Goal: Task Accomplishment & Management: Manage account settings

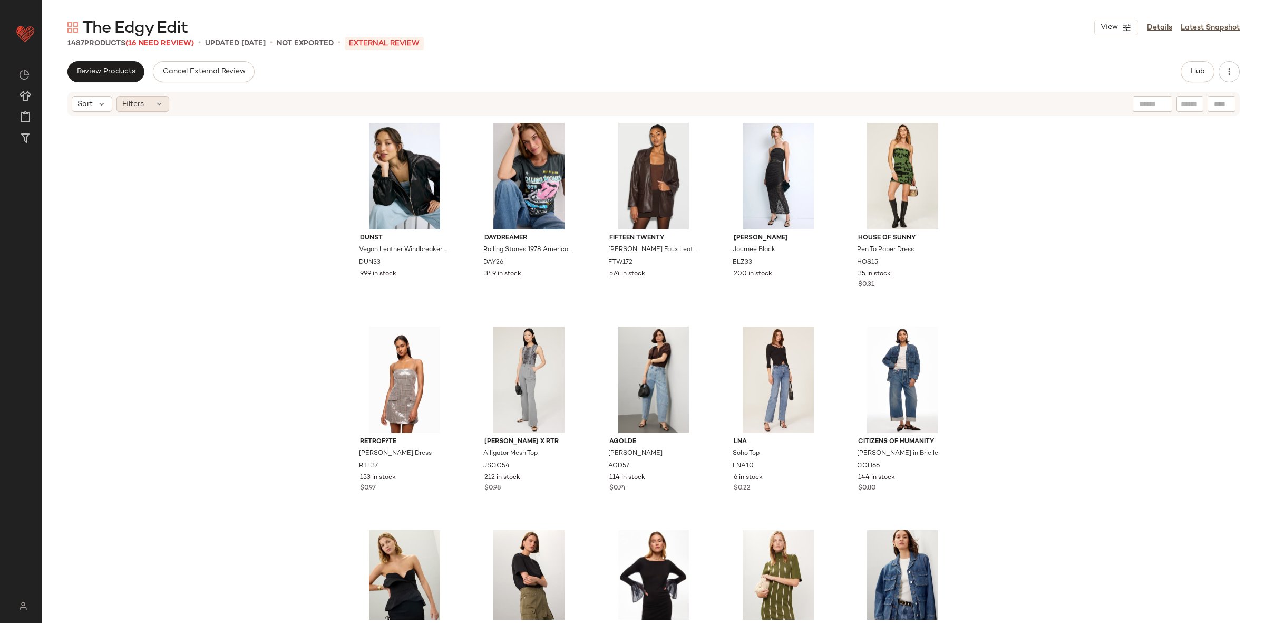
click at [160, 105] on icon at bounding box center [159, 104] width 8 height 8
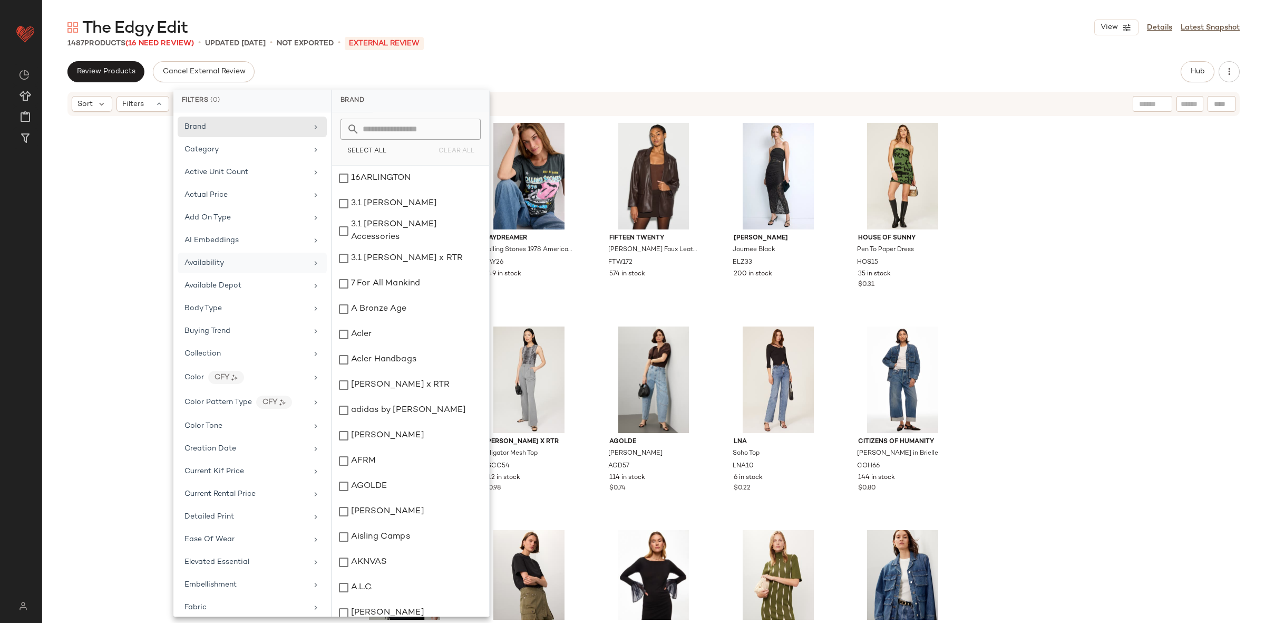
click at [220, 266] on span "Availability" at bounding box center [204, 263] width 40 height 8
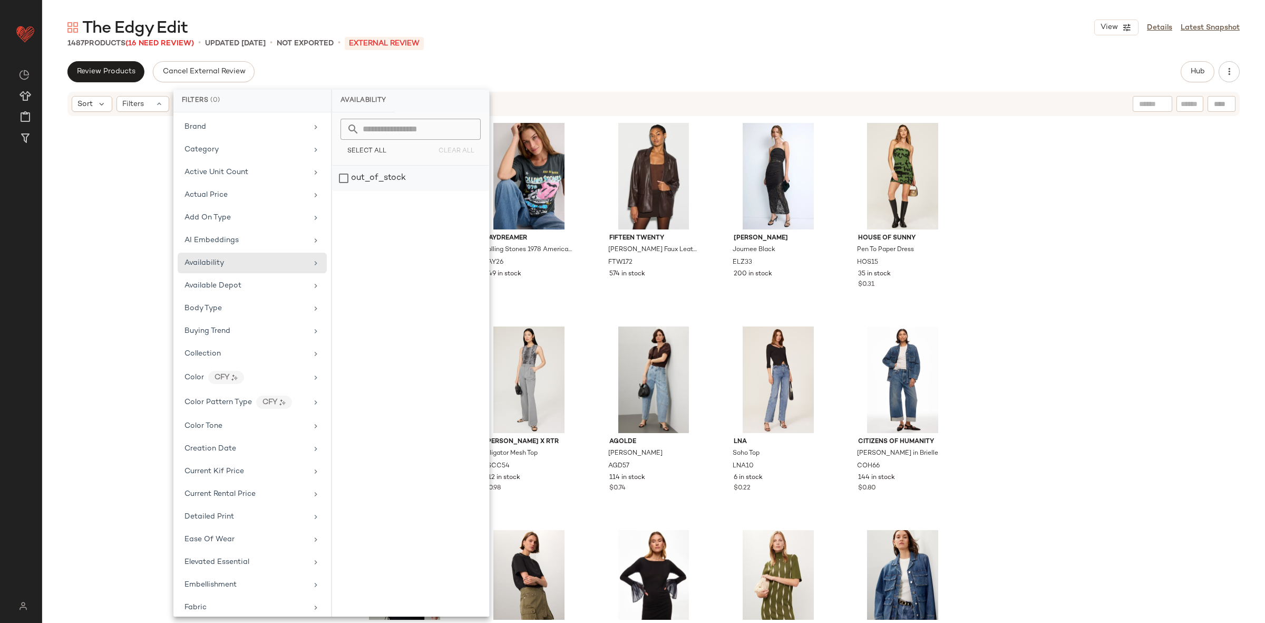
click at [360, 181] on div "out_of_stock" at bounding box center [410, 178] width 157 height 25
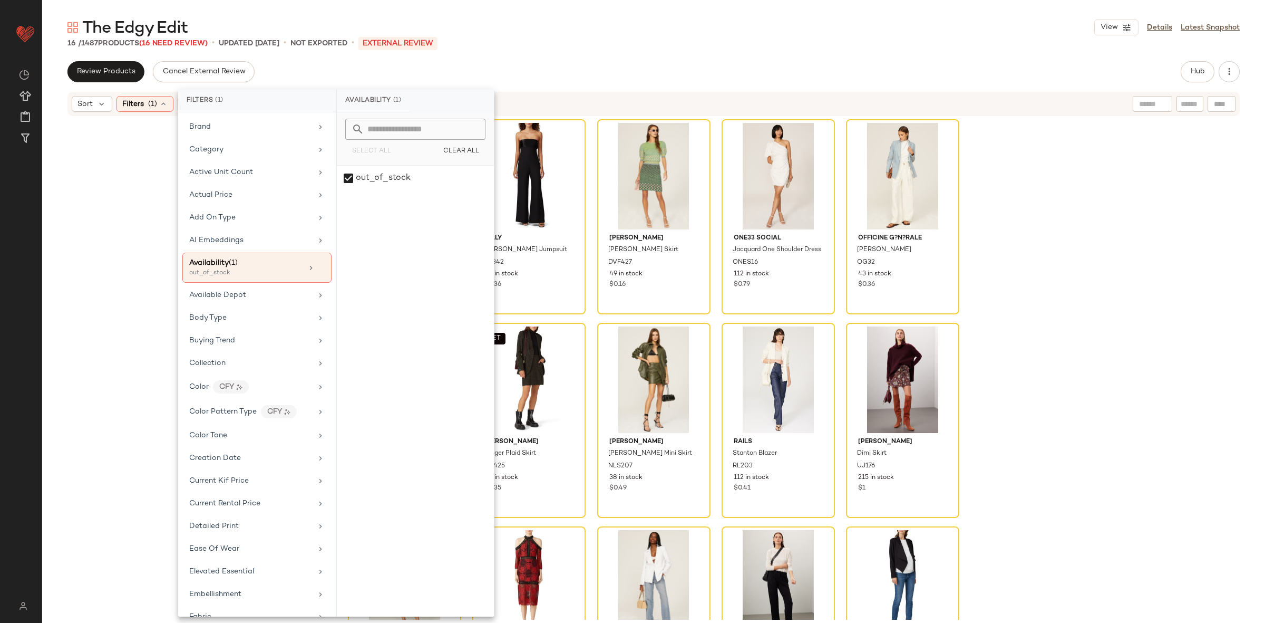
click at [1096, 159] on div "AGOLDE Hilla Skirt AGD38 18 in stock $0.37 Milly Cady Brooke Jumpsuit ML342 30 …" at bounding box center [653, 368] width 1223 height 502
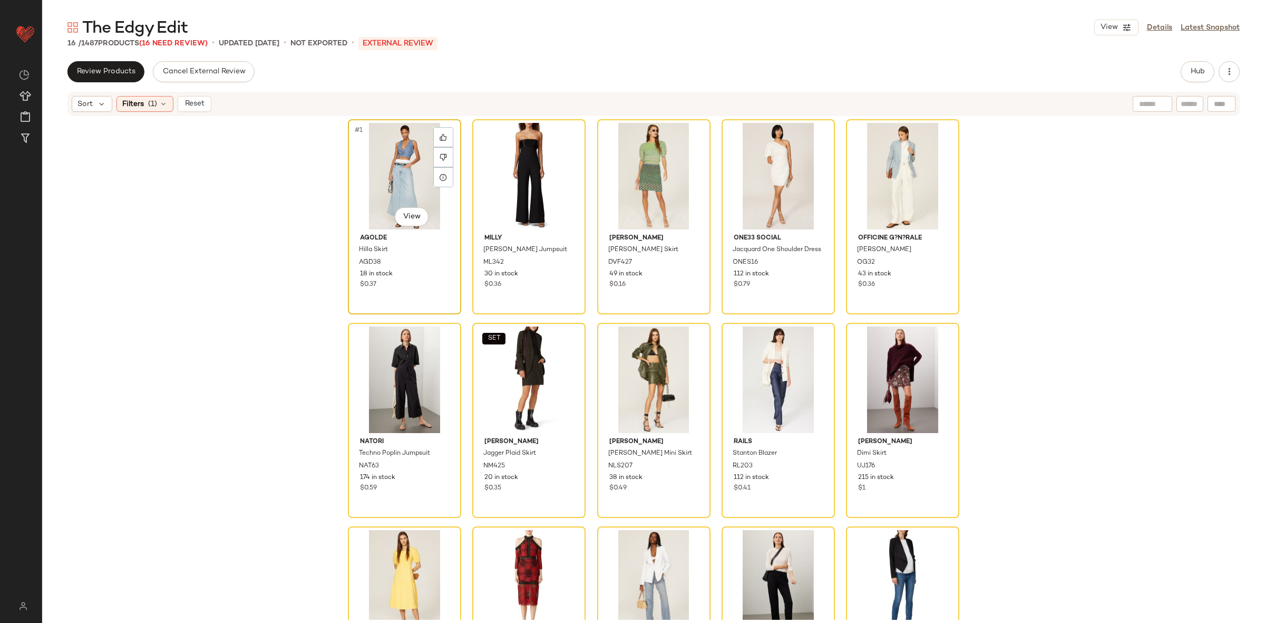
click at [433, 179] on div at bounding box center [443, 157] width 20 height 60
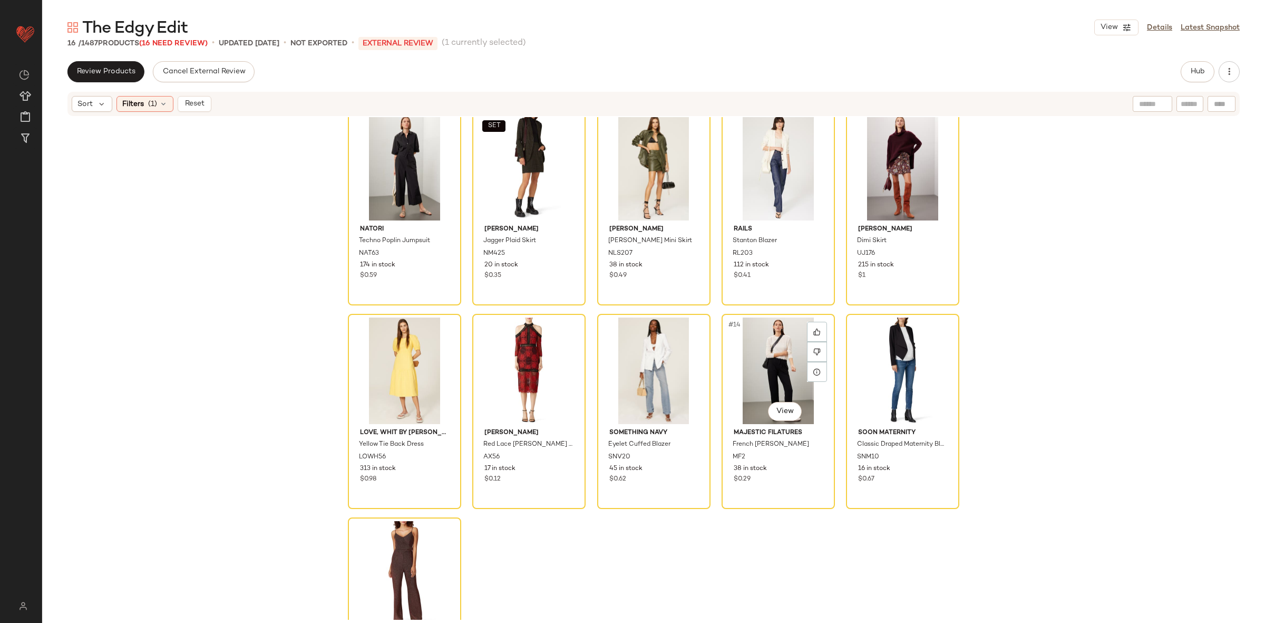
scroll to position [241, 0]
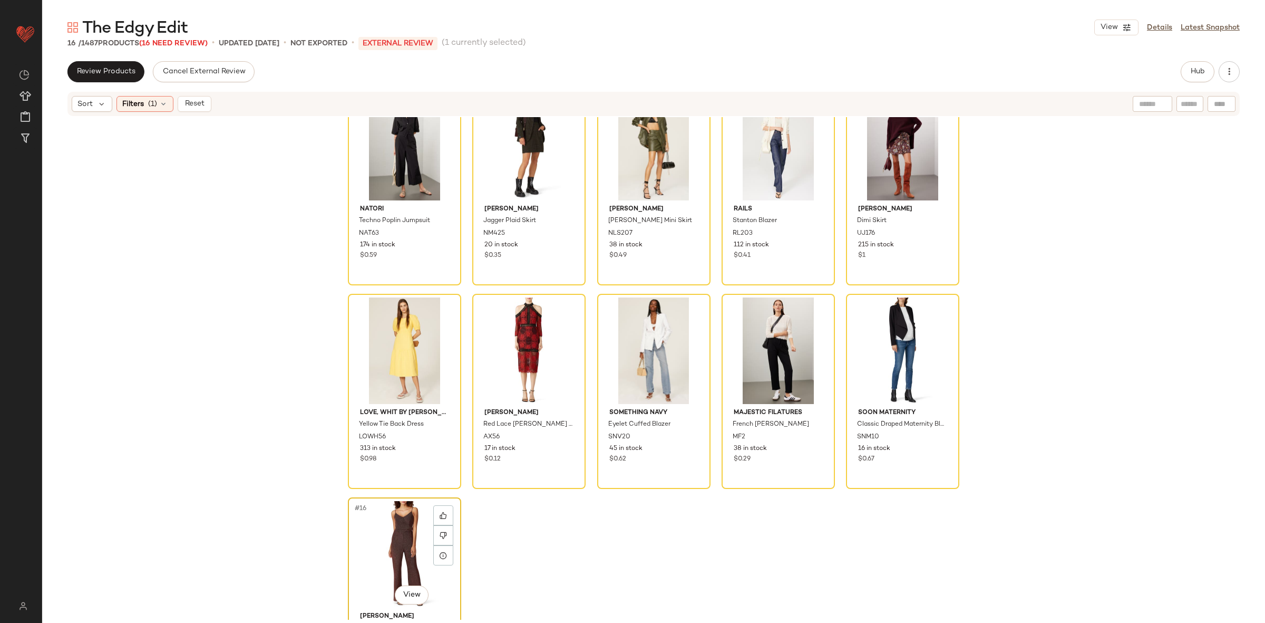
click at [388, 543] on div "#16 View" at bounding box center [405, 554] width 106 height 106
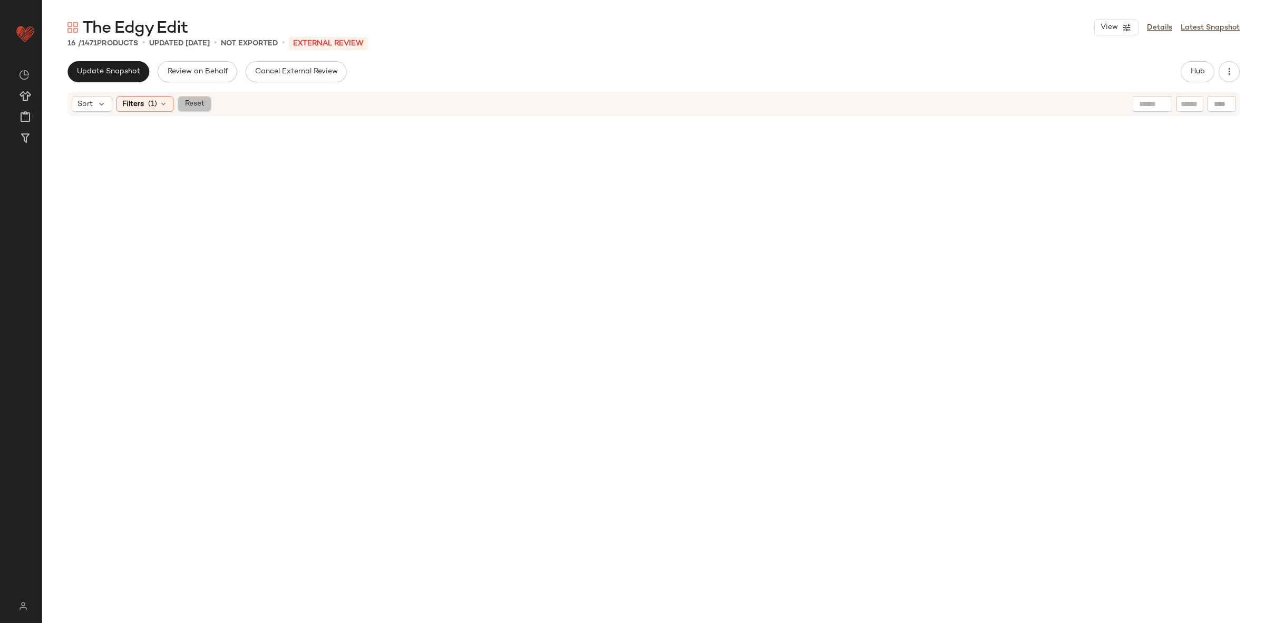
click at [189, 100] on span "Reset" at bounding box center [194, 104] width 20 height 8
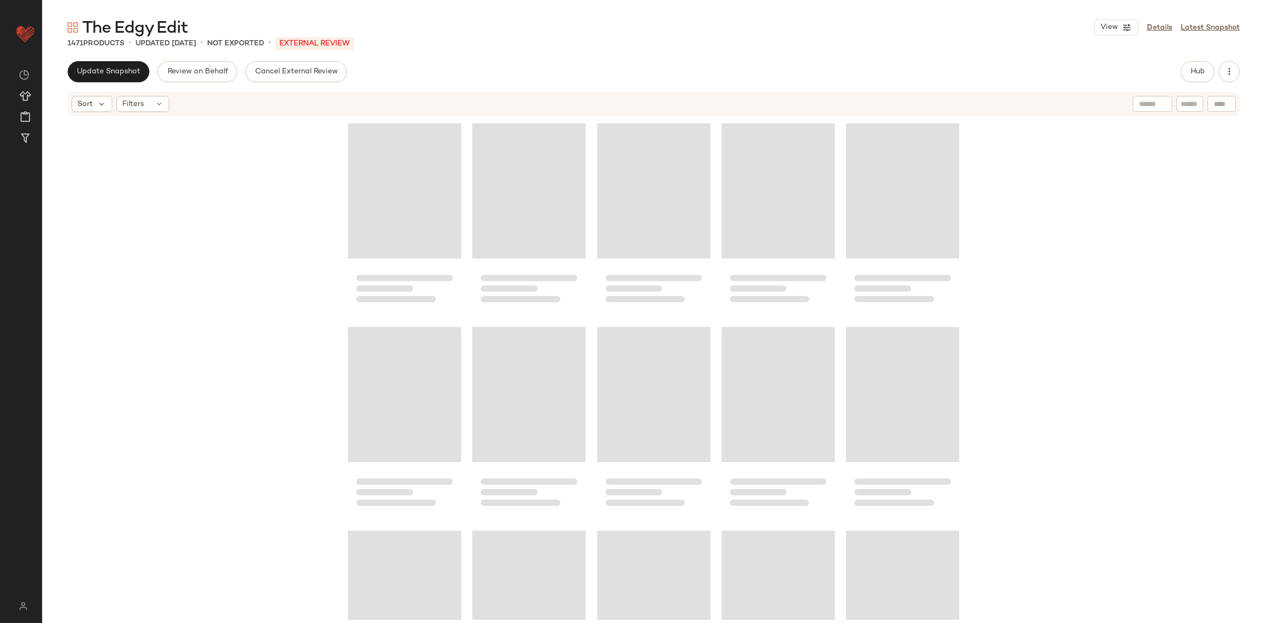
click at [1217, 66] on div "Hub" at bounding box center [1210, 71] width 59 height 21
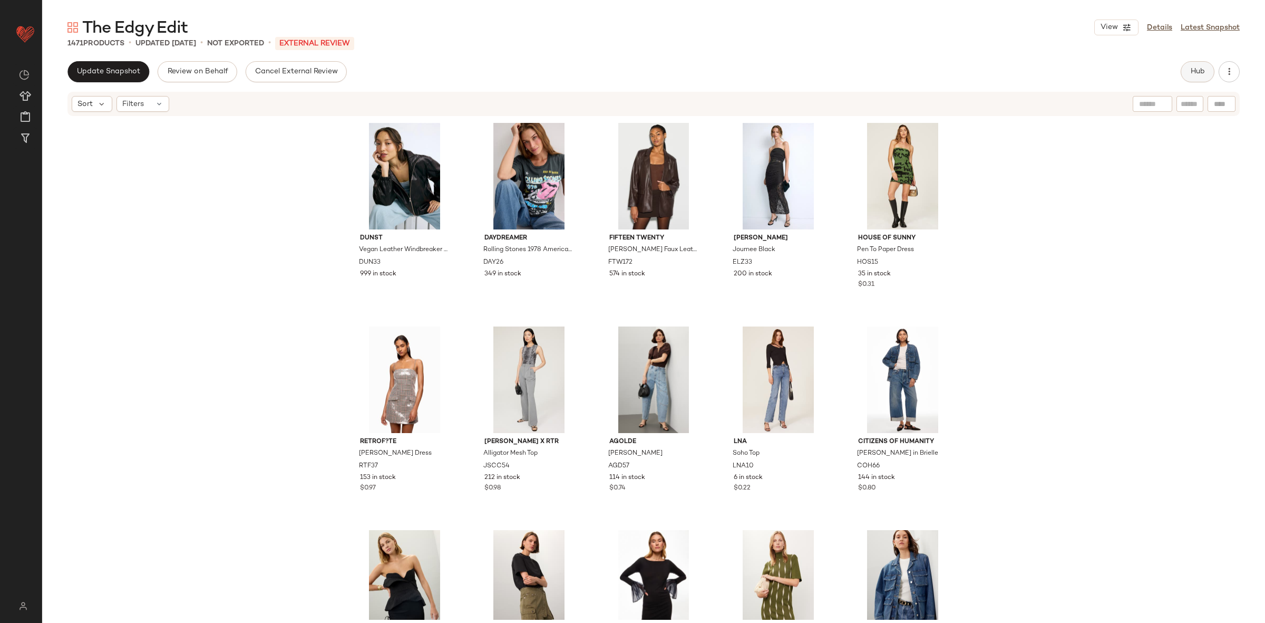
click at [1213, 68] on button "Hub" at bounding box center [1198, 71] width 34 height 21
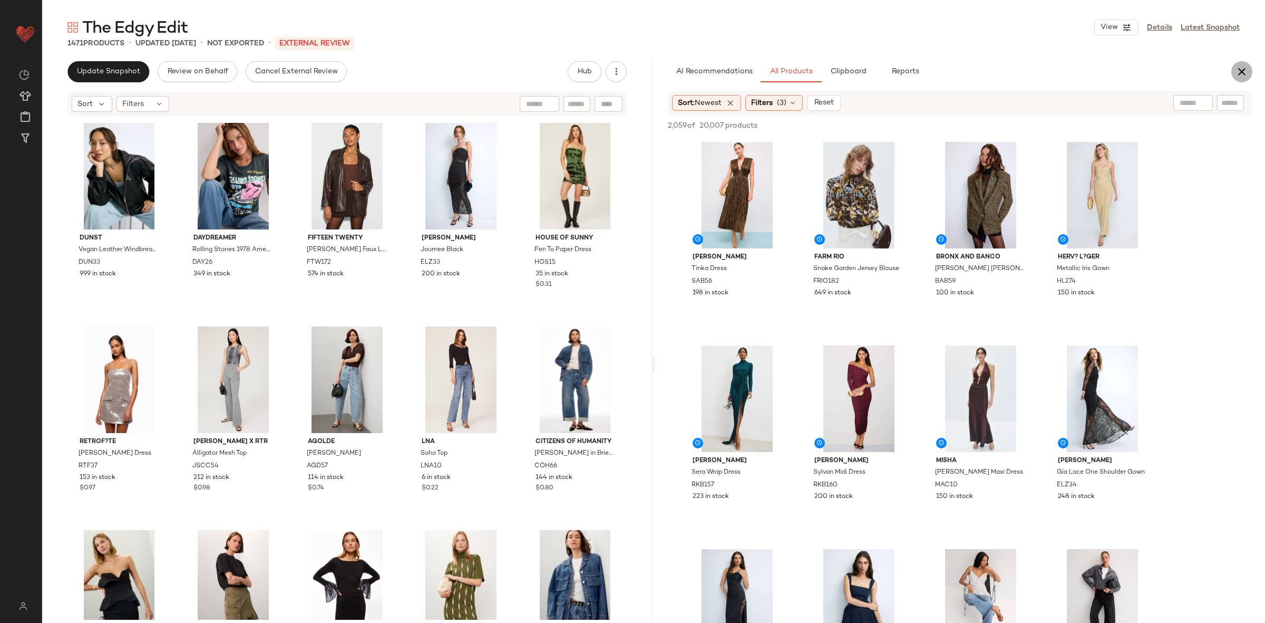
click at [1243, 67] on icon "button" at bounding box center [1242, 71] width 13 height 13
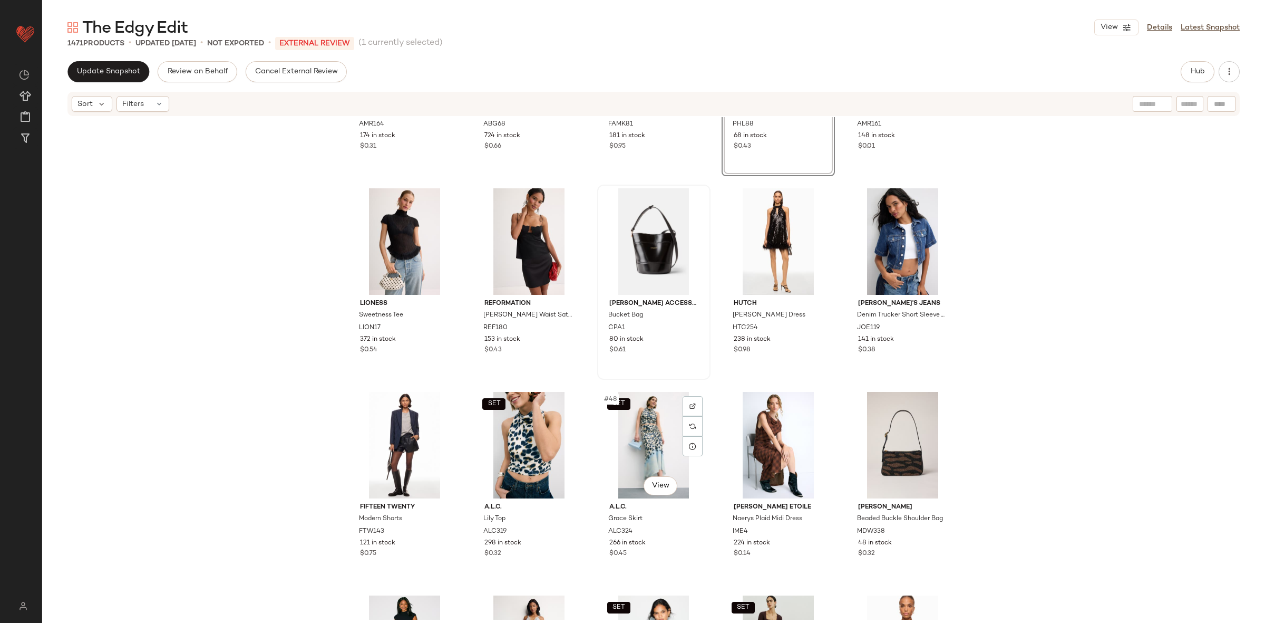
scroll to position [1571, 0]
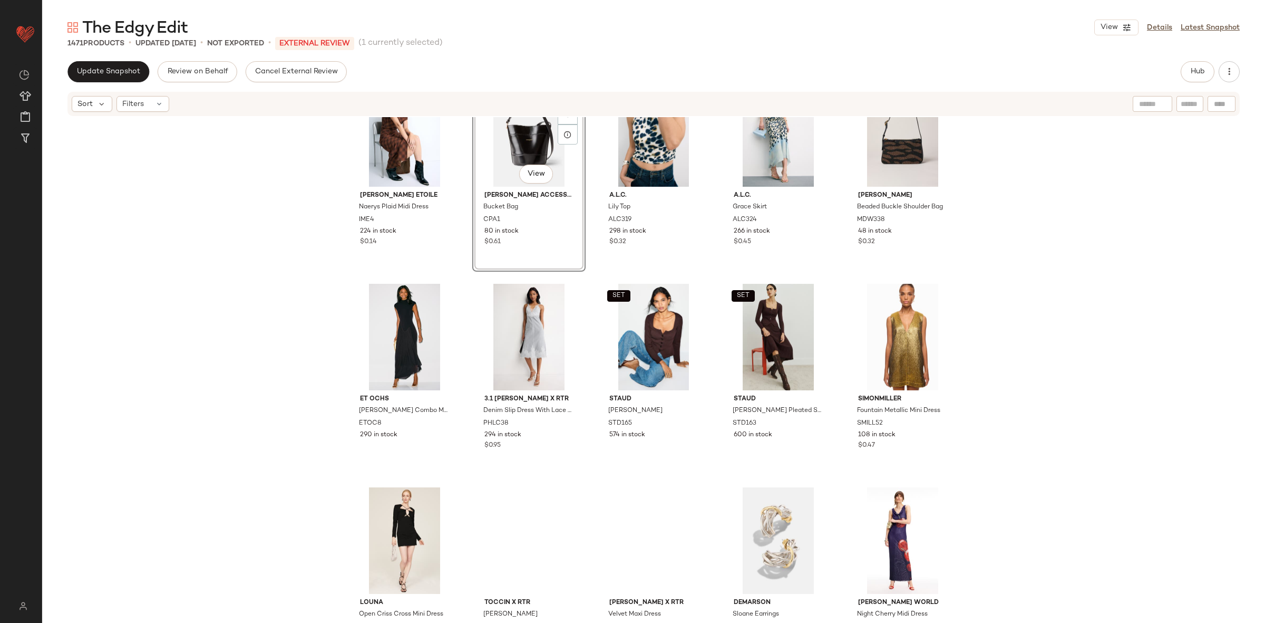
scroll to position [1890, 0]
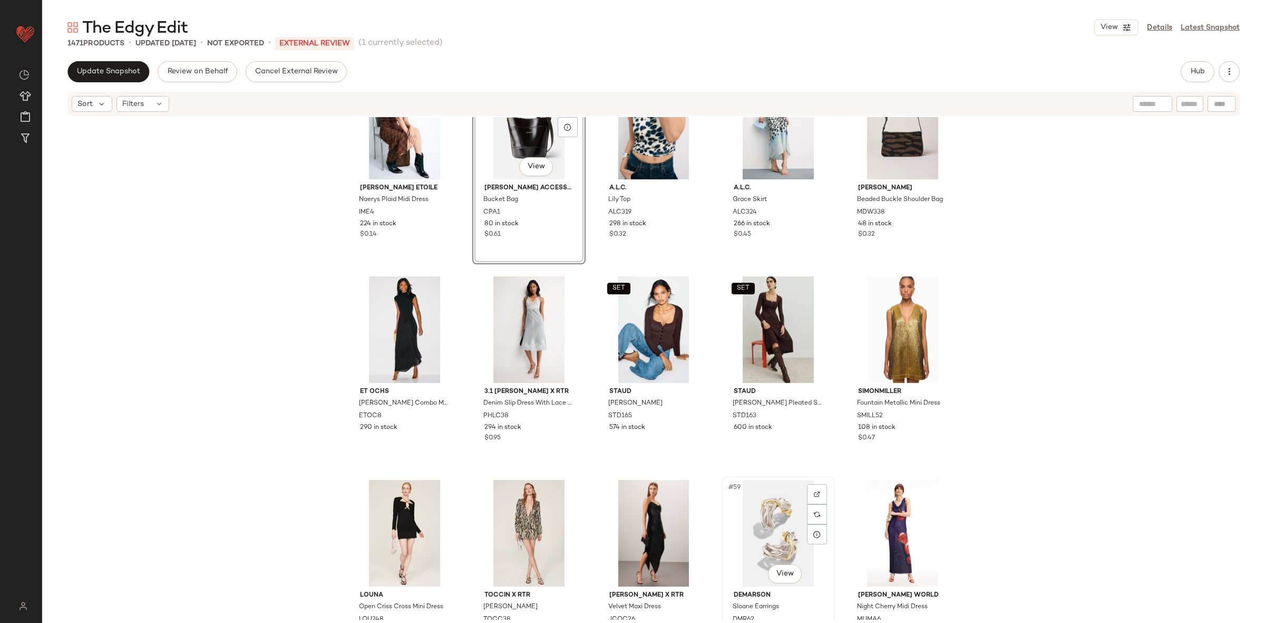
click at [760, 540] on div "#59 View" at bounding box center [778, 533] width 106 height 106
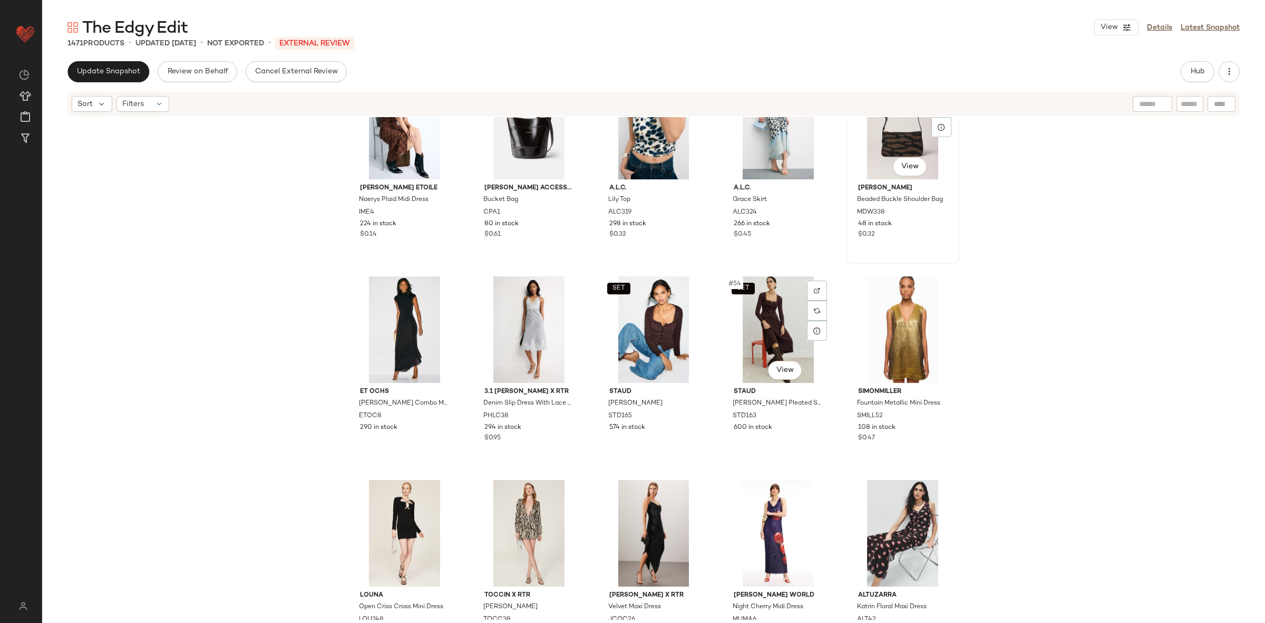
scroll to position [1886, 0]
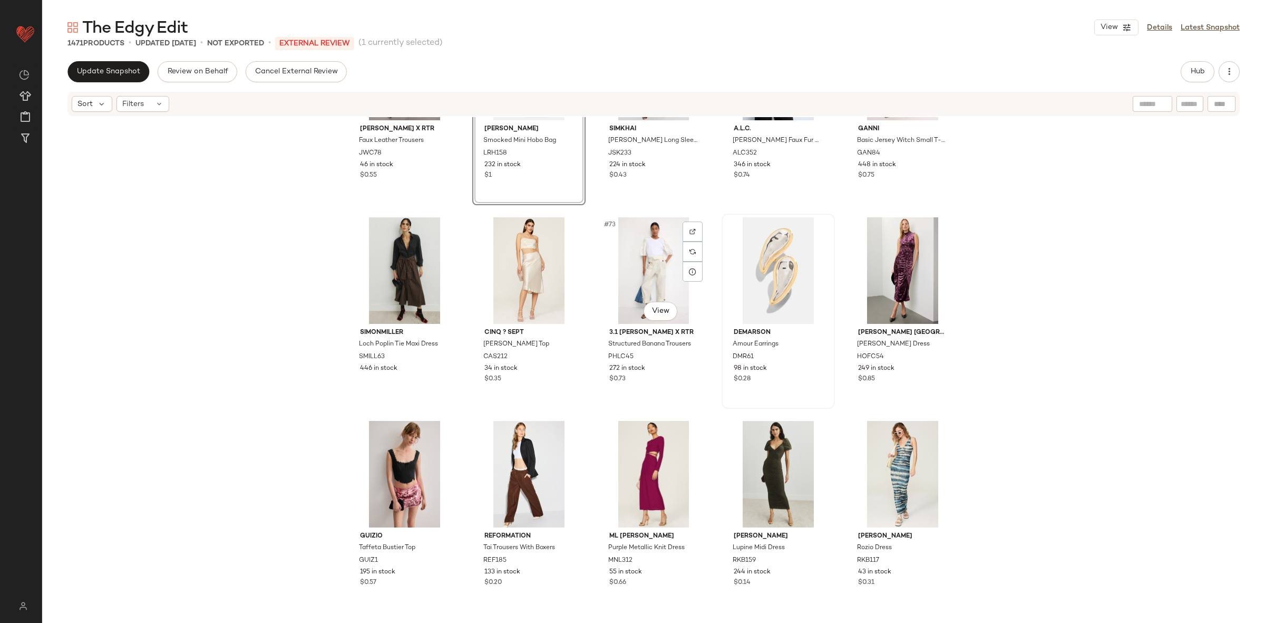
scroll to position [2773, 0]
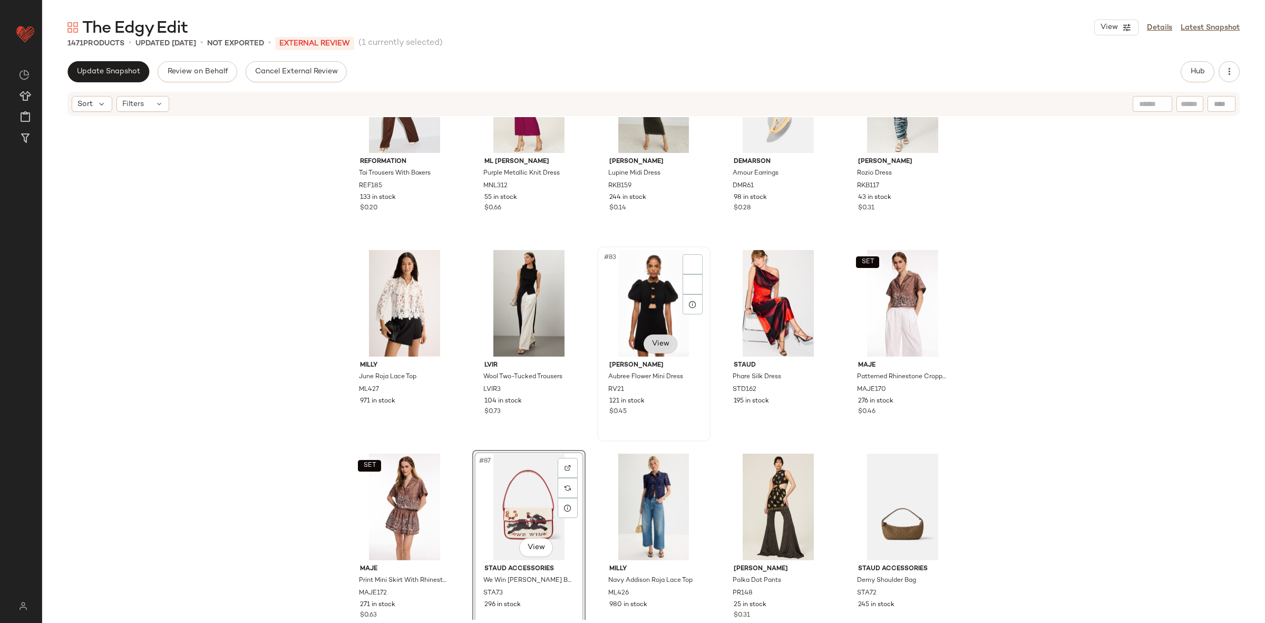
scroll to position [3148, 0]
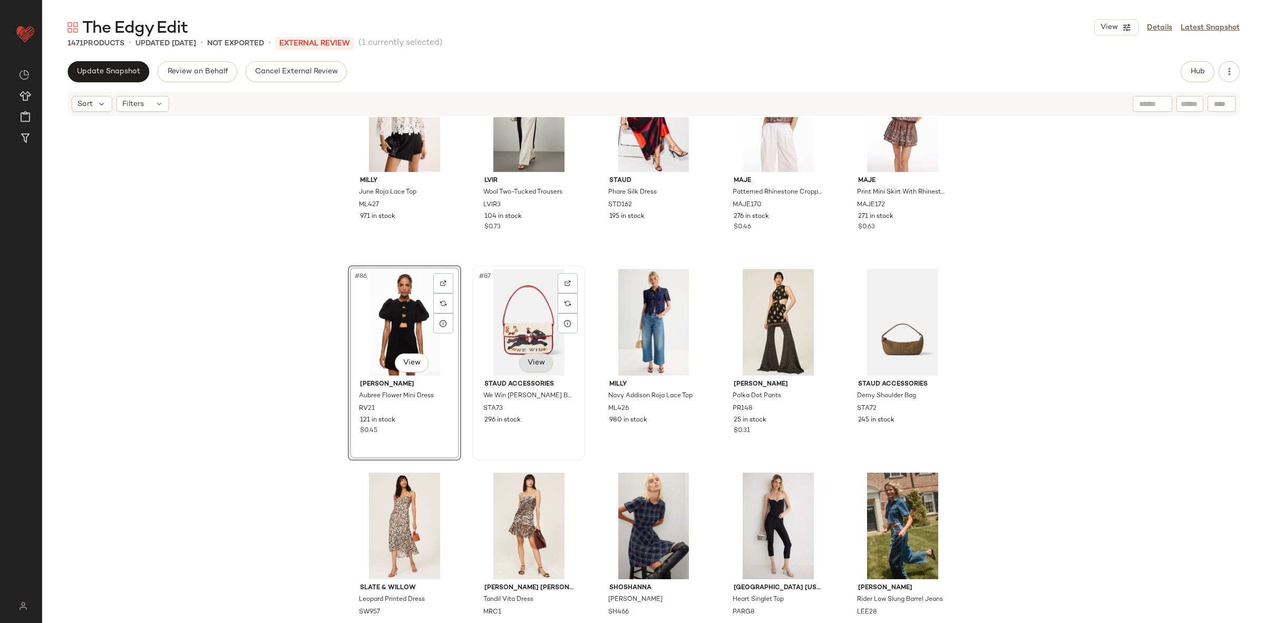
scroll to position [3353, 0]
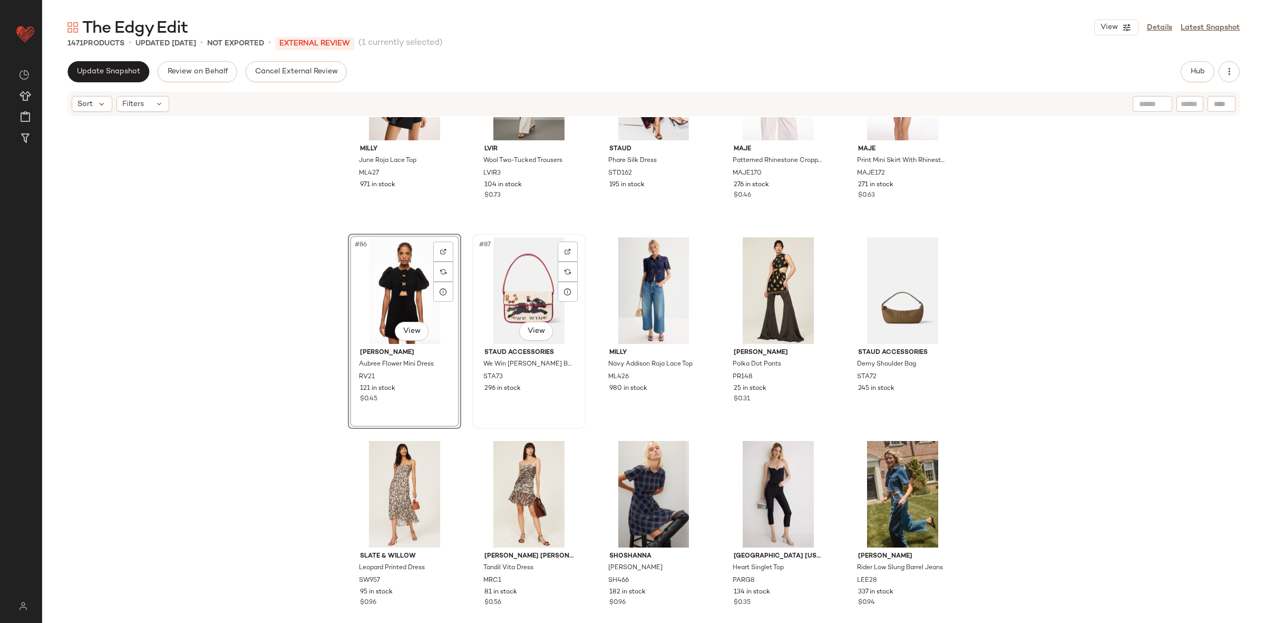
click at [520, 303] on div "#87 View" at bounding box center [529, 290] width 106 height 106
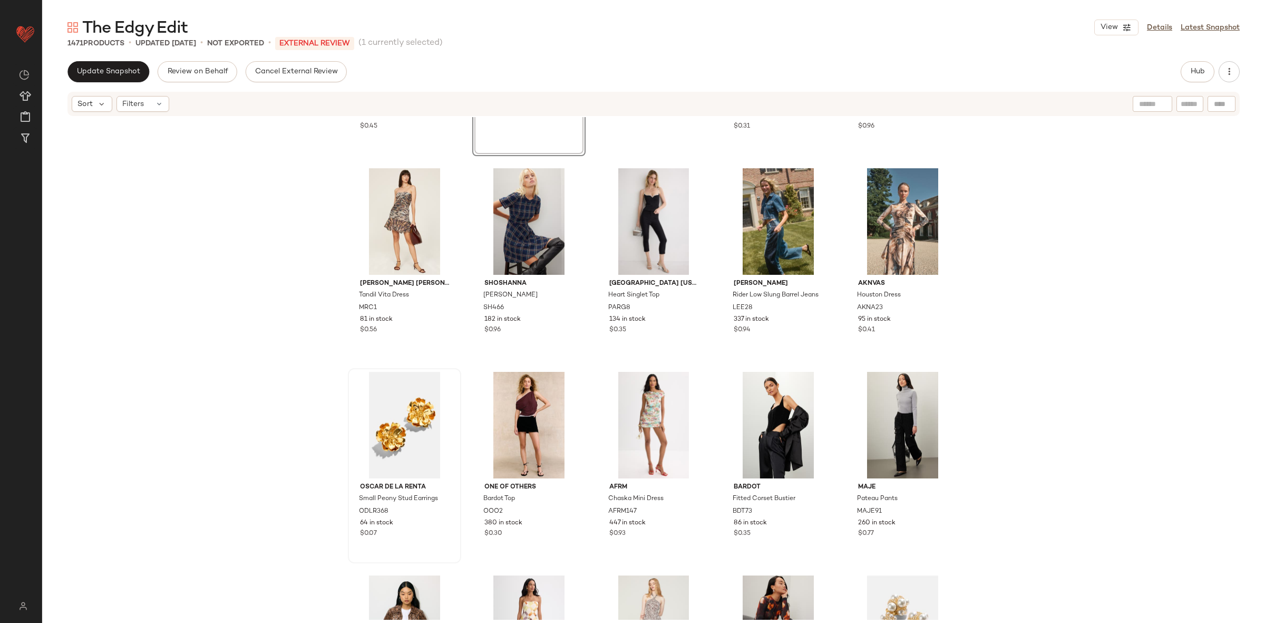
scroll to position [3627, 0]
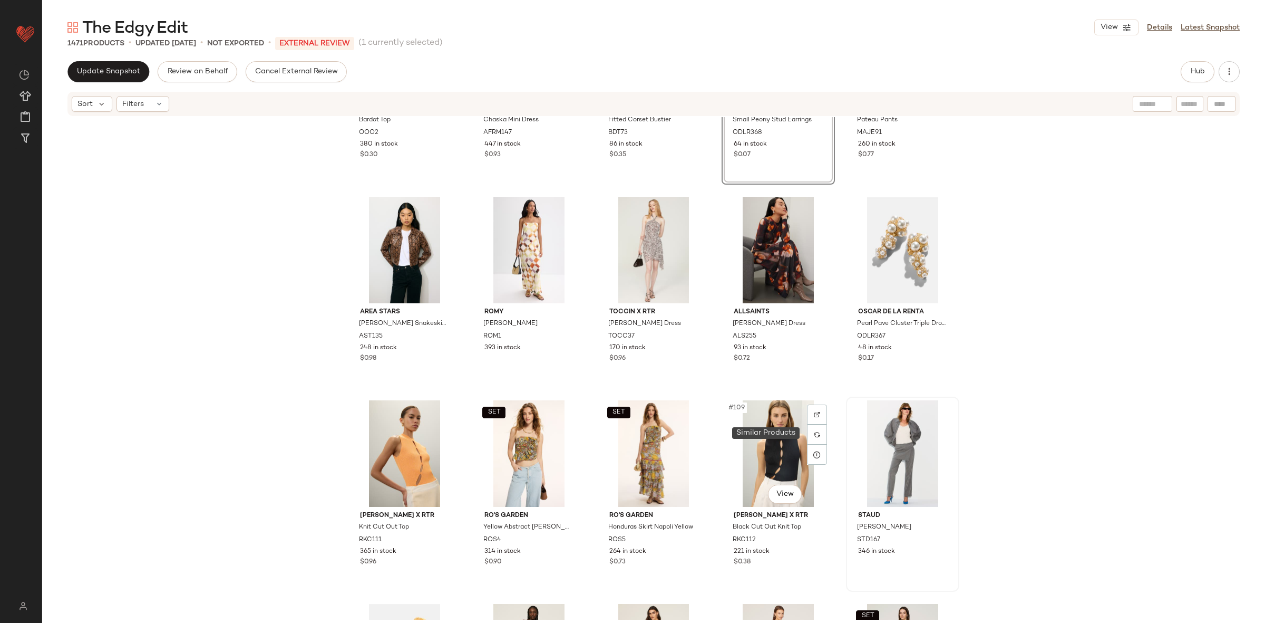
scroll to position [4004, 0]
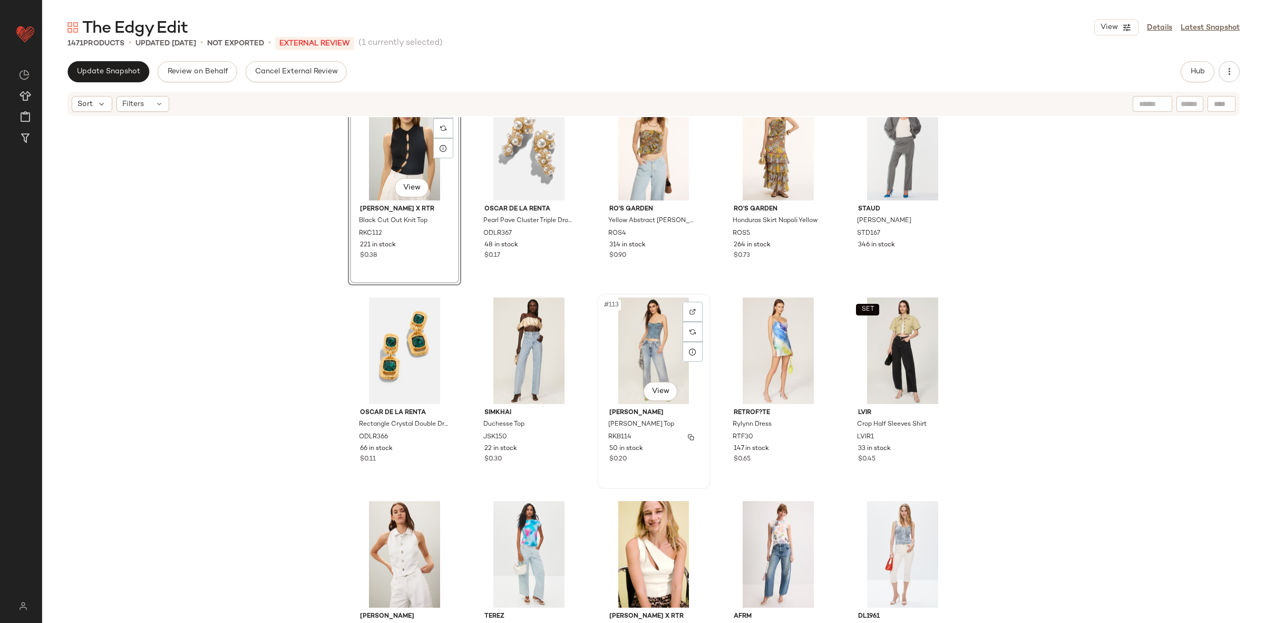
scroll to position [4316, 0]
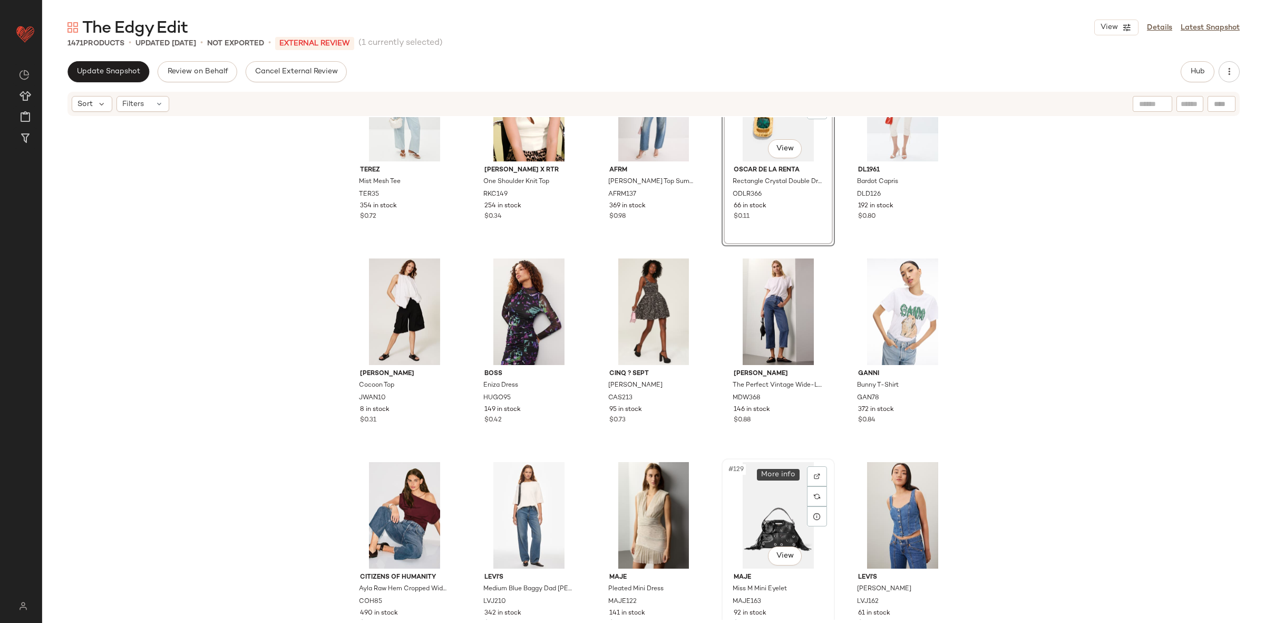
scroll to position [4826, 0]
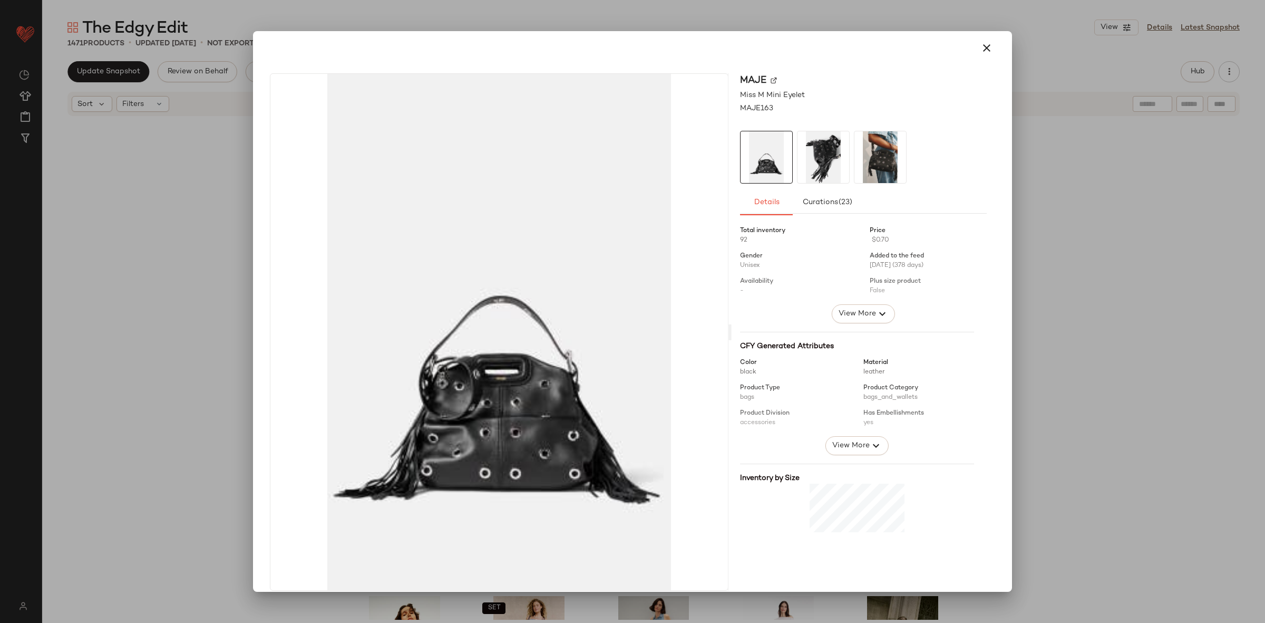
click at [1086, 380] on div at bounding box center [632, 311] width 1265 height 623
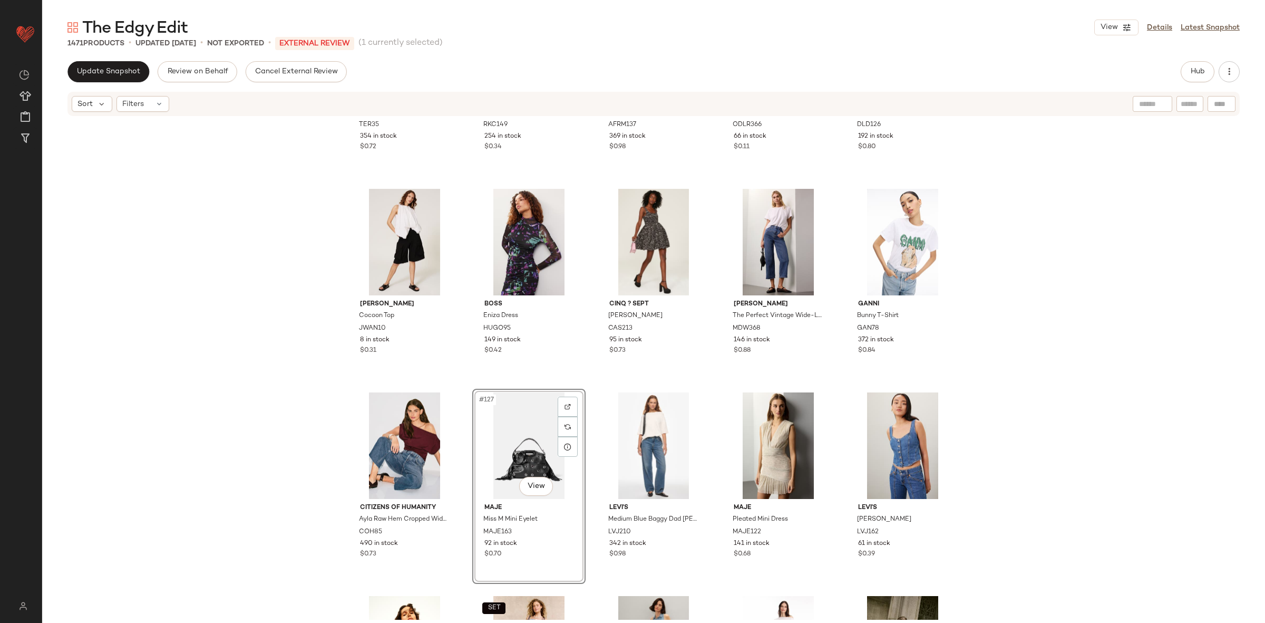
click at [1033, 390] on div "Terez Mist Mesh Tee TER35 354 in stock $0.72 Ronny Kobo x RTR One Shoulder Knit…" at bounding box center [653, 368] width 1223 height 502
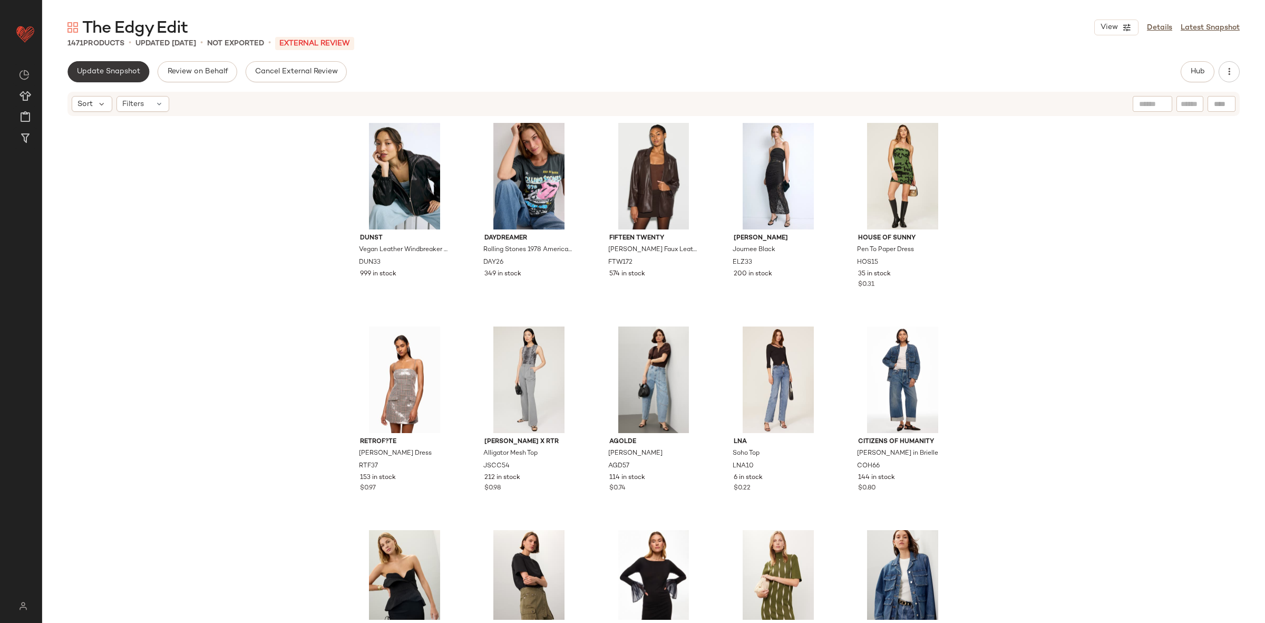
click at [136, 66] on button "Update Snapshot" at bounding box center [108, 71] width 82 height 21
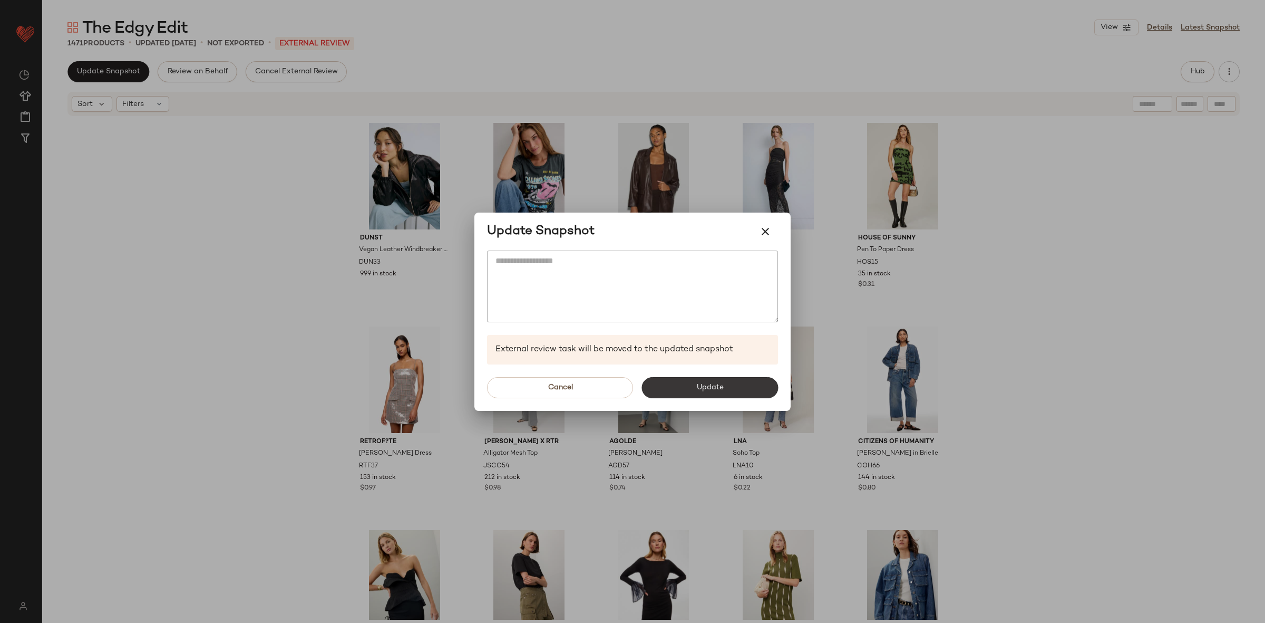
click at [690, 382] on button "Update" at bounding box center [709, 387] width 137 height 21
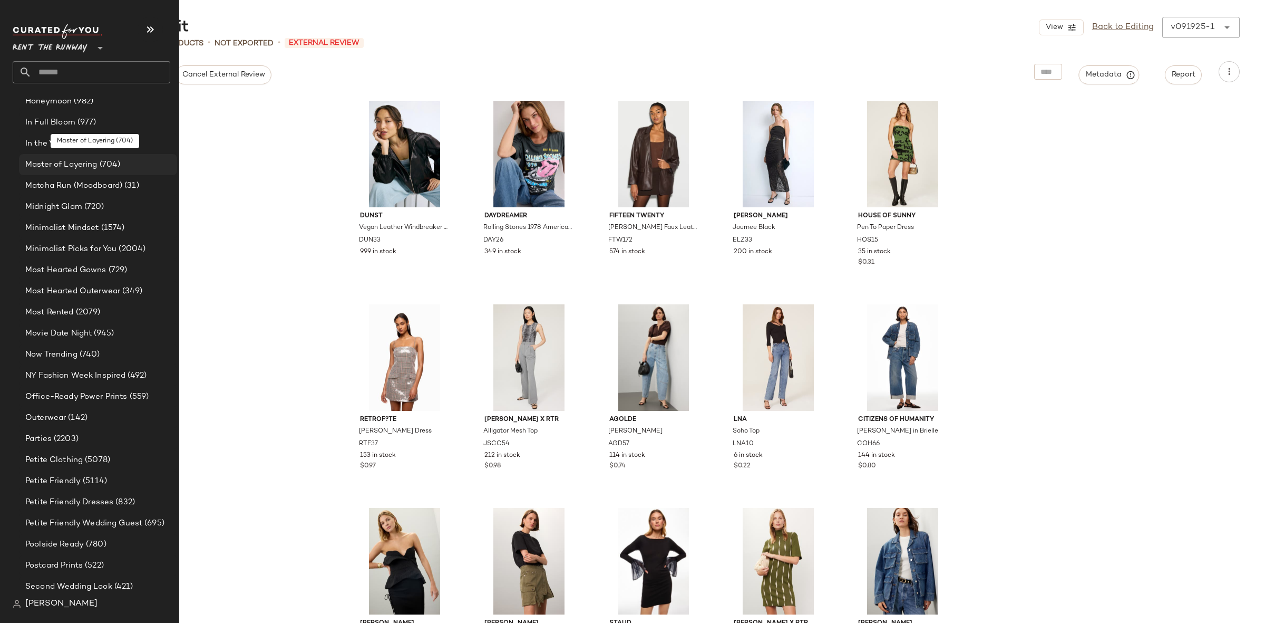
scroll to position [1324, 0]
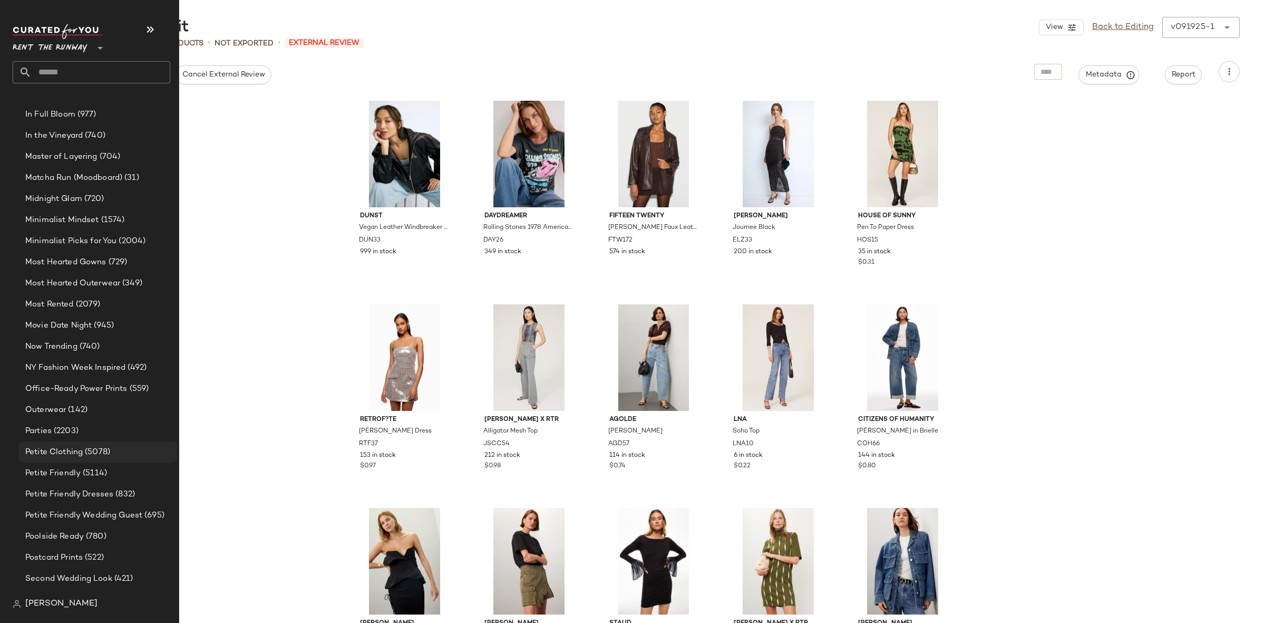
click at [71, 455] on span "Petite Clothing" at bounding box center [53, 452] width 57 height 12
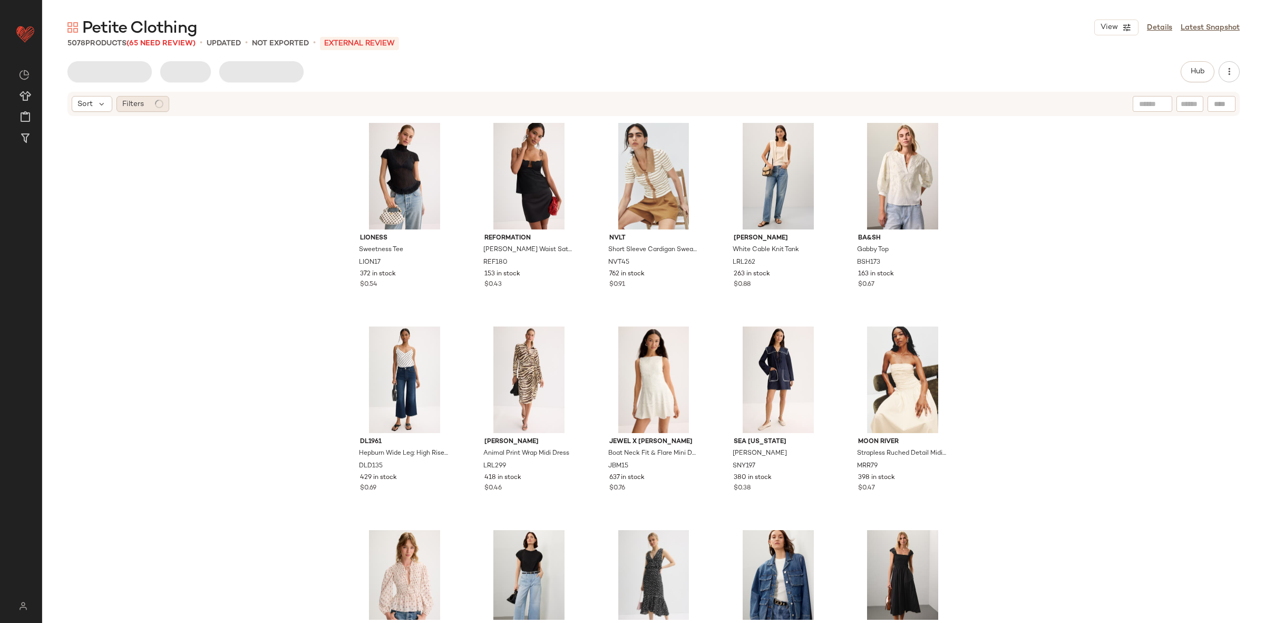
click at [162, 104] on circle at bounding box center [158, 103] width 7 height 7
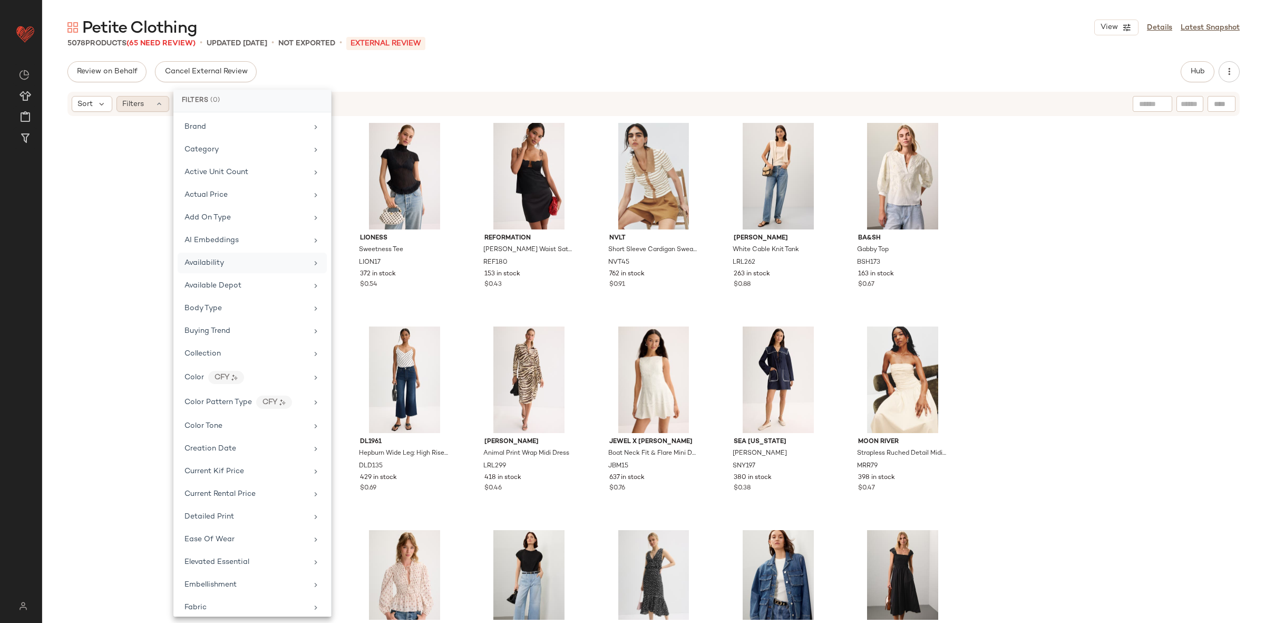
click at [234, 259] on div "Availability" at bounding box center [245, 262] width 123 height 11
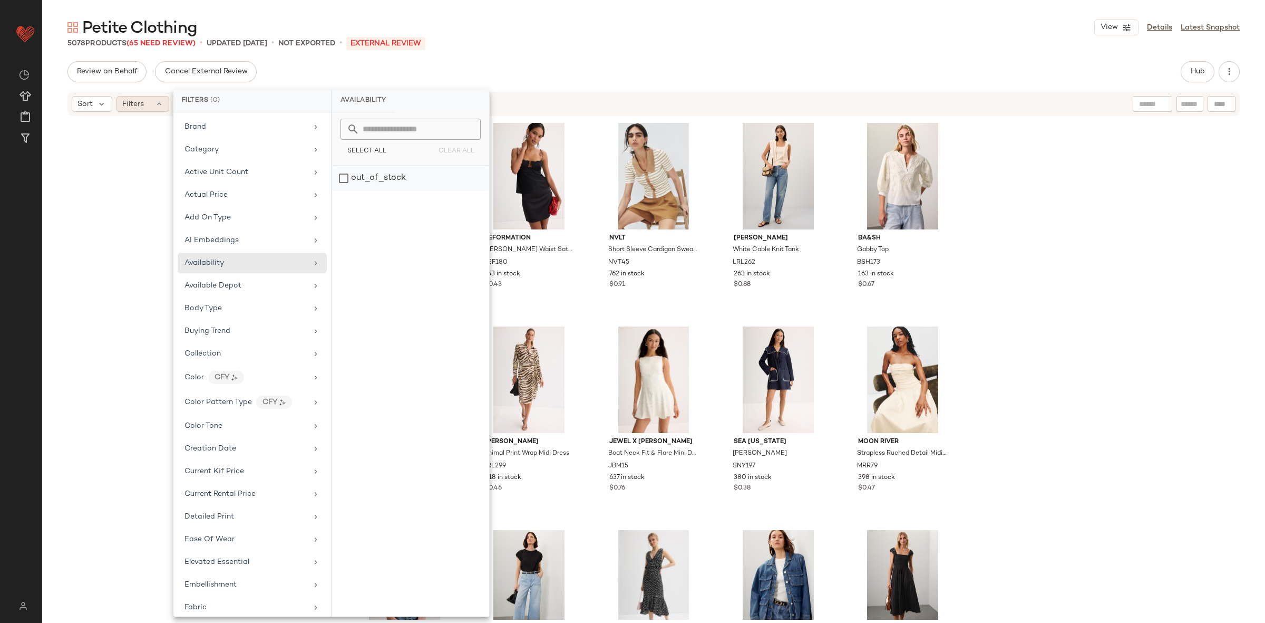
click at [354, 184] on div "out_of_stock" at bounding box center [410, 178] width 157 height 25
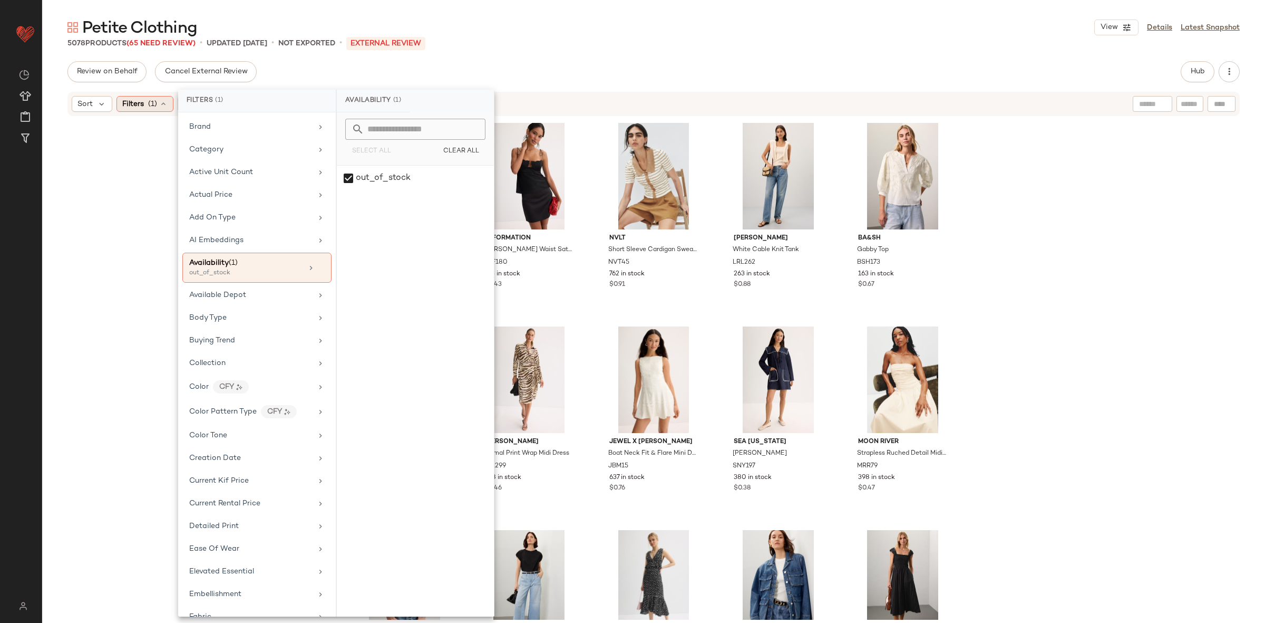
click at [1042, 238] on div "Lioness Sweetness Tee LION17 372 in stock $0.54 Reformation Carla Low Waist Sat…" at bounding box center [653, 368] width 1223 height 502
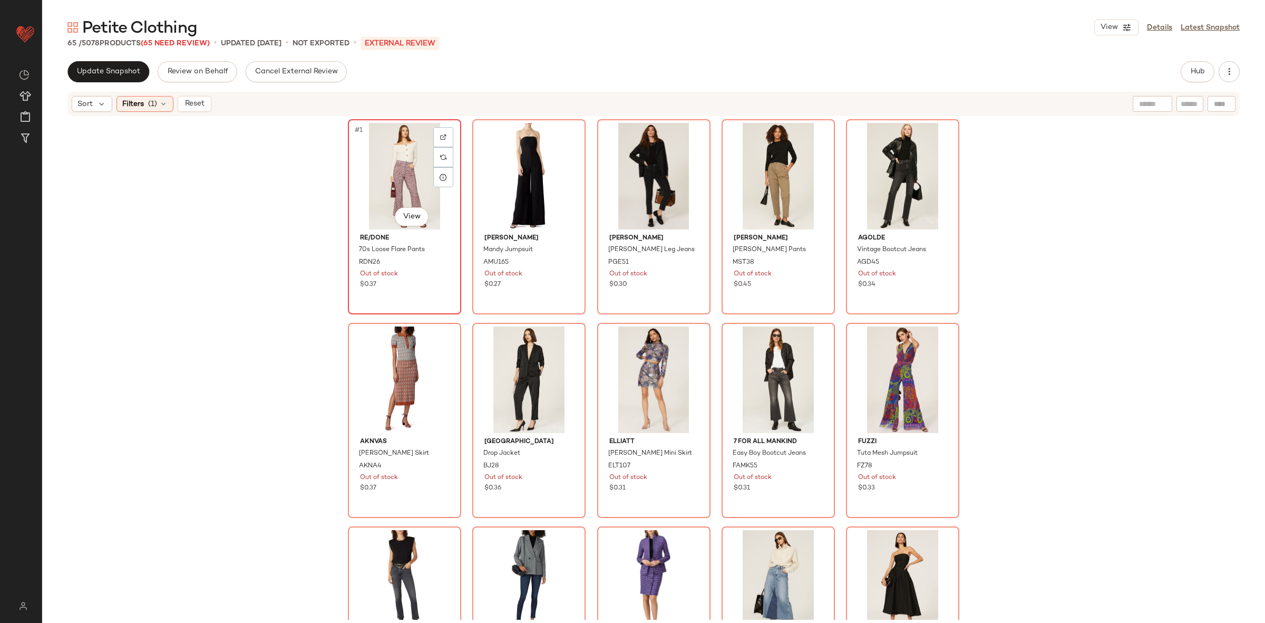
click at [384, 177] on div "#1 View" at bounding box center [405, 176] width 106 height 106
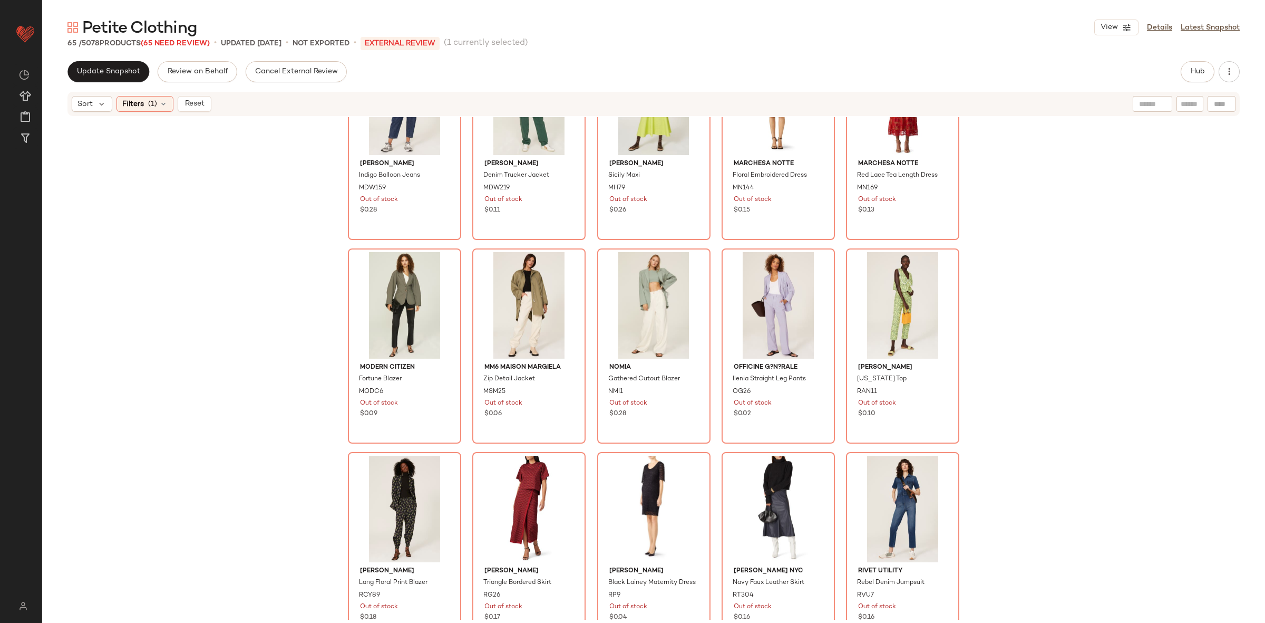
scroll to position [2144, 0]
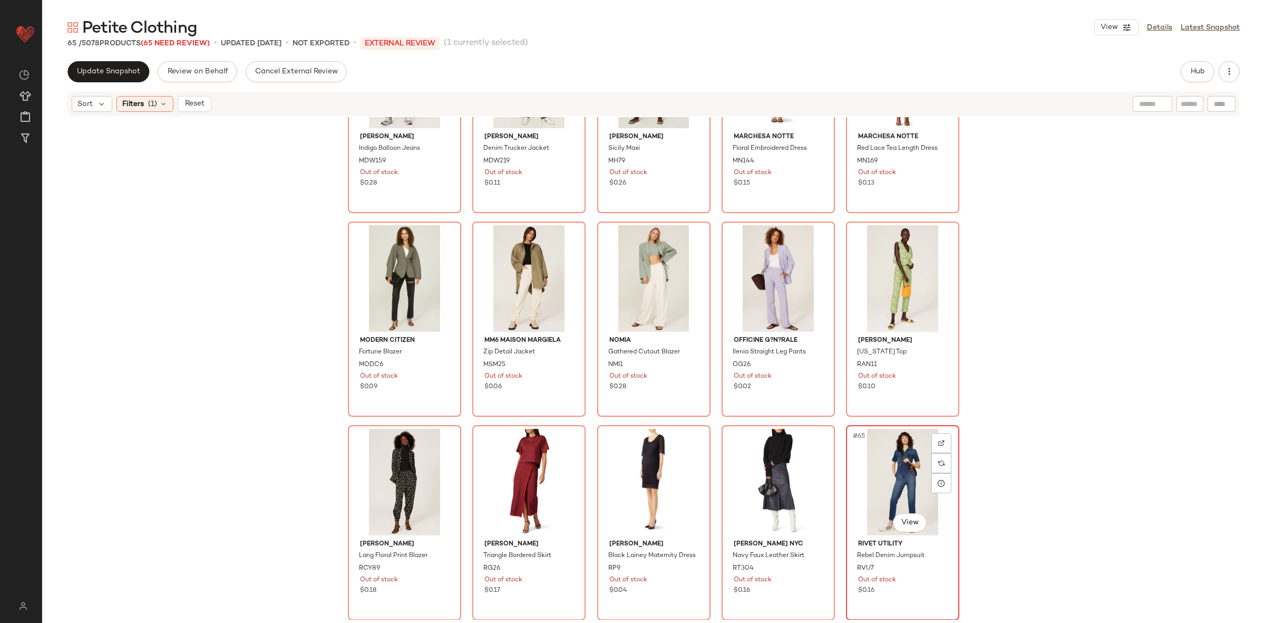
click at [878, 464] on div "#65 View" at bounding box center [903, 482] width 106 height 106
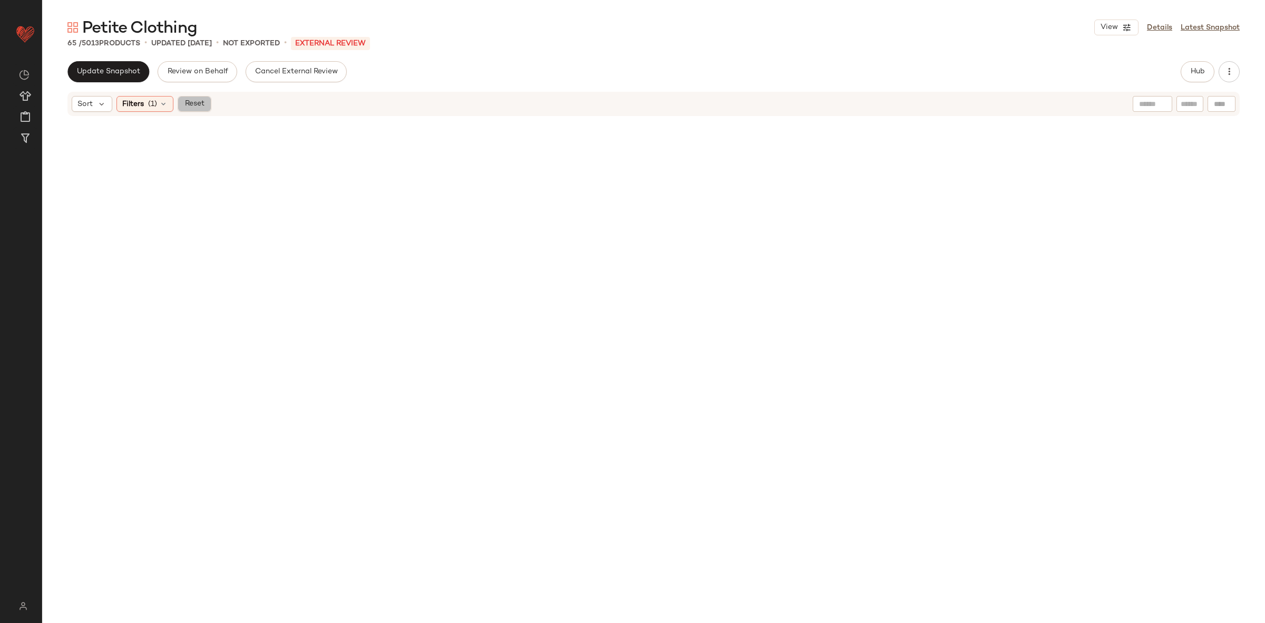
click at [193, 102] on span "Reset" at bounding box center [194, 104] width 20 height 8
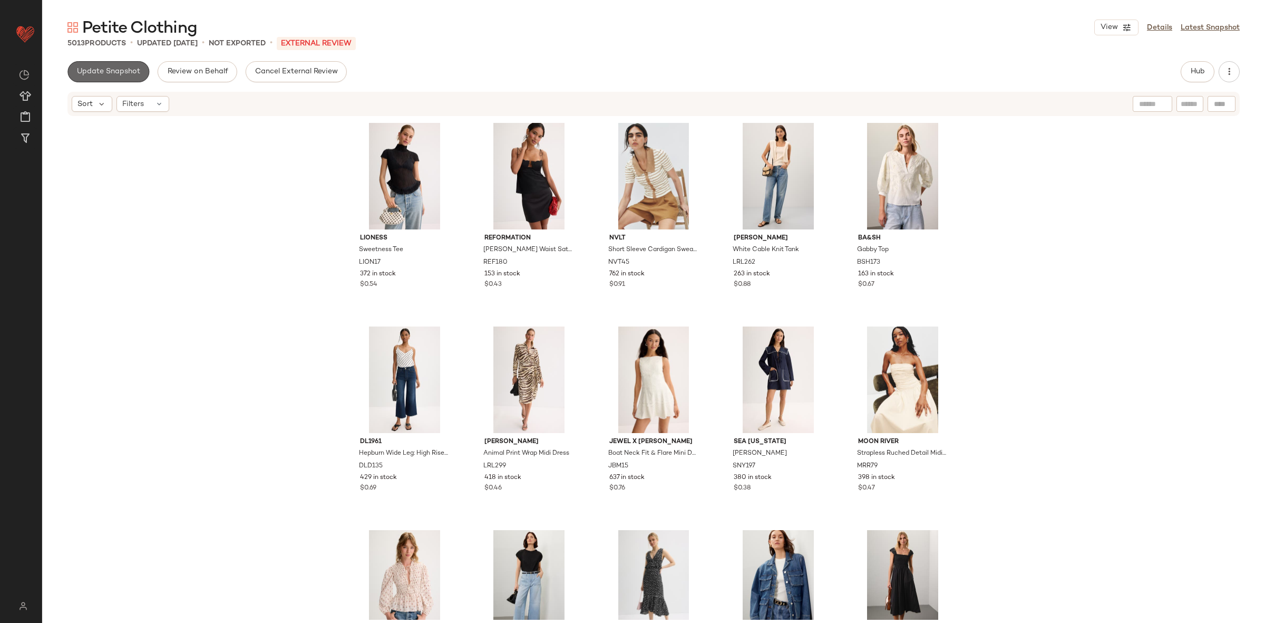
click at [96, 72] on span "Update Snapshot" at bounding box center [108, 71] width 64 height 8
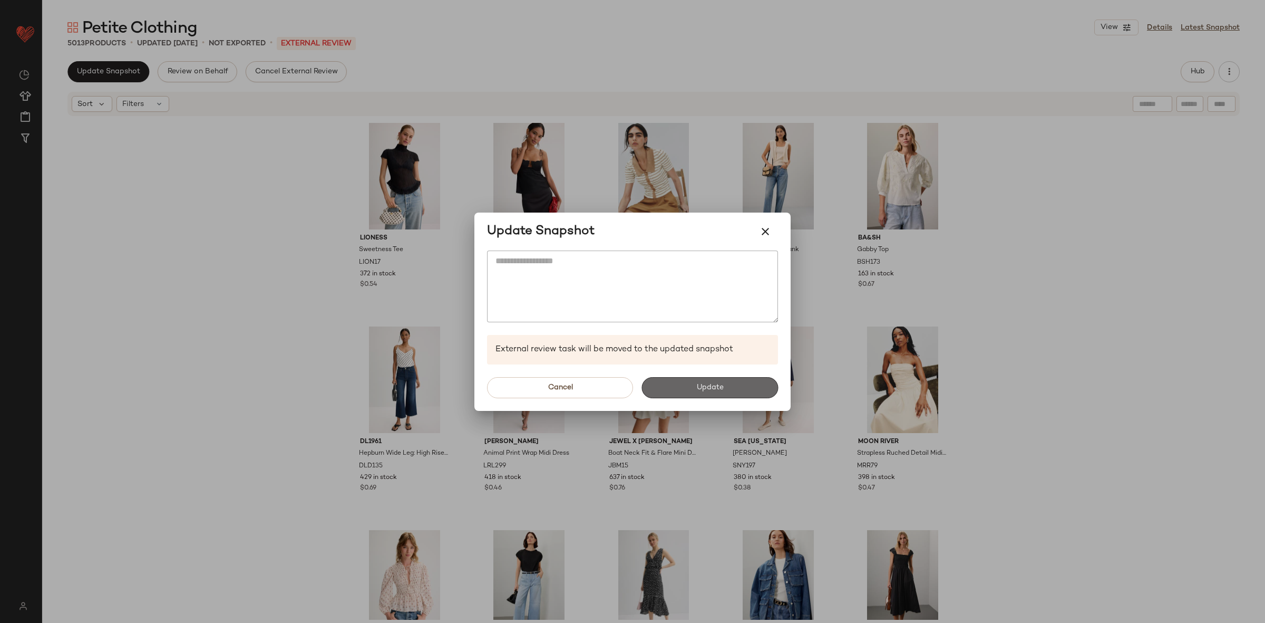
click at [695, 386] on button "Update" at bounding box center [709, 387] width 137 height 21
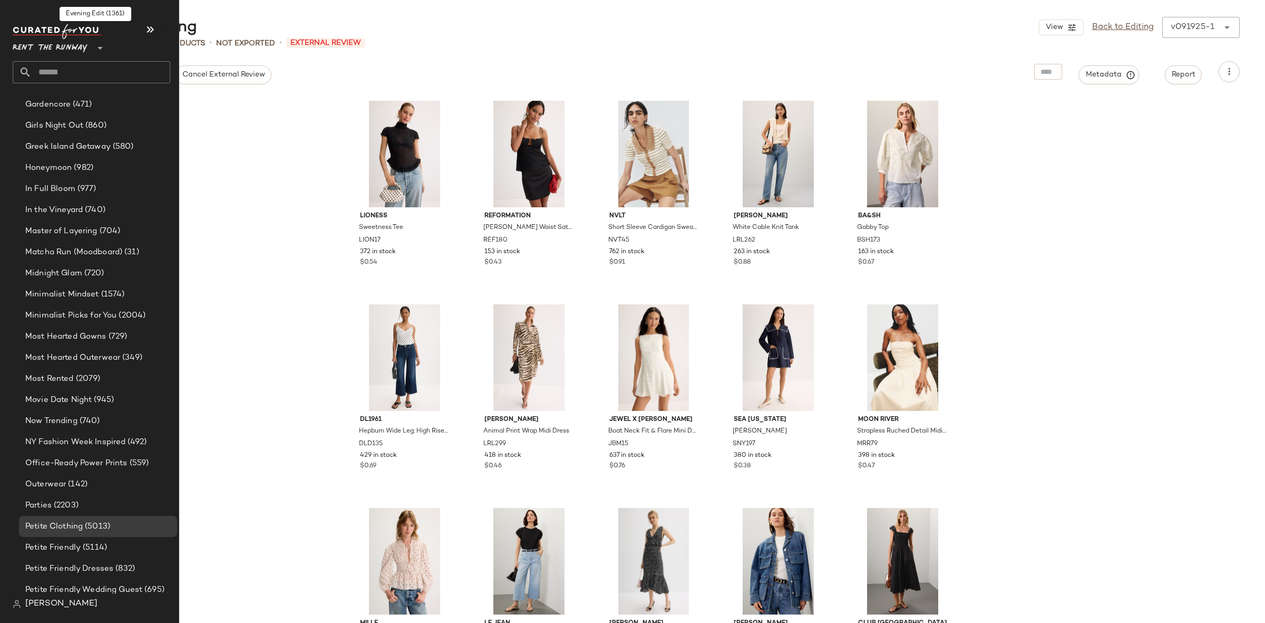
scroll to position [1353, 0]
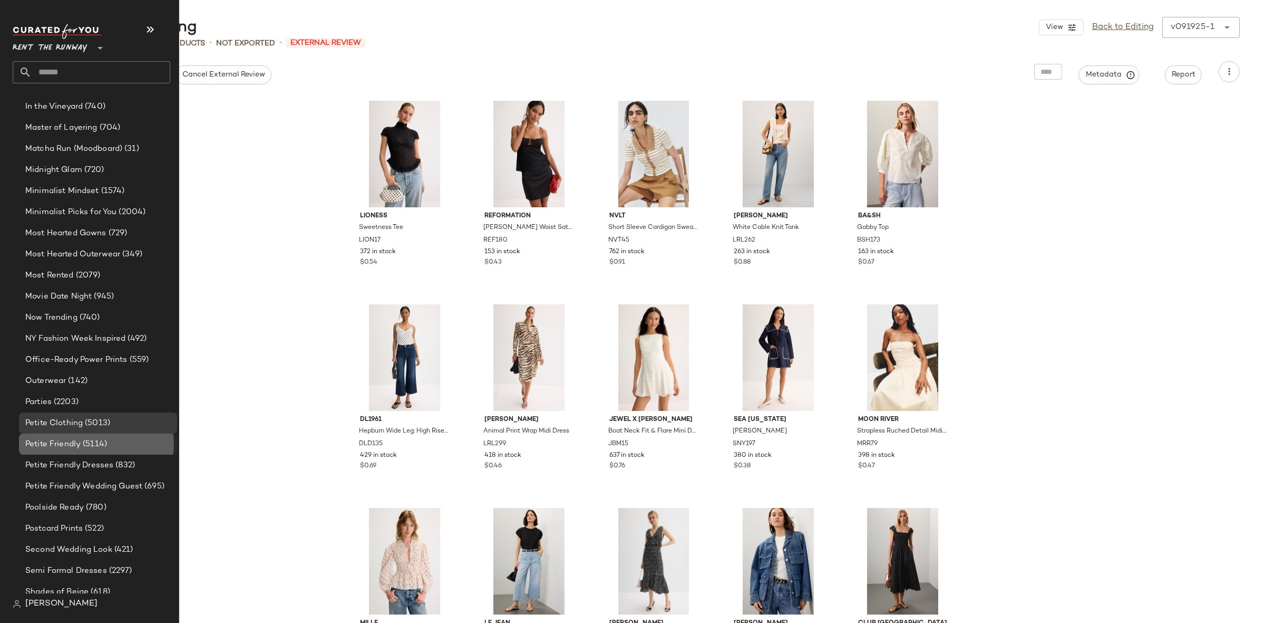
click at [100, 449] on span "(5114)" at bounding box center [94, 444] width 26 height 12
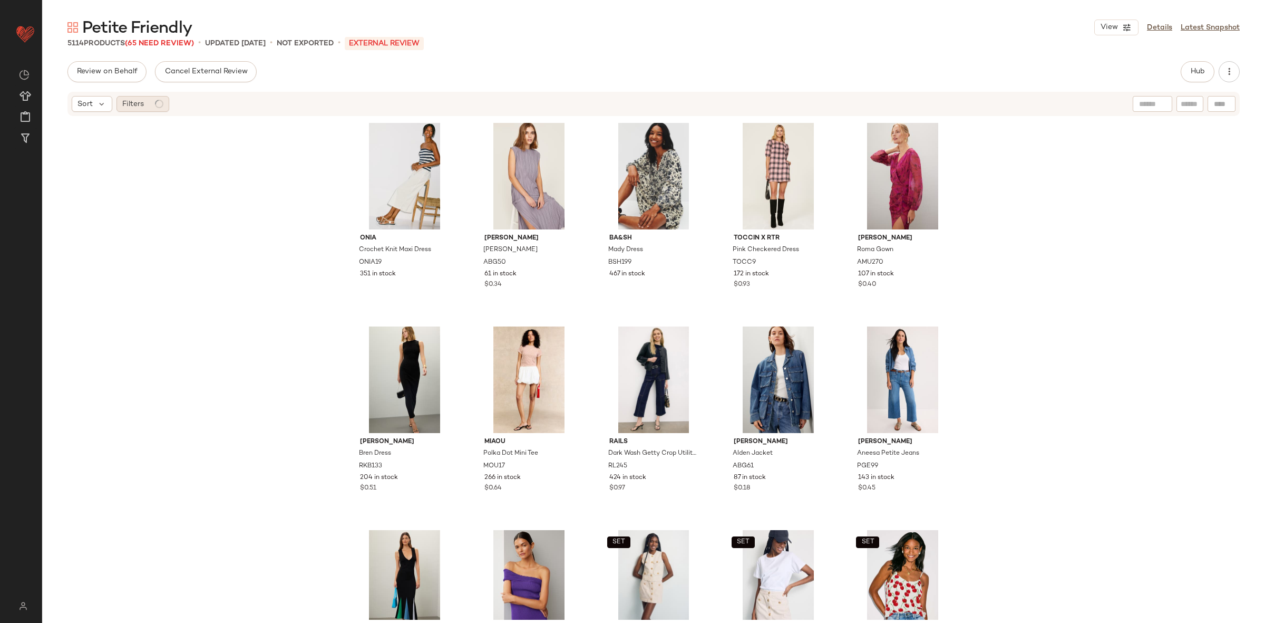
click at [160, 108] on icon at bounding box center [158, 103] width 9 height 9
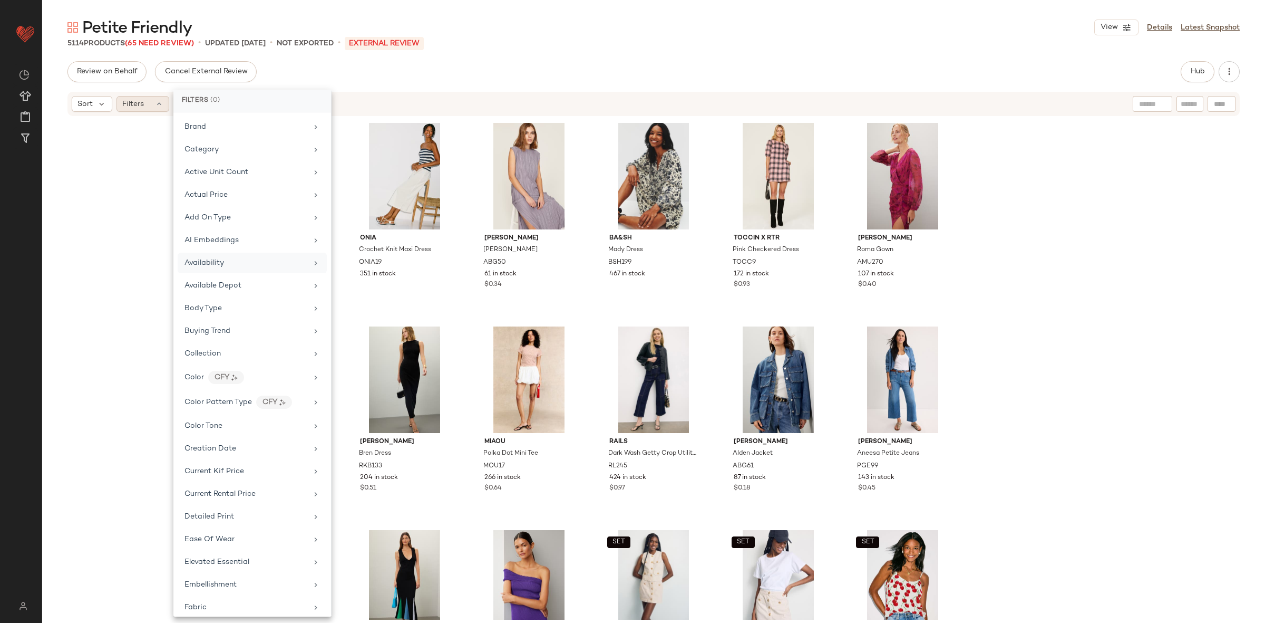
click at [213, 270] on div "Availability" at bounding box center [252, 262] width 149 height 21
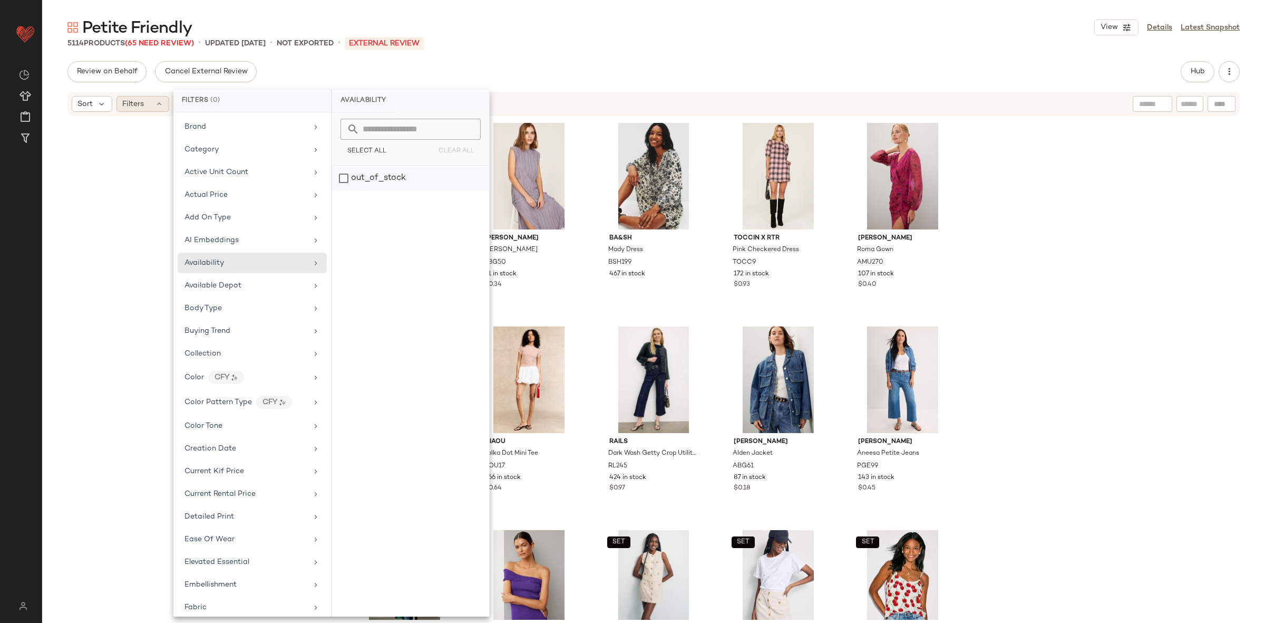
click at [453, 174] on div "out_of_stock" at bounding box center [410, 178] width 157 height 25
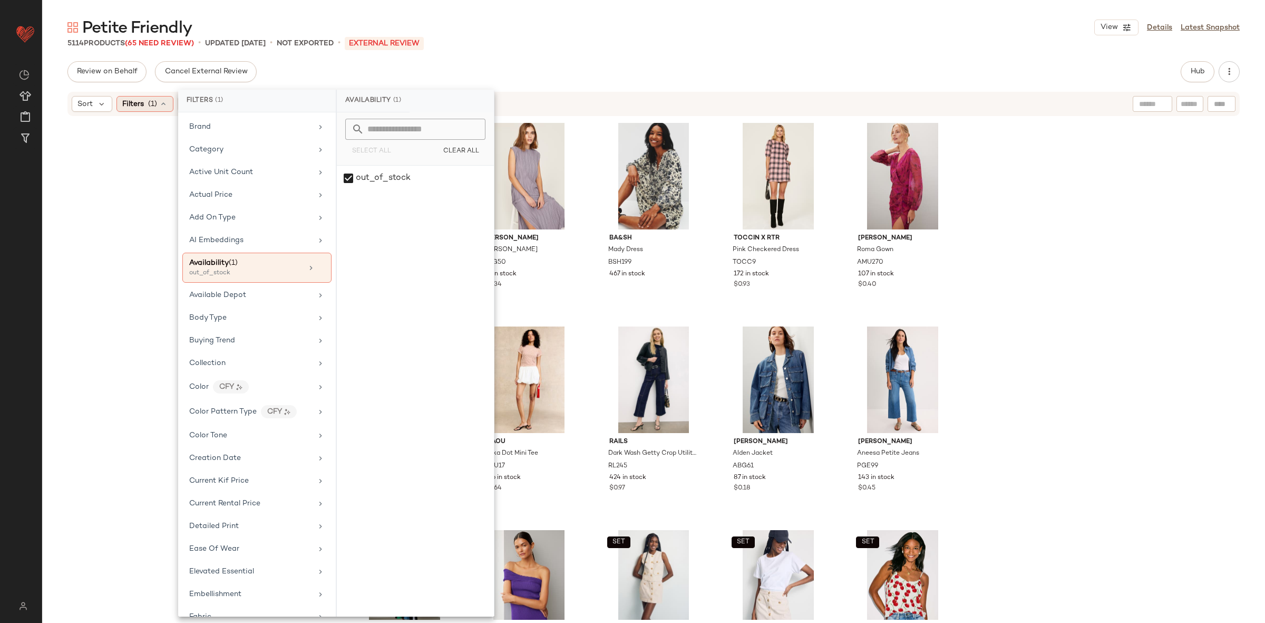
click at [1019, 191] on div "Onia Crochet Knit Maxi Dress ONIA19 351 in stock Anine Bing Melanie Dress ABG50…" at bounding box center [653, 368] width 1223 height 502
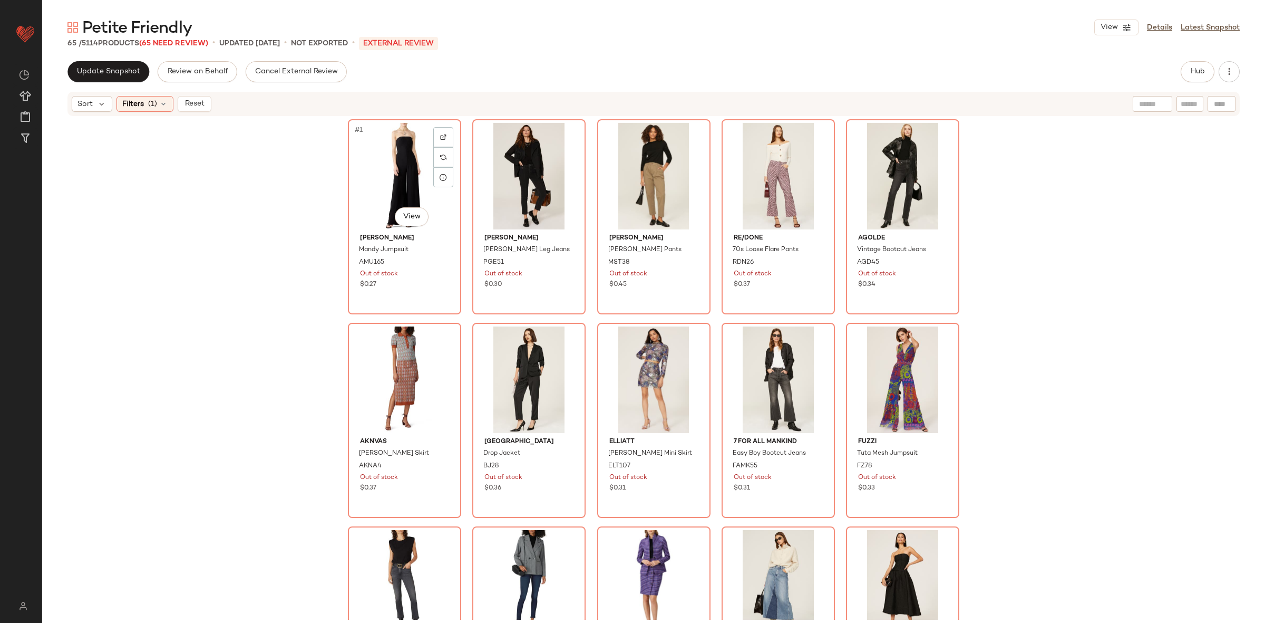
click at [397, 161] on div "#1 View" at bounding box center [405, 176] width 106 height 106
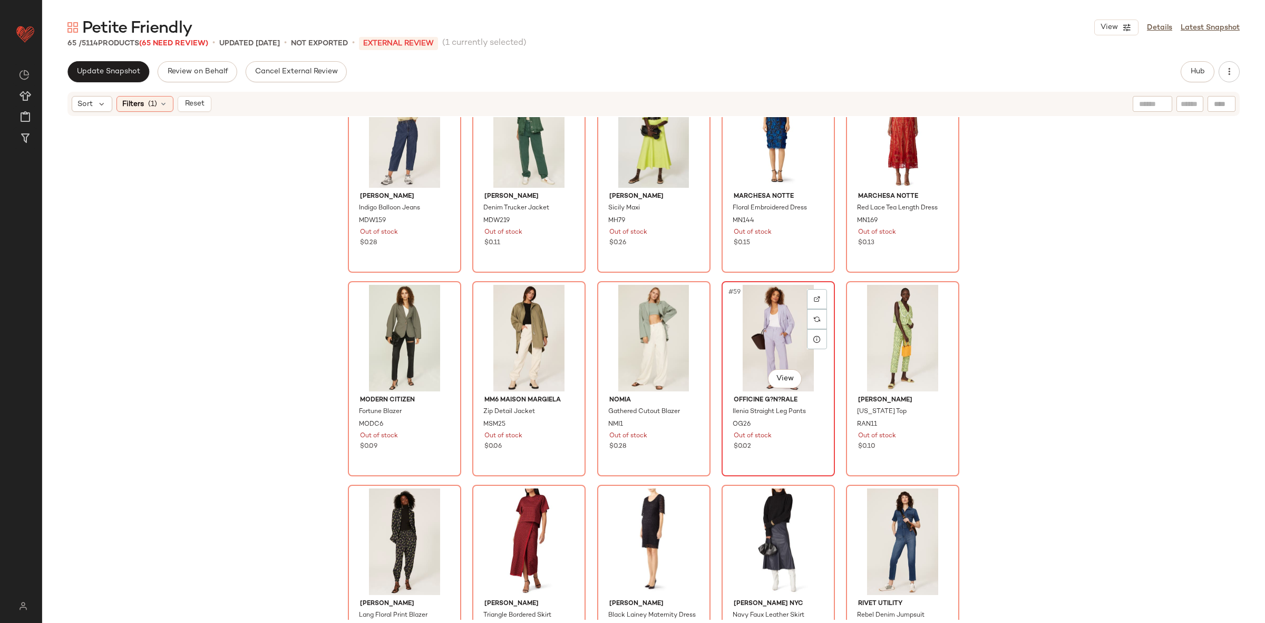
scroll to position [2144, 0]
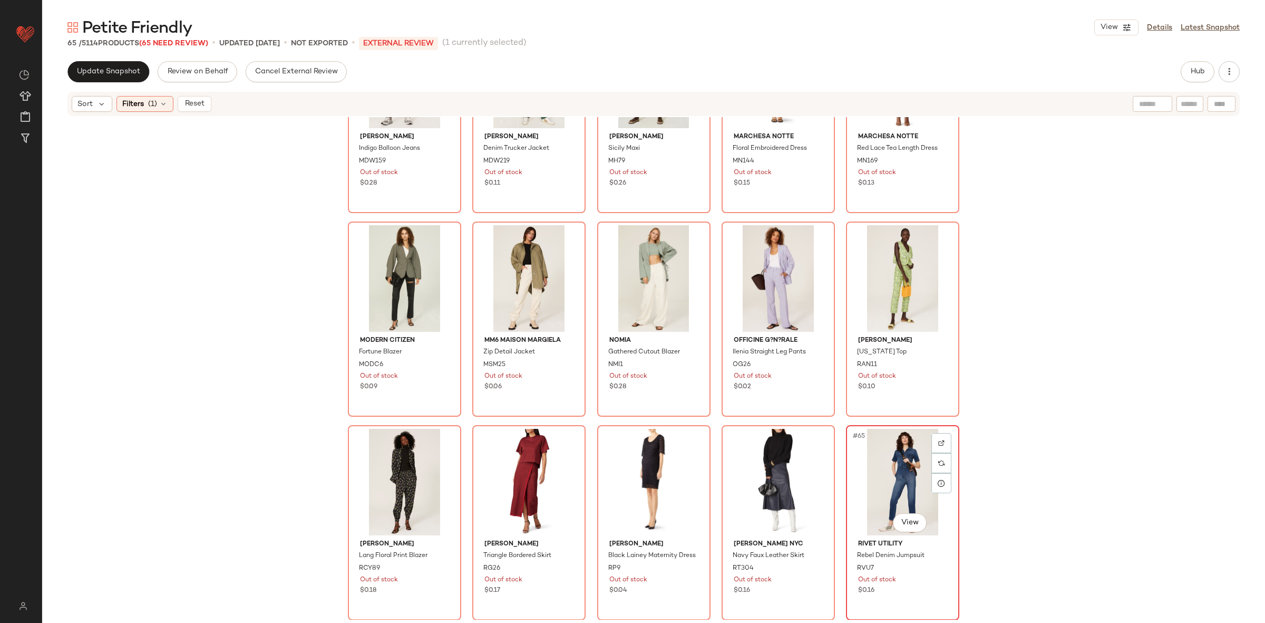
click at [877, 441] on div "#65 View" at bounding box center [903, 482] width 106 height 106
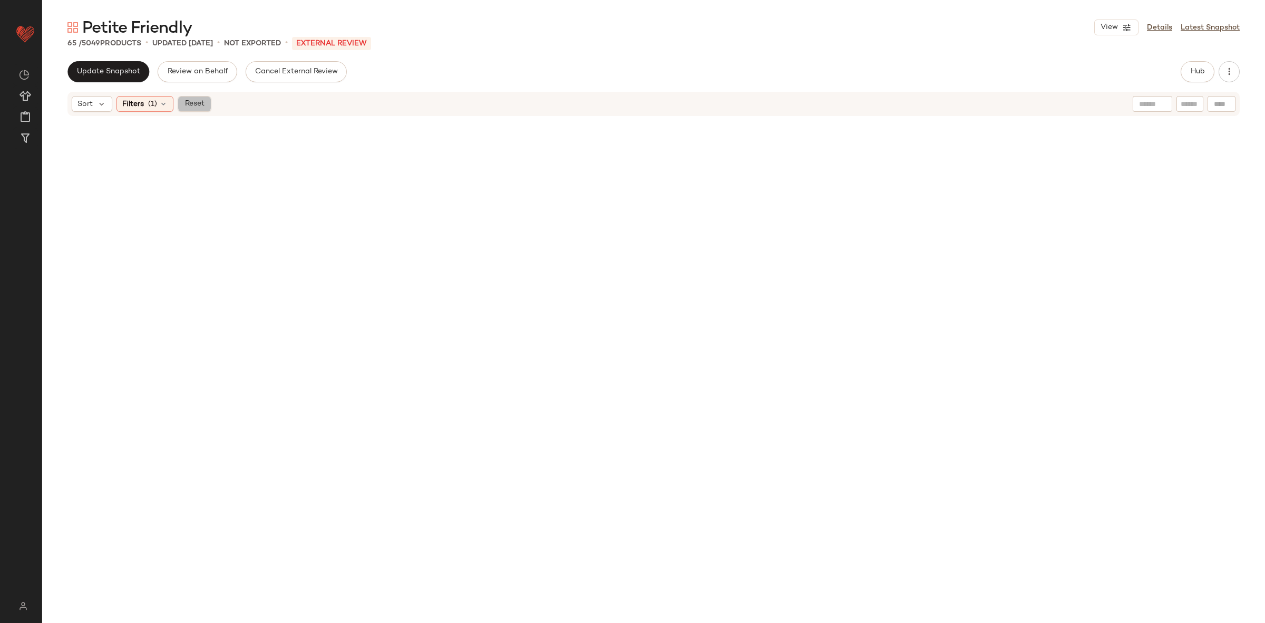
click at [202, 109] on button "Reset" at bounding box center [195, 104] width 34 height 16
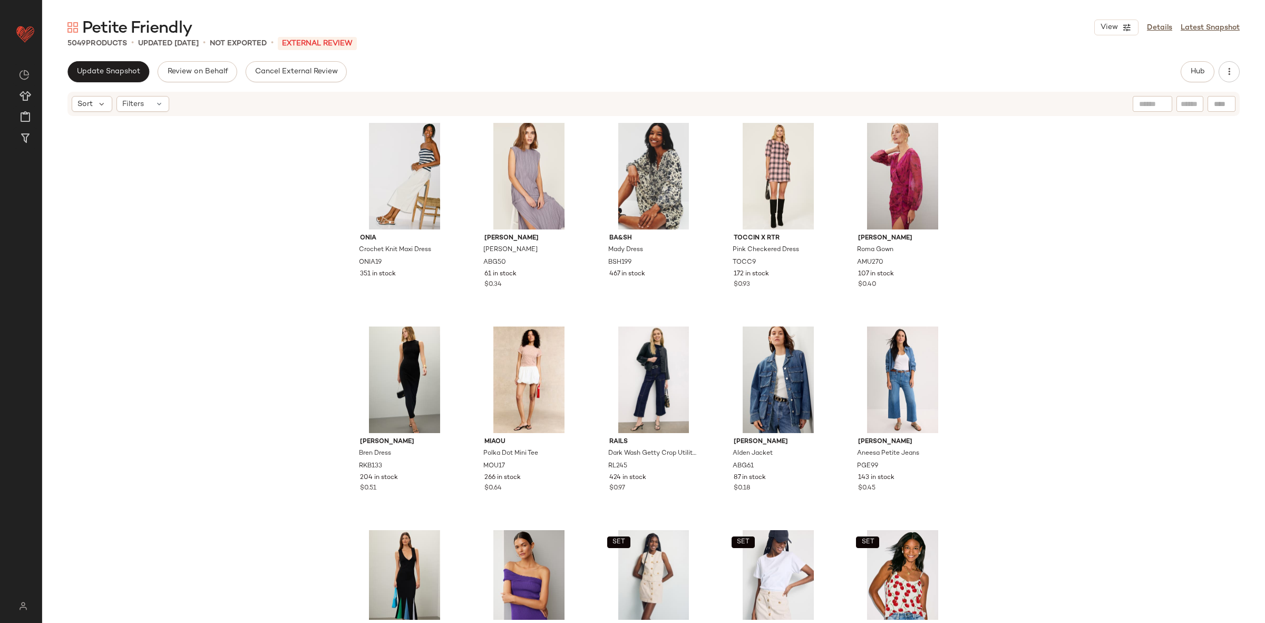
click at [79, 85] on div "Update Snapshot Review on Behalf Cancel External Review Hub Sort Filters Onia C…" at bounding box center [653, 364] width 1223 height 606
click at [90, 71] on span "Update Snapshot" at bounding box center [108, 71] width 64 height 8
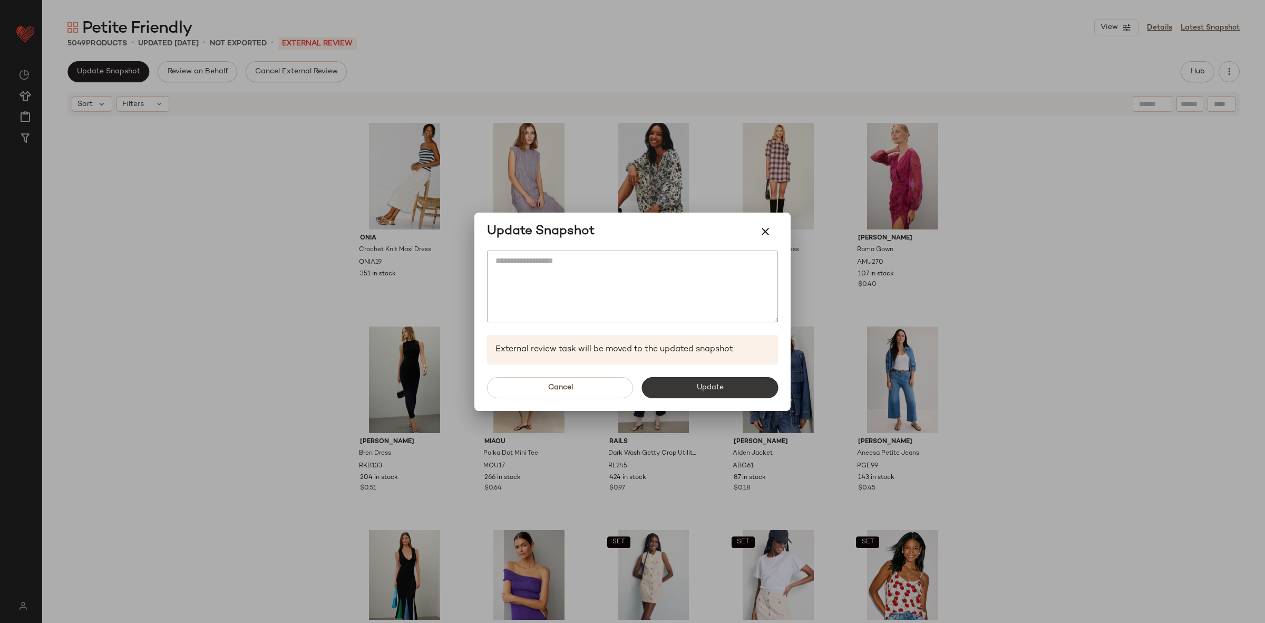
click at [701, 377] on button "Update" at bounding box center [709, 387] width 137 height 21
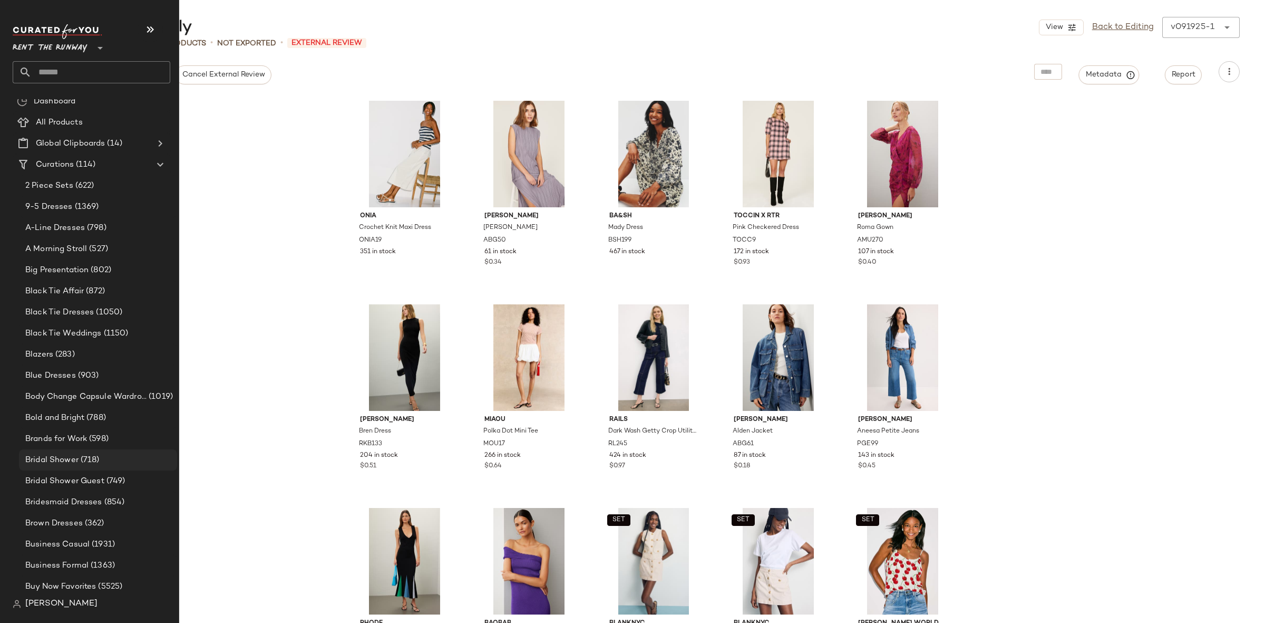
scroll to position [41, 0]
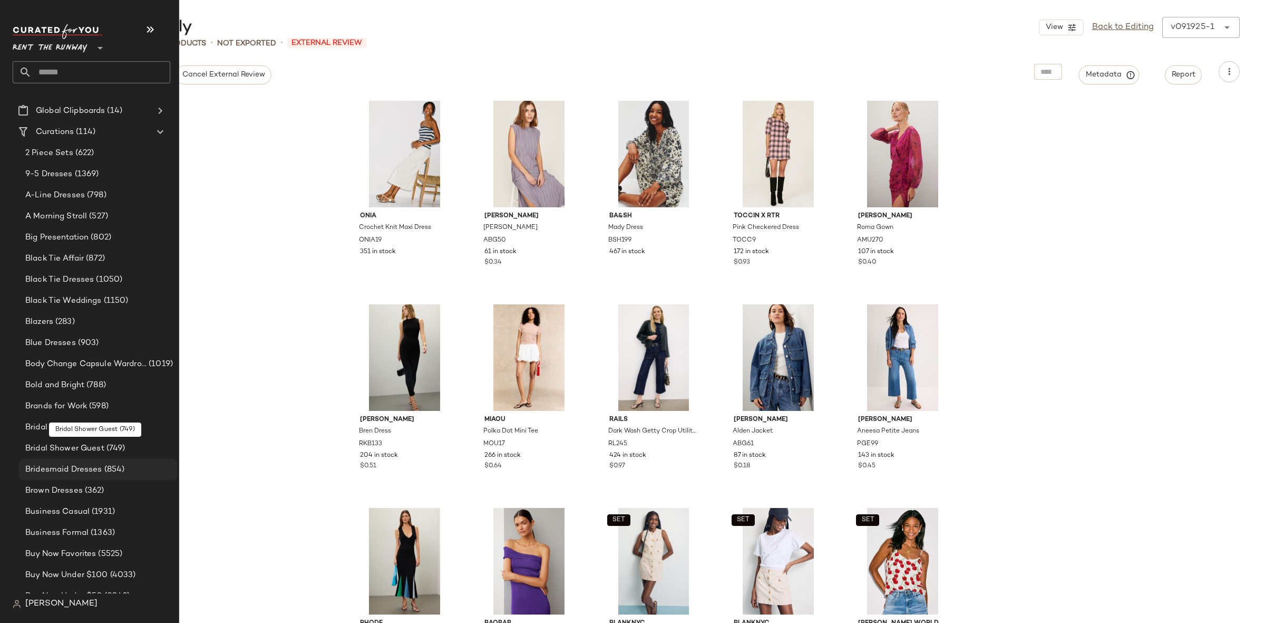
click at [102, 473] on span "(854)" at bounding box center [113, 469] width 23 height 12
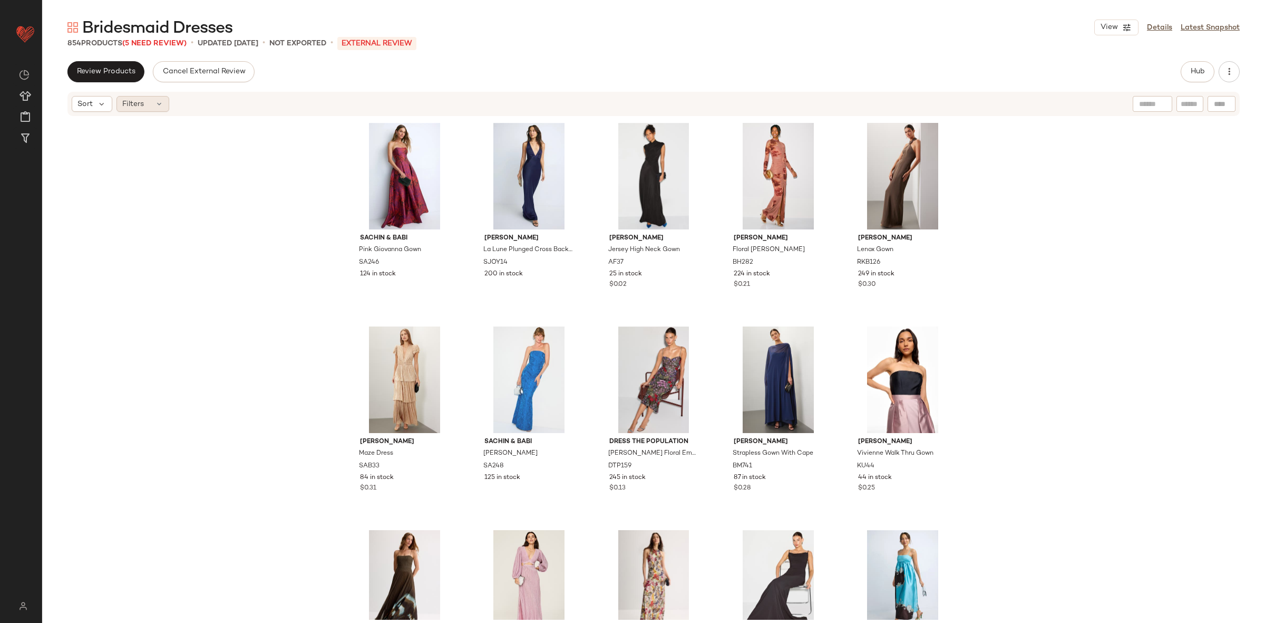
click at [138, 103] on span "Filters" at bounding box center [133, 104] width 22 height 11
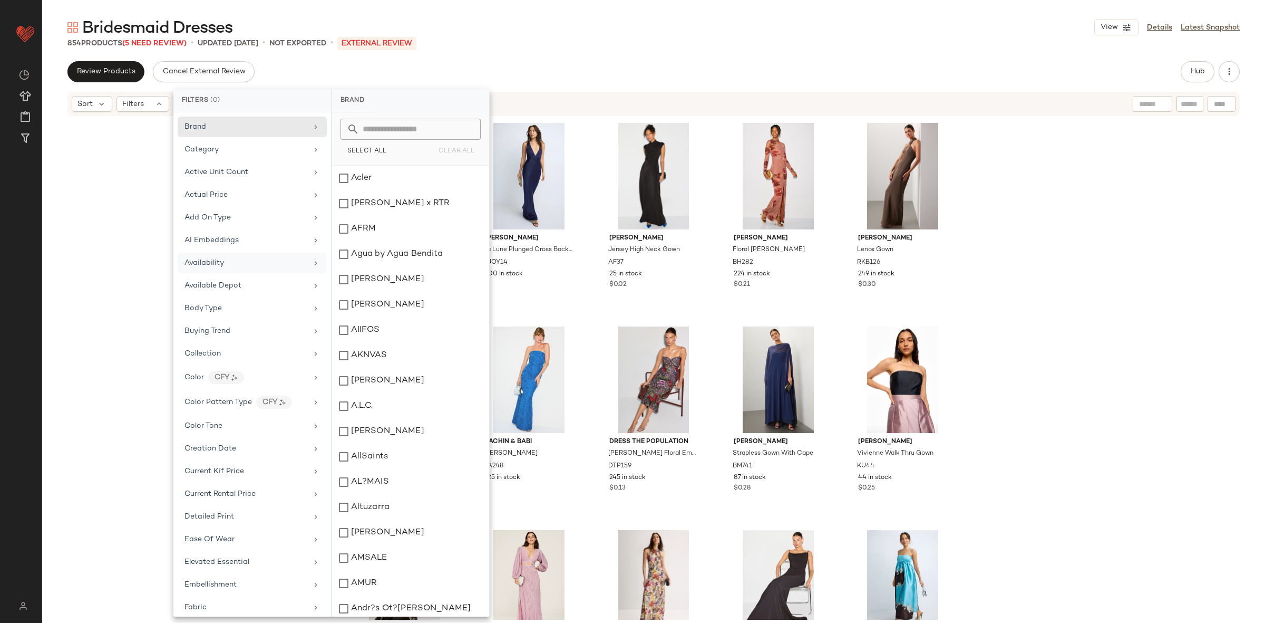
click at [228, 265] on div "Availability" at bounding box center [245, 262] width 123 height 11
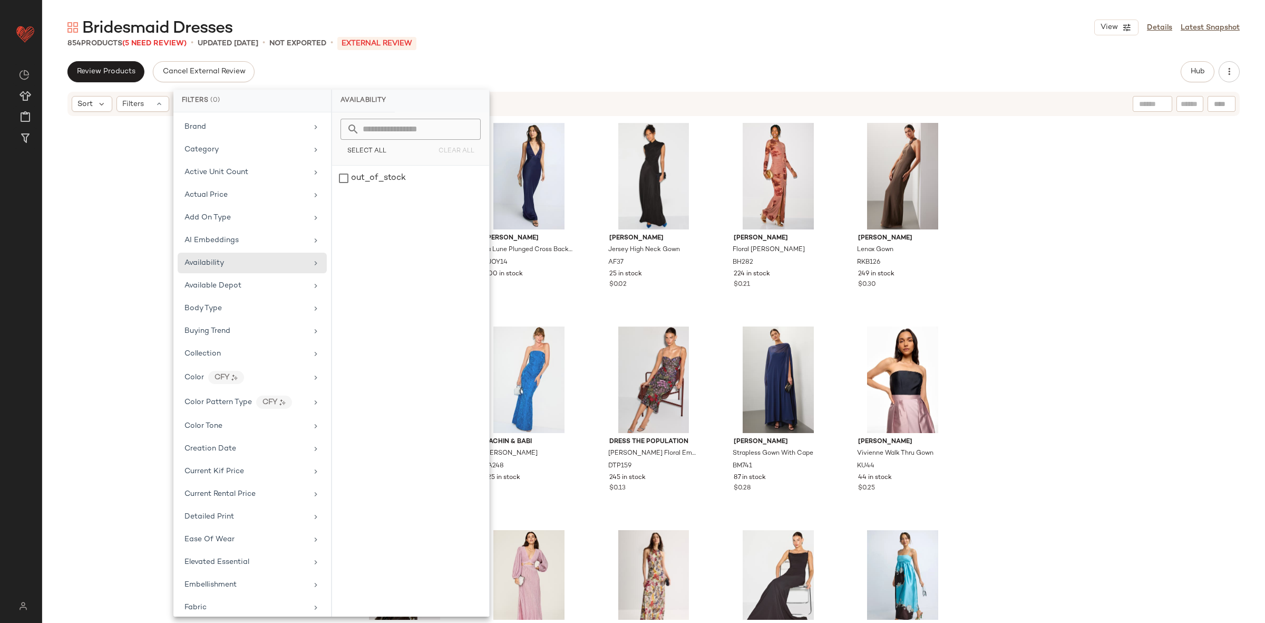
click at [413, 192] on div "out_of_stock" at bounding box center [410, 391] width 157 height 451
click at [419, 179] on div "out_of_stock" at bounding box center [410, 178] width 157 height 25
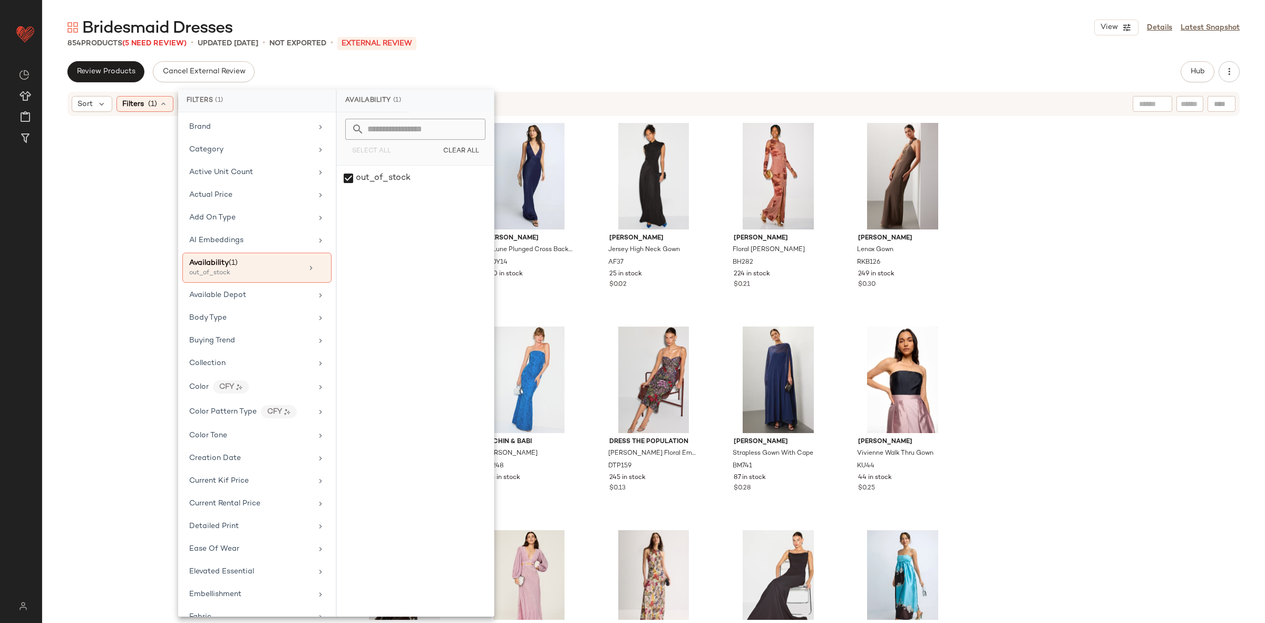
click at [1040, 189] on div "Sachin & Babi Pink Giovanna Gown SA246 124 in stock Shona Joy La Lune Plunged C…" at bounding box center [653, 368] width 1223 height 502
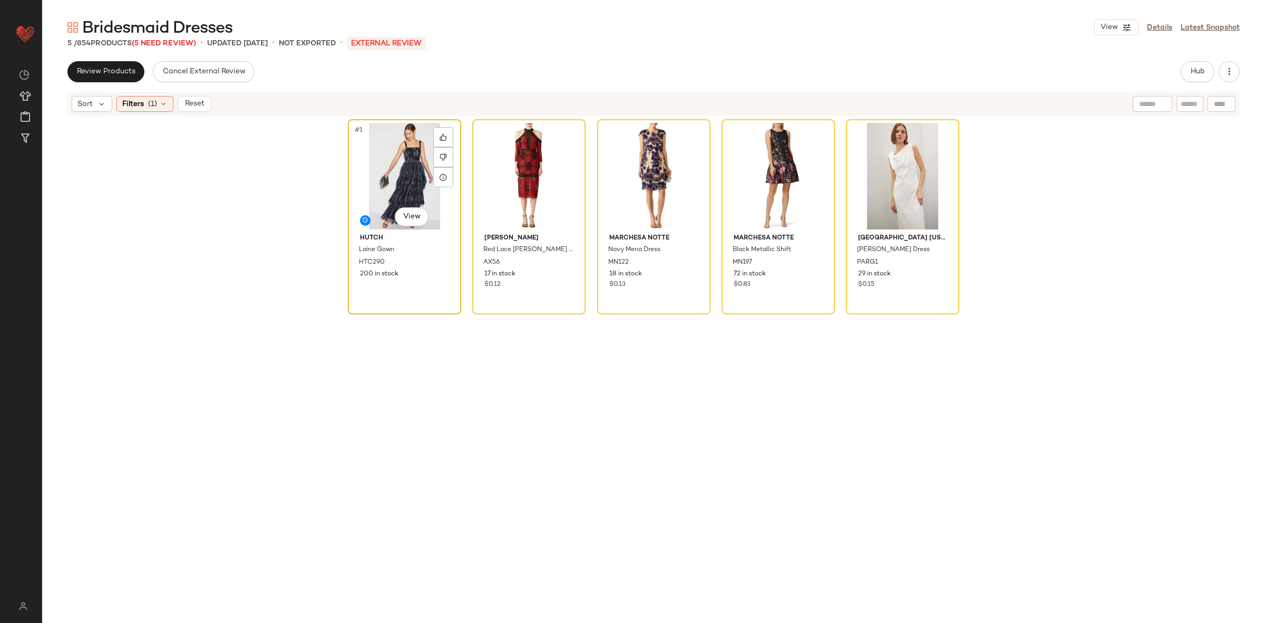
click at [374, 178] on div "#1 View" at bounding box center [405, 176] width 106 height 106
click at [879, 171] on div "#5 View" at bounding box center [903, 176] width 106 height 106
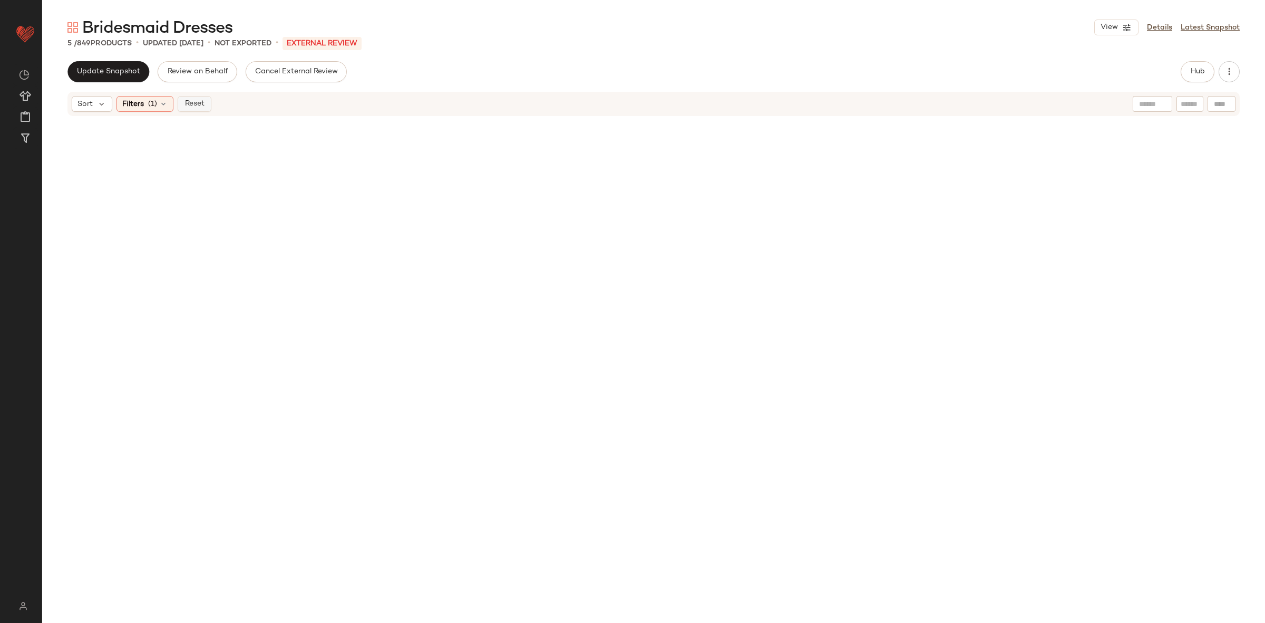
click at [191, 107] on span "Reset" at bounding box center [194, 104] width 20 height 8
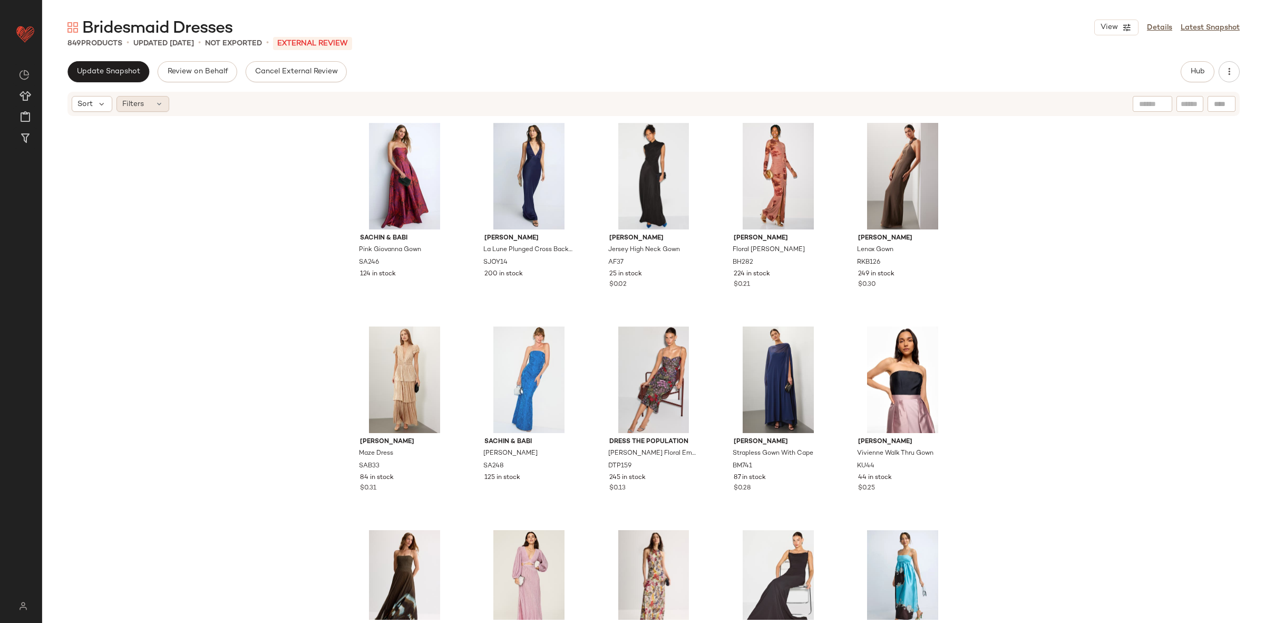
click at [150, 106] on div "Filters" at bounding box center [142, 104] width 53 height 16
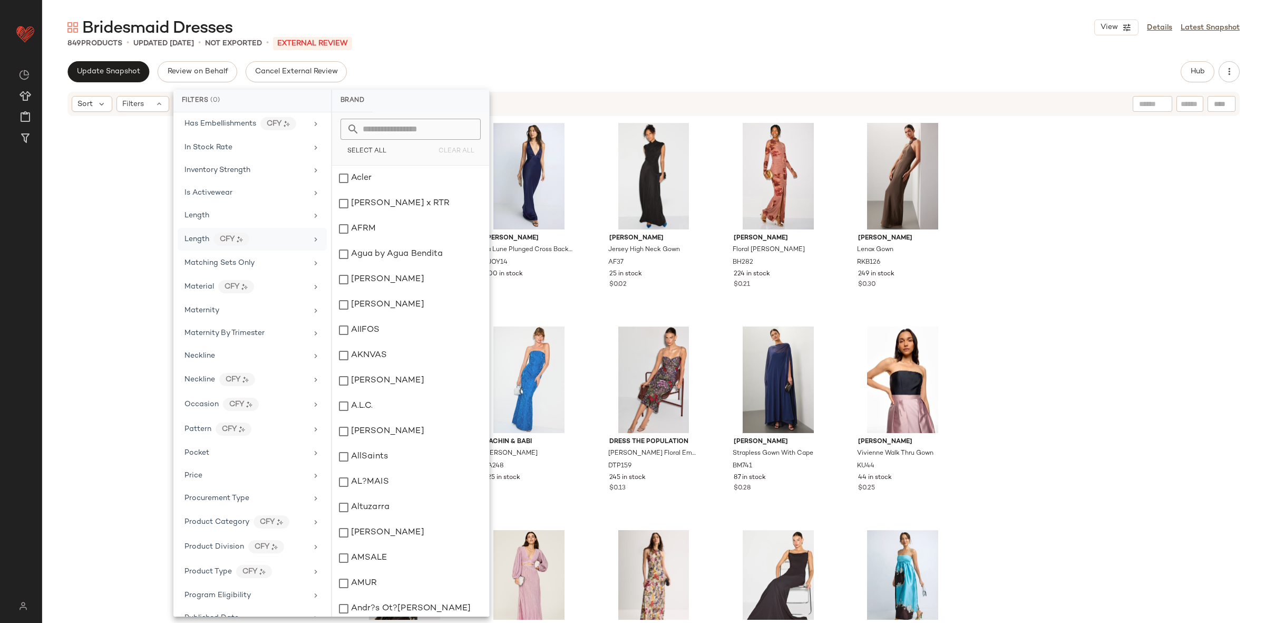
scroll to position [763, 0]
click at [281, 365] on div "Occasion CFY" at bounding box center [245, 358] width 123 height 13
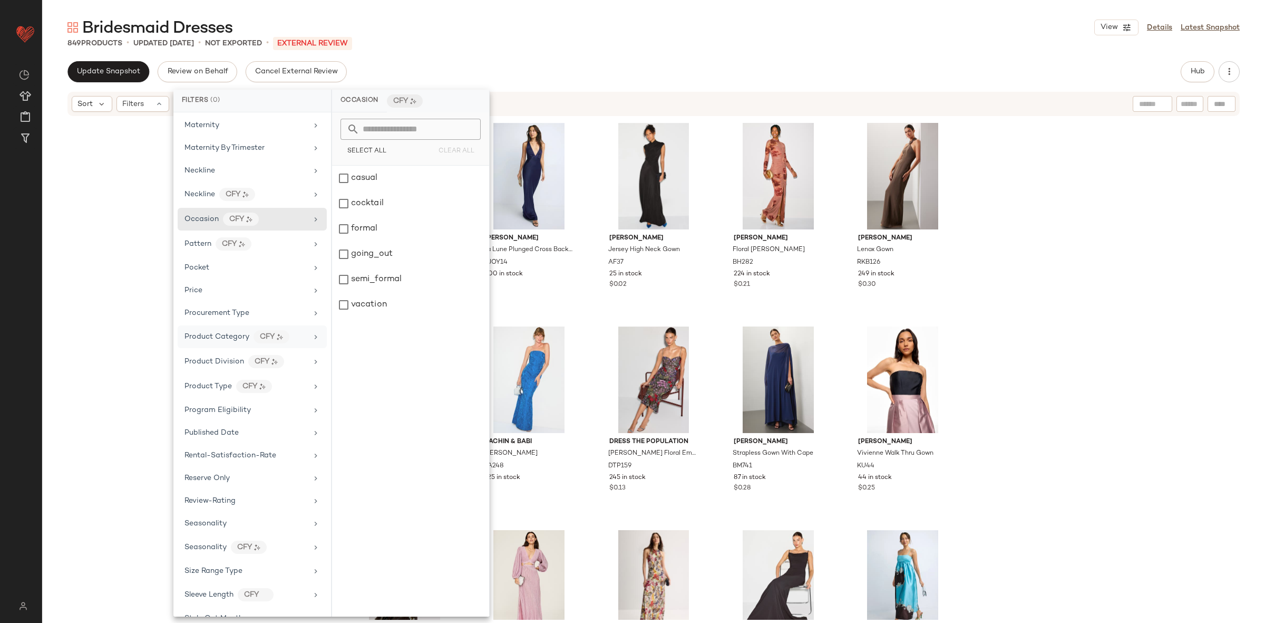
scroll to position [912, 0]
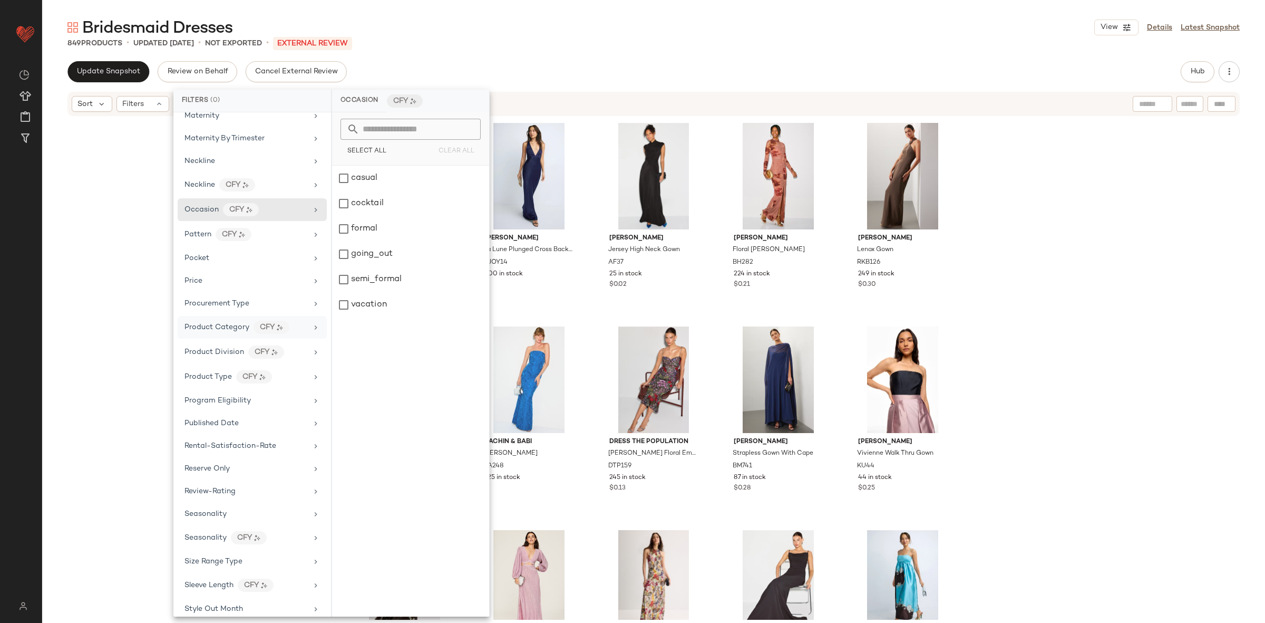
click at [228, 331] on span "Product Category" at bounding box center [216, 327] width 65 height 8
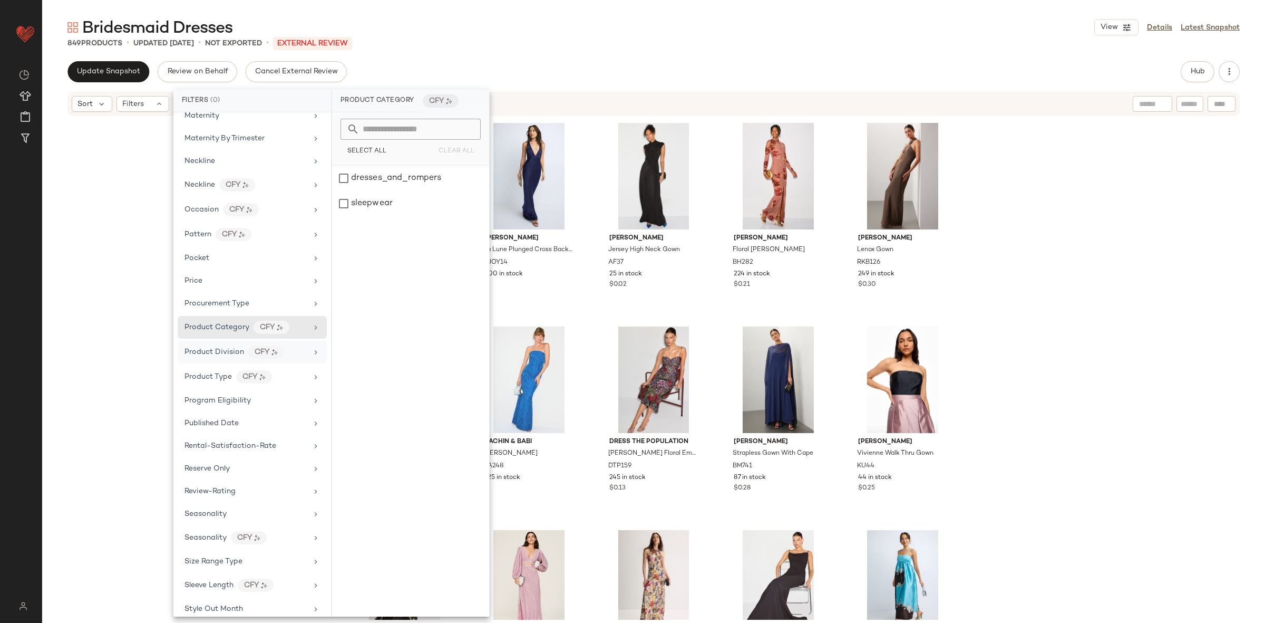
click at [223, 357] on div "Product Division" at bounding box center [214, 351] width 60 height 11
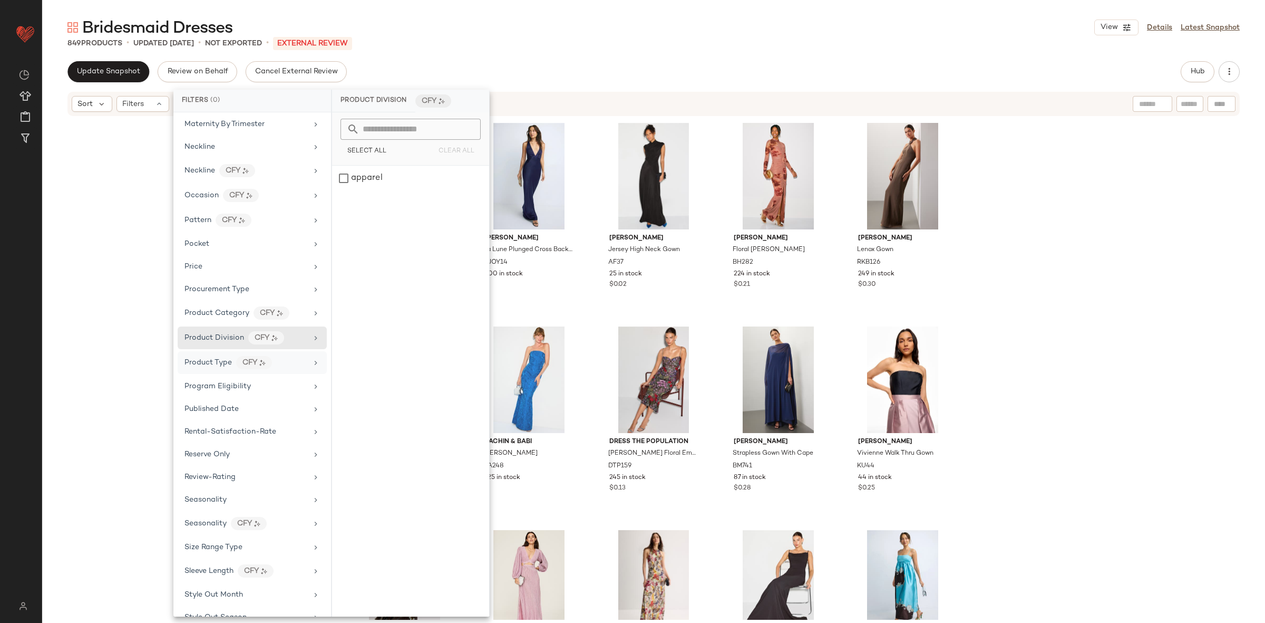
click at [211, 366] on span "Product Type" at bounding box center [207, 362] width 47 height 8
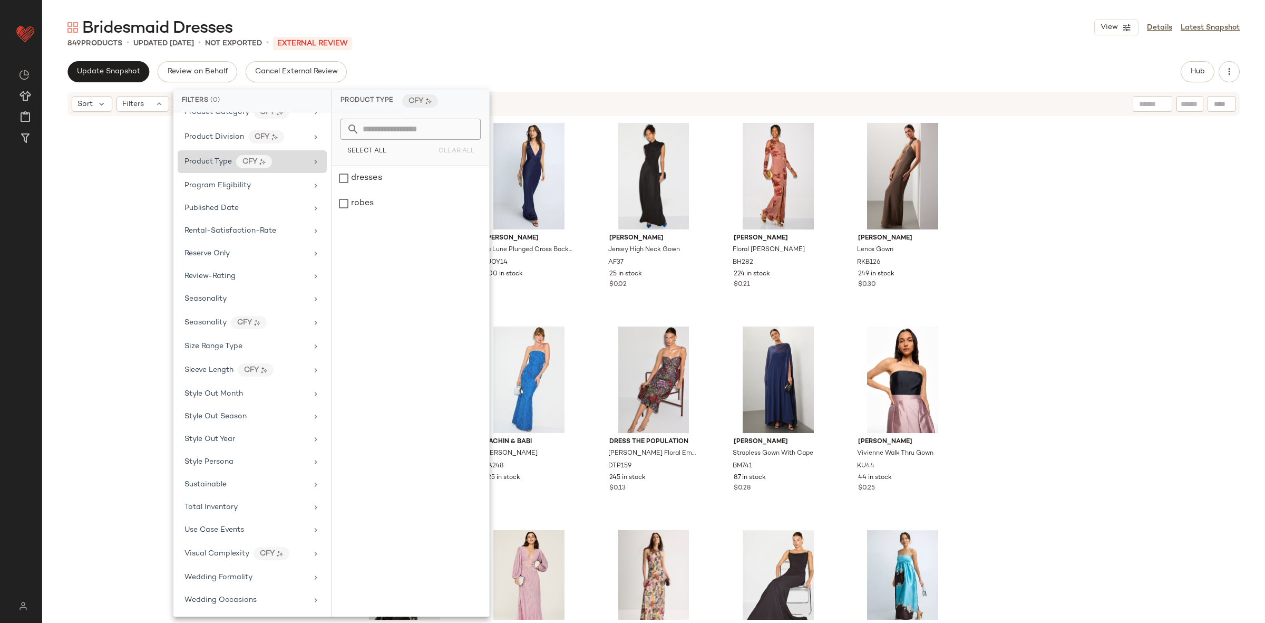
scroll to position [1144, 0]
click at [218, 532] on span "Use Case Events" at bounding box center [214, 530] width 60 height 8
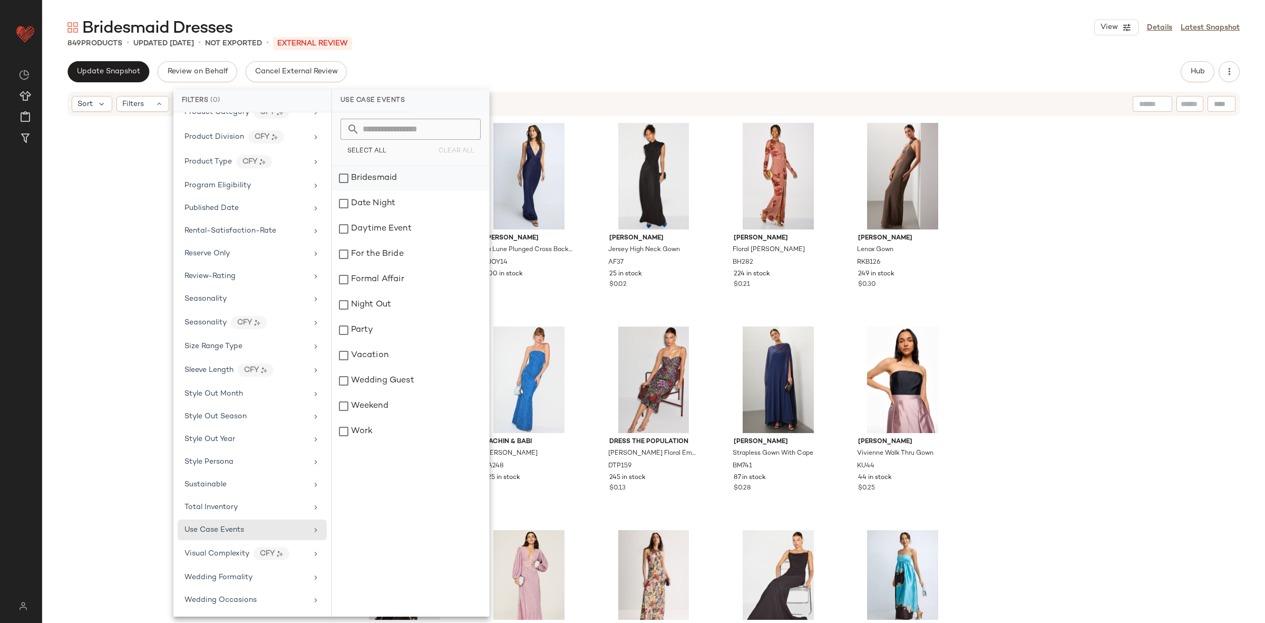
click at [402, 180] on div "Bridesmaid" at bounding box center [410, 178] width 157 height 25
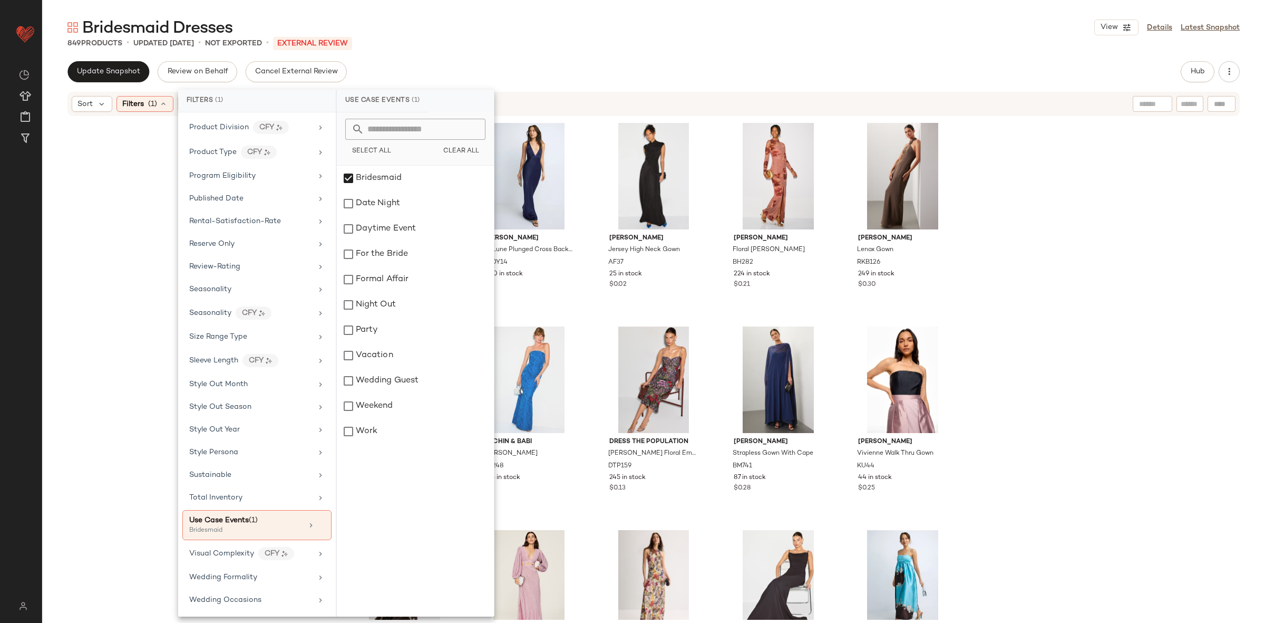
click at [1098, 219] on div "Sachin & Babi Pink Giovanna Gown SA246 124 in stock Shona Joy La Lune Plunged C…" at bounding box center [653, 368] width 1223 height 502
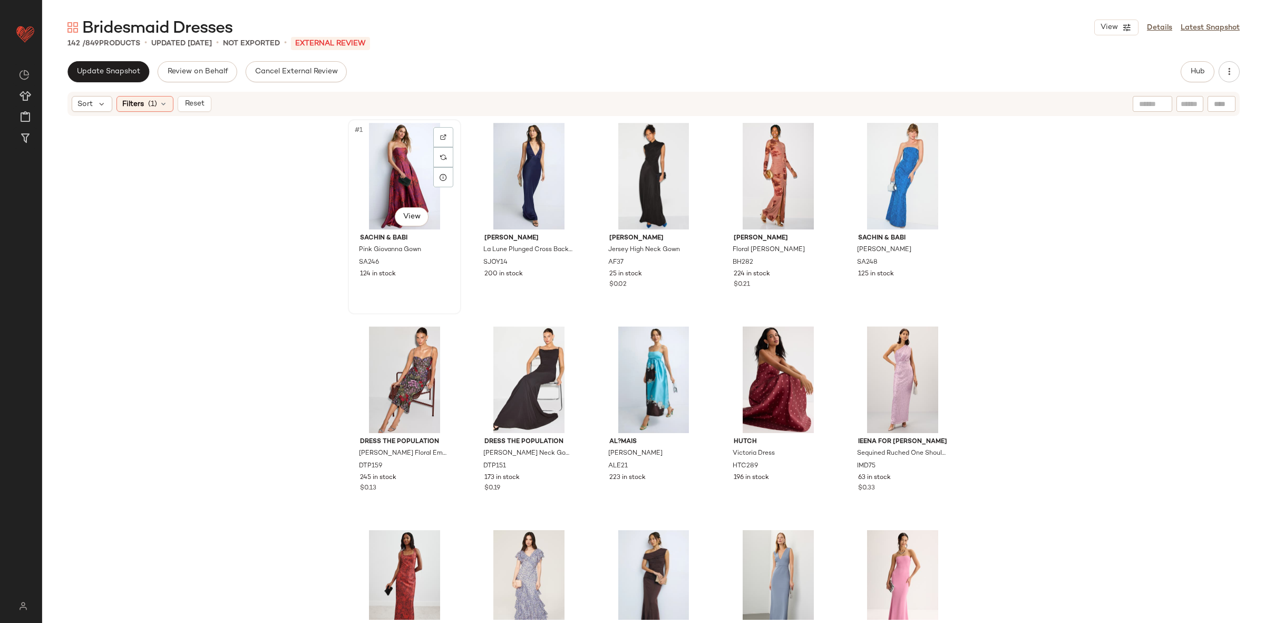
click at [378, 167] on div "#1 View" at bounding box center [405, 176] width 106 height 106
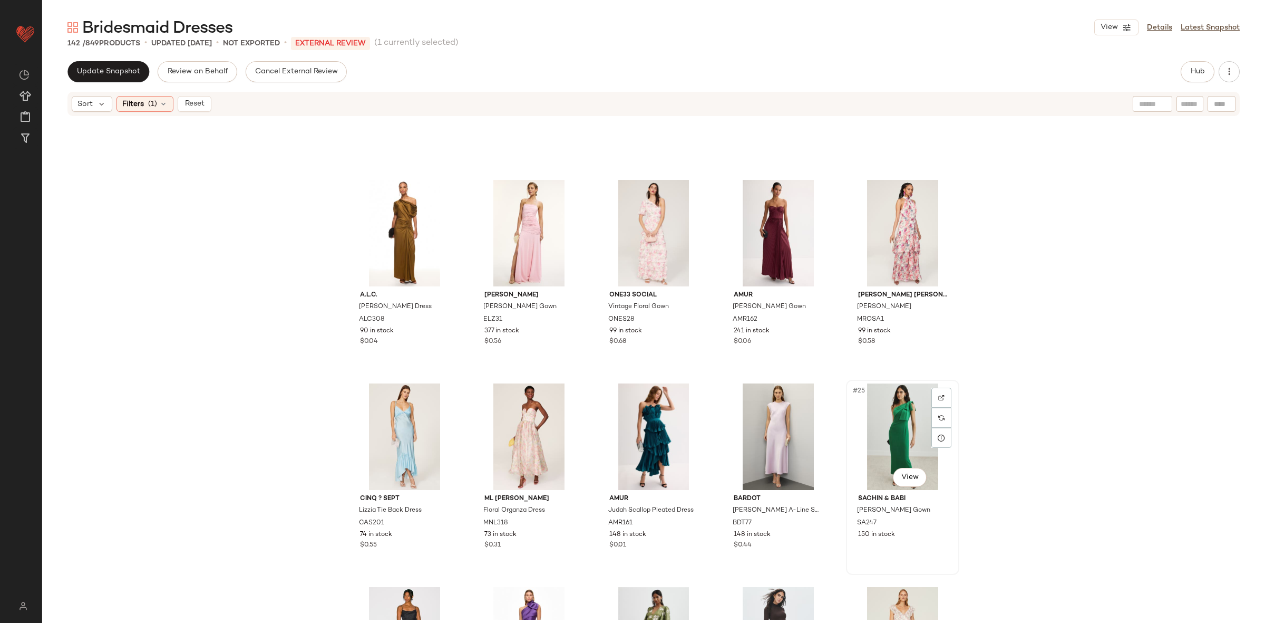
scroll to position [546, 0]
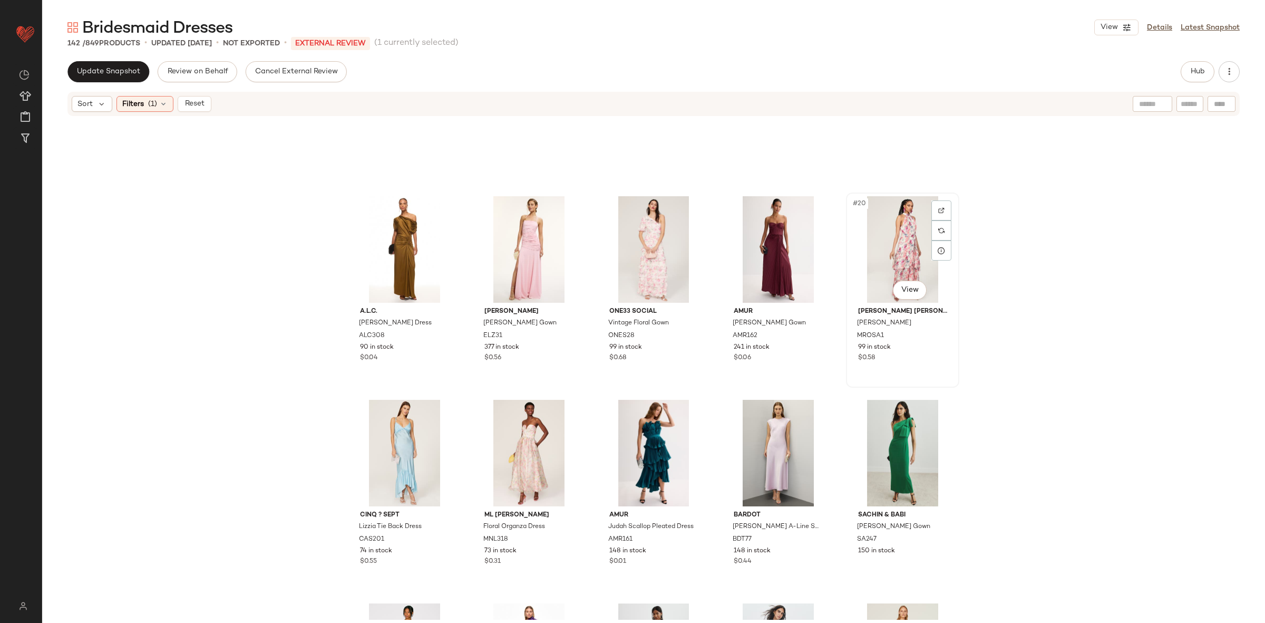
click at [879, 274] on div "#20 View" at bounding box center [903, 249] width 106 height 106
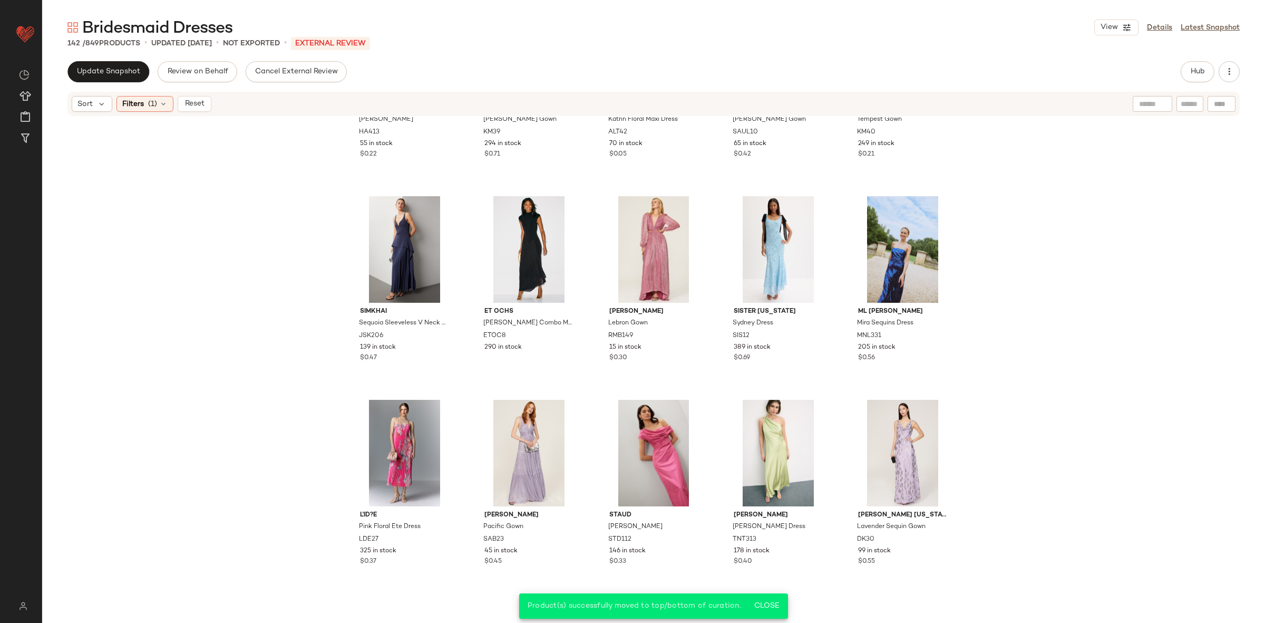
scroll to position [1570, 0]
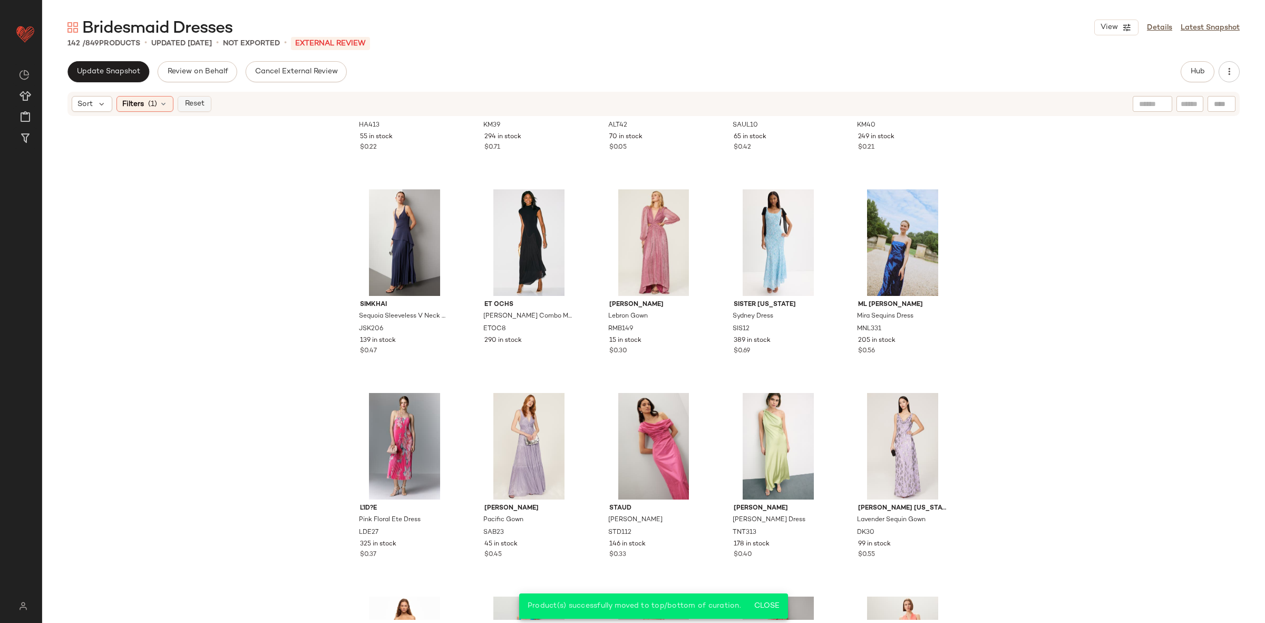
click at [202, 109] on button "Reset" at bounding box center [195, 104] width 34 height 16
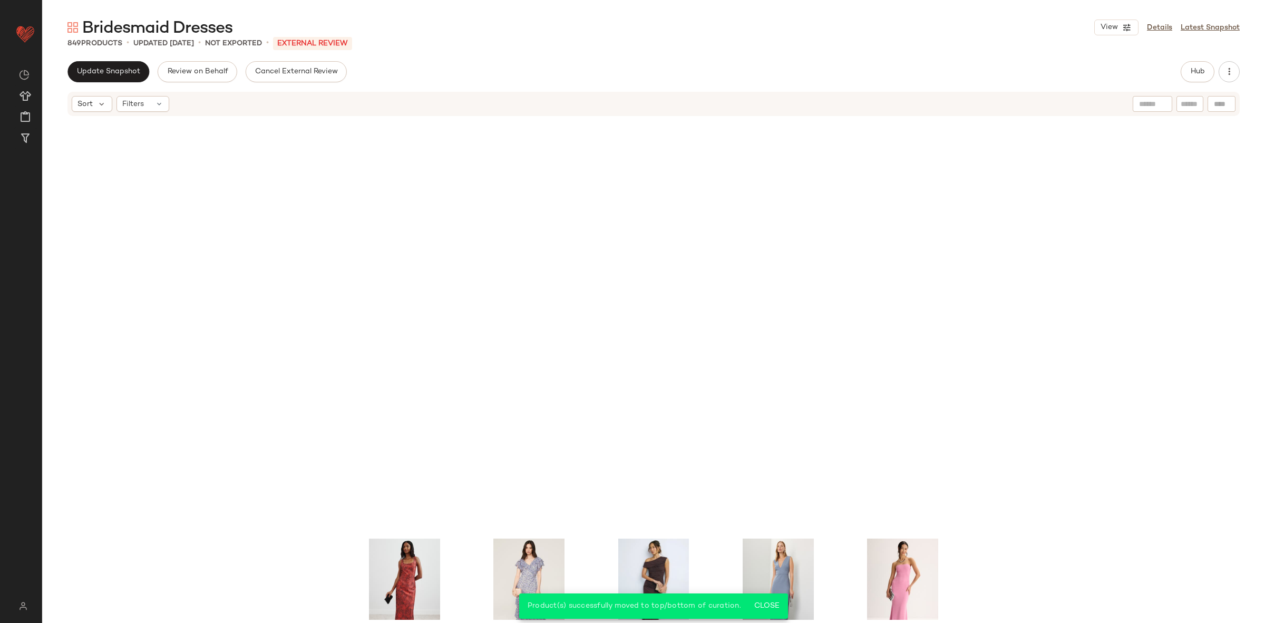
scroll to position [415, 0]
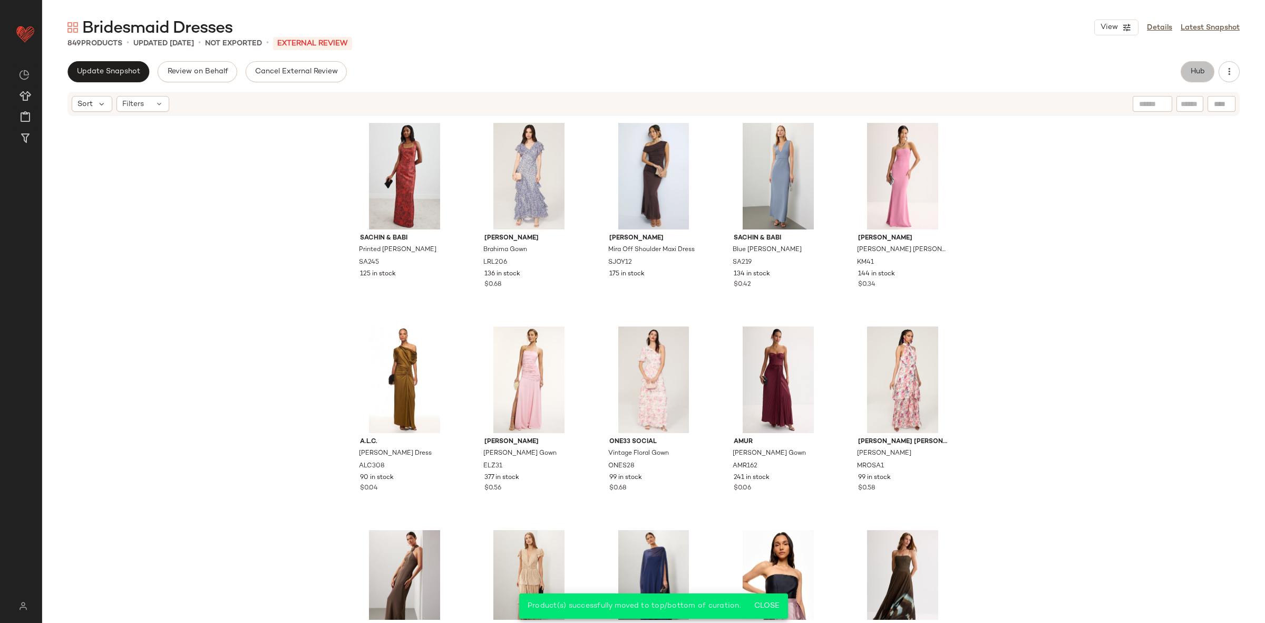
click at [1207, 72] on button "Hub" at bounding box center [1198, 71] width 34 height 21
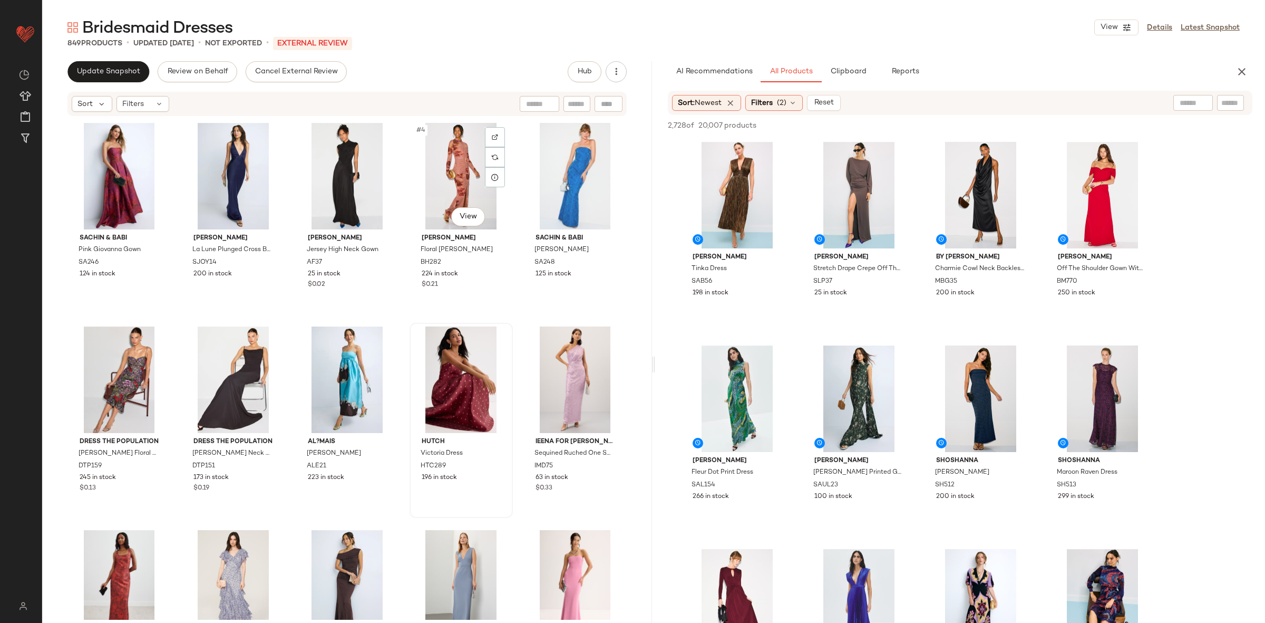
scroll to position [0, 0]
click at [781, 102] on span "(2)" at bounding box center [781, 103] width 9 height 11
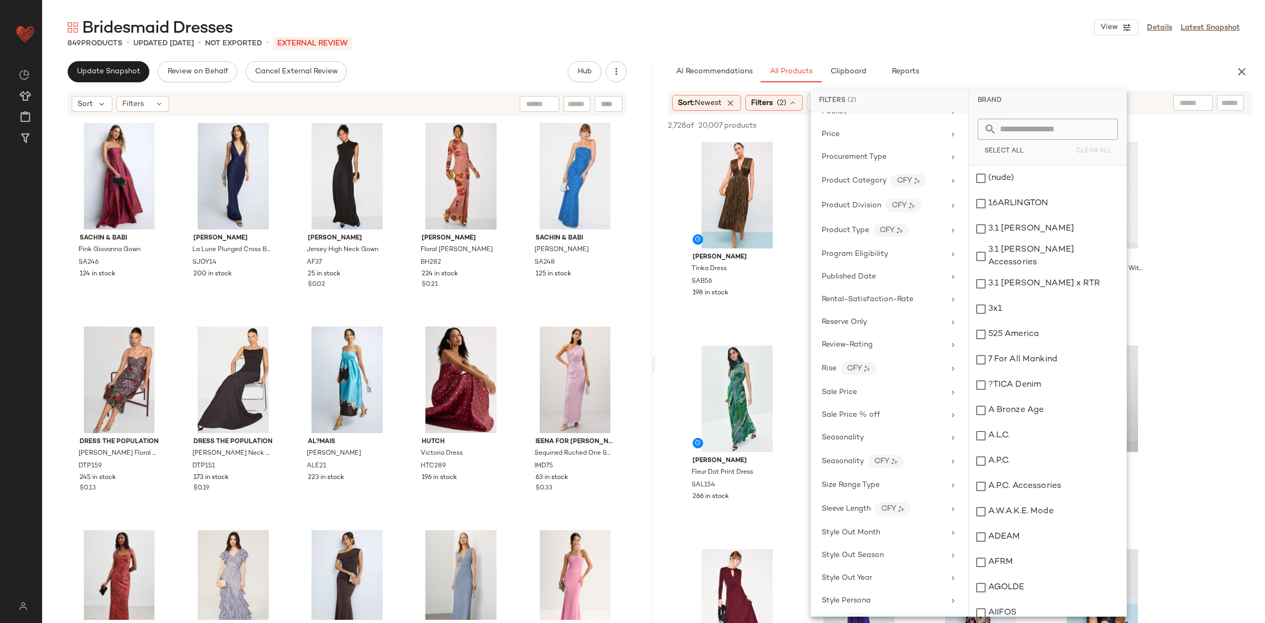
scroll to position [1370, 0]
click at [861, 527] on span "Use Case Events" at bounding box center [852, 530] width 60 height 8
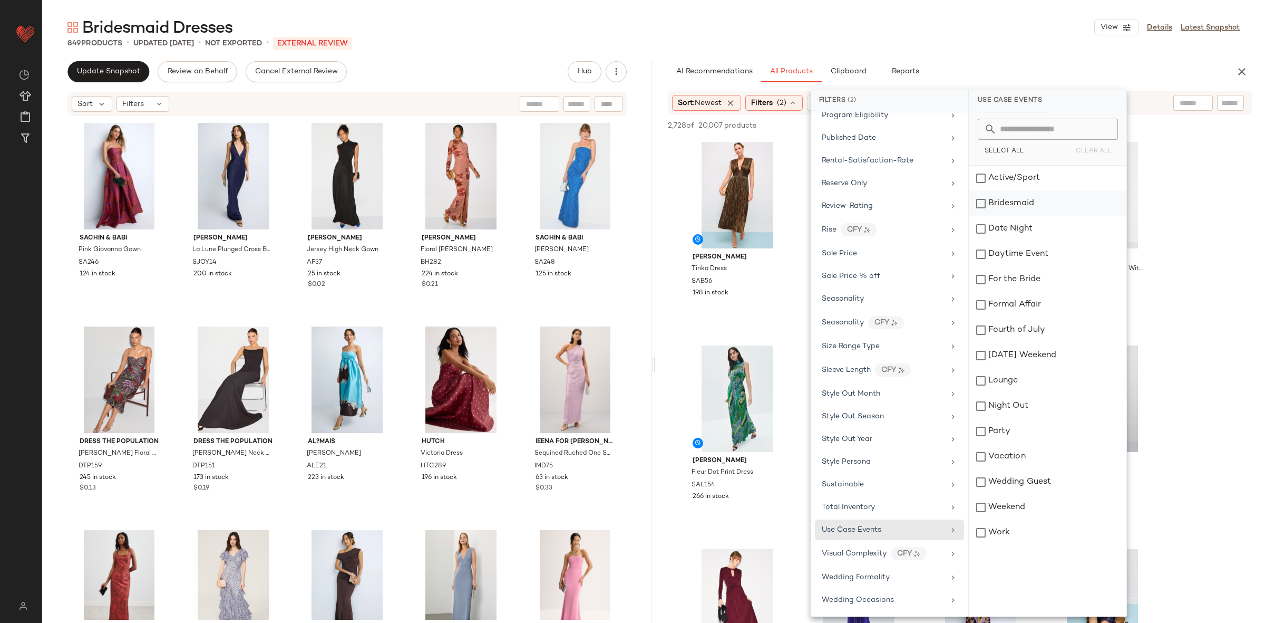
click at [1015, 195] on div "Bridesmaid" at bounding box center [1047, 203] width 157 height 25
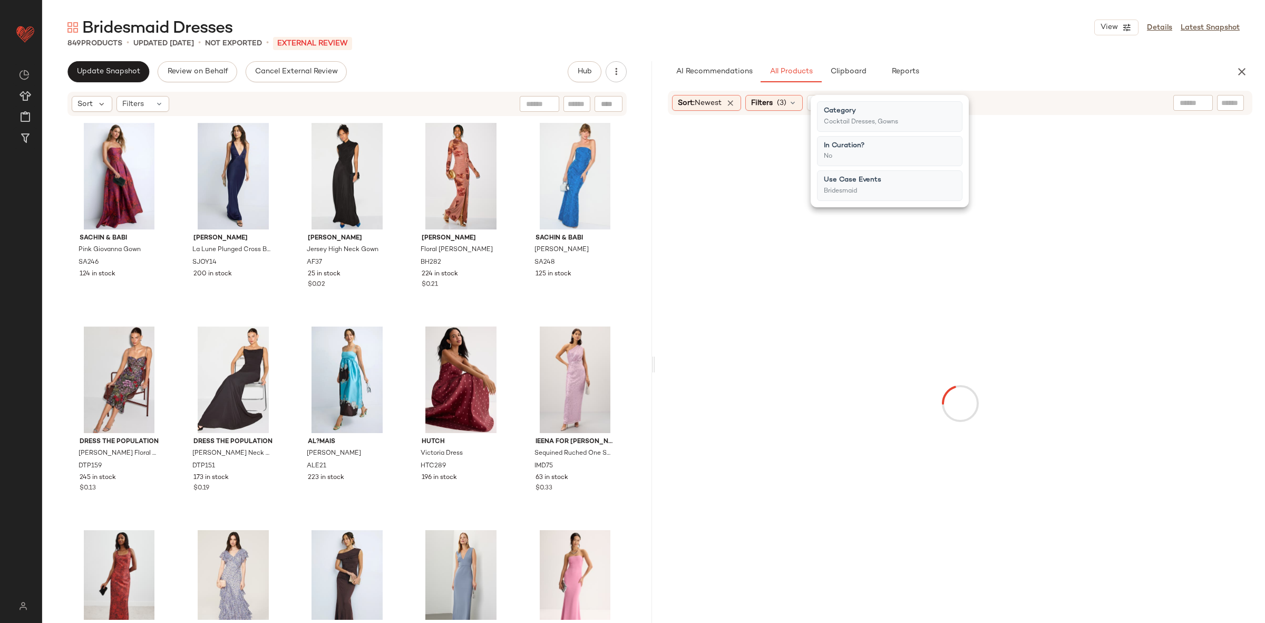
click at [1194, 220] on div at bounding box center [960, 403] width 606 height 572
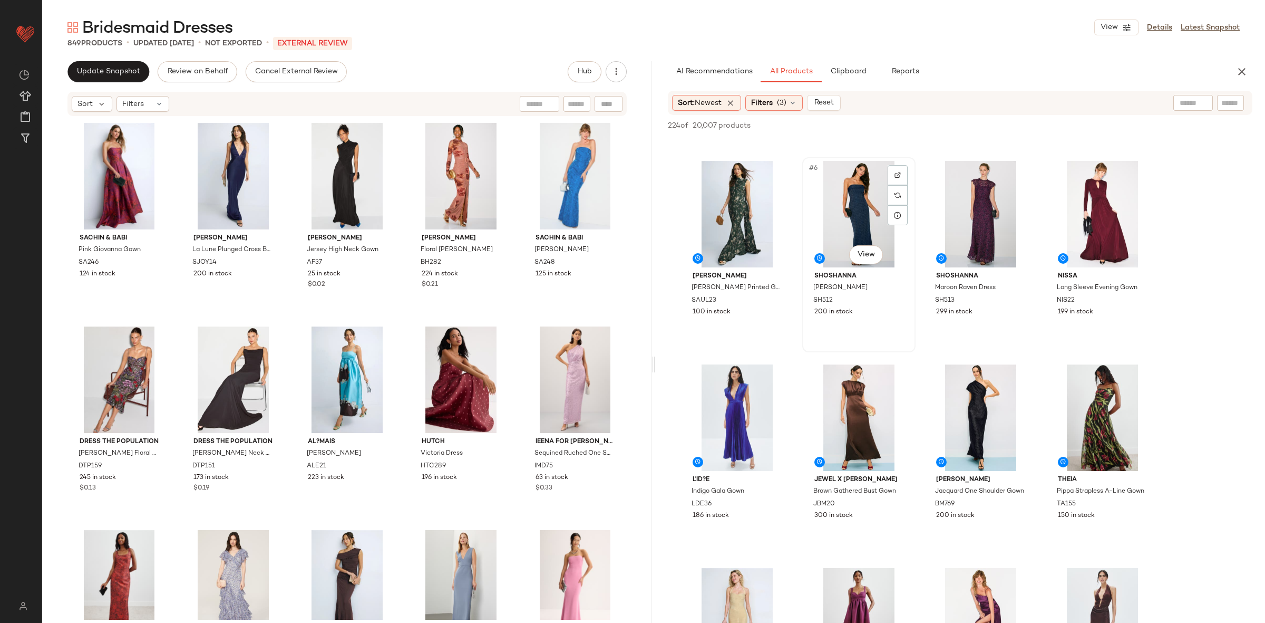
click at [847, 224] on div "#6 View" at bounding box center [859, 214] width 106 height 106
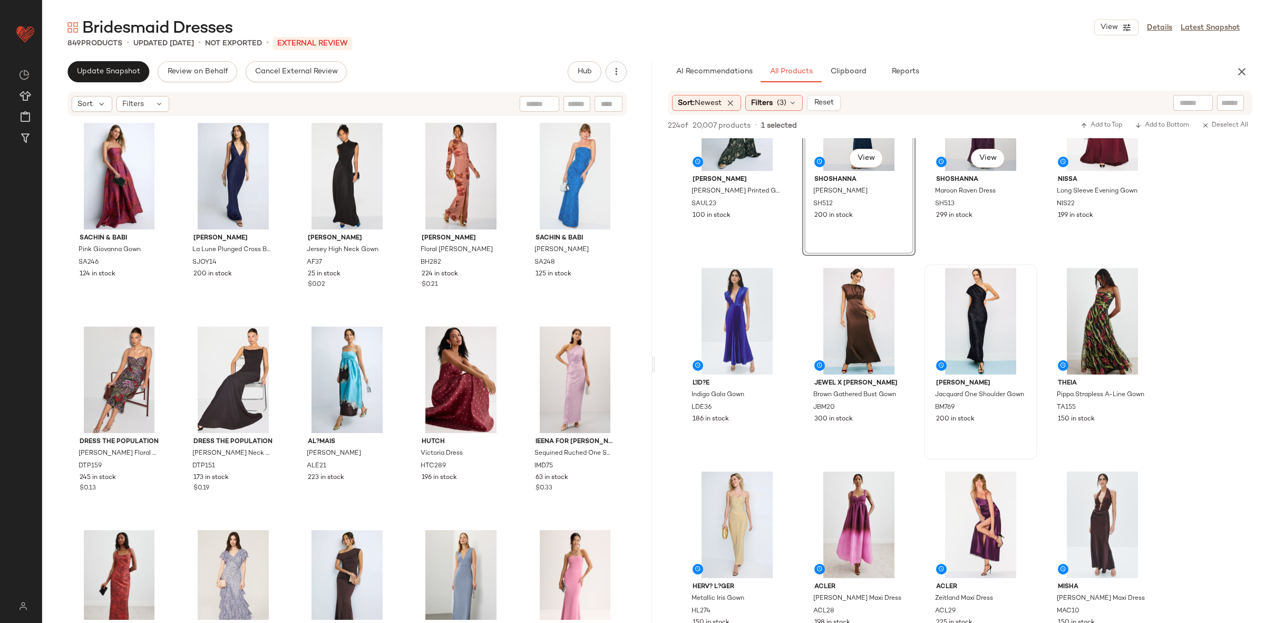
scroll to position [224, 0]
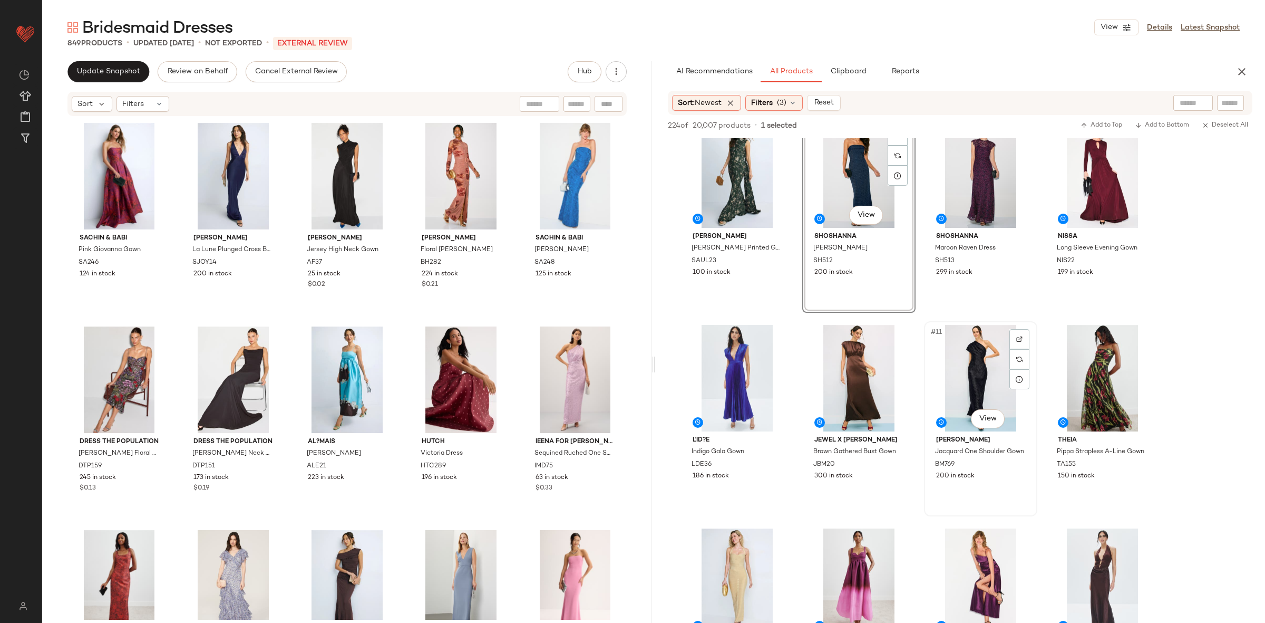
click at [950, 357] on div "#11 View" at bounding box center [981, 378] width 106 height 106
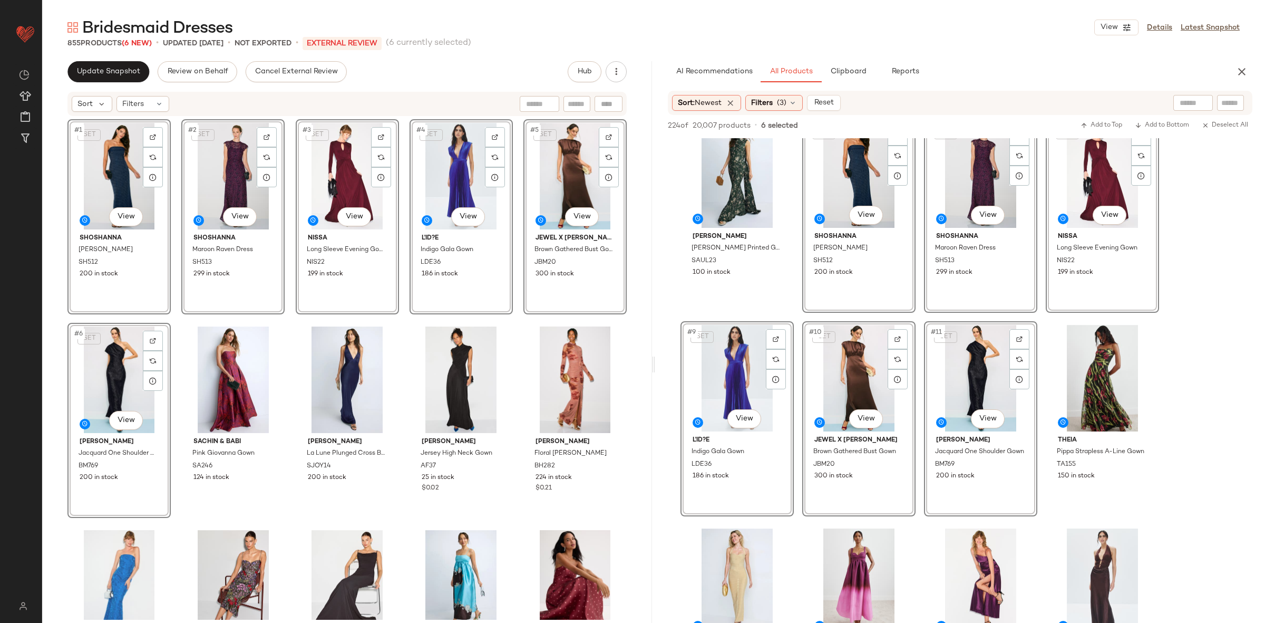
click at [181, 321] on div "SET #1 View Shoshanna Liza Dress SH512 200 in stock SET #2 View Shoshanna Maroo…" at bounding box center [346, 369] width 559 height 500
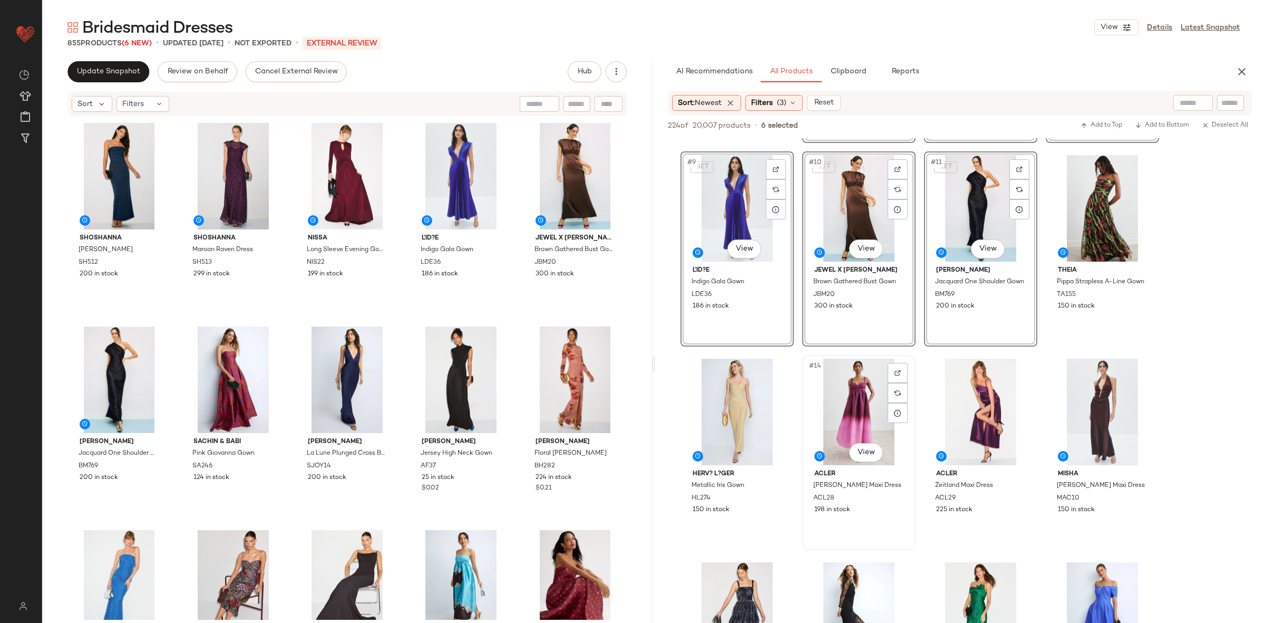
scroll to position [394, 0]
click at [834, 435] on div "#14 View" at bounding box center [859, 411] width 106 height 106
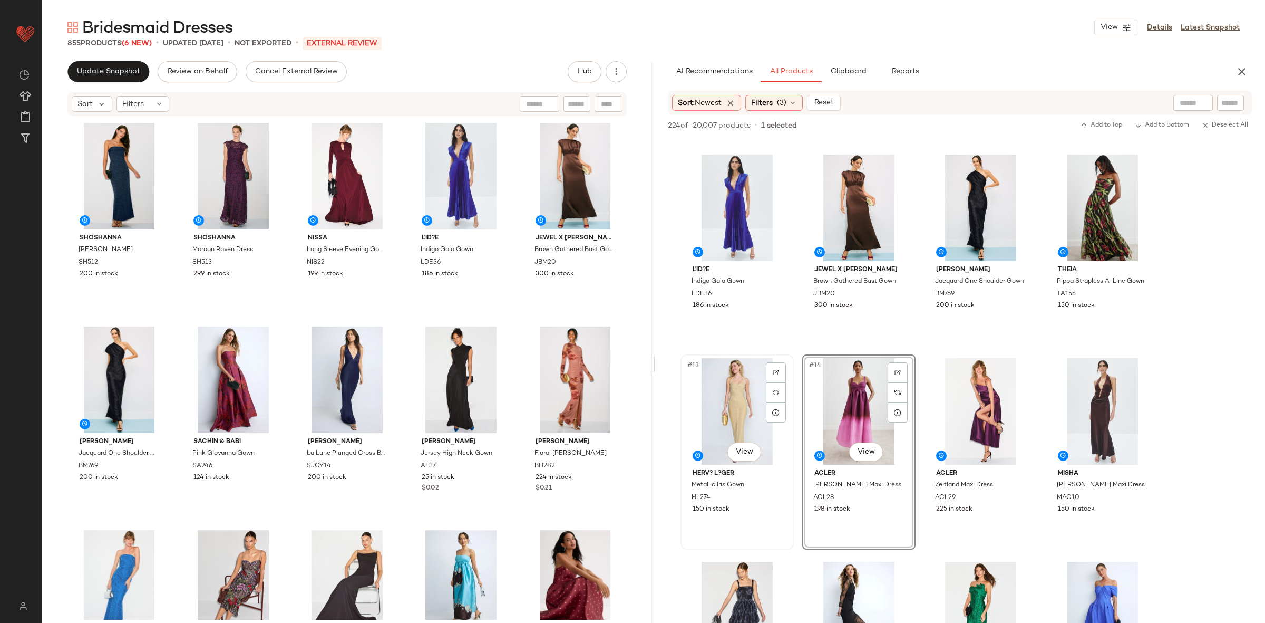
click at [724, 421] on div "#13 View" at bounding box center [737, 411] width 106 height 106
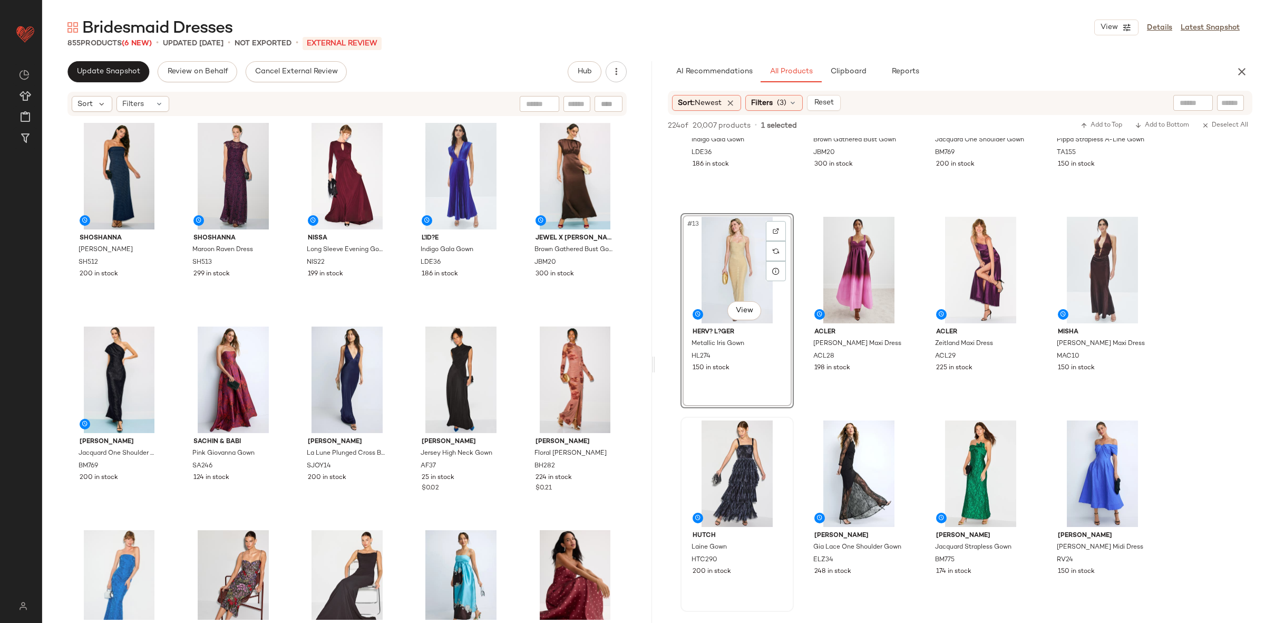
scroll to position [566, 0]
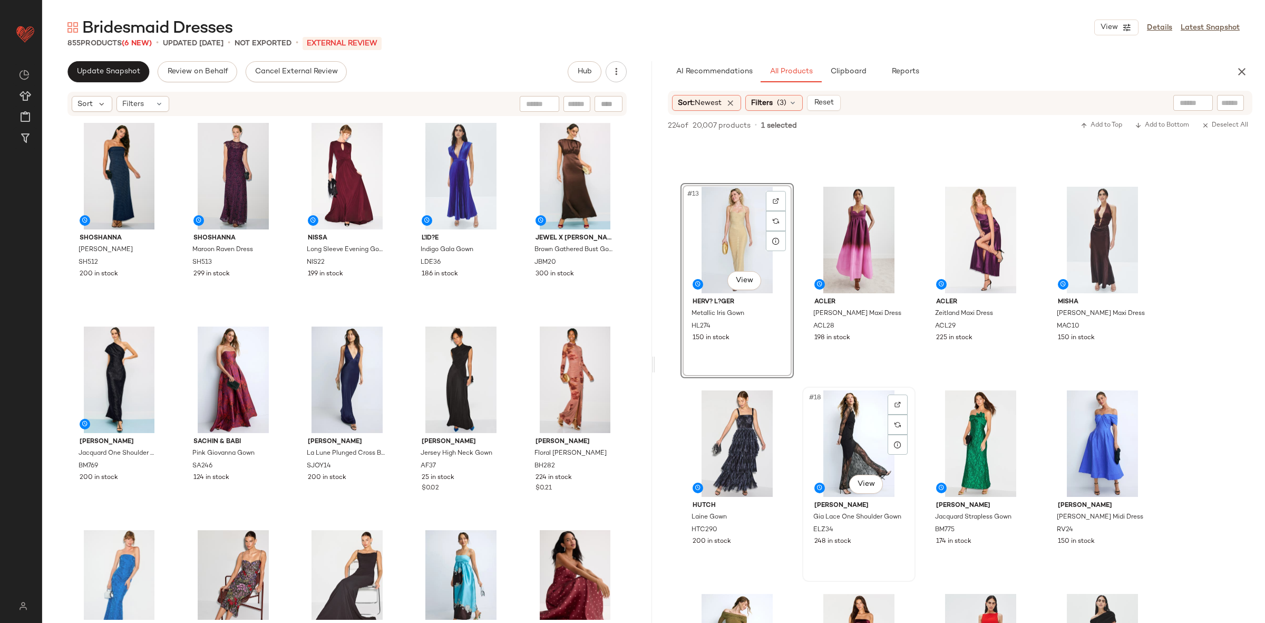
click at [863, 429] on div "#18 View" at bounding box center [859, 443] width 106 height 106
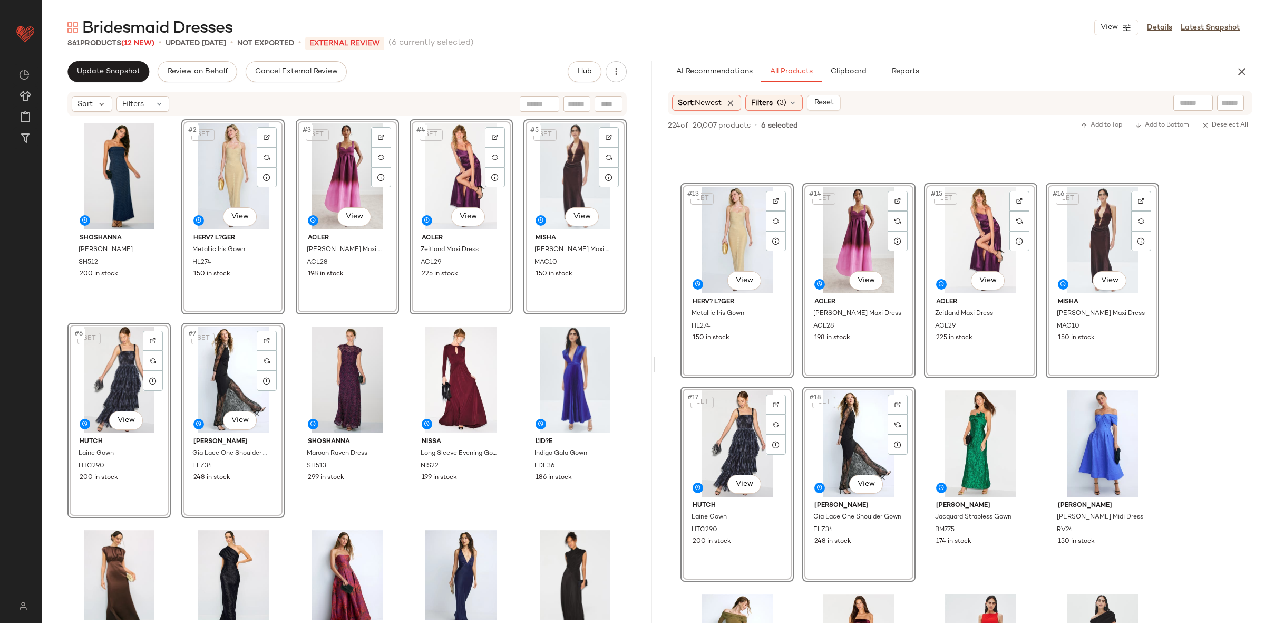
click at [286, 322] on div "Shoshanna Liza Dress SH512 200 in stock SET #2 View Herv? L?ger Metallic Iris G…" at bounding box center [346, 369] width 559 height 500
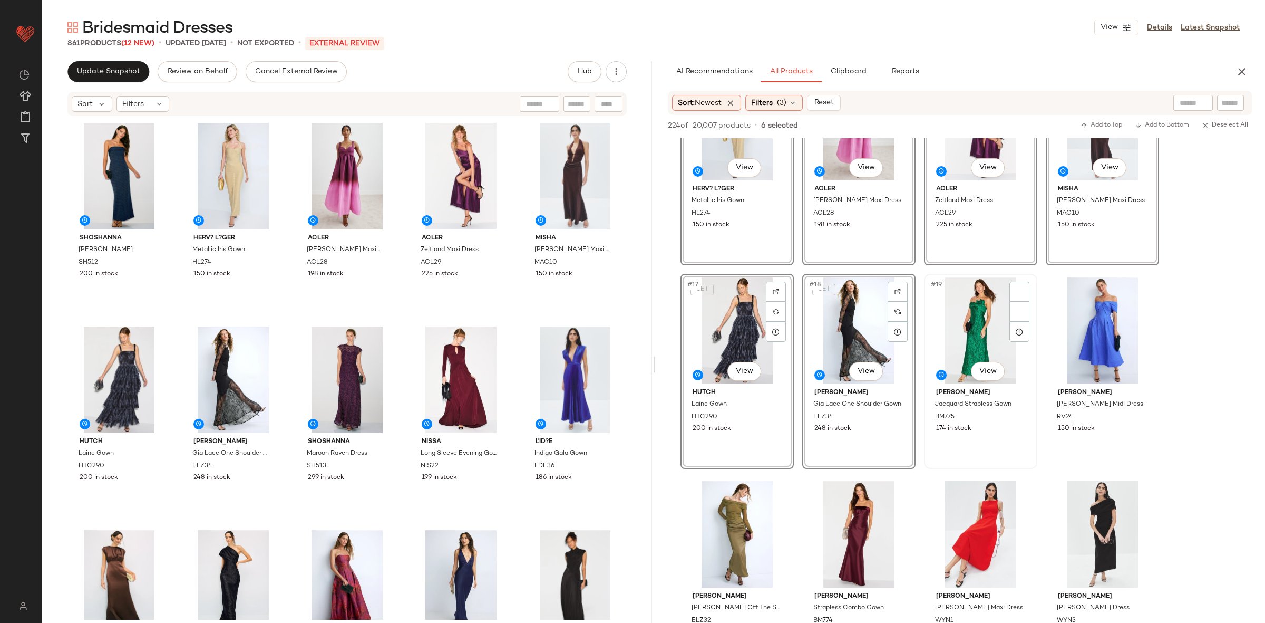
scroll to position [818, 0]
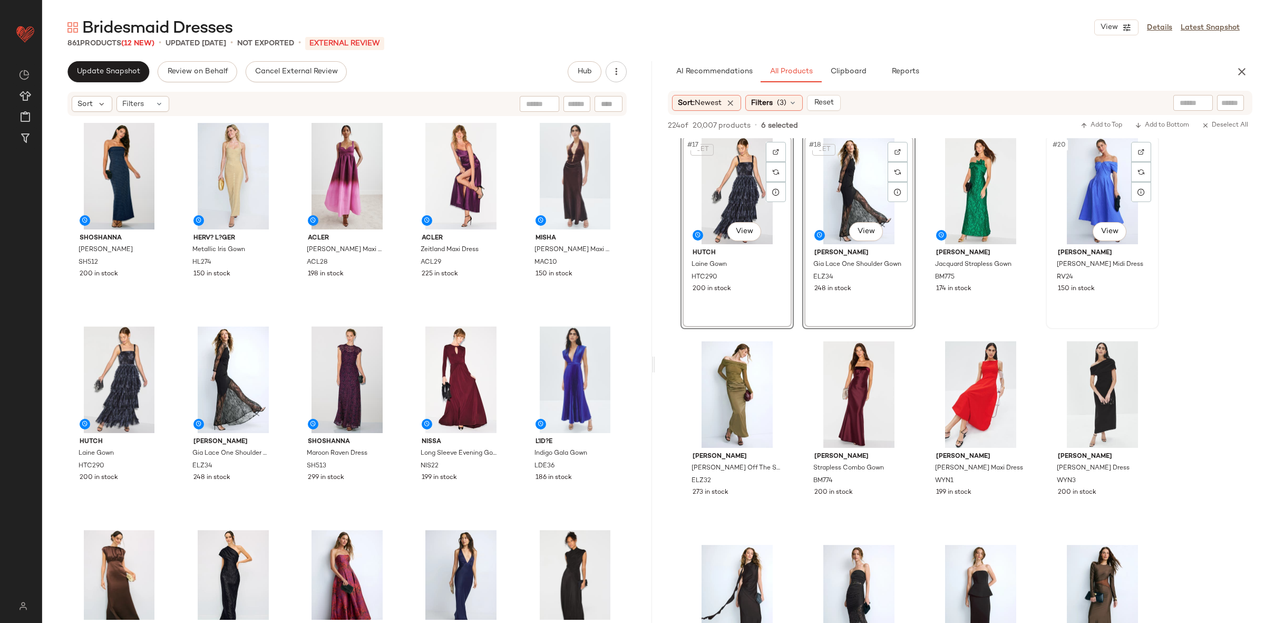
click at [1078, 196] on div "#20 View" at bounding box center [1102, 191] width 106 height 106
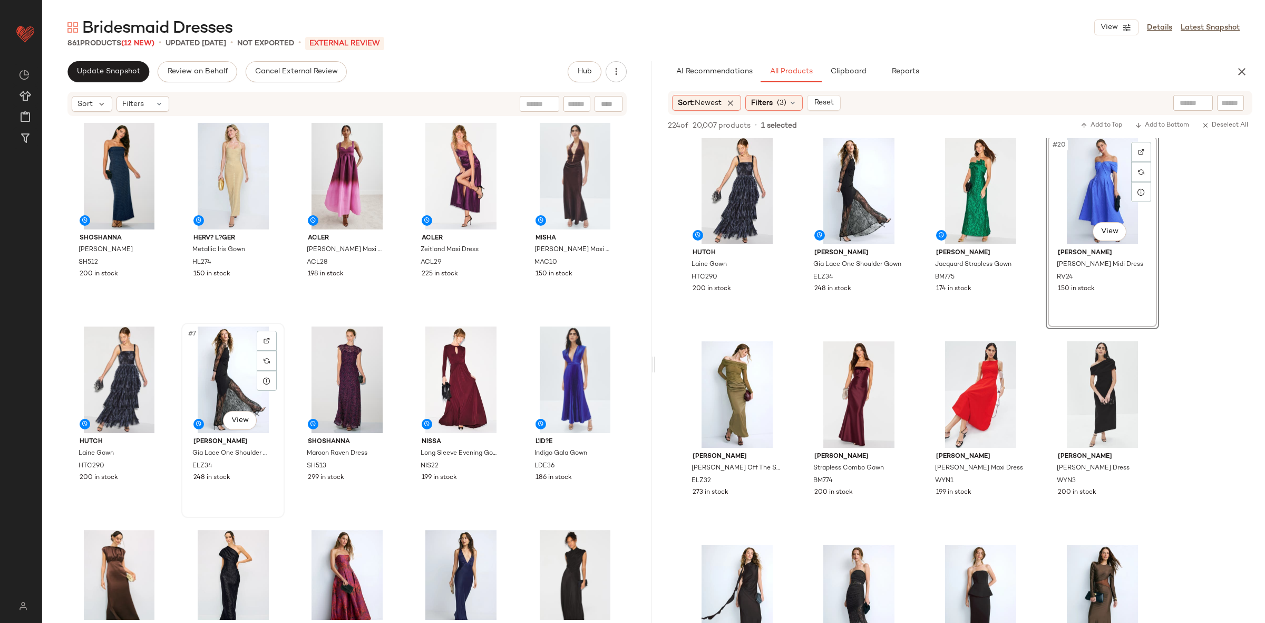
drag, startPoint x: 1078, startPoint y: 196, endPoint x: 214, endPoint y: 395, distance: 887.2
click at [214, 395] on div "Update Snapshot Review on Behalf Cancel External Review Hub Sort Filters Shosha…" at bounding box center [653, 364] width 1223 height 606
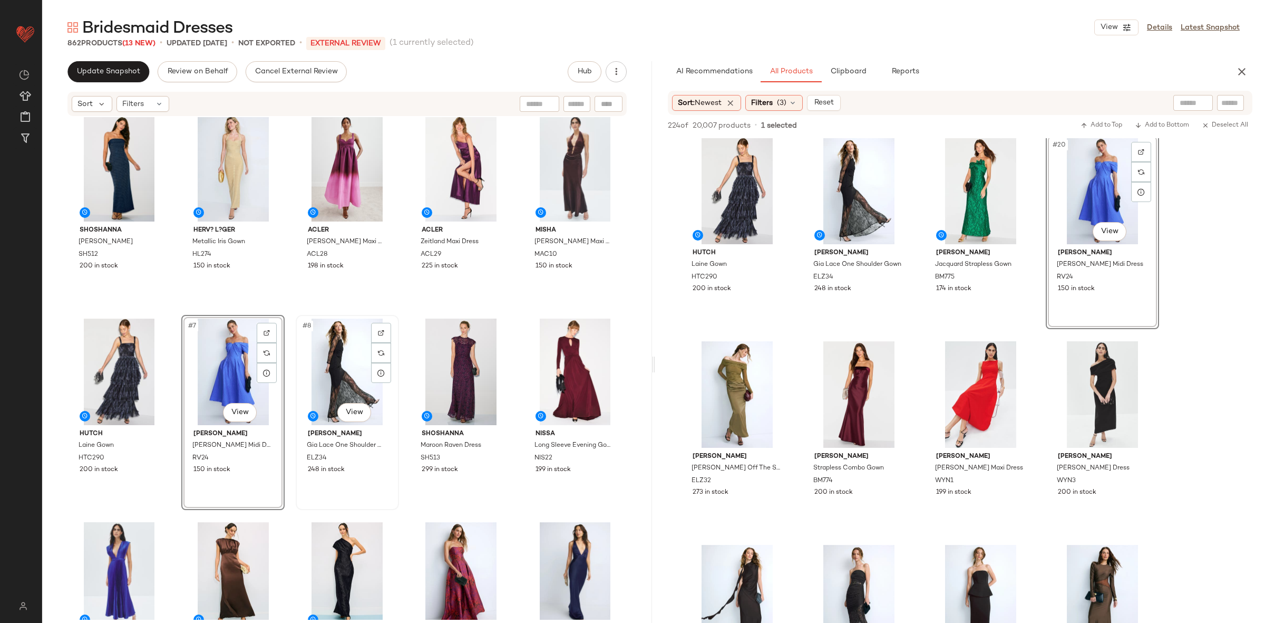
scroll to position [0, 0]
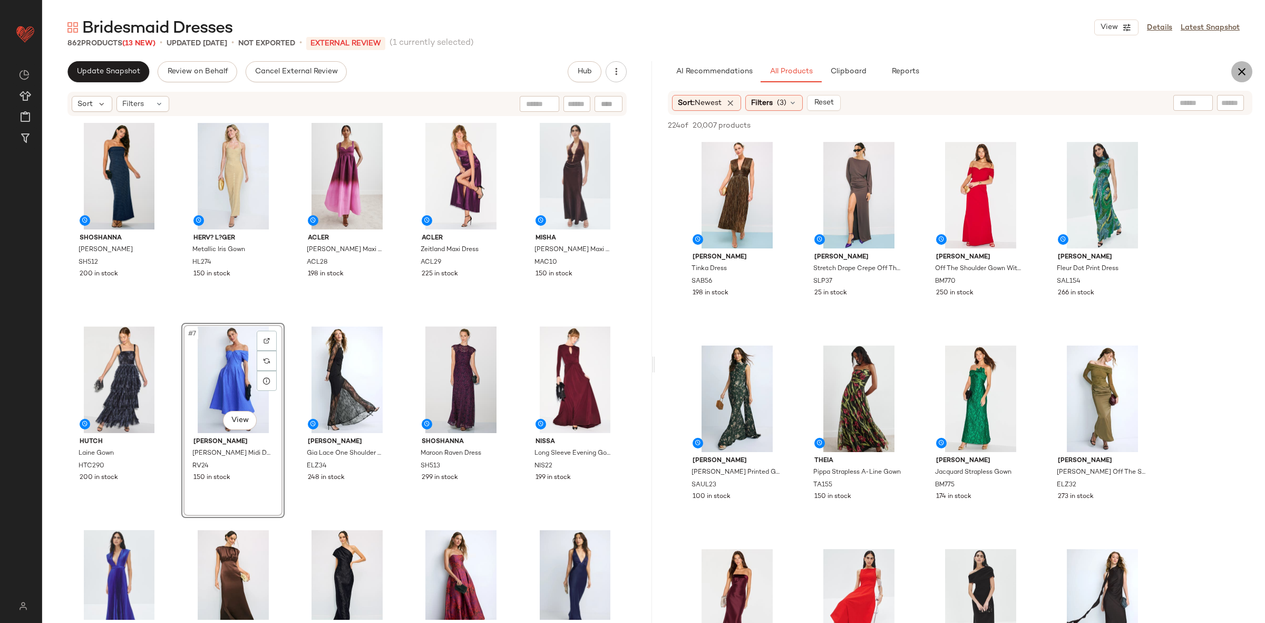
click at [1236, 73] on icon "button" at bounding box center [1242, 71] width 13 height 13
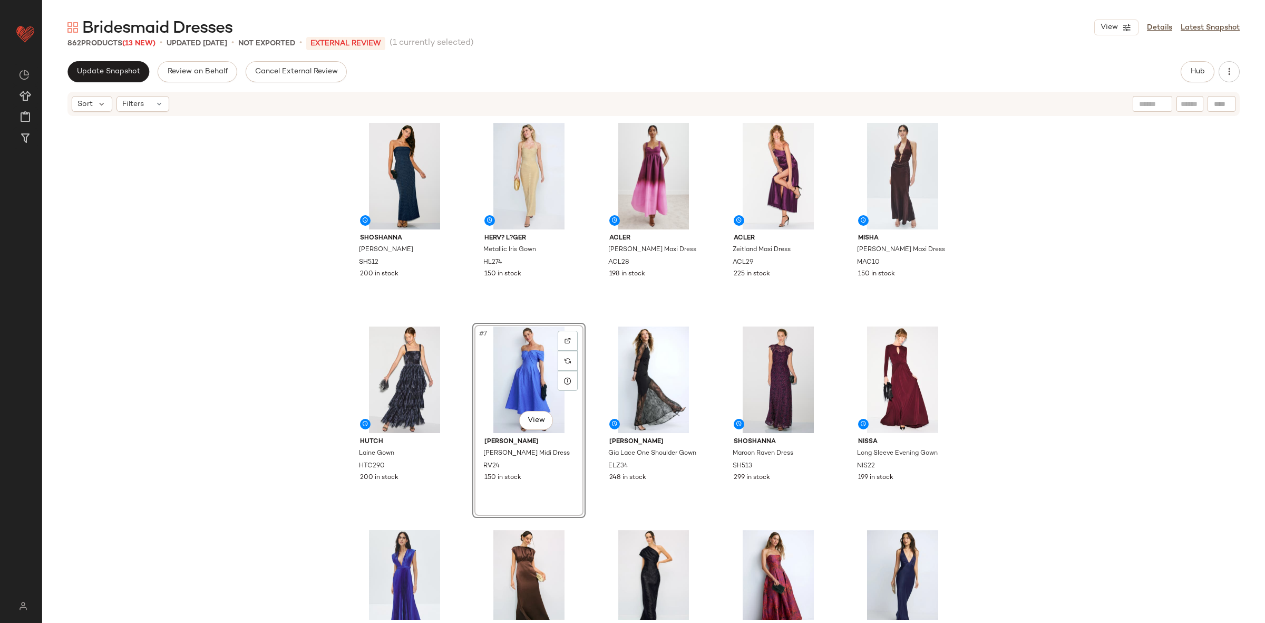
drag, startPoint x: 1171, startPoint y: 73, endPoint x: 1195, endPoint y: 72, distance: 24.8
click at [1170, 72] on div "Update Snapshot Review on Behalf Cancel External Review Hub" at bounding box center [653, 71] width 1172 height 21
click at [1195, 72] on span "Hub" at bounding box center [1197, 71] width 15 height 8
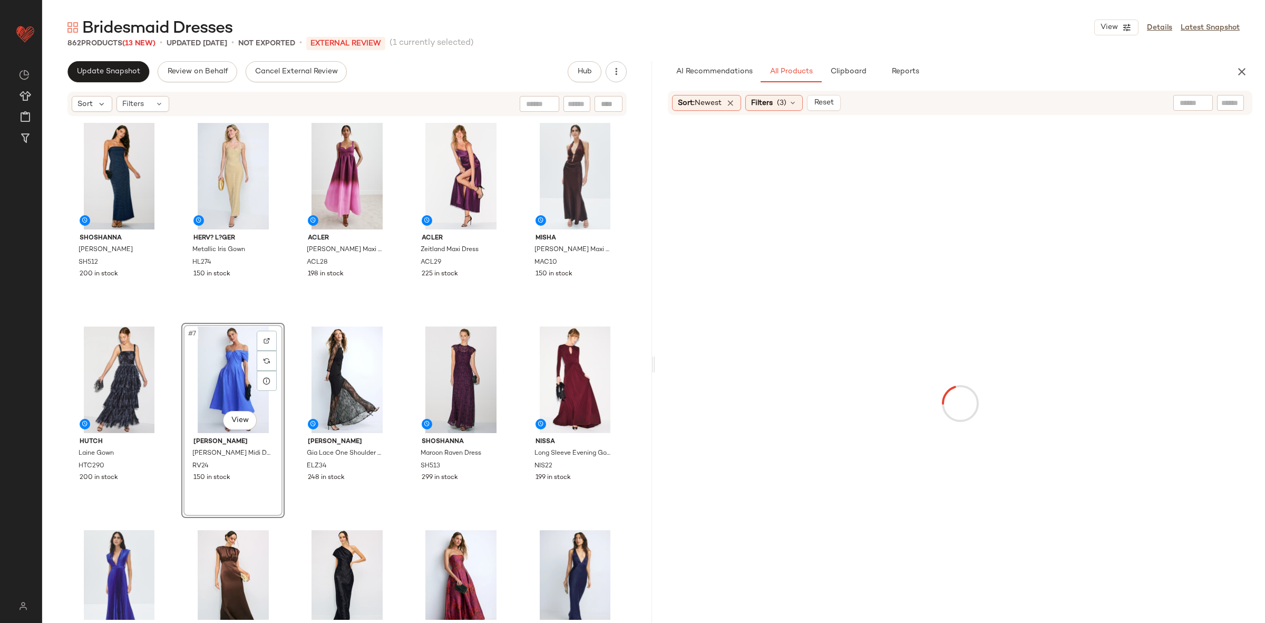
click at [1045, 271] on div at bounding box center [960, 403] width 606 height 572
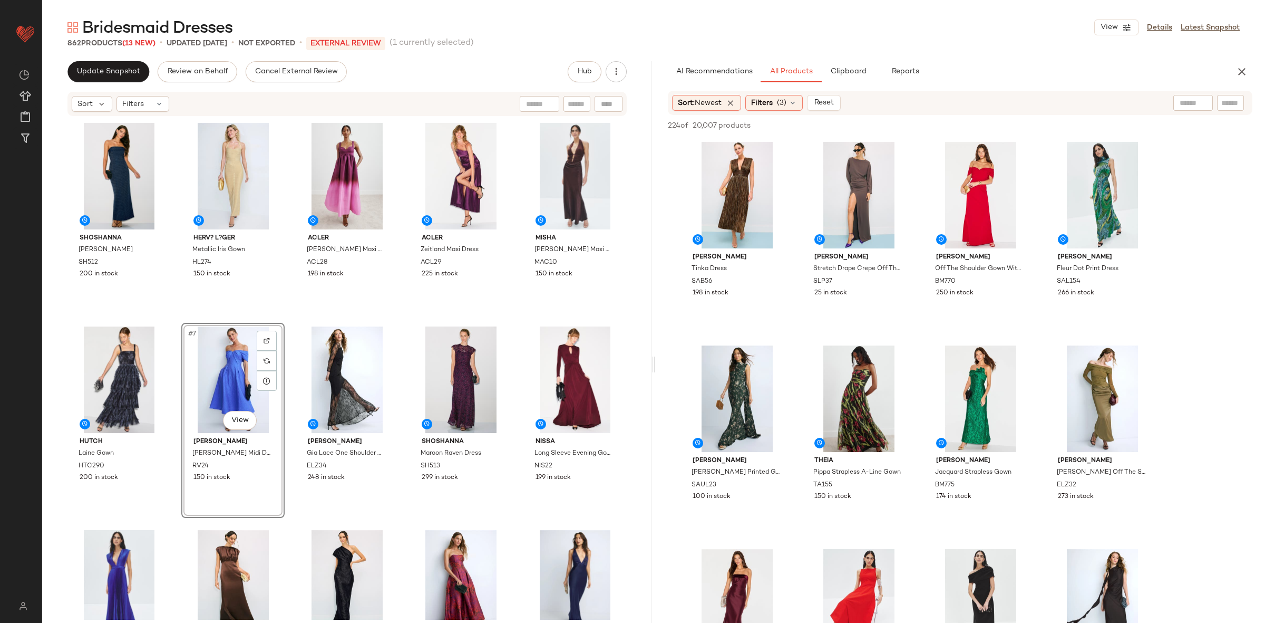
click at [403, 317] on div "Shoshanna Liza Dress SH512 200 in stock Herv? L?ger Metallic Iris Gown HL274 15…" at bounding box center [346, 369] width 559 height 500
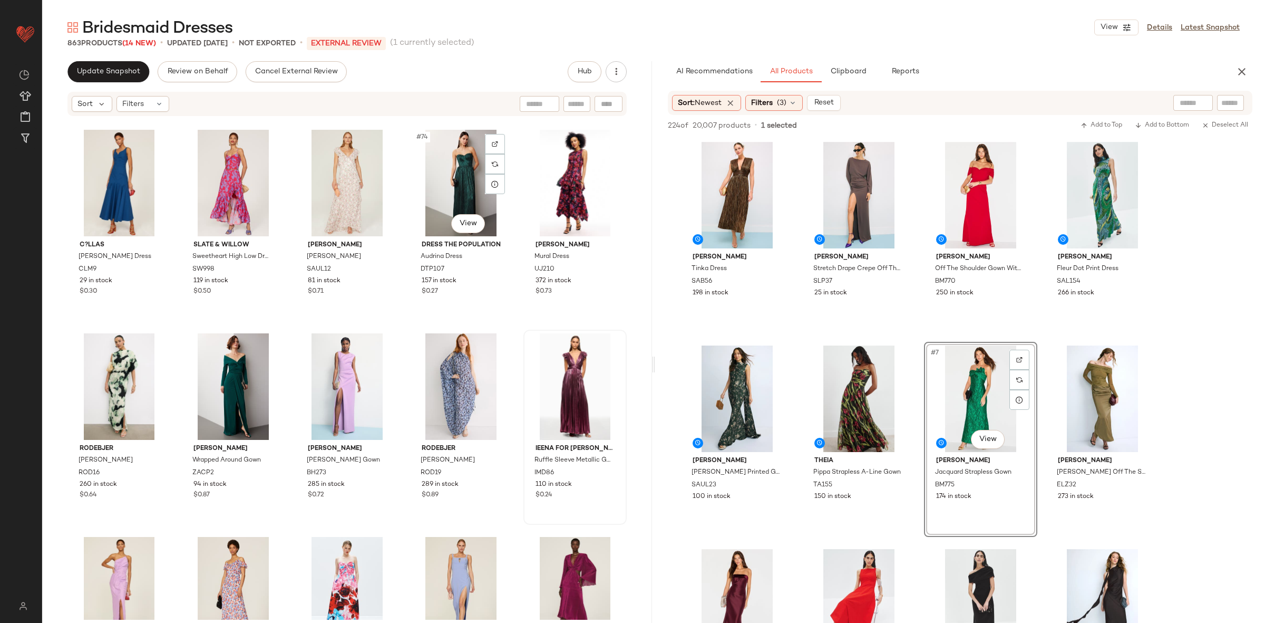
scroll to position [2963, 0]
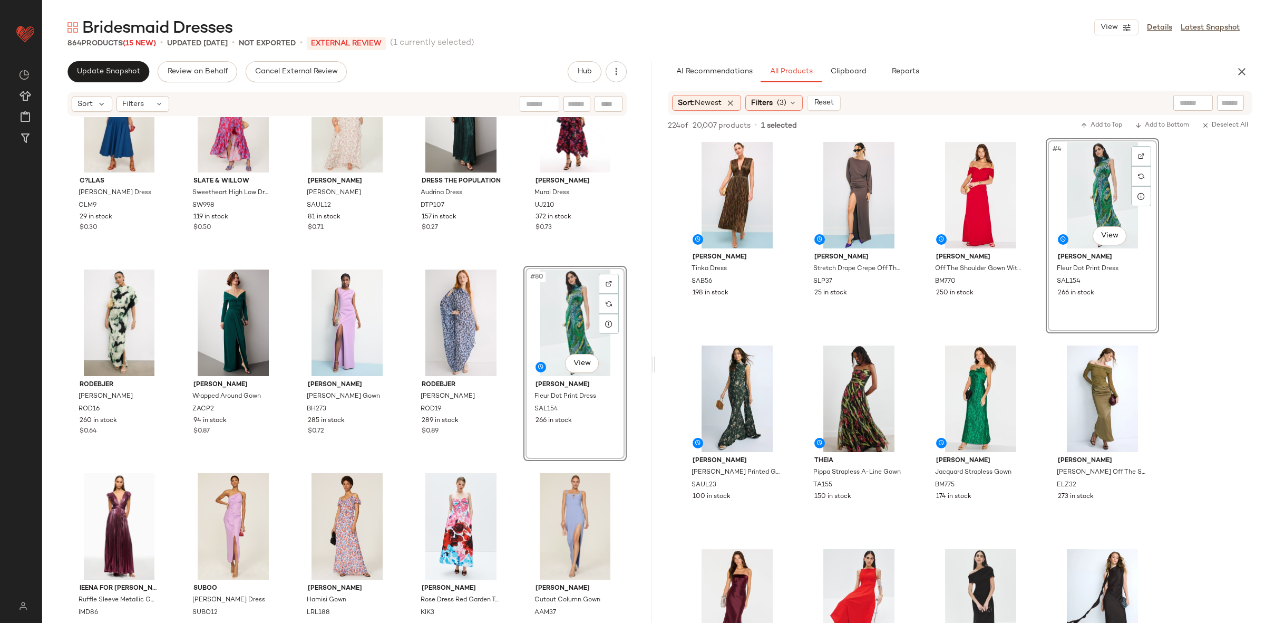
click at [514, 288] on div "C?LLAS Kinley Dress CLM9 29 in stock $0.30 Slate & Willow Sweetheart High Low D…" at bounding box center [347, 368] width 610 height 502
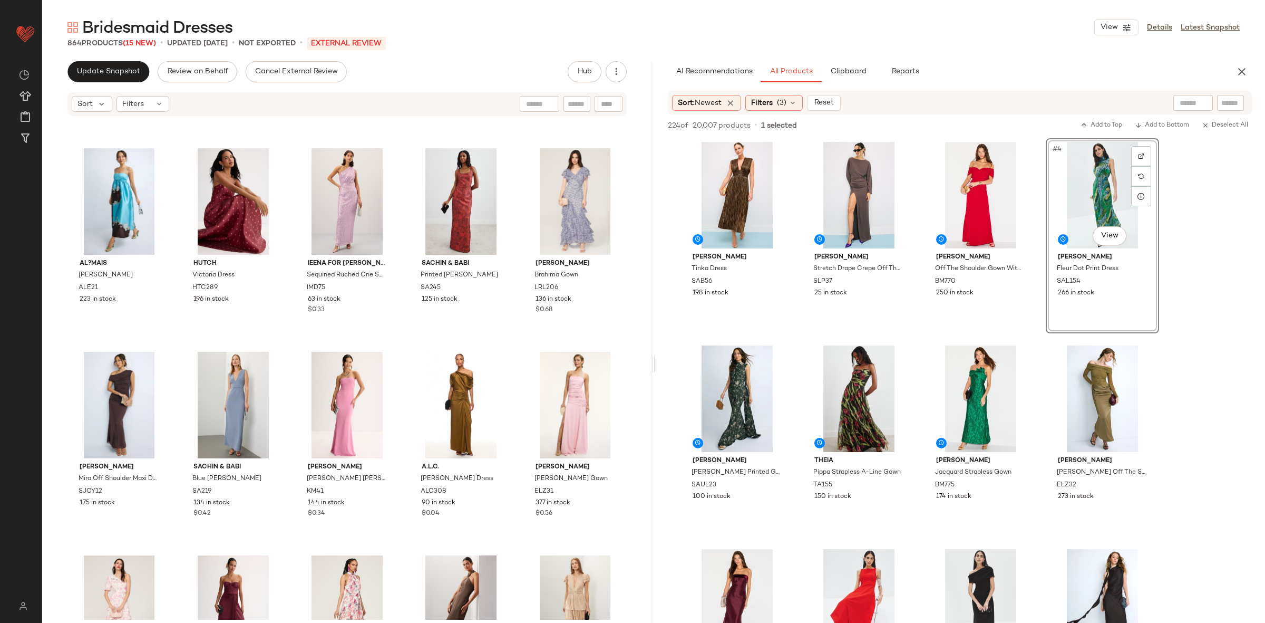
scroll to position [805, 0]
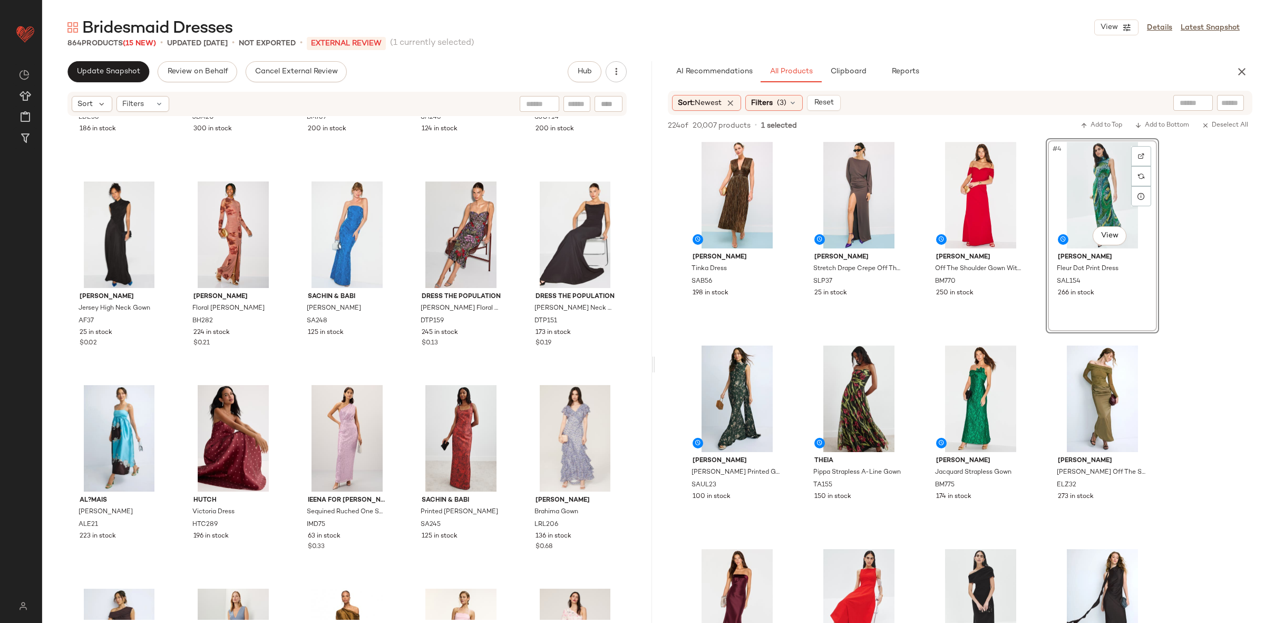
scroll to position [153, 0]
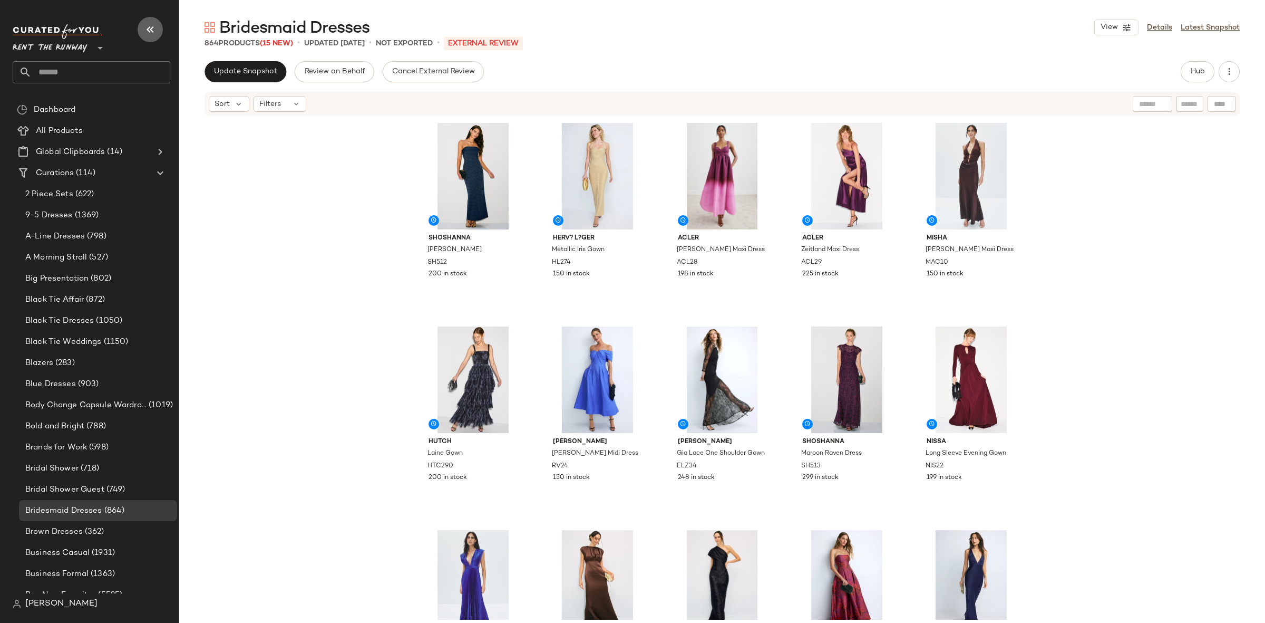
click at [141, 30] on button "button" at bounding box center [150, 29] width 25 height 25
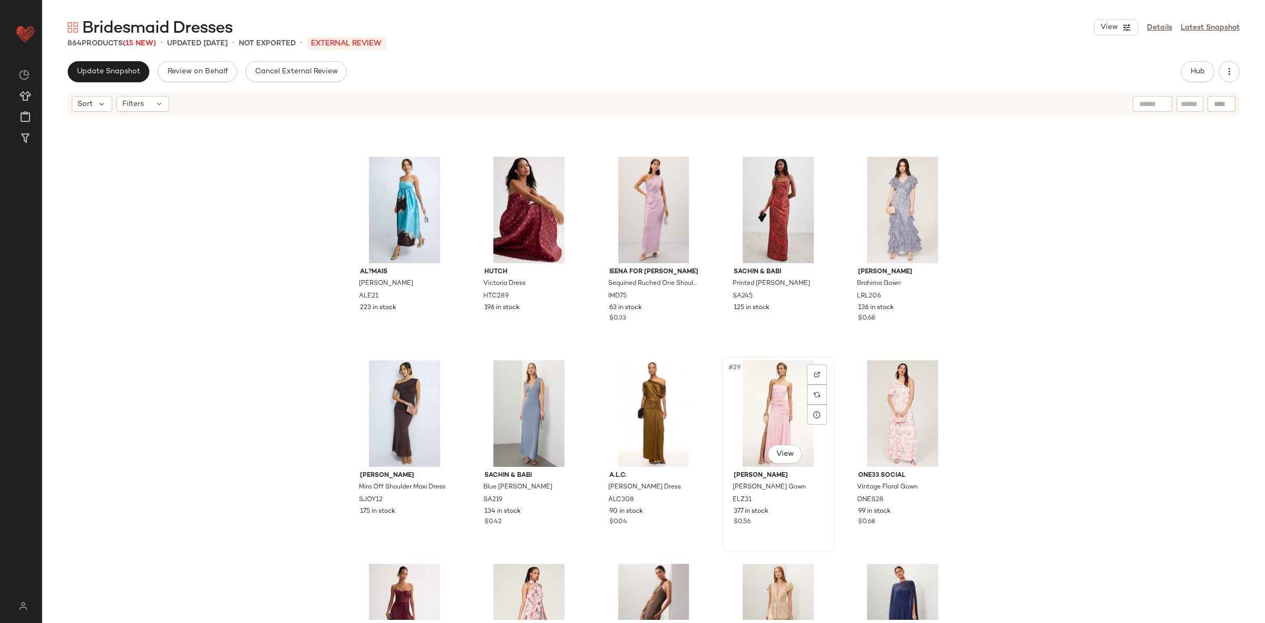
scroll to position [660, 0]
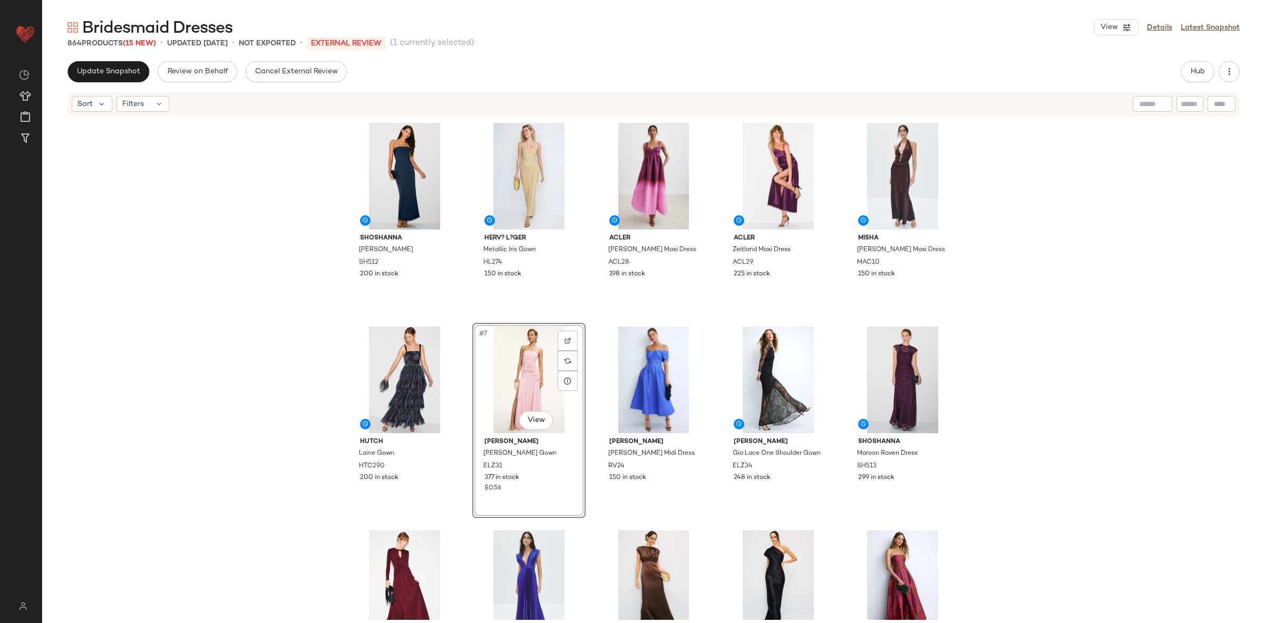
click at [588, 314] on div "Shoshanna Liza Dress SH512 200 in stock Herv? L?ger Metallic Iris Gown HL274 15…" at bounding box center [653, 369] width 611 height 500
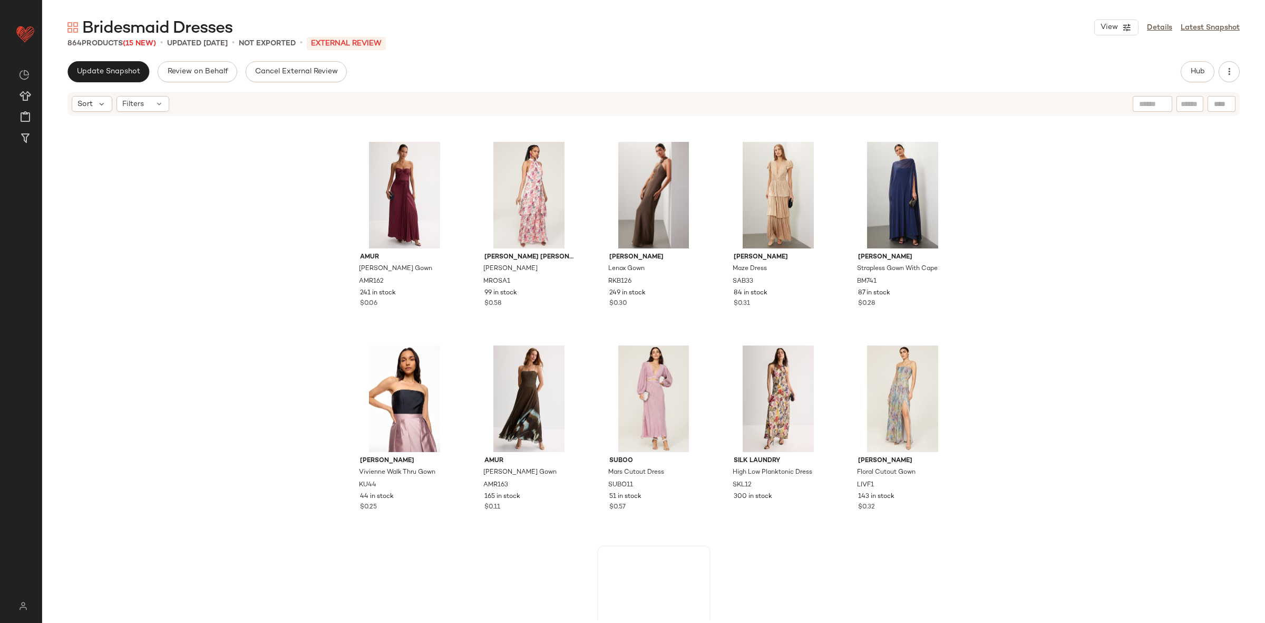
scroll to position [1273, 0]
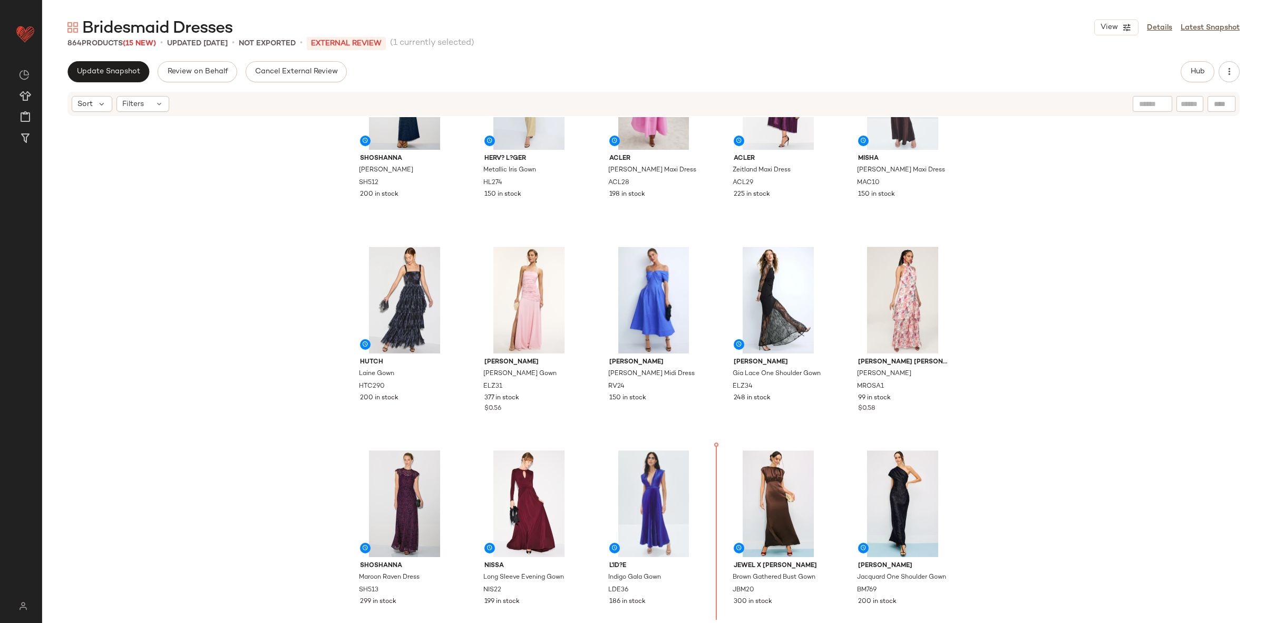
scroll to position [102, 0]
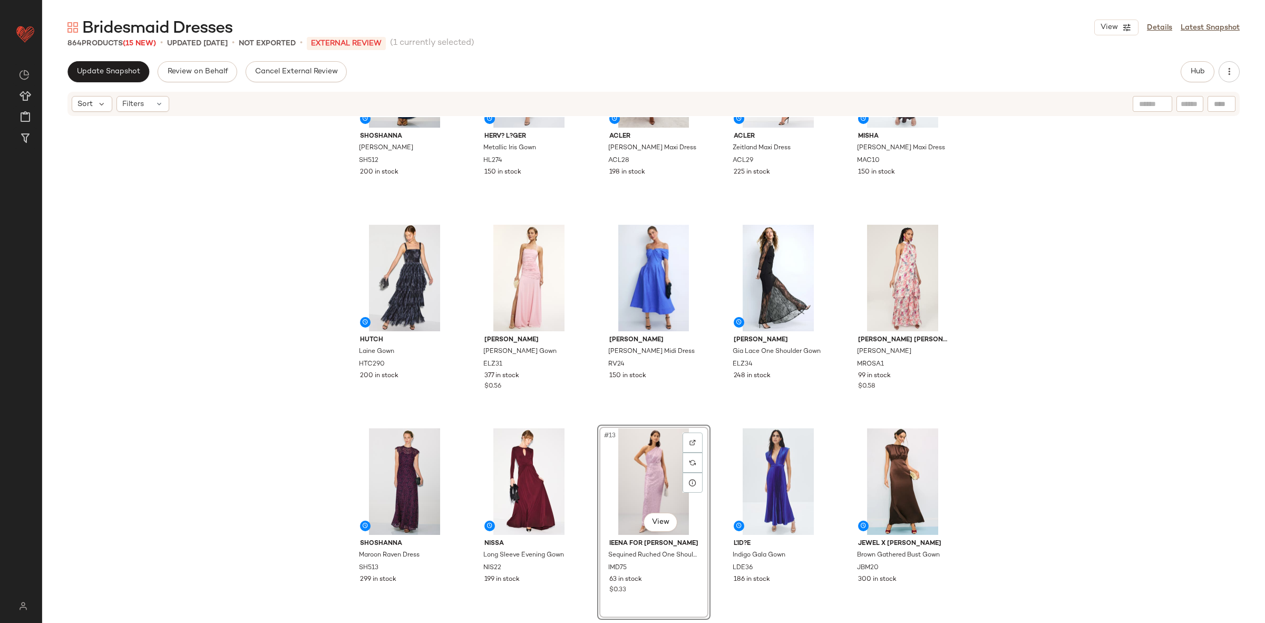
click at [722, 415] on div "elle zeitoune Gia Lace One Shoulder Gown ELZ34 248 in stock" at bounding box center [778, 318] width 113 height 195
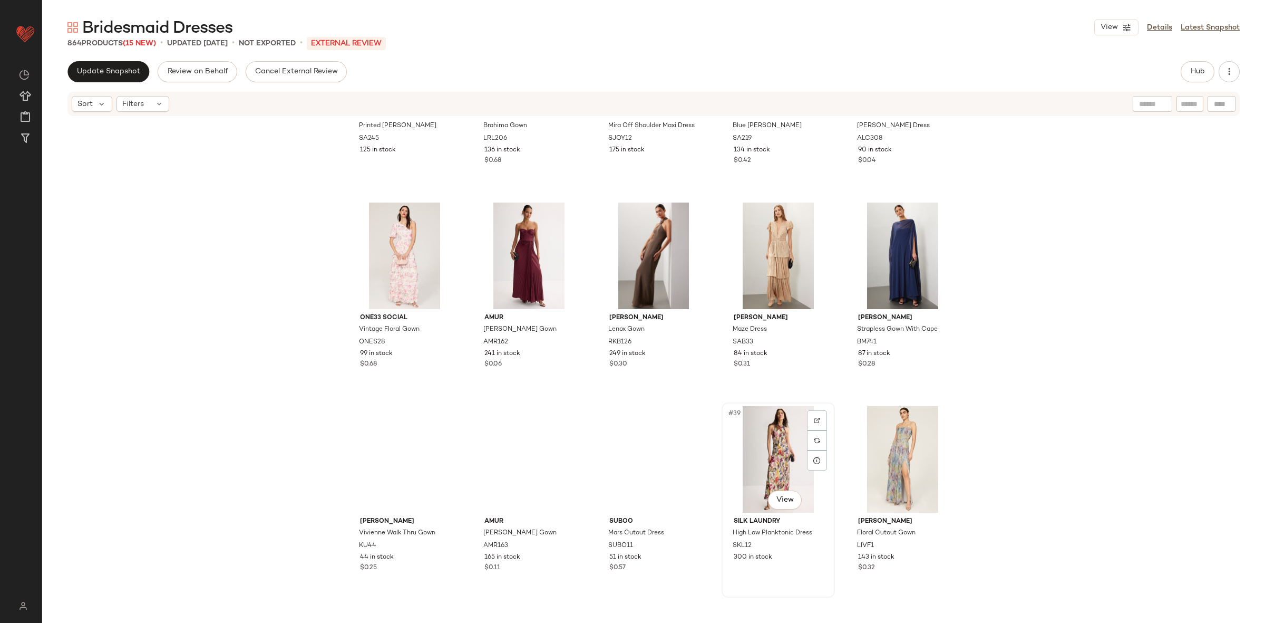
scroll to position [1166, 0]
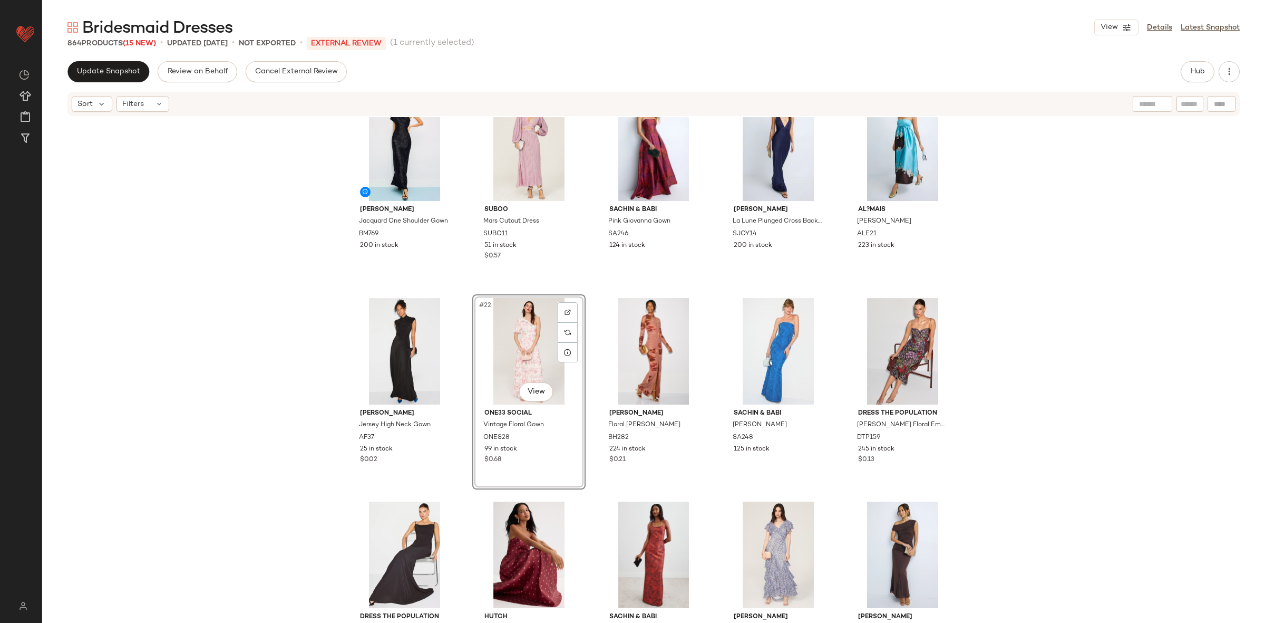
scroll to position [578, 0]
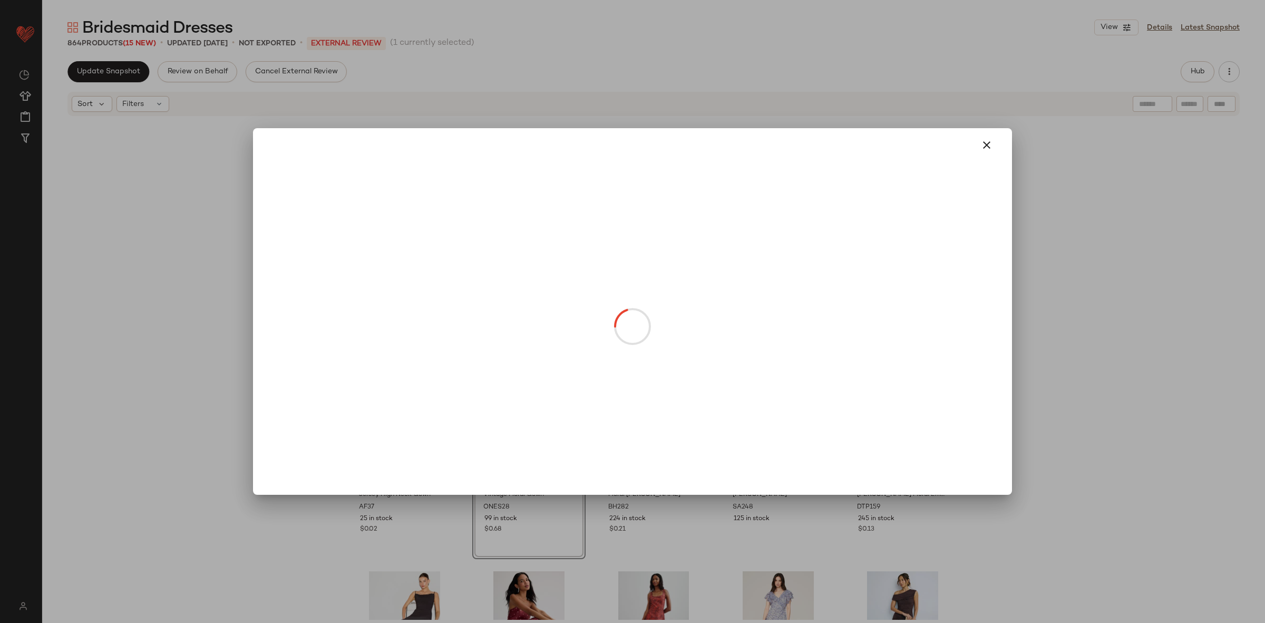
drag, startPoint x: 524, startPoint y: 454, endPoint x: 377, endPoint y: 450, distance: 147.1
click at [377, 450] on body "Rent the Runway ** Dashboard All Products Global Clipboards (14) Curations (114…" at bounding box center [632, 311] width 1265 height 623
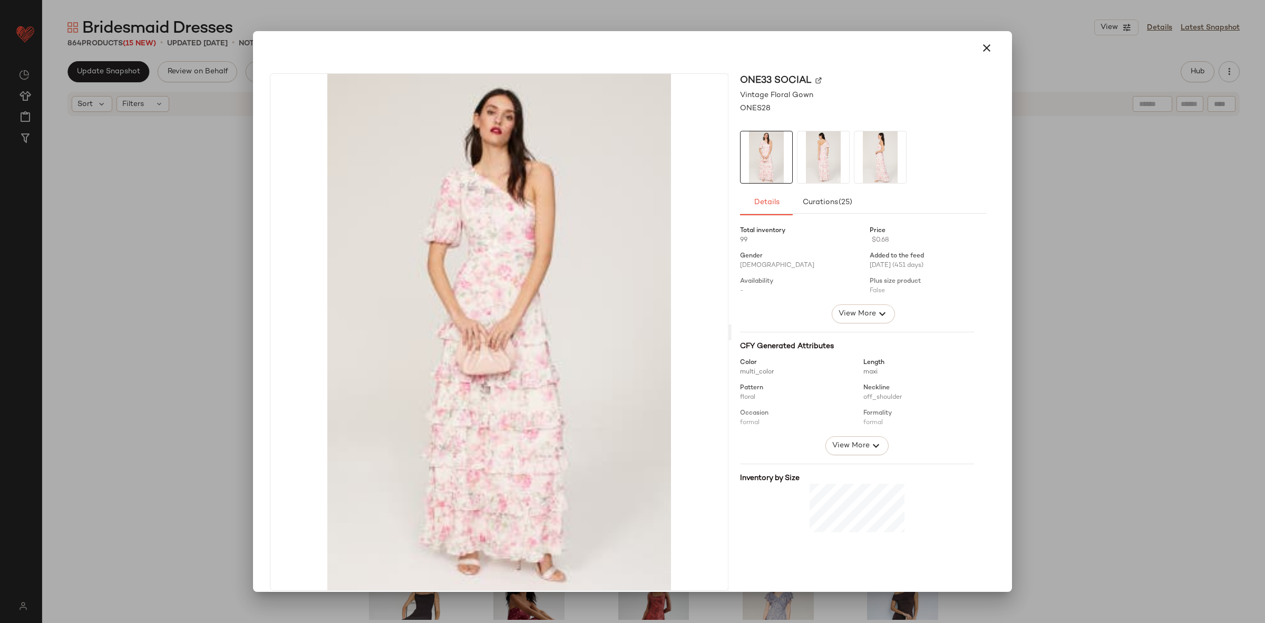
click at [182, 368] on div at bounding box center [632, 311] width 1265 height 623
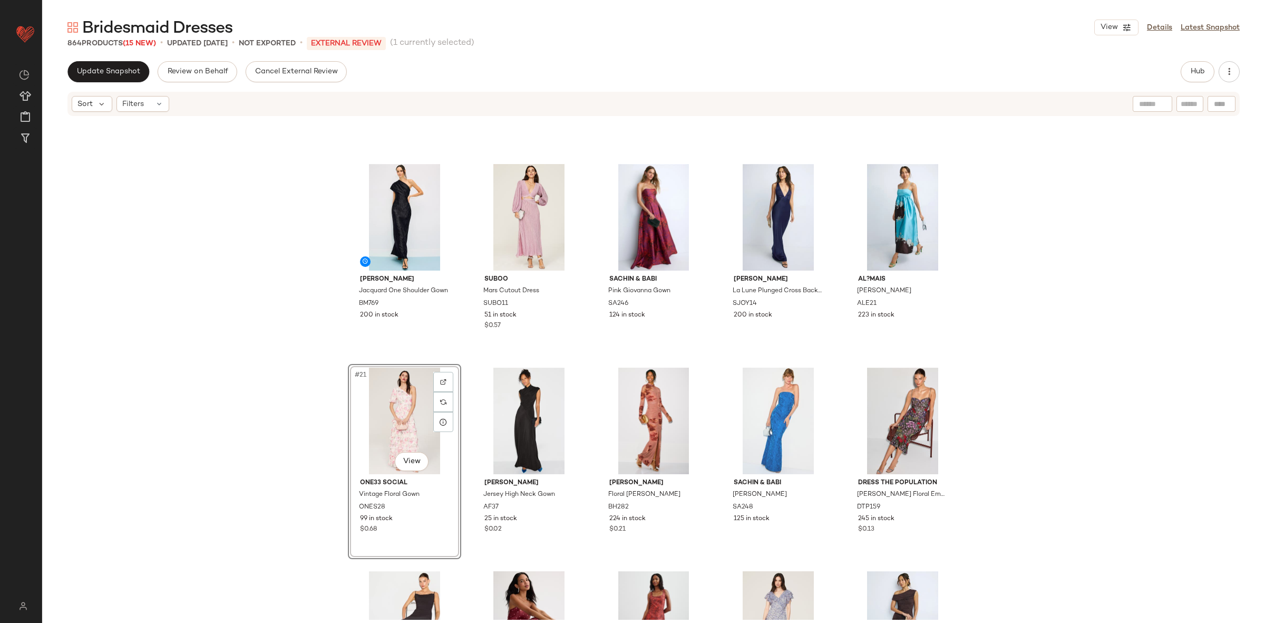
click at [288, 368] on div "Badgley Mischka Jacquard One Shoulder Gown BM769 200 in stock Suboo Mars Cutout…" at bounding box center [653, 368] width 1223 height 502
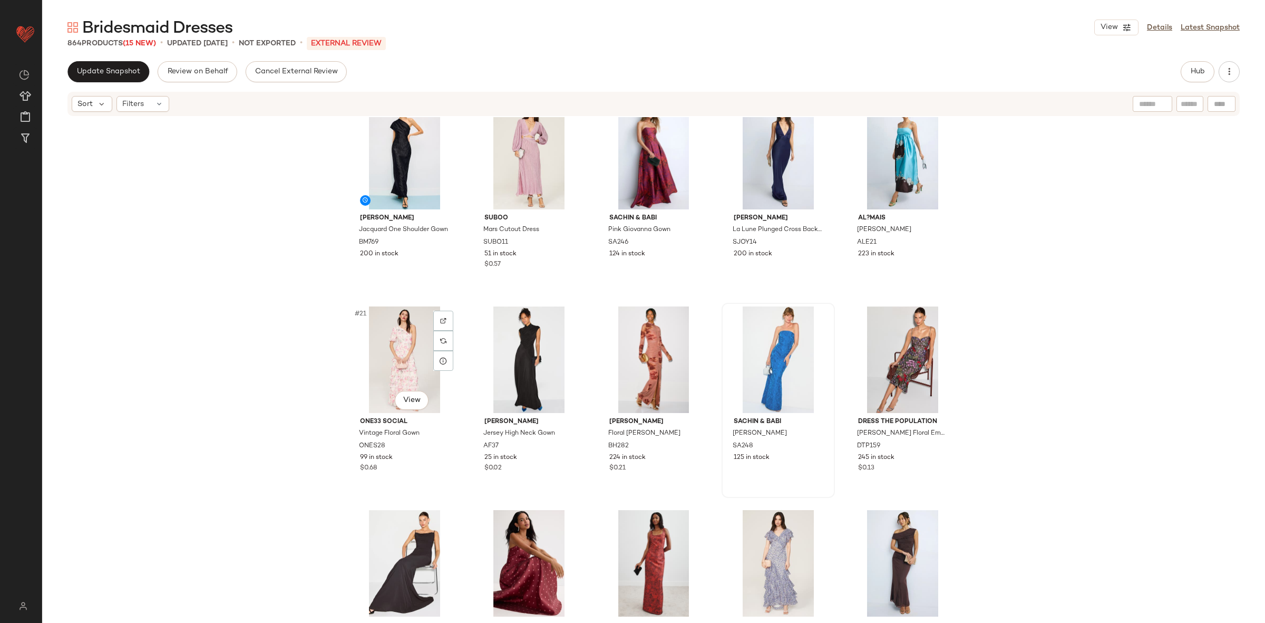
scroll to position [659, 0]
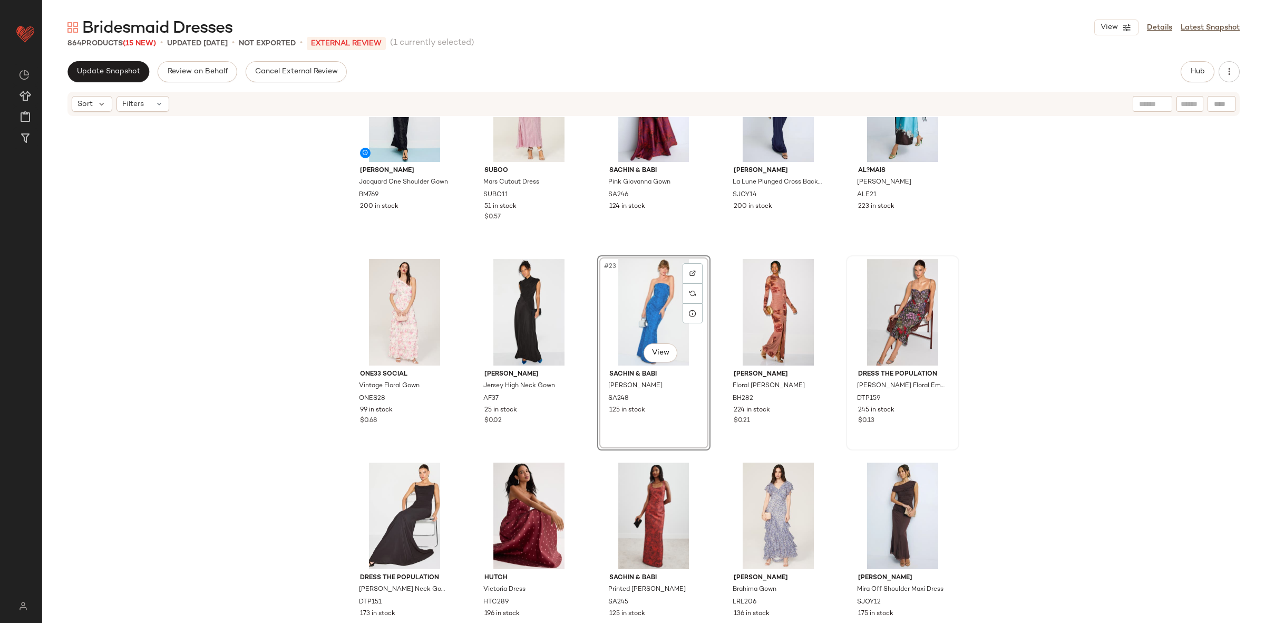
scroll to position [703, 0]
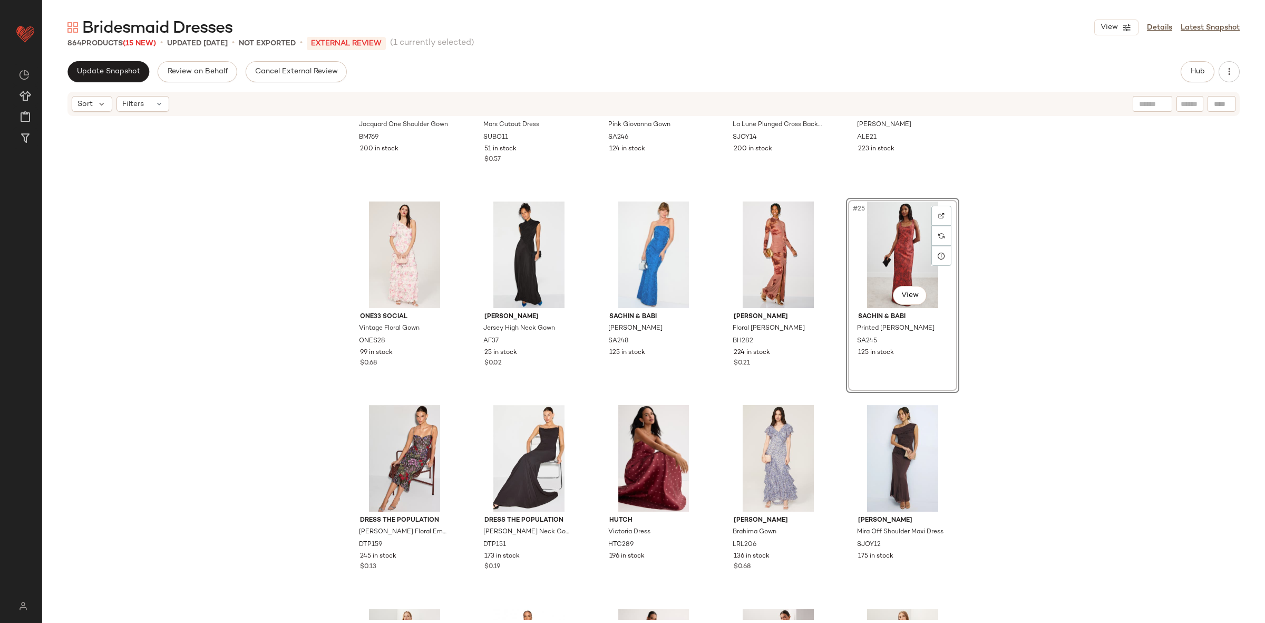
click at [1007, 411] on div "Badgley Mischka Jacquard One Shoulder Gown BM769 200 in stock Suboo Mars Cutout…" at bounding box center [653, 368] width 1223 height 502
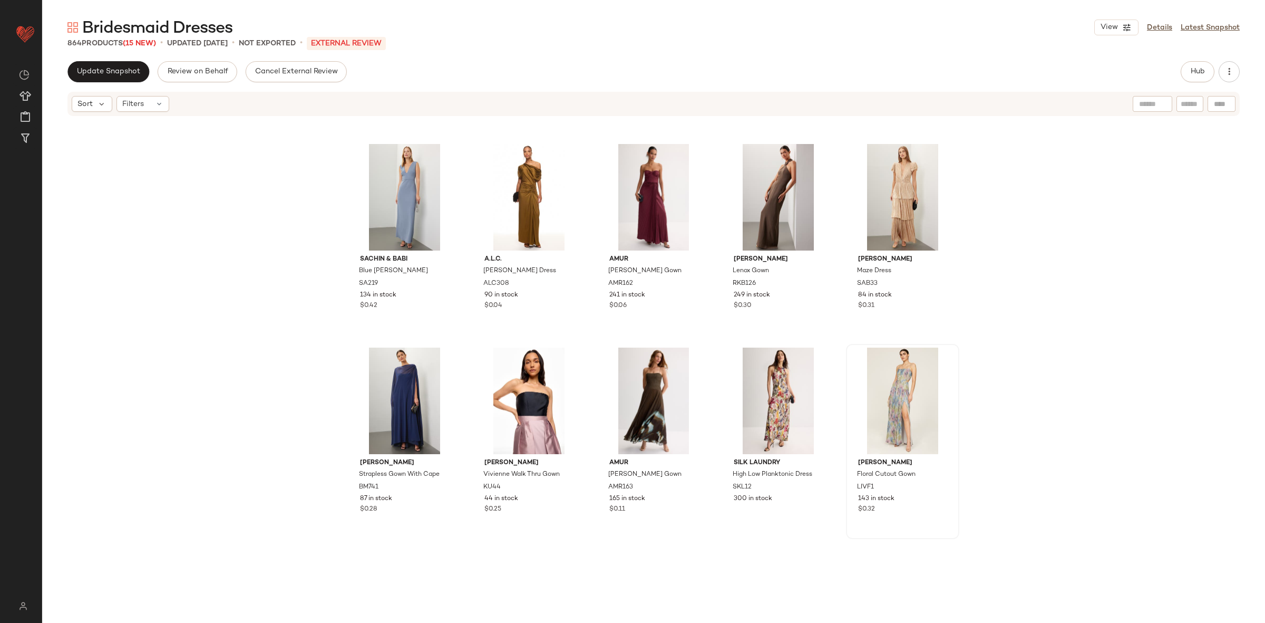
scroll to position [1304, 0]
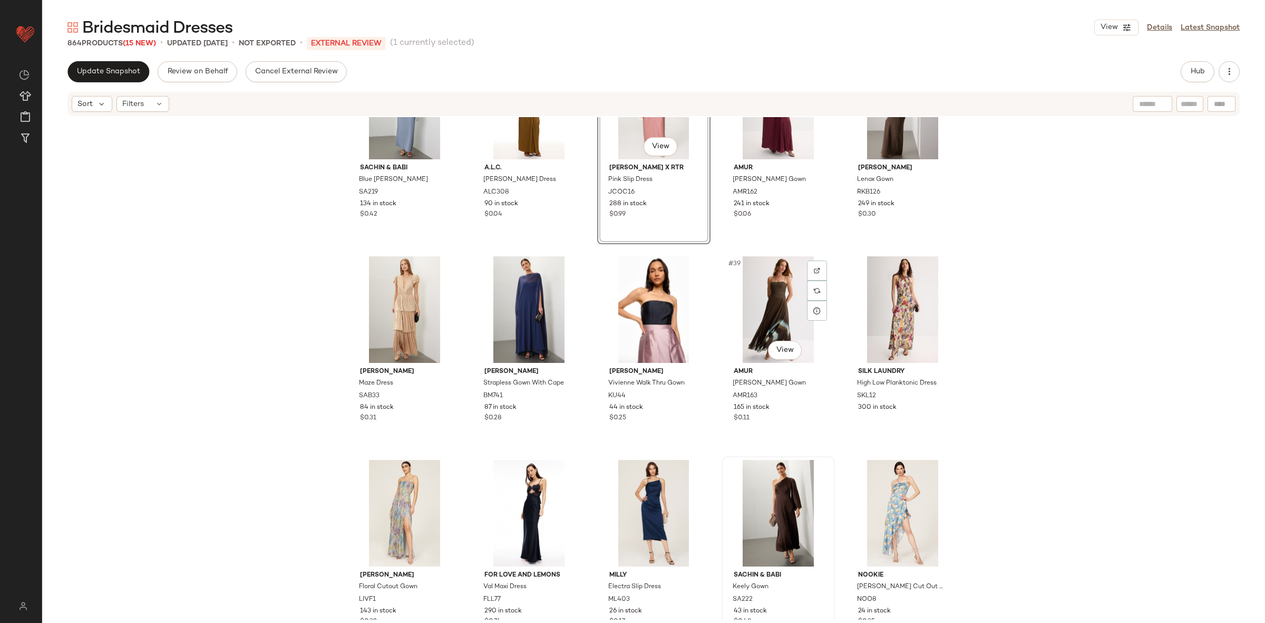
scroll to position [1383, 0]
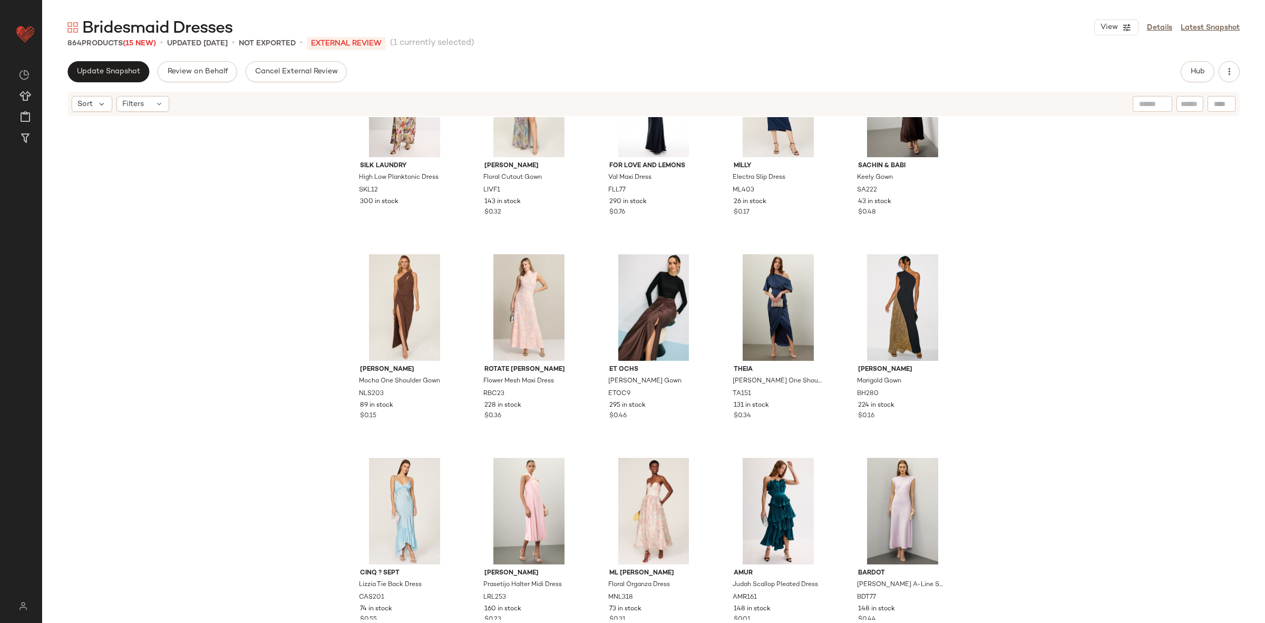
click at [1046, 340] on div "Silk Laundry High Low Planktonic Dress SKL12 300 in stock Liv Foster Floral Cut…" at bounding box center [653, 368] width 1223 height 502
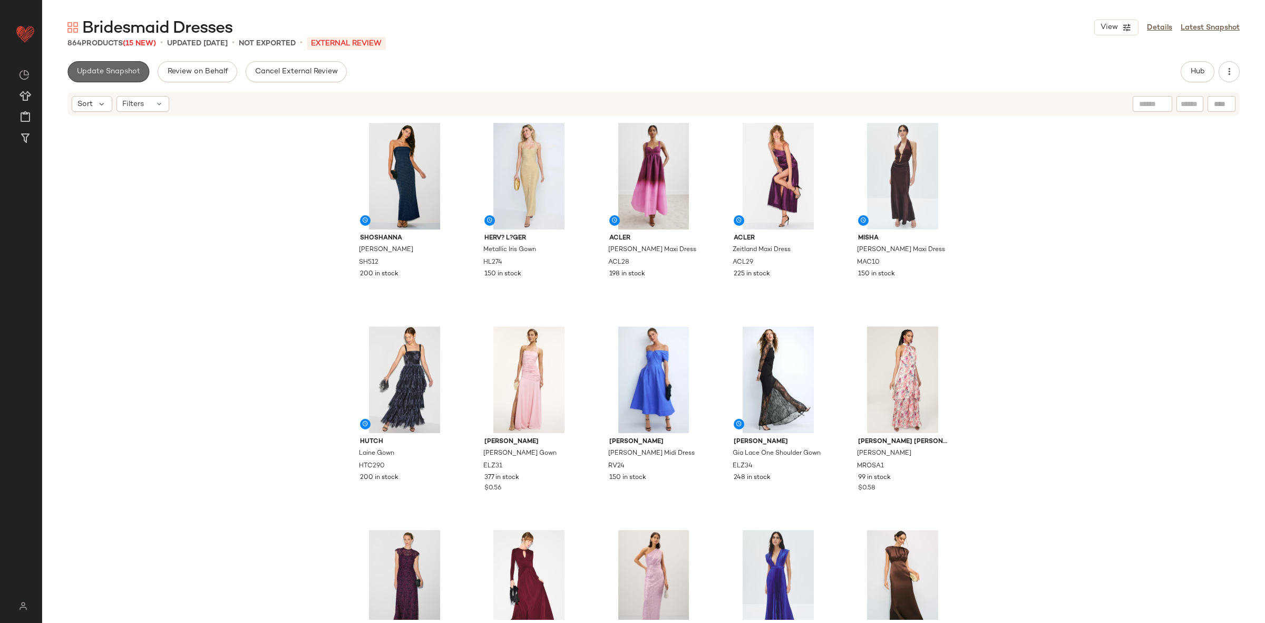
click at [124, 70] on span "Update Snapshot" at bounding box center [108, 71] width 64 height 8
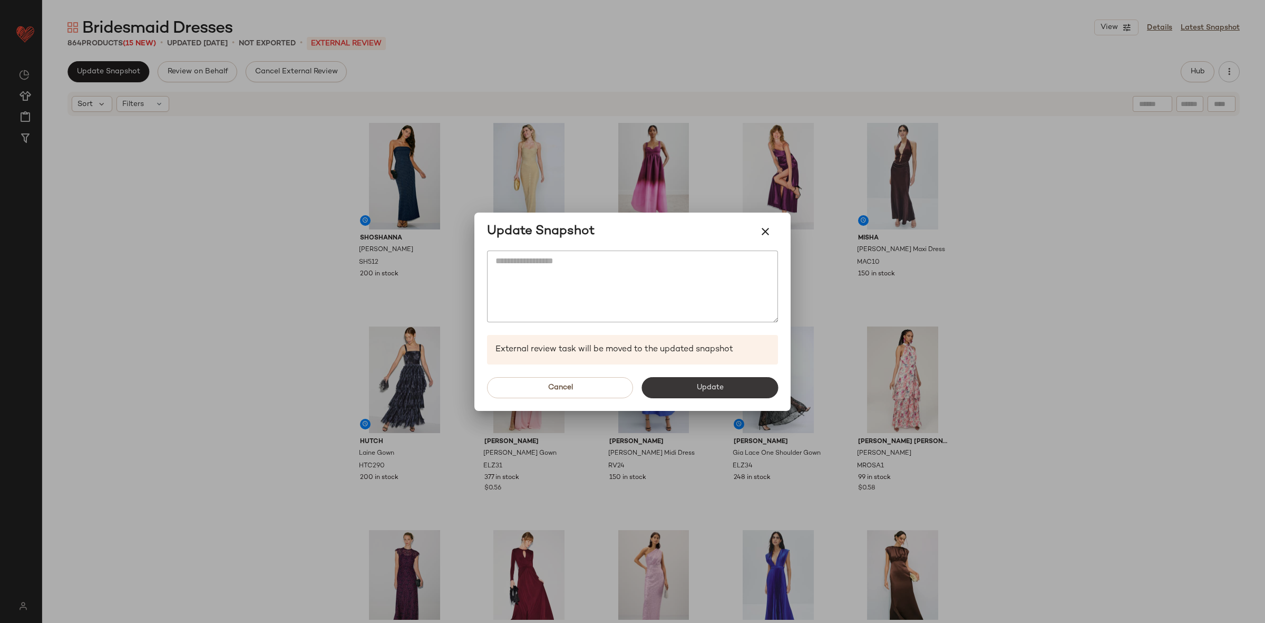
click at [728, 384] on button "Update" at bounding box center [709, 387] width 137 height 21
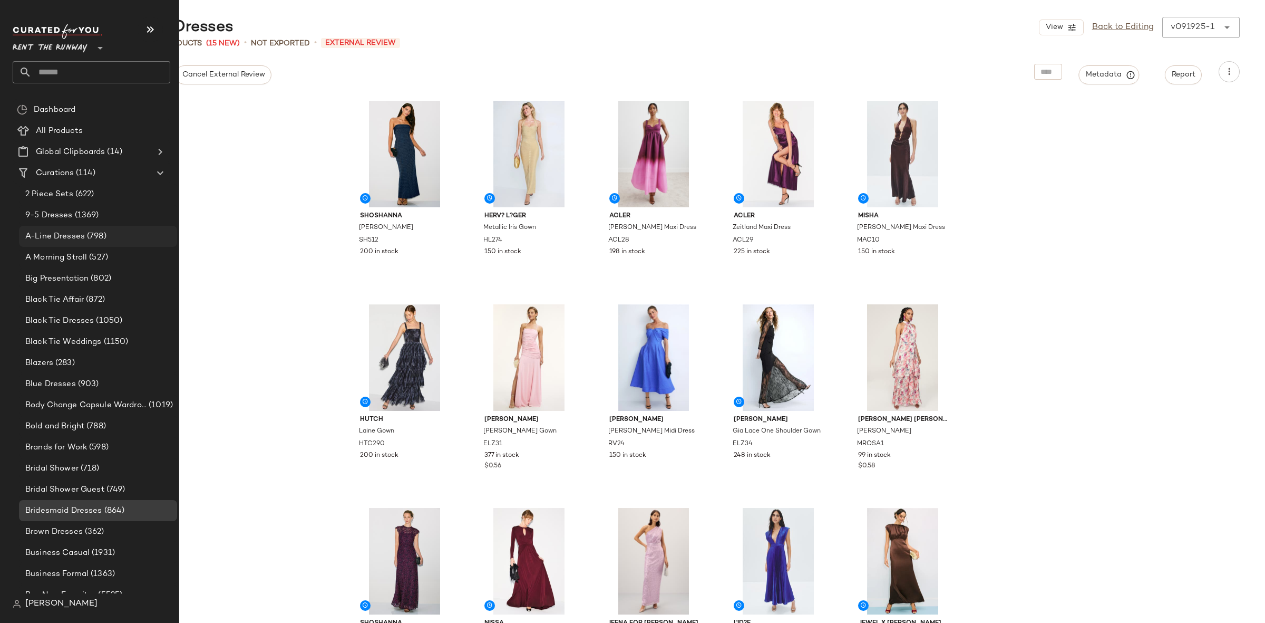
click at [87, 238] on span "(798)" at bounding box center [96, 236] width 22 height 12
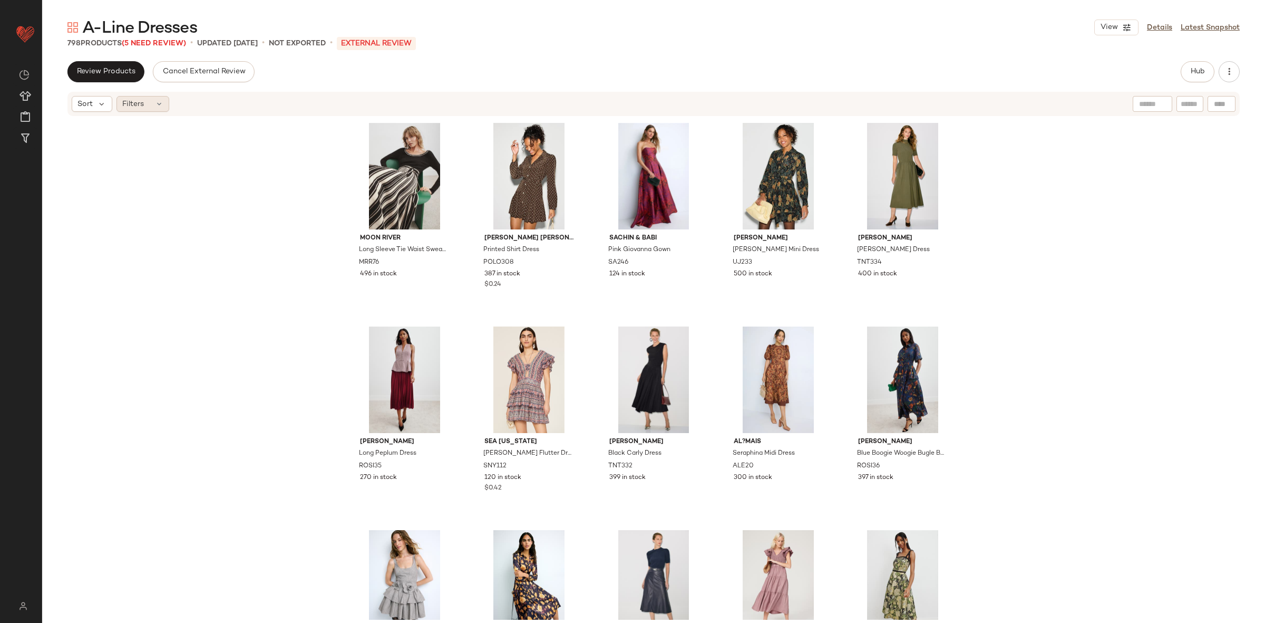
click at [134, 99] on span "Filters" at bounding box center [133, 104] width 22 height 11
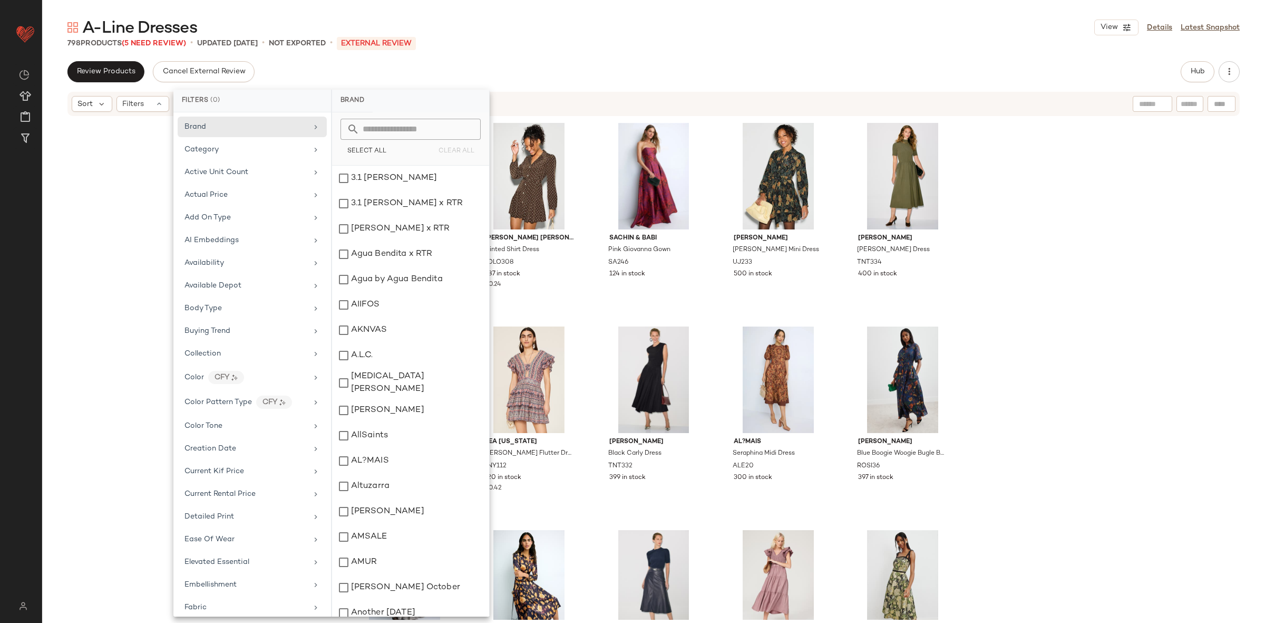
click at [228, 252] on div "Brand Category Active Unit Count Actual Price Add On Type AI Embeddings Availab…" at bounding box center [252, 364] width 158 height 504
click at [229, 264] on div "Availability" at bounding box center [245, 262] width 123 height 11
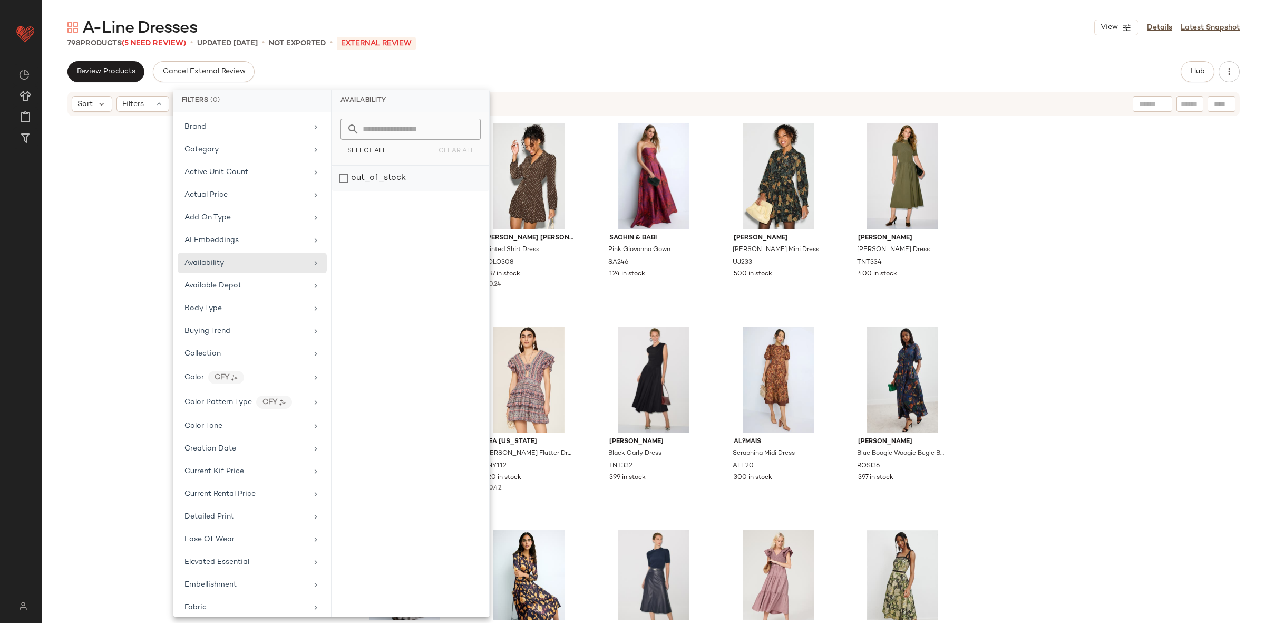
click at [381, 176] on div "out_of_stock" at bounding box center [410, 178] width 157 height 25
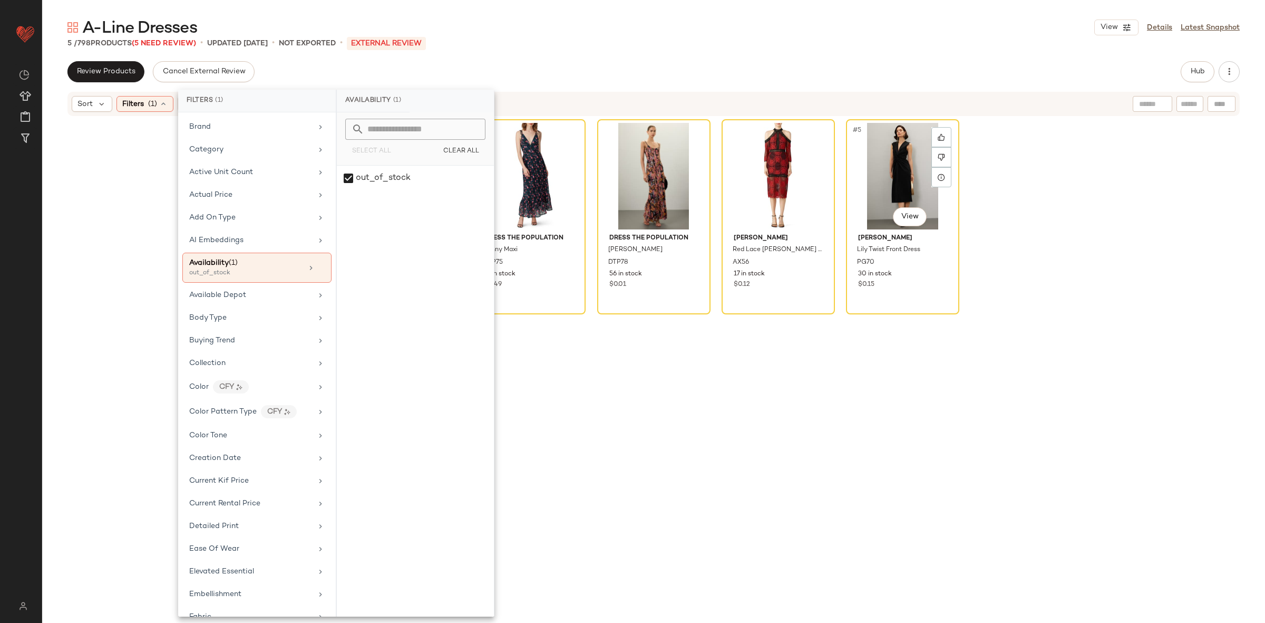
click at [1054, 279] on div "Beare Park Strapless Midi Dress BPAR2 113 in stock $0.71 Dress The Population S…" at bounding box center [653, 346] width 1223 height 458
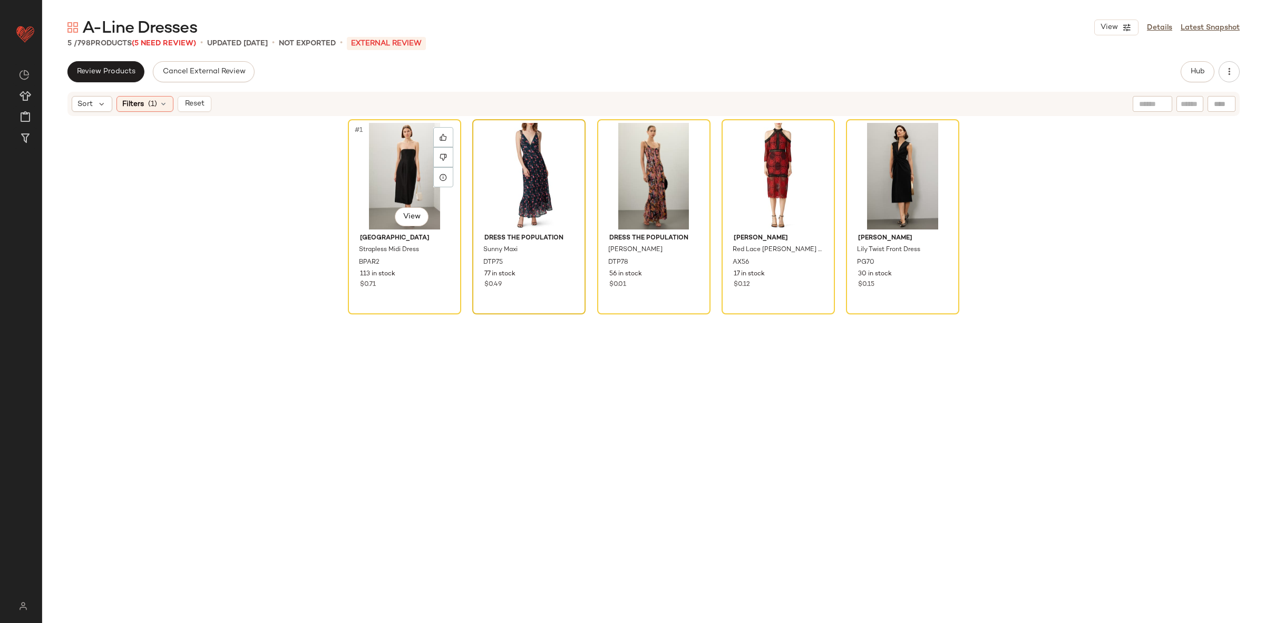
drag, startPoint x: 396, startPoint y: 168, endPoint x: 527, endPoint y: 179, distance: 131.1
click at [396, 168] on div "#1 View" at bounding box center [405, 176] width 106 height 106
click at [890, 166] on div "#5 View" at bounding box center [903, 176] width 106 height 106
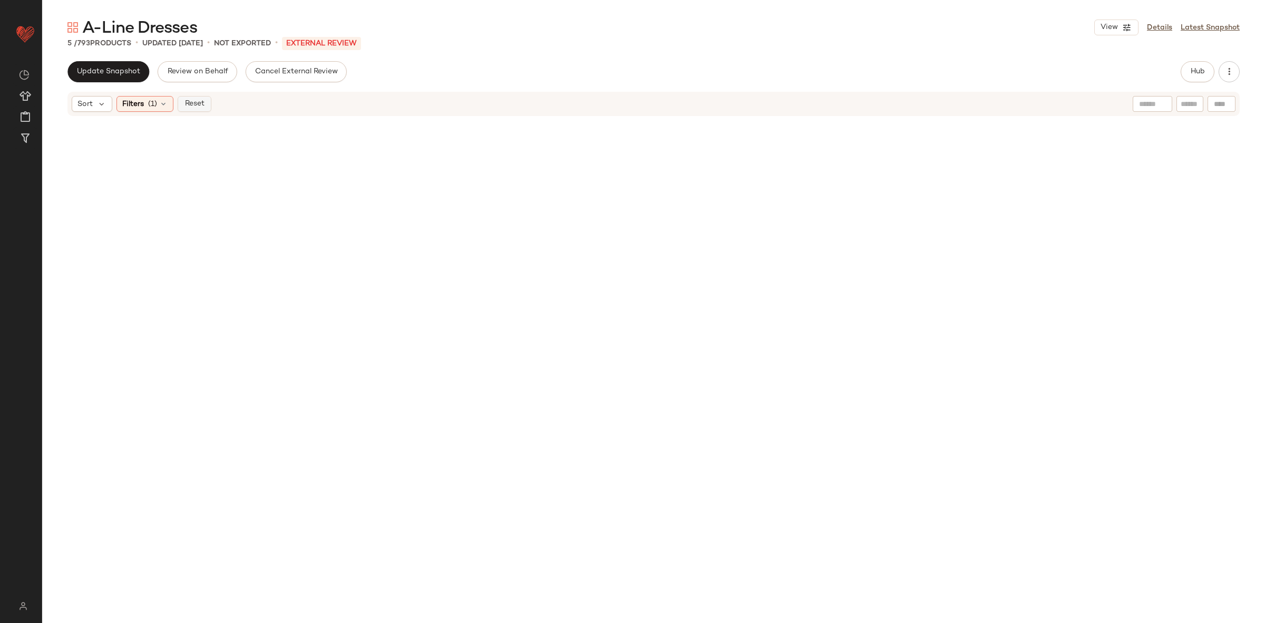
click at [191, 107] on span "Reset" at bounding box center [194, 104] width 20 height 8
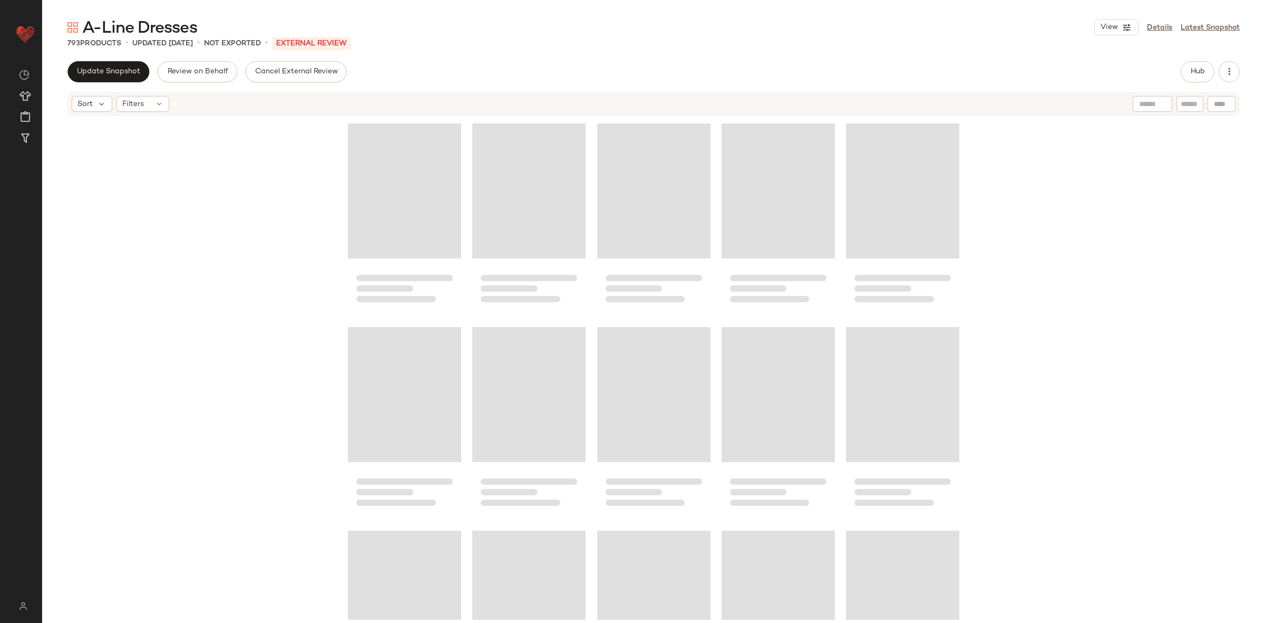
click at [201, 204] on div at bounding box center [653, 368] width 1223 height 502
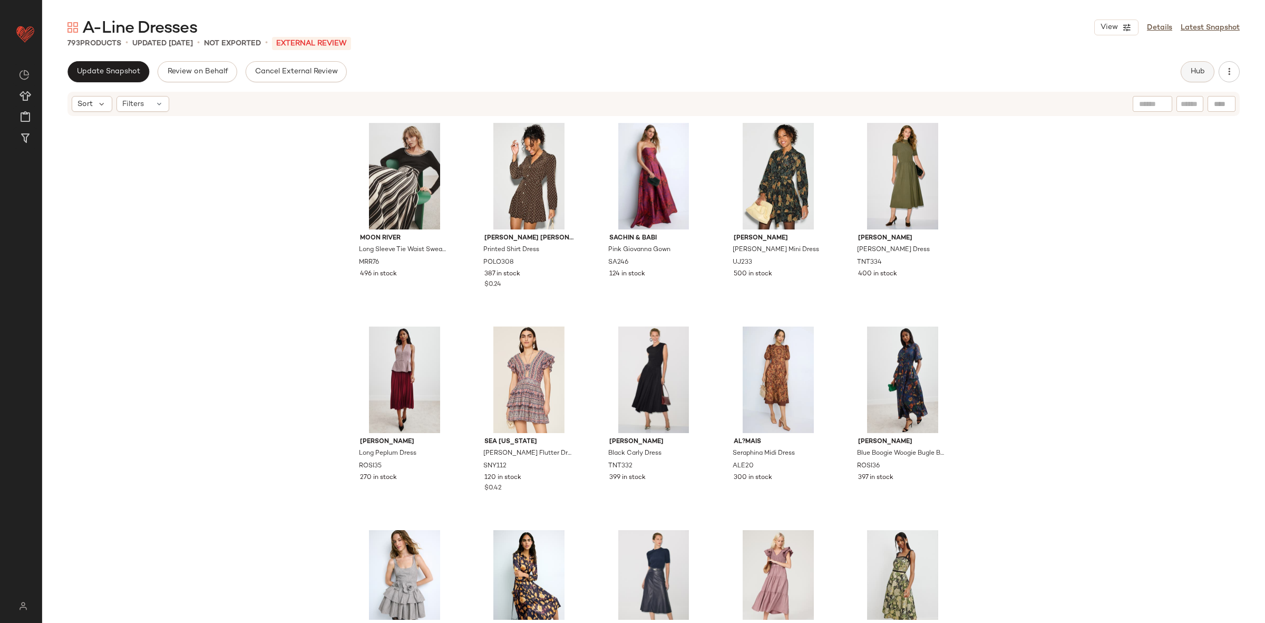
click at [1199, 73] on span "Hub" at bounding box center [1197, 71] width 15 height 8
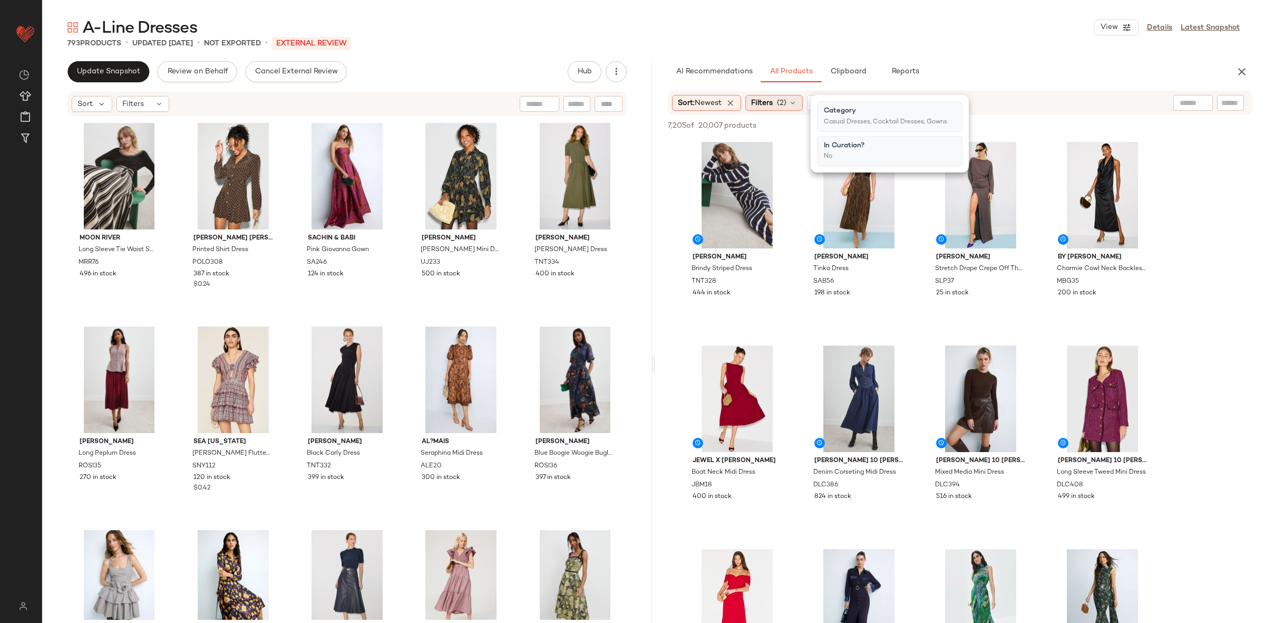
click at [781, 98] on span "(2)" at bounding box center [781, 103] width 9 height 11
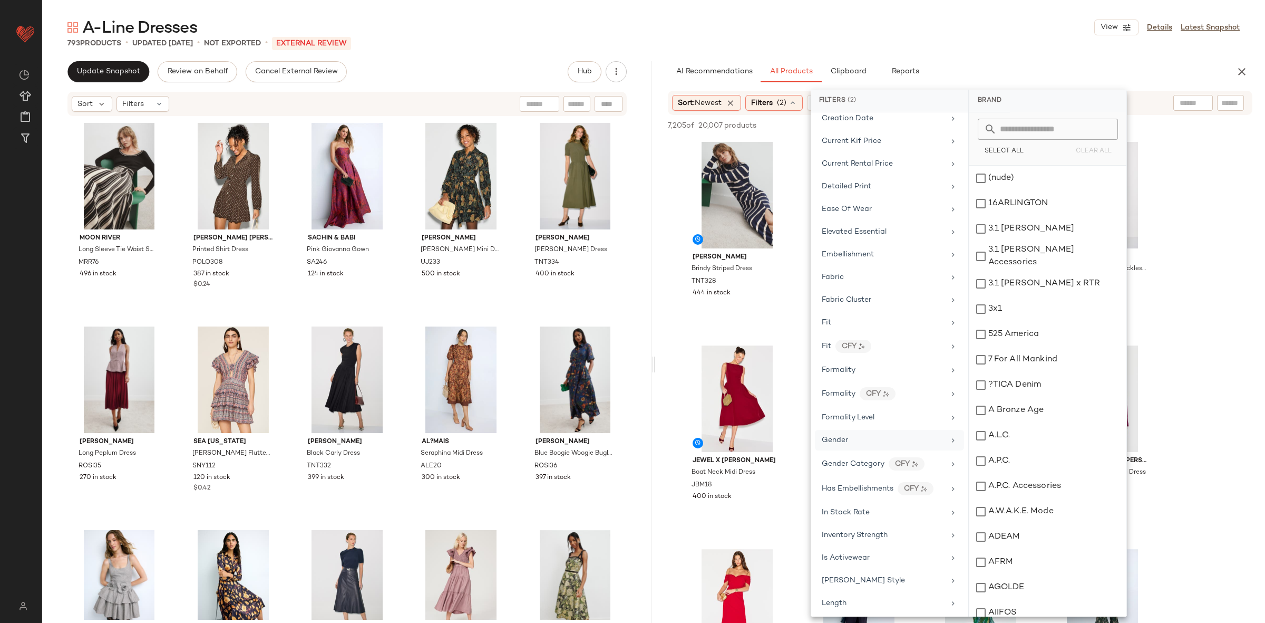
scroll to position [547, 0]
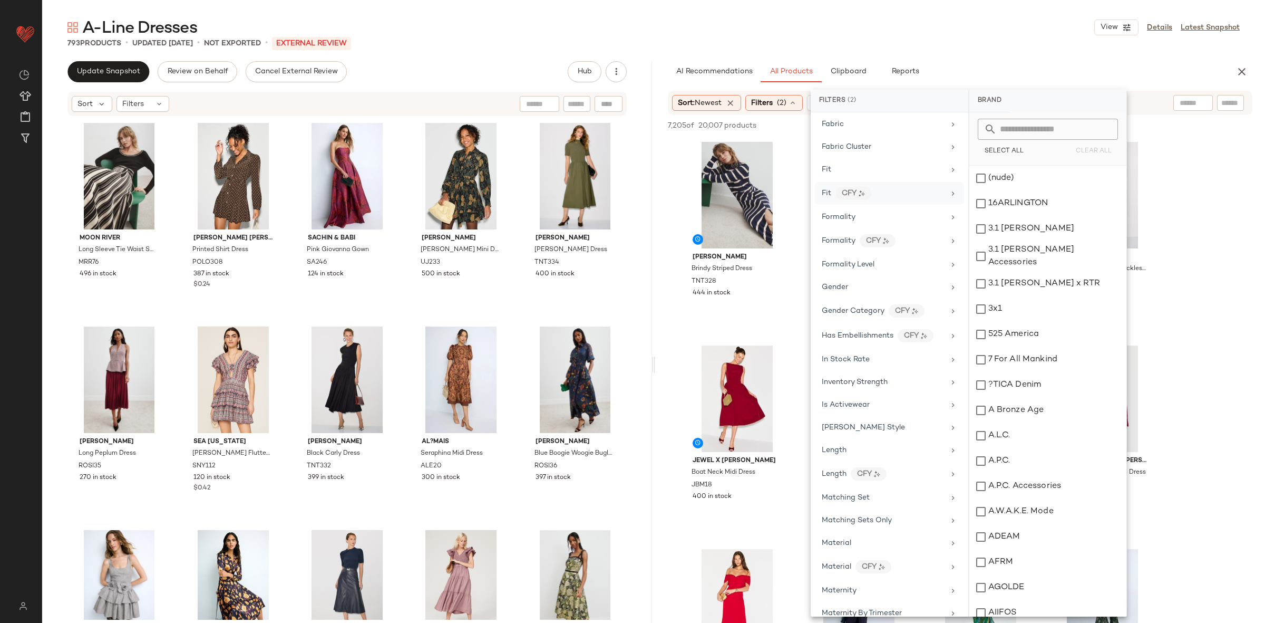
click at [891, 198] on div "Fit CFY" at bounding box center [883, 193] width 123 height 13
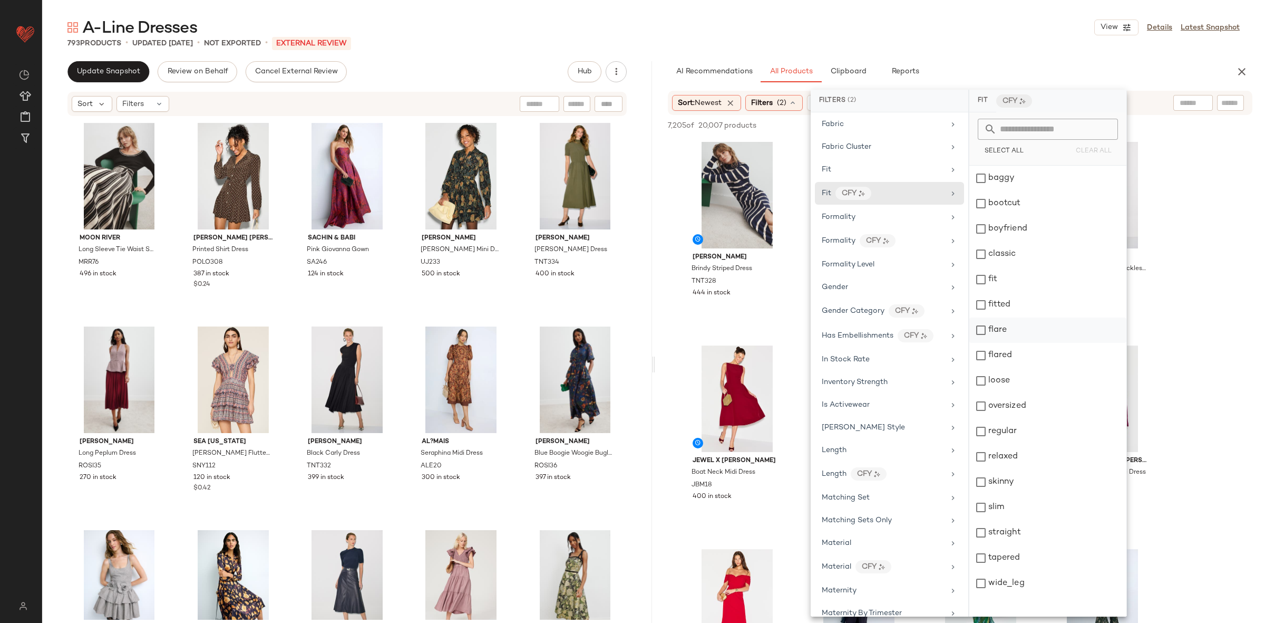
click at [1017, 326] on div "flare" at bounding box center [1047, 329] width 157 height 25
click at [1020, 352] on div "flared" at bounding box center [1047, 355] width 157 height 25
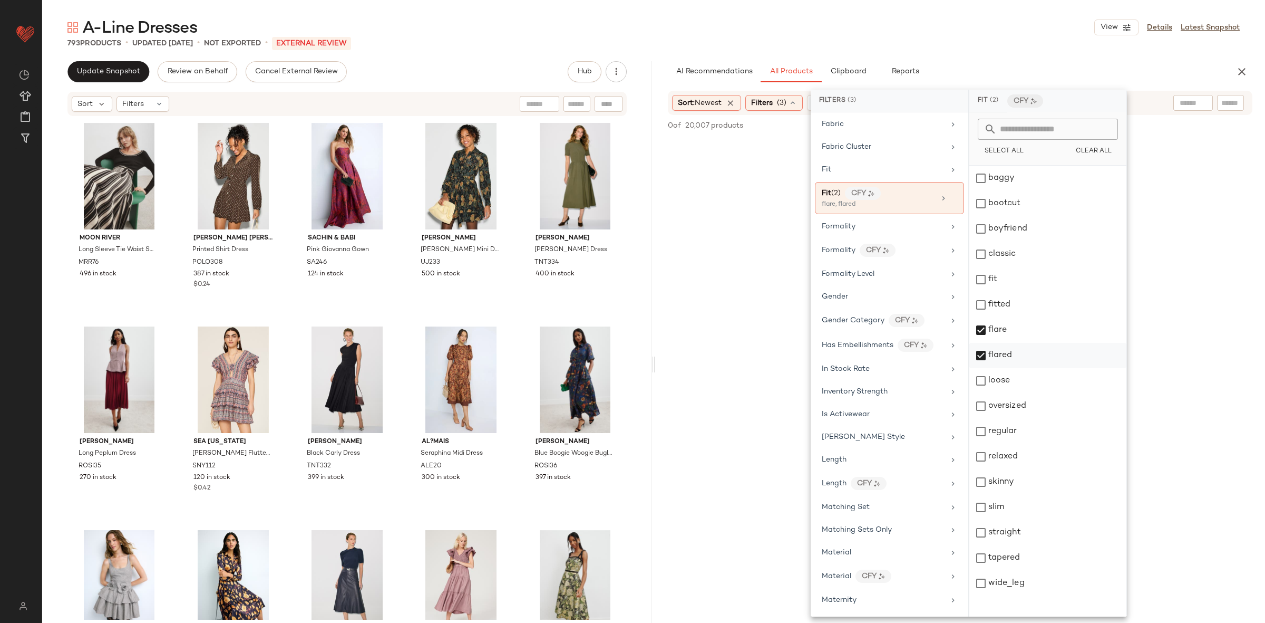
click at [1020, 353] on div "flared" at bounding box center [1047, 355] width 157 height 25
click at [1010, 329] on div "flare" at bounding box center [1047, 329] width 157 height 25
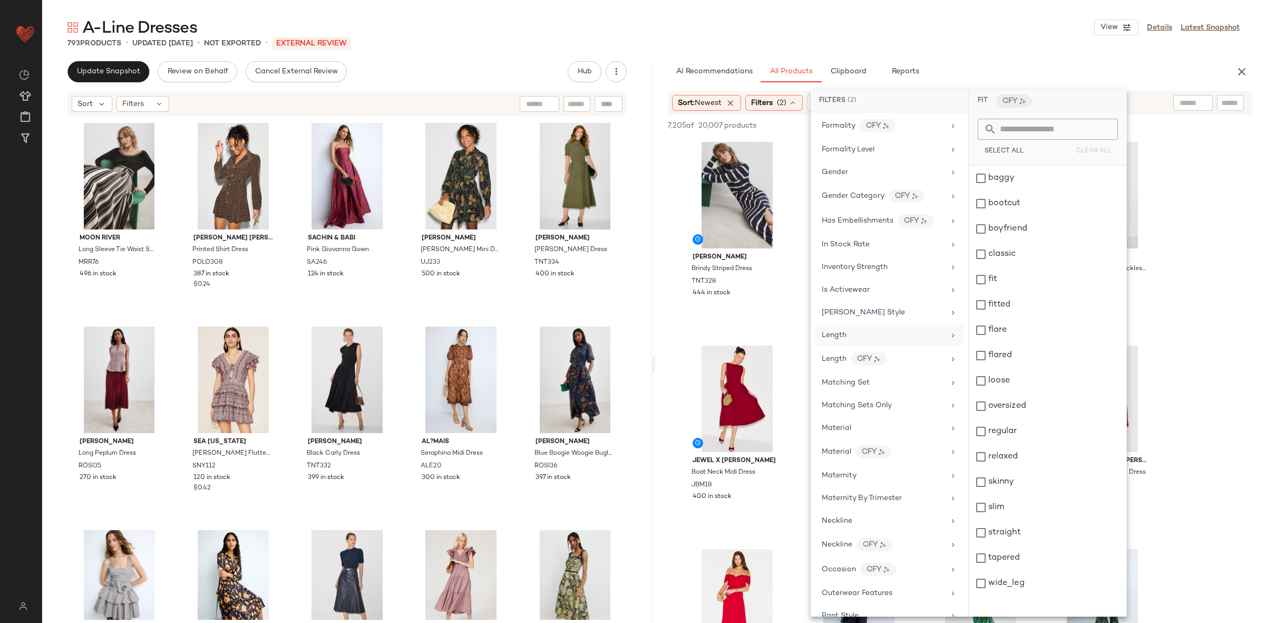
scroll to position [667, 0]
click at [830, 358] on span "Length" at bounding box center [834, 354] width 25 height 8
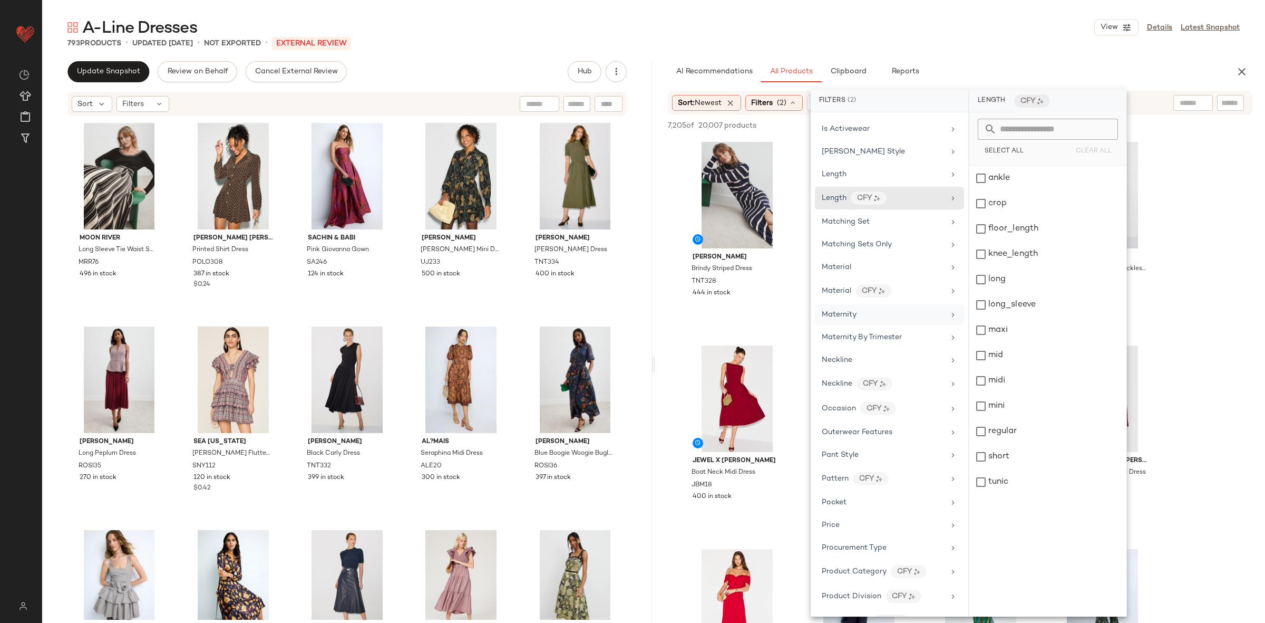
scroll to position [825, 0]
click at [925, 388] on div "Neckline CFY" at bounding box center [883, 381] width 123 height 13
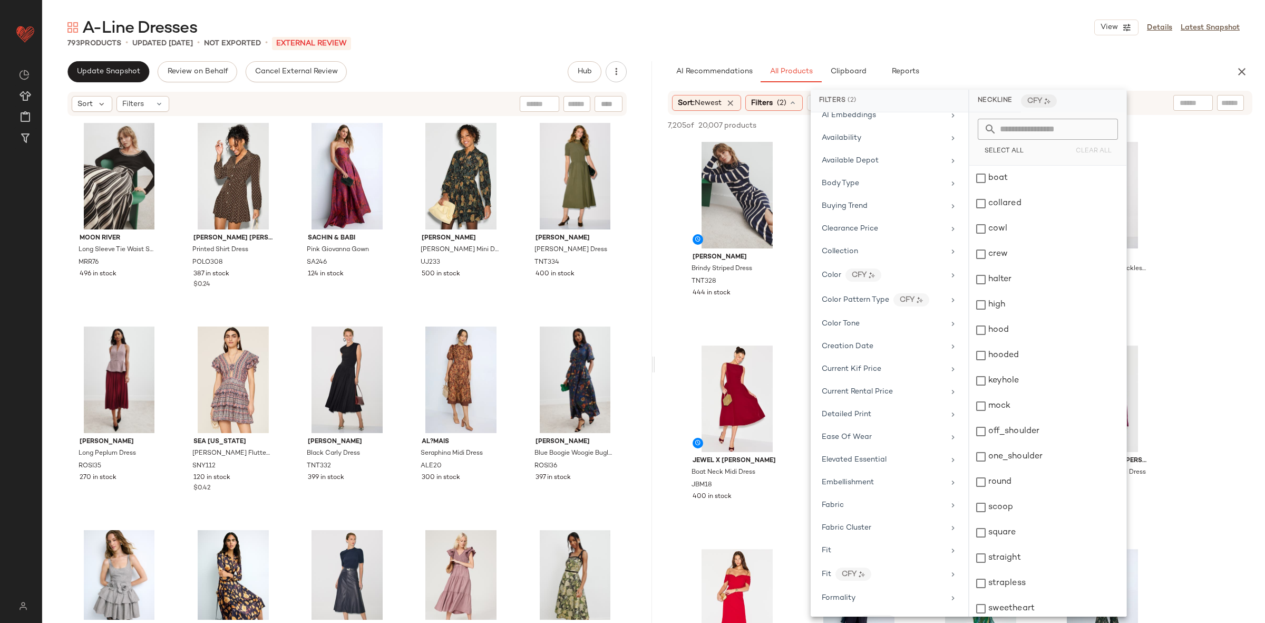
scroll to position [0, 0]
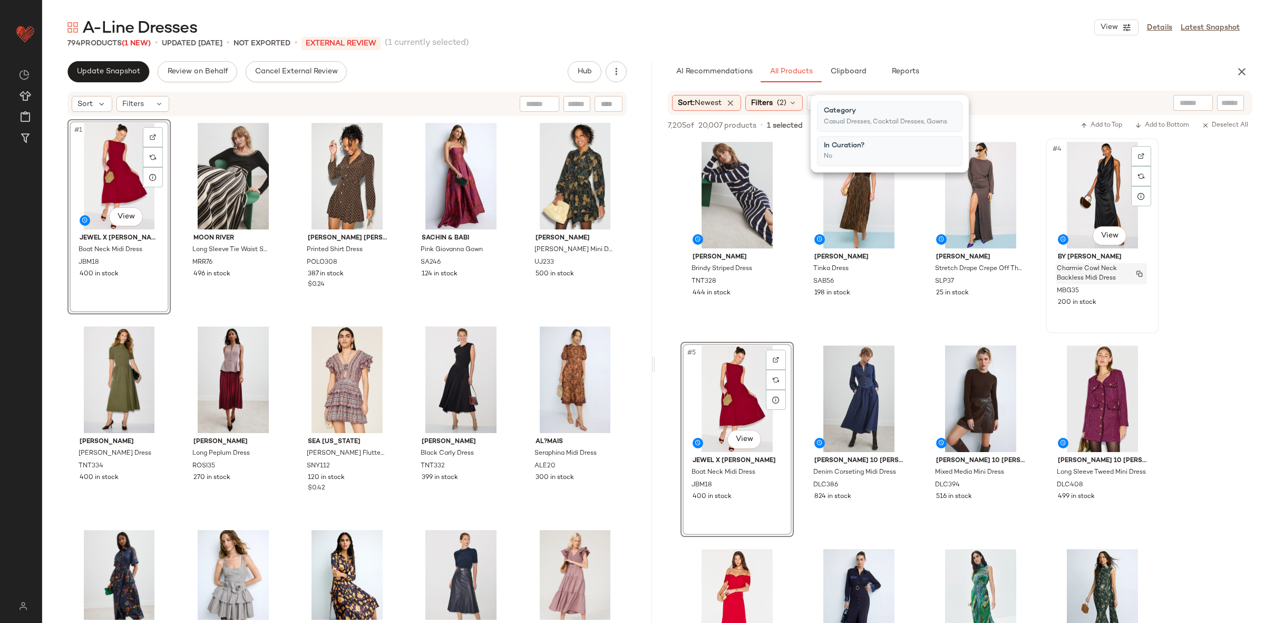
click at [1143, 274] on button "button" at bounding box center [1139, 273] width 15 height 9
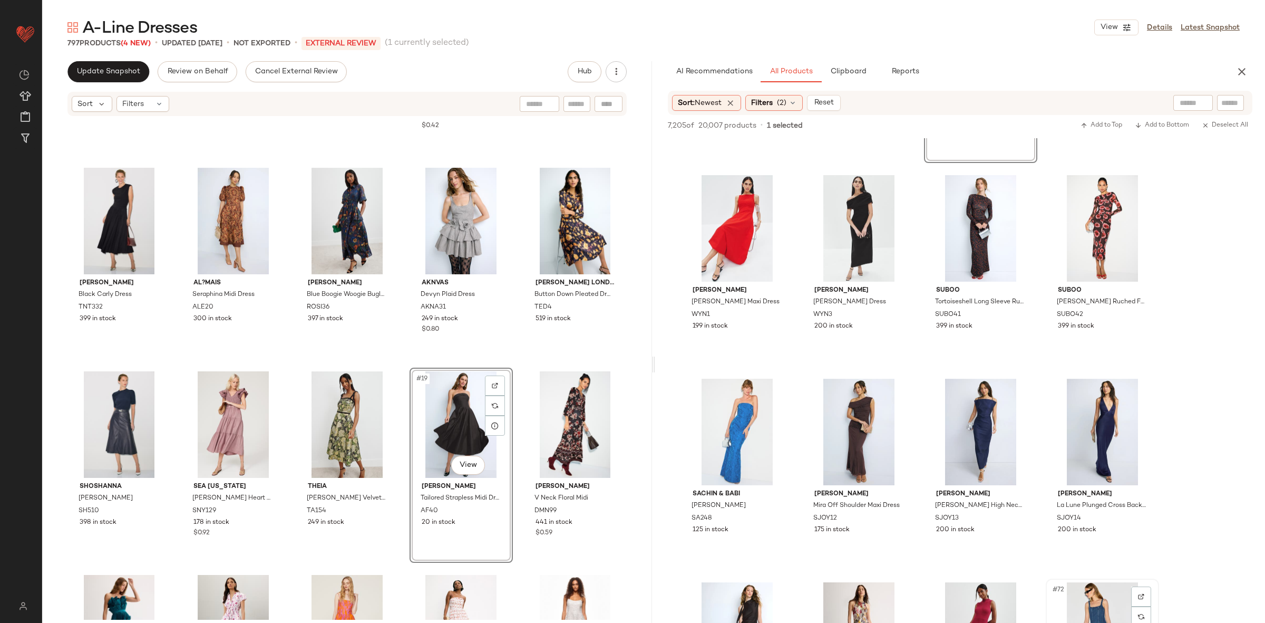
scroll to position [2963, 0]
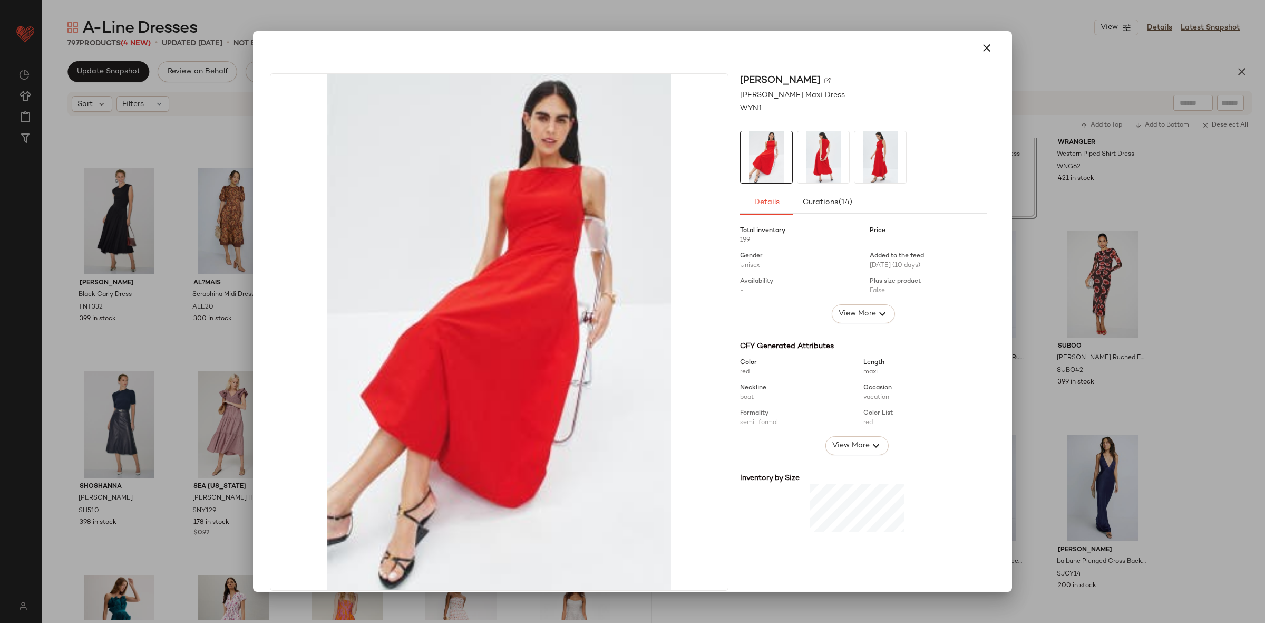
click at [806, 159] on img at bounding box center [824, 157] width 52 height 52
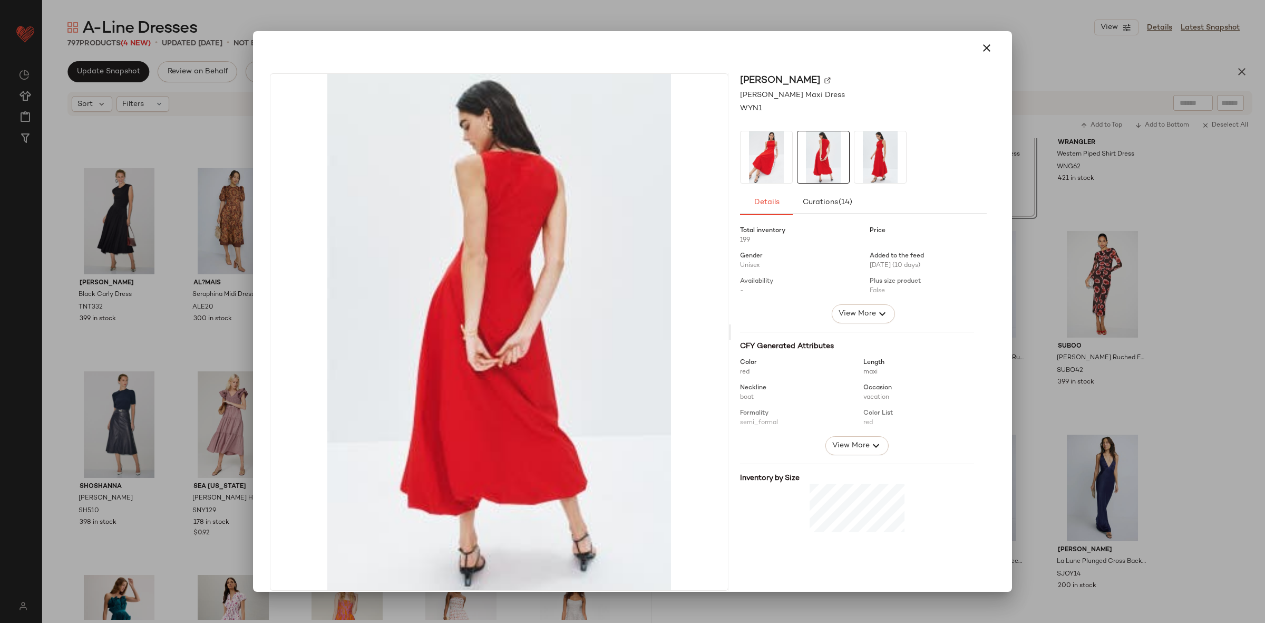
click at [872, 169] on img at bounding box center [880, 157] width 52 height 52
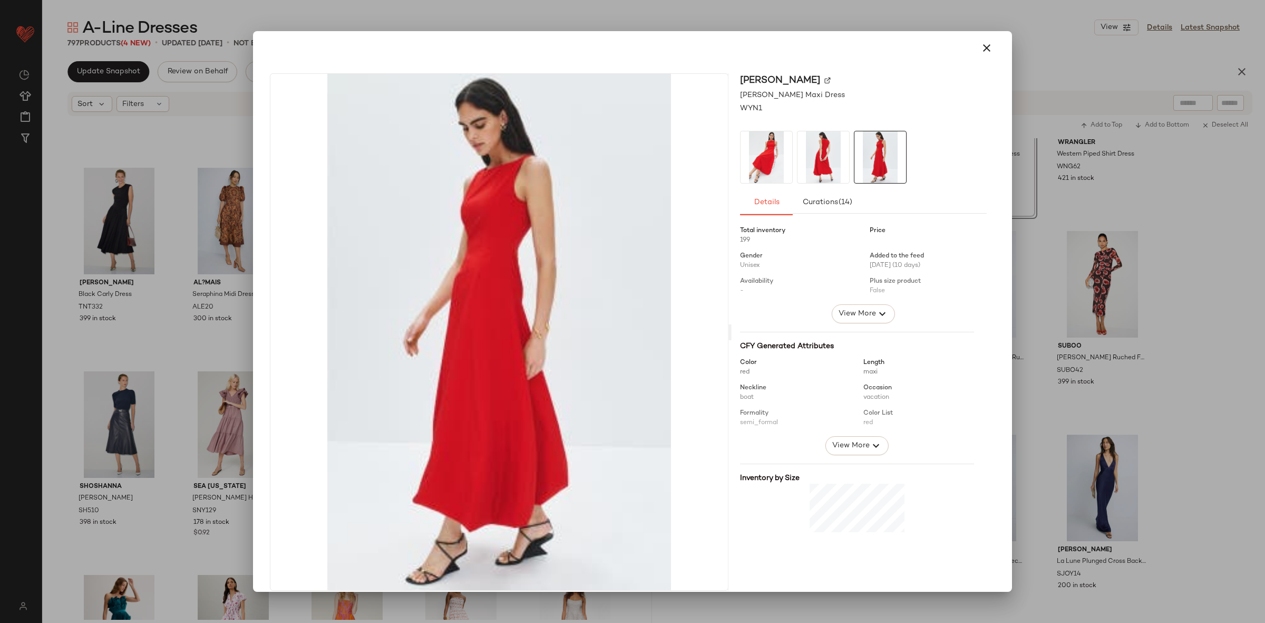
click at [1158, 264] on div at bounding box center [632, 311] width 1265 height 623
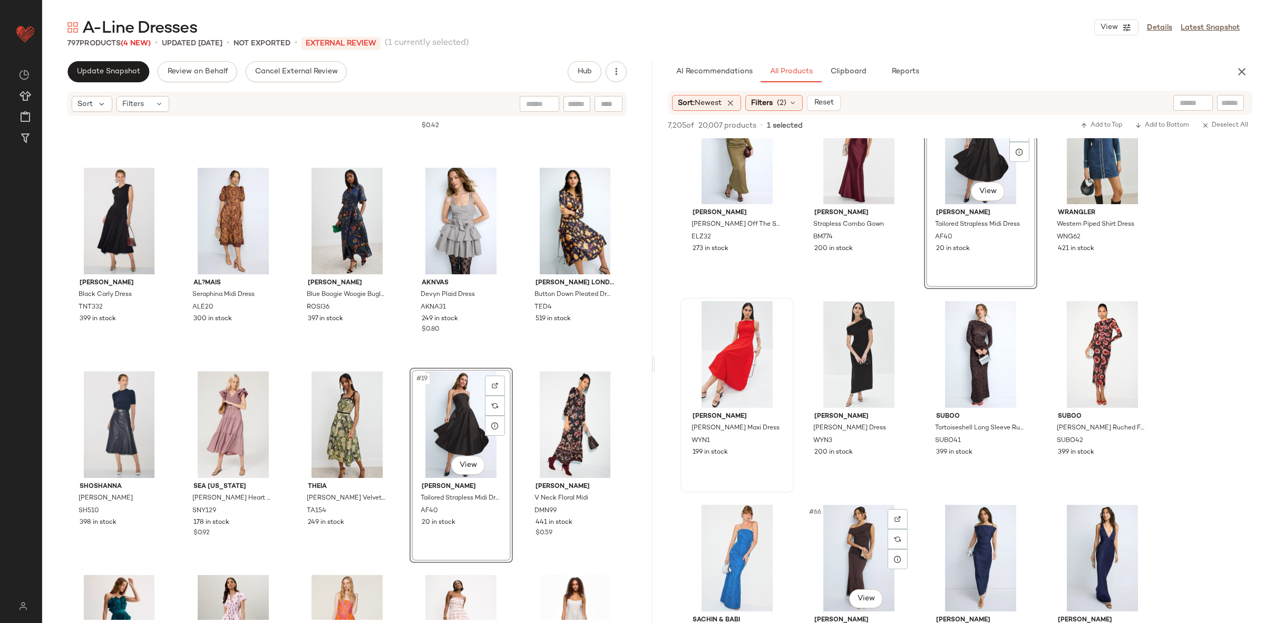
scroll to position [2331, 0]
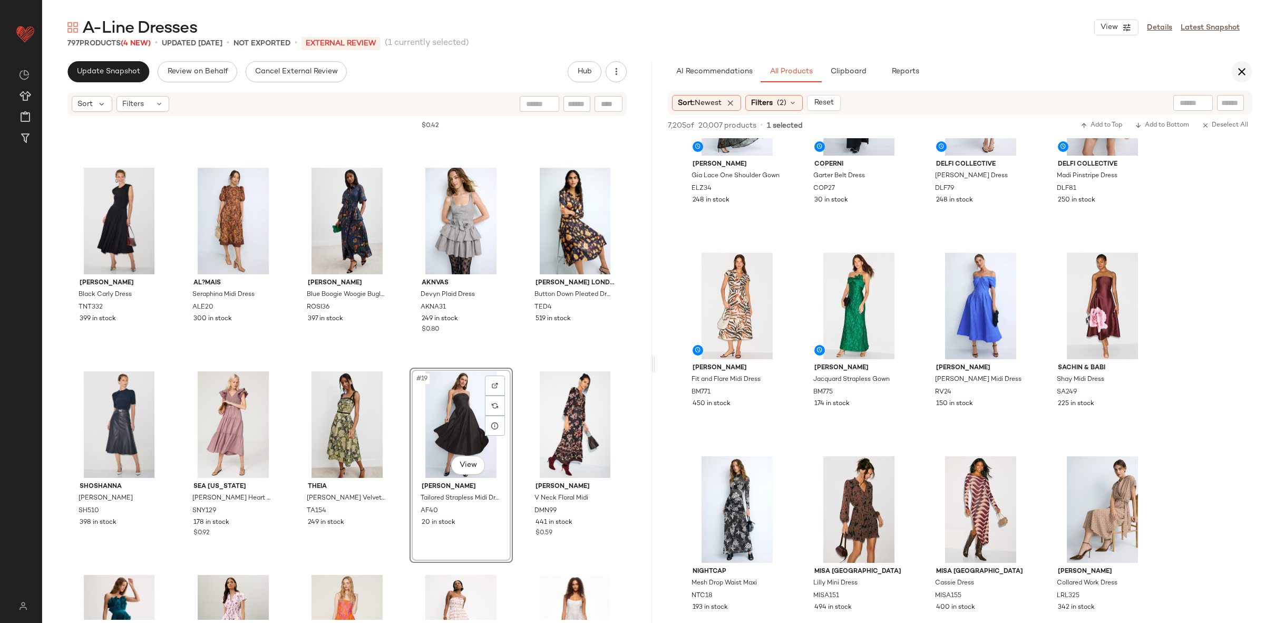
click at [1247, 74] on icon "button" at bounding box center [1242, 71] width 13 height 13
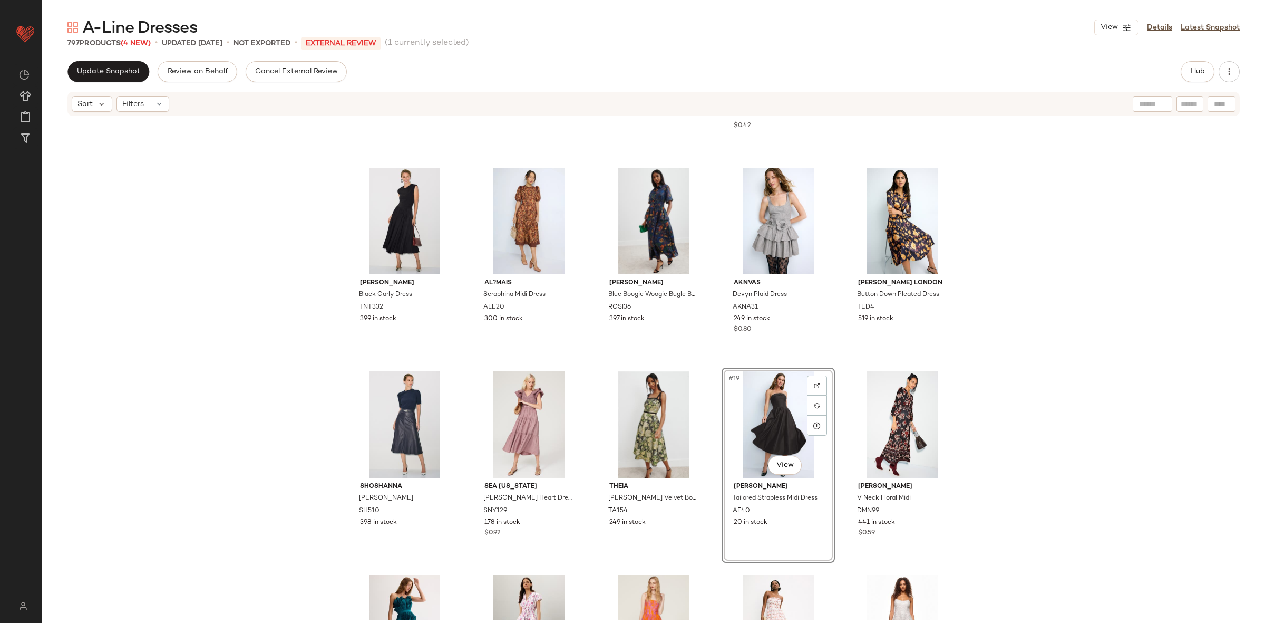
click at [1191, 297] on div "Tanya Taylor Teresa Knit Dress TNT334 400 in stock Rosie Assoulin Long Peplum D…" at bounding box center [653, 368] width 1223 height 502
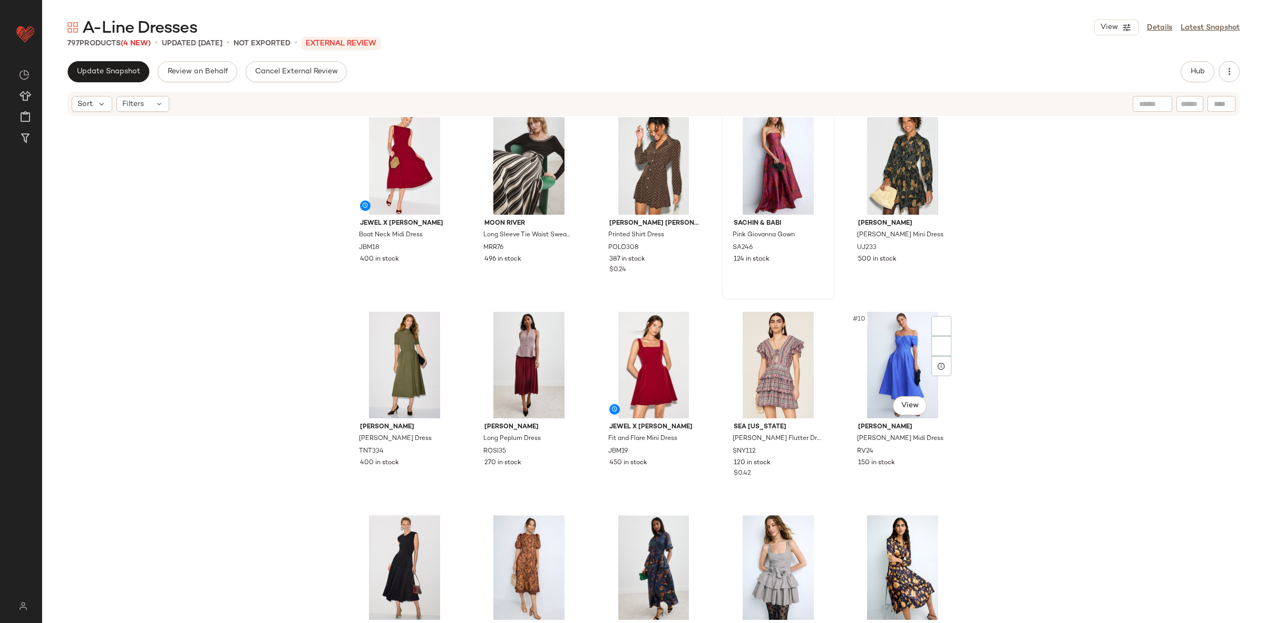
scroll to position [0, 0]
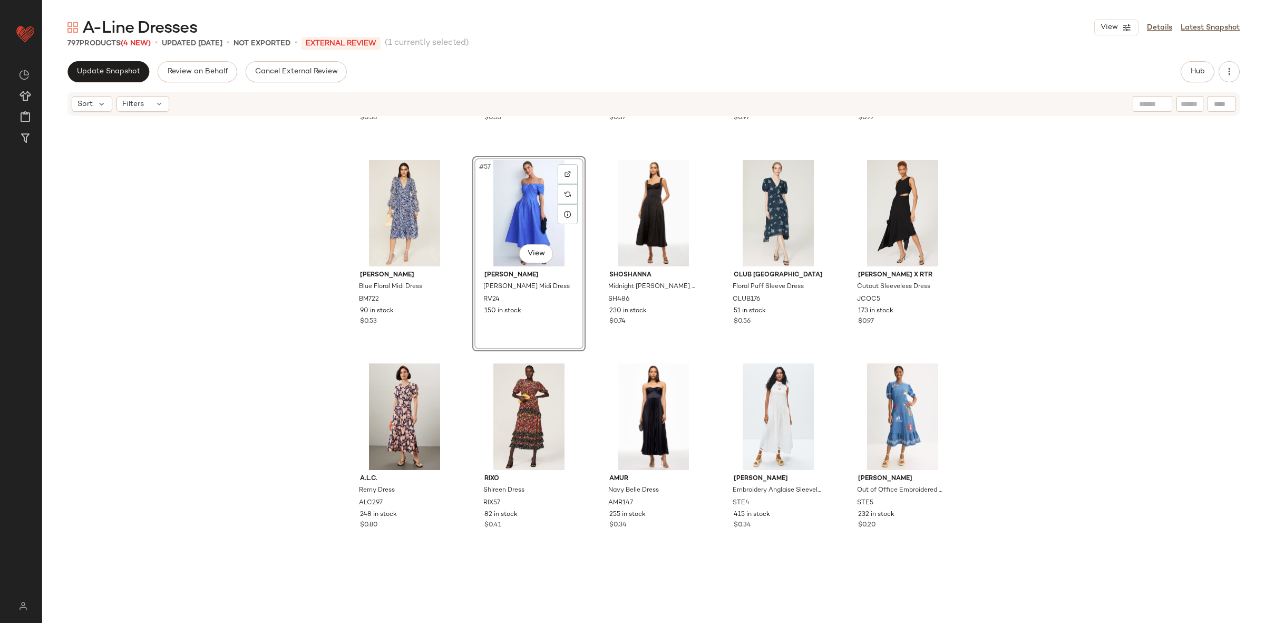
click at [1004, 407] on div "PLAN C x RTR Knit Fit And Flare Midi Dress PLCC12 212 in stock $0.56 PatBO Cami…" at bounding box center [653, 368] width 1223 height 502
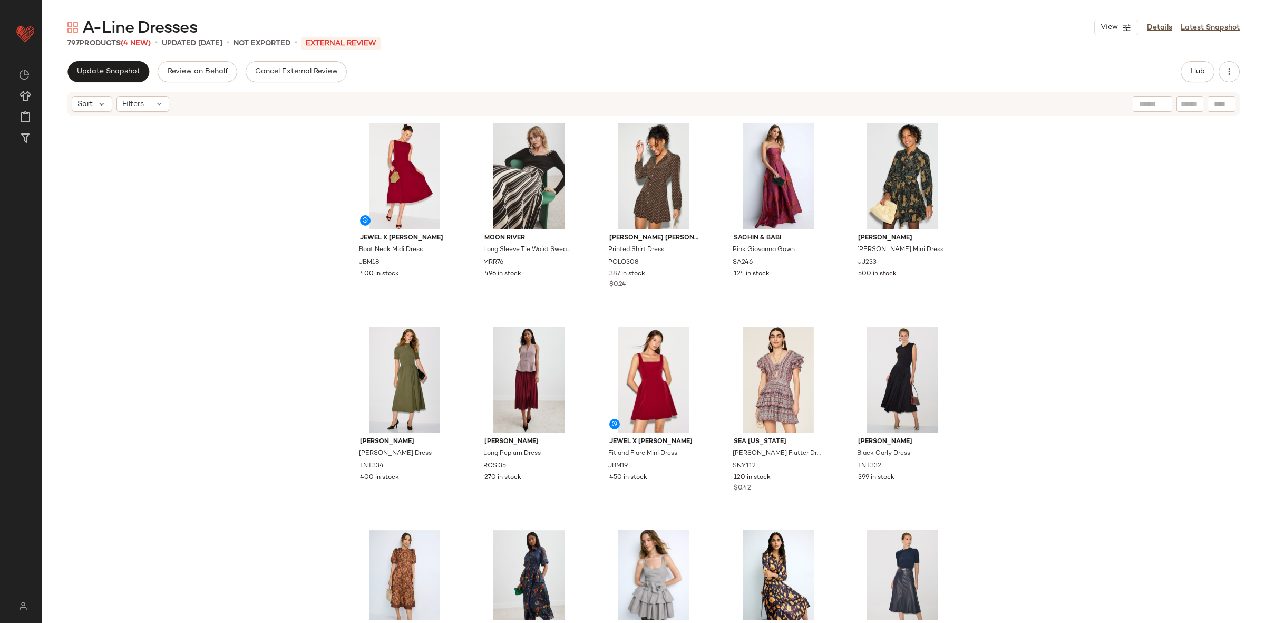
click at [128, 60] on div "A-Line Dresses View Details Latest Snapshot 797 Products (4 New) • updated Sep …" at bounding box center [653, 320] width 1223 height 606
click at [125, 76] on button "Update Snapshot" at bounding box center [108, 71] width 82 height 21
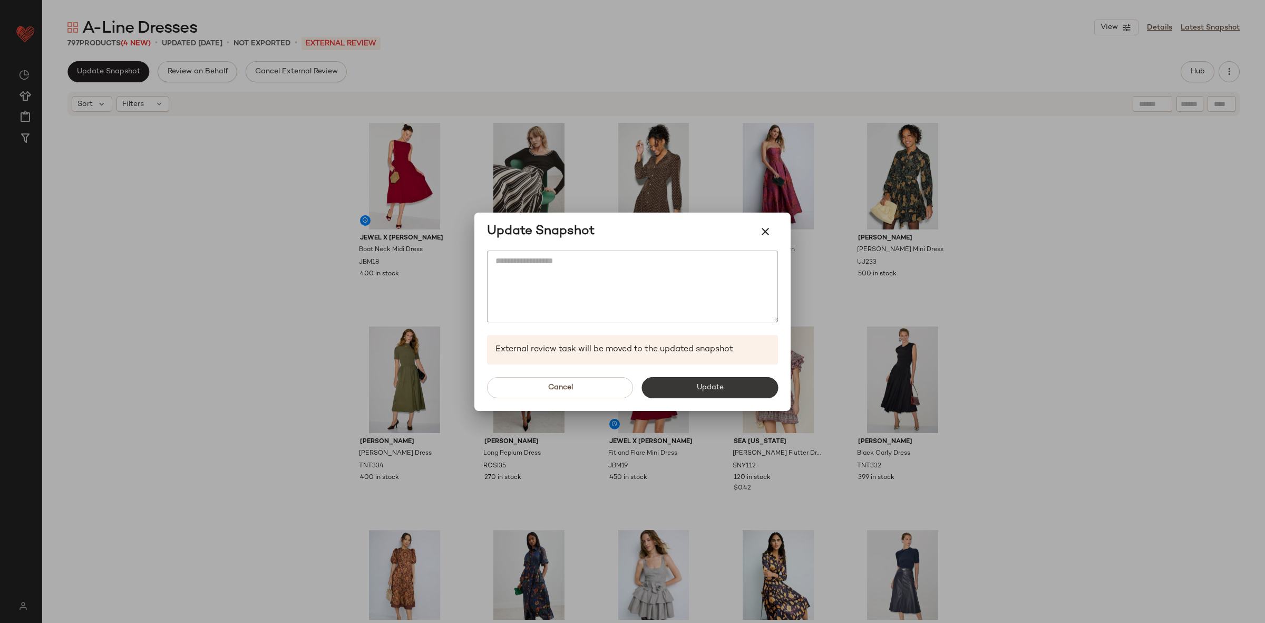
click at [737, 387] on button "Update" at bounding box center [709, 387] width 137 height 21
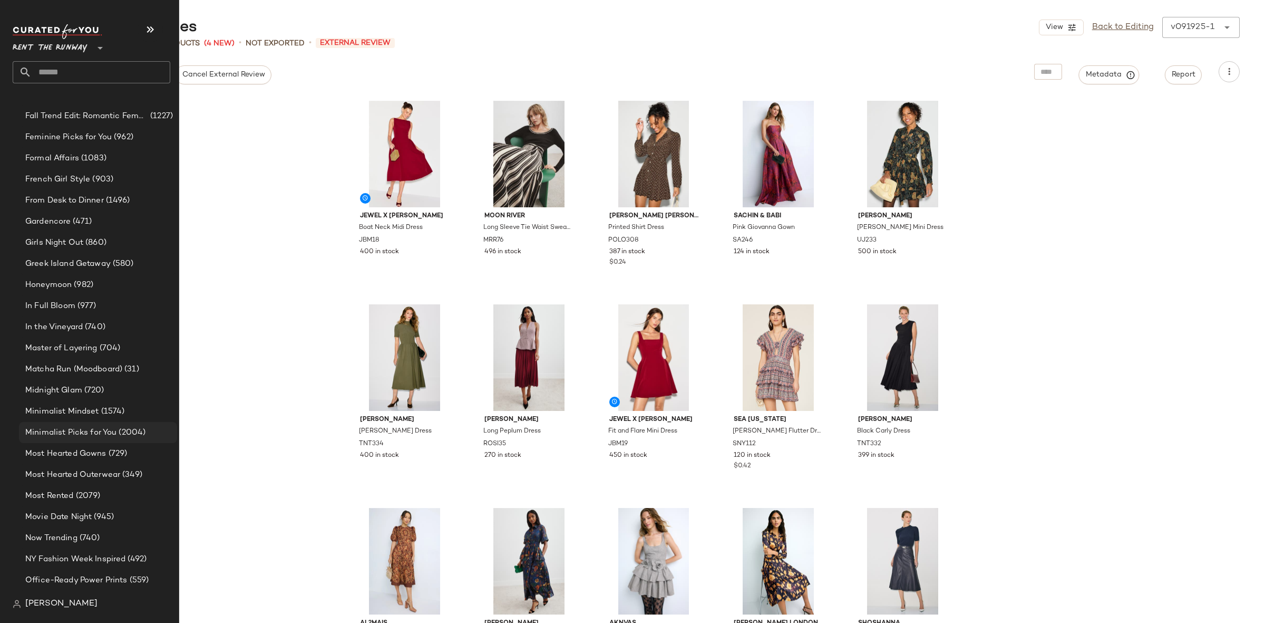
scroll to position [1136, 0]
click at [117, 473] on span "Most Hearted Outerwear" at bounding box center [72, 471] width 95 height 12
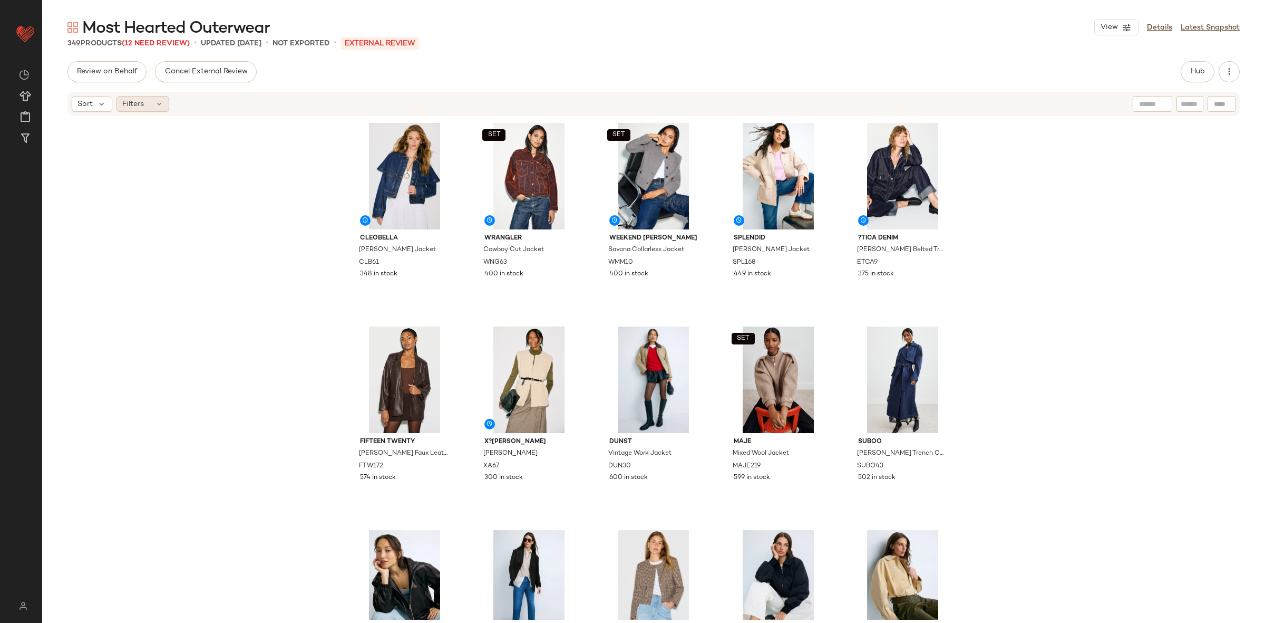
click at [150, 103] on div "Filters" at bounding box center [142, 104] width 53 height 16
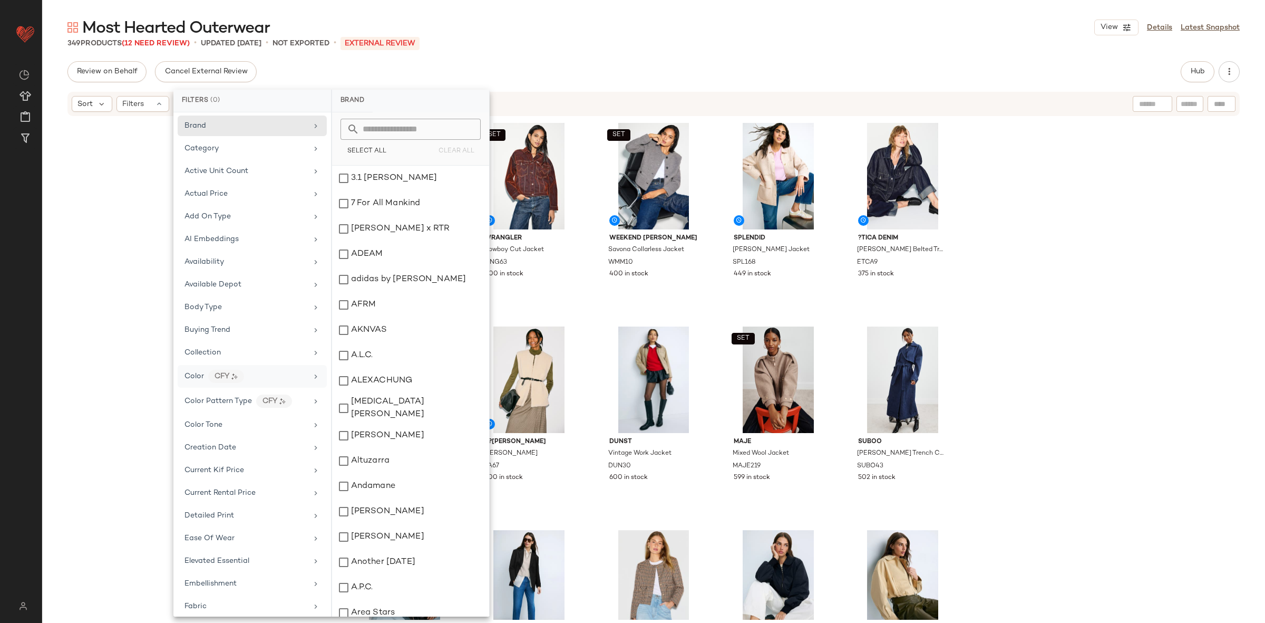
scroll to position [6, 0]
click at [232, 267] on div "Availability" at bounding box center [252, 257] width 149 height 21
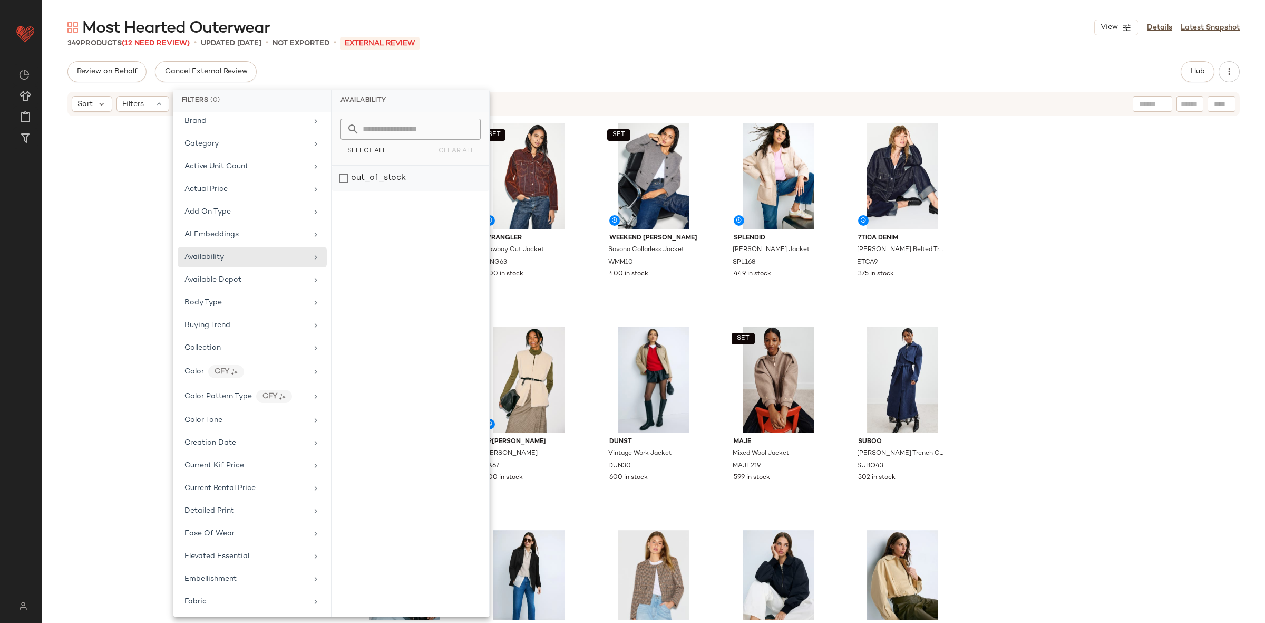
click at [354, 189] on div "out_of_stock" at bounding box center [410, 178] width 157 height 25
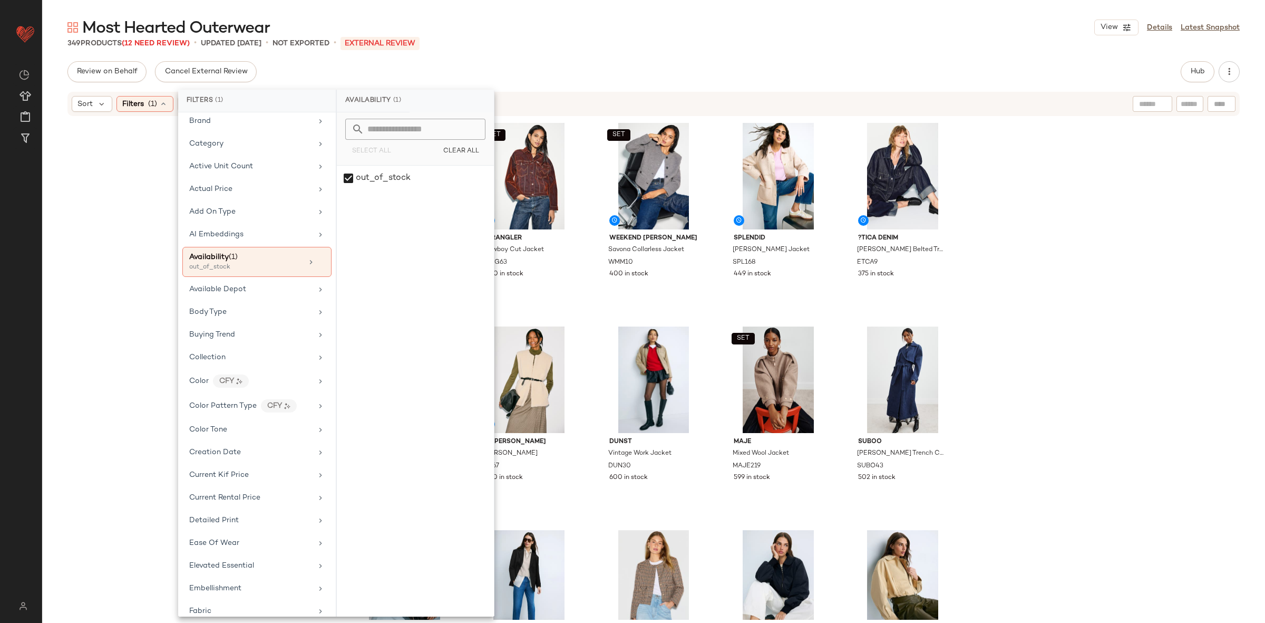
click at [1000, 208] on div "Cleobella Clarke Jacket CLB61 348 in stock SET WRANGLER Cowboy Cut Jacket WNG63…" at bounding box center [653, 368] width 1223 height 502
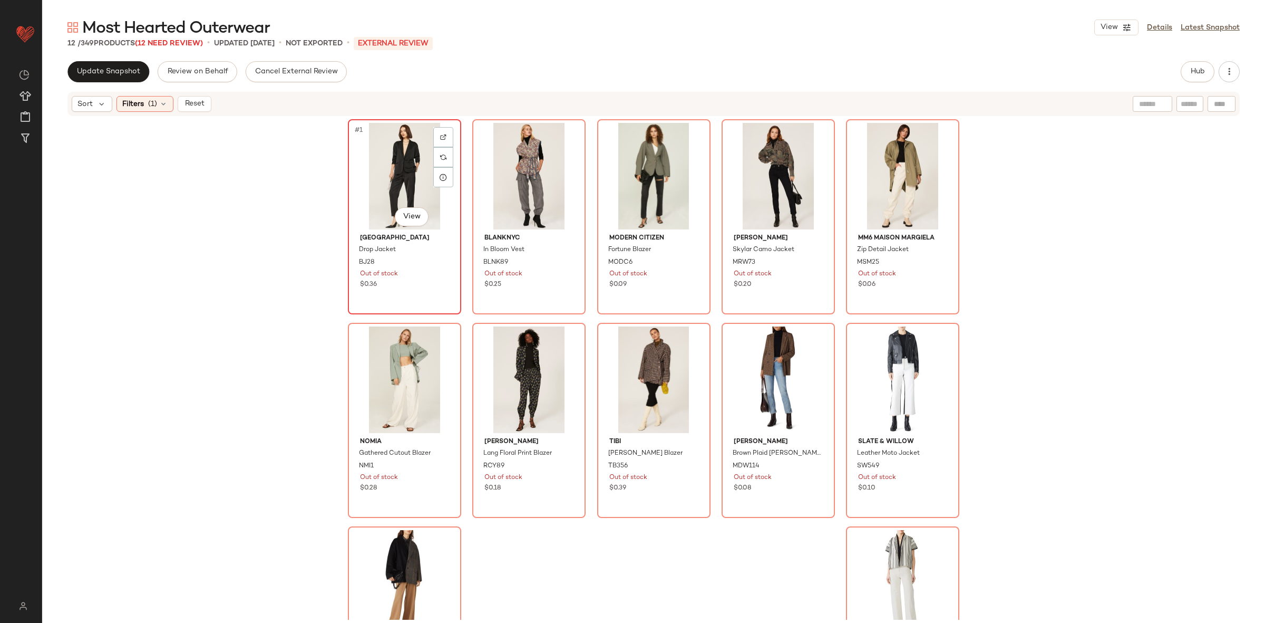
click at [393, 183] on div "#1 View" at bounding box center [405, 176] width 106 height 106
click at [915, 559] on div "#12 View" at bounding box center [903, 583] width 106 height 106
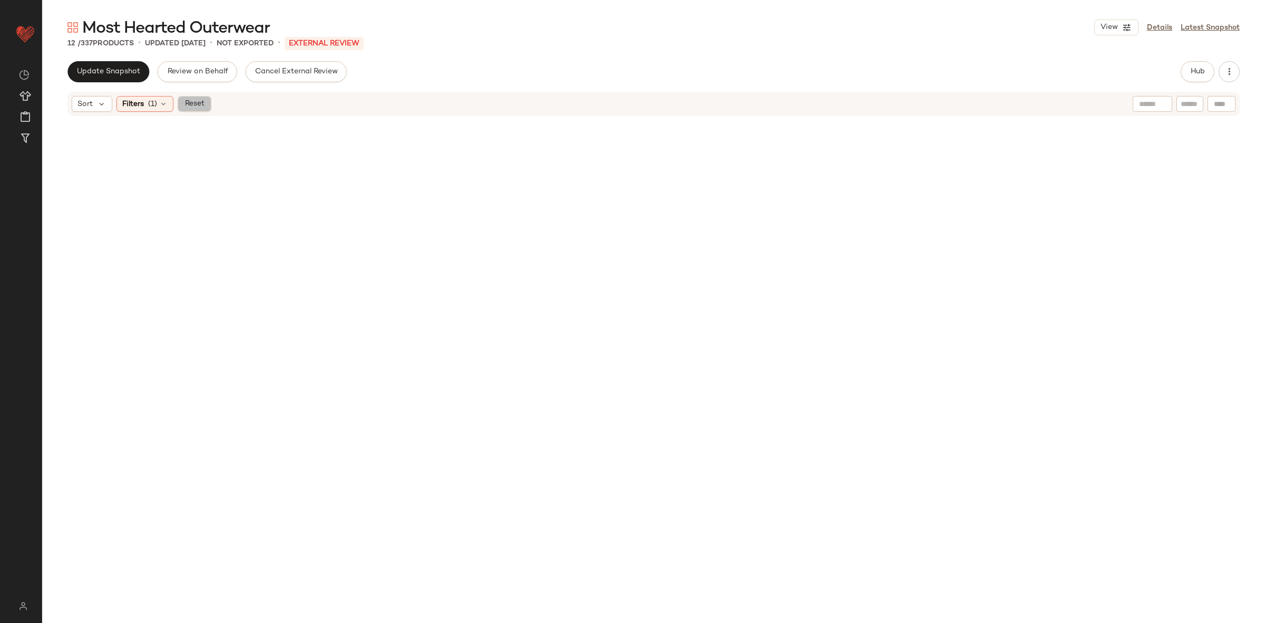
click at [202, 106] on span "Reset" at bounding box center [194, 104] width 20 height 8
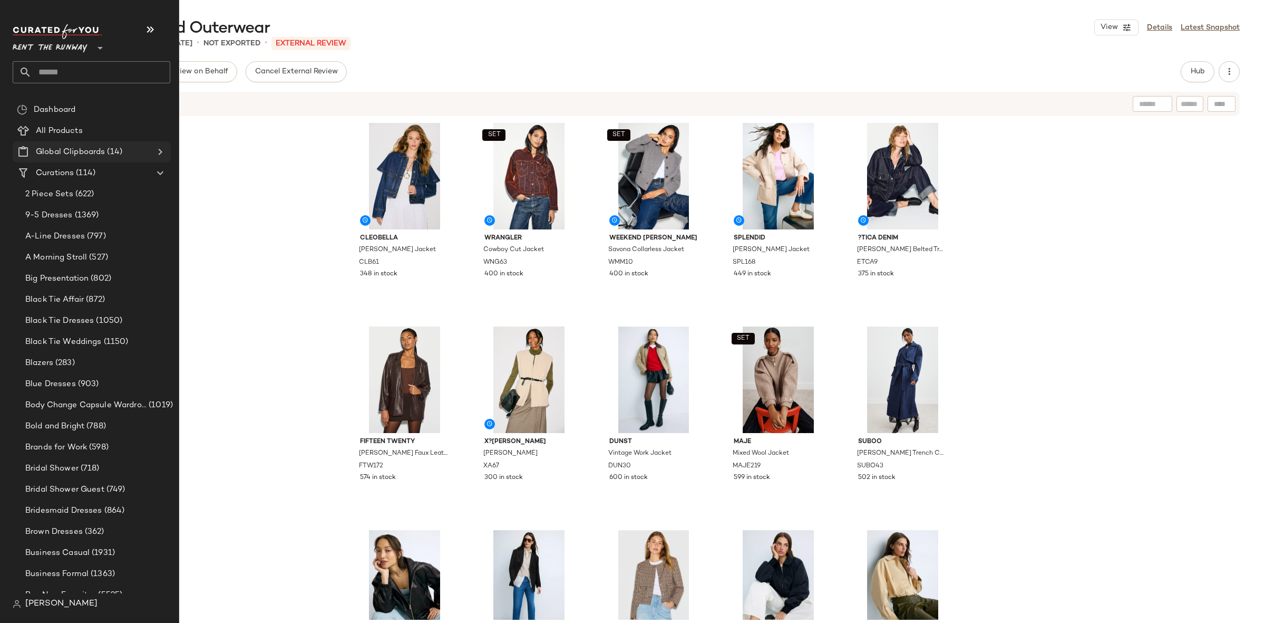
click at [160, 152] on icon at bounding box center [160, 151] width 13 height 13
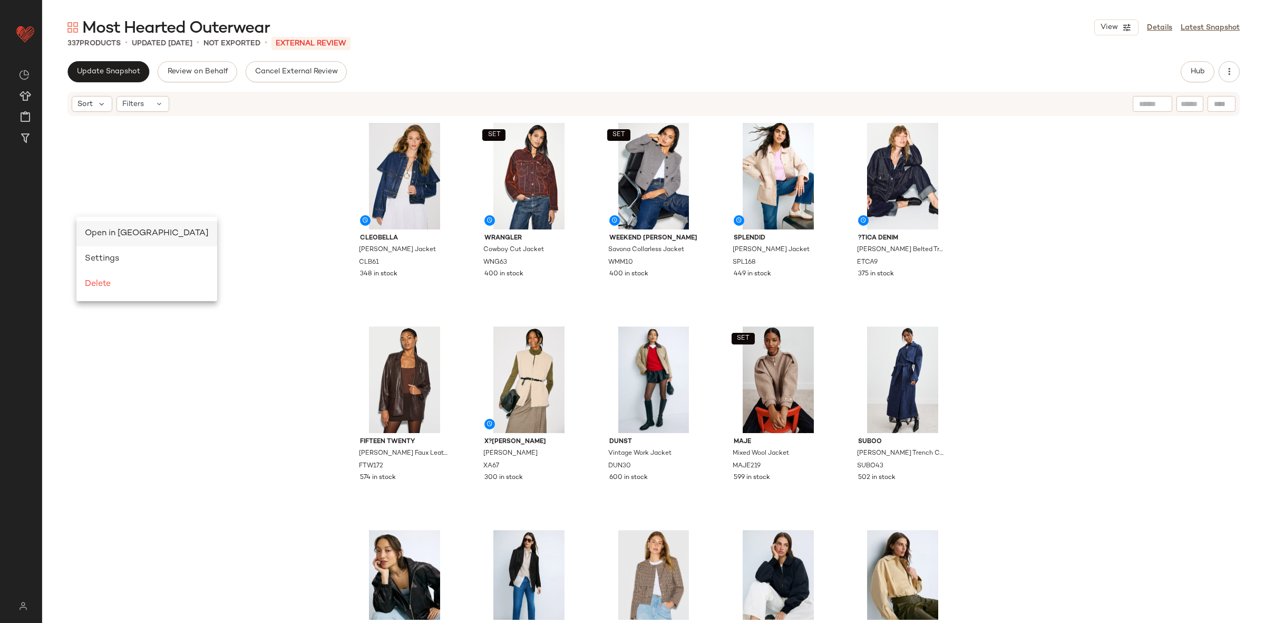
click at [101, 236] on span "Open in Split View" at bounding box center [147, 233] width 124 height 9
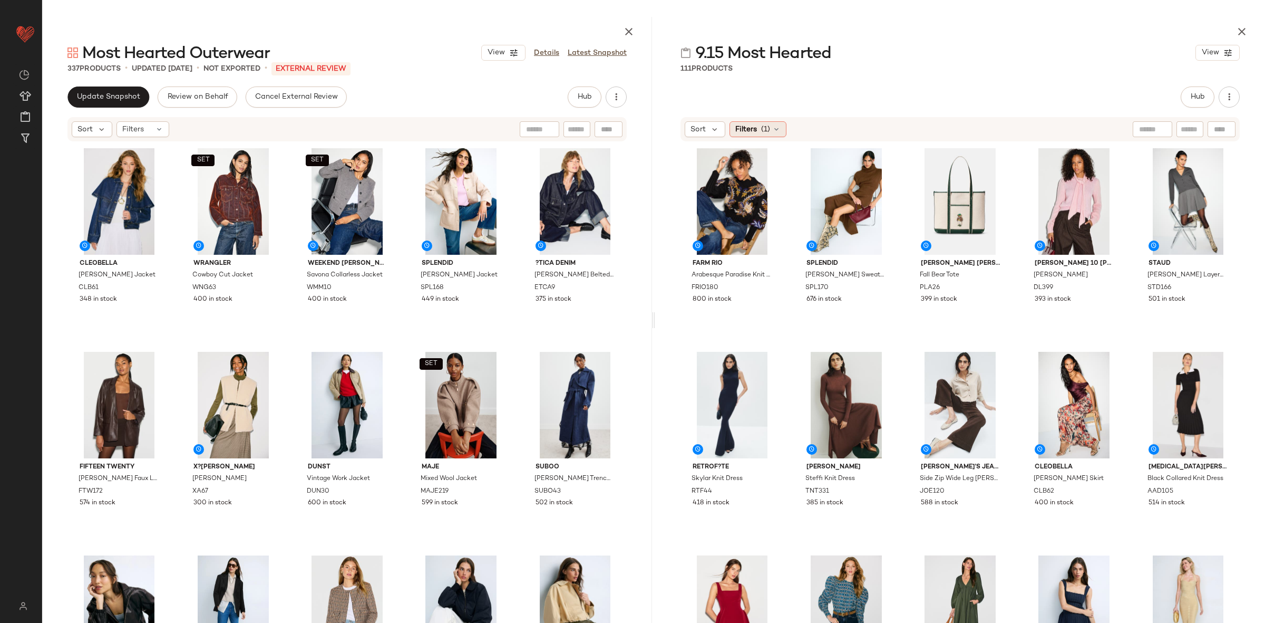
click at [762, 134] on span "(1)" at bounding box center [765, 129] width 9 height 11
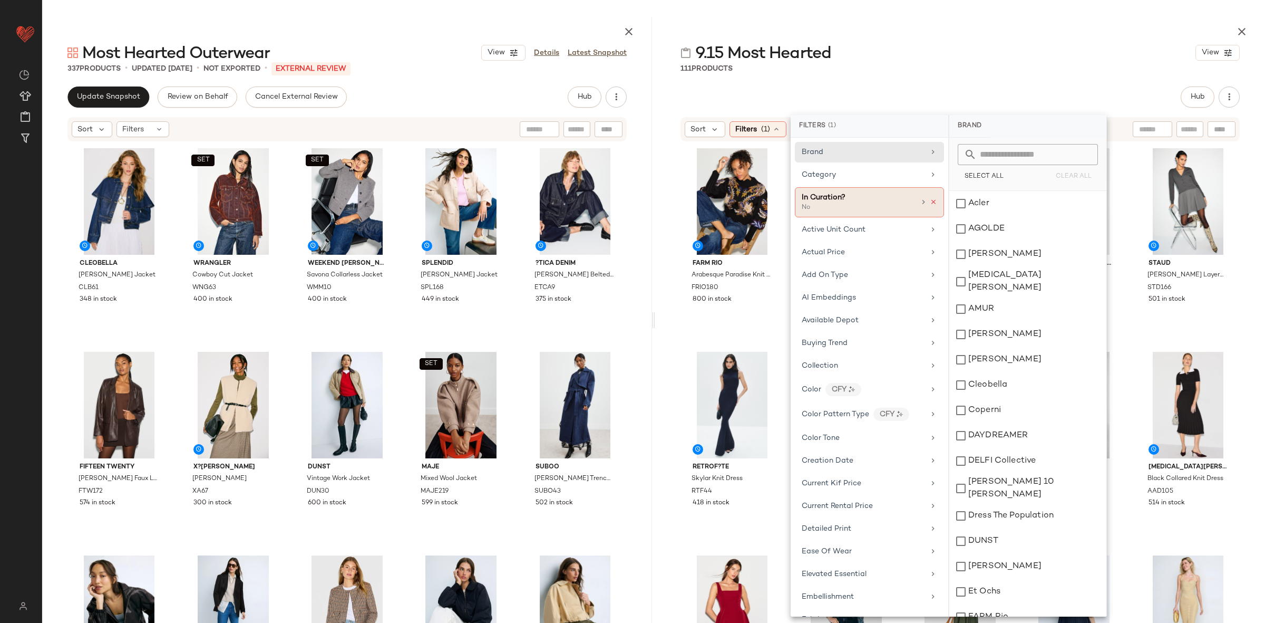
click at [930, 198] on icon at bounding box center [933, 201] width 7 height 7
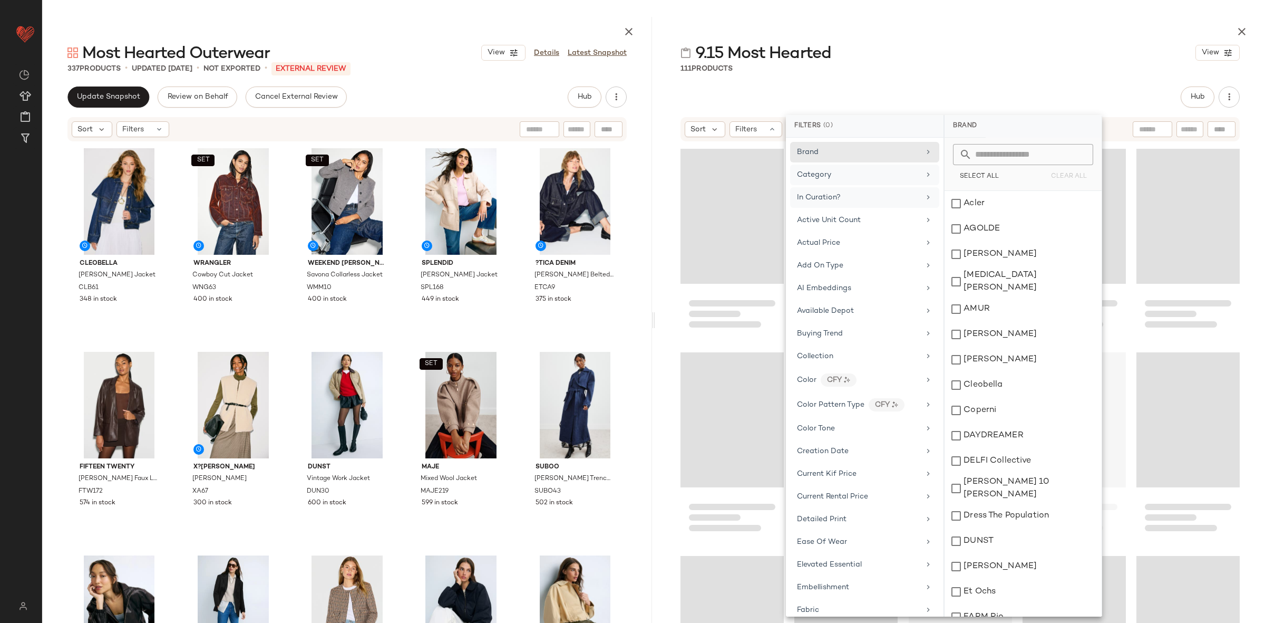
click at [888, 169] on div "Category" at bounding box center [858, 174] width 123 height 11
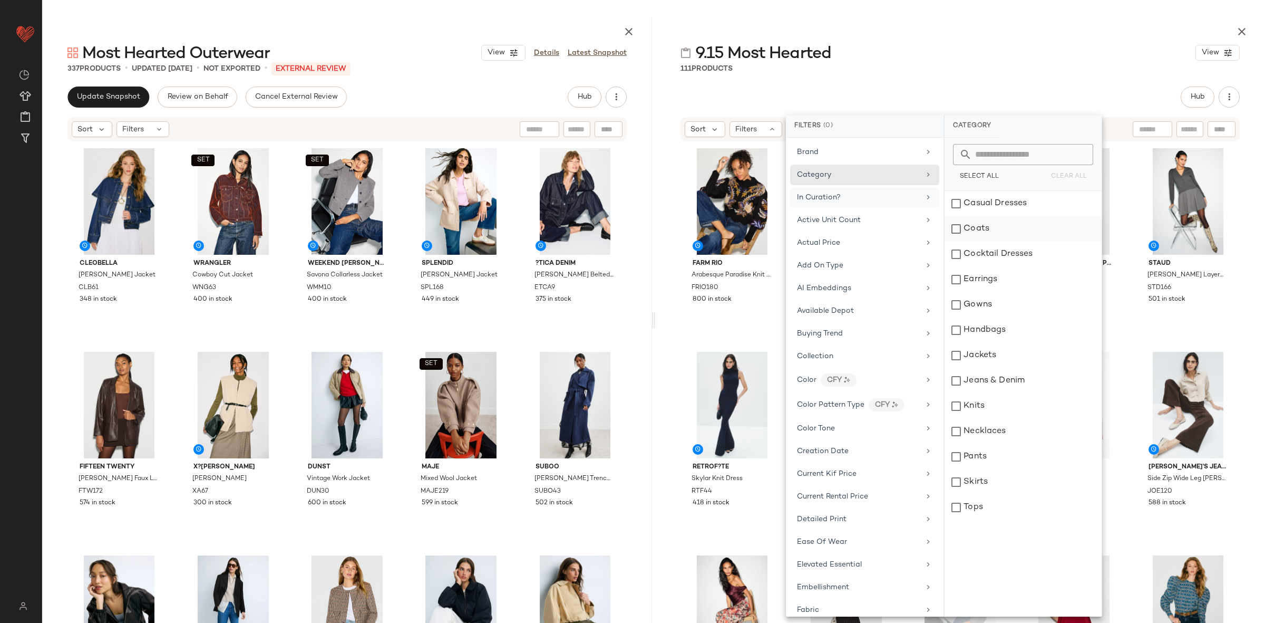
click at [1008, 231] on div "Coats" at bounding box center [1023, 228] width 157 height 25
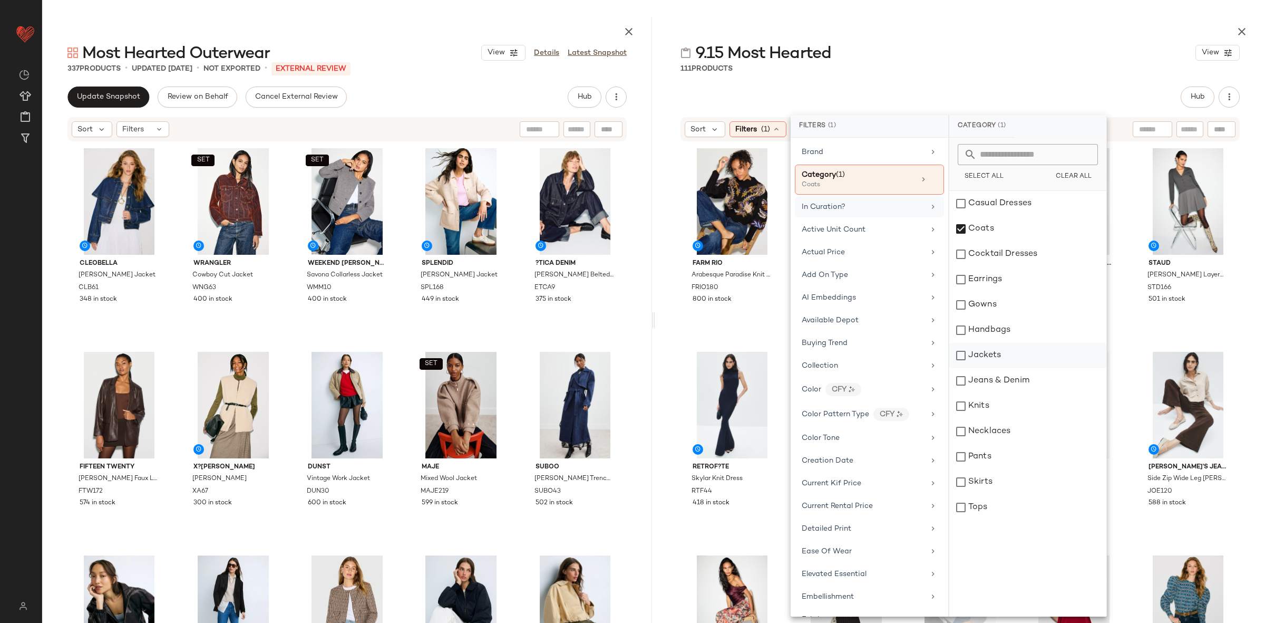
click at [985, 355] on div "Jackets" at bounding box center [1027, 355] width 157 height 25
click at [1194, 346] on div "FARM Rio Arabesque Paradise Knit Sweater FRIO180 800 in stock Splendid Brown Ma…" at bounding box center [960, 394] width 559 height 500
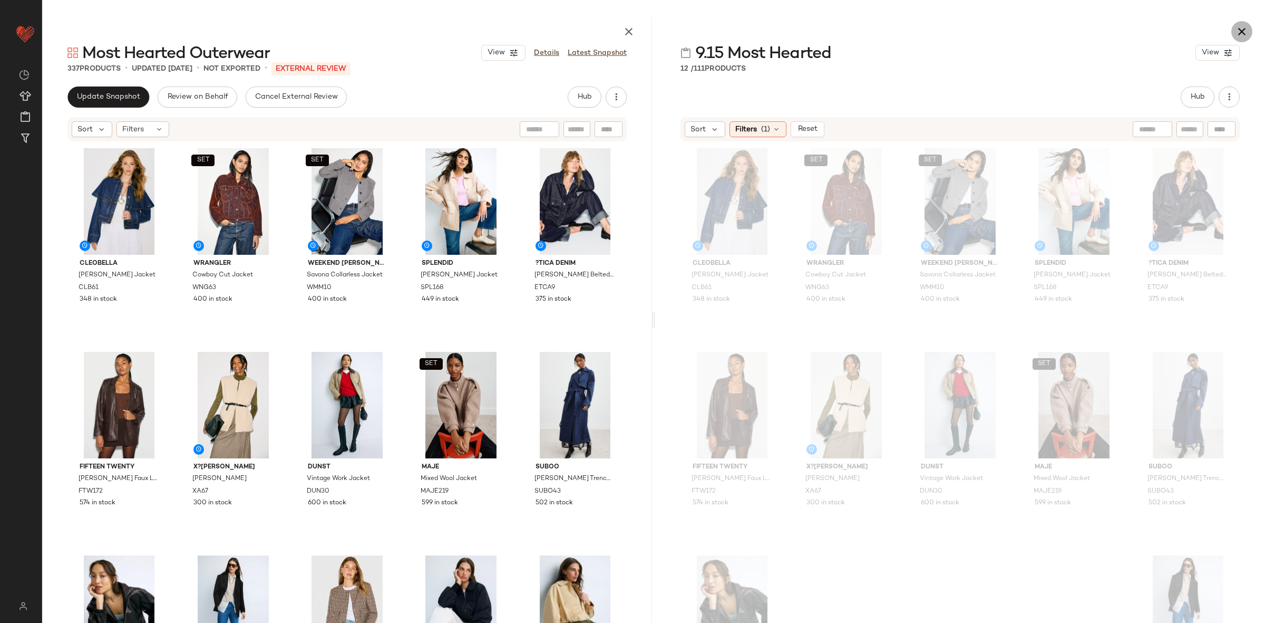
click at [1245, 23] on button "button" at bounding box center [1241, 31] width 21 height 21
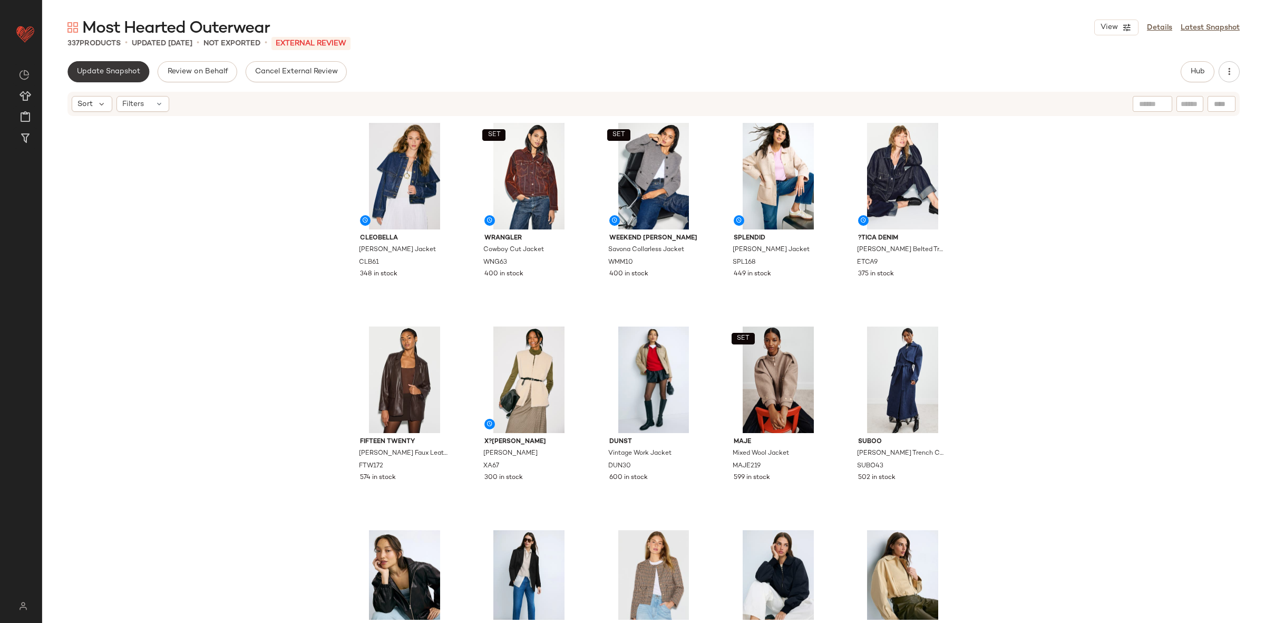
click at [133, 78] on button "Update Snapshot" at bounding box center [108, 71] width 82 height 21
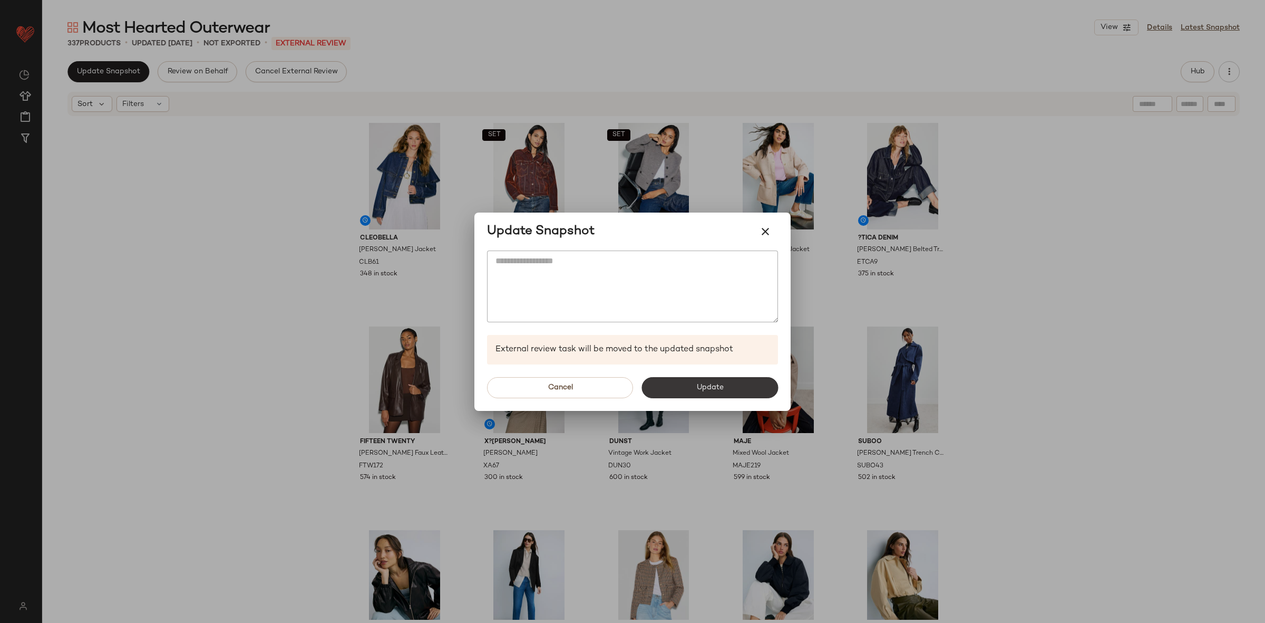
click at [697, 391] on span "Update" at bounding box center [709, 387] width 27 height 8
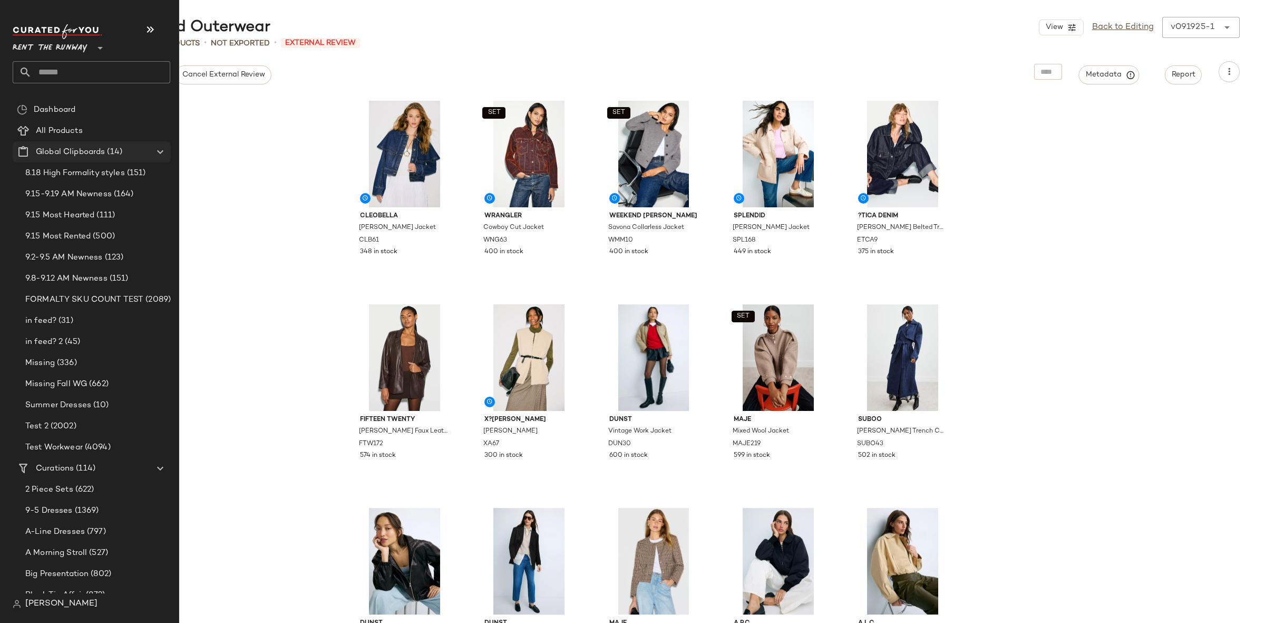
click at [157, 153] on icon at bounding box center [160, 151] width 13 height 13
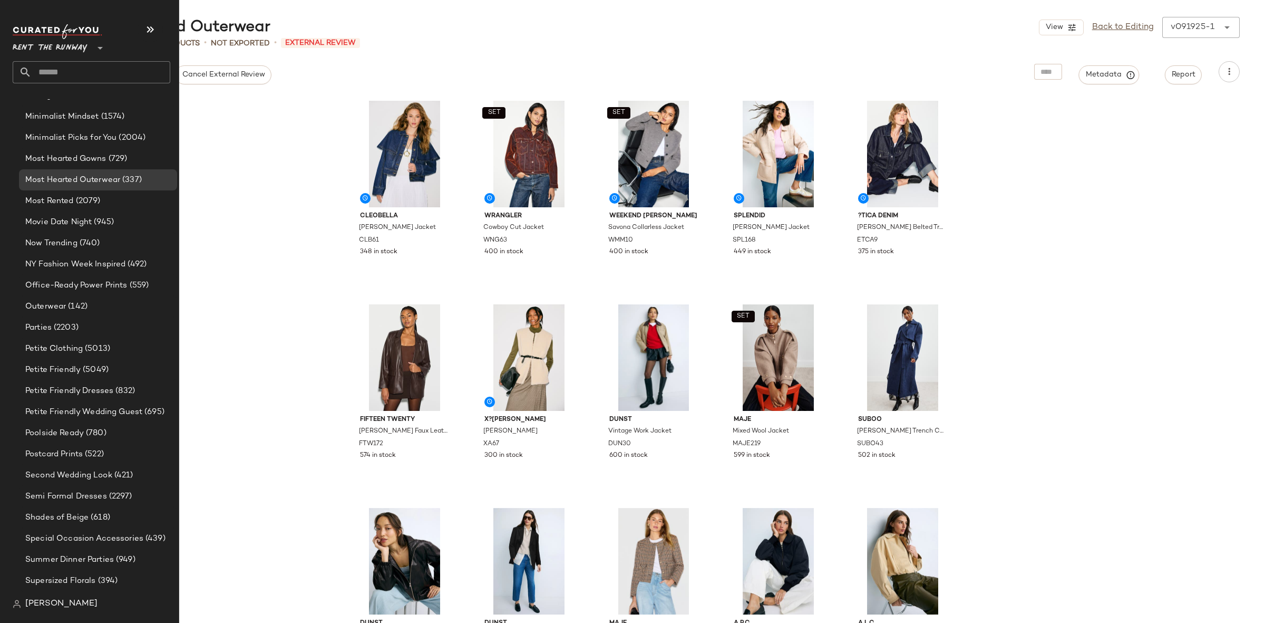
scroll to position [1437, 0]
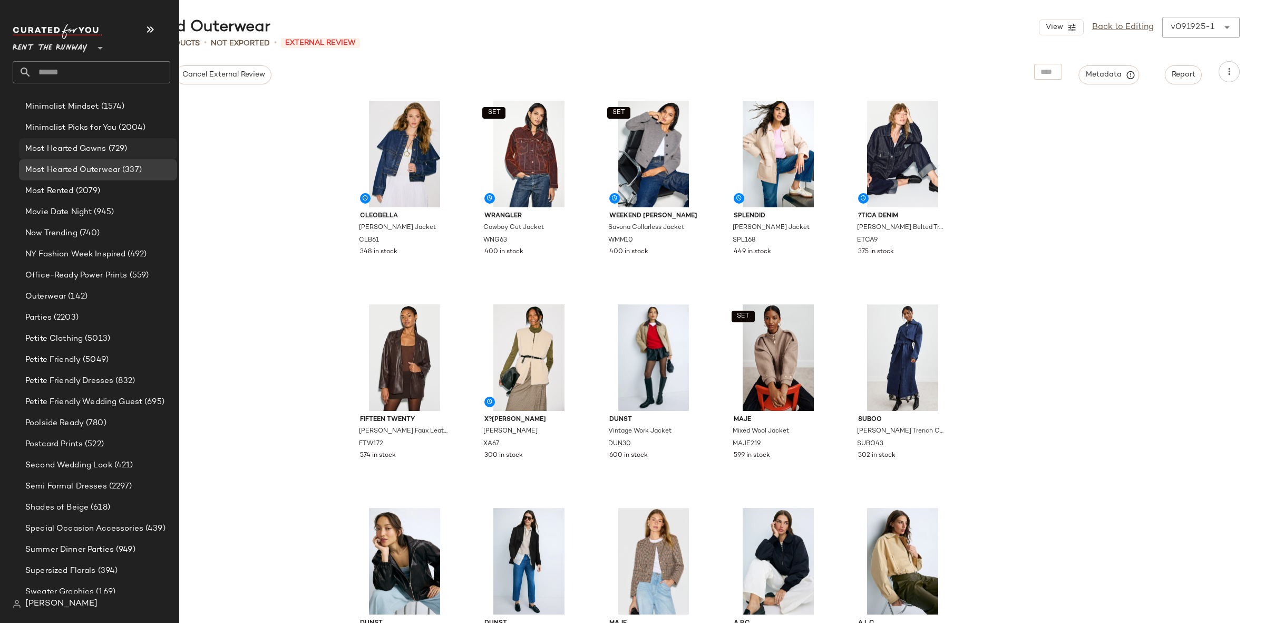
click at [108, 141] on div "Most Hearted Gowns (729)" at bounding box center [98, 148] width 158 height 21
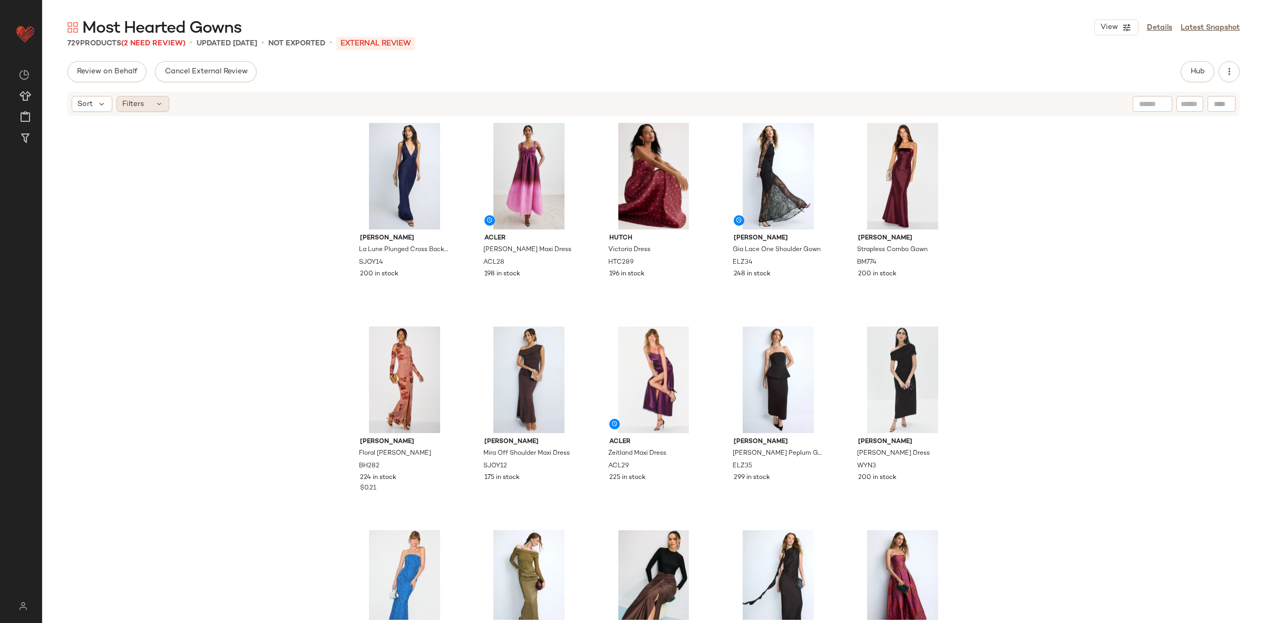
click at [141, 104] on span "Filters" at bounding box center [133, 104] width 22 height 11
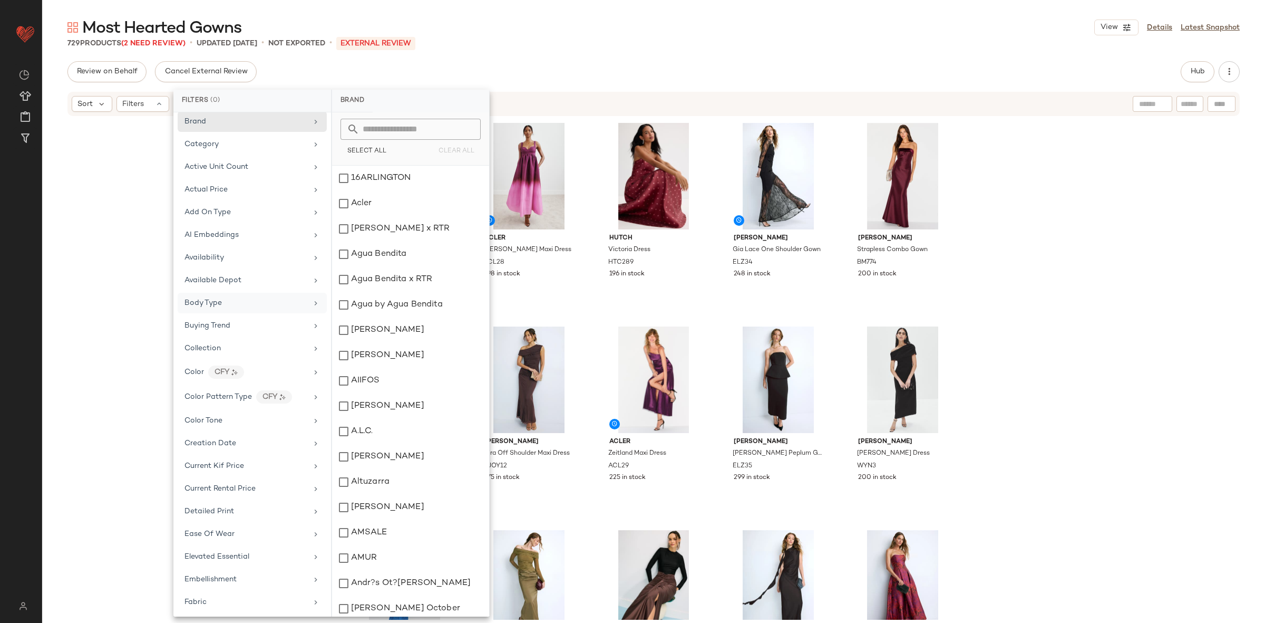
scroll to position [6, 0]
click at [229, 252] on div "Availability" at bounding box center [245, 256] width 123 height 11
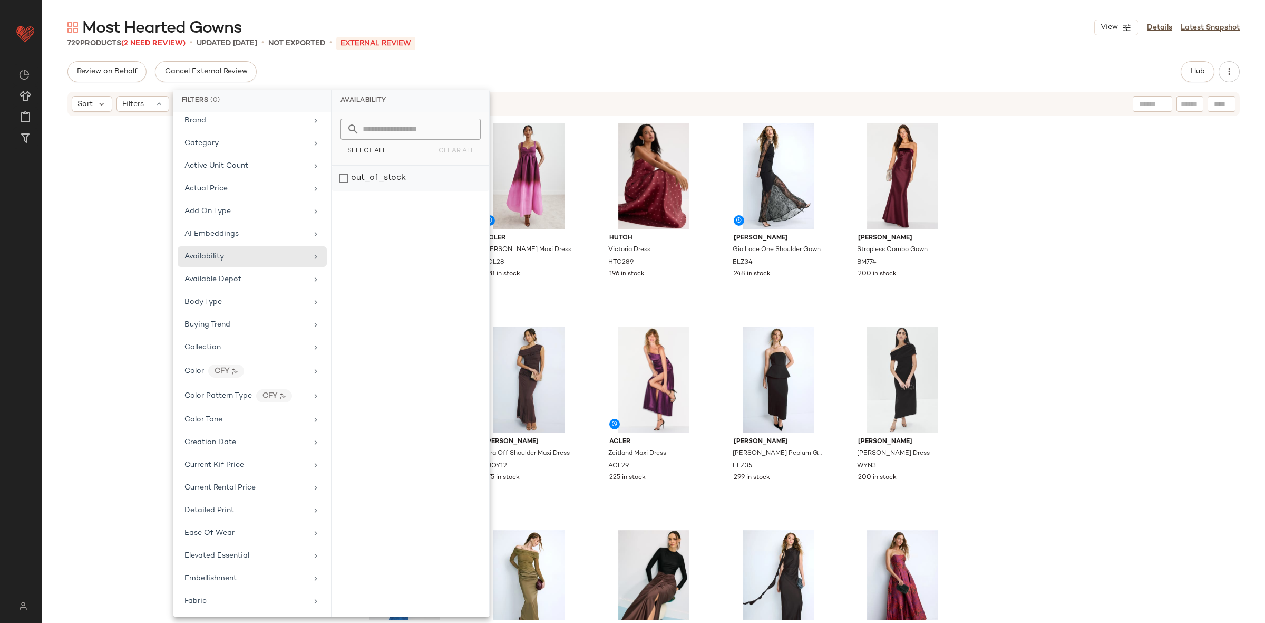
click at [386, 173] on div "out_of_stock" at bounding box center [410, 178] width 157 height 25
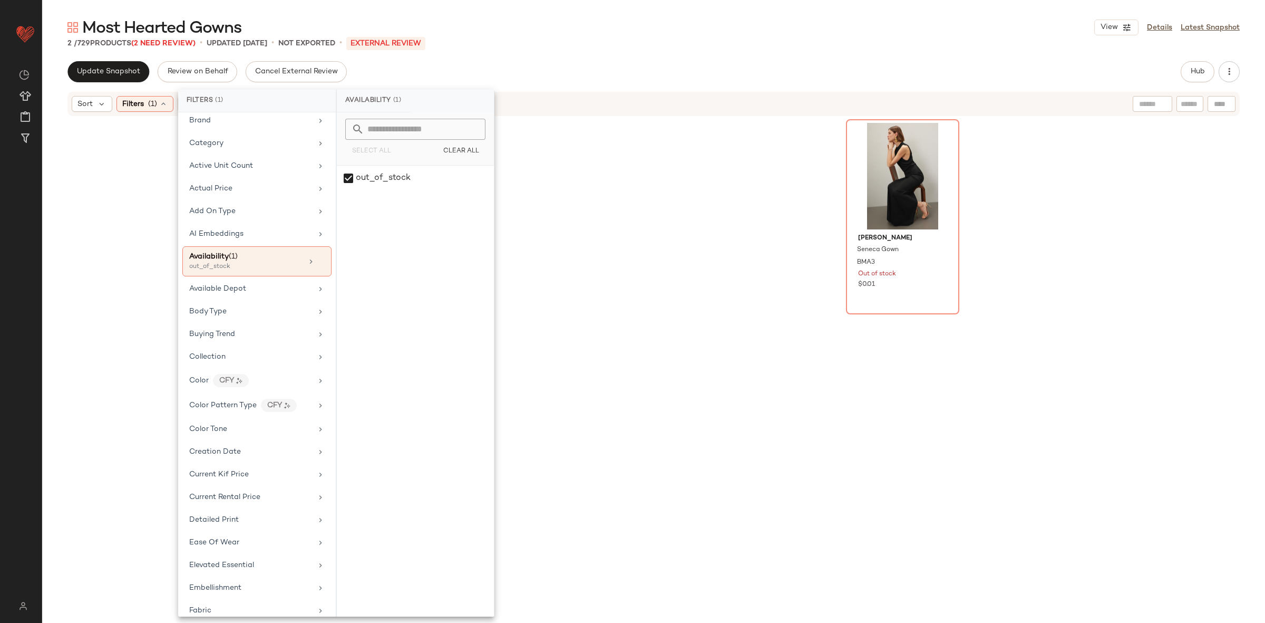
click at [677, 256] on div "AIIFOS Adriana Gown AFOS2 Out of stock $0.01 Brandon Maxwell Seneca Gown BMA3 O…" at bounding box center [653, 347] width 611 height 456
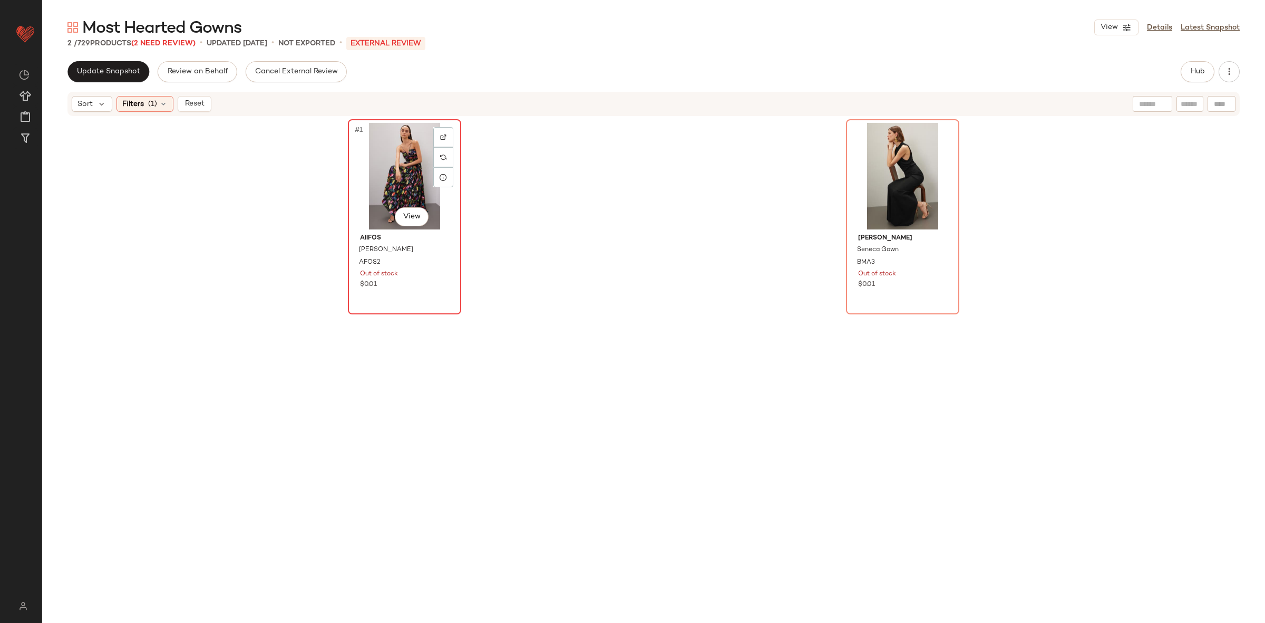
click at [380, 192] on div "#1 View" at bounding box center [405, 176] width 106 height 106
click at [921, 158] on div "#2 View" at bounding box center [903, 176] width 106 height 106
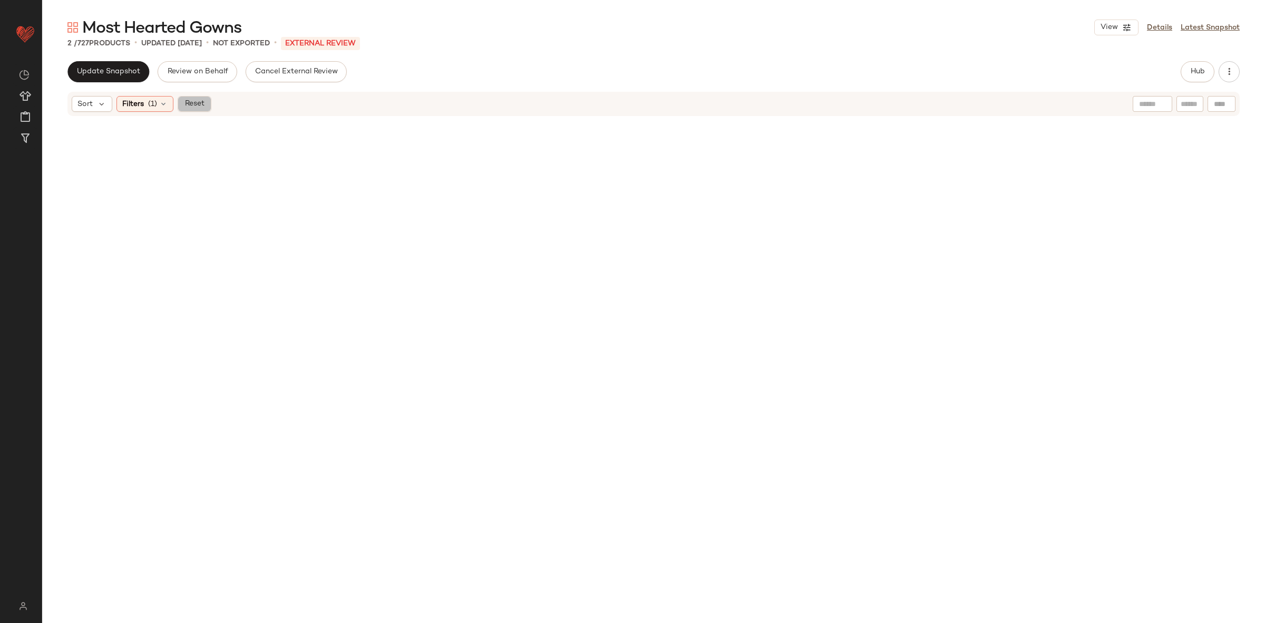
click at [187, 108] on span "Reset" at bounding box center [194, 104] width 20 height 8
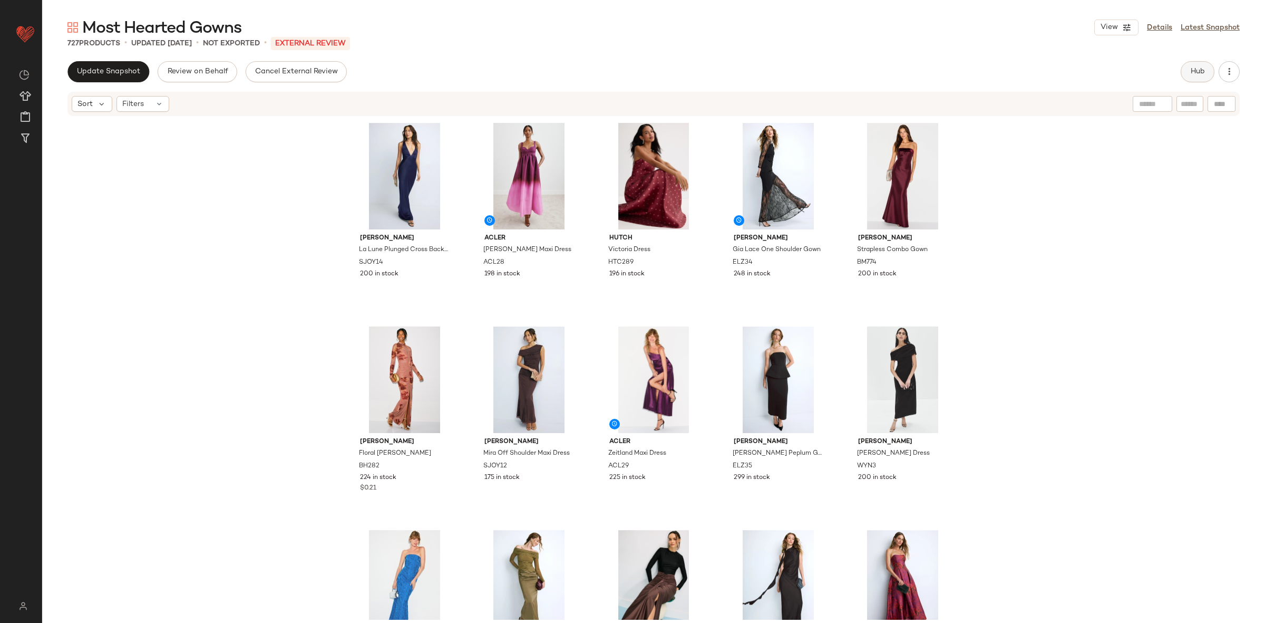
click at [1186, 77] on button "Hub" at bounding box center [1198, 71] width 34 height 21
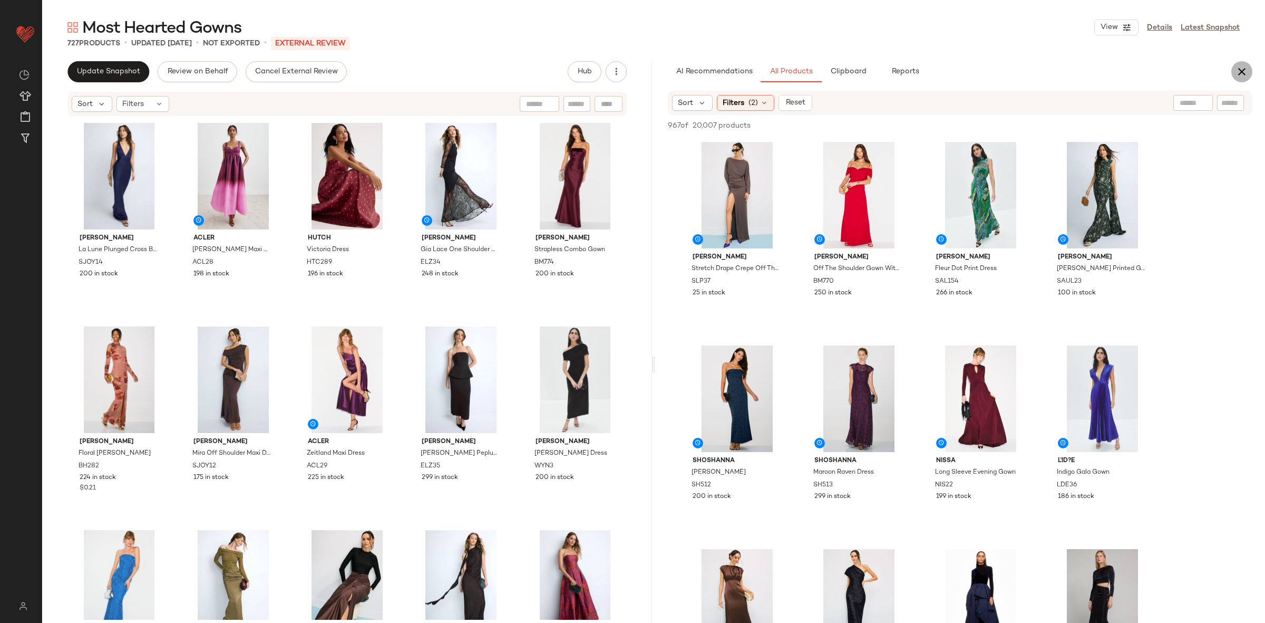
click at [1249, 70] on button "button" at bounding box center [1241, 71] width 21 height 21
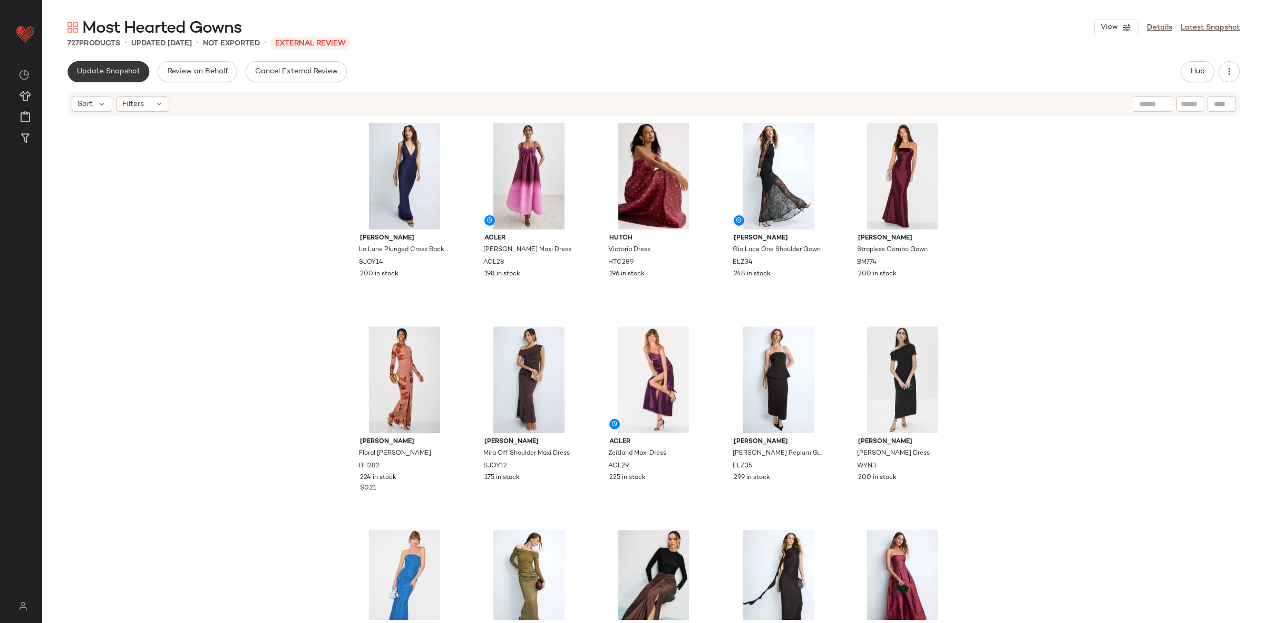
click at [112, 75] on span "Update Snapshot" at bounding box center [108, 71] width 64 height 8
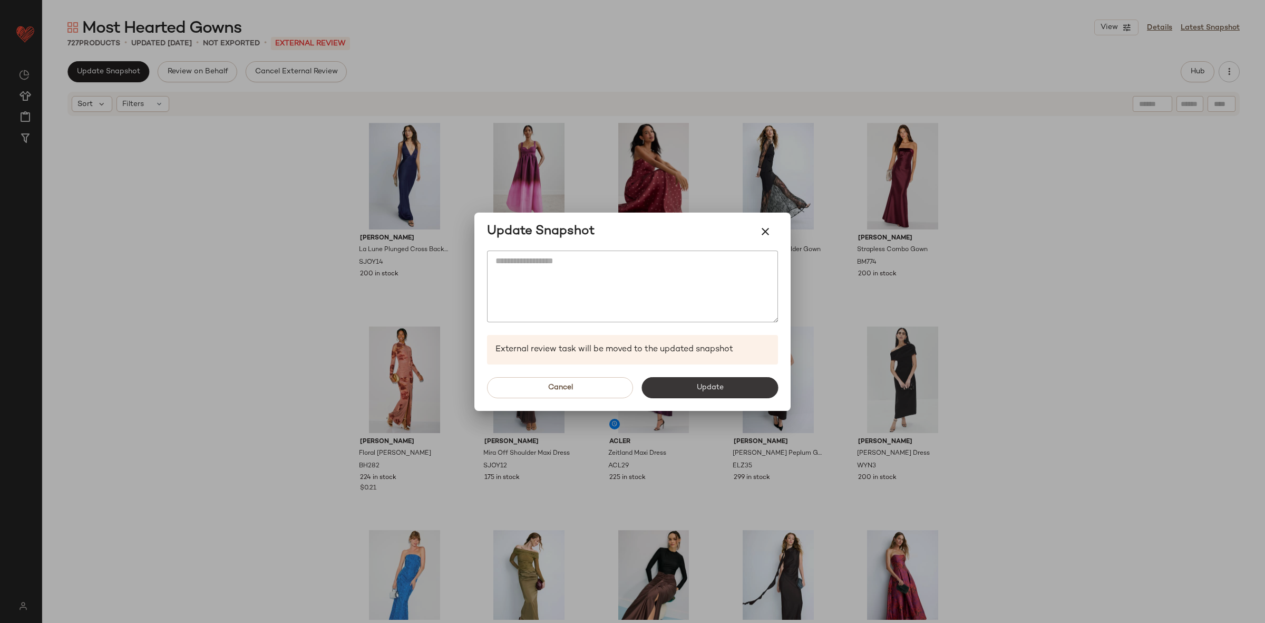
click at [736, 394] on button "Update" at bounding box center [709, 387] width 137 height 21
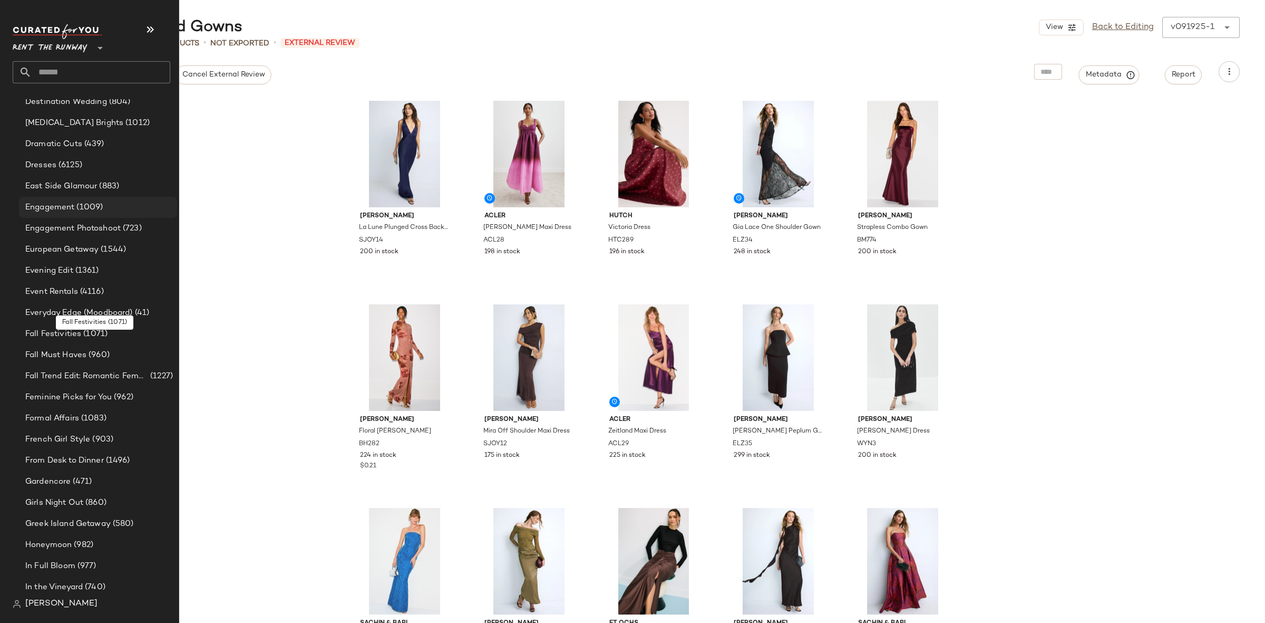
scroll to position [878, 0]
click at [113, 194] on div "Engagement (1009)" at bounding box center [98, 201] width 158 height 21
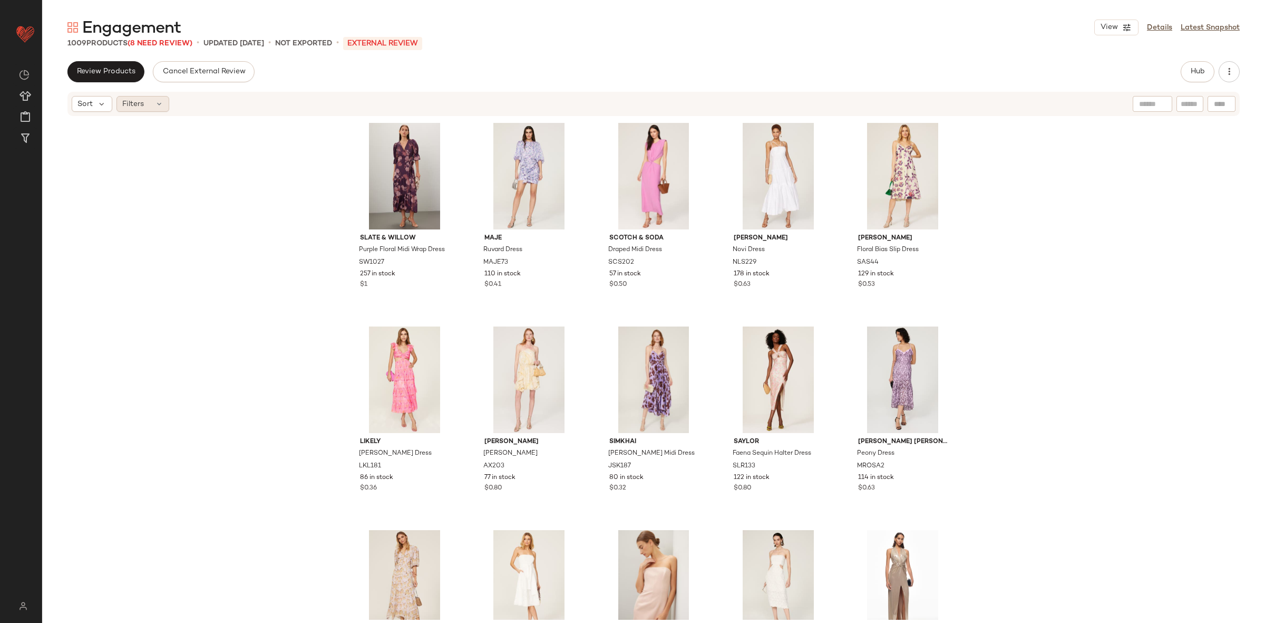
click at [152, 98] on div "Filters" at bounding box center [142, 104] width 53 height 16
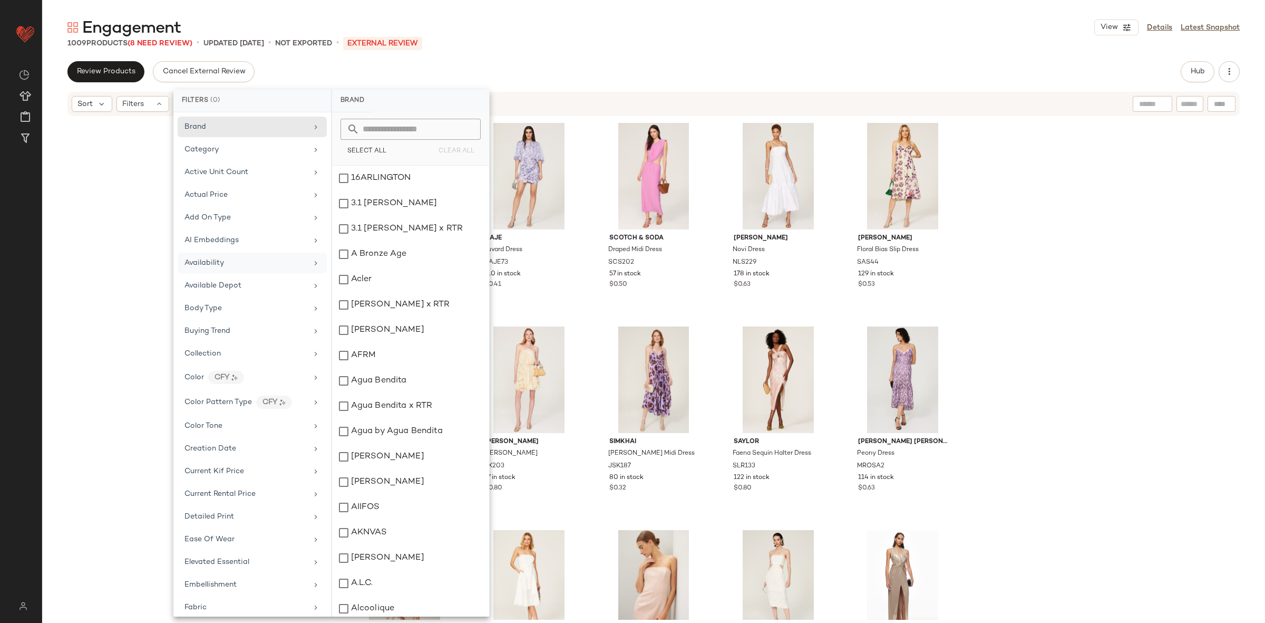
click at [238, 256] on div "Availability" at bounding box center [252, 262] width 149 height 21
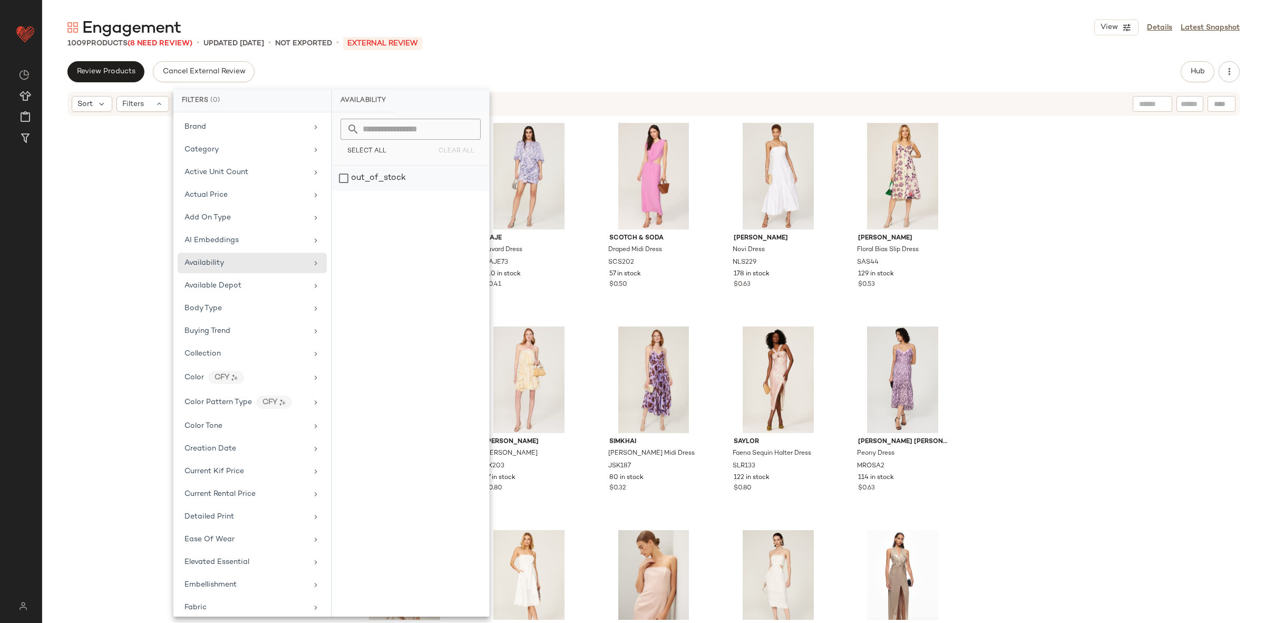
click at [341, 180] on div "out_of_stock" at bounding box center [410, 178] width 157 height 25
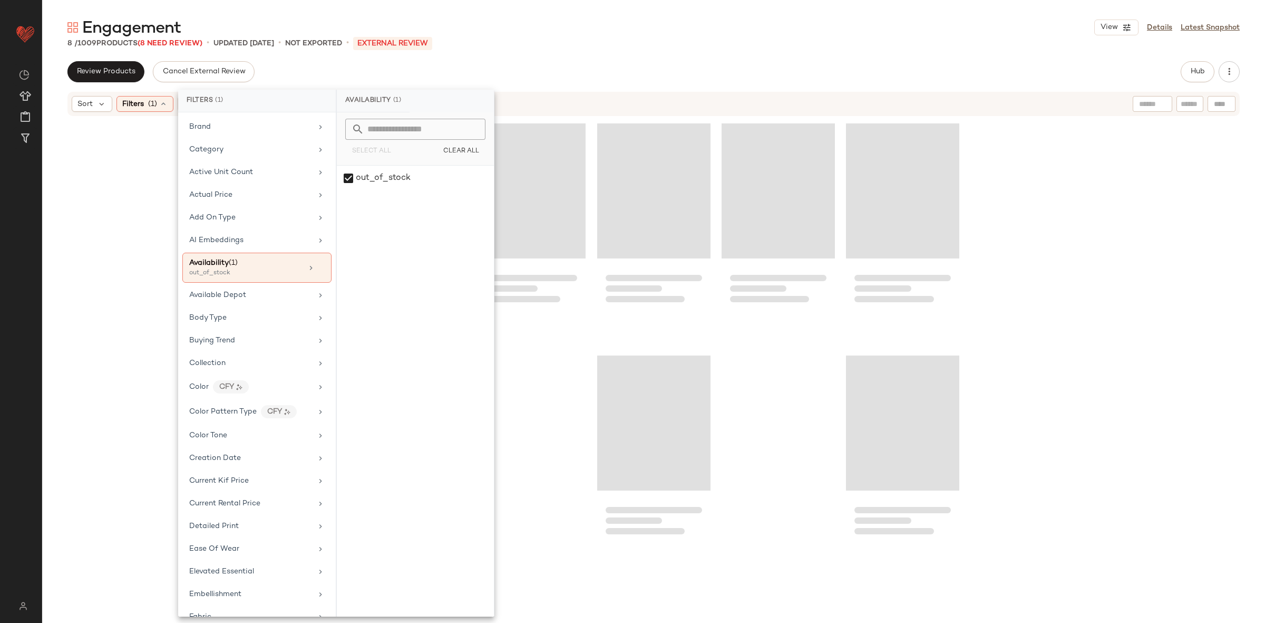
click at [1083, 294] on div at bounding box center [653, 346] width 1223 height 458
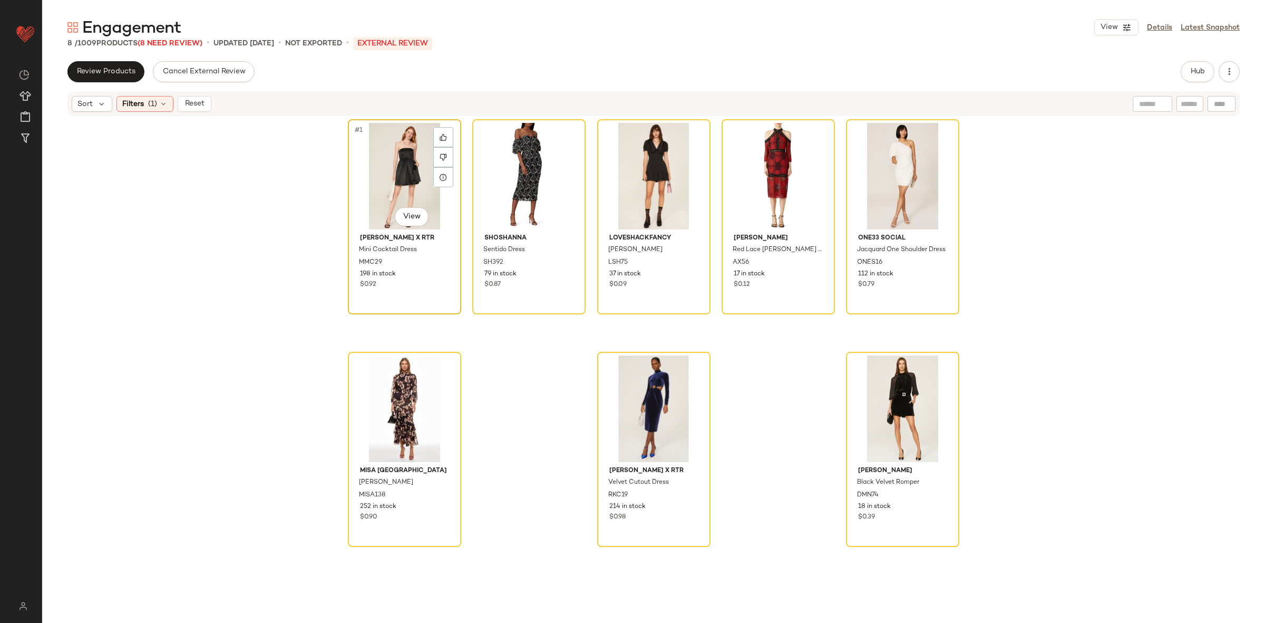
click at [387, 164] on div "#1 View" at bounding box center [405, 176] width 106 height 106
click at [895, 388] on div "#8 View" at bounding box center [903, 408] width 106 height 106
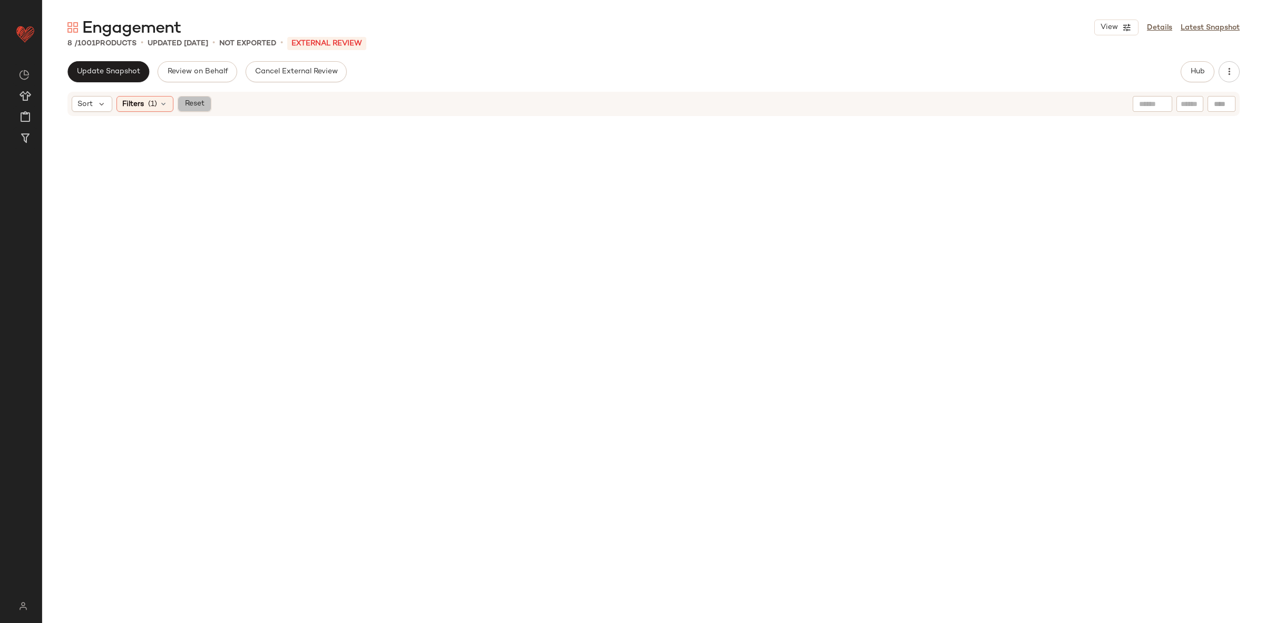
click at [201, 100] on span "Reset" at bounding box center [194, 104] width 20 height 8
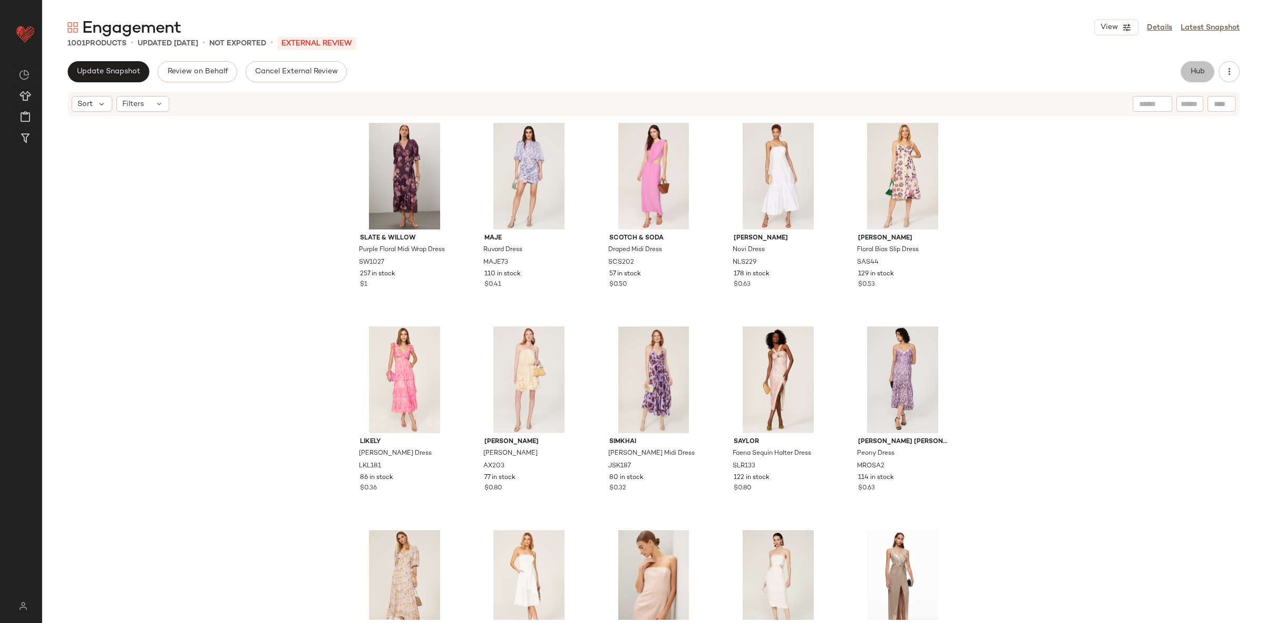
click at [1187, 80] on button "Hub" at bounding box center [1198, 71] width 34 height 21
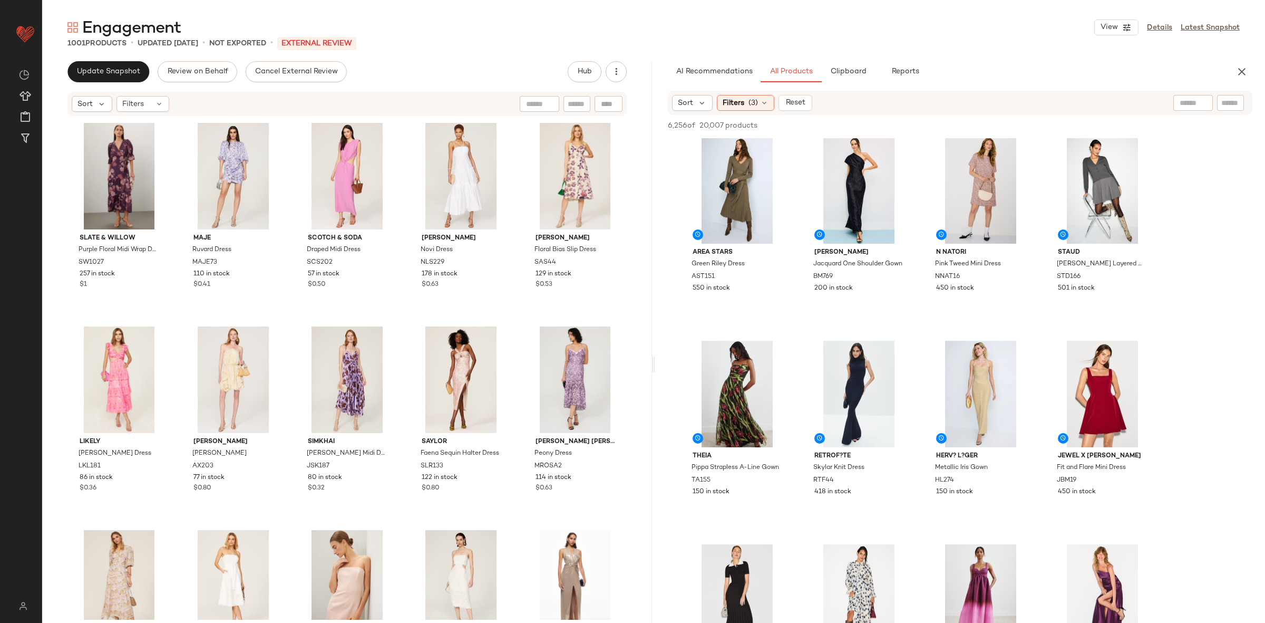
scroll to position [1206, 0]
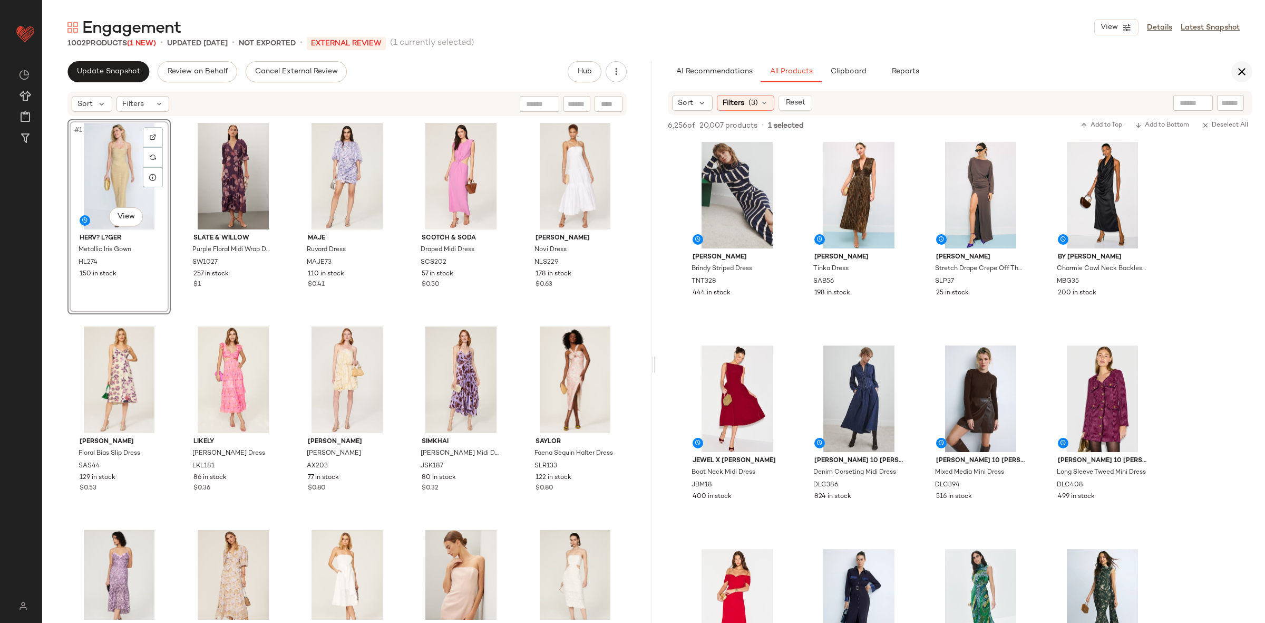
click at [1232, 71] on button "button" at bounding box center [1241, 71] width 21 height 21
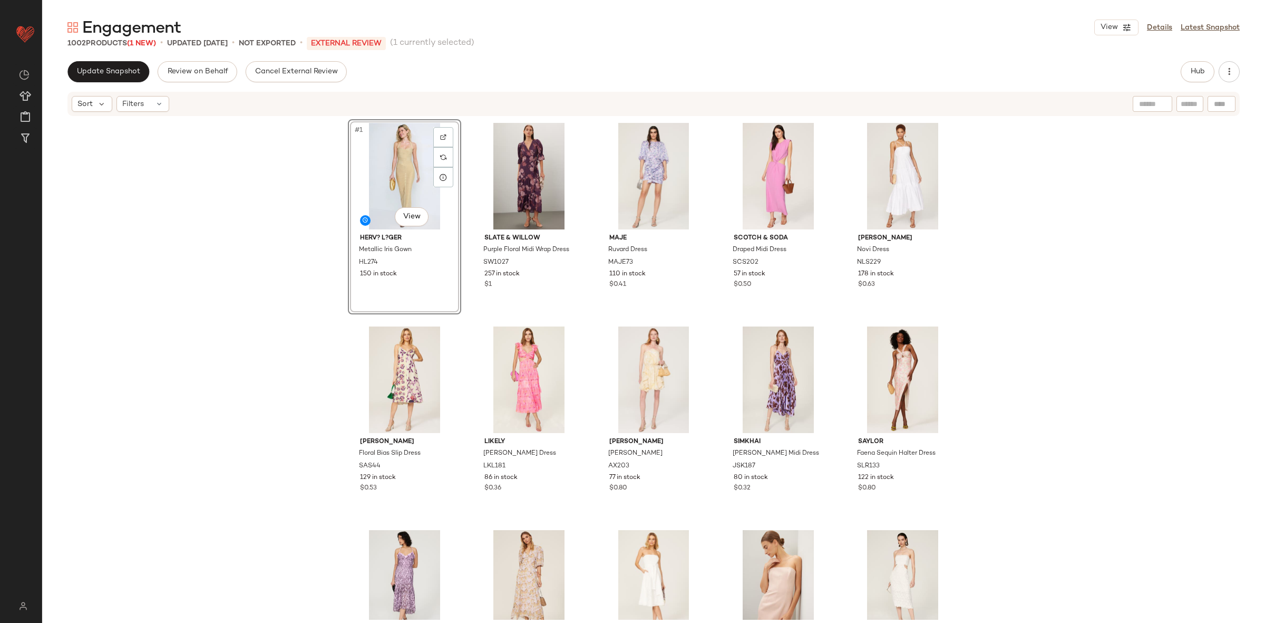
click at [1116, 206] on div "#1 View Herv? L?ger Metallic Iris Gown HL274 150 in stock Slate & Willow Purple…" at bounding box center [653, 368] width 1223 height 502
click at [72, 77] on button "Update Snapshot" at bounding box center [108, 71] width 82 height 21
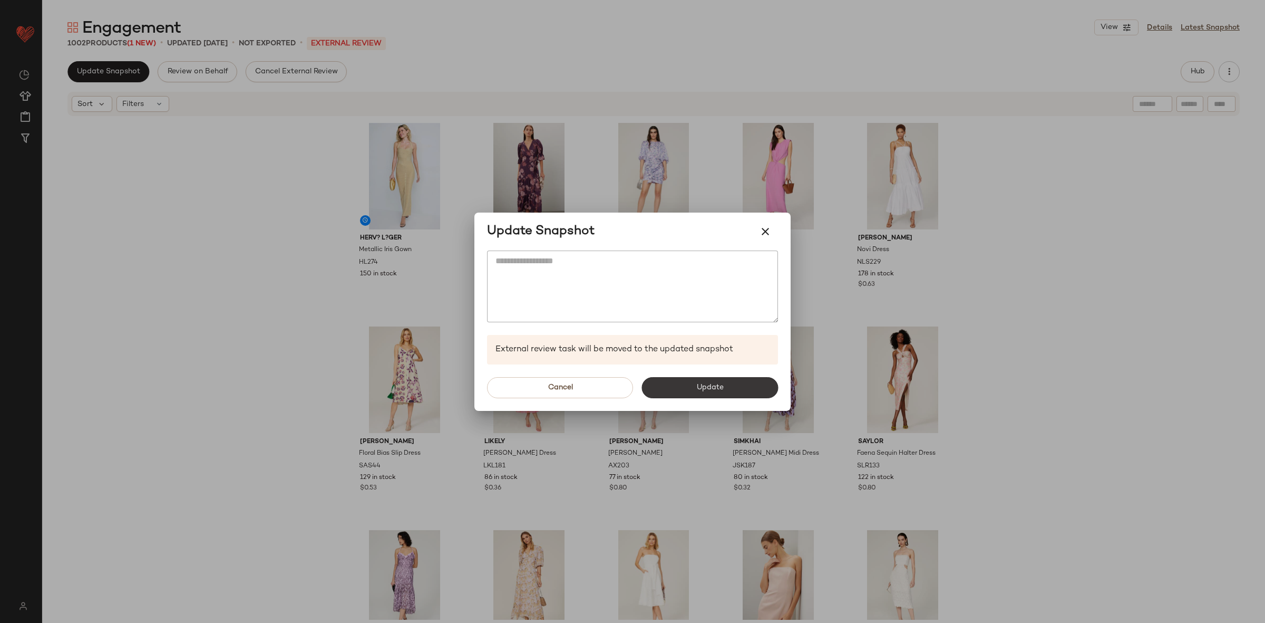
click at [674, 385] on button "Update" at bounding box center [709, 387] width 137 height 21
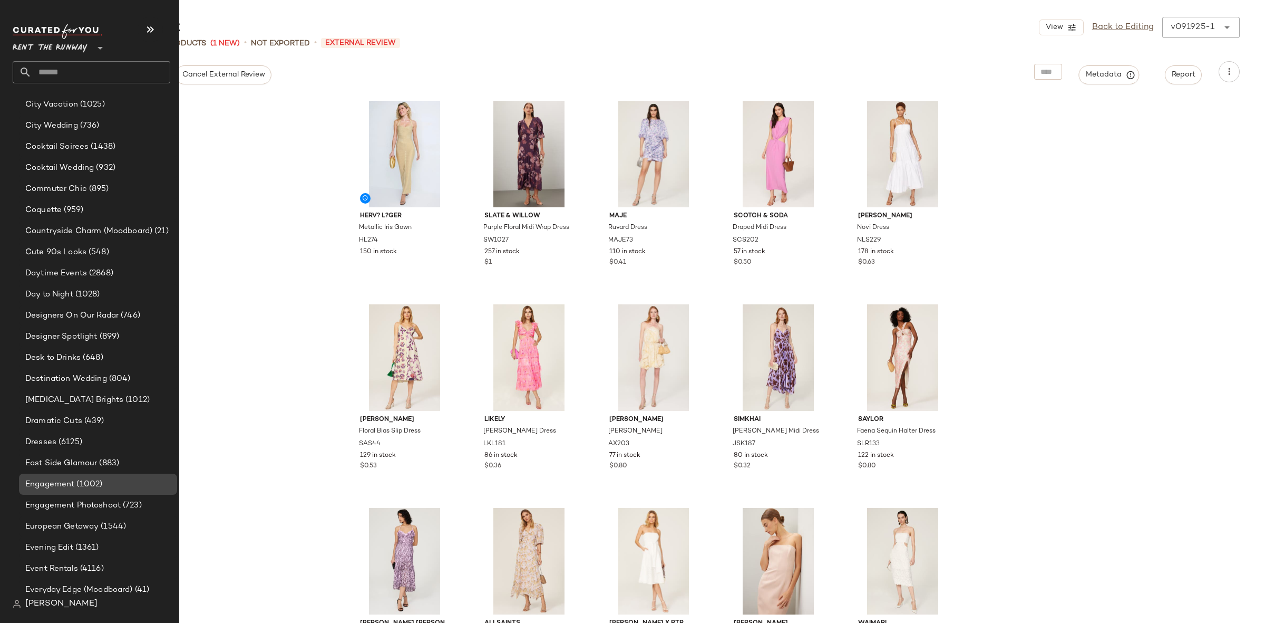
scroll to position [628, 0]
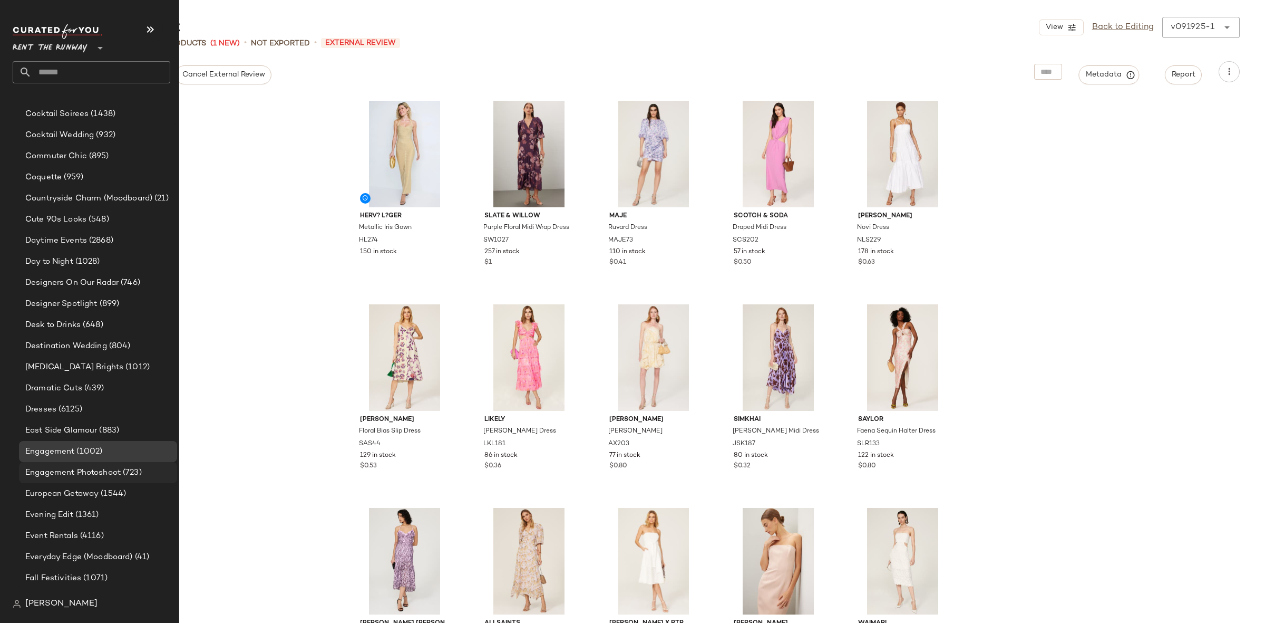
click at [130, 469] on span "(723)" at bounding box center [131, 472] width 21 height 12
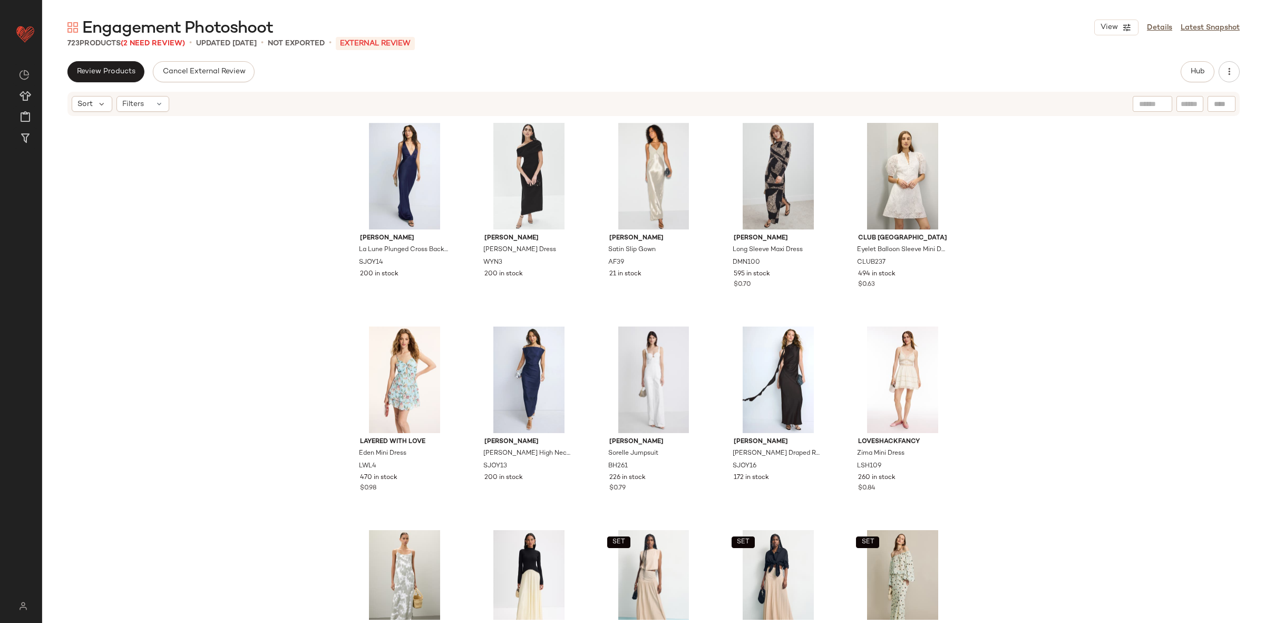
click at [145, 39] on span "Engagement Photoshoot" at bounding box center [177, 28] width 191 height 21
click at [146, 42] on span "(2 Need Review)" at bounding box center [153, 44] width 64 height 8
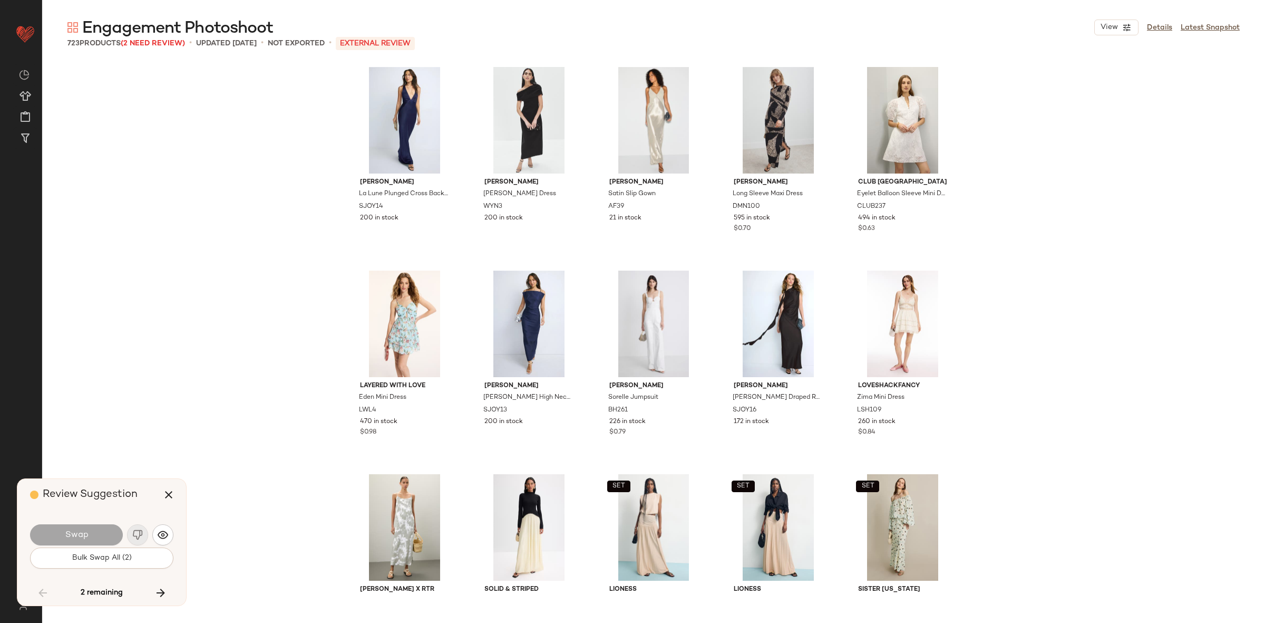
scroll to position [8748, 0]
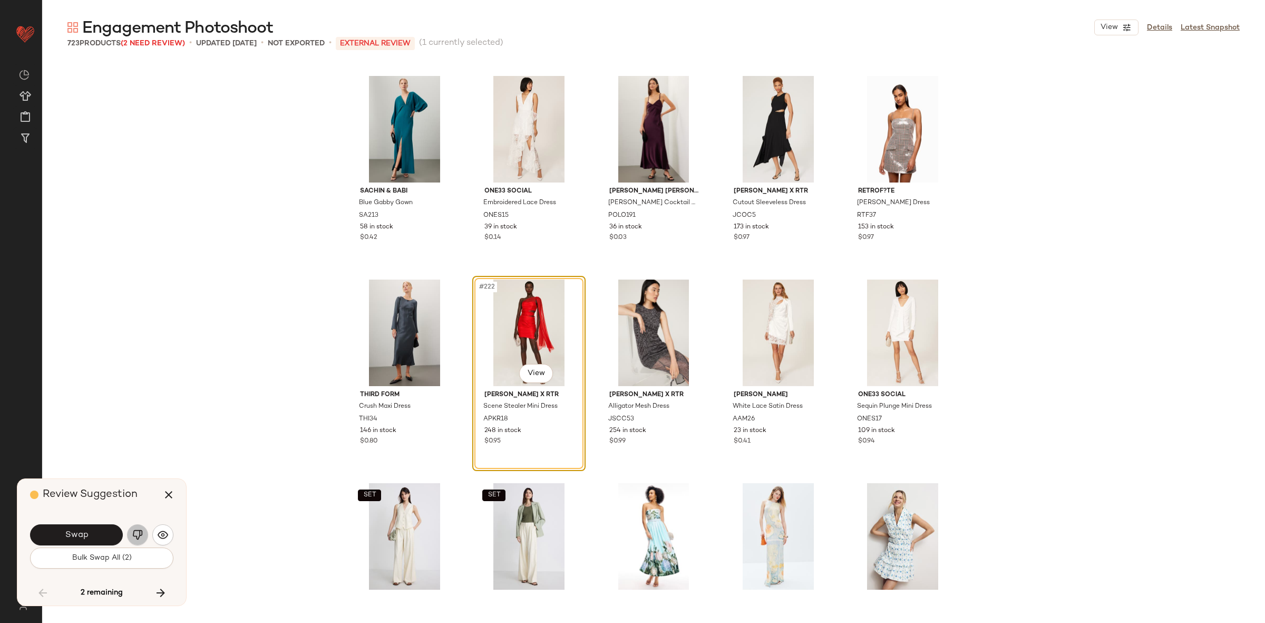
click at [131, 534] on button "button" at bounding box center [137, 534] width 21 height 21
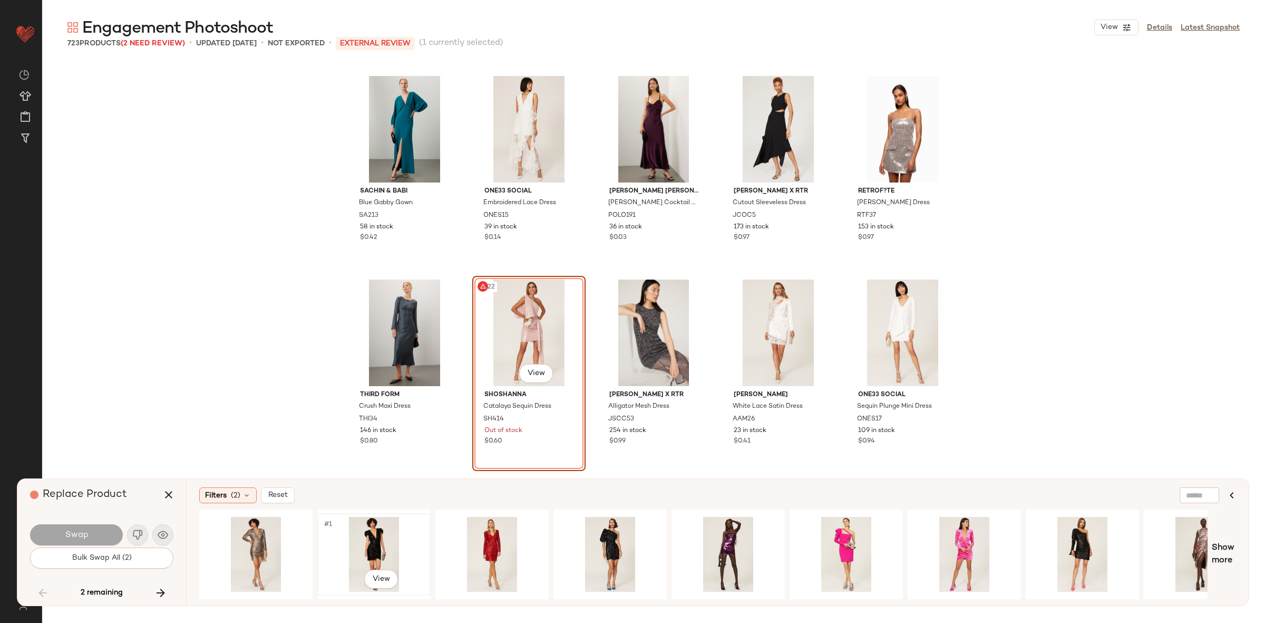
click at [375, 547] on div "#1 View" at bounding box center [374, 554] width 106 height 75
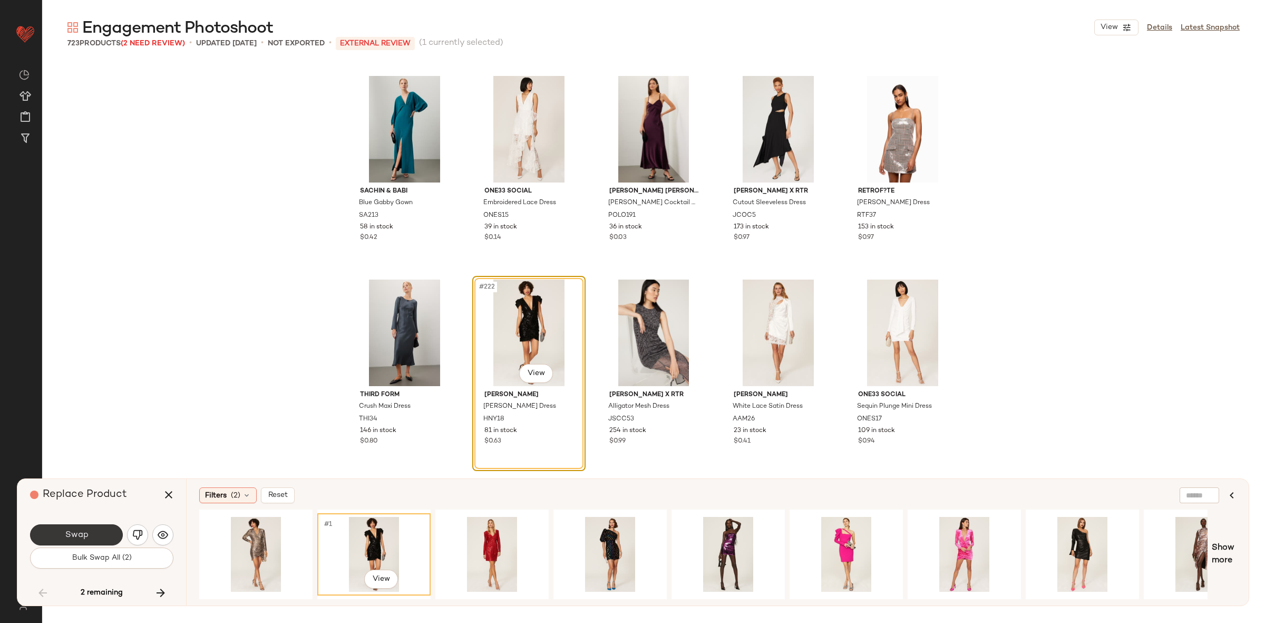
click at [76, 531] on span "Swap" at bounding box center [76, 535] width 24 height 10
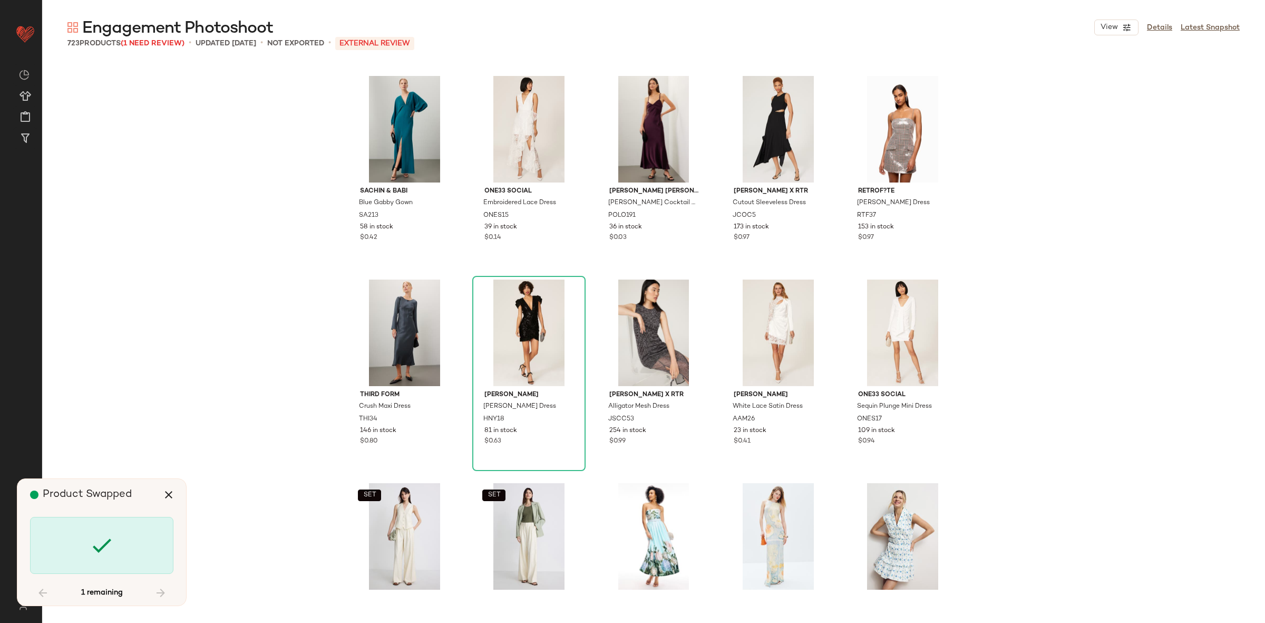
scroll to position [13021, 0]
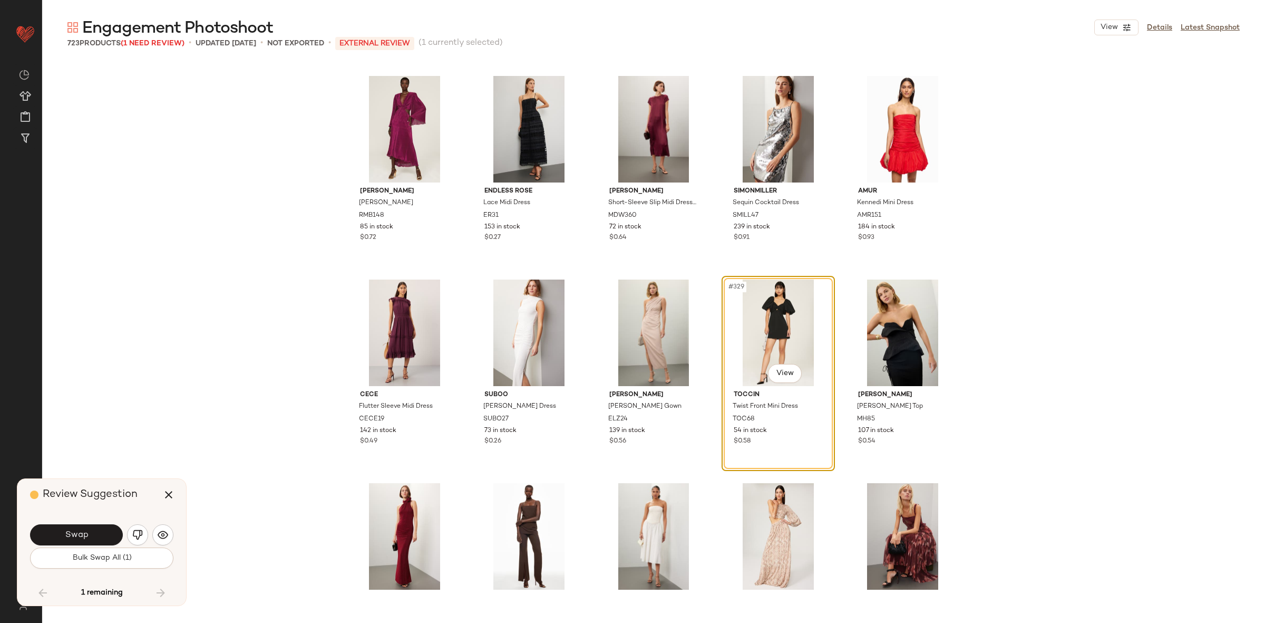
click at [74, 532] on span "Swap" at bounding box center [76, 535] width 24 height 10
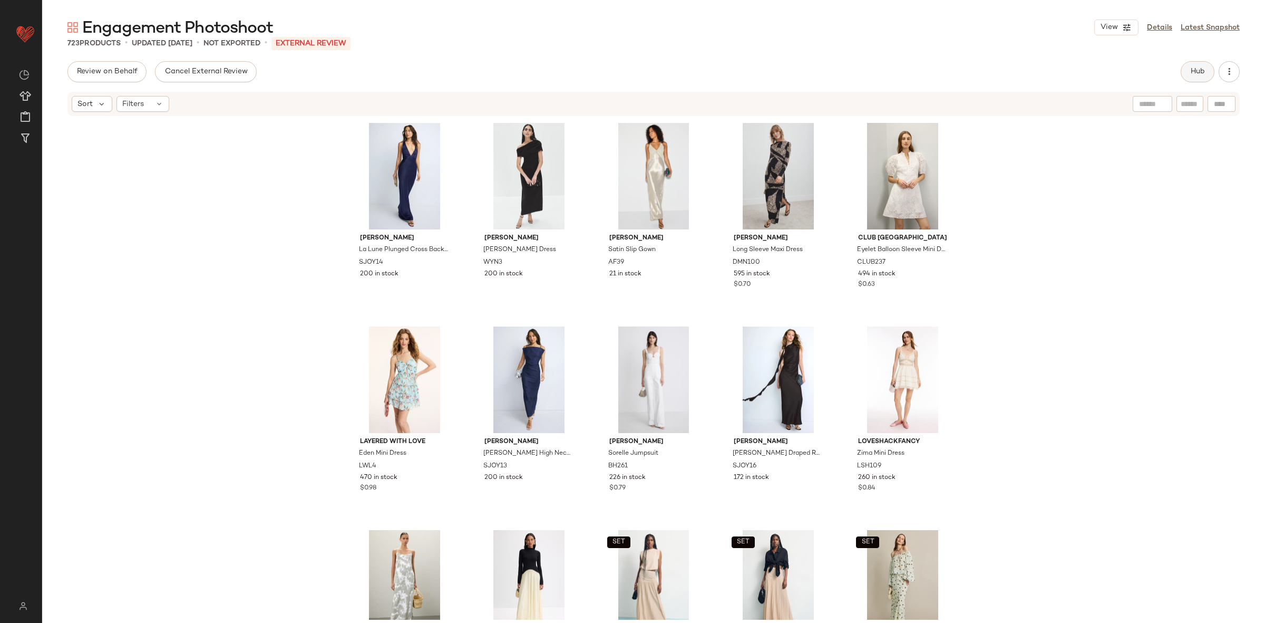
click at [1200, 74] on span "Hub" at bounding box center [1197, 71] width 15 height 8
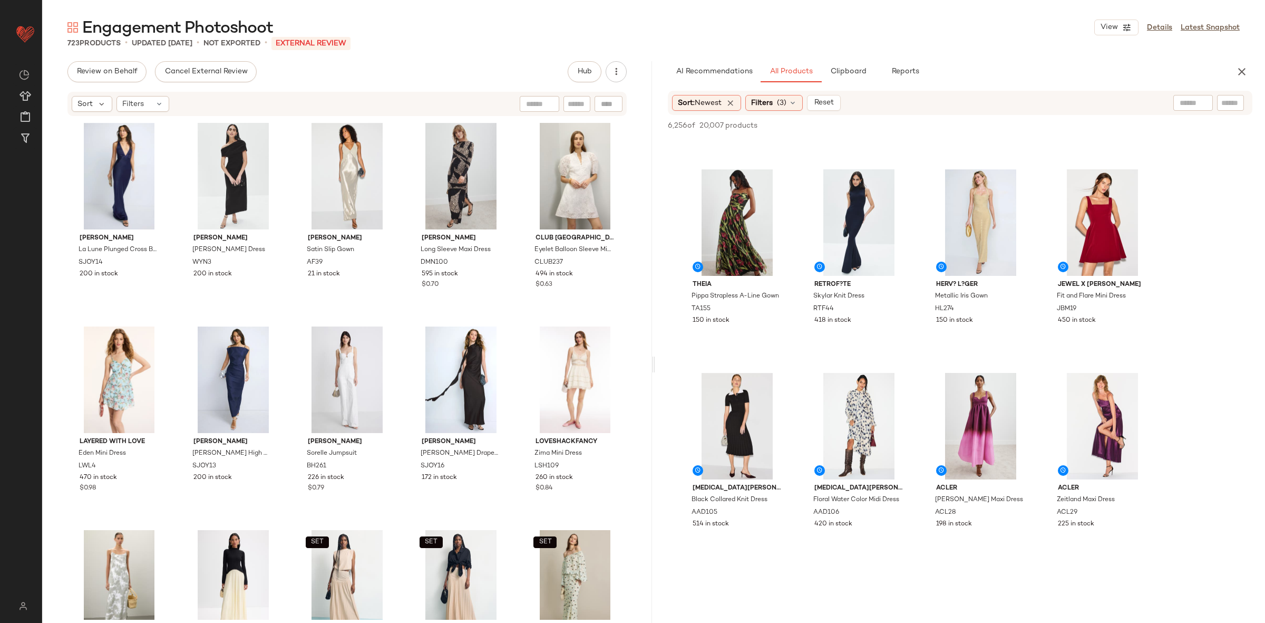
scroll to position [1402, 0]
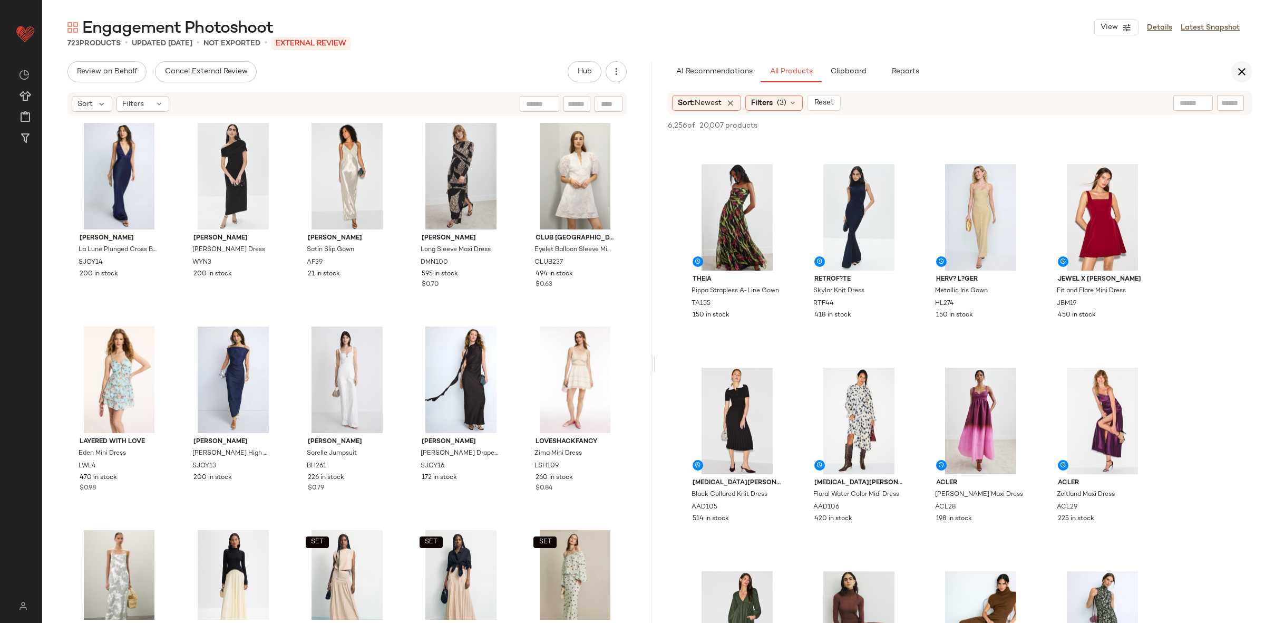
click at [1243, 61] on button "button" at bounding box center [1241, 71] width 21 height 21
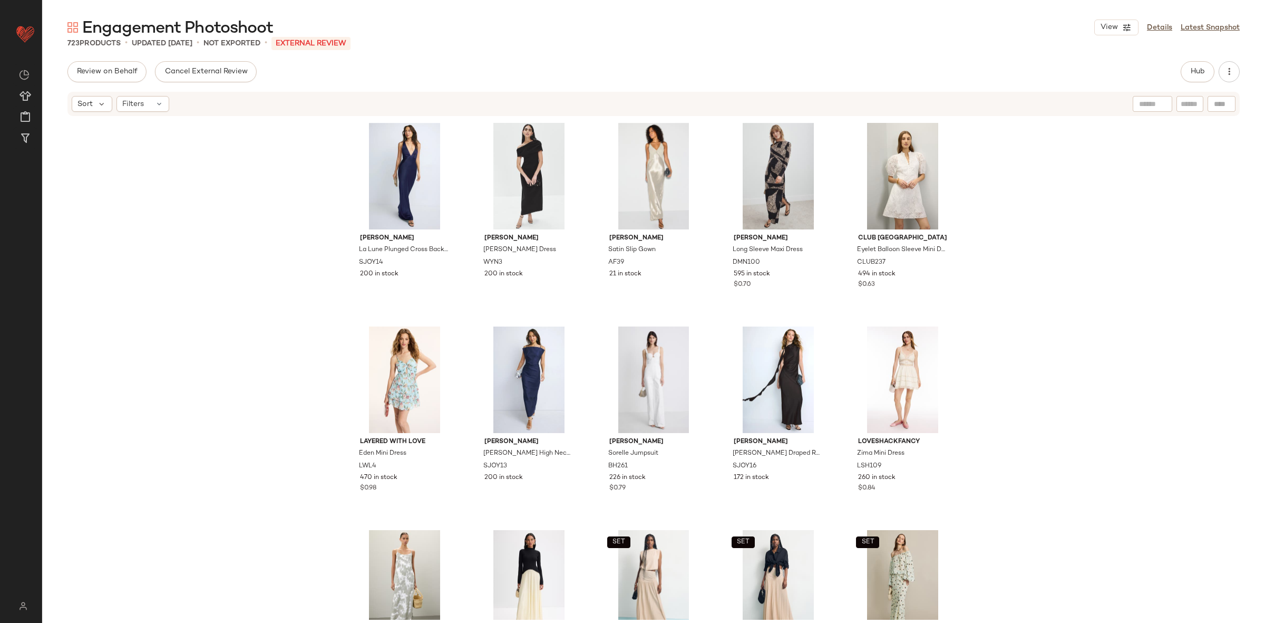
click at [1245, 66] on div "Review on Behalf Cancel External Review Hub" at bounding box center [653, 71] width 1223 height 21
click at [1227, 309] on div "Shona Joy La Lune Plunged Cross Back Maxi Dress SJOY14 200 in stock Wynn Hamlyn…" at bounding box center [653, 368] width 1223 height 502
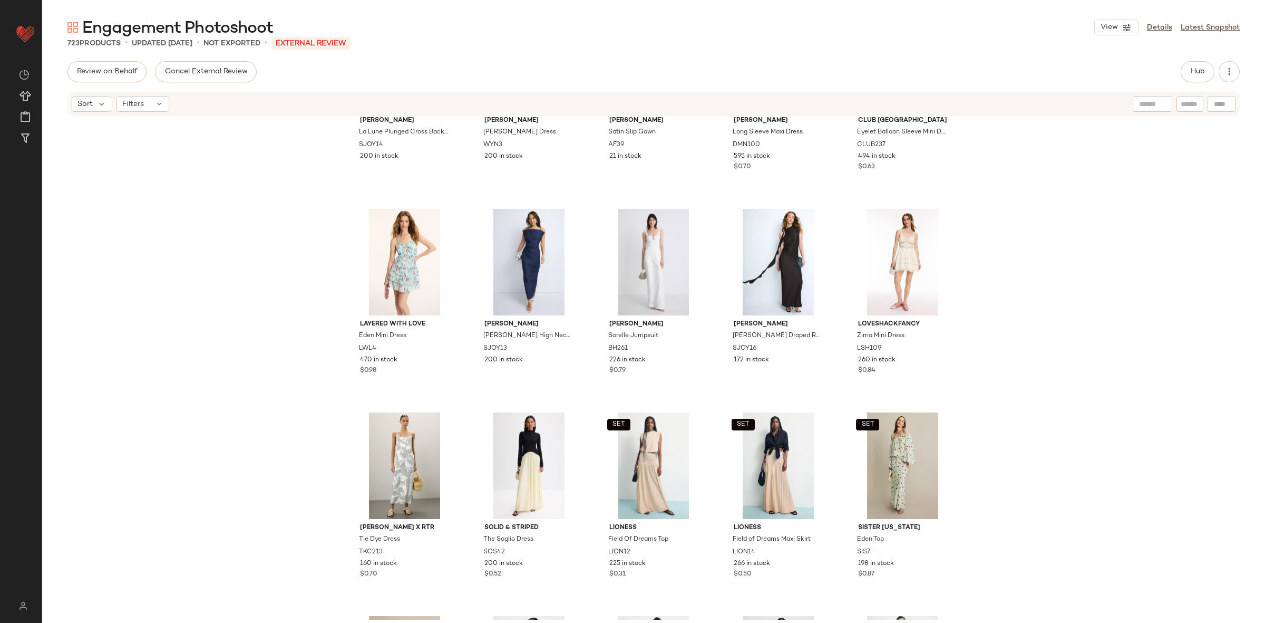
scroll to position [0, 0]
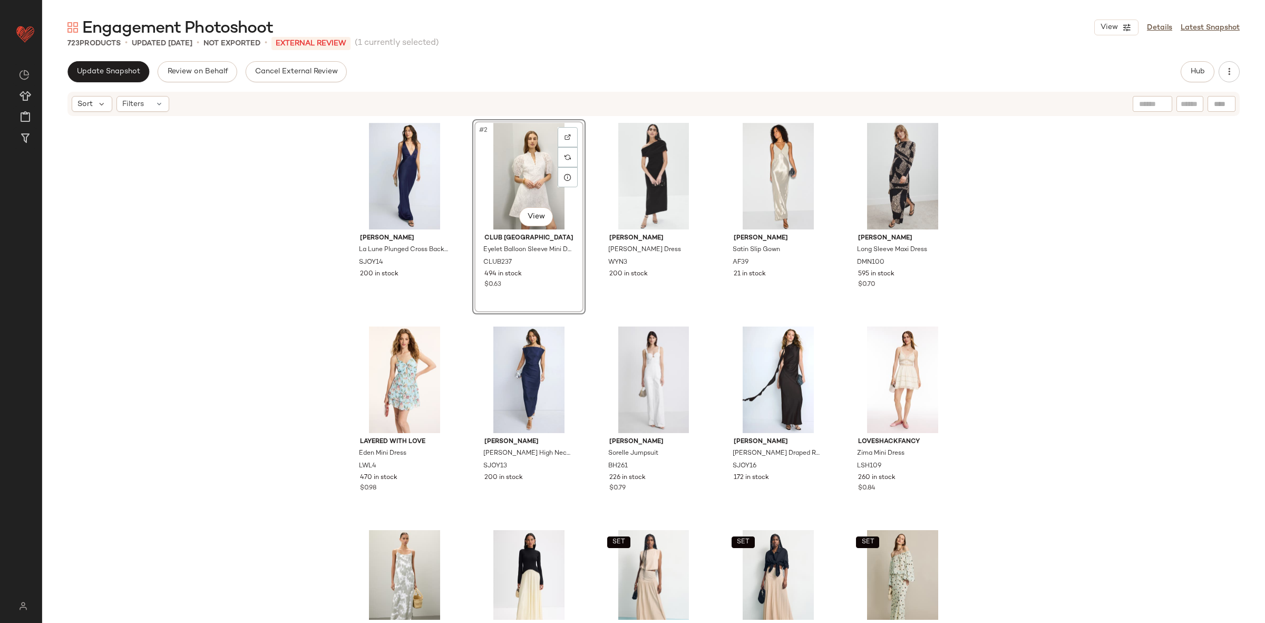
click at [279, 250] on div "Shona Joy La Lune Plunged Cross Back Maxi Dress SJOY14 200 in stock #2 View Clu…" at bounding box center [653, 368] width 1223 height 502
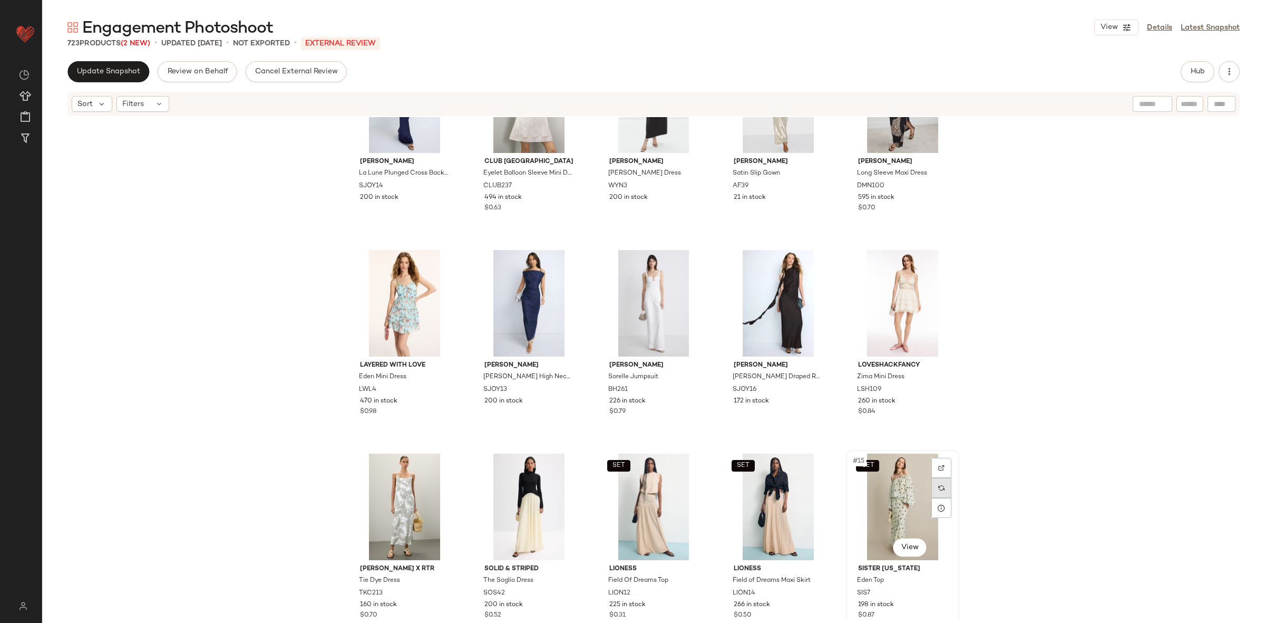
scroll to position [87, 0]
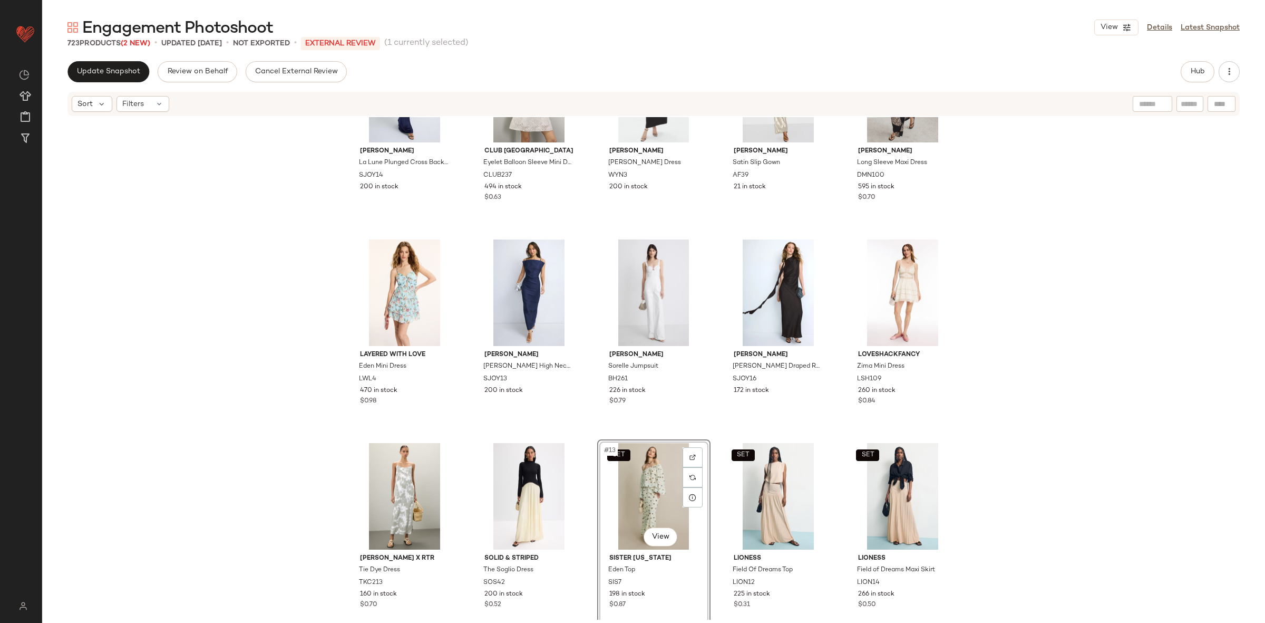
click at [303, 484] on div "Shona Joy La Lune Plunged Cross Back Maxi Dress SJOY14 200 in stock Club Monaco…" at bounding box center [653, 368] width 1223 height 502
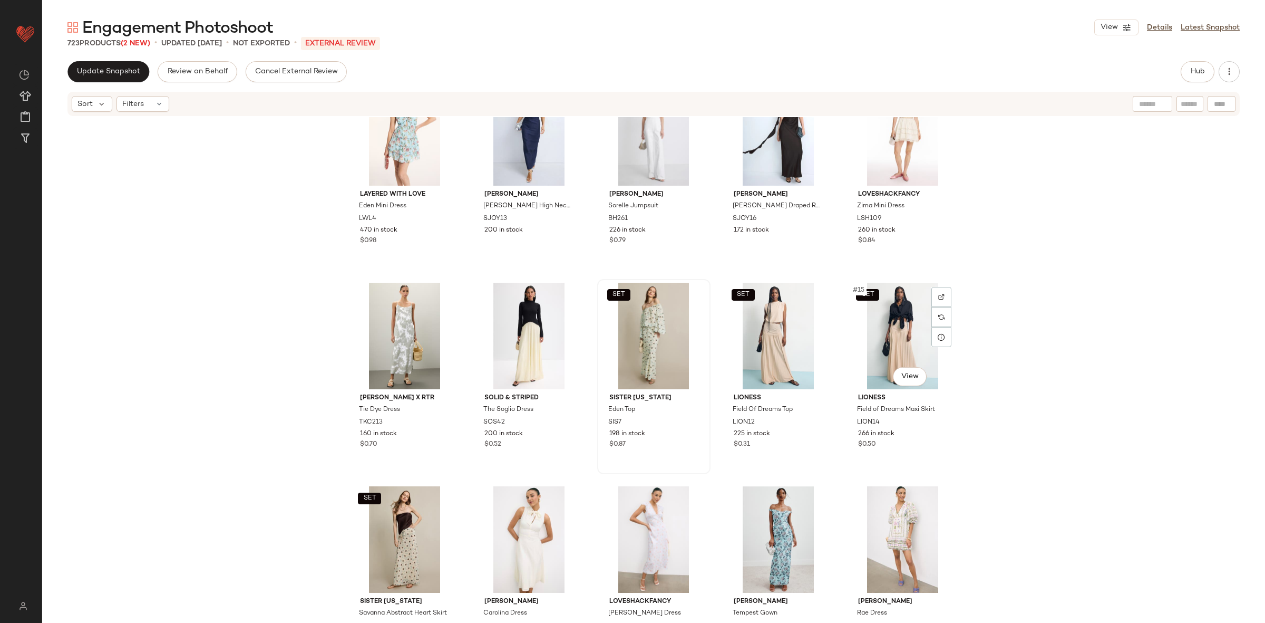
scroll to position [269, 0]
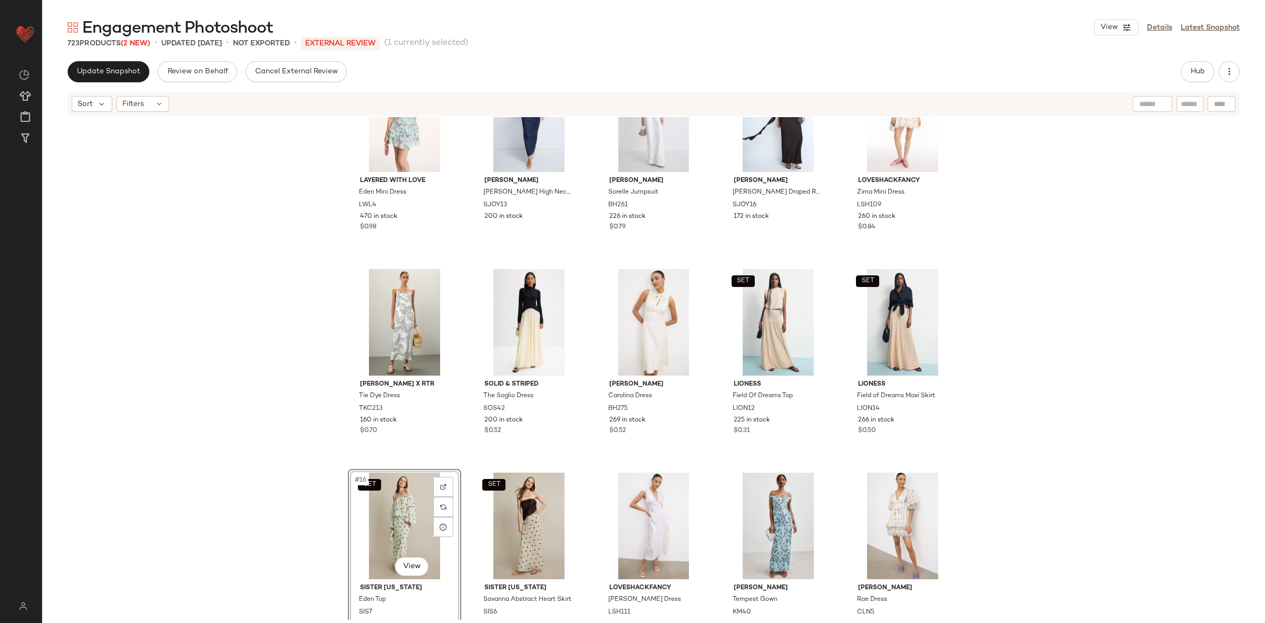
click at [468, 458] on div "Layered with Love Eden Mini Dress LWL4 470 in stock $0.98 Shona Joy Otis High N…" at bounding box center [653, 368] width 1223 height 502
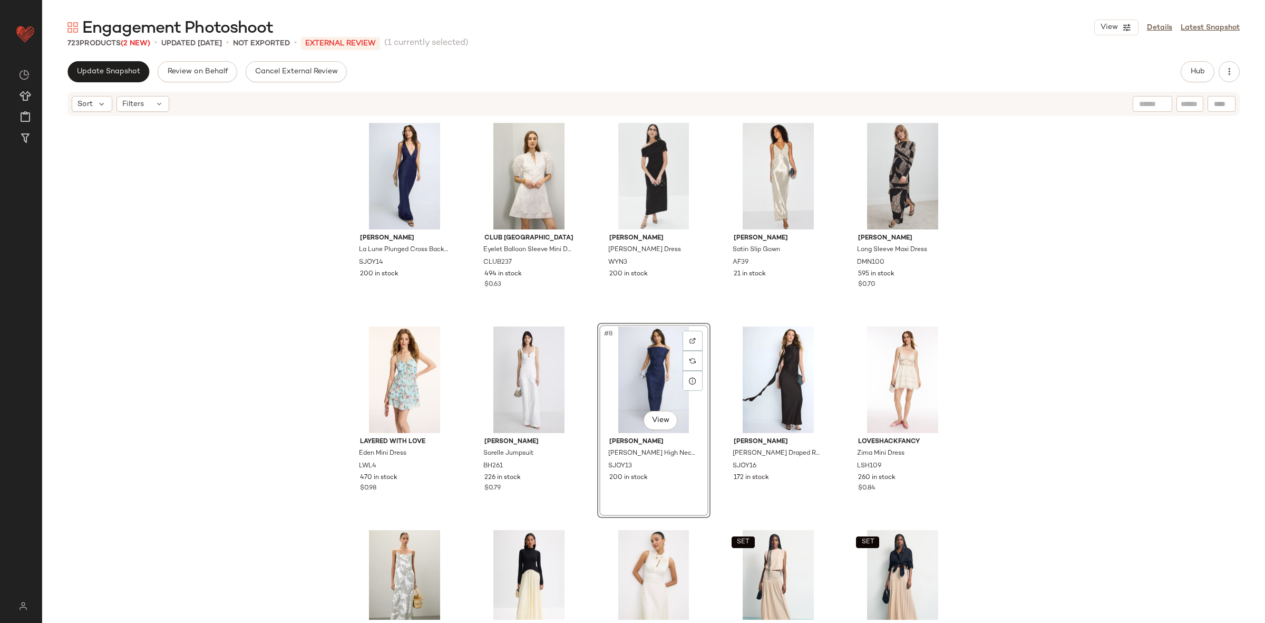
click at [1045, 299] on div "Shona Joy La Lune Plunged Cross Back Maxi Dress SJOY14 200 in stock Club Monaco…" at bounding box center [653, 368] width 1223 height 502
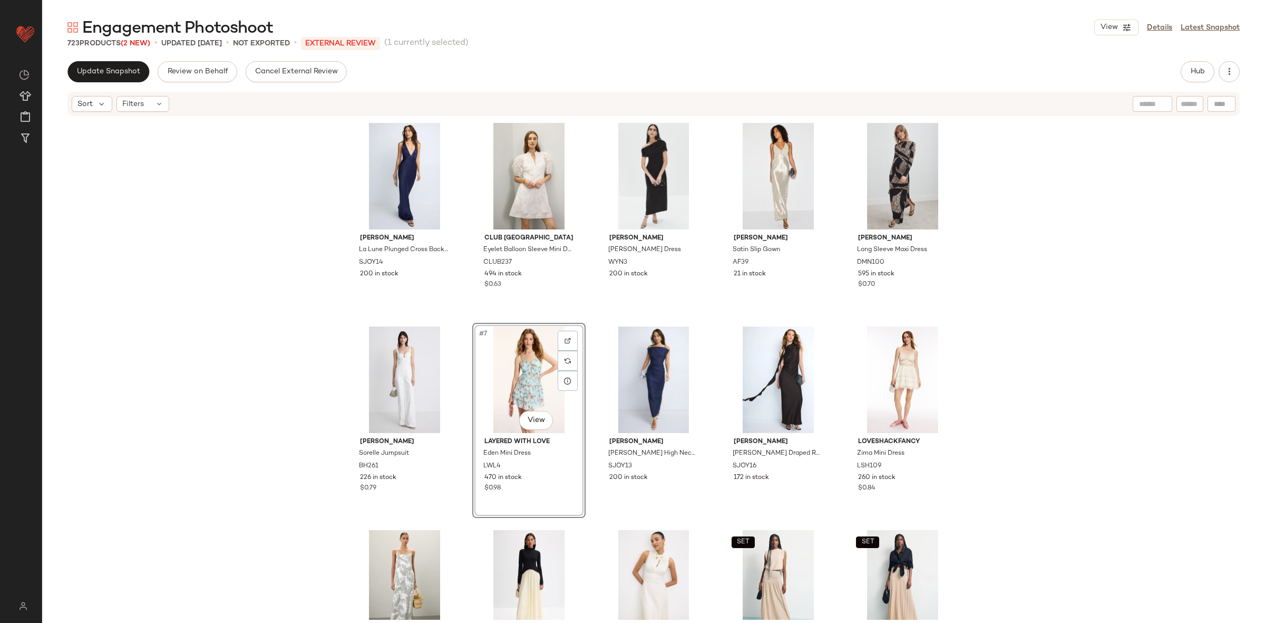
click at [224, 322] on div "Shona Joy La Lune Plunged Cross Back Maxi Dress SJOY14 200 in stock Club Monaco…" at bounding box center [653, 368] width 1223 height 502
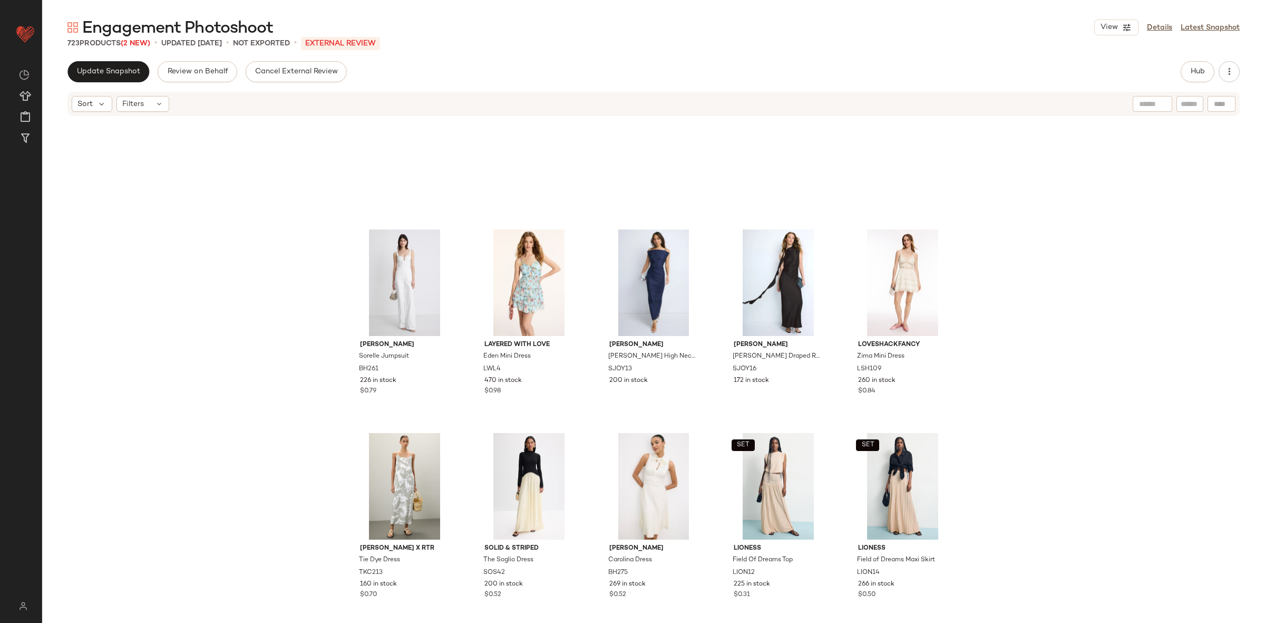
scroll to position [93, 0]
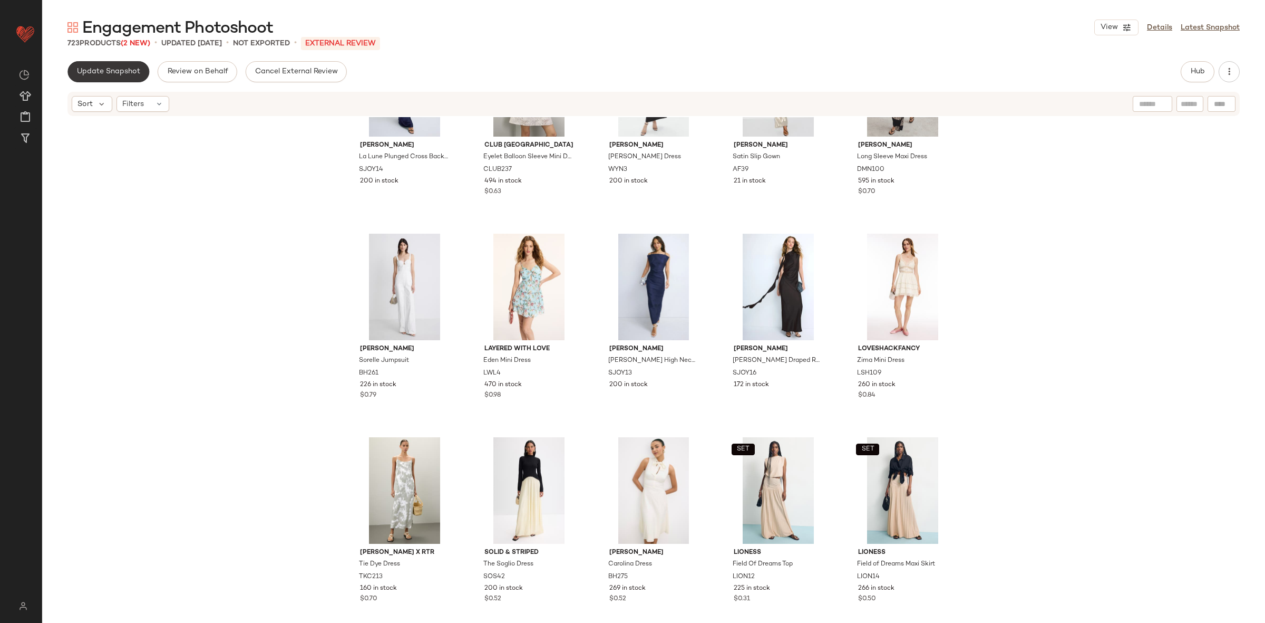
click at [123, 76] on button "Update Snapshot" at bounding box center [108, 71] width 82 height 21
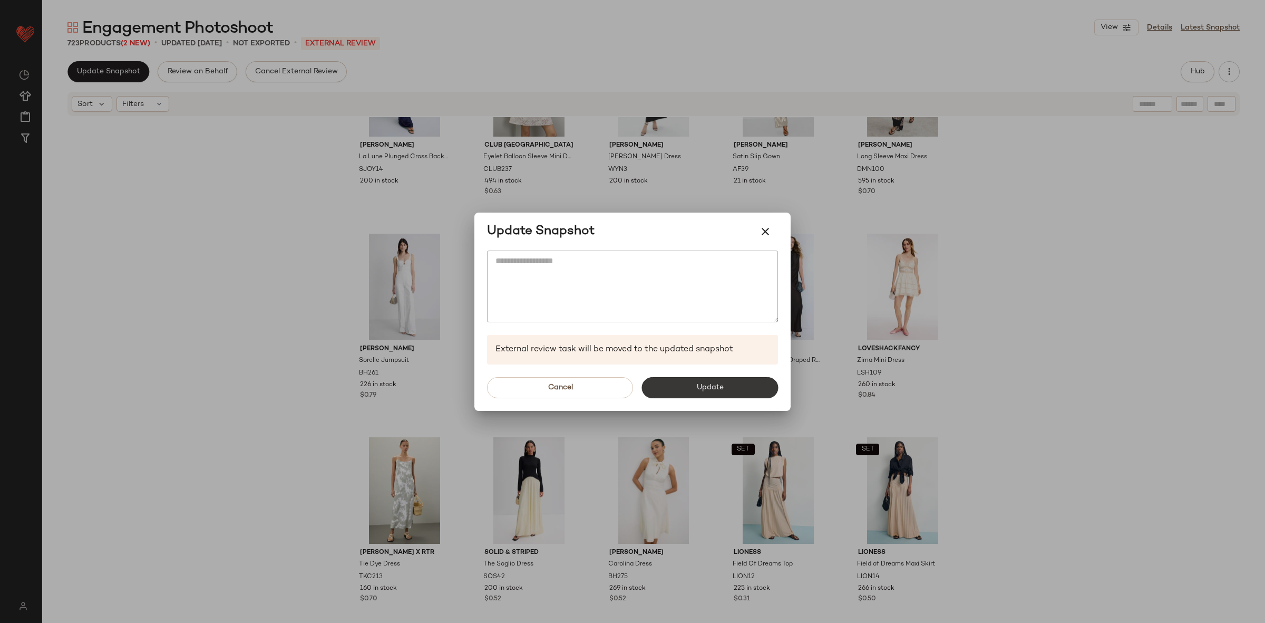
click at [706, 396] on div "Cancel Update" at bounding box center [632, 387] width 316 height 46
click at [706, 393] on button "Update" at bounding box center [709, 387] width 137 height 21
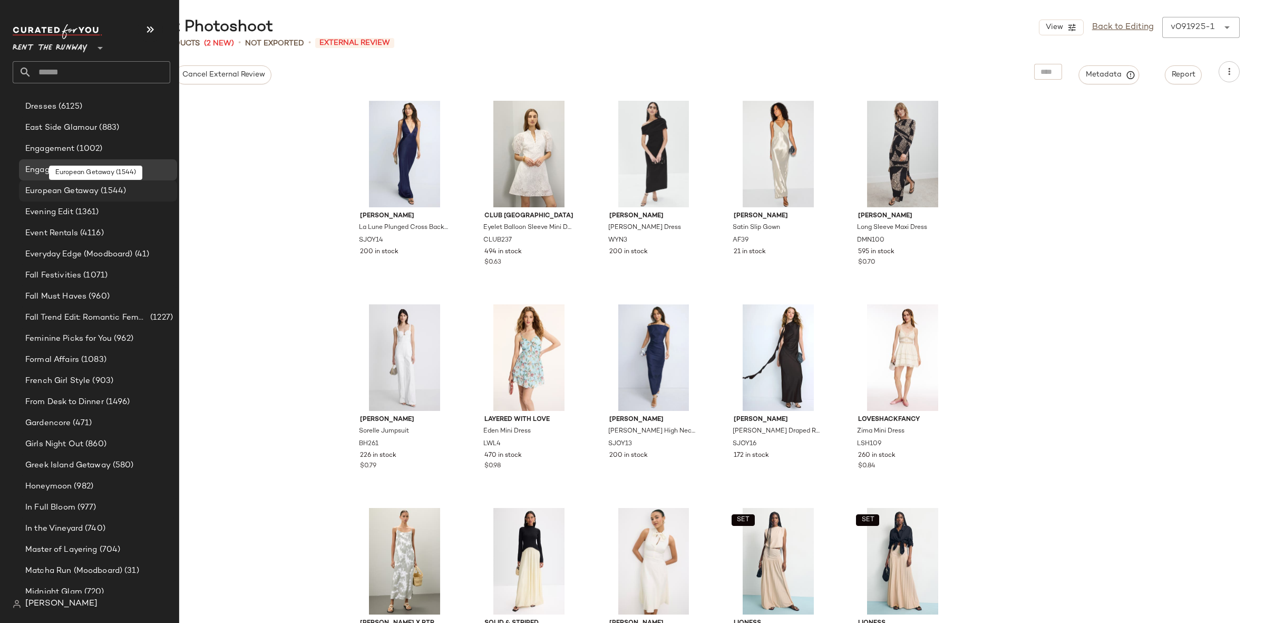
scroll to position [931, 0]
click at [63, 482] on span "Honeymoon" at bounding box center [48, 486] width 46 height 12
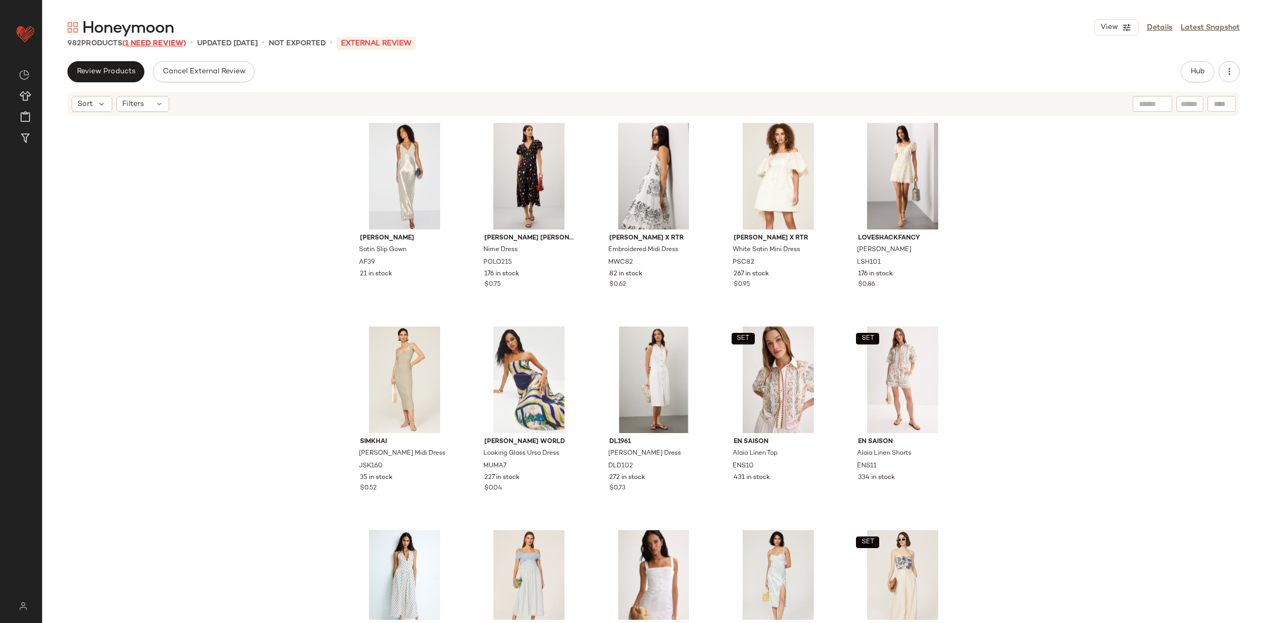
click at [155, 44] on span "(1 Need Review)" at bounding box center [154, 44] width 64 height 8
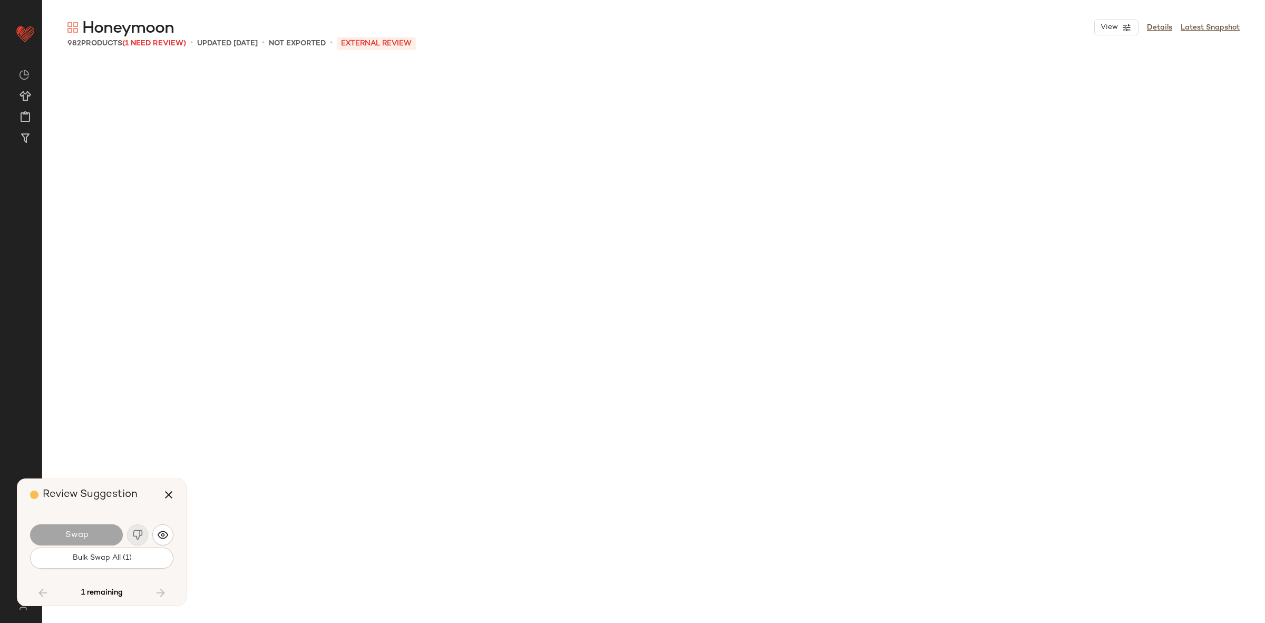
scroll to position [32554, 0]
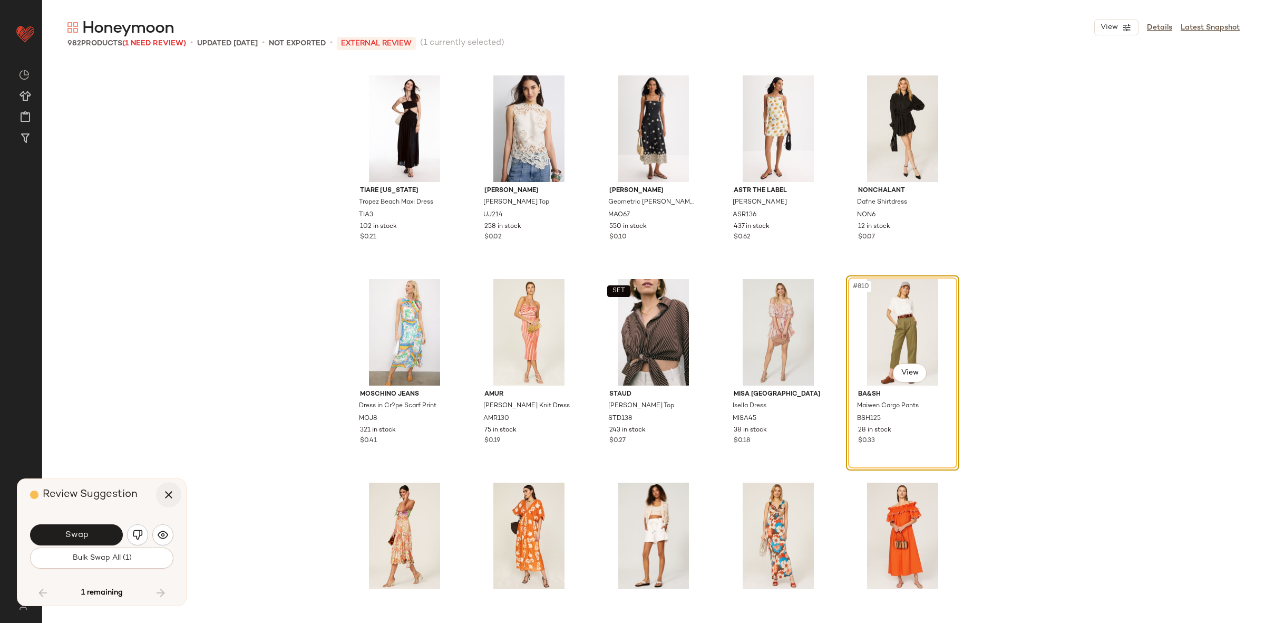
click at [168, 497] on icon "button" at bounding box center [168, 494] width 13 height 13
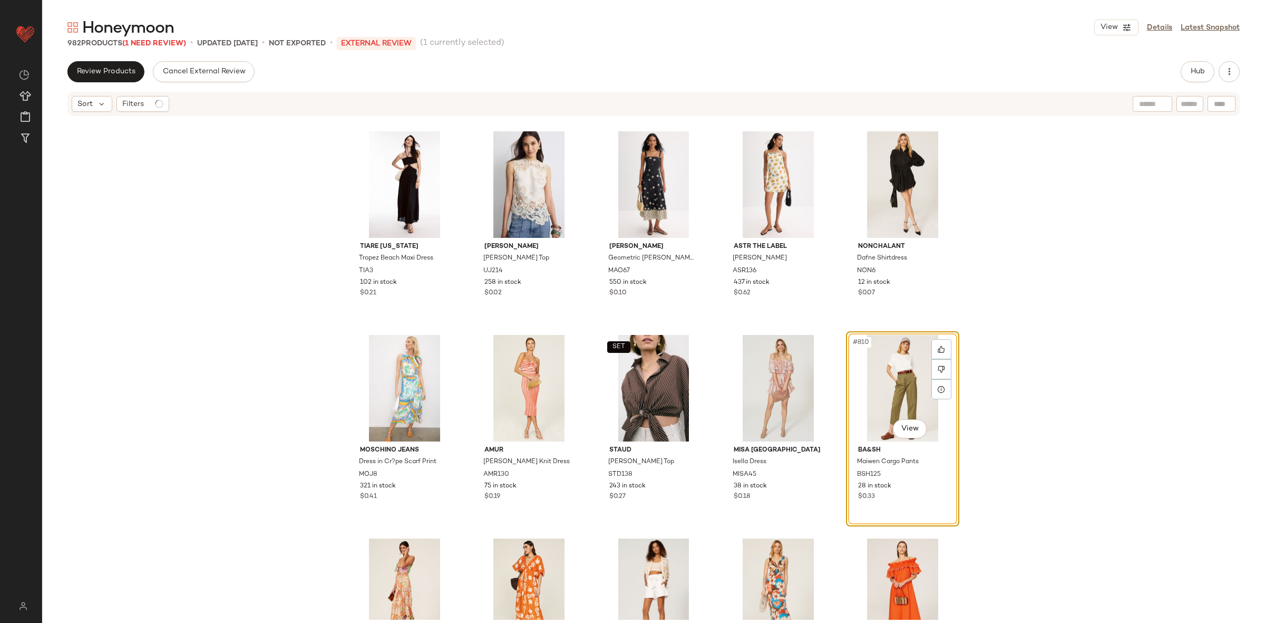
click at [905, 376] on div "#810 View" at bounding box center [903, 388] width 106 height 106
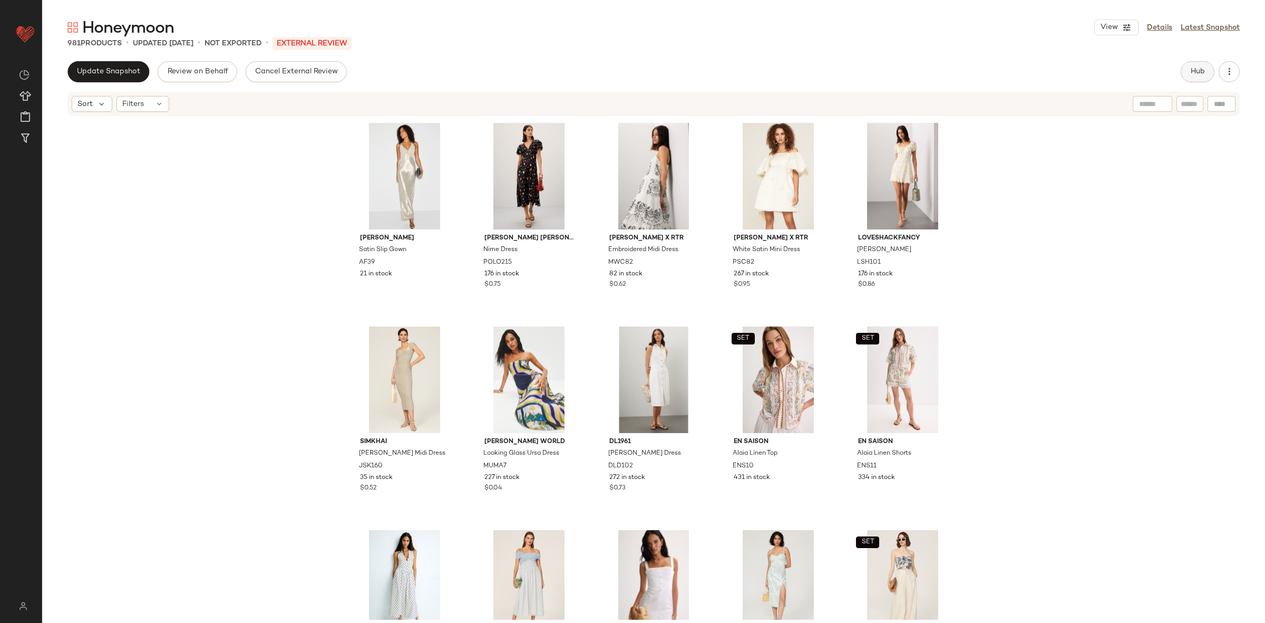
click at [1205, 63] on button "Hub" at bounding box center [1198, 71] width 34 height 21
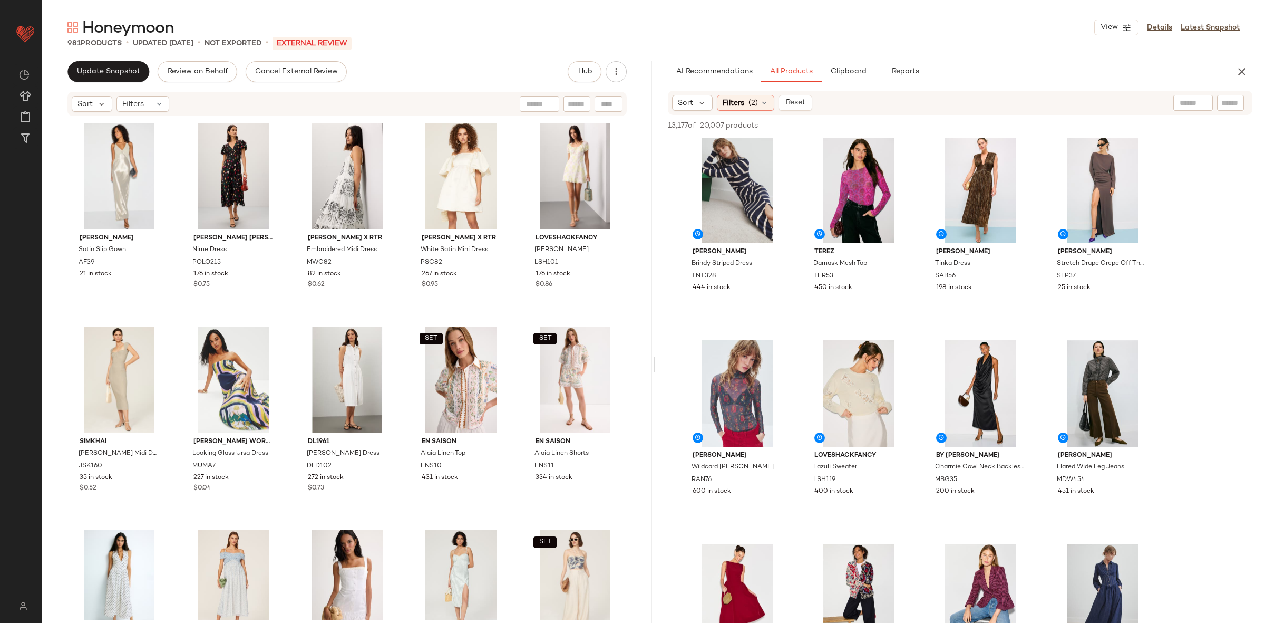
scroll to position [6, 0]
click at [1251, 70] on button "button" at bounding box center [1241, 71] width 21 height 21
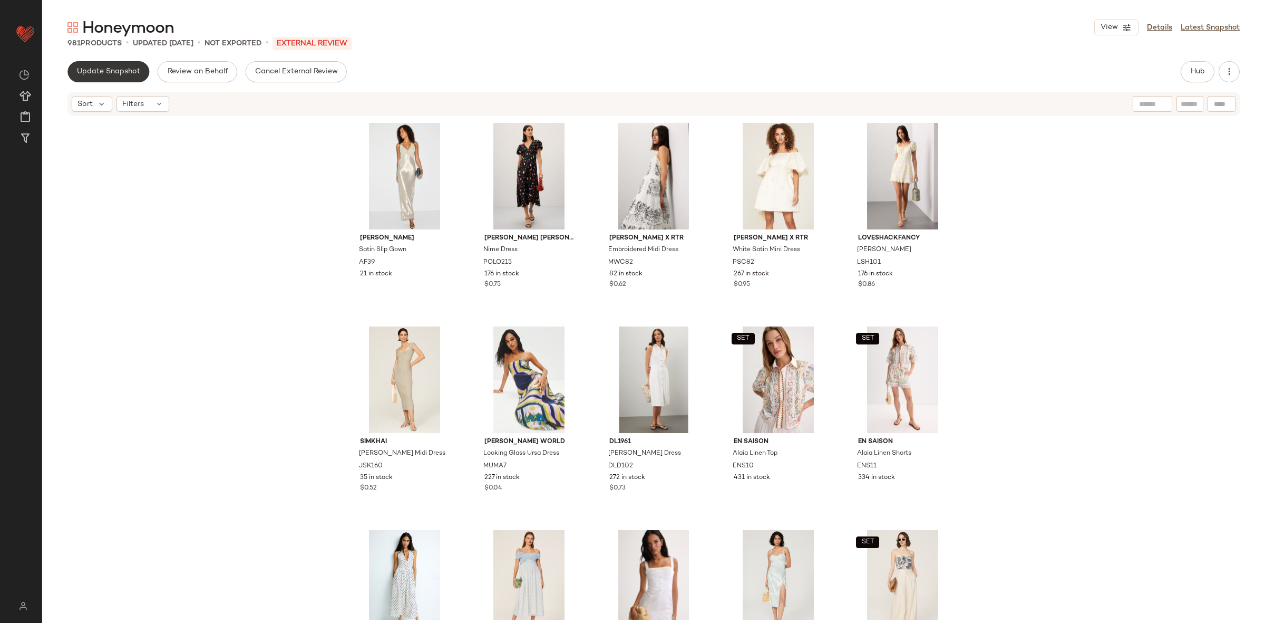
click at [117, 65] on button "Update Snapshot" at bounding box center [108, 71] width 82 height 21
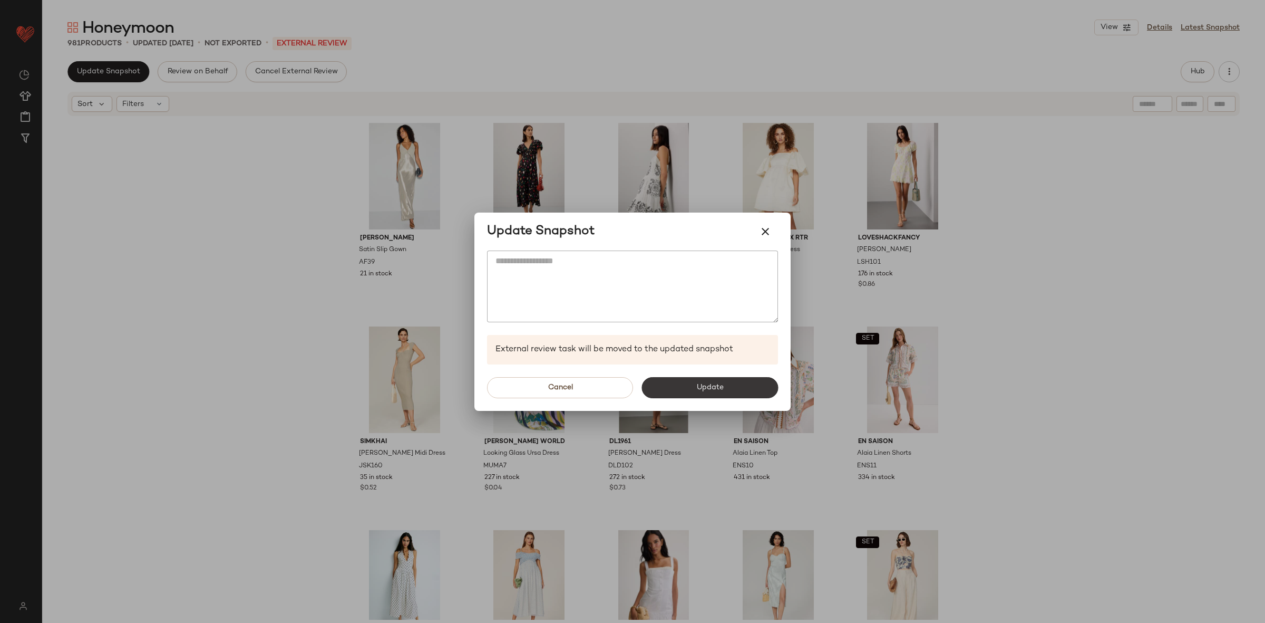
click at [684, 377] on button "Update" at bounding box center [709, 387] width 137 height 21
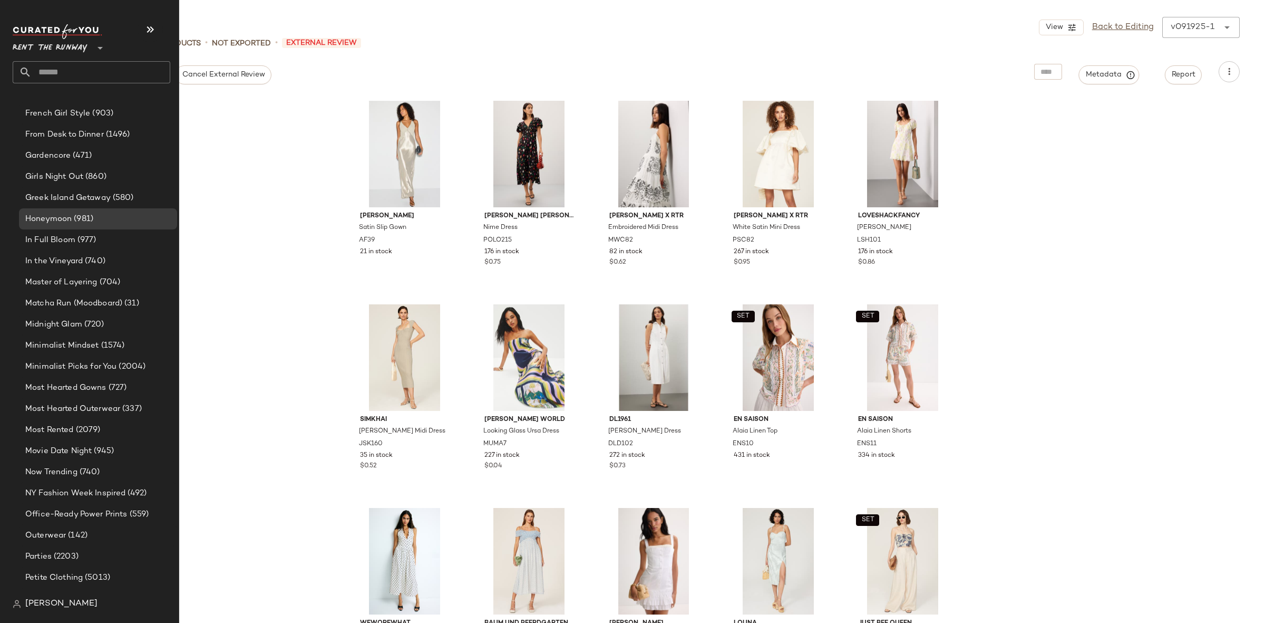
scroll to position [1219, 0]
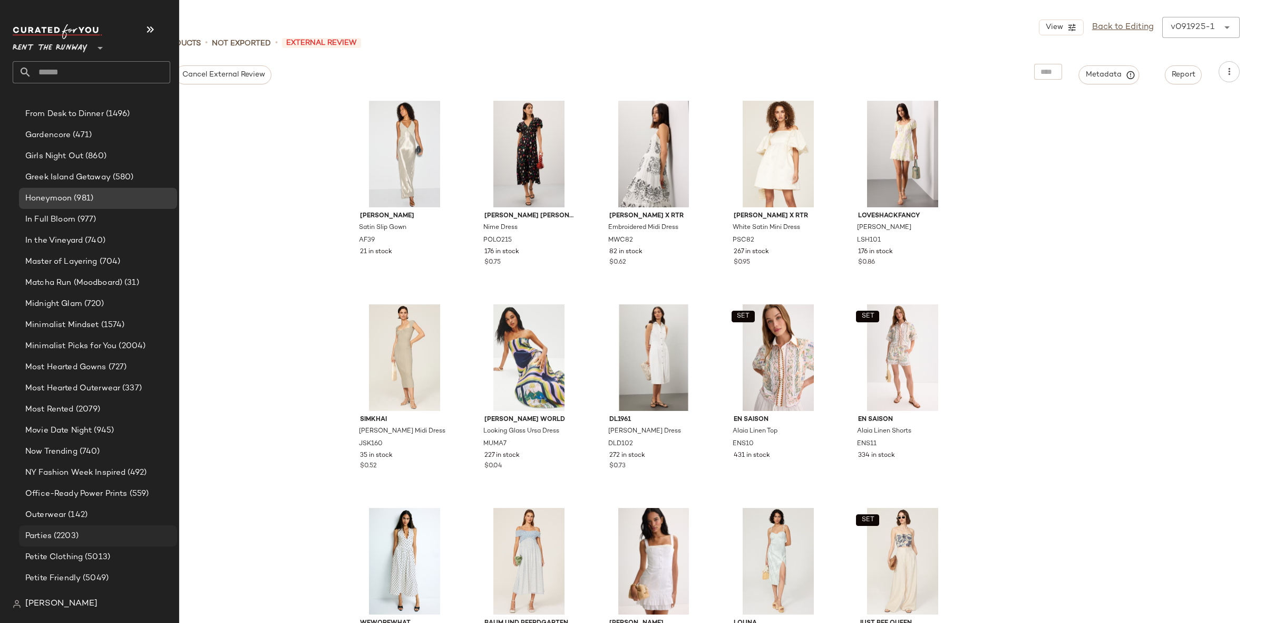
click at [76, 537] on span "(2203)" at bounding box center [65, 536] width 27 height 12
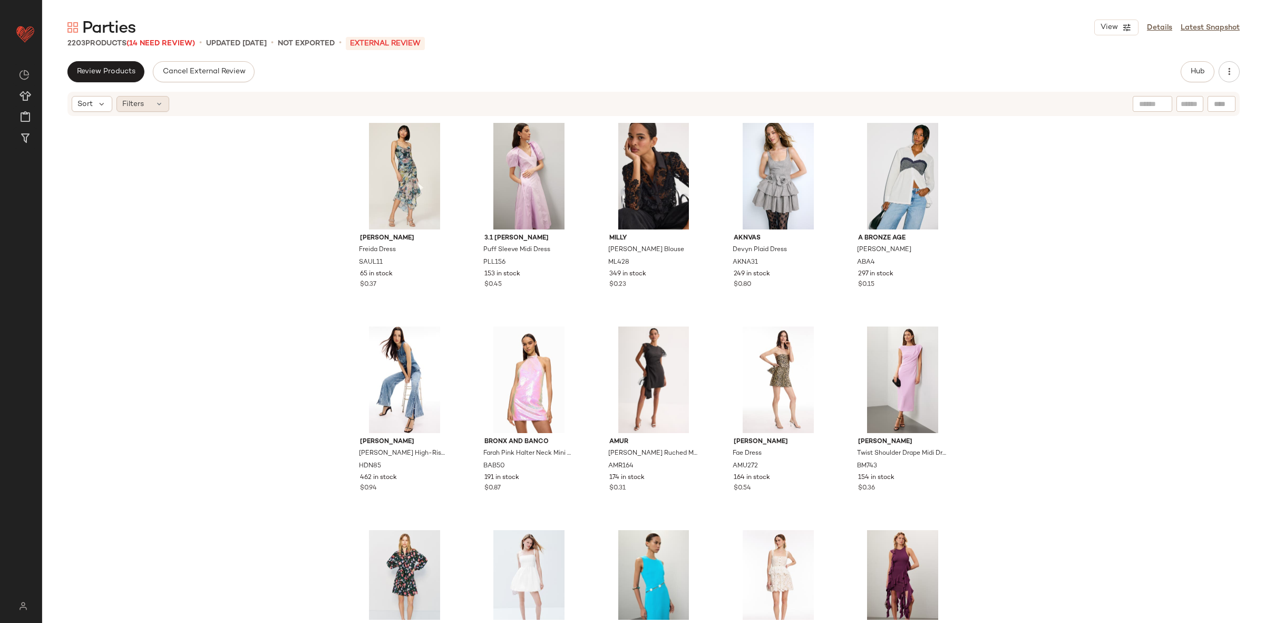
click at [143, 96] on div "Filters" at bounding box center [142, 104] width 53 height 16
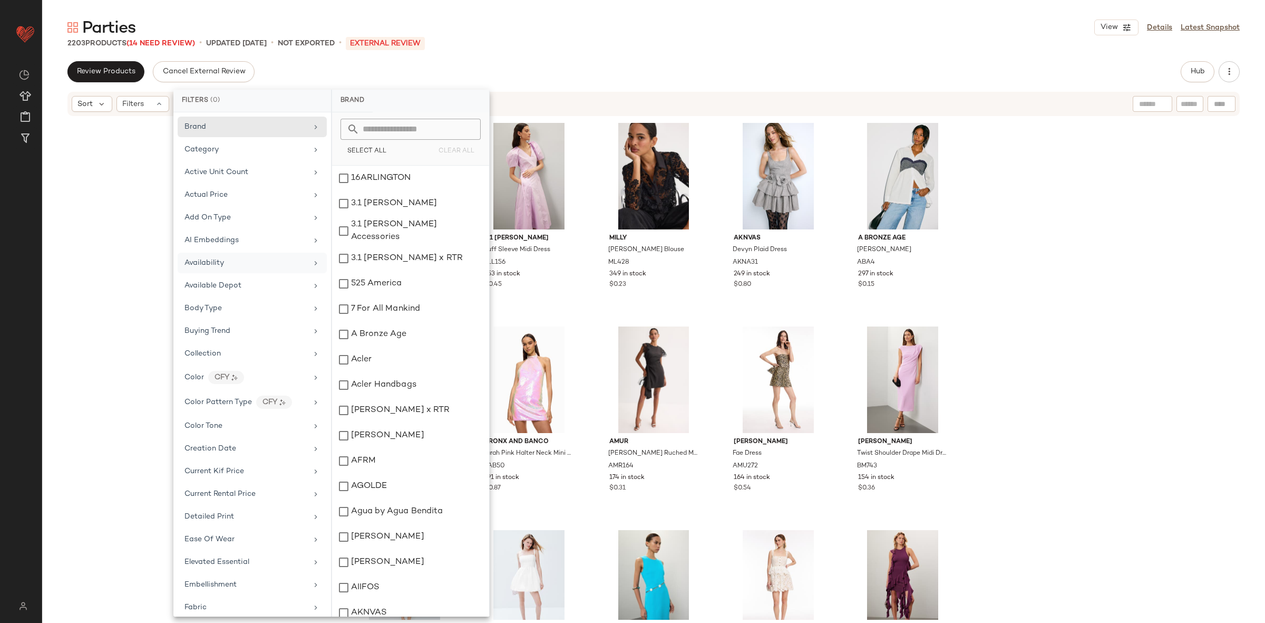
click at [225, 260] on div "Availability" at bounding box center [245, 262] width 123 height 11
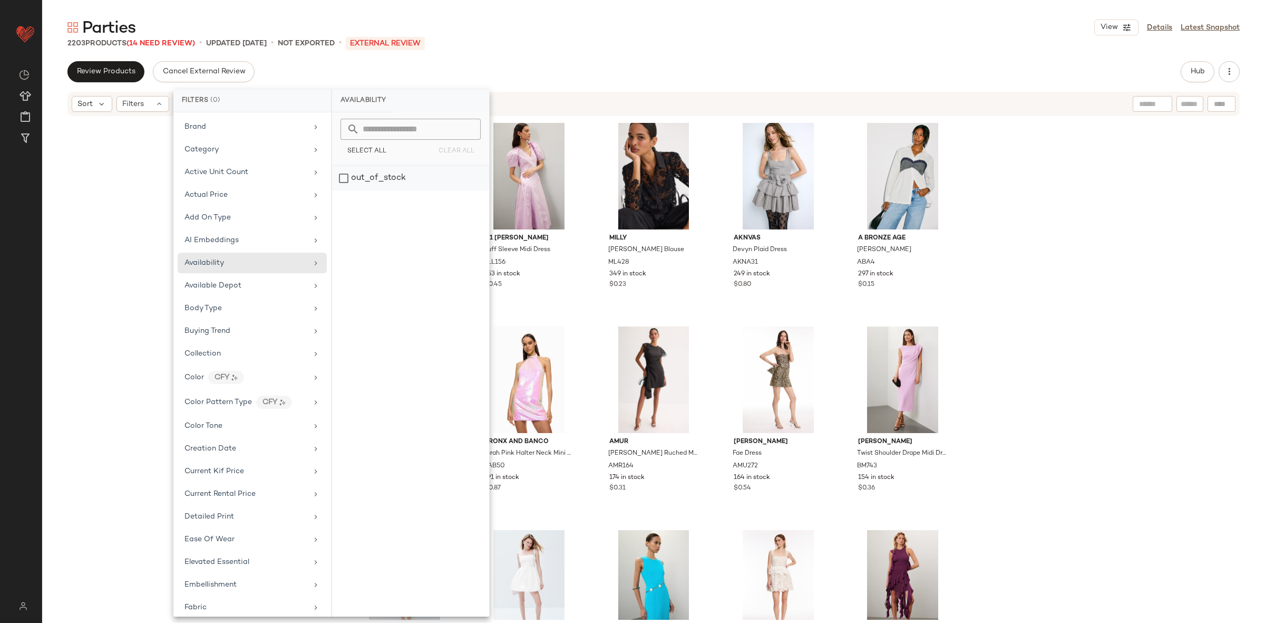
click at [435, 173] on div "out_of_stock" at bounding box center [410, 178] width 157 height 25
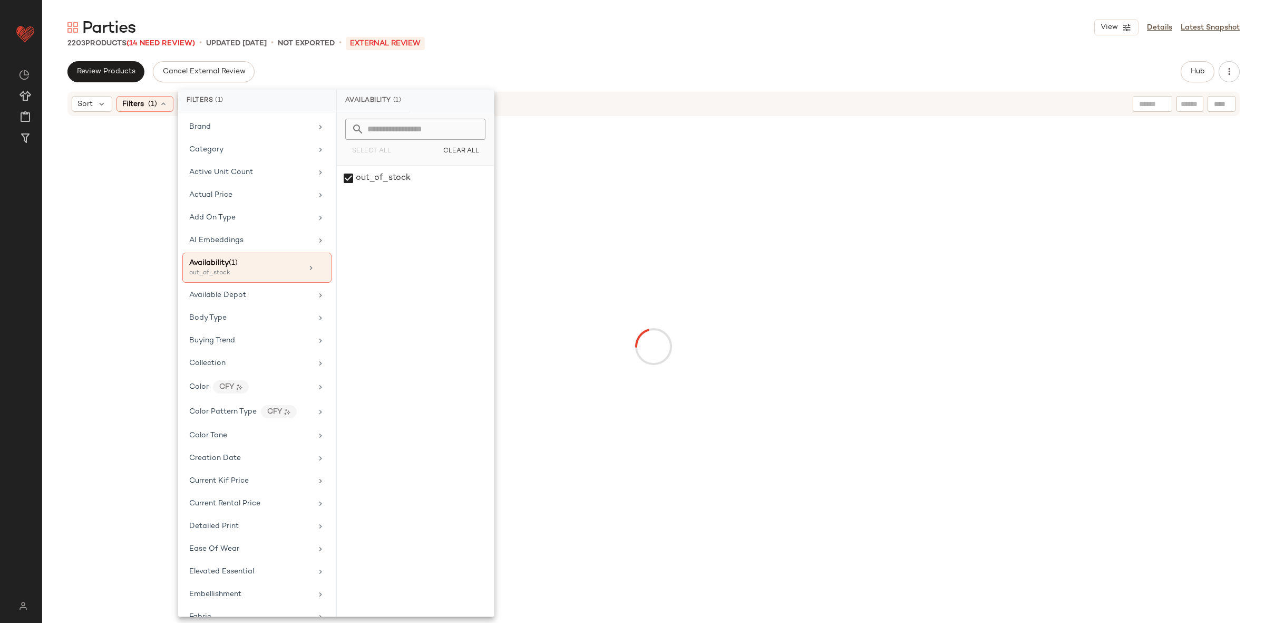
click at [1101, 195] on div at bounding box center [653, 346] width 945 height 454
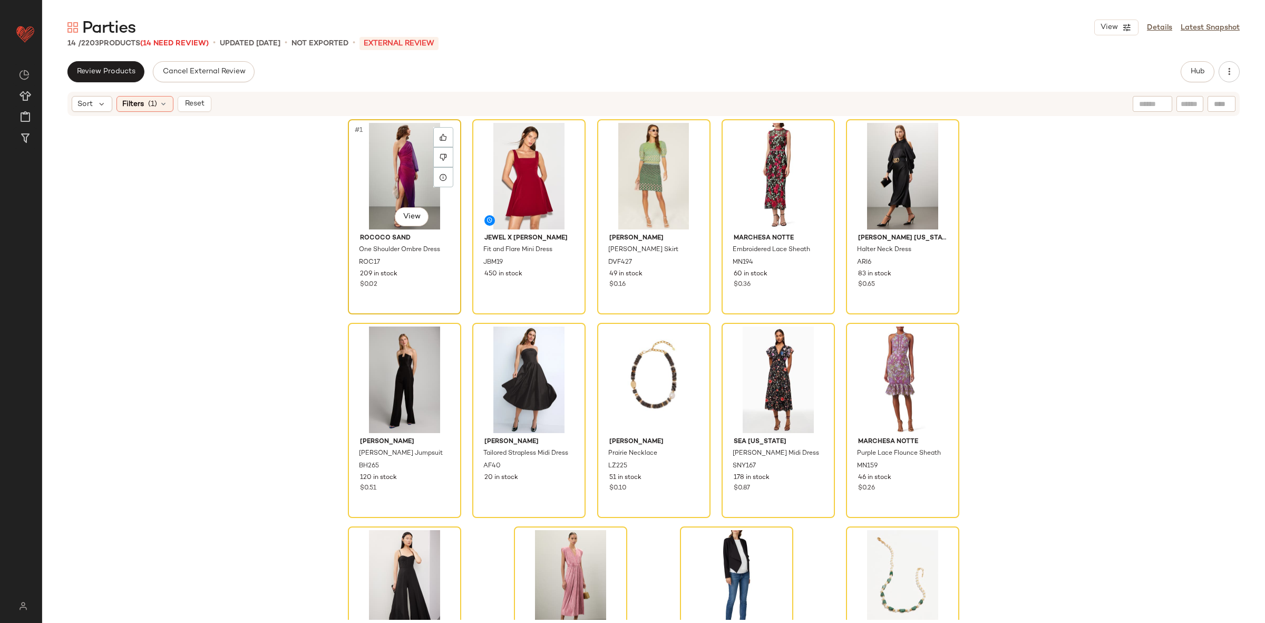
click at [423, 179] on div "#1 View" at bounding box center [405, 176] width 106 height 106
click at [412, 170] on div "#1 View" at bounding box center [405, 176] width 106 height 106
click at [299, 172] on div "#1 View ROCOCO SAND One Shoulder Ombre Dress ROC17 209 in stock $0.02 Jewel x B…" at bounding box center [653, 368] width 1223 height 502
click at [172, 40] on span "(14 Need Review)" at bounding box center [174, 44] width 69 height 8
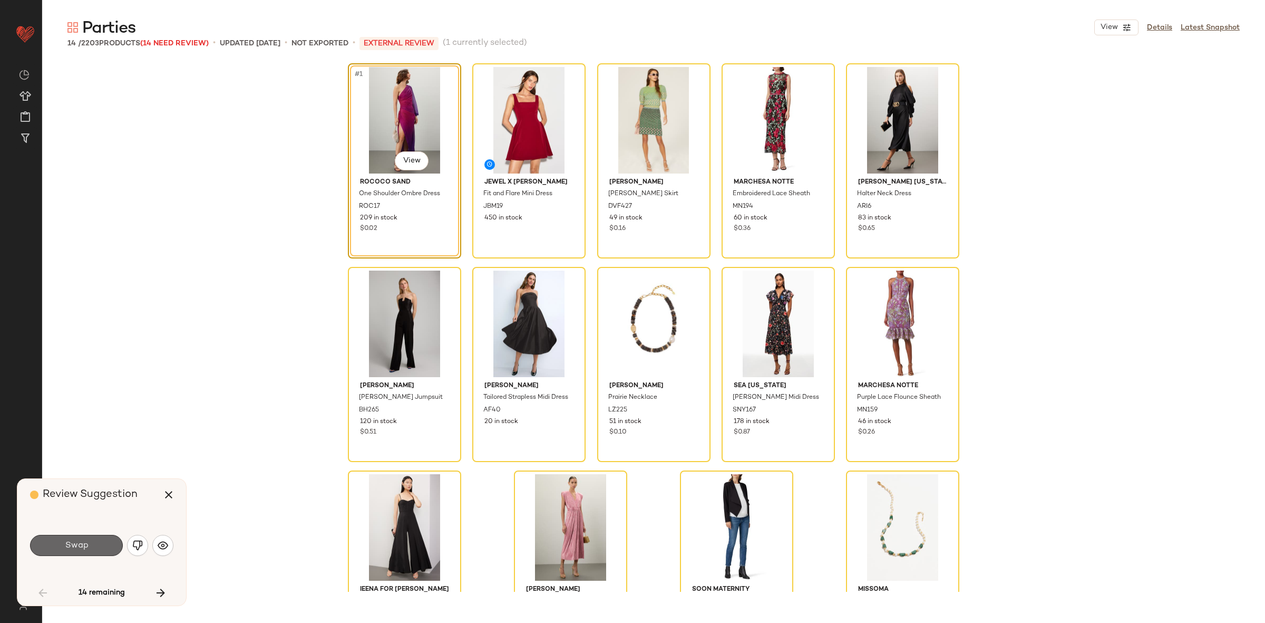
click at [66, 545] on span "Swap" at bounding box center [76, 545] width 24 height 10
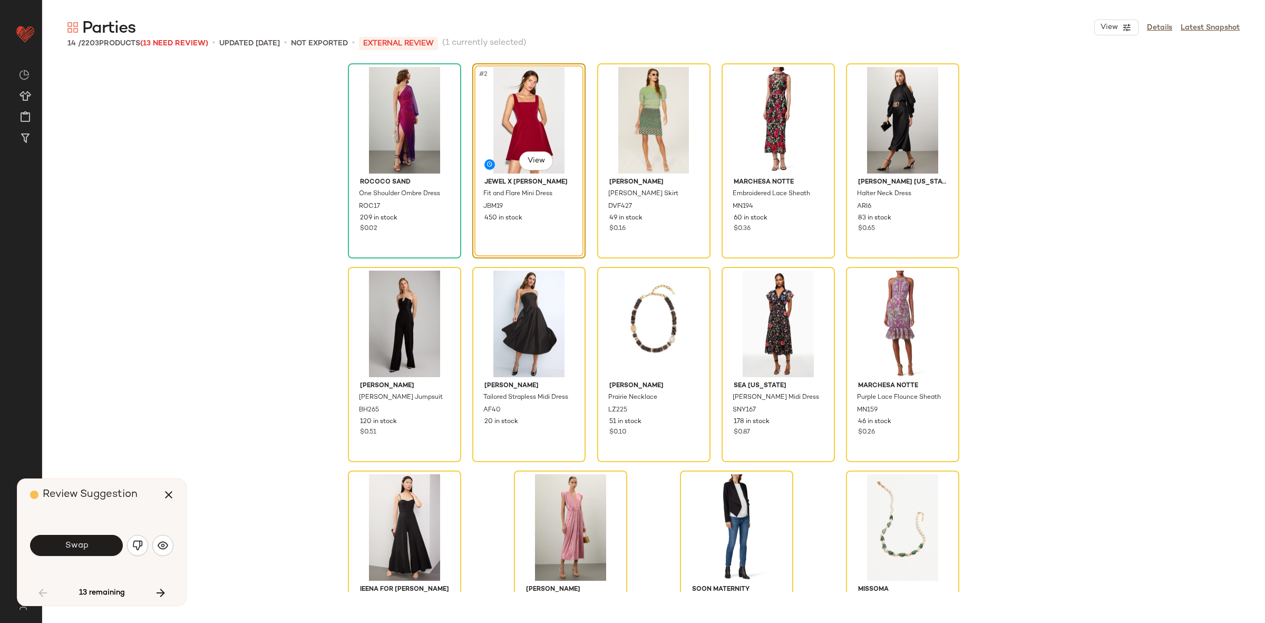
click at [66, 545] on span "Swap" at bounding box center [76, 545] width 24 height 10
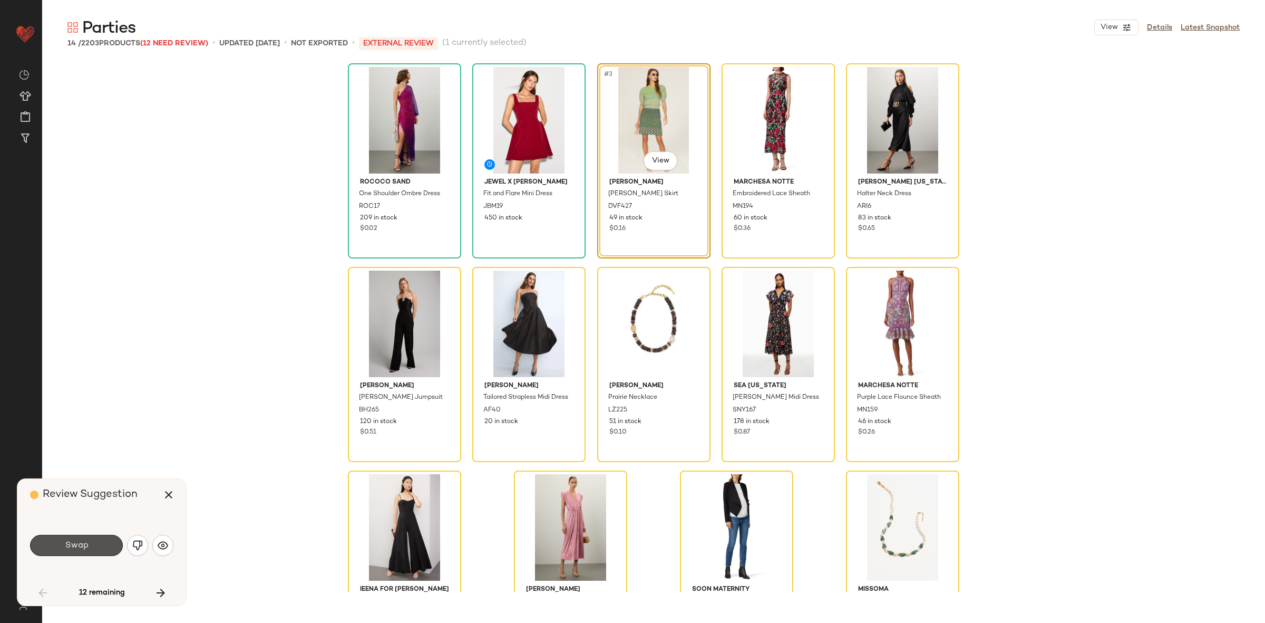
click at [66, 545] on span "Swap" at bounding box center [76, 545] width 24 height 10
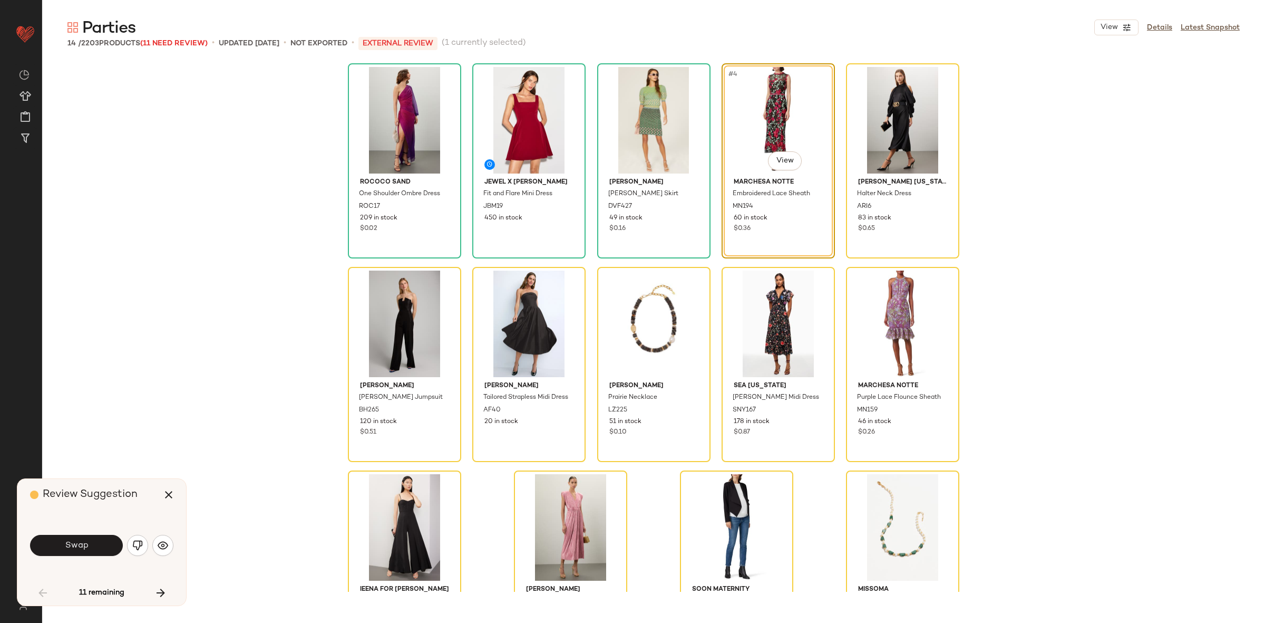
click at [66, 545] on span "Swap" at bounding box center [76, 545] width 24 height 10
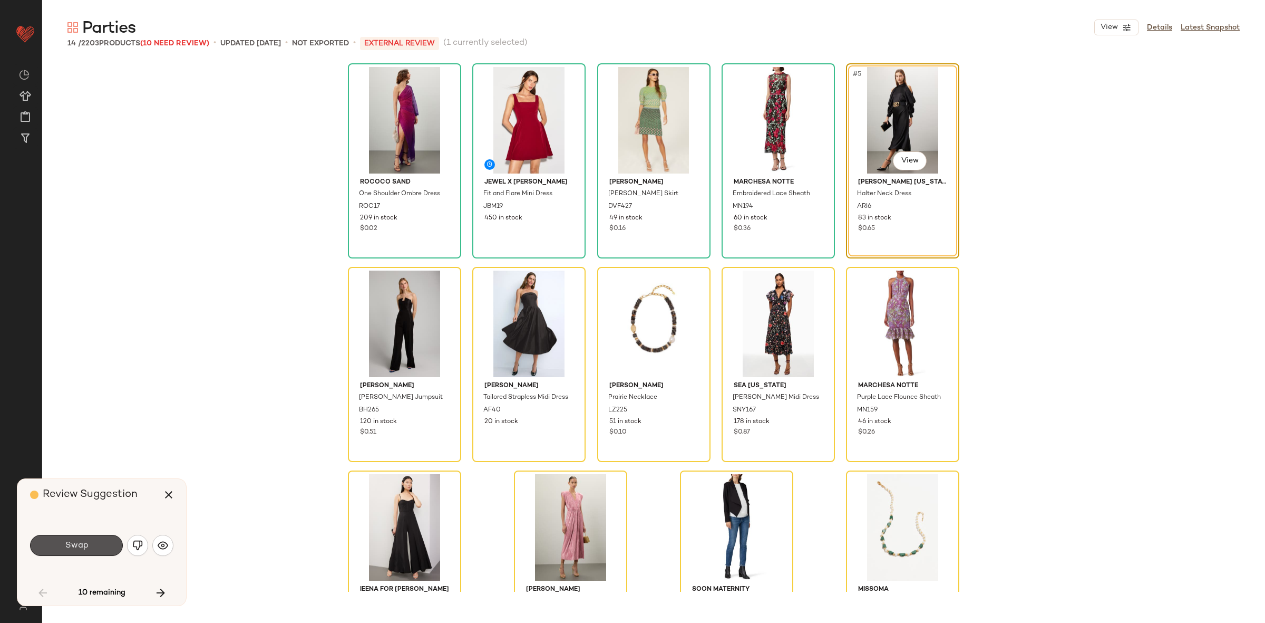
click at [66, 545] on span "Swap" at bounding box center [76, 545] width 24 height 10
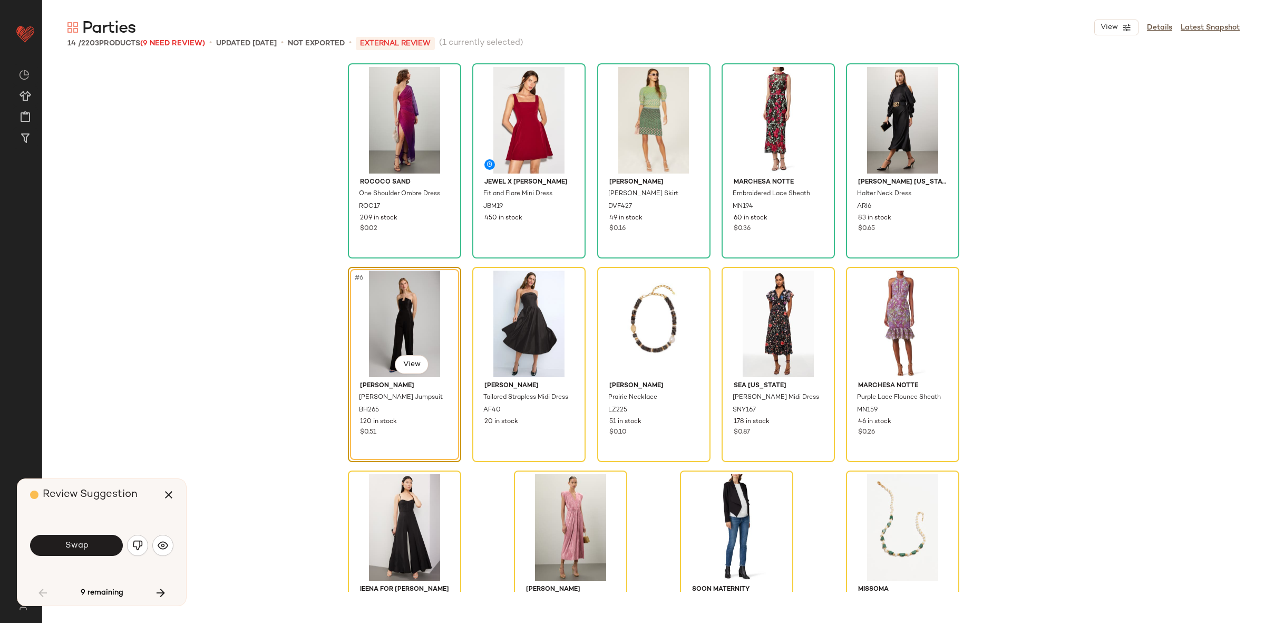
click at [66, 545] on span "Swap" at bounding box center [76, 545] width 24 height 10
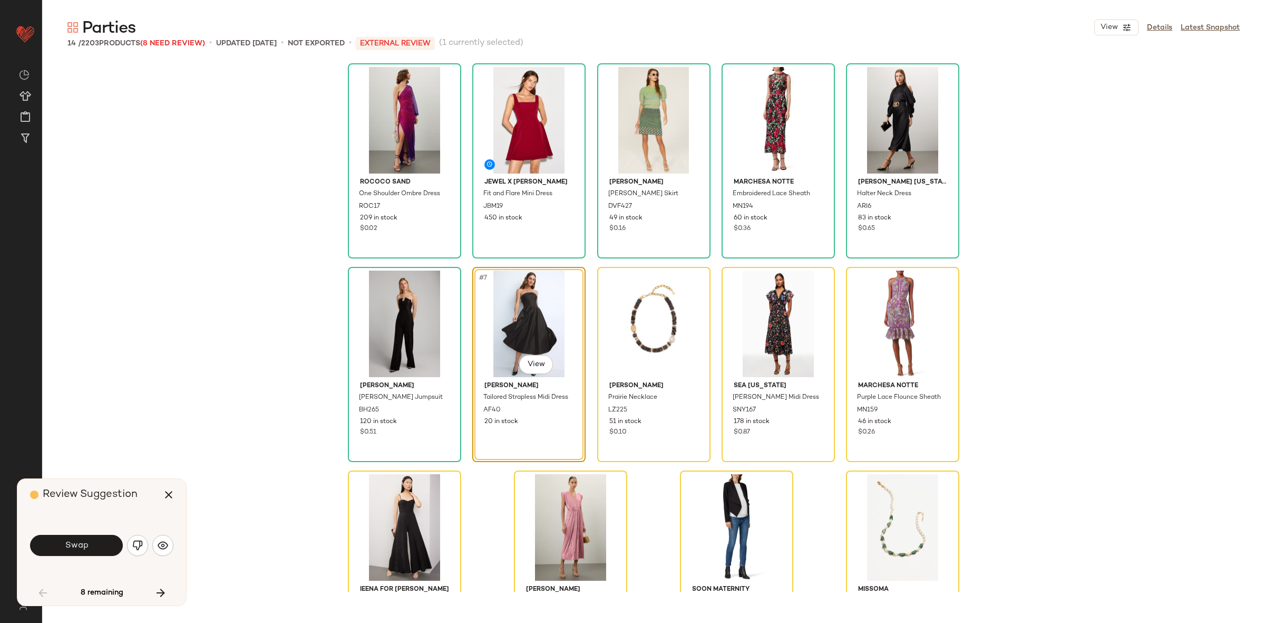
click at [66, 545] on span "Swap" at bounding box center [76, 545] width 24 height 10
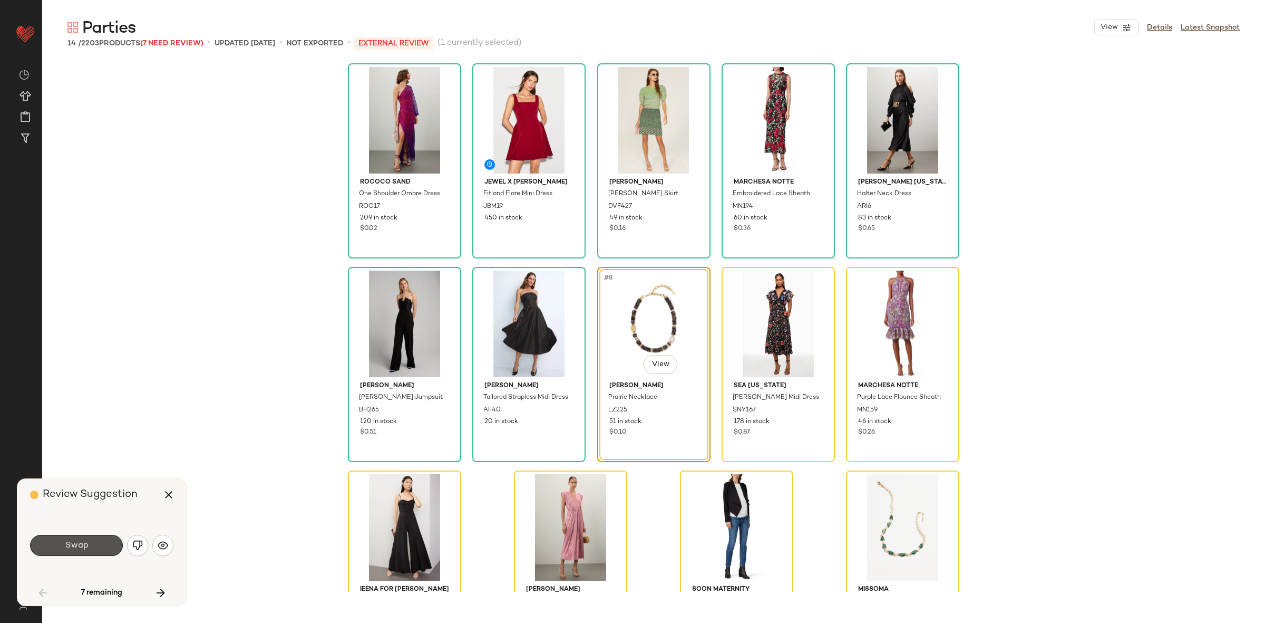
click at [66, 545] on span "Swap" at bounding box center [76, 545] width 24 height 10
click at [66, 545] on div "Swap" at bounding box center [76, 544] width 93 height 21
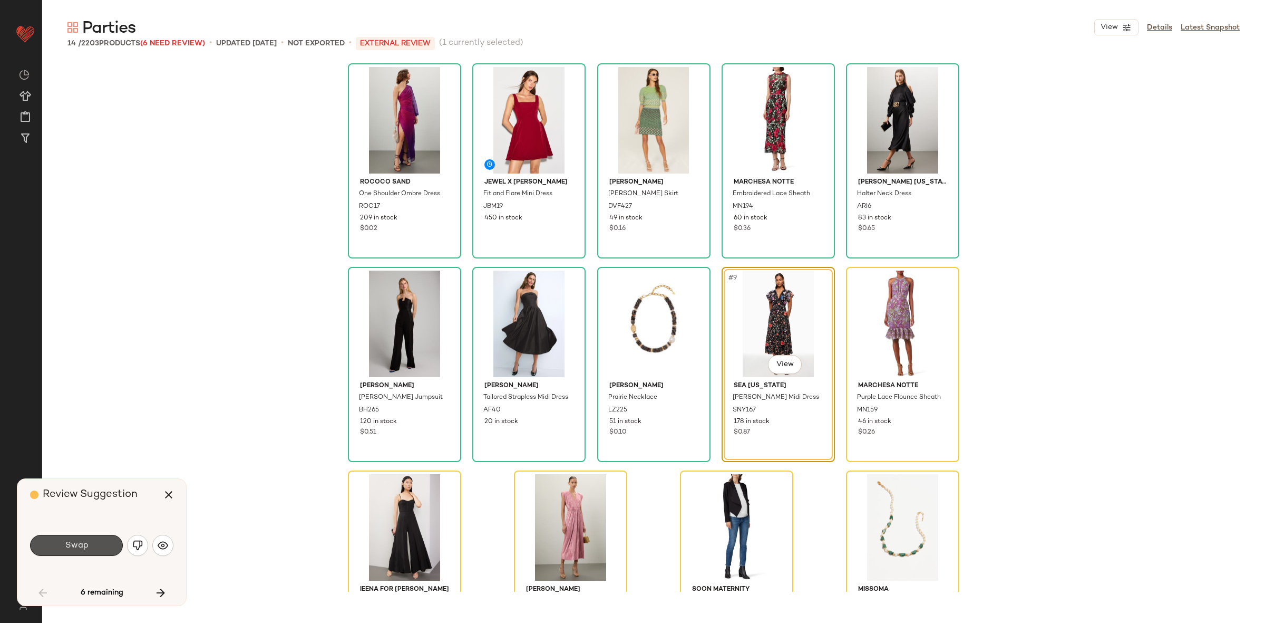
click at [66, 545] on span "Swap" at bounding box center [76, 545] width 24 height 10
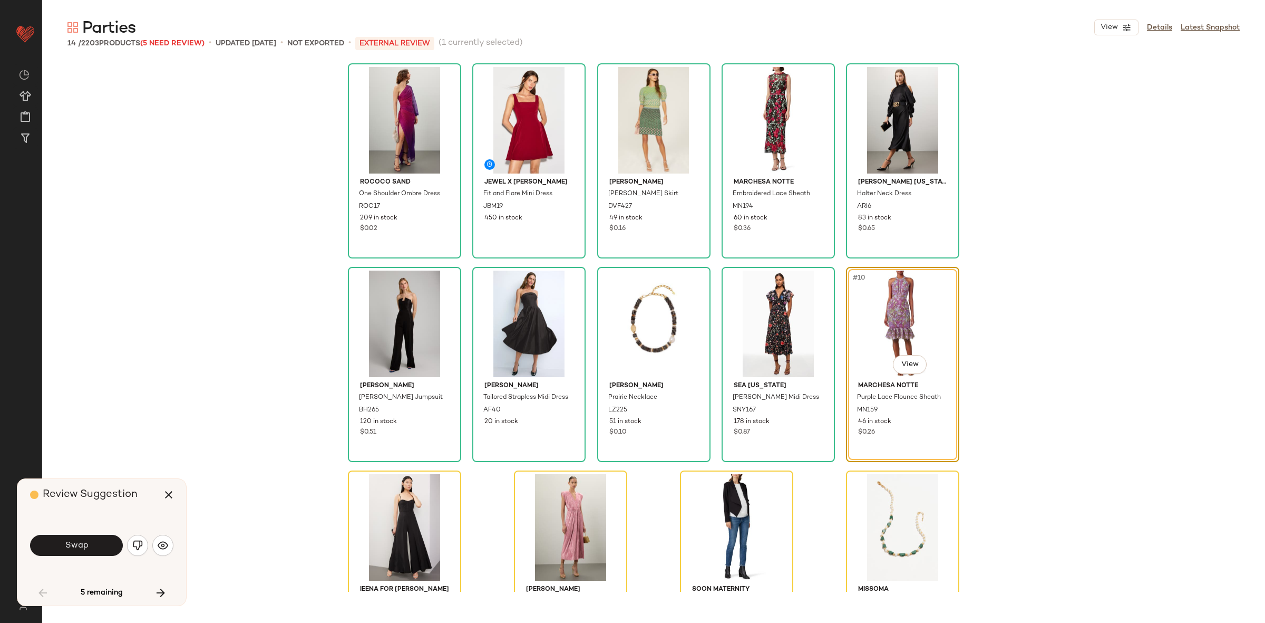
click at [66, 545] on span "Swap" at bounding box center [76, 545] width 24 height 10
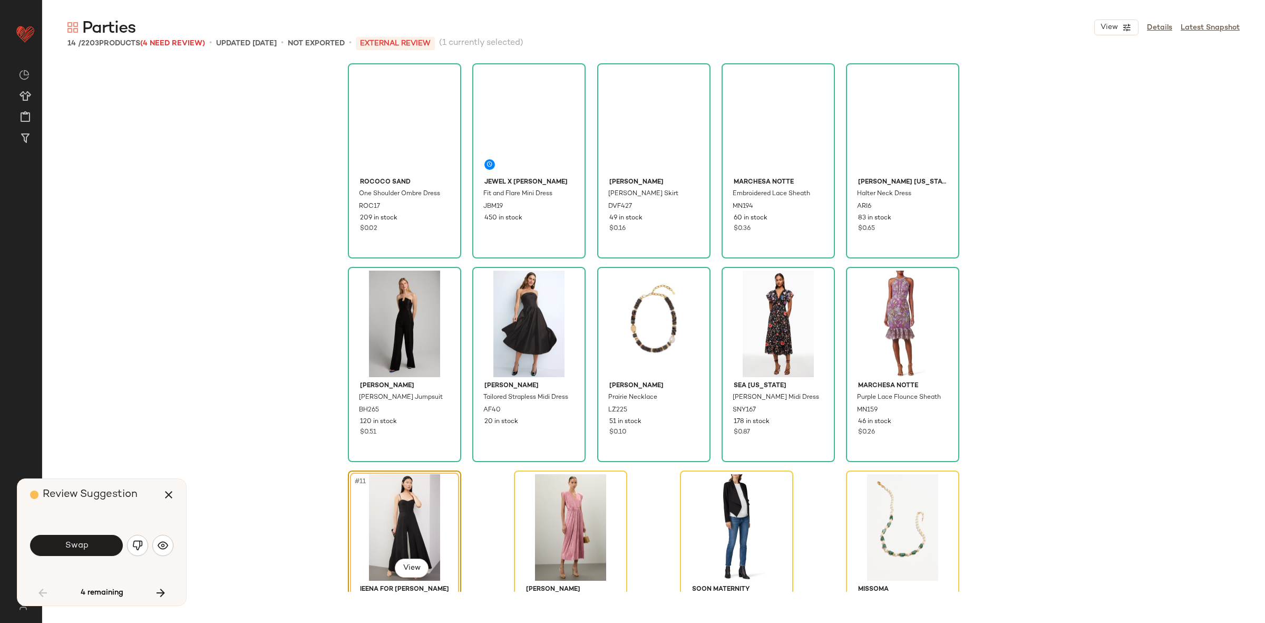
scroll to position [74, 0]
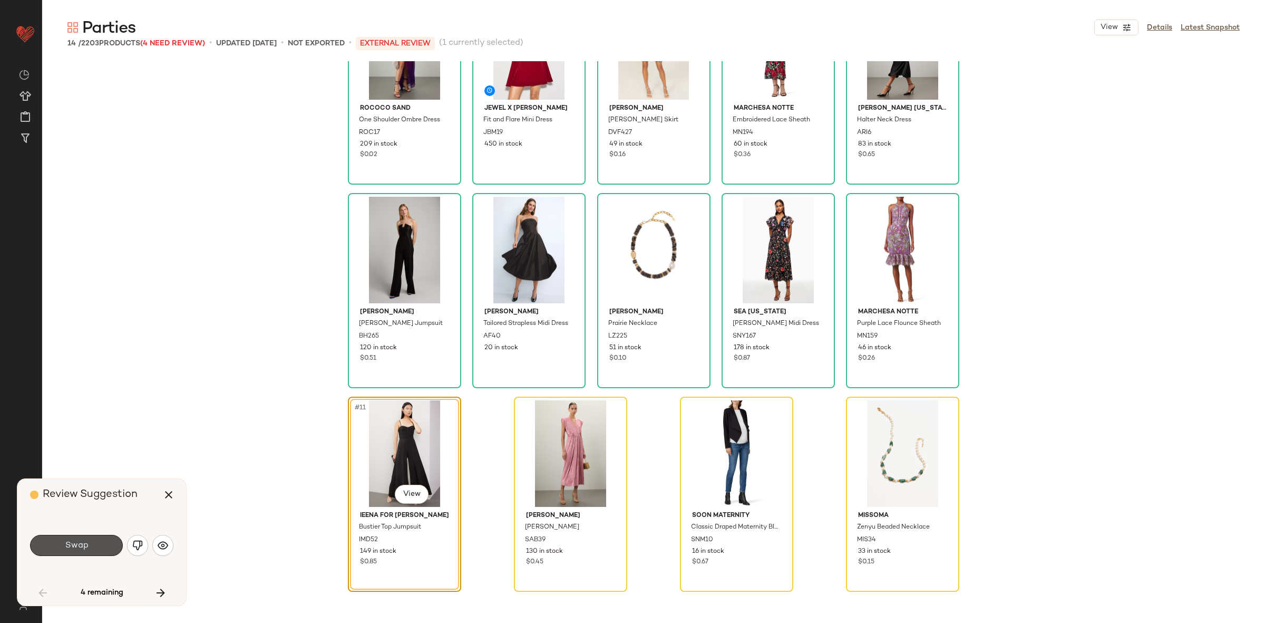
click at [66, 545] on span "Swap" at bounding box center [76, 545] width 24 height 10
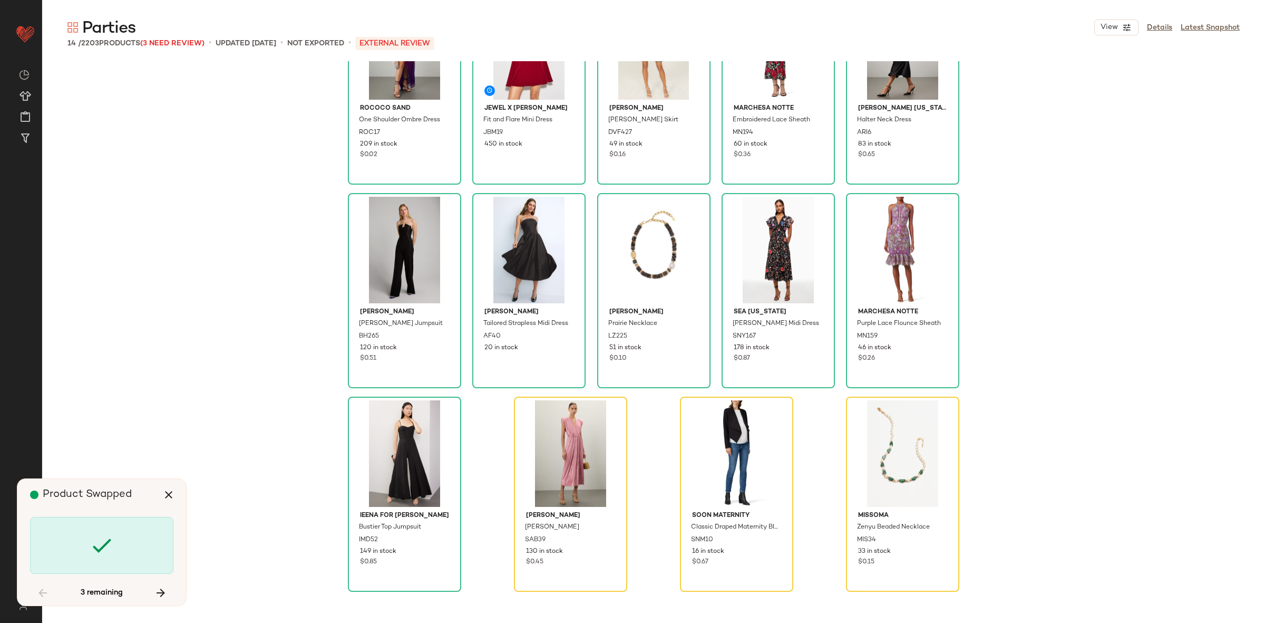
scroll to position [74, 0]
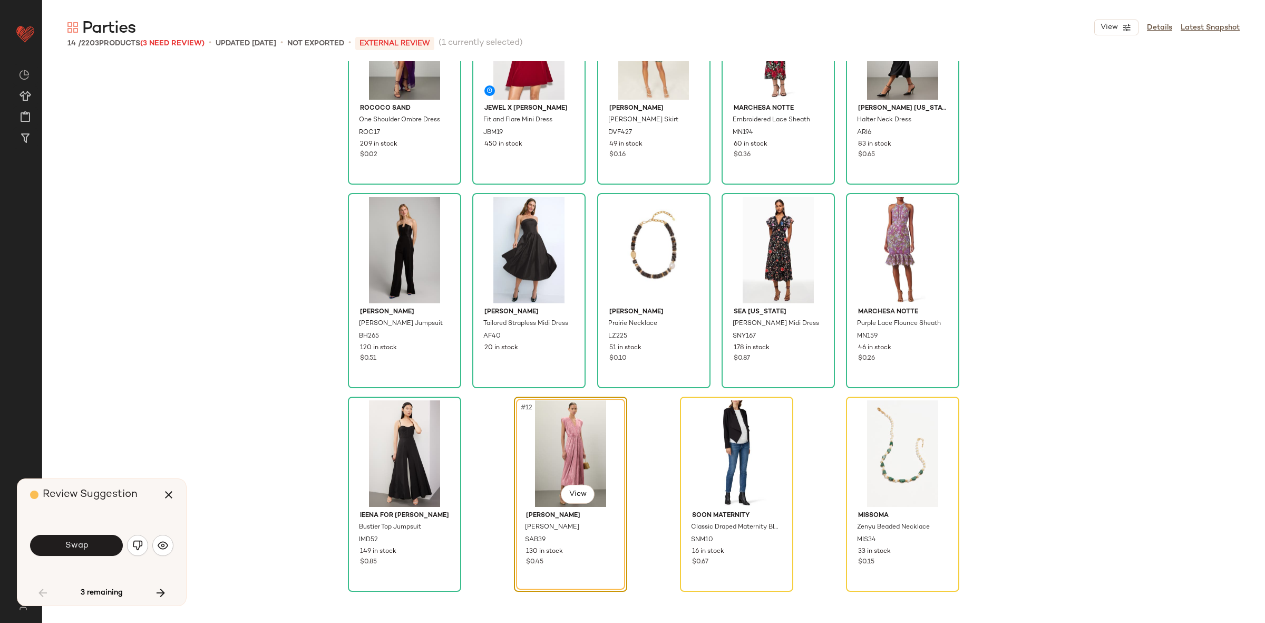
click at [66, 545] on span "Swap" at bounding box center [76, 545] width 24 height 10
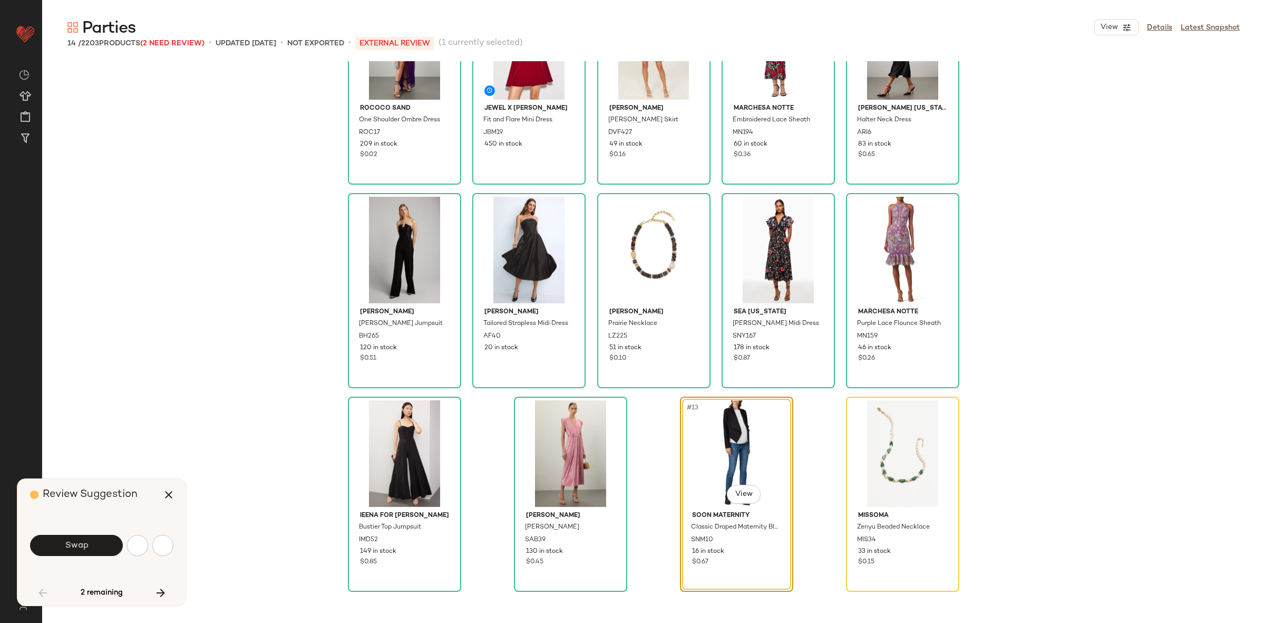
scroll to position [74, 0]
click at [66, 545] on span "Swap" at bounding box center [76, 545] width 24 height 10
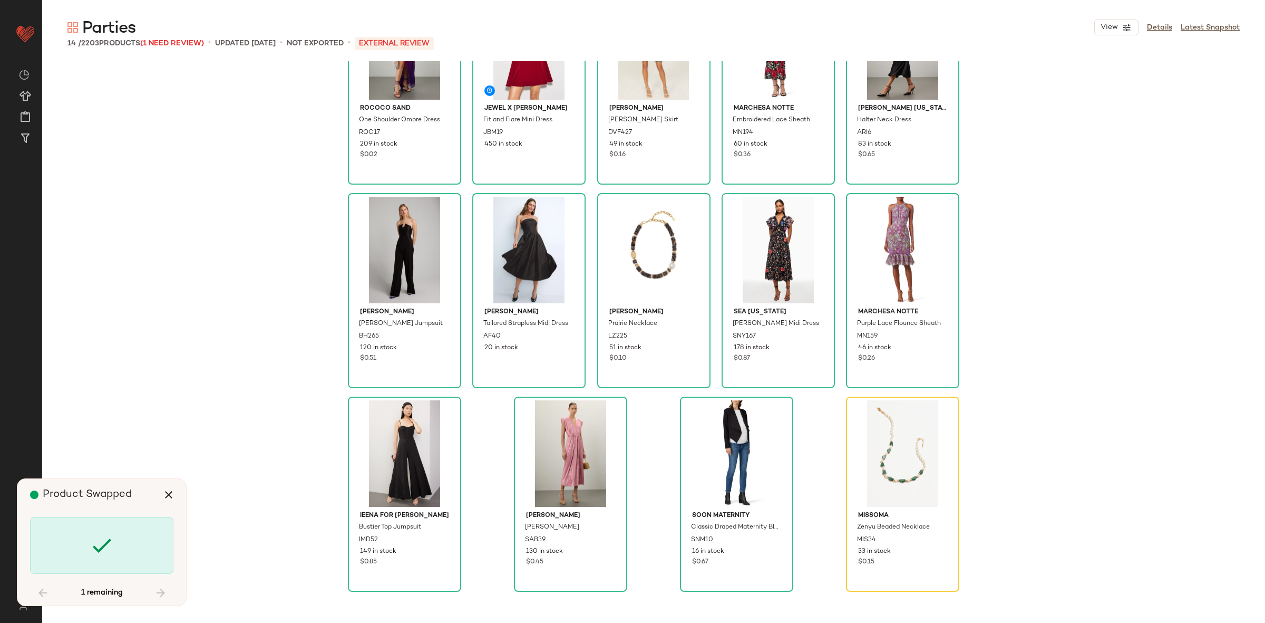
scroll to position [74, 0]
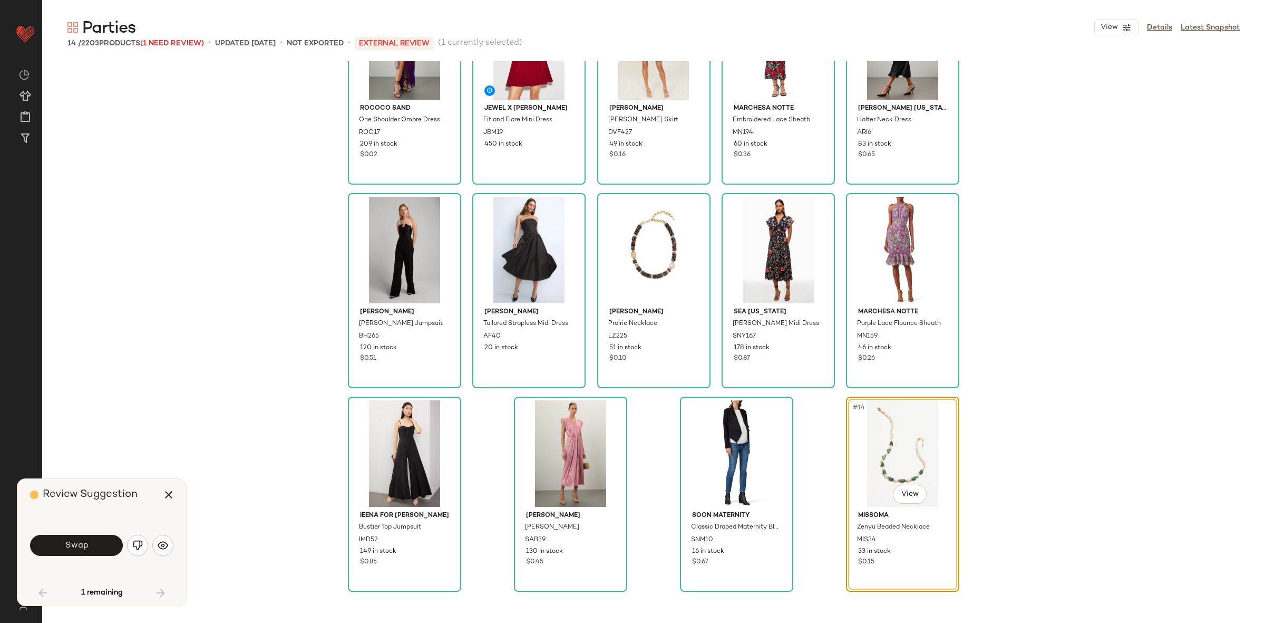
click at [66, 545] on span "Swap" at bounding box center [76, 545] width 24 height 10
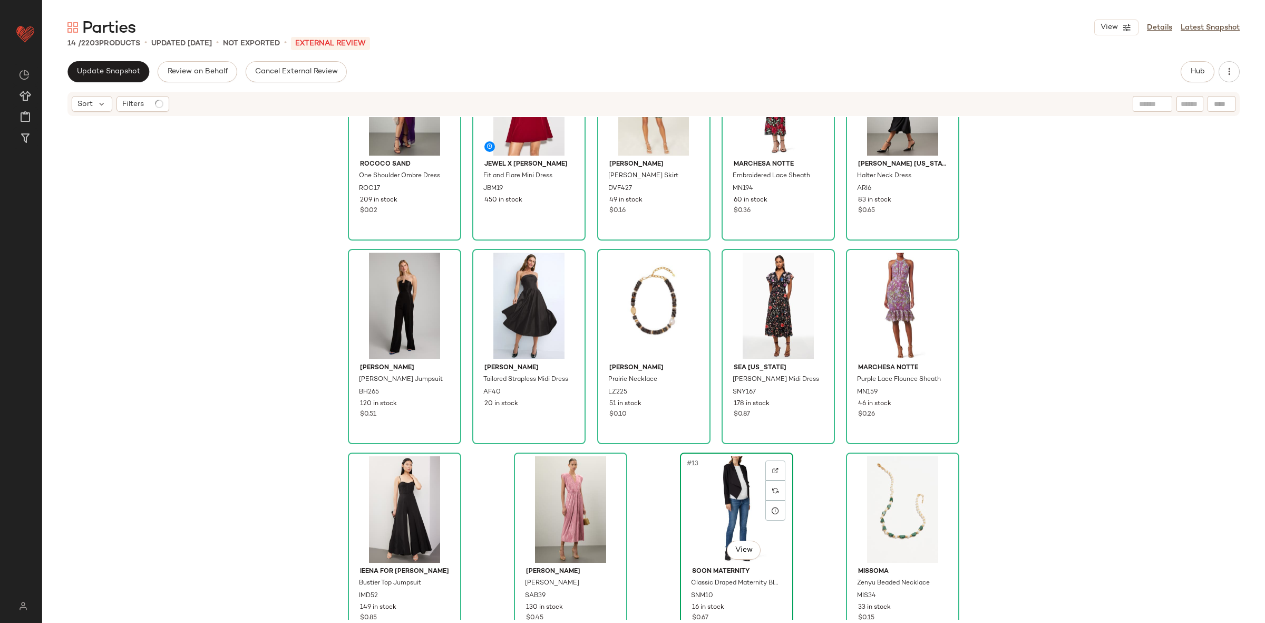
click at [731, 493] on div "#13 View" at bounding box center [737, 509] width 106 height 106
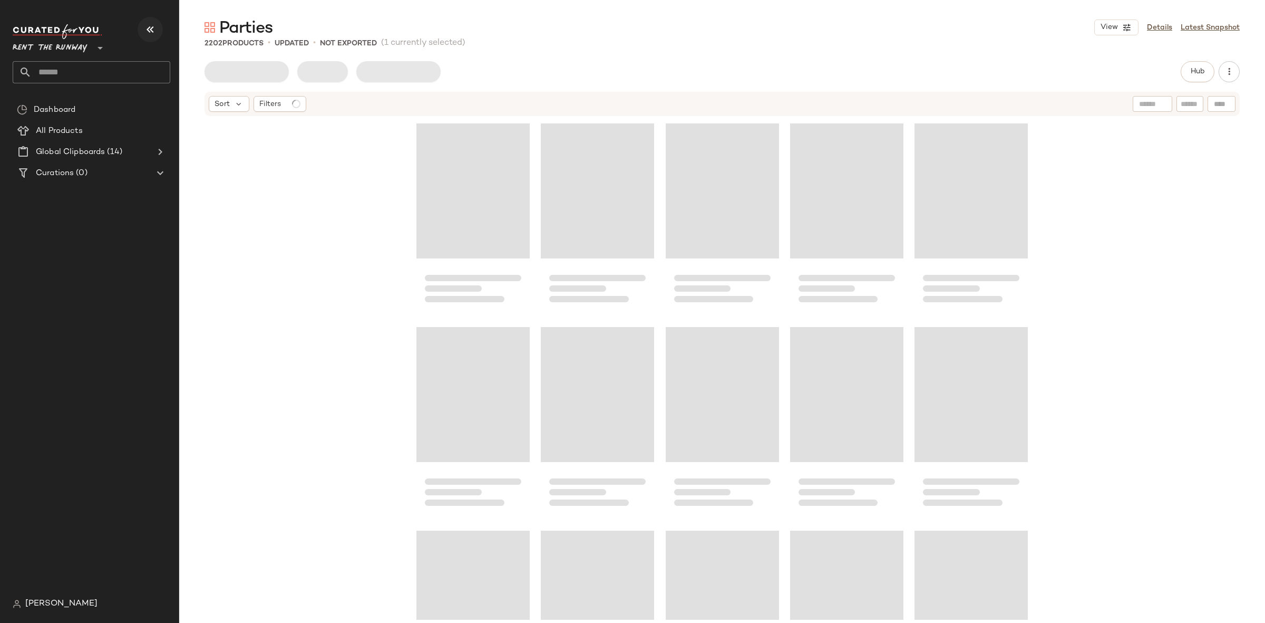
click at [140, 33] on button "button" at bounding box center [150, 29] width 25 height 25
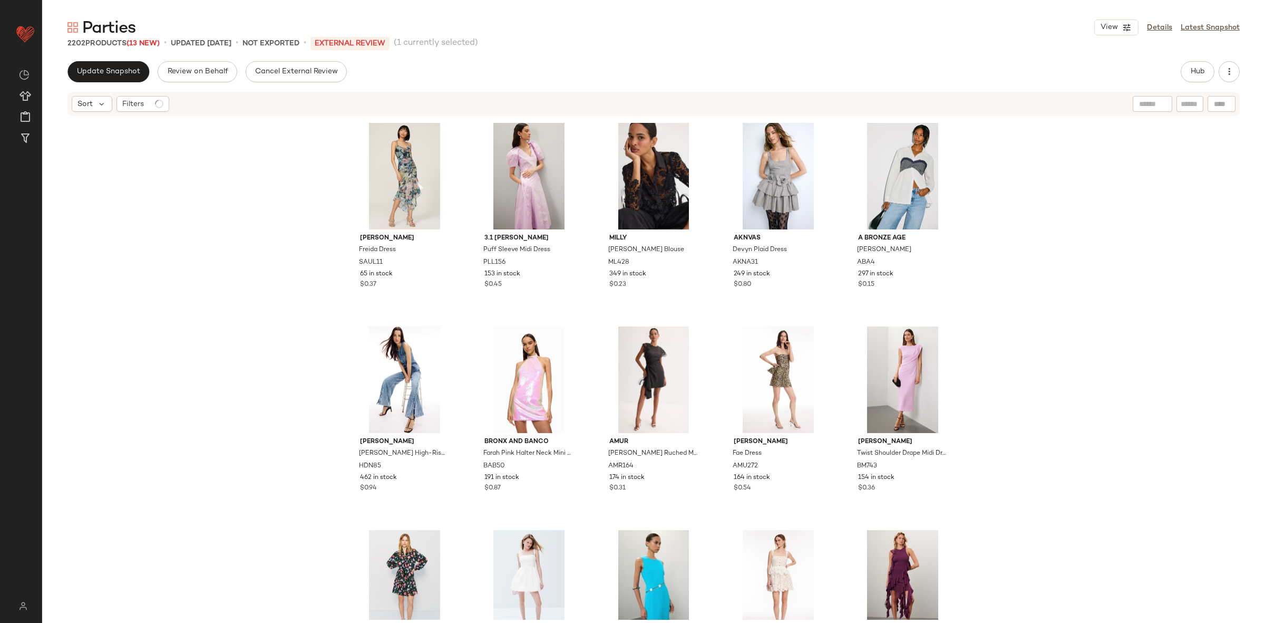
click at [285, 240] on div "[PERSON_NAME] [PERSON_NAME] Dress SAUL11 65 in stock $0.37 3.1 [PERSON_NAME] Pu…" at bounding box center [653, 368] width 1223 height 502
click at [125, 70] on span "Update Snapshot" at bounding box center [108, 71] width 64 height 8
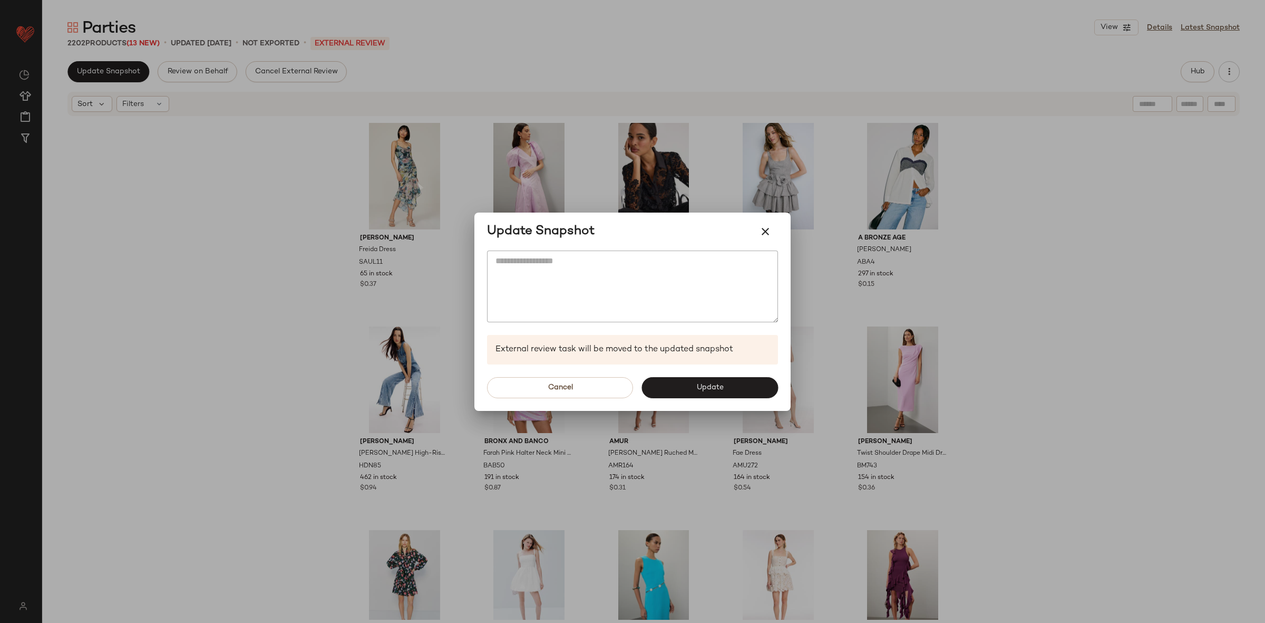
click at [716, 404] on div "Cancel Update" at bounding box center [632, 387] width 316 height 46
click at [713, 388] on span "Update" at bounding box center [709, 387] width 27 height 8
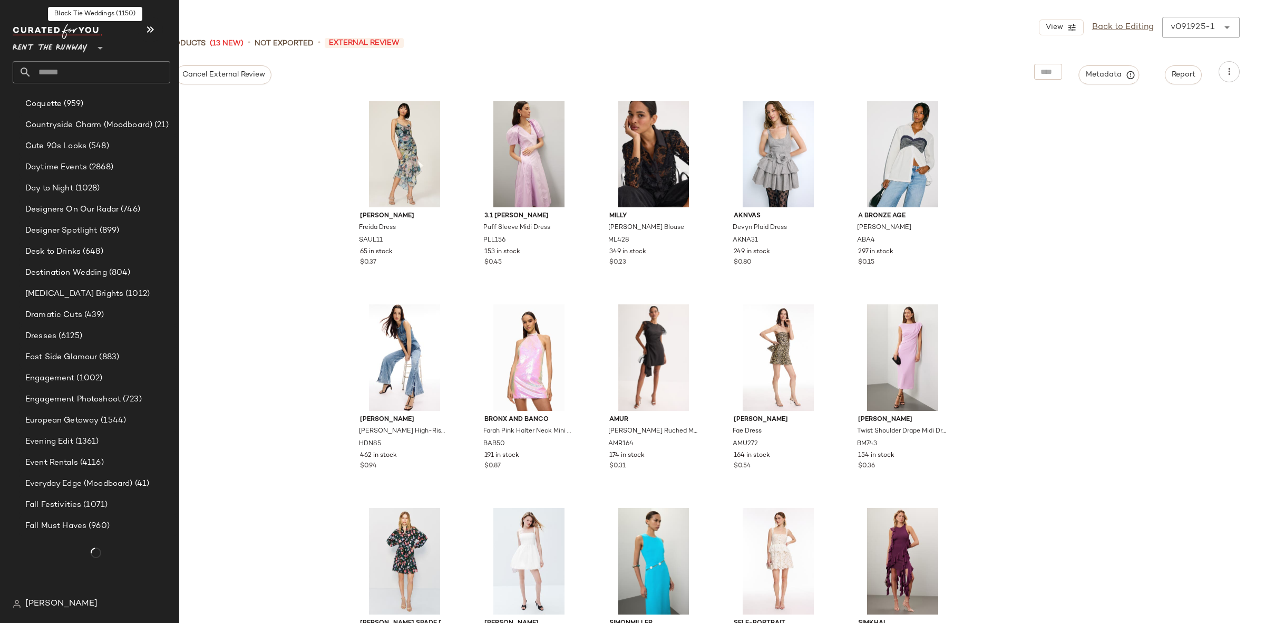
scroll to position [668, 0]
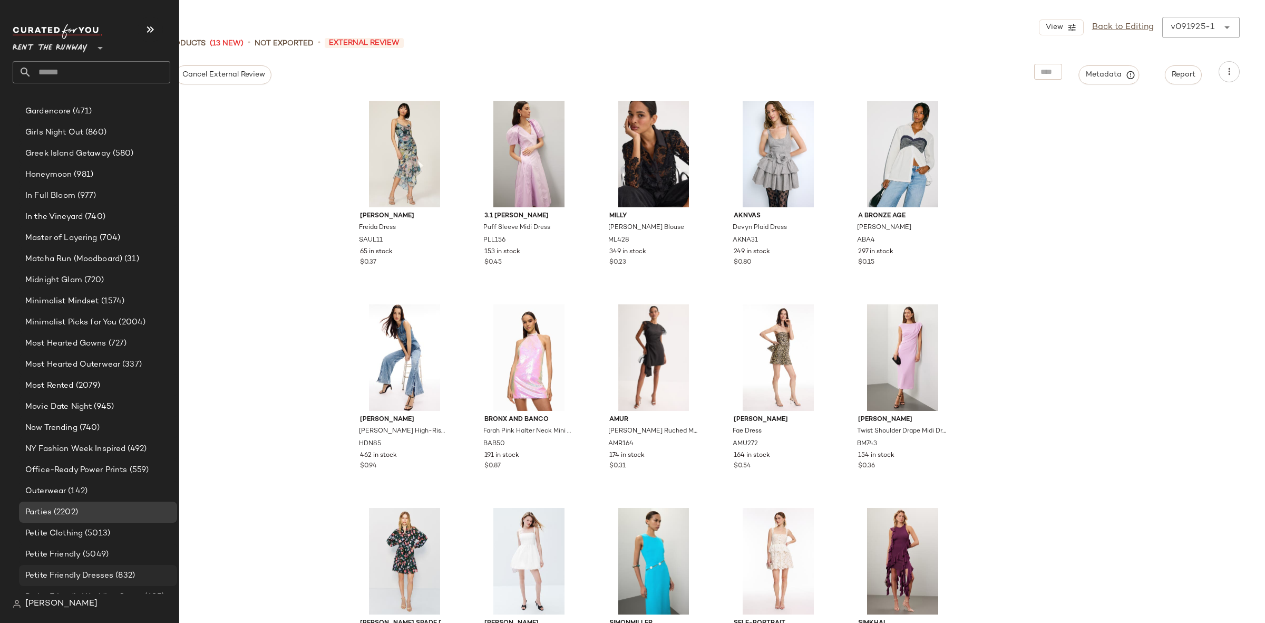
click at [100, 575] on span "Petite Friendly Dresses" at bounding box center [69, 575] width 88 height 12
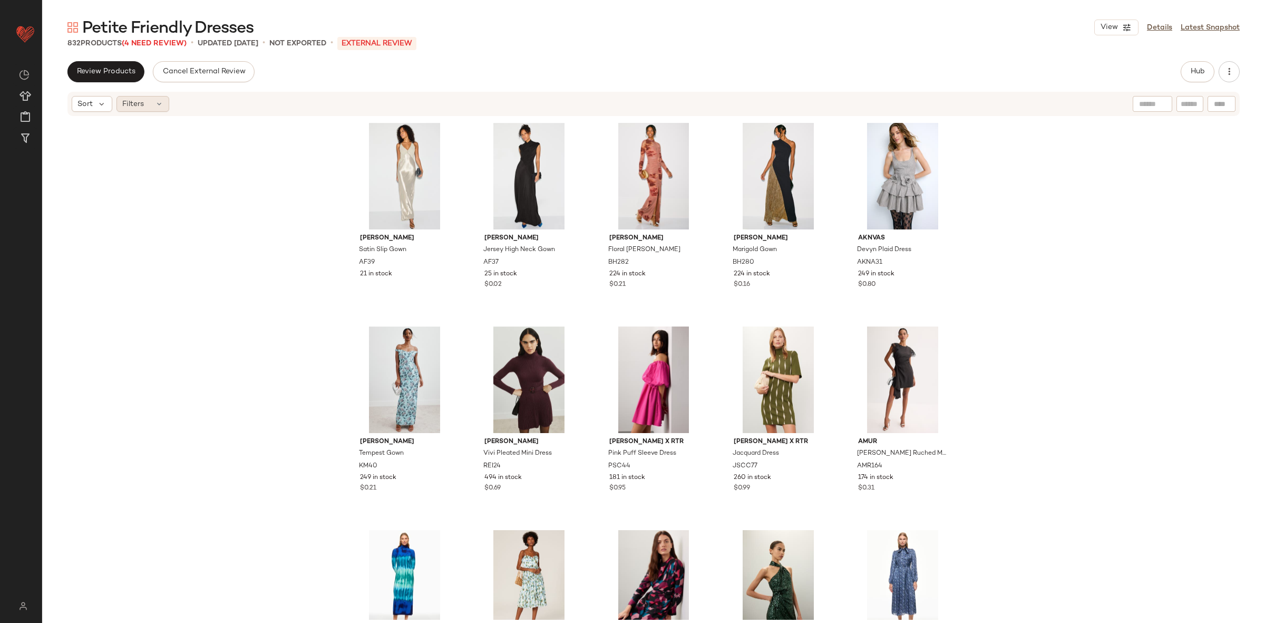
click at [157, 98] on div "Filters" at bounding box center [142, 104] width 53 height 16
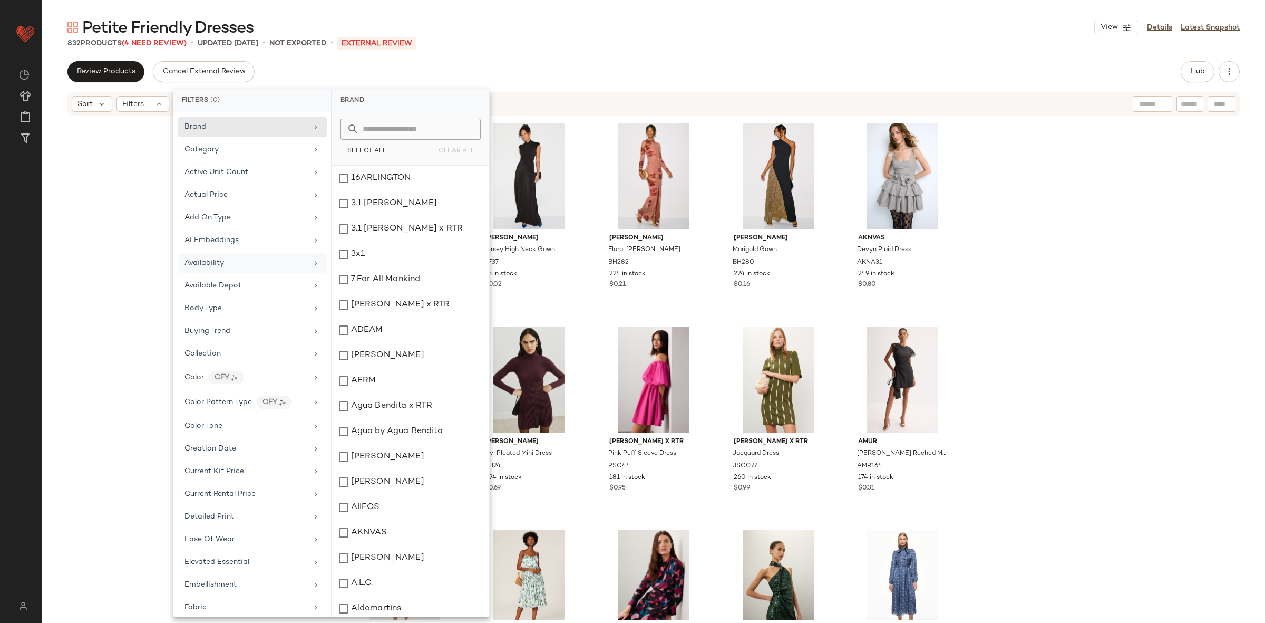
click at [227, 263] on div "Availability" at bounding box center [245, 262] width 123 height 11
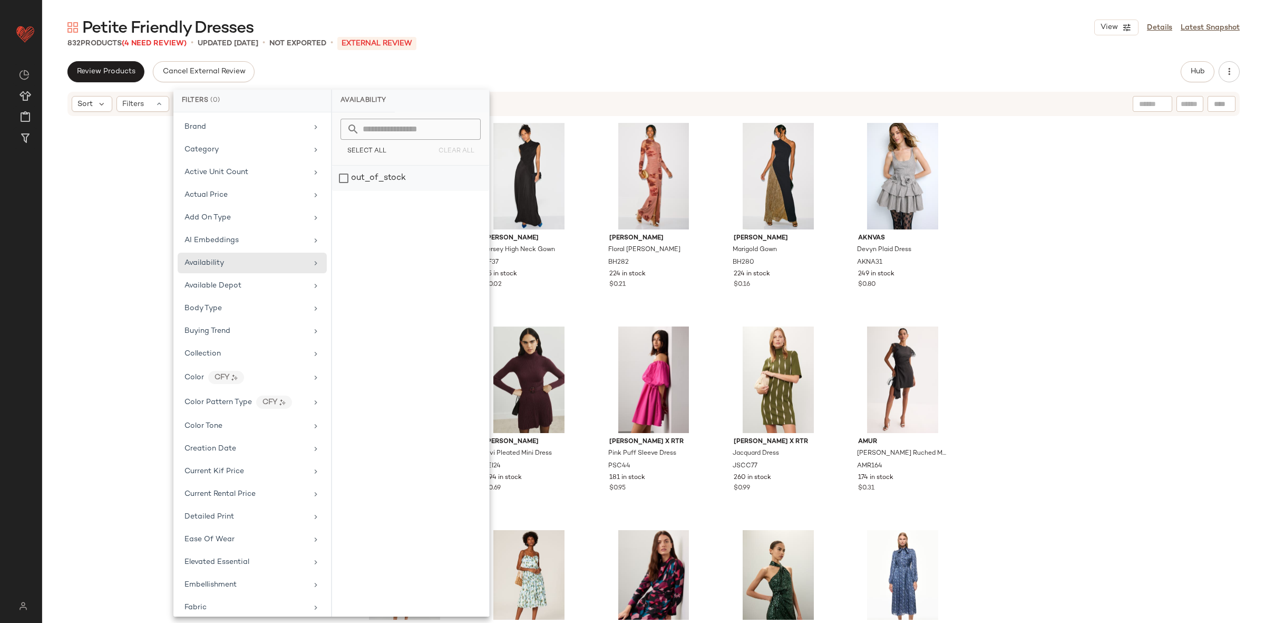
click at [344, 177] on div "out_of_stock" at bounding box center [410, 178] width 157 height 25
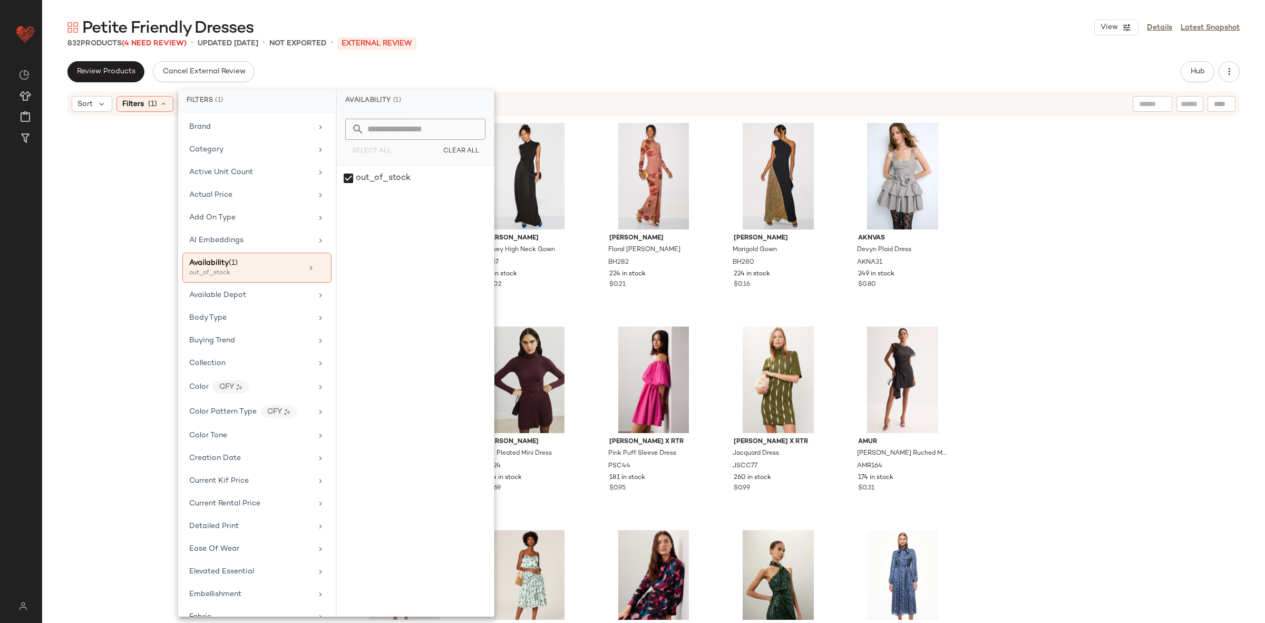
click at [1053, 210] on div "[PERSON_NAME] Satin Slip Gown AF39 21 in stock [GEOGRAPHIC_DATA][PERSON_NAME] J…" at bounding box center [653, 368] width 1223 height 502
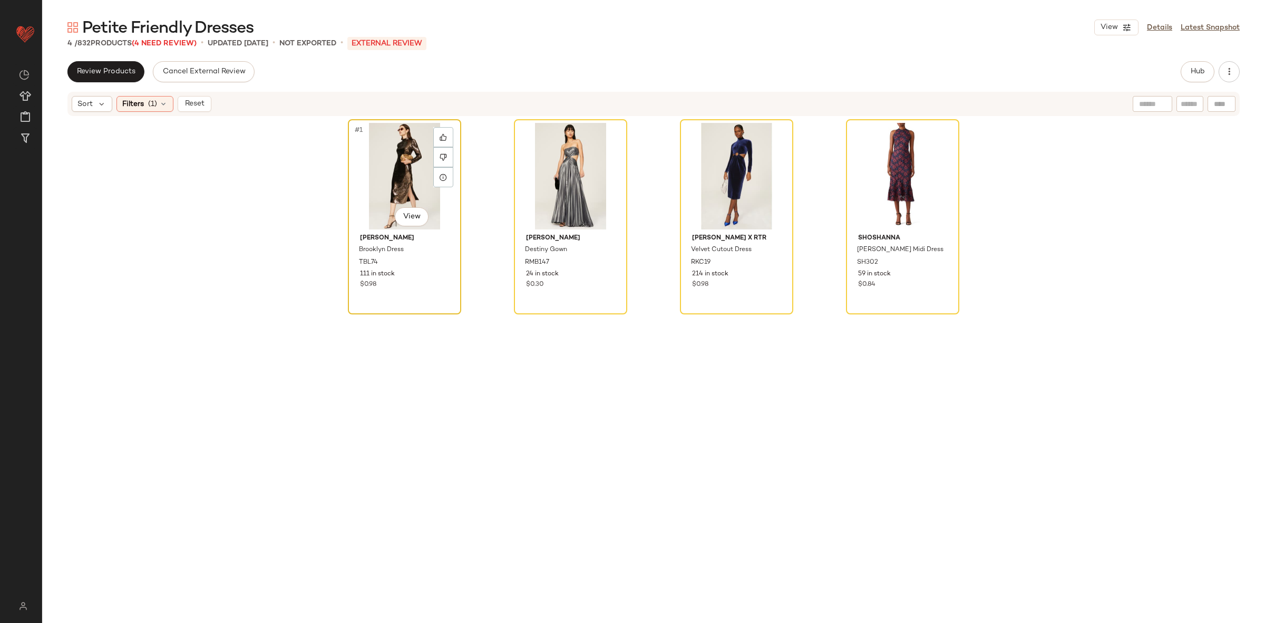
click at [388, 161] on div "#1 View" at bounding box center [405, 176] width 106 height 106
click at [906, 155] on div "#4 View" at bounding box center [903, 176] width 106 height 106
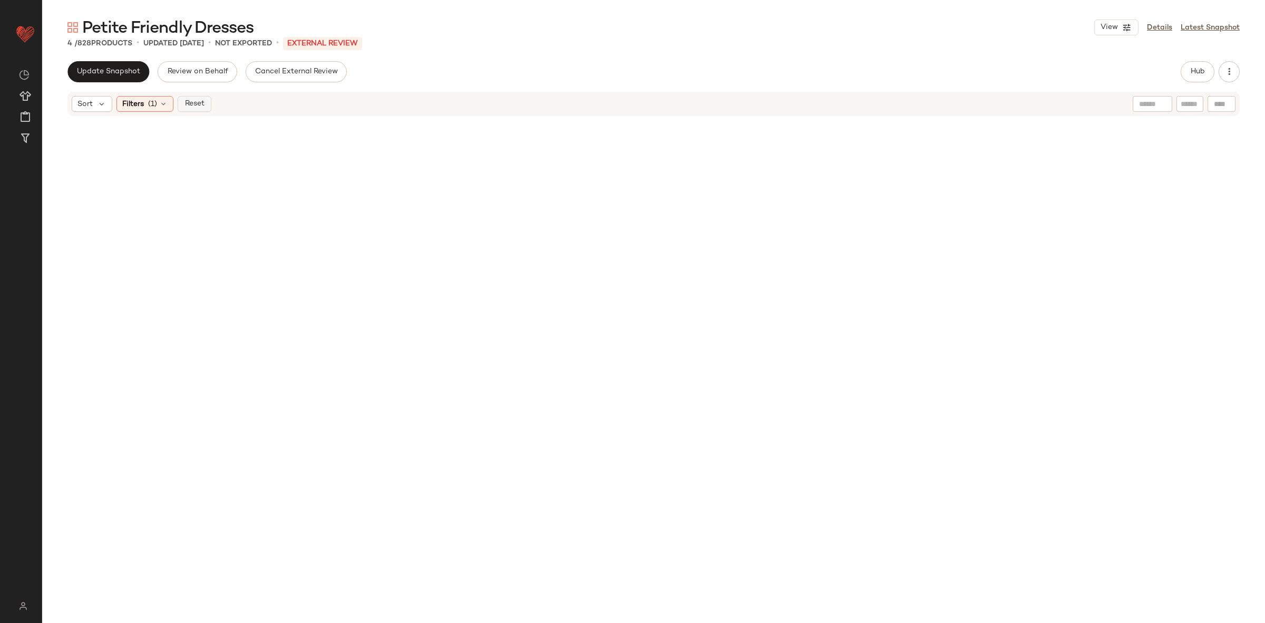
click at [191, 96] on button "Reset" at bounding box center [195, 104] width 34 height 16
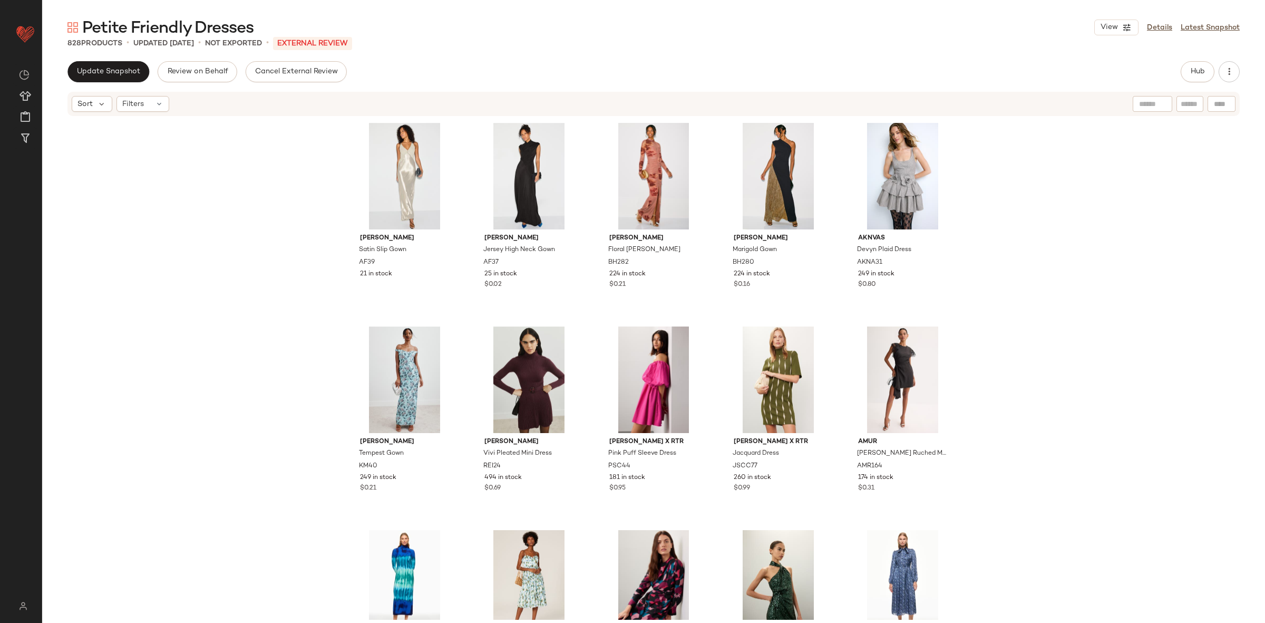
click at [1184, 88] on div "Update Snapshot Review on Behalf Cancel External Review Hub Sort Filters [PERSO…" at bounding box center [653, 364] width 1223 height 606
click at [1191, 69] on span "Hub" at bounding box center [1197, 71] width 15 height 8
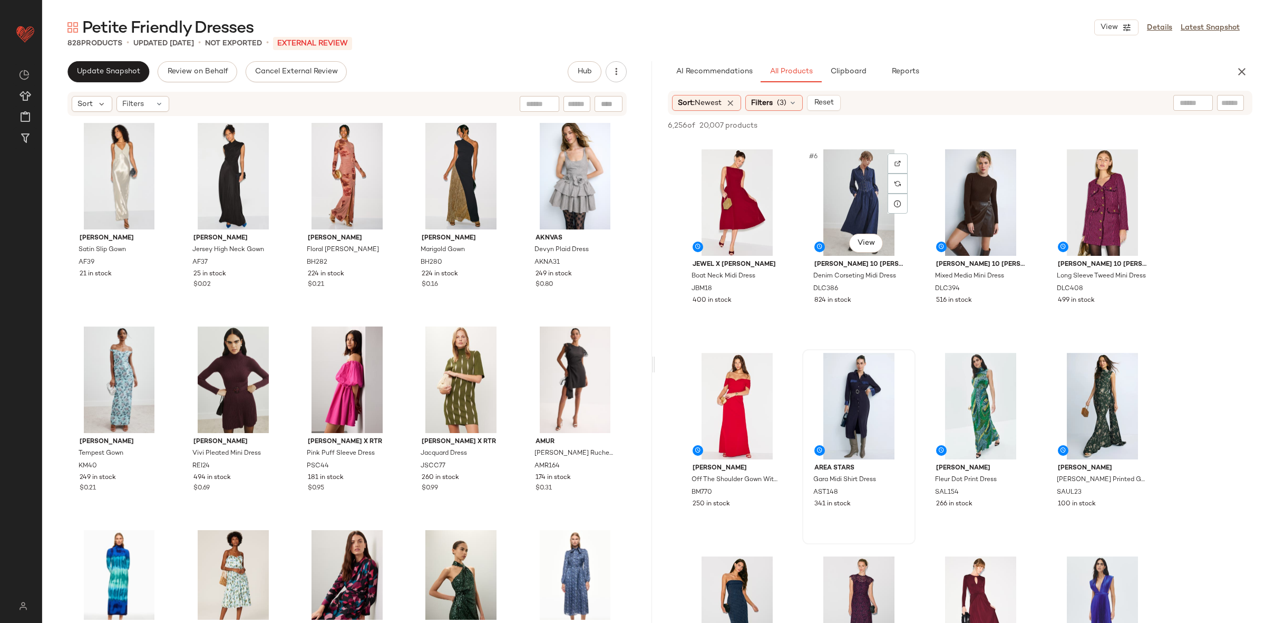
scroll to position [216, 0]
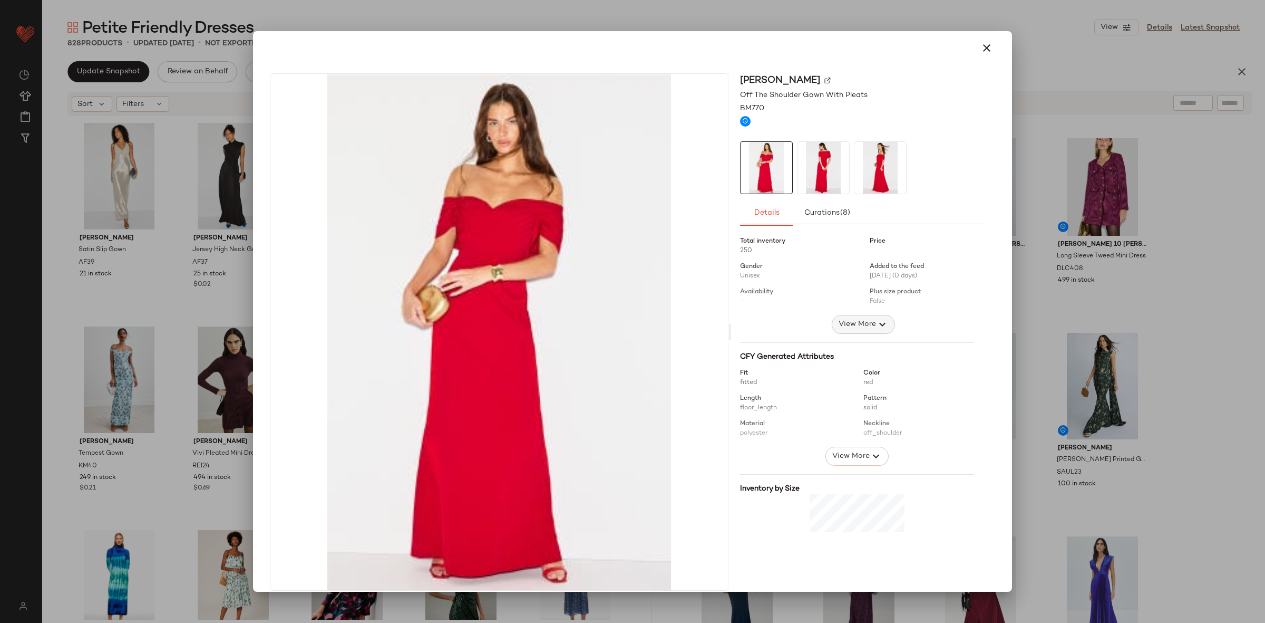
click at [841, 319] on span "View More" at bounding box center [857, 324] width 38 height 13
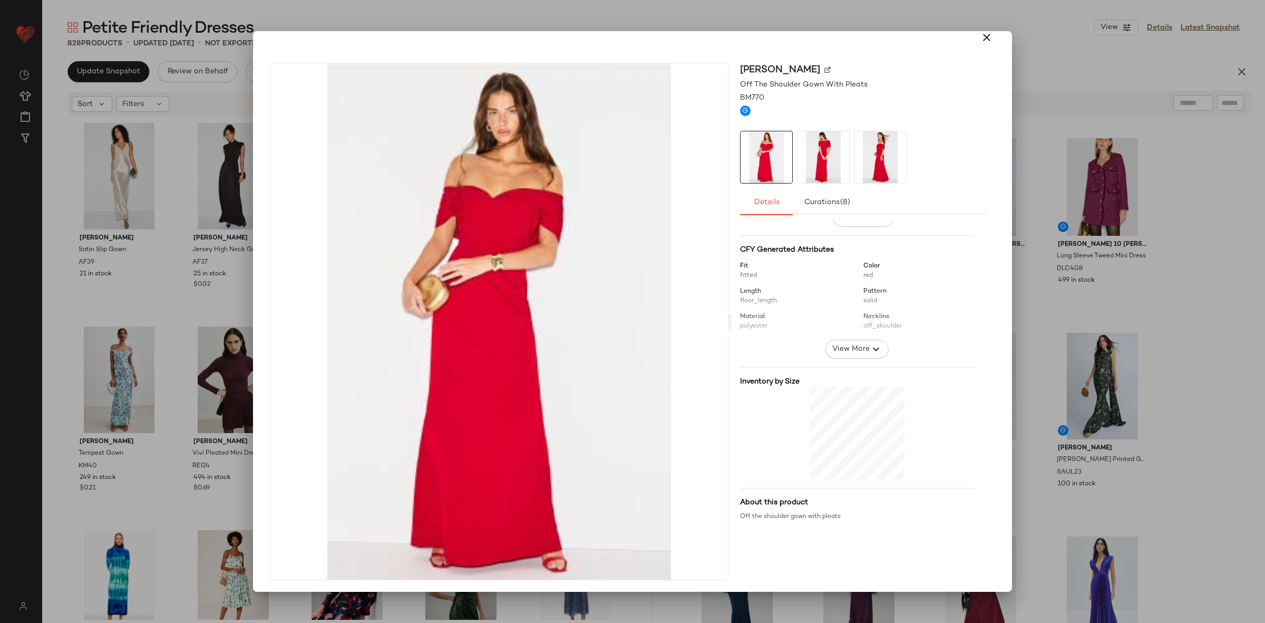
scroll to position [11, 0]
click at [1063, 394] on div at bounding box center [632, 311] width 1265 height 623
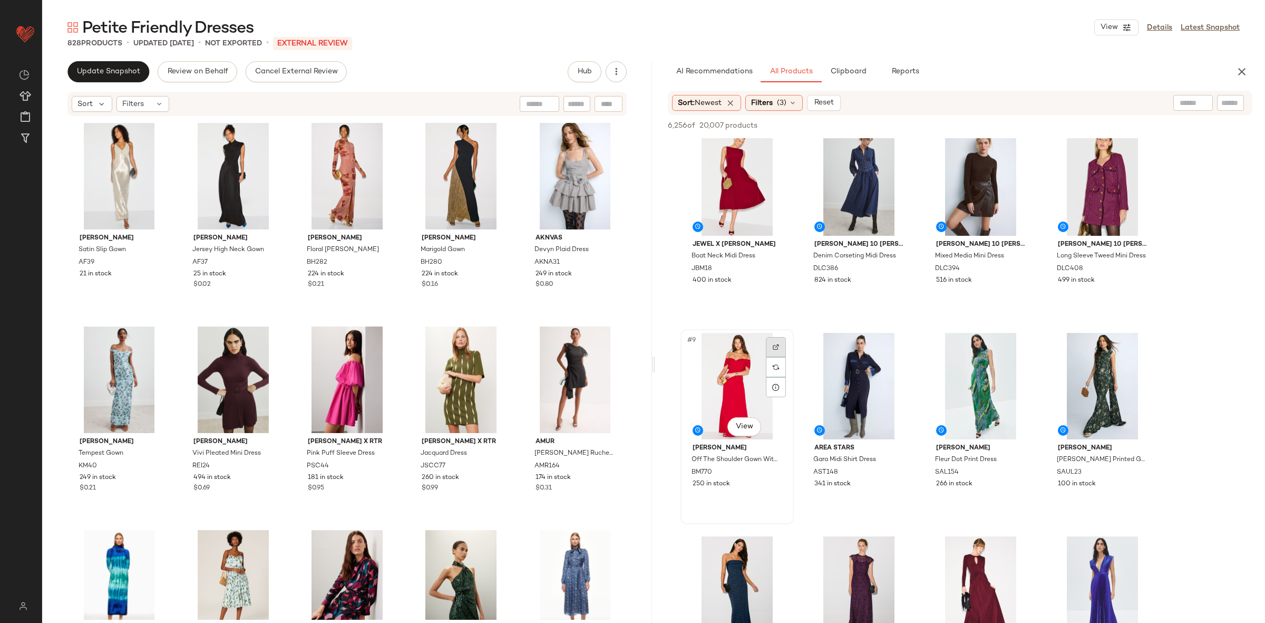
click at [766, 351] on div at bounding box center [776, 347] width 20 height 20
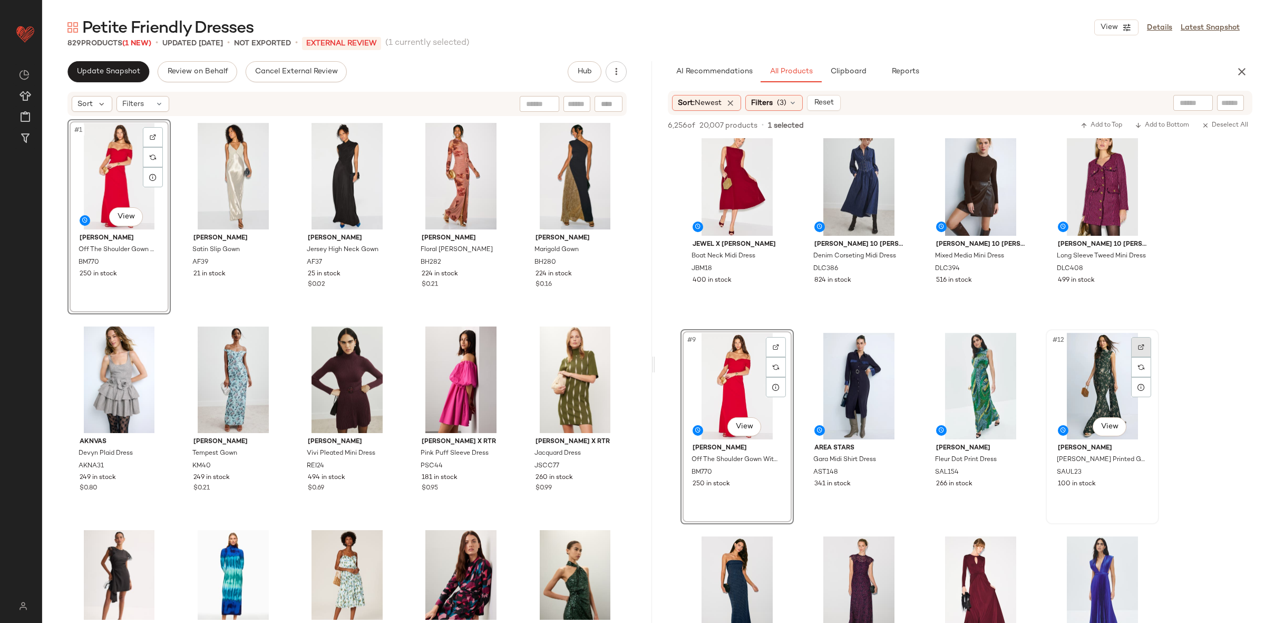
click at [1143, 342] on div at bounding box center [1141, 347] width 20 height 20
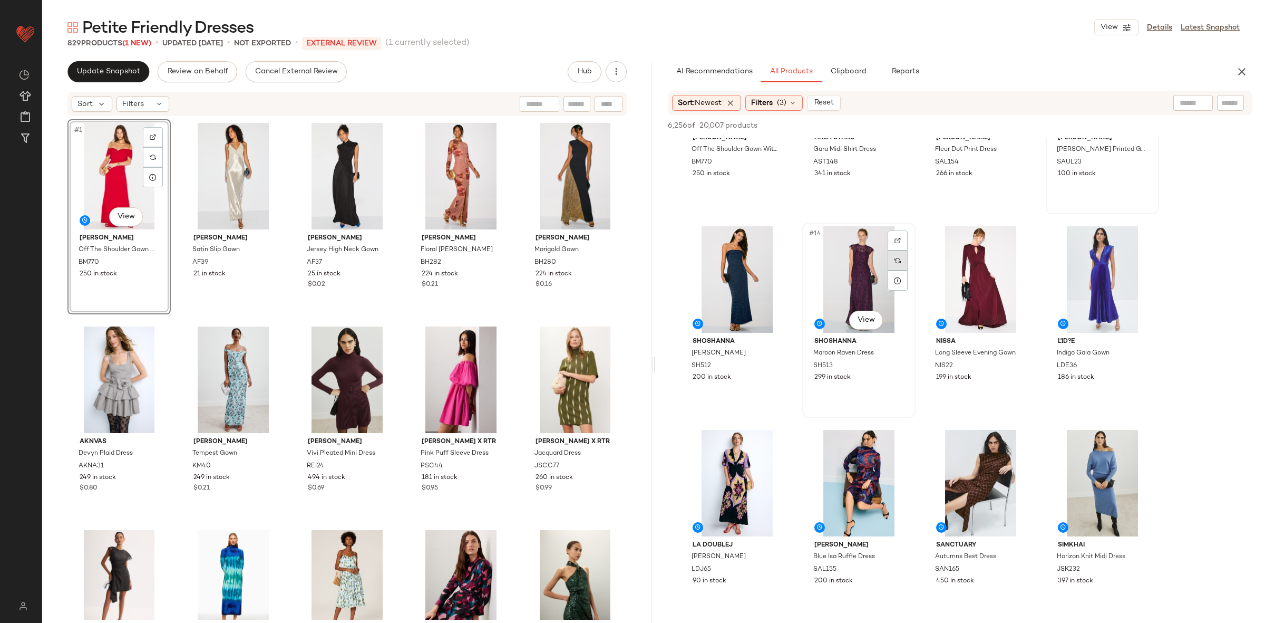
scroll to position [531, 0]
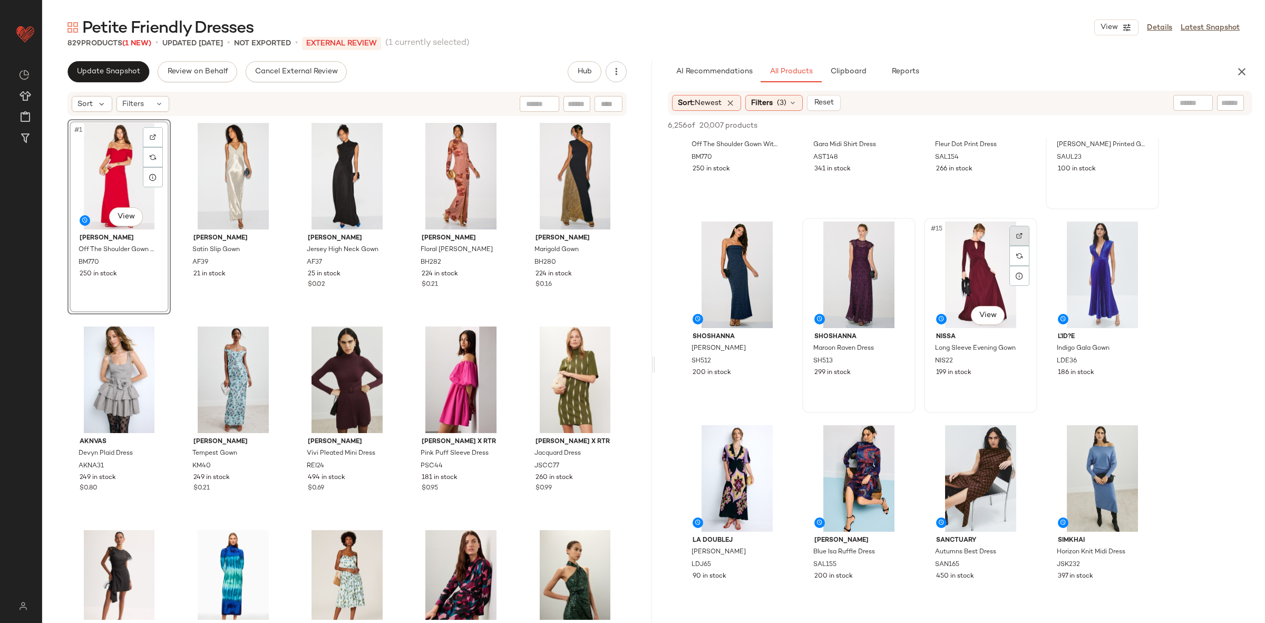
click at [1020, 230] on div at bounding box center [1019, 236] width 20 height 20
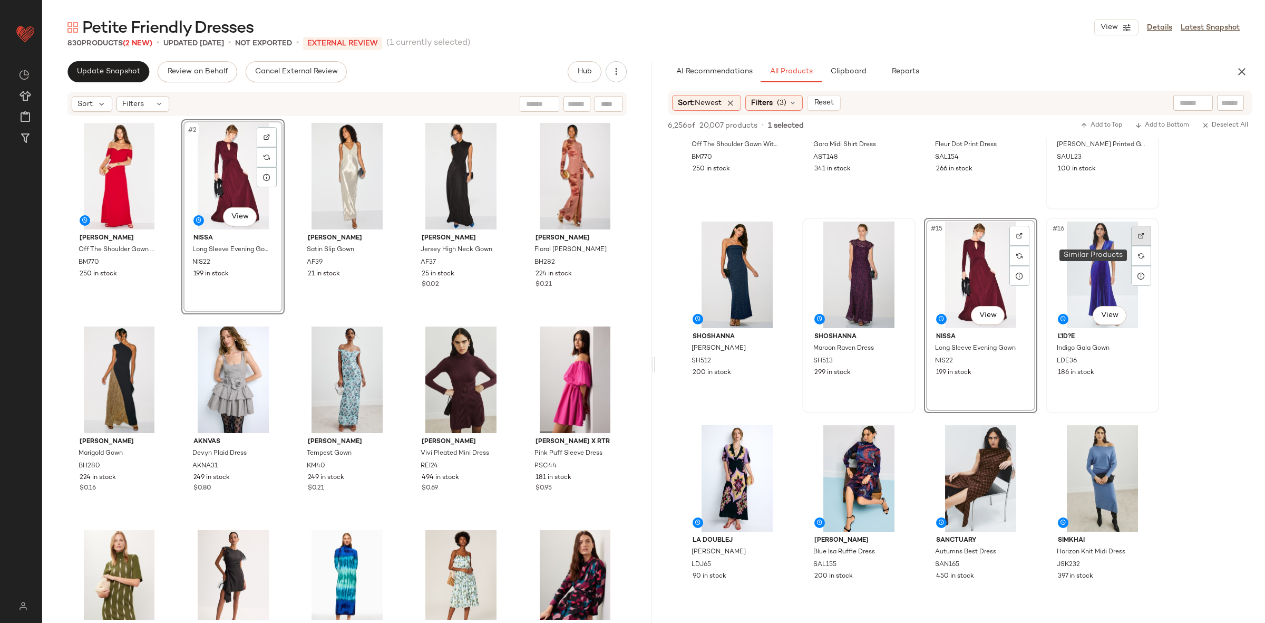
click at [1135, 237] on div at bounding box center [1141, 236] width 20 height 20
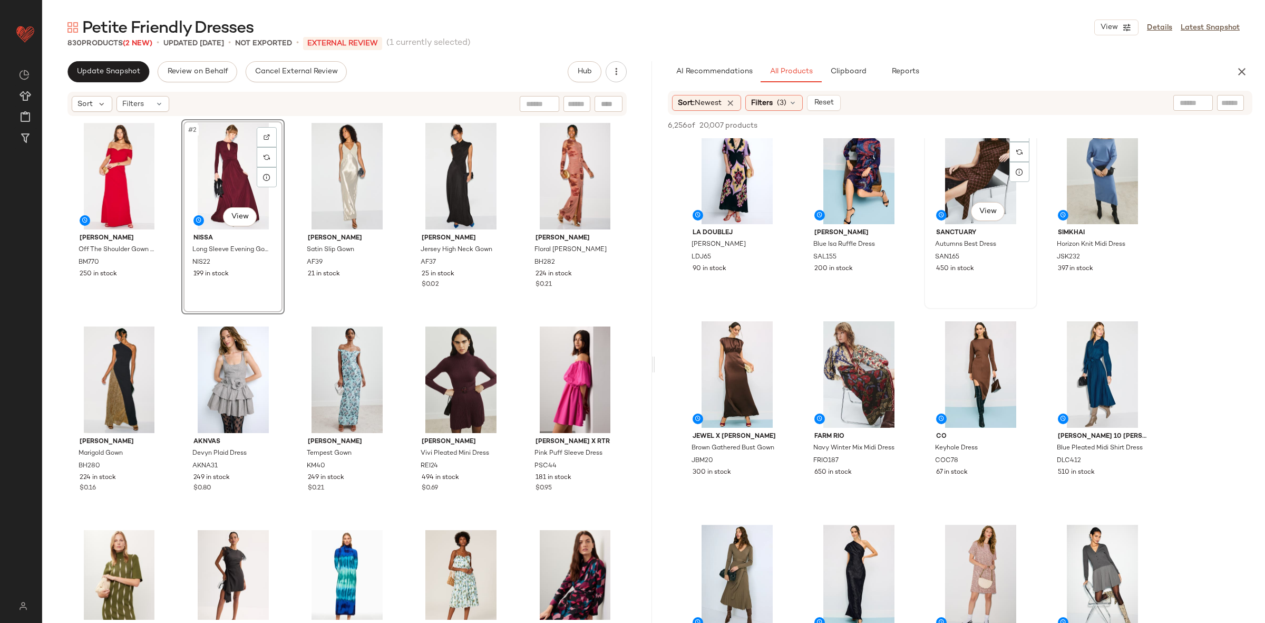
scroll to position [890, 0]
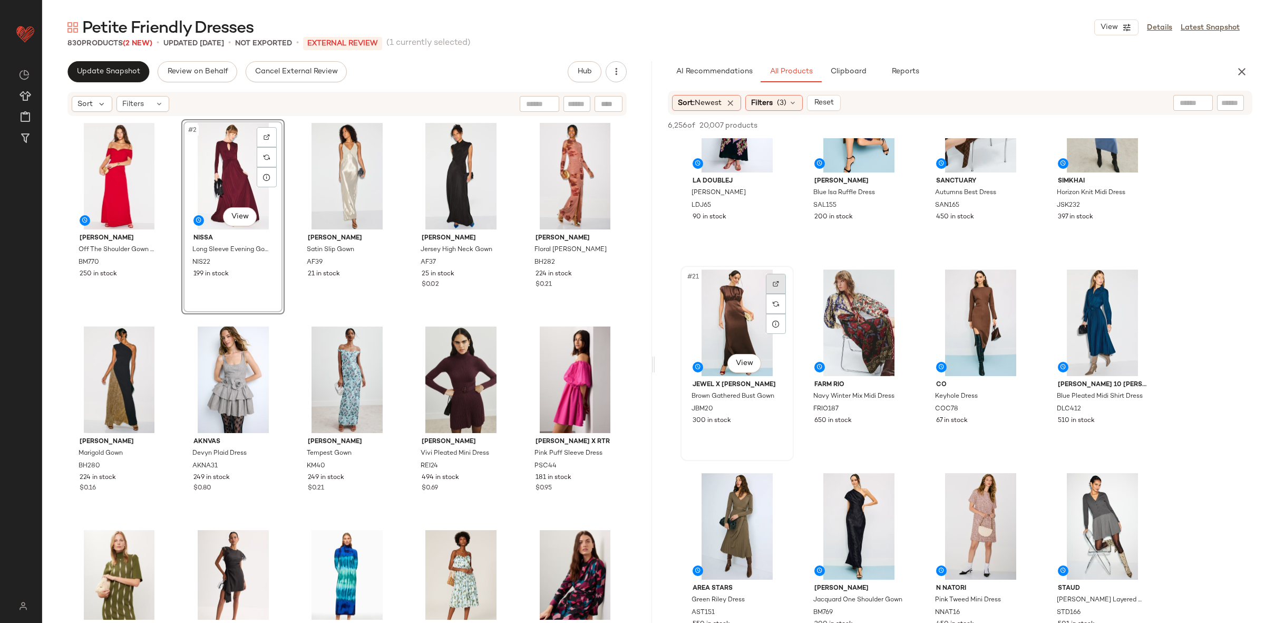
click at [781, 281] on div at bounding box center [776, 284] width 20 height 20
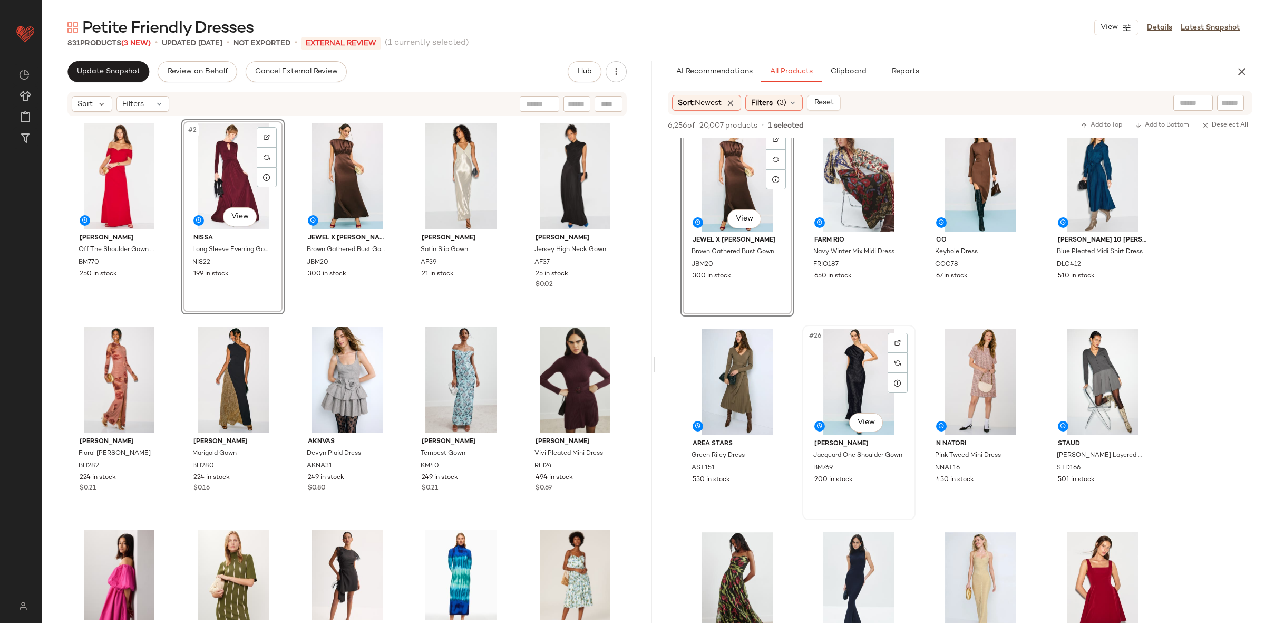
scroll to position [1047, 0]
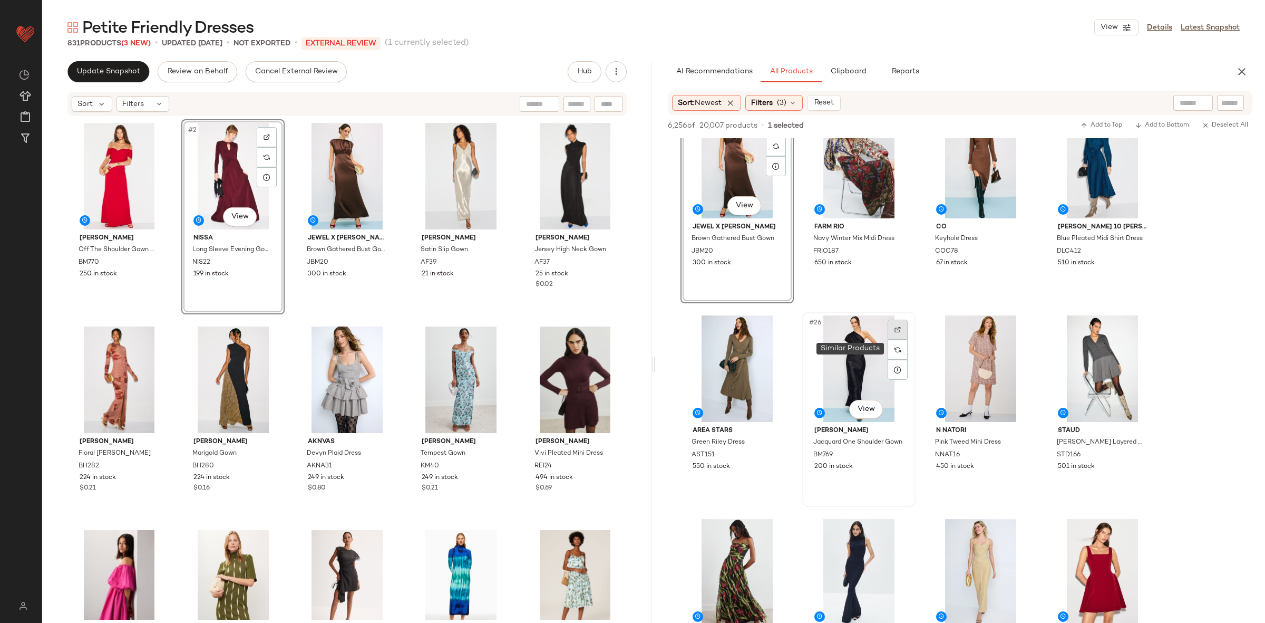
click at [896, 336] on div at bounding box center [898, 329] width 20 height 20
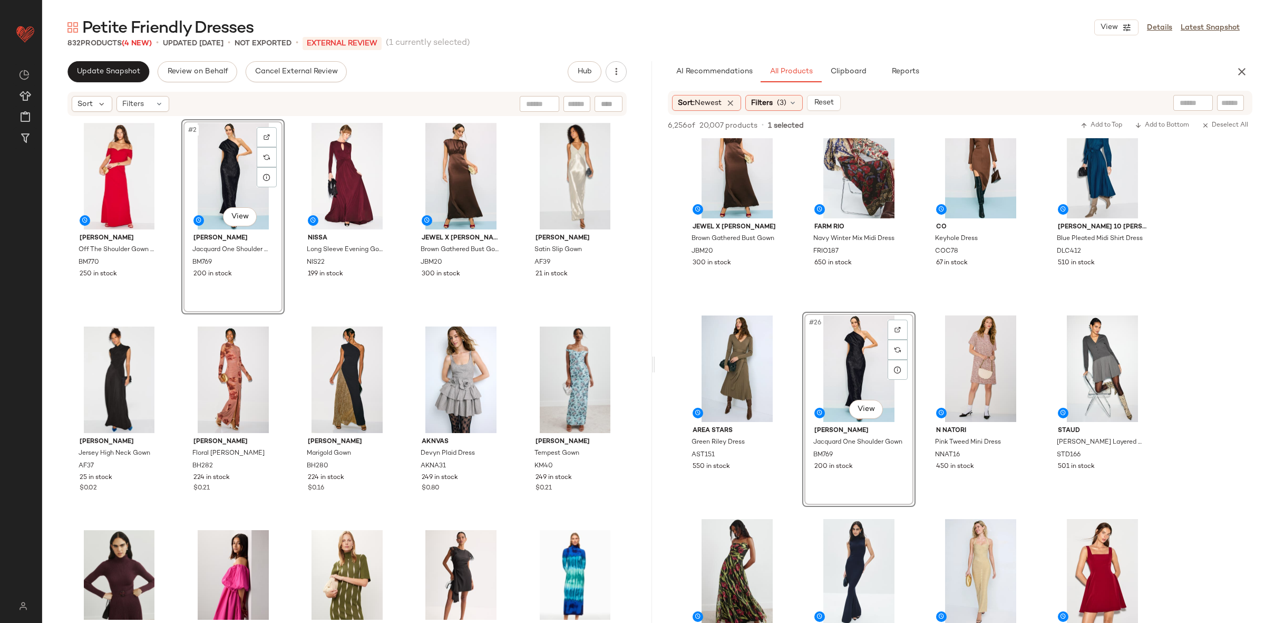
click at [297, 319] on div "Badgley Mischka Off The Shoulder Gown With Pleats BM770 250 in stock #2 View Ba…" at bounding box center [346, 369] width 559 height 500
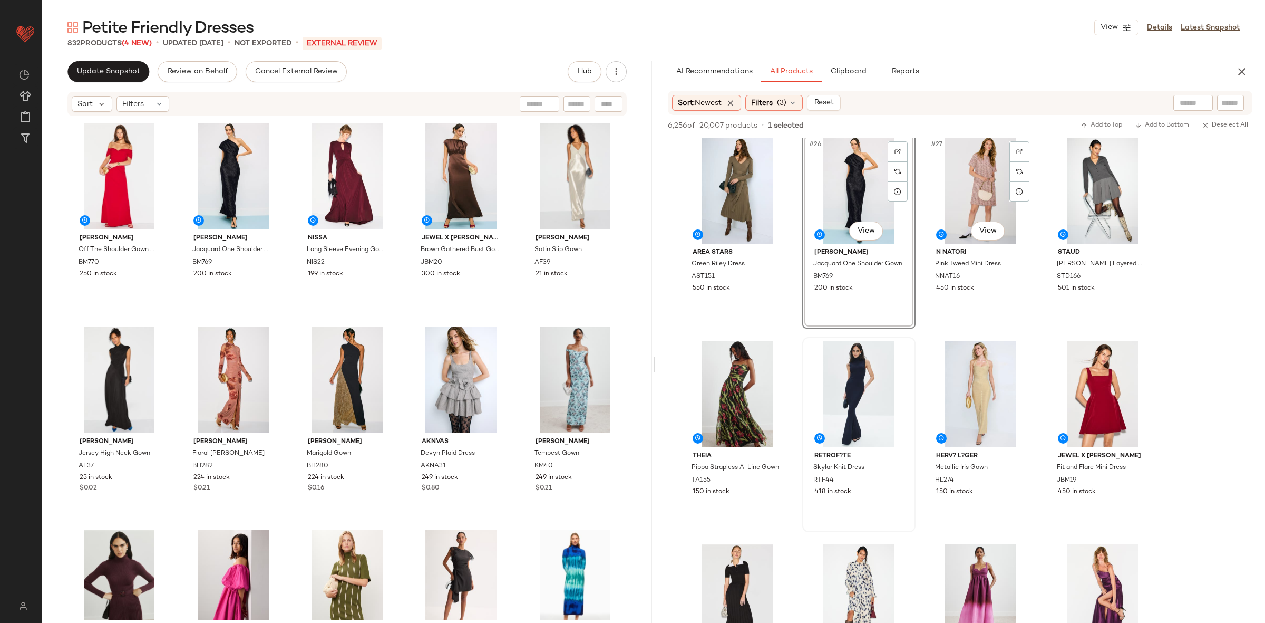
scroll to position [1252, 0]
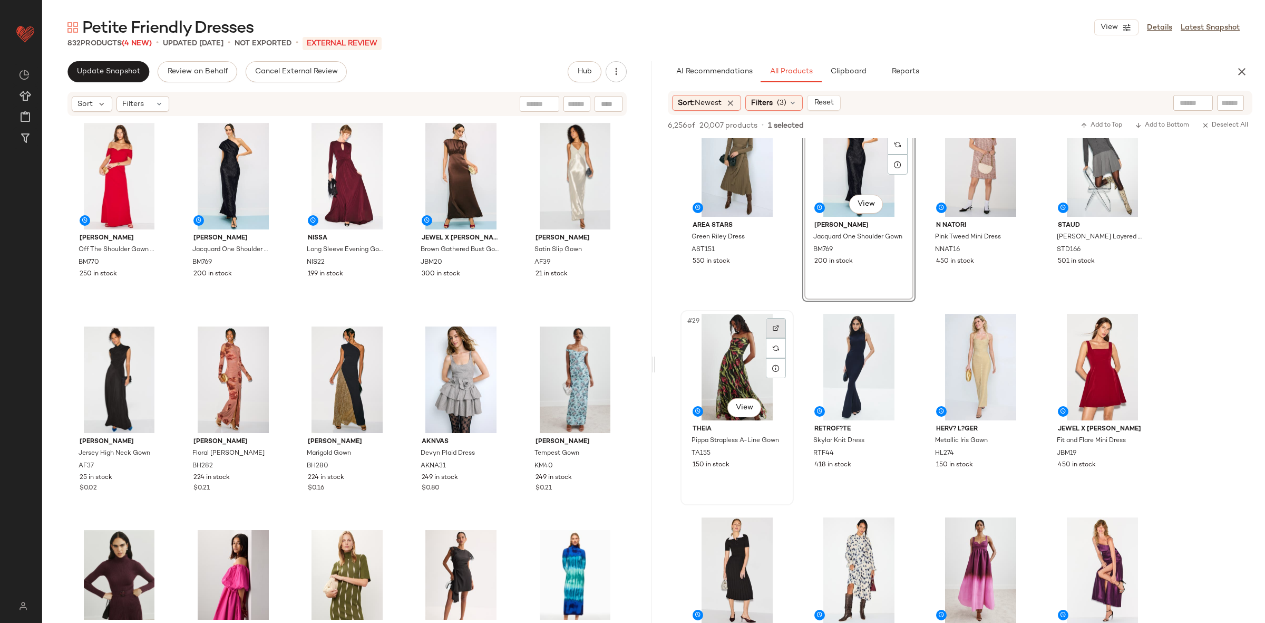
click at [776, 329] on img at bounding box center [776, 328] width 6 height 6
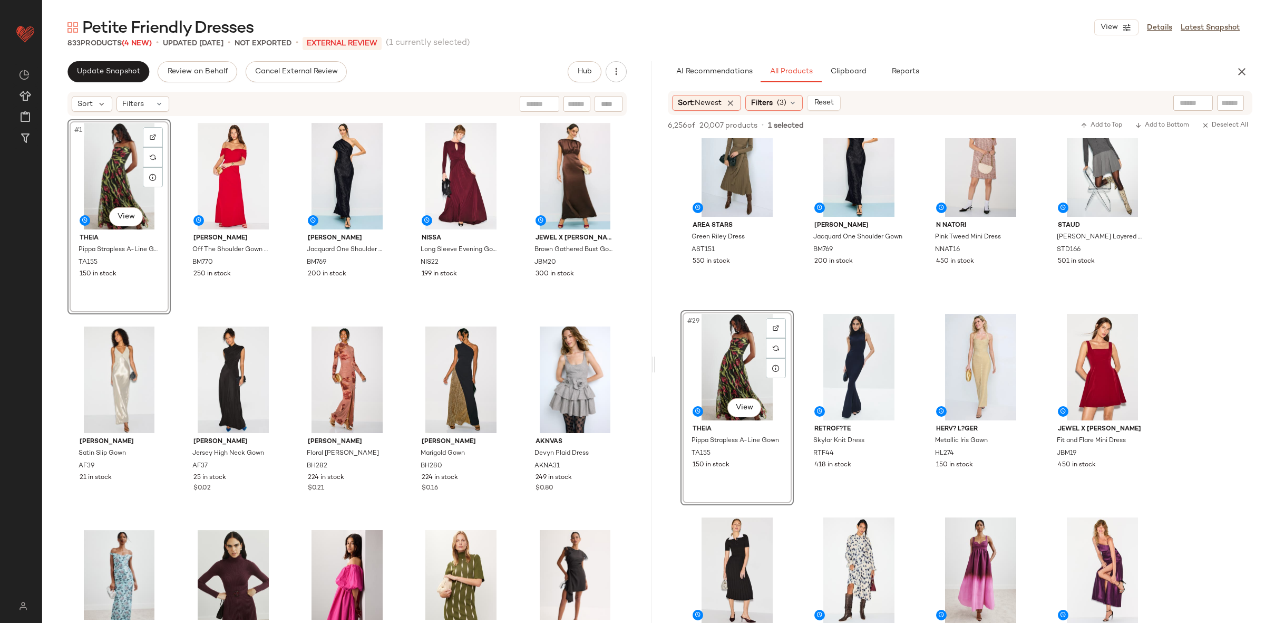
click at [181, 324] on div "Alberta Ferretti Jersey High Neck Gown AF37 25 in stock $0.02" at bounding box center [232, 420] width 103 height 195
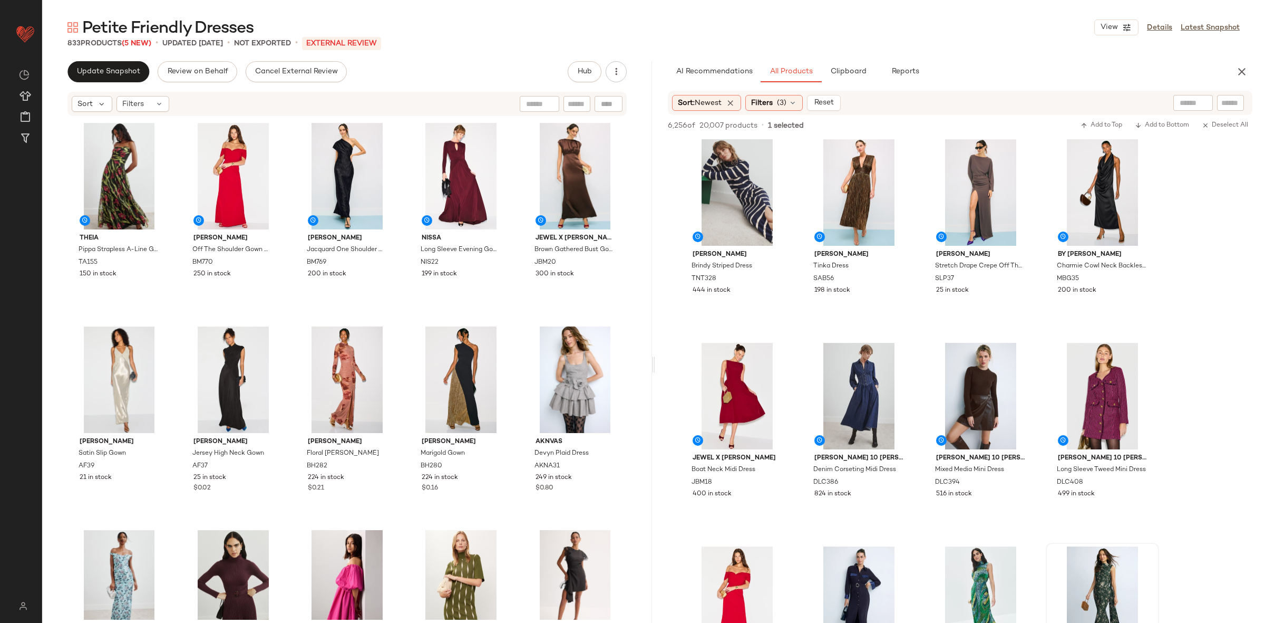
scroll to position [0, 0]
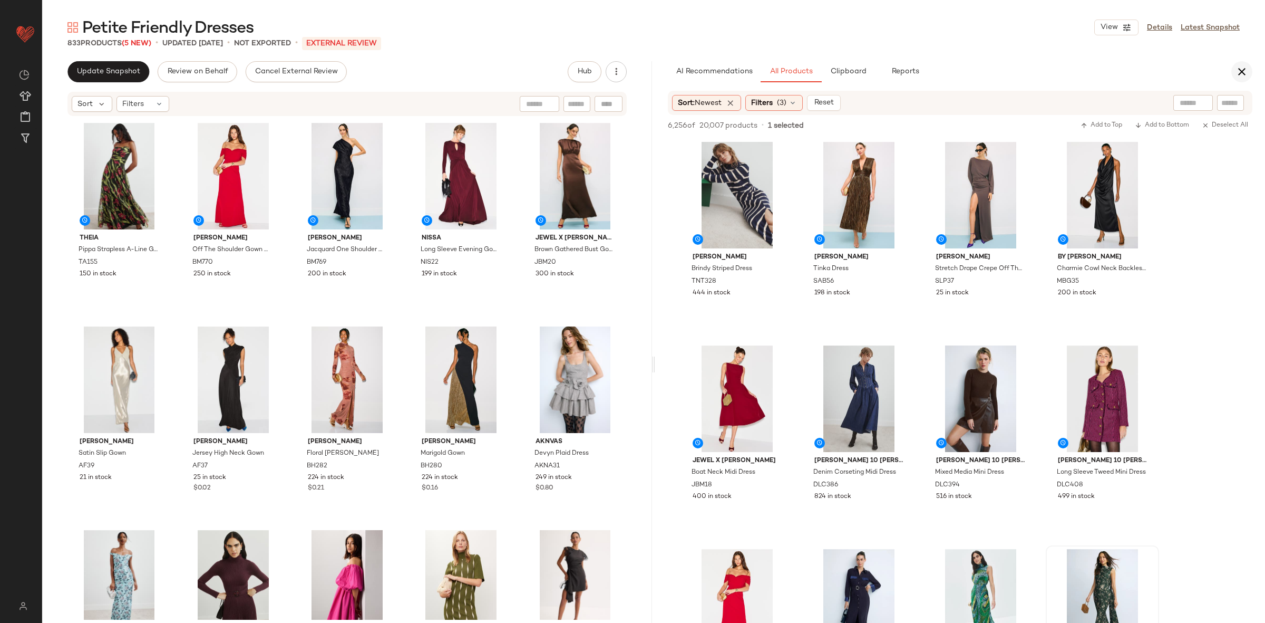
click at [1245, 68] on icon "button" at bounding box center [1242, 71] width 13 height 13
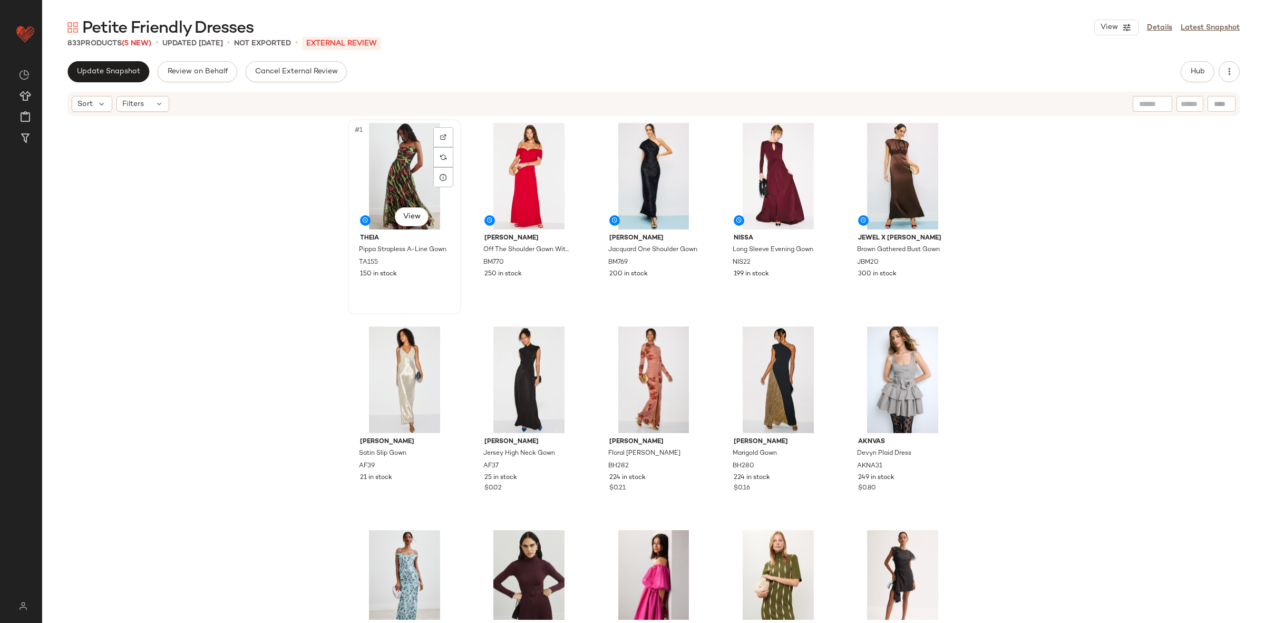
click at [375, 182] on div "#1 View" at bounding box center [405, 176] width 106 height 106
click at [879, 176] on div "#5 View" at bounding box center [903, 176] width 106 height 106
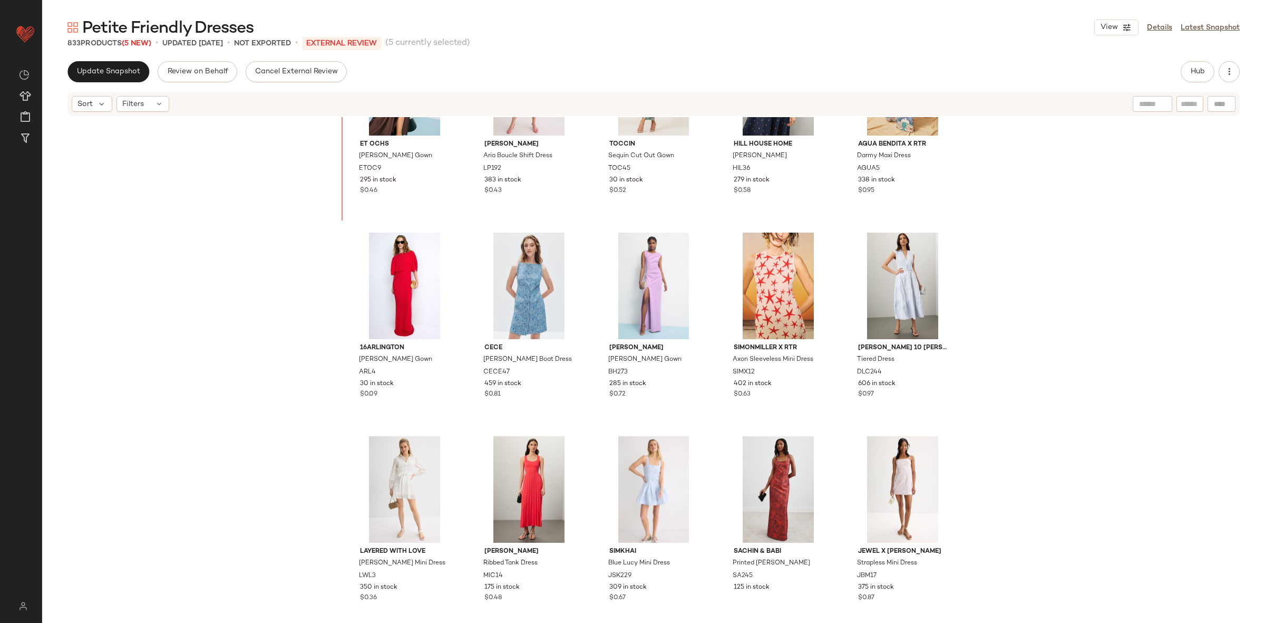
scroll to position [2731, 0]
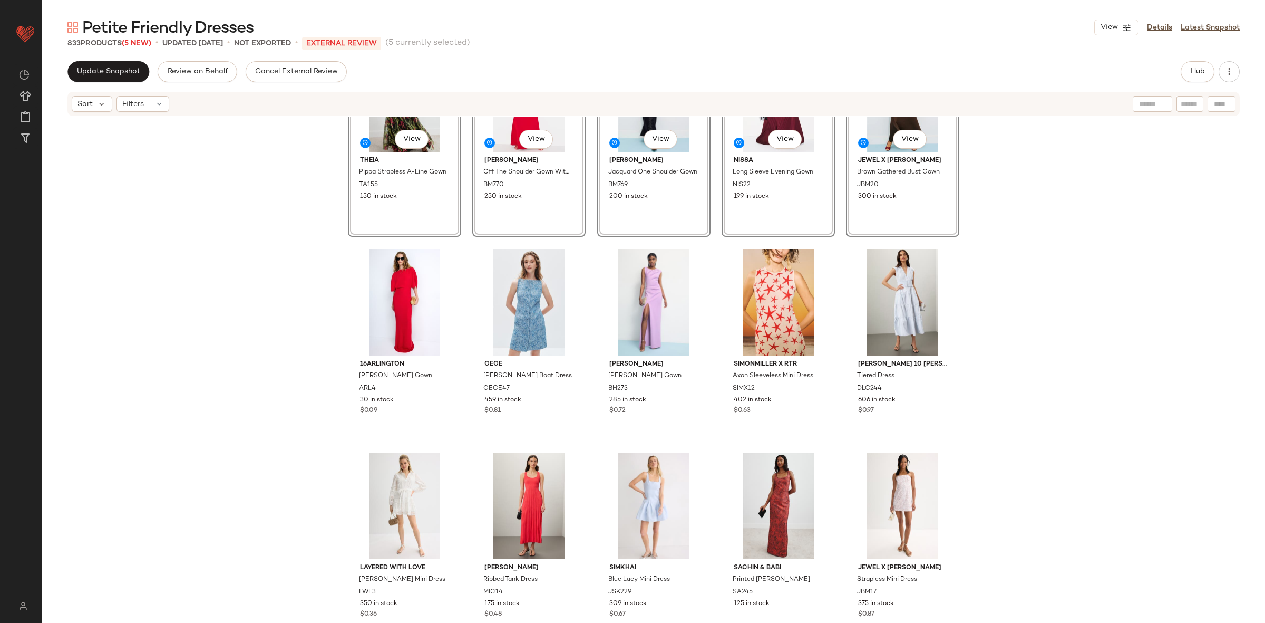
click at [456, 241] on div "SET #66 View Theia Pippa Strapless A-Line Gown TA155 150 in stock SET #67 View …" at bounding box center [653, 368] width 1223 height 502
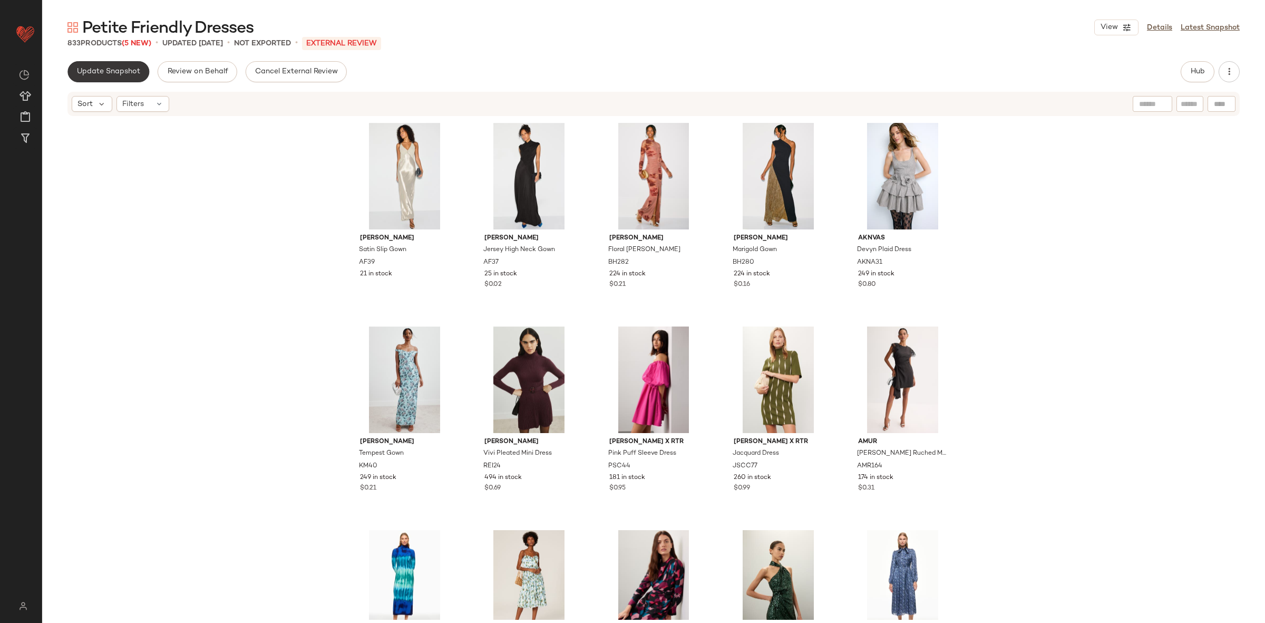
click at [109, 67] on span "Update Snapshot" at bounding box center [108, 71] width 64 height 8
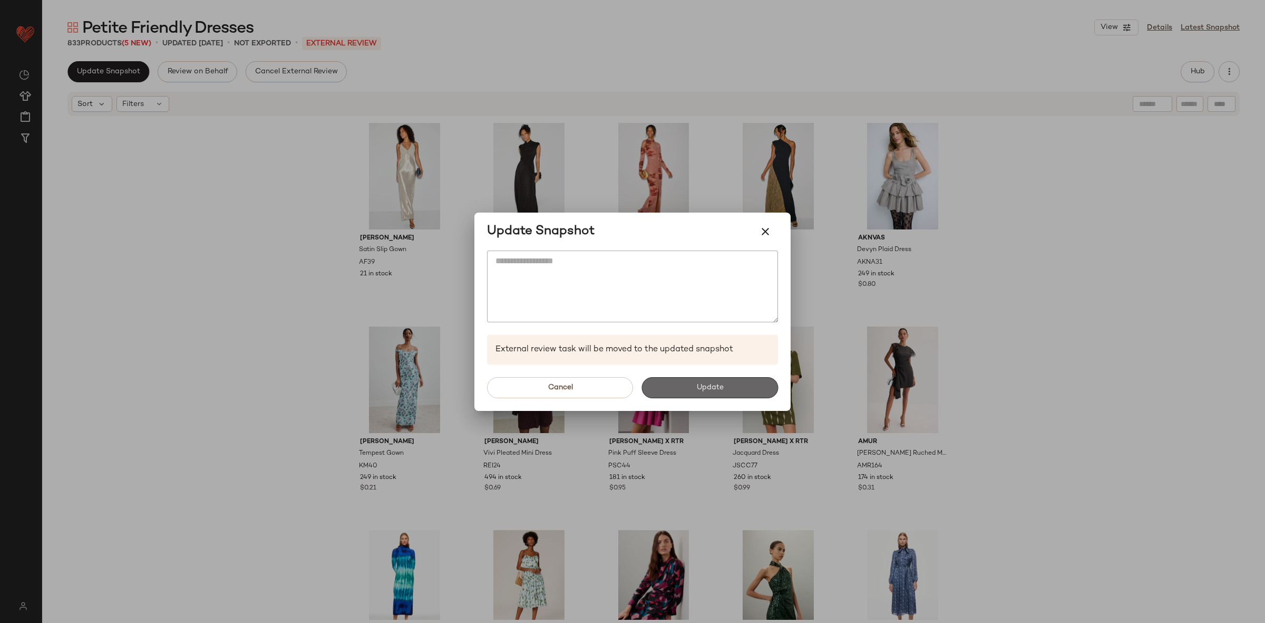
click at [707, 386] on span "Update" at bounding box center [709, 387] width 27 height 8
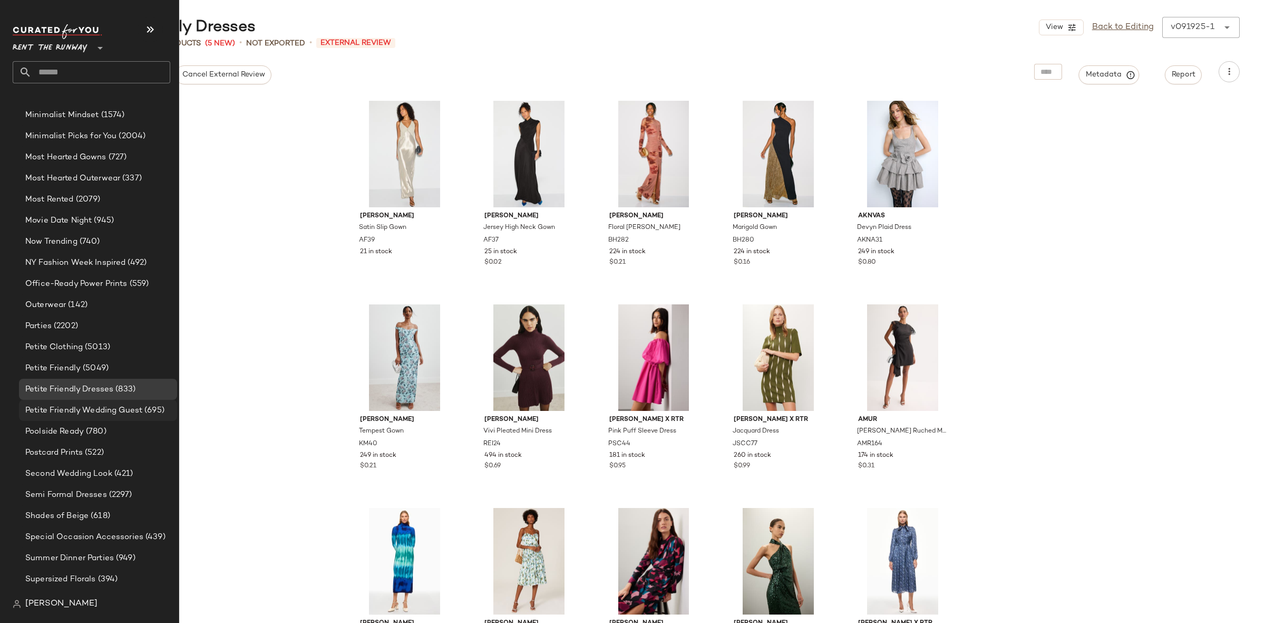
scroll to position [1430, 0]
click at [91, 408] on span "Petite Friendly Wedding Guest" at bounding box center [83, 409] width 117 height 12
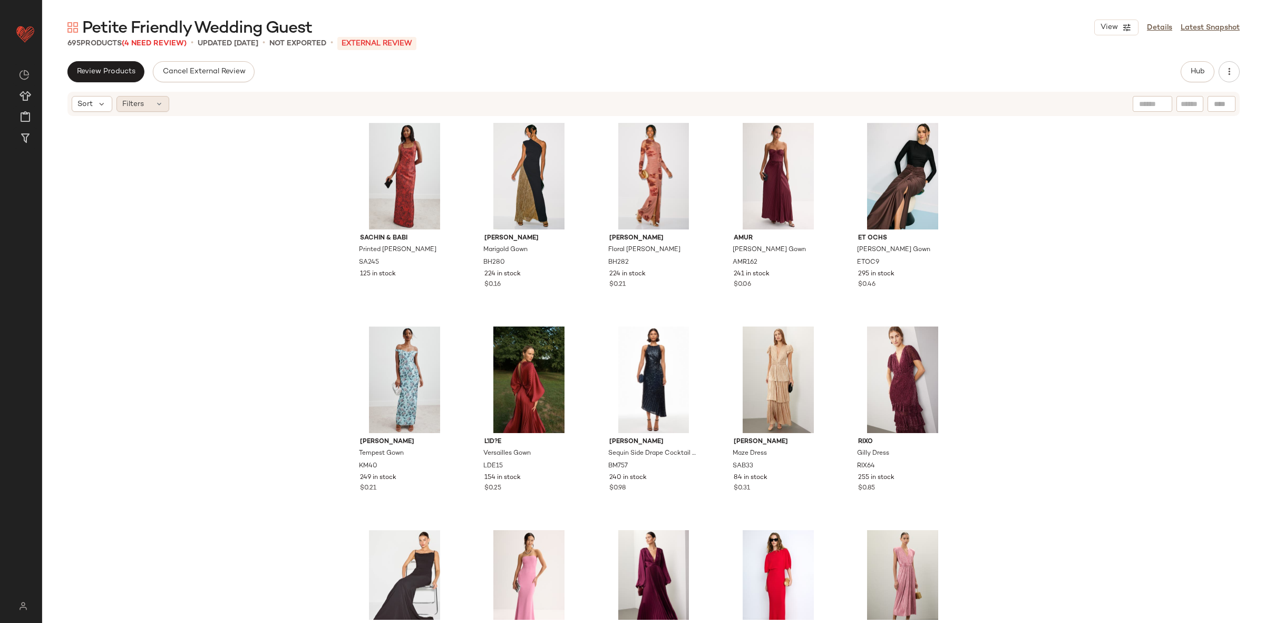
click at [147, 108] on div "Filters" at bounding box center [142, 104] width 53 height 16
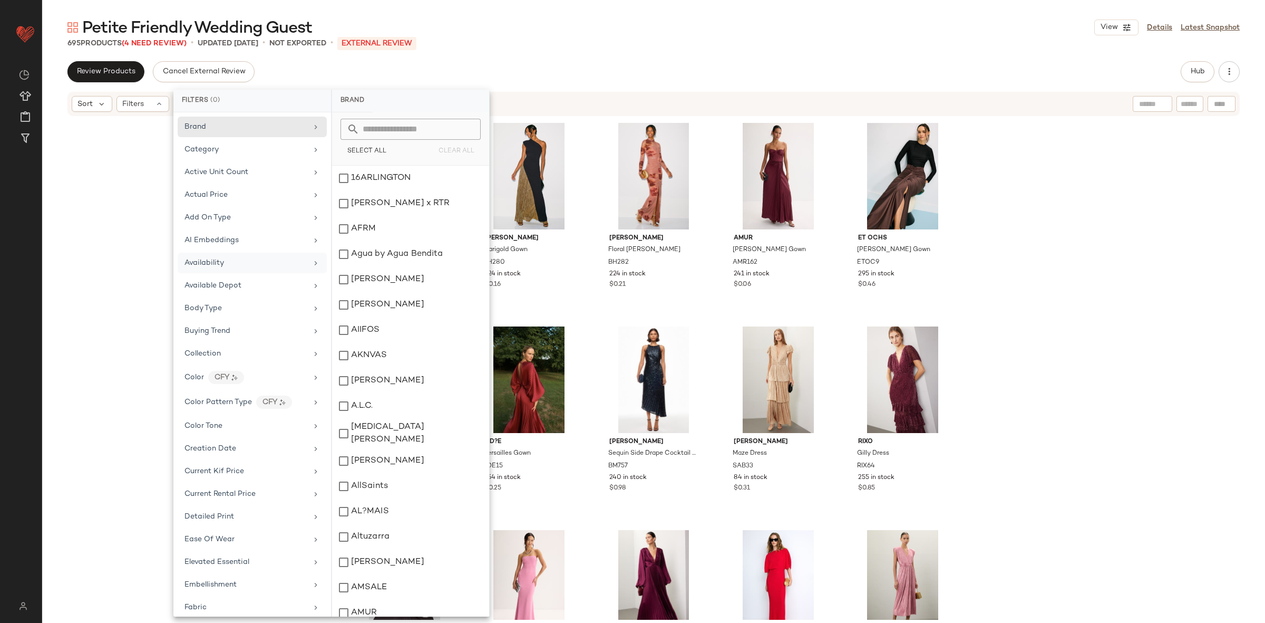
drag, startPoint x: 231, startPoint y: 254, endPoint x: 242, endPoint y: 255, distance: 11.6
click at [231, 255] on div "Availability" at bounding box center [252, 262] width 149 height 21
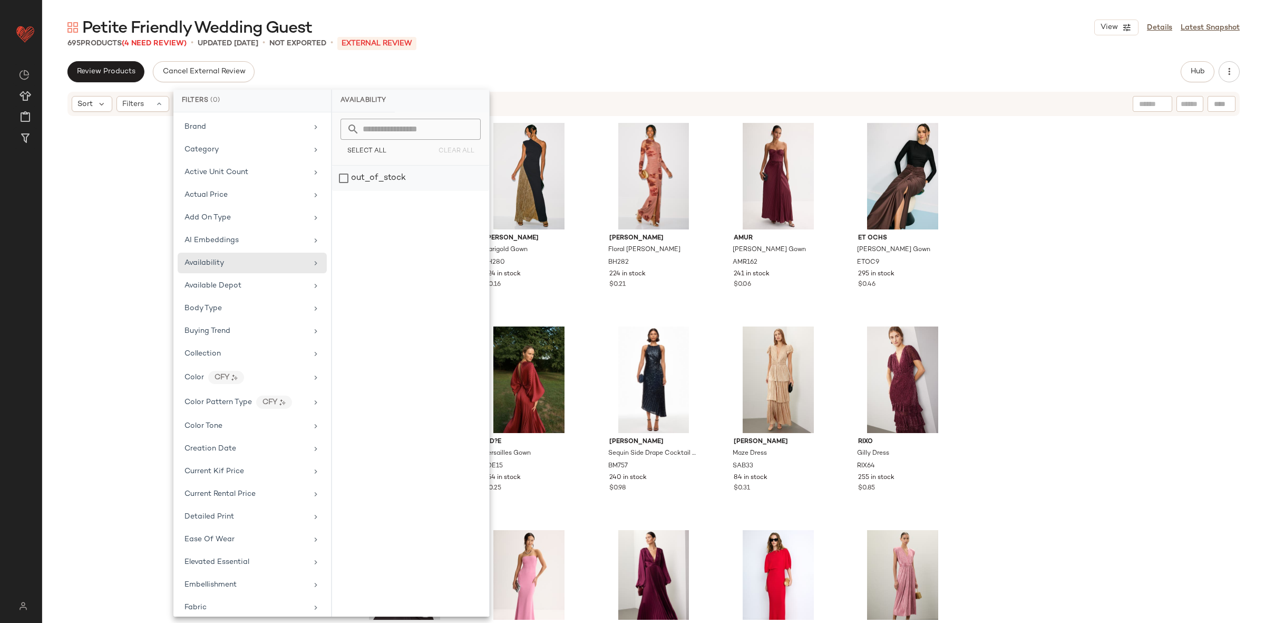
click at [367, 181] on div "out_of_stock" at bounding box center [410, 178] width 157 height 25
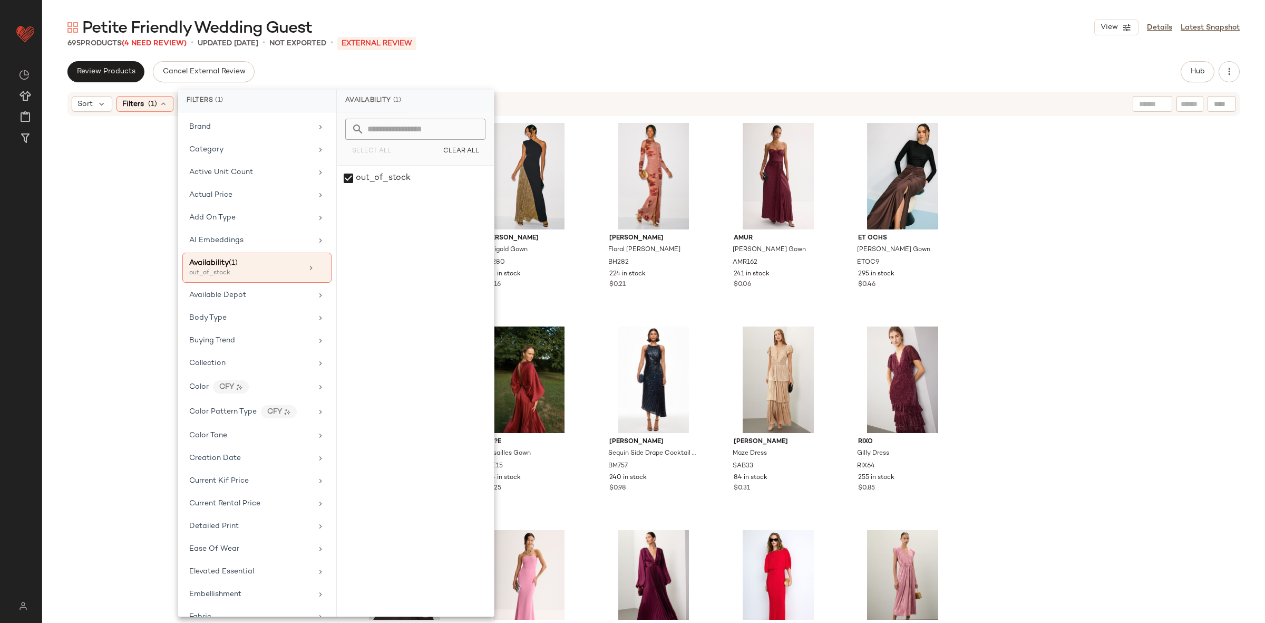
click at [1073, 266] on div "Sachin & Babi Printed Lana Gown SA245 125 in stock Black Halo Marigold Gown BH2…" at bounding box center [653, 368] width 1223 height 502
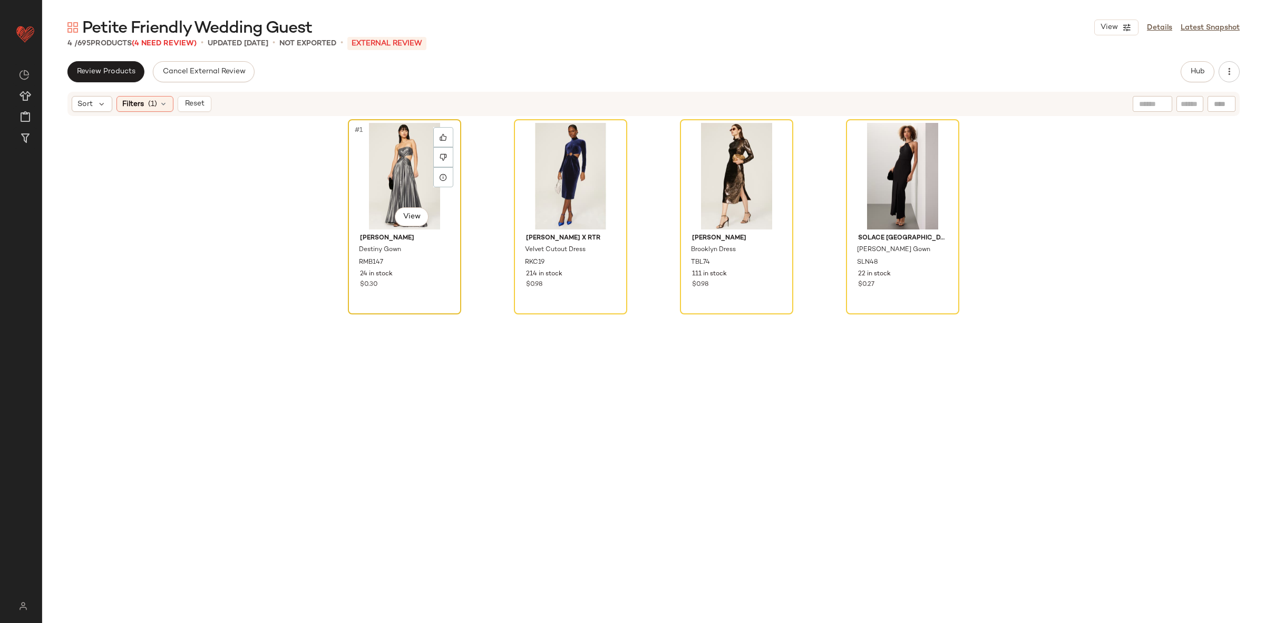
click at [375, 176] on div "#1 View" at bounding box center [405, 176] width 106 height 106
click at [850, 176] on div at bounding box center [903, 176] width 106 height 106
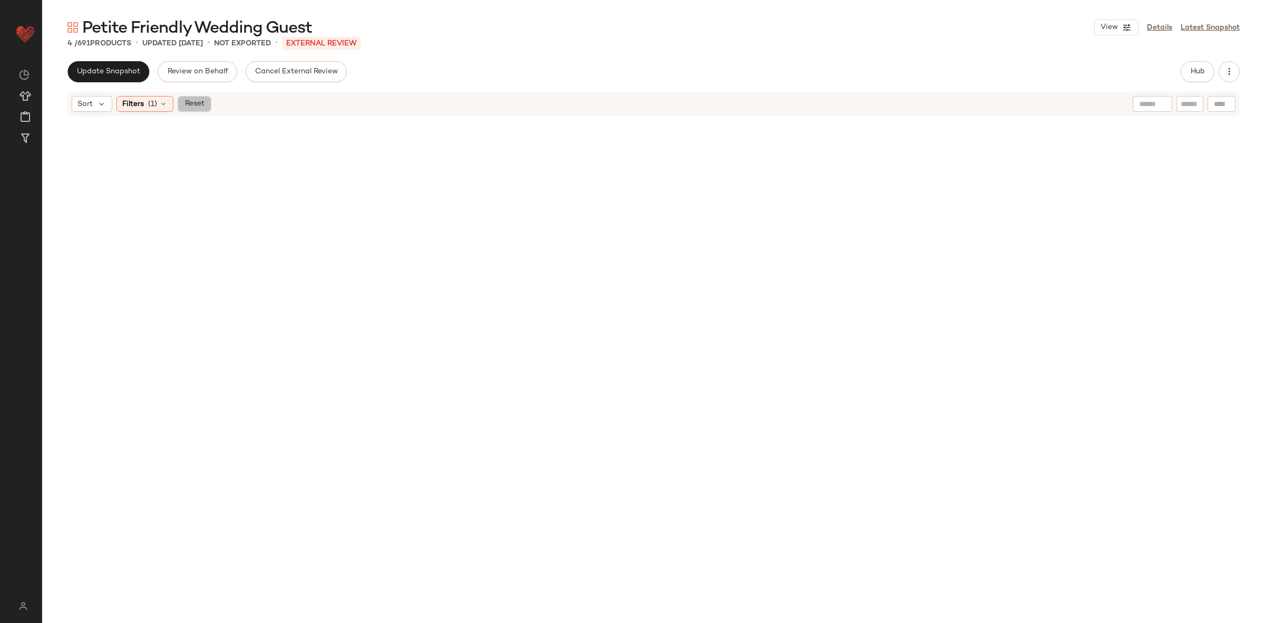
click at [204, 105] on span "Reset" at bounding box center [194, 104] width 20 height 8
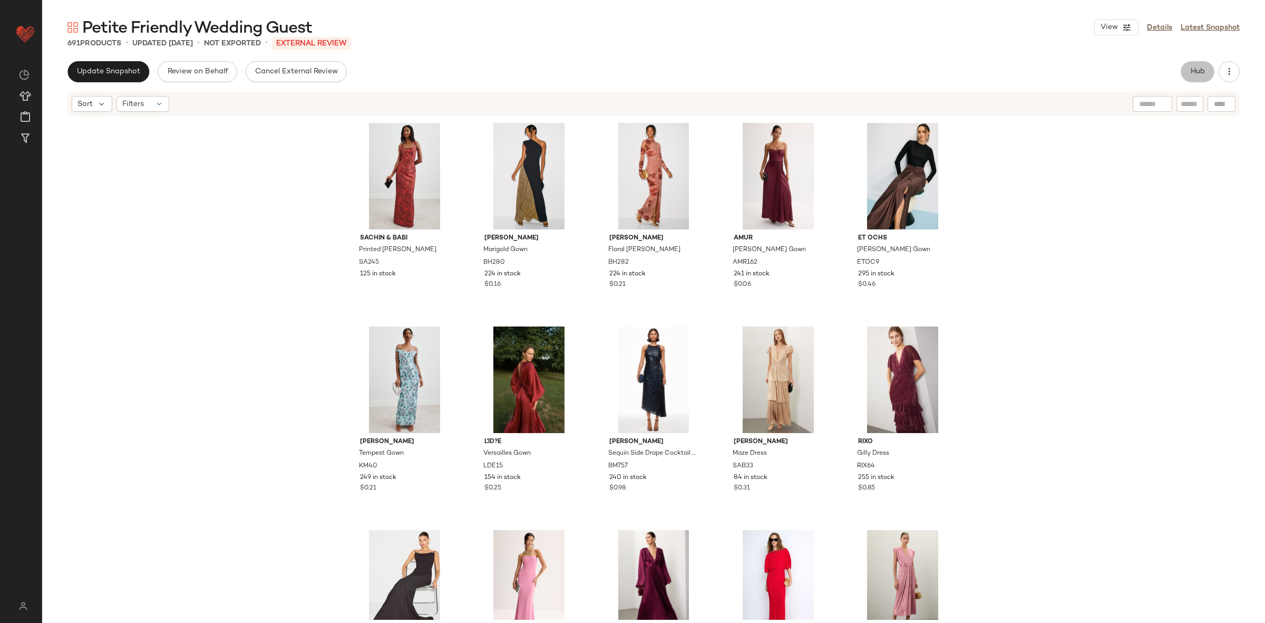
click at [1190, 66] on button "Hub" at bounding box center [1198, 71] width 34 height 21
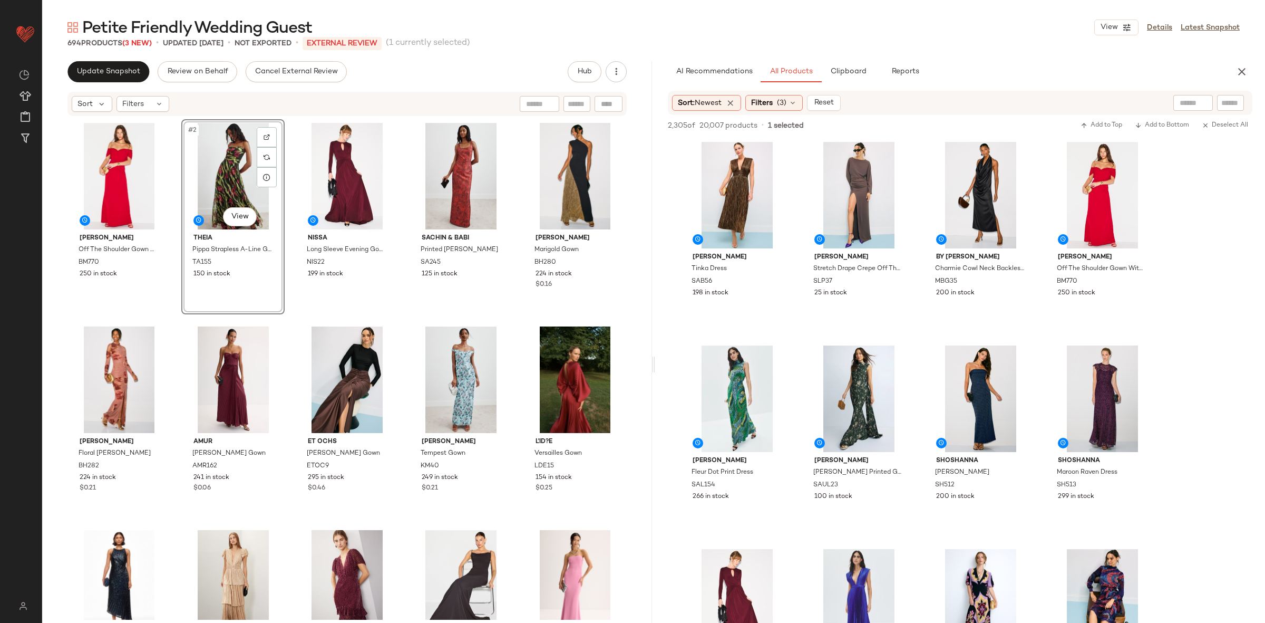
click at [1240, 63] on button "button" at bounding box center [1241, 71] width 21 height 21
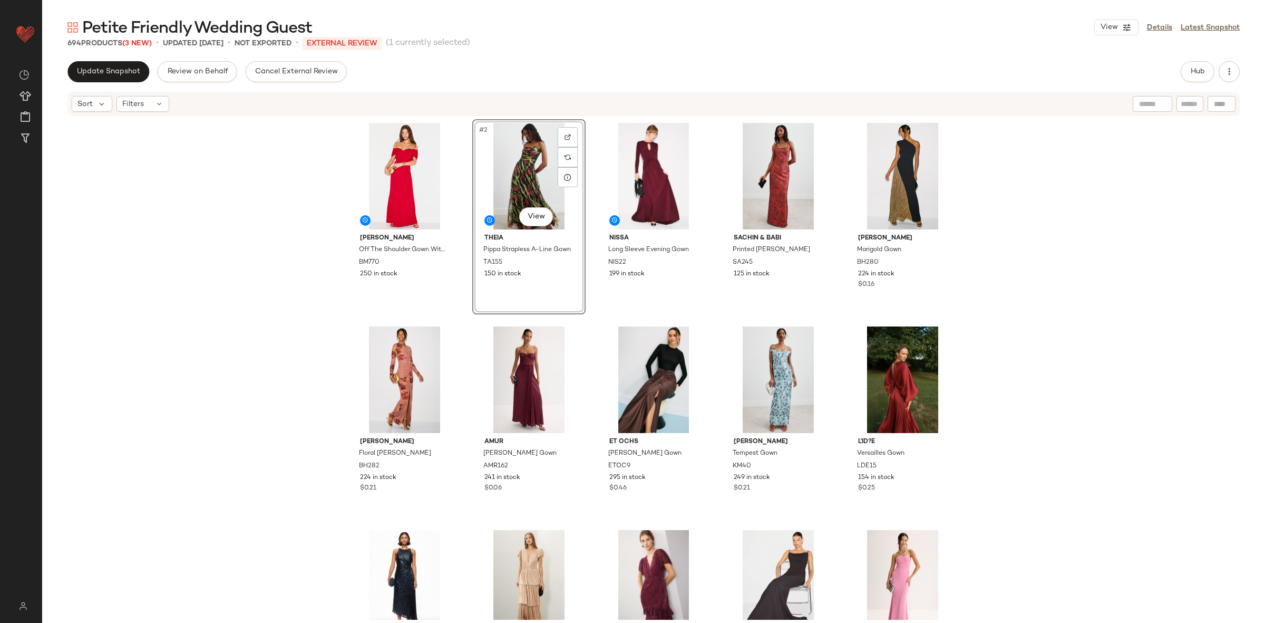
click at [1052, 363] on div "Badgley Mischka Off The Shoulder Gown With Pleats BM770 250 in stock #2 View Th…" at bounding box center [653, 368] width 1223 height 502
click at [125, 71] on span "Update Snapshot" at bounding box center [108, 71] width 64 height 8
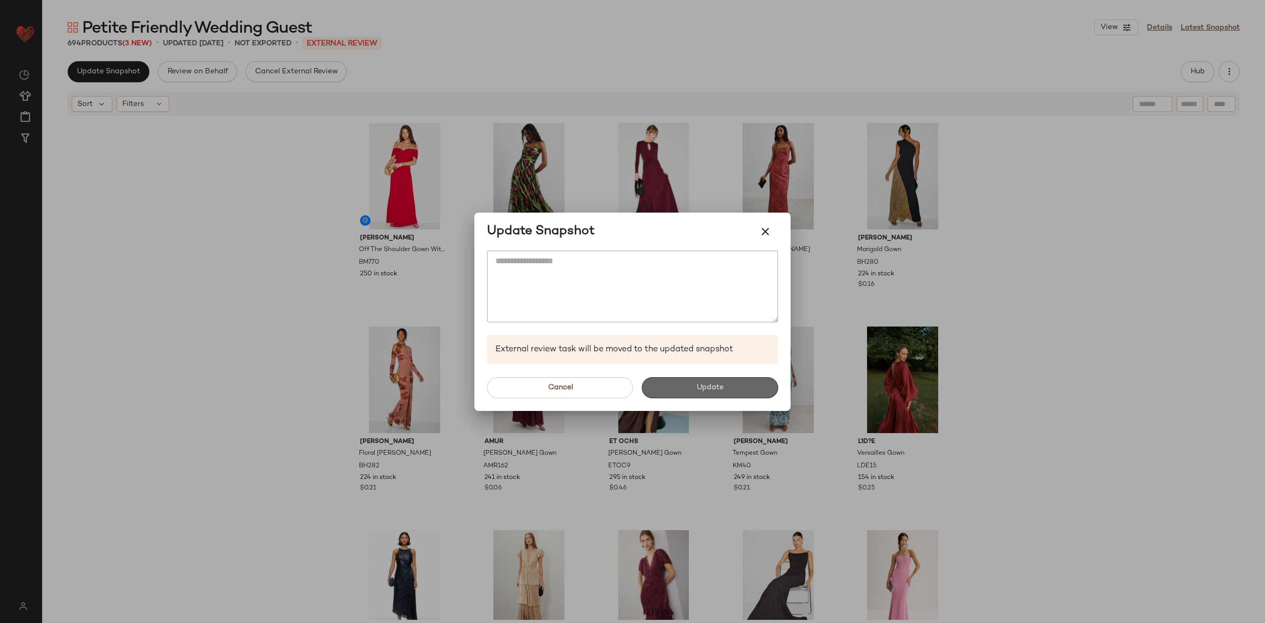
click at [678, 387] on button "Update" at bounding box center [709, 387] width 137 height 21
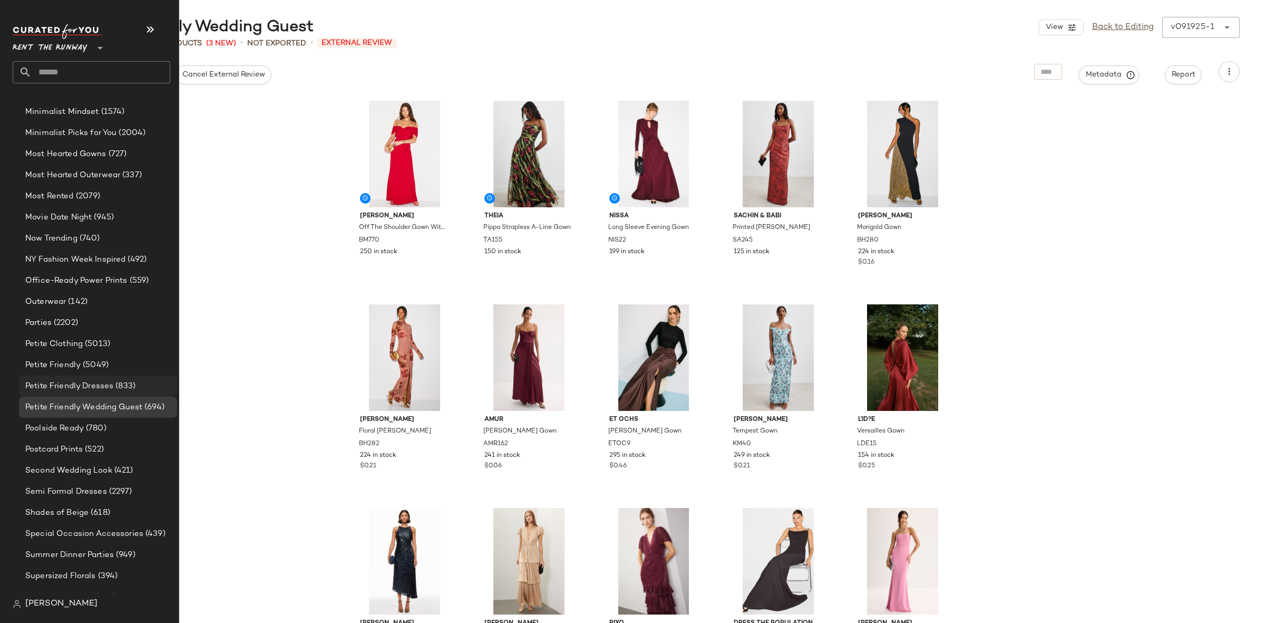
scroll to position [1444, 0]
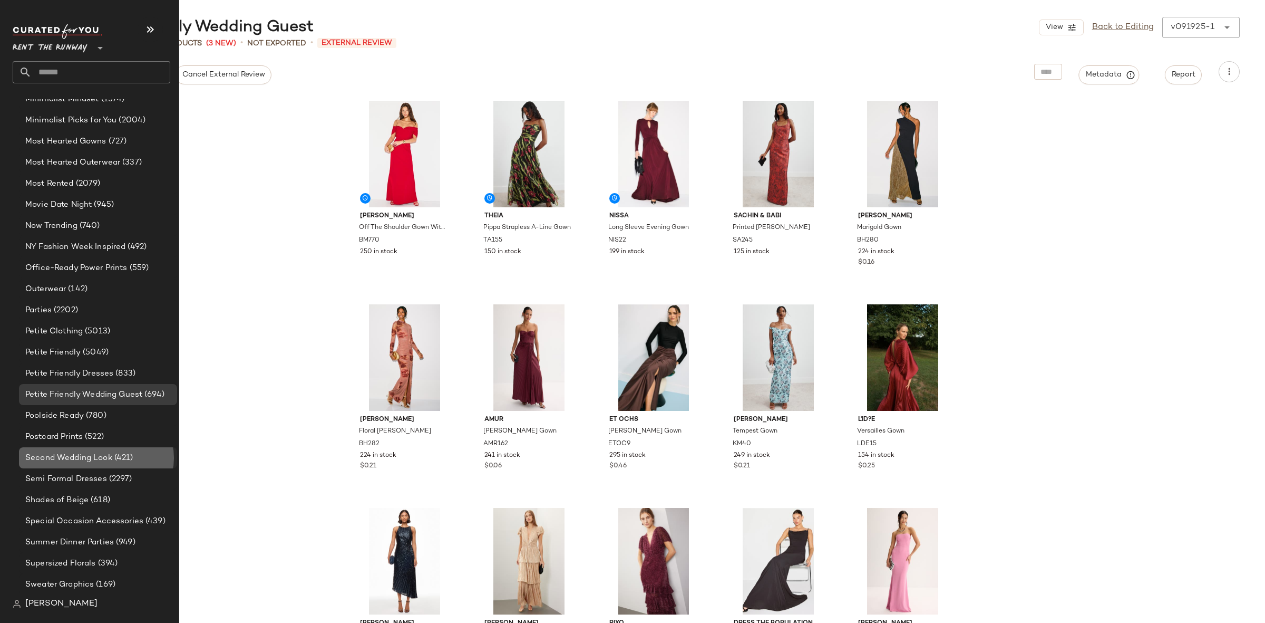
click at [98, 455] on span "Second Wedding Look" at bounding box center [68, 458] width 87 height 12
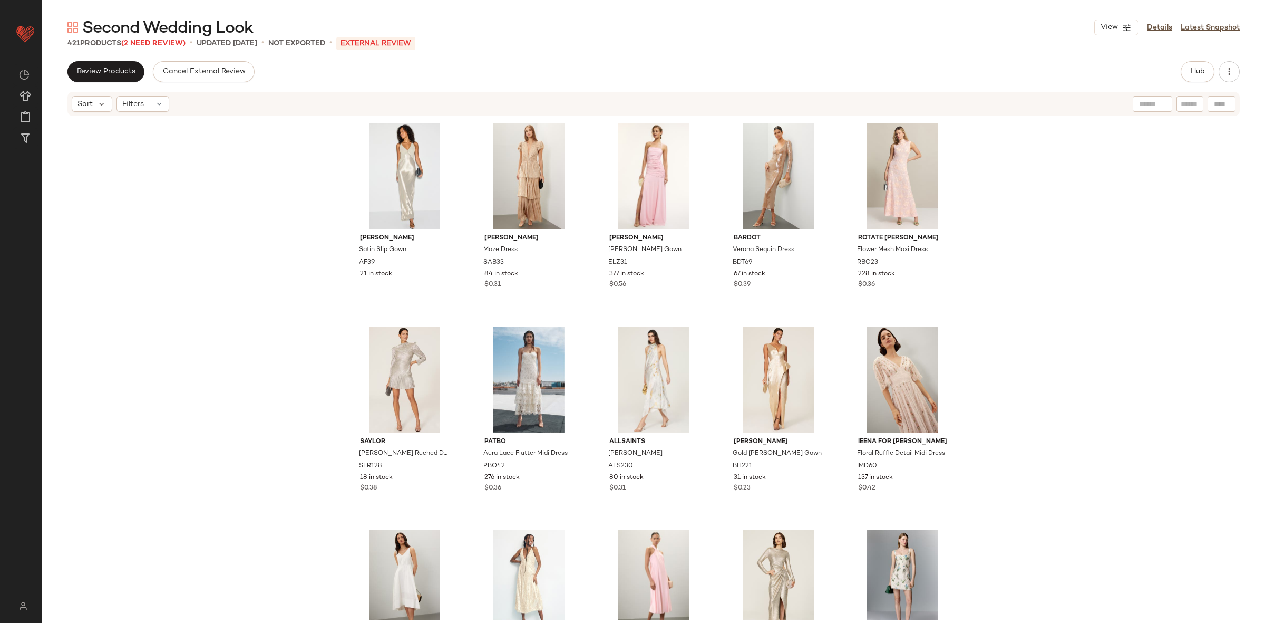
click at [151, 37] on span "Second Wedding Look" at bounding box center [167, 28] width 171 height 21
click at [153, 42] on span "(2 Need Review)" at bounding box center [153, 44] width 64 height 8
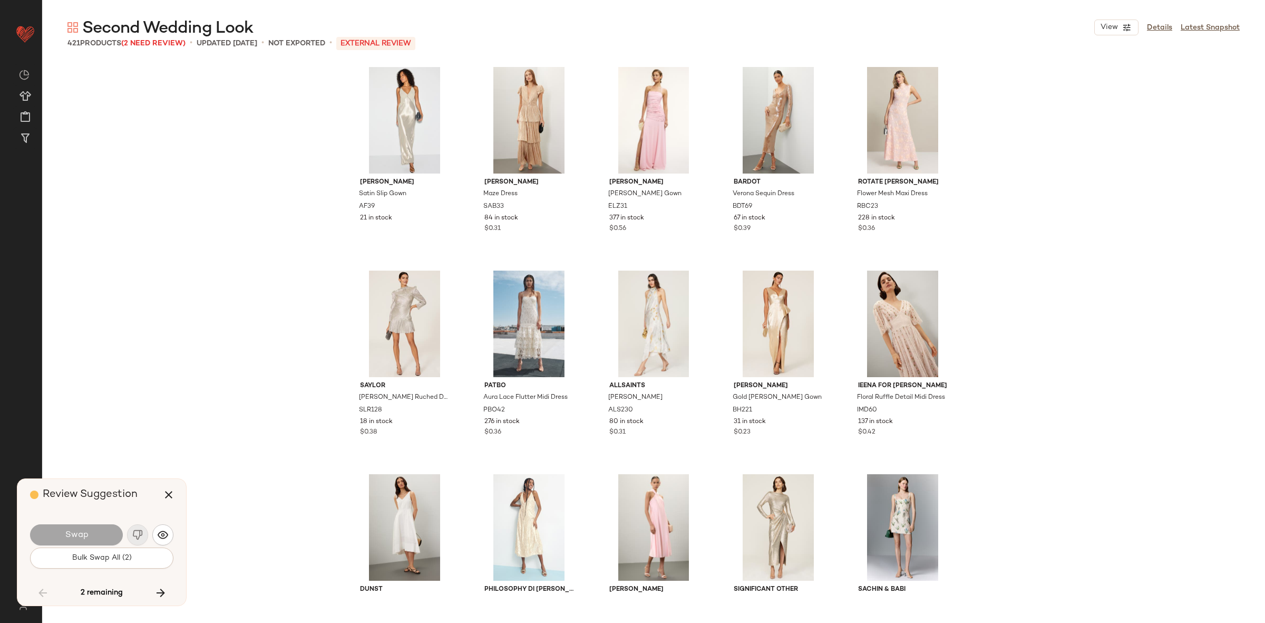
scroll to position [4679, 0]
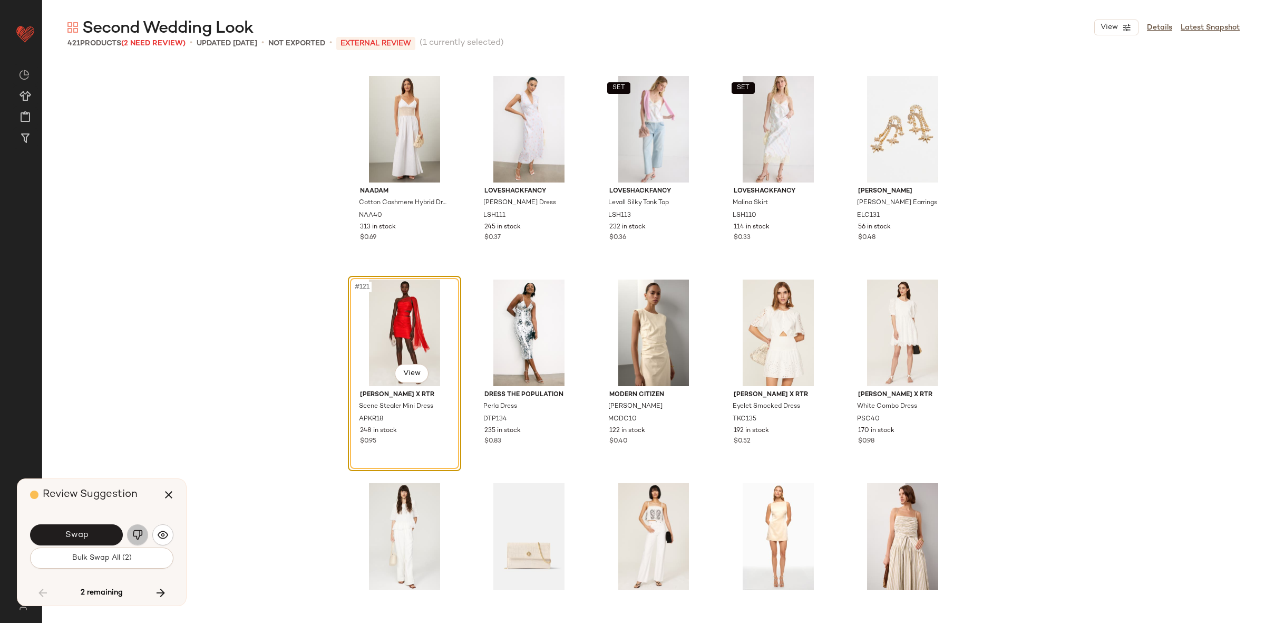
click at [136, 535] on img "button" at bounding box center [137, 534] width 11 height 11
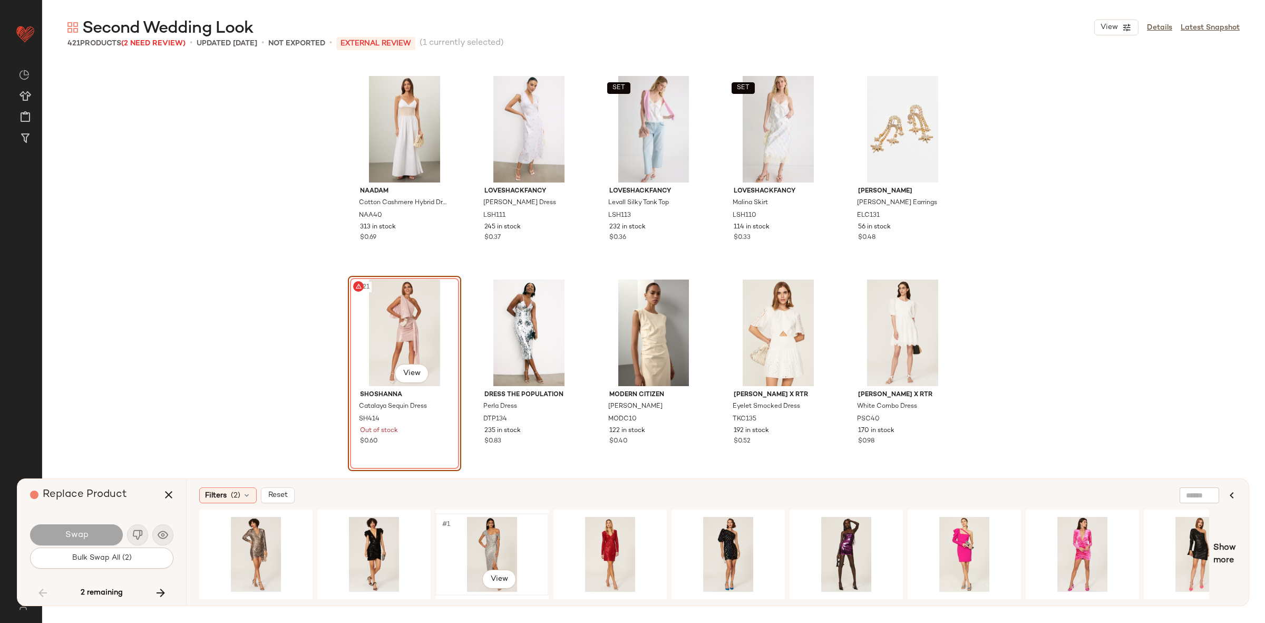
click at [481, 548] on div "#1 View" at bounding box center [492, 554] width 106 height 75
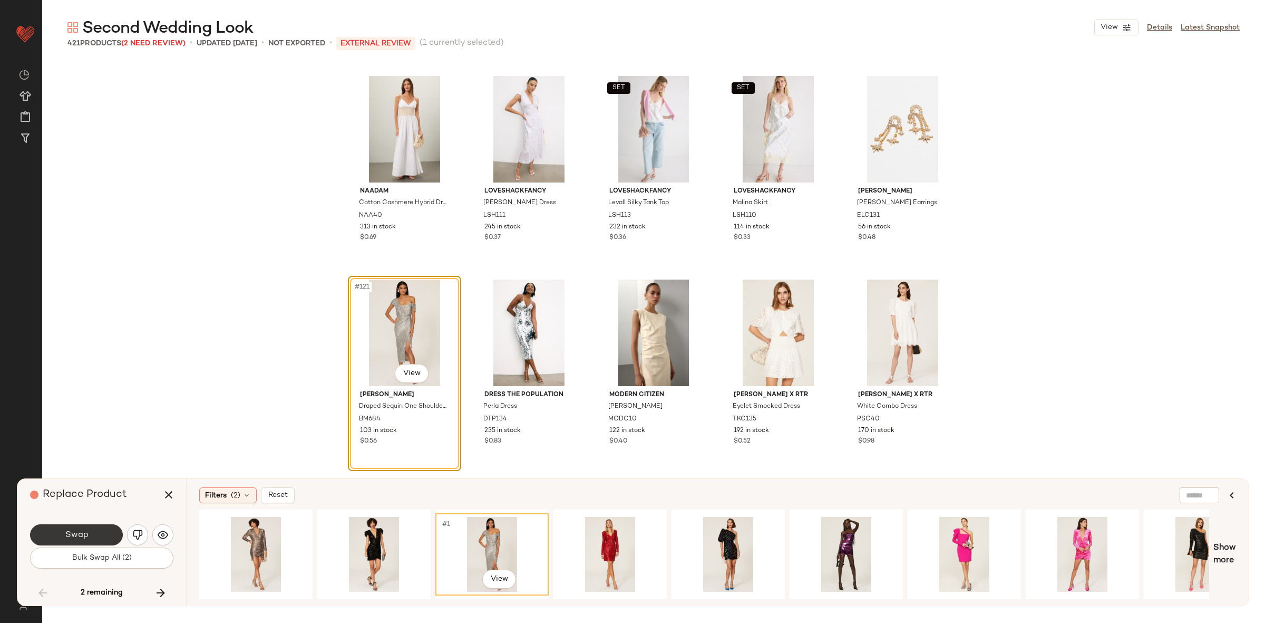
click at [104, 534] on button "Swap" at bounding box center [76, 534] width 93 height 21
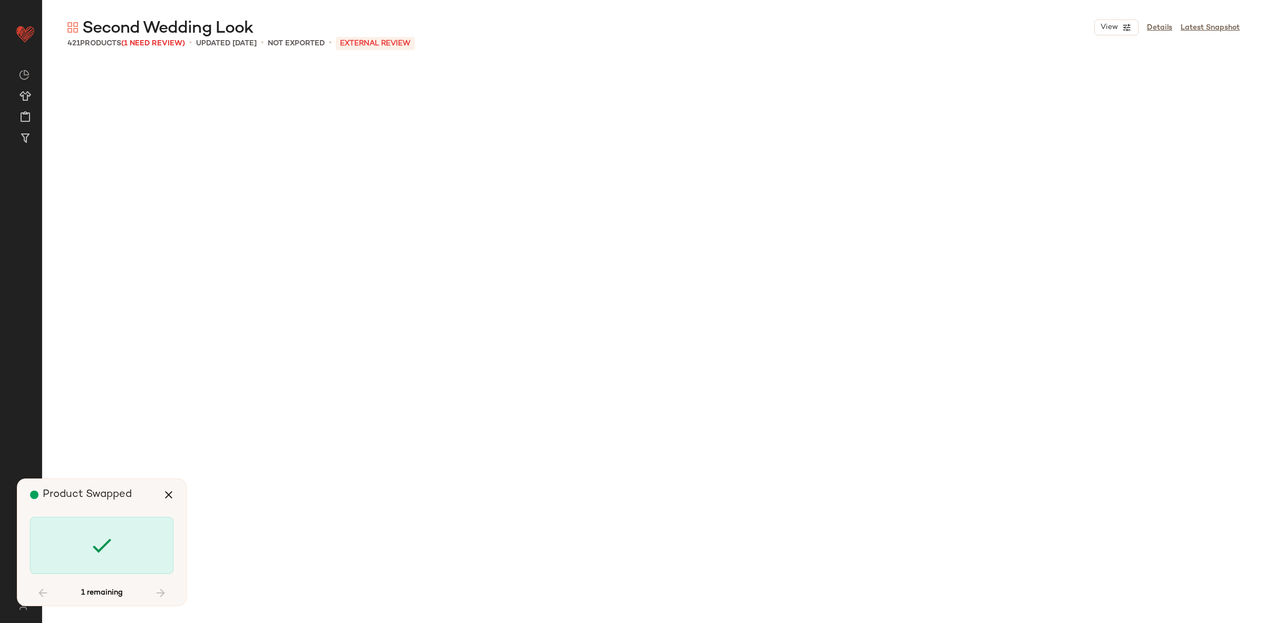
scroll to position [12208, 0]
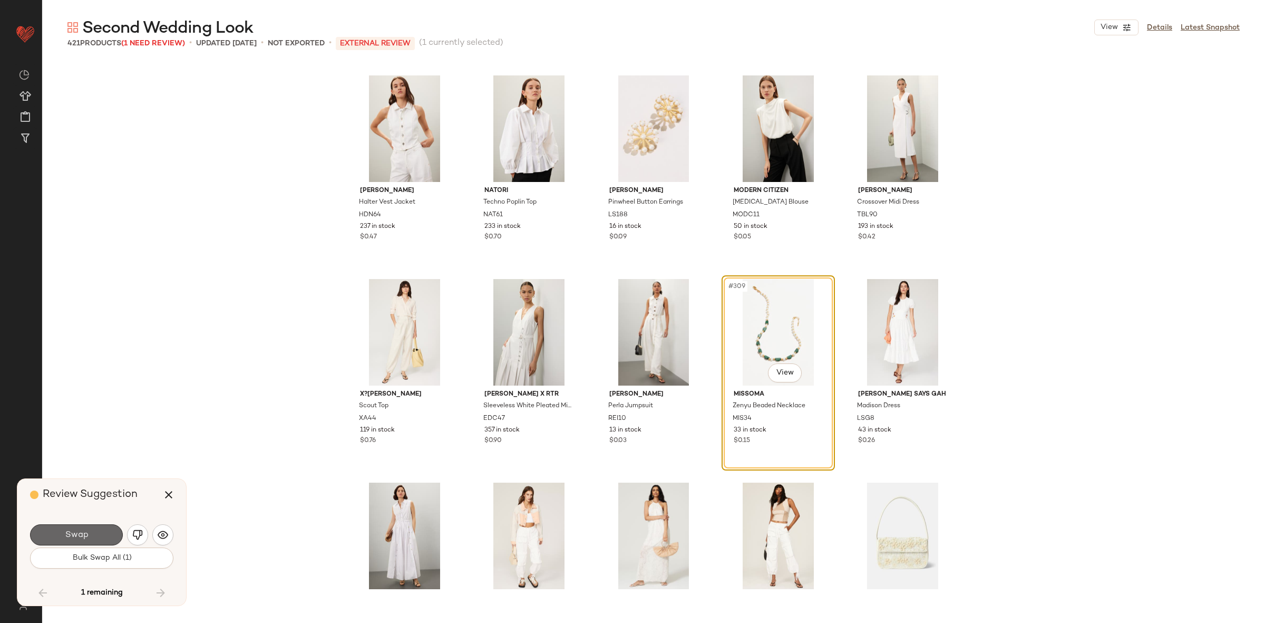
click at [63, 539] on button "Swap" at bounding box center [76, 534] width 93 height 21
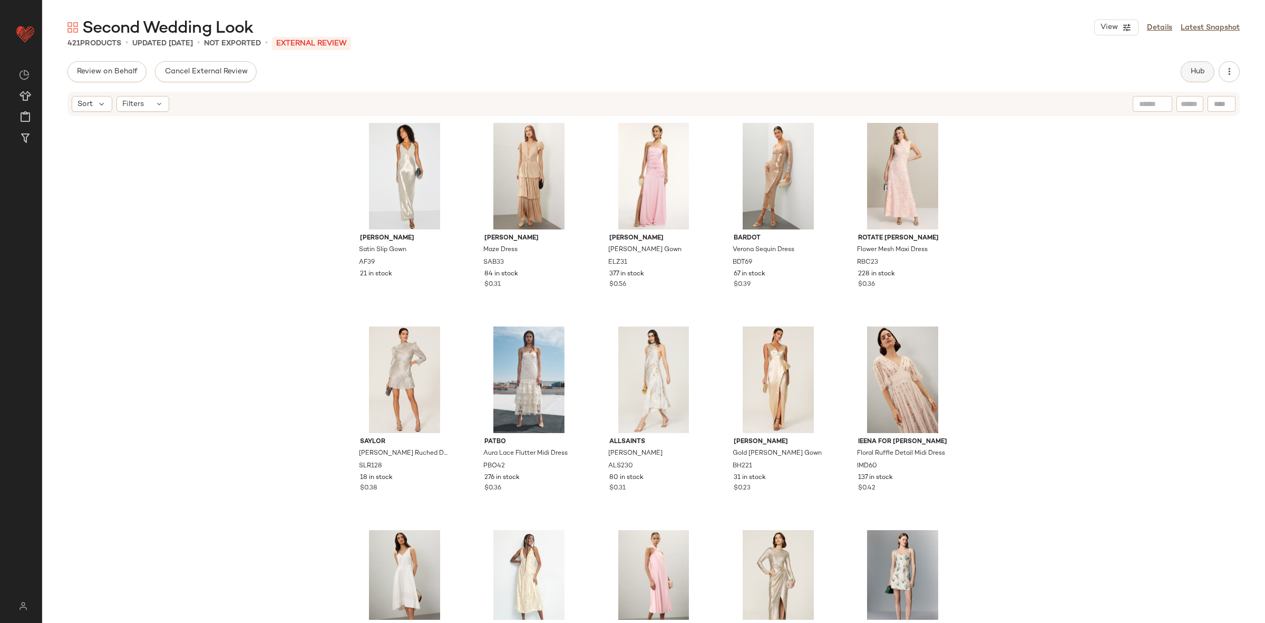
click at [1195, 76] on button "Hub" at bounding box center [1198, 71] width 34 height 21
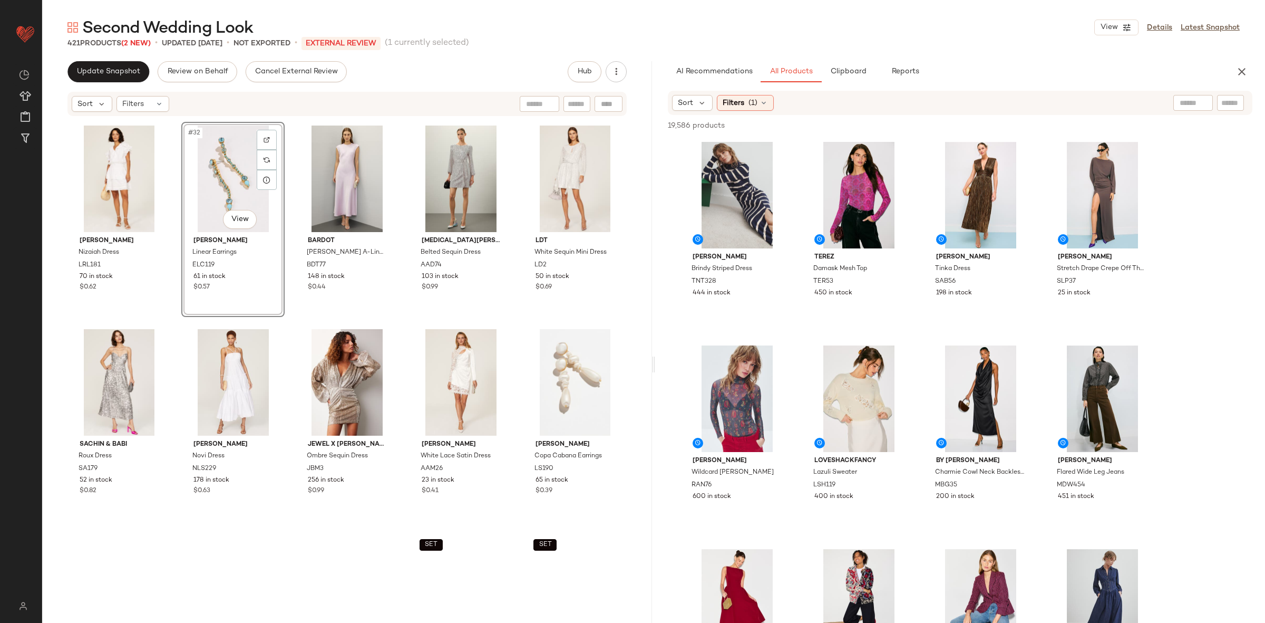
scroll to position [1440, 0]
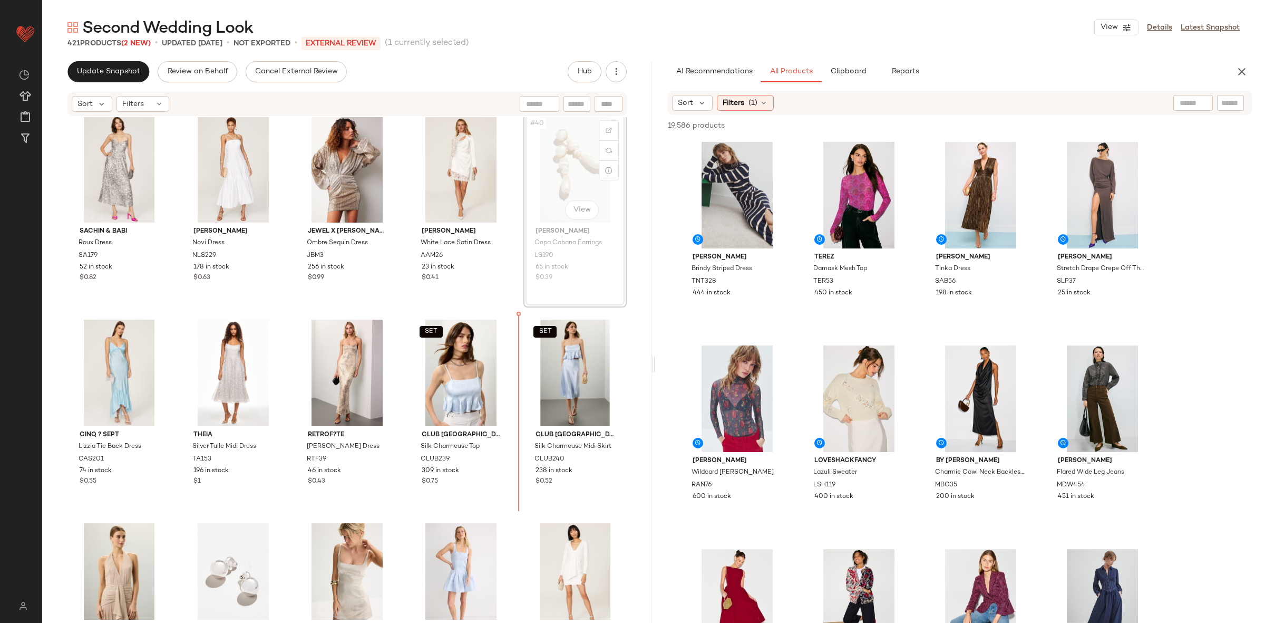
scroll to position [1437, 0]
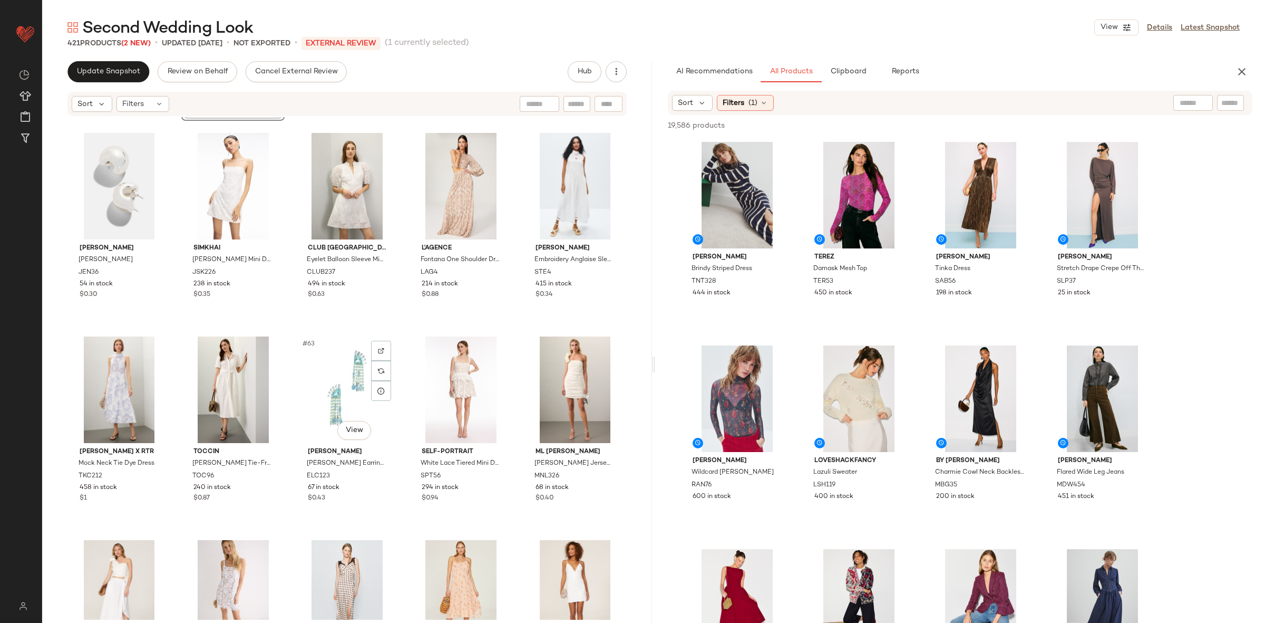
scroll to position [2274, 0]
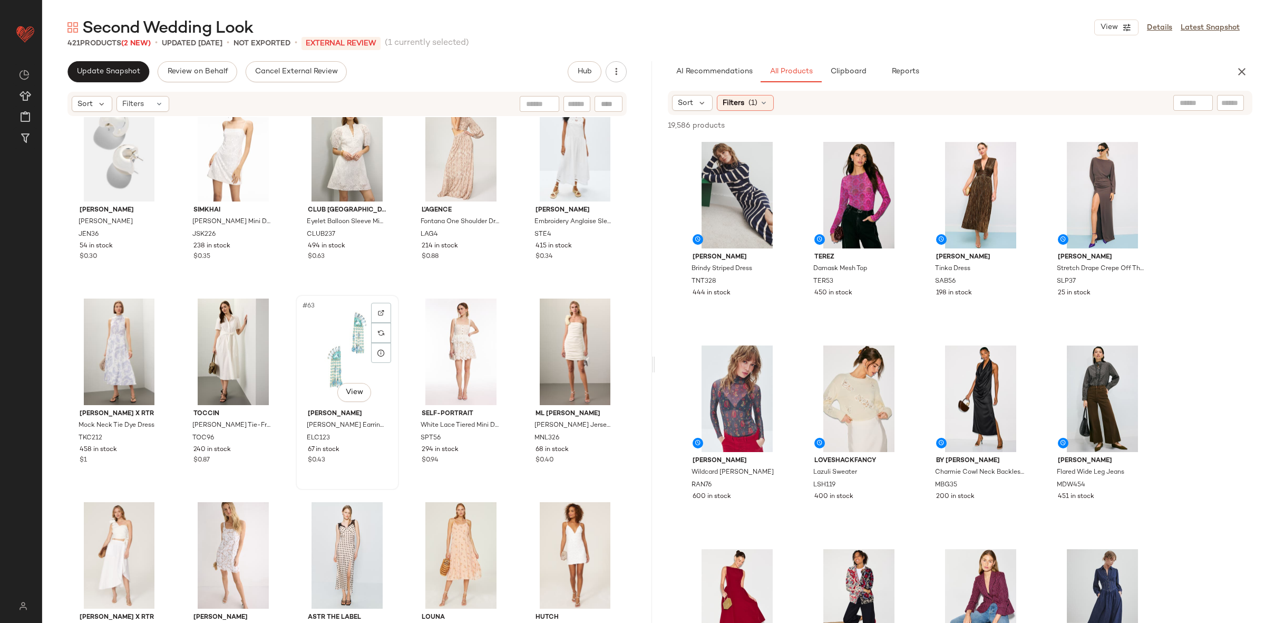
click at [325, 348] on div "#63 View" at bounding box center [347, 351] width 96 height 106
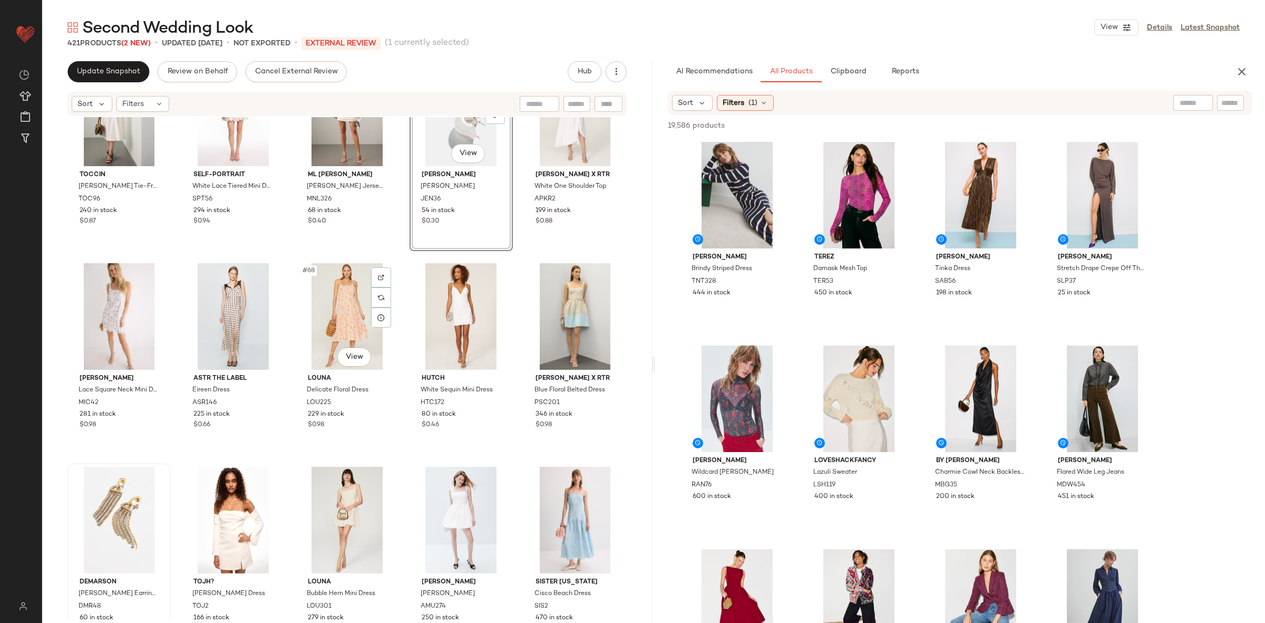
scroll to position [2583, 0]
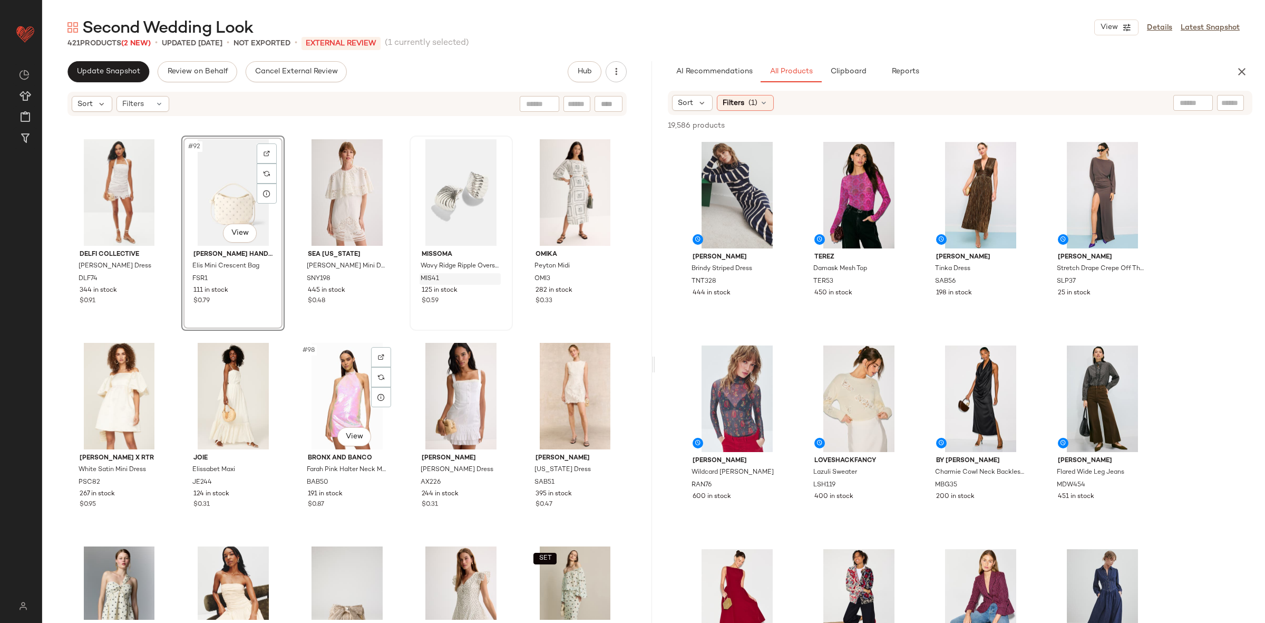
scroll to position [3657, 0]
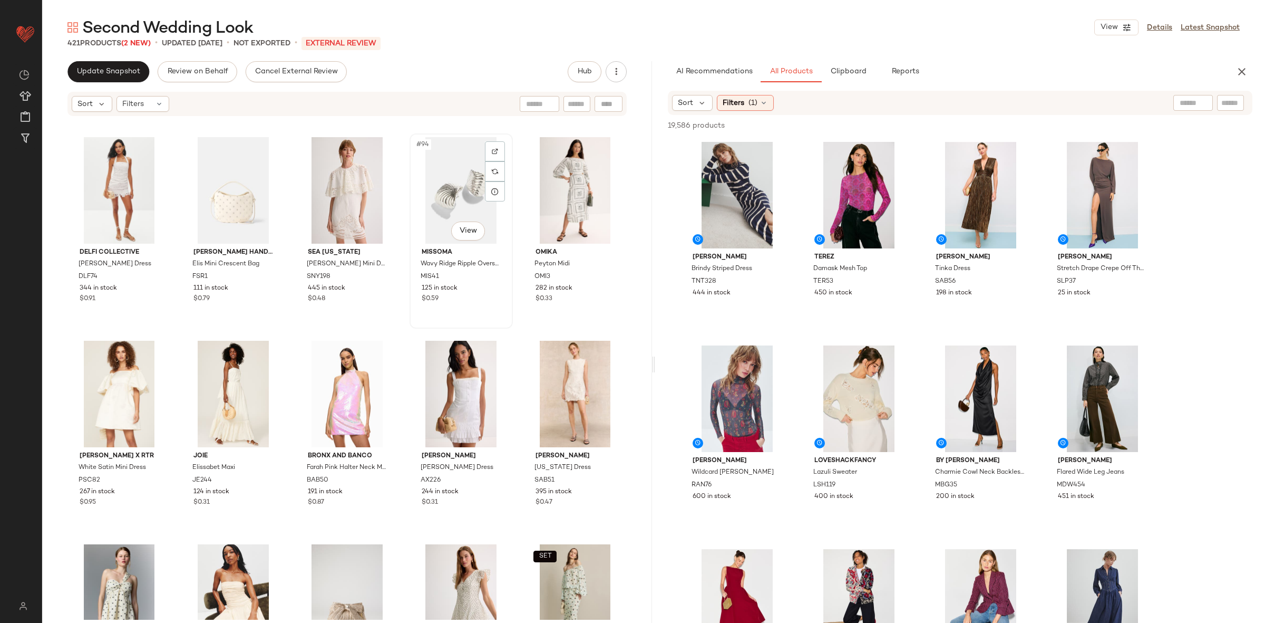
click at [440, 201] on div "#94 View" at bounding box center [461, 190] width 96 height 106
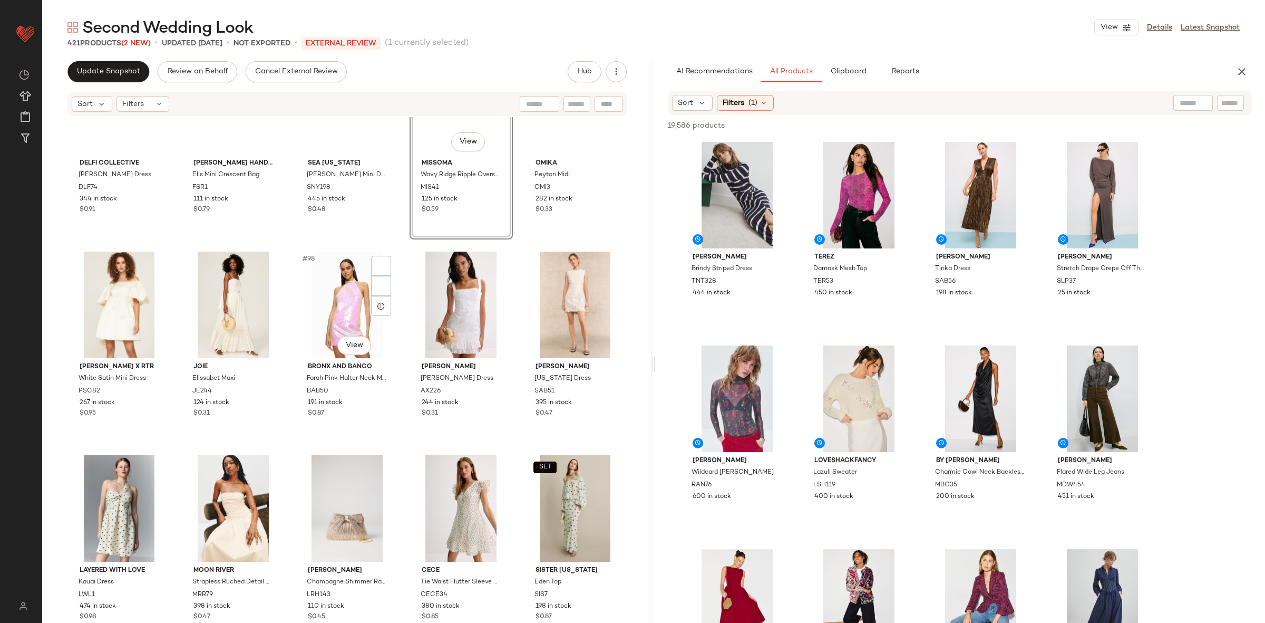
scroll to position [3698, 0]
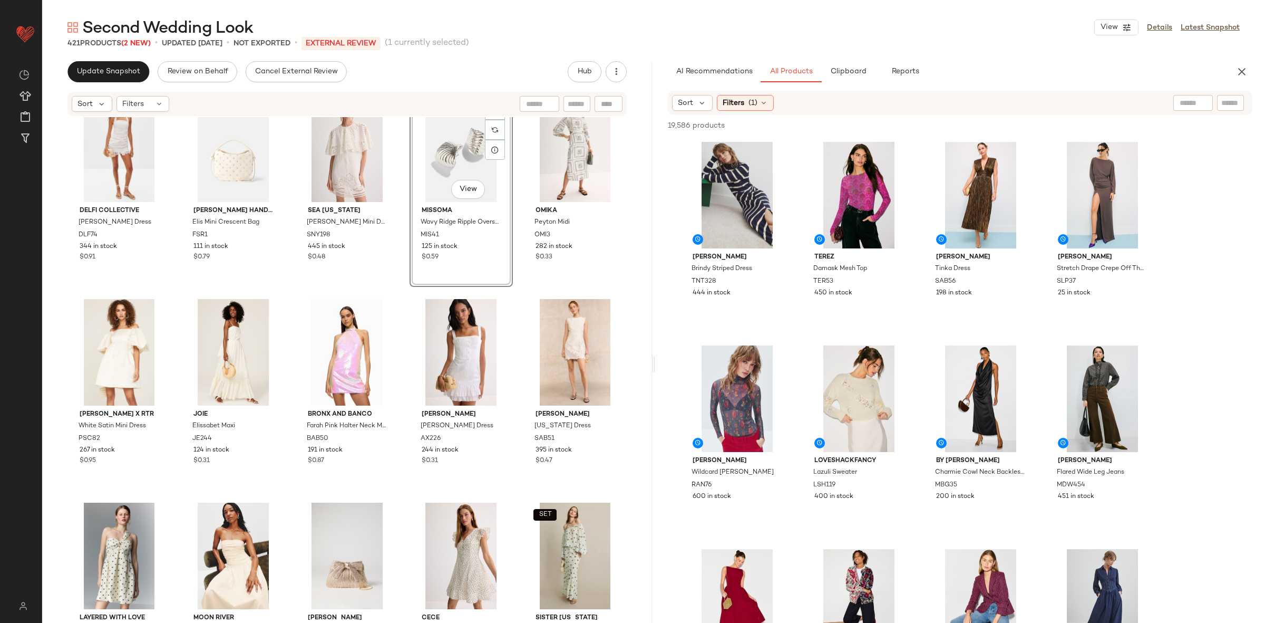
click at [372, 291] on div "DELFI Collective Alva Dress DLF74 344 in stock $0.91 Freda Salvador Handbags El…" at bounding box center [347, 368] width 610 height 502
click at [346, 556] on div "#103 View" at bounding box center [347, 555] width 96 height 106
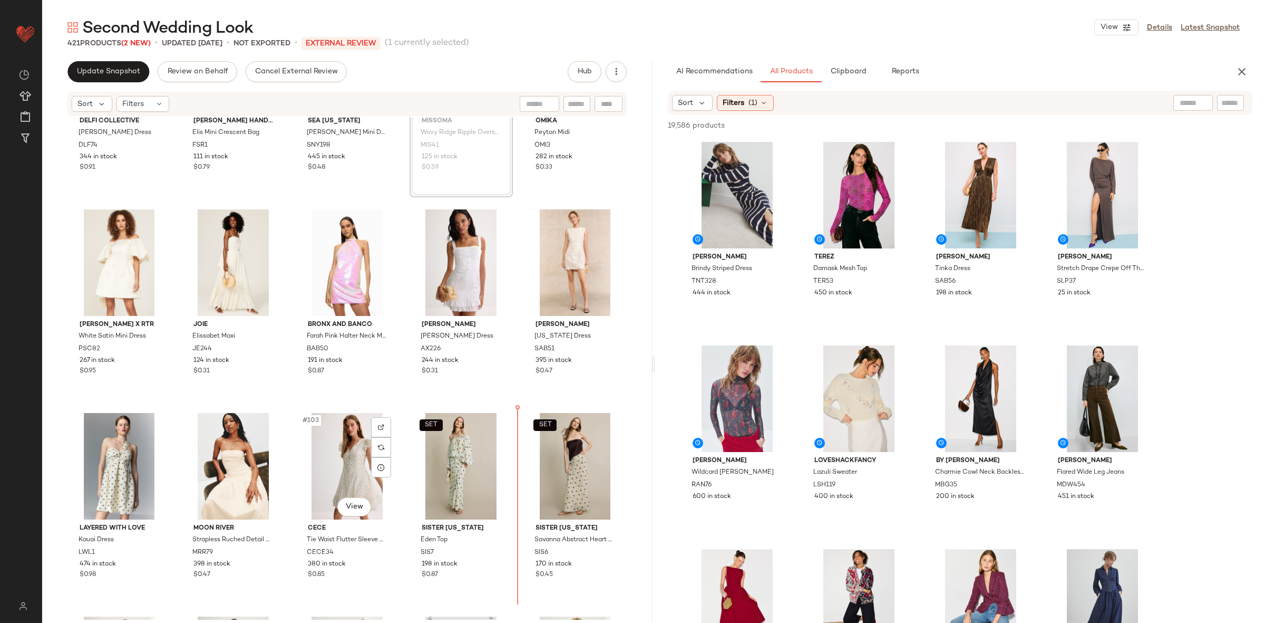
scroll to position [3797, 0]
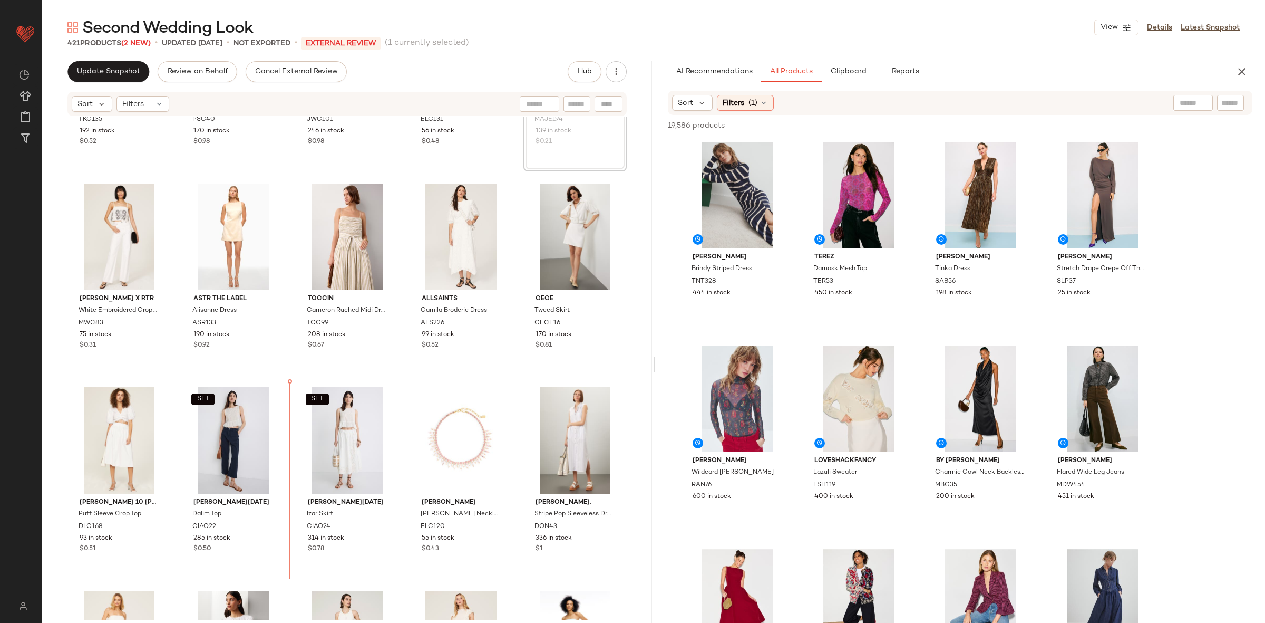
scroll to position [5034, 0]
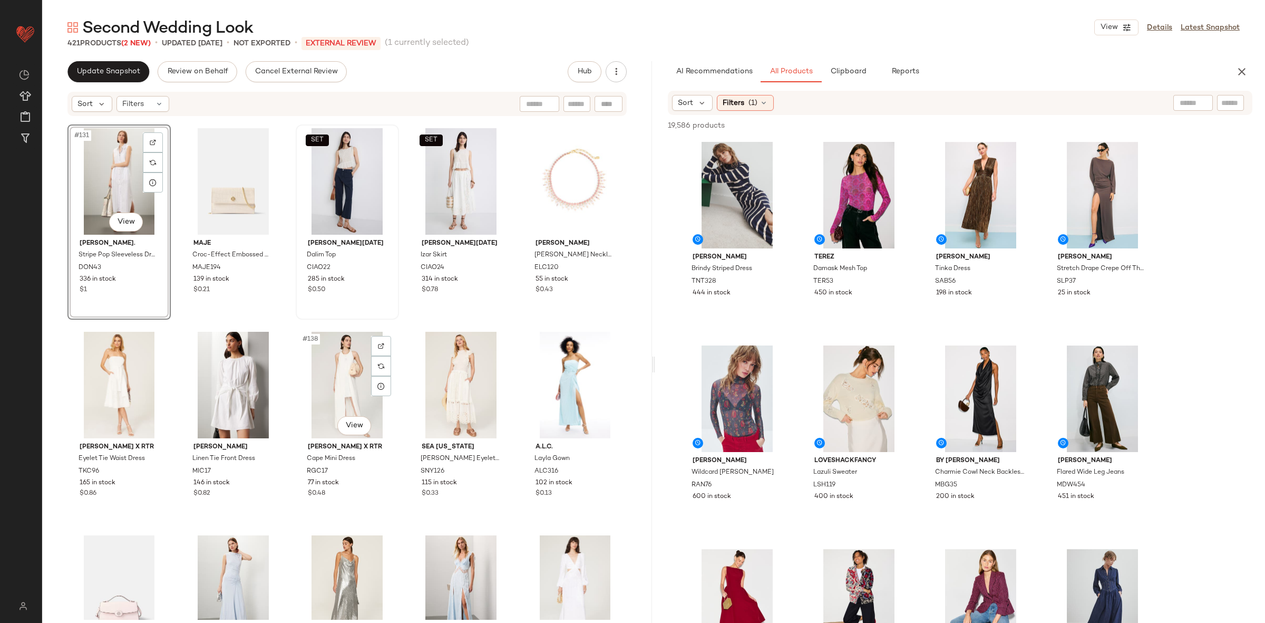
scroll to position [5311, 0]
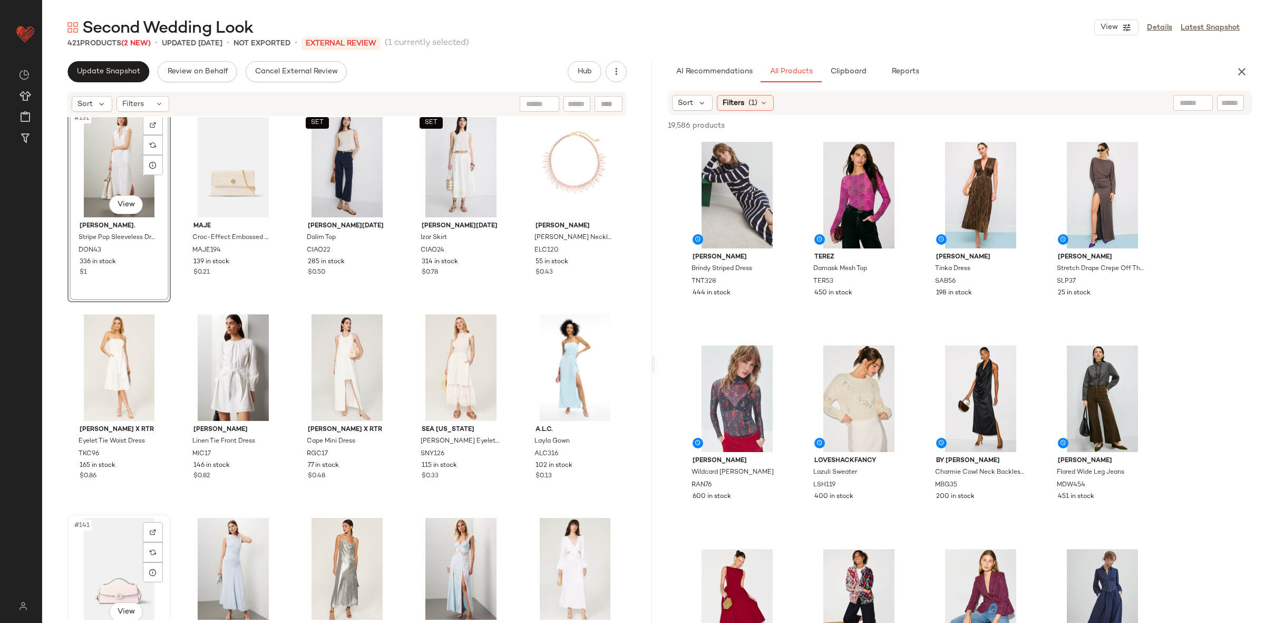
click at [128, 553] on div "#141 View" at bounding box center [119, 571] width 96 height 106
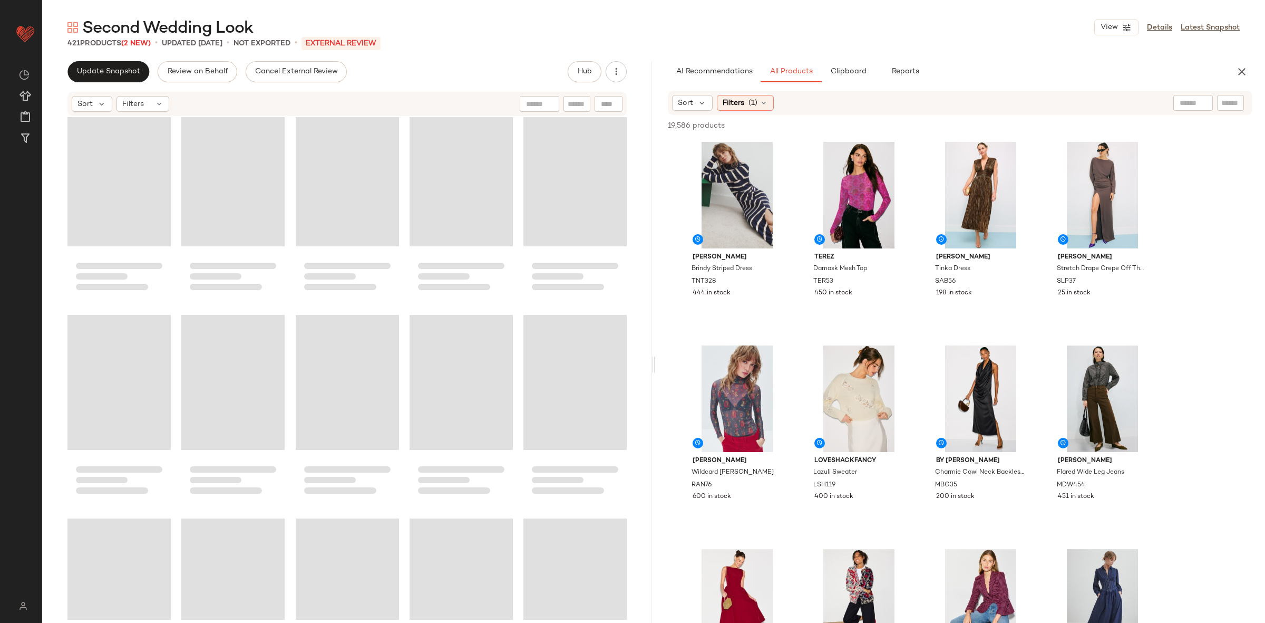
scroll to position [5107, 0]
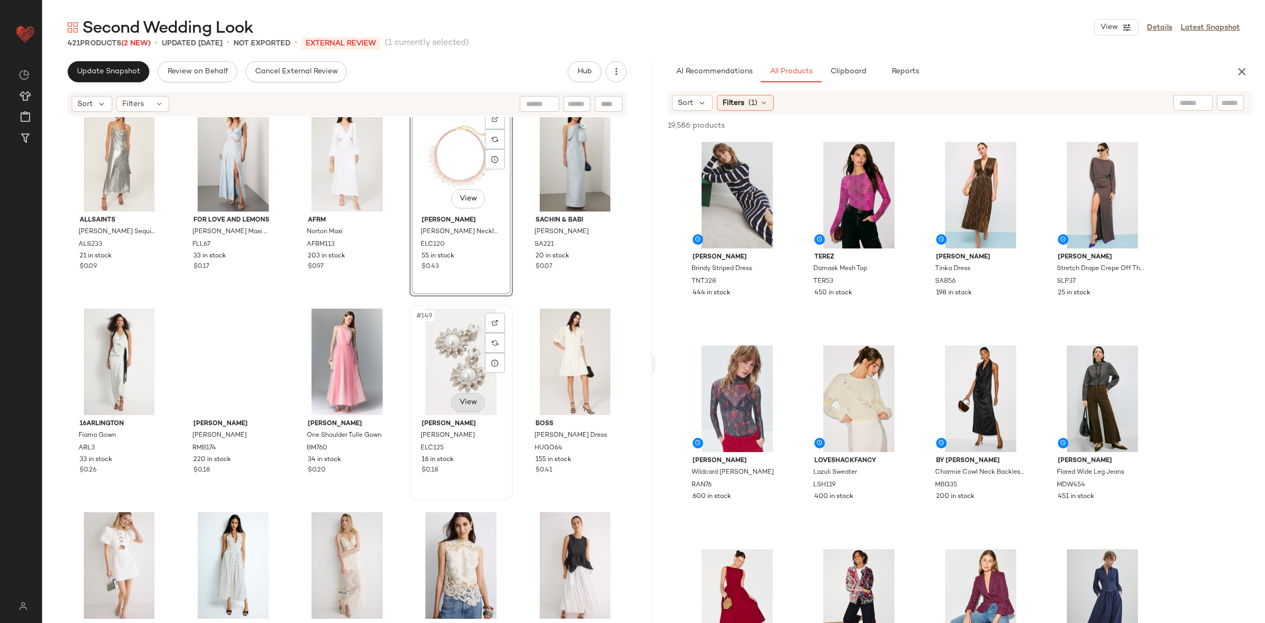
scroll to position [5736, 0]
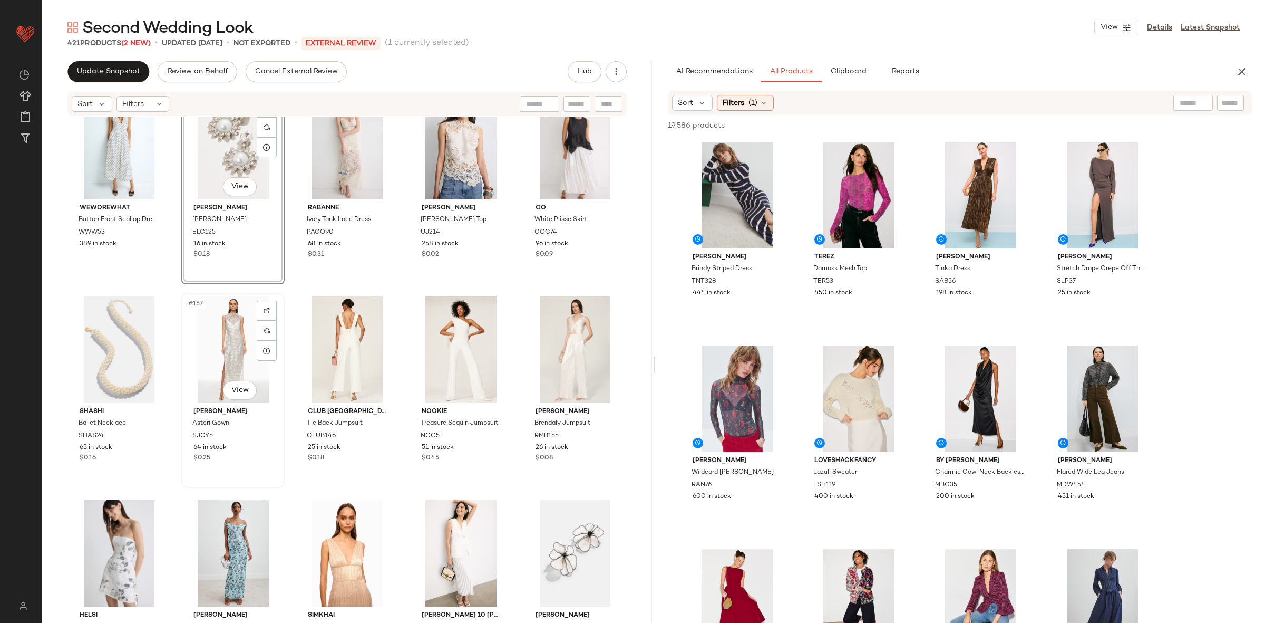
scroll to position [6144, 0]
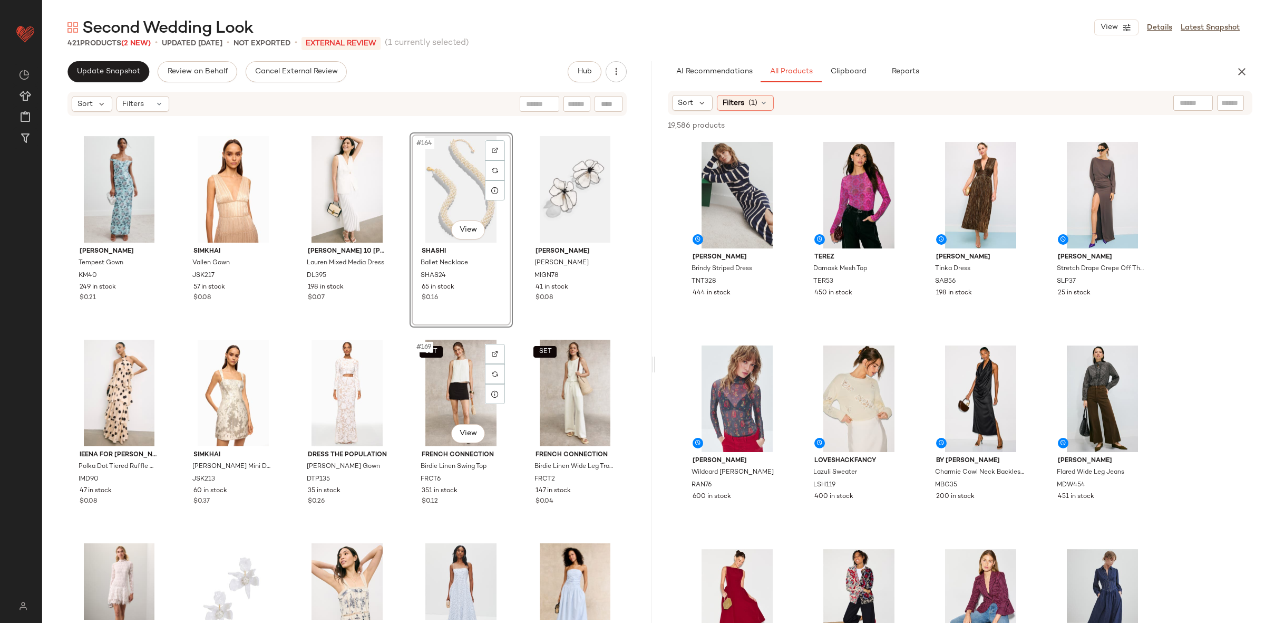
scroll to position [6508, 0]
click at [545, 212] on div "#165 View" at bounding box center [575, 187] width 96 height 106
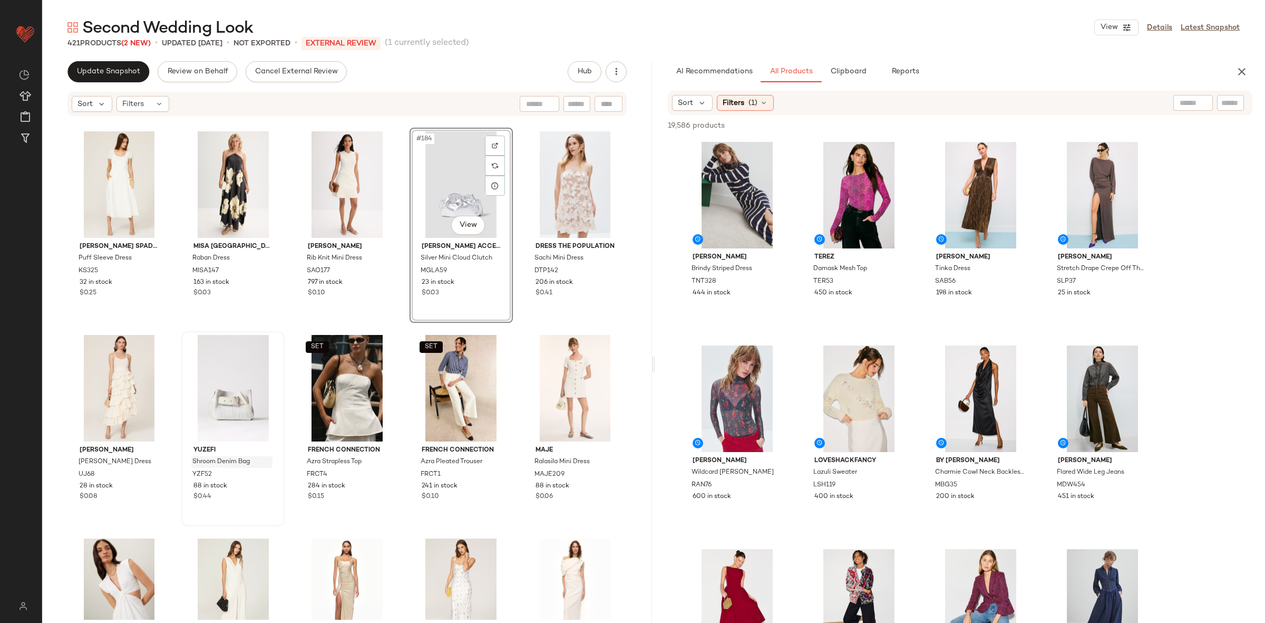
scroll to position [7426, 0]
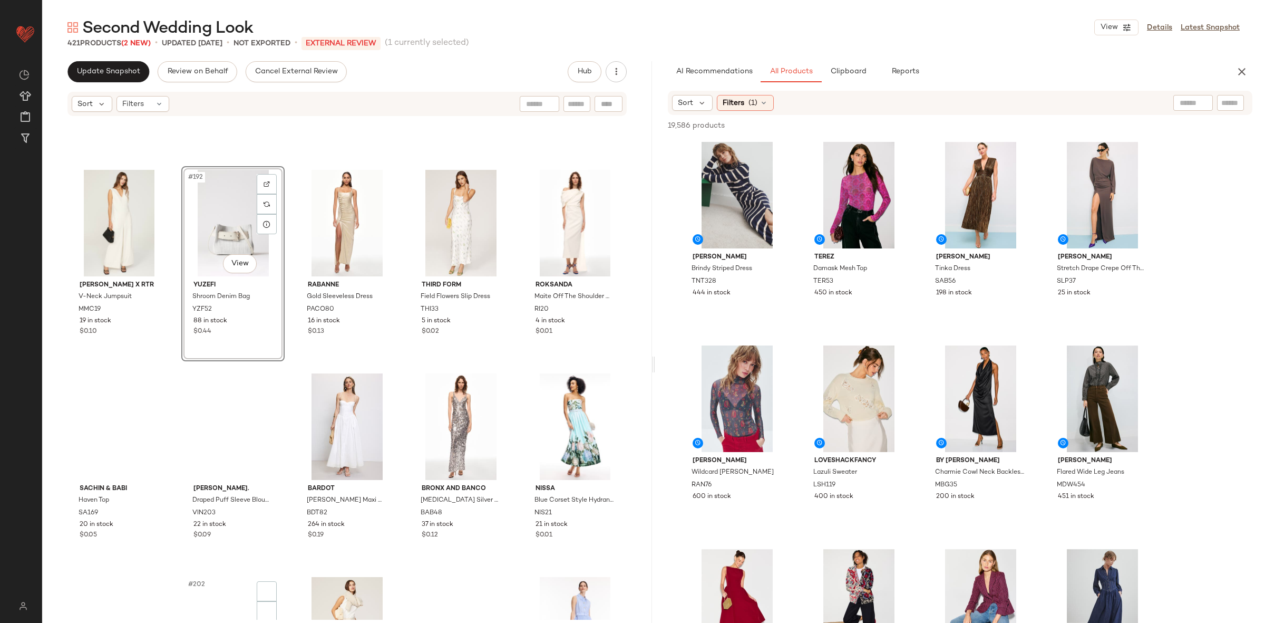
scroll to position [7820, 0]
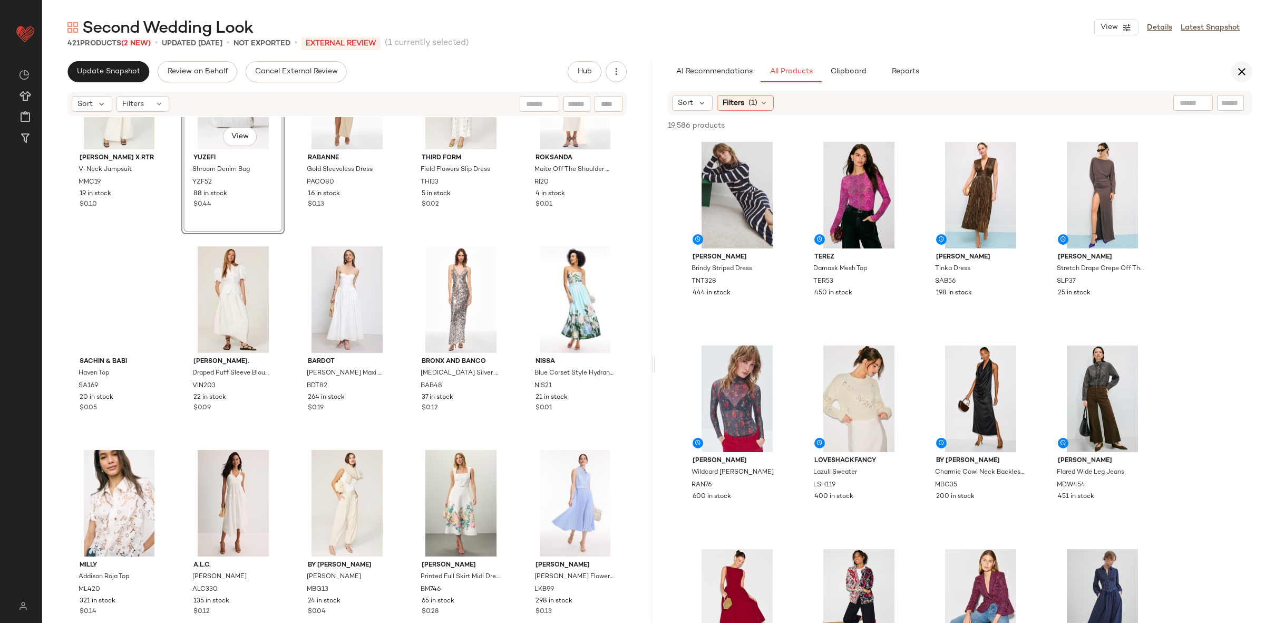
click at [1241, 65] on icon "button" at bounding box center [1242, 71] width 13 height 13
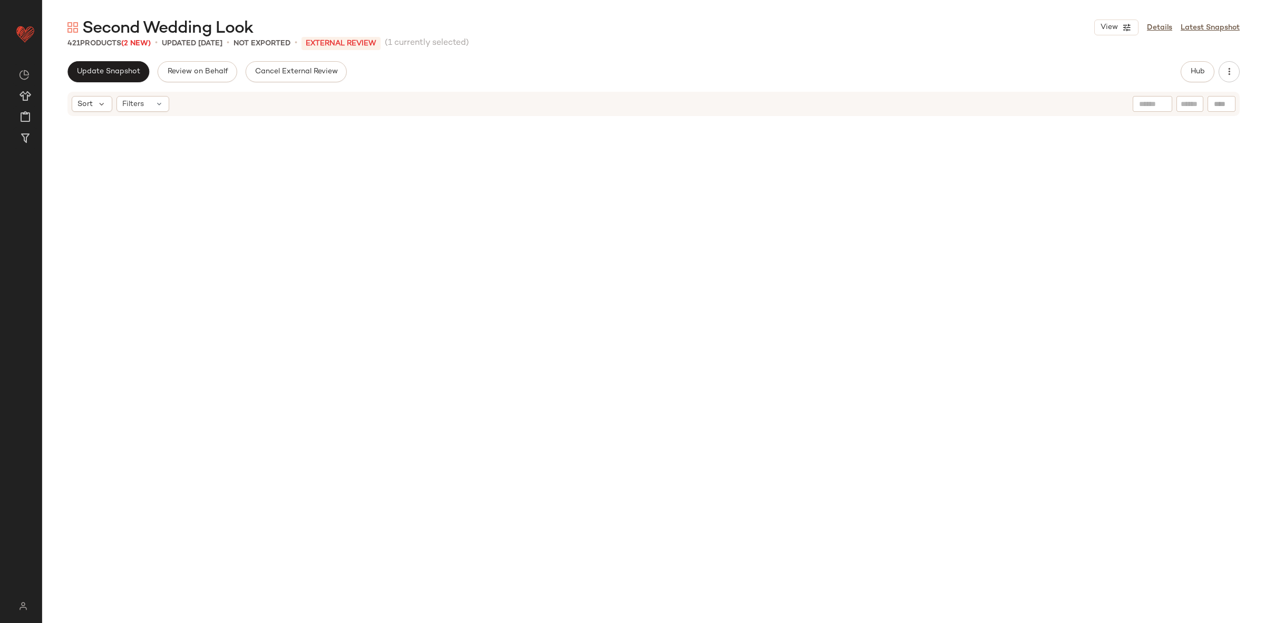
scroll to position [0, 0]
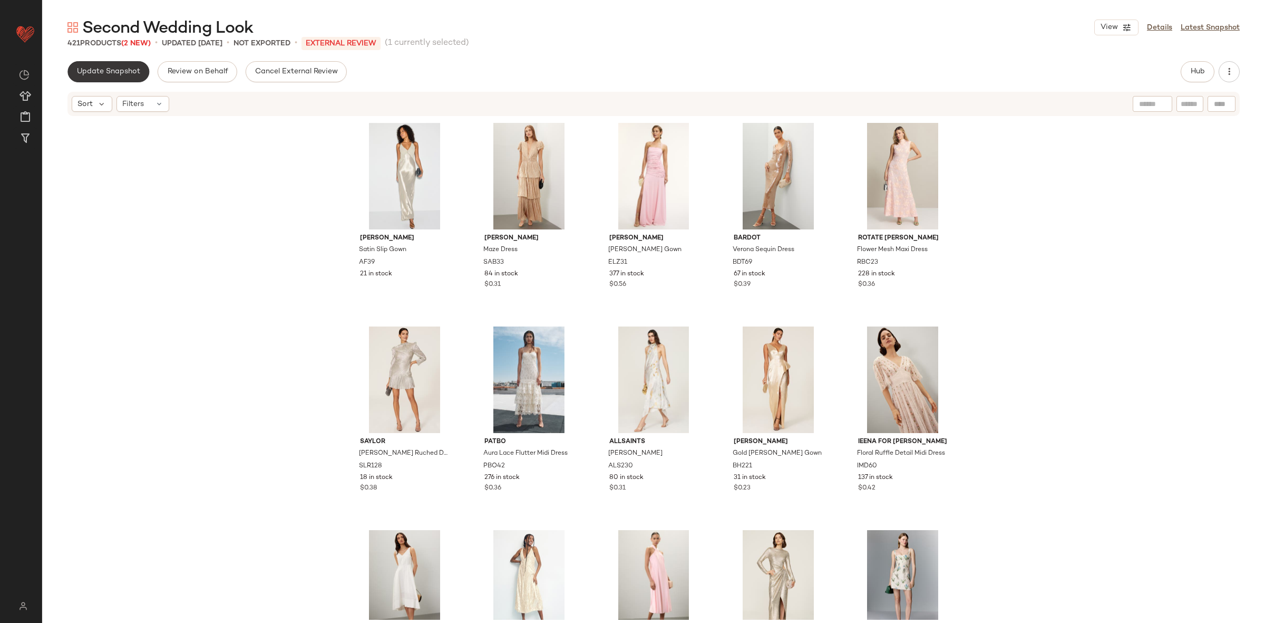
click at [113, 71] on span "Update Snapshot" at bounding box center [108, 71] width 64 height 8
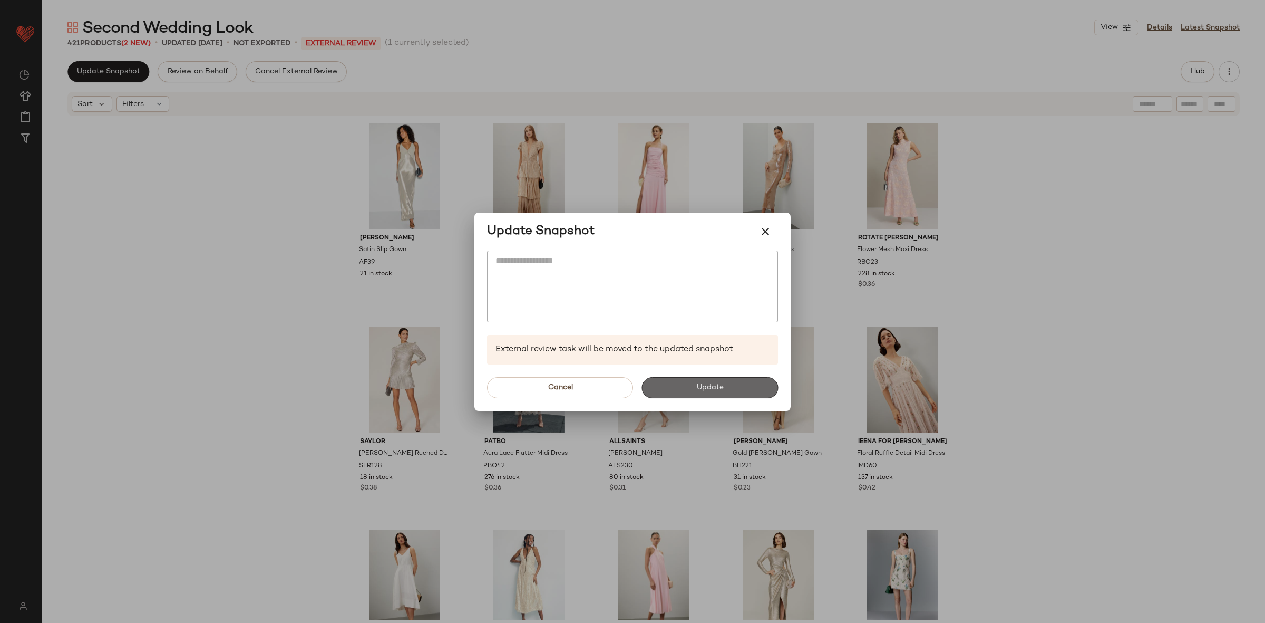
click at [678, 385] on button "Update" at bounding box center [709, 387] width 137 height 21
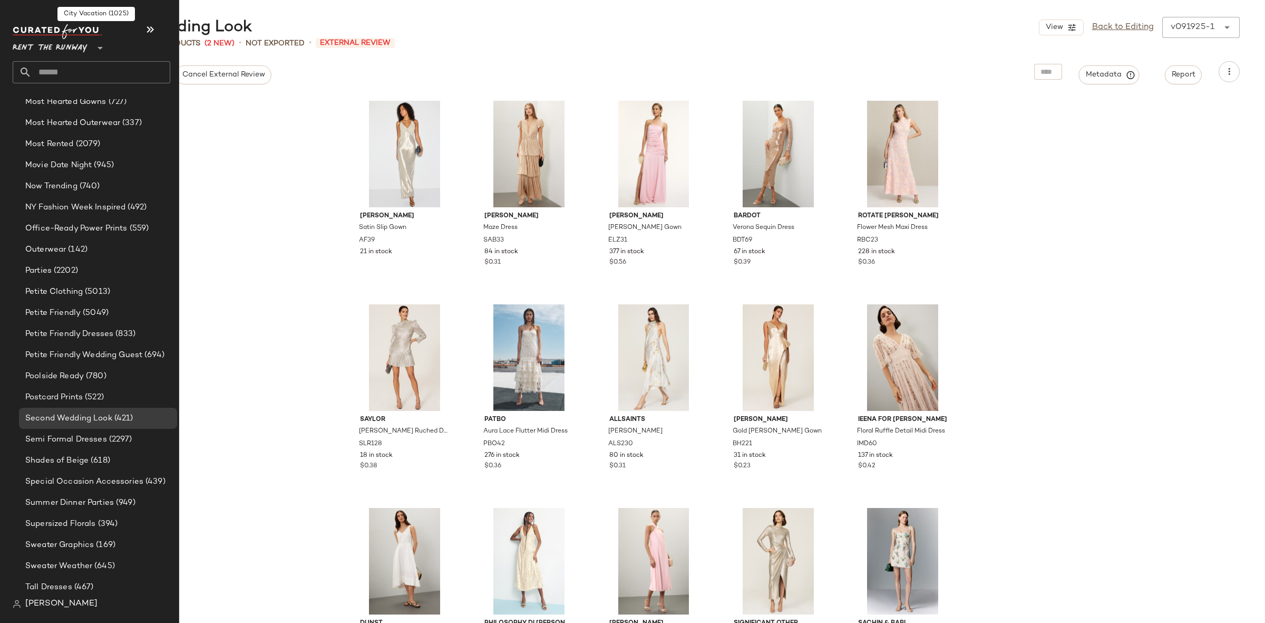
scroll to position [1493, 0]
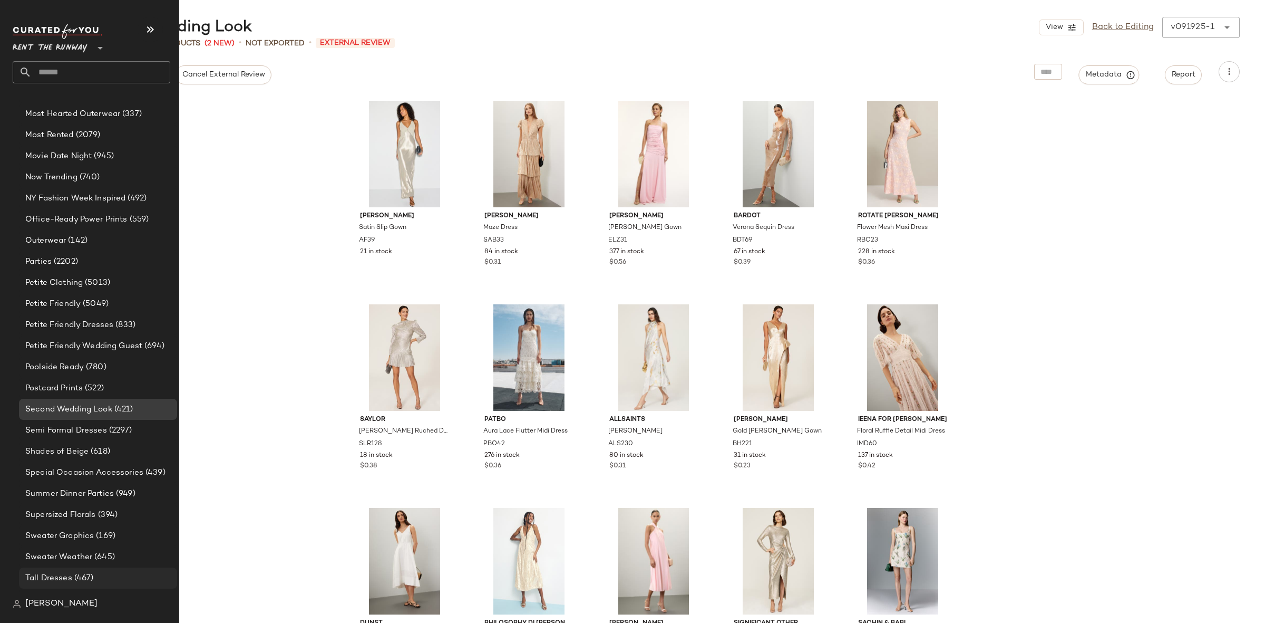
click at [64, 576] on span "Tall Dresses" at bounding box center [48, 578] width 47 height 12
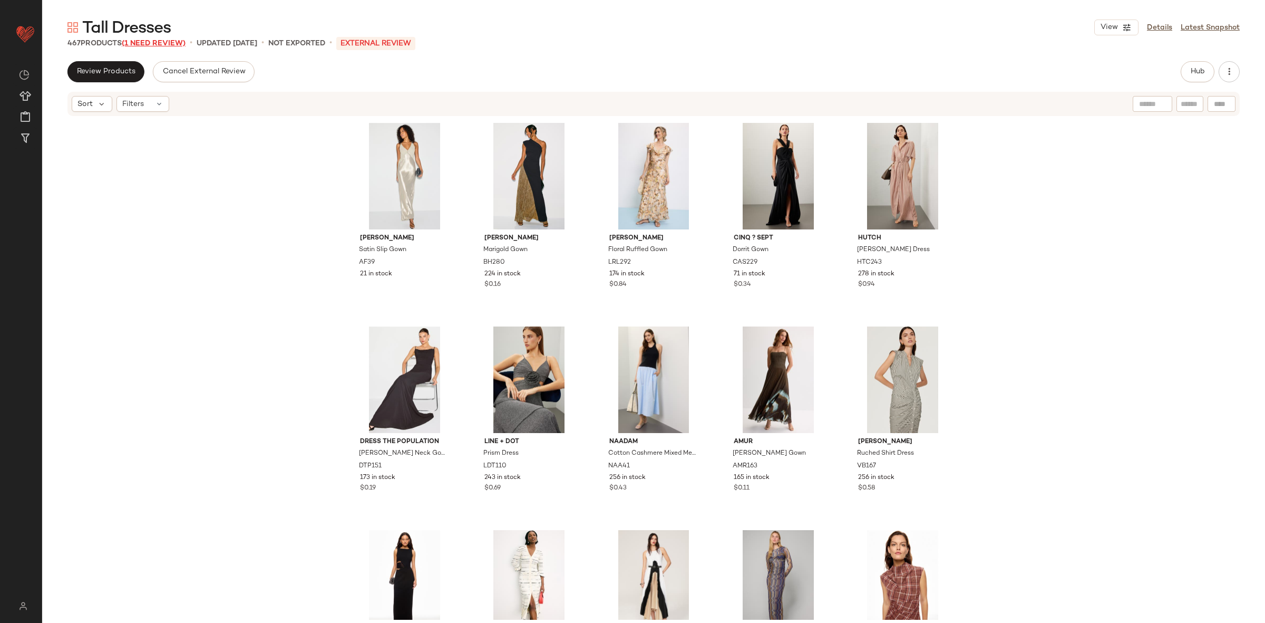
click at [160, 43] on span "(1 Need Review)" at bounding box center [154, 44] width 64 height 8
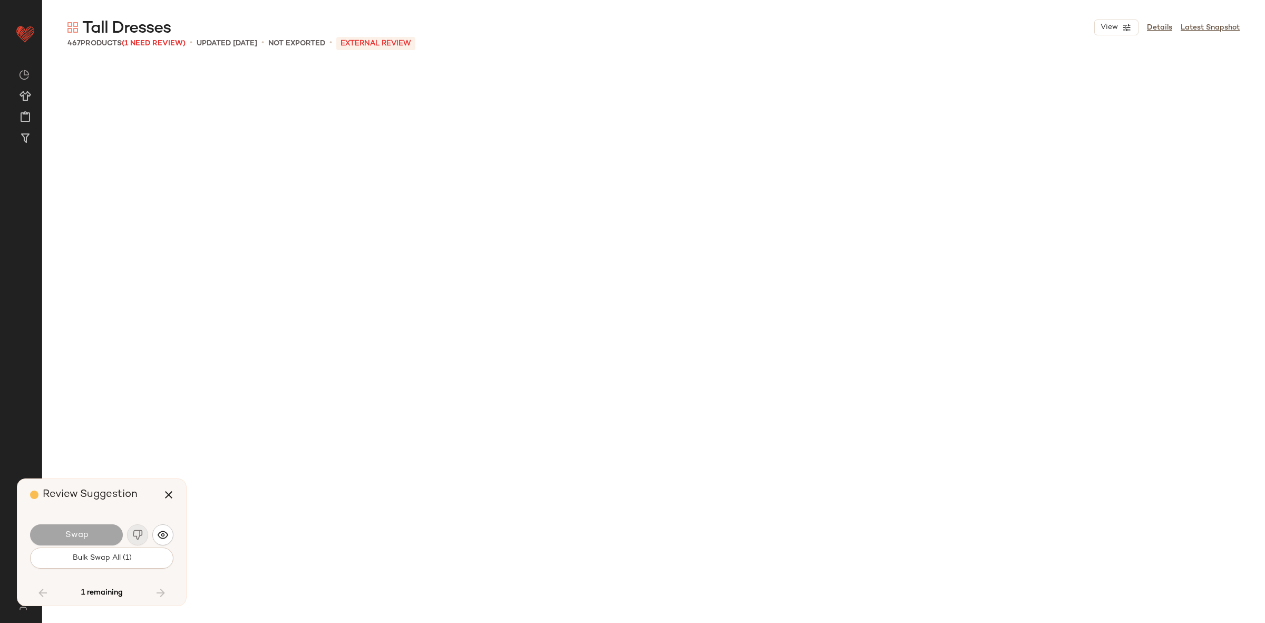
scroll to position [16073, 0]
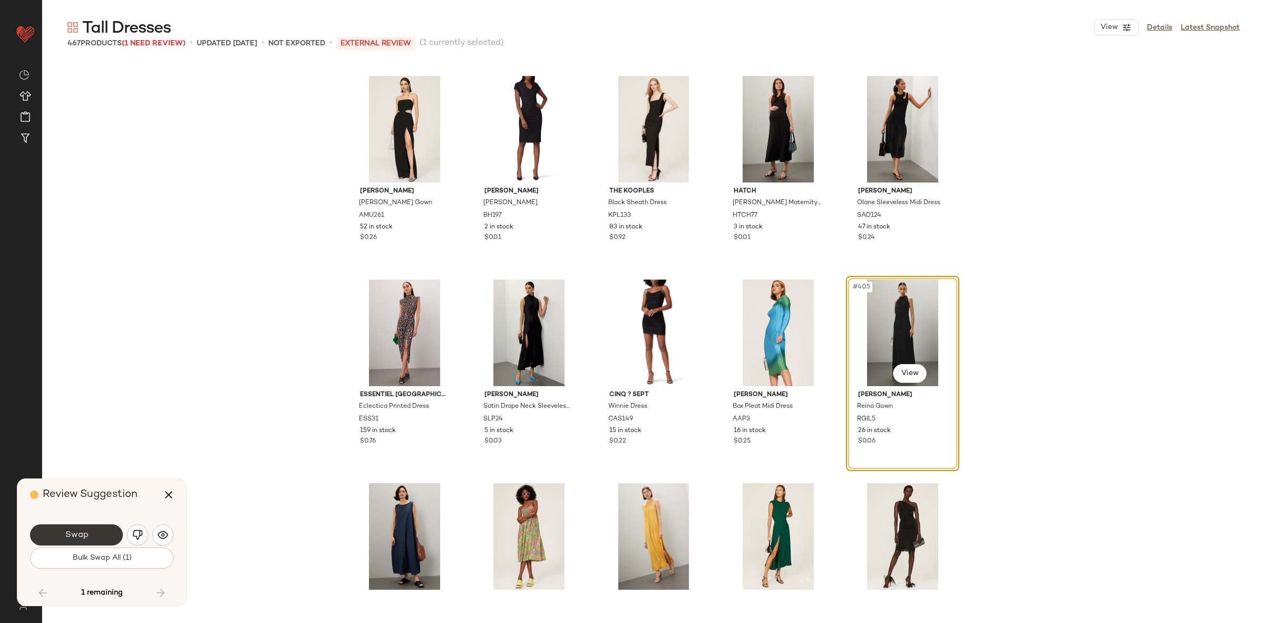
click at [48, 531] on button "Swap" at bounding box center [76, 534] width 93 height 21
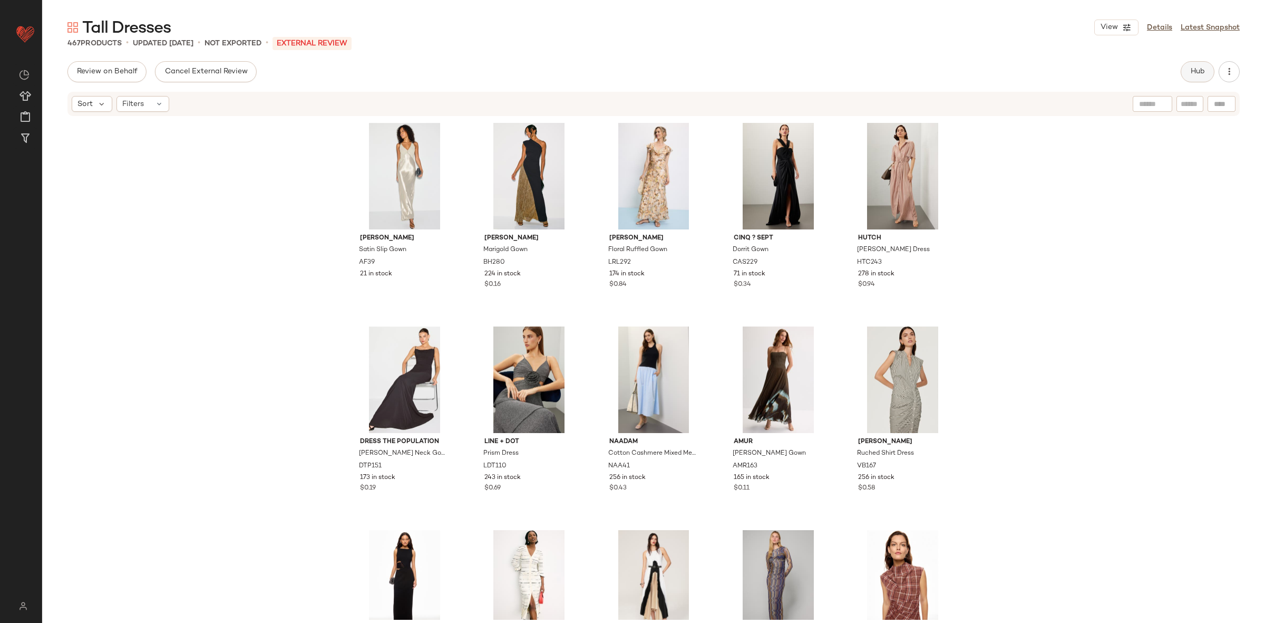
click at [1195, 74] on span "Hub" at bounding box center [1197, 71] width 15 height 8
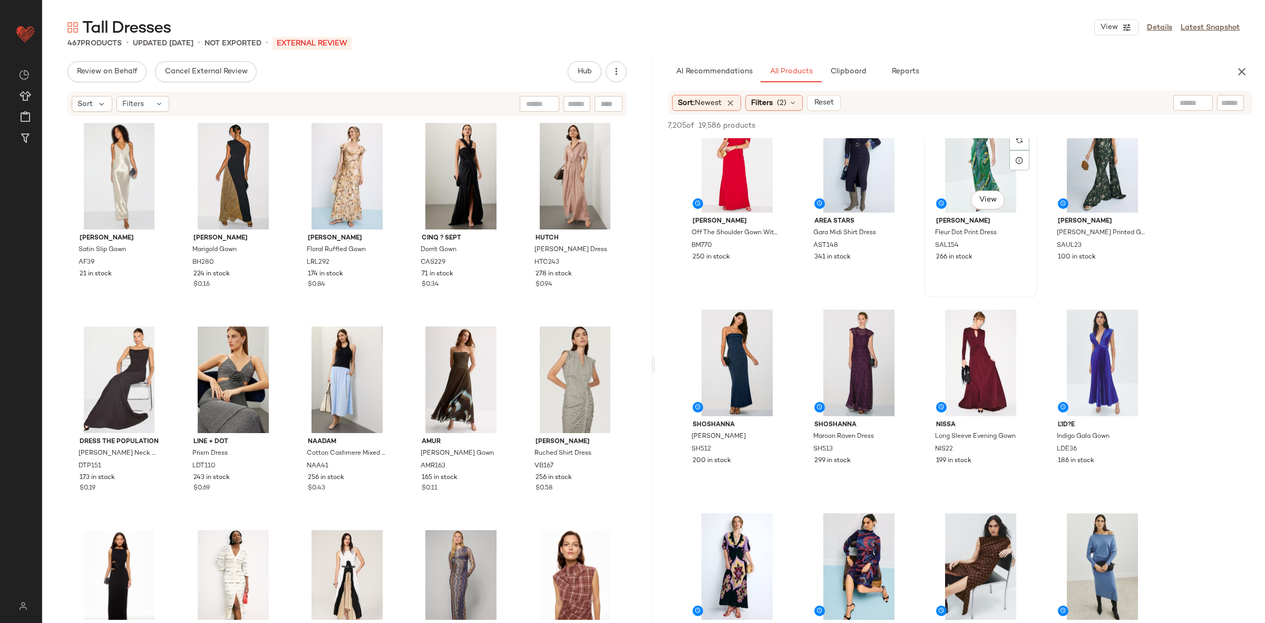
scroll to position [448, 0]
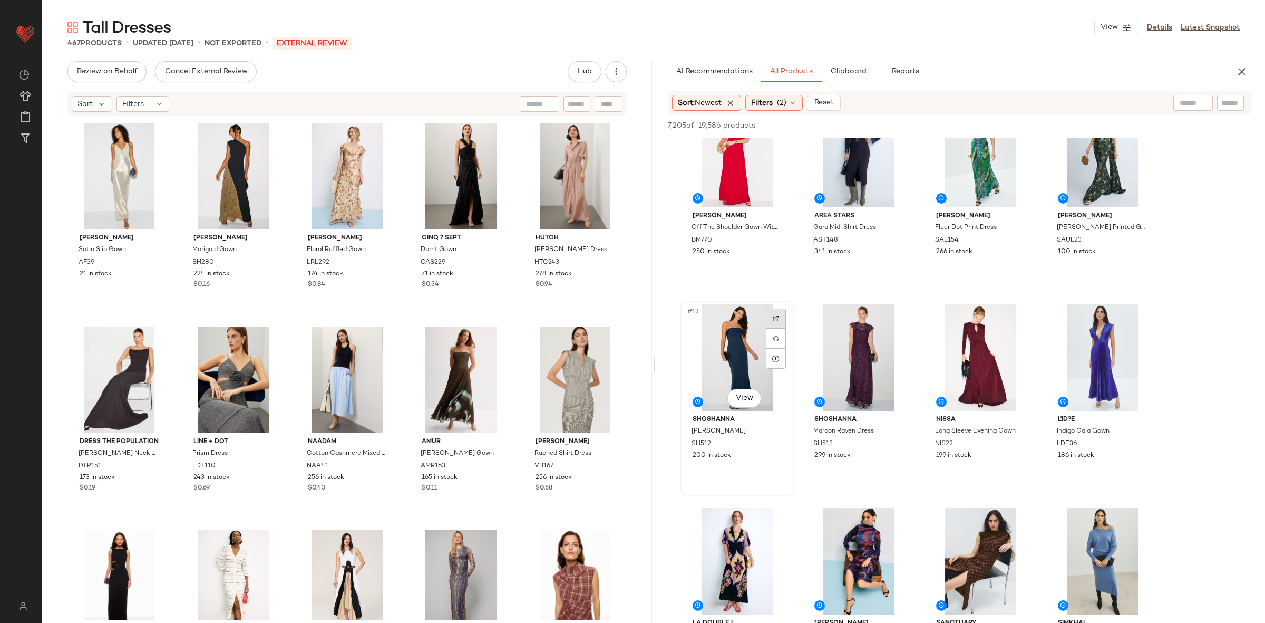
click at [772, 325] on div at bounding box center [776, 318] width 20 height 20
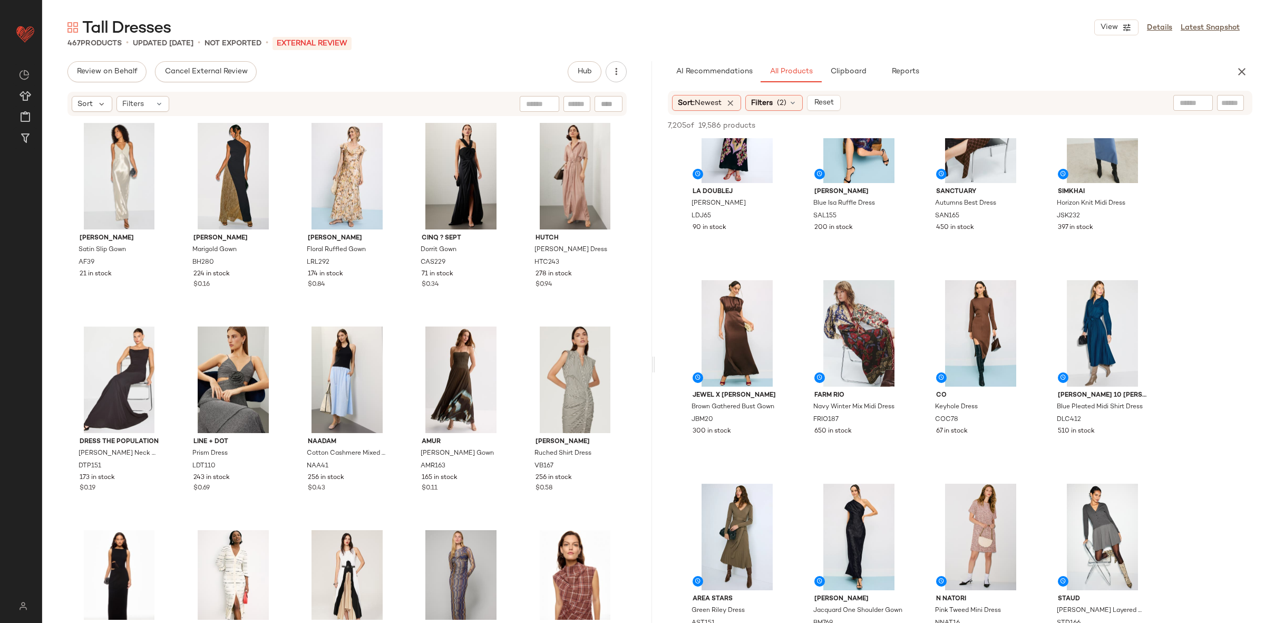
scroll to position [912, 0]
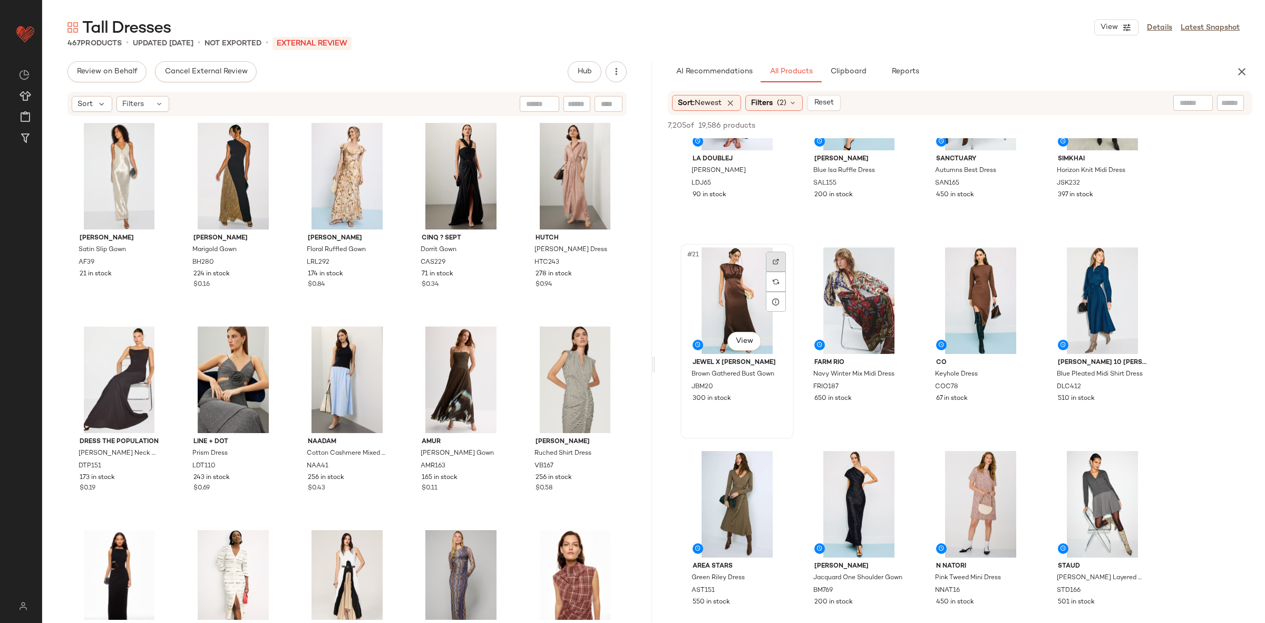
click at [770, 262] on div at bounding box center [776, 261] width 20 height 20
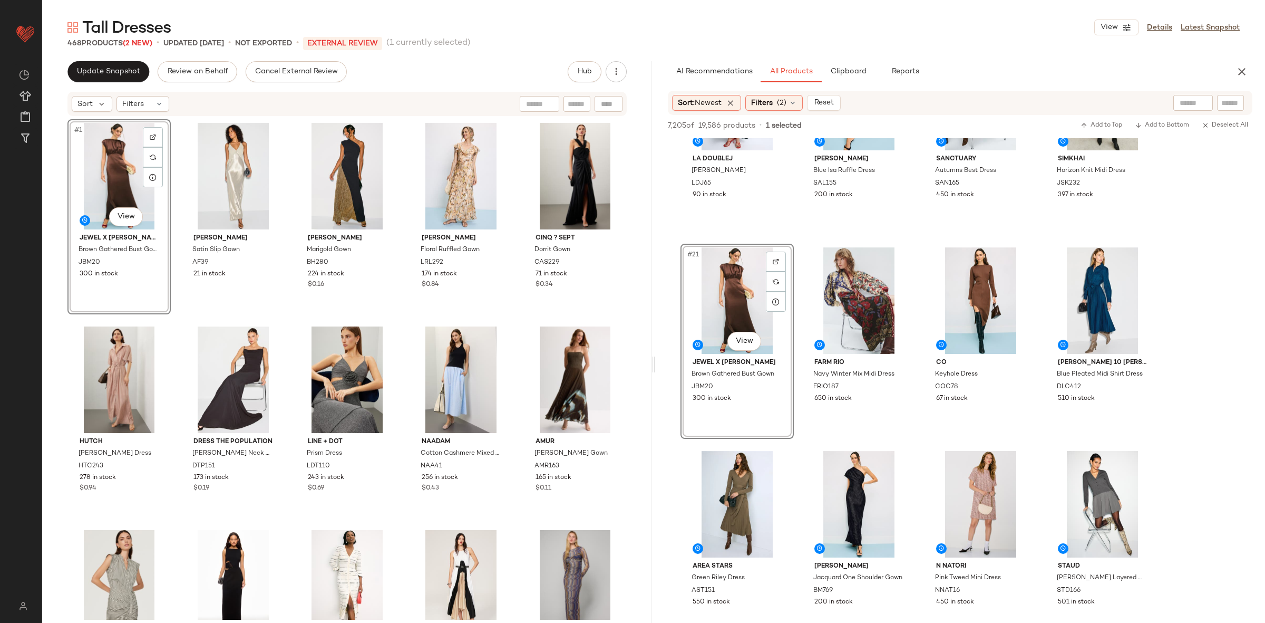
click at [175, 315] on div "#1 View Jewel x Badgley Mischka Brown Gathered Bust Gown JBM20 300 in stock Alb…" at bounding box center [346, 369] width 559 height 500
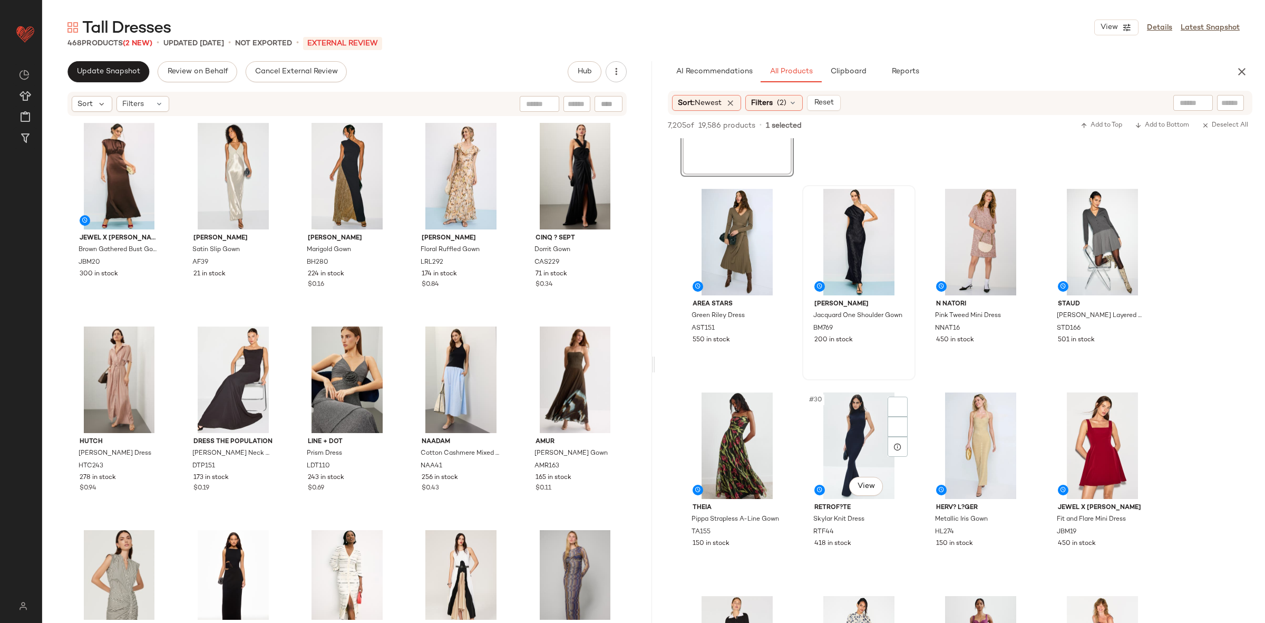
scroll to position [1240, 0]
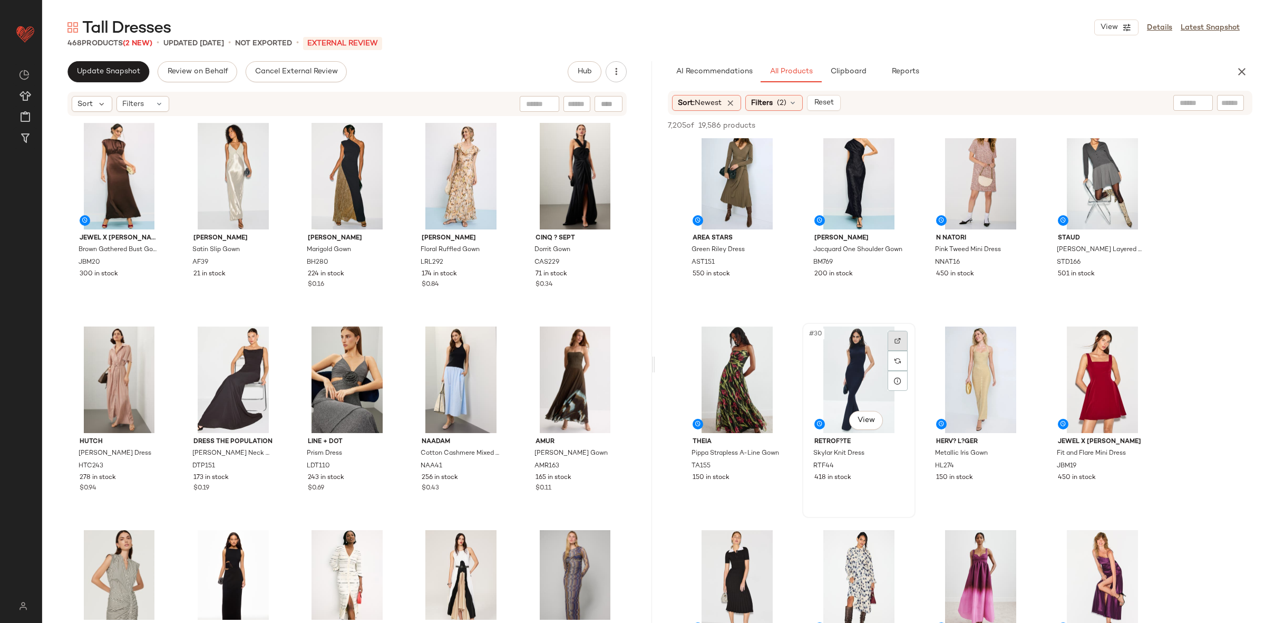
click at [901, 342] on div at bounding box center [898, 340] width 20 height 20
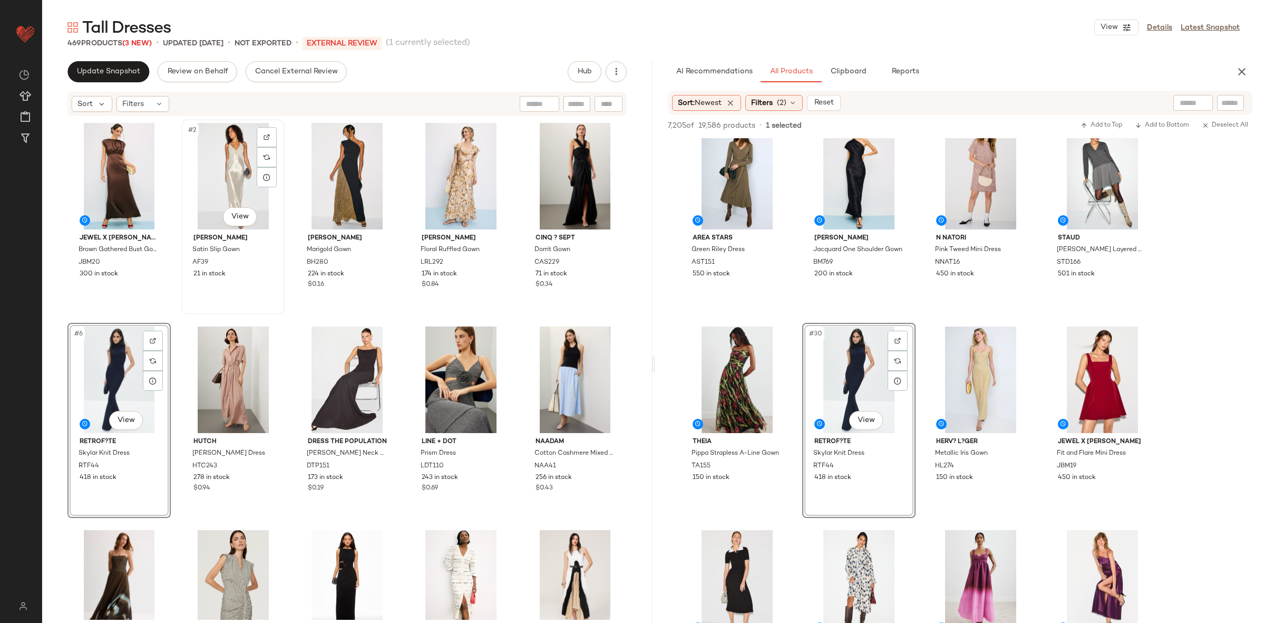
click at [181, 312] on div "#2 View Alberta Ferretti Satin Slip Gown AF39 21 in stock" at bounding box center [232, 216] width 103 height 195
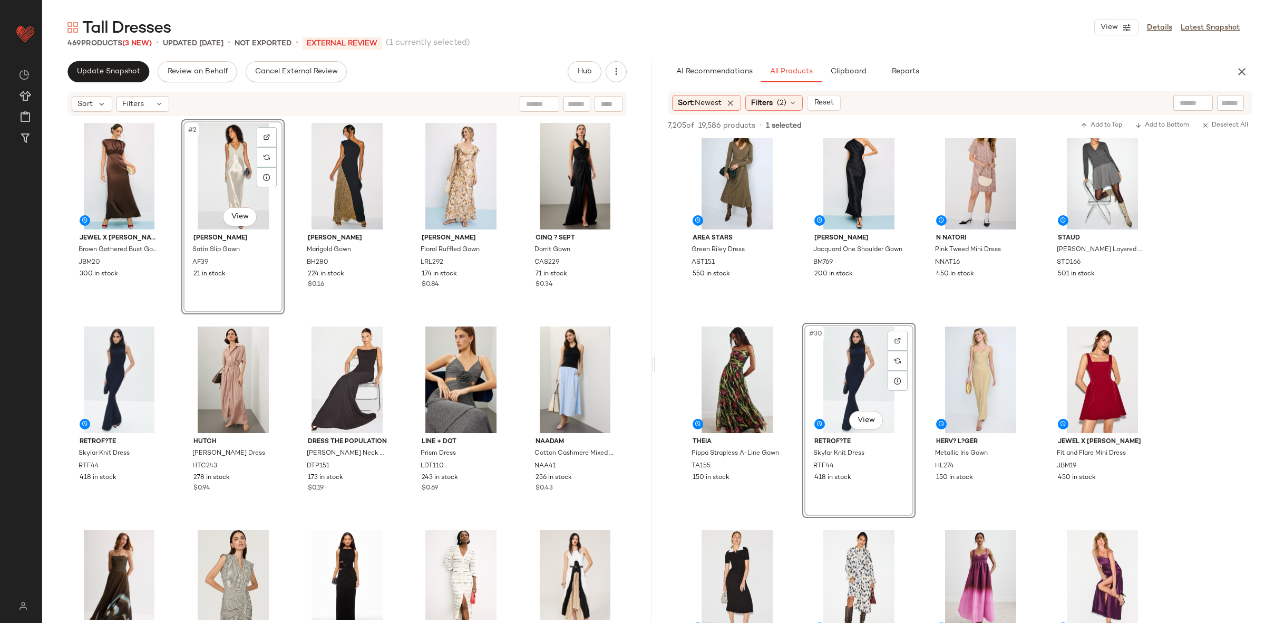
click at [179, 321] on div "Jewel x Badgley Mischka Brown Gathered Bust Gown JBM20 300 in stock #2 View Alb…" at bounding box center [346, 369] width 559 height 500
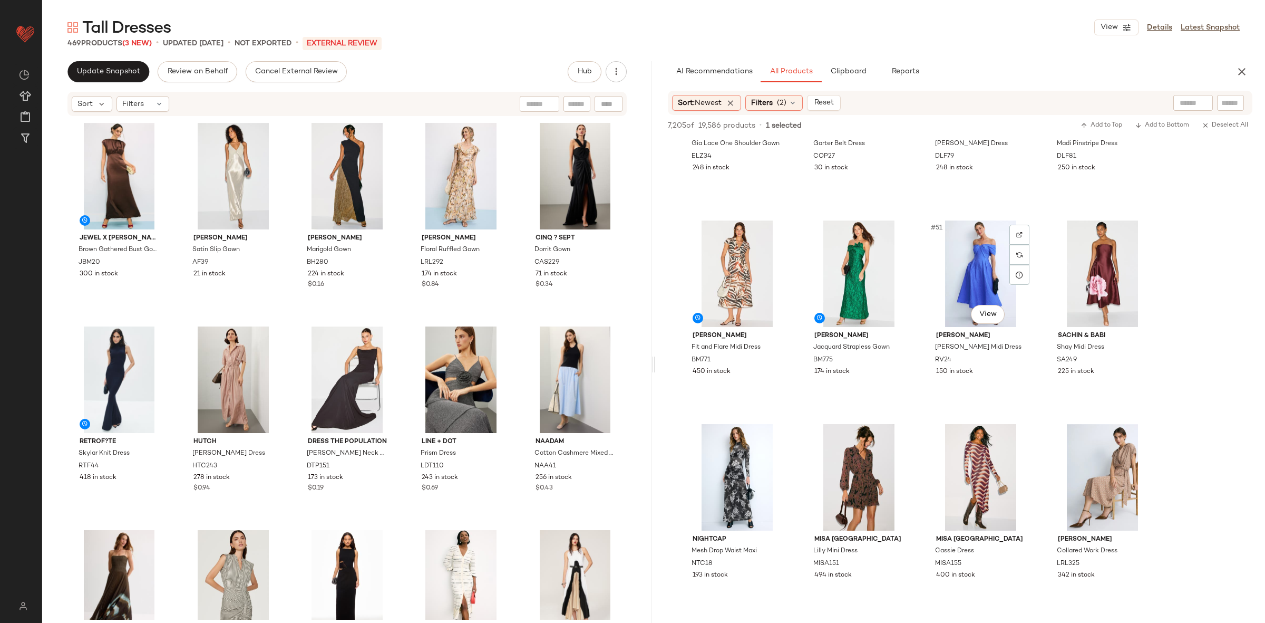
scroll to position [2366, 0]
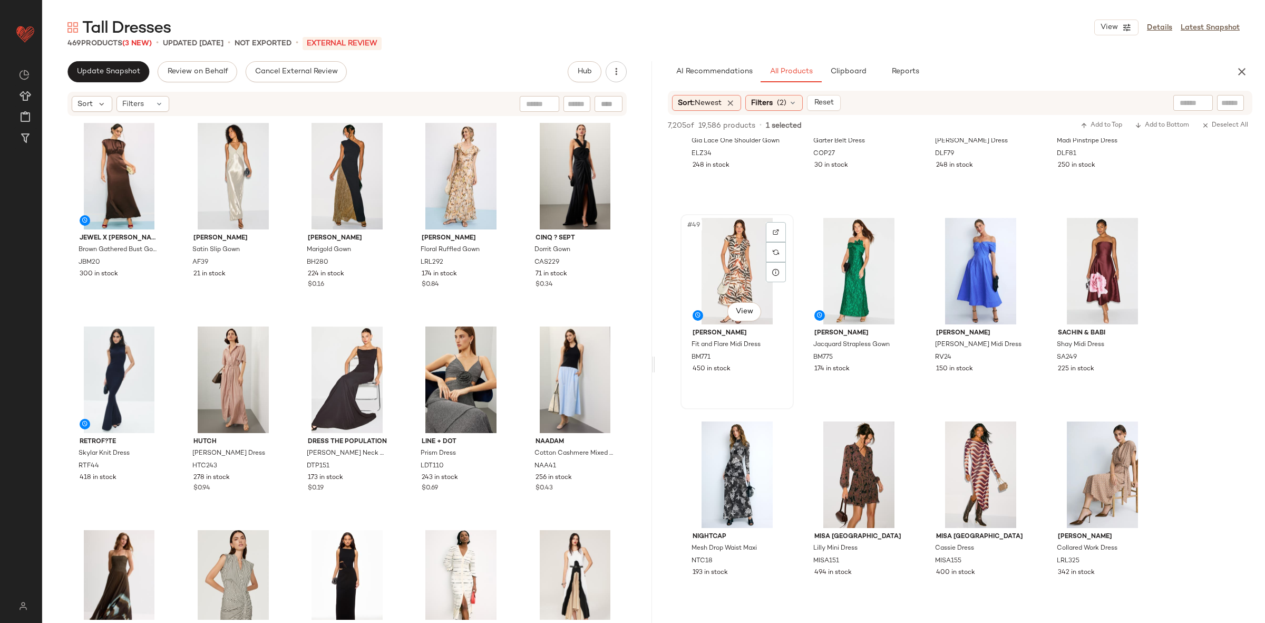
click at [766, 233] on div at bounding box center [776, 252] width 20 height 60
click at [770, 233] on div at bounding box center [776, 232] width 20 height 20
click at [515, 312] on div "Jewel x Badgley Mischka Brown Gathered Bust Gown JBM20 300 in stock Alberta Fer…" at bounding box center [346, 369] width 559 height 500
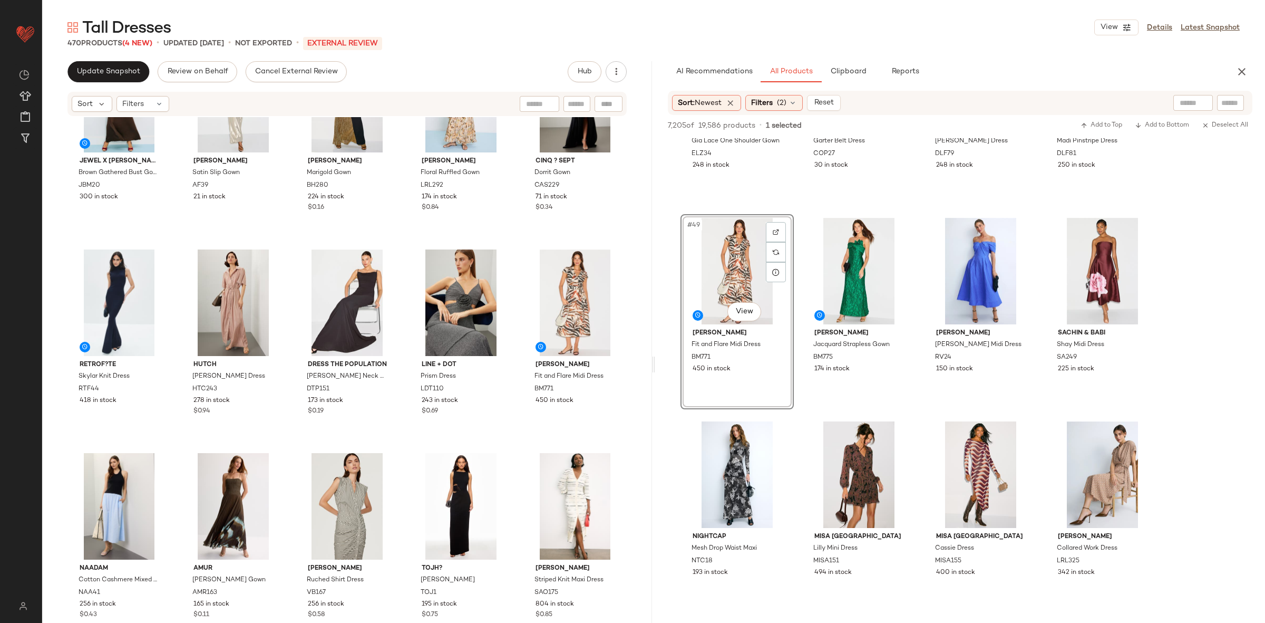
scroll to position [0, 0]
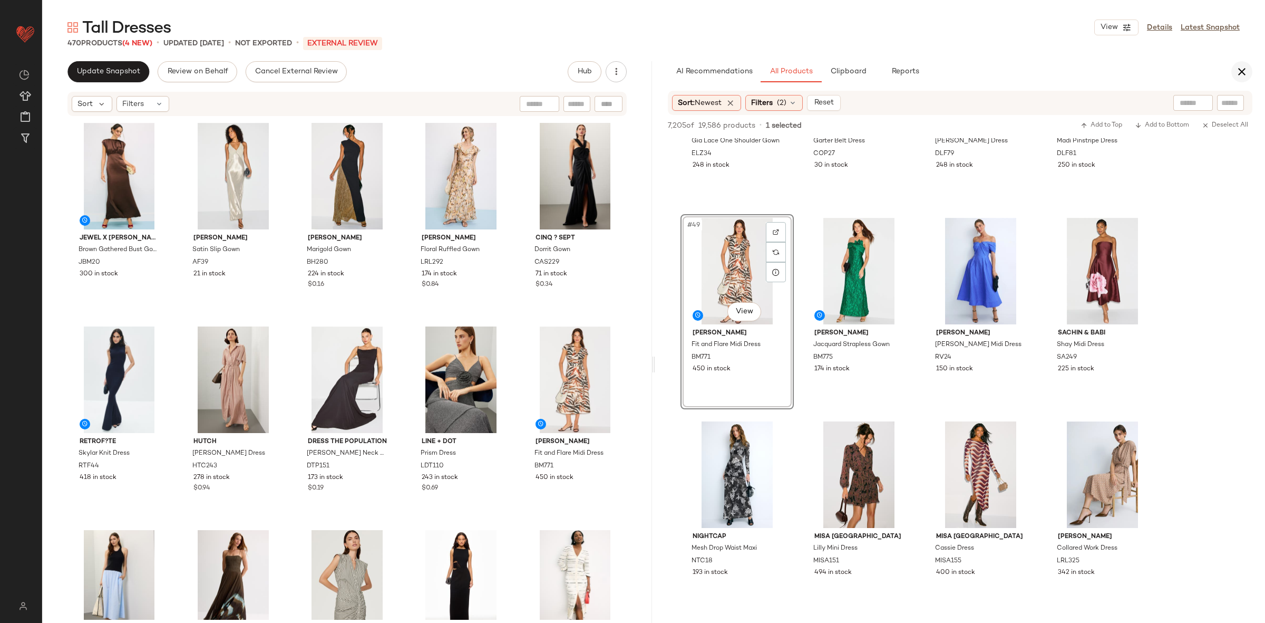
click at [1239, 72] on icon "button" at bounding box center [1242, 71] width 13 height 13
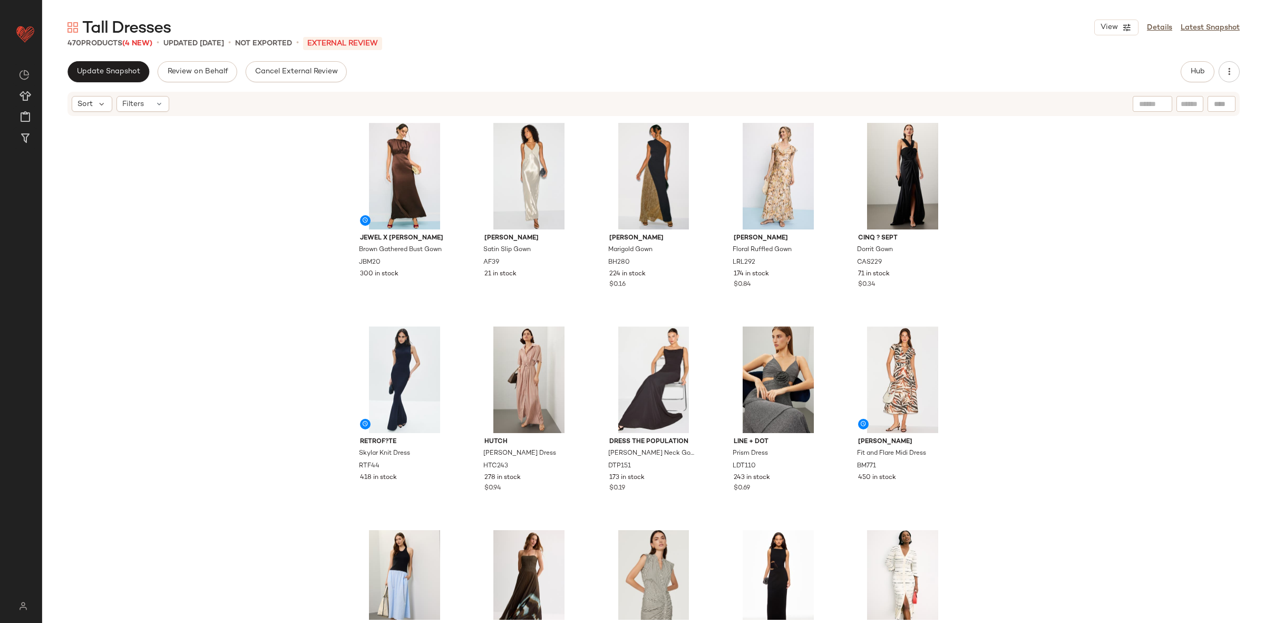
click at [1202, 281] on div "Jewel x Badgley Mischka Brown Gathered Bust Gown JBM20 300 in stock Alberta Fer…" at bounding box center [653, 368] width 1223 height 502
click at [106, 69] on span "Update Snapshot" at bounding box center [108, 71] width 64 height 8
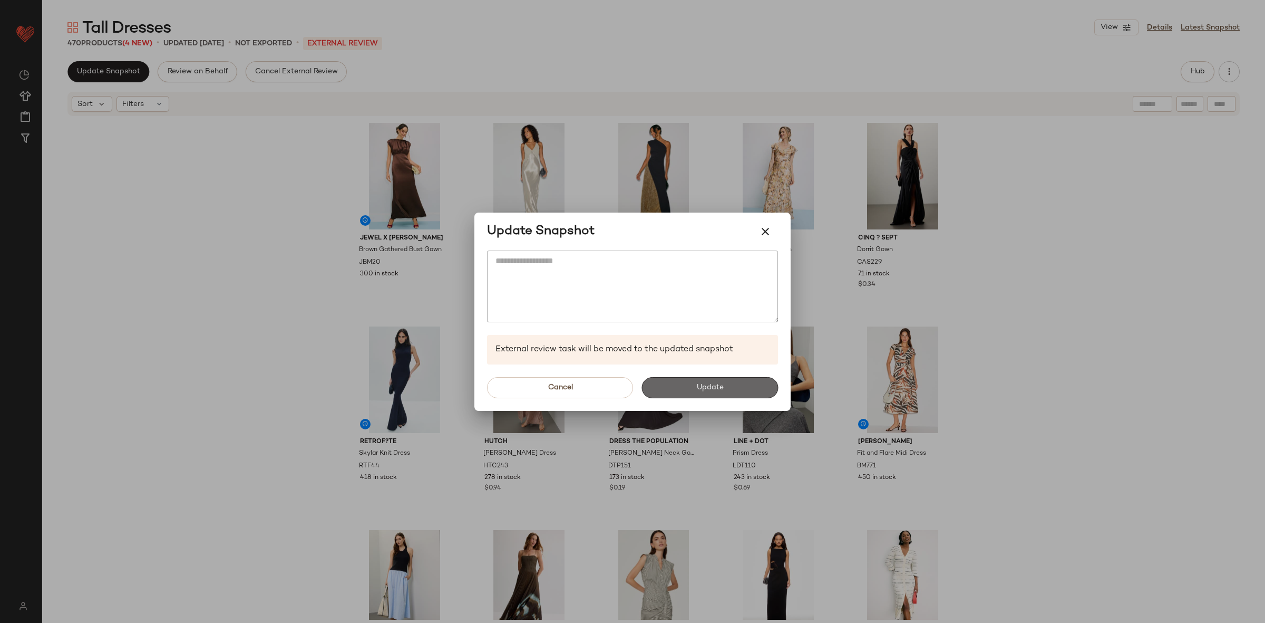
click at [689, 391] on button "Update" at bounding box center [709, 387] width 137 height 21
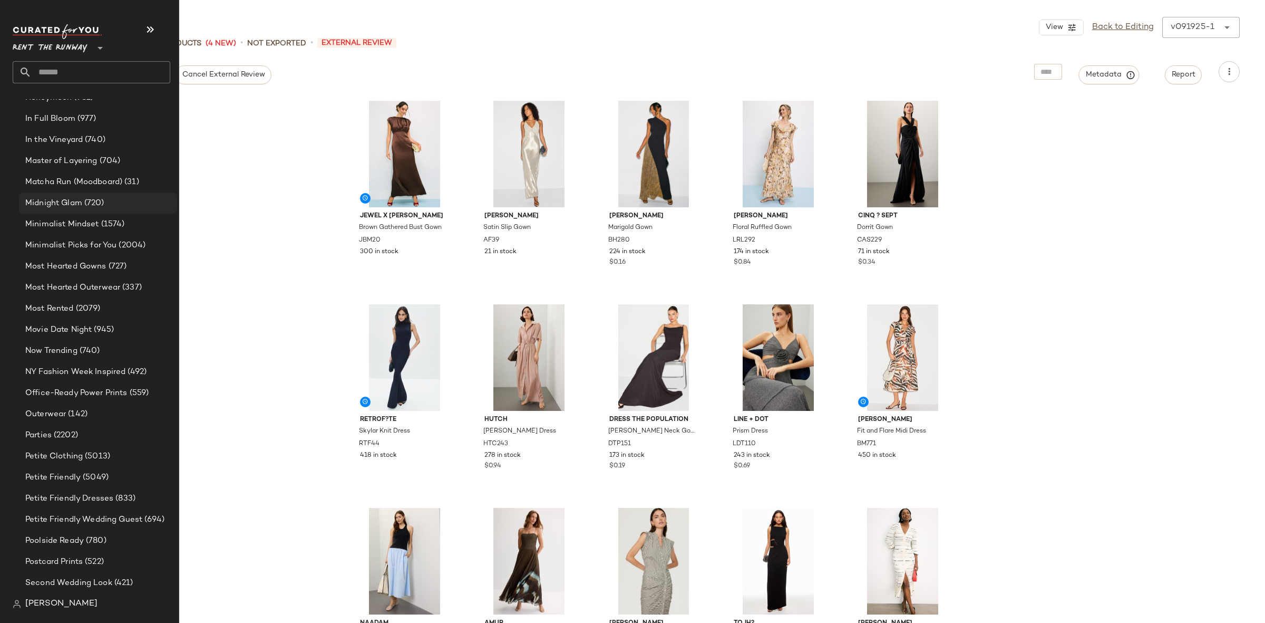
scroll to position [1519, 0]
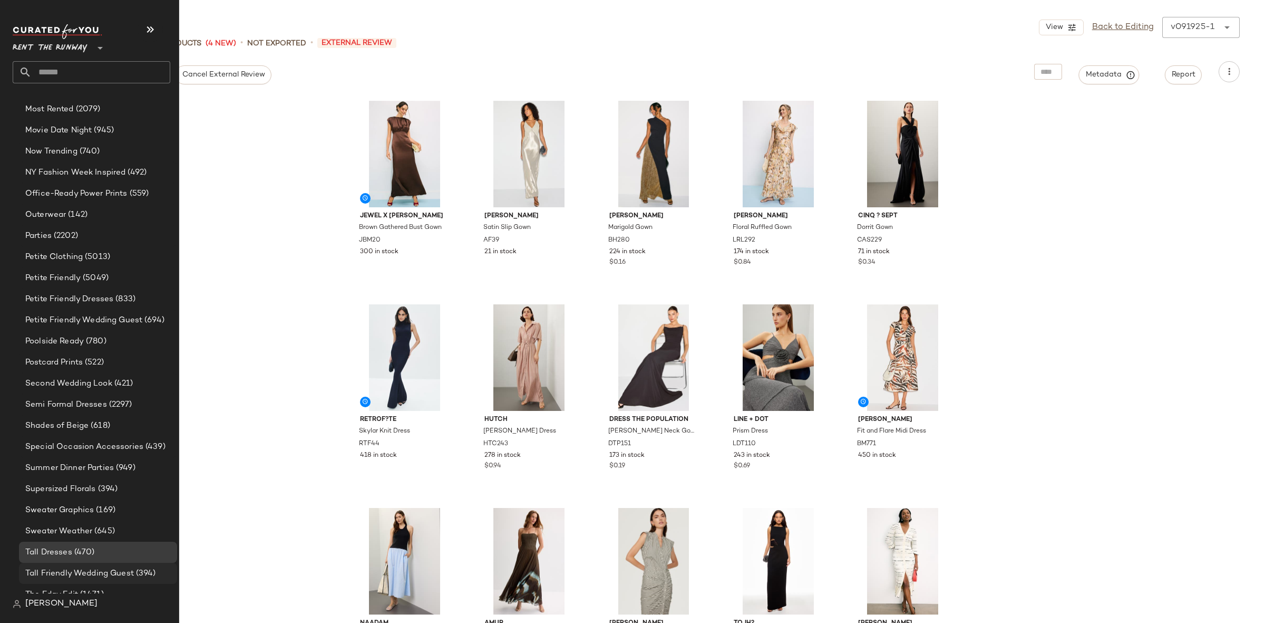
click at [74, 572] on span "Tall Friendly Wedding Guest" at bounding box center [79, 573] width 109 height 12
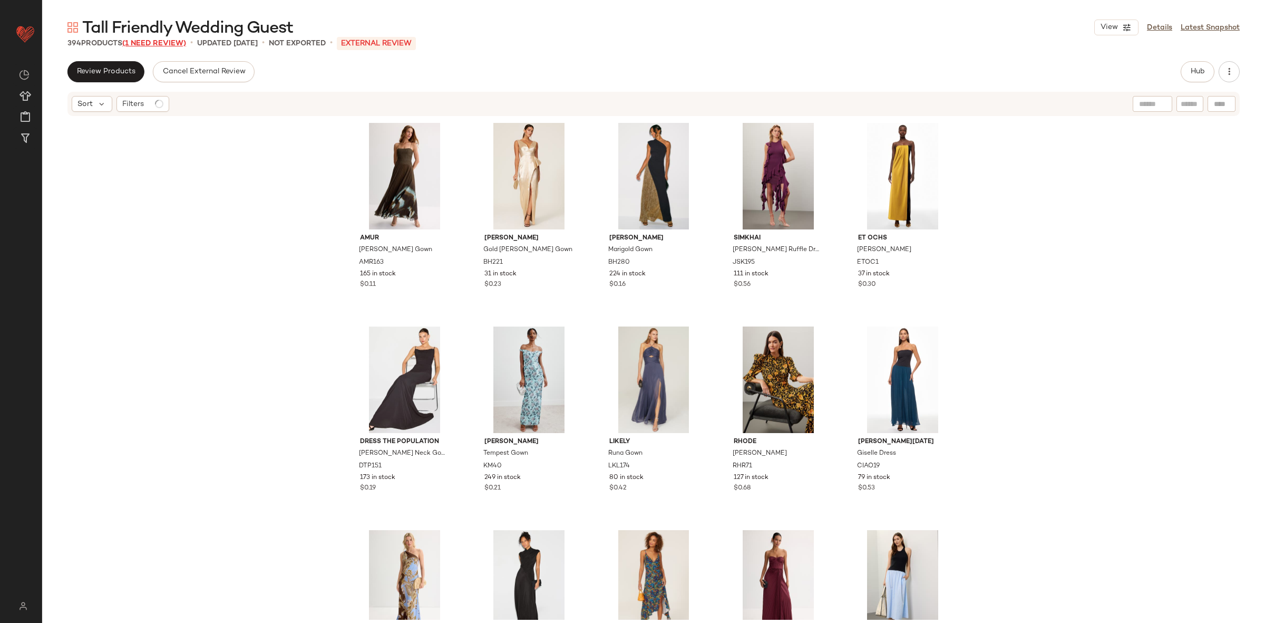
click at [150, 46] on span "(1 Need Review)" at bounding box center [154, 44] width 64 height 8
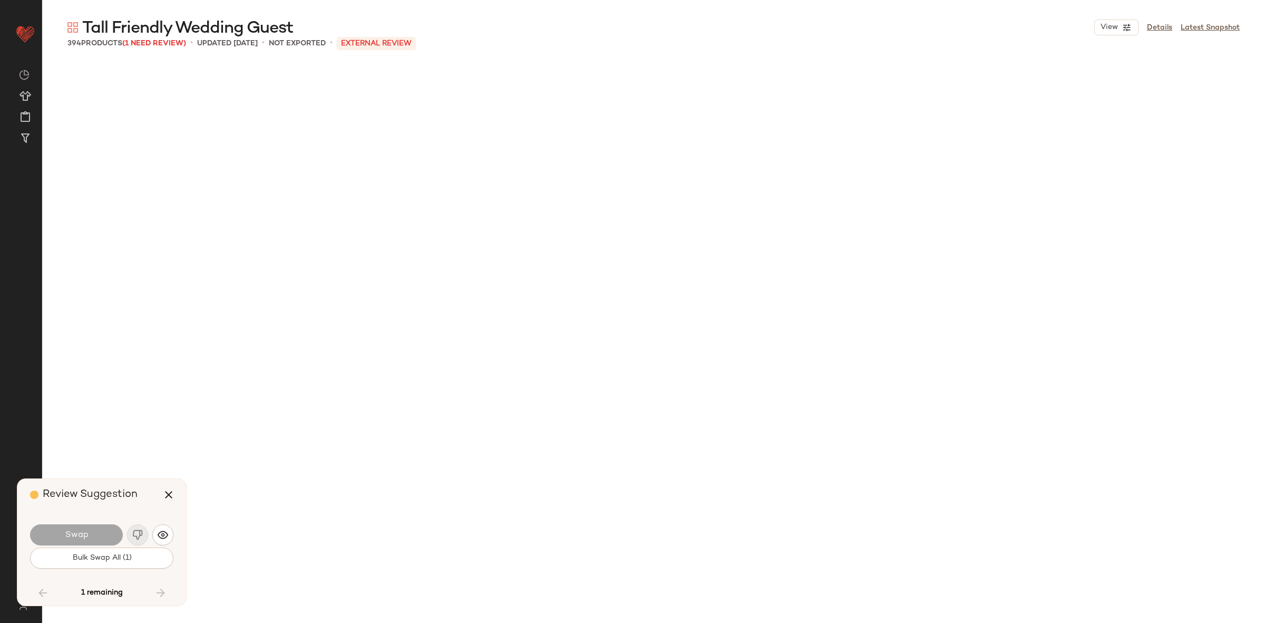
scroll to position [12208, 0]
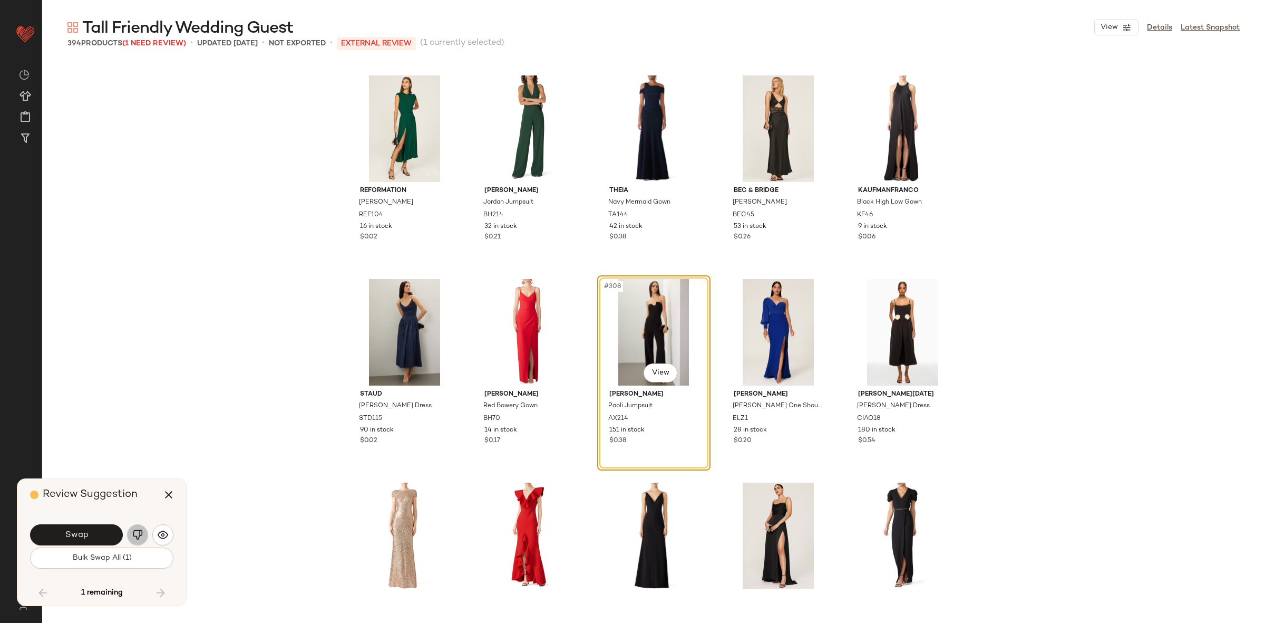
click at [131, 537] on button "button" at bounding box center [137, 534] width 21 height 21
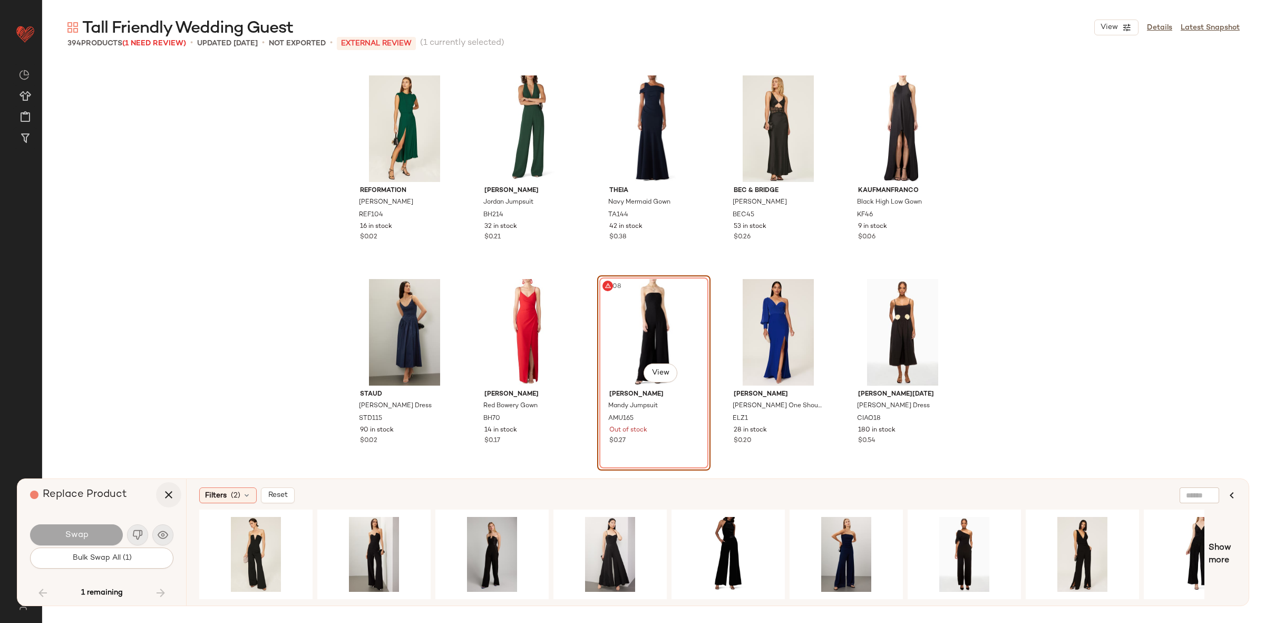
click at [174, 493] on icon "button" at bounding box center [168, 494] width 13 height 13
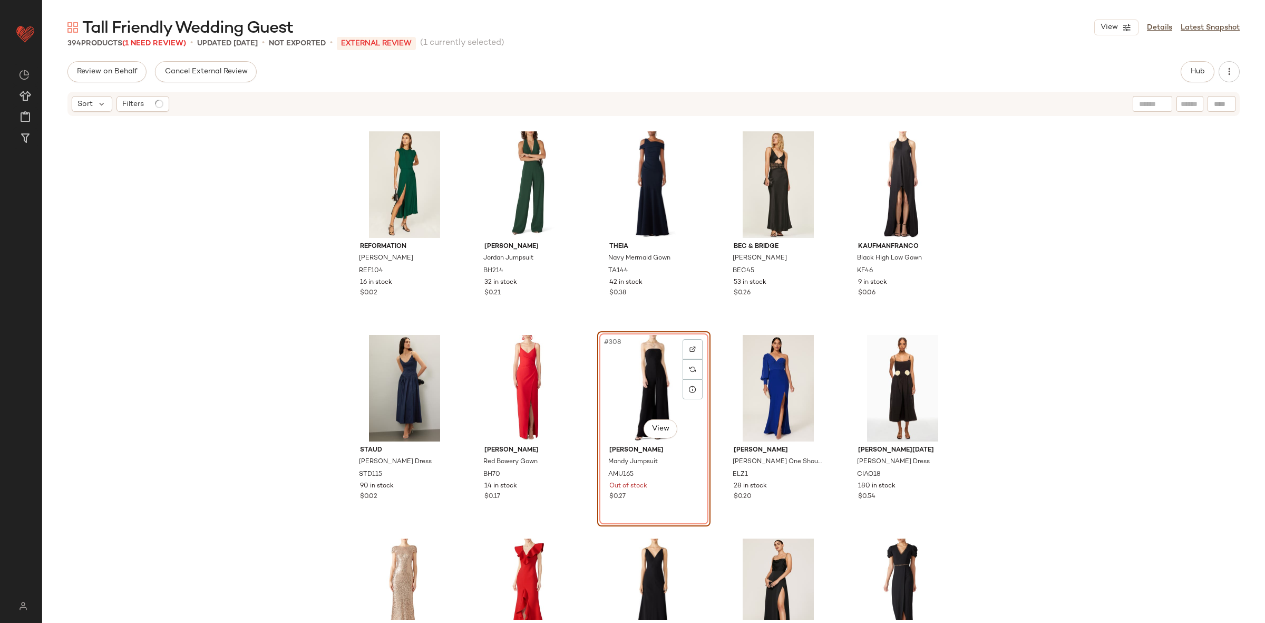
click at [640, 380] on div "#308 View" at bounding box center [654, 388] width 106 height 106
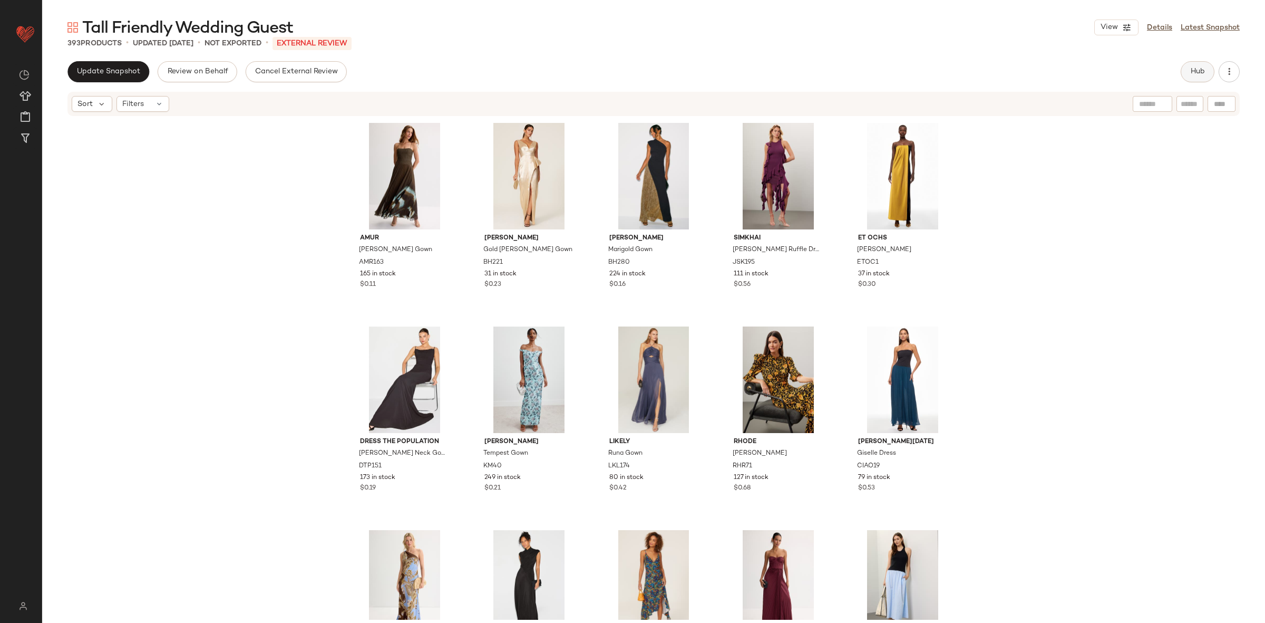
click at [1205, 71] on span "Hub" at bounding box center [1197, 71] width 15 height 8
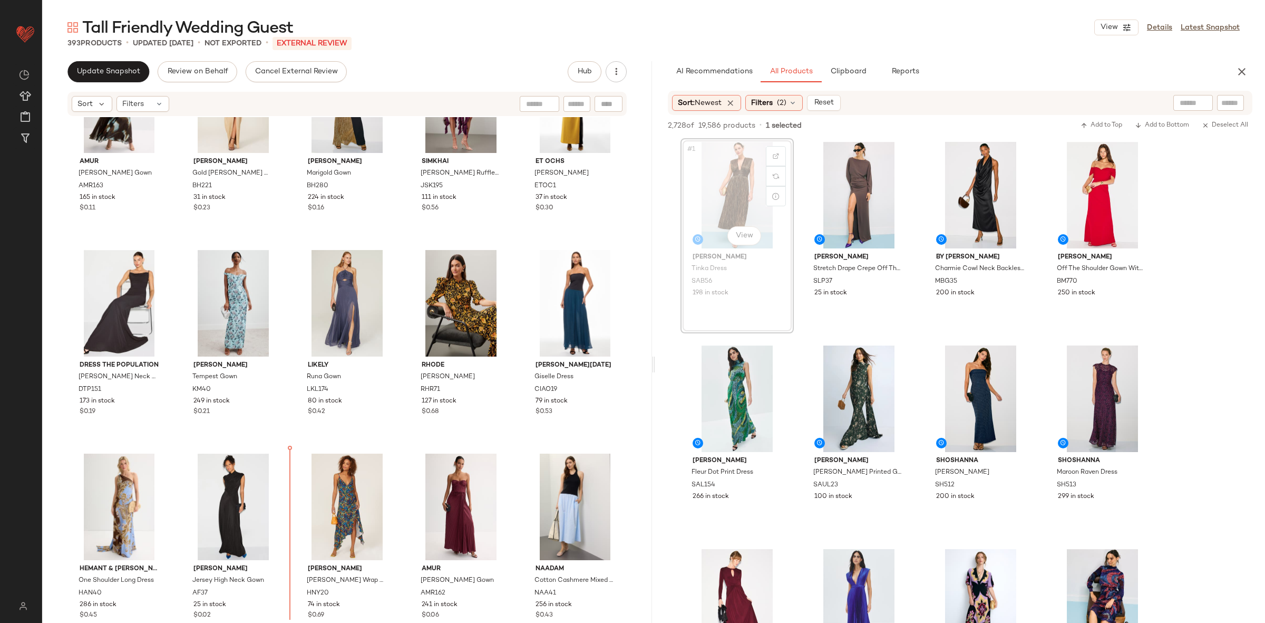
scroll to position [96, 0]
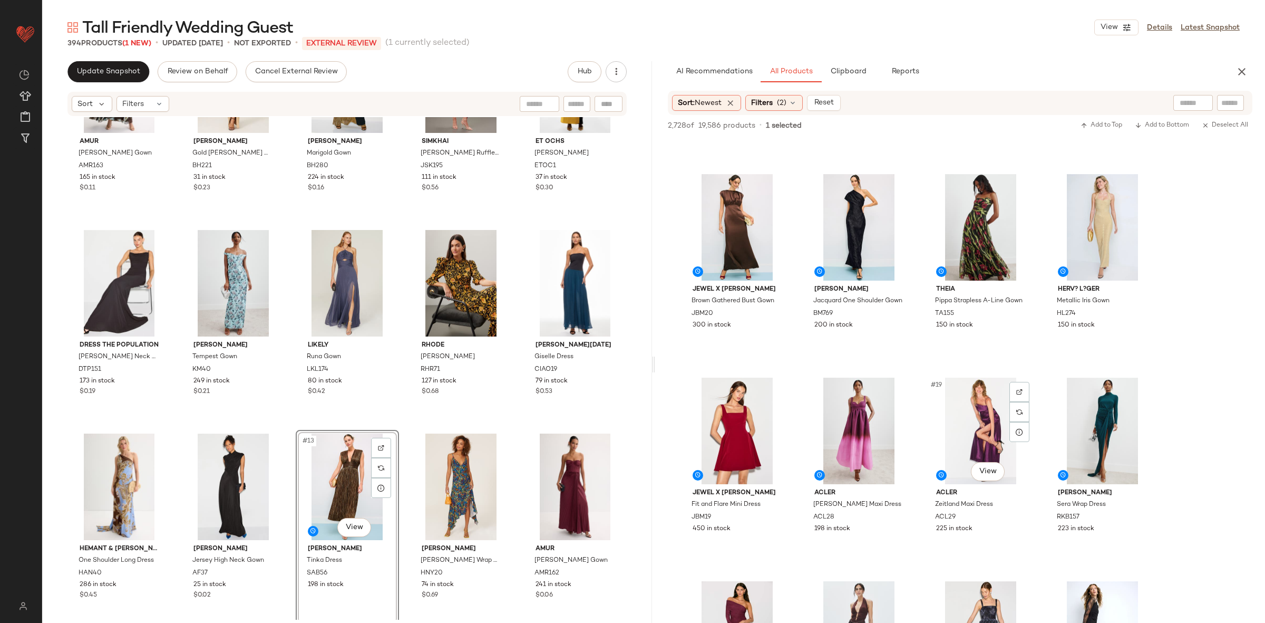
scroll to position [594, 0]
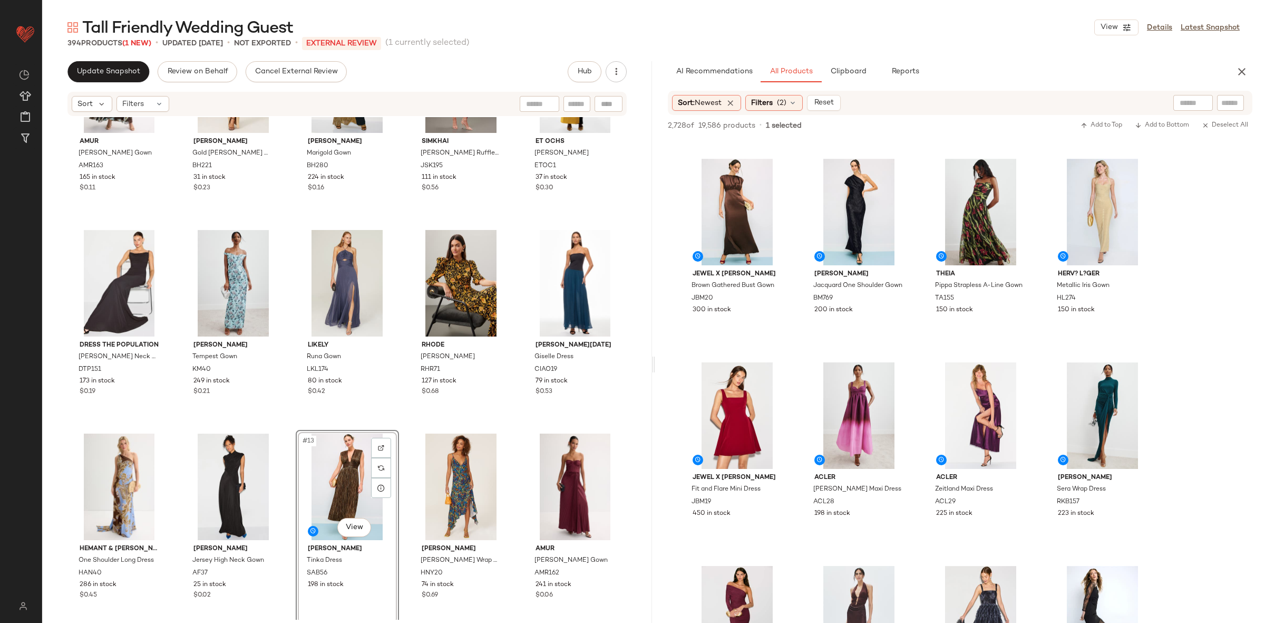
click at [309, 469] on div "#13 View" at bounding box center [347, 486] width 96 height 106
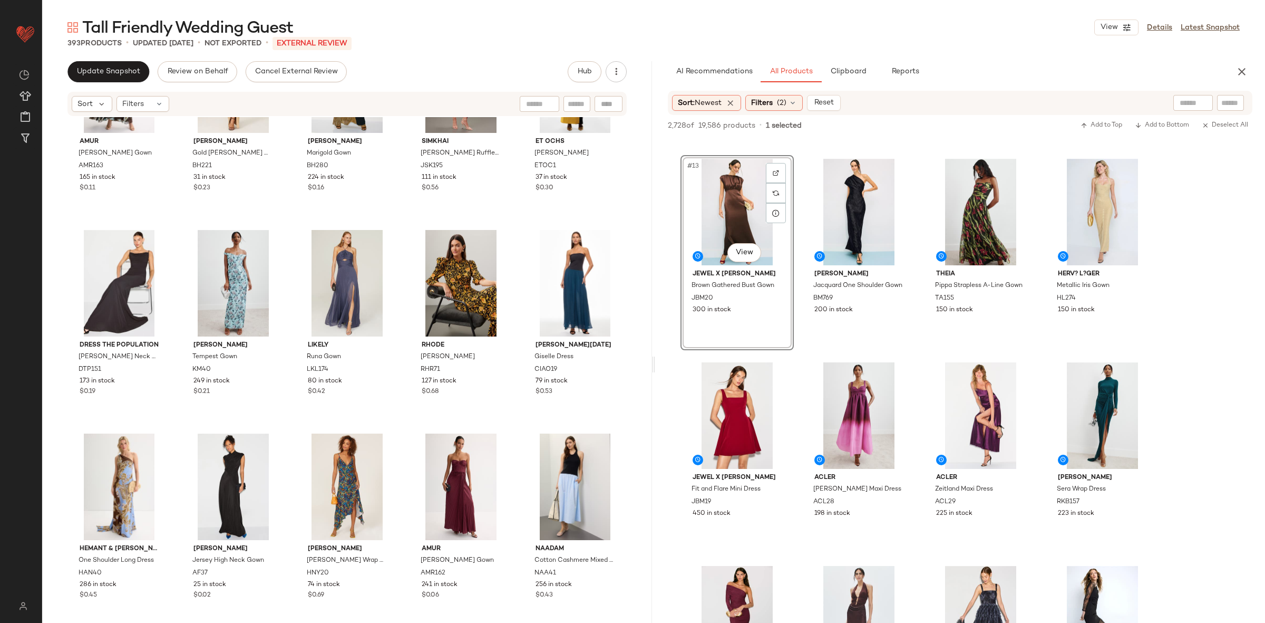
click at [510, 423] on div "AMUR Sue Pleated Gown AMR163 165 in stock $0.11 Black Halo Gold Hendricks Gown …" at bounding box center [346, 273] width 559 height 500
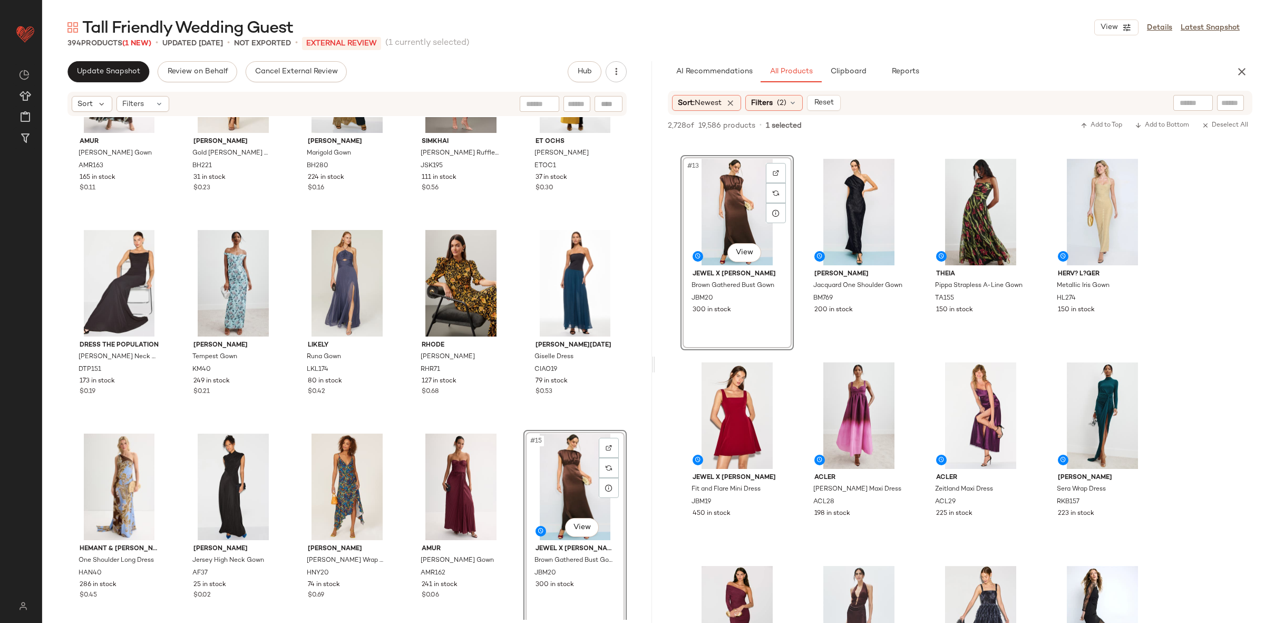
click at [510, 423] on div "AMUR Sue Pleated Gown AMR163 165 in stock $0.11 Black Halo Gold Hendricks Gown …" at bounding box center [346, 273] width 559 height 500
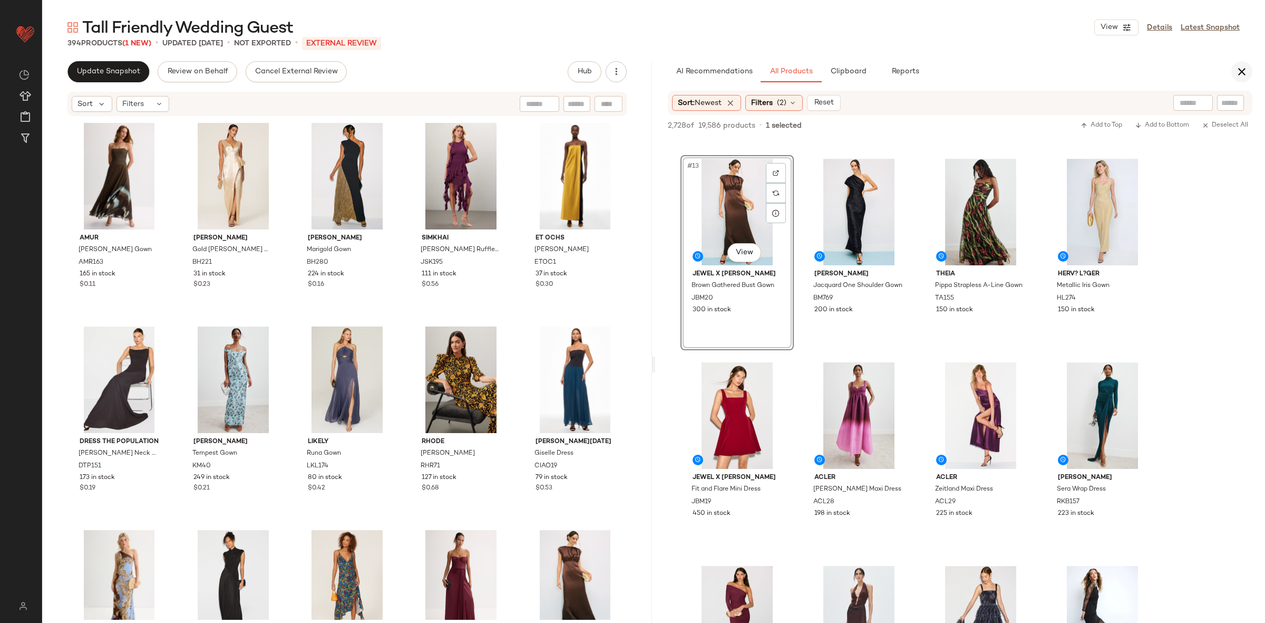
click at [1249, 69] on button "button" at bounding box center [1241, 71] width 21 height 21
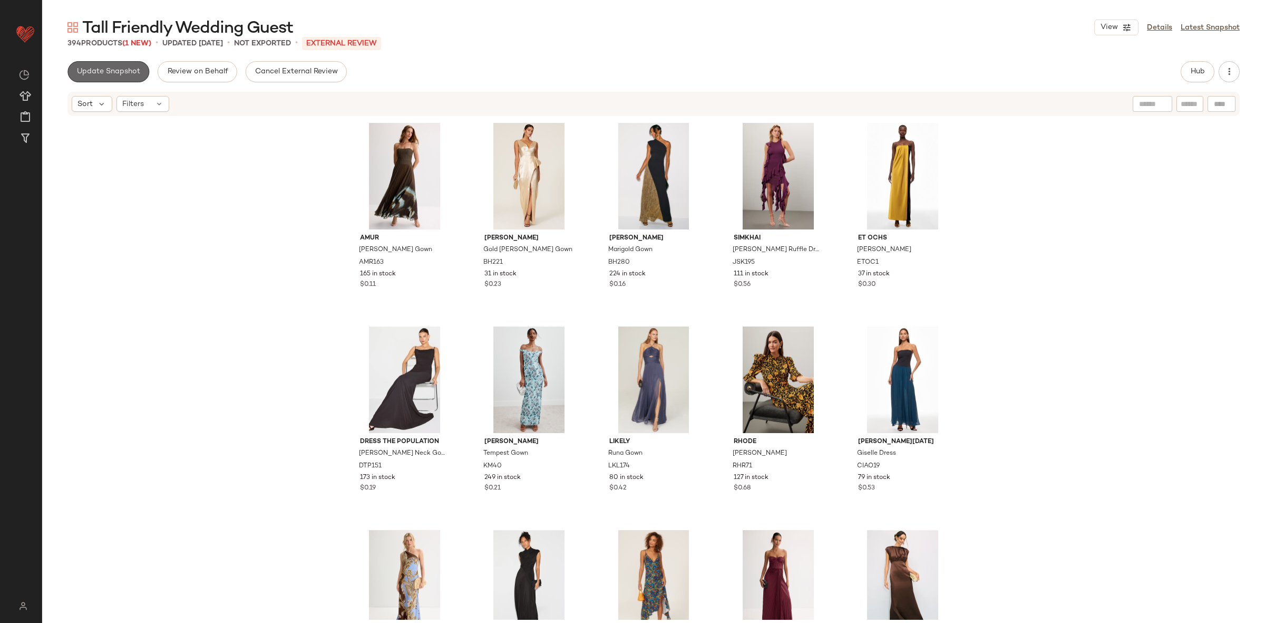
click at [125, 64] on button "Update Snapshot" at bounding box center [108, 71] width 82 height 21
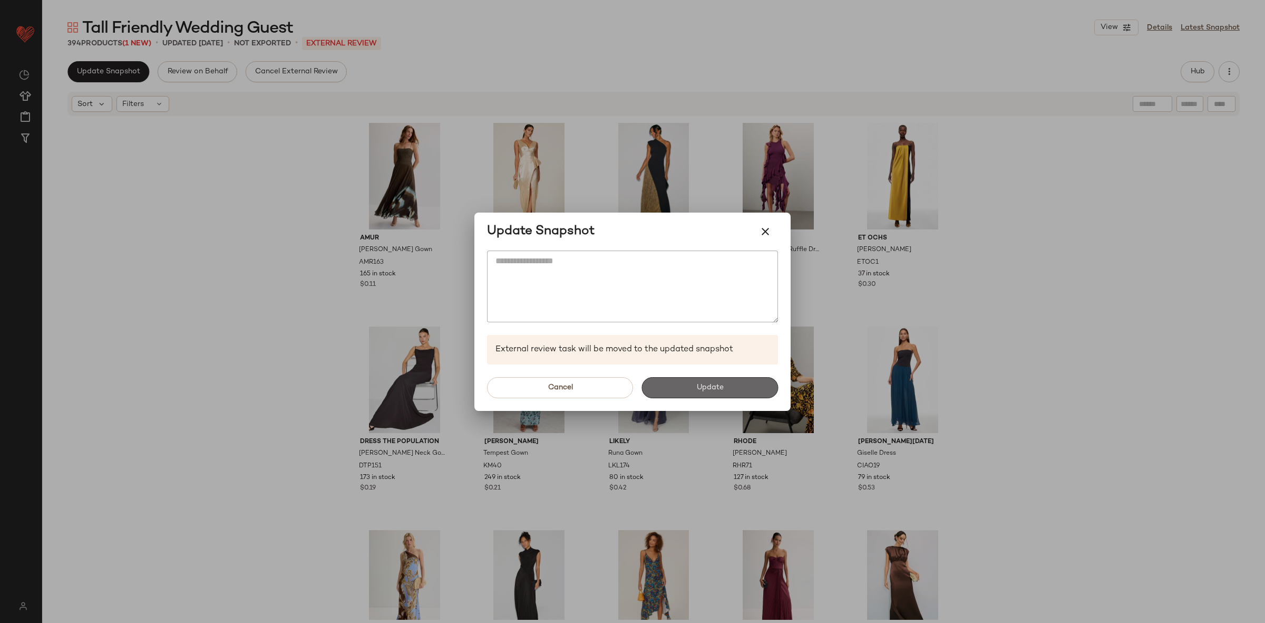
click at [717, 383] on span "Update" at bounding box center [709, 387] width 27 height 8
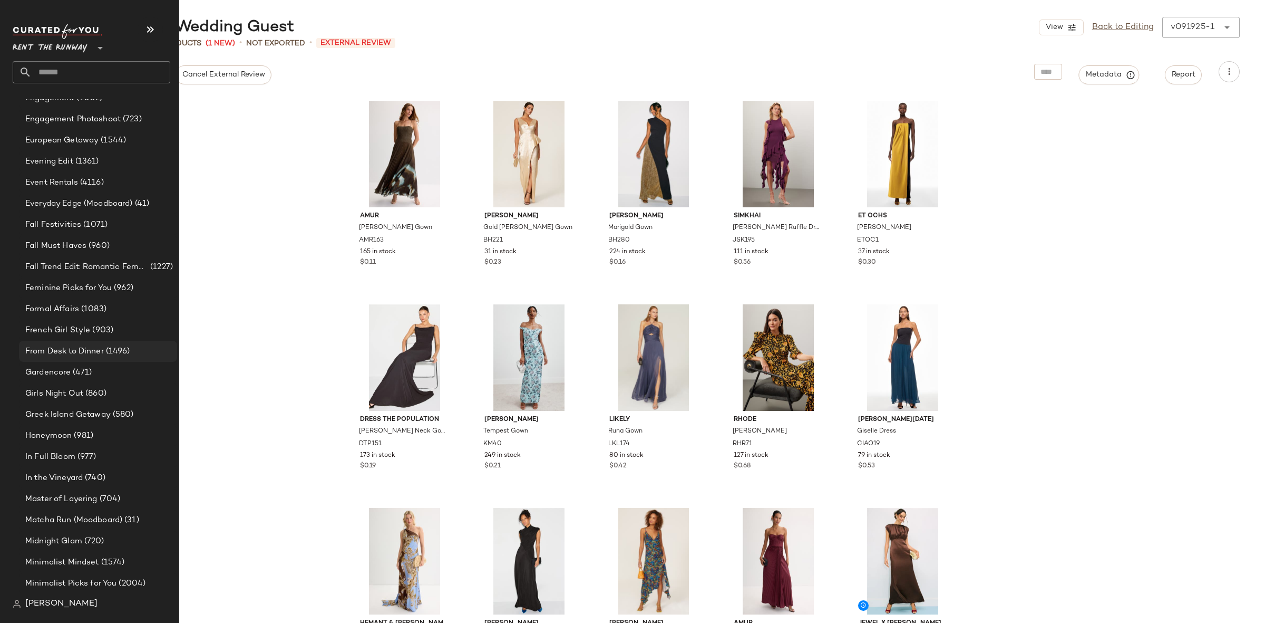
scroll to position [991, 0]
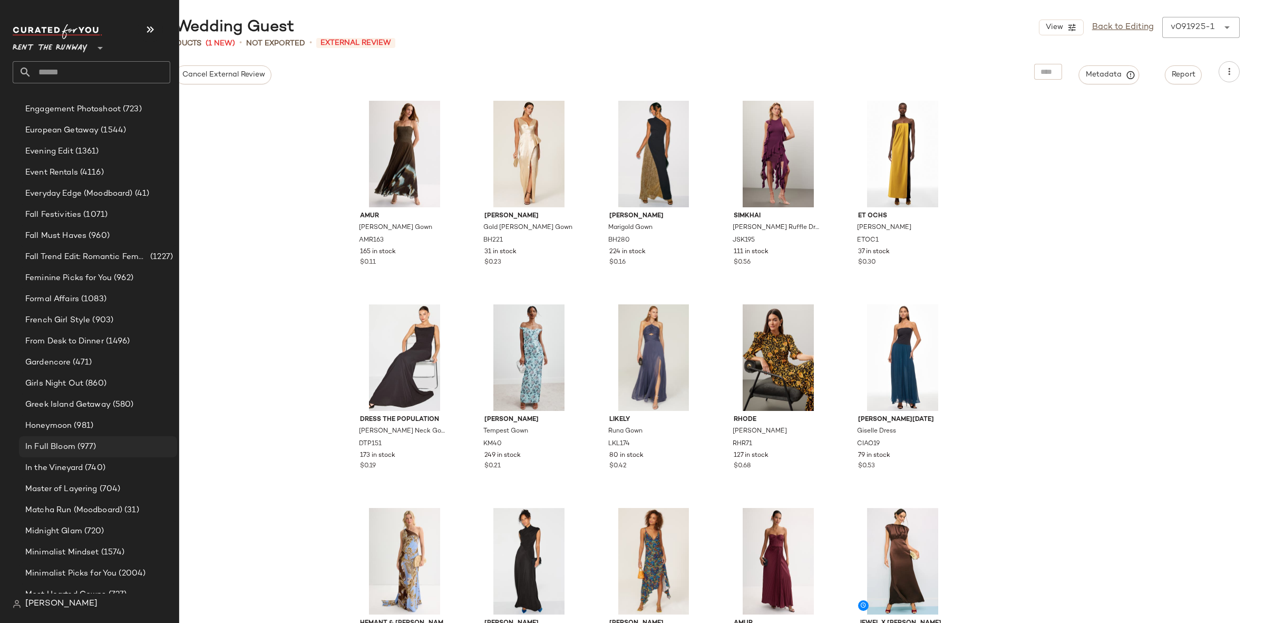
click at [84, 439] on div "In Full Bloom (977)" at bounding box center [98, 446] width 158 height 21
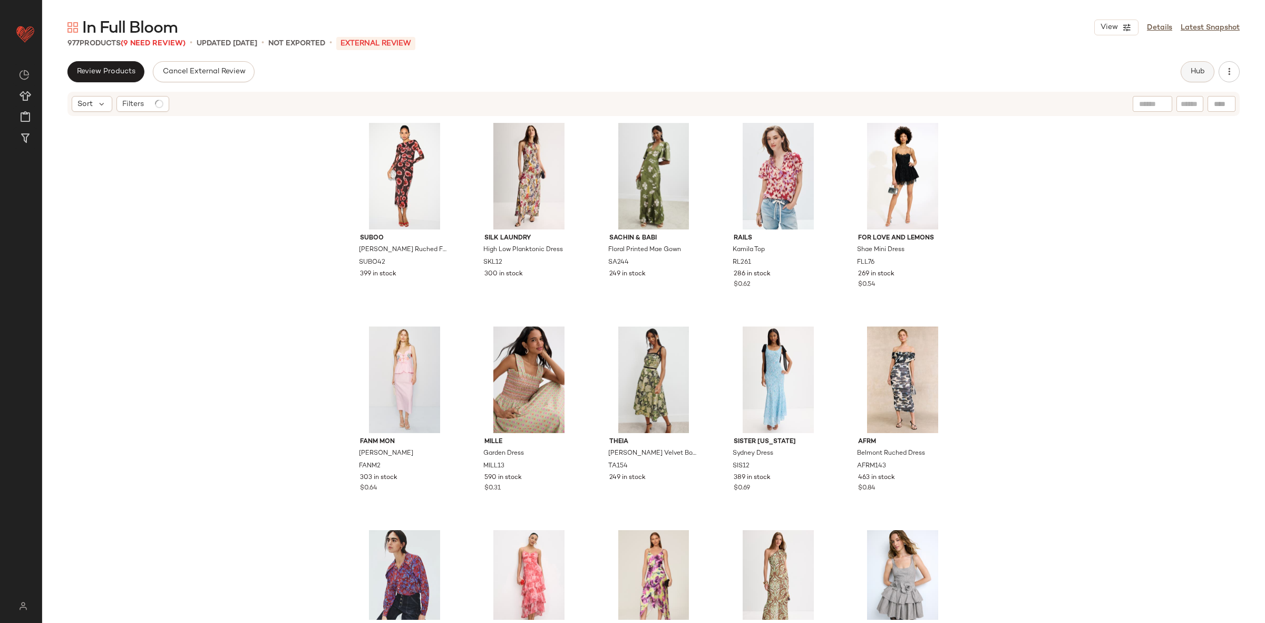
click at [1188, 74] on button "Hub" at bounding box center [1198, 71] width 34 height 21
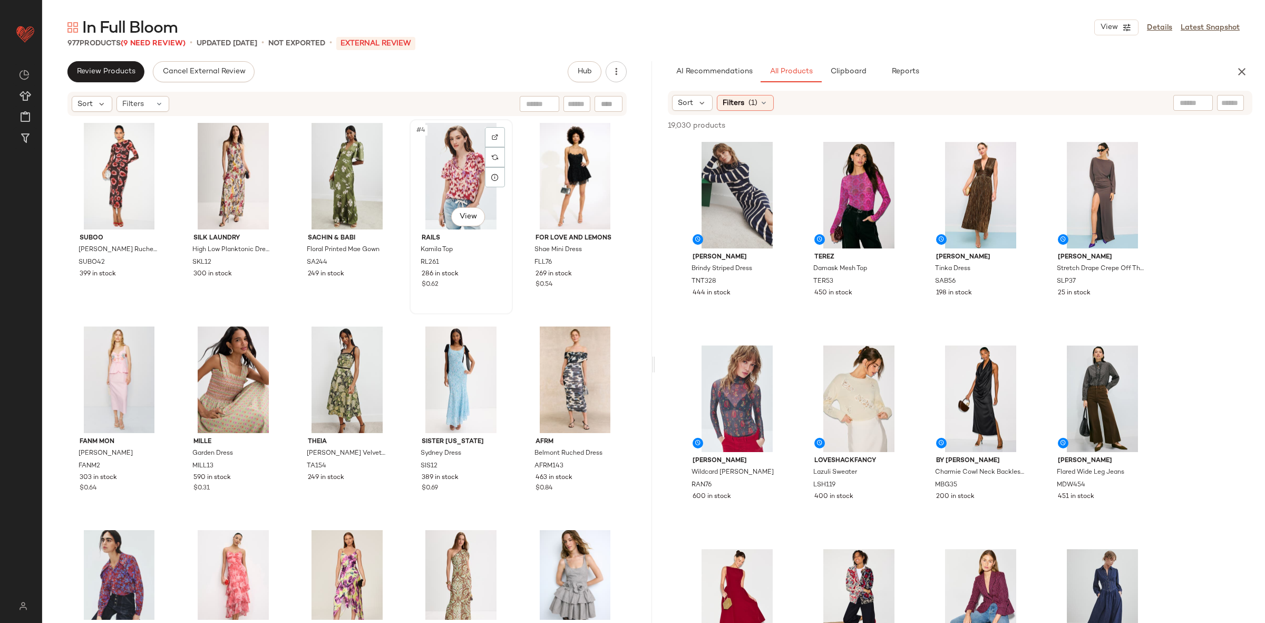
click at [455, 190] on div "#4 View" at bounding box center [461, 176] width 96 height 106
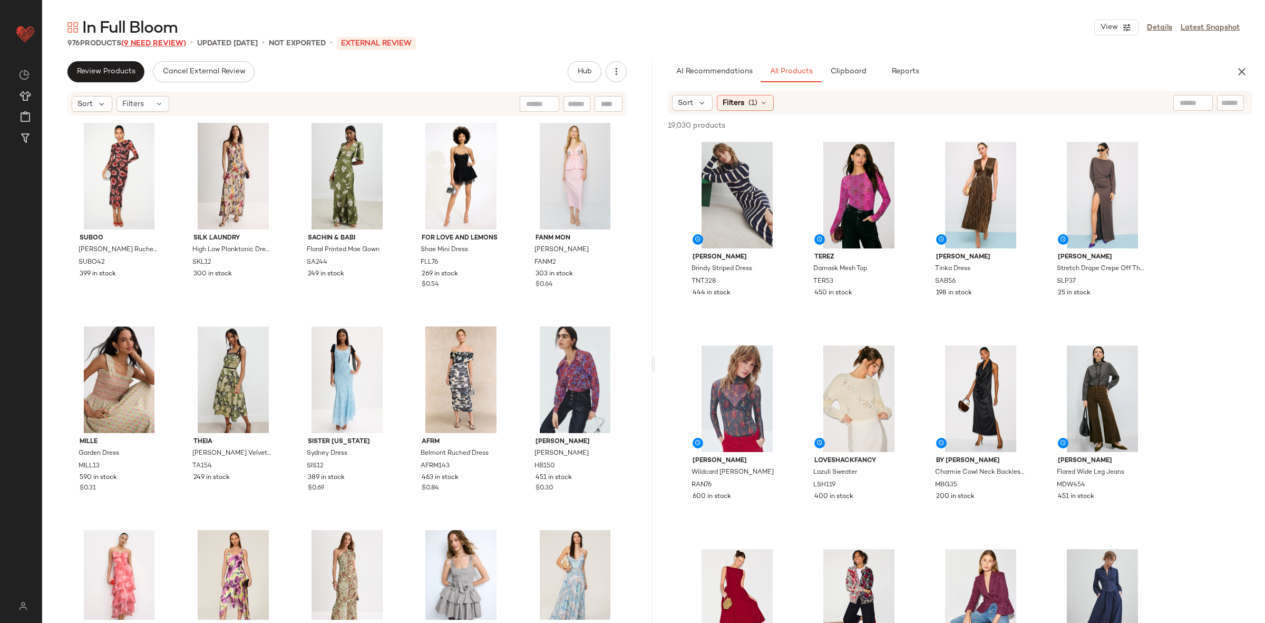
click at [137, 41] on span "(9 Need Review)" at bounding box center [153, 44] width 65 height 8
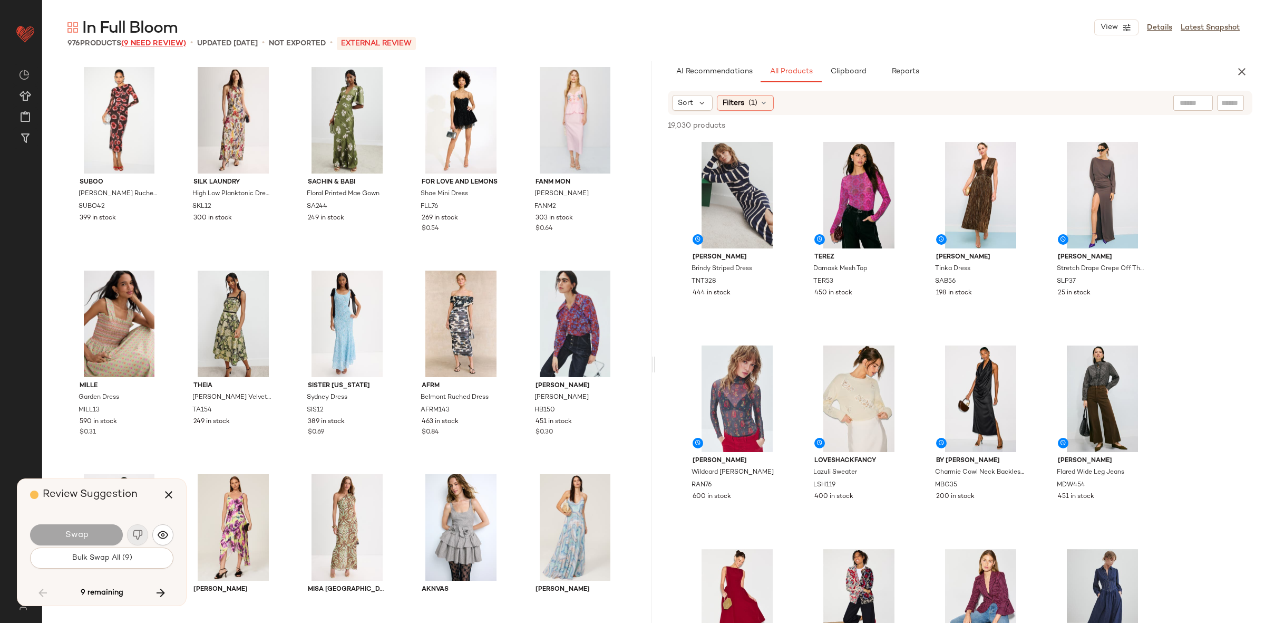
scroll to position [4679, 0]
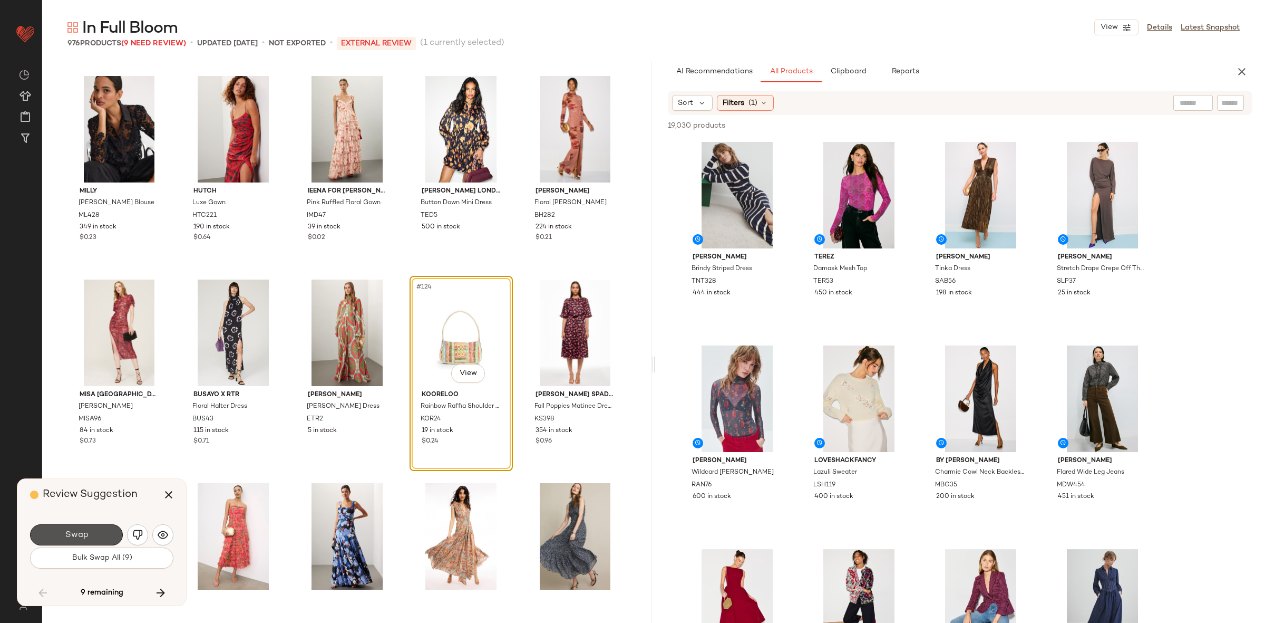
click at [94, 538] on button "Swap" at bounding box center [76, 534] width 93 height 21
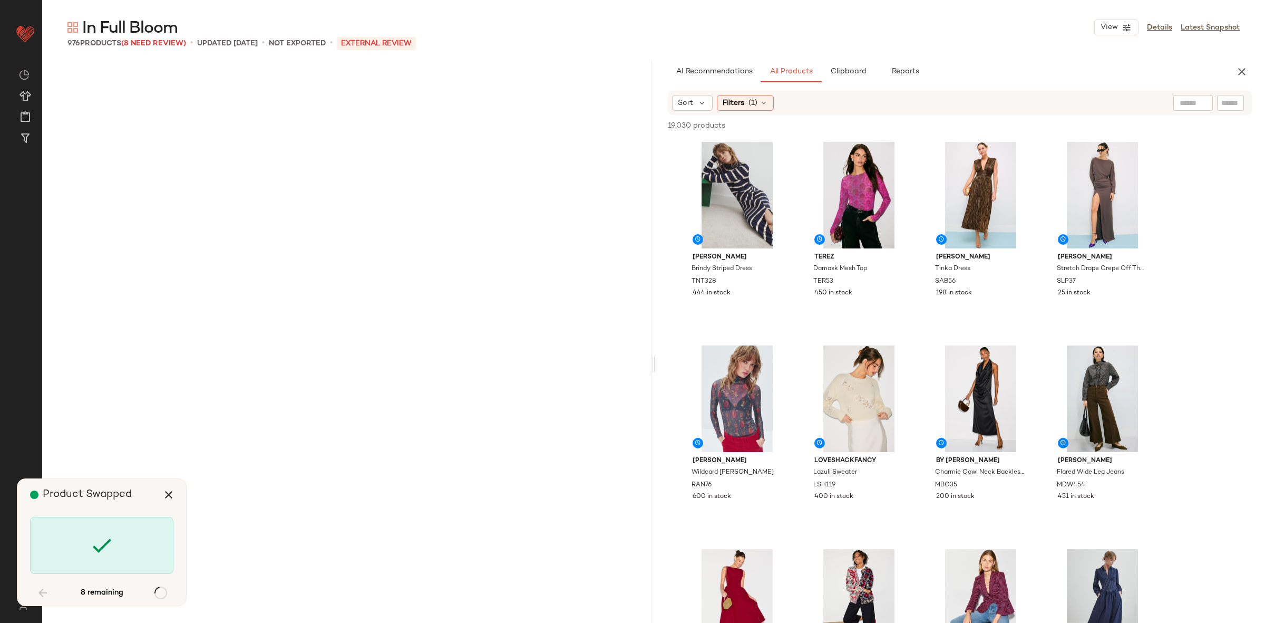
scroll to position [8546, 0]
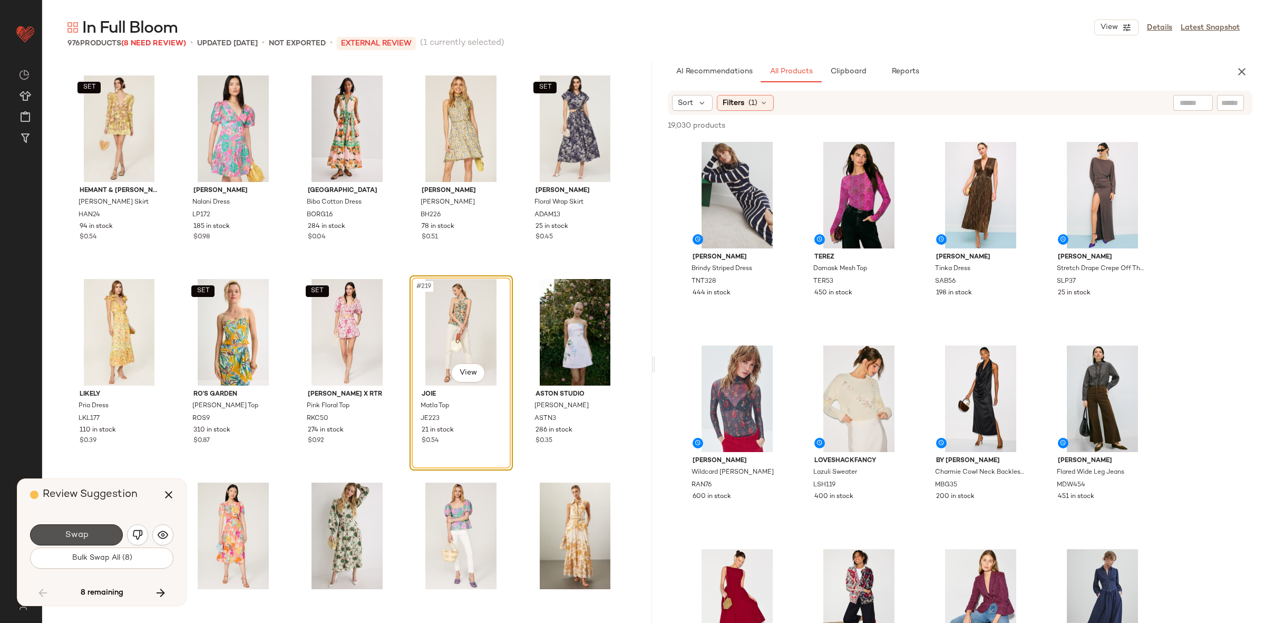
click at [89, 534] on button "Swap" at bounding box center [76, 534] width 93 height 21
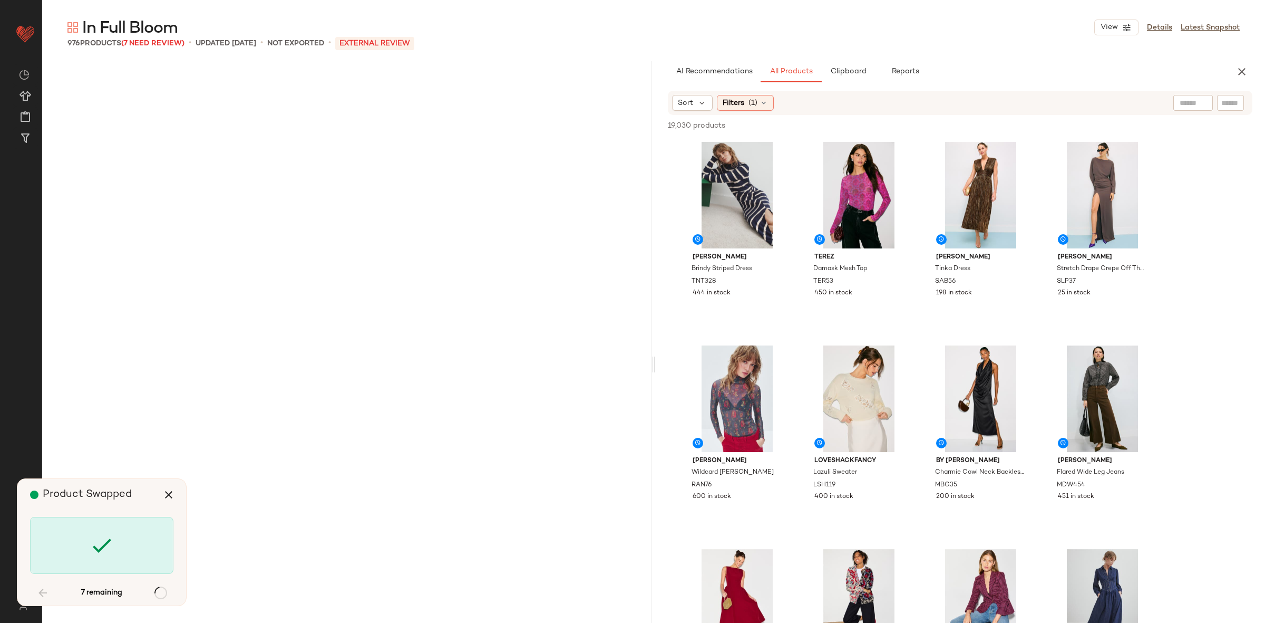
scroll to position [26857, 0]
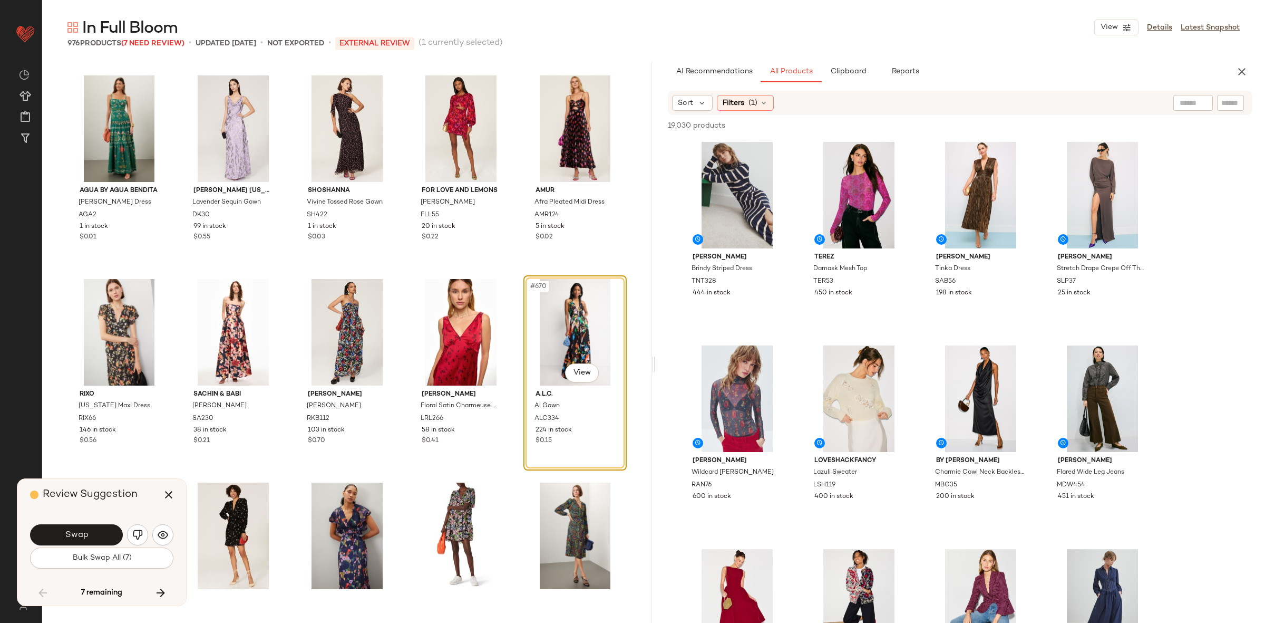
click at [89, 534] on button "Swap" at bounding box center [76, 534] width 93 height 21
click at [89, 534] on div "Swap" at bounding box center [76, 534] width 93 height 21
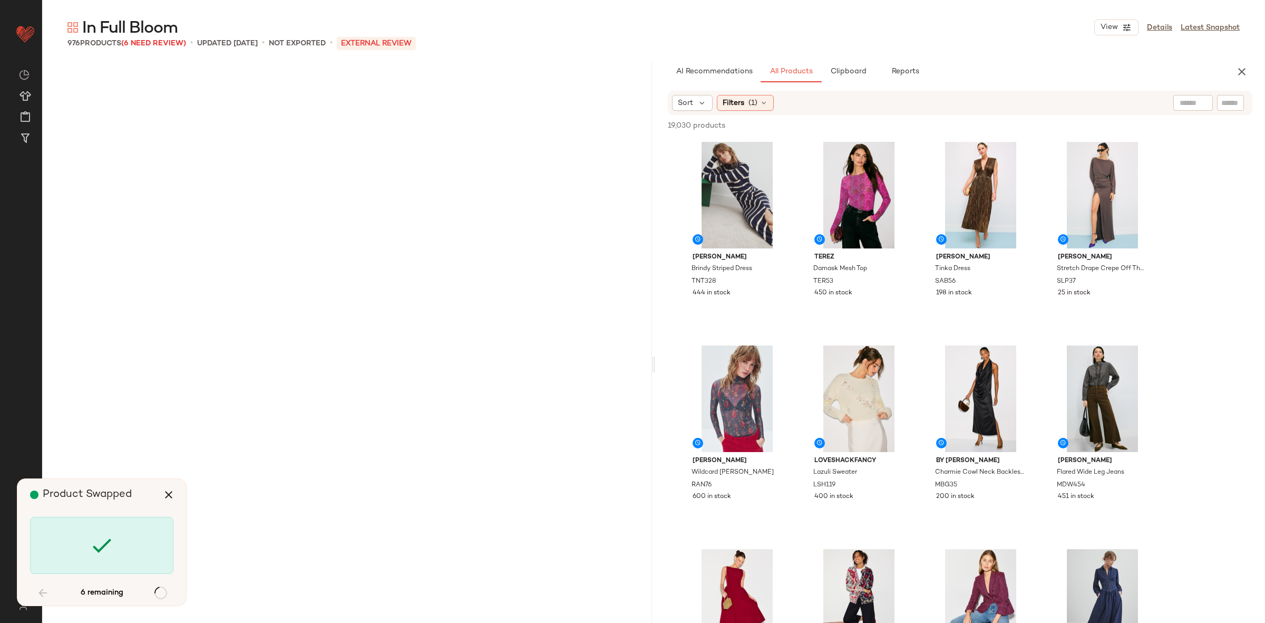
scroll to position [32554, 0]
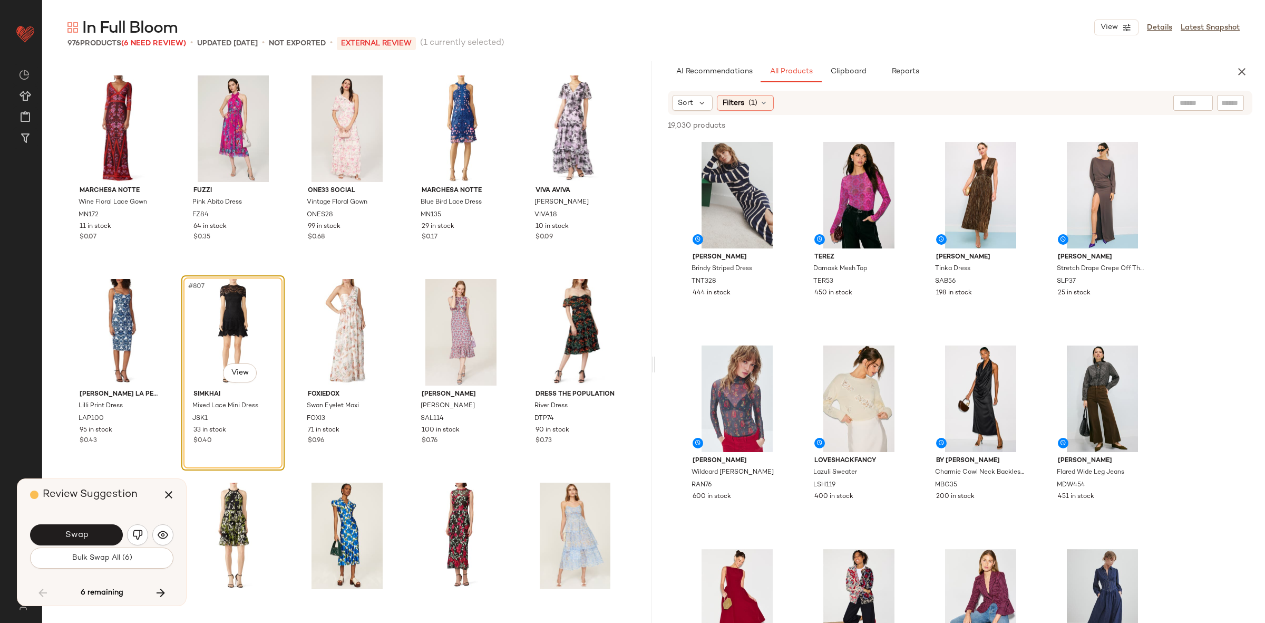
click at [1233, 80] on div "AI Recommendations All Products Clipboard Reports" at bounding box center [960, 71] width 610 height 21
click at [172, 491] on icon "button" at bounding box center [168, 494] width 13 height 13
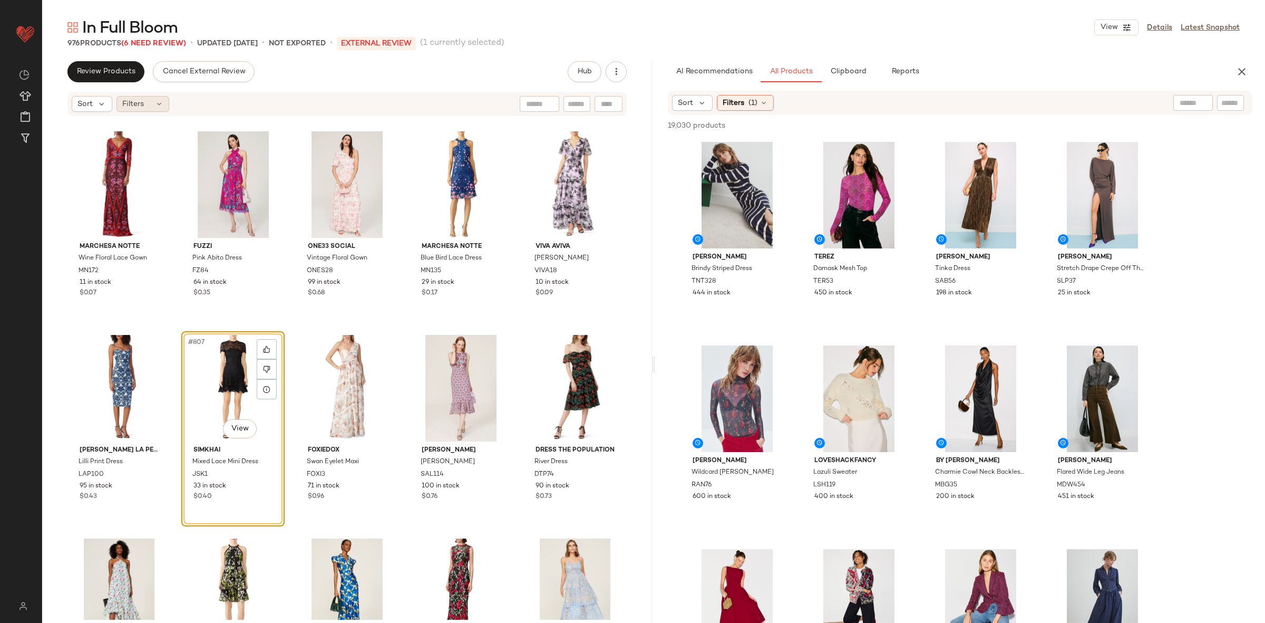
click at [150, 104] on div "Filters" at bounding box center [142, 104] width 53 height 16
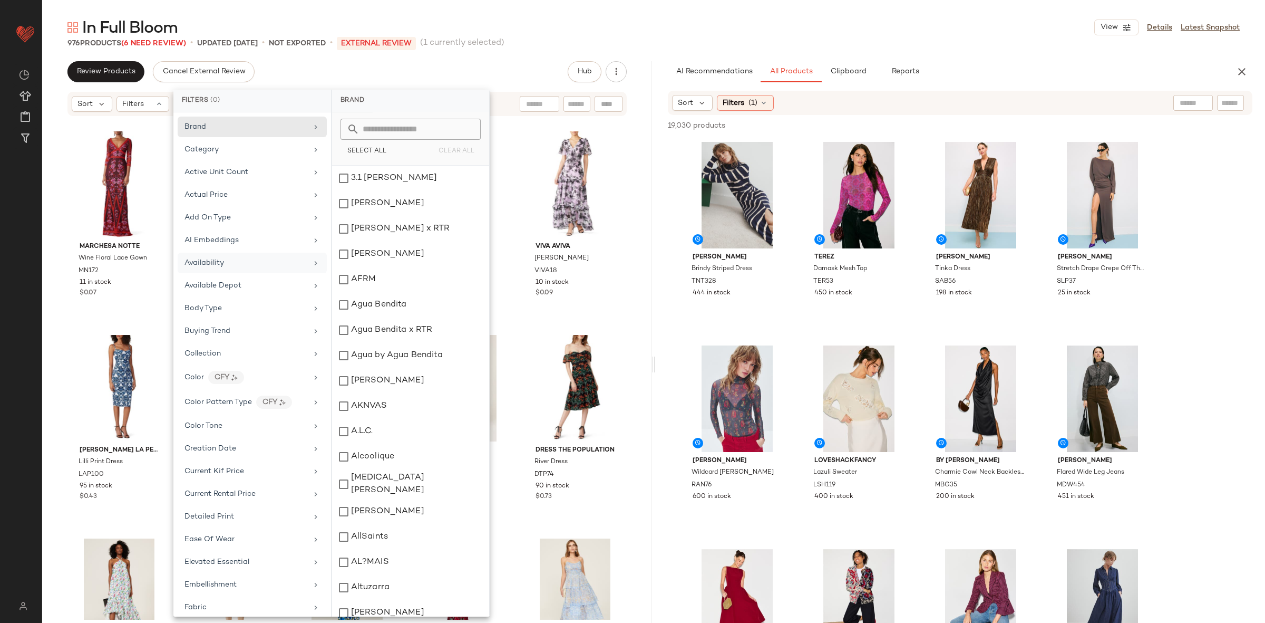
click at [215, 265] on span "Availability" at bounding box center [204, 263] width 40 height 8
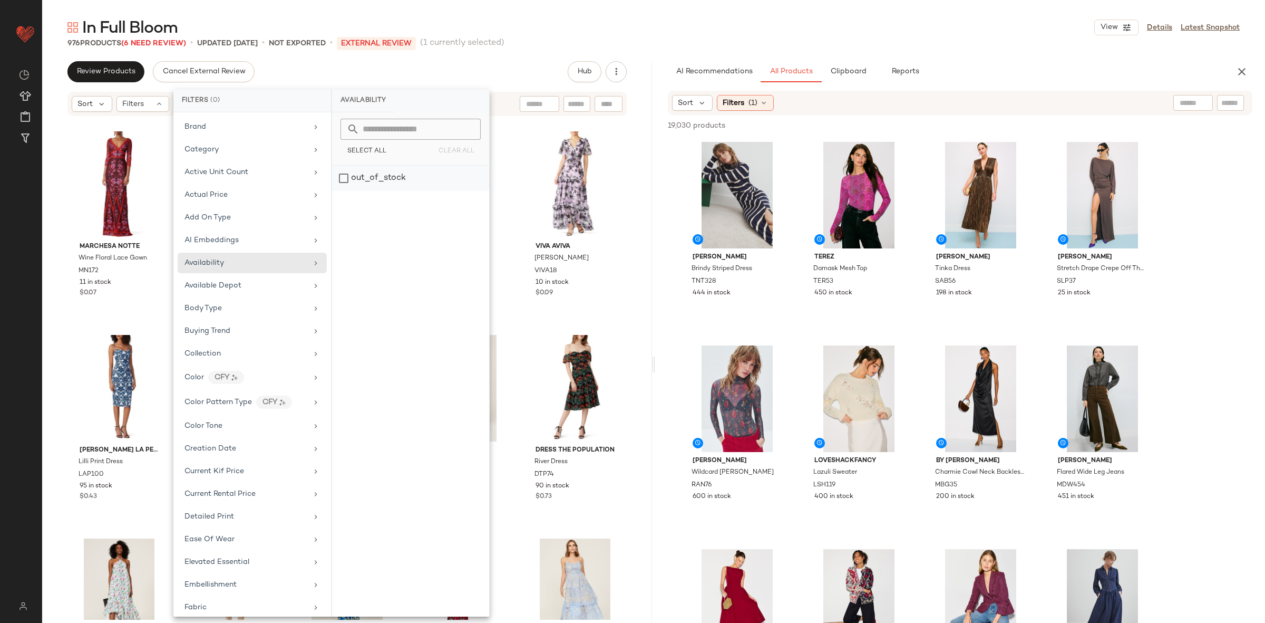
click at [395, 187] on div "out_of_stock" at bounding box center [410, 178] width 157 height 25
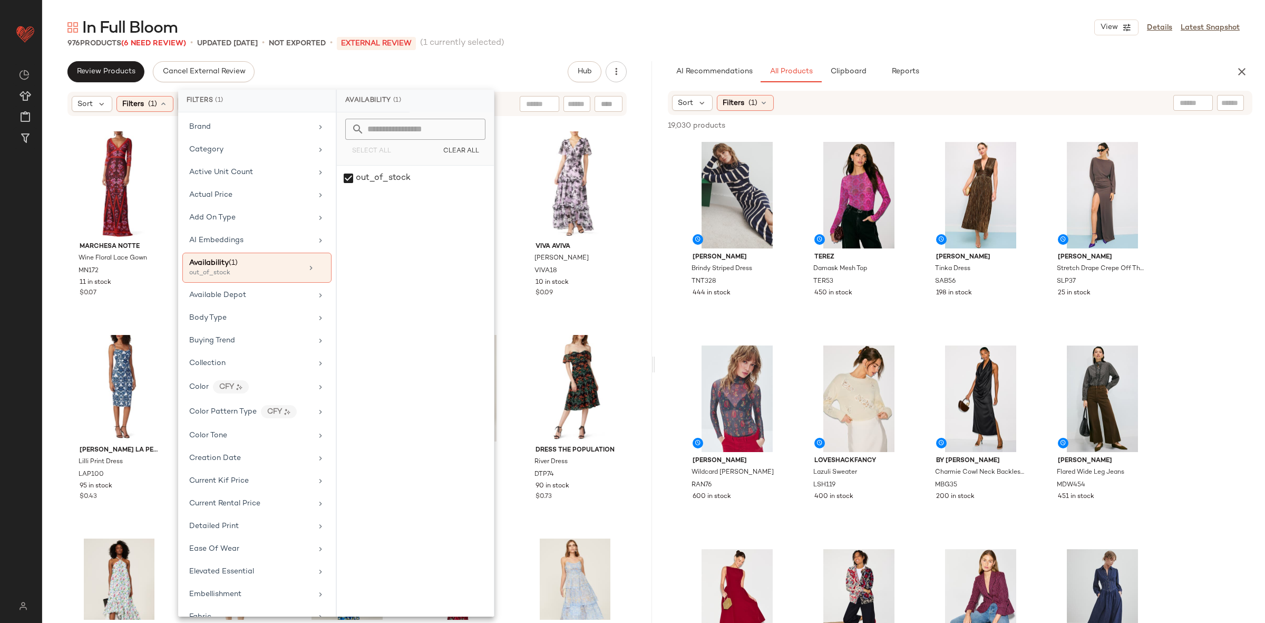
click at [645, 276] on div "Marchesa Notte Wine Floral Lace Gown MN172 11 in stock $0.07 Fuzzi Pink Abito D…" at bounding box center [347, 368] width 610 height 502
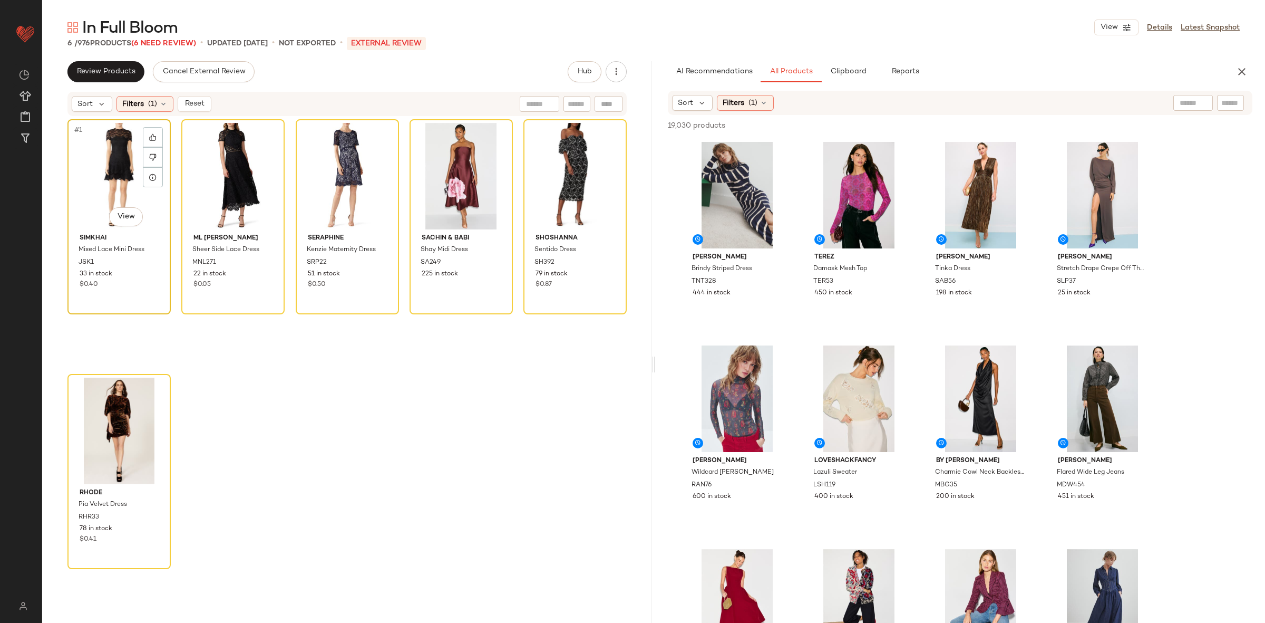
click at [135, 188] on div "#1 View" at bounding box center [119, 176] width 96 height 106
click at [137, 412] on div "#6 View" at bounding box center [119, 430] width 96 height 106
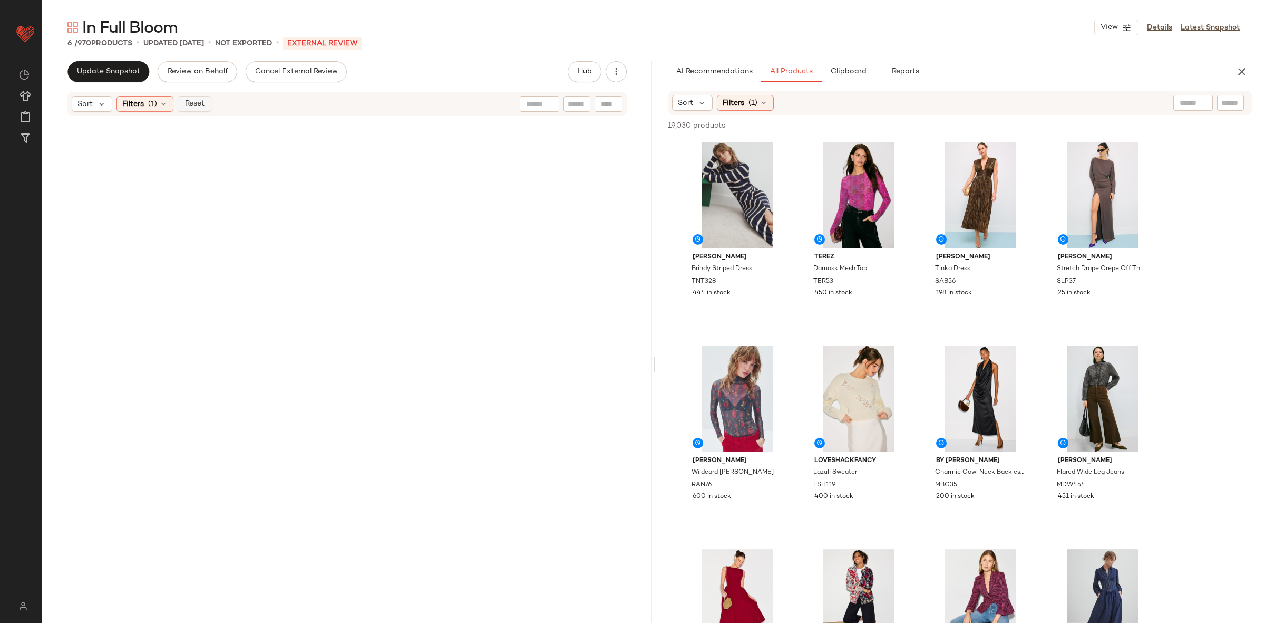
click at [194, 103] on span "Reset" at bounding box center [194, 104] width 20 height 8
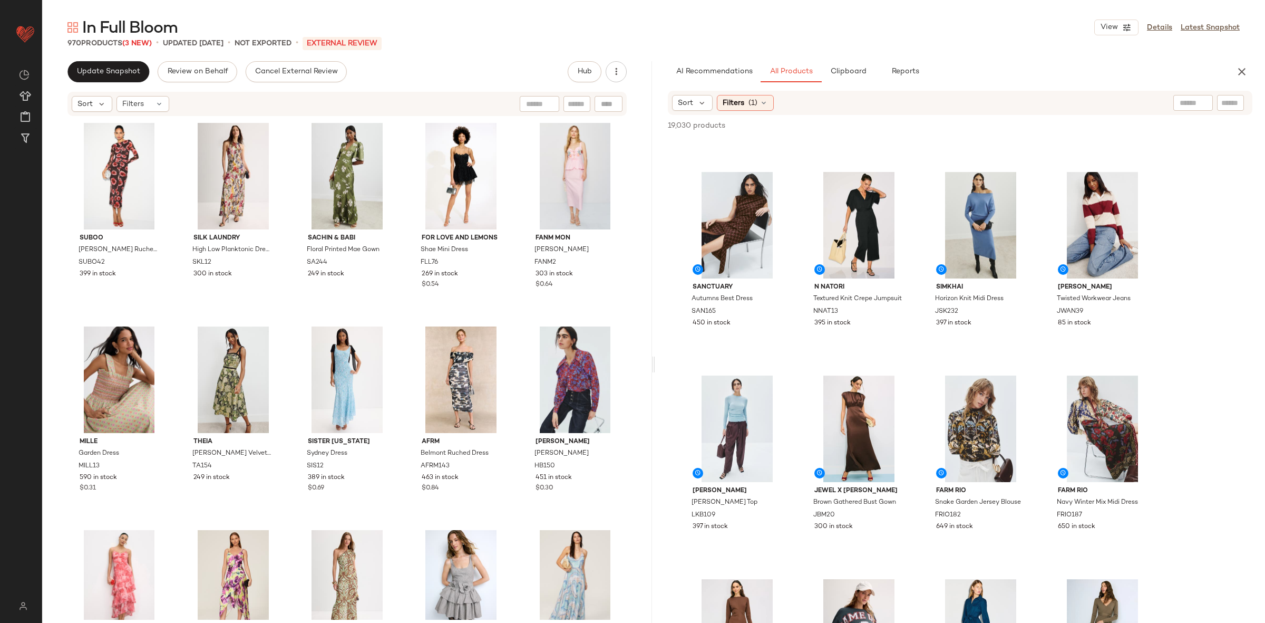
scroll to position [1651, 0]
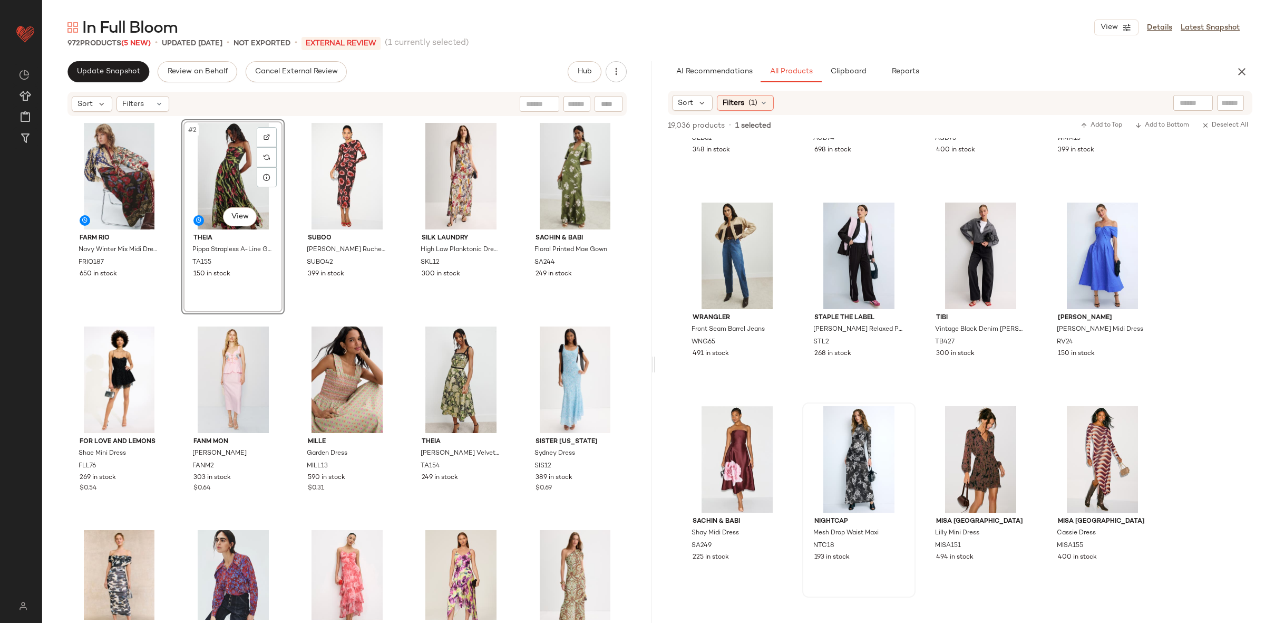
scroll to position [5477, 0]
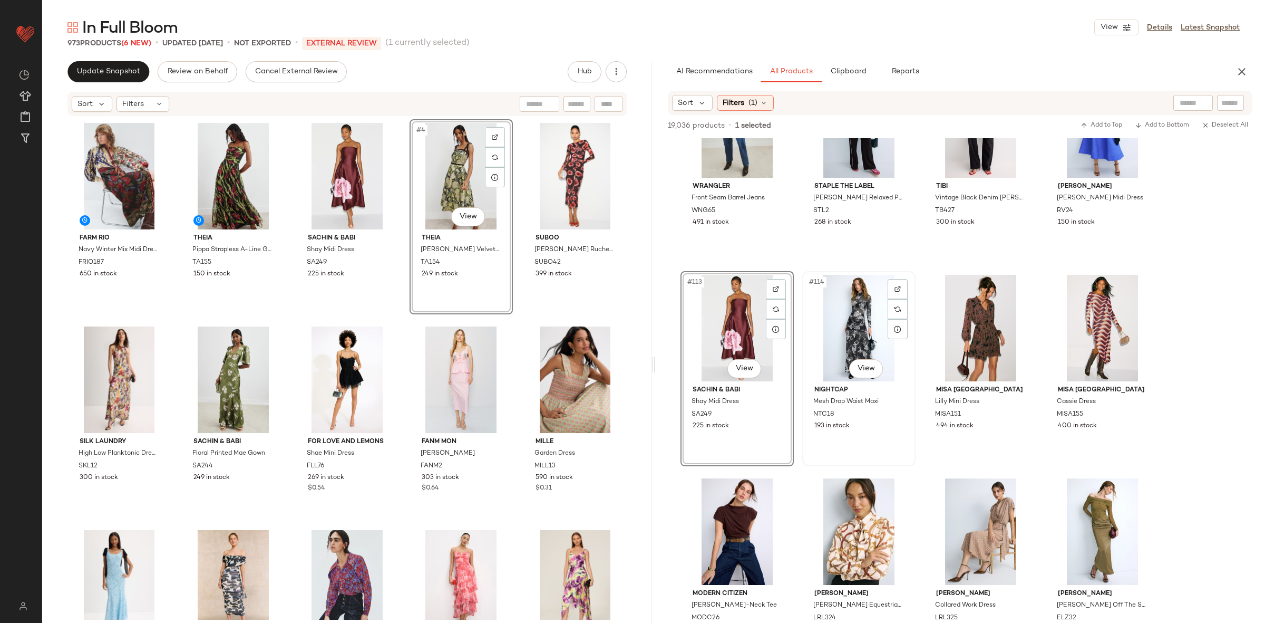
scroll to position [5559, 0]
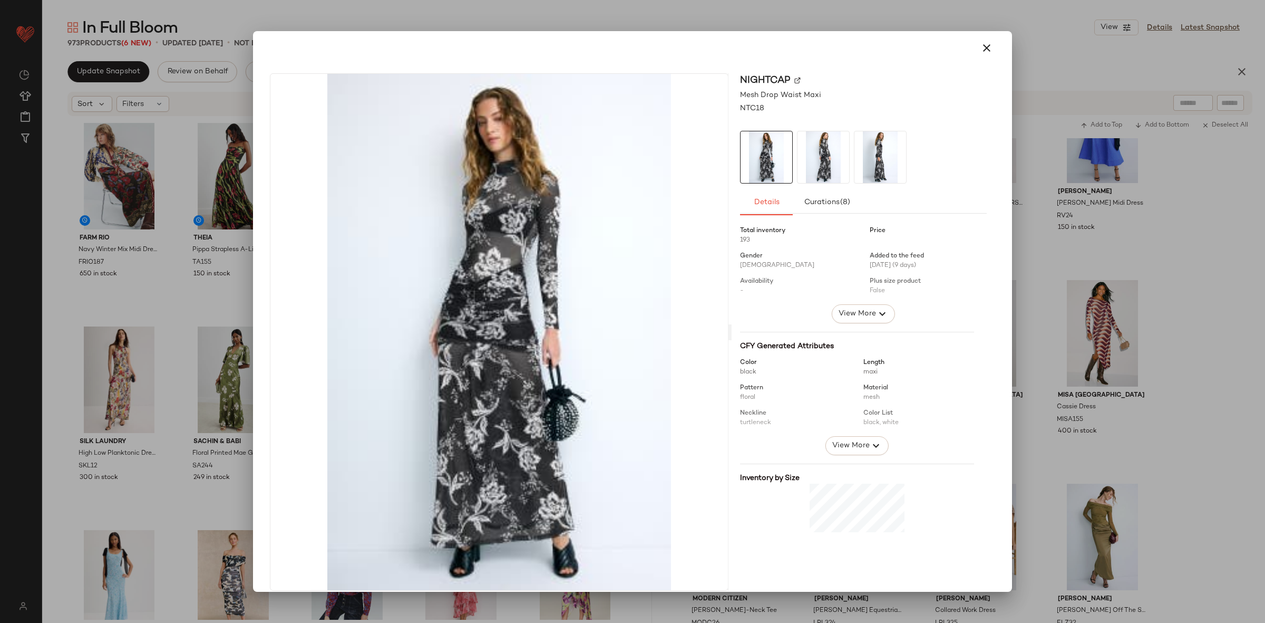
click at [818, 161] on img at bounding box center [824, 157] width 52 height 52
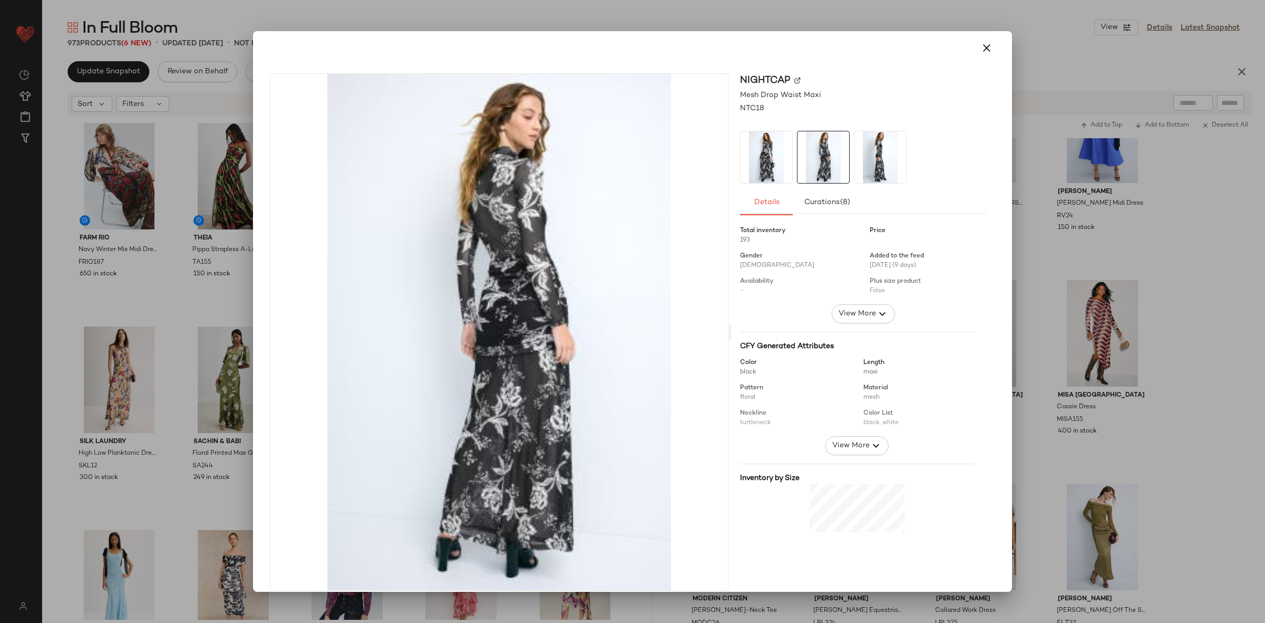
click at [867, 164] on img at bounding box center [880, 157] width 52 height 52
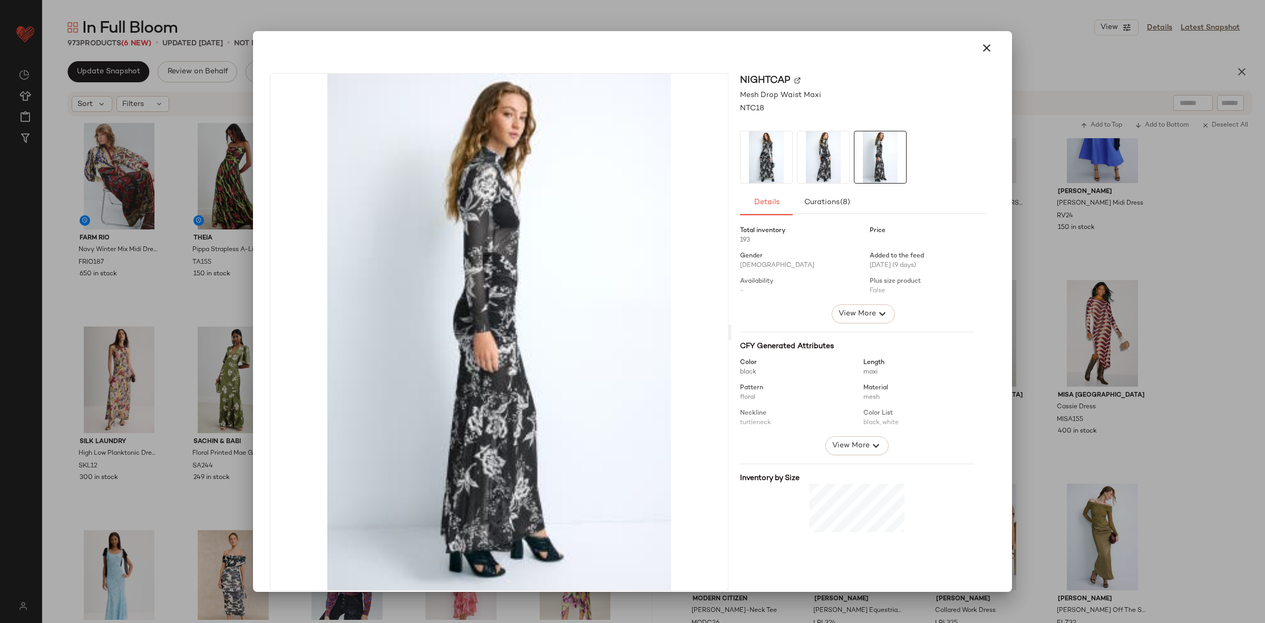
click at [1207, 305] on div at bounding box center [632, 311] width 1265 height 623
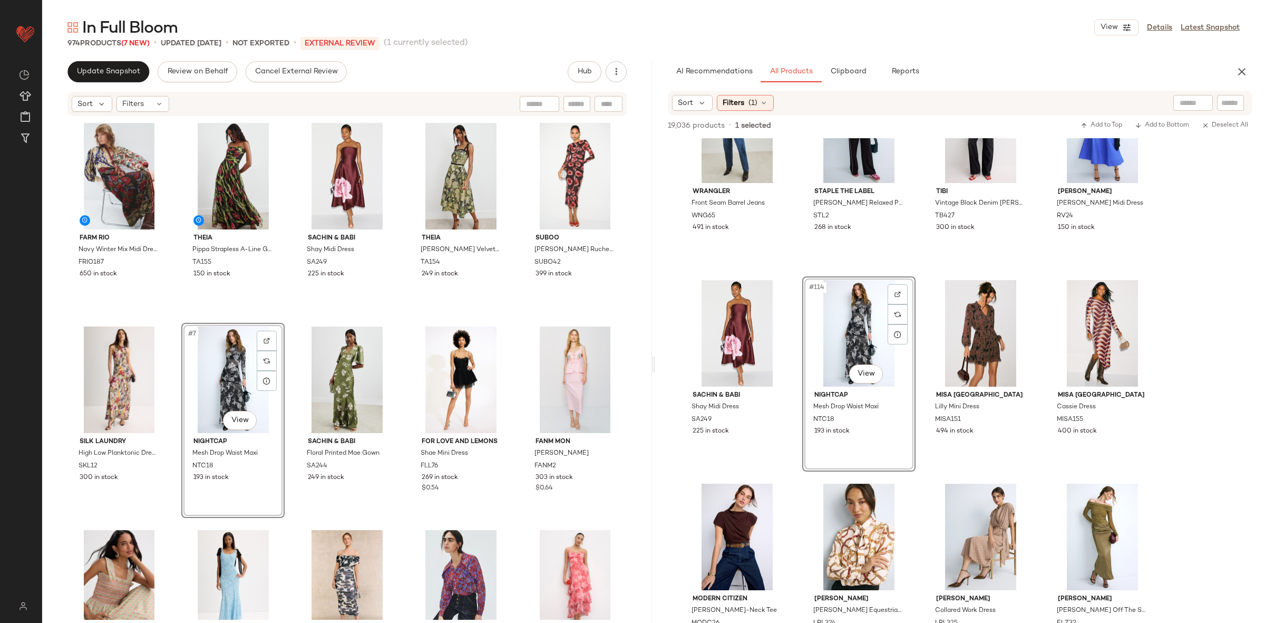
click at [286, 323] on div "FARM Rio Navy Winter Mix Midi Dress FRIO187 650 in stock Theia Pippa Strapless …" at bounding box center [346, 369] width 559 height 500
click at [442, 567] on div "#14 View" at bounding box center [461, 583] width 96 height 106
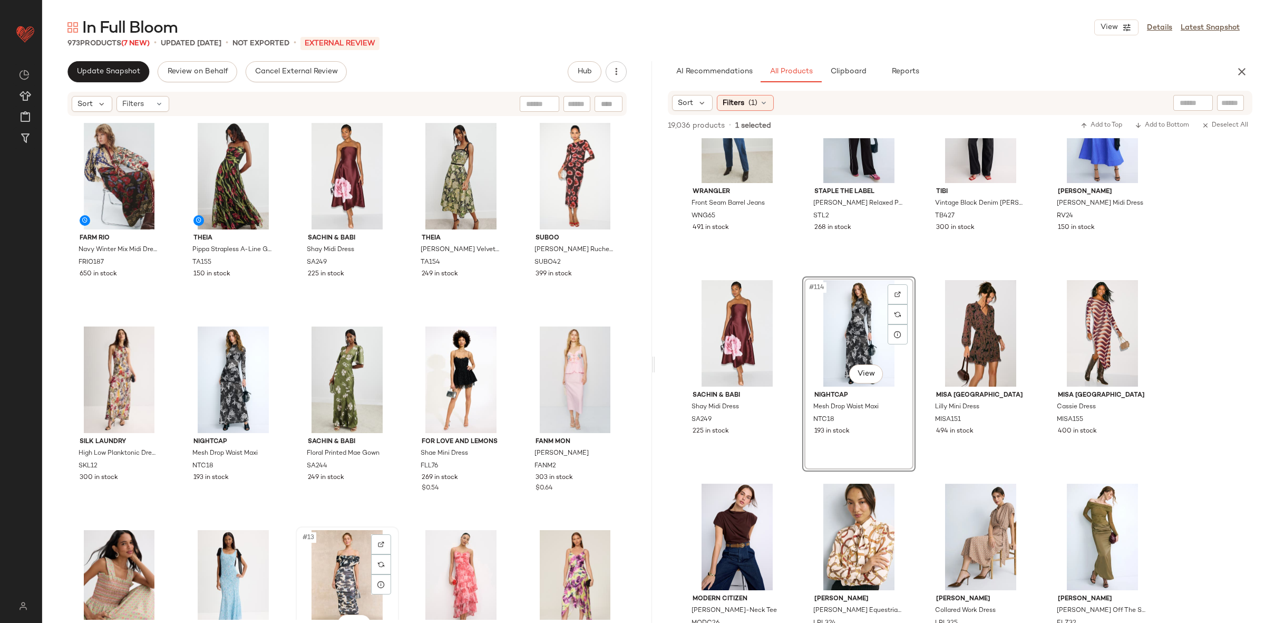
click at [333, 572] on div "#13 View" at bounding box center [347, 583] width 96 height 106
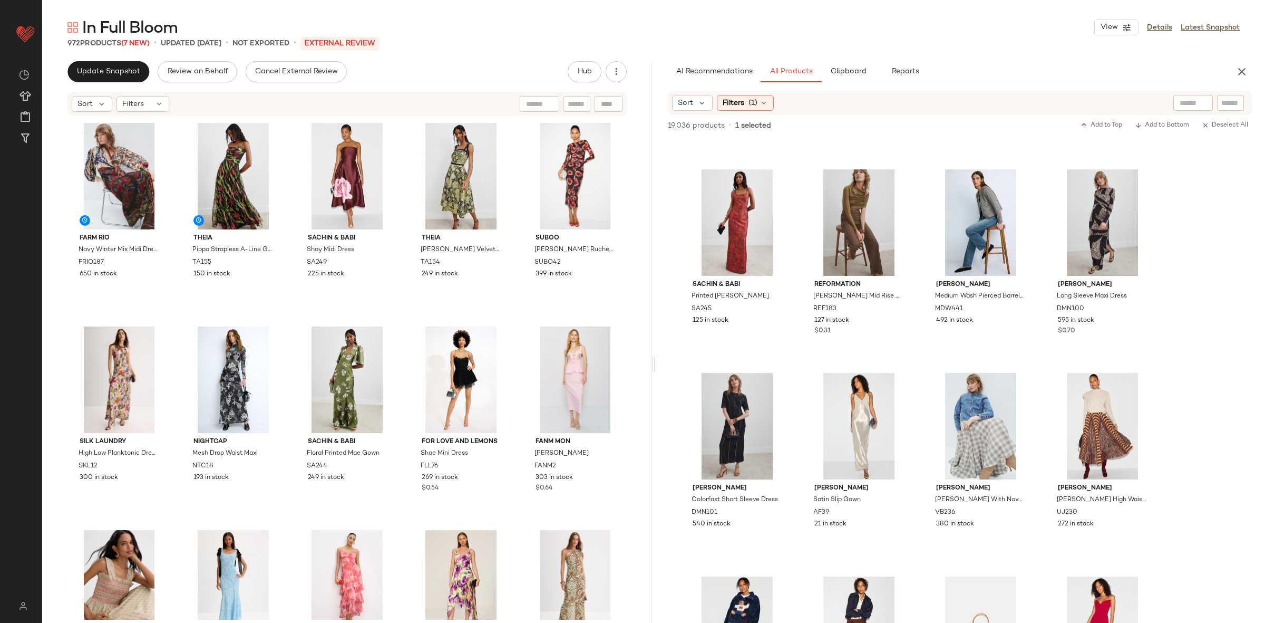
scroll to position [10773, 0]
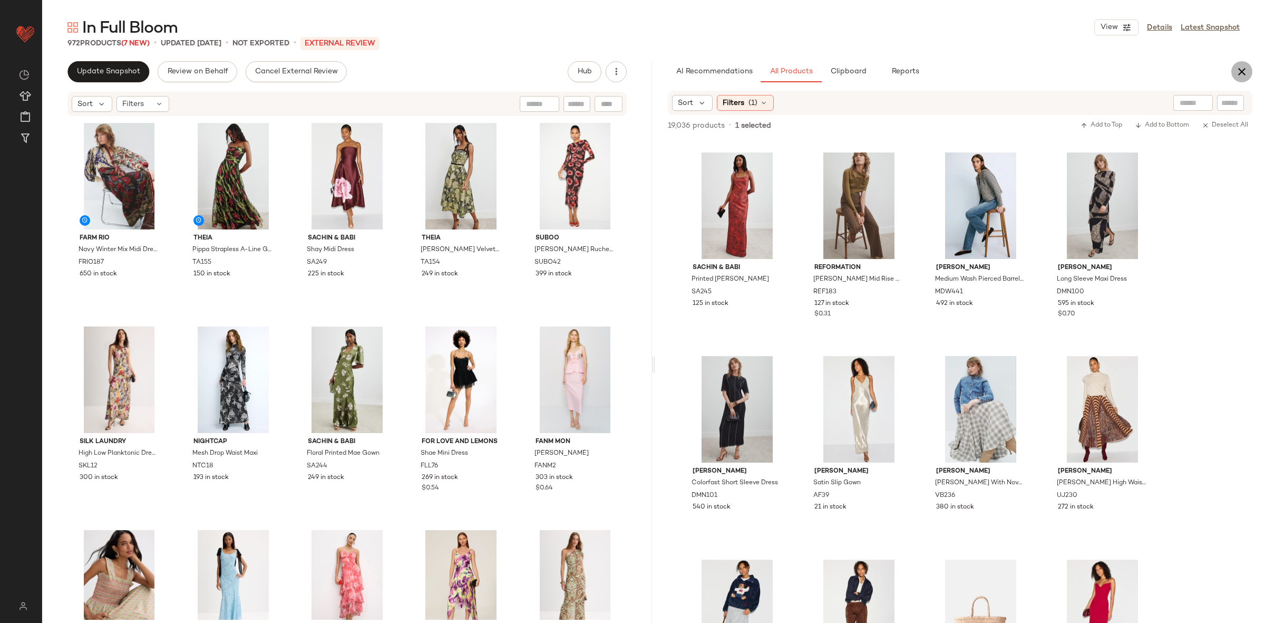
click at [1236, 66] on icon "button" at bounding box center [1242, 71] width 13 height 13
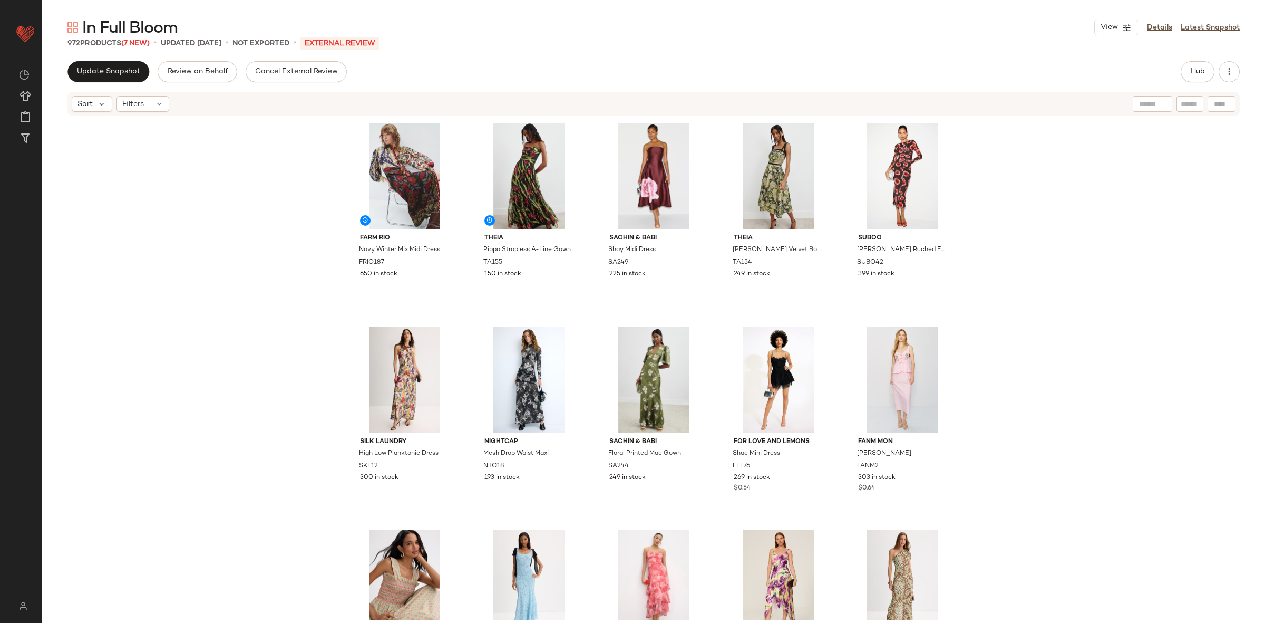
click at [1227, 302] on div "FARM Rio Navy Winter Mix Midi Dress FRIO187 650 in stock Theia Pippa Strapless …" at bounding box center [653, 368] width 1223 height 502
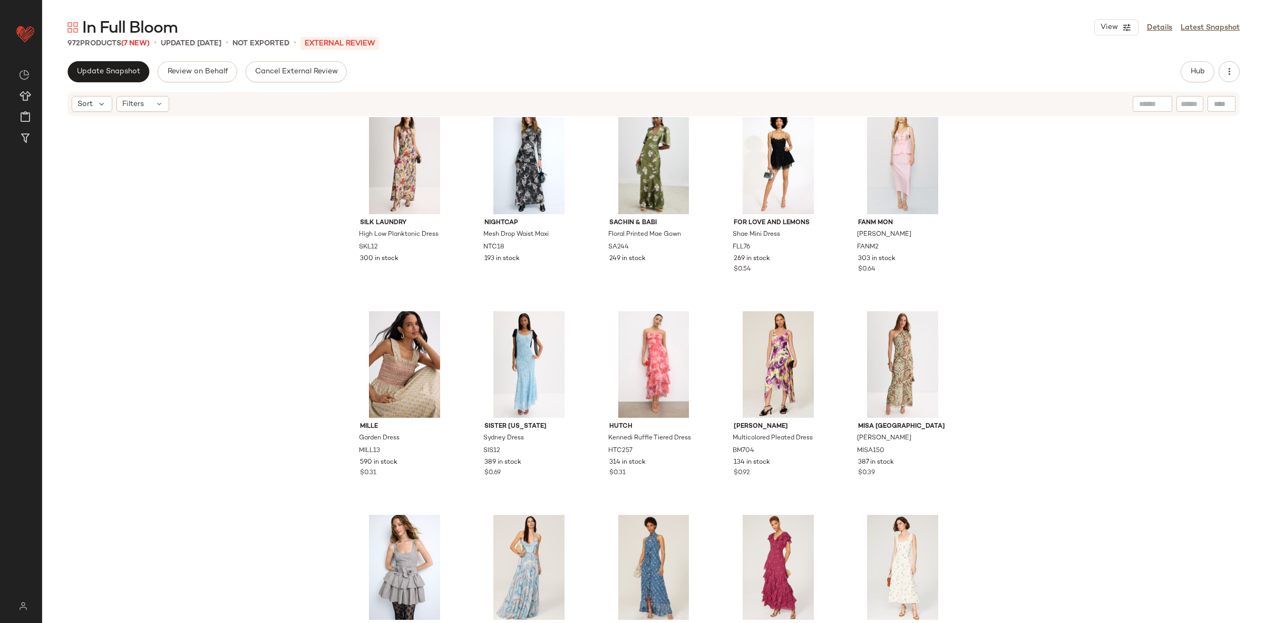
scroll to position [241, 0]
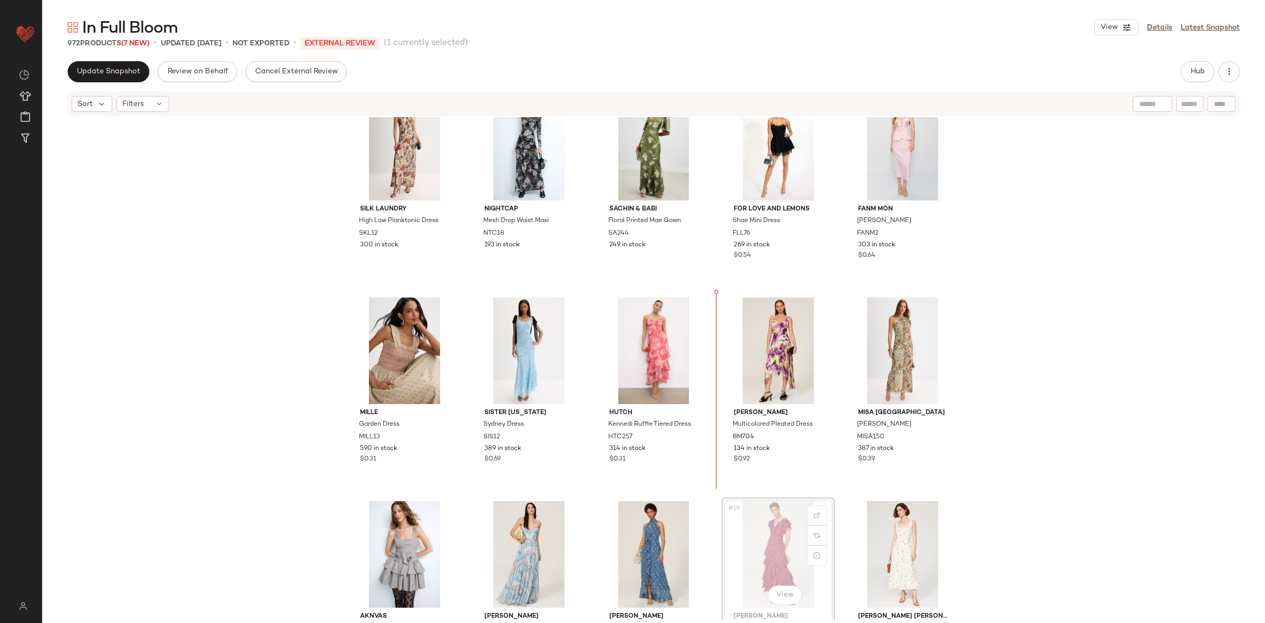
scroll to position [243, 0]
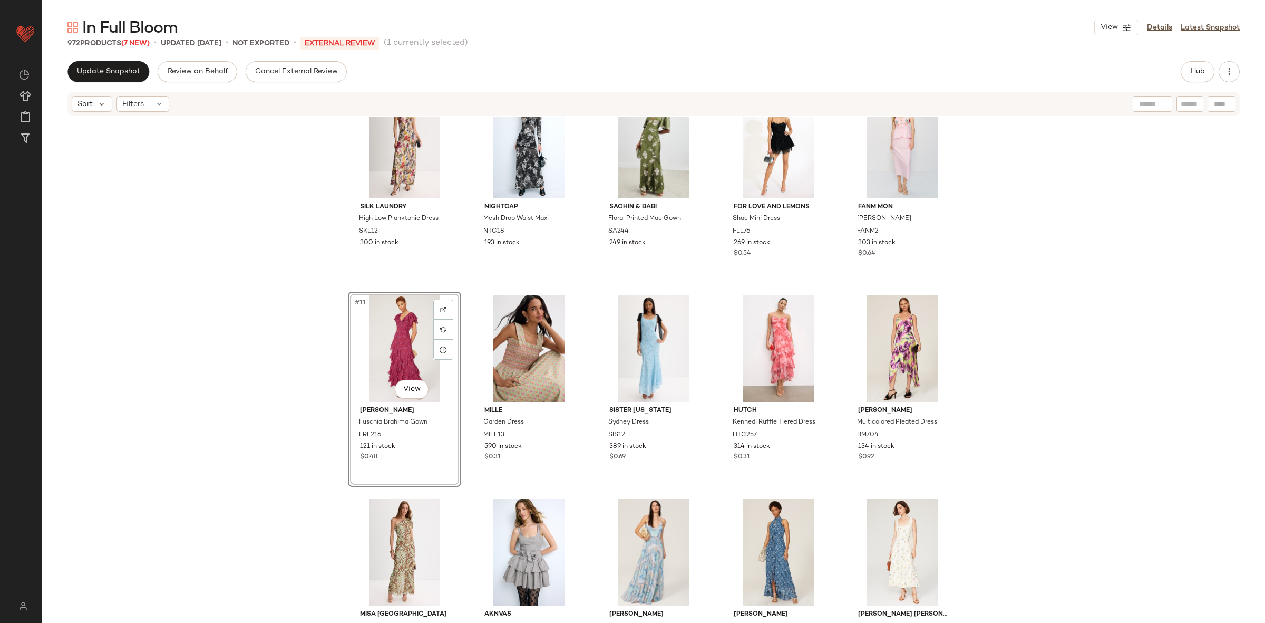
click at [251, 370] on div "Silk Laundry High Low Planktonic Dress SKL12 300 in stock Nightcap Mesh Drop Wa…" at bounding box center [653, 368] width 1223 height 502
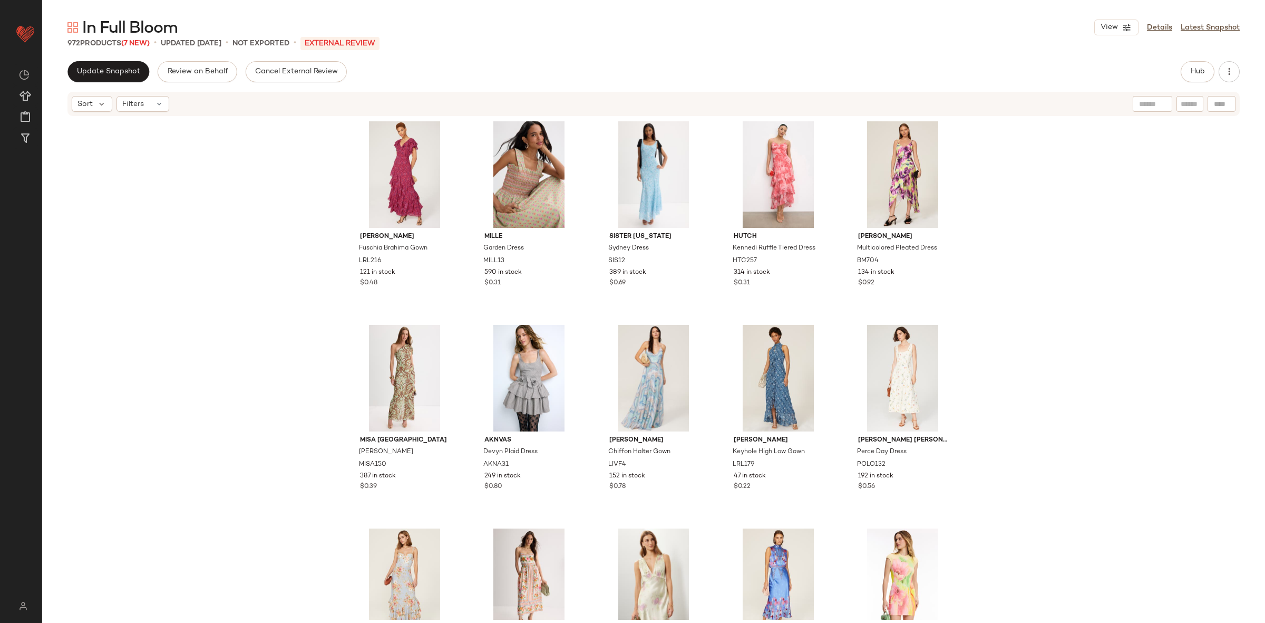
scroll to position [435, 0]
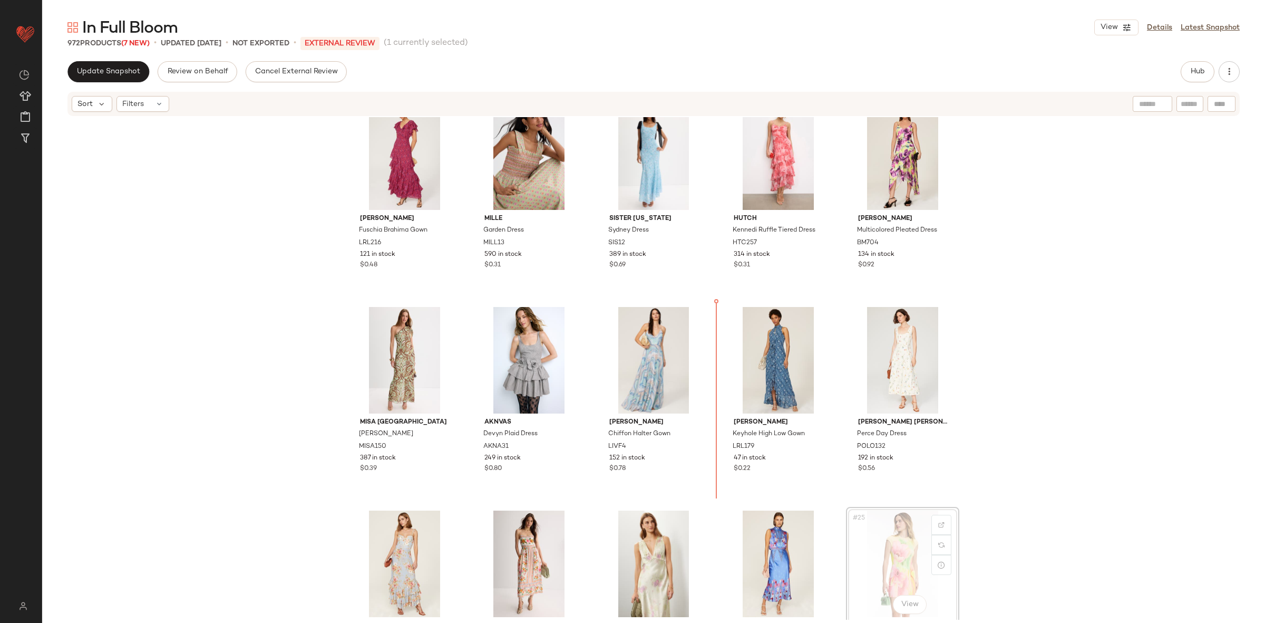
scroll to position [436, 0]
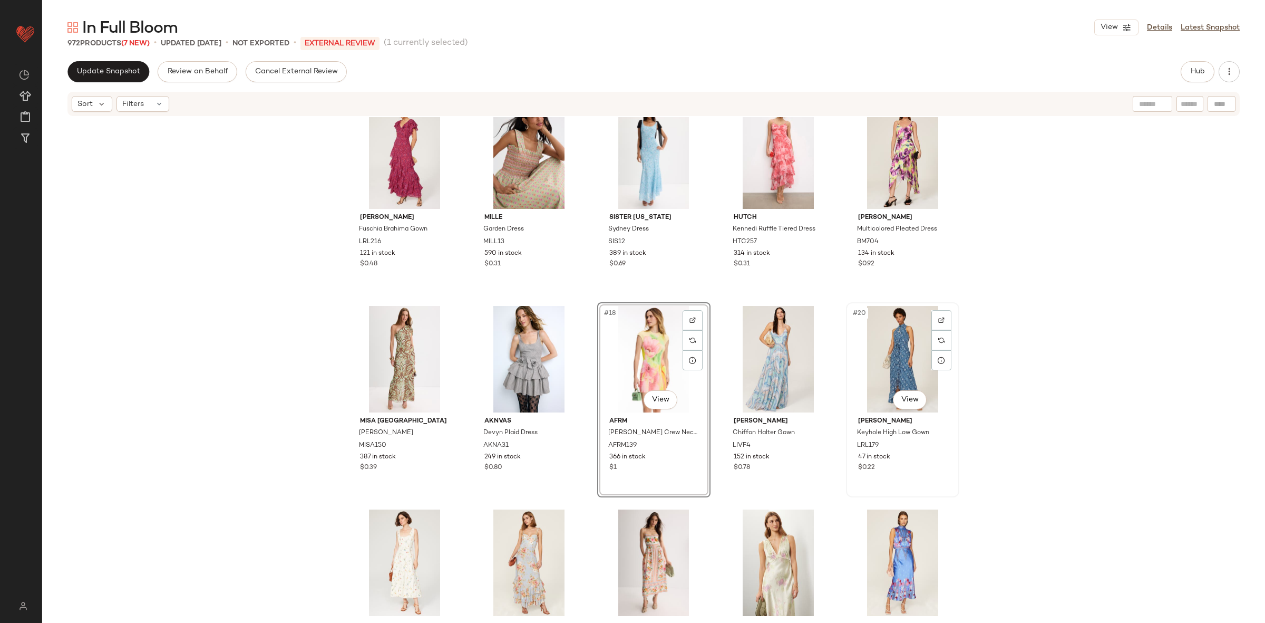
click at [938, 382] on div "#20 View" at bounding box center [903, 359] width 106 height 106
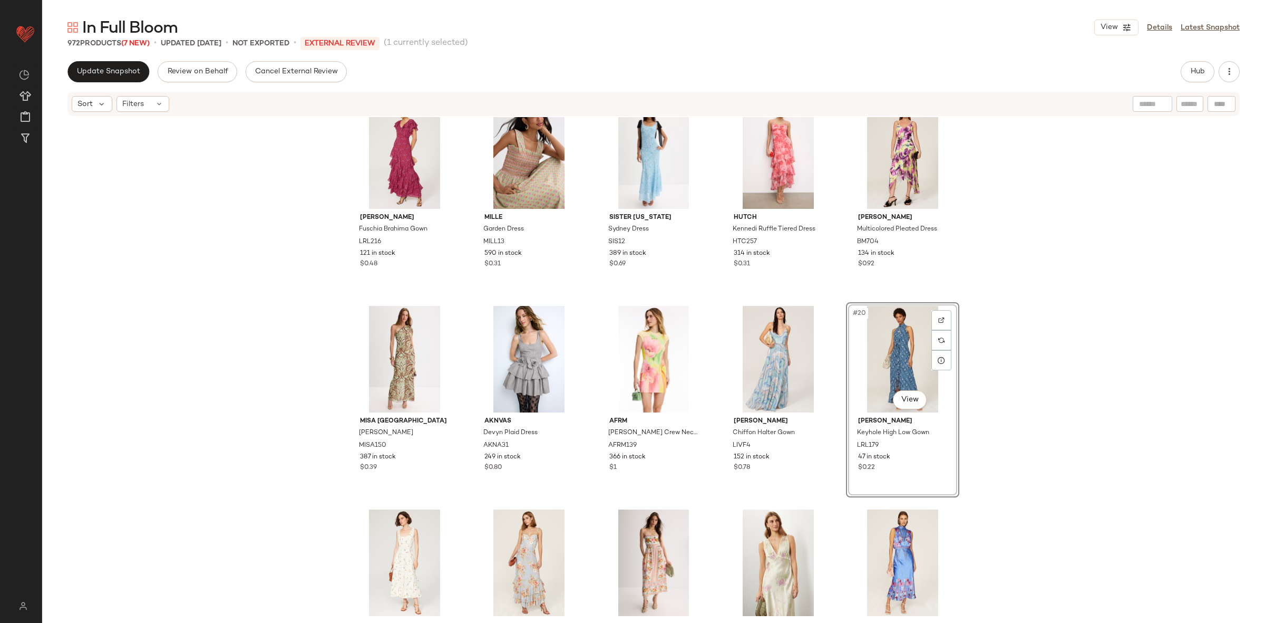
click at [1043, 367] on div "Silk Laundry High Low Planktonic Dress SKL12 300 in stock Nightcap Mesh Drop Wa…" at bounding box center [653, 368] width 1223 height 502
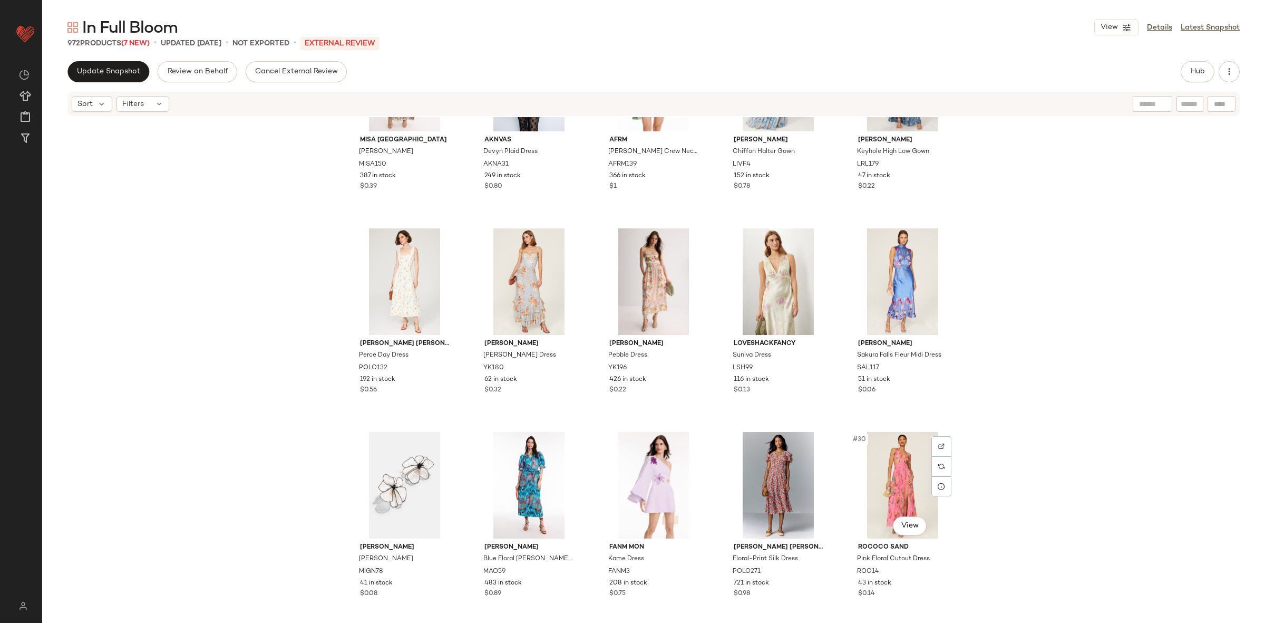
scroll to position [713, 0]
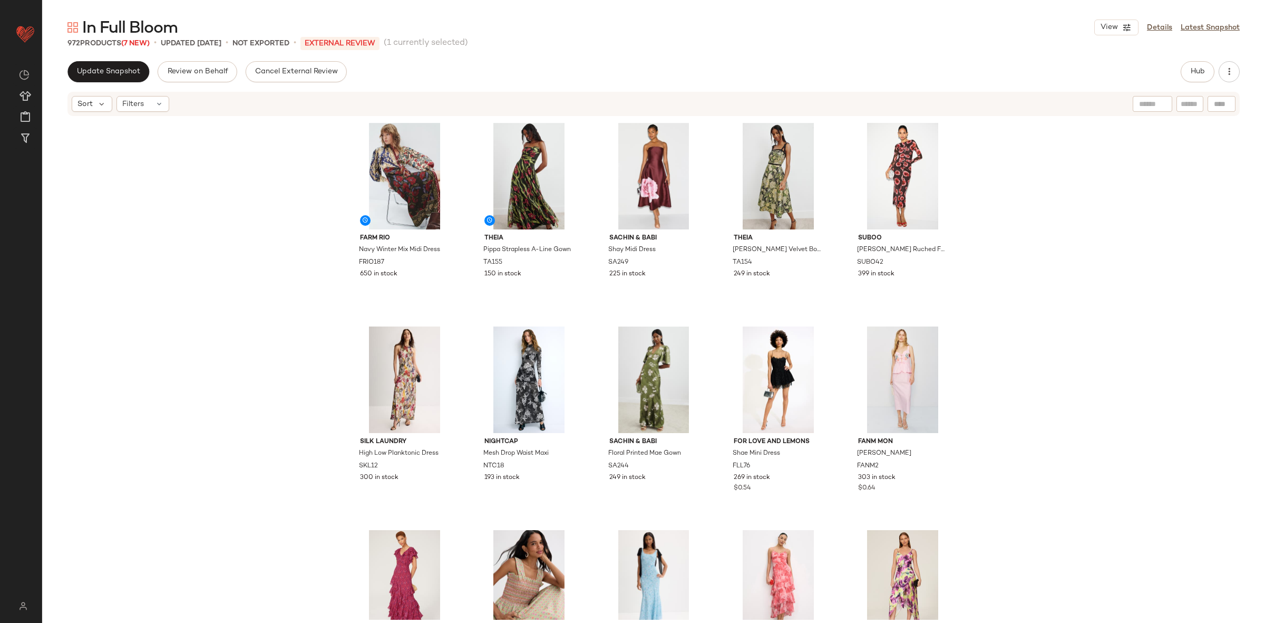
click at [1056, 336] on div "FARM Rio Navy Winter Mix Midi Dress FRIO187 650 in stock Theia Pippa Strapless …" at bounding box center [653, 368] width 1223 height 502
click at [135, 99] on span "Filters" at bounding box center [133, 104] width 22 height 11
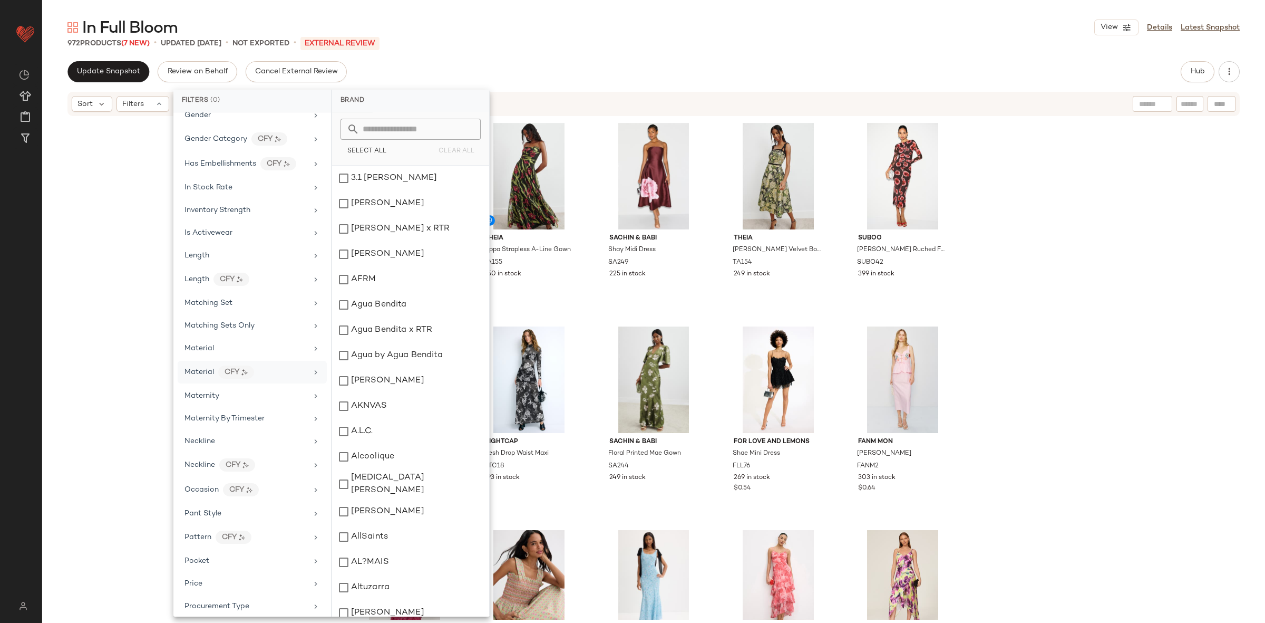
scroll to position [678, 0]
click at [216, 191] on span "In Stock Rate" at bounding box center [208, 187] width 48 height 8
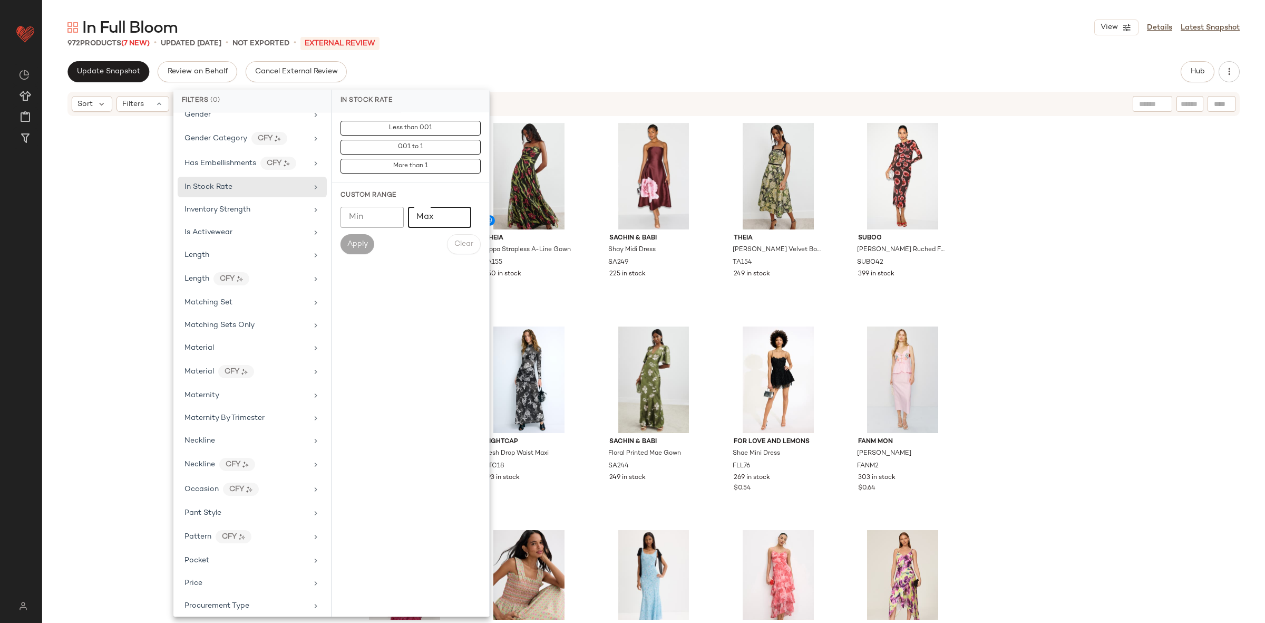
click at [424, 212] on input "Max" at bounding box center [439, 217] width 63 height 21
type input "***"
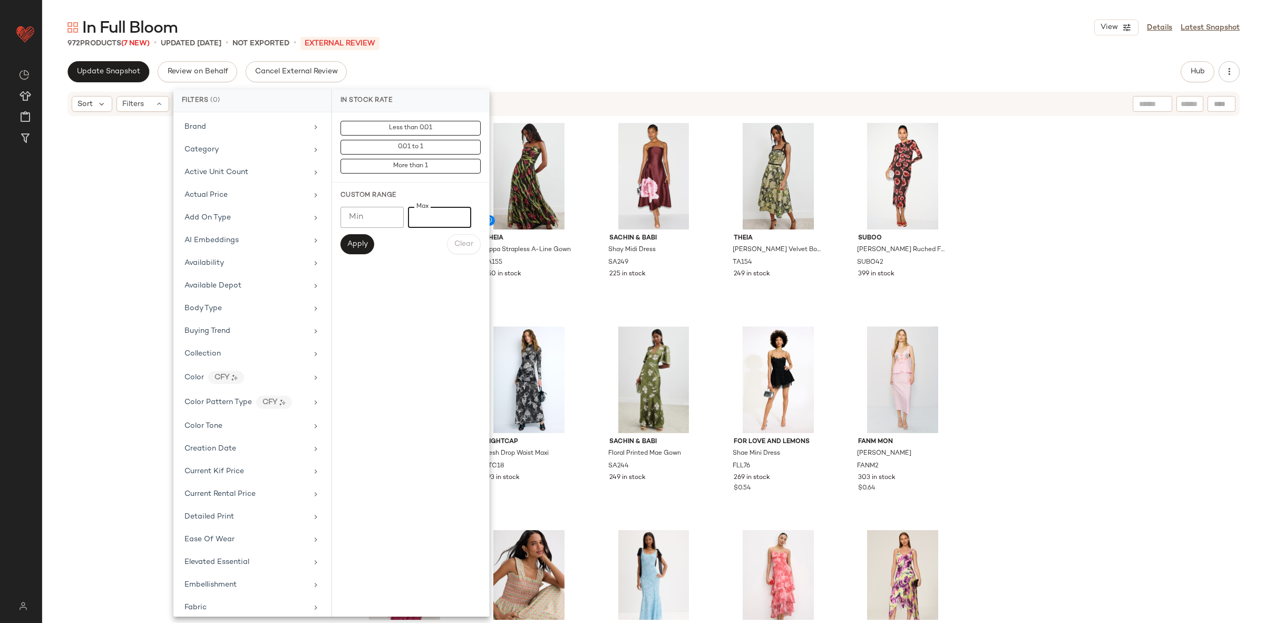
scroll to position [678, 0]
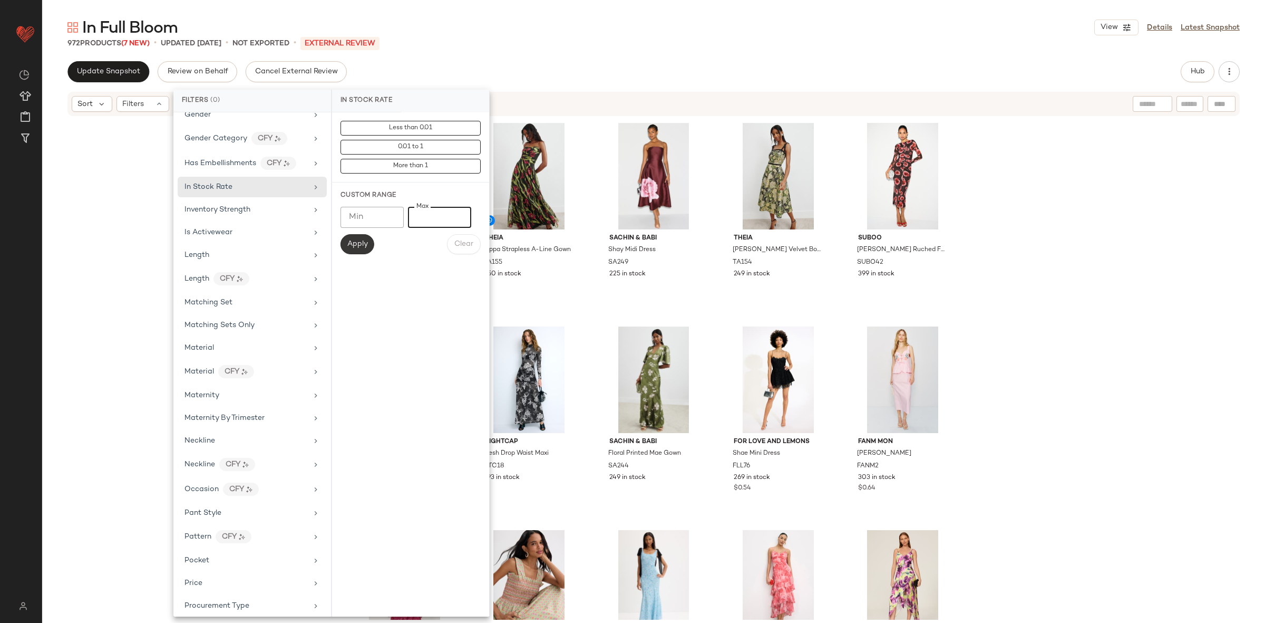
type input "****"
click at [357, 244] on span "Apply" at bounding box center [357, 244] width 21 height 8
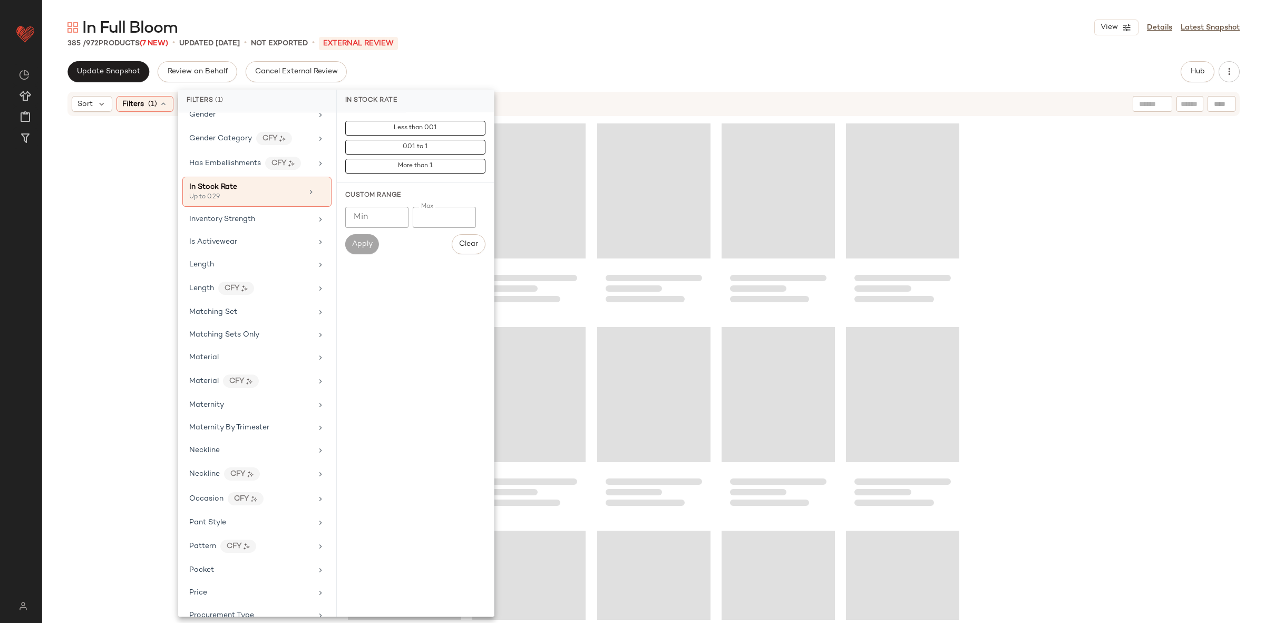
click at [1140, 250] on div at bounding box center [653, 368] width 1223 height 502
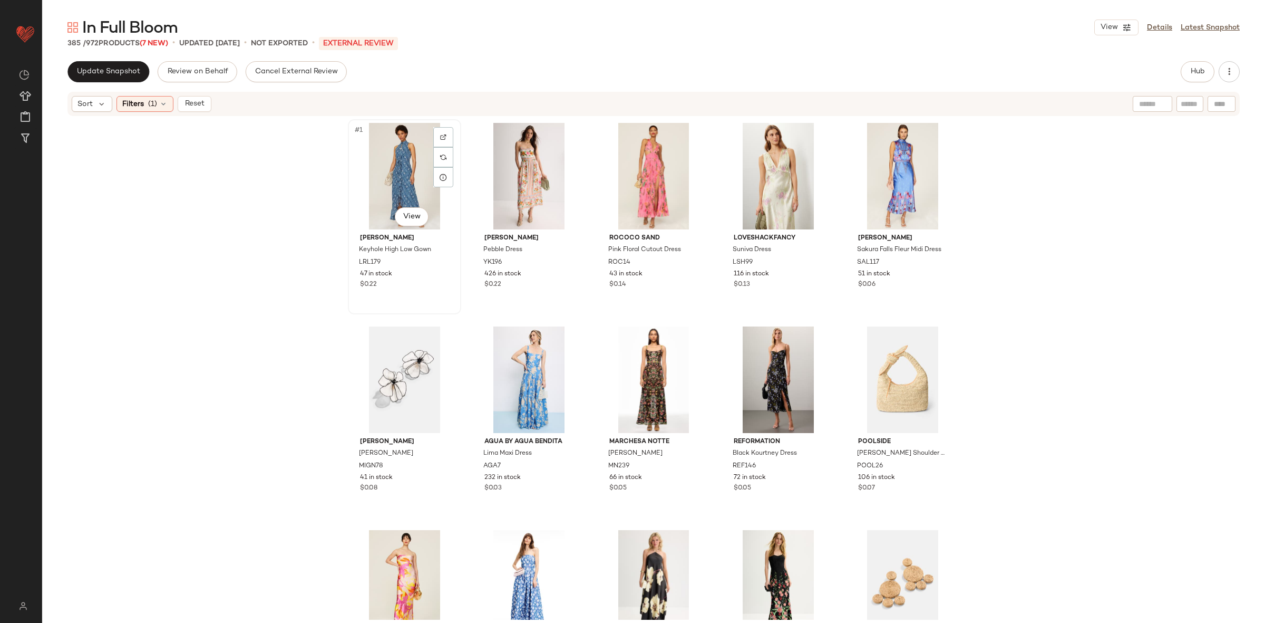
click at [410, 179] on div "#1 View" at bounding box center [405, 176] width 106 height 106
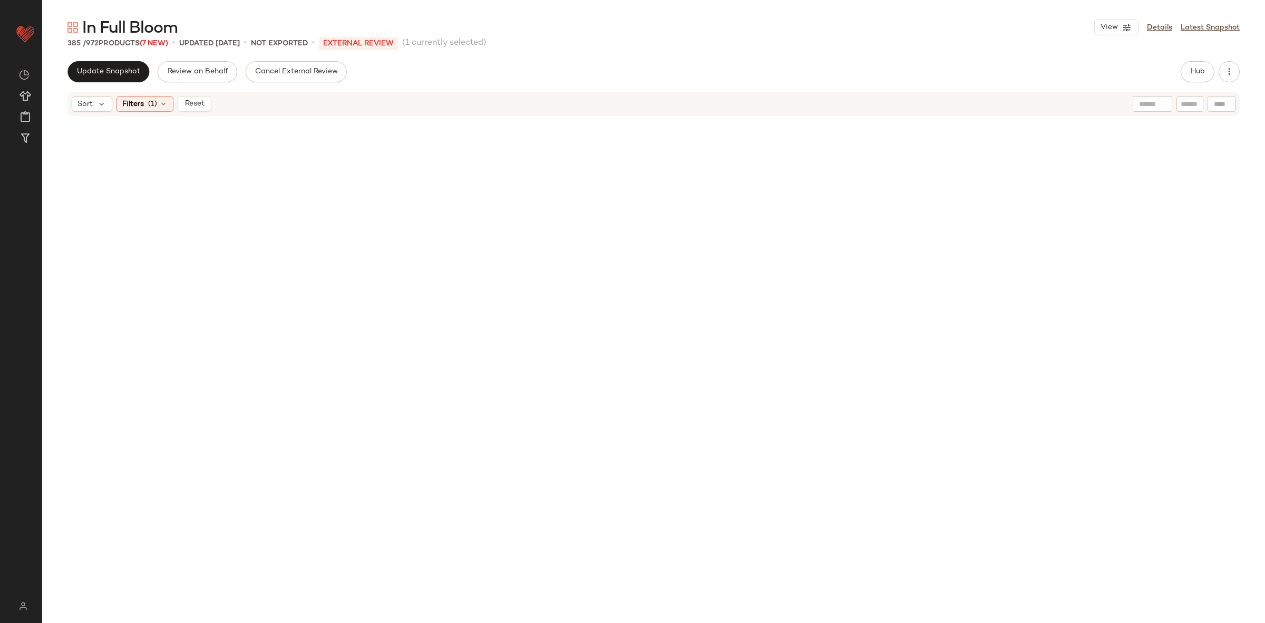
scroll to position [15166, 0]
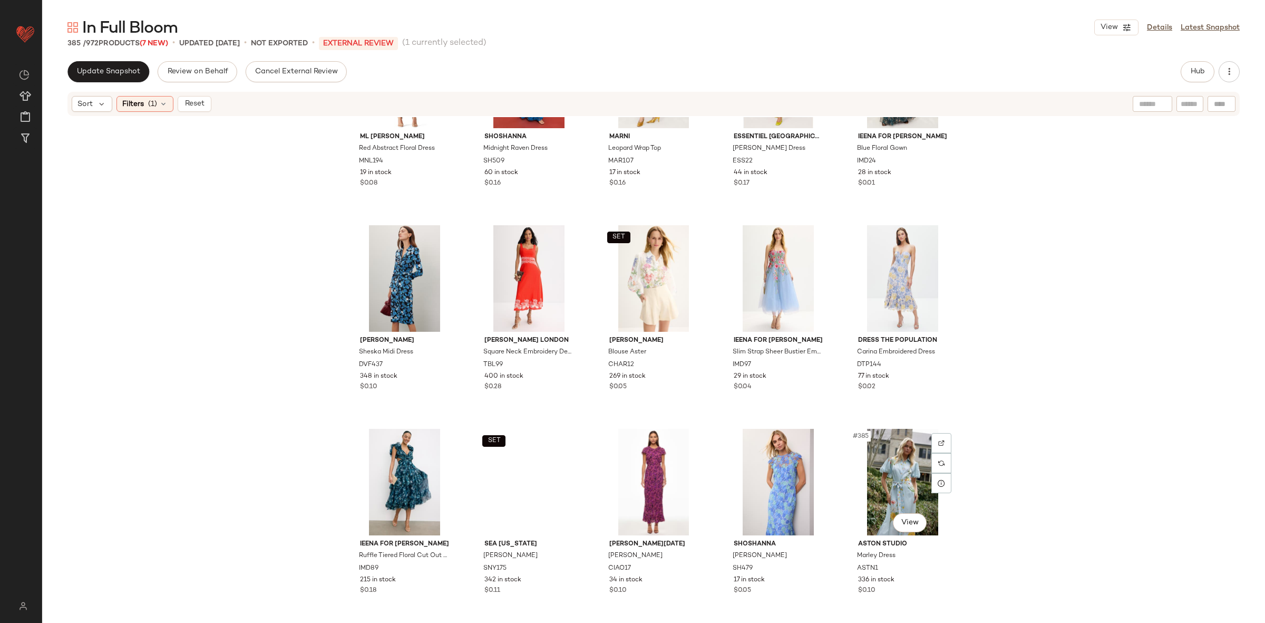
click at [887, 491] on div "#385 View" at bounding box center [903, 482] width 106 height 106
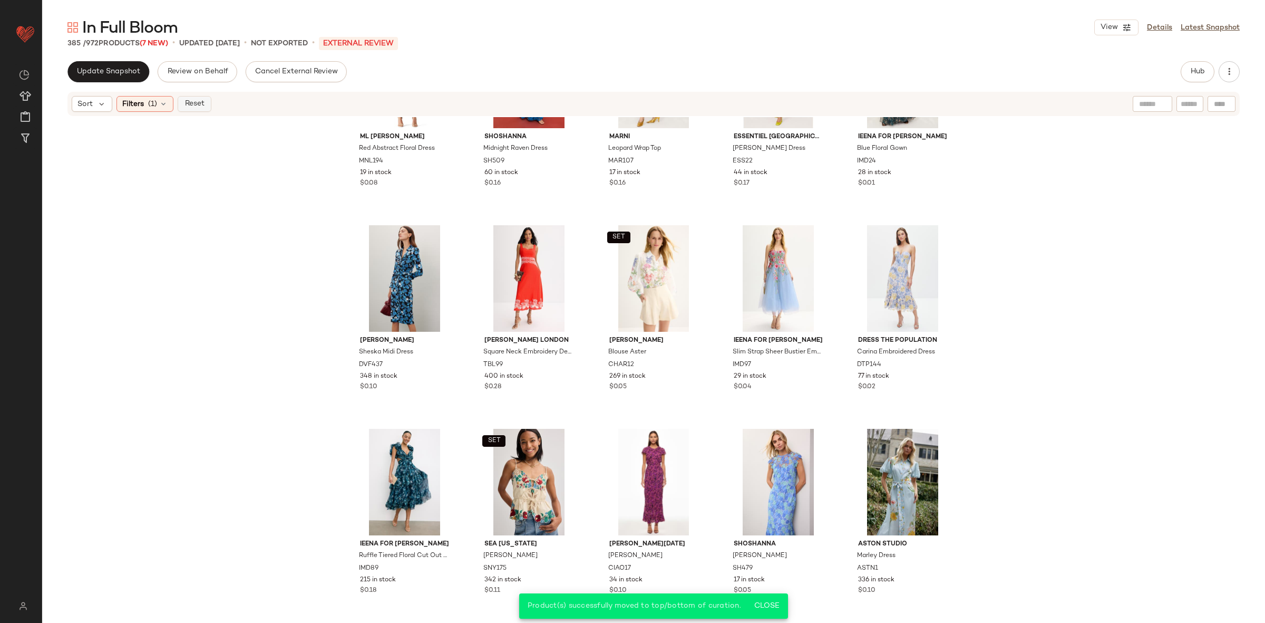
click at [202, 105] on span "Reset" at bounding box center [194, 104] width 20 height 8
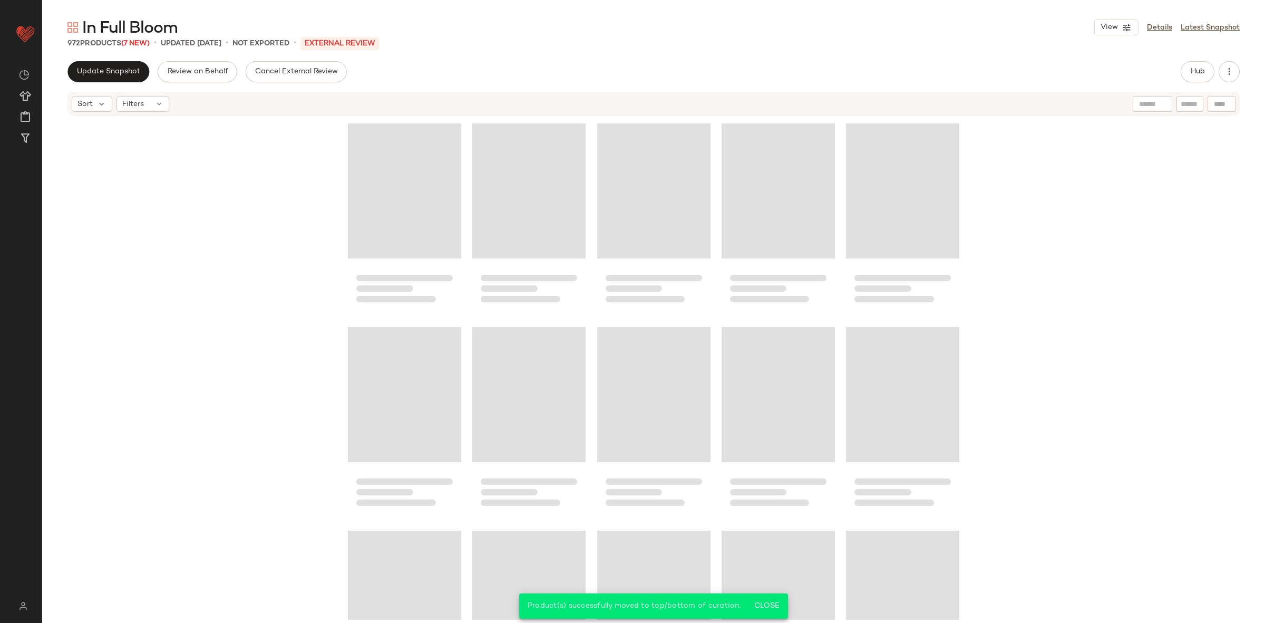
click at [575, 198] on div "Loading..." at bounding box center [528, 190] width 113 height 135
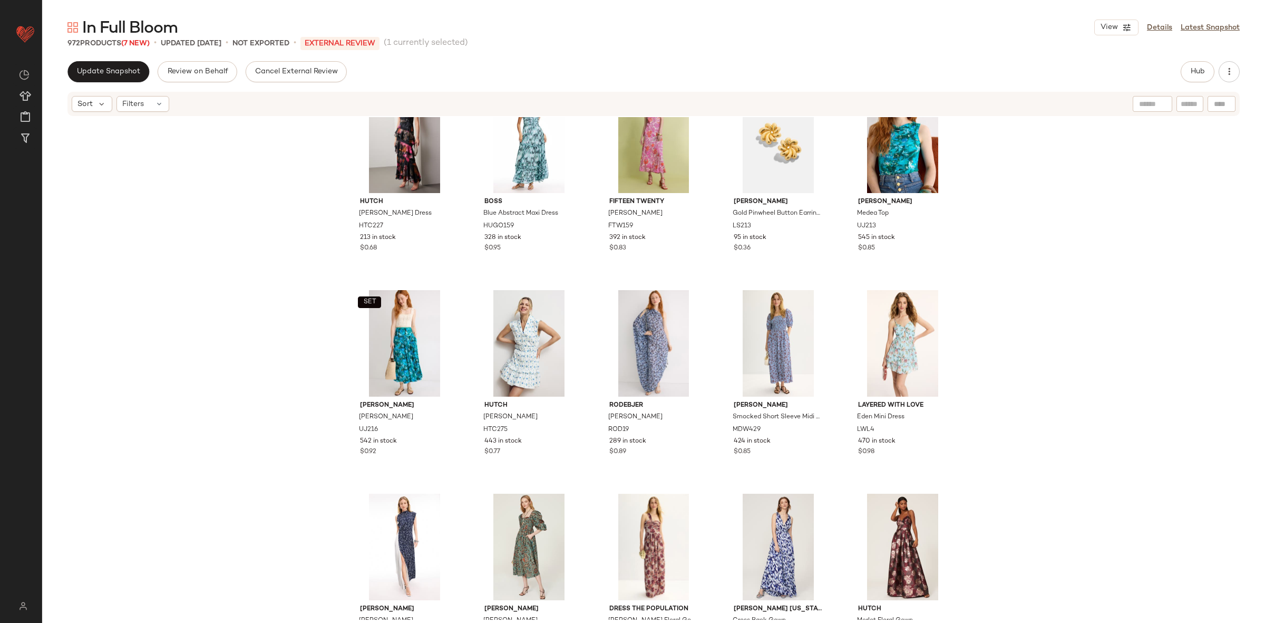
scroll to position [1170, 0]
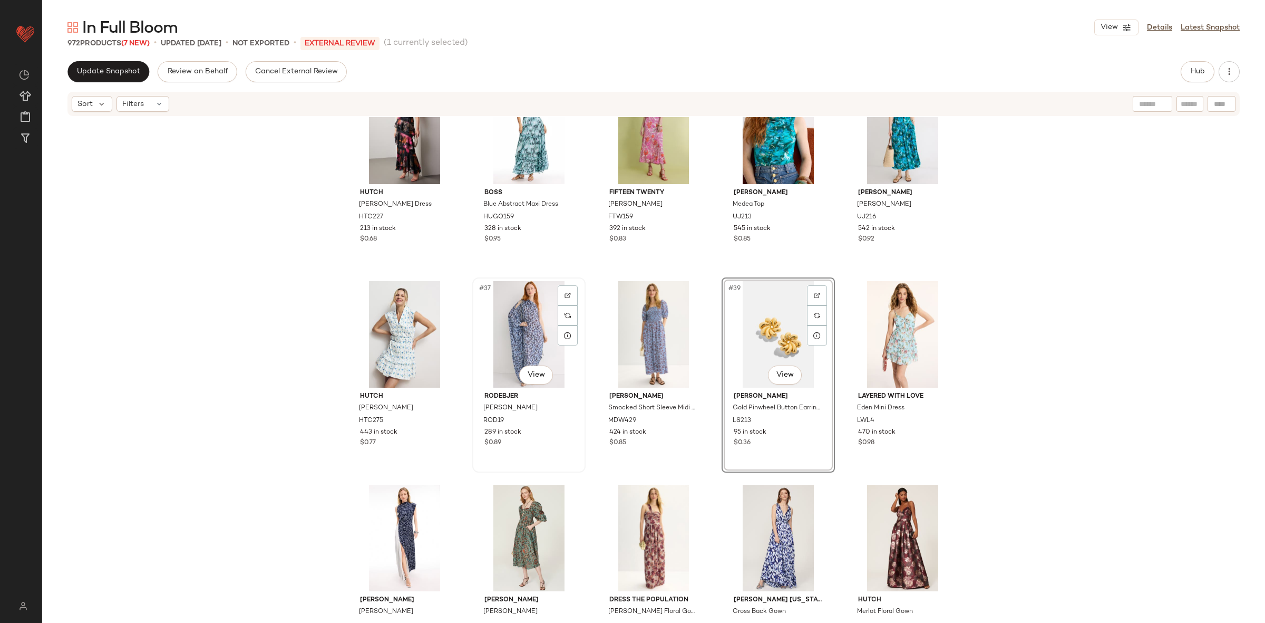
scroll to position [1245, 0]
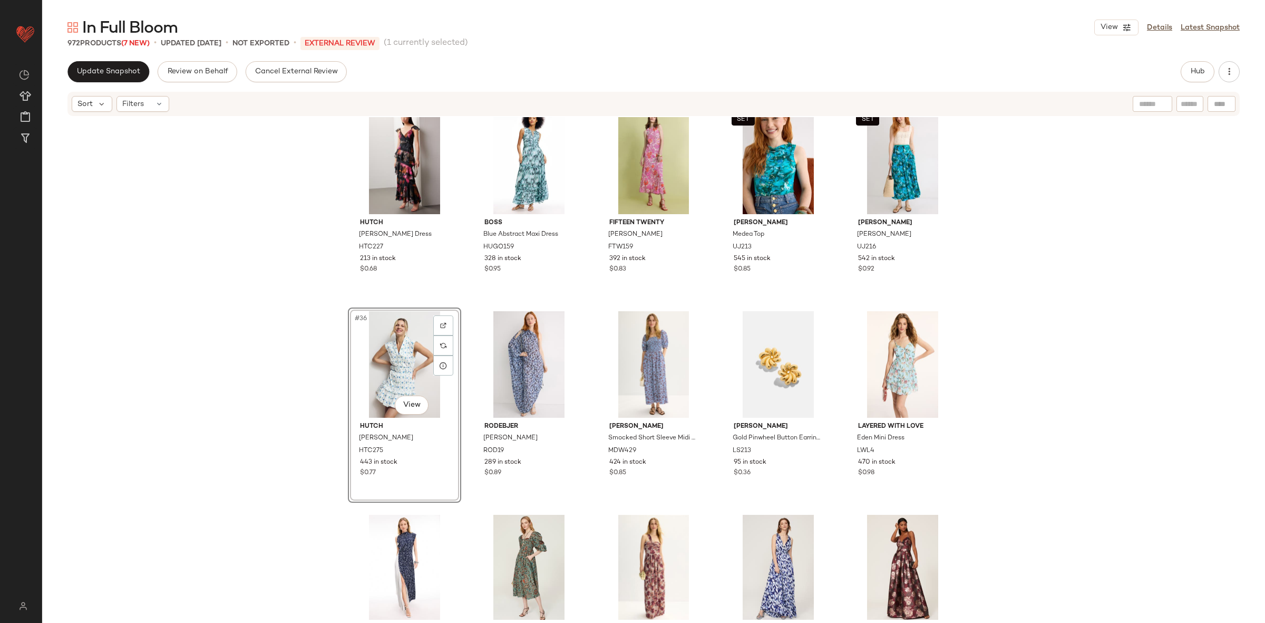
click at [322, 365] on div "Hutch Miah Dress HTC227 213 in stock $0.68 BOSS Blue Abstract Maxi Dress HUGO15…" at bounding box center [653, 368] width 1223 height 502
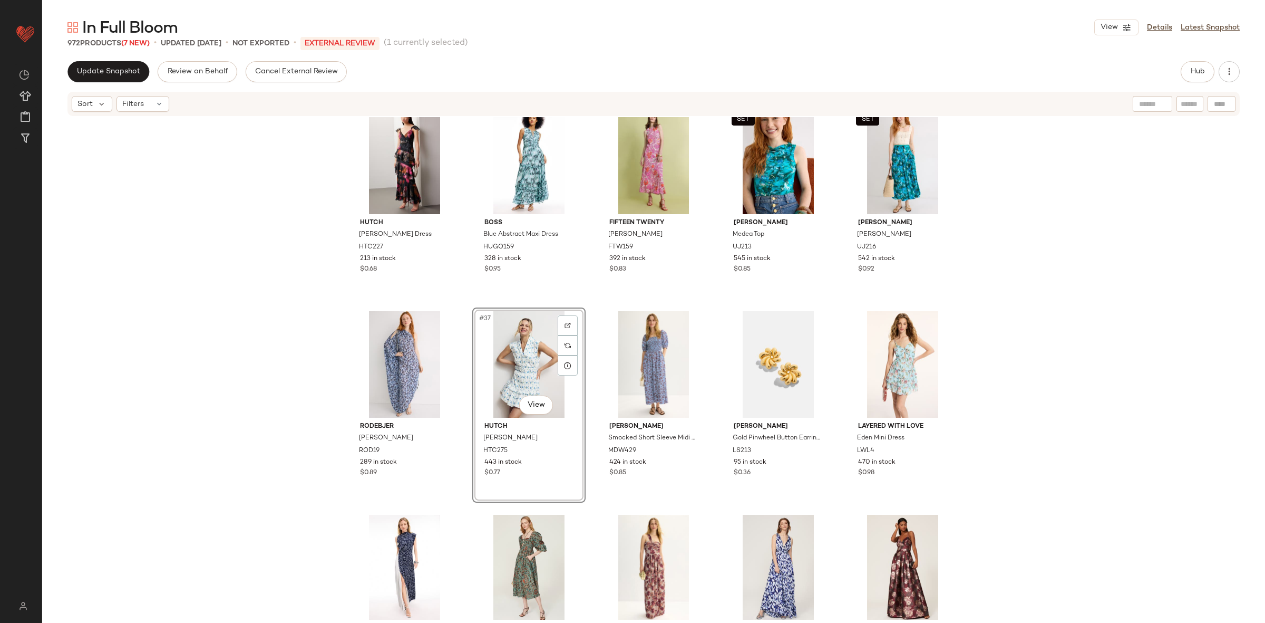
click at [322, 365] on div "Hutch Miah Dress HTC227 213 in stock $0.68 BOSS Blue Abstract Maxi Dress HUGO15…" at bounding box center [653, 368] width 1223 height 502
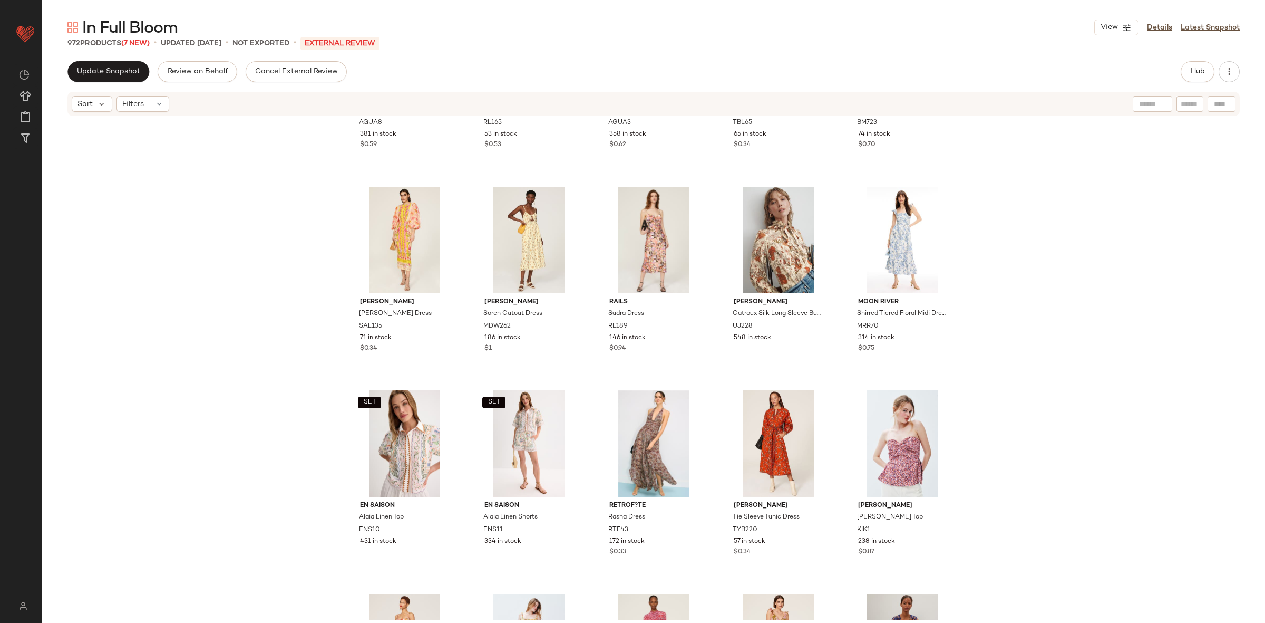
scroll to position [2224, 0]
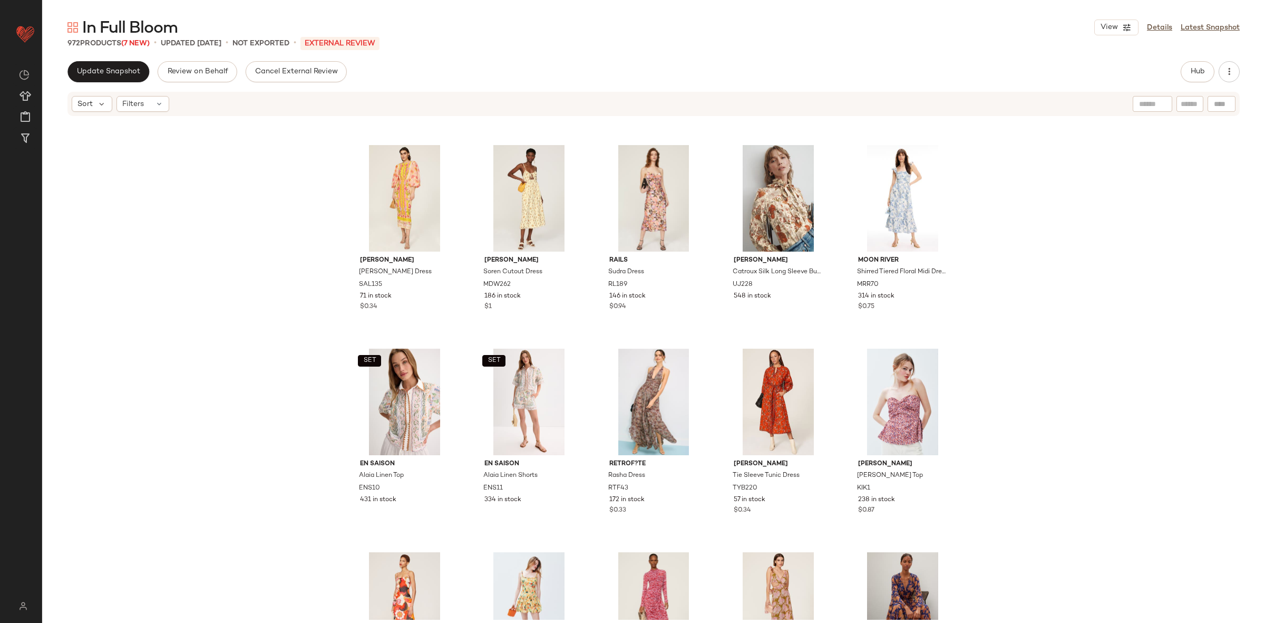
click at [1181, 81] on div "Hub" at bounding box center [1198, 71] width 34 height 21
click at [1192, 73] on span "Hub" at bounding box center [1197, 71] width 15 height 8
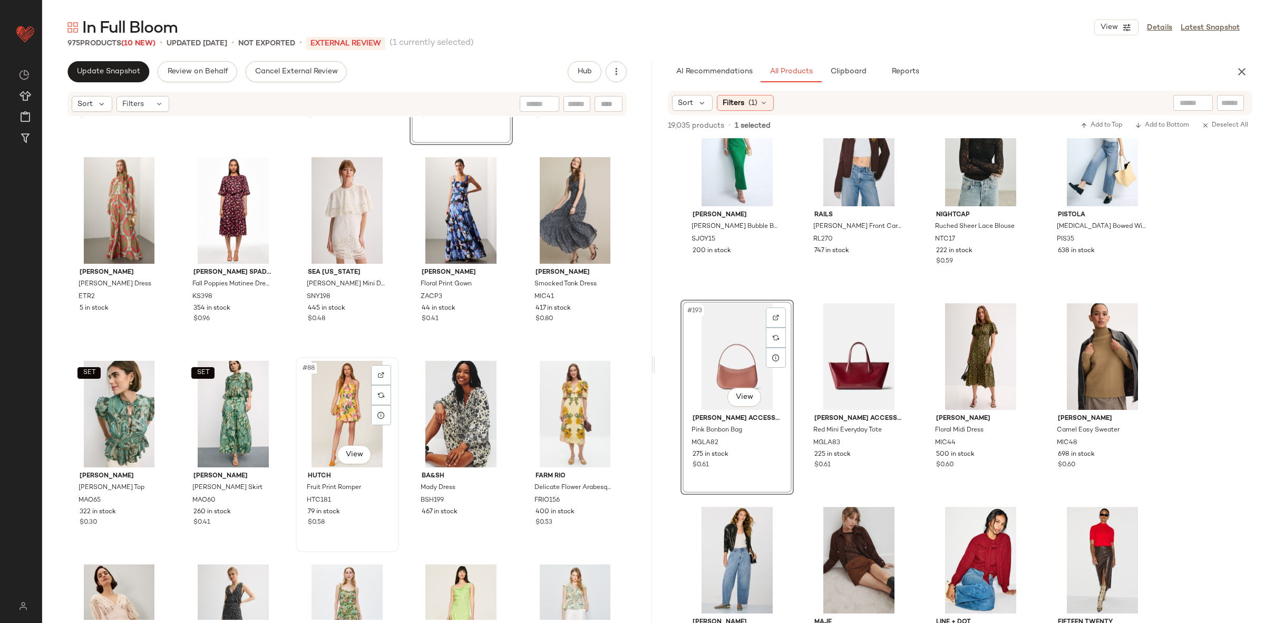
scroll to position [3235, 0]
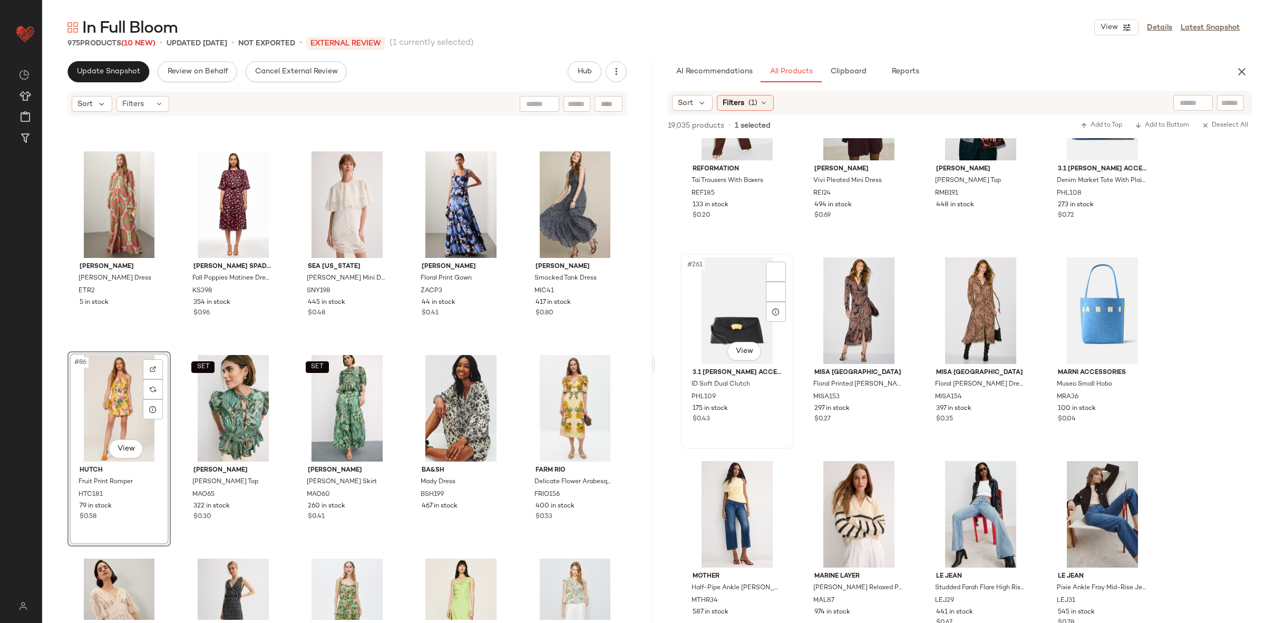
scroll to position [13092, 0]
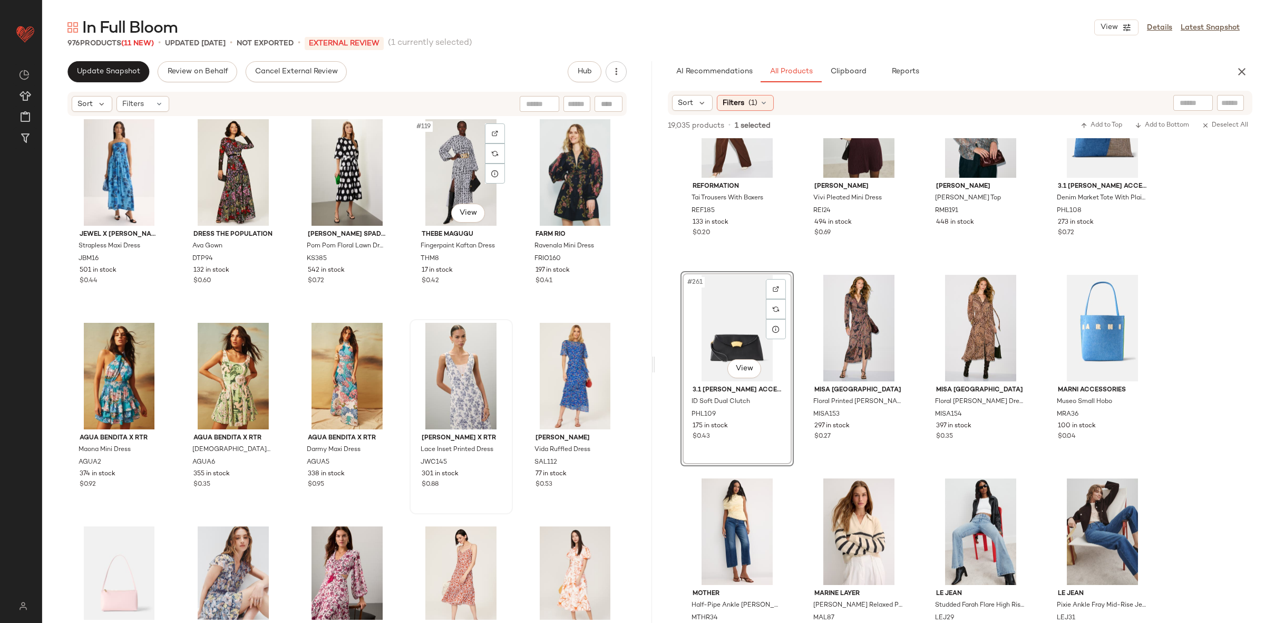
scroll to position [4694, 0]
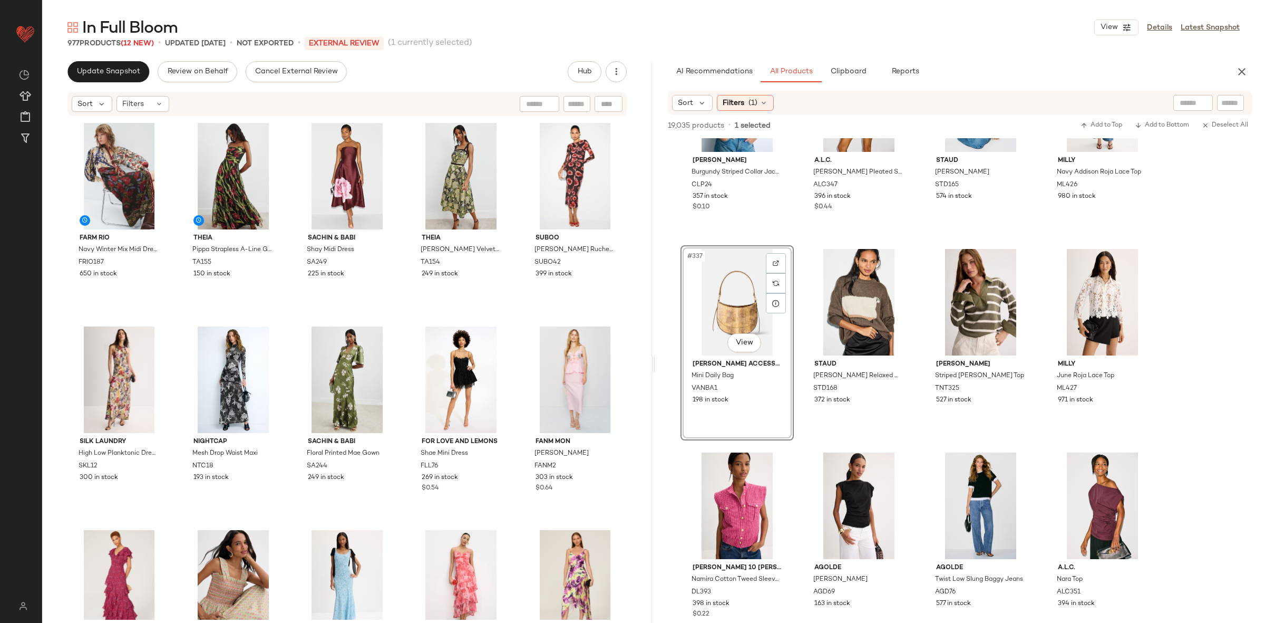
drag, startPoint x: 1241, startPoint y: 65, endPoint x: 1210, endPoint y: 206, distance: 144.1
click at [1241, 65] on icon "button" at bounding box center [1242, 71] width 13 height 13
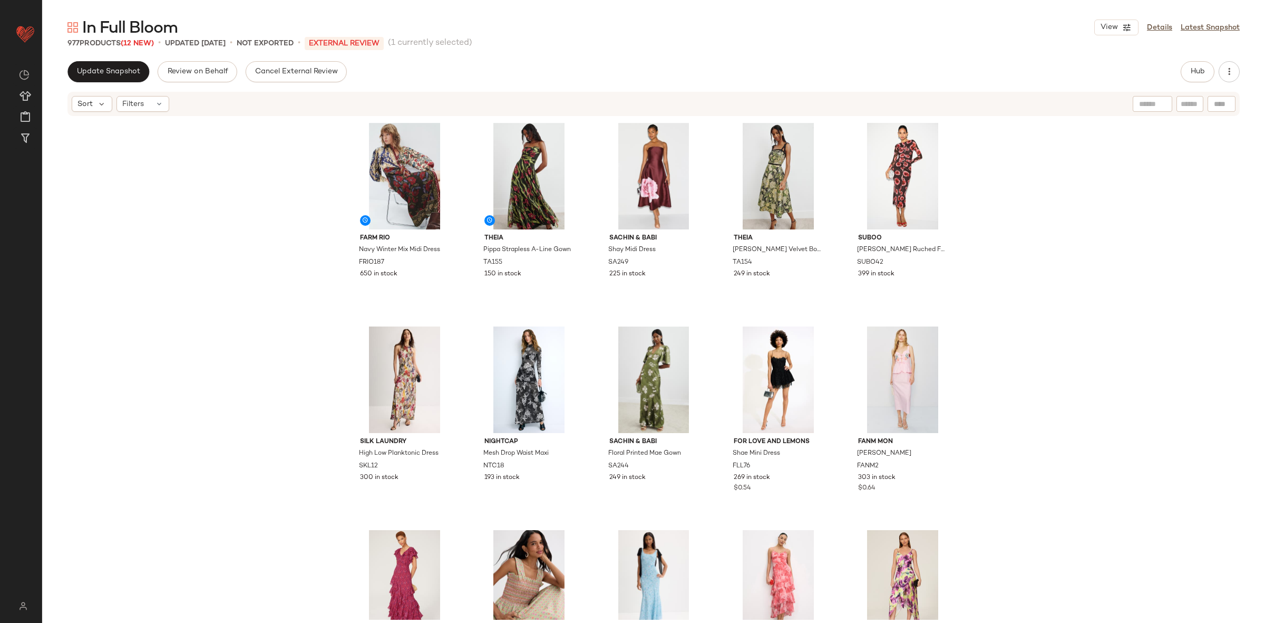
click at [1207, 277] on div "FARM Rio Navy Winter Mix Midi Dress FRIO187 650 in stock Theia Pippa Strapless …" at bounding box center [653, 368] width 1223 height 502
click at [104, 70] on span "Update Snapshot" at bounding box center [108, 71] width 64 height 8
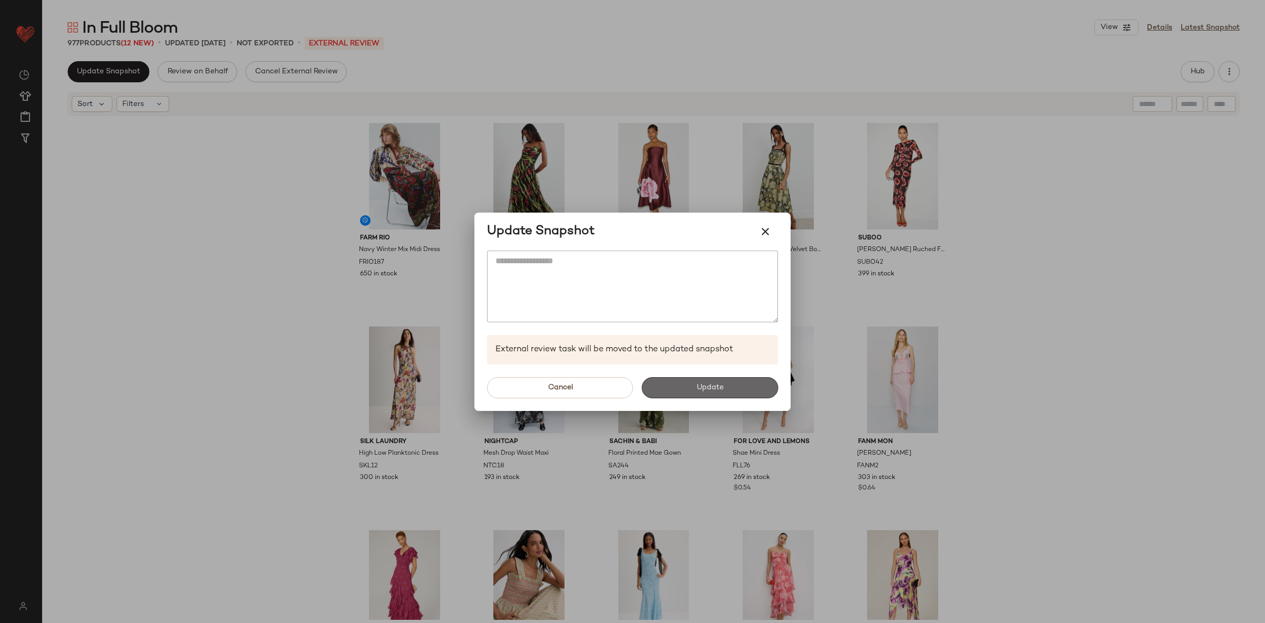
click at [713, 384] on span "Update" at bounding box center [709, 387] width 27 height 8
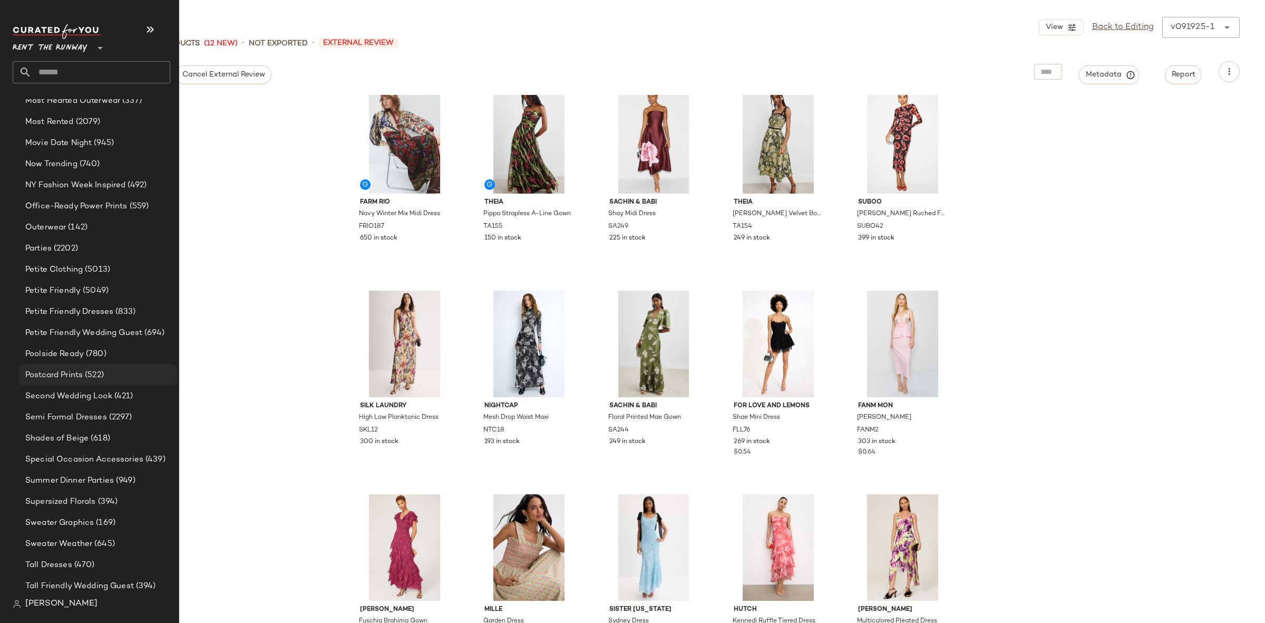
scroll to position [1509, 0]
click at [94, 429] on span "(618)" at bounding box center [100, 435] width 22 height 12
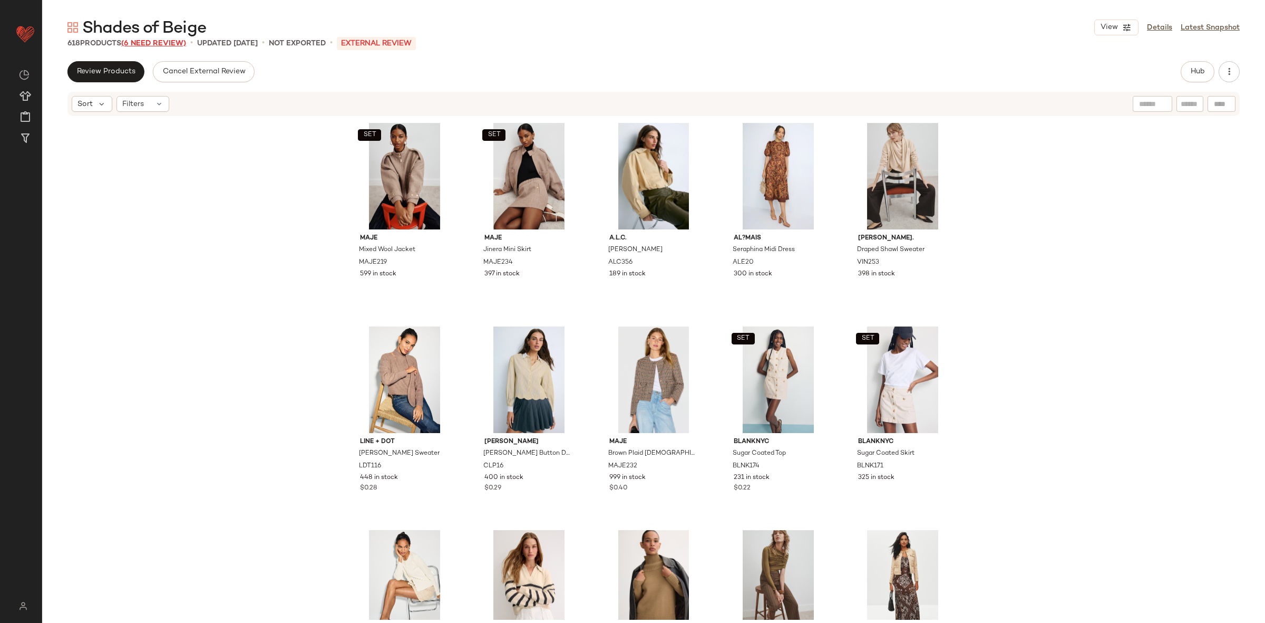
click at [157, 44] on span "(6 Need Review)" at bounding box center [153, 44] width 65 height 8
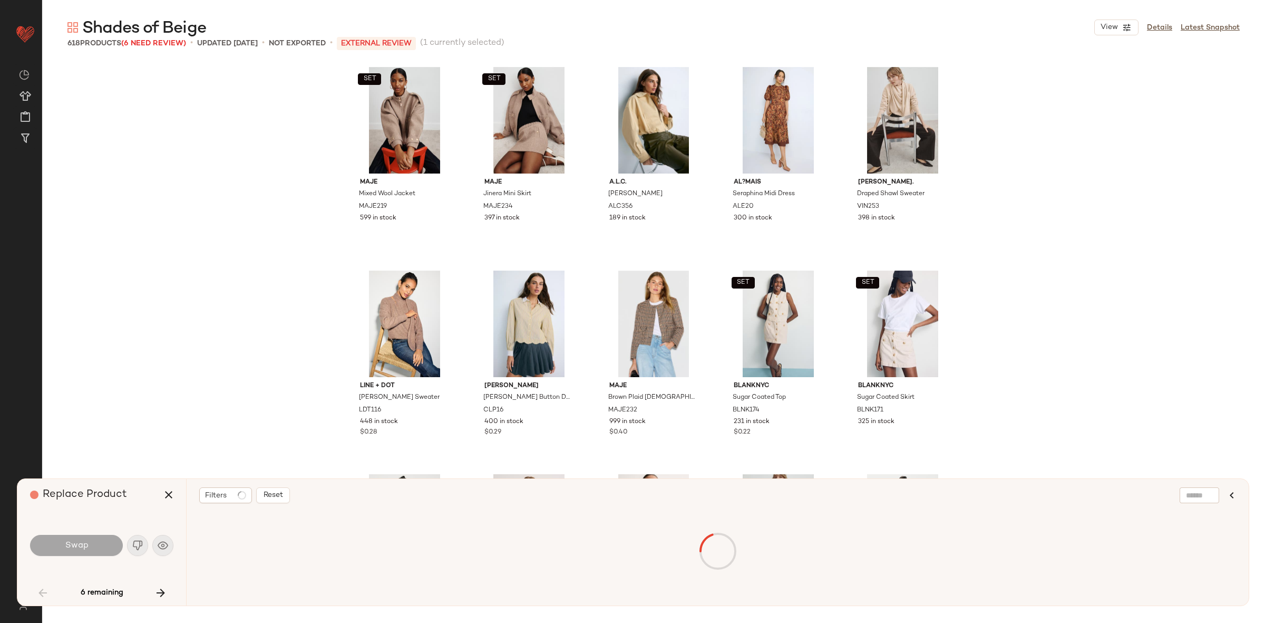
scroll to position [1017, 0]
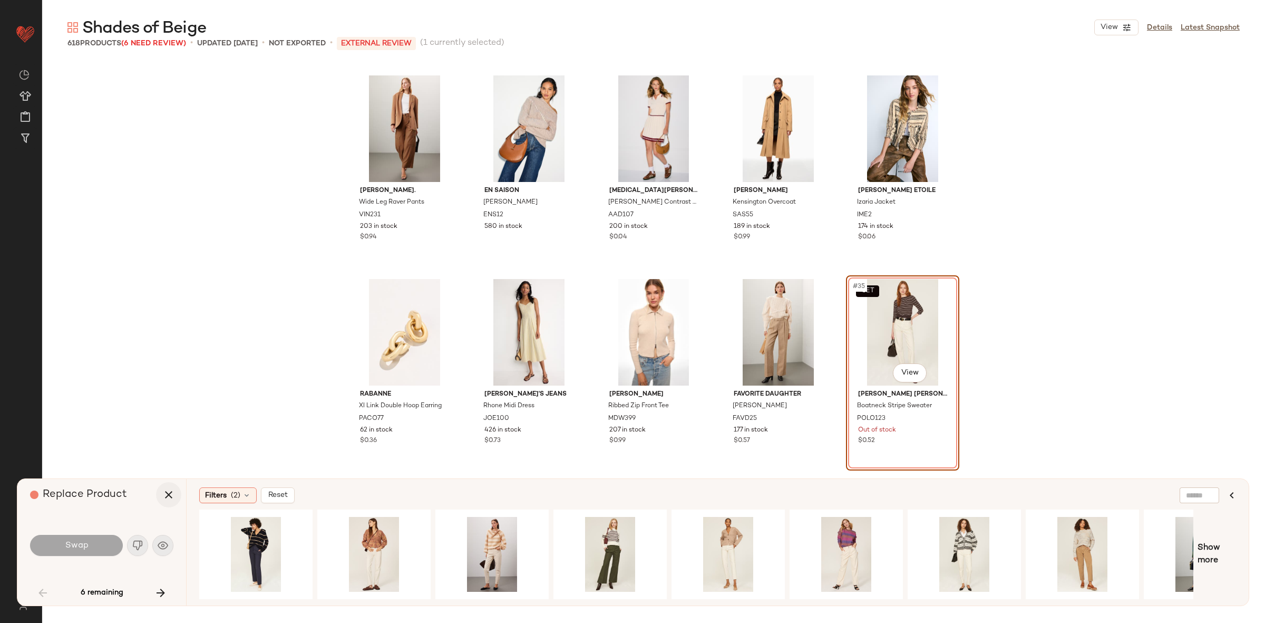
click at [170, 498] on icon "button" at bounding box center [168, 494] width 13 height 13
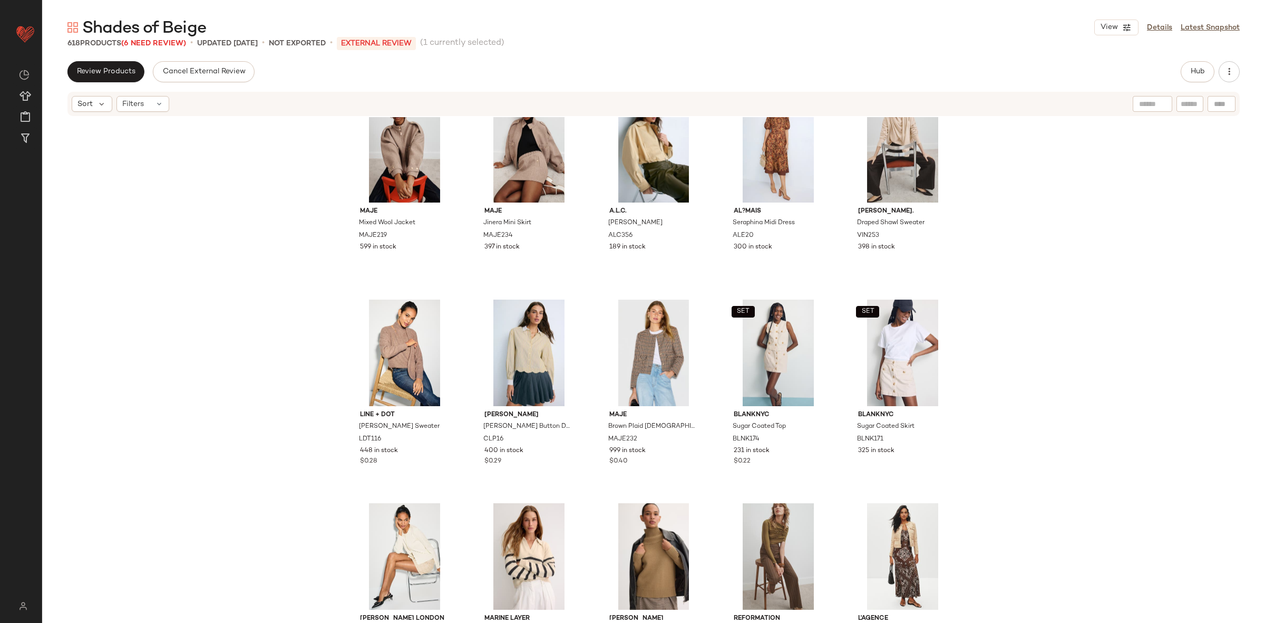
scroll to position [46, 0]
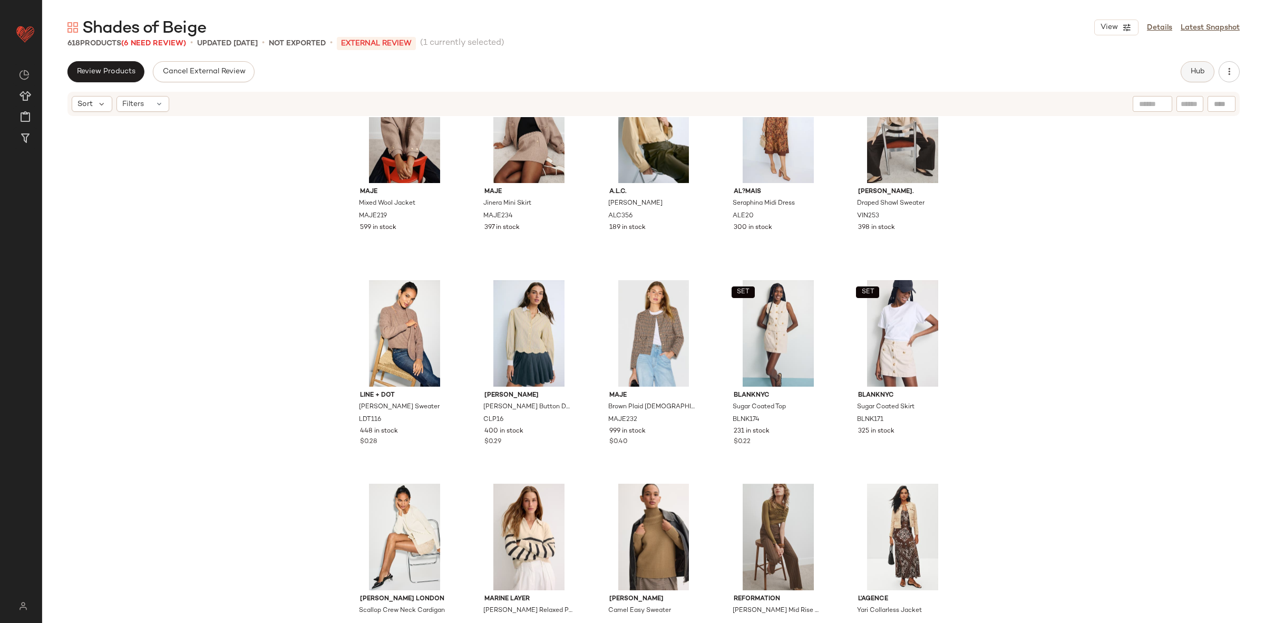
click at [1189, 72] on button "Hub" at bounding box center [1198, 71] width 34 height 21
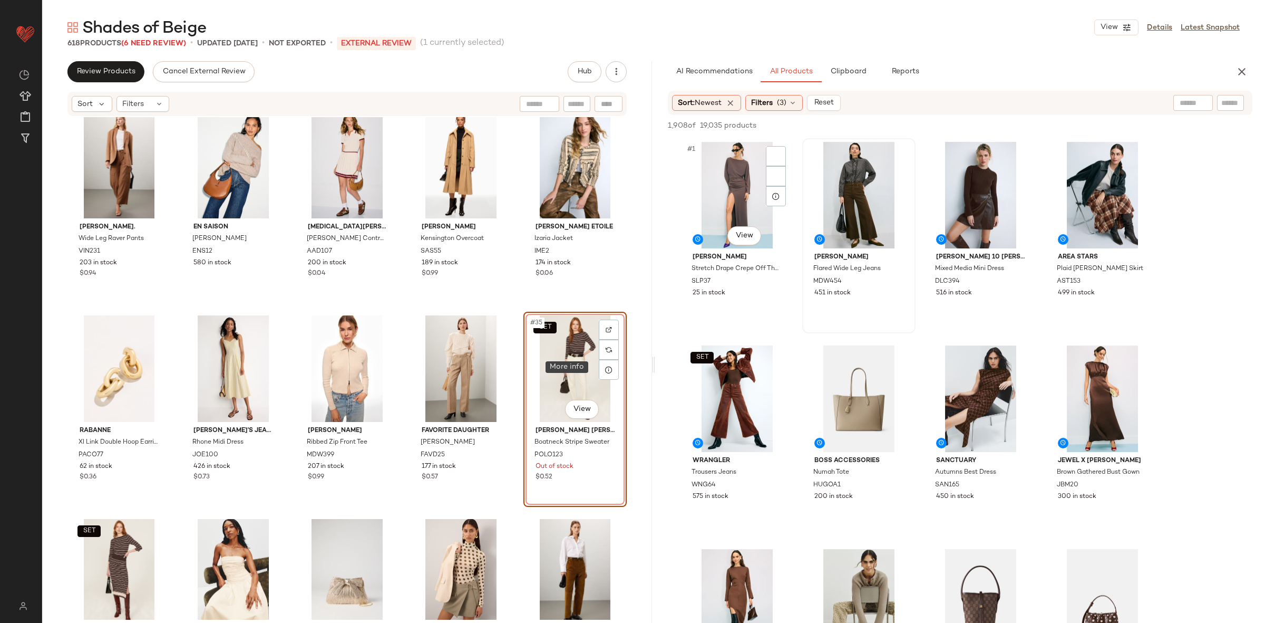
scroll to position [1039, 0]
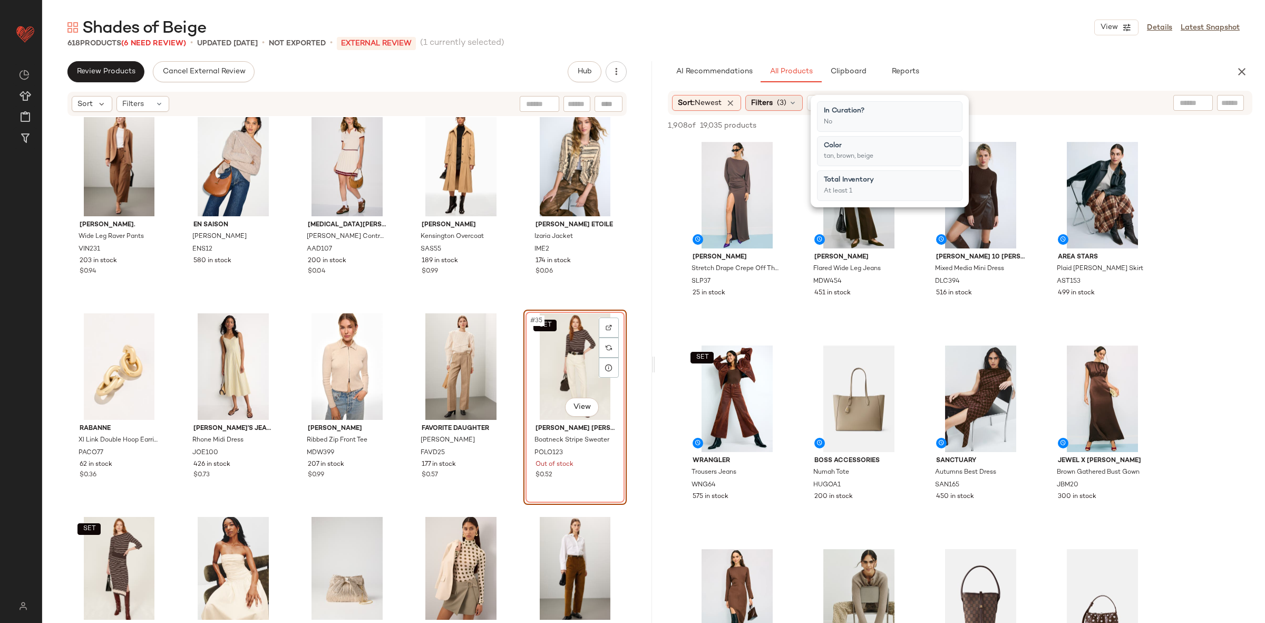
click at [782, 107] on span "(3)" at bounding box center [781, 103] width 9 height 11
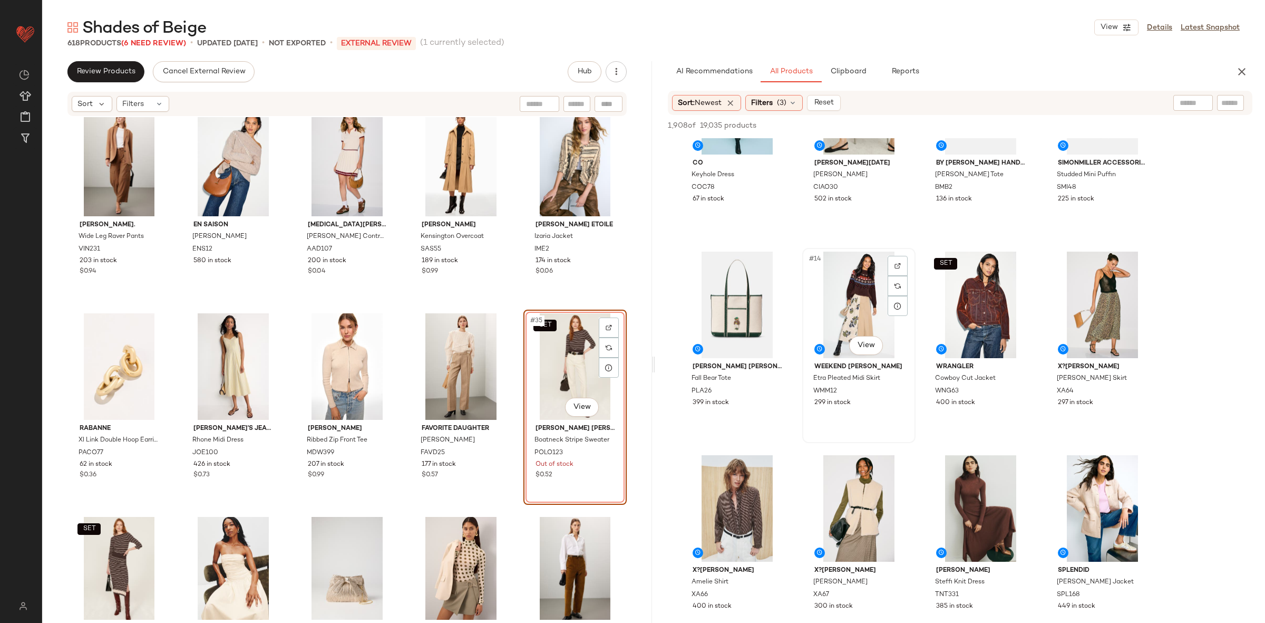
scroll to position [485, 0]
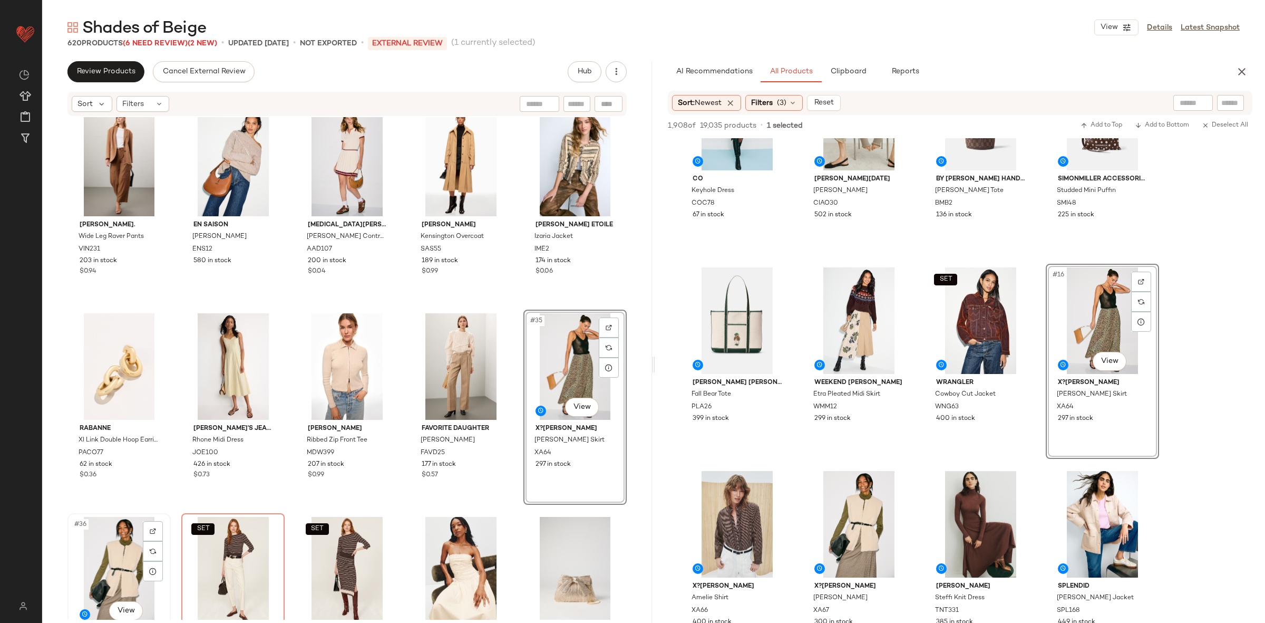
click at [95, 547] on div "#36 View" at bounding box center [119, 570] width 96 height 106
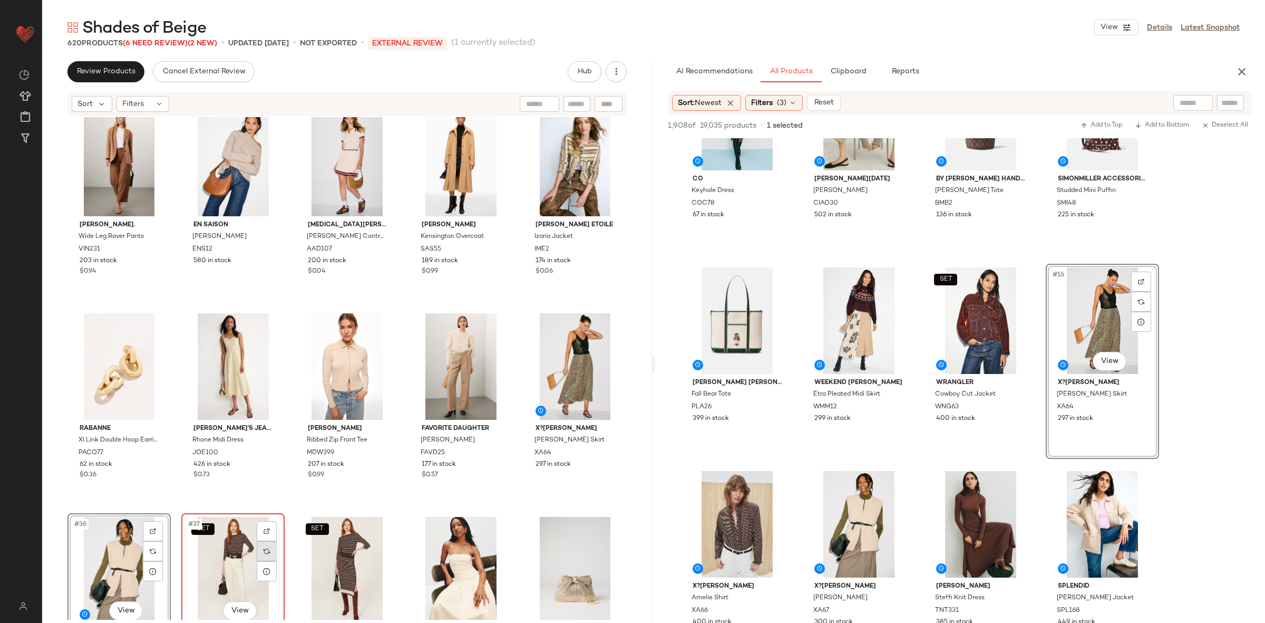
click at [270, 548] on div at bounding box center [267, 551] width 20 height 20
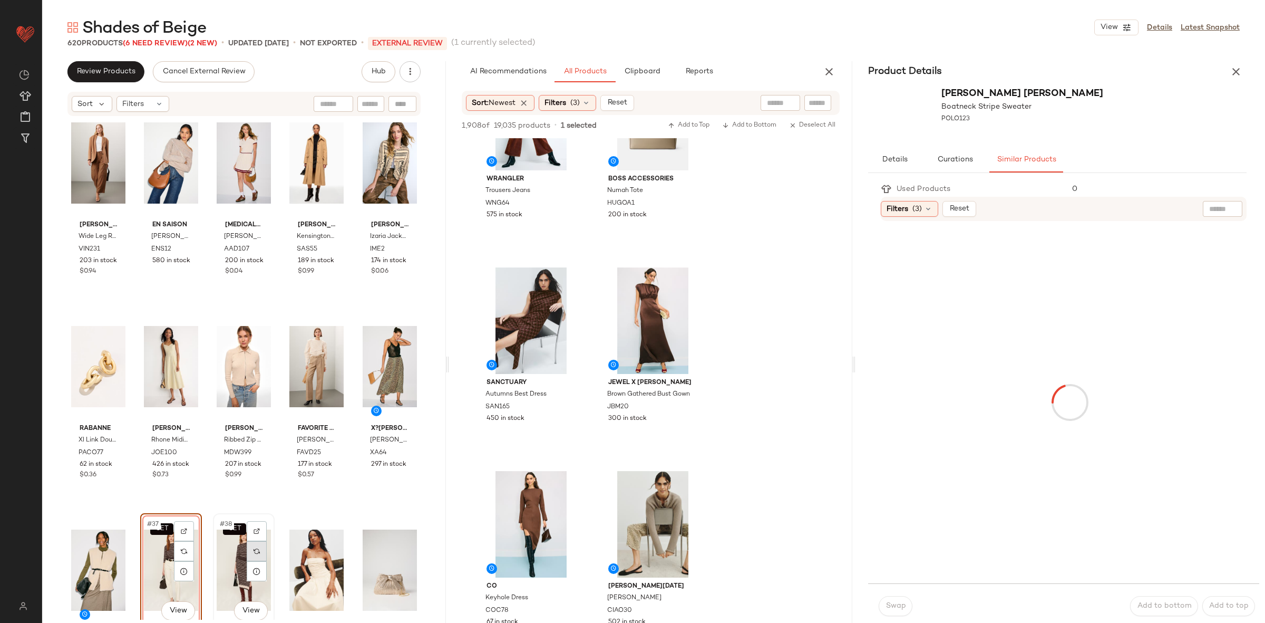
scroll to position [891, 0]
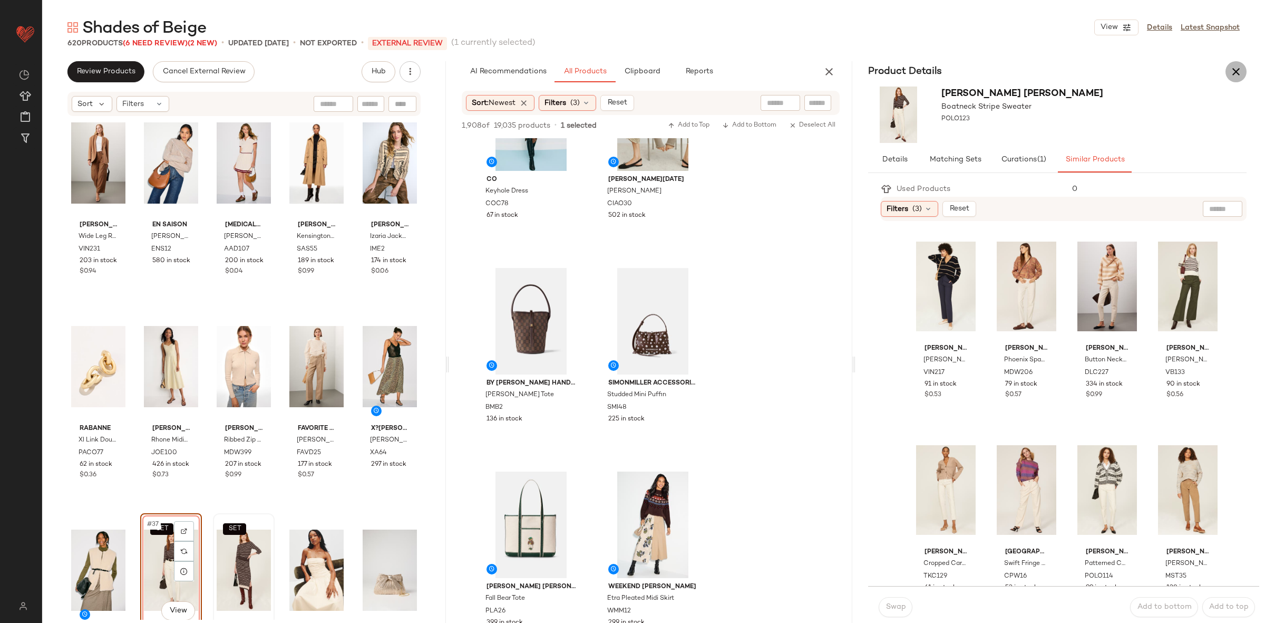
click at [1238, 67] on icon "button" at bounding box center [1236, 71] width 13 height 13
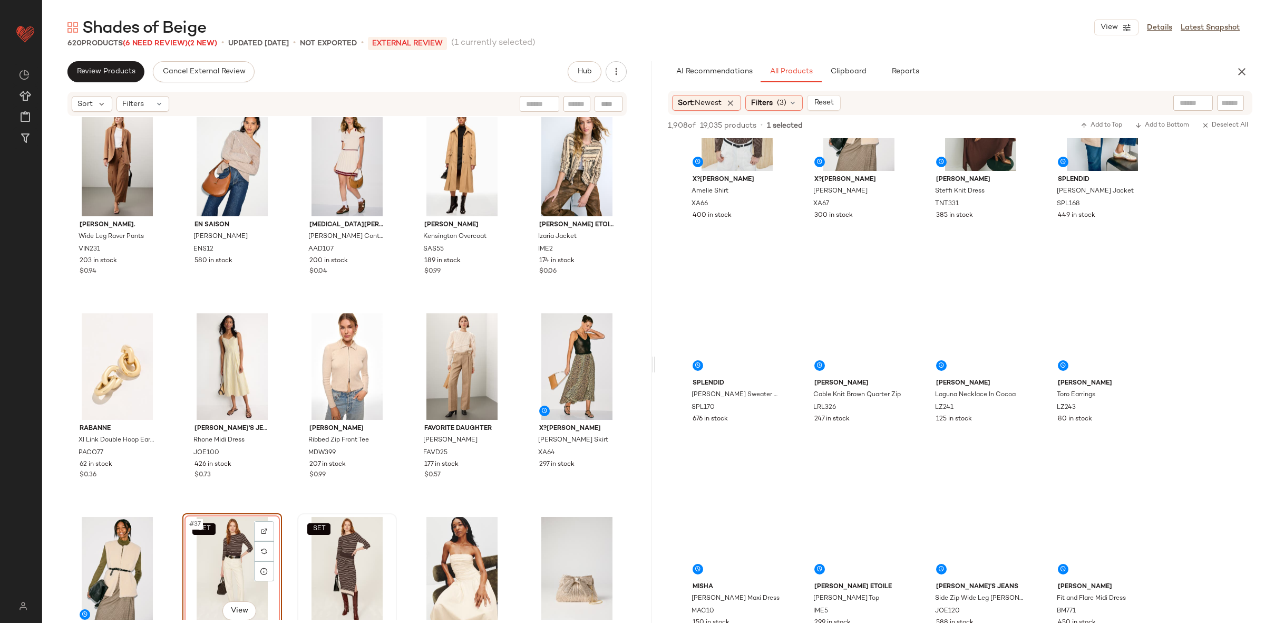
scroll to position [485, 0]
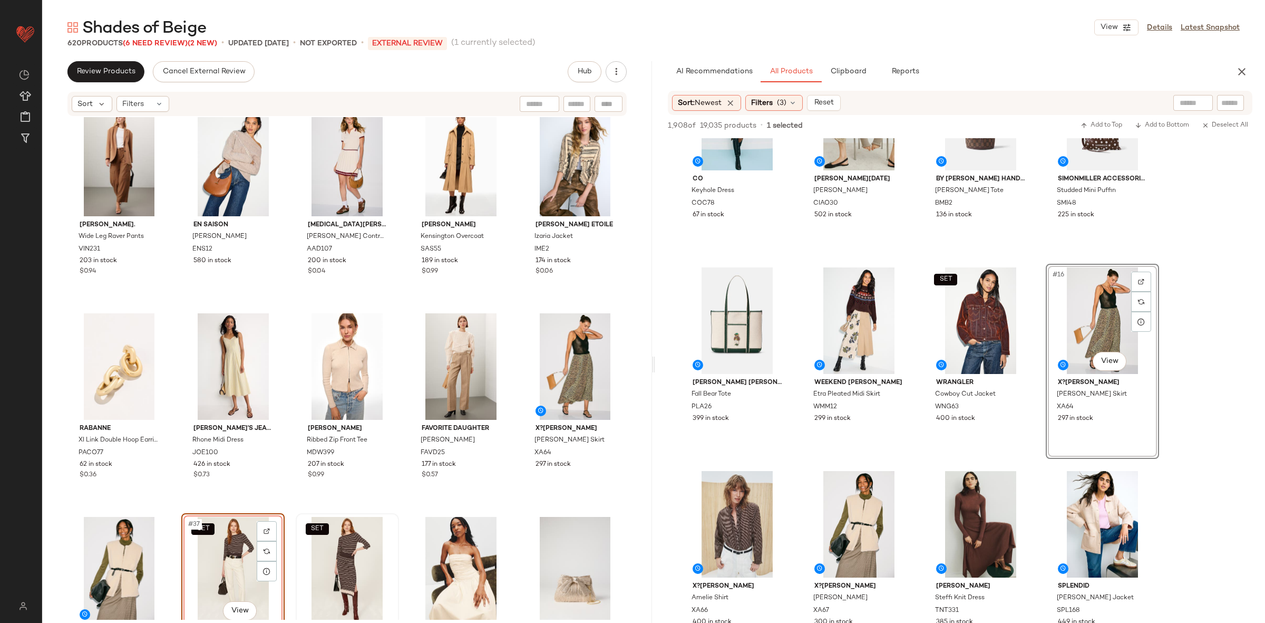
drag, startPoint x: 227, startPoint y: 568, endPoint x: 239, endPoint y: 565, distance: 12.5
click at [226, 567] on div "SET #37 View" at bounding box center [233, 570] width 96 height 106
click at [347, 550] on div "SET #38 View" at bounding box center [347, 570] width 96 height 106
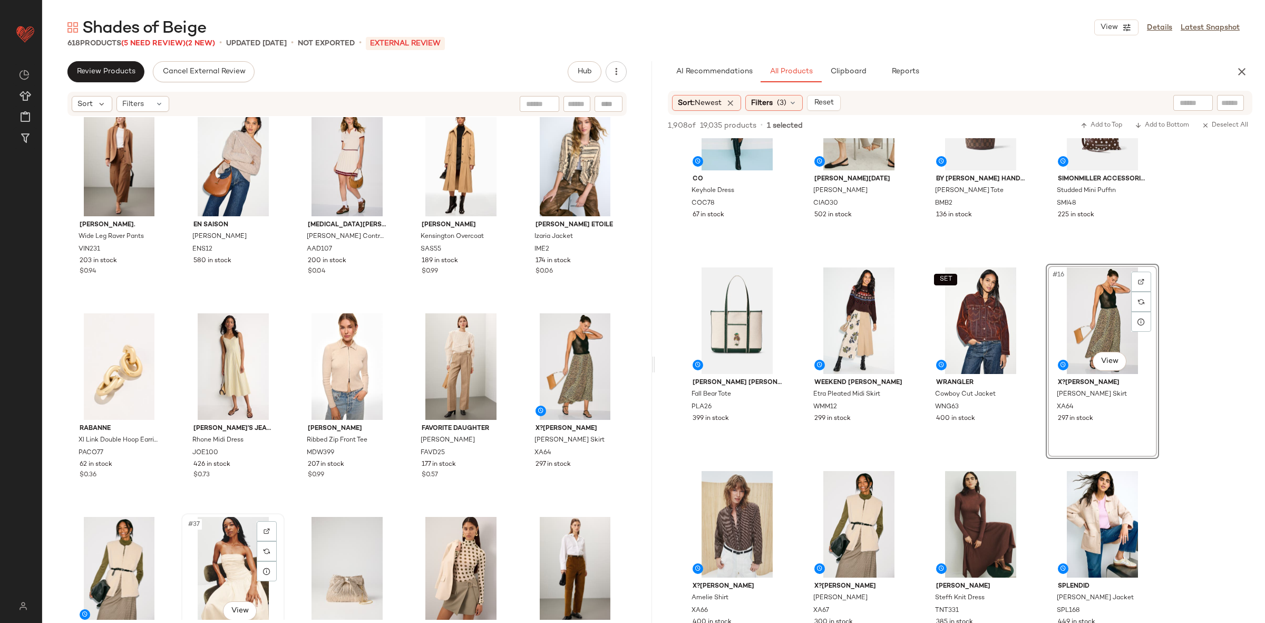
scroll to position [1044, 0]
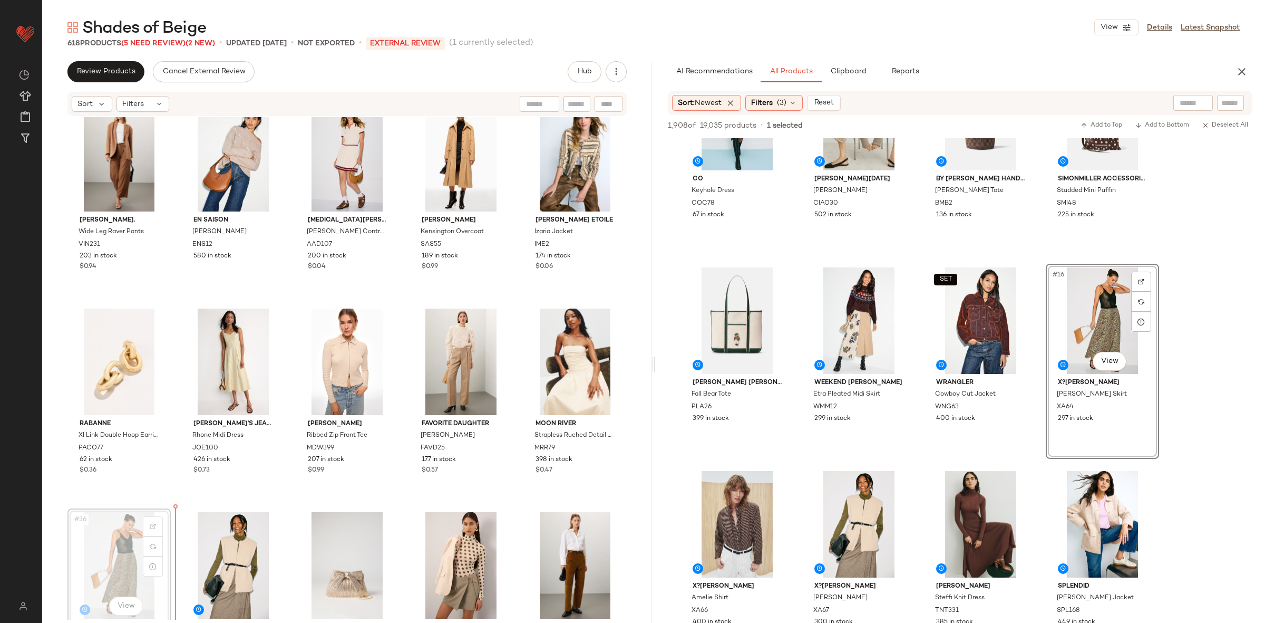
scroll to position [1071, 0]
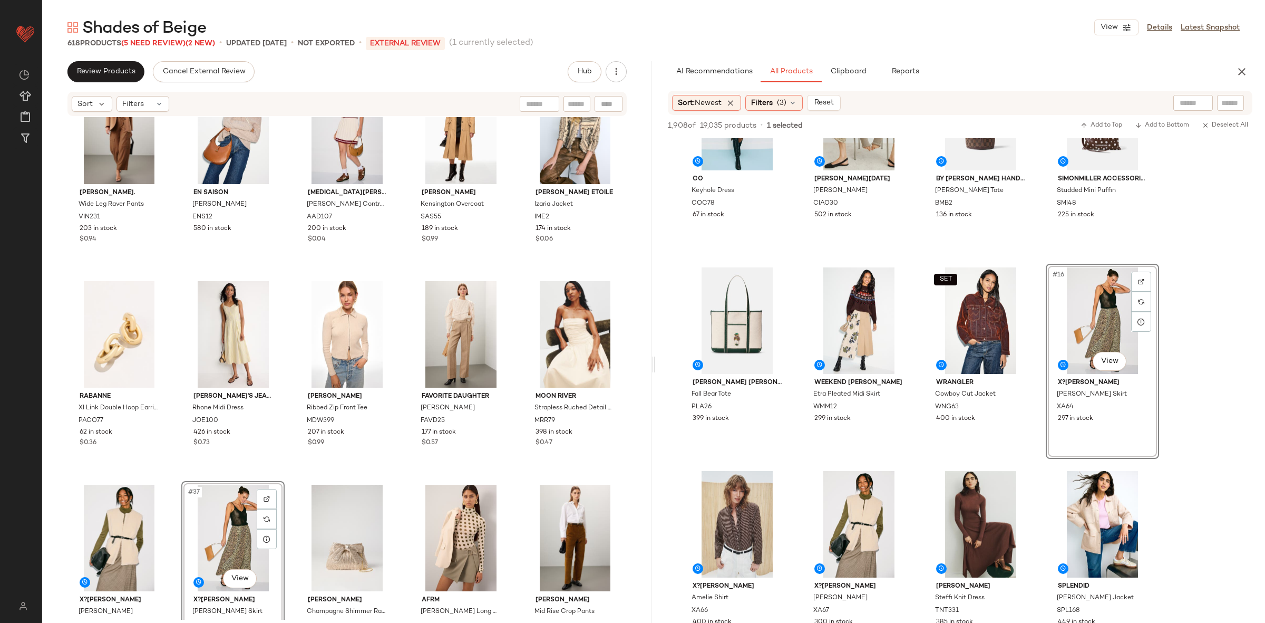
click at [293, 474] on div "VINCE. Wide Leg Raver Pants VIN231 203 in stock $0.94 En Saison Bernadette Swea…" at bounding box center [347, 368] width 610 height 502
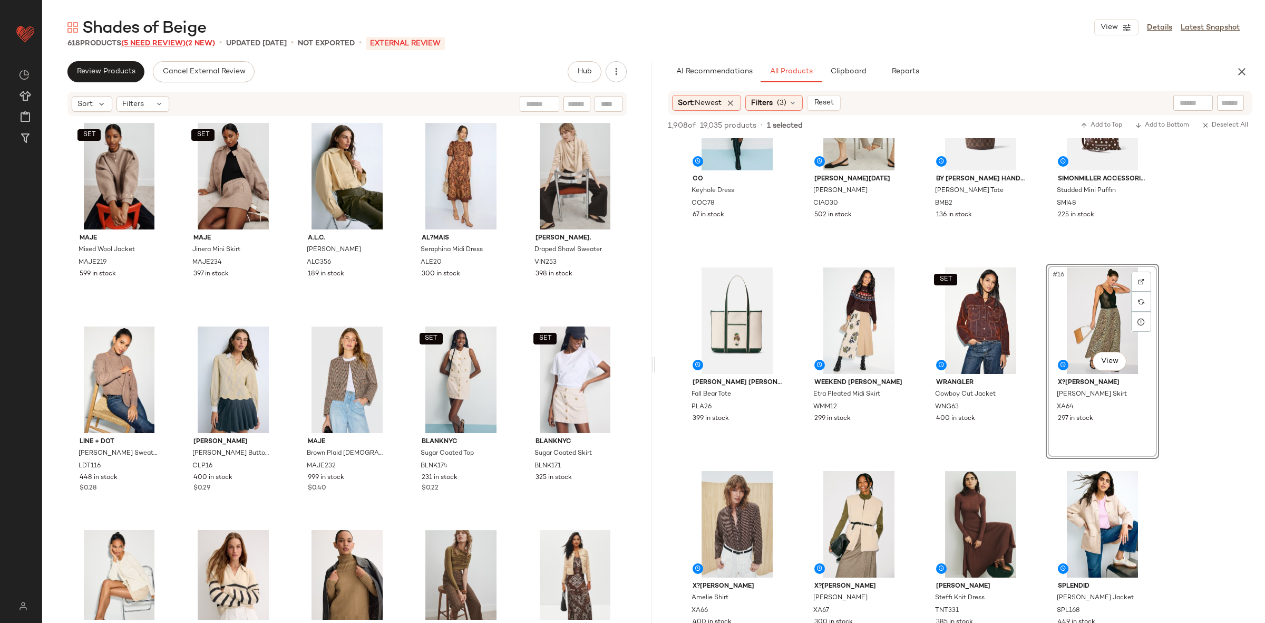
click at [141, 41] on span "(5 Need Review)" at bounding box center [153, 44] width 64 height 8
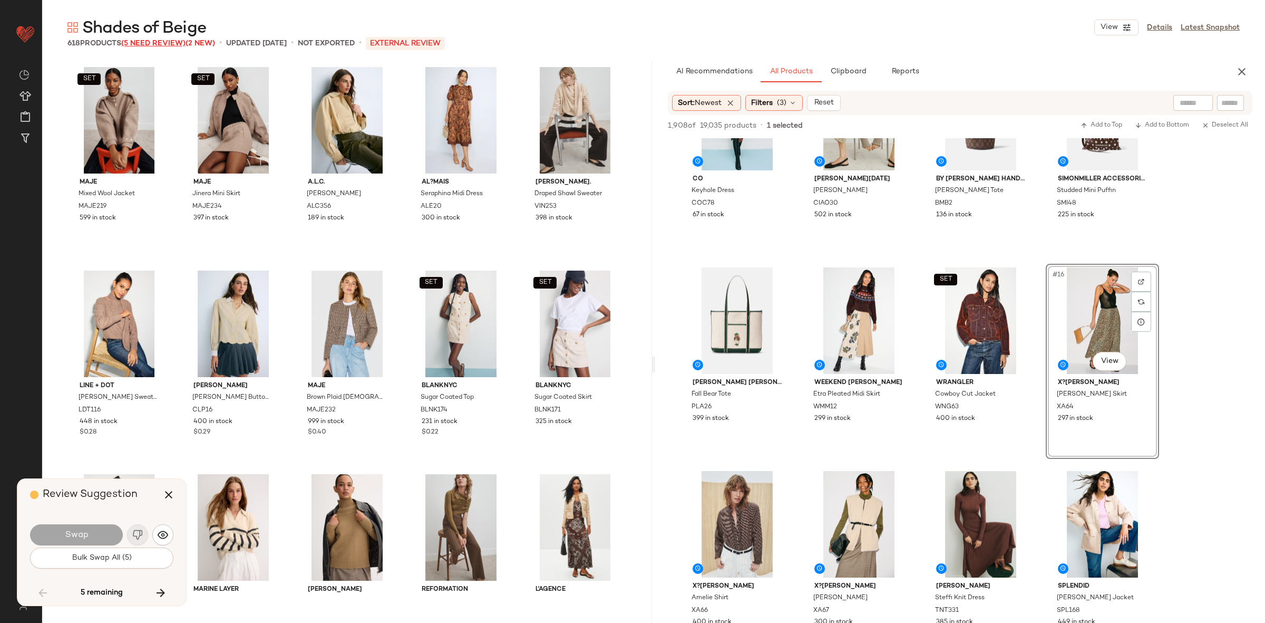
scroll to position [15463, 0]
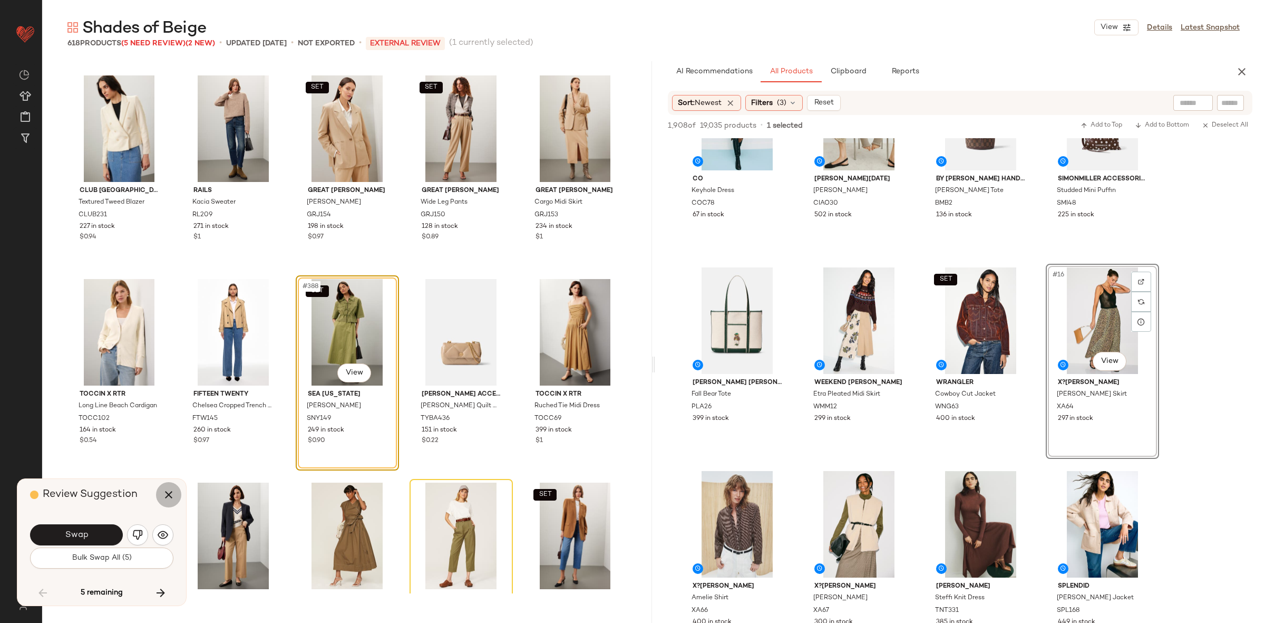
click at [172, 492] on icon "button" at bounding box center [168, 494] width 13 height 13
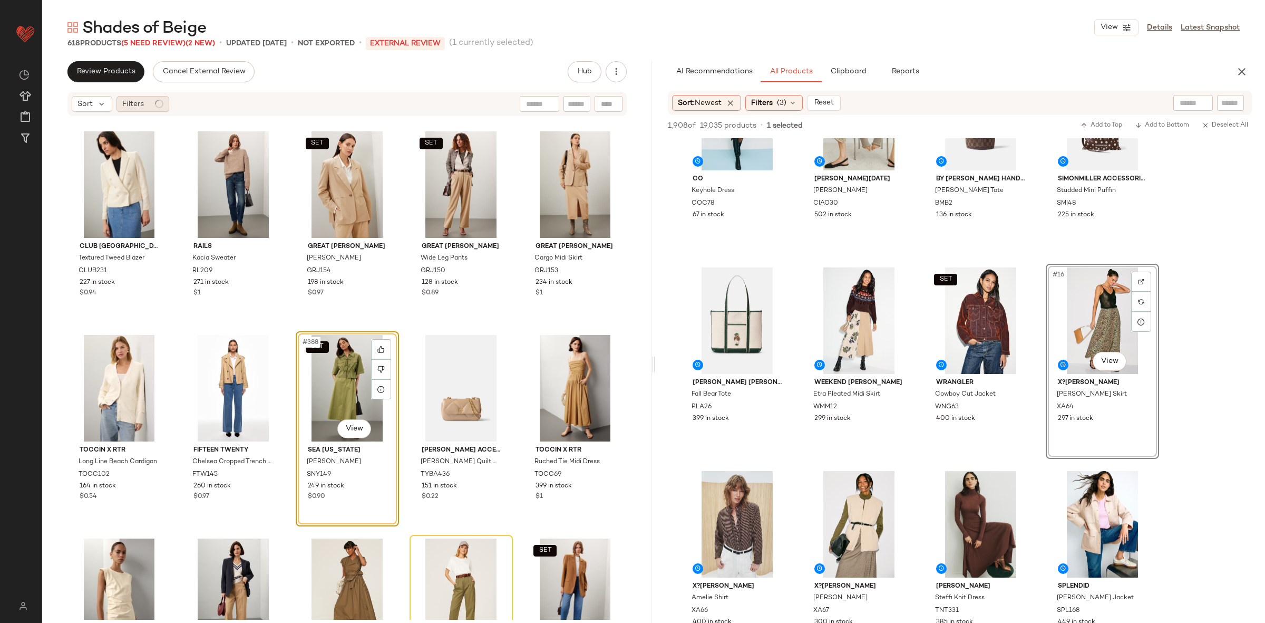
click at [131, 99] on span "Filters" at bounding box center [133, 104] width 22 height 11
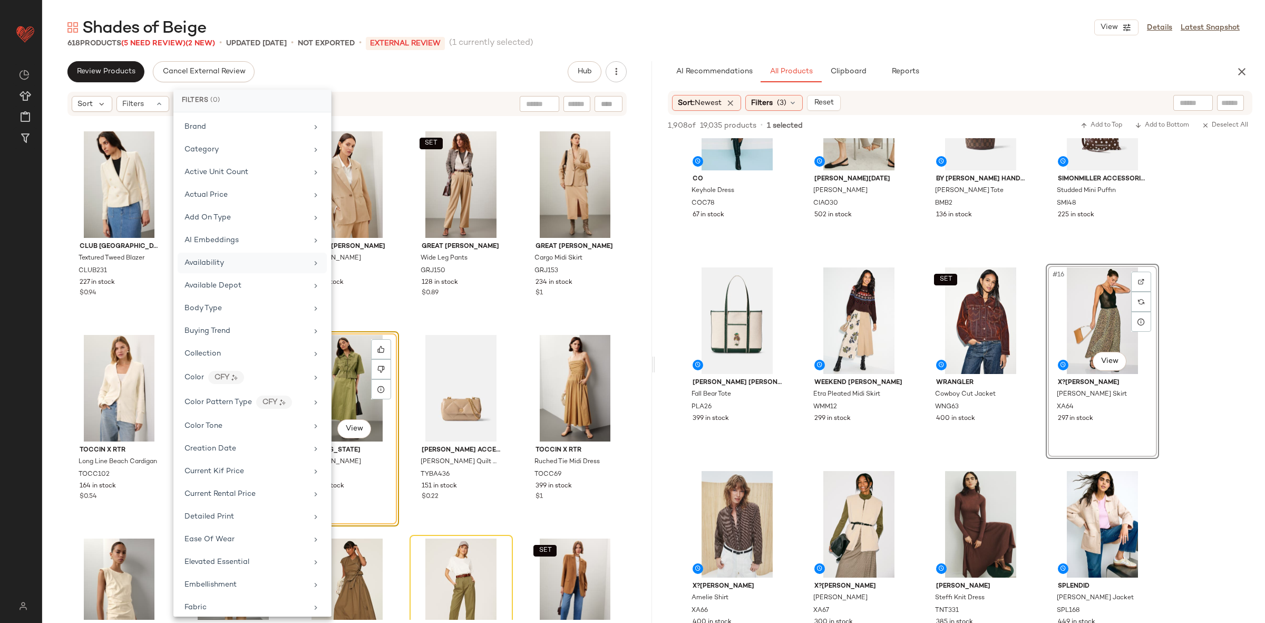
click at [215, 264] on span "Availability" at bounding box center [204, 263] width 40 height 8
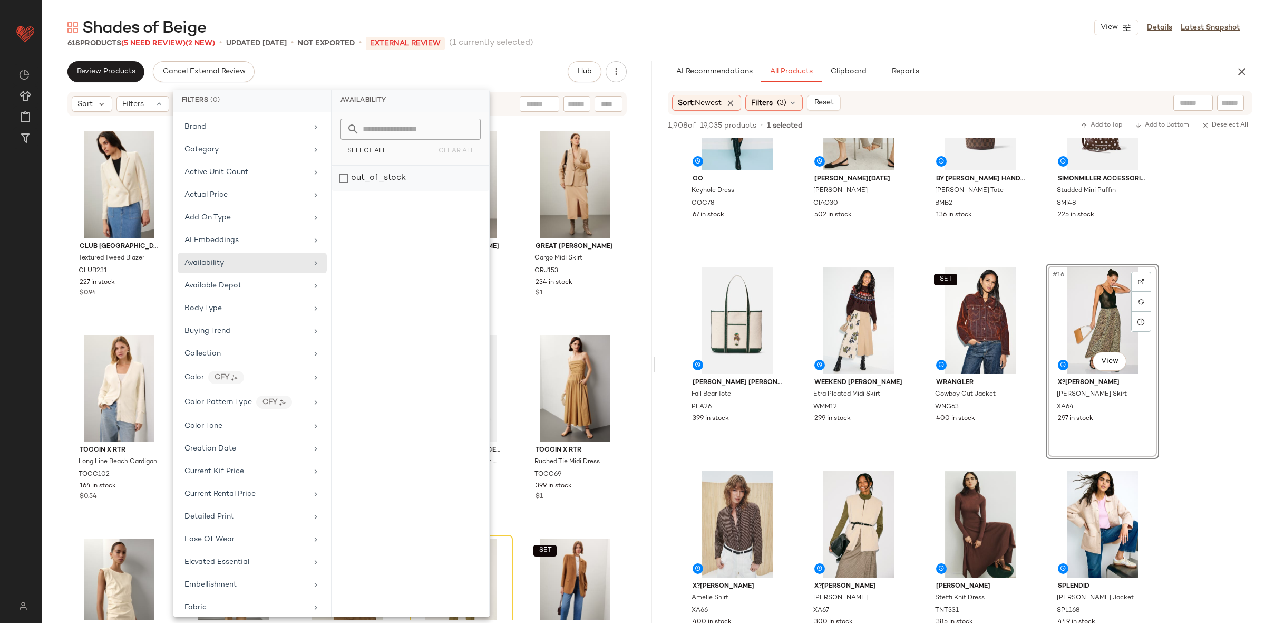
click at [412, 170] on div "out_of_stock" at bounding box center [410, 178] width 157 height 25
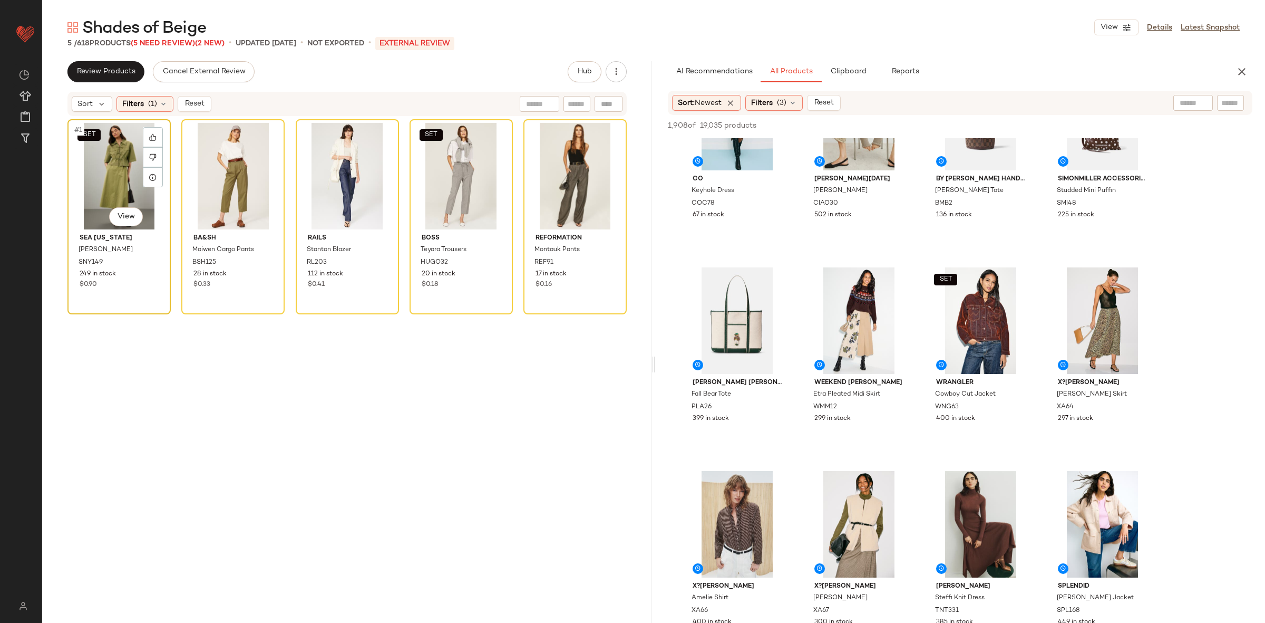
click at [120, 181] on div "SET #1 View" at bounding box center [119, 176] width 96 height 106
click at [577, 186] on div "#5 View" at bounding box center [575, 176] width 96 height 106
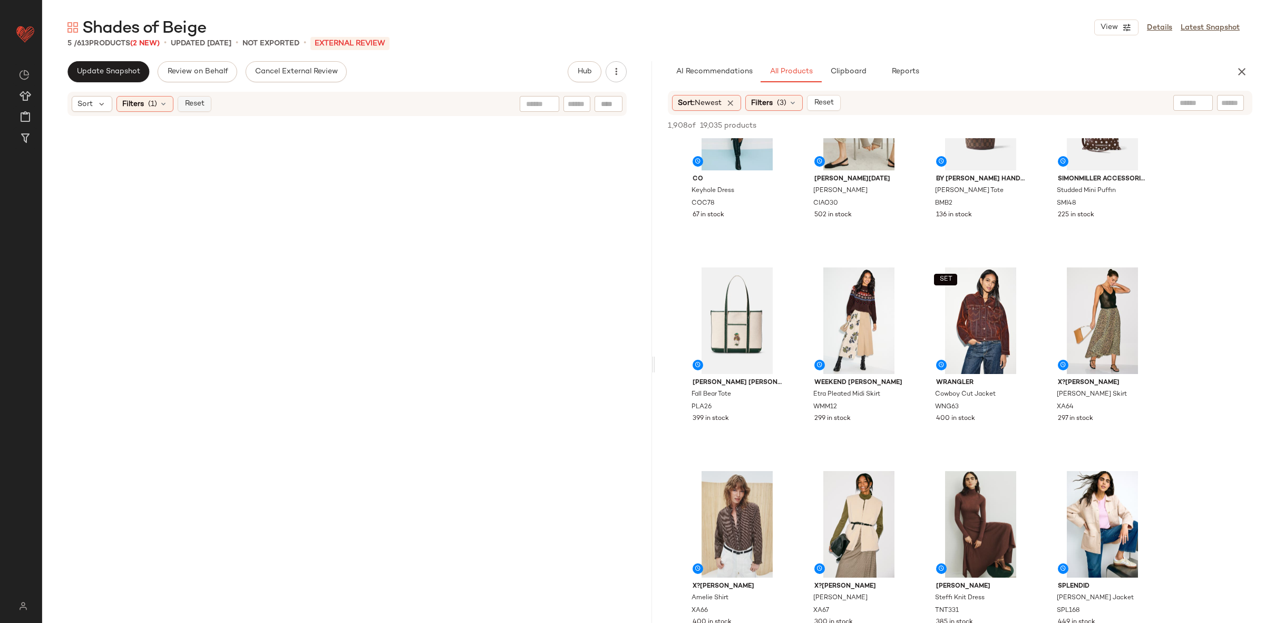
click at [188, 109] on button "Reset" at bounding box center [195, 104] width 34 height 16
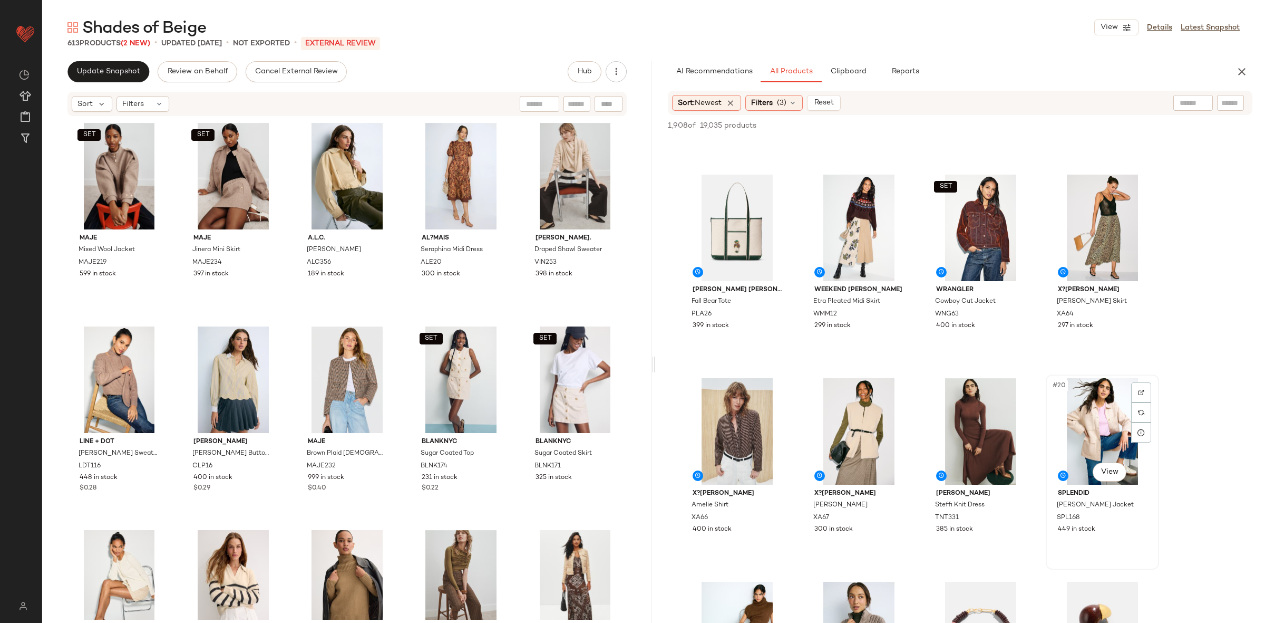
scroll to position [584, 0]
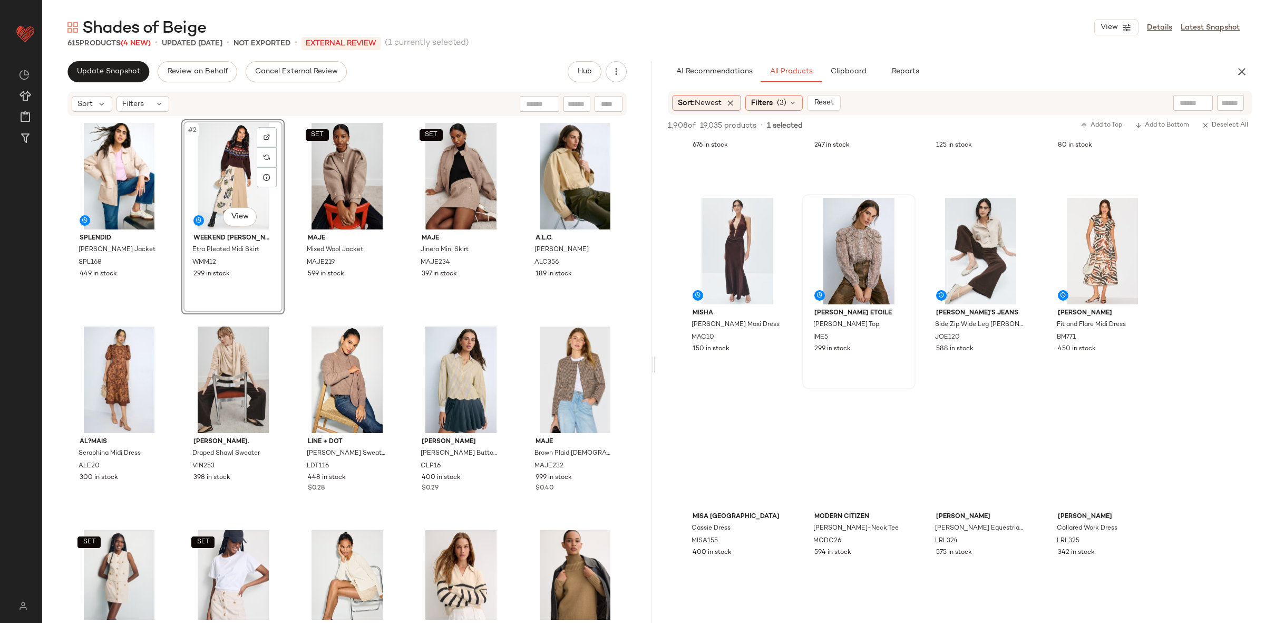
scroll to position [1227, 0]
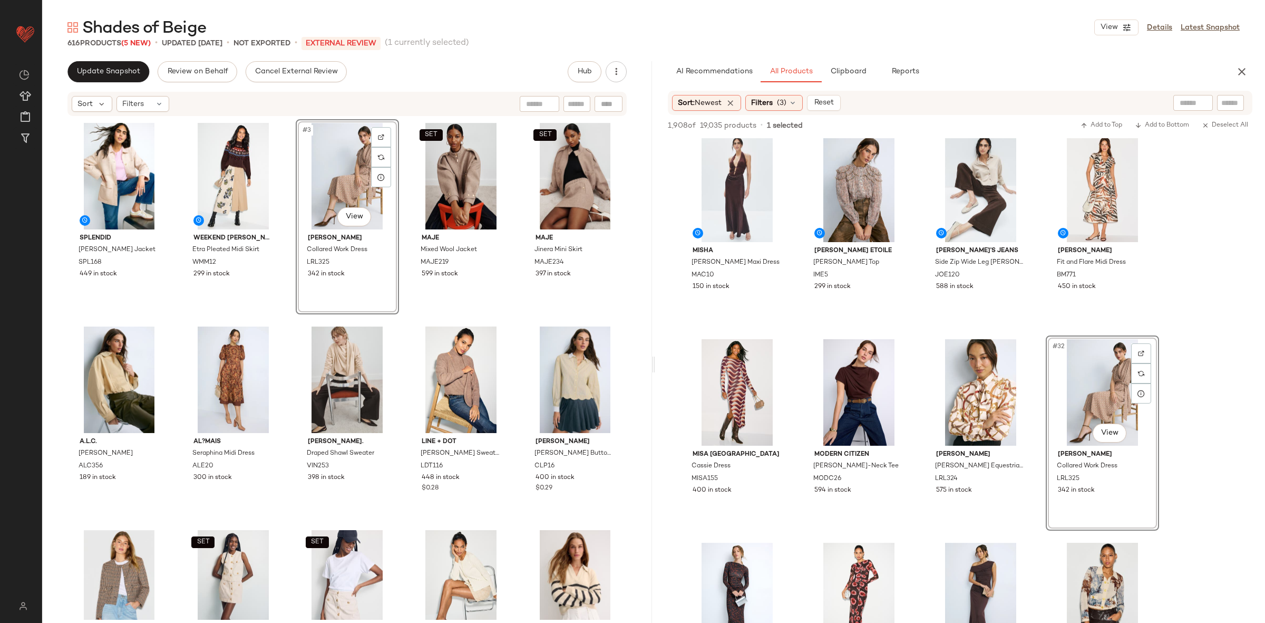
click at [403, 320] on div "Splendid Beth Wool Jacket SPL168 449 in stock Weekend Max Mara Etra Pleated Mid…" at bounding box center [346, 369] width 559 height 500
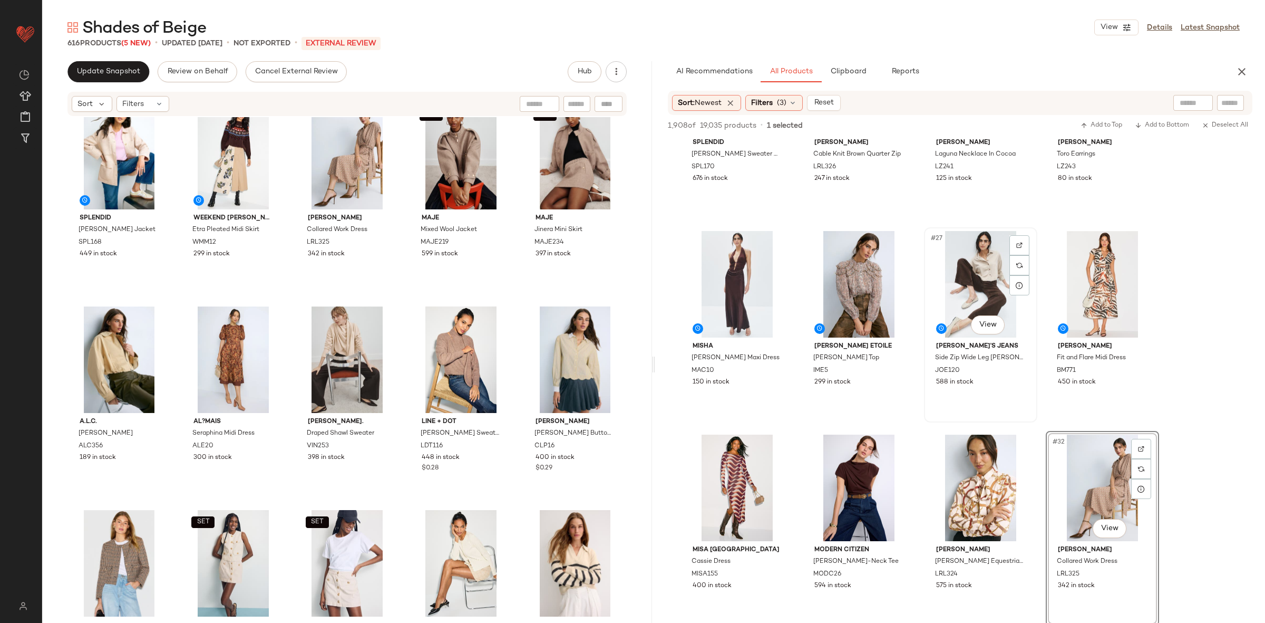
scroll to position [1114, 0]
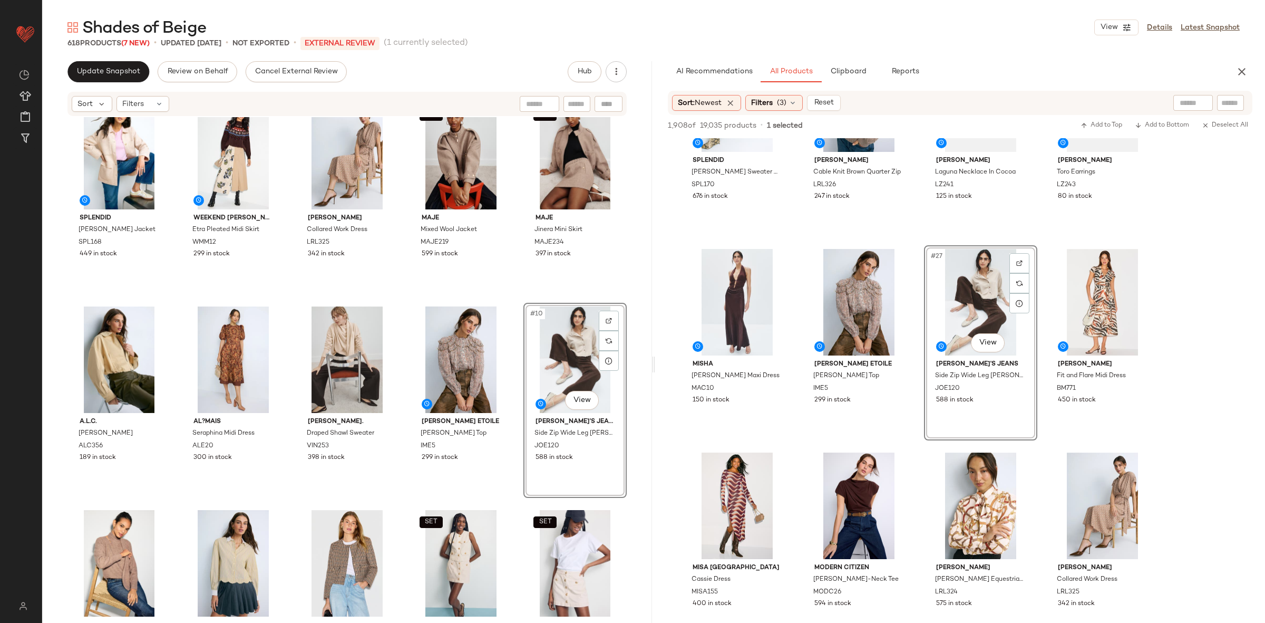
click at [513, 304] on div "Splendid Beth Wool Jacket SPL168 449 in stock Weekend Max Mara Etra Pleated Mid…" at bounding box center [346, 349] width 559 height 500
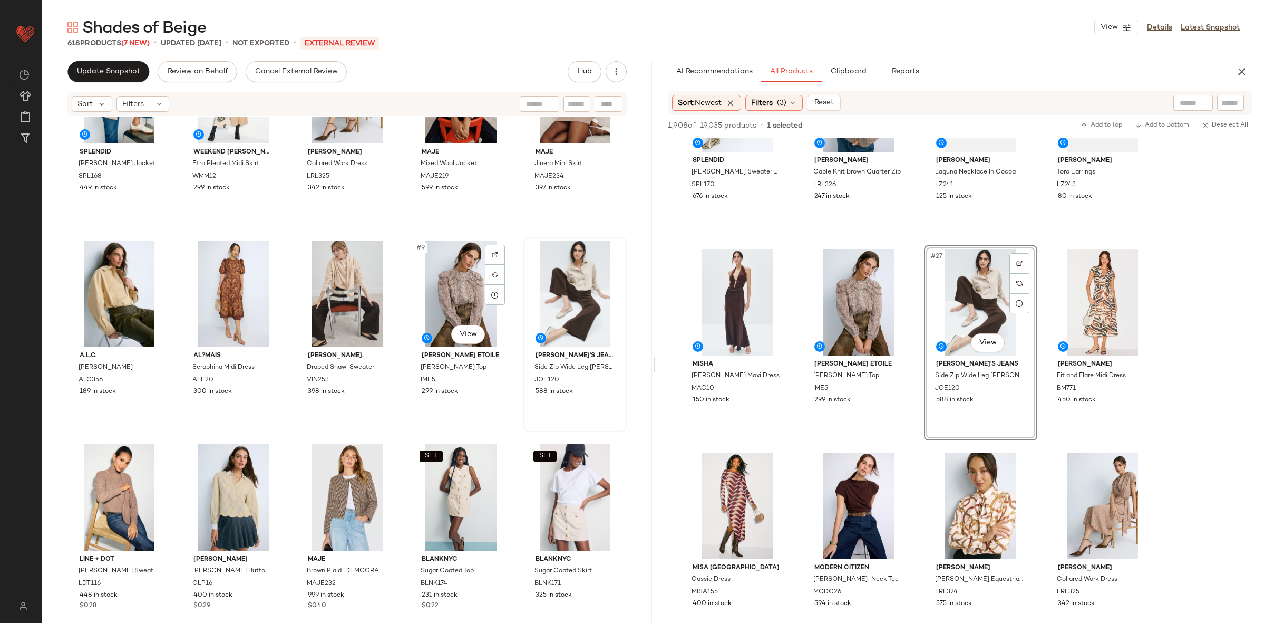
scroll to position [104, 0]
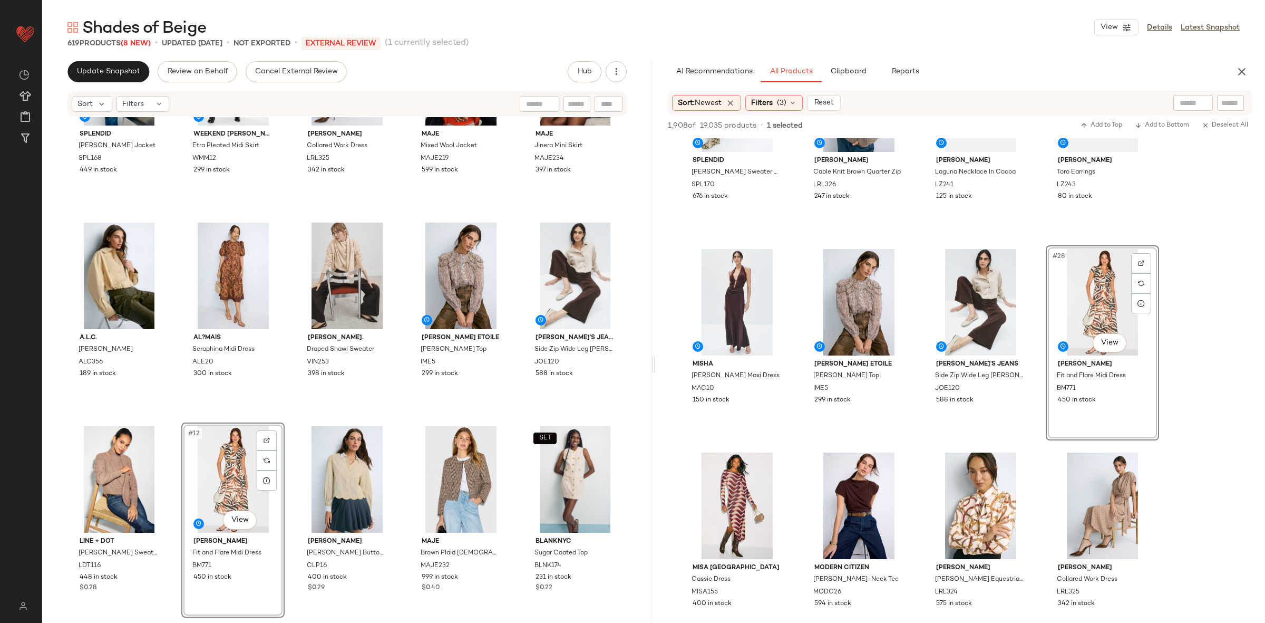
click at [284, 423] on div "Splendid Beth Wool Jacket SPL168 449 in stock Weekend Max Mara Etra Pleated Mid…" at bounding box center [346, 265] width 559 height 500
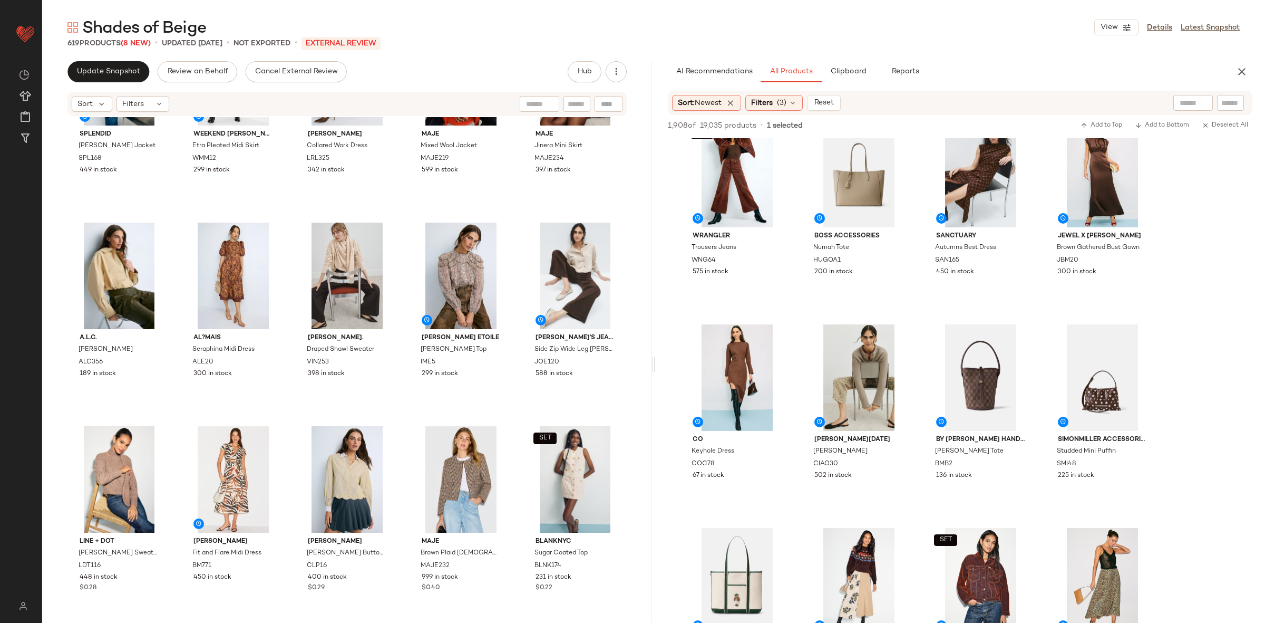
scroll to position [257, 0]
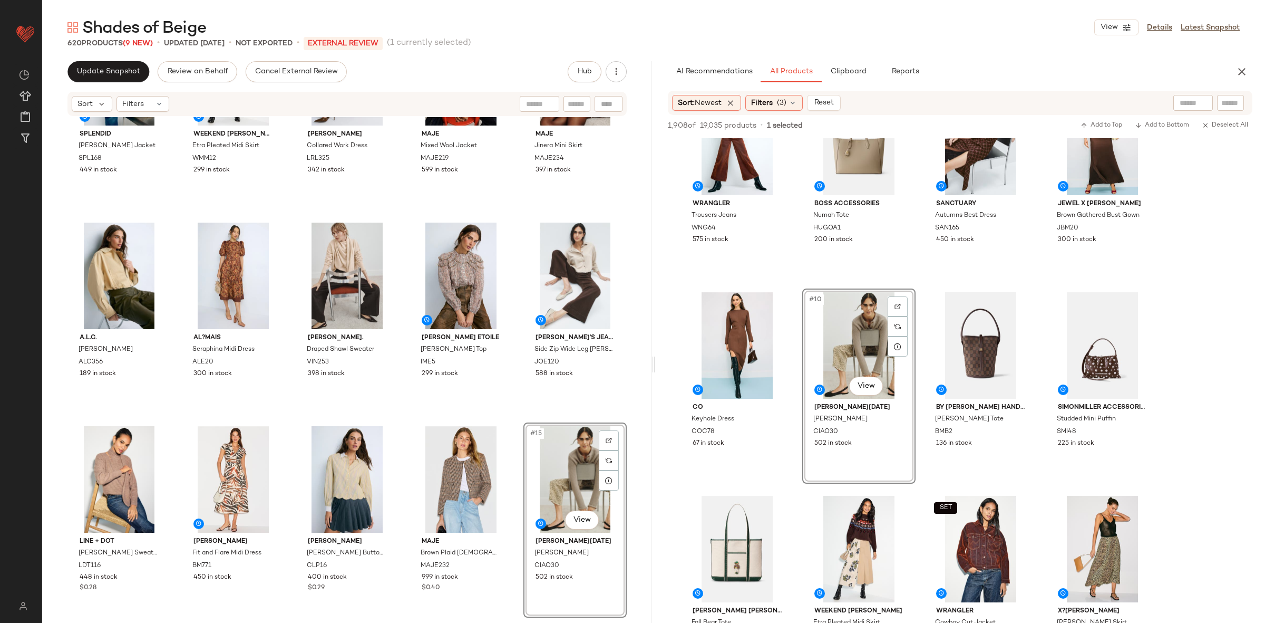
click at [512, 424] on div "Splendid Beth Wool Jacket SPL168 449 in stock Weekend Max Mara Etra Pleated Mid…" at bounding box center [346, 265] width 559 height 500
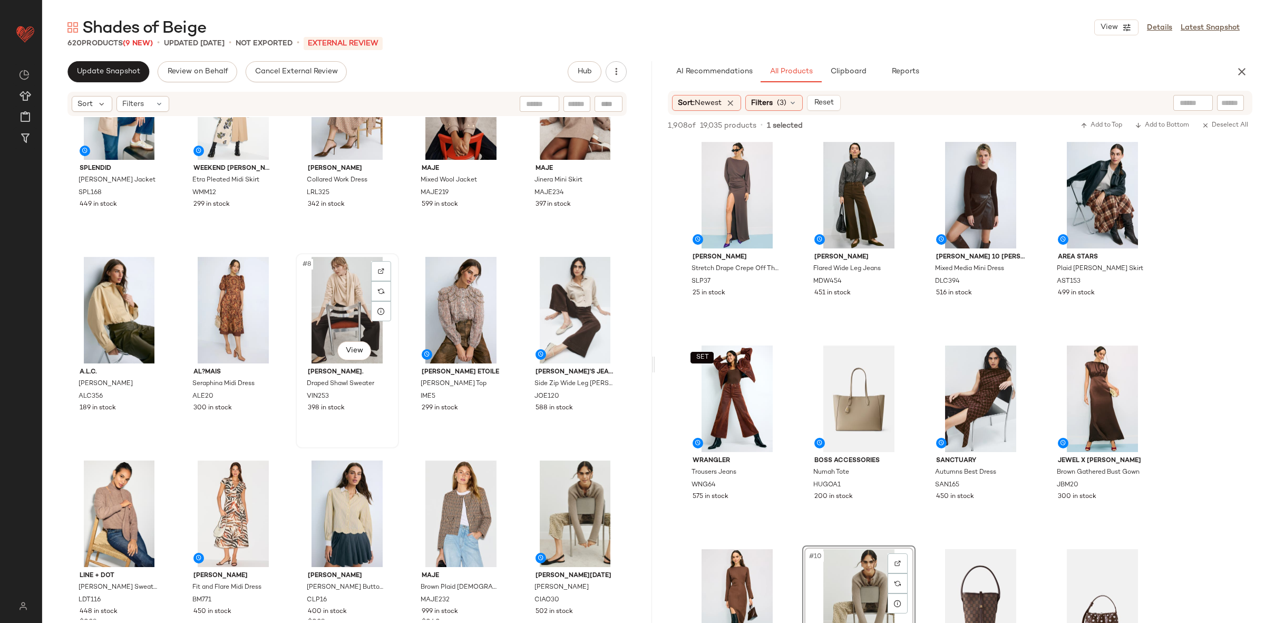
scroll to position [69, 0]
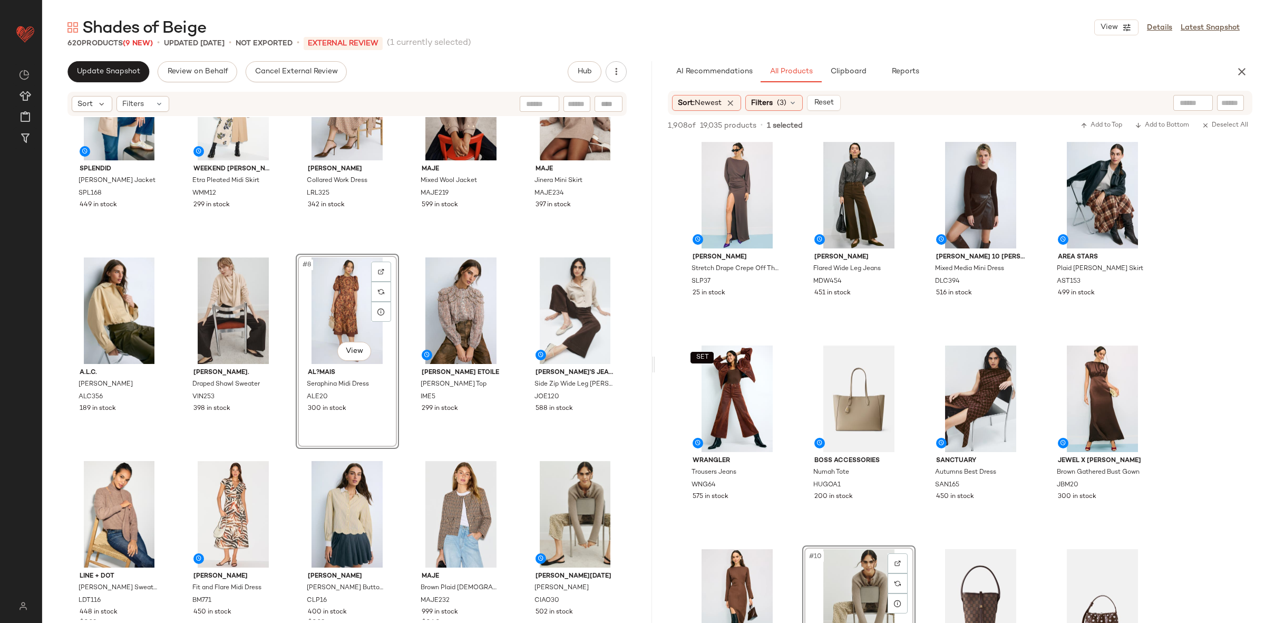
click at [404, 262] on div "Splendid Beth Wool Jacket SPL168 449 in stock Weekend Max Mara Etra Pleated Mid…" at bounding box center [346, 300] width 559 height 500
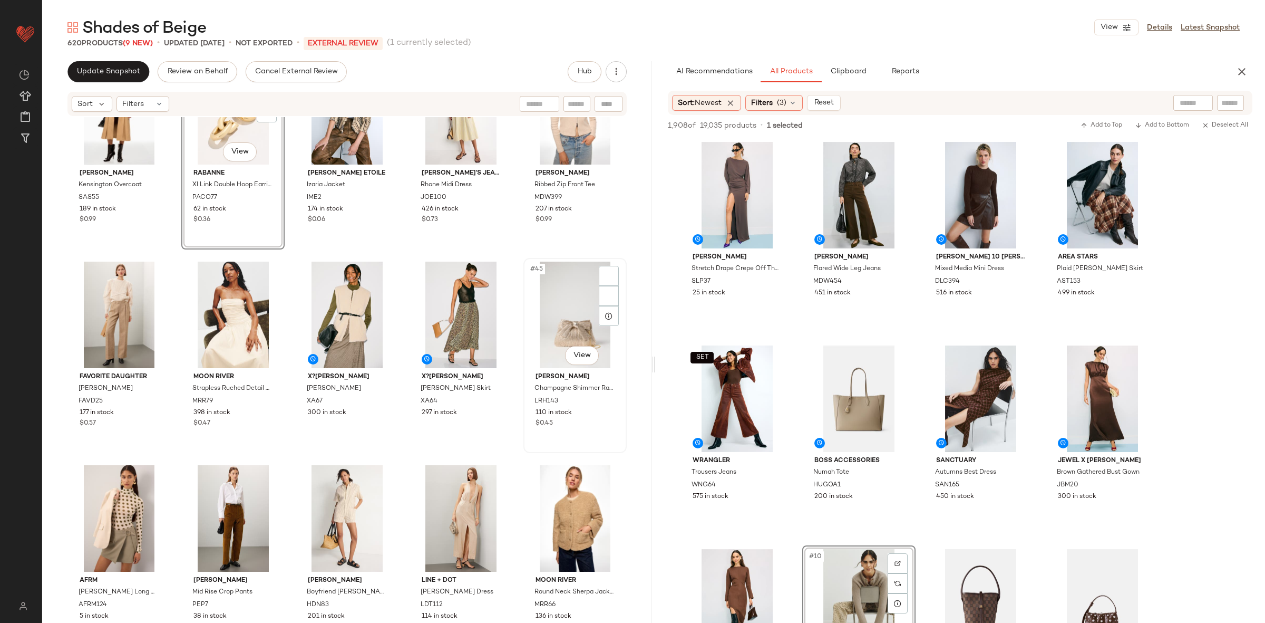
scroll to position [1517, 0]
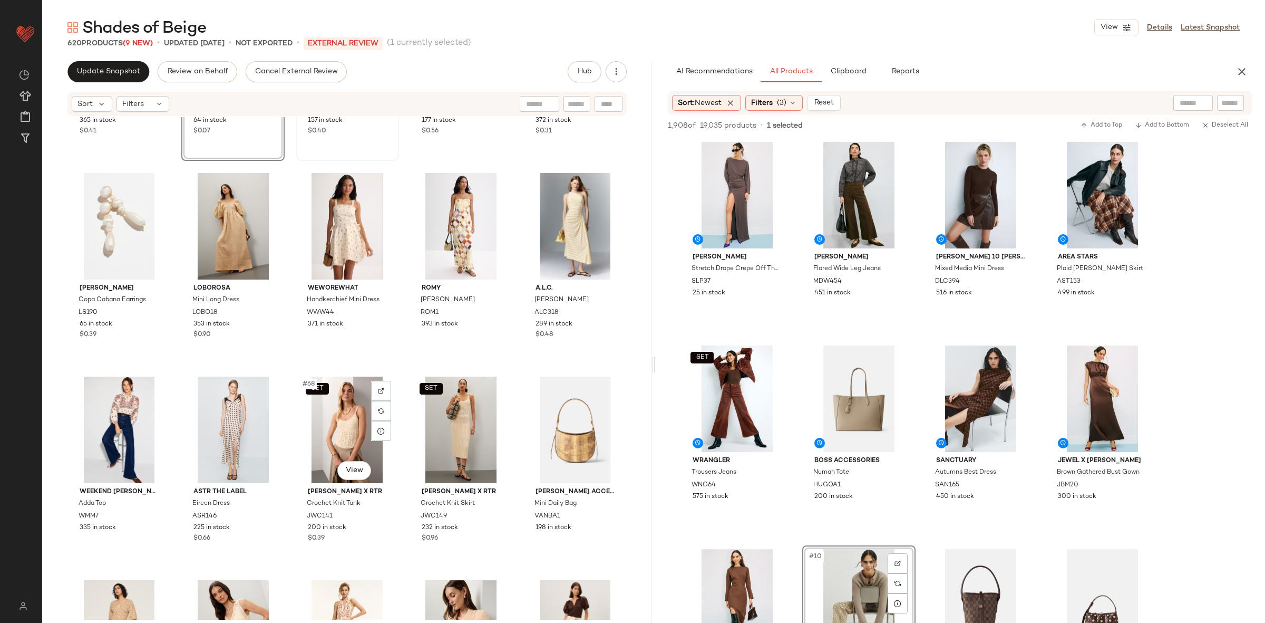
scroll to position [2408, 0]
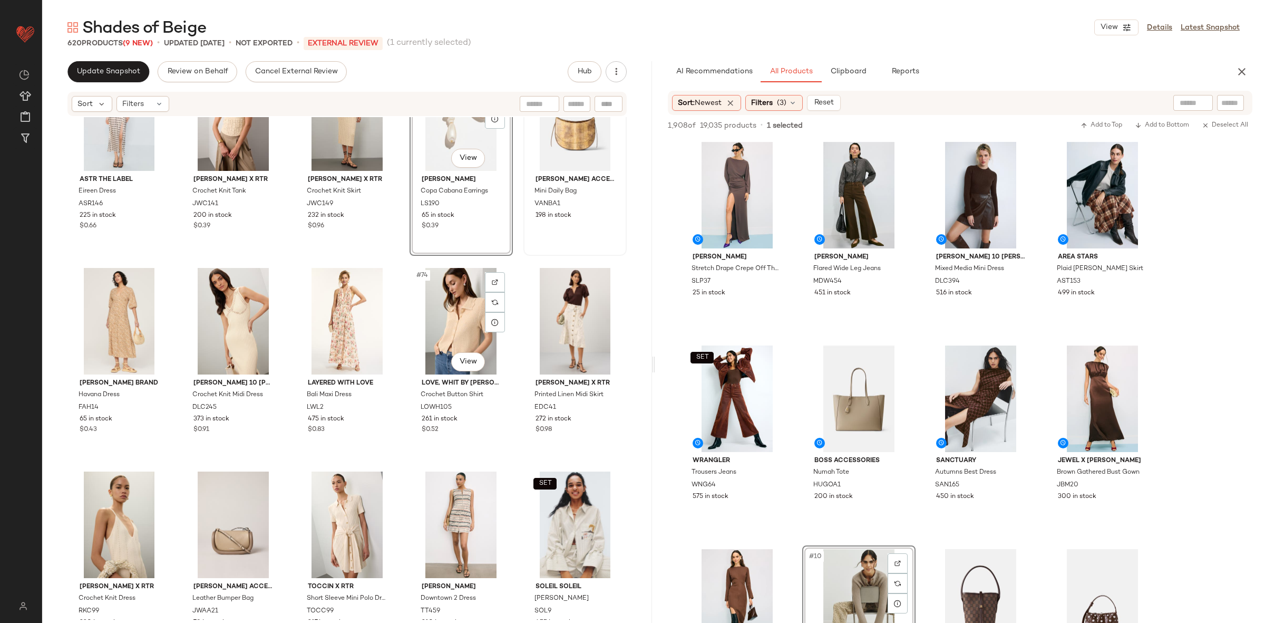
scroll to position [2706, 0]
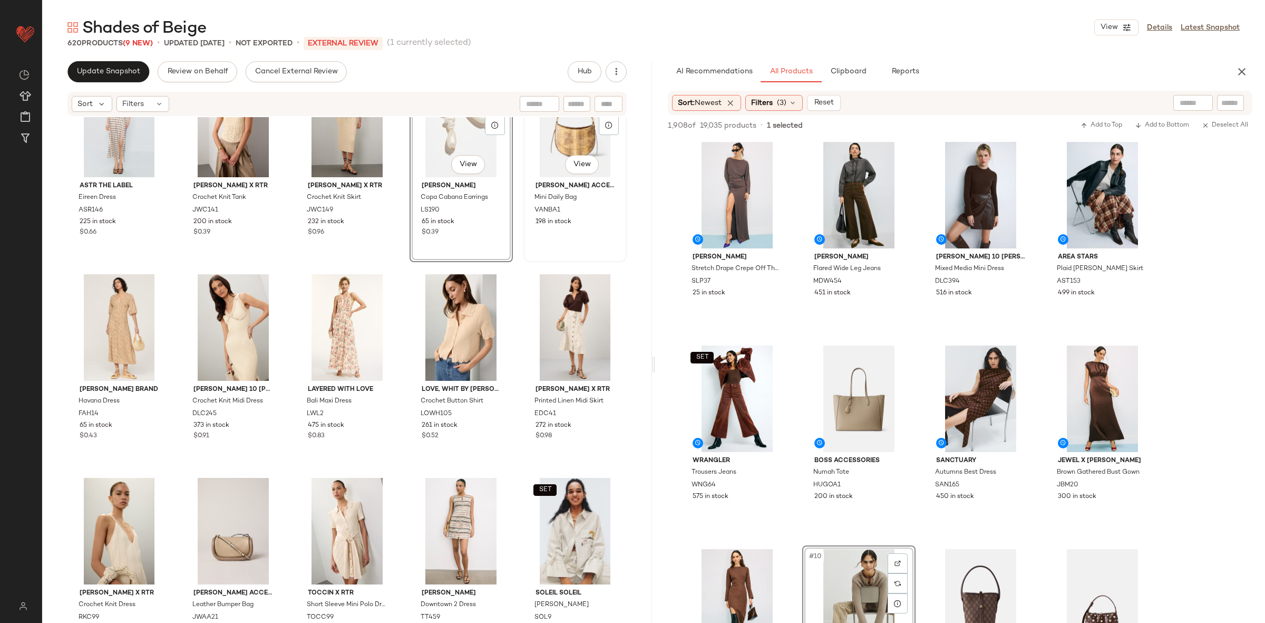
click at [551, 139] on div "#70 View" at bounding box center [575, 124] width 96 height 106
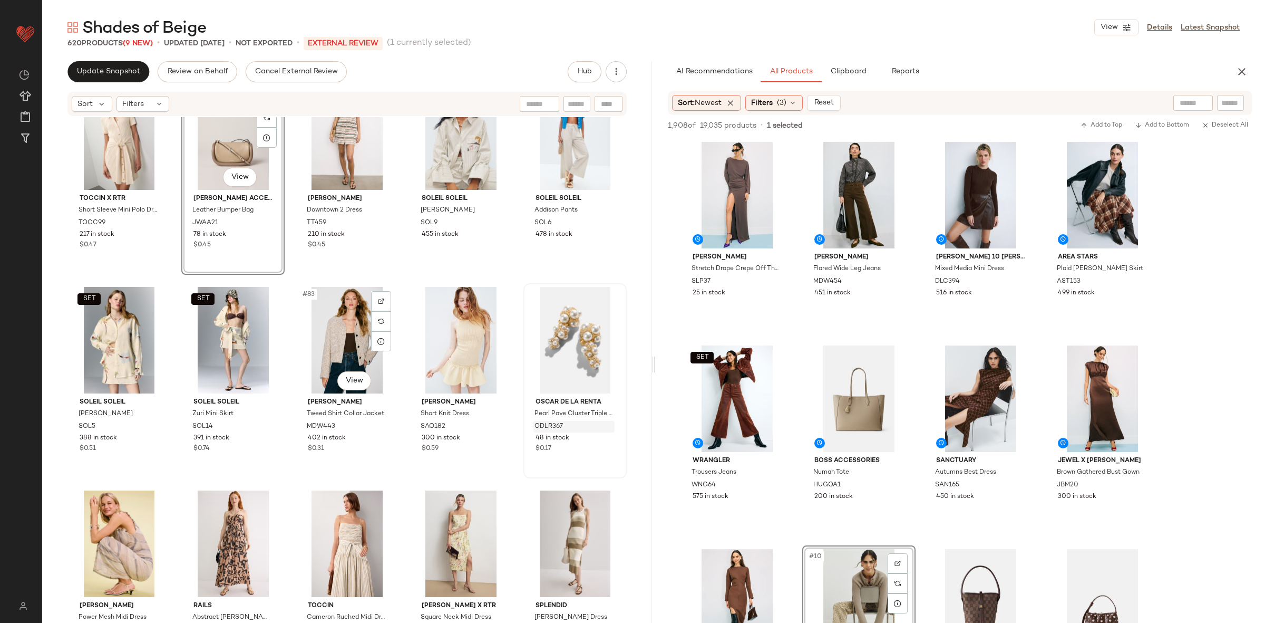
scroll to position [3210, 0]
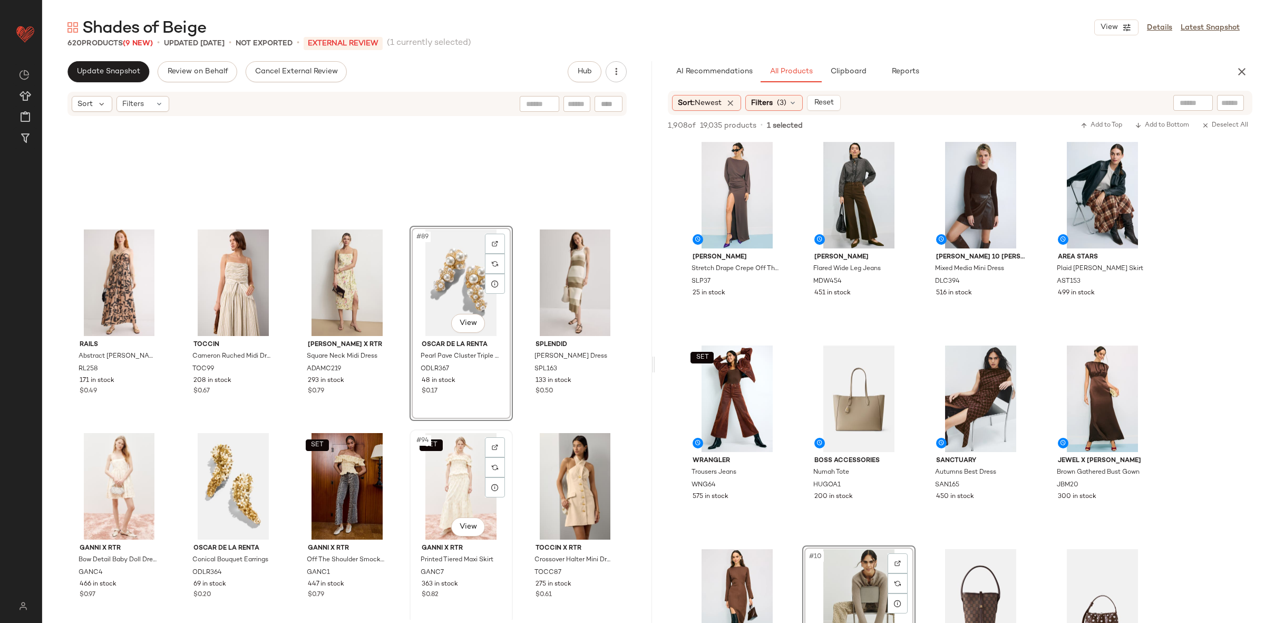
scroll to position [3632, 0]
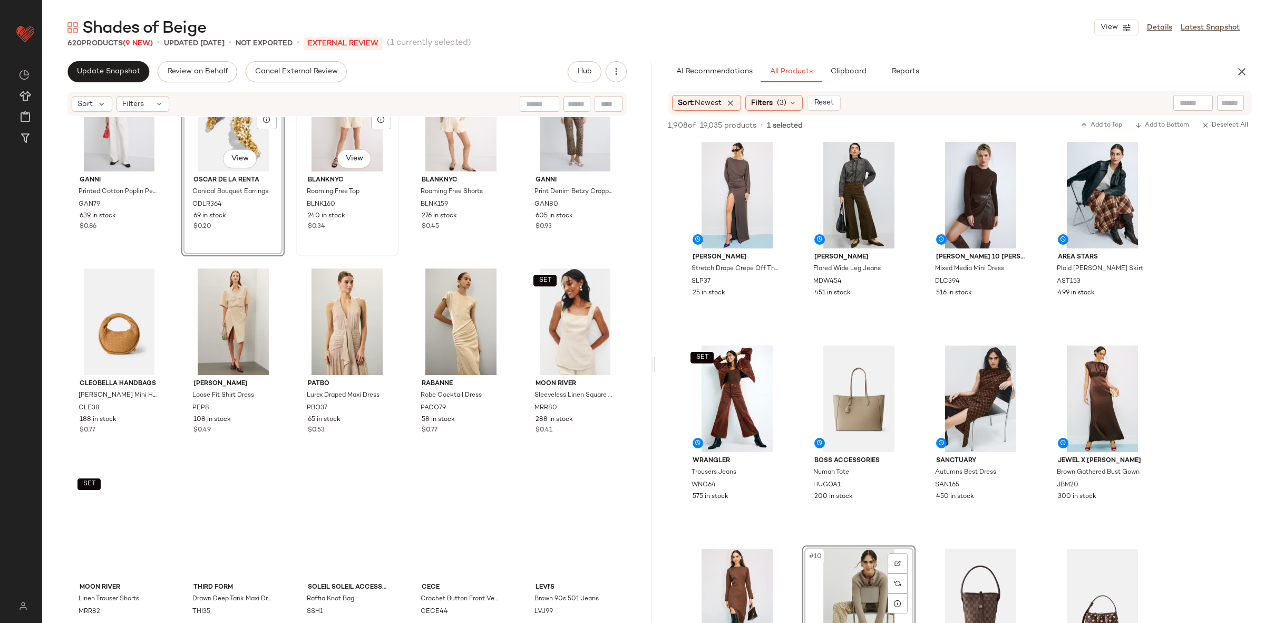
scroll to position [3959, 0]
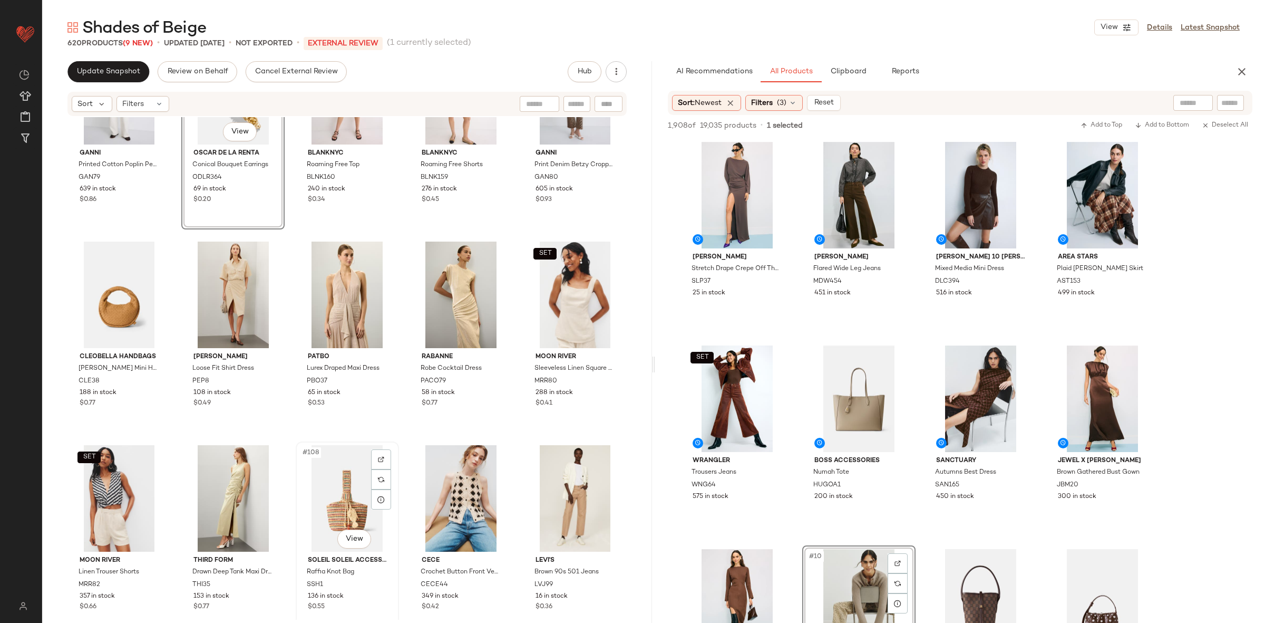
click at [348, 501] on div "#108 View" at bounding box center [347, 498] width 96 height 106
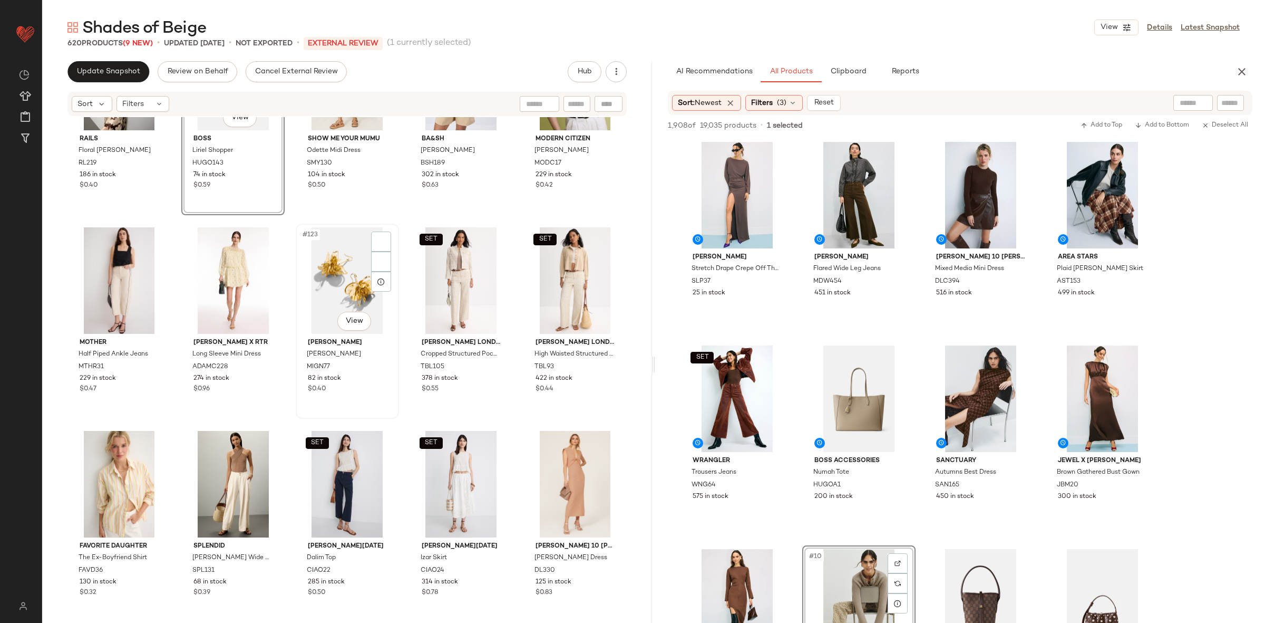
scroll to position [4797, 0]
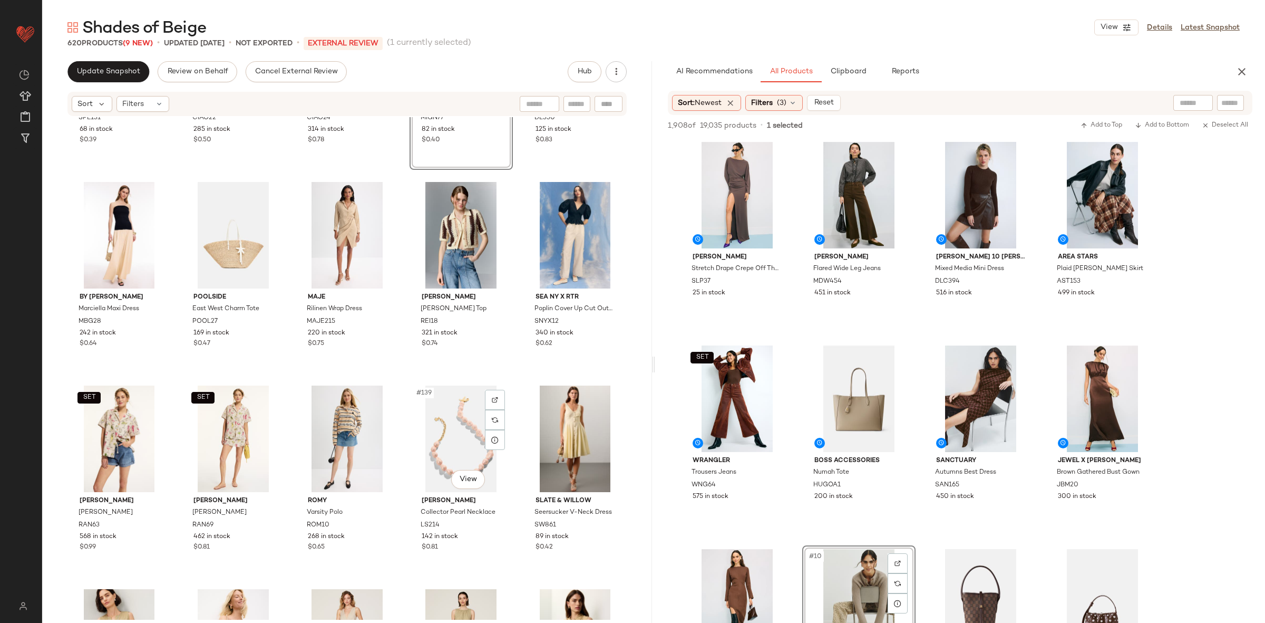
scroll to position [5246, 0]
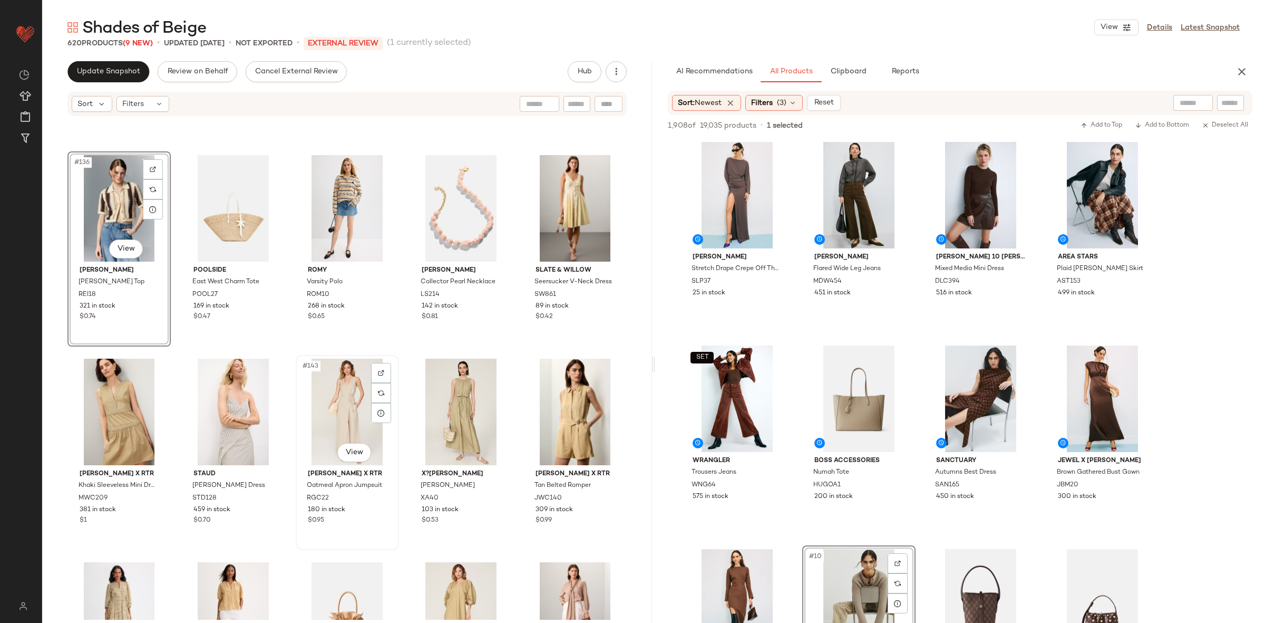
scroll to position [5517, 0]
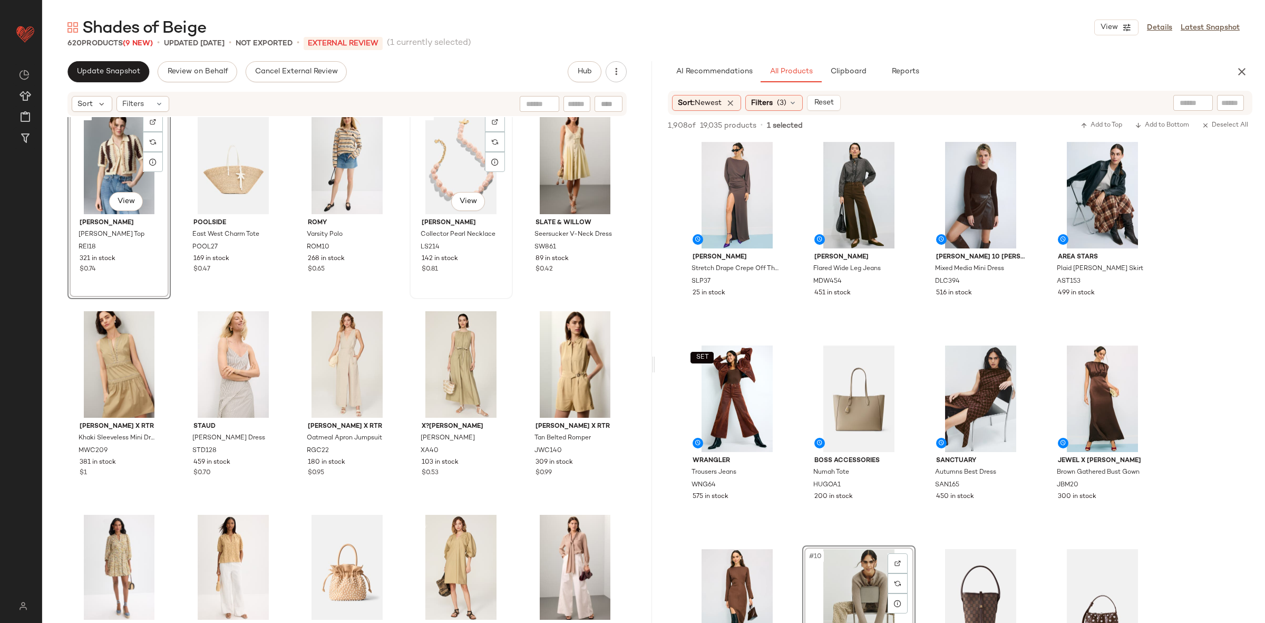
click at [457, 132] on div "#139 View" at bounding box center [461, 161] width 96 height 106
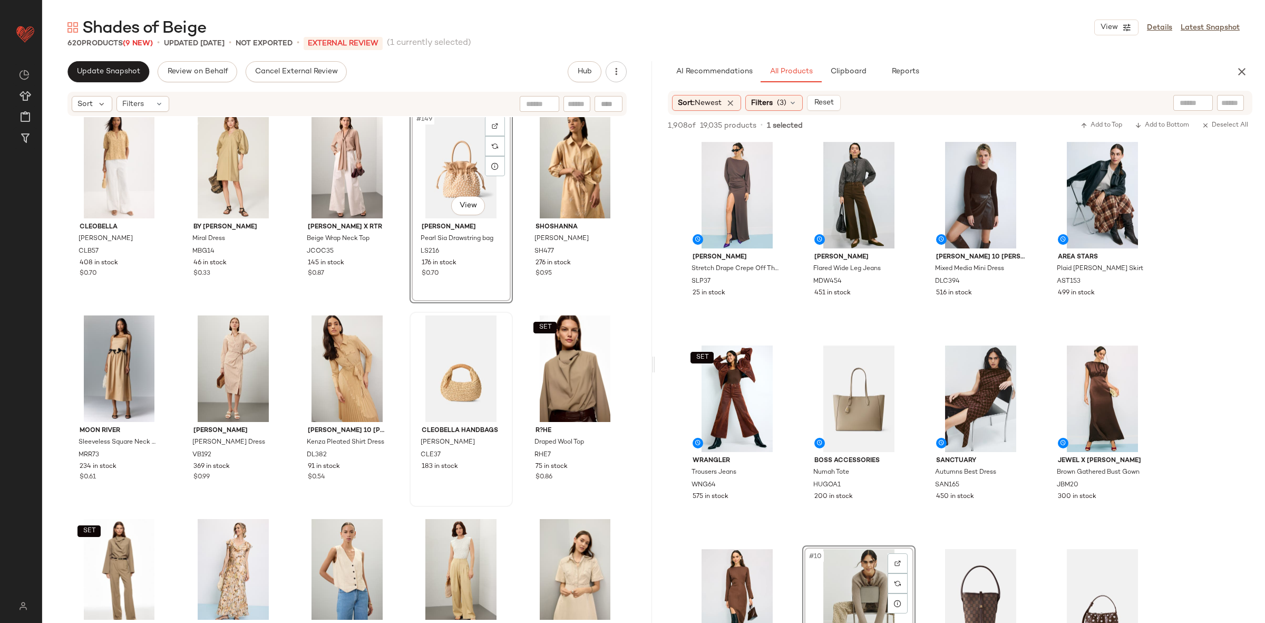
scroll to position [6000, 0]
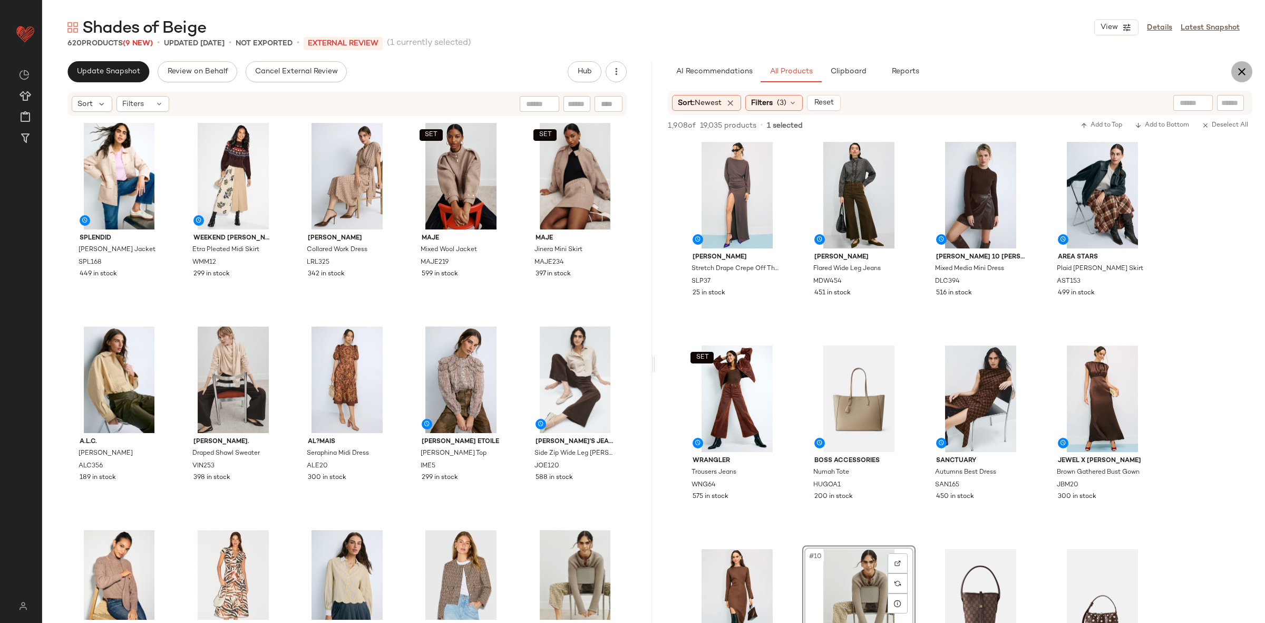
click at [1237, 75] on icon "button" at bounding box center [1242, 71] width 13 height 13
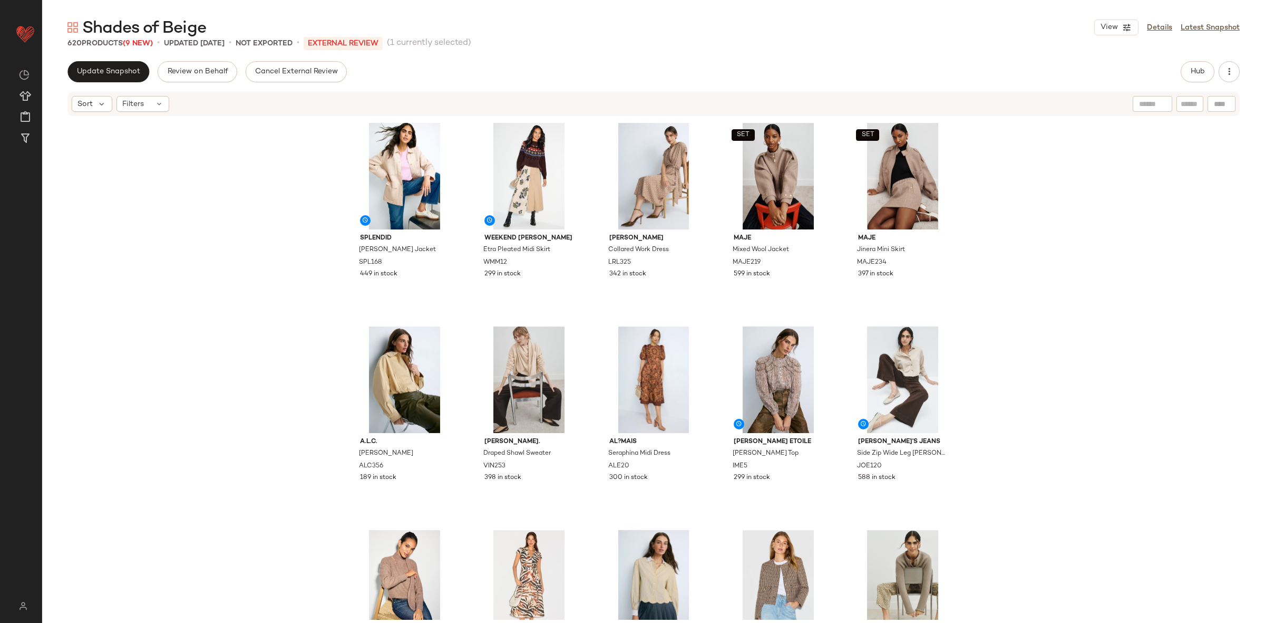
click at [1161, 275] on div "Splendid Beth Wool Jacket SPL168 449 in stock Weekend Max Mara Etra Pleated Mid…" at bounding box center [653, 368] width 1223 height 502
click at [102, 72] on span "Update Snapshot" at bounding box center [108, 71] width 64 height 8
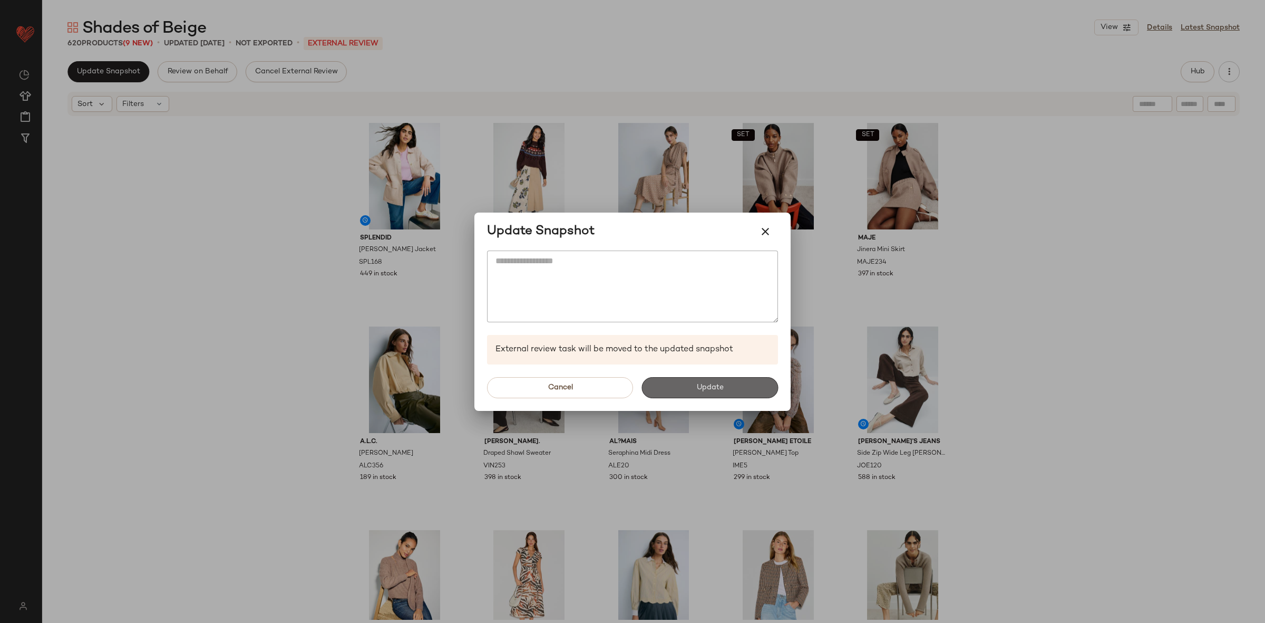
click at [711, 383] on span "Update" at bounding box center [709, 387] width 27 height 8
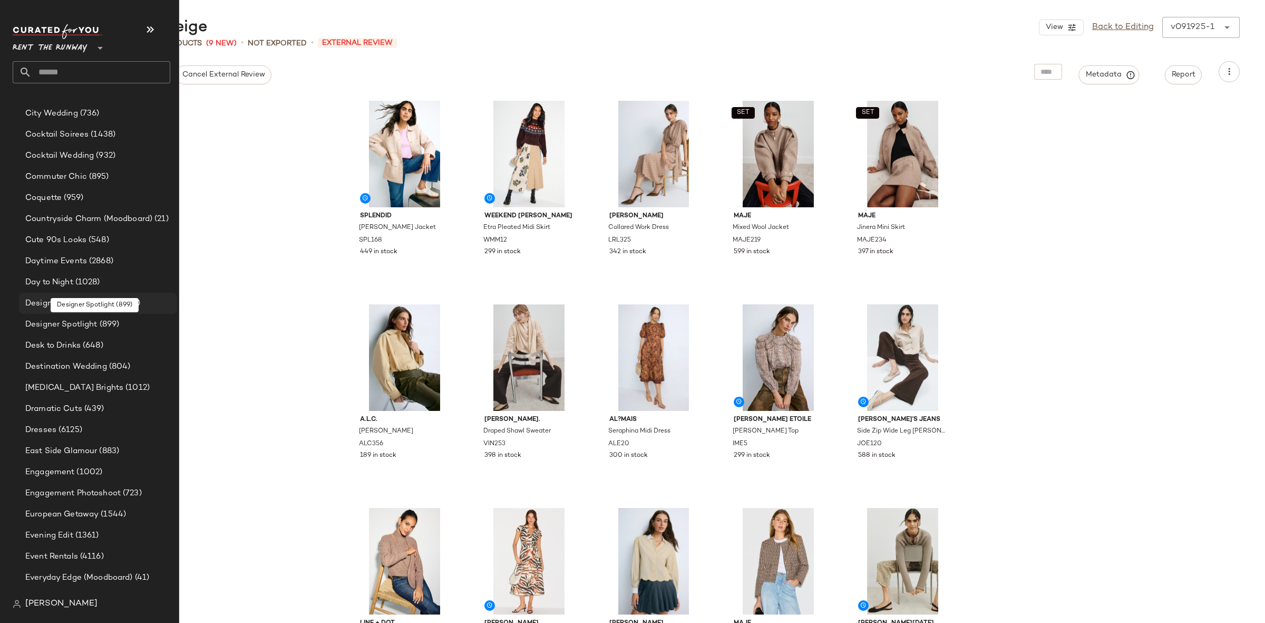
scroll to position [609, 0]
click at [92, 285] on span "(1028)" at bounding box center [86, 281] width 27 height 12
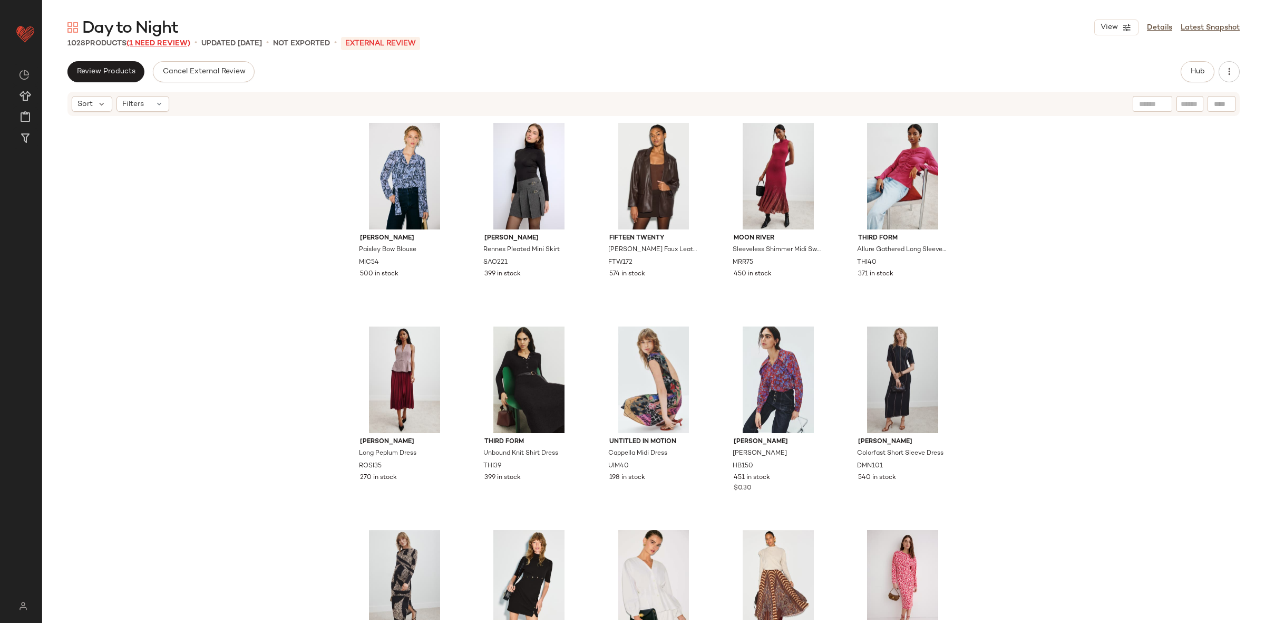
click at [170, 46] on span "(1 Need Review)" at bounding box center [159, 44] width 64 height 8
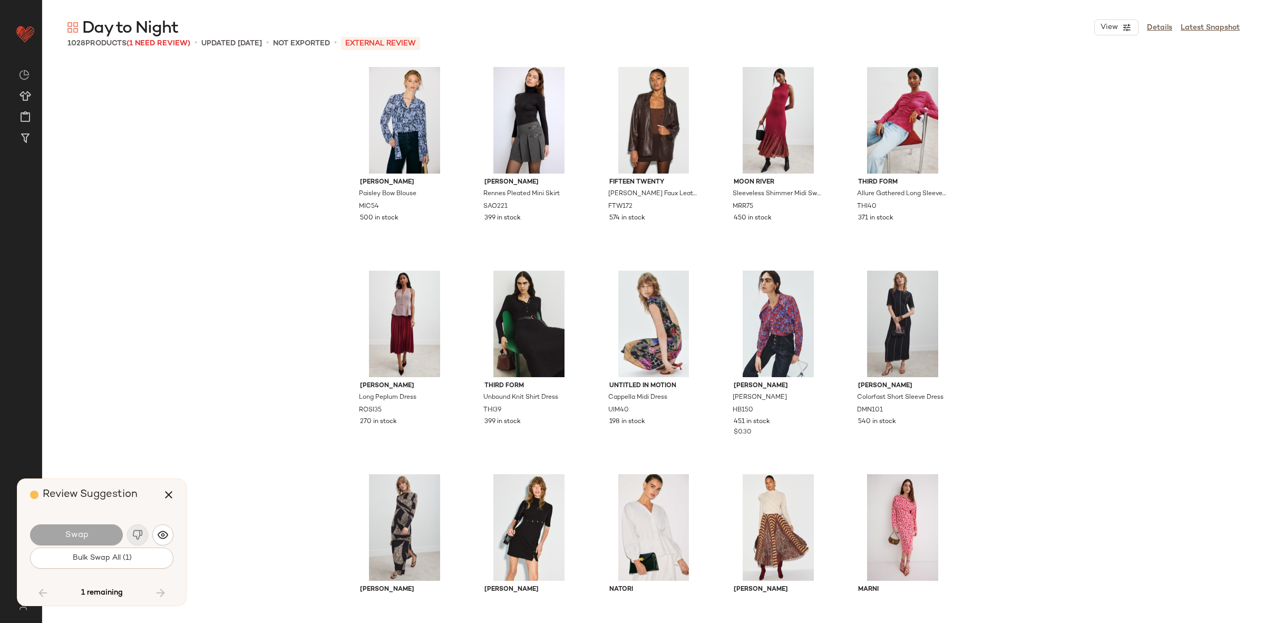
scroll to position [35199, 0]
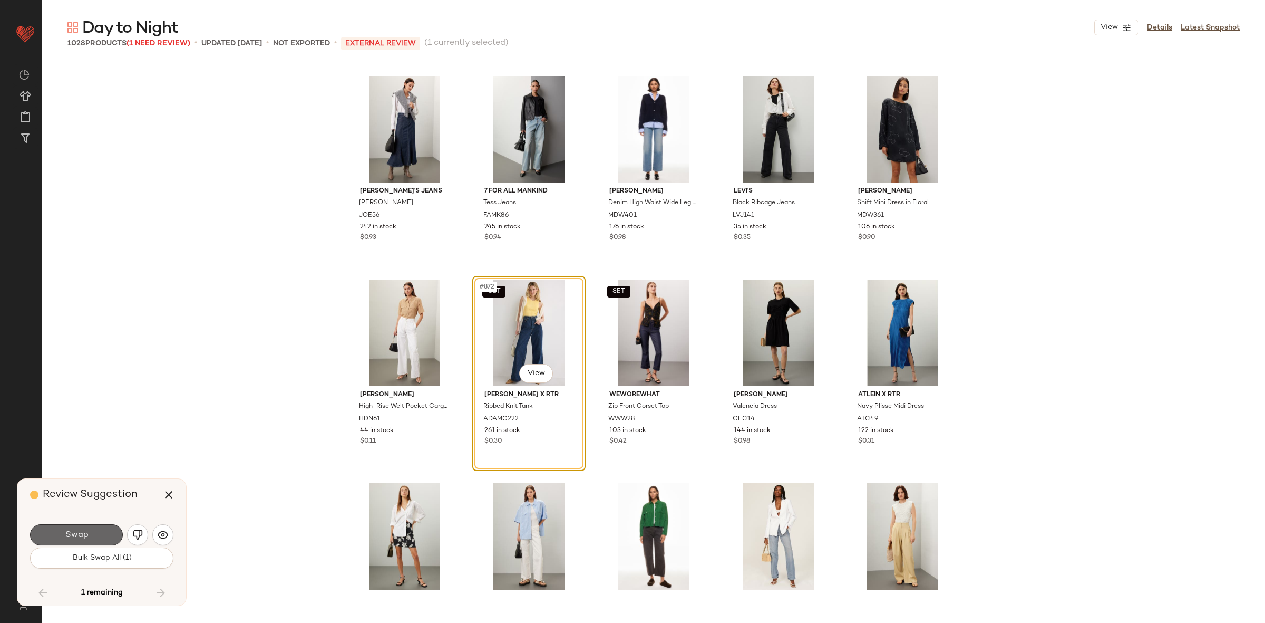
click at [64, 532] on span "Swap" at bounding box center [76, 535] width 24 height 10
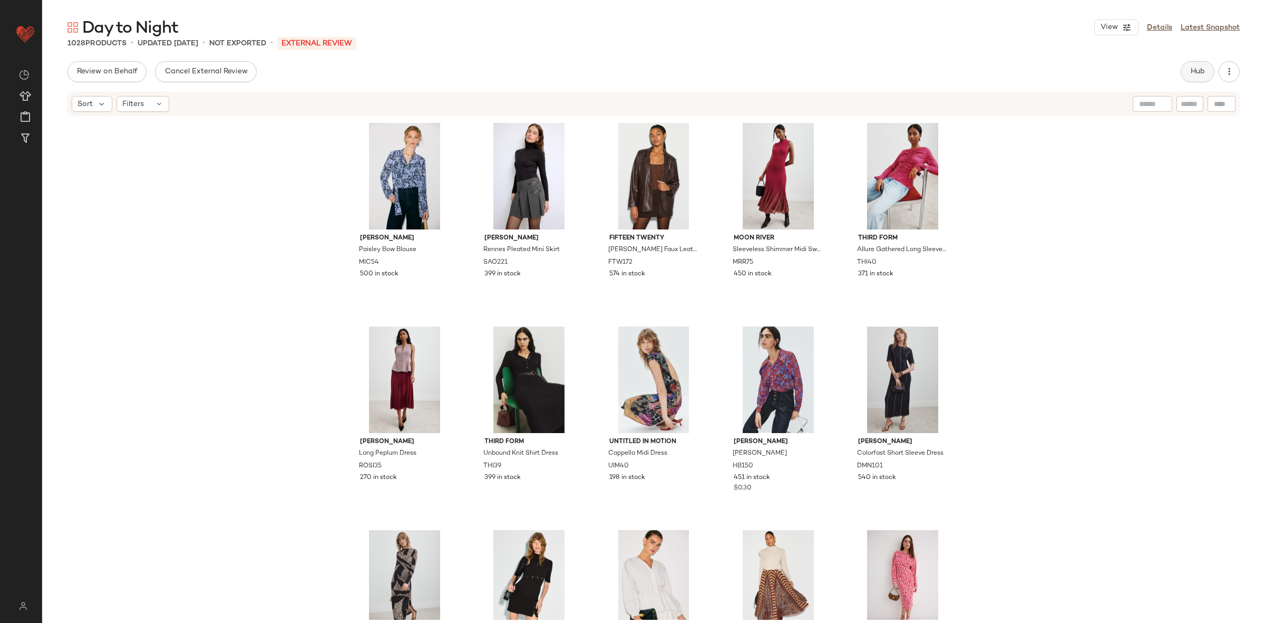
click at [1200, 75] on span "Hub" at bounding box center [1197, 71] width 15 height 8
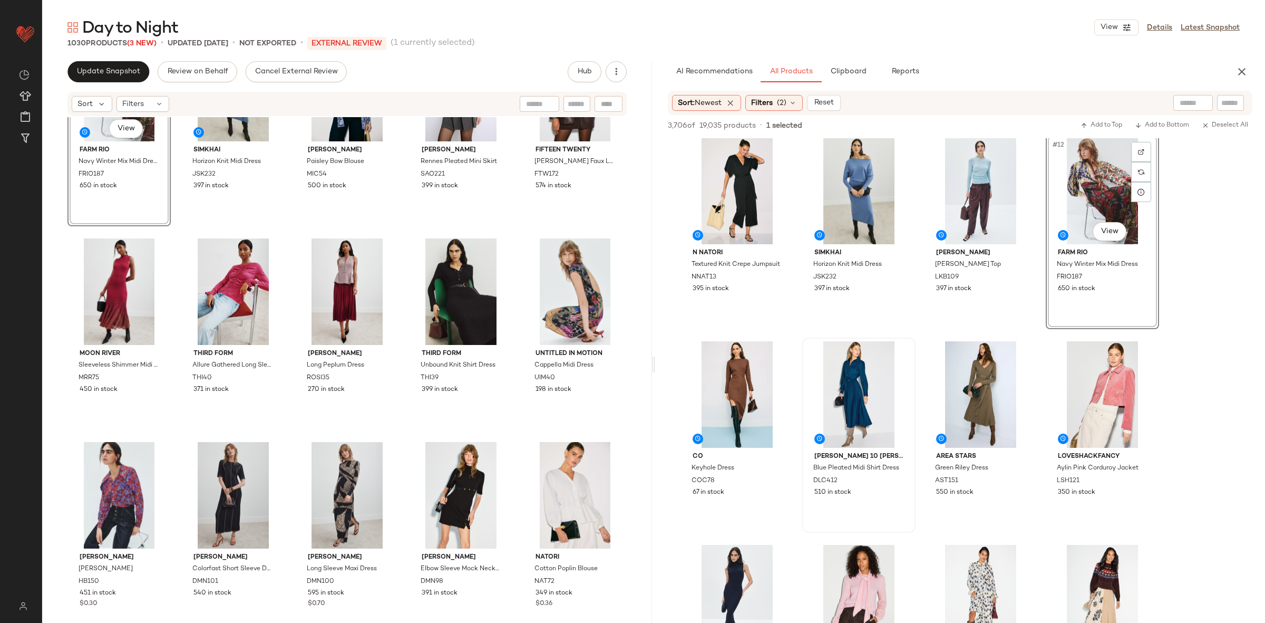
scroll to position [89, 0]
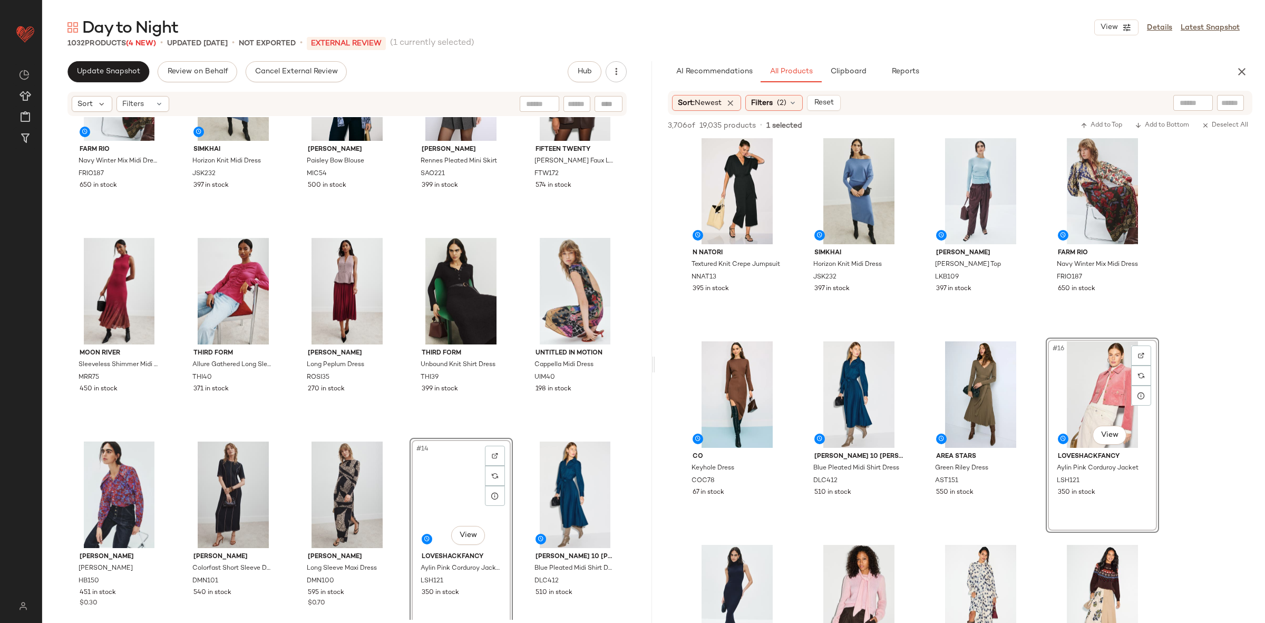
click at [401, 434] on div "FARM Rio Navy Winter Mix Midi Dress FRIO187 650 in stock SIMKHAI Horizon Knit M…" at bounding box center [346, 281] width 559 height 500
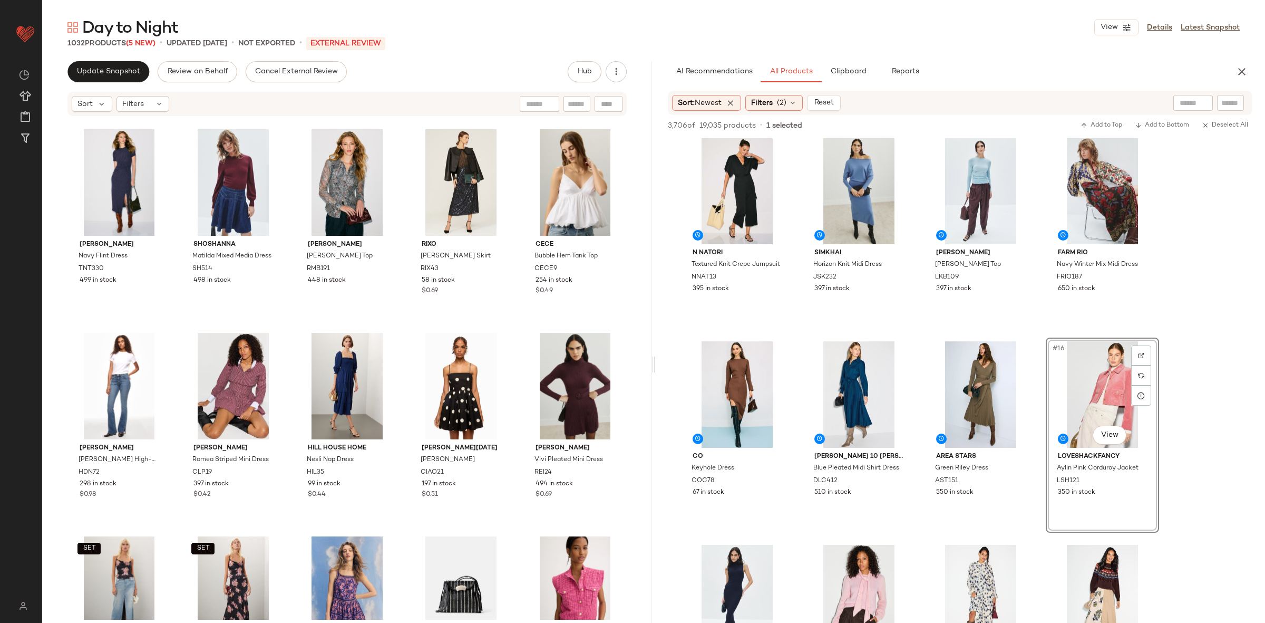
scroll to position [1005, 0]
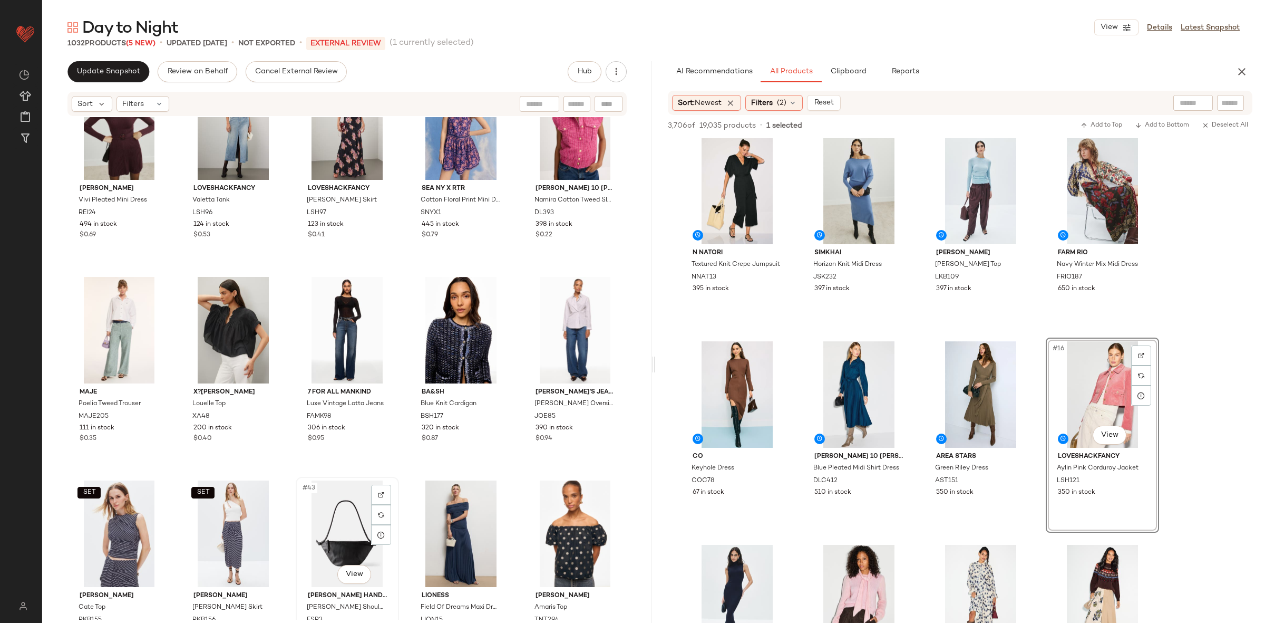
scroll to position [1285, 0]
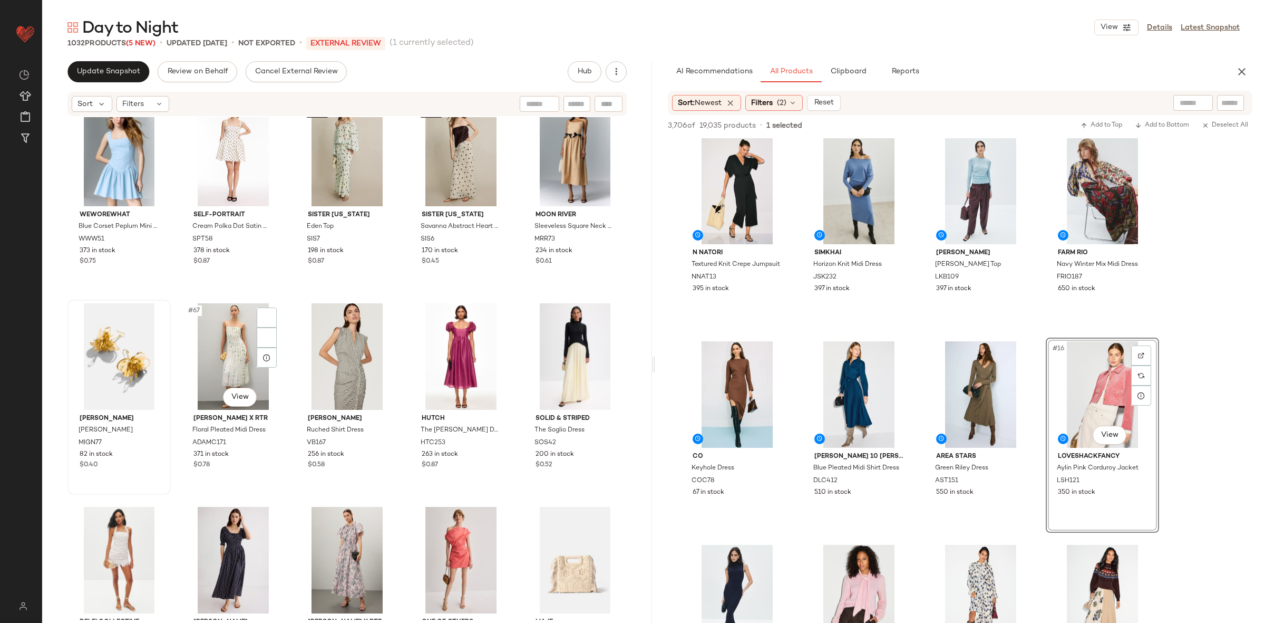
scroll to position [2474, 0]
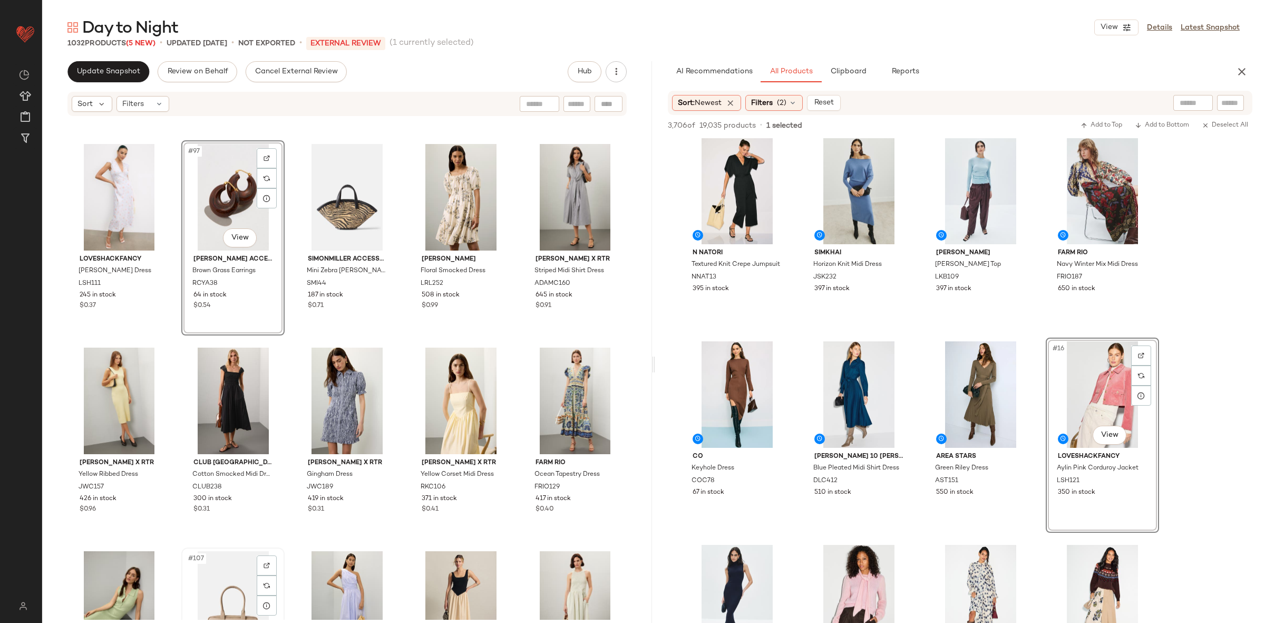
scroll to position [3846, 0]
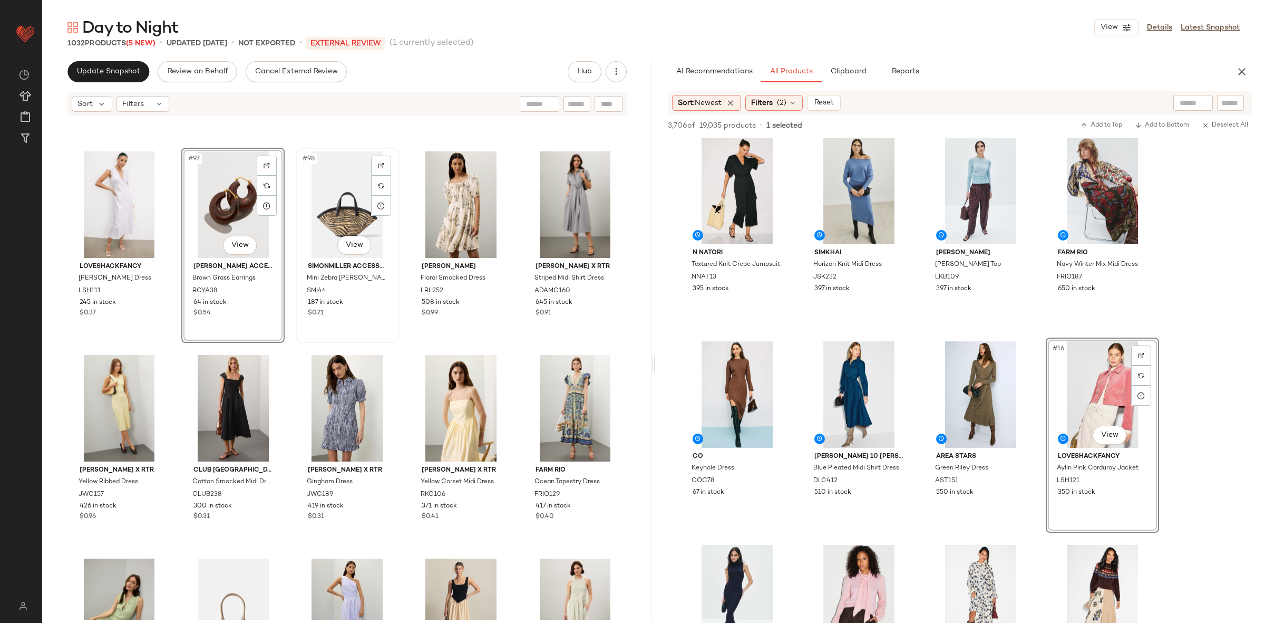
click at [344, 203] on div "#98 View" at bounding box center [347, 204] width 96 height 106
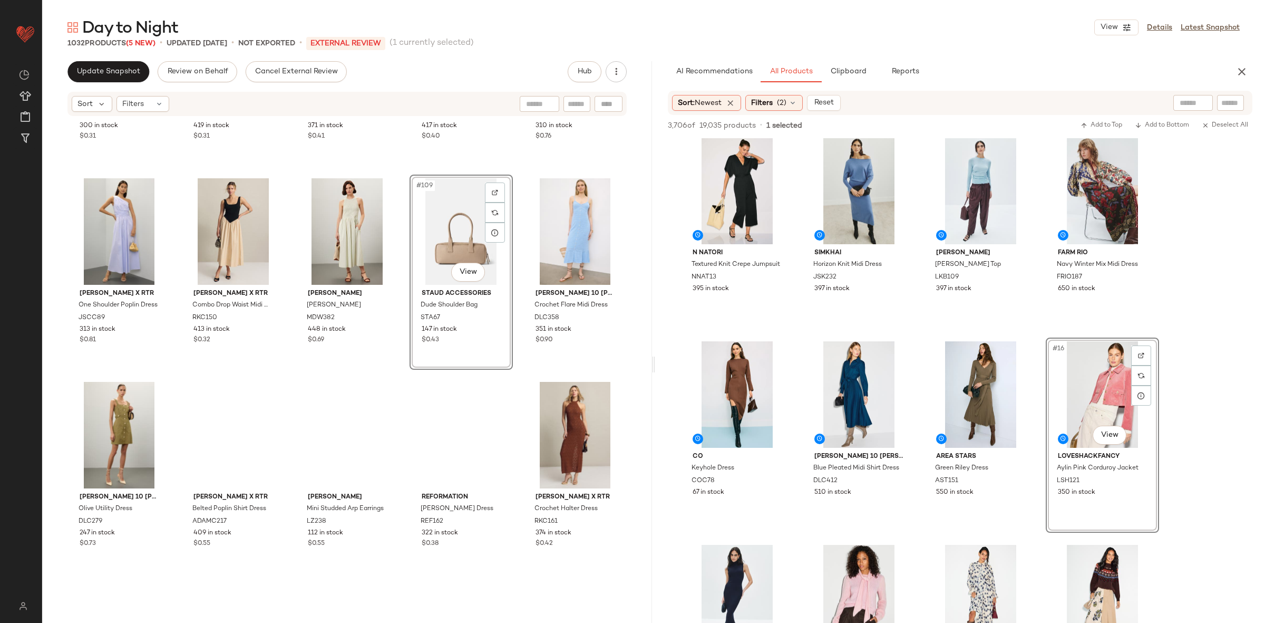
scroll to position [4381, 0]
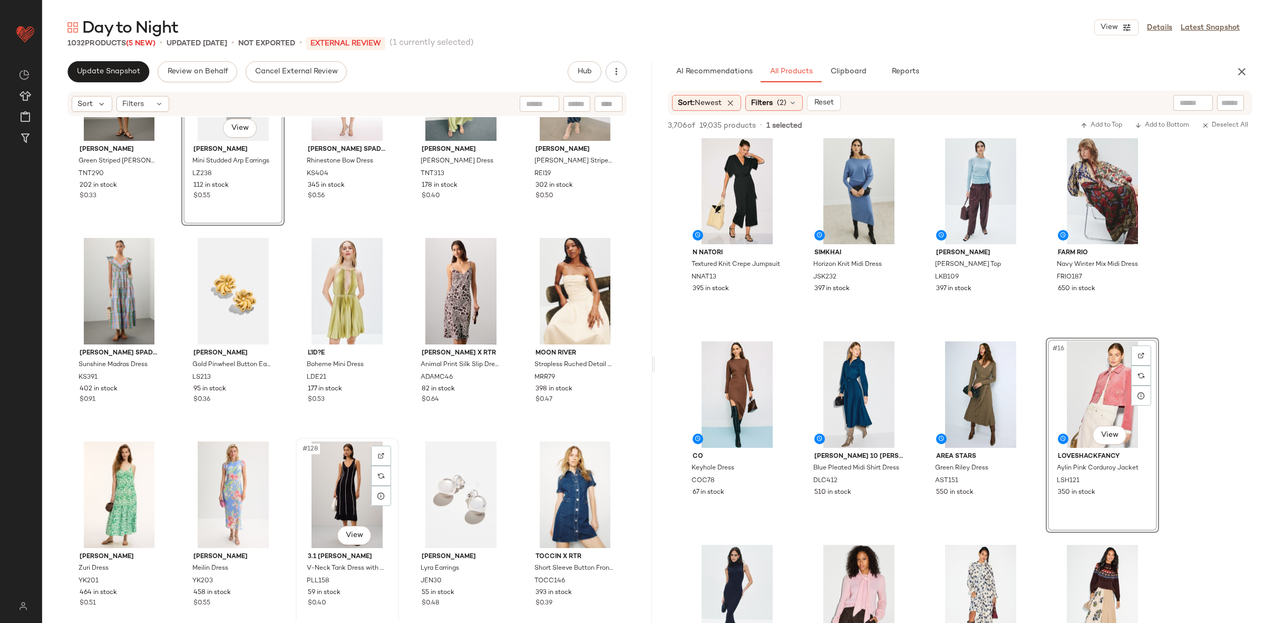
scroll to position [4781, 0]
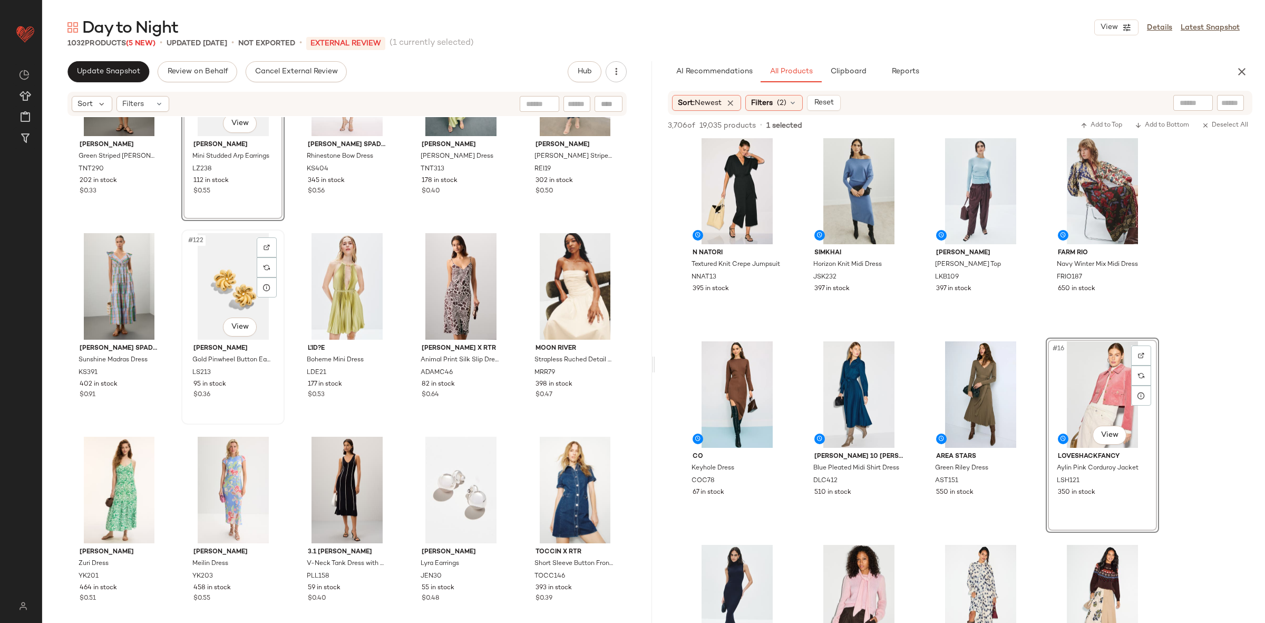
click at [224, 291] on div "#122 View" at bounding box center [233, 286] width 96 height 106
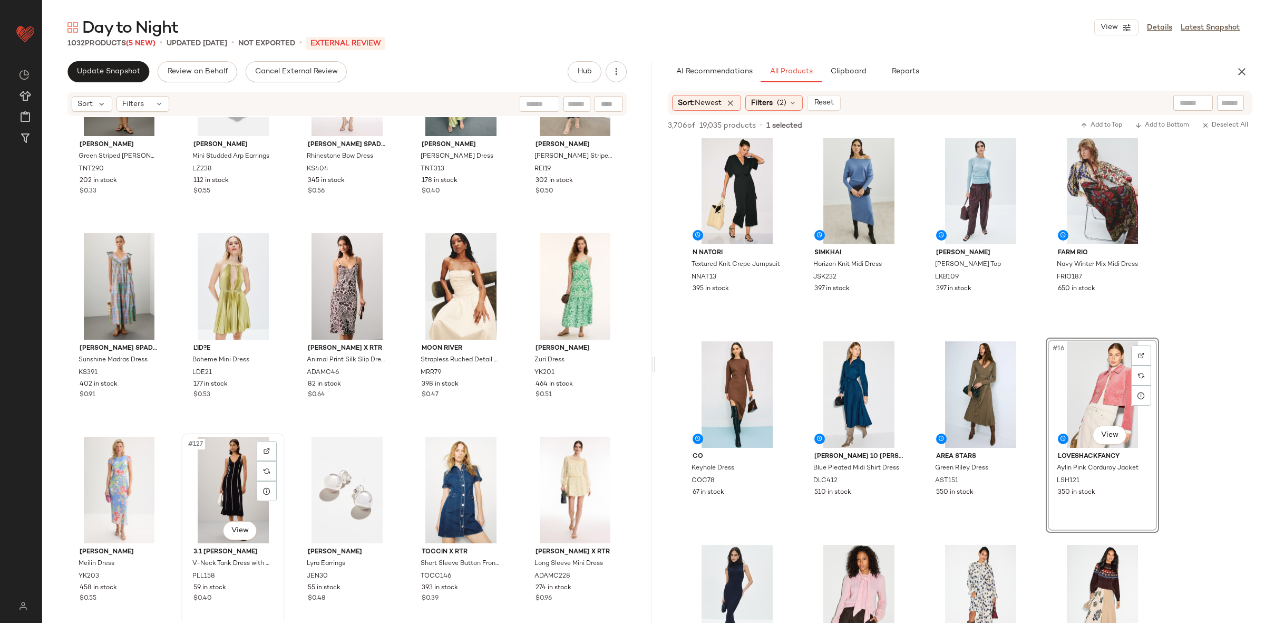
click at [200, 487] on div "#127 View" at bounding box center [233, 489] width 96 height 106
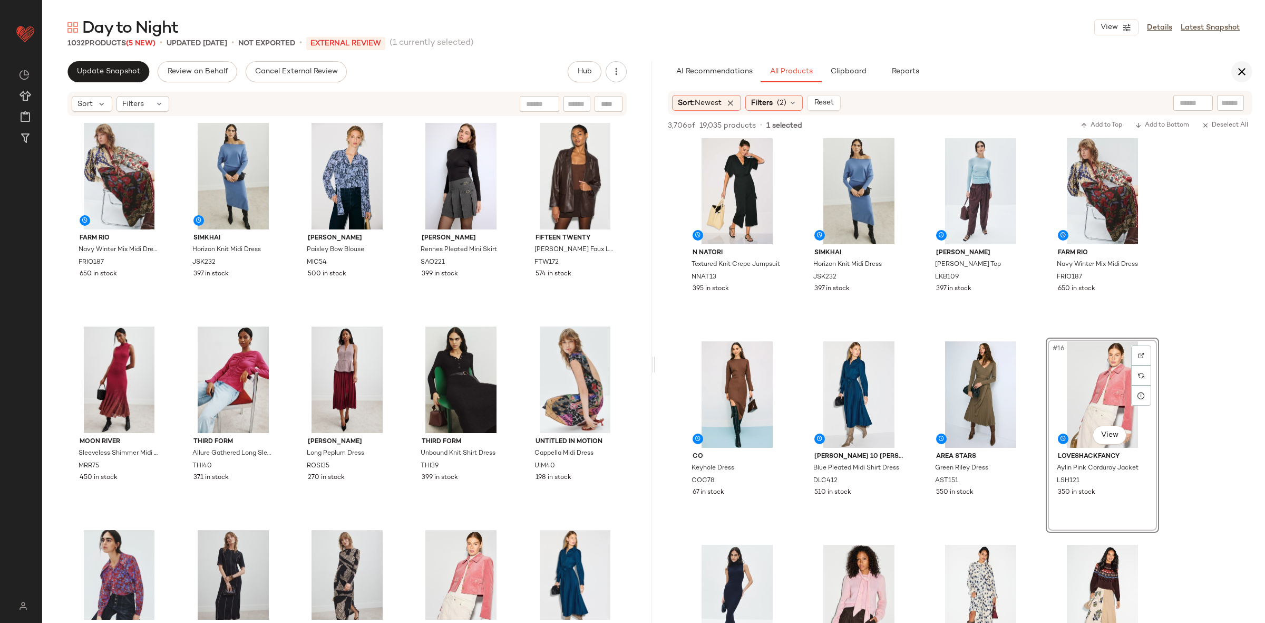
click at [1242, 73] on icon "button" at bounding box center [1242, 71] width 13 height 13
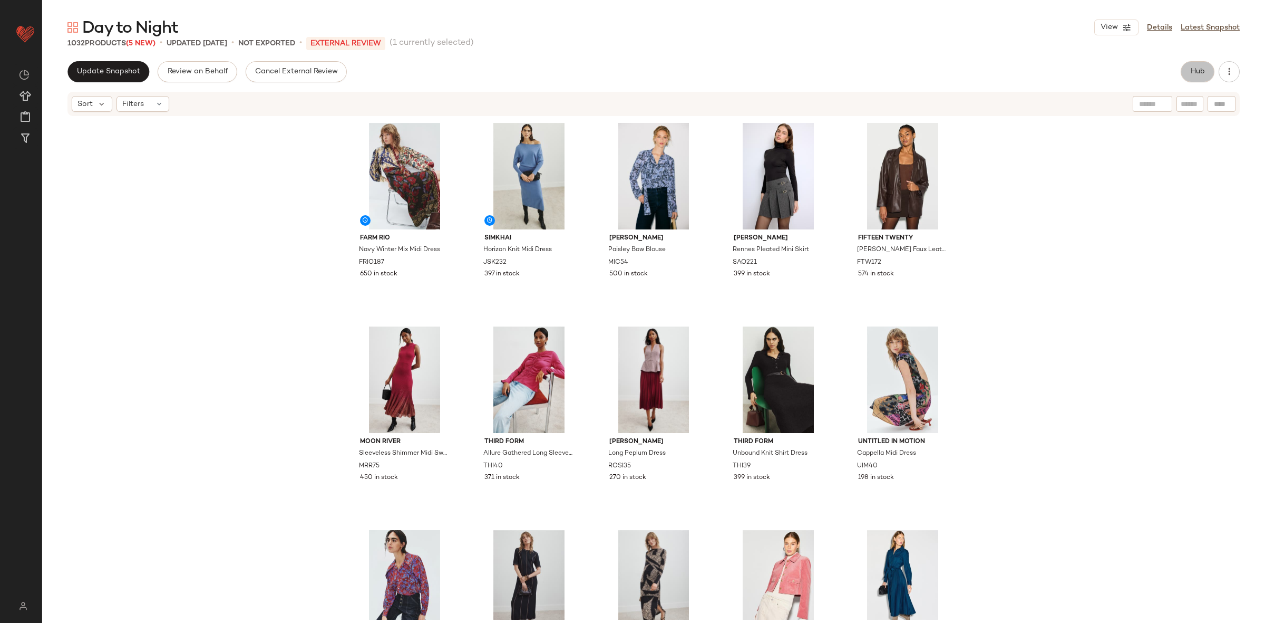
click at [1187, 77] on button "Hub" at bounding box center [1198, 71] width 34 height 21
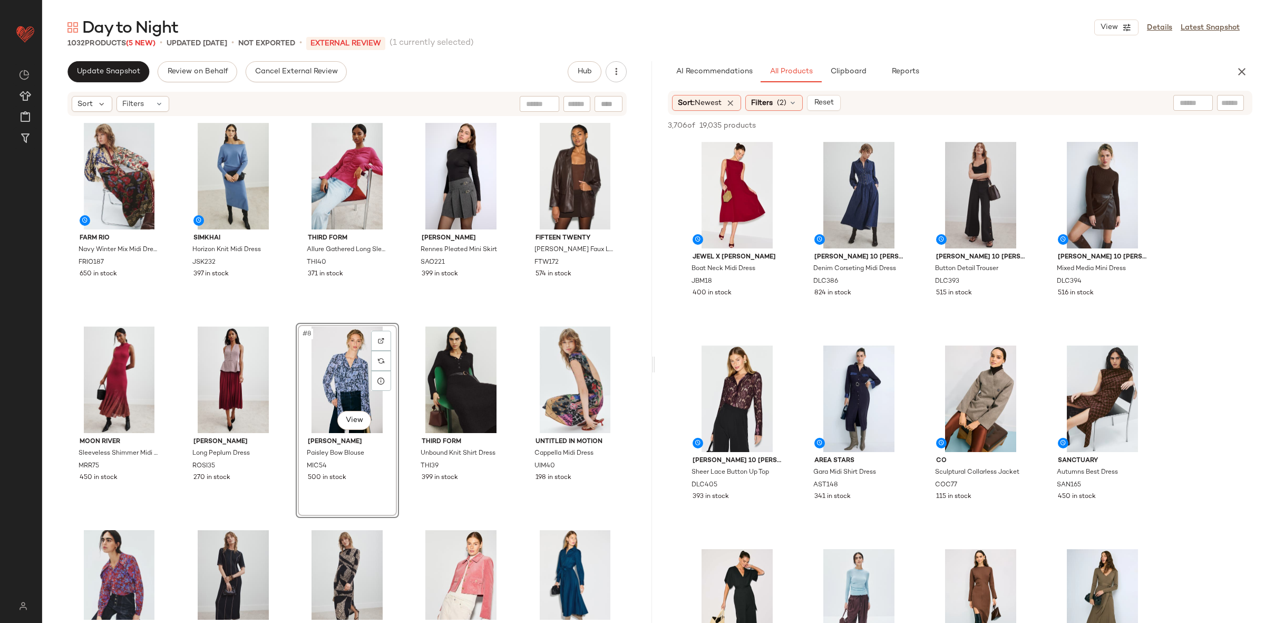
click at [403, 317] on div "FARM Rio Navy Winter Mix Midi Dress FRIO187 650 in stock SIMKHAI Horizon Knit M…" at bounding box center [346, 369] width 559 height 500
click at [1242, 67] on icon "button" at bounding box center [1242, 71] width 13 height 13
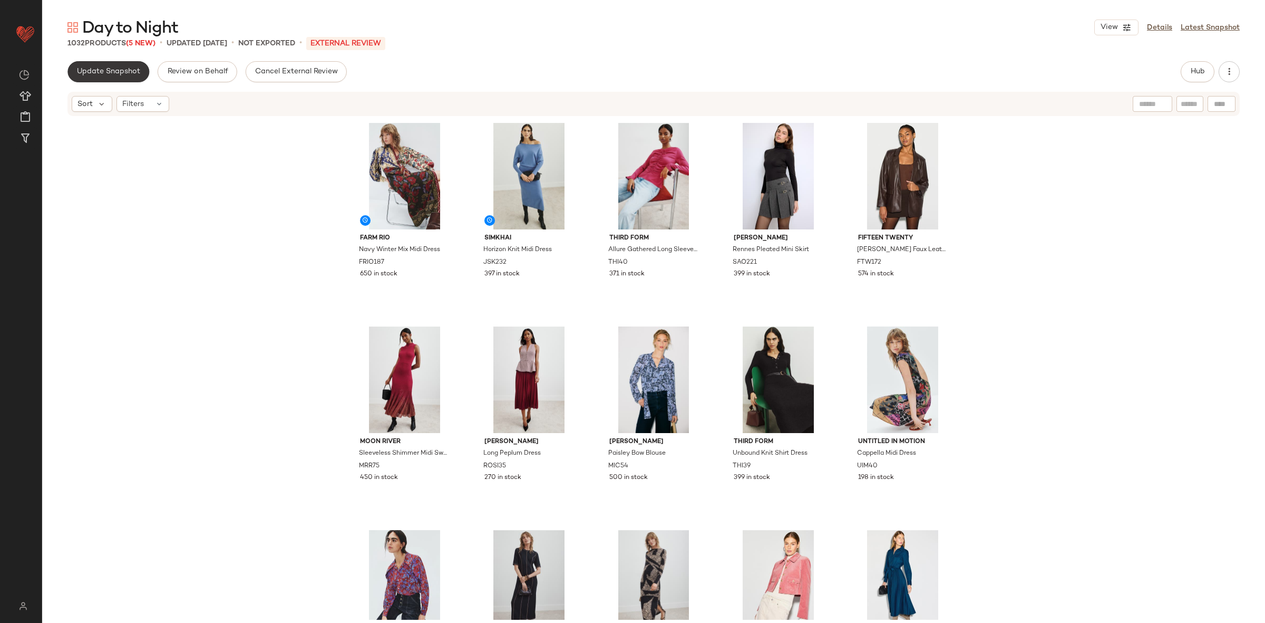
click at [130, 71] on span "Update Snapshot" at bounding box center [108, 71] width 64 height 8
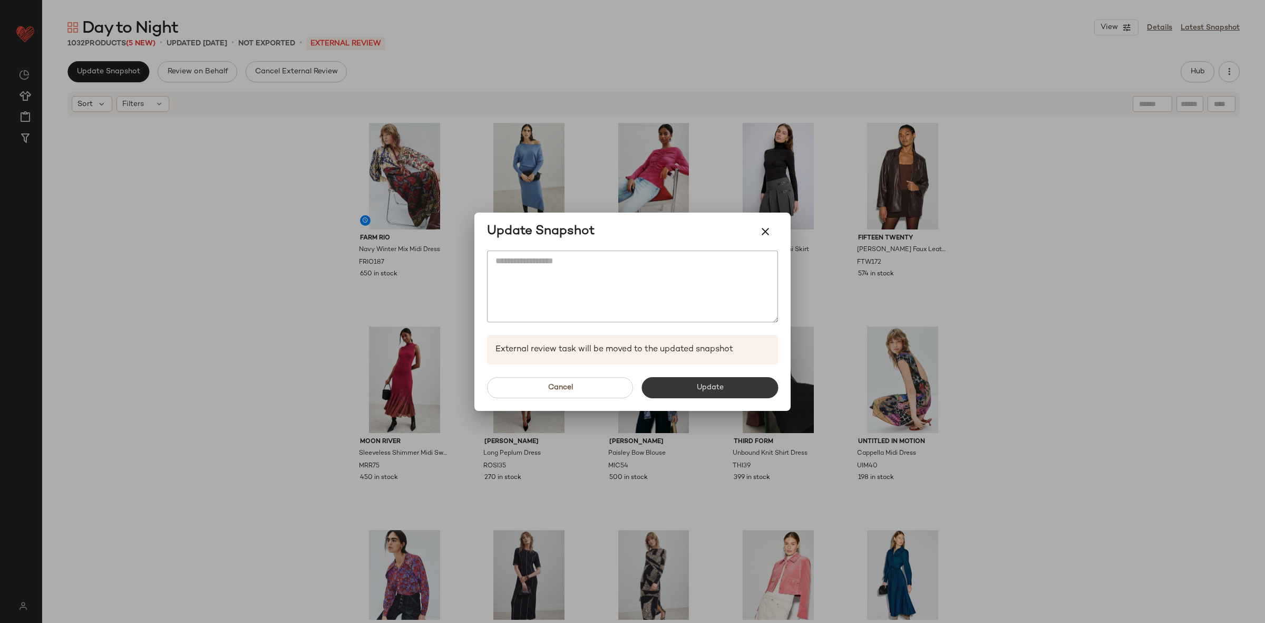
click at [675, 382] on button "Update" at bounding box center [709, 387] width 137 height 21
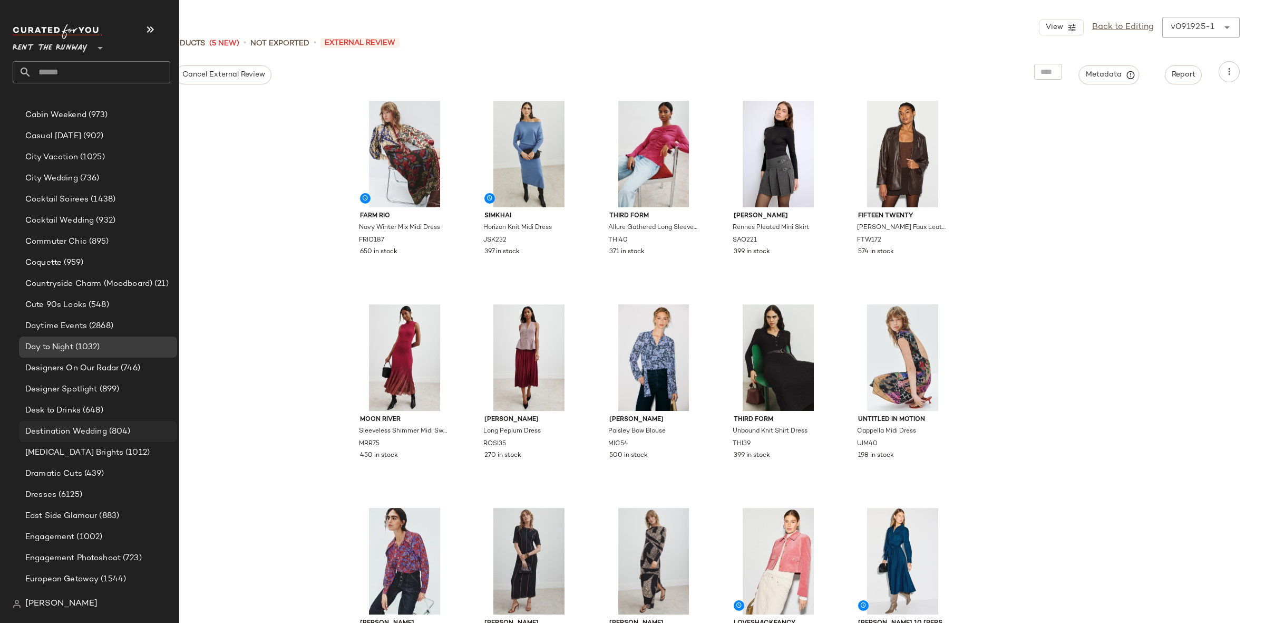
scroll to position [543, 0]
click at [86, 446] on span "[MEDICAL_DATA] Brights" at bounding box center [74, 452] width 98 height 12
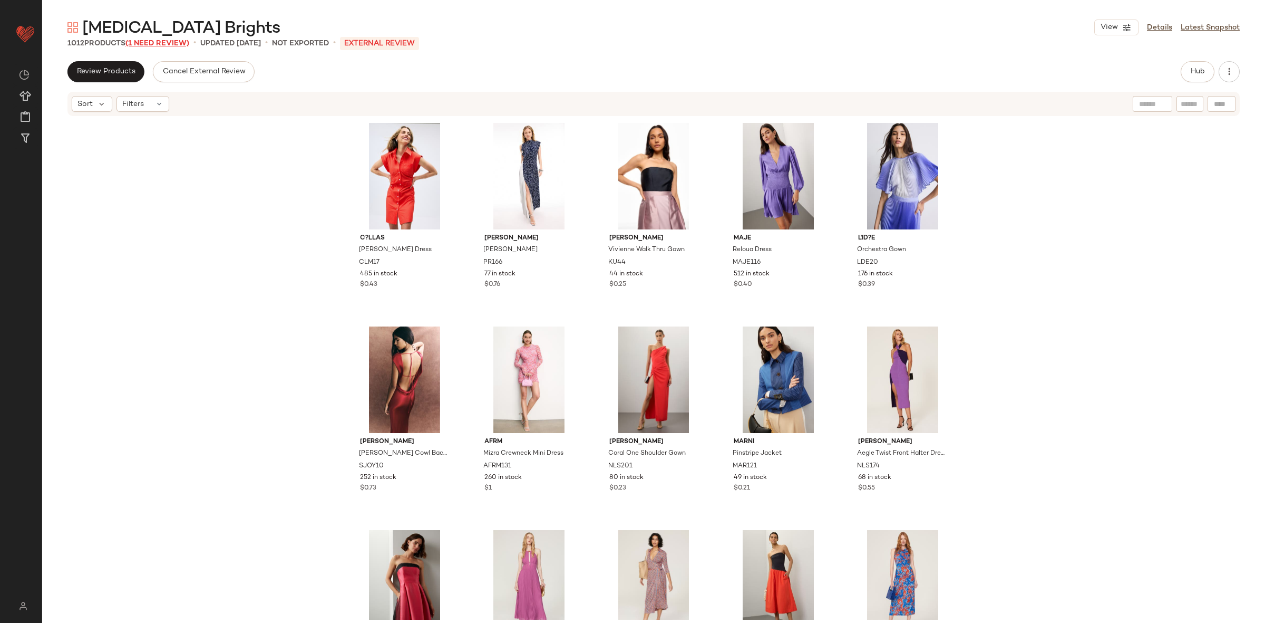
click at [169, 41] on span "(1 Need Review)" at bounding box center [157, 44] width 64 height 8
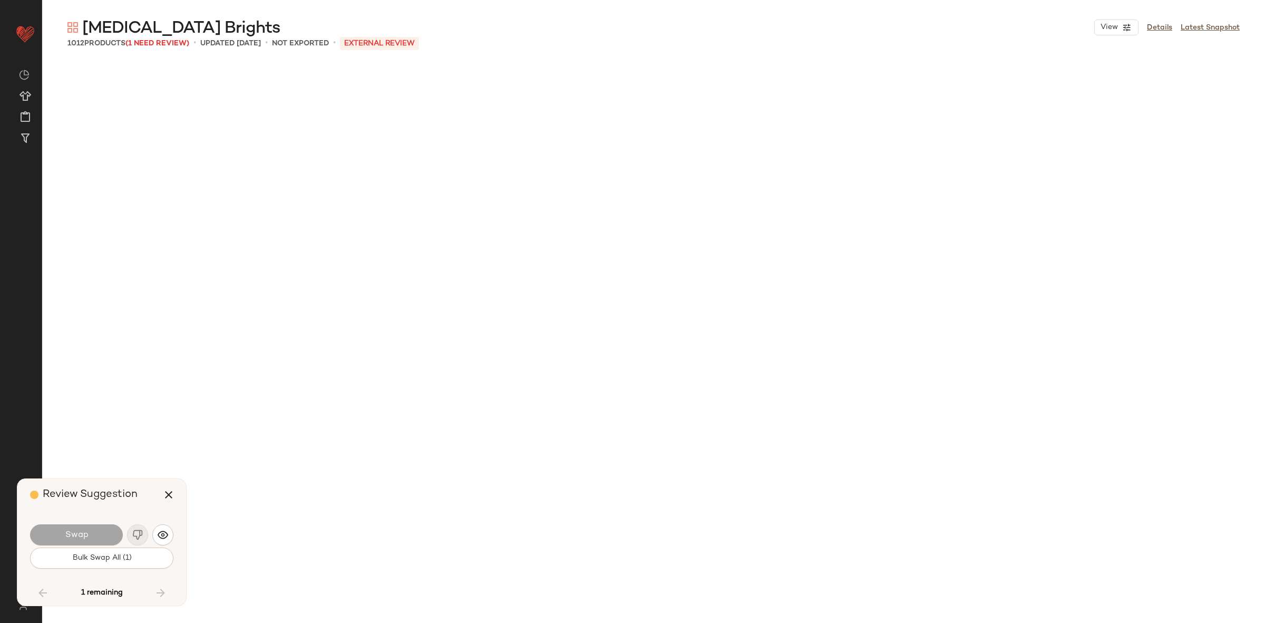
scroll to position [22991, 0]
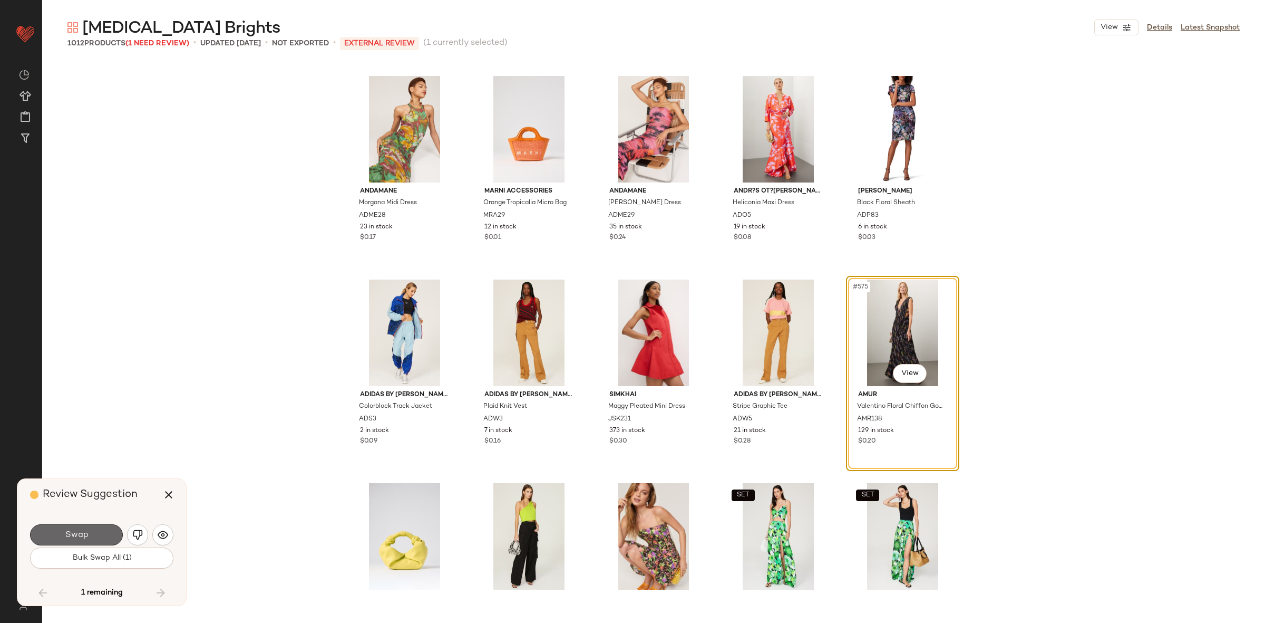
click at [98, 526] on button "Swap" at bounding box center [76, 534] width 93 height 21
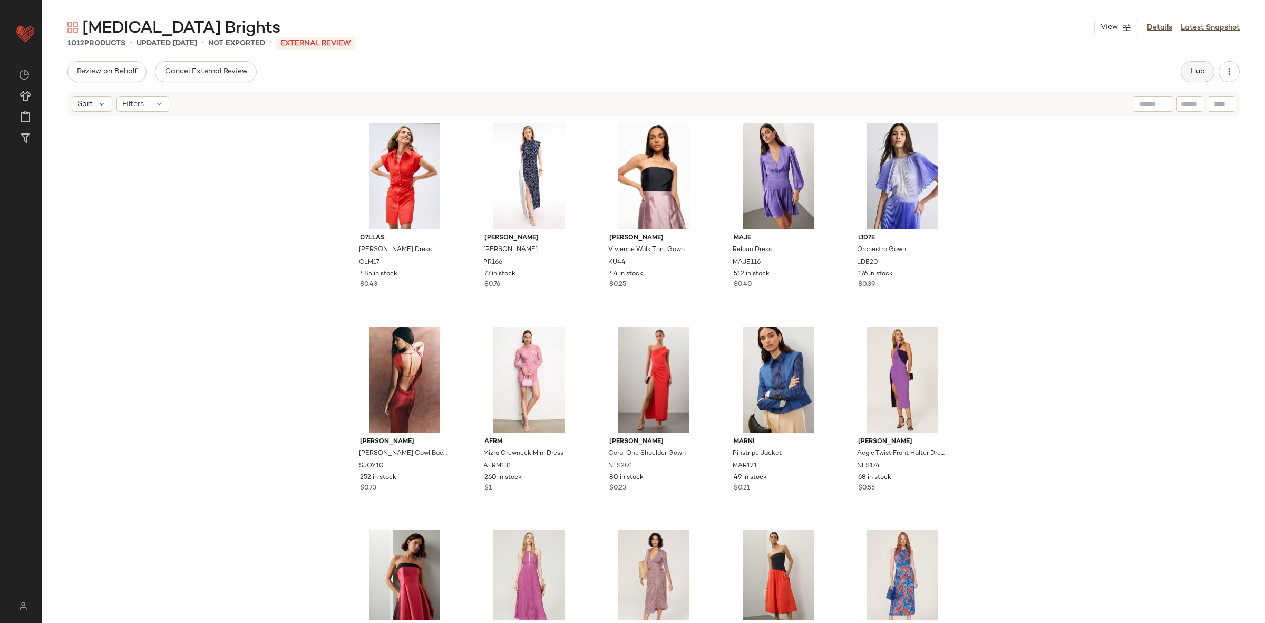
click at [1198, 71] on span "Hub" at bounding box center [1197, 71] width 15 height 8
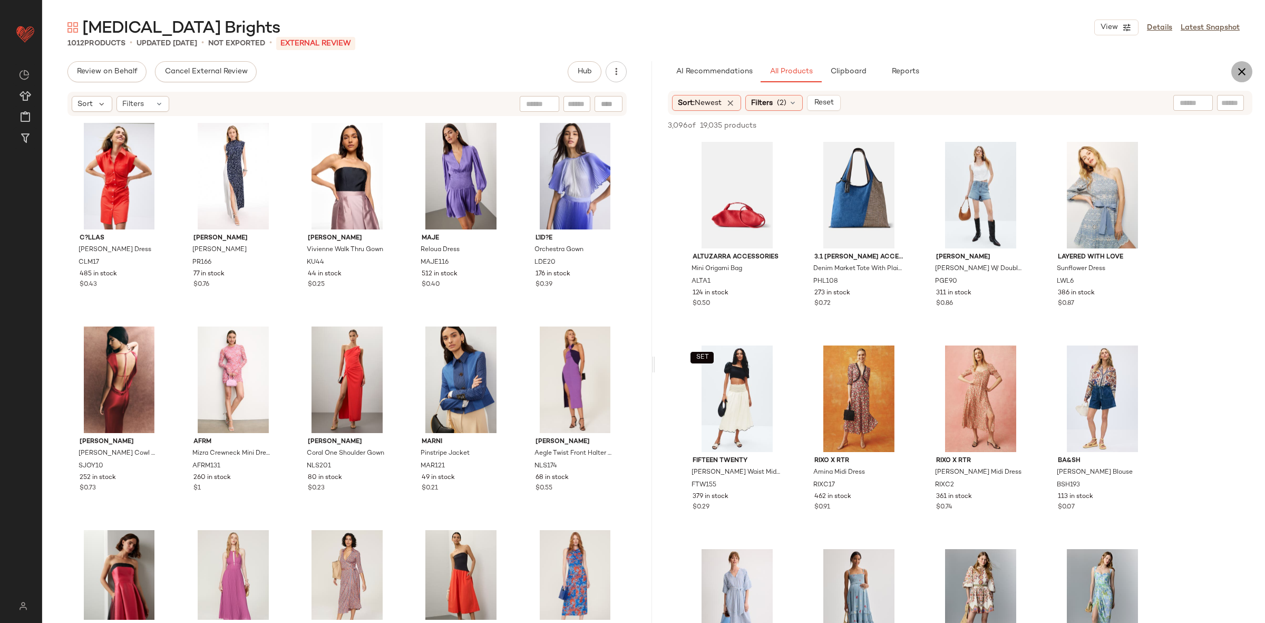
click at [1248, 75] on button "button" at bounding box center [1241, 71] width 21 height 21
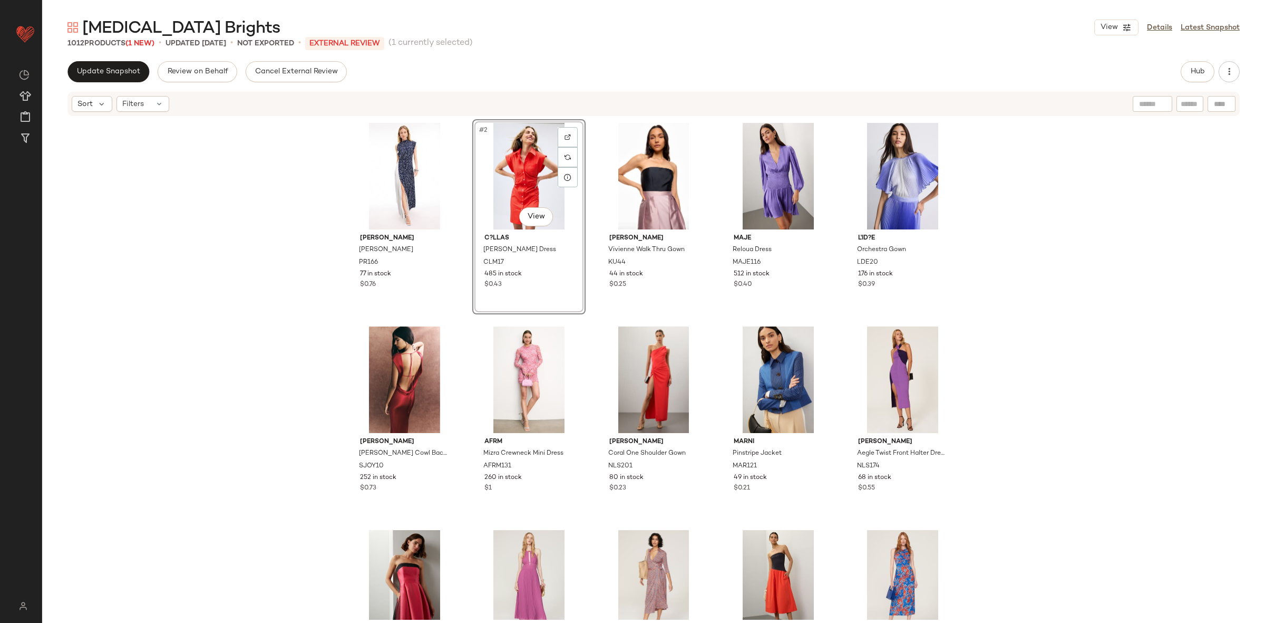
click at [255, 240] on div "Proenza Schouler Devyn Gown PR166 77 in stock $0.76 #2 View C?LLAS Robbie Shirt…" at bounding box center [653, 368] width 1223 height 502
click at [120, 56] on div "Dopamine Brights View Details Latest Snapshot 1012 Products (1 New) • updated S…" at bounding box center [653, 320] width 1223 height 606
click at [119, 72] on span "Update Snapshot" at bounding box center [108, 71] width 64 height 8
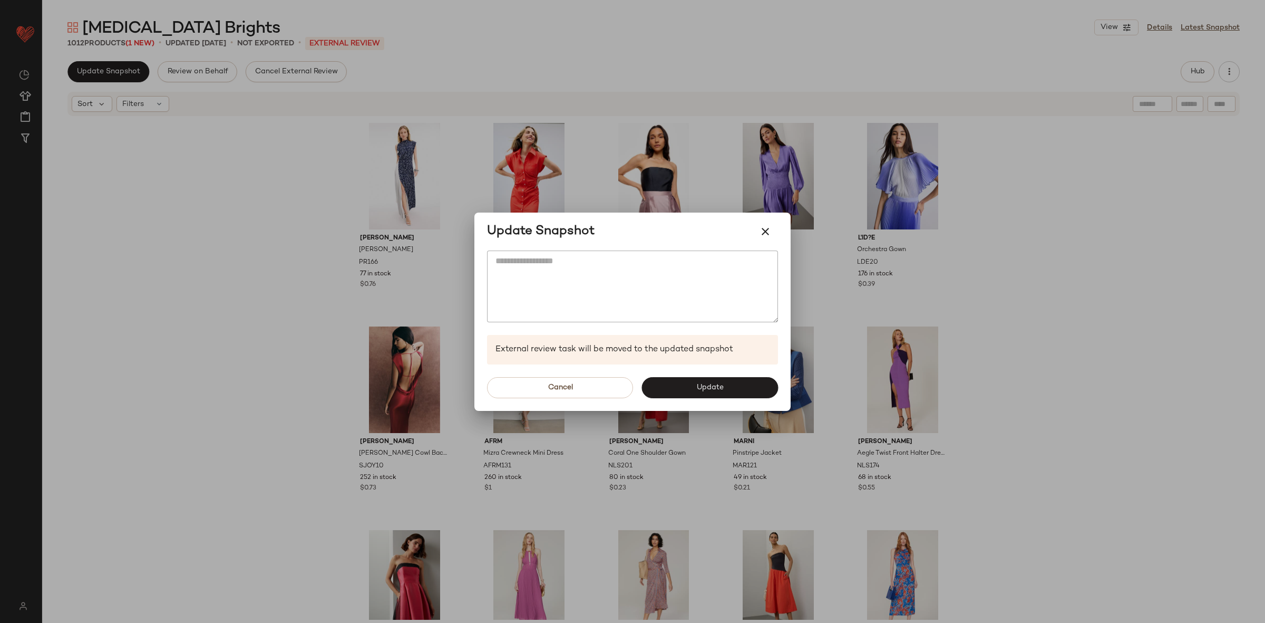
click at [142, 268] on div at bounding box center [632, 311] width 1265 height 623
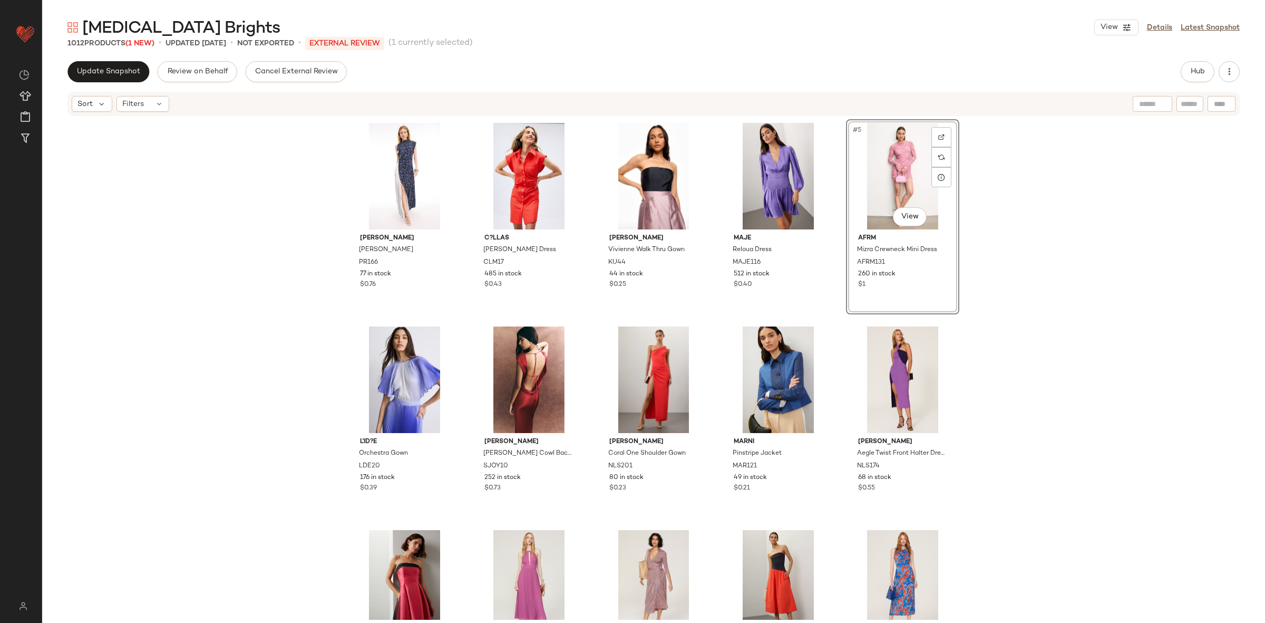
click at [1028, 325] on div "Proenza Schouler Devyn Gown PR166 77 in stock $0.76 C?LLAS Robbie Shirt Dress C…" at bounding box center [653, 368] width 1223 height 502
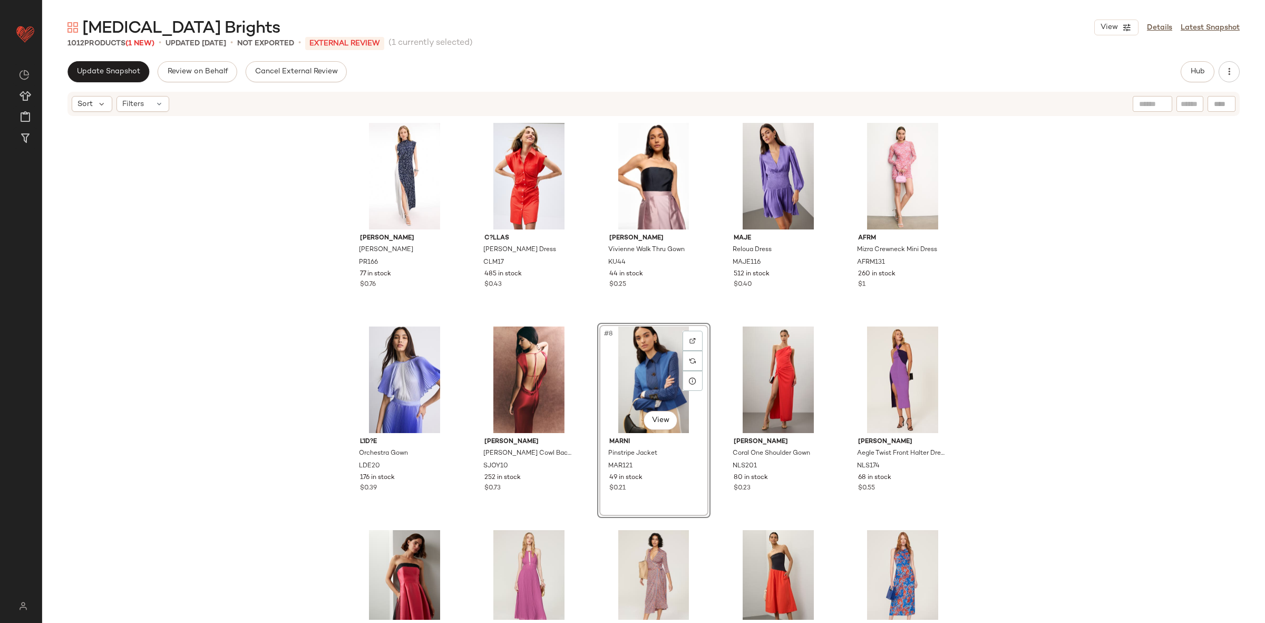
click at [272, 397] on div "Proenza Schouler Devyn Gown PR166 77 in stock $0.76 C?LLAS Robbie Shirt Dress C…" at bounding box center [653, 368] width 1223 height 502
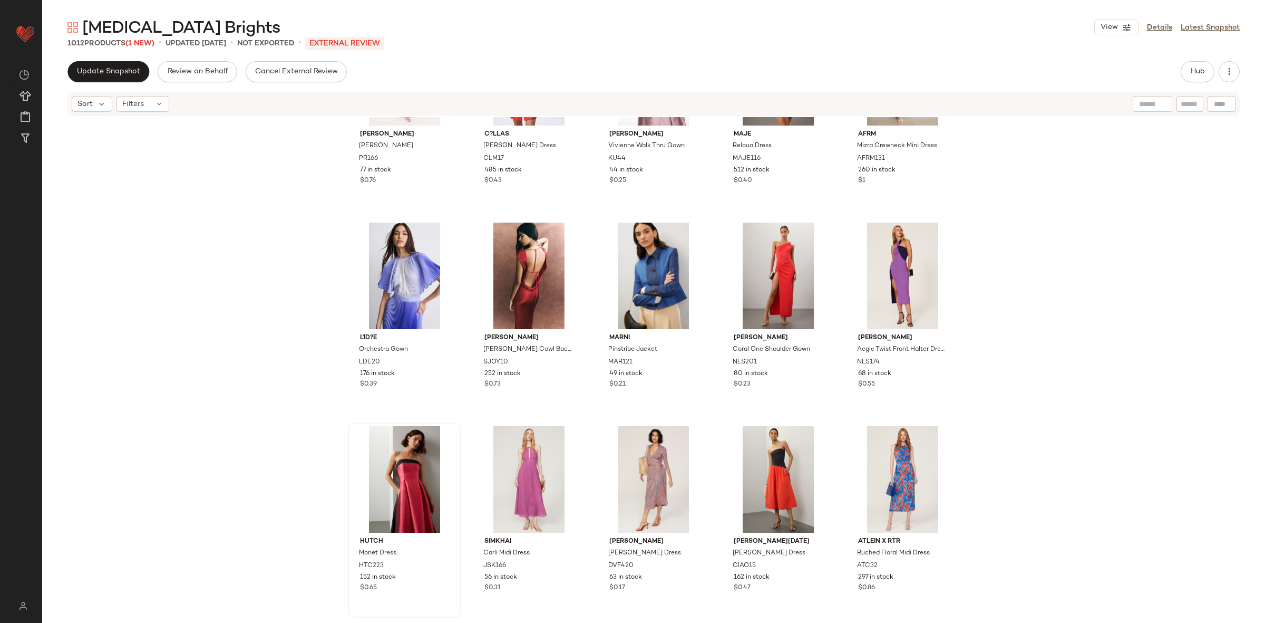
scroll to position [127, 0]
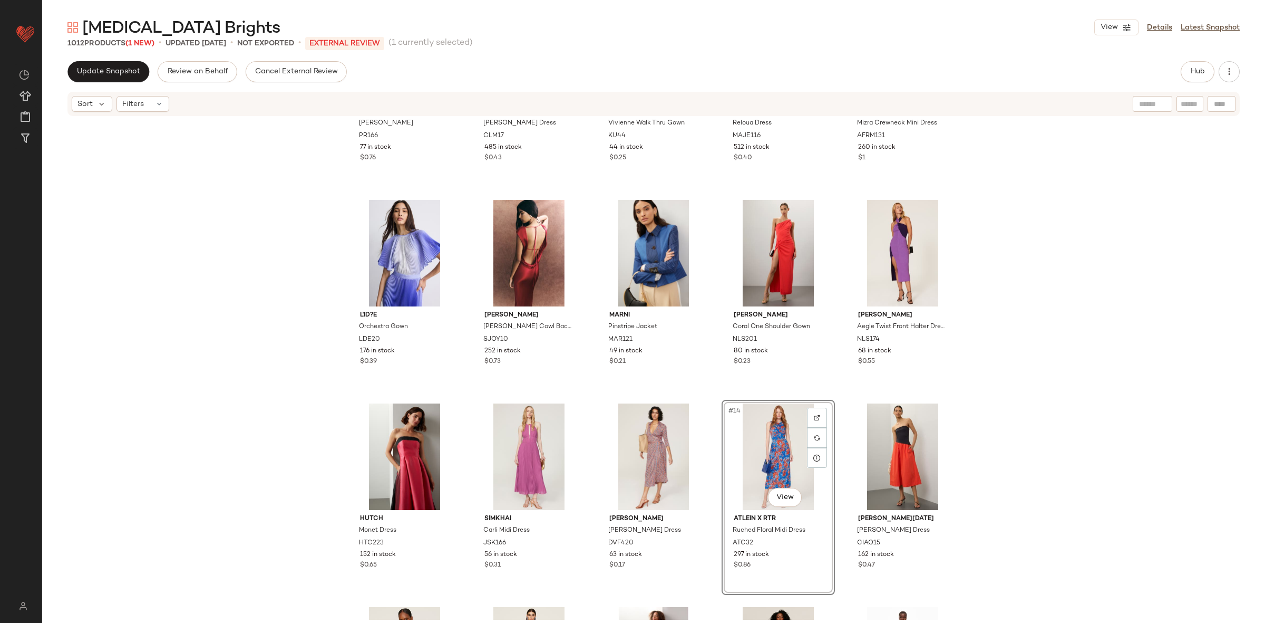
click at [208, 428] on div "Proenza Schouler Devyn Gown PR166 77 in stock $0.76 C?LLAS Robbie Shirt Dress C…" at bounding box center [653, 368] width 1223 height 502
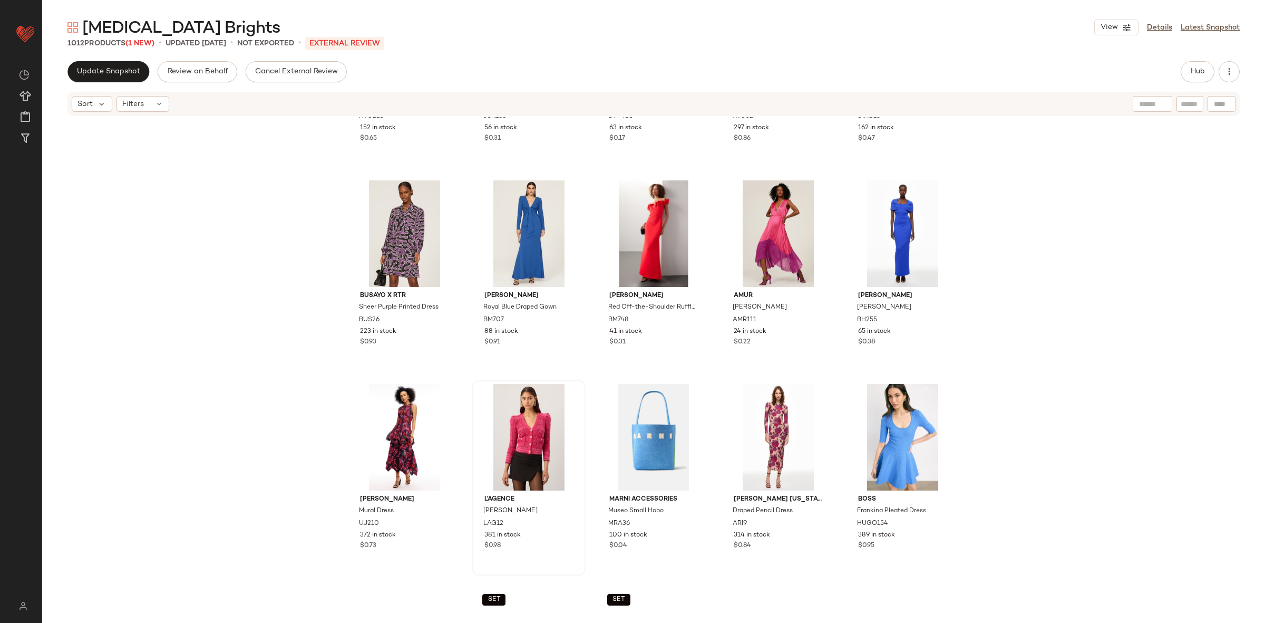
scroll to position [640, 0]
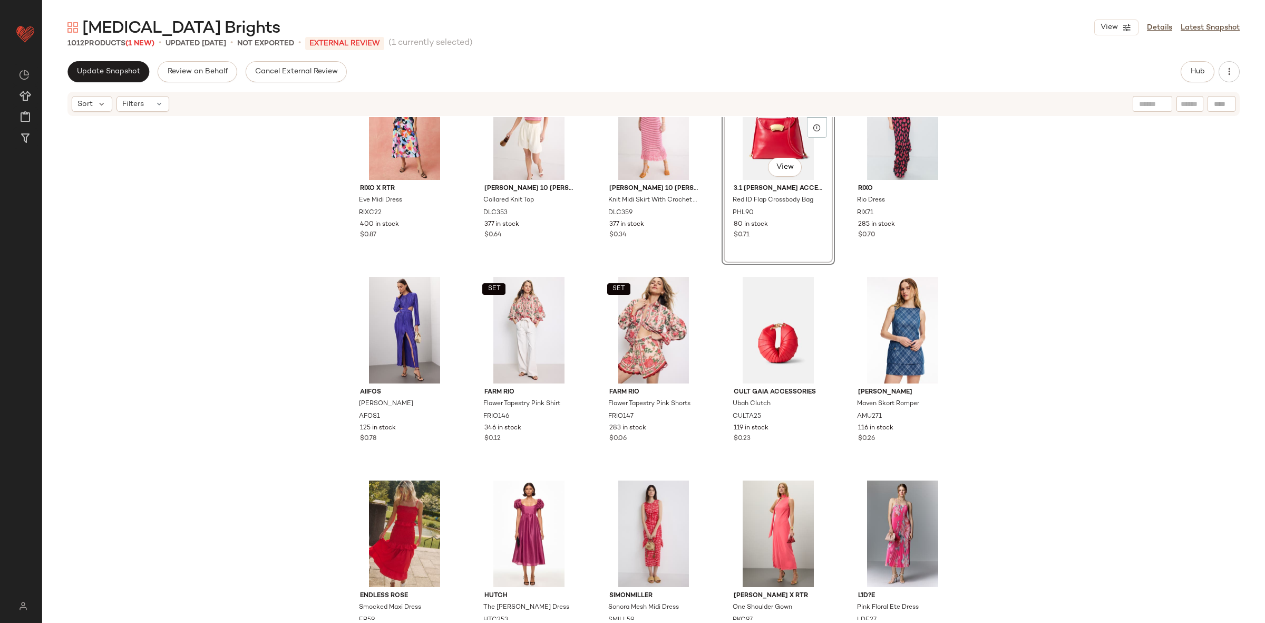
scroll to position [1279, 0]
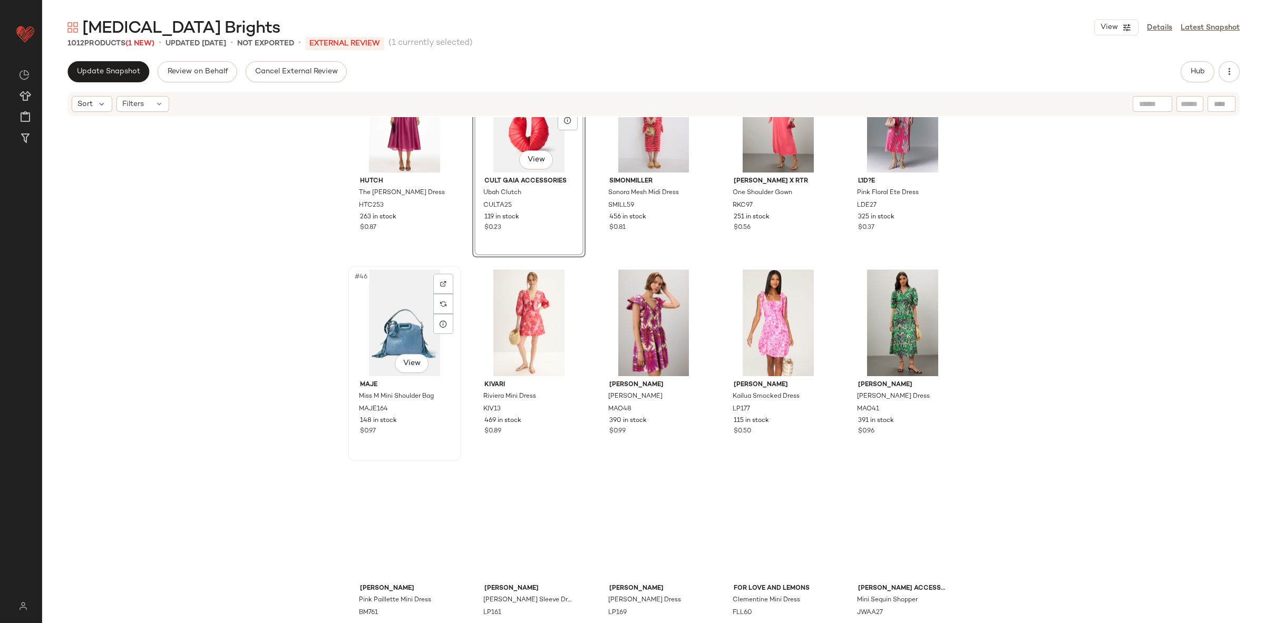
scroll to position [1739, 0]
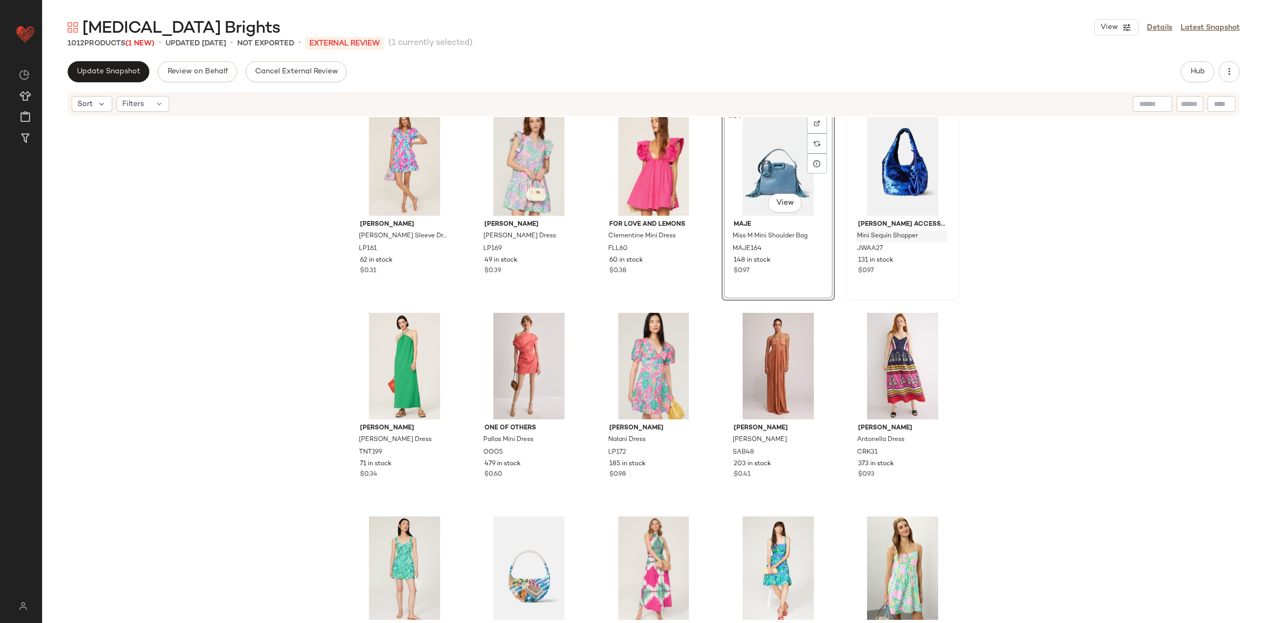
scroll to position [1986, 0]
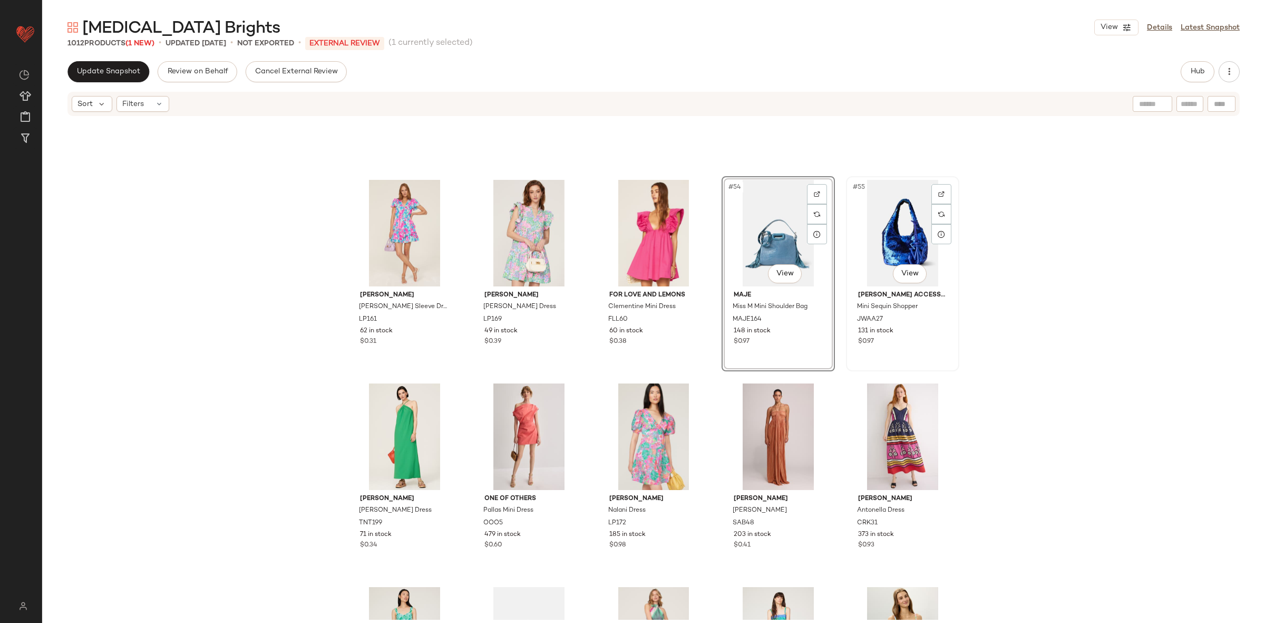
click at [898, 236] on div "#55 View" at bounding box center [903, 233] width 106 height 106
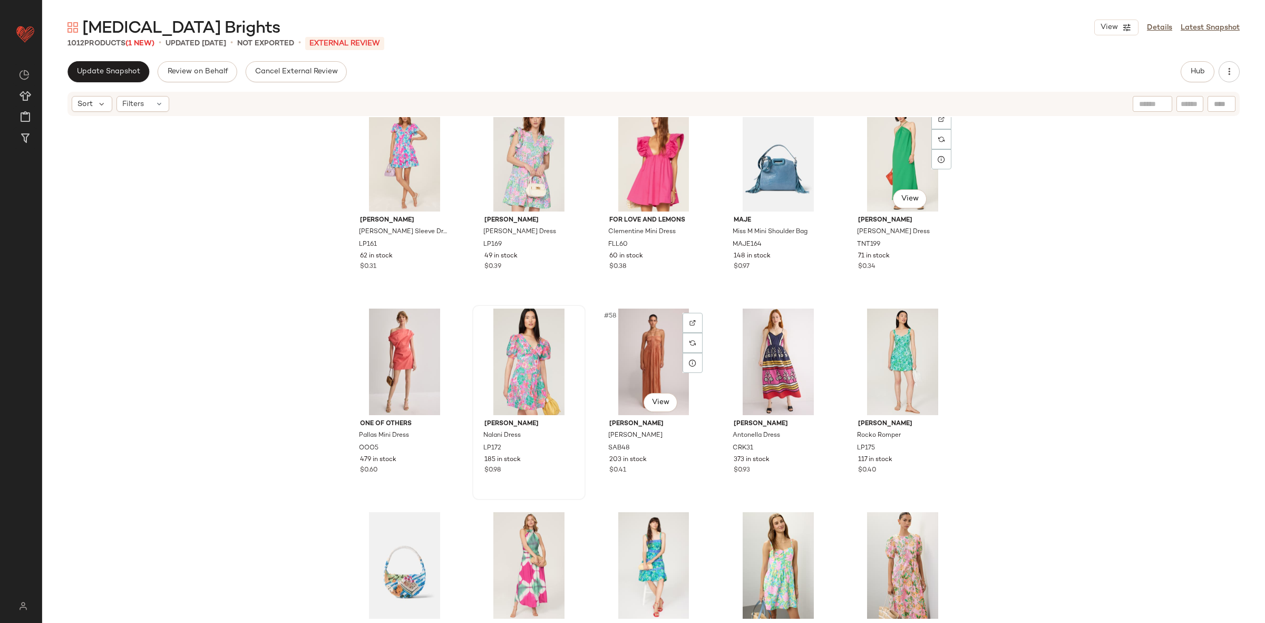
scroll to position [2118, 0]
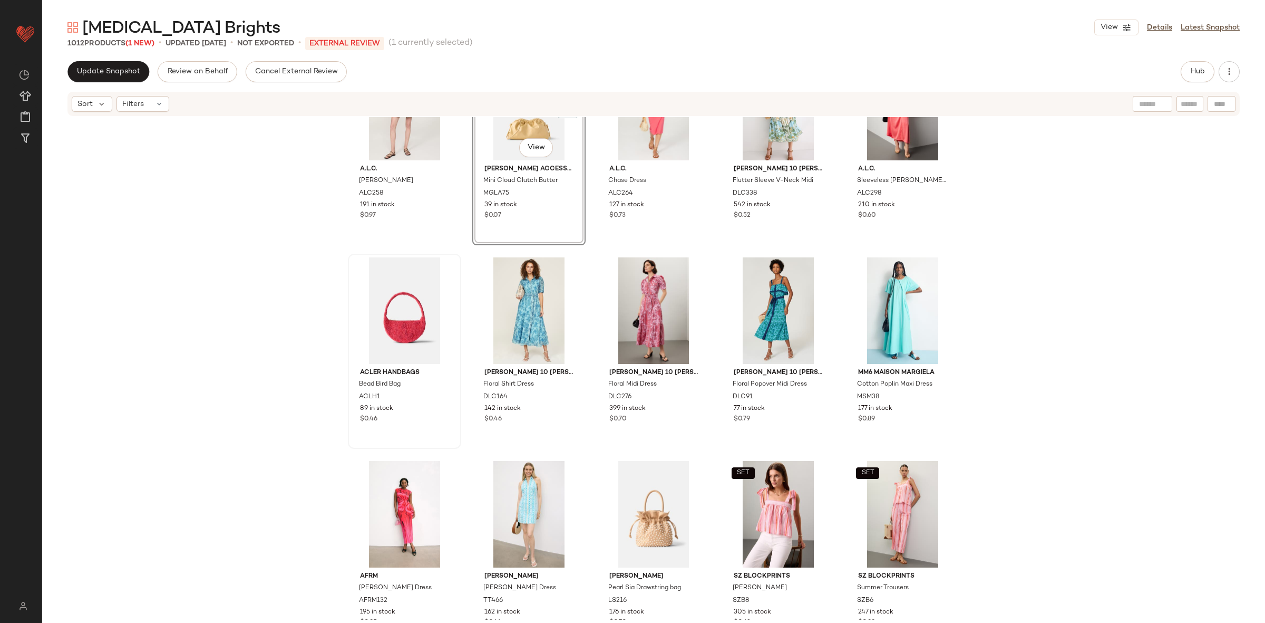
scroll to position [3369, 0]
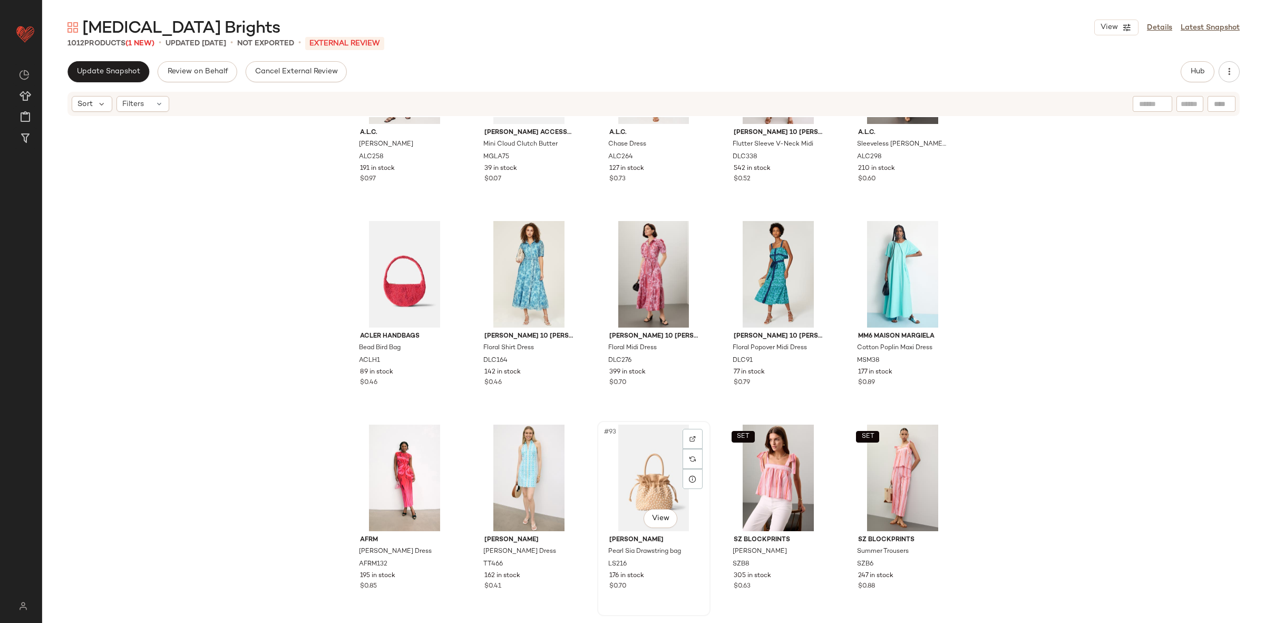
click at [657, 485] on div "#93 View" at bounding box center [654, 477] width 106 height 106
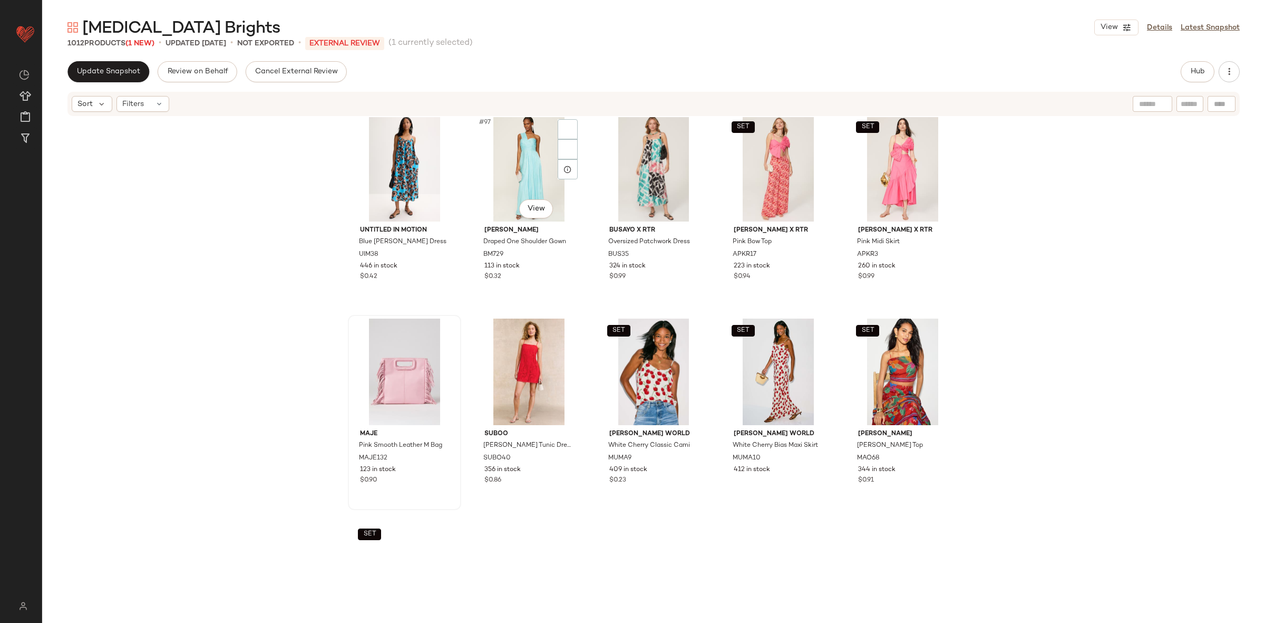
scroll to position [3921, 0]
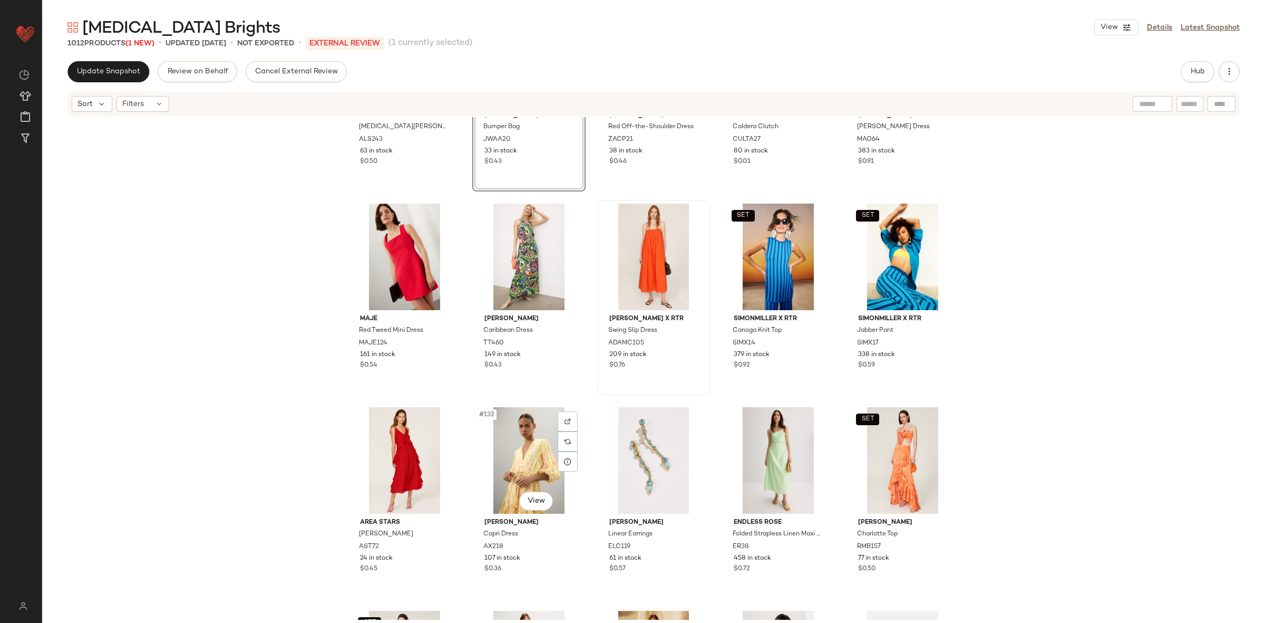
scroll to position [4868, 0]
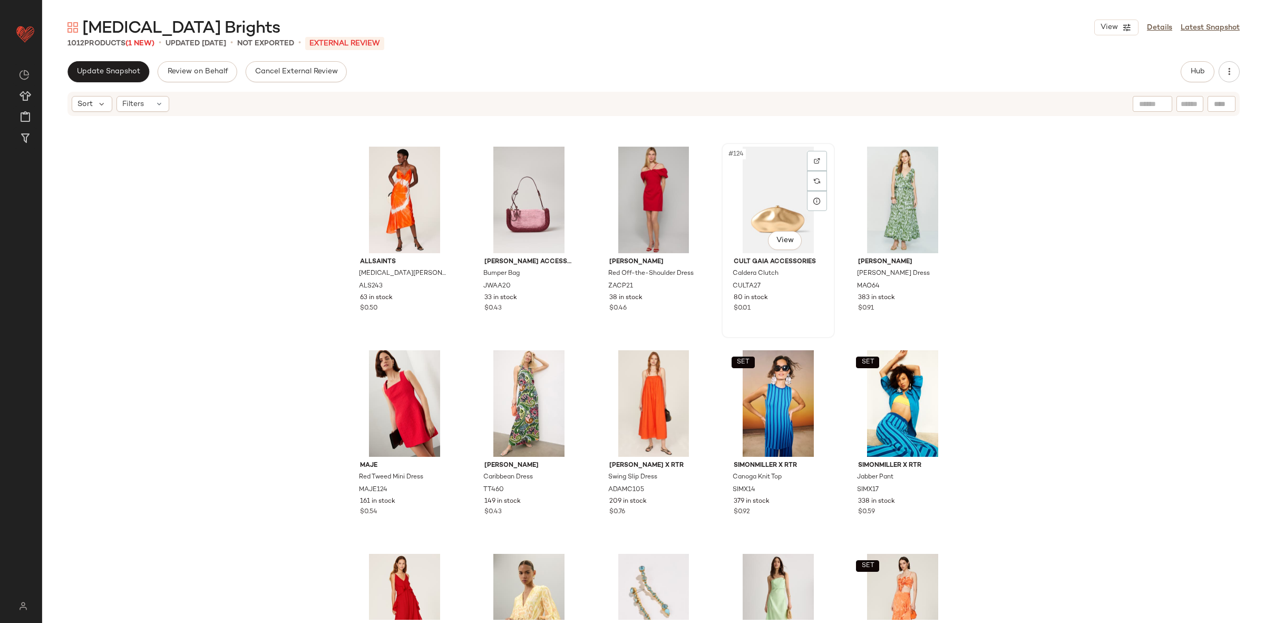
click at [764, 201] on div "#124 View" at bounding box center [778, 200] width 106 height 106
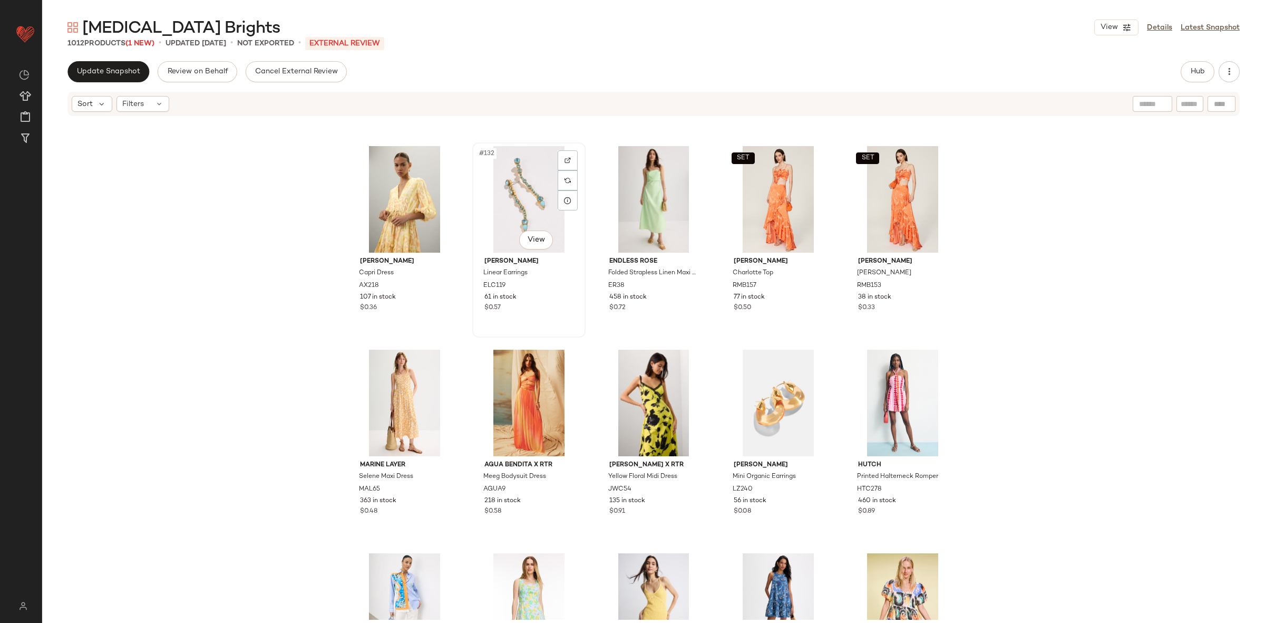
scroll to position [5274, 0]
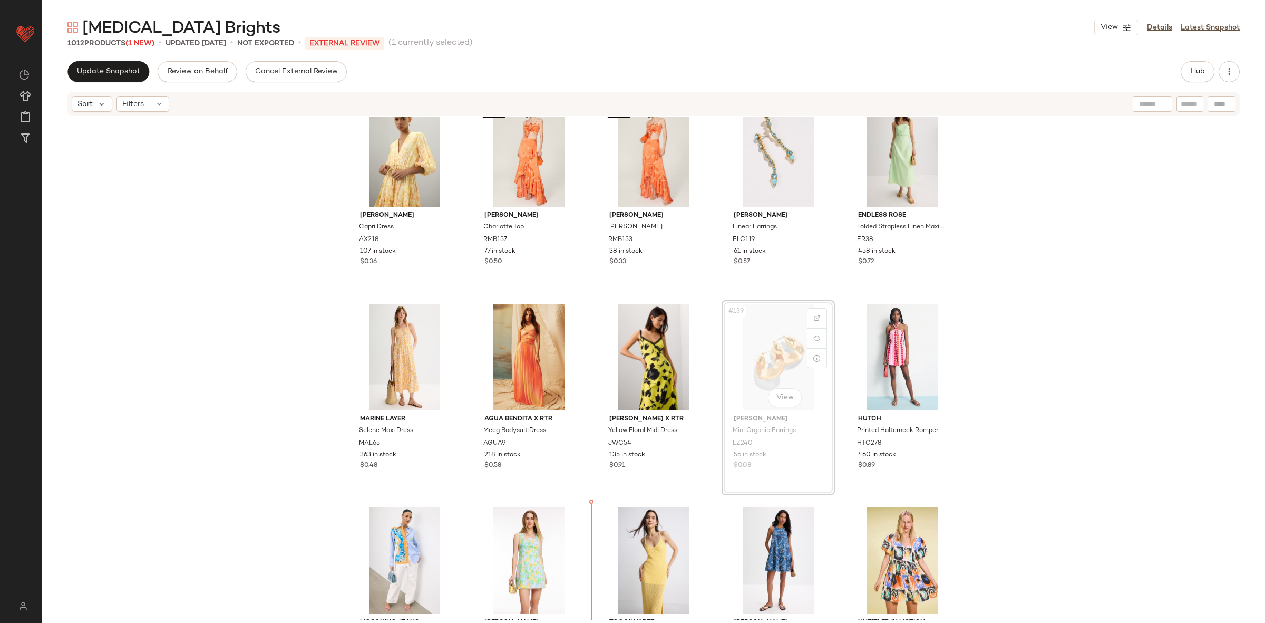
scroll to position [5351, 0]
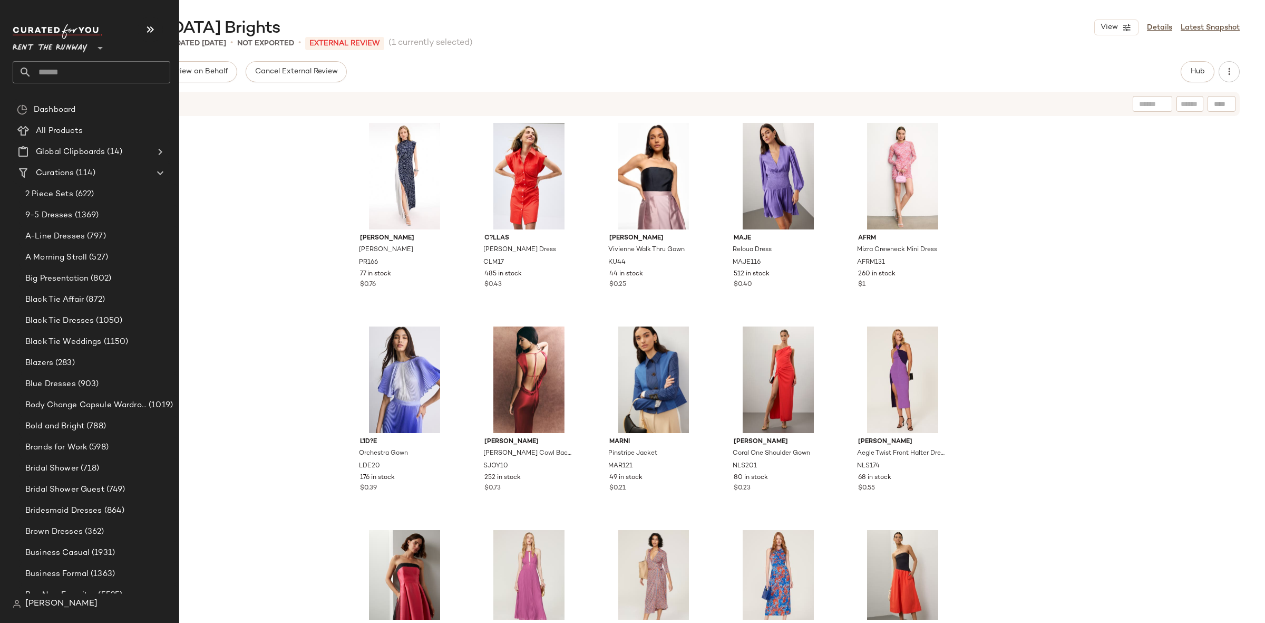
click at [226, 264] on div "Proenza Schouler Devyn Gown PR166 77 in stock $0.76 C?LLAS Robbie Shirt Dress C…" at bounding box center [653, 368] width 1223 height 502
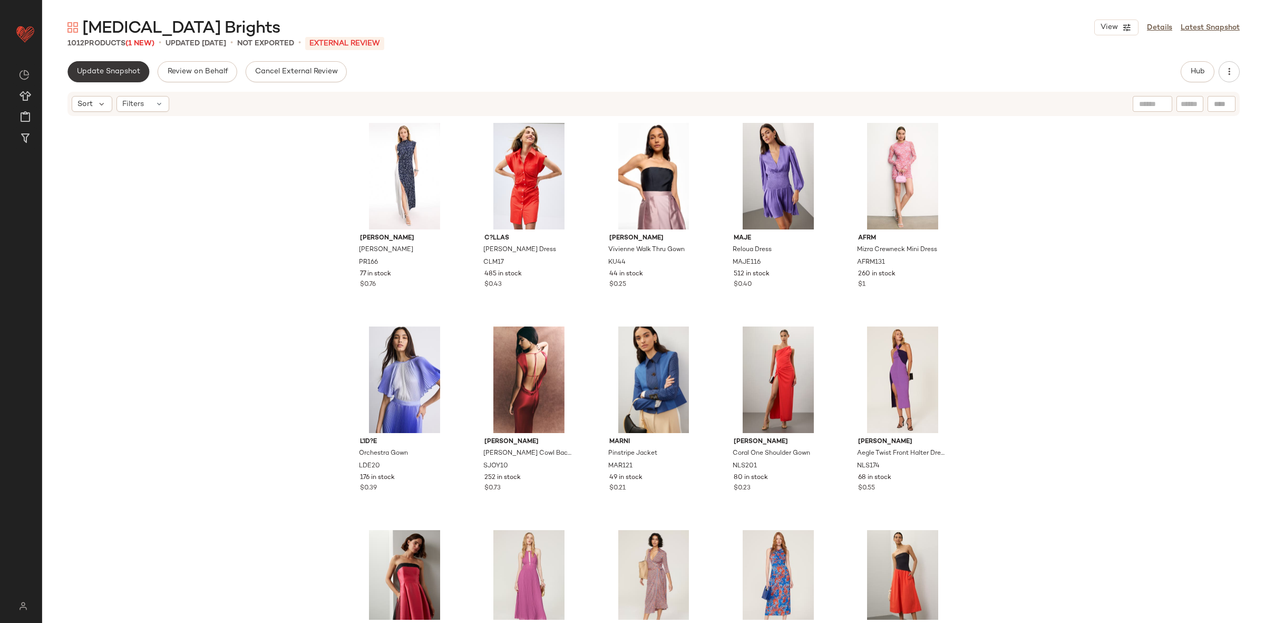
click at [117, 70] on span "Update Snapshot" at bounding box center [108, 71] width 64 height 8
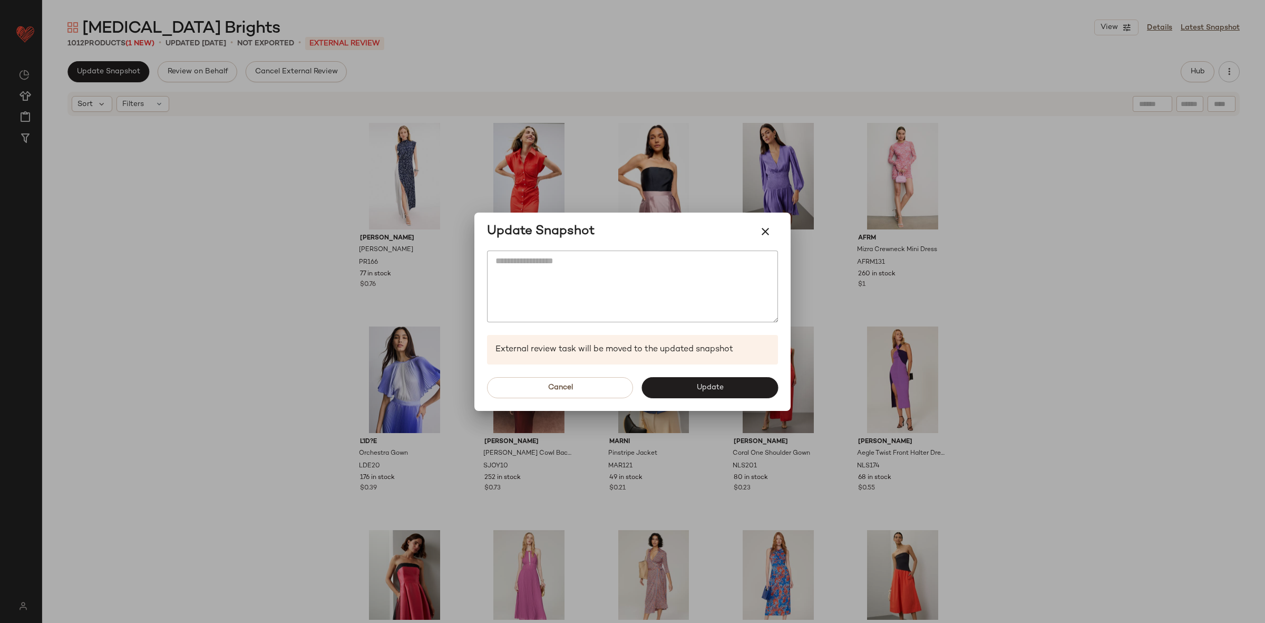
click at [710, 398] on div "Cancel Update" at bounding box center [632, 387] width 316 height 46
click at [708, 387] on span "Update" at bounding box center [709, 387] width 27 height 8
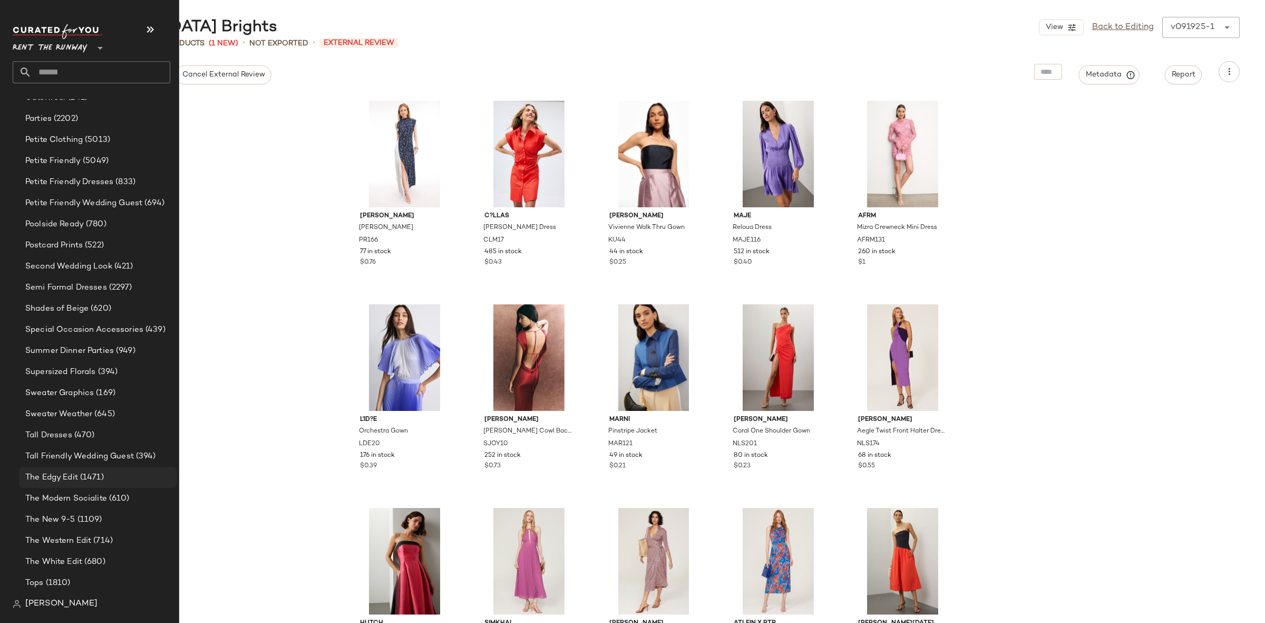
scroll to position [1639, 0]
click at [64, 587] on div "Tops (1810)" at bounding box center [98, 578] width 158 height 21
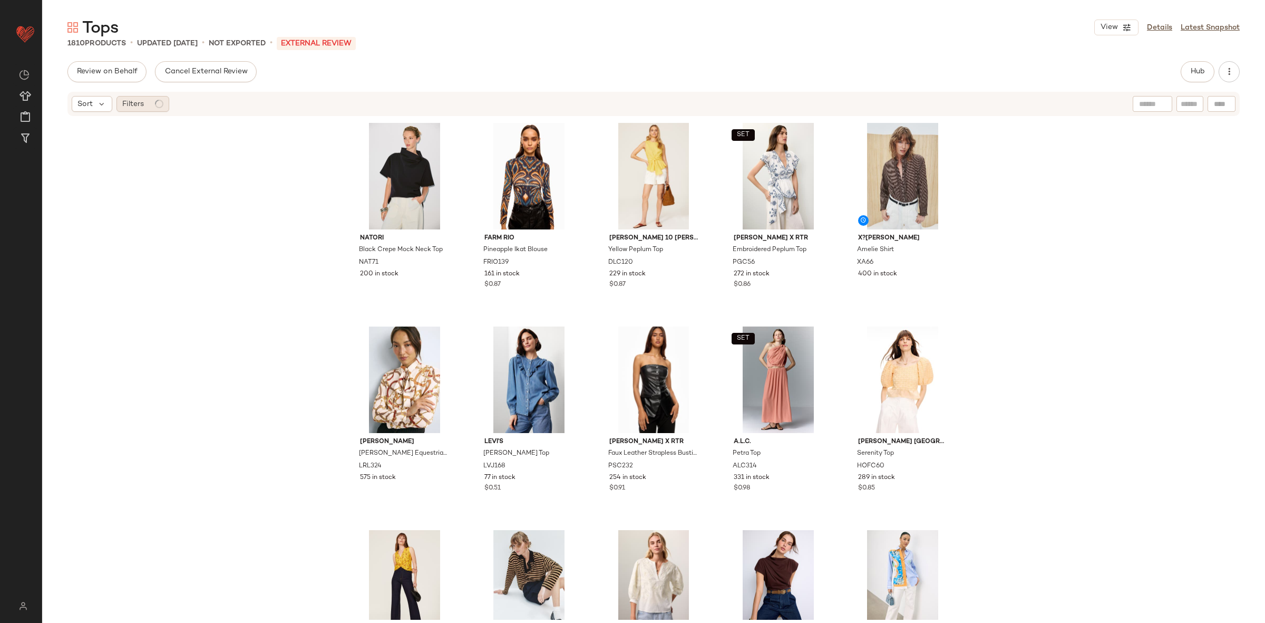
click at [150, 107] on div "Filters" at bounding box center [142, 104] width 53 height 16
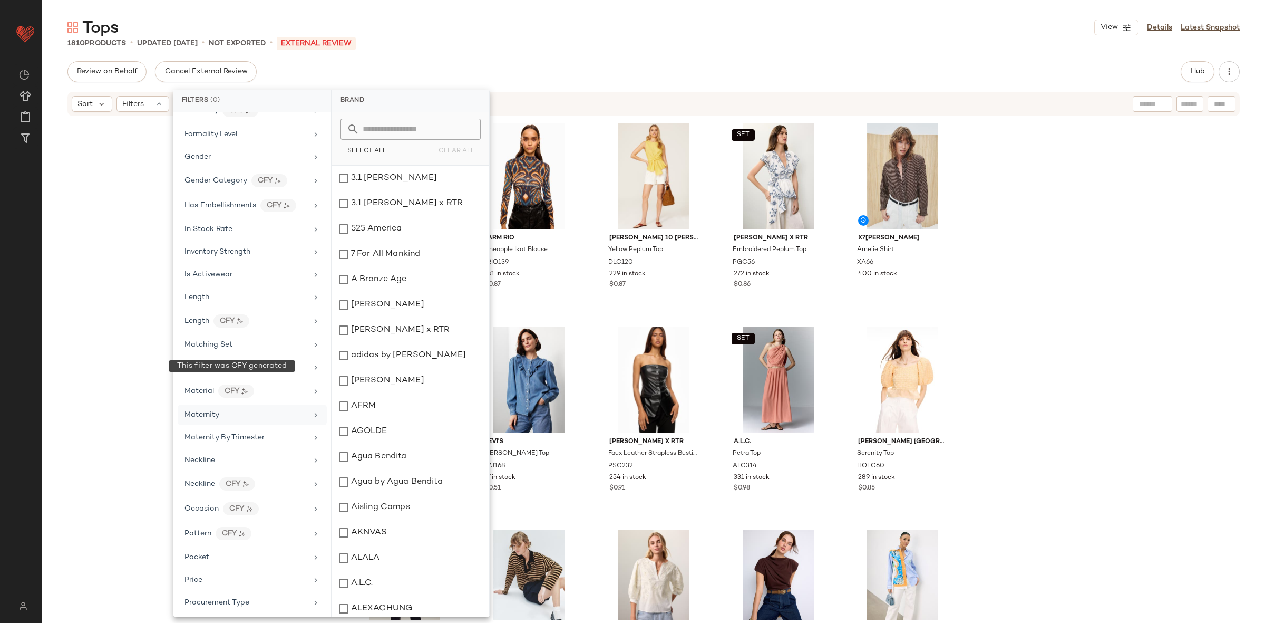
scroll to position [614, 0]
click at [209, 419] on div "Maternity" at bounding box center [201, 413] width 35 height 11
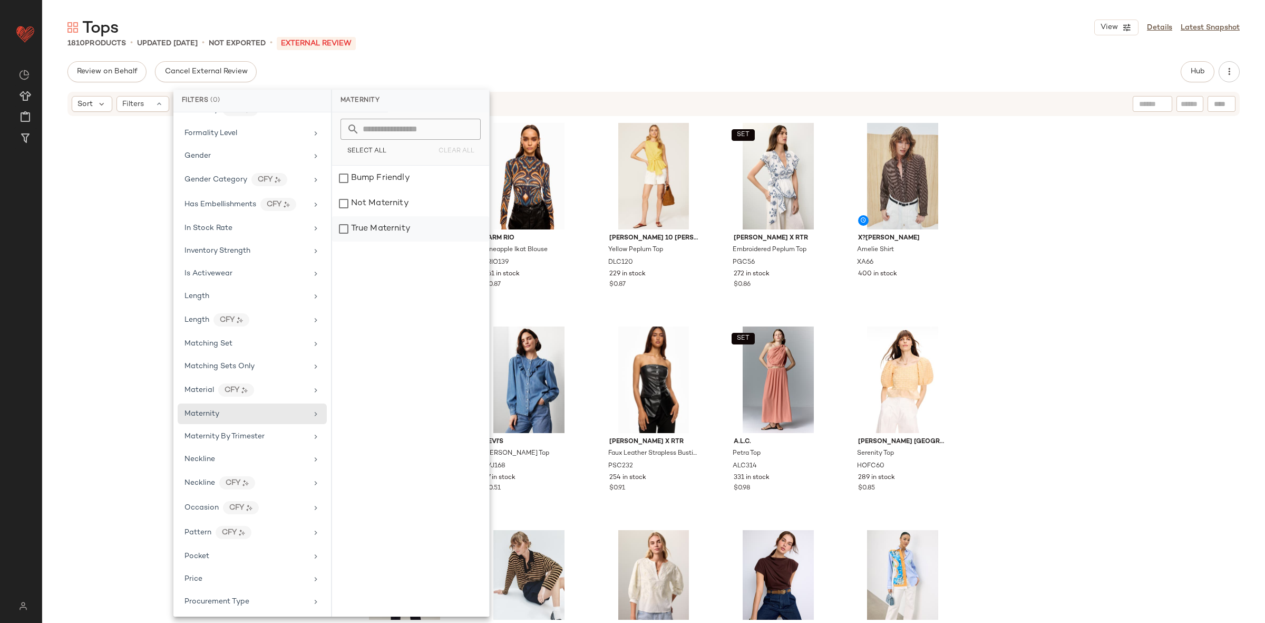
click at [398, 229] on div "True Maternity" at bounding box center [410, 228] width 157 height 25
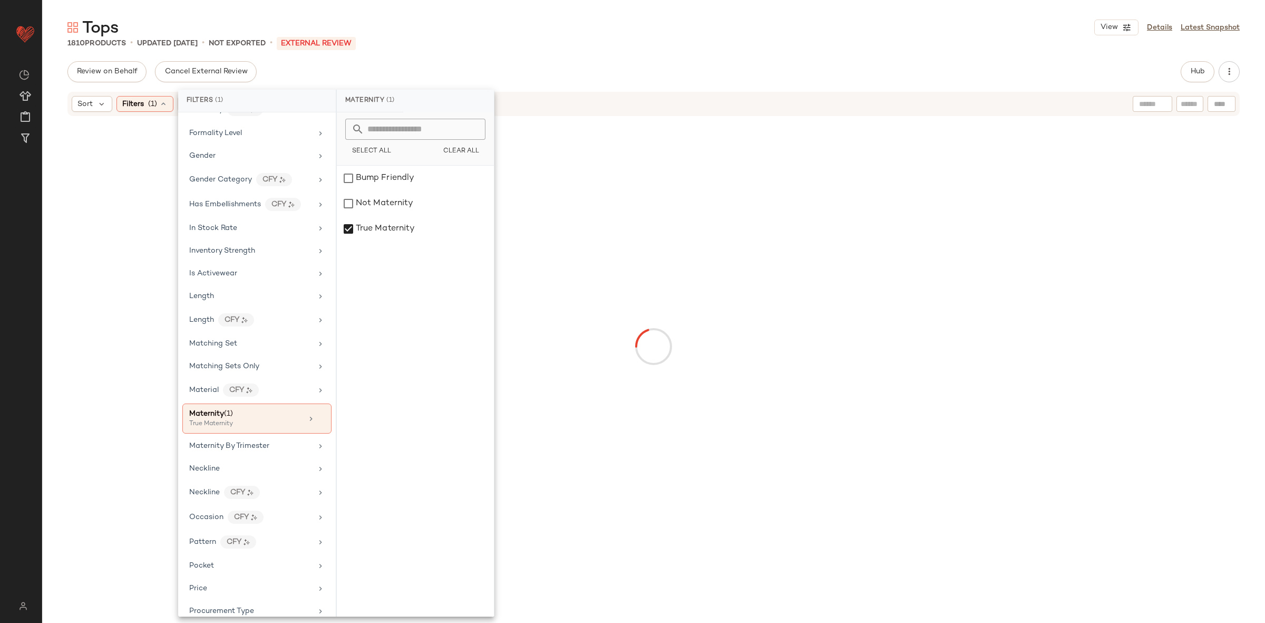
click at [98, 269] on div at bounding box center [653, 346] width 1223 height 458
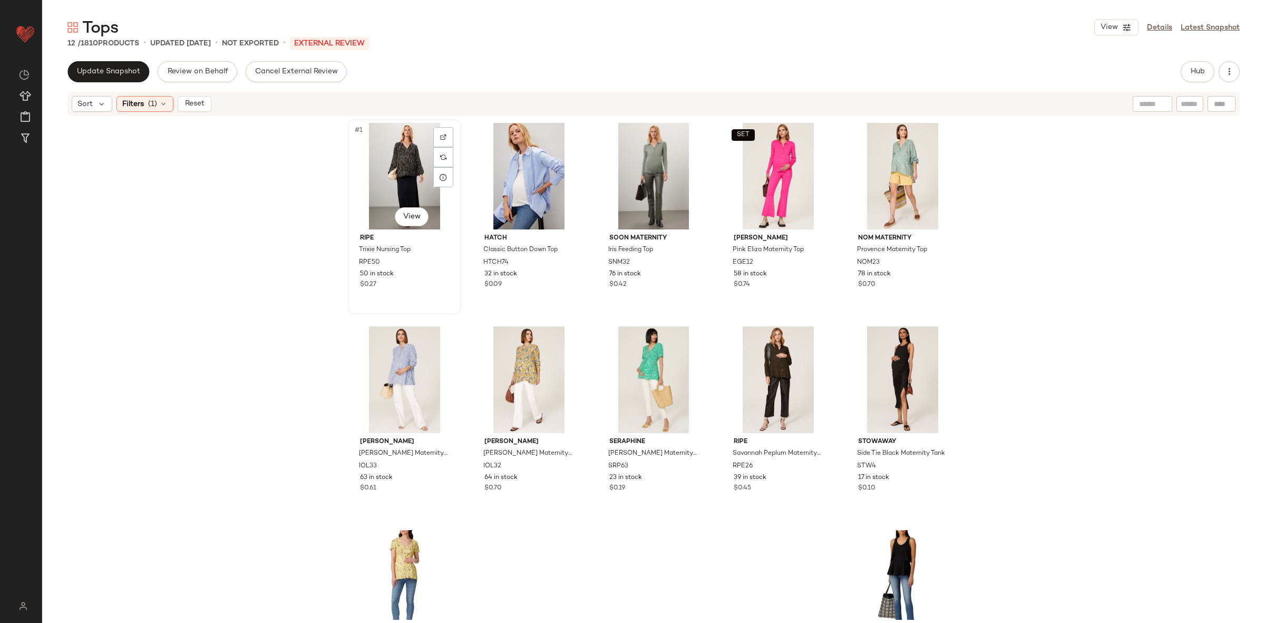
click at [373, 178] on div "#1 View" at bounding box center [405, 176] width 106 height 106
click at [890, 559] on div "#12 View" at bounding box center [903, 583] width 106 height 106
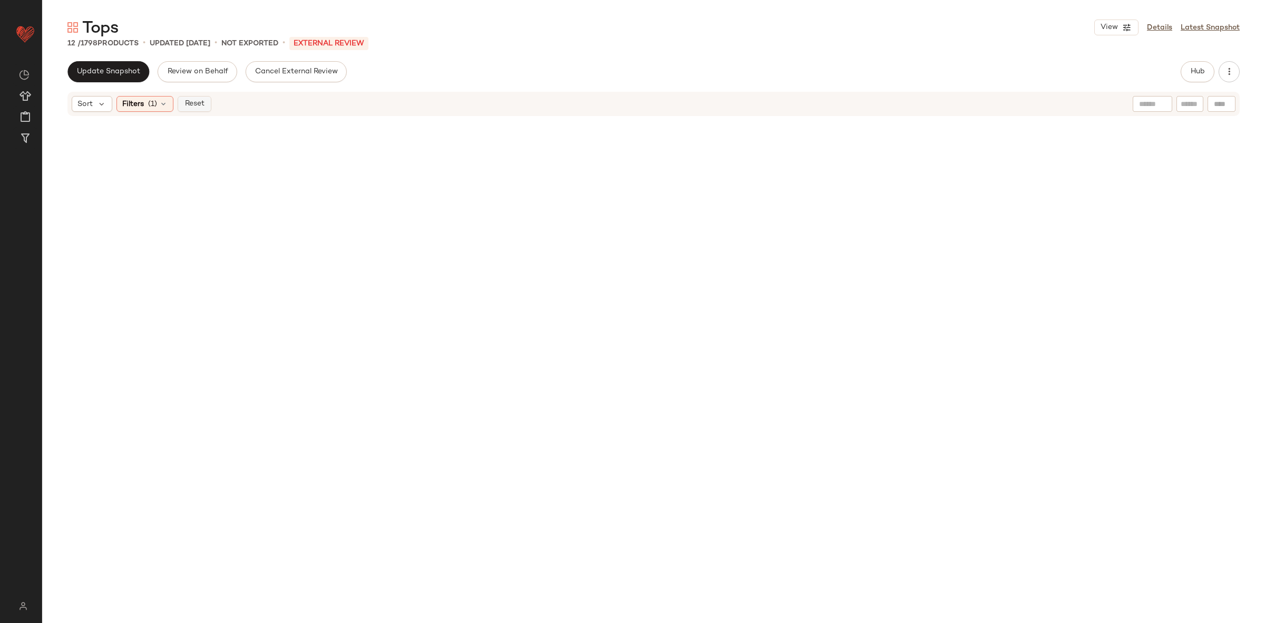
drag, startPoint x: 198, startPoint y: 113, endPoint x: 197, endPoint y: 103, distance: 10.7
click at [197, 103] on div "Sort Filters (1) Reset" at bounding box center [653, 104] width 1172 height 24
click at [197, 101] on span "Reset" at bounding box center [194, 104] width 20 height 8
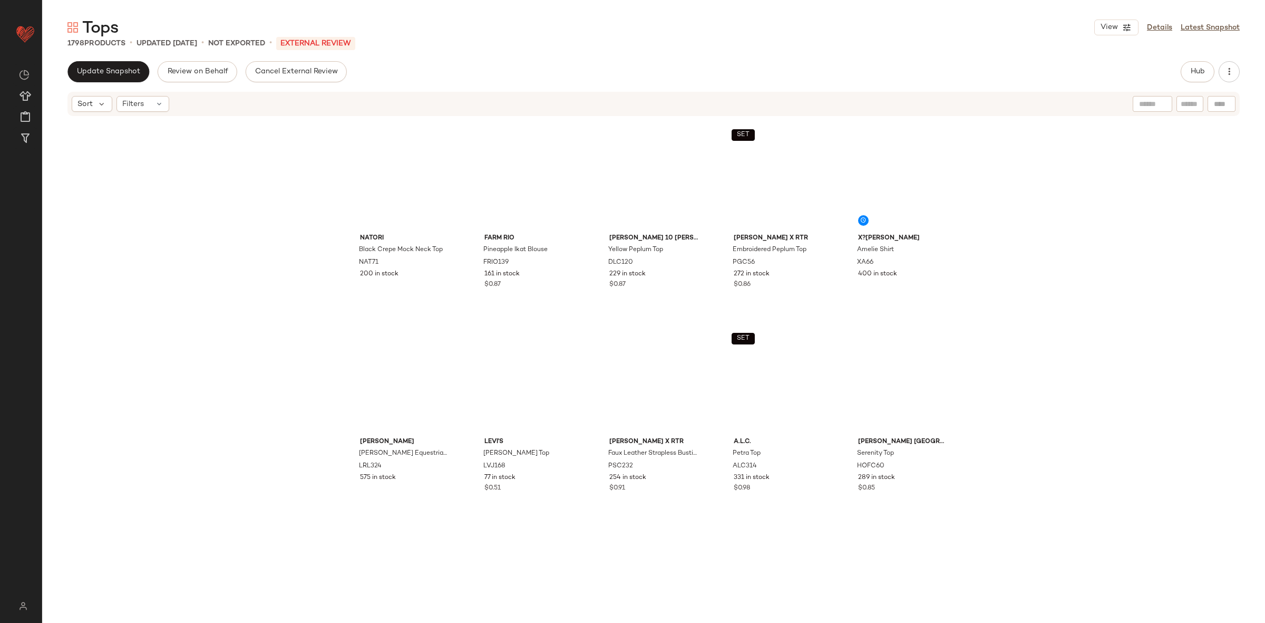
click at [118, 72] on span "Update Snapshot" at bounding box center [108, 71] width 64 height 8
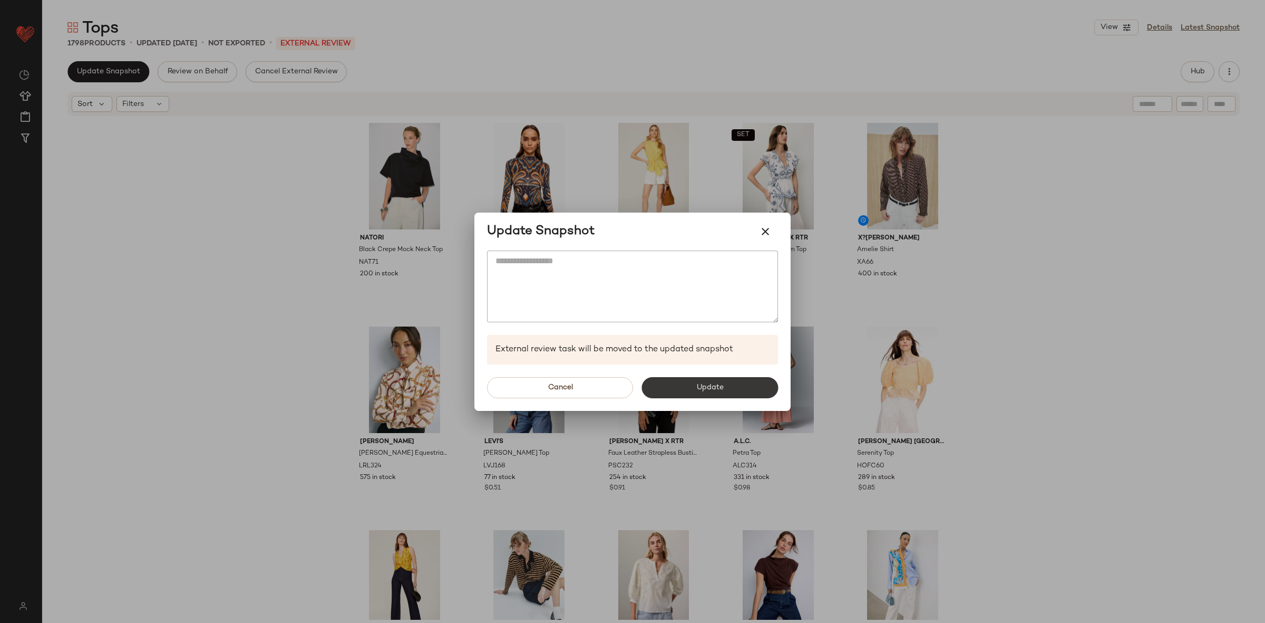
click at [717, 387] on span "Update" at bounding box center [709, 387] width 27 height 8
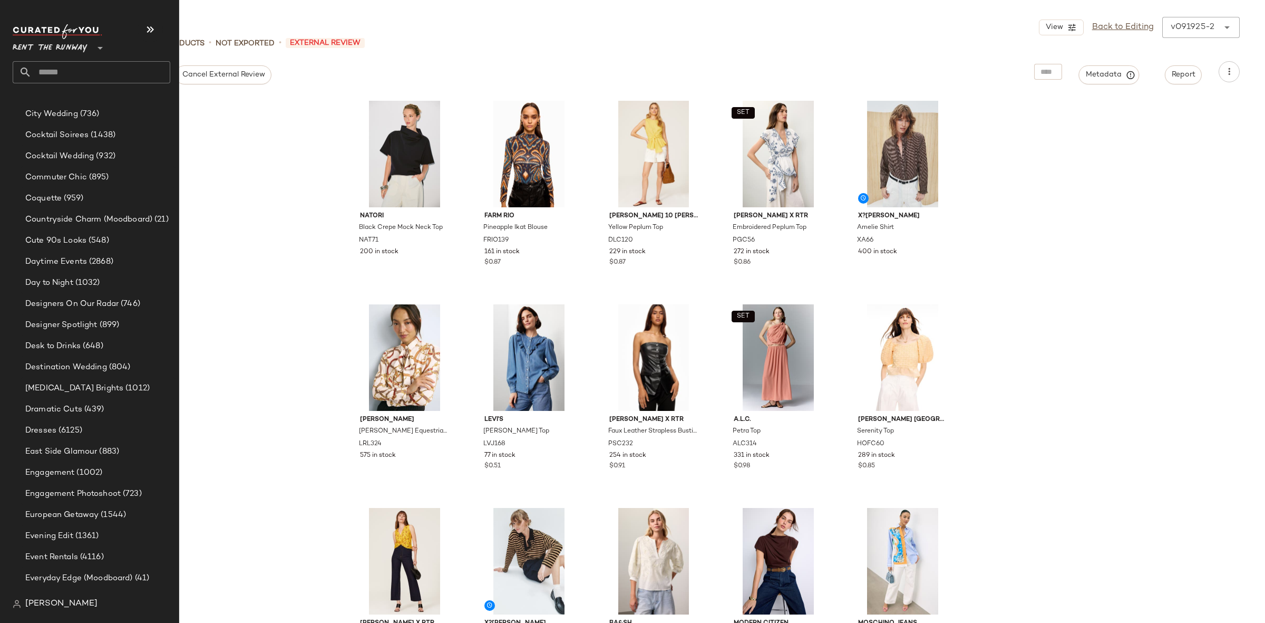
scroll to position [752, 0]
click at [53, 281] on span "Dresses" at bounding box center [40, 286] width 31 height 12
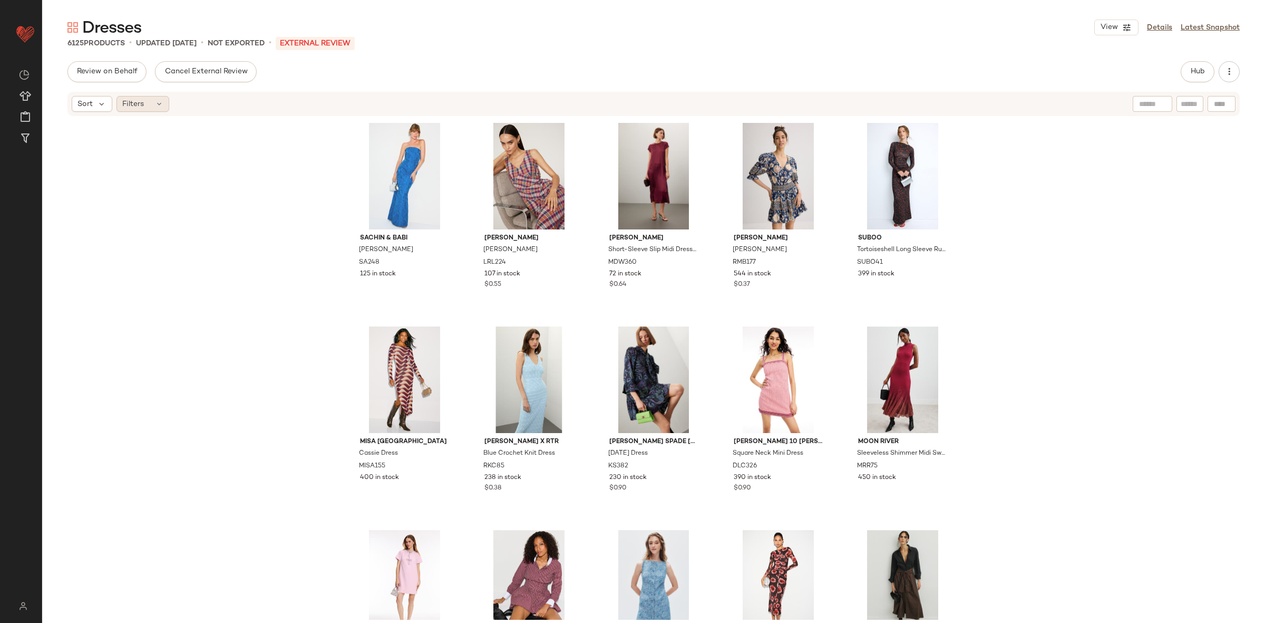
click at [142, 107] on span "Filters" at bounding box center [133, 104] width 22 height 11
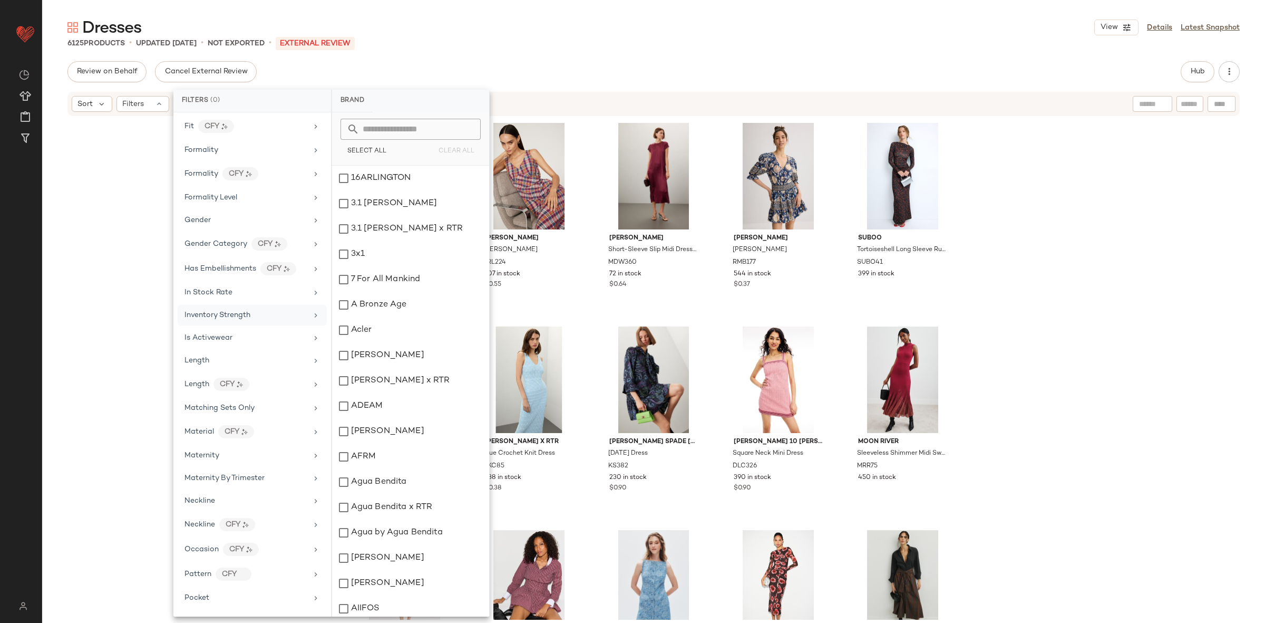
scroll to position [567, 0]
click at [231, 443] on div "Maternity" at bounding box center [245, 438] width 123 height 11
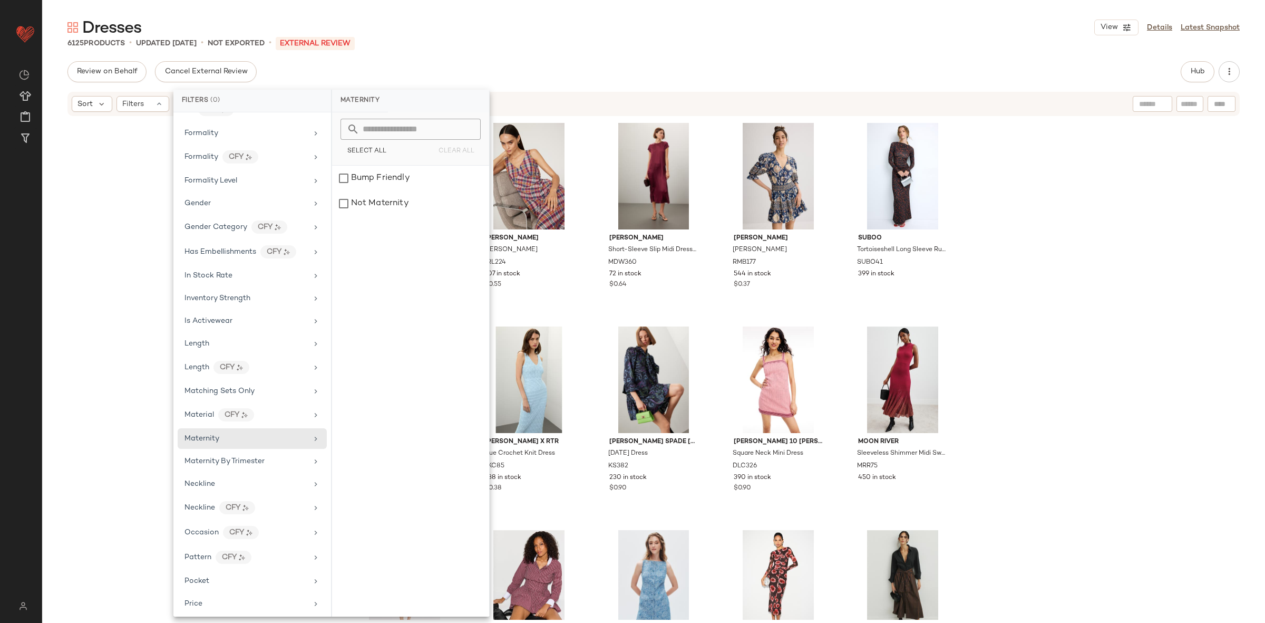
click at [112, 280] on div "Sachin & Babi Sophia Gown SA248 125 in stock [PERSON_NAME] [PERSON_NAME] Dress …" at bounding box center [653, 368] width 1223 height 502
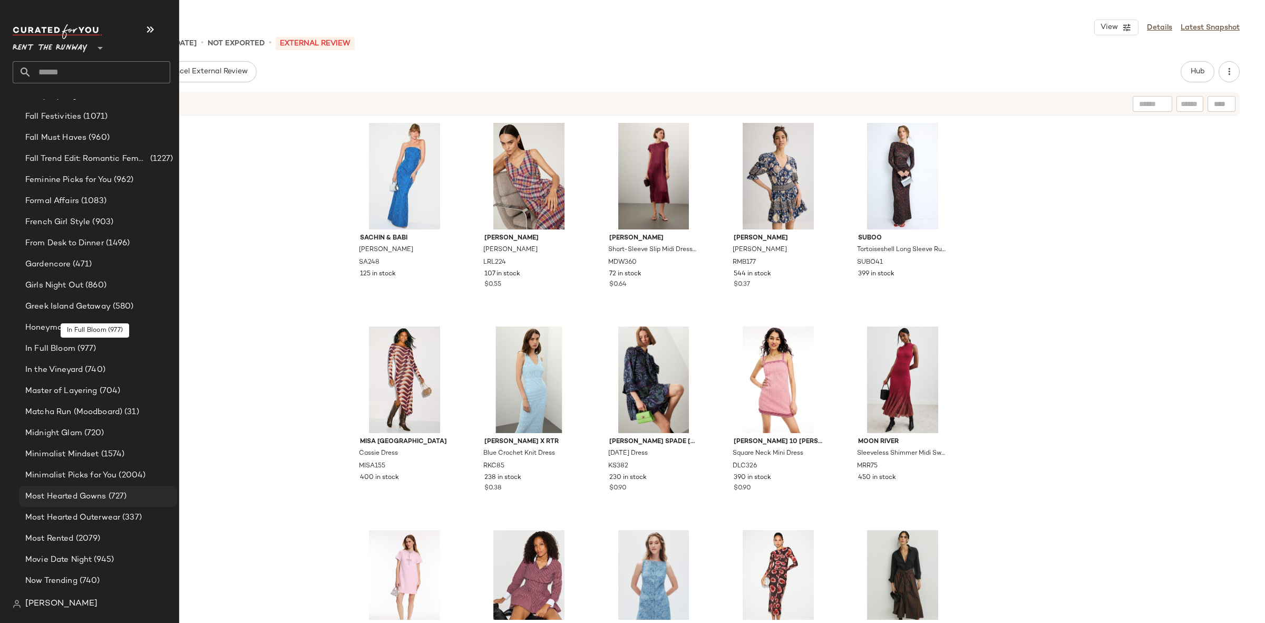
scroll to position [0, 0]
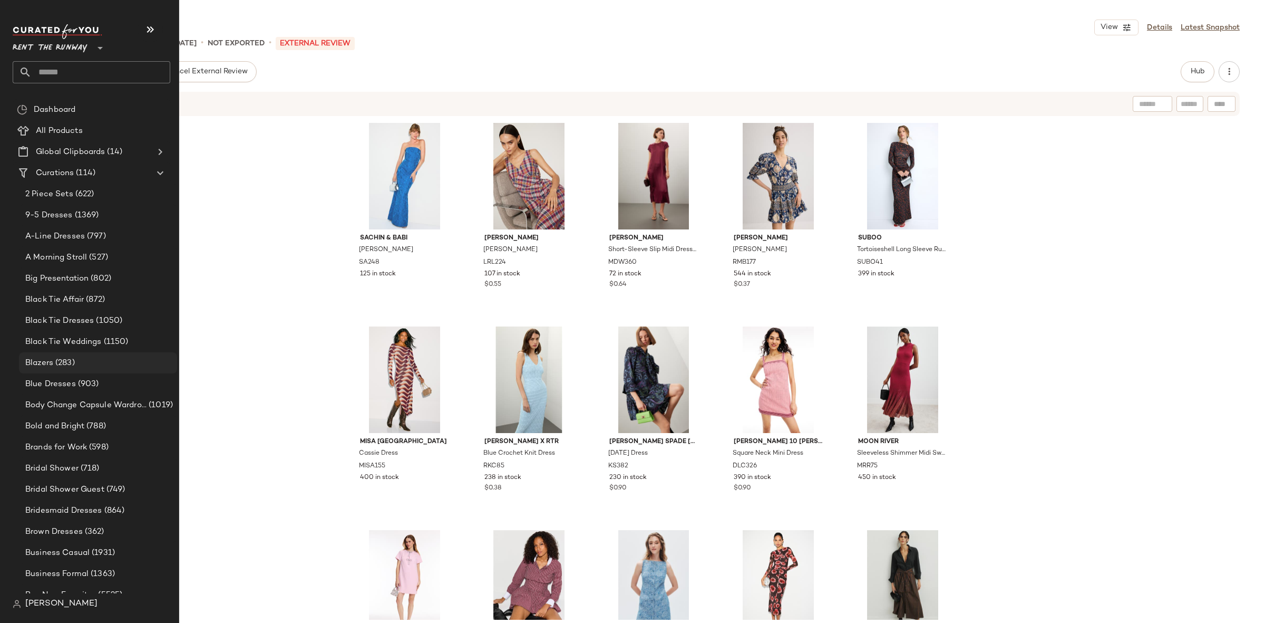
click at [72, 357] on span "(283)" at bounding box center [64, 363] width 22 height 12
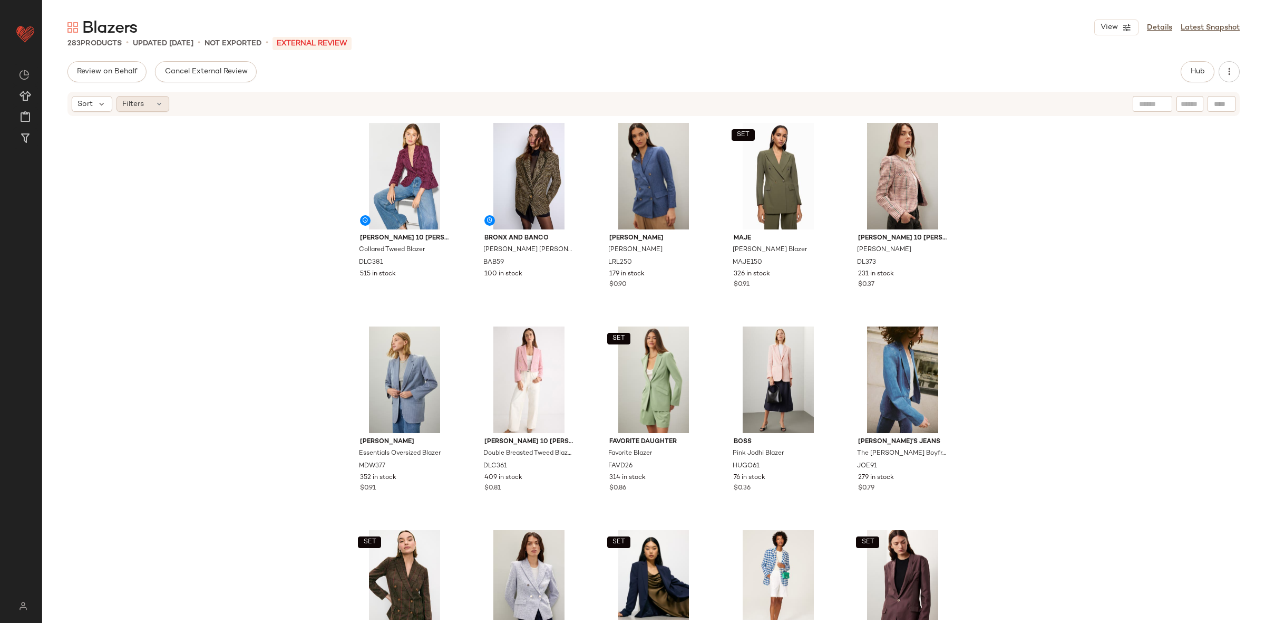
click at [156, 103] on icon at bounding box center [159, 104] width 8 height 8
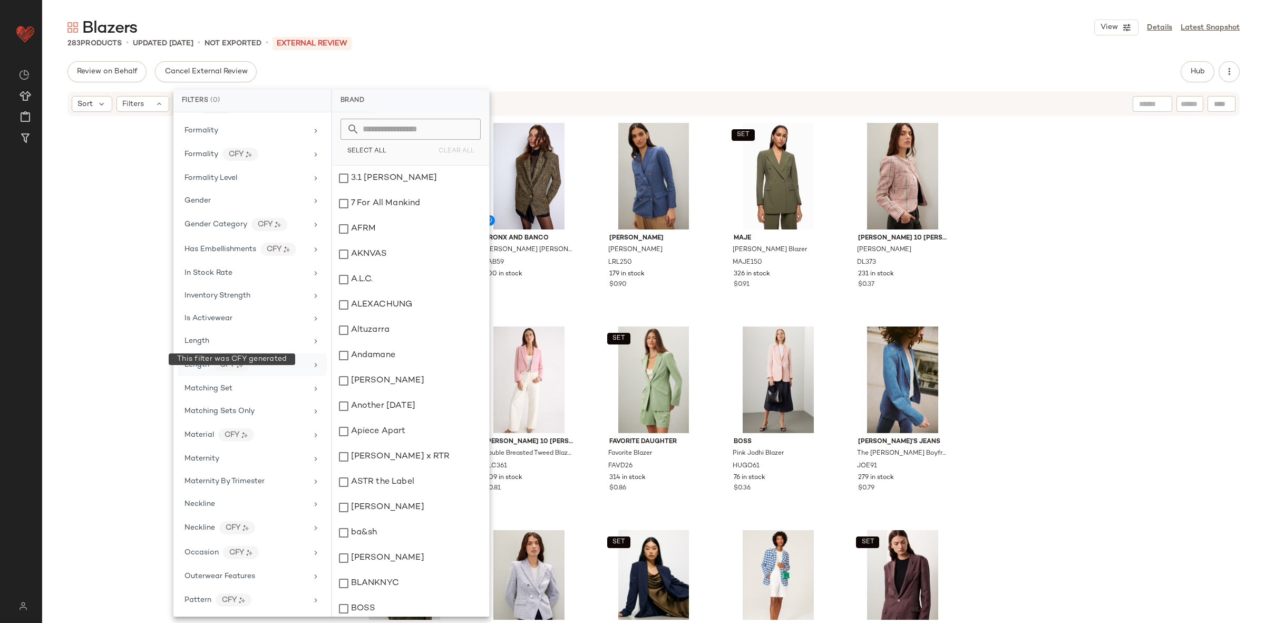
scroll to position [571, 0]
click at [237, 467] on div "Maternity" at bounding box center [252, 456] width 149 height 21
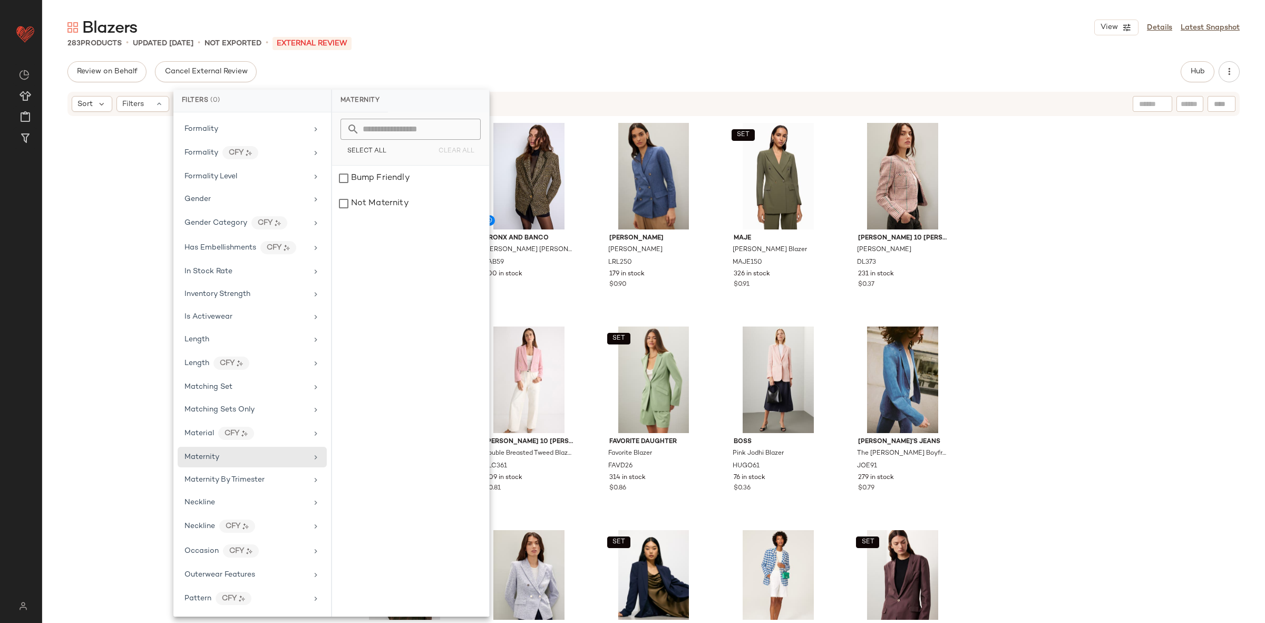
click at [151, 332] on div "[PERSON_NAME] 10 [PERSON_NAME] x RTR Collared Tweed Blazer DLC381 515 in stock …" at bounding box center [653, 368] width 1223 height 502
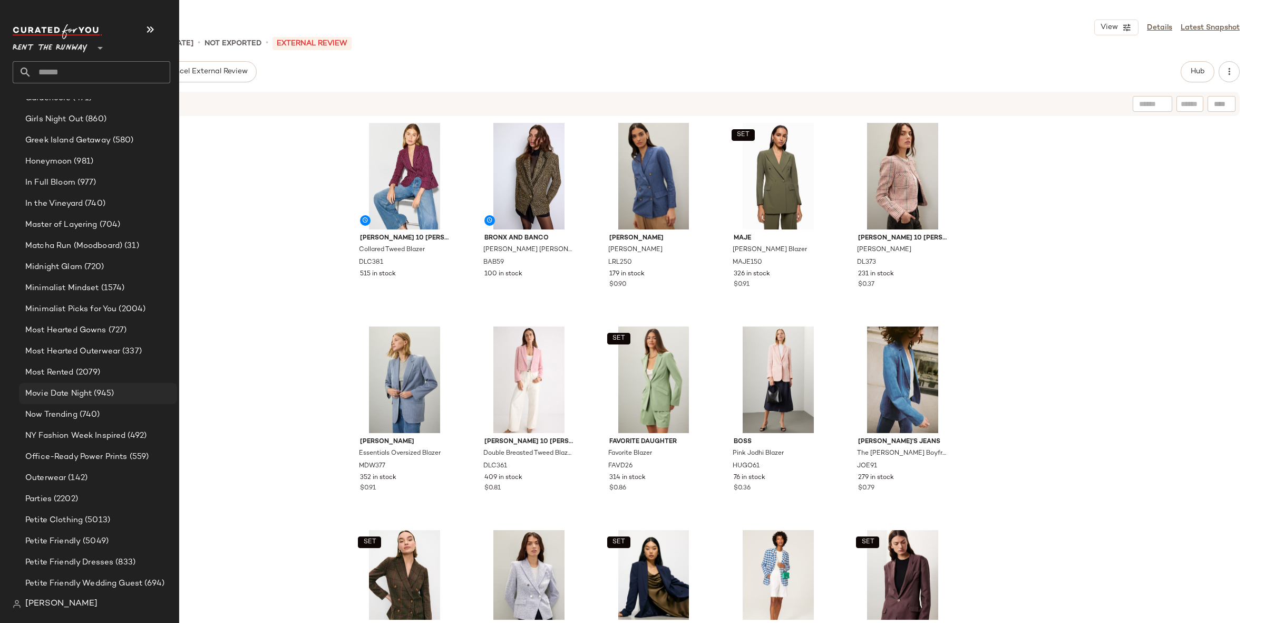
scroll to position [1265, 0]
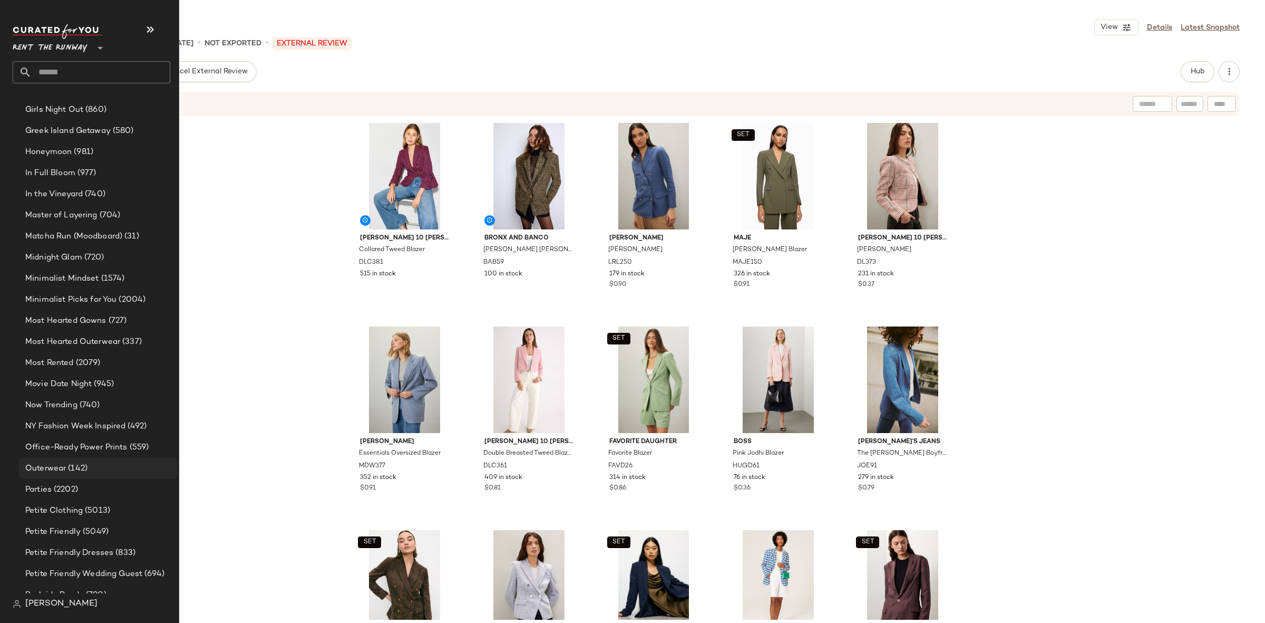
click at [81, 474] on div "Outerwear (142)" at bounding box center [98, 468] width 158 height 21
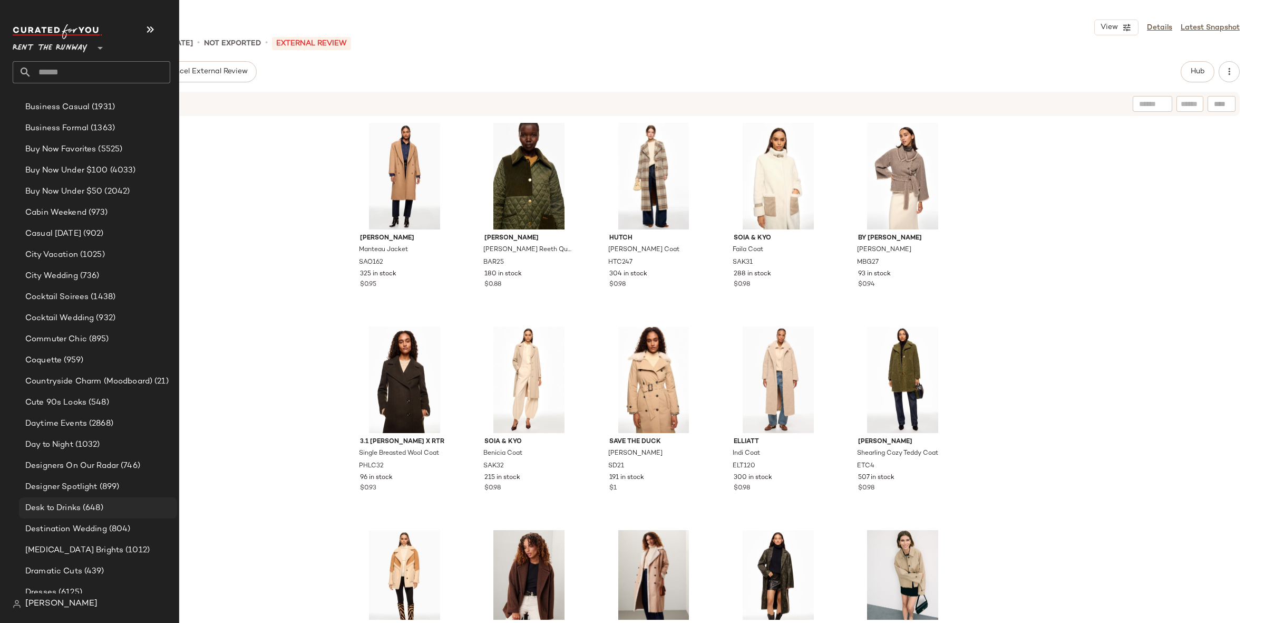
scroll to position [453, 0]
click at [76, 576] on div "Dresses (6125)" at bounding box center [98, 583] width 158 height 21
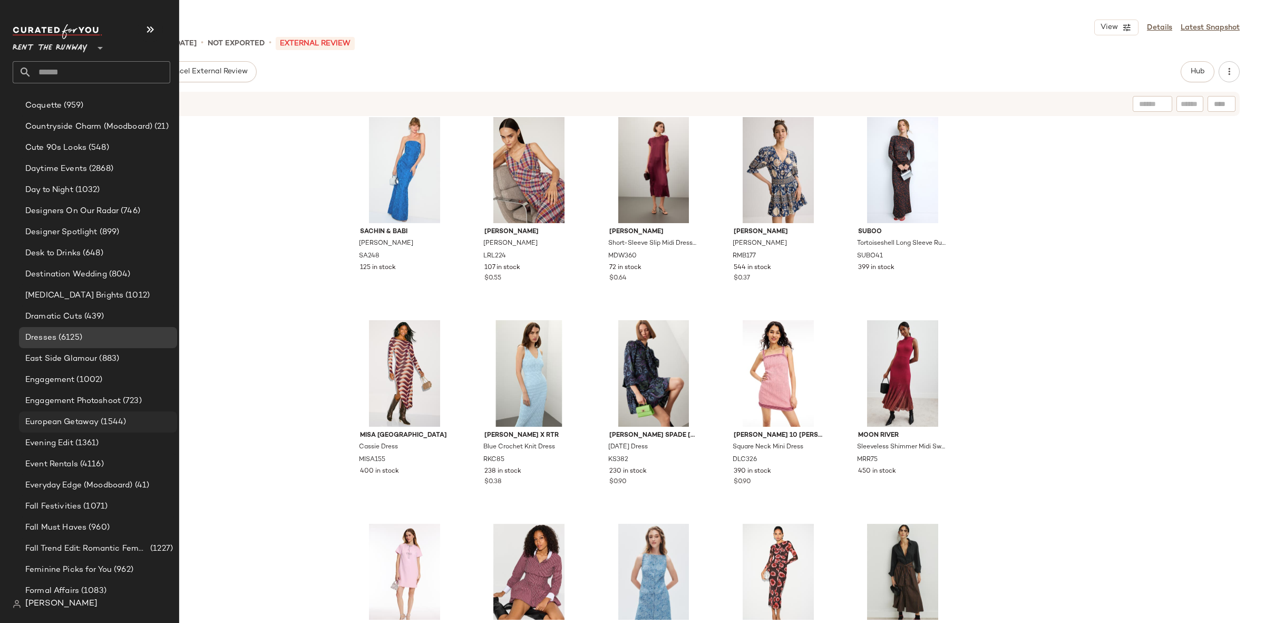
scroll to position [702, 0]
click at [96, 454] on div "Event Rentals (4116)" at bounding box center [98, 462] width 158 height 21
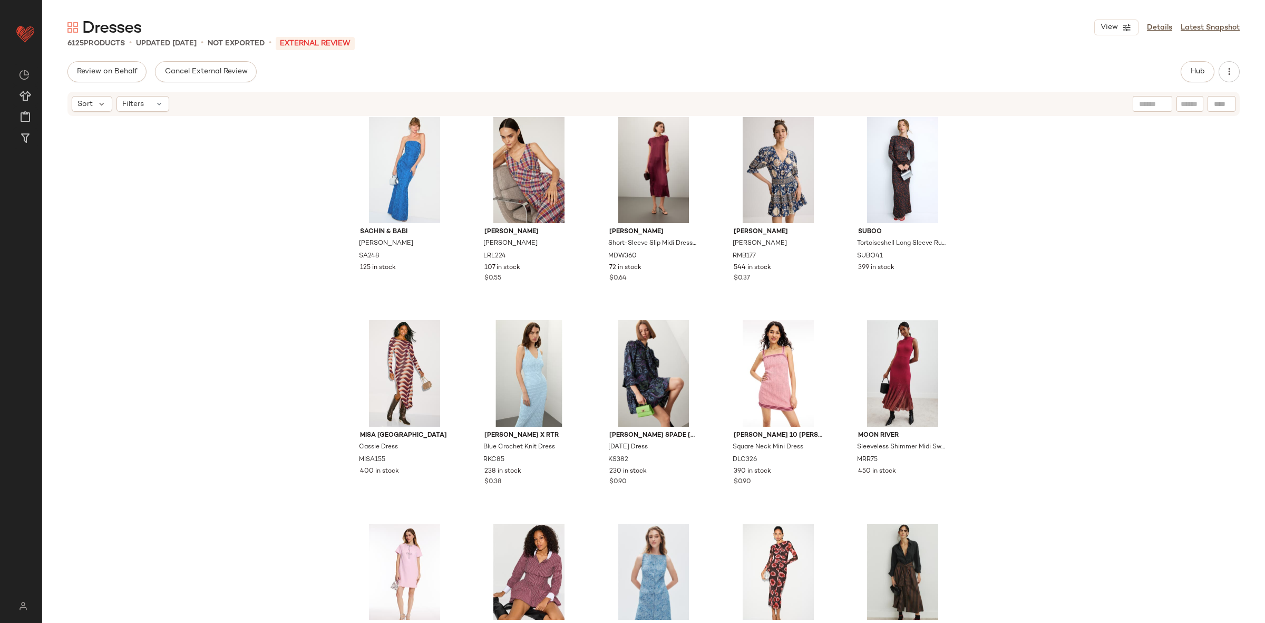
scroll to position [0, 0]
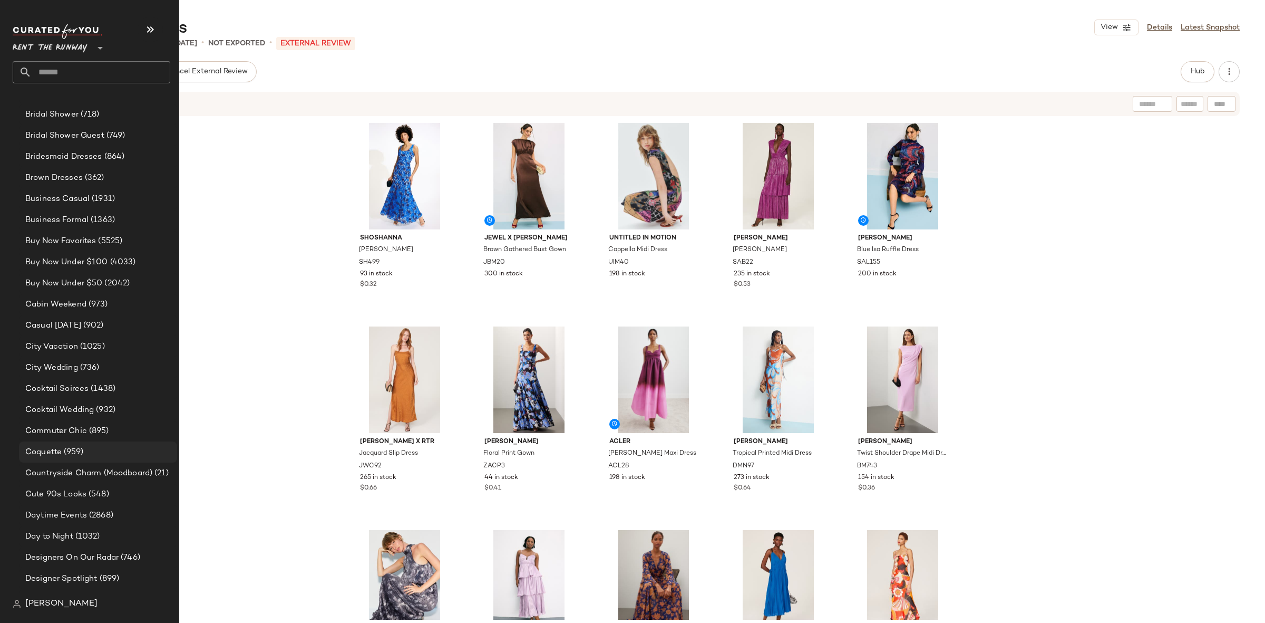
scroll to position [362, 0]
click at [86, 435] on div "Coquette (959)" at bounding box center [98, 443] width 158 height 21
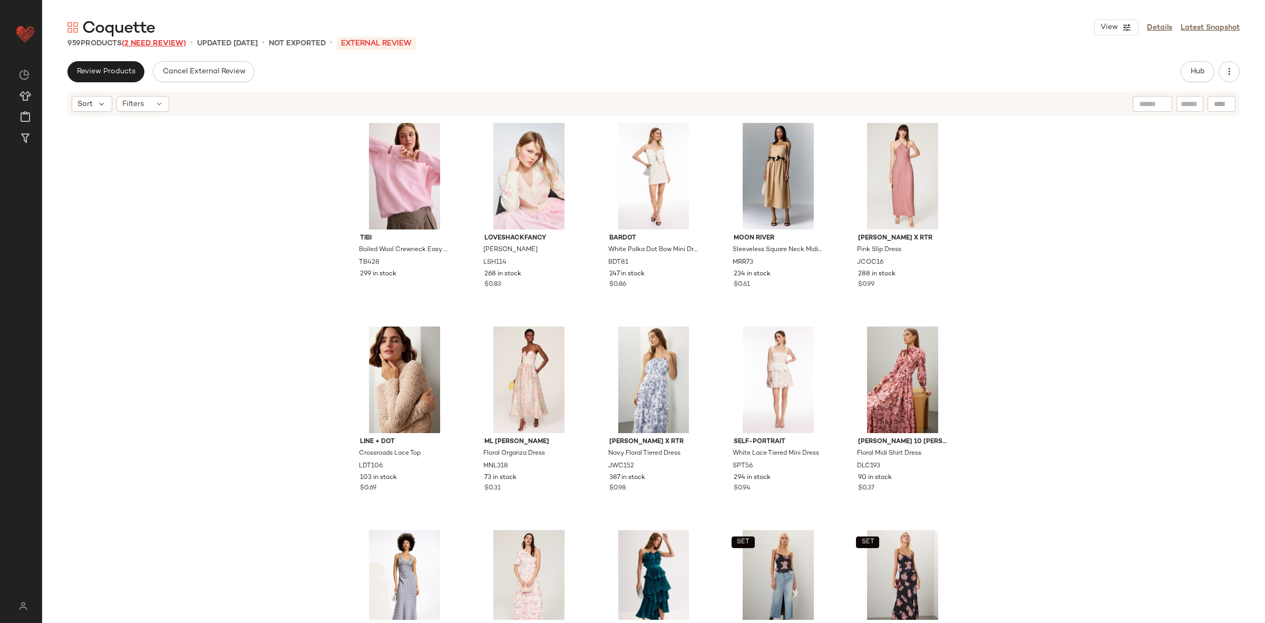
click at [184, 43] on span "(2 Need Review)" at bounding box center [154, 44] width 64 height 8
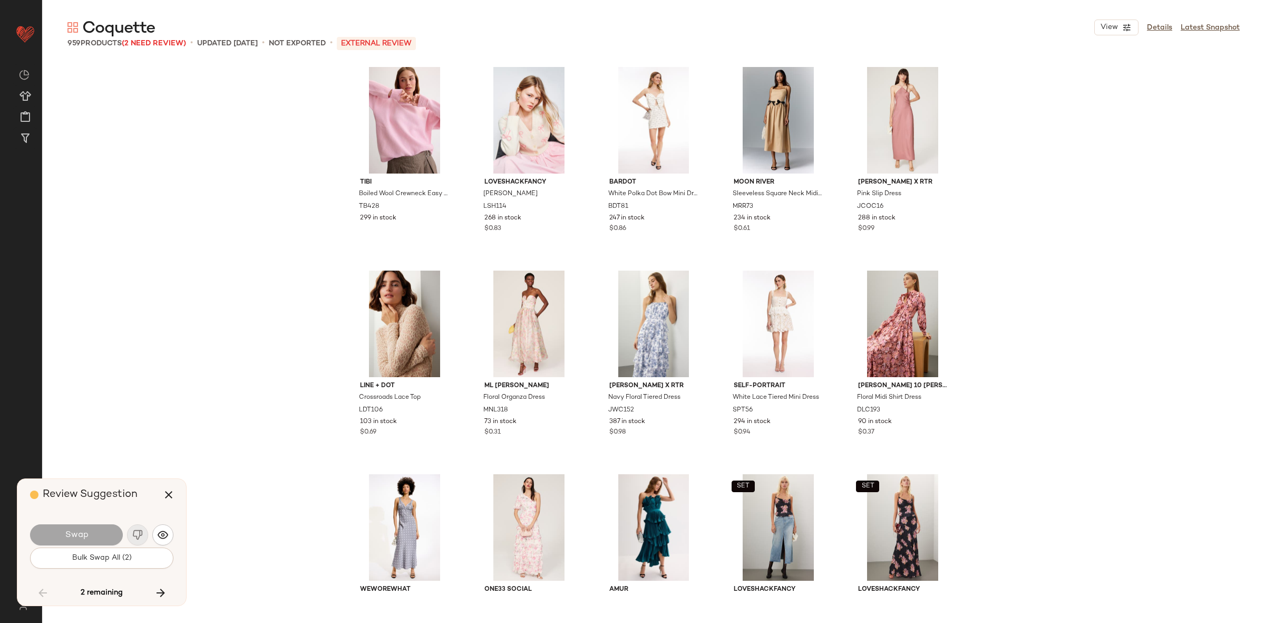
scroll to position [14852, 0]
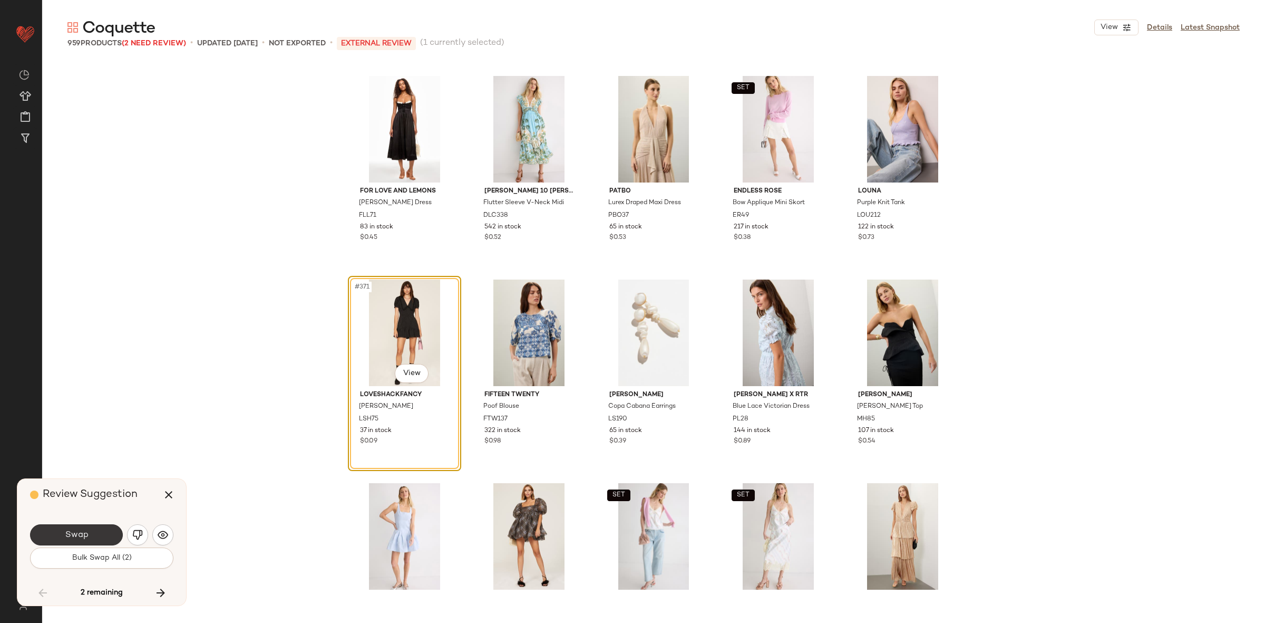
click at [88, 530] on span "Swap" at bounding box center [76, 535] width 24 height 10
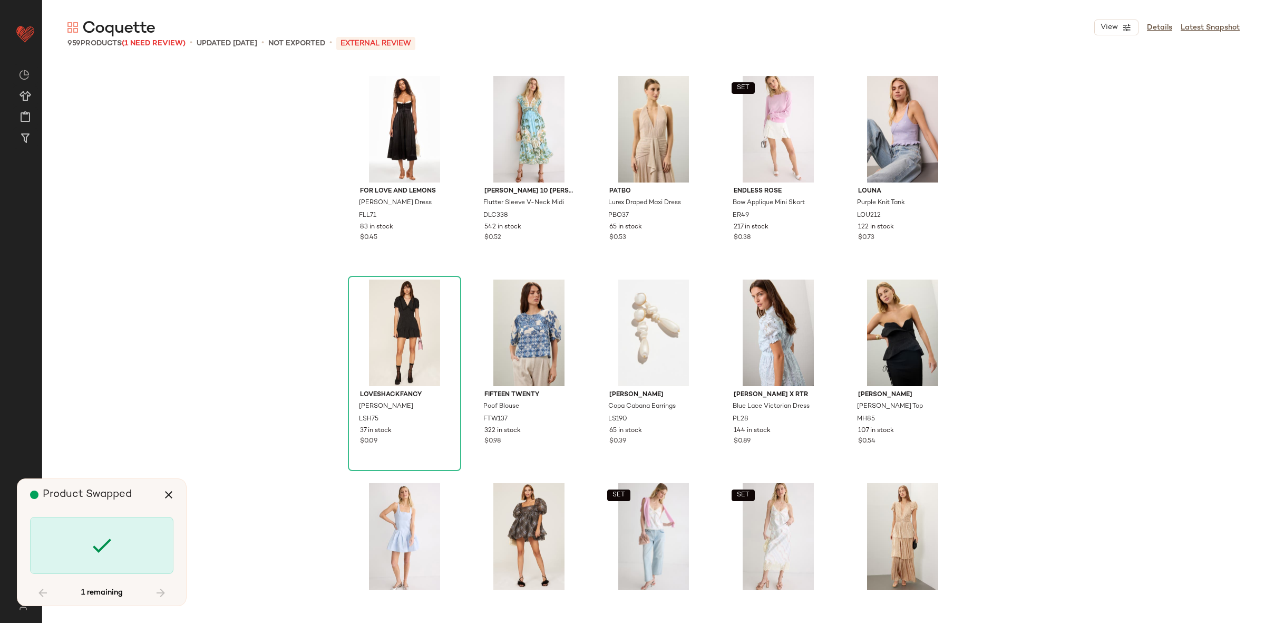
scroll to position [22177, 0]
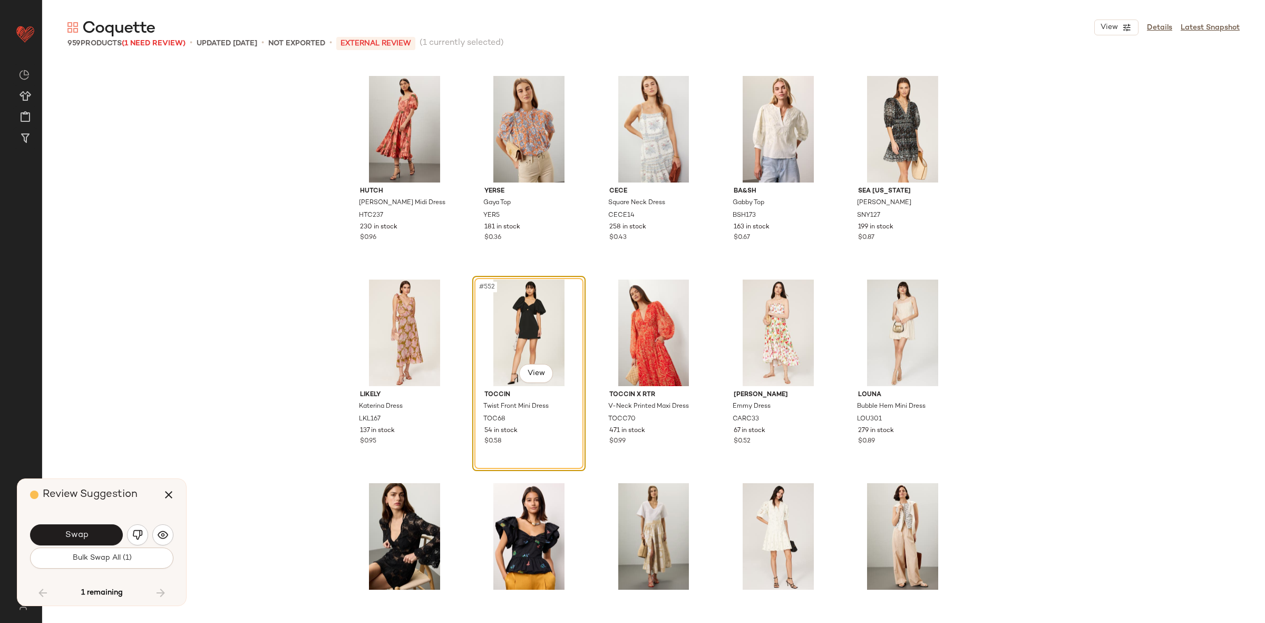
click at [88, 530] on span "Swap" at bounding box center [76, 535] width 24 height 10
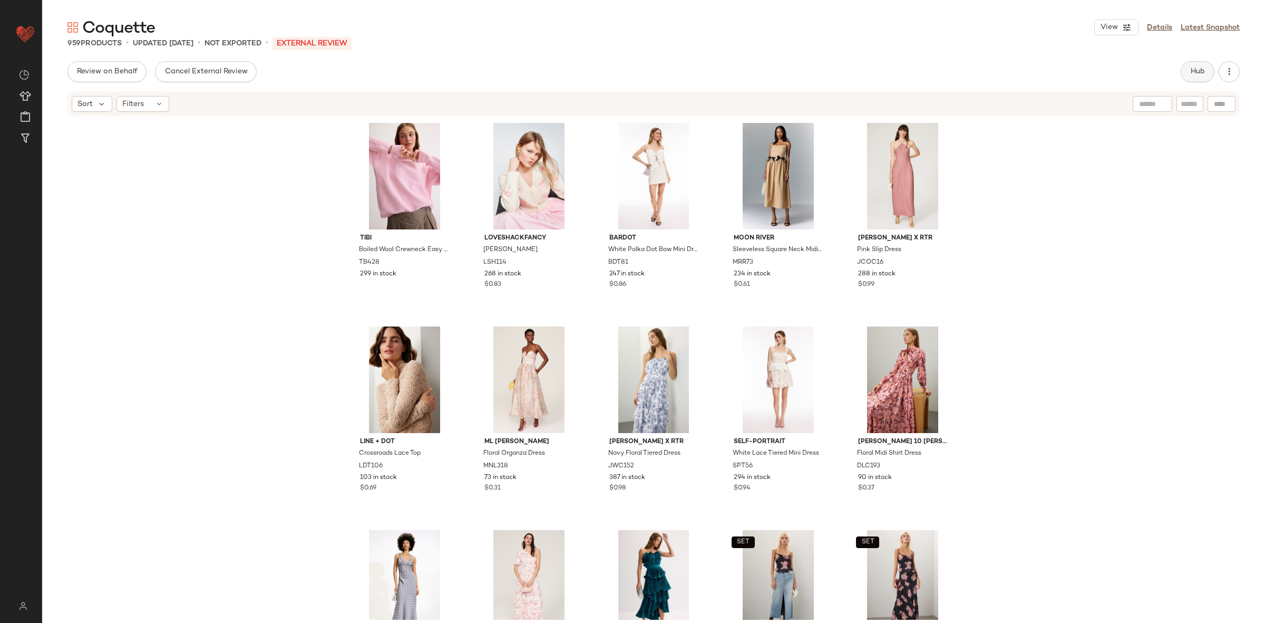
click at [1199, 64] on button "Hub" at bounding box center [1198, 71] width 34 height 21
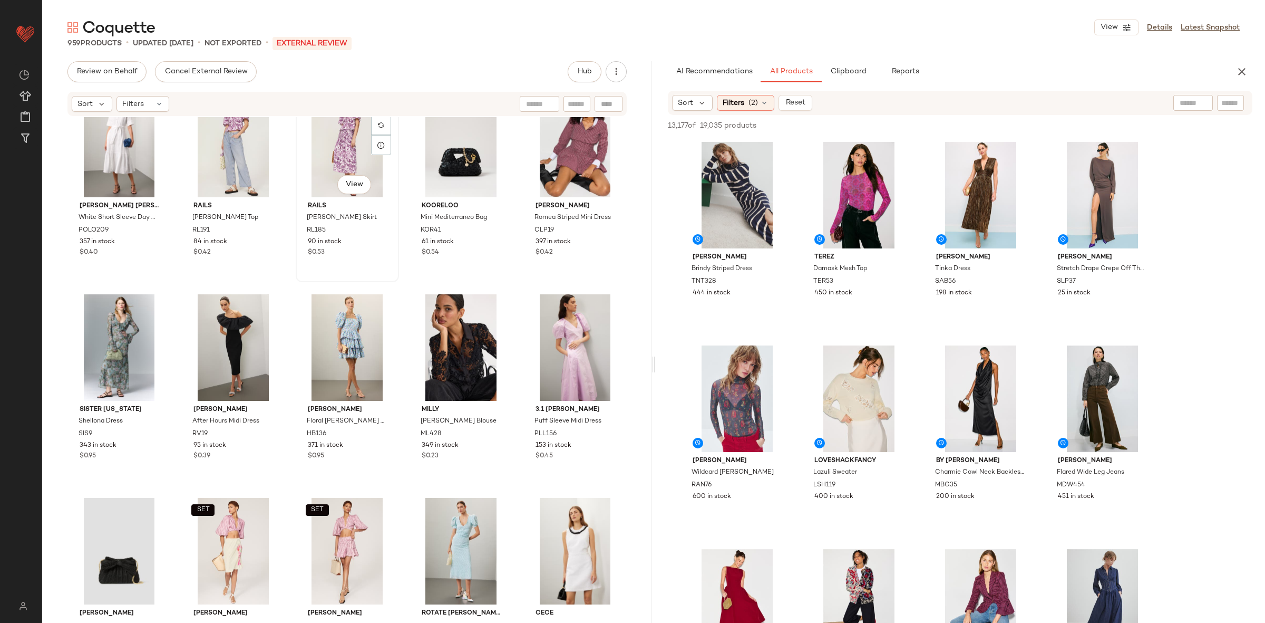
scroll to position [915, 0]
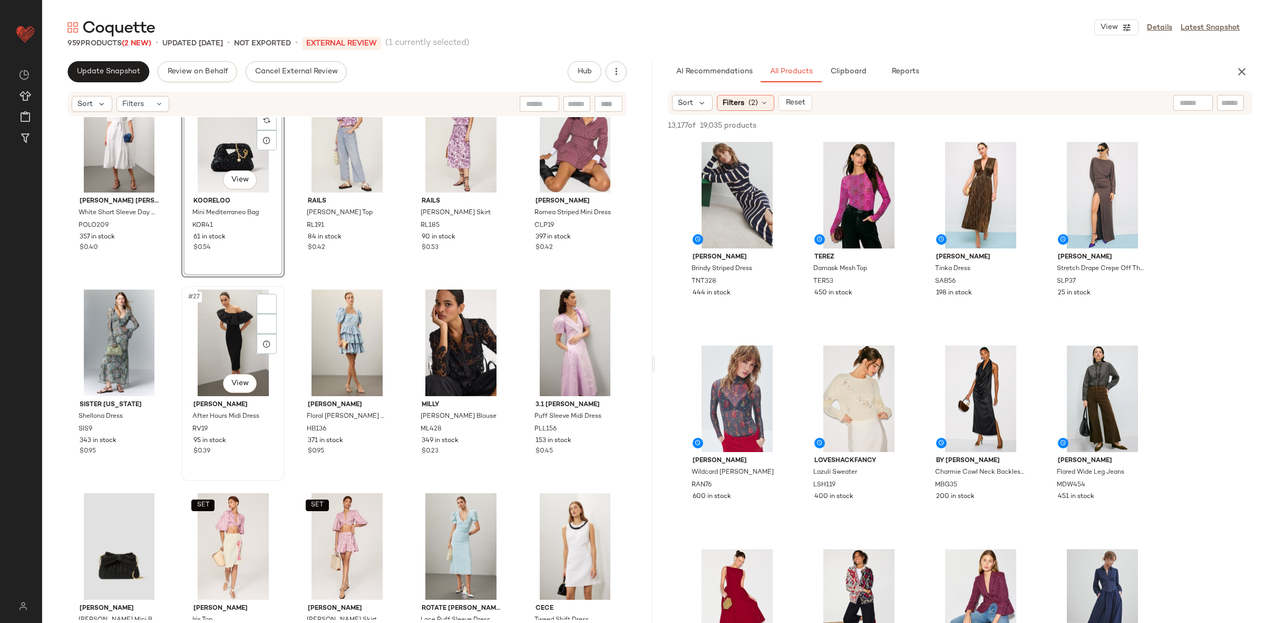
scroll to position [997, 0]
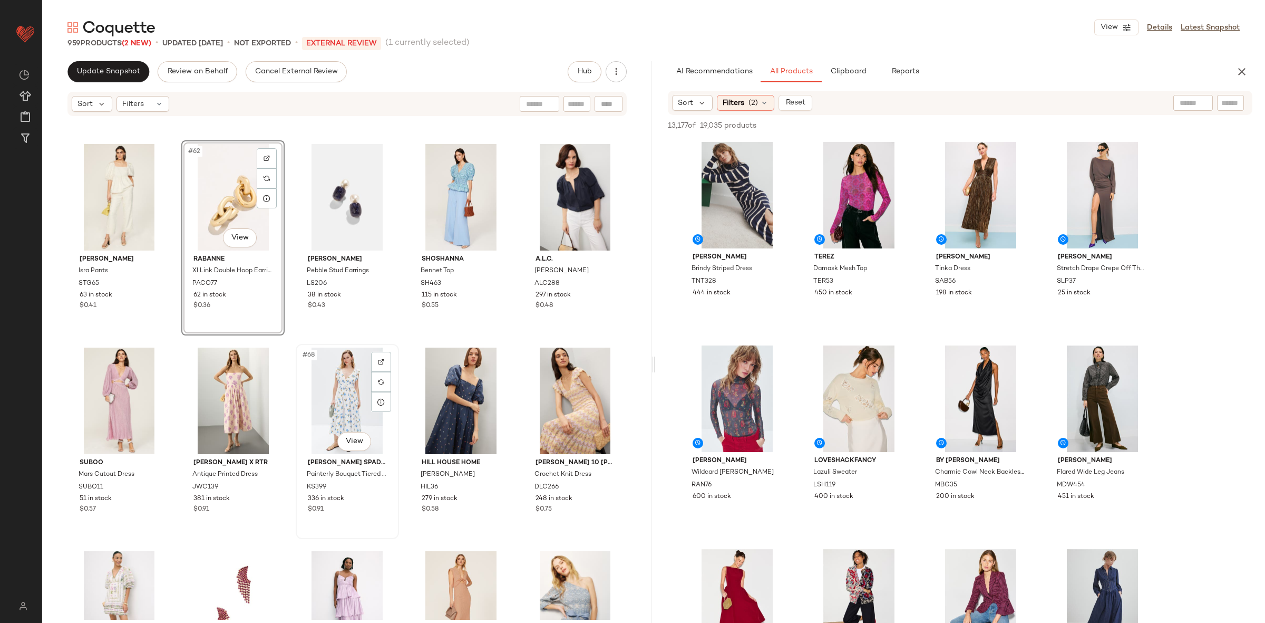
scroll to position [2427, 0]
click at [326, 204] on div "#63 View" at bounding box center [347, 198] width 96 height 106
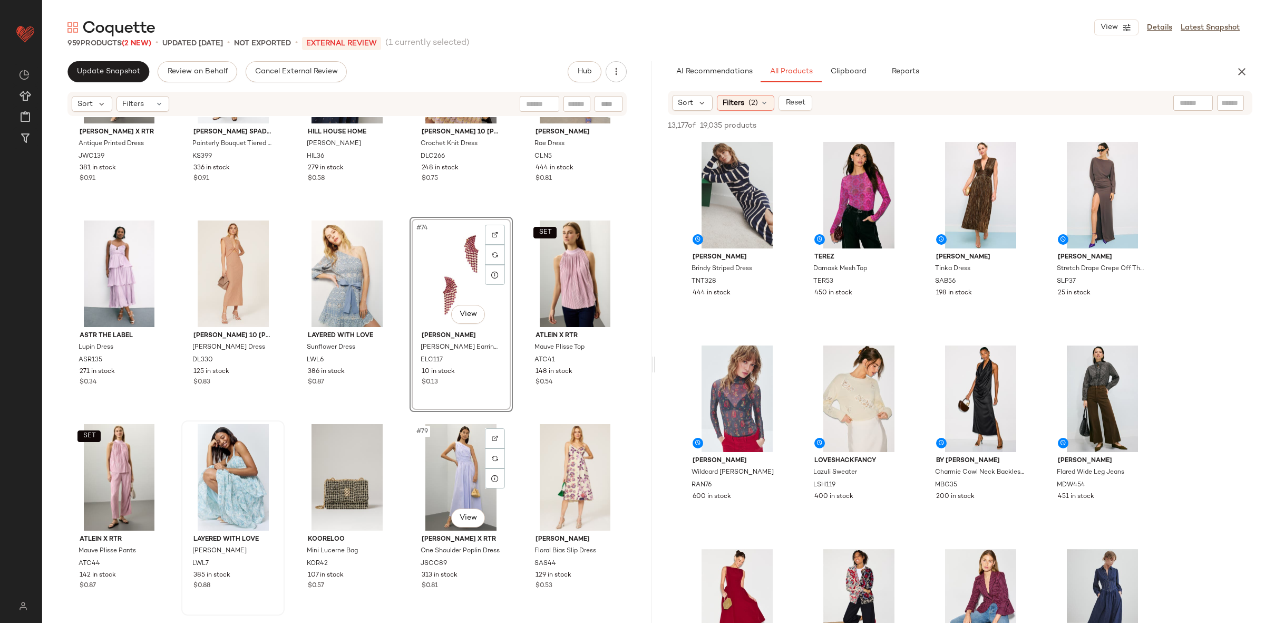
scroll to position [2760, 0]
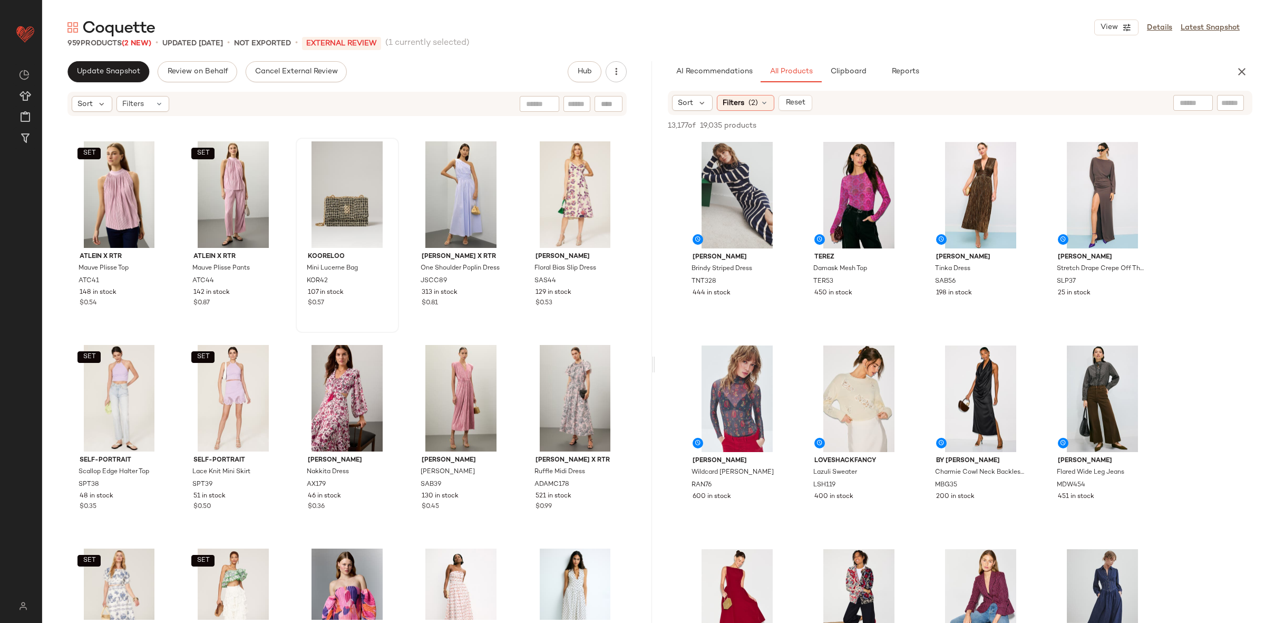
scroll to position [3023, 0]
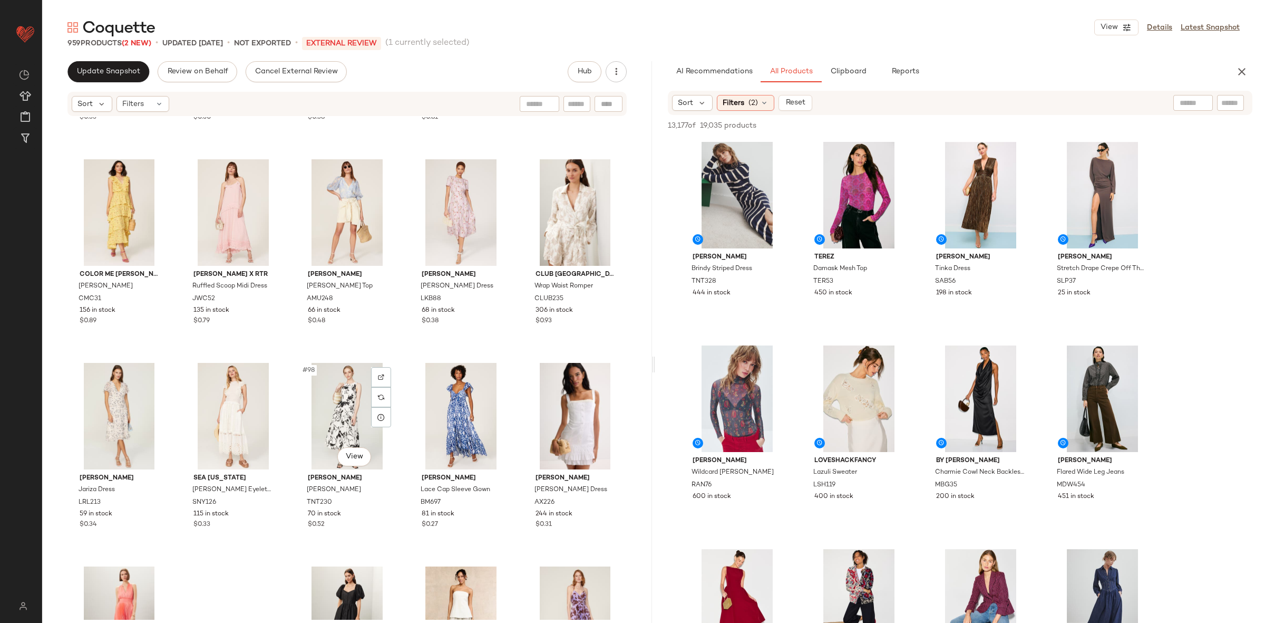
scroll to position [3647, 0]
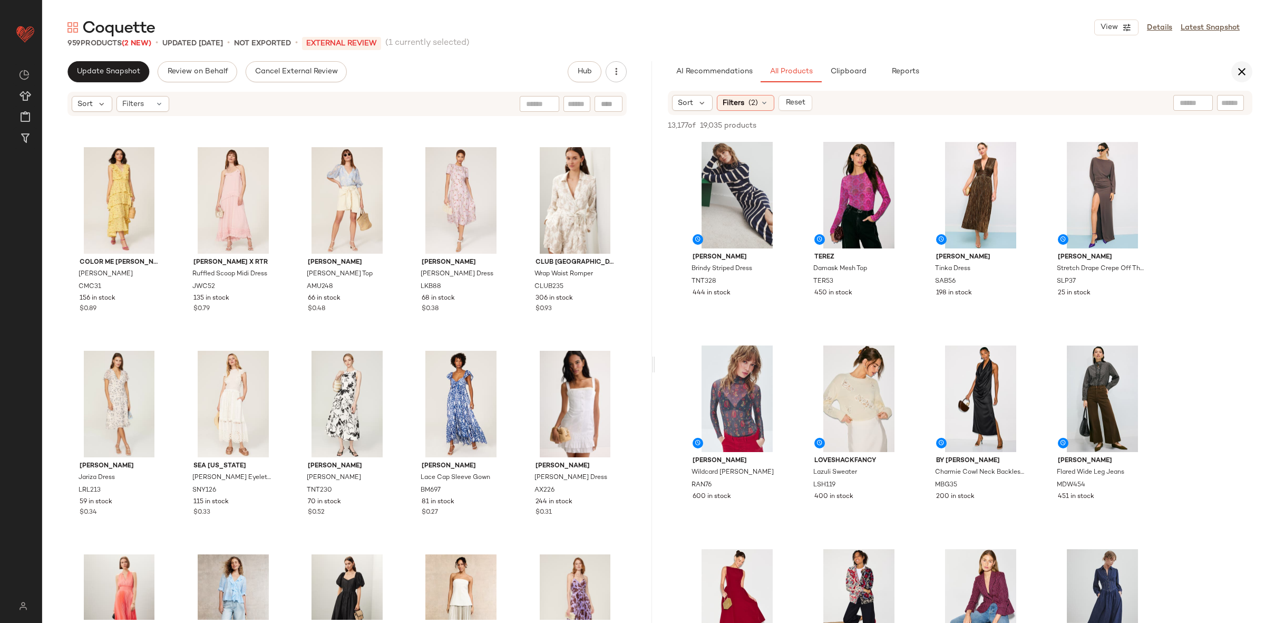
click at [1247, 72] on icon "button" at bounding box center [1242, 71] width 13 height 13
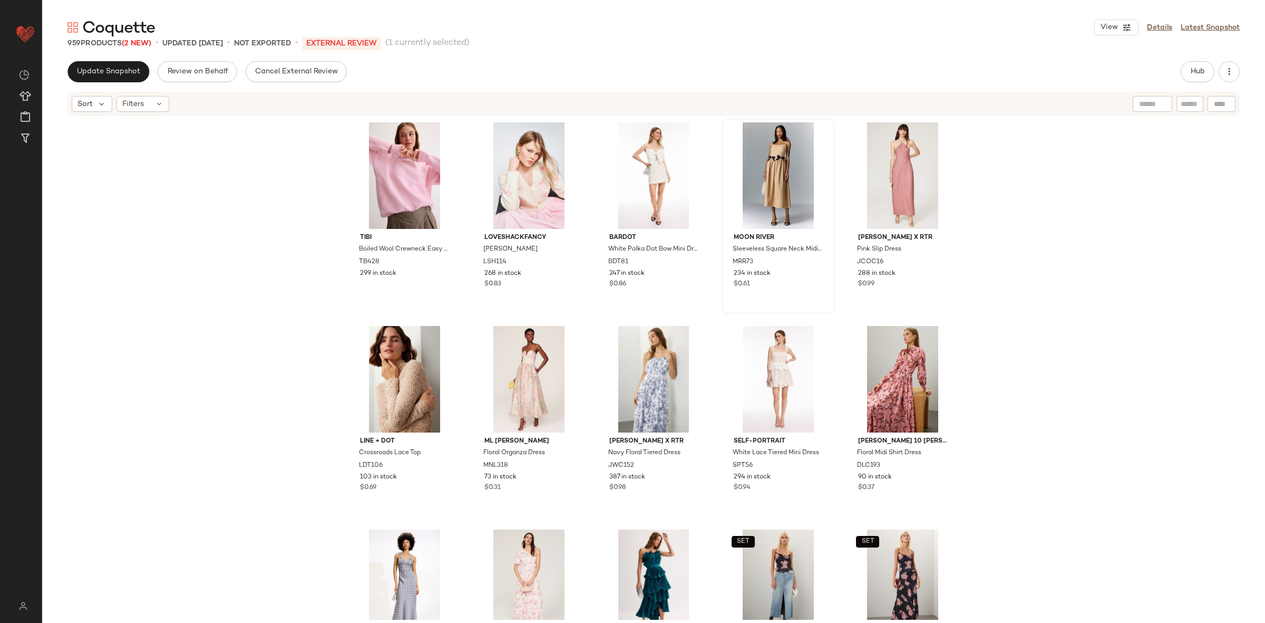
scroll to position [0, 0]
click at [131, 67] on span "Update Snapshot" at bounding box center [108, 71] width 64 height 8
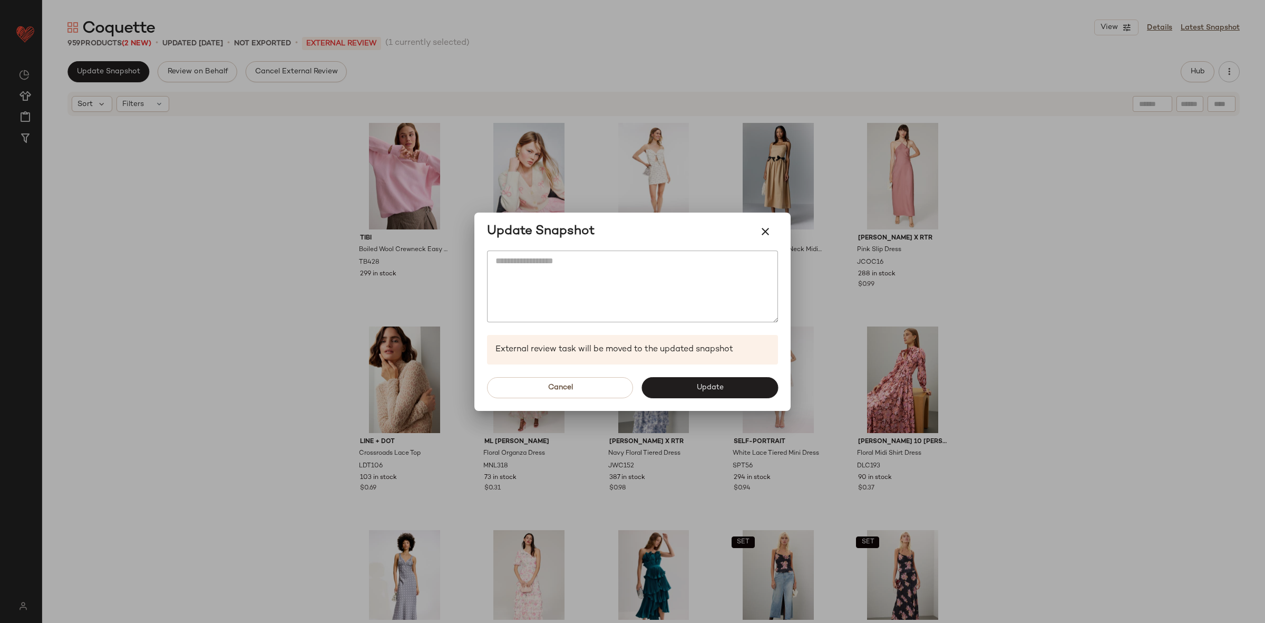
click at [704, 400] on div "Cancel Update" at bounding box center [632, 387] width 316 height 46
click at [700, 387] on span "Update" at bounding box center [709, 387] width 27 height 8
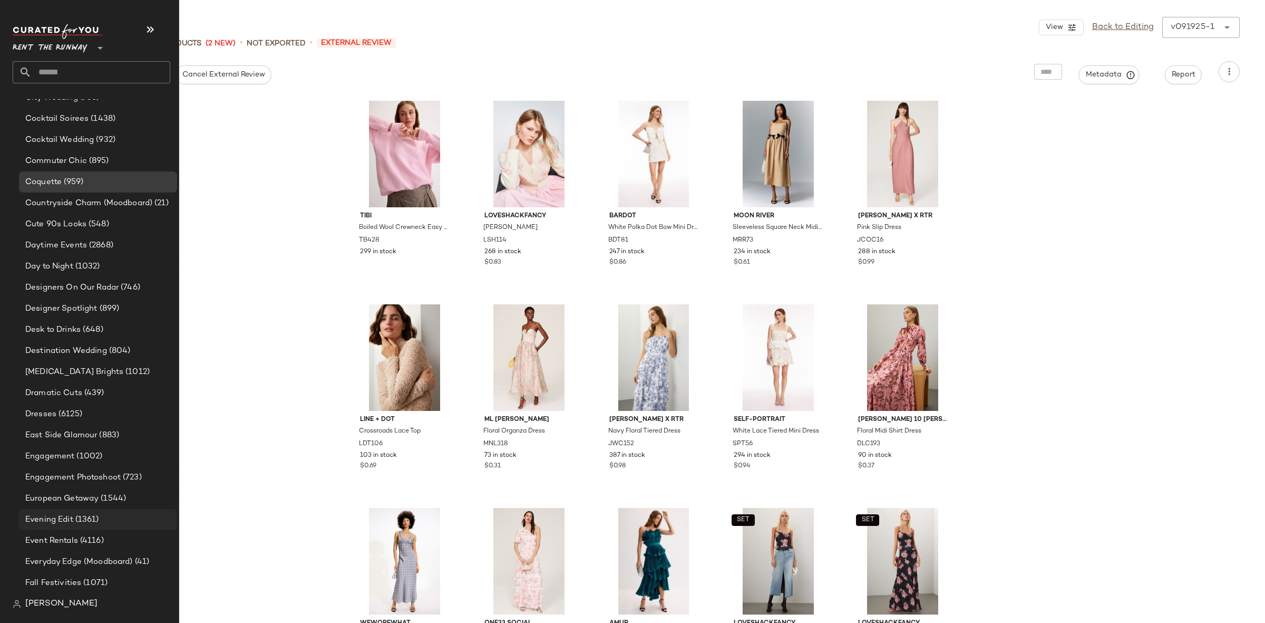
scroll to position [628, 0]
click at [66, 539] on span "Event Rentals" at bounding box center [51, 536] width 53 height 12
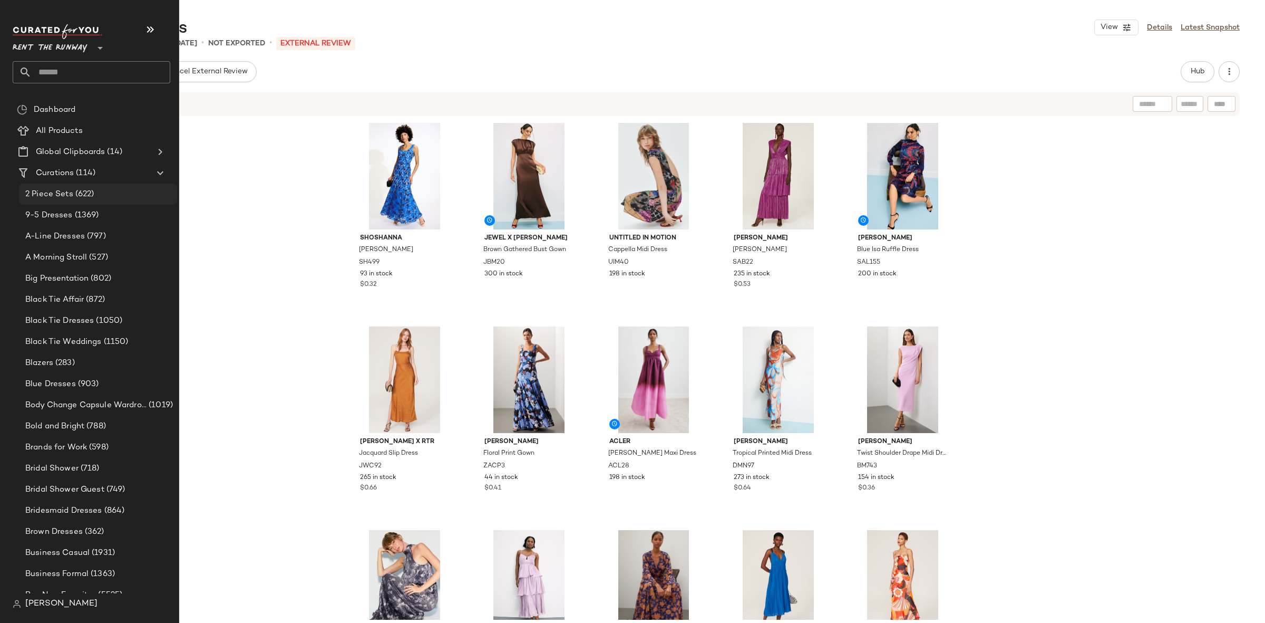
click at [80, 188] on span "(622)" at bounding box center [83, 194] width 21 height 12
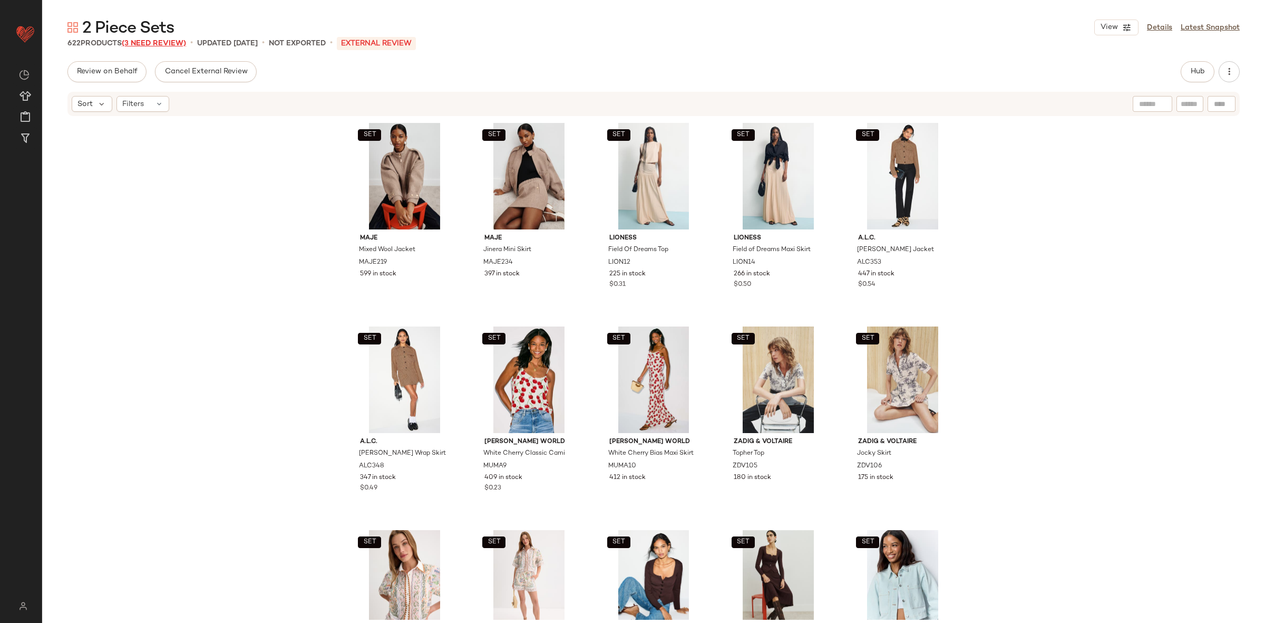
click at [174, 42] on span "(3 Need Review)" at bounding box center [154, 44] width 64 height 8
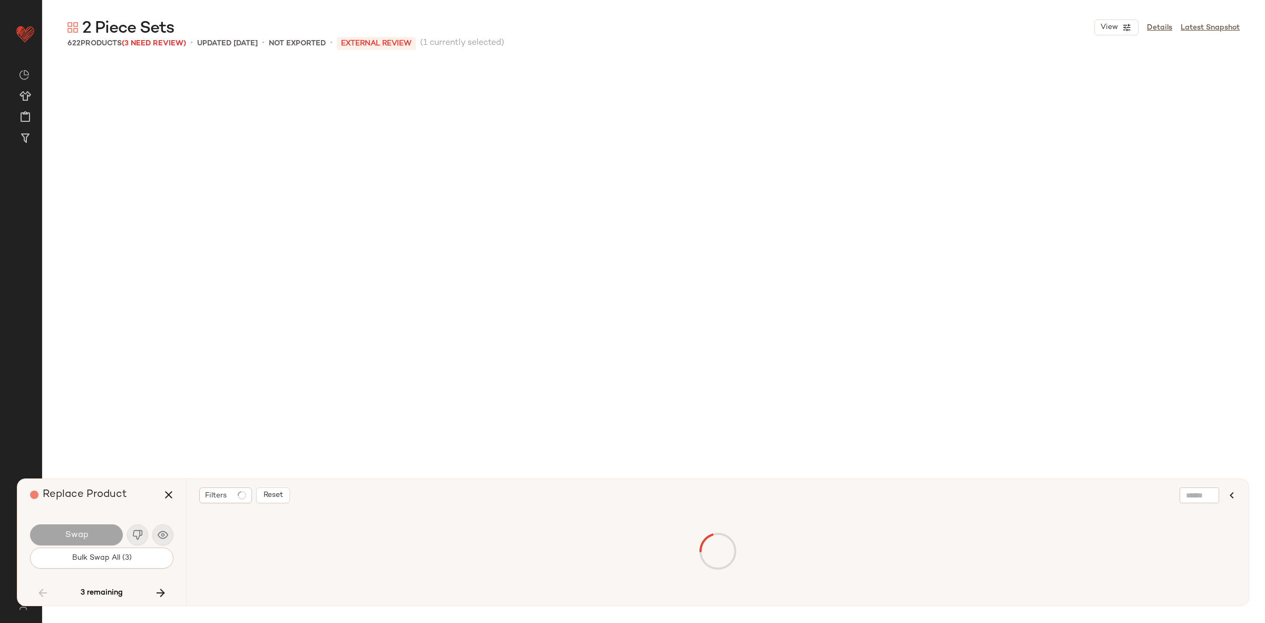
scroll to position [19736, 0]
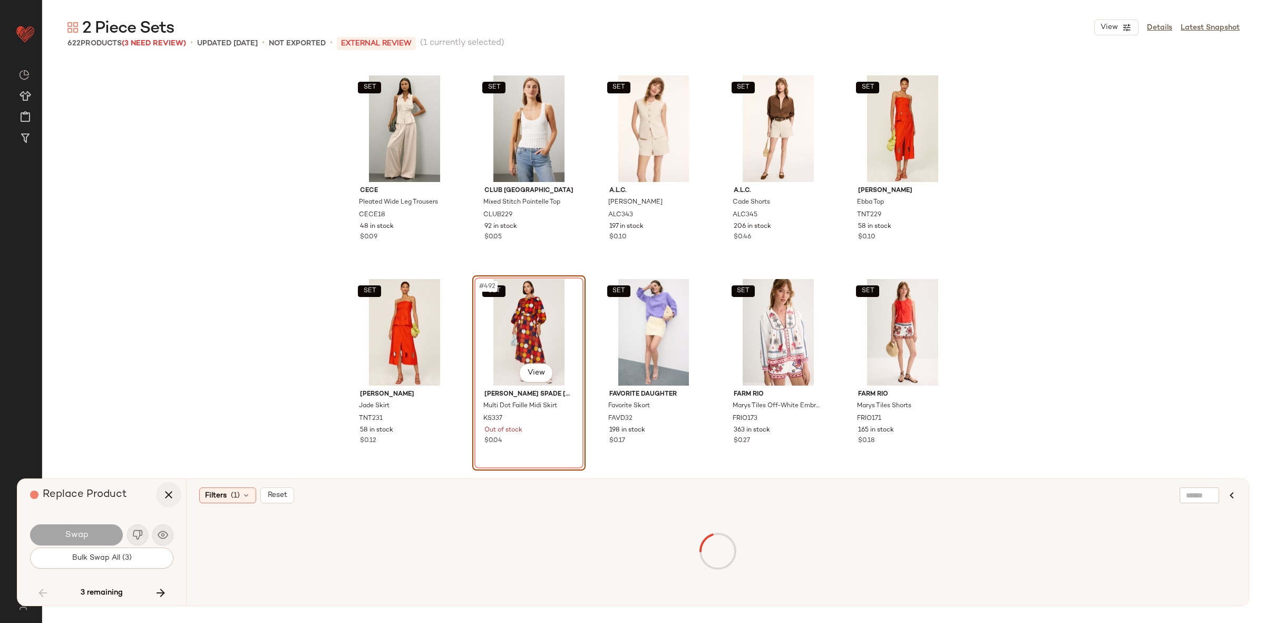
click at [168, 497] on icon "button" at bounding box center [168, 494] width 13 height 13
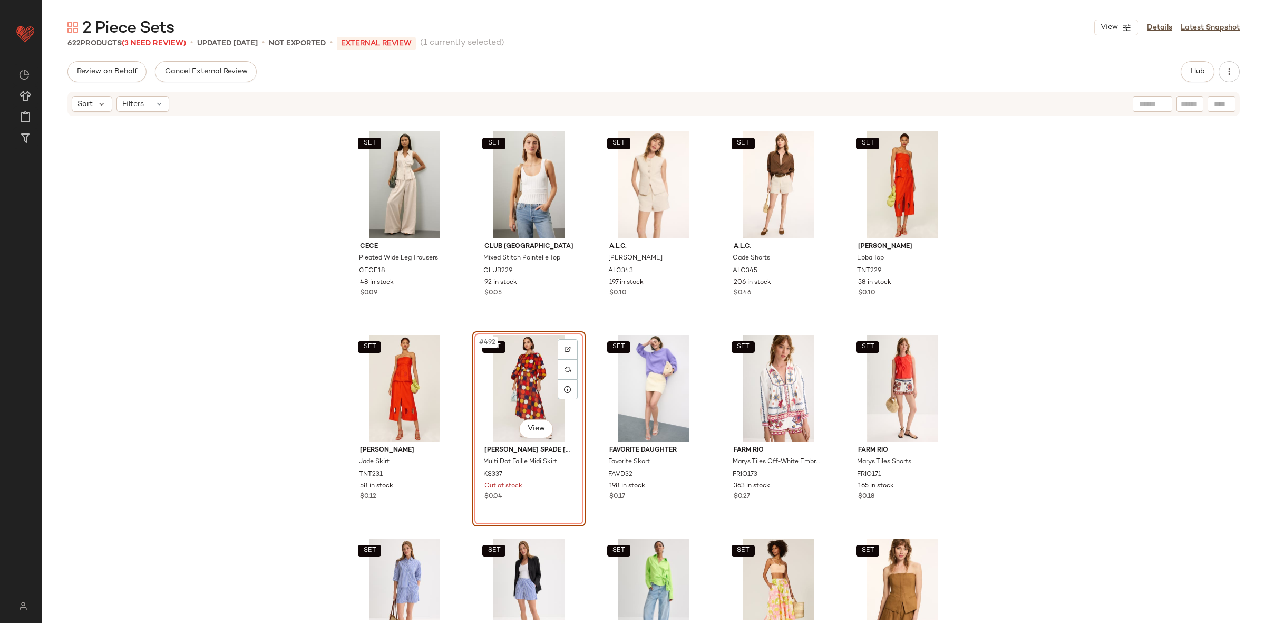
click at [519, 372] on div "SET #492 View" at bounding box center [529, 388] width 106 height 106
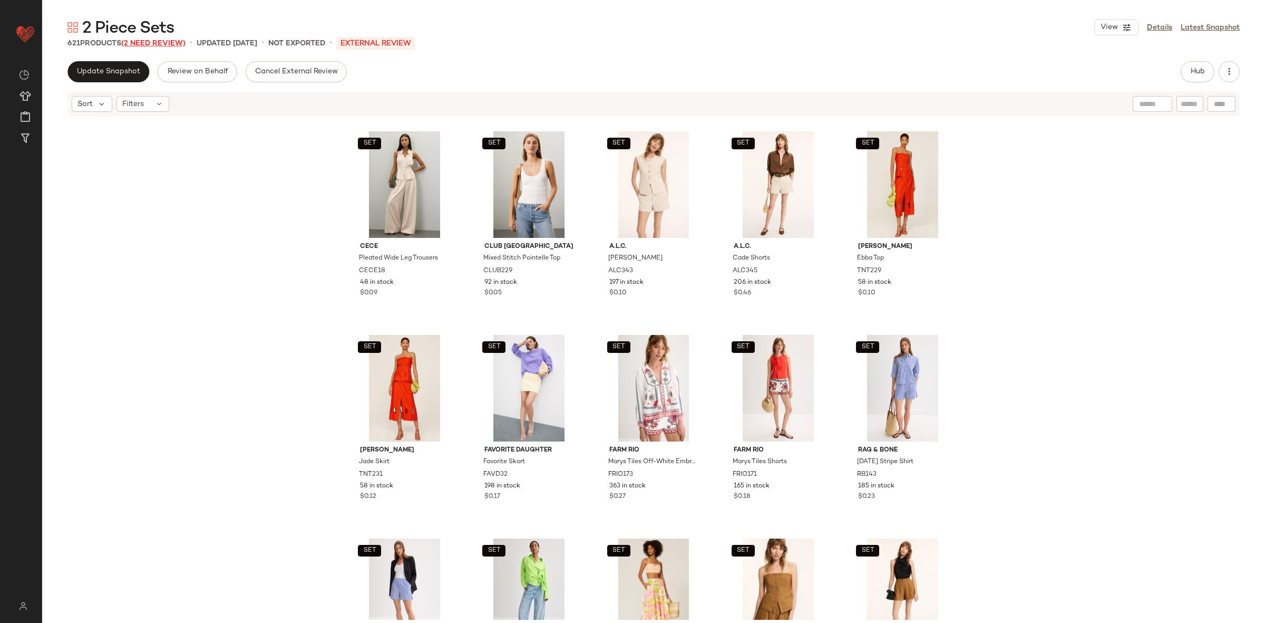
click at [178, 40] on span "(2 Need Review)" at bounding box center [153, 44] width 64 height 8
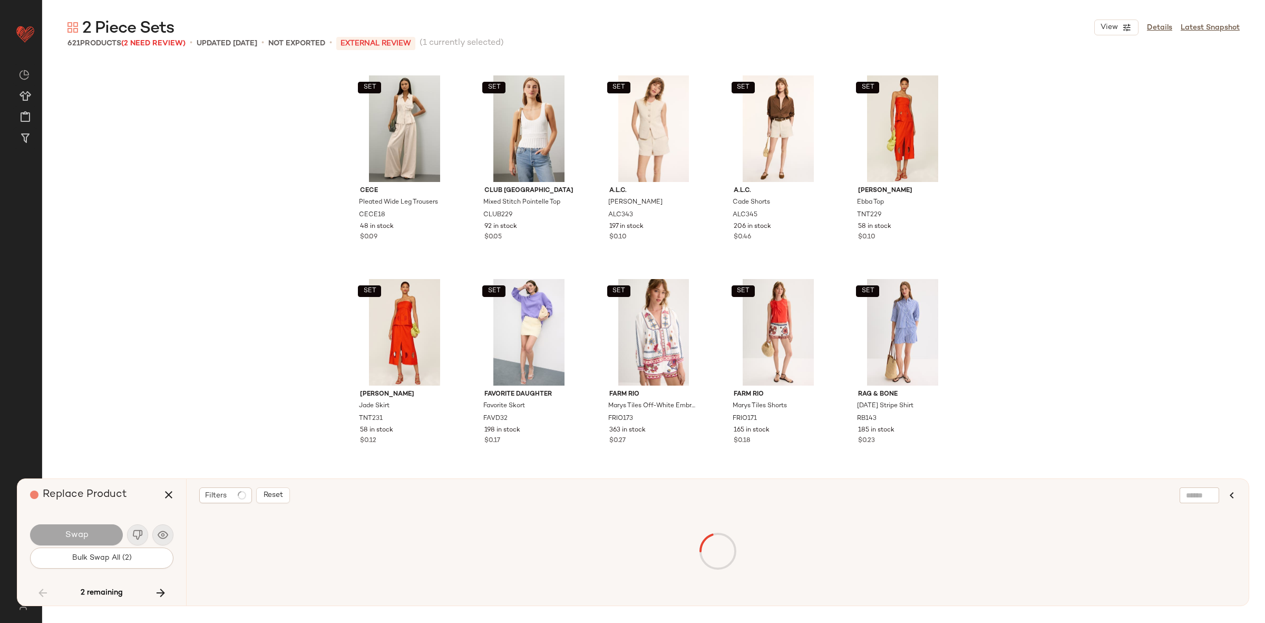
scroll to position [20550, 0]
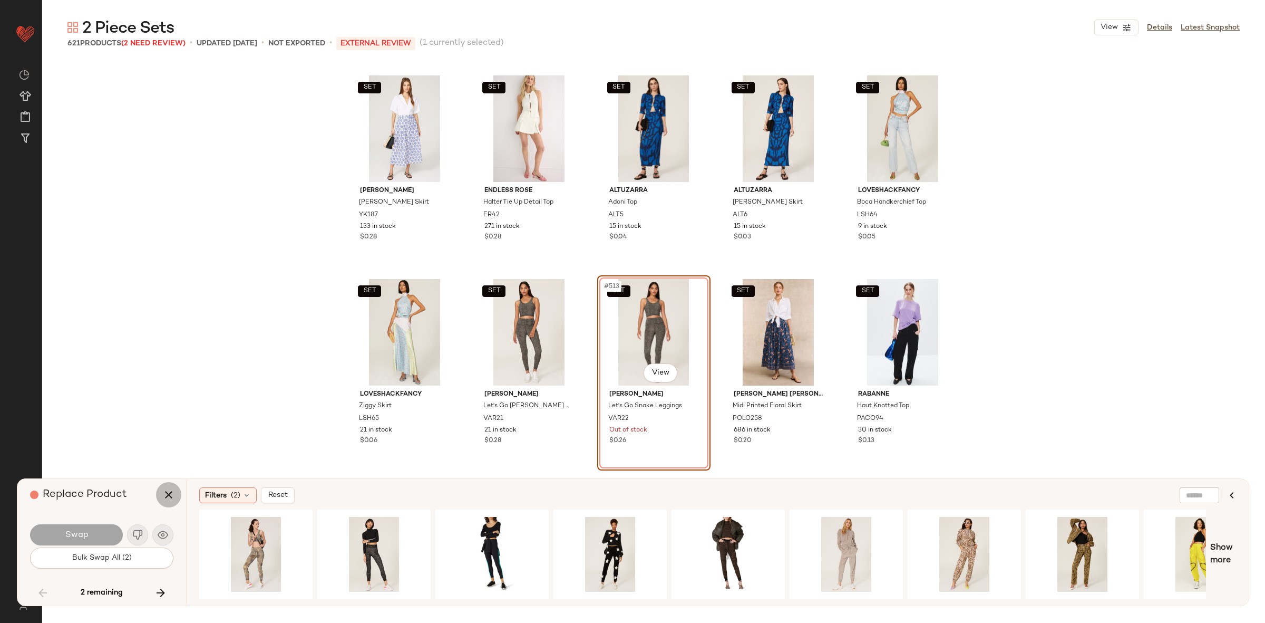
click at [164, 493] on icon "button" at bounding box center [168, 494] width 13 height 13
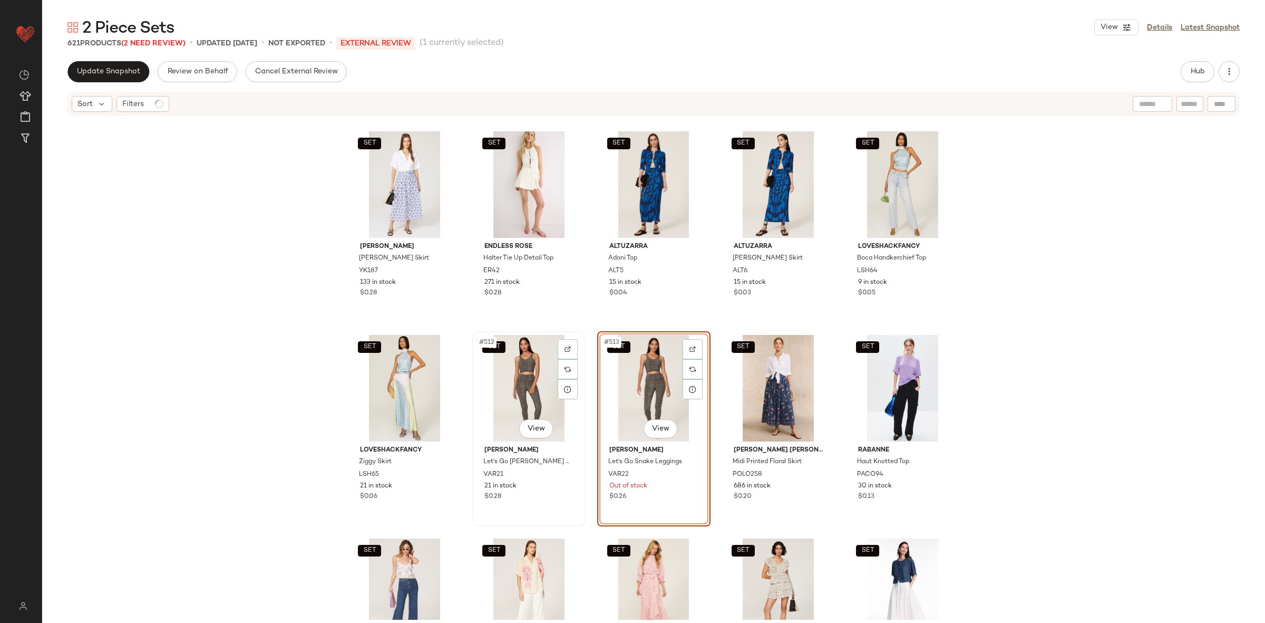
click at [508, 392] on div "SET #512 View" at bounding box center [529, 388] width 106 height 106
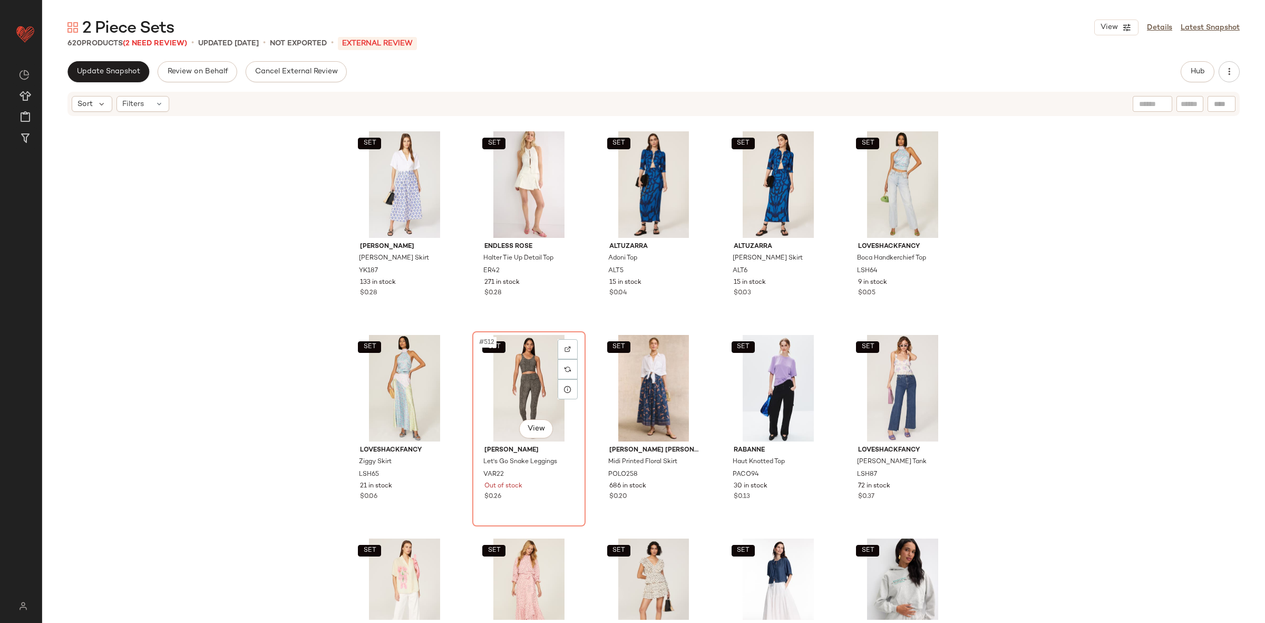
click at [508, 392] on div "SET #512 View" at bounding box center [529, 388] width 106 height 106
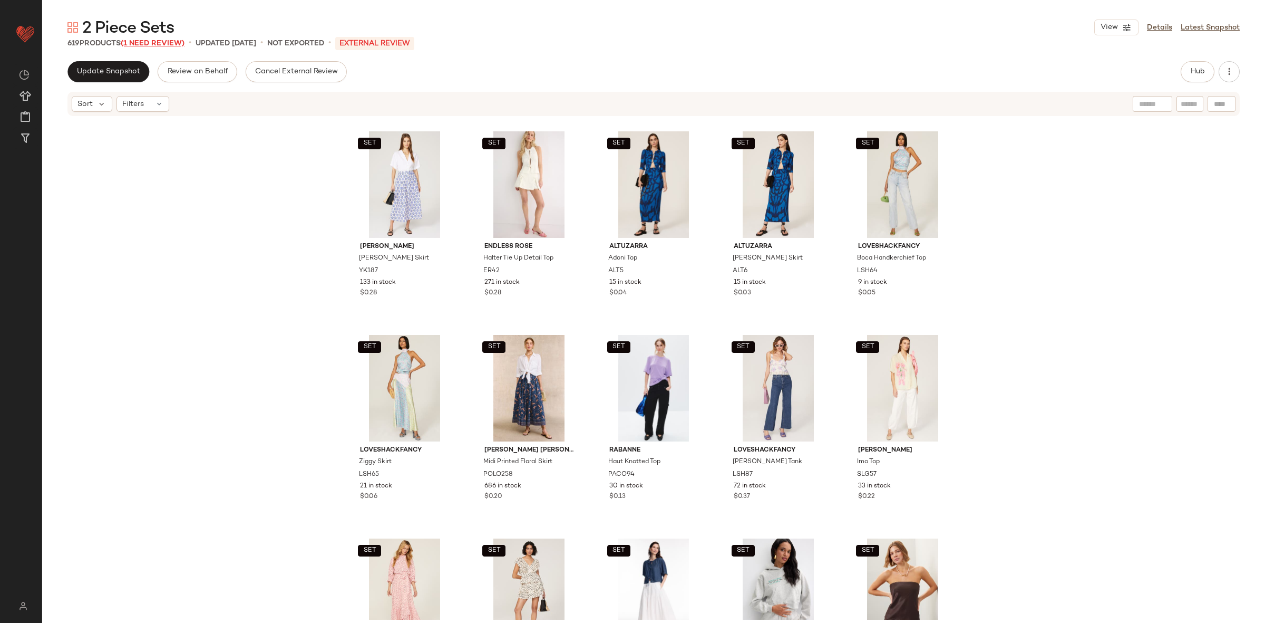
click at [144, 42] on span "(1 Need Review)" at bounding box center [153, 44] width 64 height 8
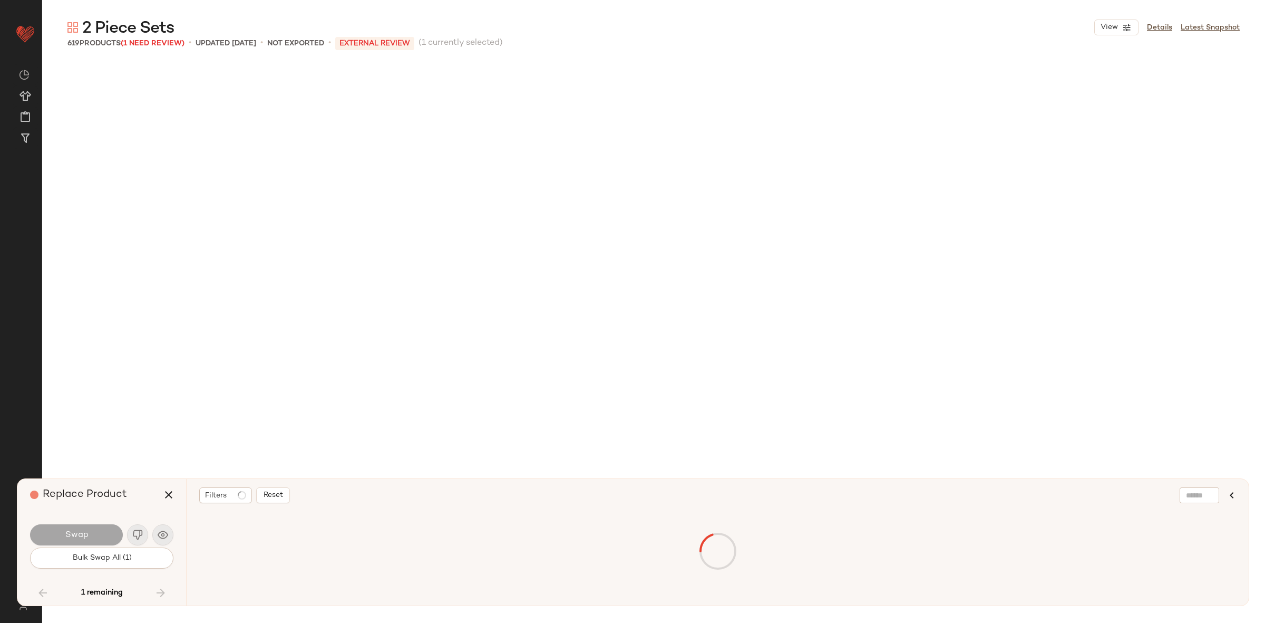
scroll to position [22381, 0]
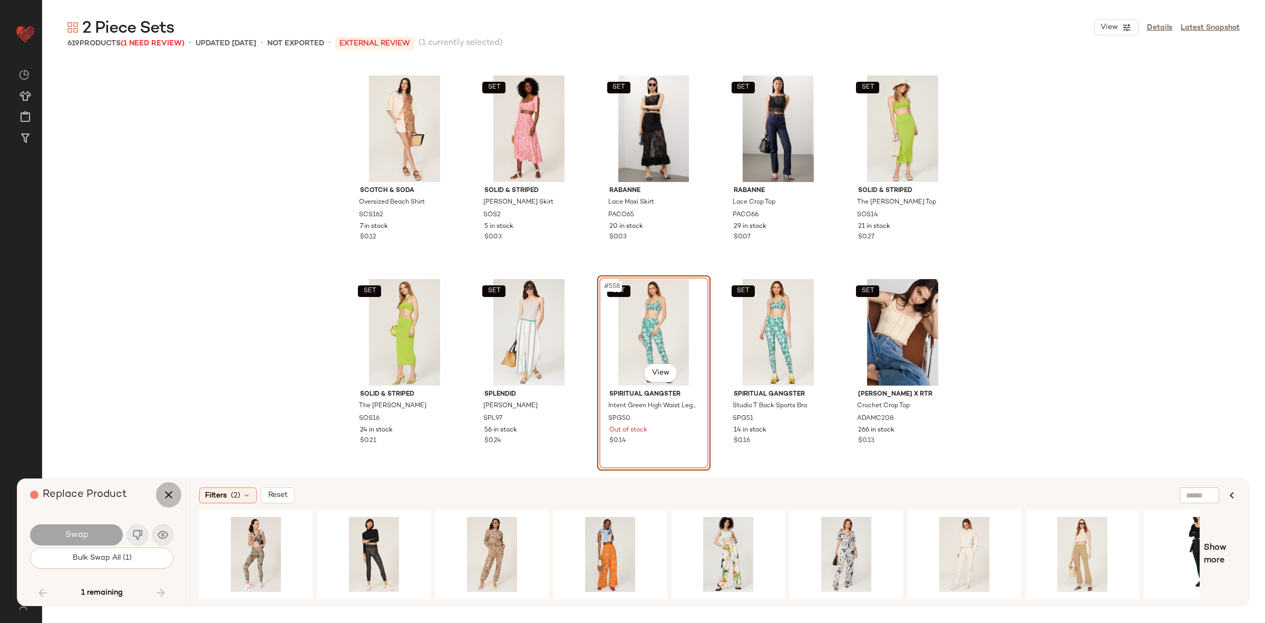
click at [174, 491] on icon "button" at bounding box center [168, 494] width 13 height 13
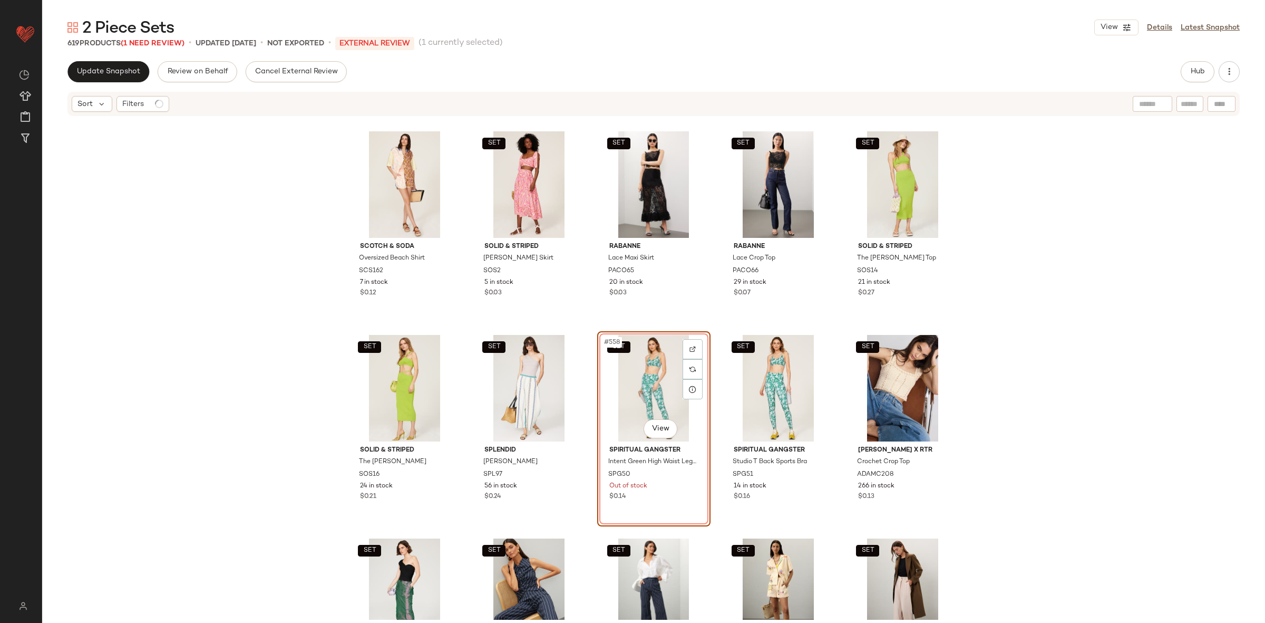
click at [654, 373] on div "SET #558 View" at bounding box center [654, 388] width 106 height 106
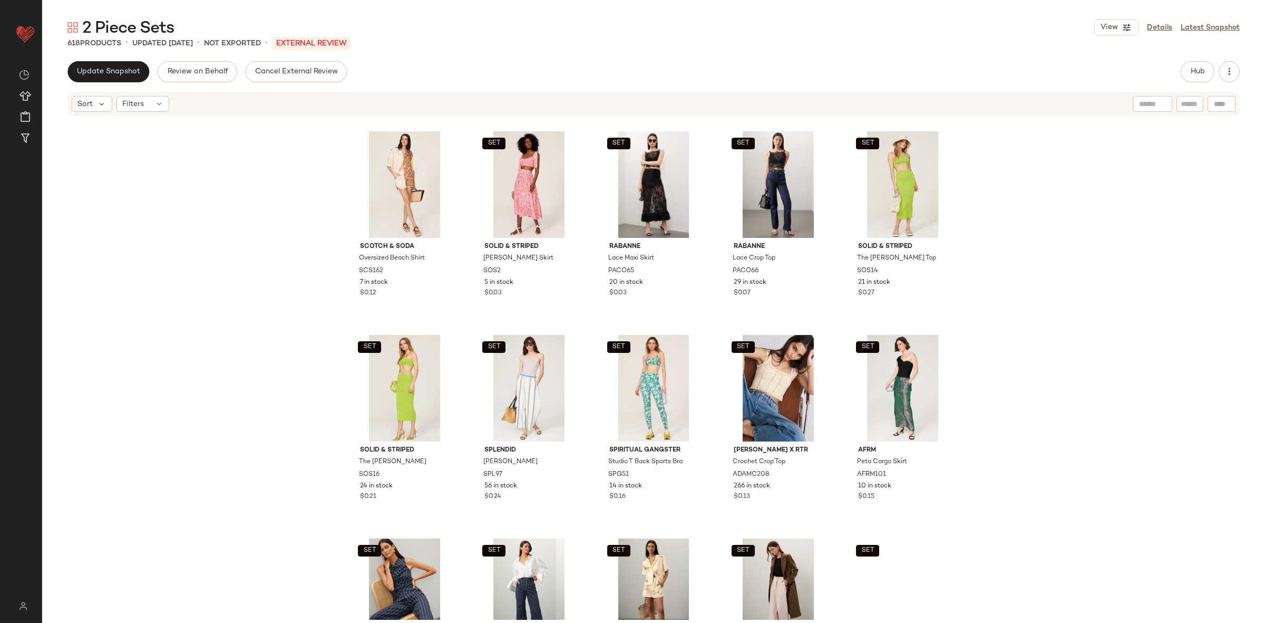
click at [654, 373] on div "SET" at bounding box center [654, 388] width 106 height 106
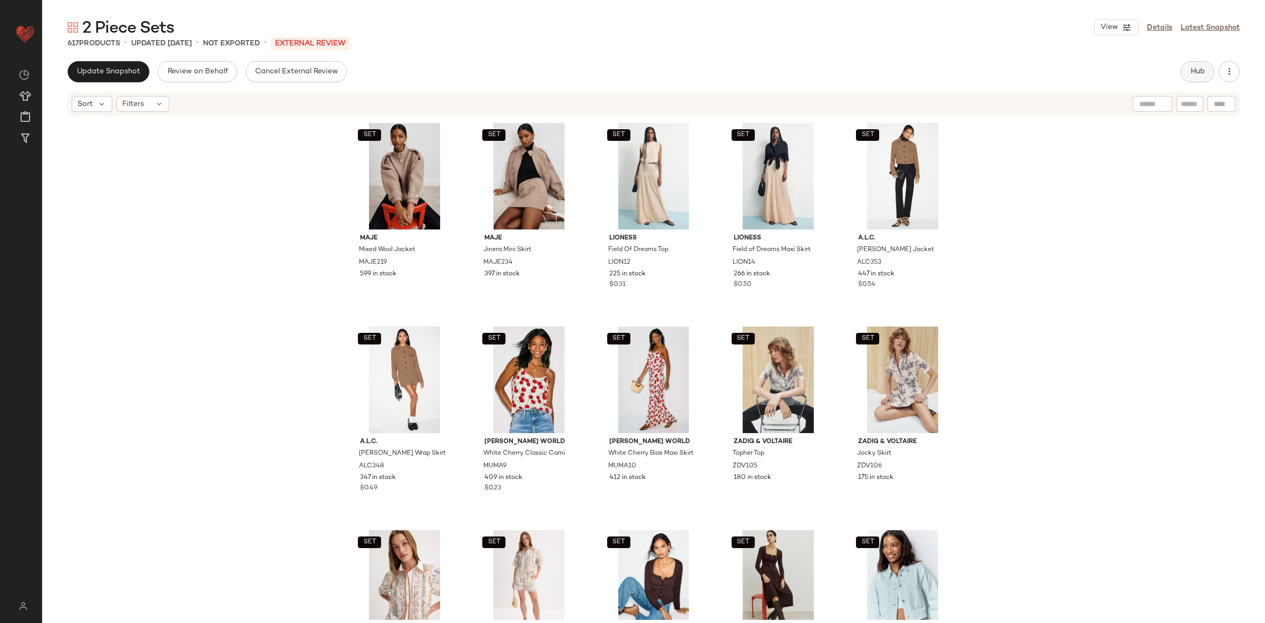
drag, startPoint x: 1187, startPoint y: 80, endPoint x: 1200, endPoint y: 71, distance: 15.6
click at [1190, 77] on div "Hub" at bounding box center [1198, 71] width 34 height 21
click at [1200, 71] on span "Hub" at bounding box center [1197, 71] width 15 height 8
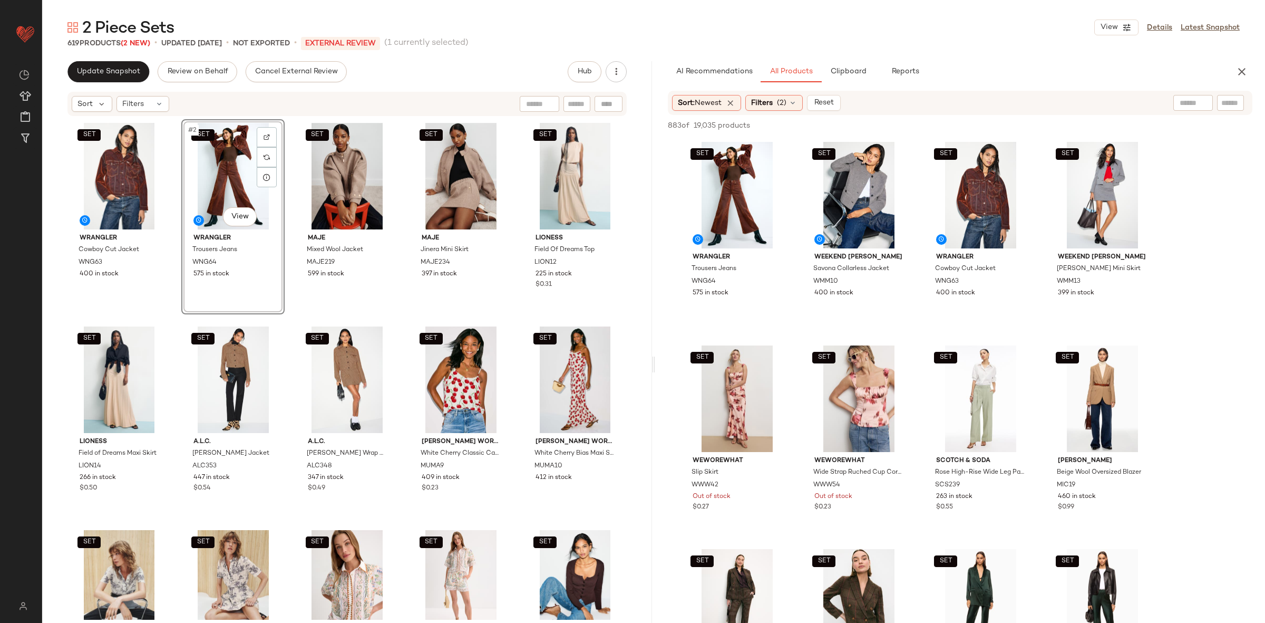
click at [1241, 70] on icon "button" at bounding box center [1242, 71] width 13 height 13
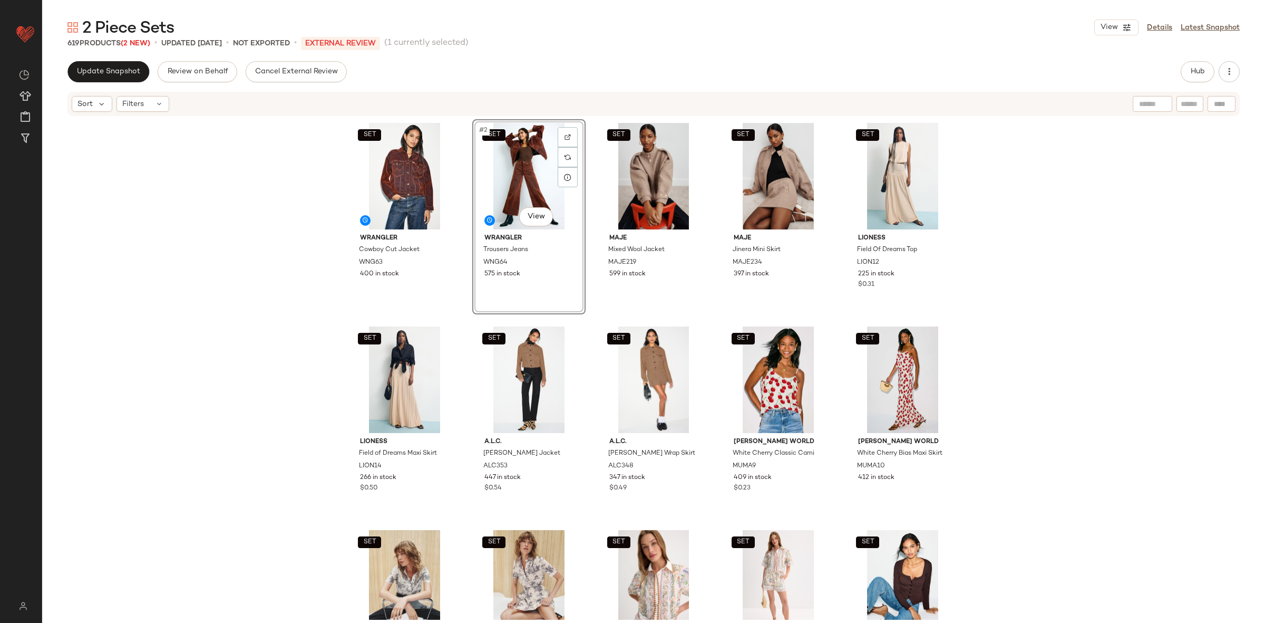
click at [1159, 227] on div "SET WRANGLER Cowboy Cut Jacket WNG63 400 in stock SET #2 View WRANGLER Trousers…" at bounding box center [653, 368] width 1223 height 502
click at [115, 72] on span "Update Snapshot" at bounding box center [108, 71] width 64 height 8
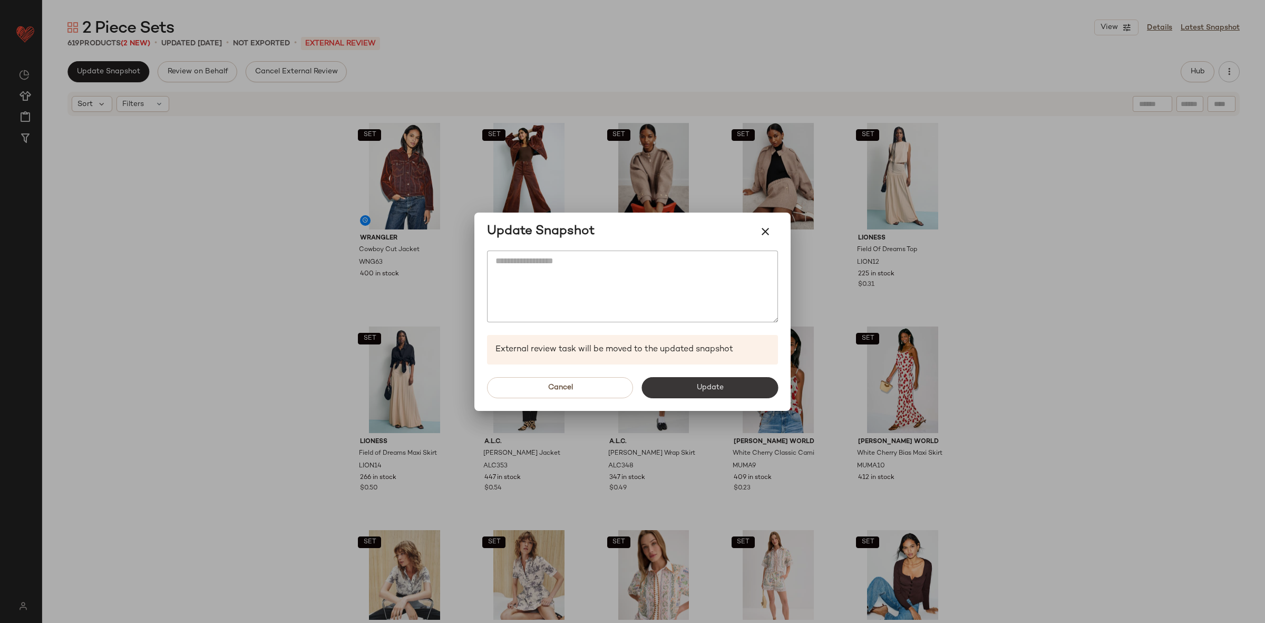
click at [727, 384] on button "Update" at bounding box center [709, 387] width 137 height 21
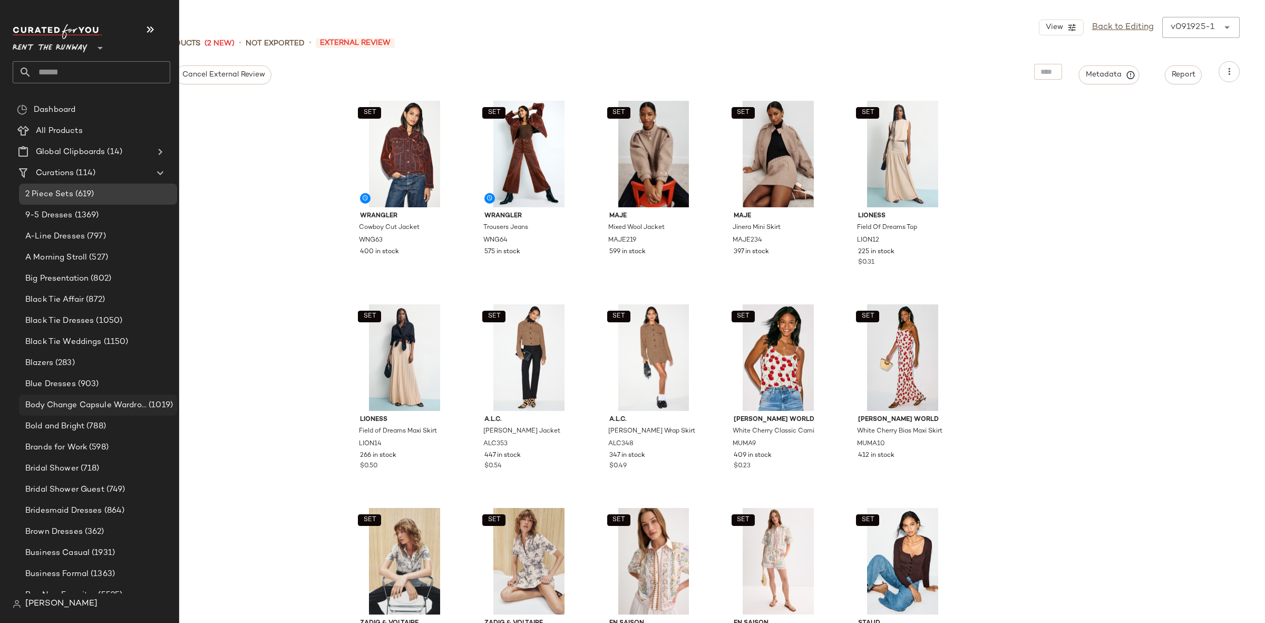
click at [89, 407] on span "Body Change Capsule Wardrobe" at bounding box center [85, 405] width 121 height 12
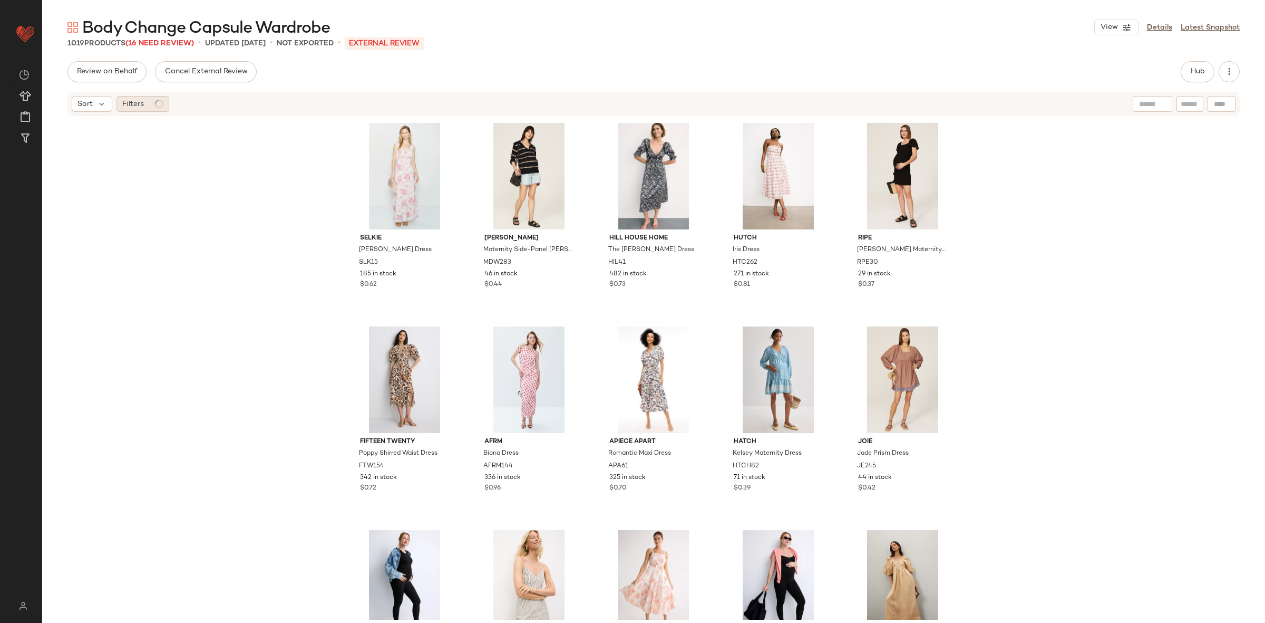
click at [155, 104] on circle at bounding box center [159, 104] width 10 height 10
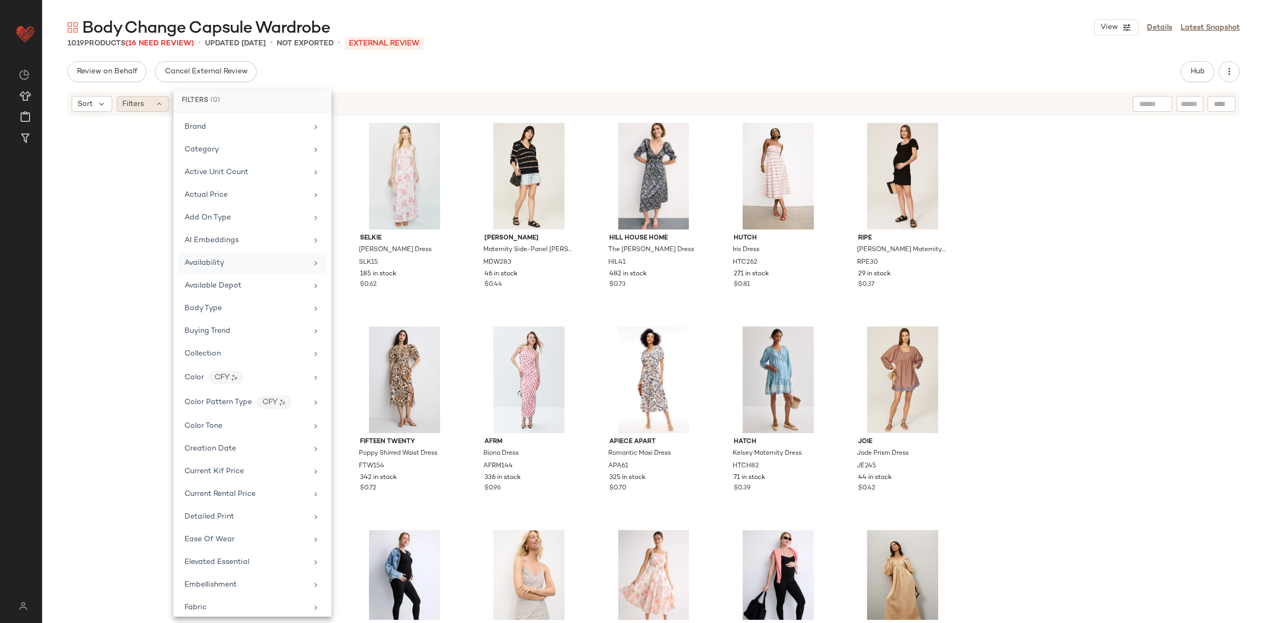
click at [219, 267] on span "Availability" at bounding box center [204, 263] width 40 height 8
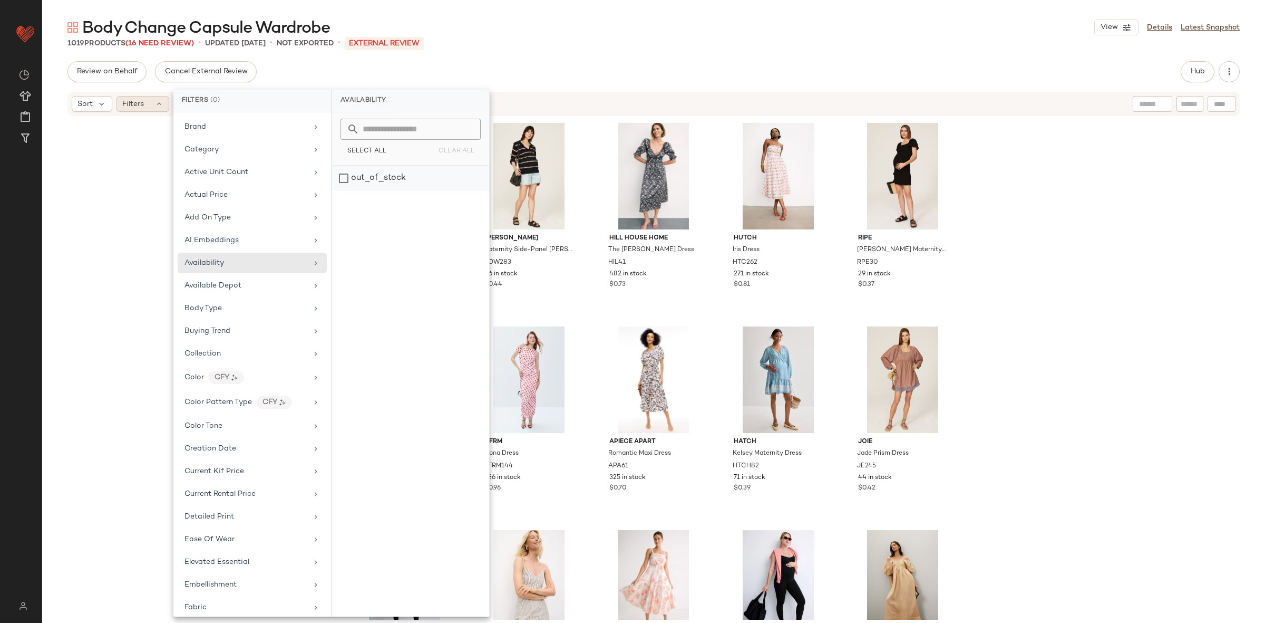
click at [440, 179] on div "out_of_stock" at bounding box center [410, 178] width 157 height 25
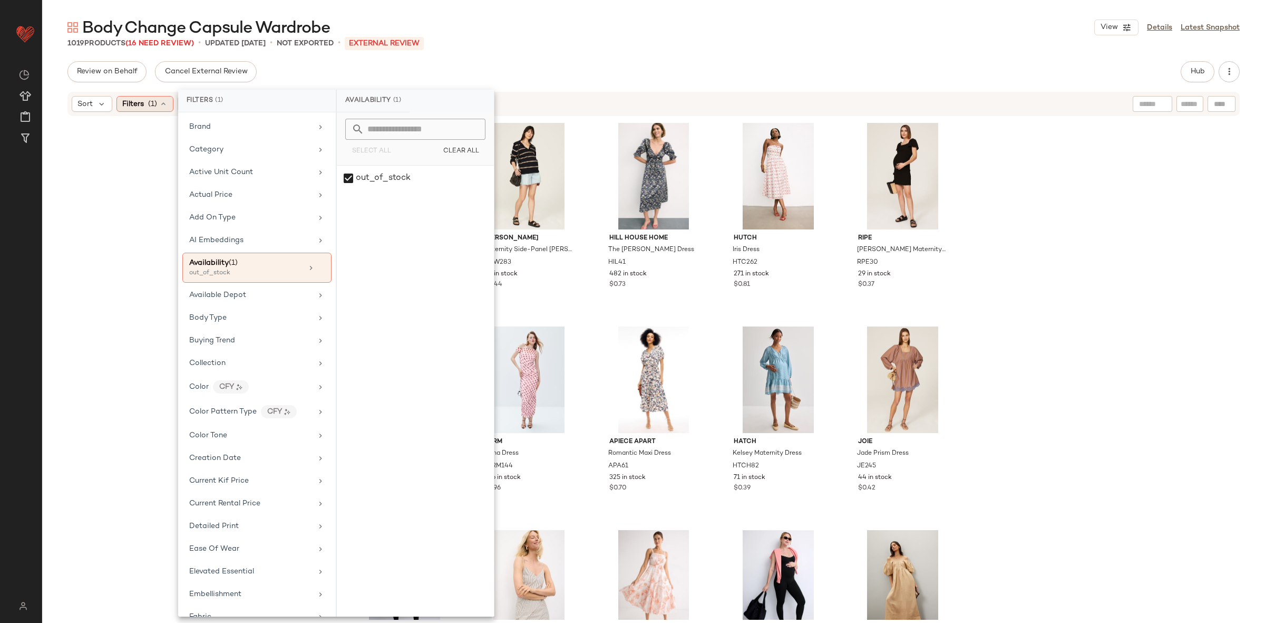
click at [1174, 256] on div "Selkie Veronica Slip Dress SLK15 185 in stock $0.62 Madewell Maternity Side-Pan…" at bounding box center [653, 368] width 1223 height 502
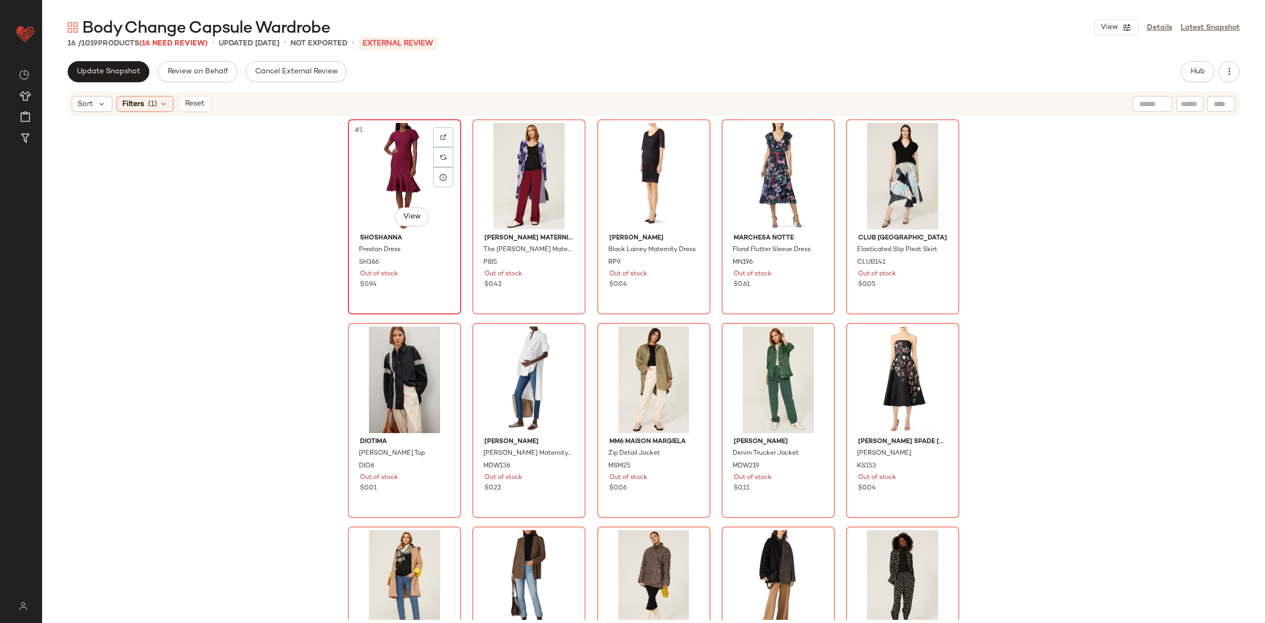
click at [387, 182] on div "#1 View" at bounding box center [405, 176] width 106 height 106
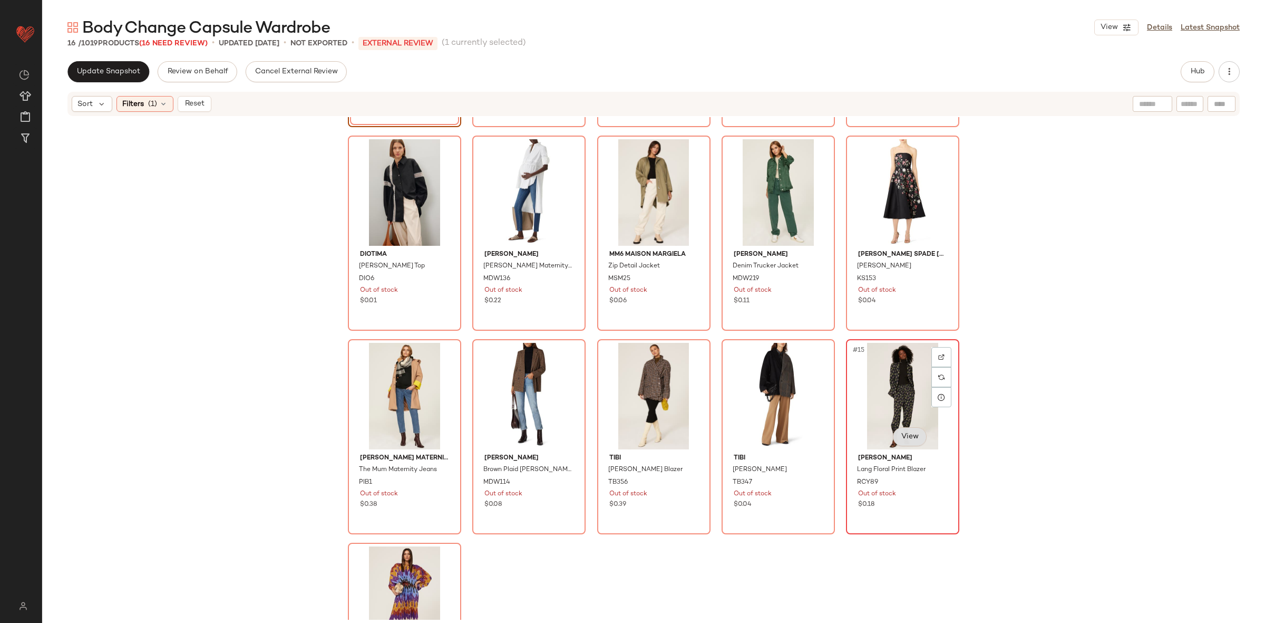
scroll to position [189, 0]
click at [409, 569] on div "#16 View" at bounding box center [405, 598] width 106 height 106
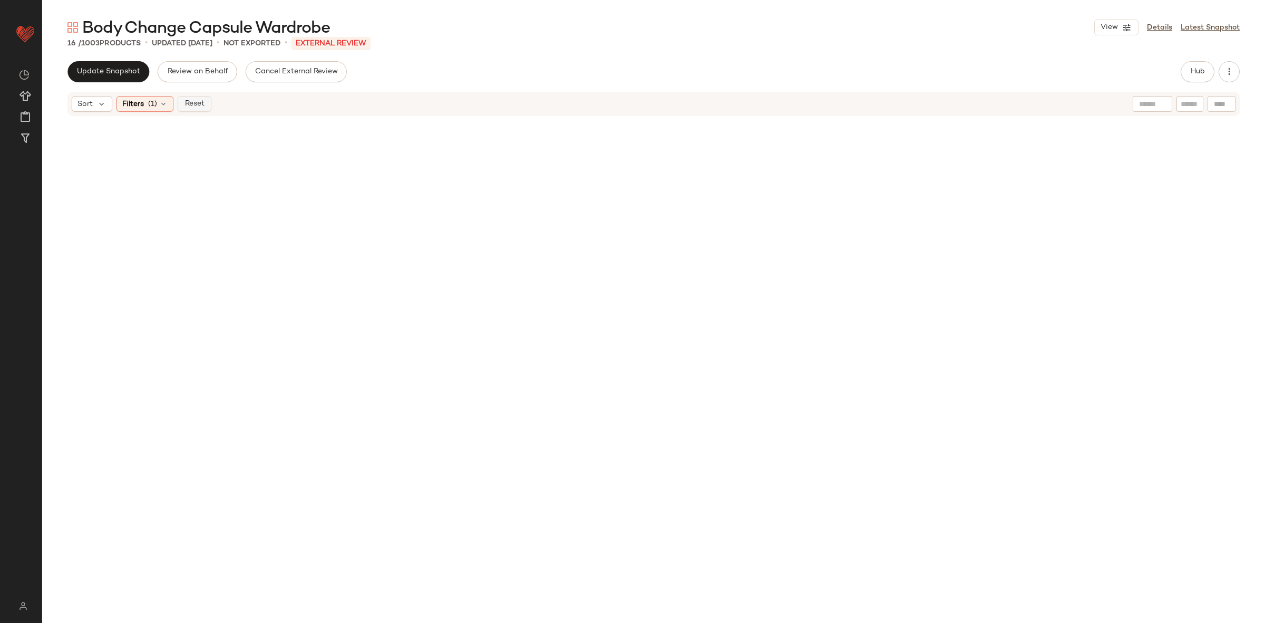
click at [187, 109] on button "Reset" at bounding box center [195, 104] width 34 height 16
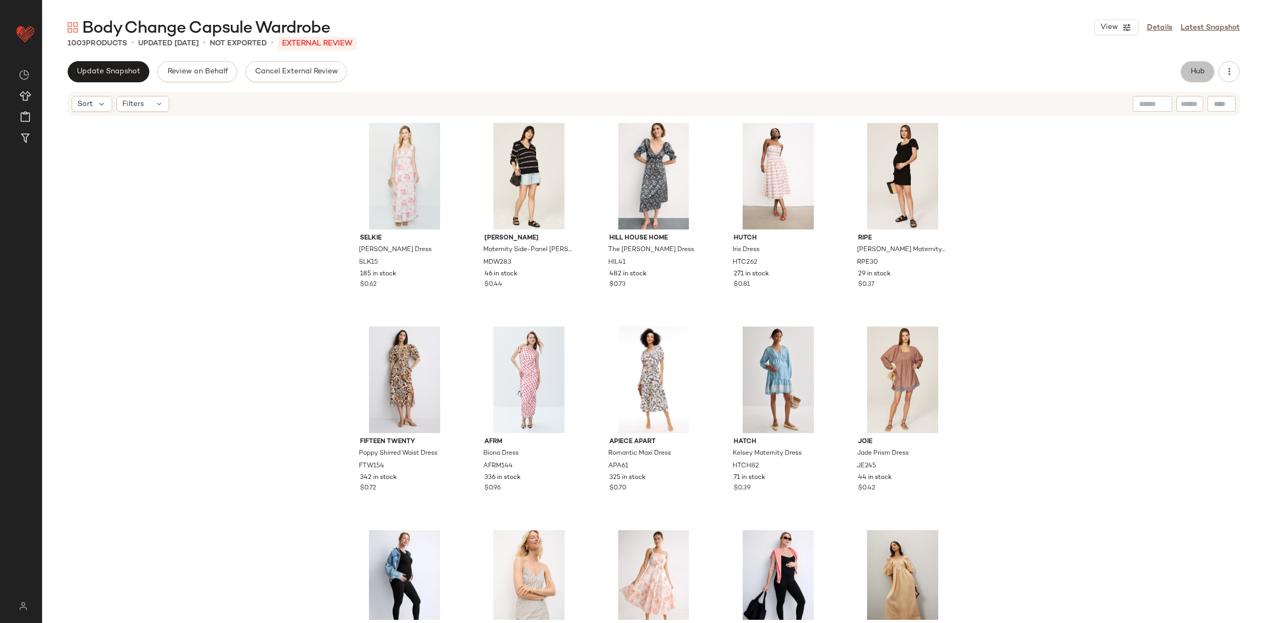
click at [1195, 64] on button "Hub" at bounding box center [1198, 71] width 34 height 21
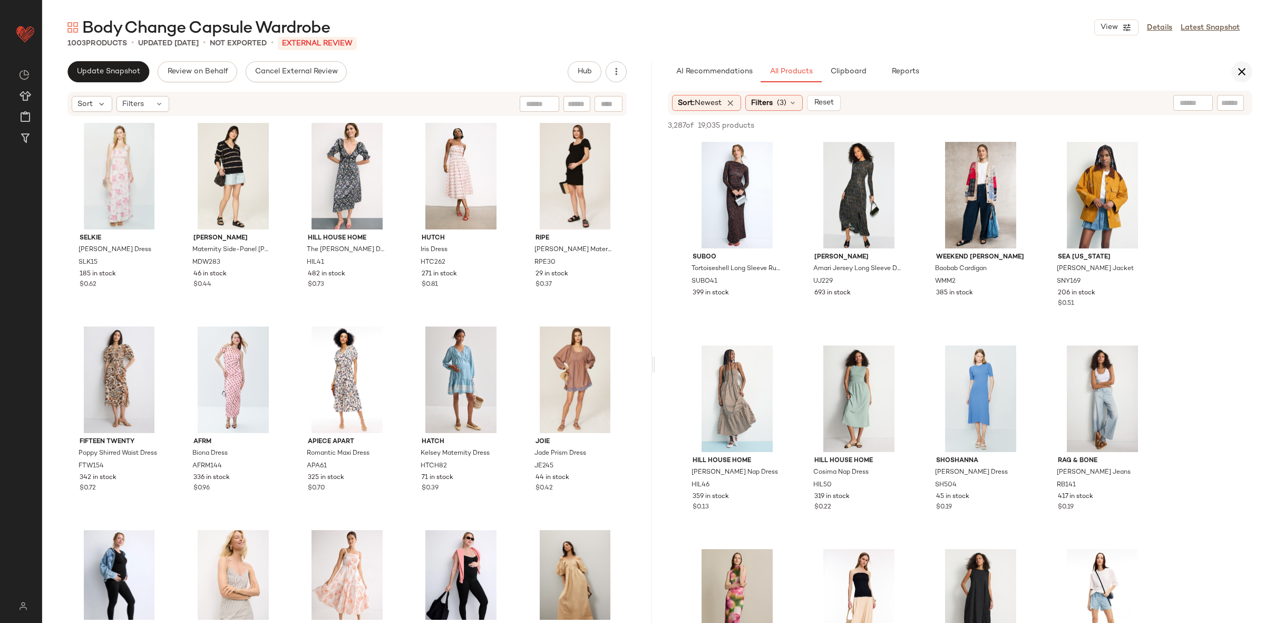
click at [1241, 74] on icon "button" at bounding box center [1242, 71] width 13 height 13
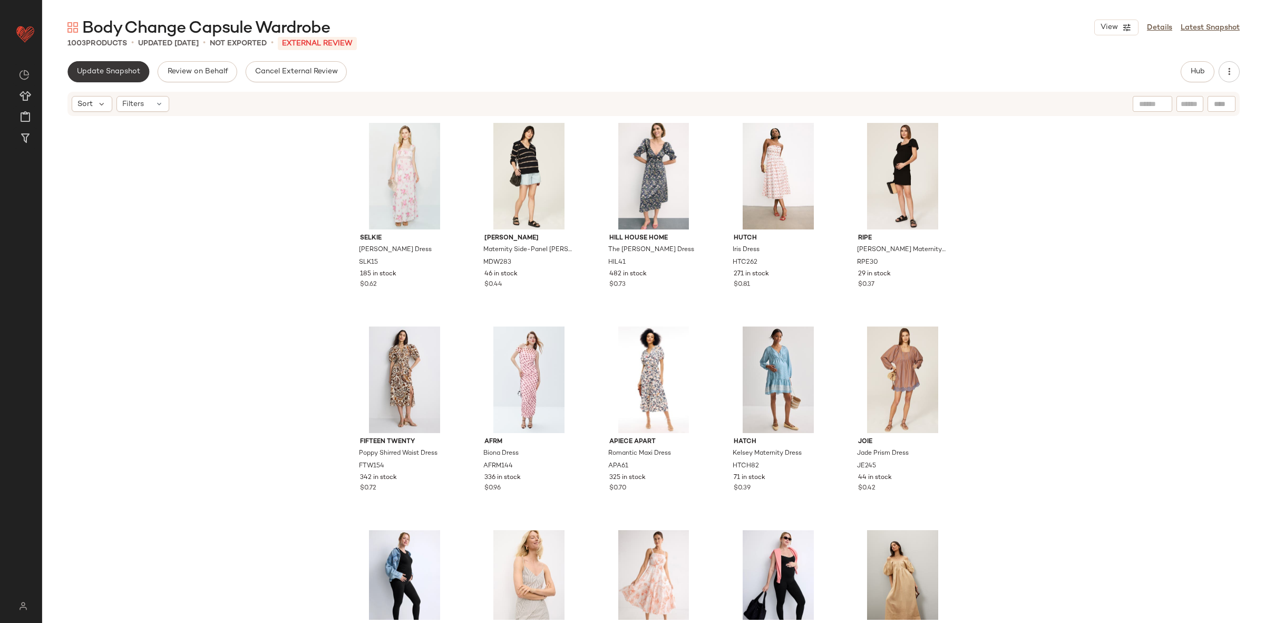
click at [91, 79] on button "Update Snapshot" at bounding box center [108, 71] width 82 height 21
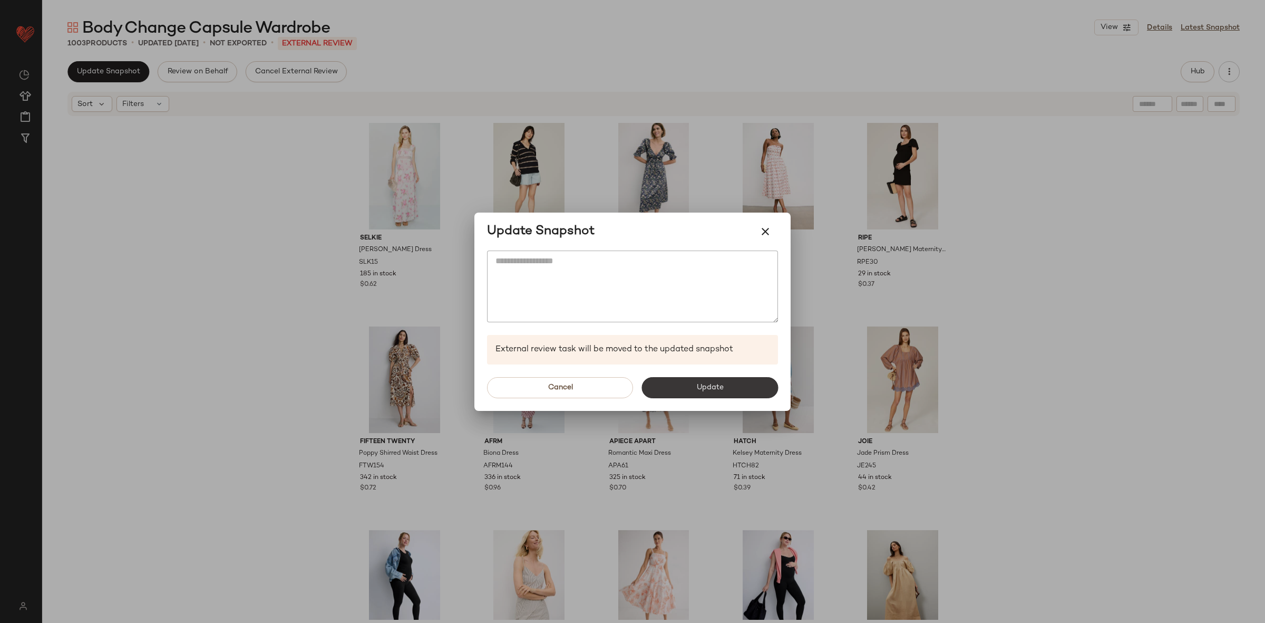
click at [701, 385] on span "Update" at bounding box center [709, 387] width 27 height 8
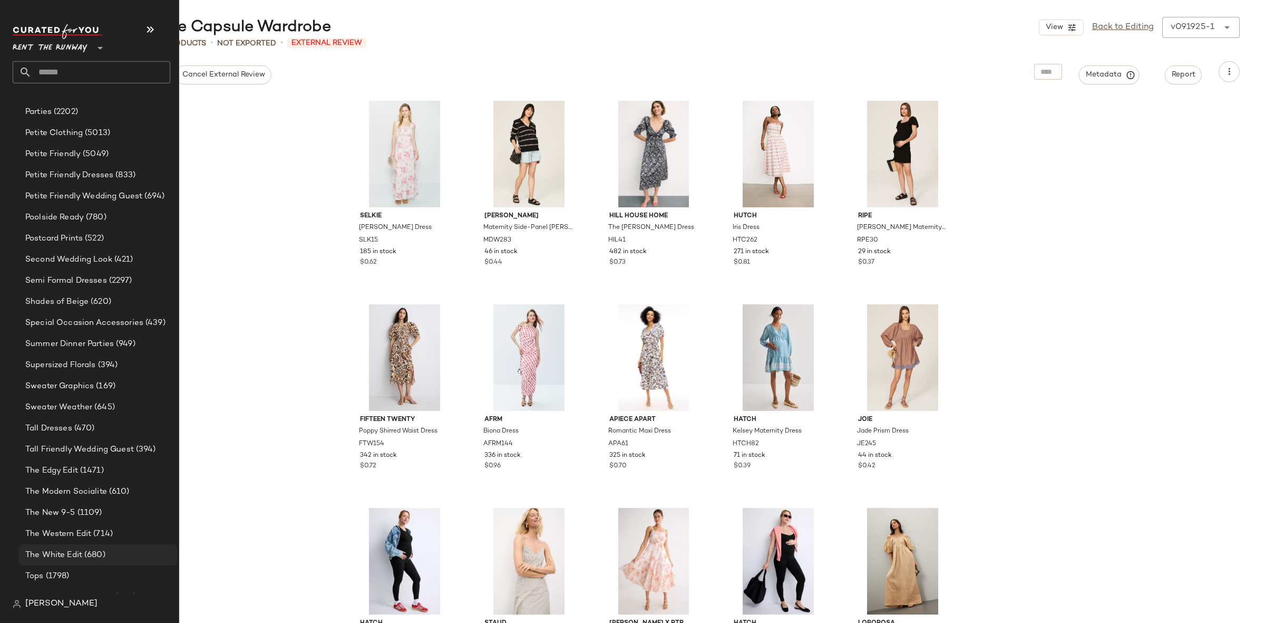
scroll to position [1654, 0]
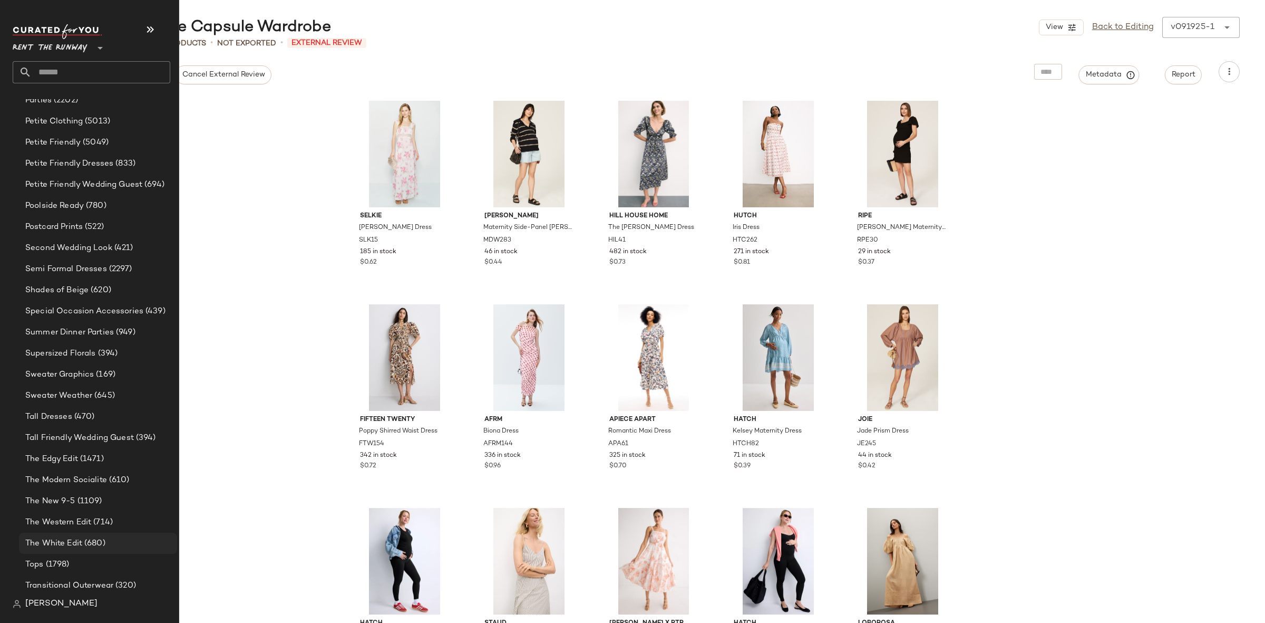
click at [79, 546] on span "The White Edit" at bounding box center [53, 543] width 57 height 12
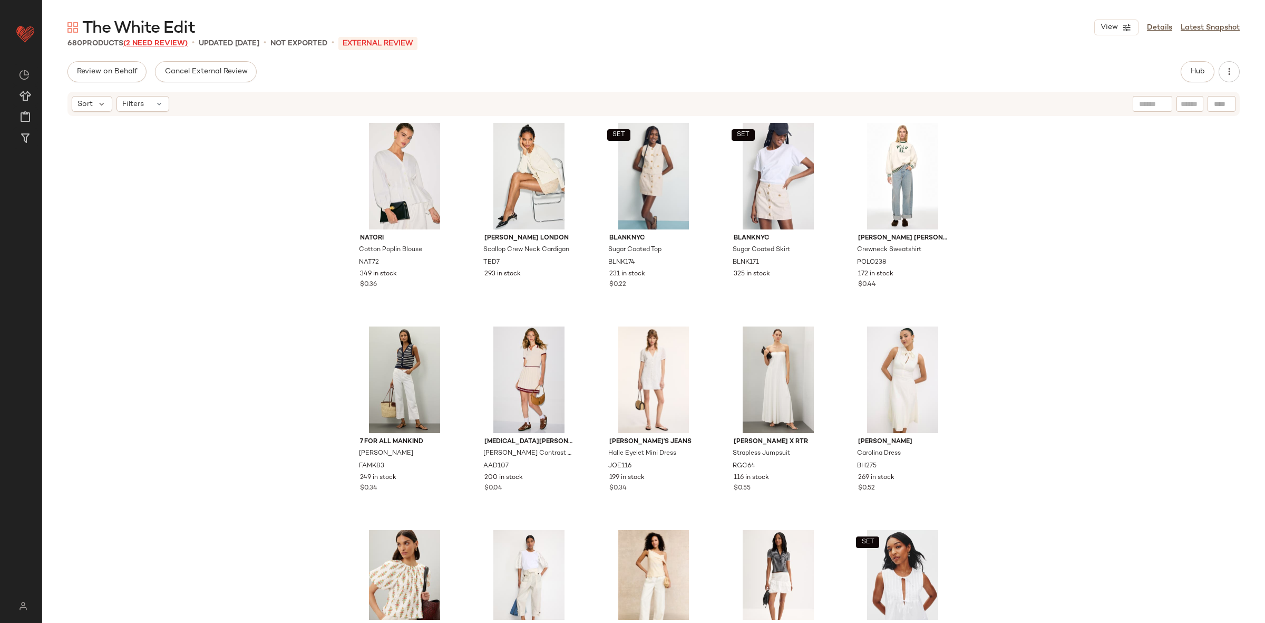
click at [158, 43] on span "(2 Need Review)" at bounding box center [155, 44] width 64 height 8
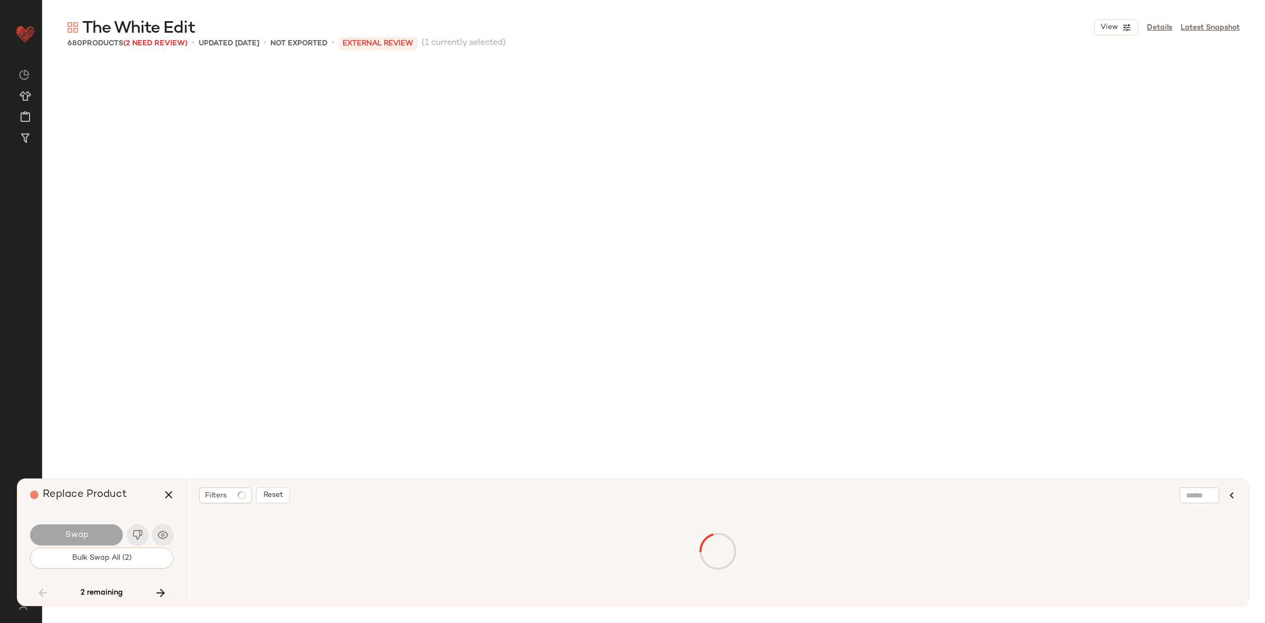
scroll to position [20956, 0]
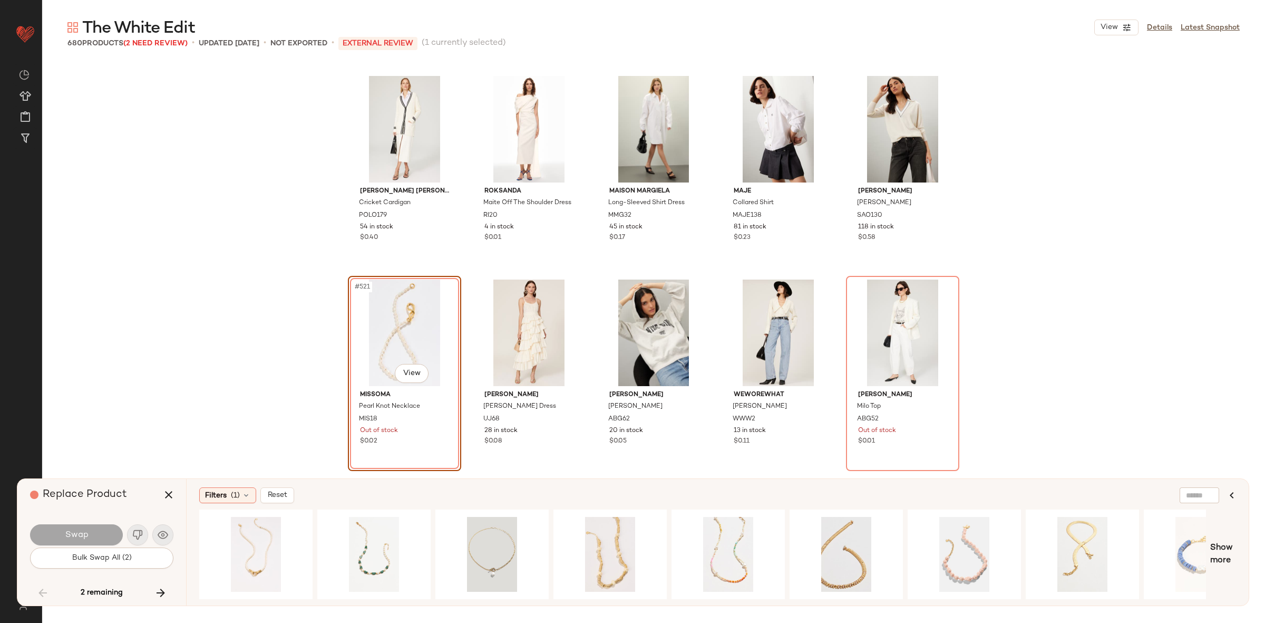
click at [153, 503] on div "Replace Product" at bounding box center [105, 495] width 151 height 32
click at [174, 497] on icon "button" at bounding box center [168, 494] width 13 height 13
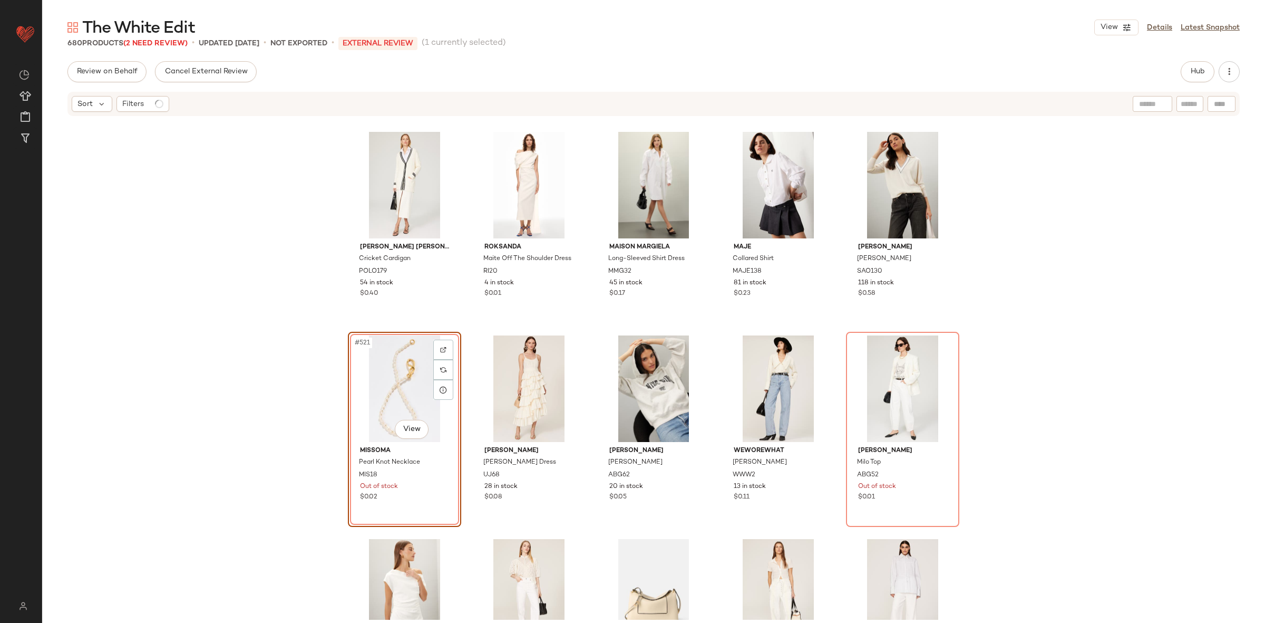
click at [380, 402] on div "#521 View" at bounding box center [405, 388] width 106 height 106
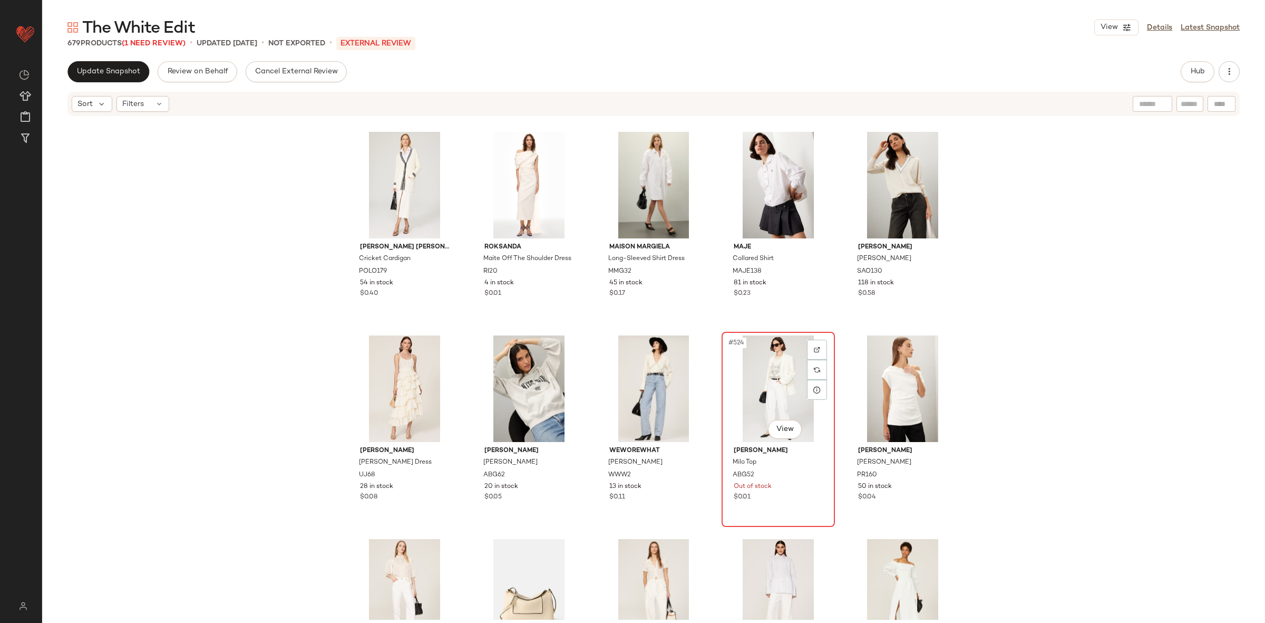
click at [752, 375] on div "#524 View" at bounding box center [778, 388] width 106 height 106
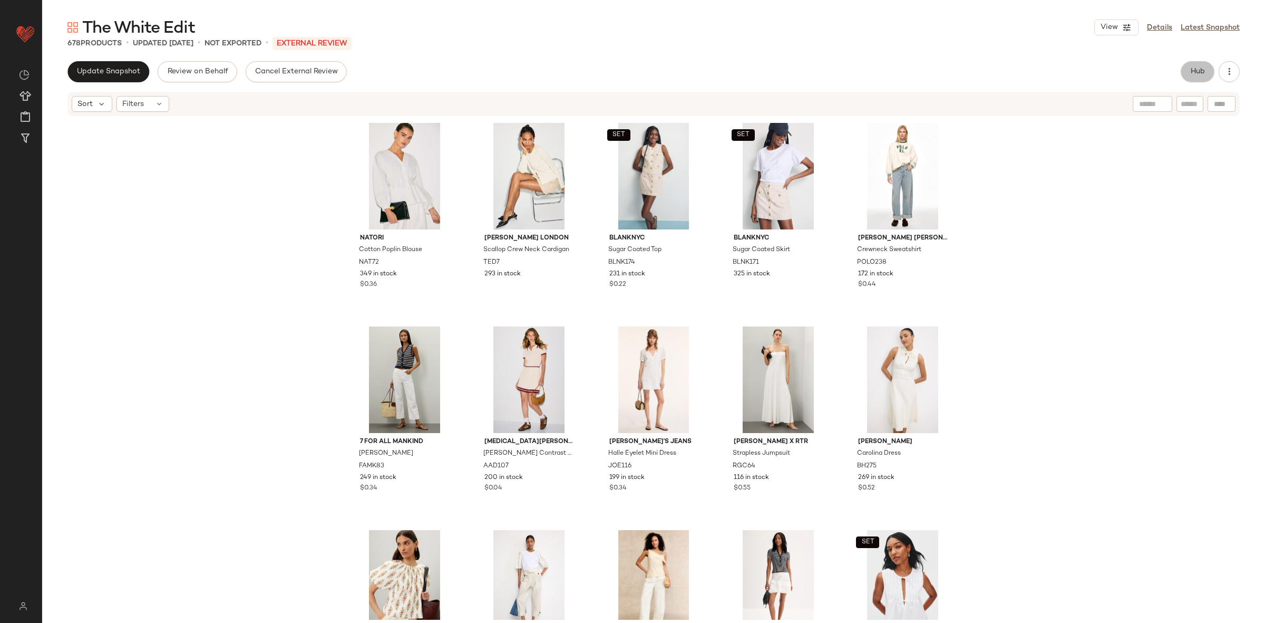
click at [1193, 72] on span "Hub" at bounding box center [1197, 71] width 15 height 8
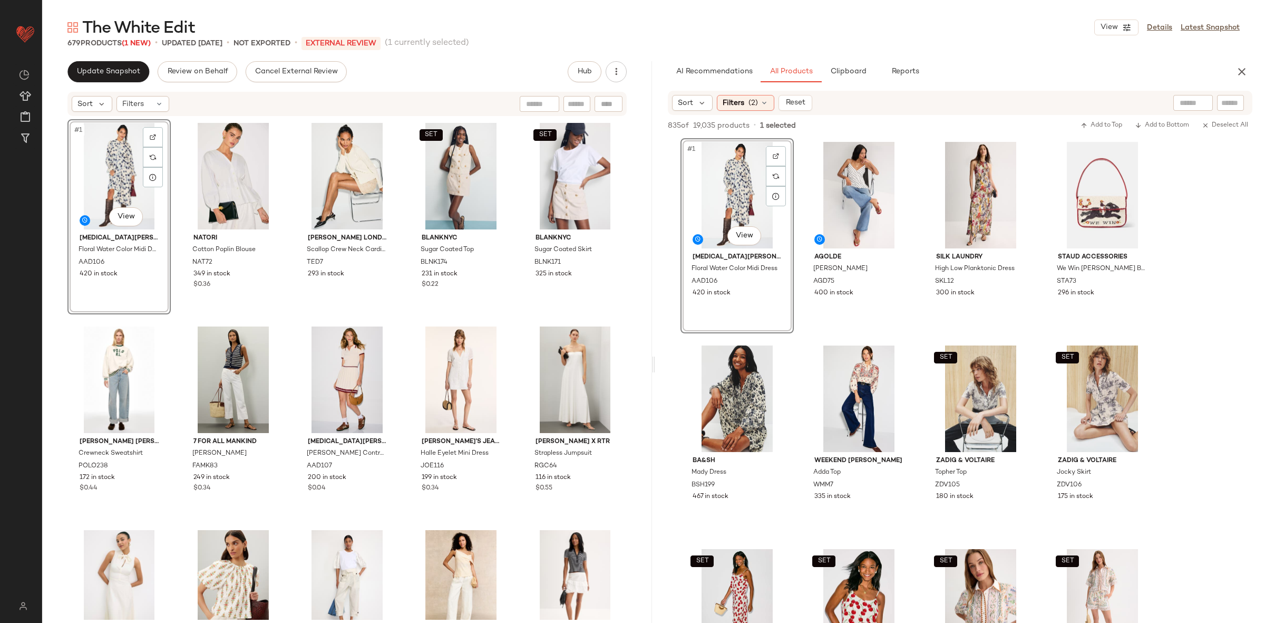
click at [629, 327] on div "#1 View Alexia Admor Floral Water Color Midi Dress AAD106 420 in stock Natori C…" at bounding box center [347, 368] width 610 height 502
click at [1242, 76] on icon "button" at bounding box center [1242, 71] width 13 height 13
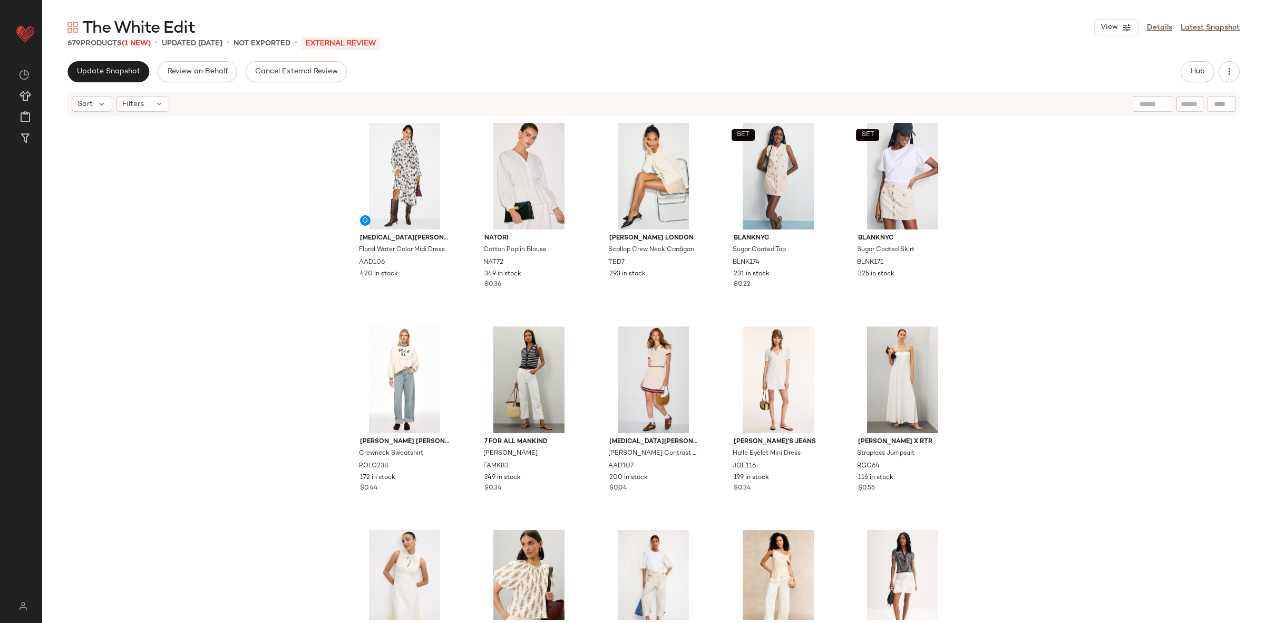
click at [1133, 304] on div "Alexia Admor Floral Water Color Midi Dress AAD106 420 in stock Natori Cotton Po…" at bounding box center [653, 368] width 1223 height 502
click at [94, 74] on span "Update Snapshot" at bounding box center [108, 71] width 64 height 8
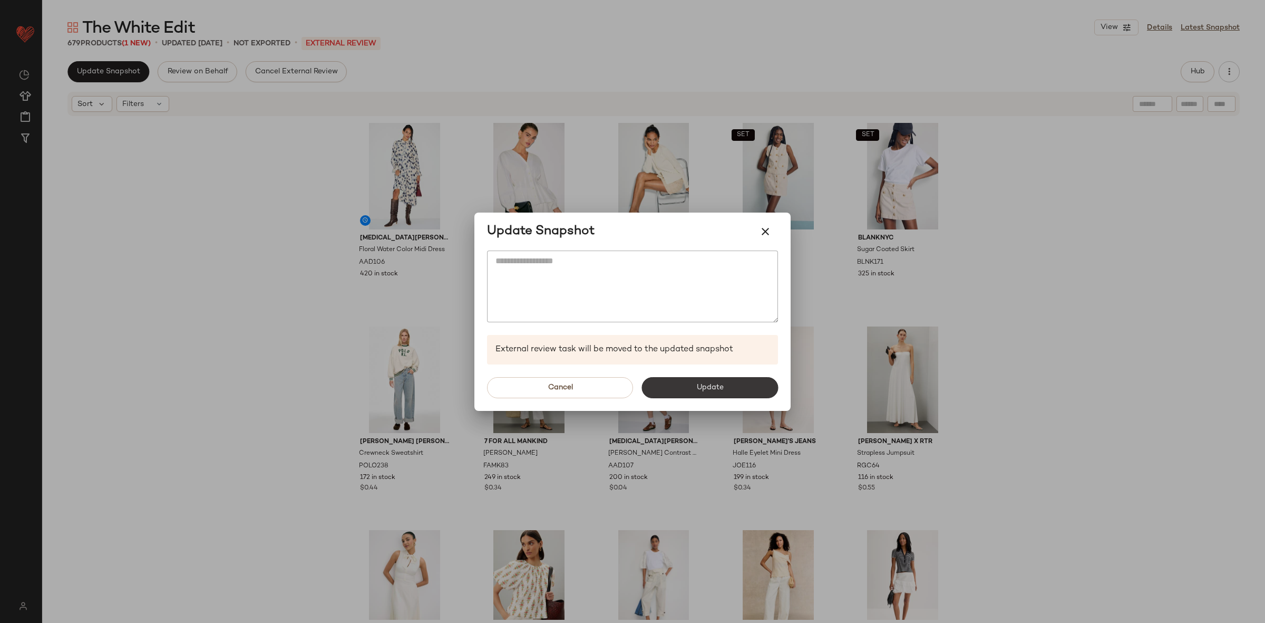
click at [734, 388] on button "Update" at bounding box center [709, 387] width 137 height 21
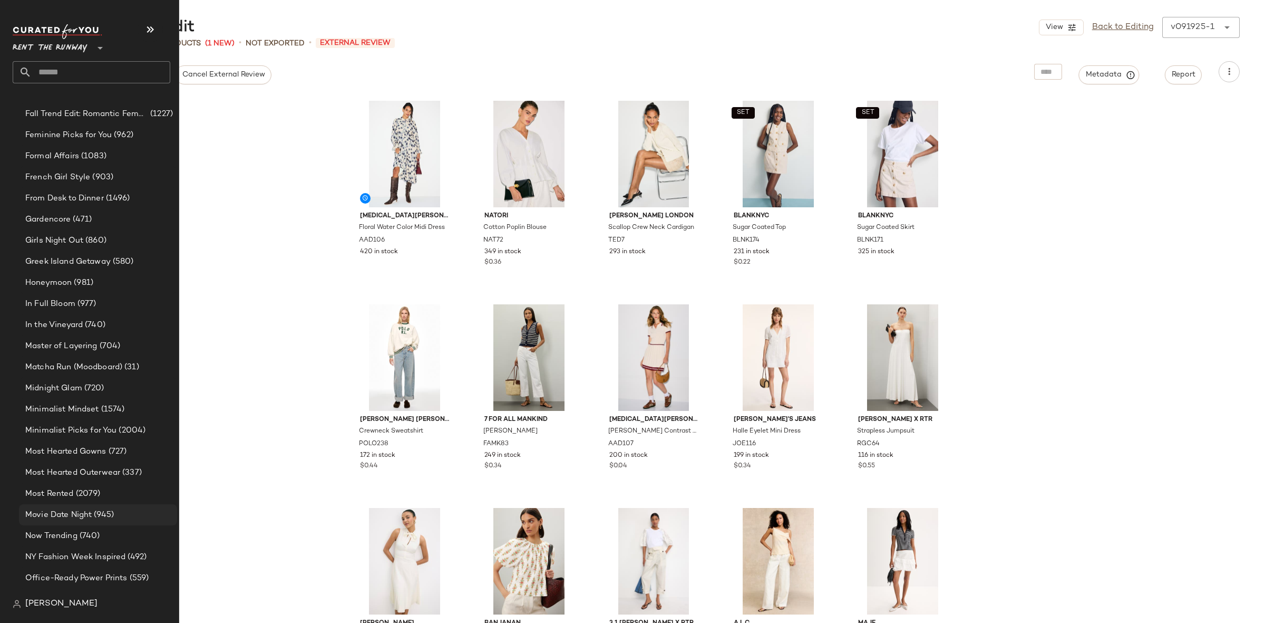
scroll to position [1148, 0]
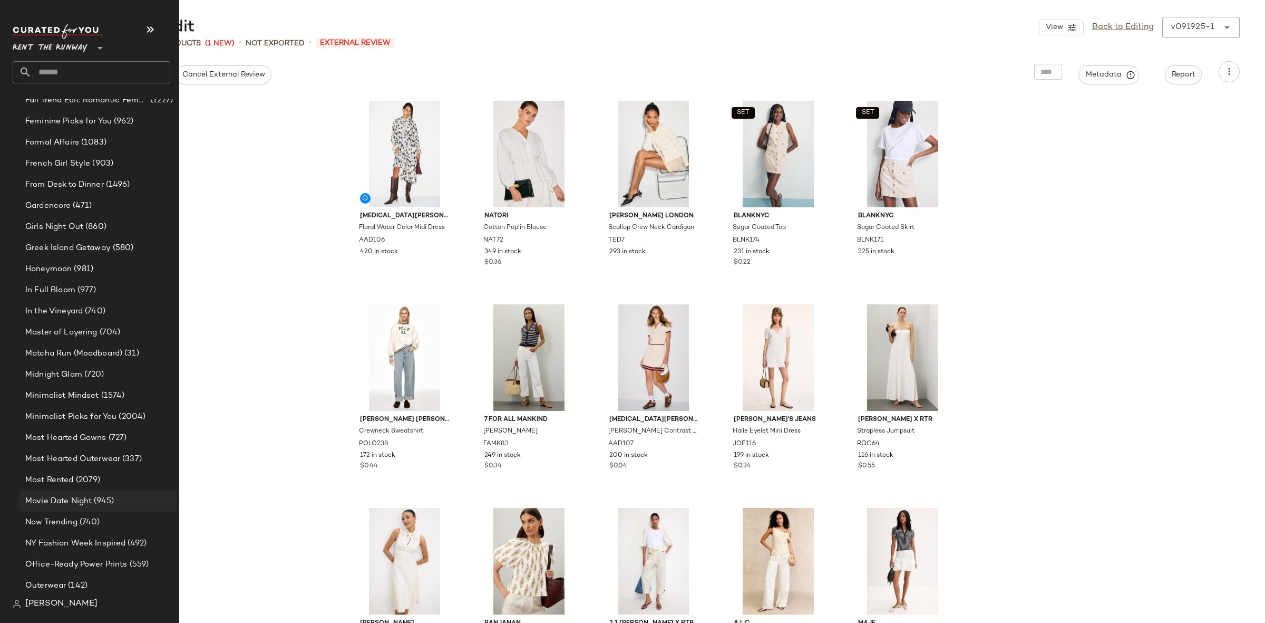
click at [72, 502] on span "Movie Date Night" at bounding box center [58, 501] width 66 height 12
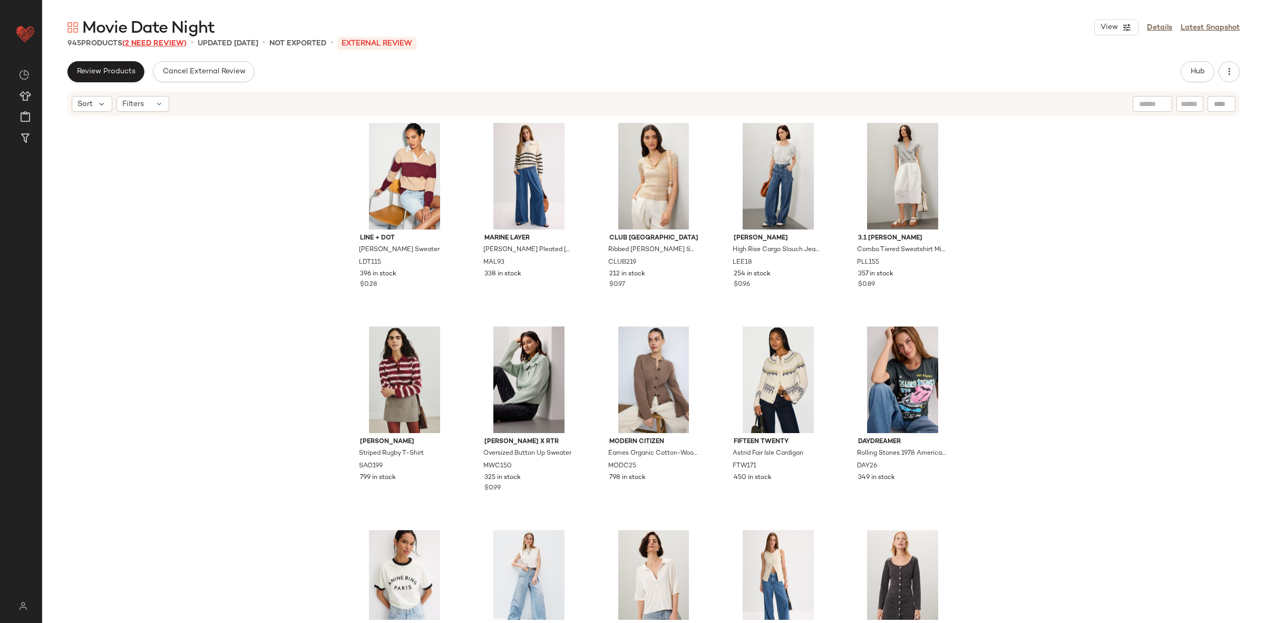
click at [147, 46] on span "(2 Need Review)" at bounding box center [154, 44] width 64 height 8
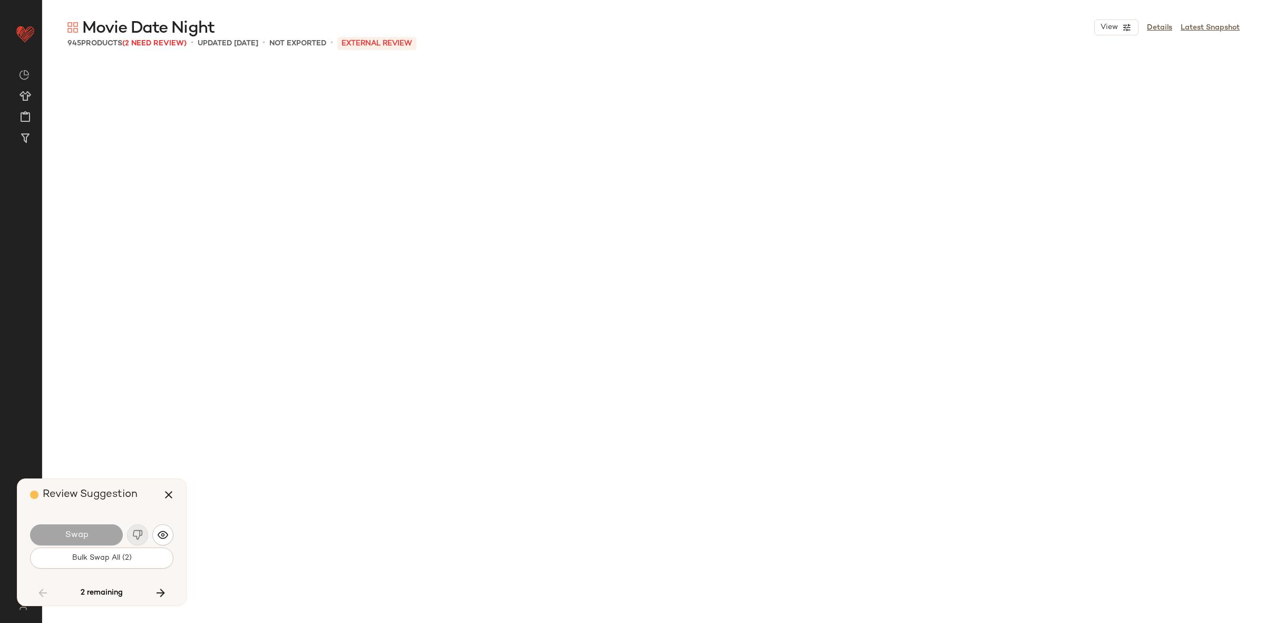
scroll to position [26654, 0]
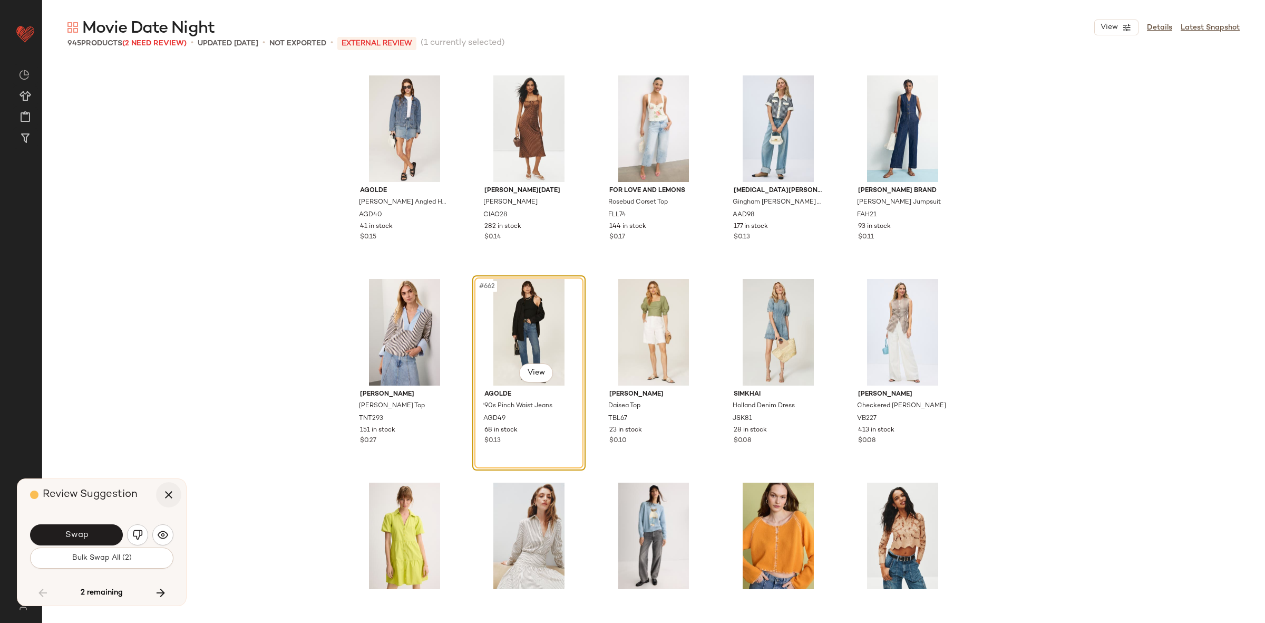
click at [166, 491] on icon "button" at bounding box center [168, 494] width 13 height 13
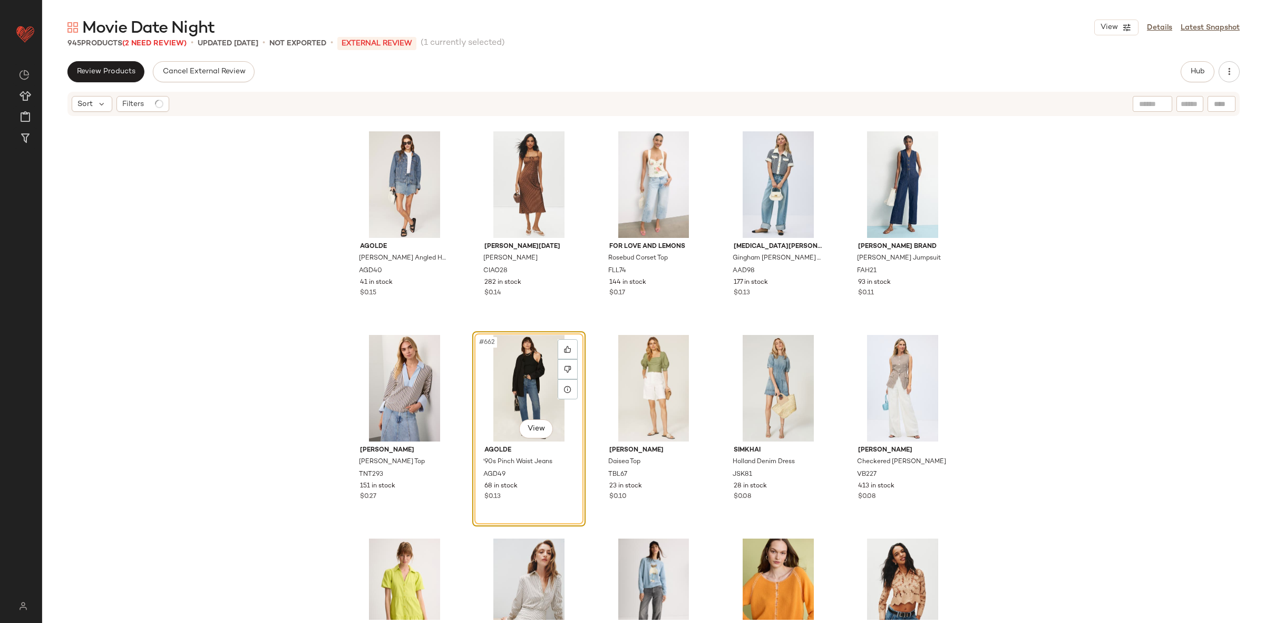
click at [505, 380] on div "#662 View" at bounding box center [529, 388] width 106 height 106
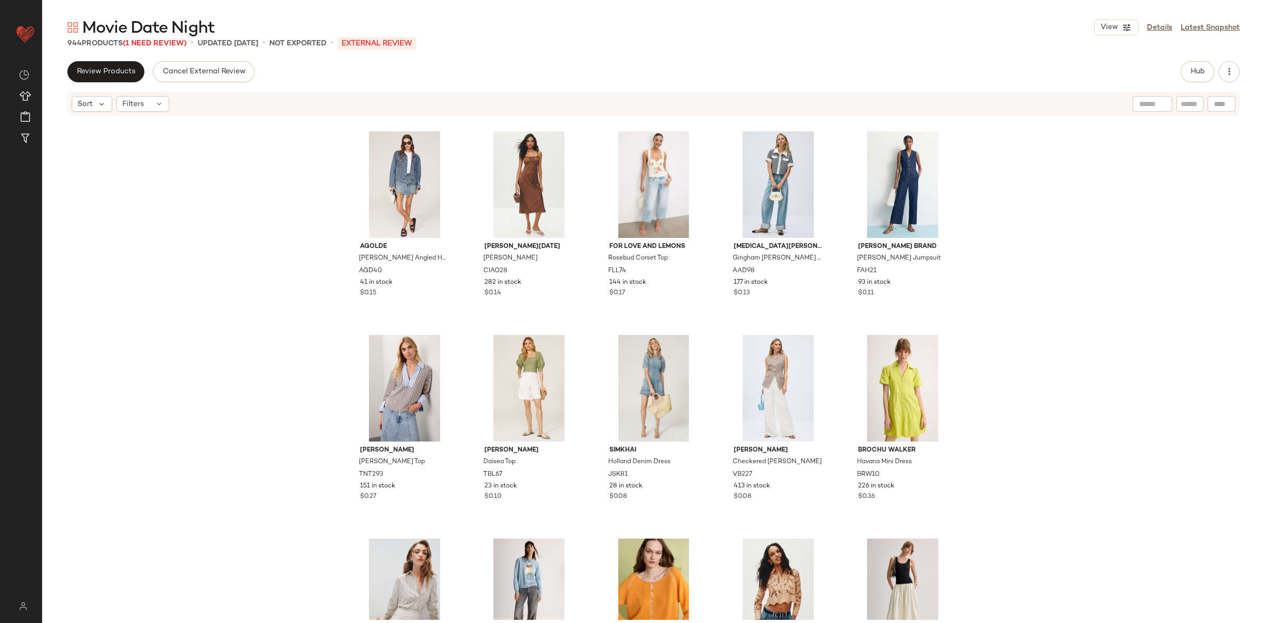
click at [152, 34] on span "Movie Date Night" at bounding box center [148, 28] width 132 height 21
click at [155, 44] on span "(1 Need Review)" at bounding box center [155, 44] width 64 height 8
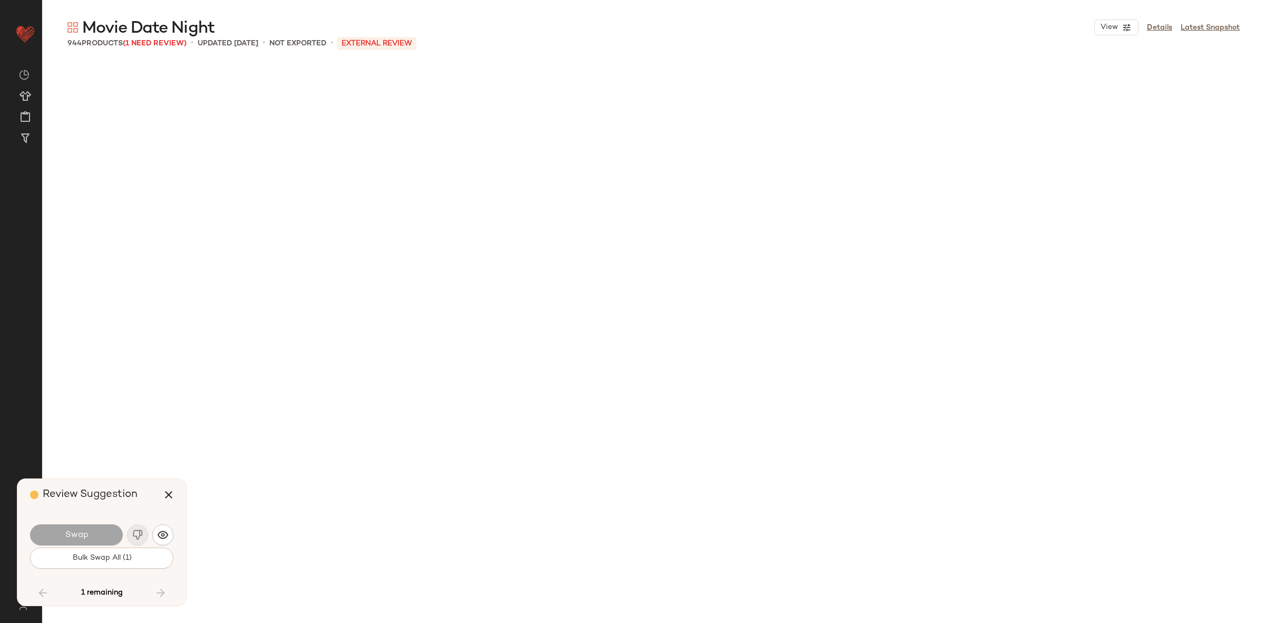
scroll to position [28281, 0]
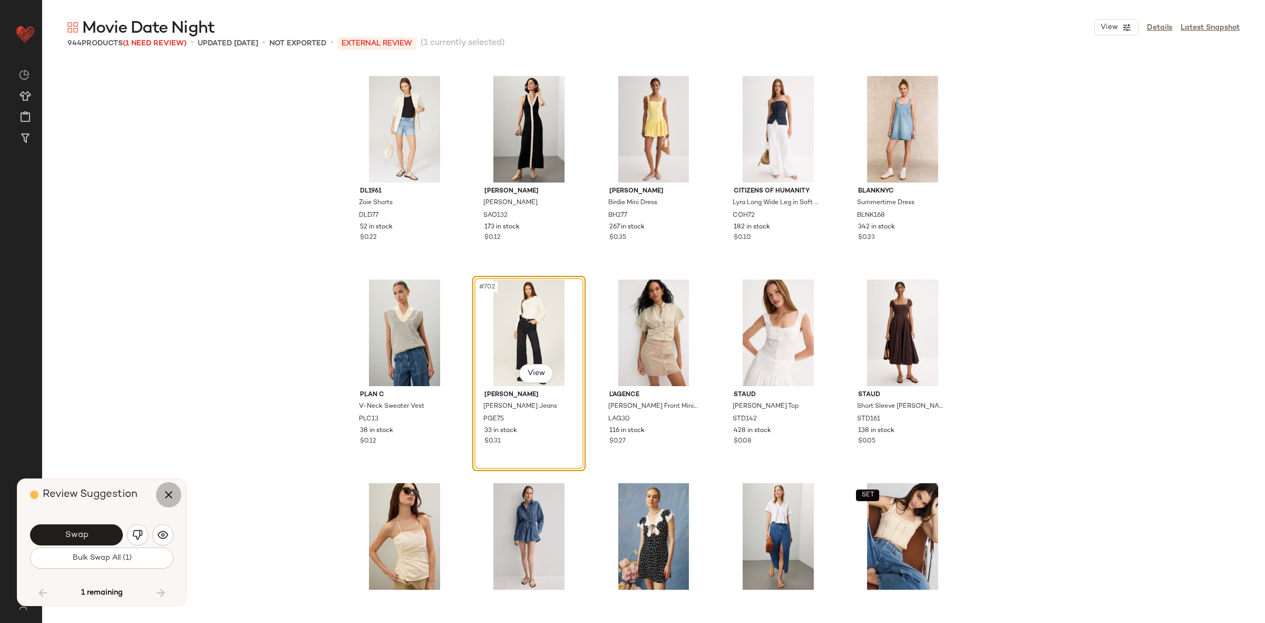
click at [162, 492] on icon "button" at bounding box center [168, 494] width 13 height 13
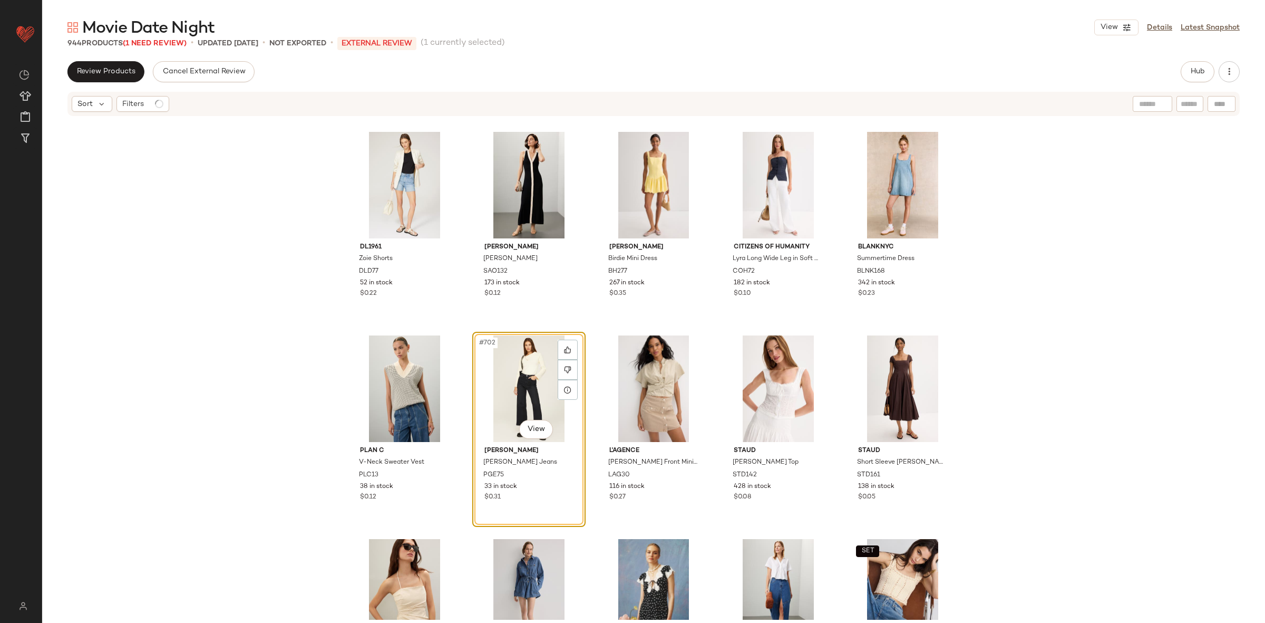
click at [506, 387] on div "#702 View" at bounding box center [529, 388] width 106 height 106
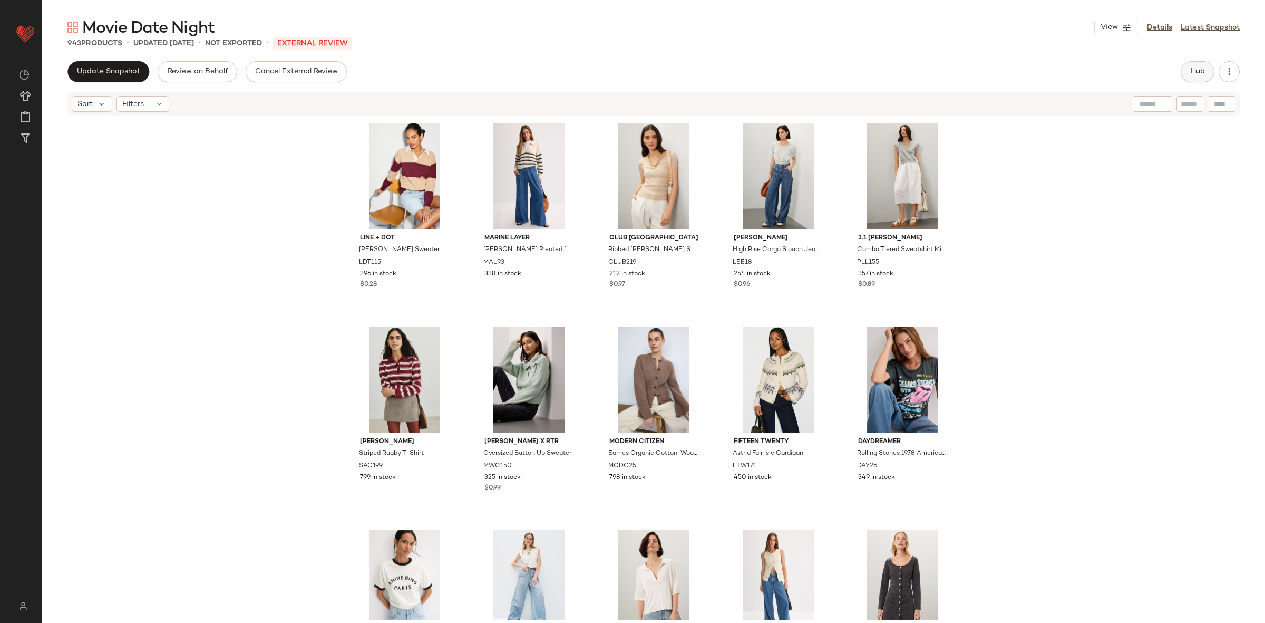
click at [1211, 72] on button "Hub" at bounding box center [1198, 71] width 34 height 21
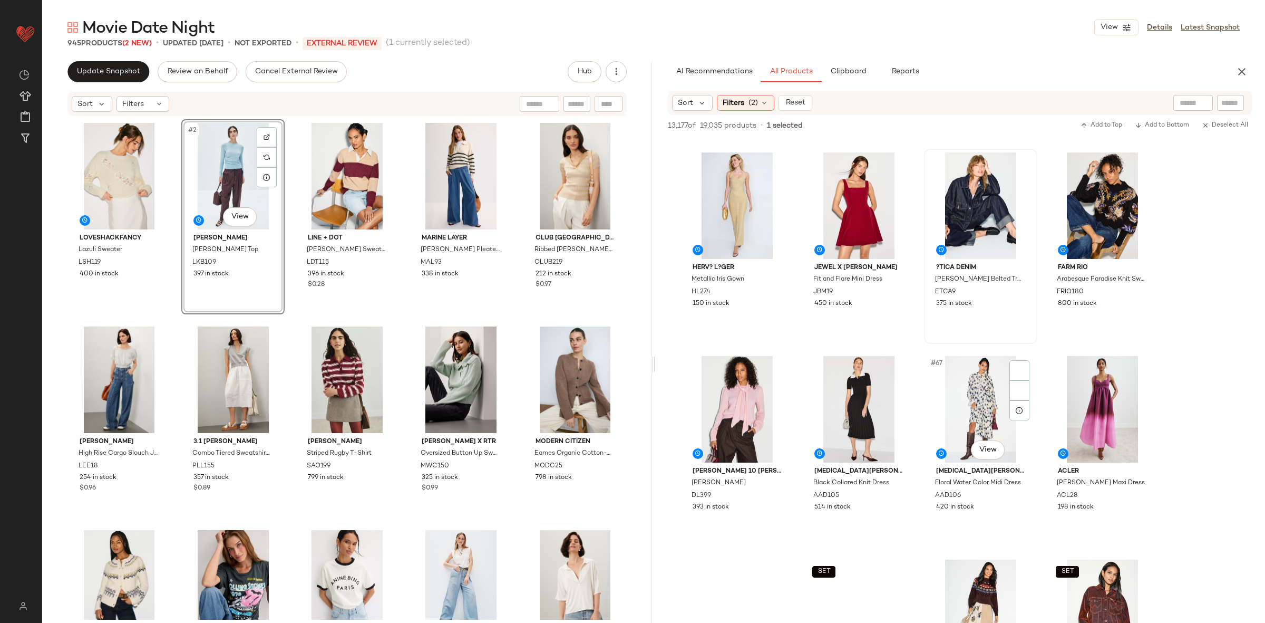
scroll to position [3579, 0]
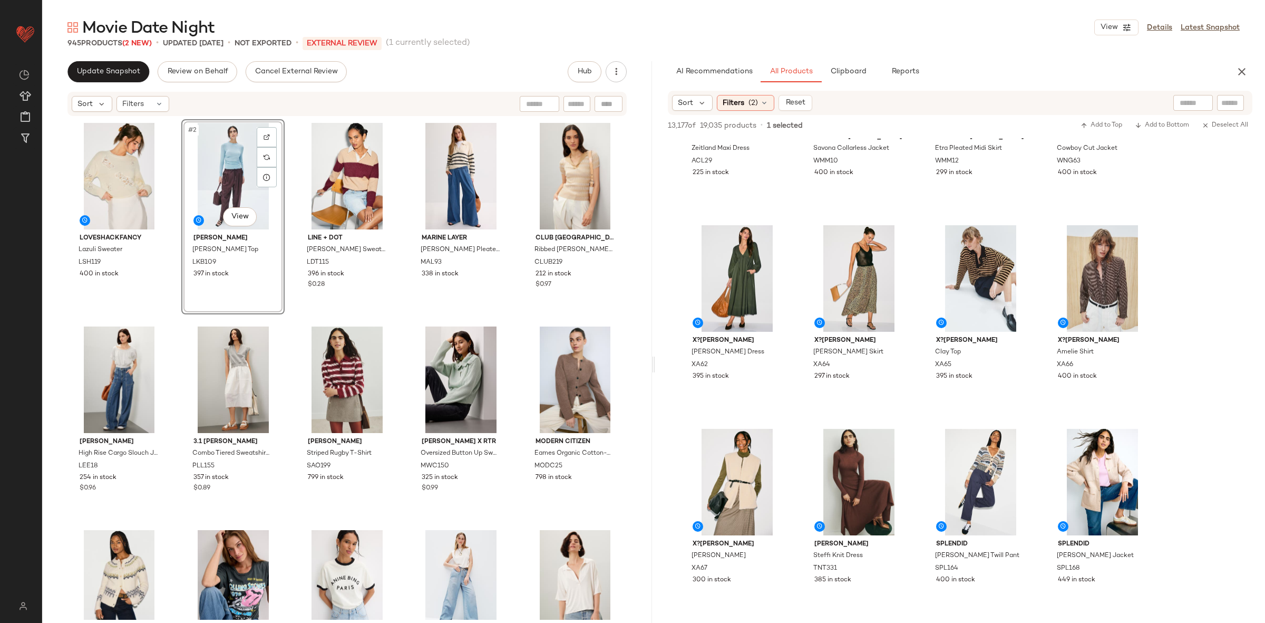
click at [387, 320] on div "LoveShackFancy Lazuli Sweater LSH119 400 in stock #2 View L.K. Bennett Dora Kni…" at bounding box center [346, 369] width 559 height 500
click at [1244, 70] on icon "button" at bounding box center [1242, 71] width 13 height 13
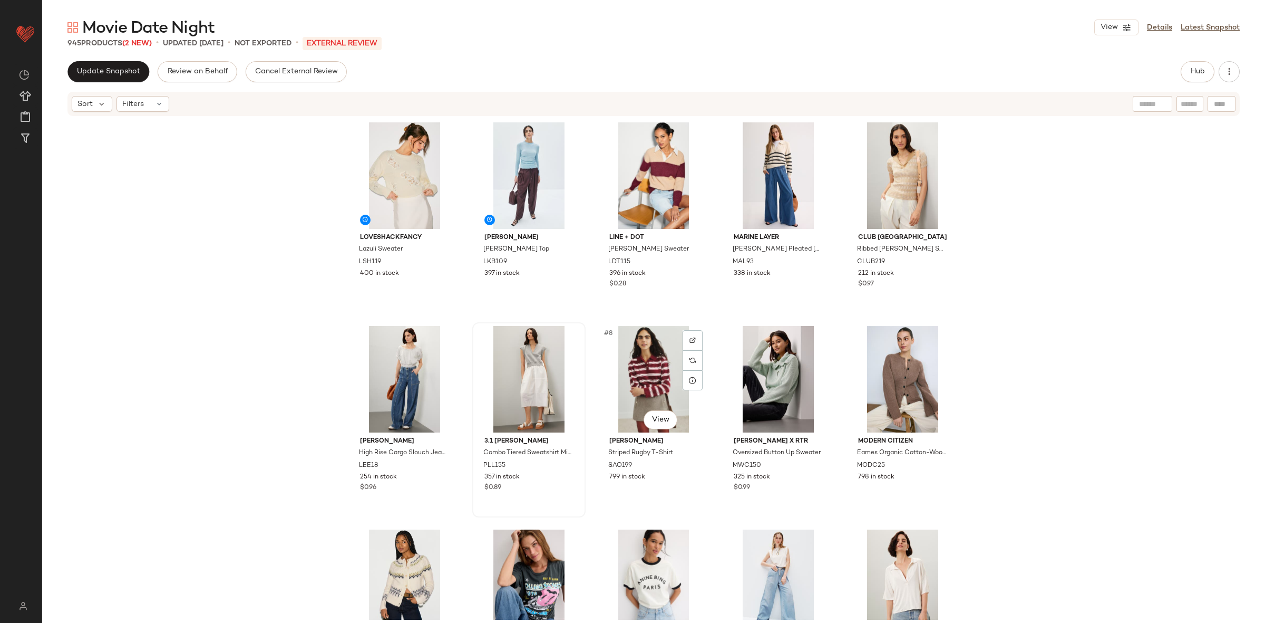
scroll to position [0, 0]
click at [81, 63] on button "Update Snapshot" at bounding box center [108, 71] width 82 height 21
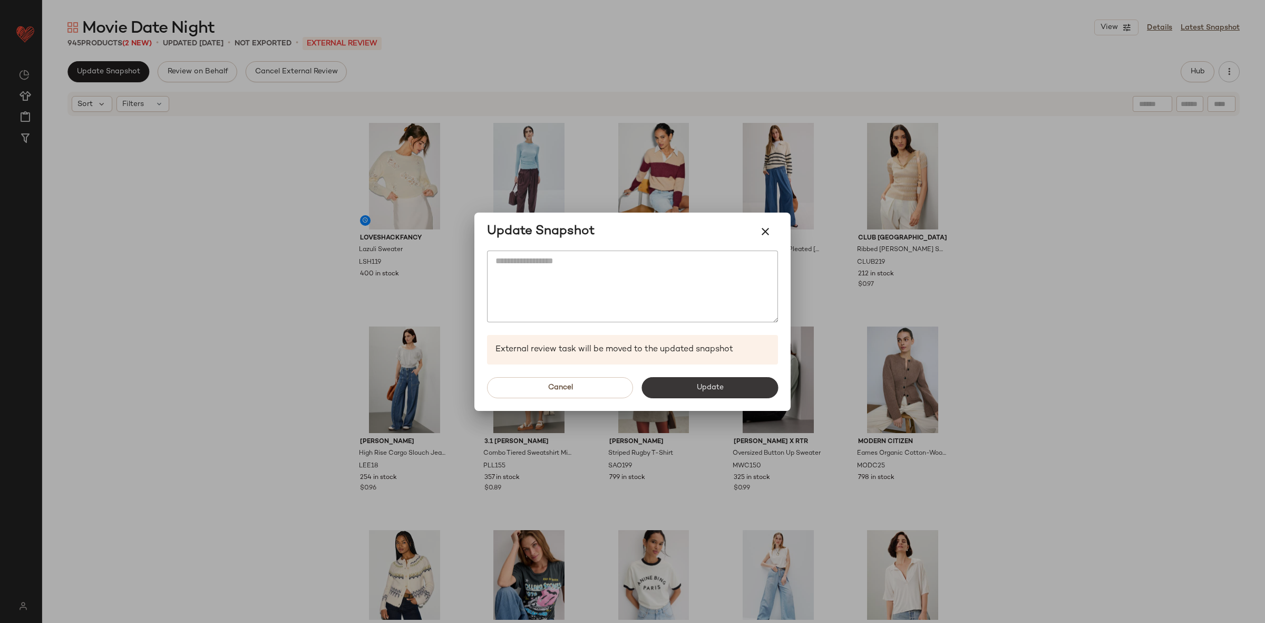
click at [719, 390] on span "Update" at bounding box center [709, 387] width 27 height 8
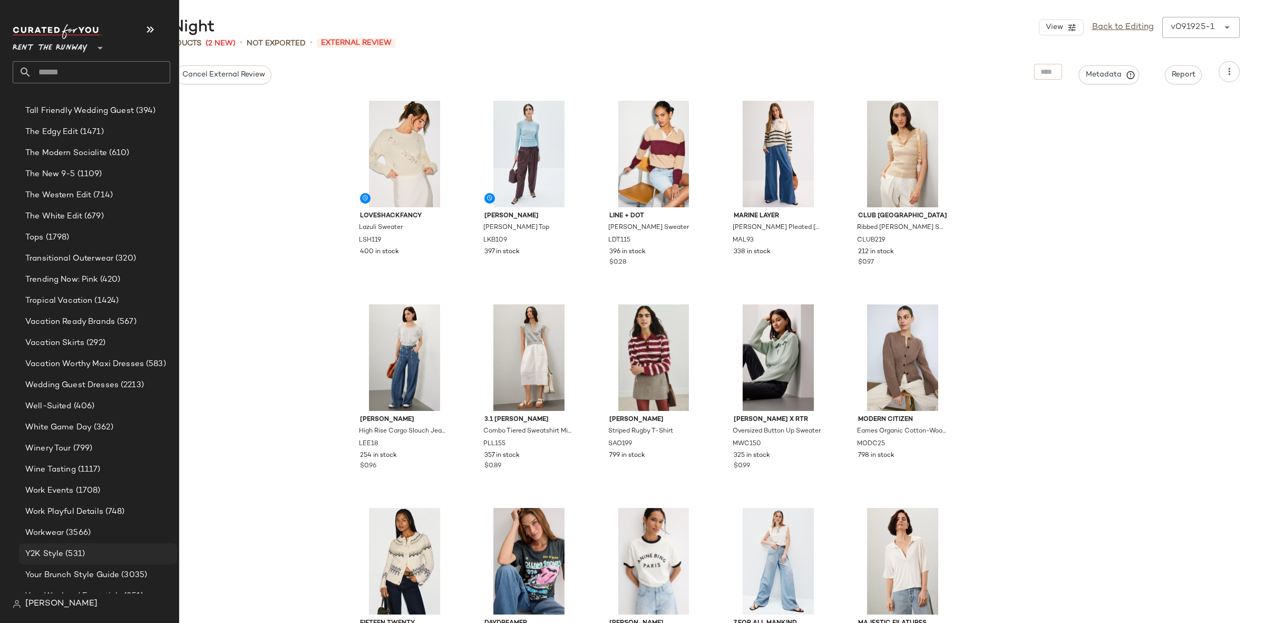
scroll to position [1982, 0]
click at [74, 546] on div "Y2K Style (531)" at bounding box center [98, 552] width 158 height 21
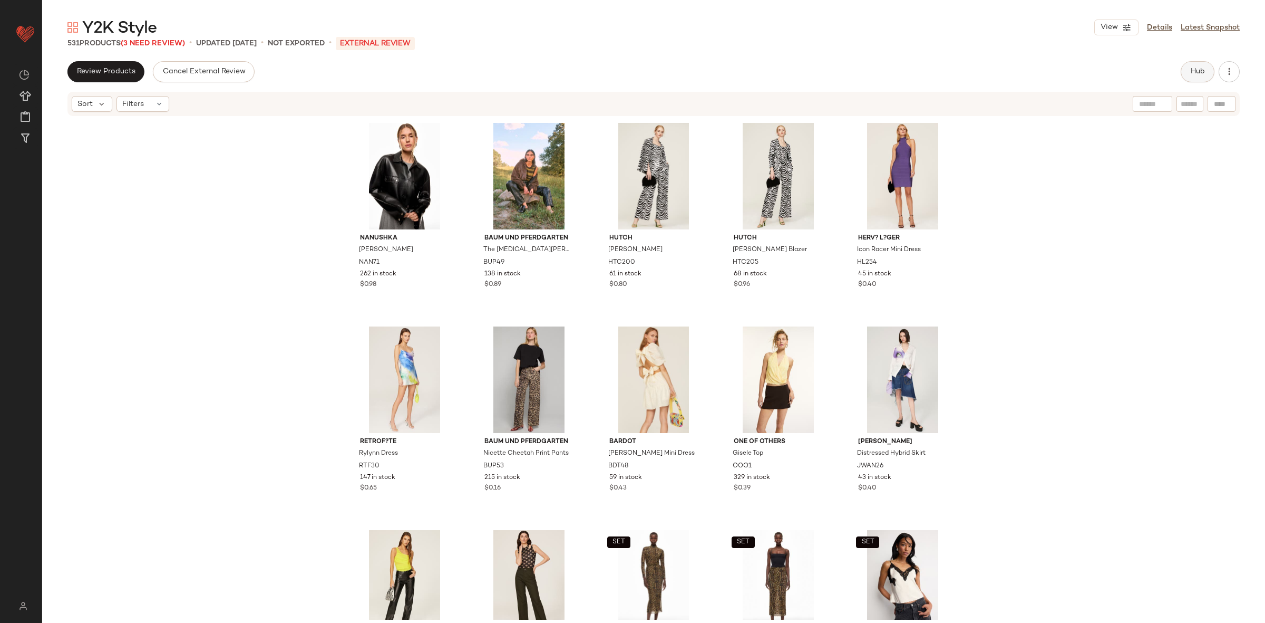
click at [1191, 75] on span "Hub" at bounding box center [1197, 71] width 15 height 8
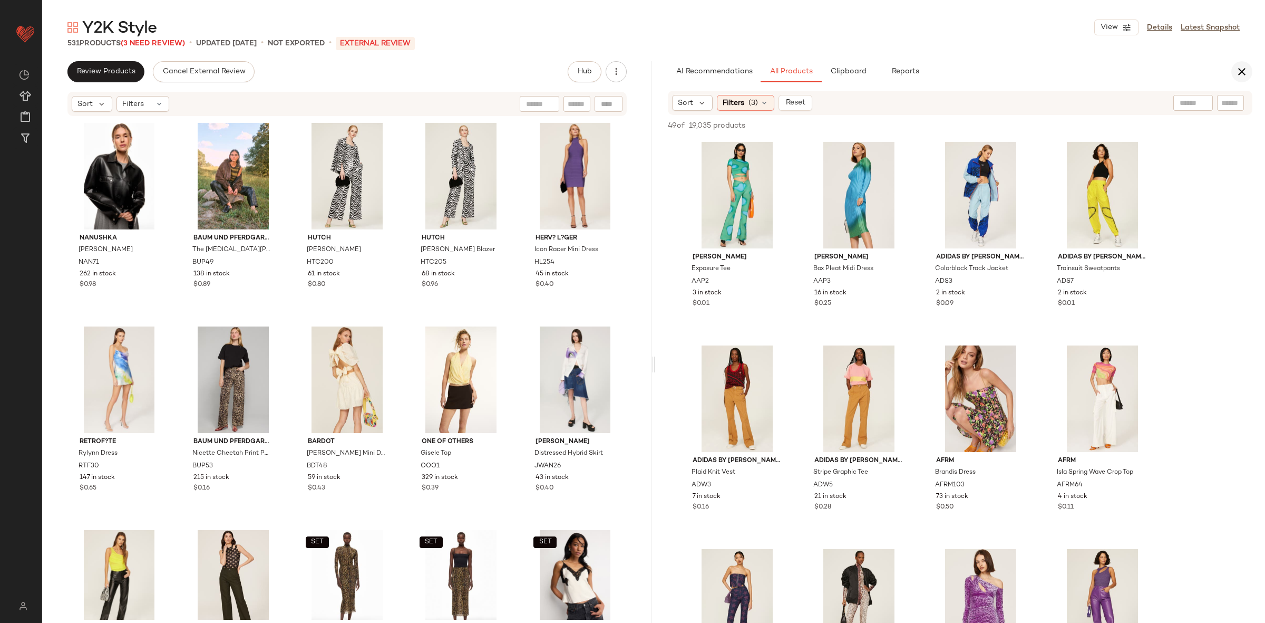
click at [1247, 66] on icon "button" at bounding box center [1242, 71] width 13 height 13
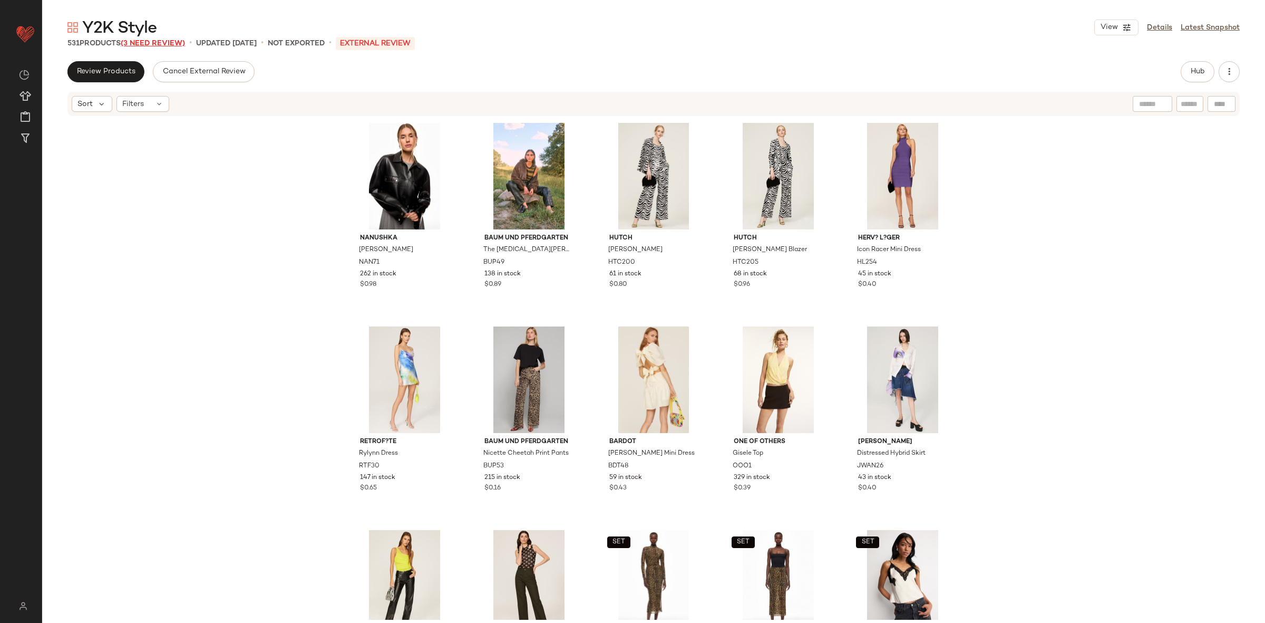
click at [173, 40] on span "(3 Need Review)" at bounding box center [153, 44] width 64 height 8
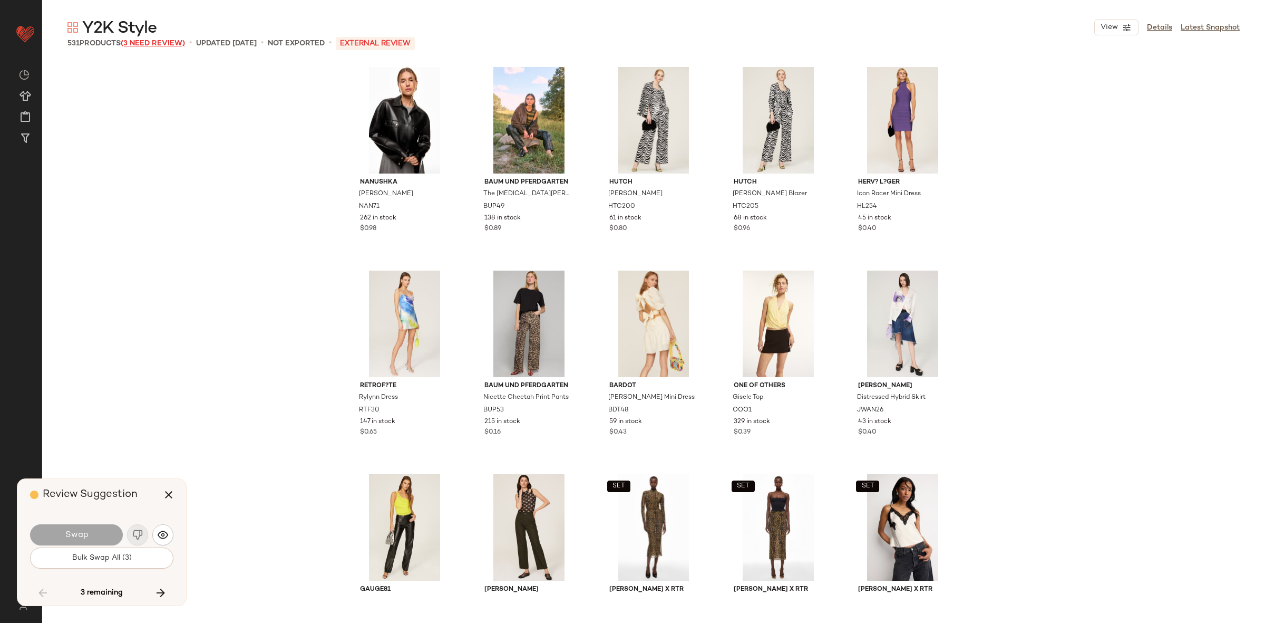
scroll to position [4883, 0]
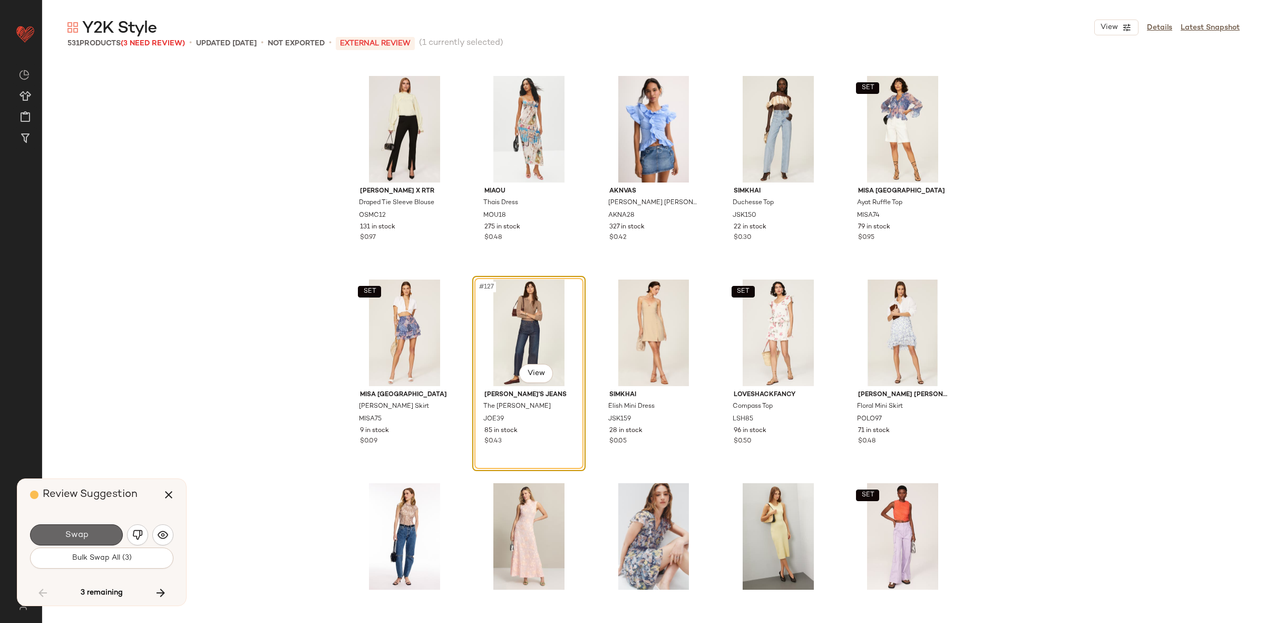
click at [90, 539] on button "Swap" at bounding box center [76, 534] width 93 height 21
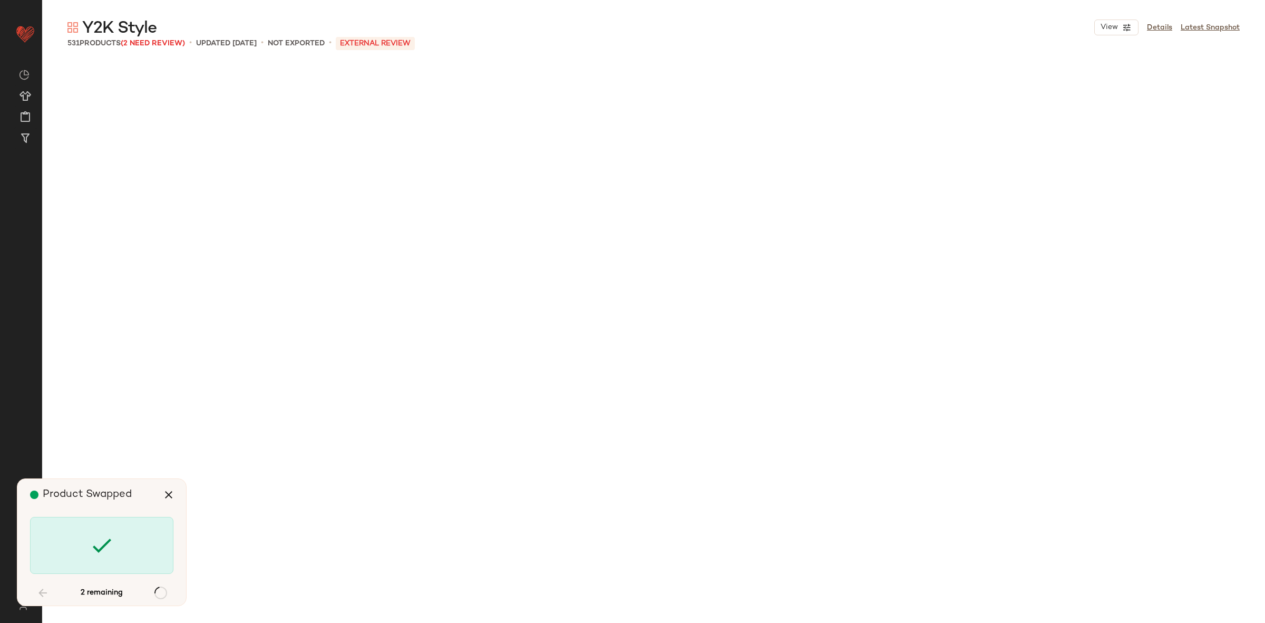
scroll to position [14649, 0]
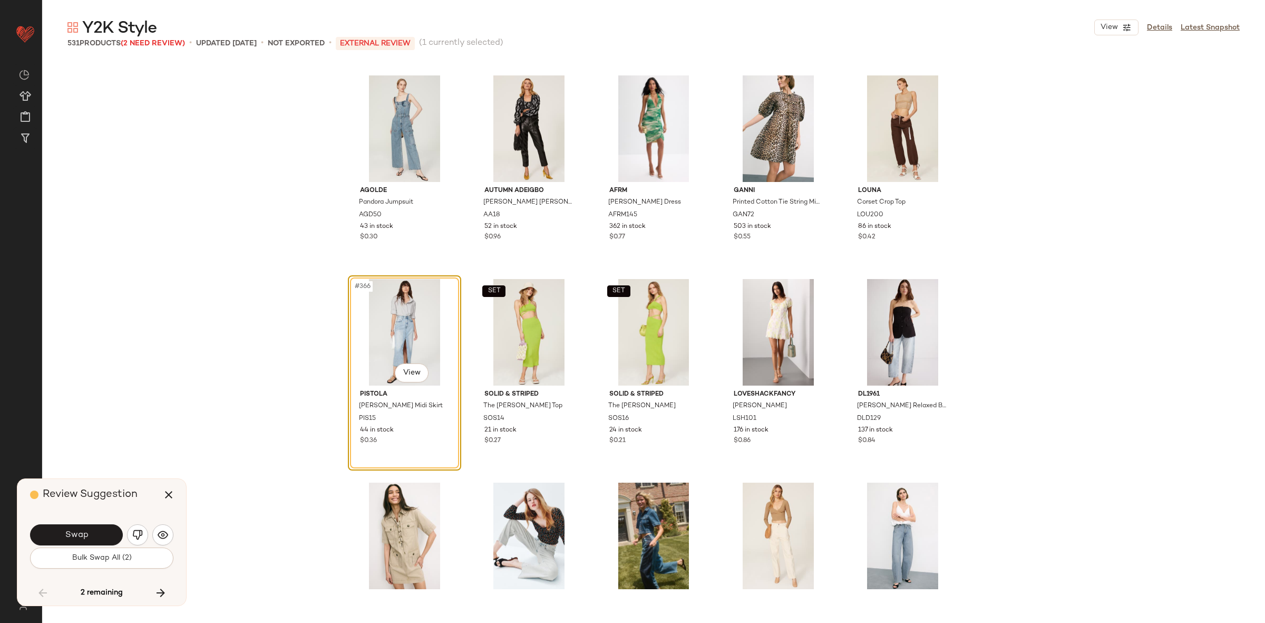
click at [89, 539] on button "Swap" at bounding box center [76, 534] width 93 height 21
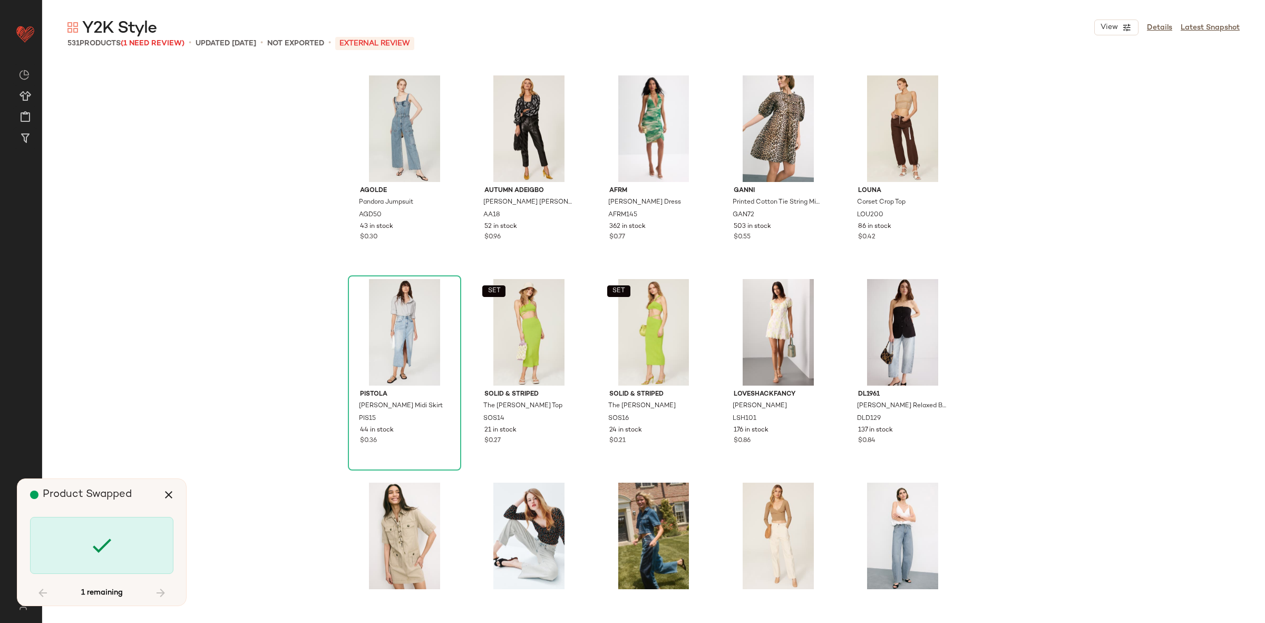
scroll to position [20956, 0]
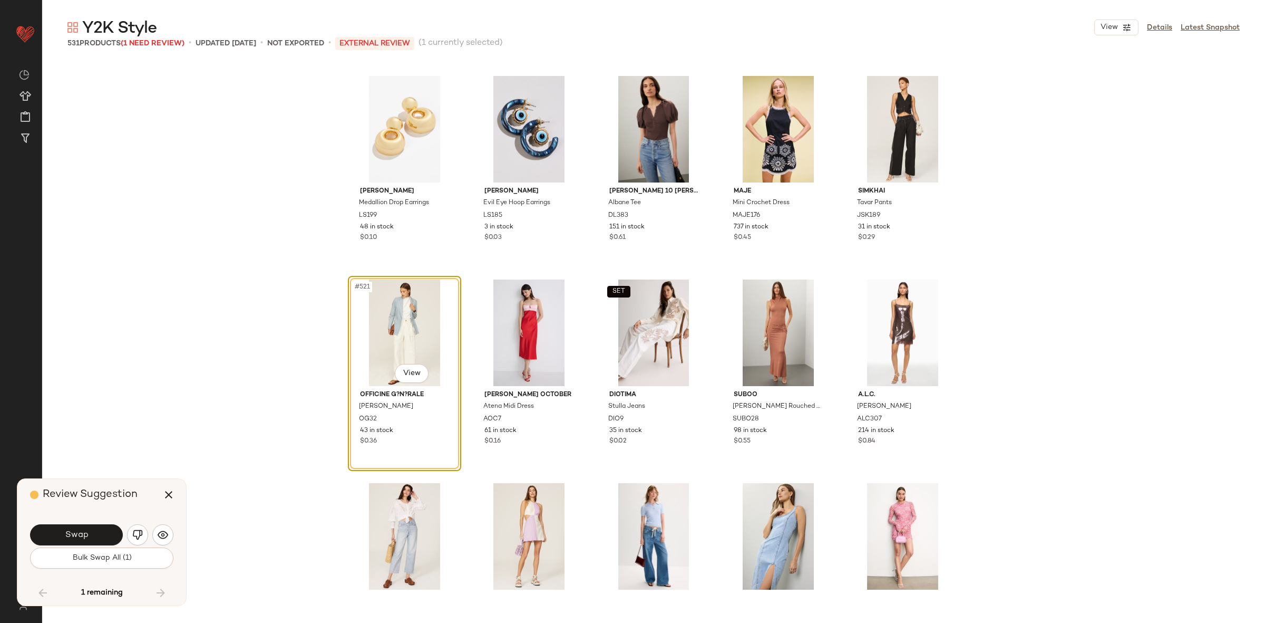
click at [89, 538] on button "Swap" at bounding box center [76, 534] width 93 height 21
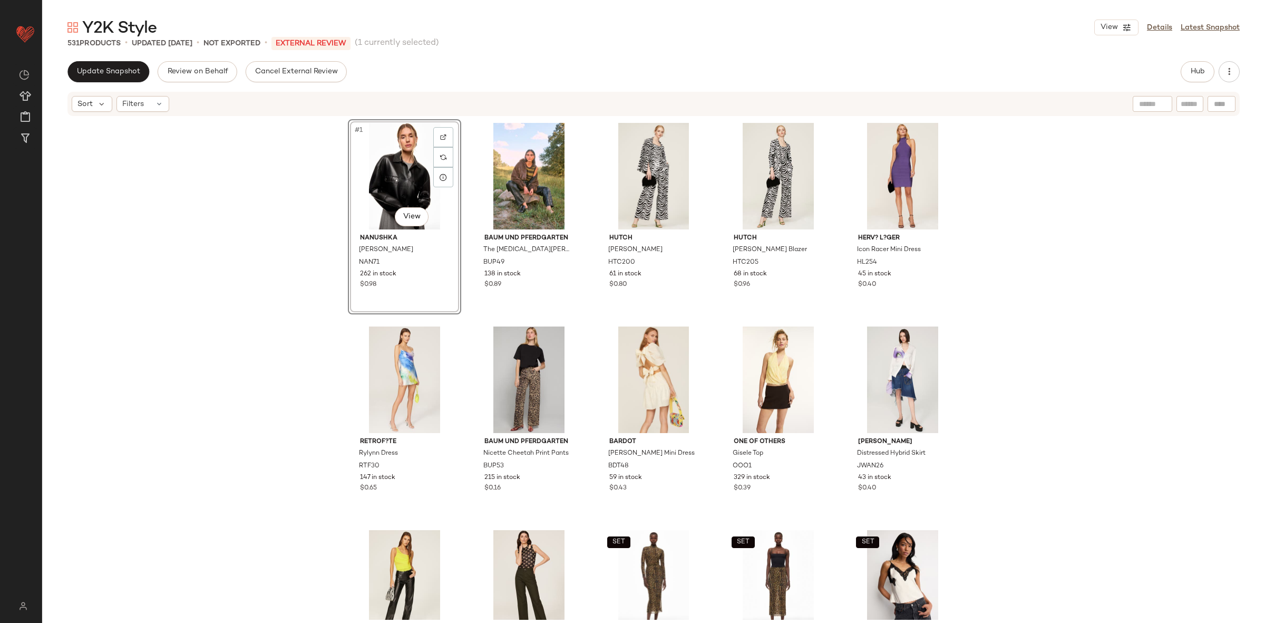
click at [294, 187] on div "#1 View Nanushka Kassie Jacket NAN71 262 in stock $0.98 Baum und Pferdgarten Th…" at bounding box center [653, 368] width 1223 height 502
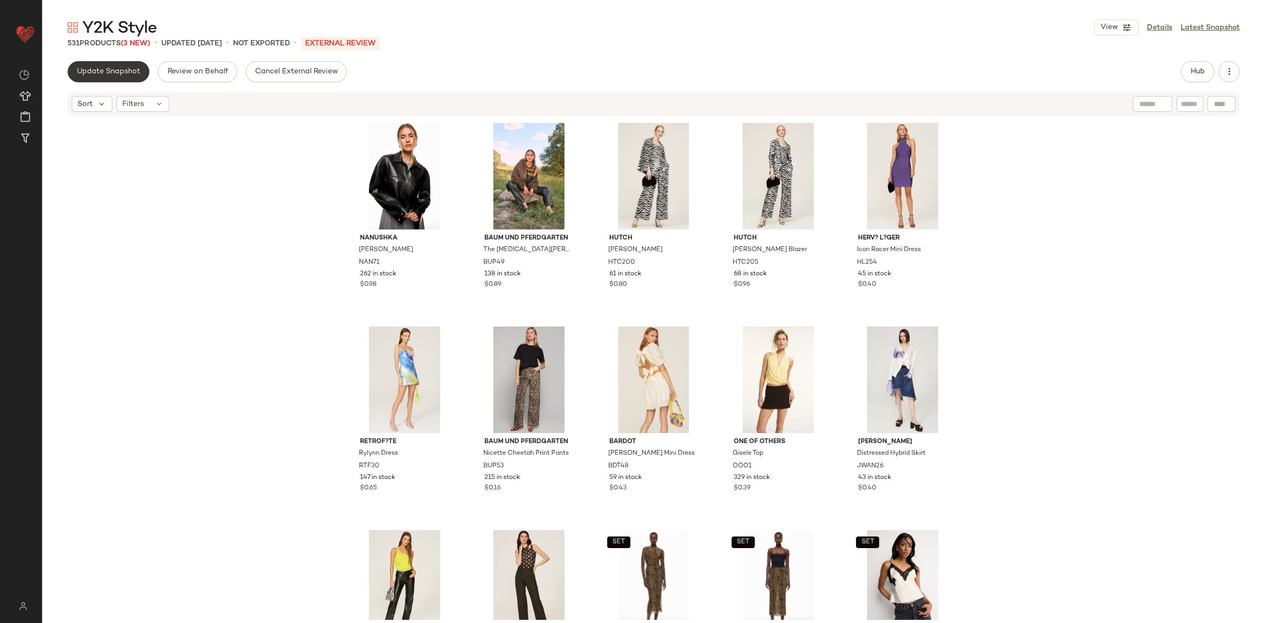
click at [110, 69] on span "Update Snapshot" at bounding box center [108, 71] width 64 height 8
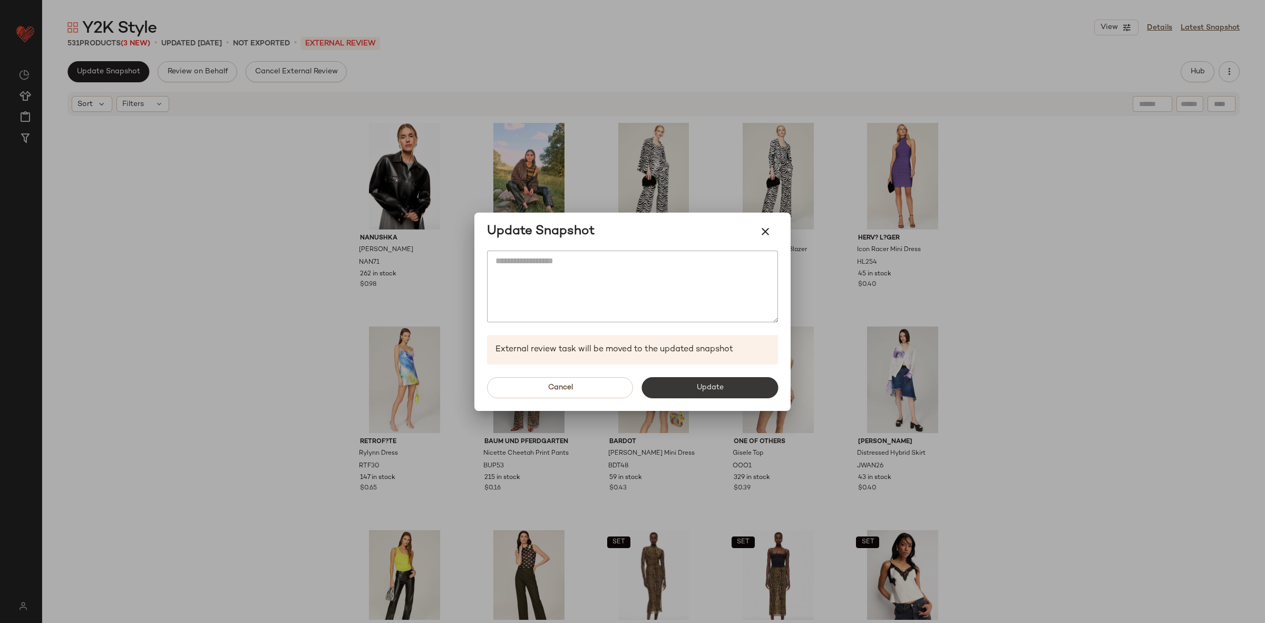
click at [733, 395] on button "Update" at bounding box center [709, 387] width 137 height 21
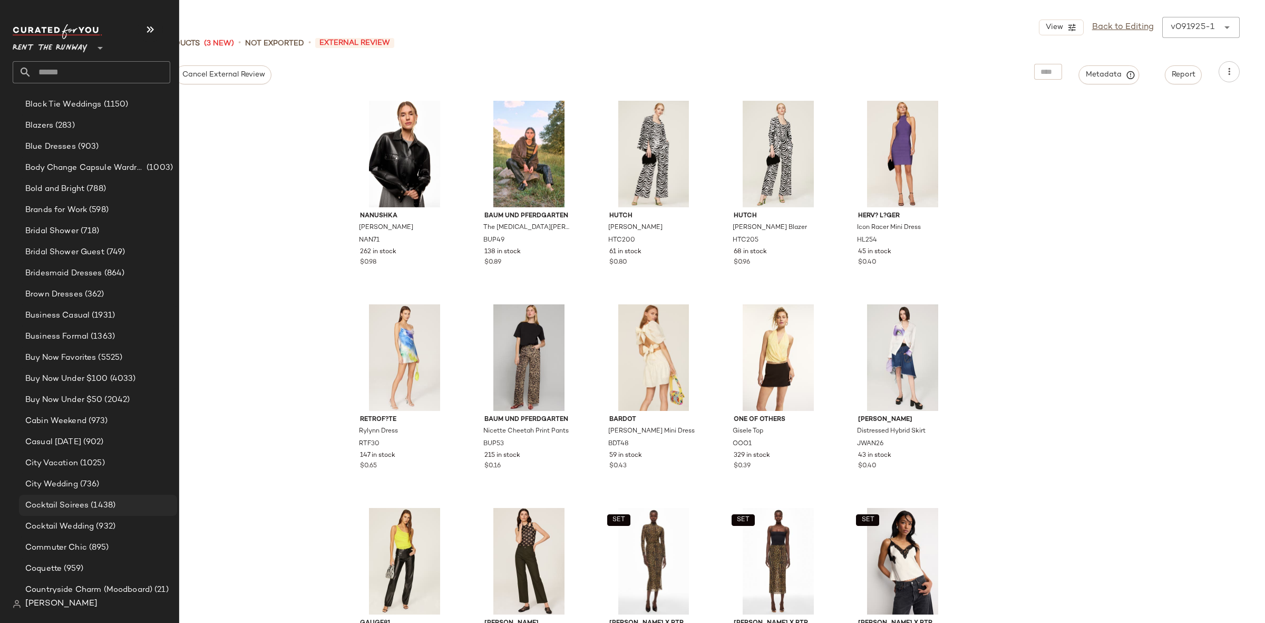
scroll to position [273, 0]
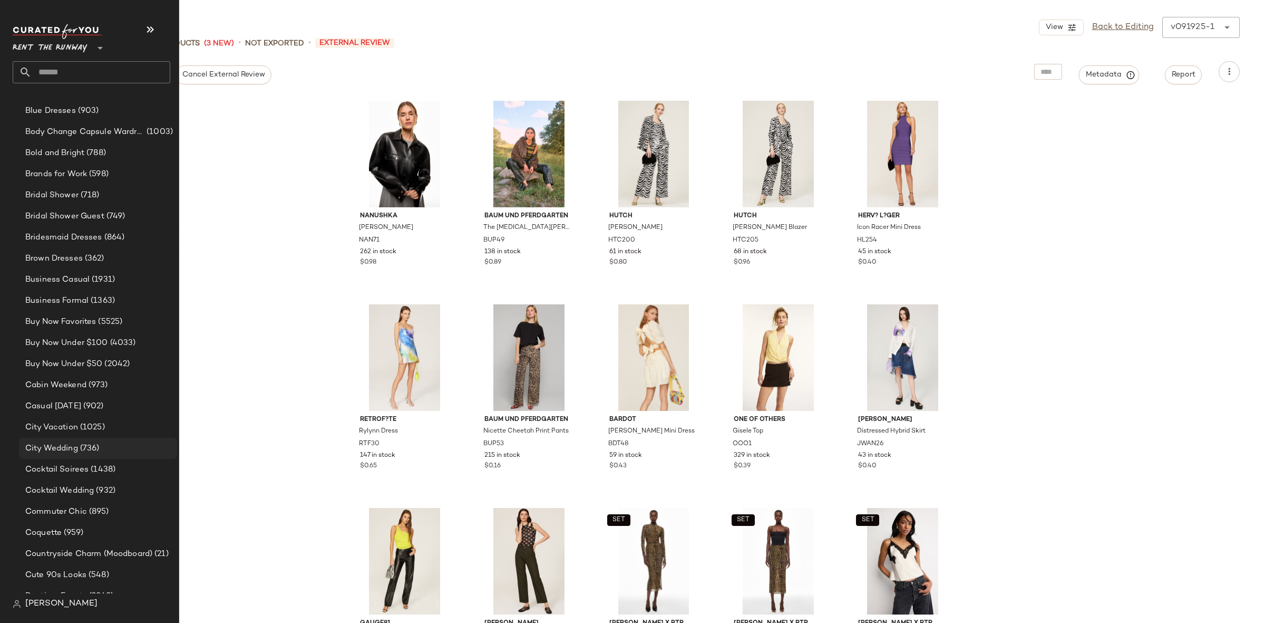
click at [89, 445] on span "(736)" at bounding box center [89, 448] width 22 height 12
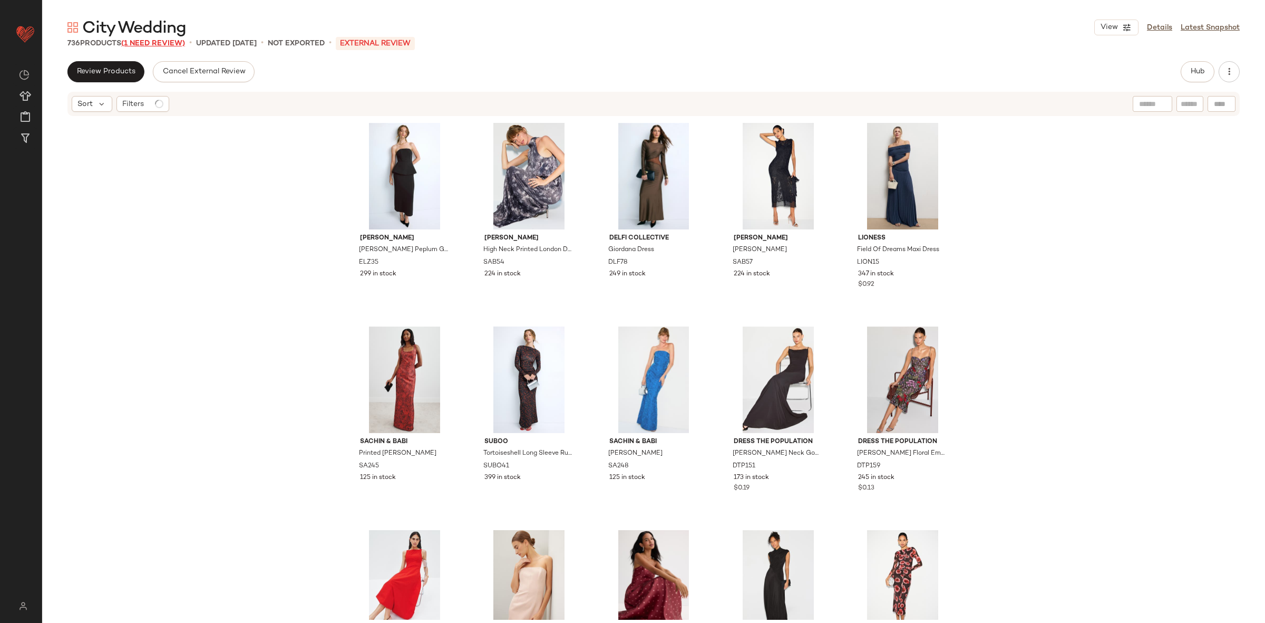
click at [155, 43] on span "(1 Need Review)" at bounding box center [153, 44] width 64 height 8
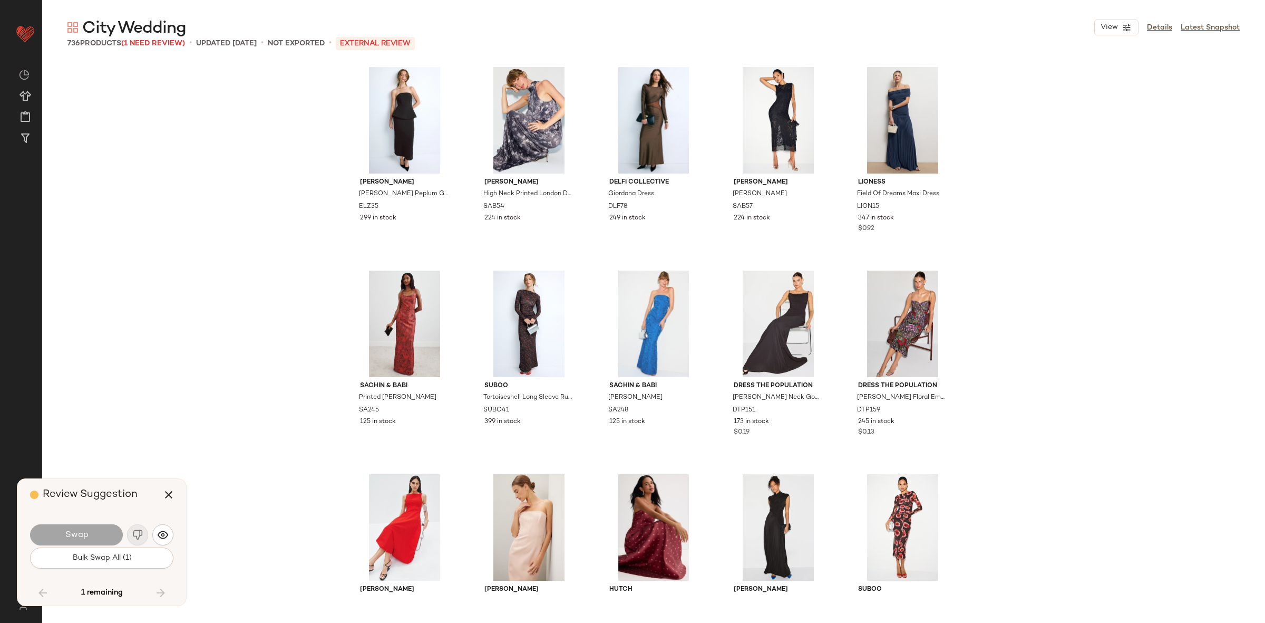
scroll to position [26246, 0]
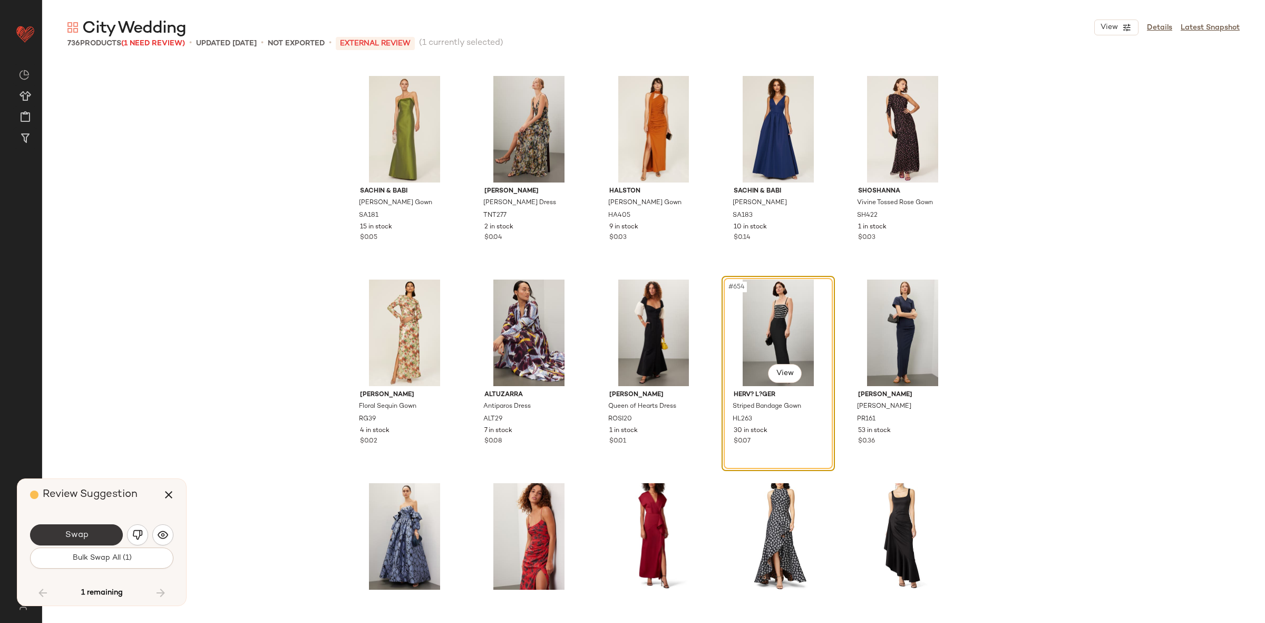
click at [106, 530] on button "Swap" at bounding box center [76, 534] width 93 height 21
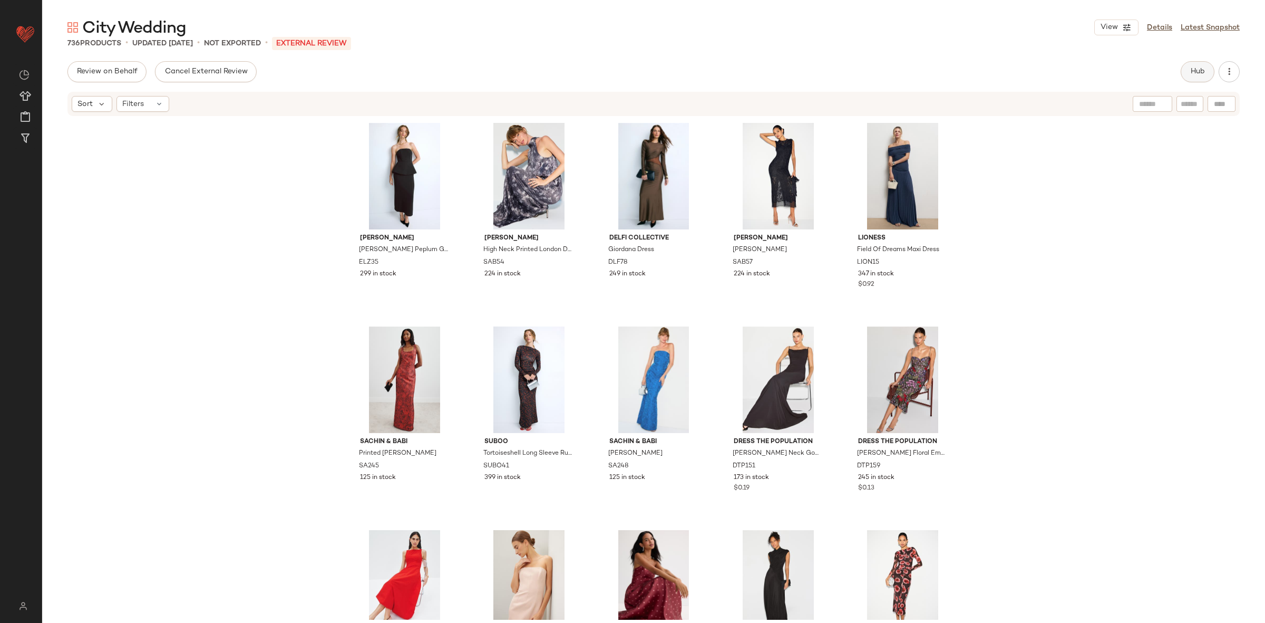
click at [1197, 69] on span "Hub" at bounding box center [1197, 71] width 15 height 8
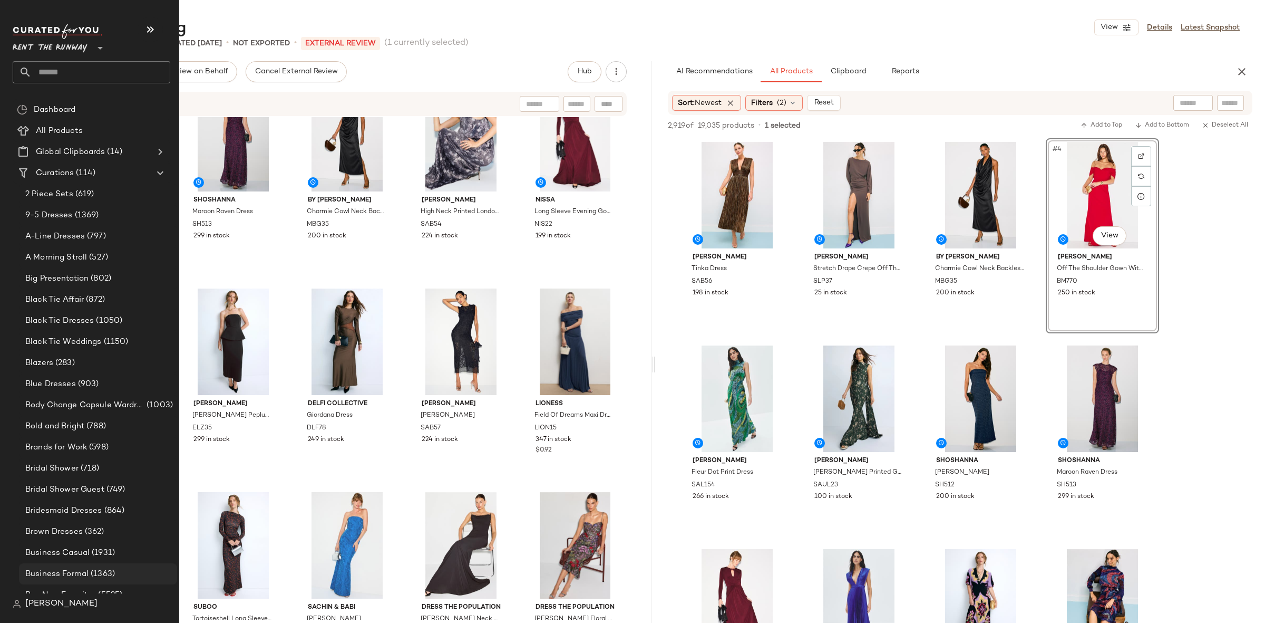
scroll to position [52, 0]
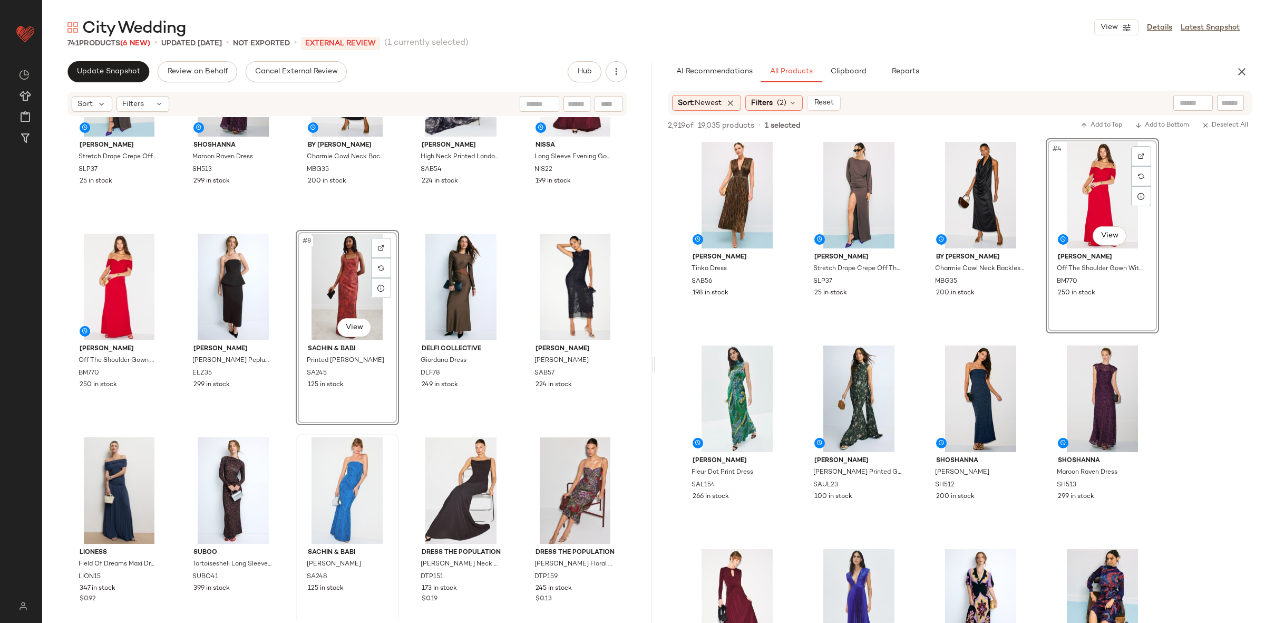
scroll to position [130, 0]
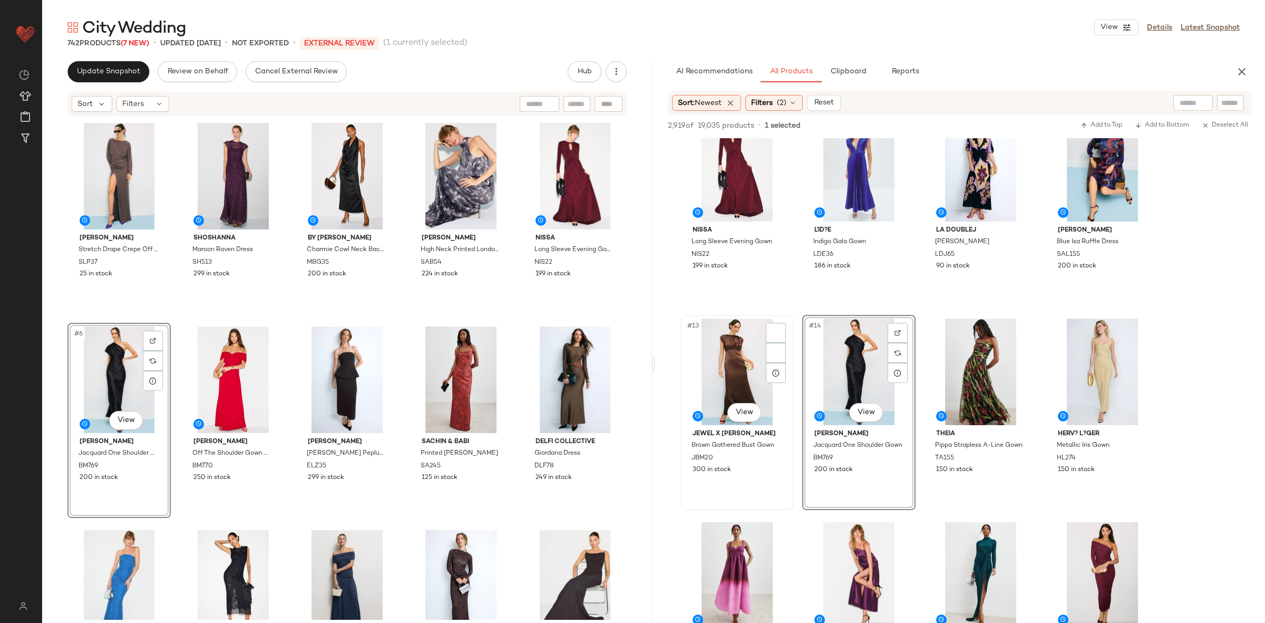
scroll to position [441, 0]
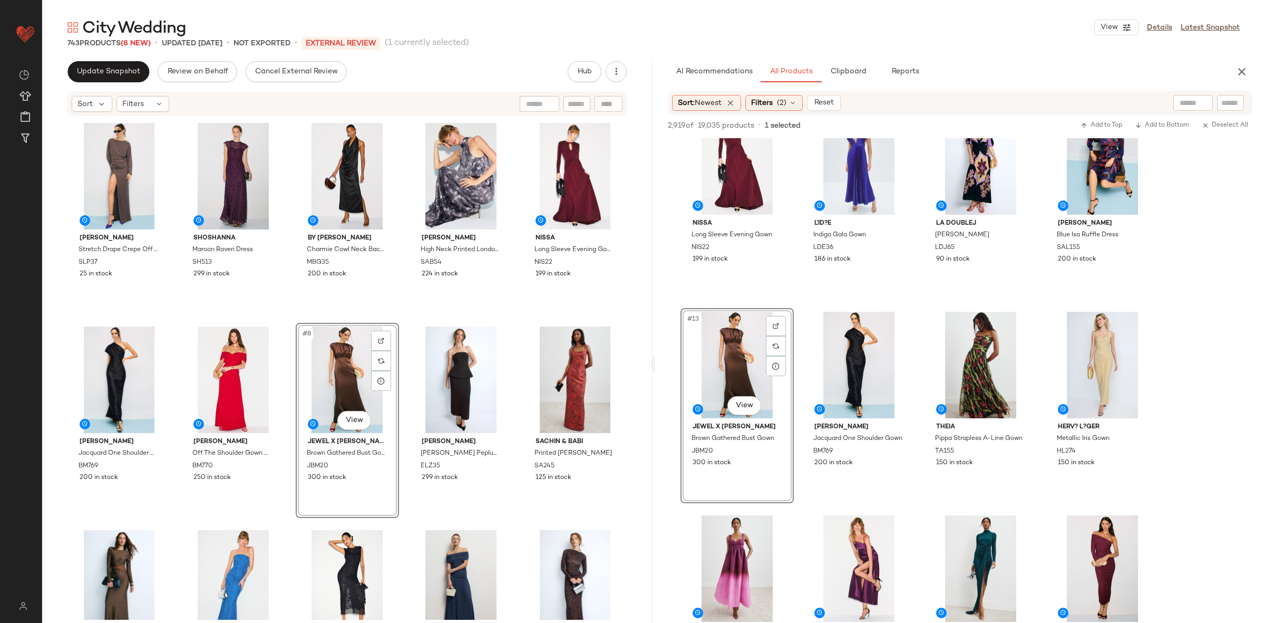
click at [285, 319] on div "[PERSON_NAME] Stretch Drape Crepe Off The Shoulder Dress SLP37 25 in stock Shos…" at bounding box center [346, 369] width 559 height 500
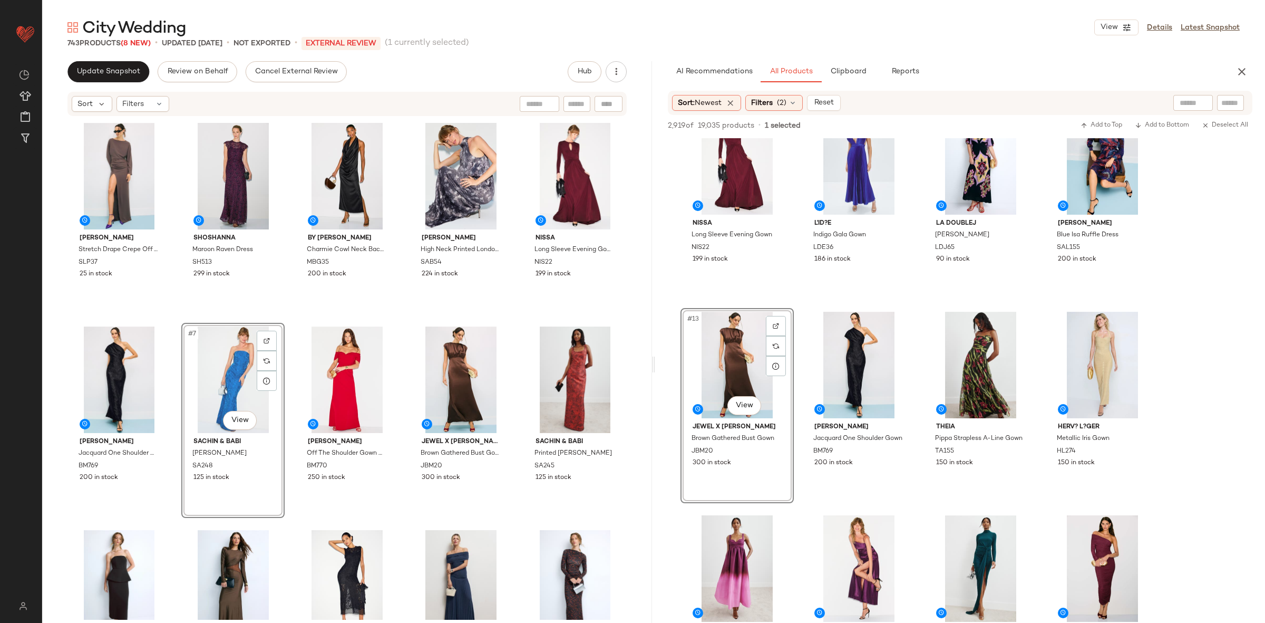
click at [409, 316] on div "[PERSON_NAME] Stretch Drape Crepe Off The Shoulder Dress SLP37 25 in stock Shos…" at bounding box center [346, 369] width 559 height 500
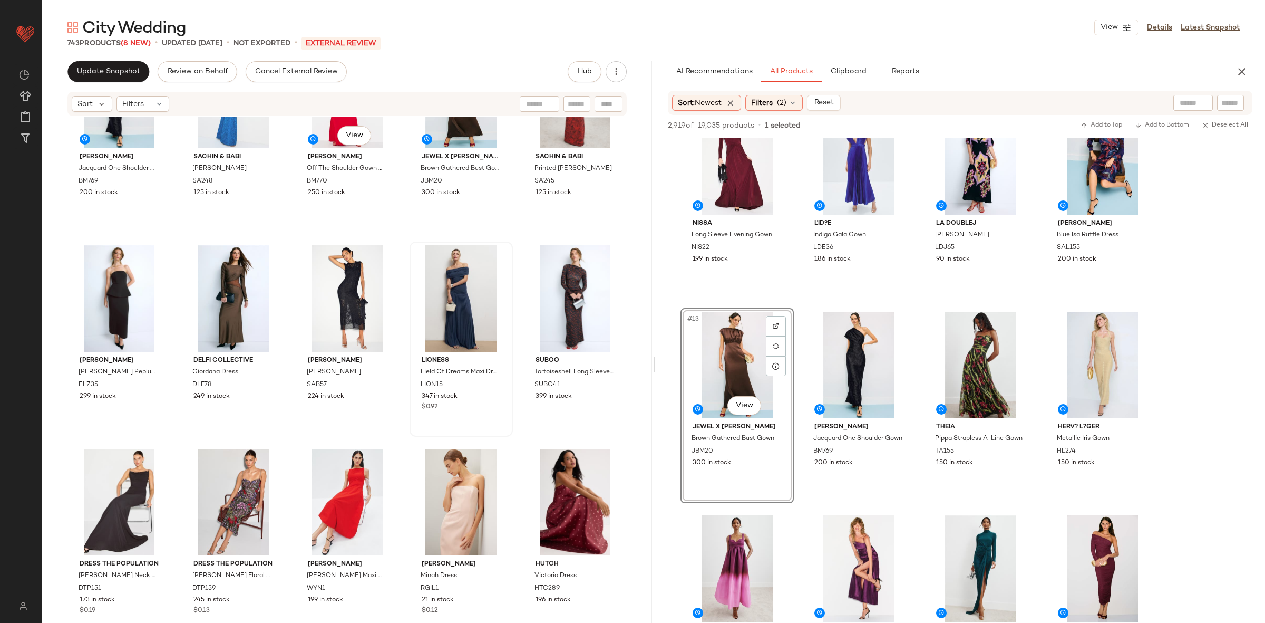
scroll to position [357, 0]
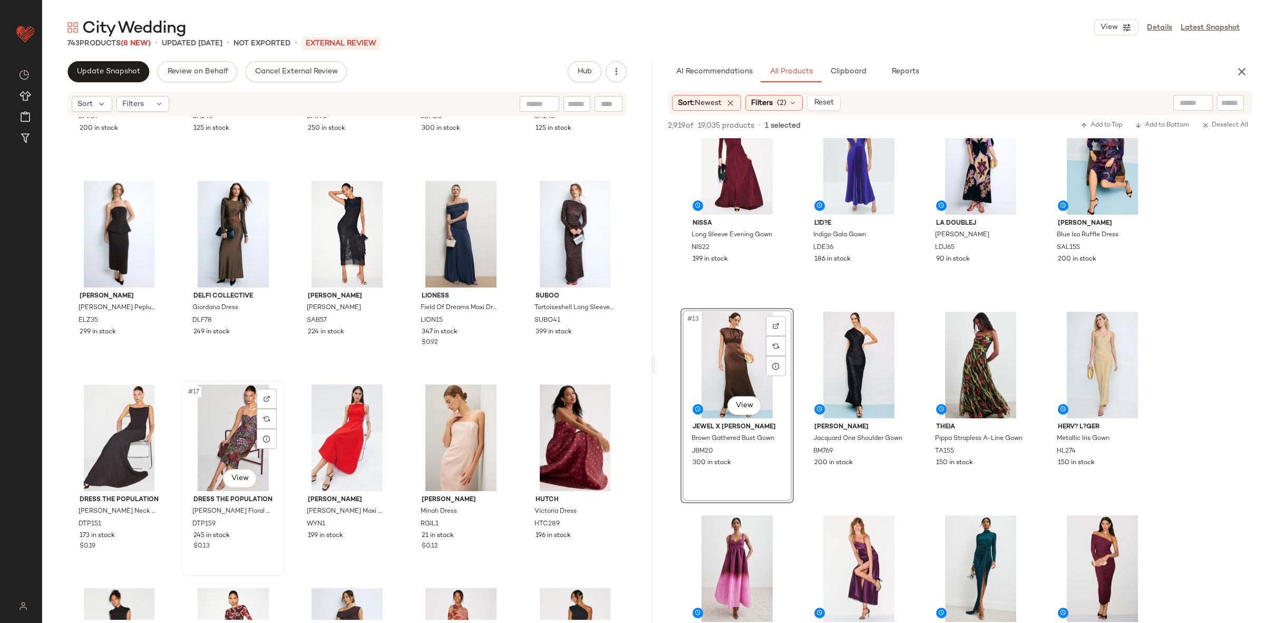
click at [230, 421] on div "#17 View" at bounding box center [233, 437] width 96 height 106
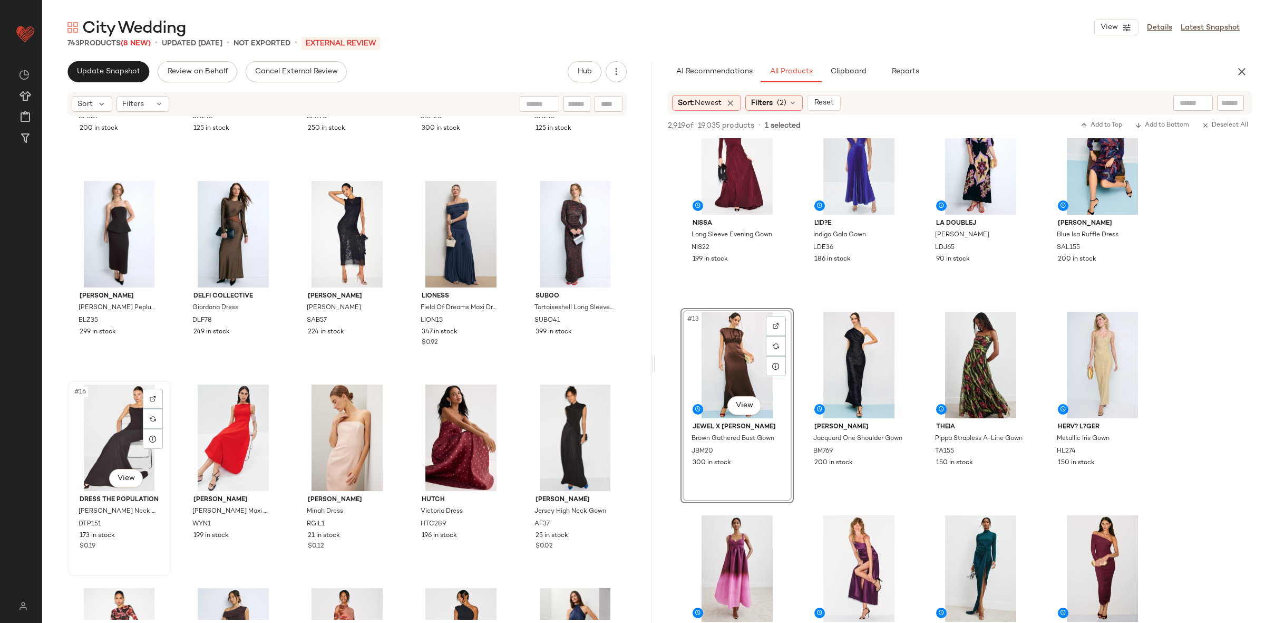
click at [106, 430] on div "#16 View" at bounding box center [119, 437] width 96 height 106
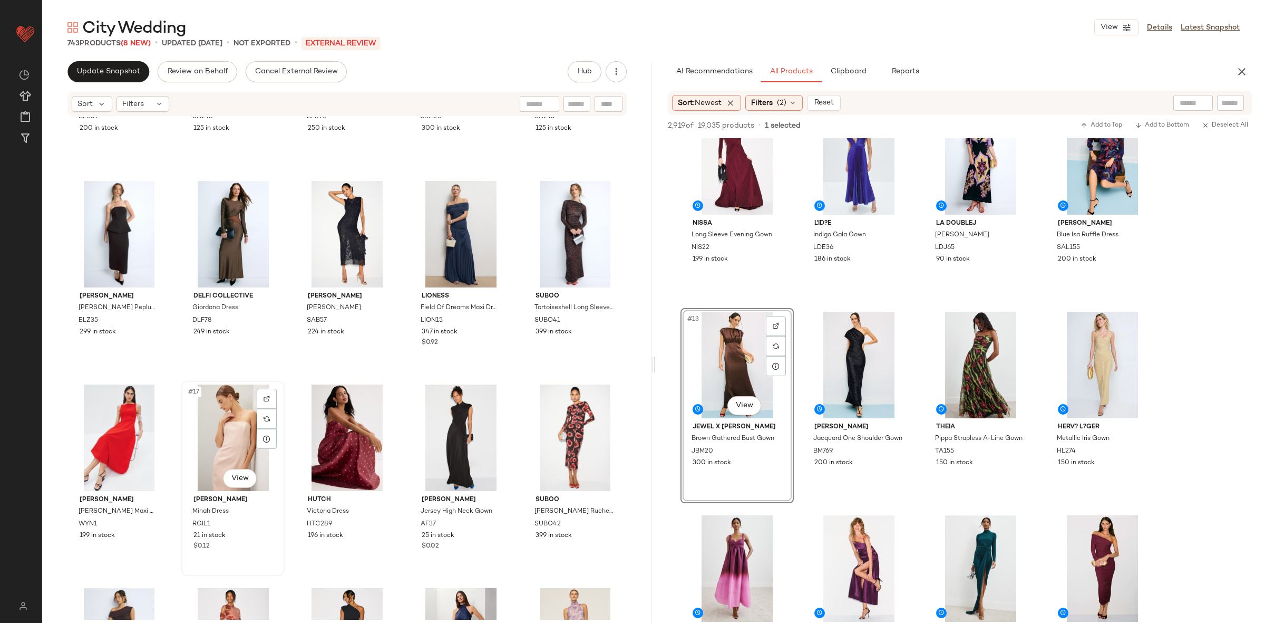
click at [229, 437] on div "#17 View" at bounding box center [233, 437] width 96 height 106
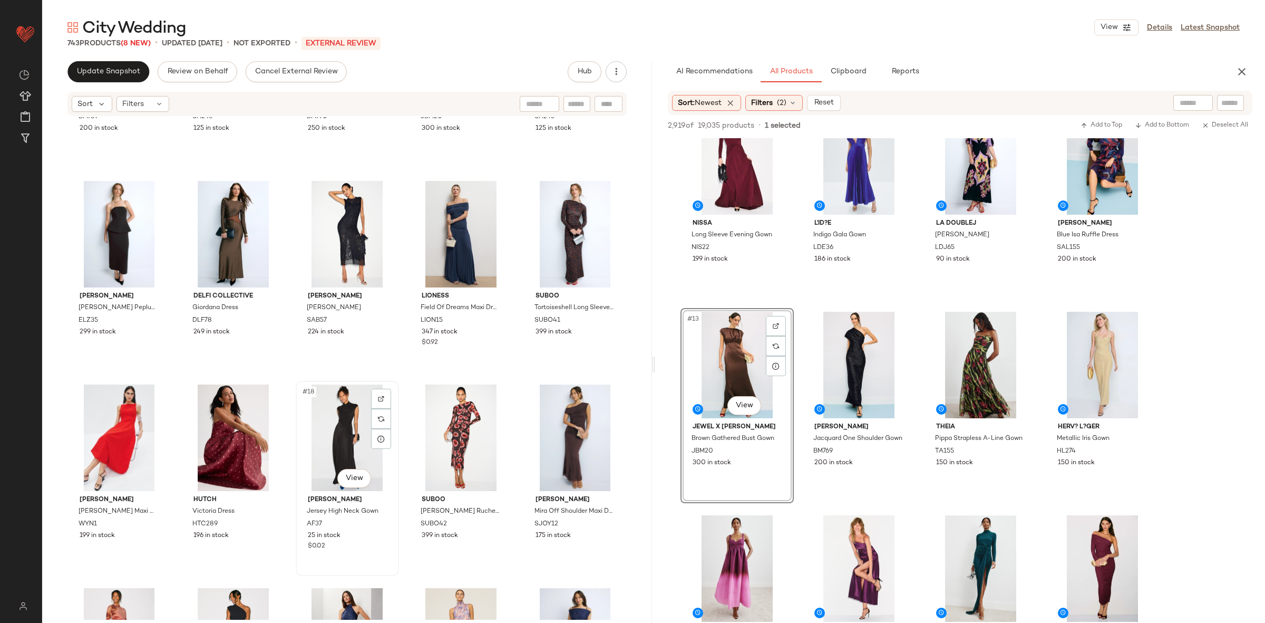
click at [316, 447] on div "#18 View" at bounding box center [347, 437] width 96 height 106
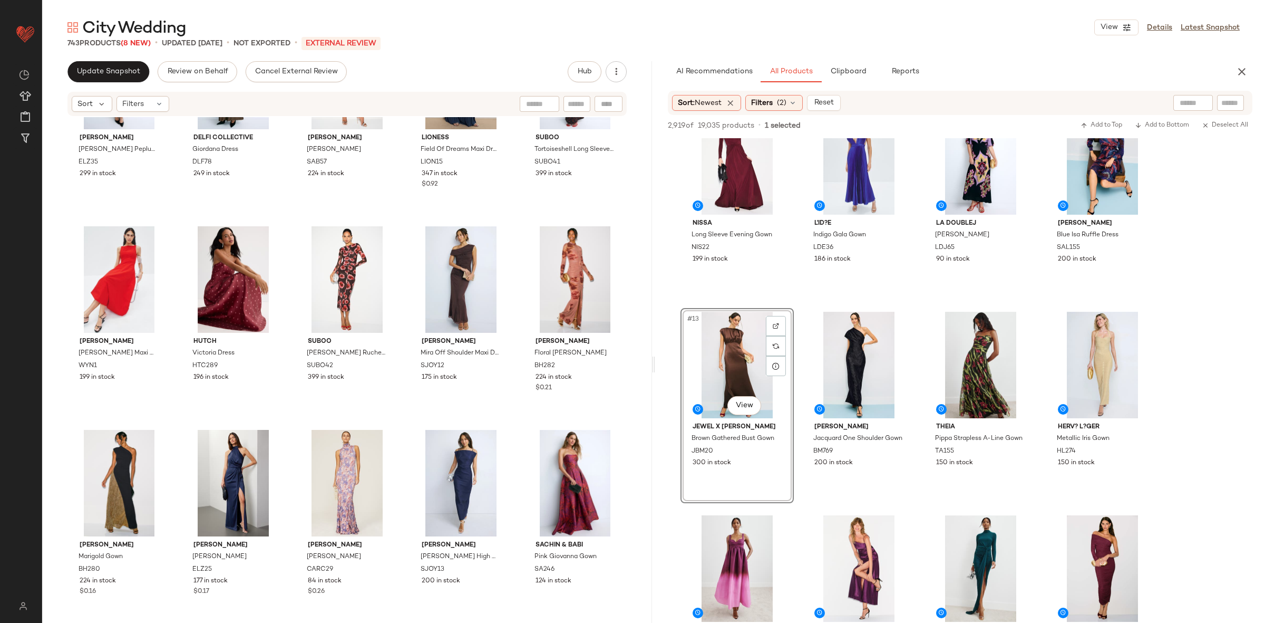
scroll to position [533, 0]
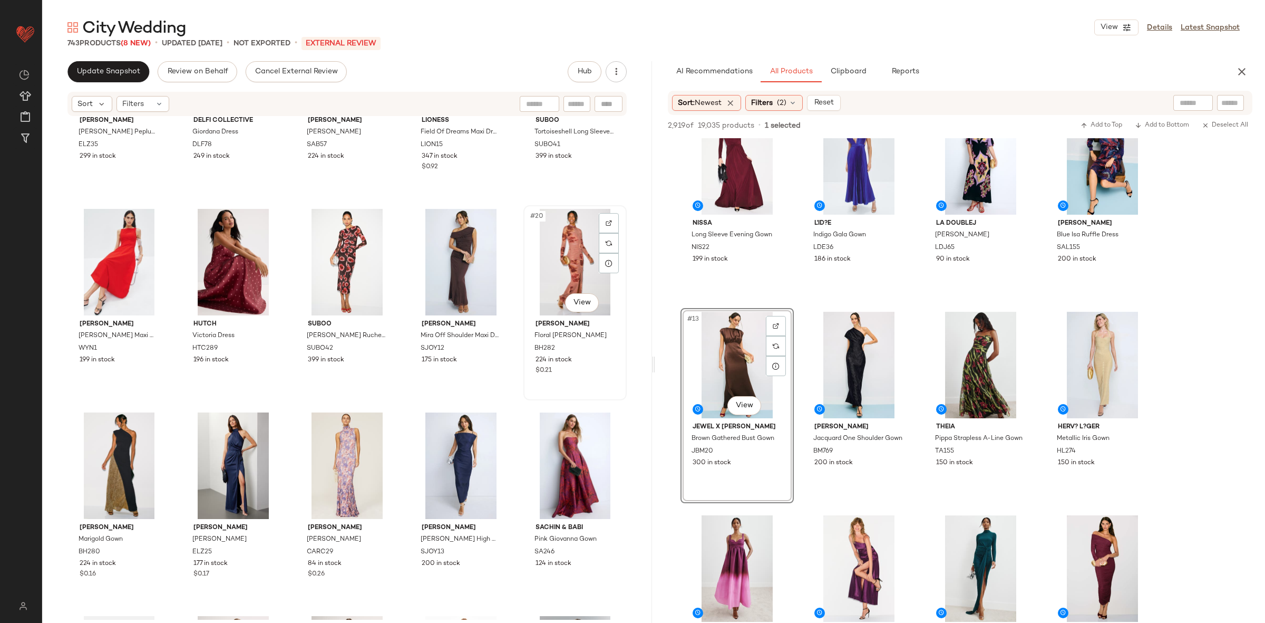
click at [548, 247] on div "#20 View" at bounding box center [575, 262] width 96 height 106
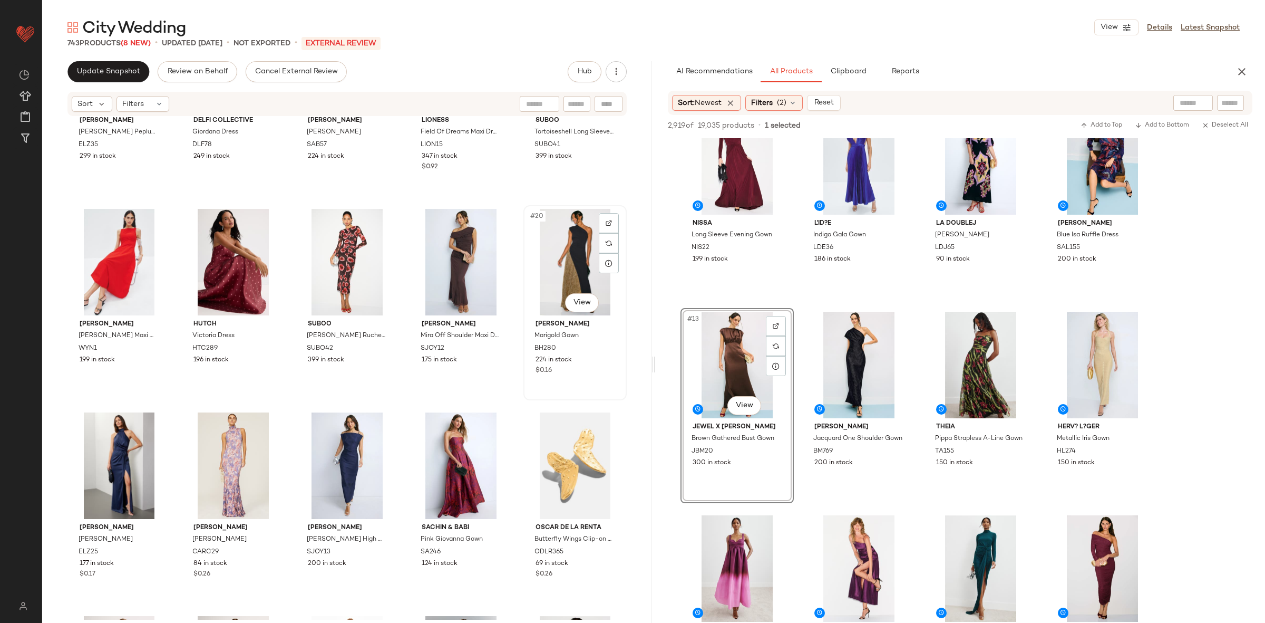
click at [548, 258] on div "#20 View" at bounding box center [575, 262] width 96 height 106
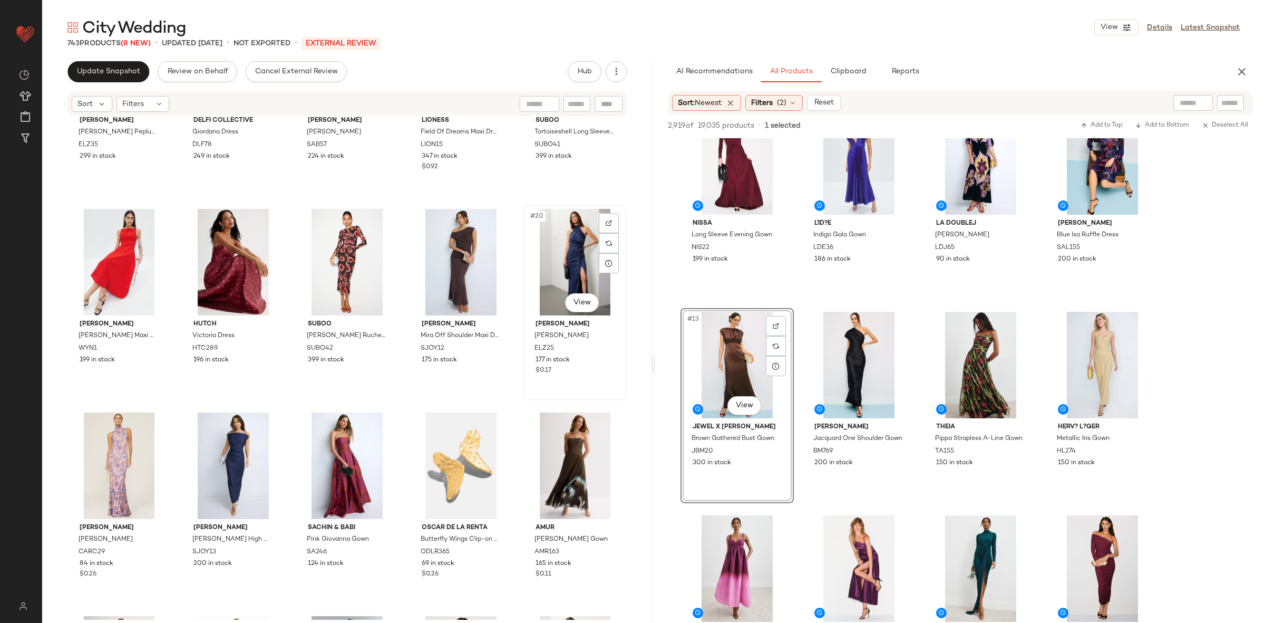
click at [548, 259] on div "#20 View" at bounding box center [575, 262] width 96 height 106
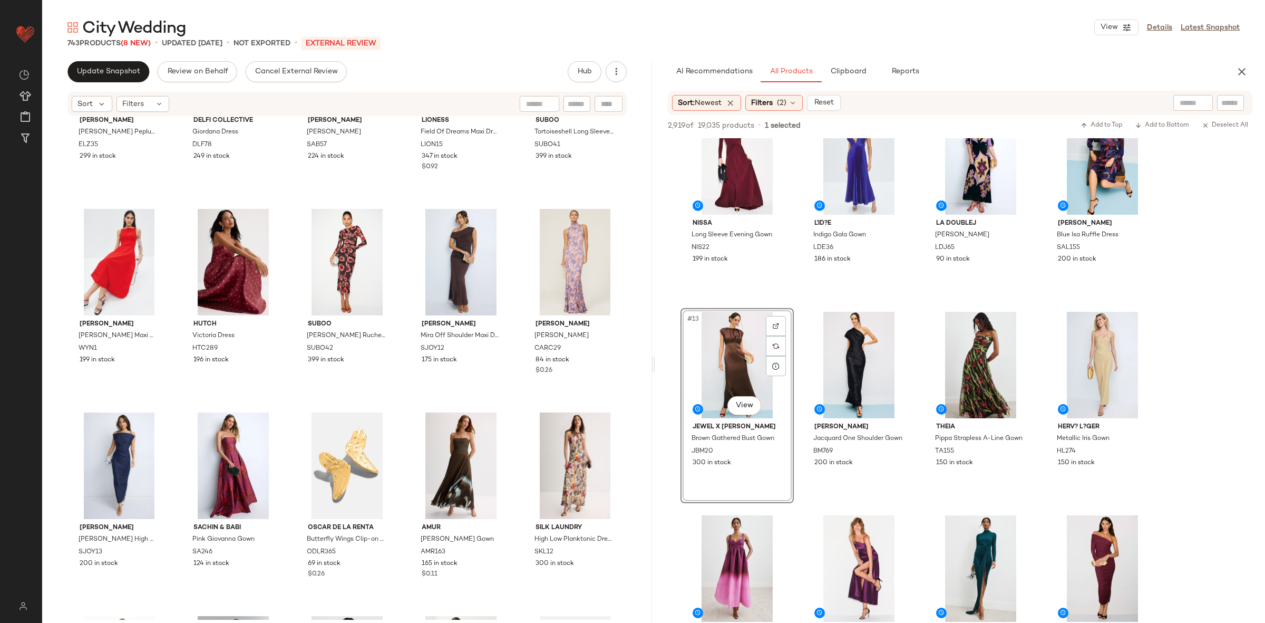
click at [548, 259] on div at bounding box center [575, 262] width 96 height 106
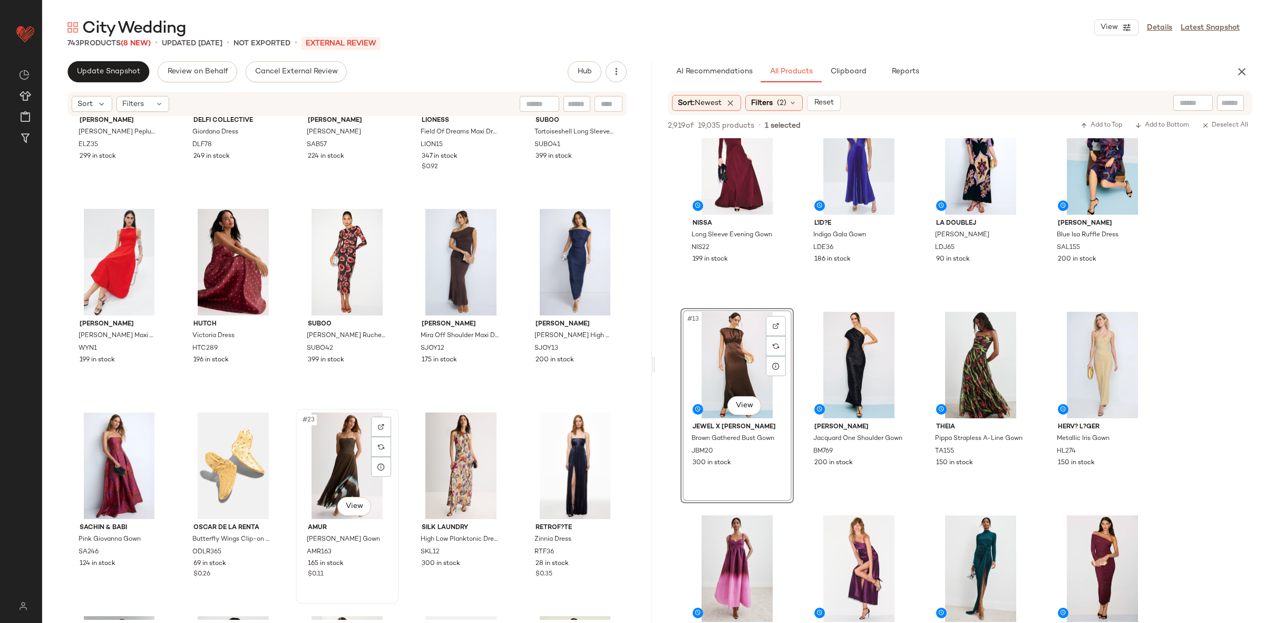
click at [345, 456] on div "#23 View" at bounding box center [347, 465] width 96 height 106
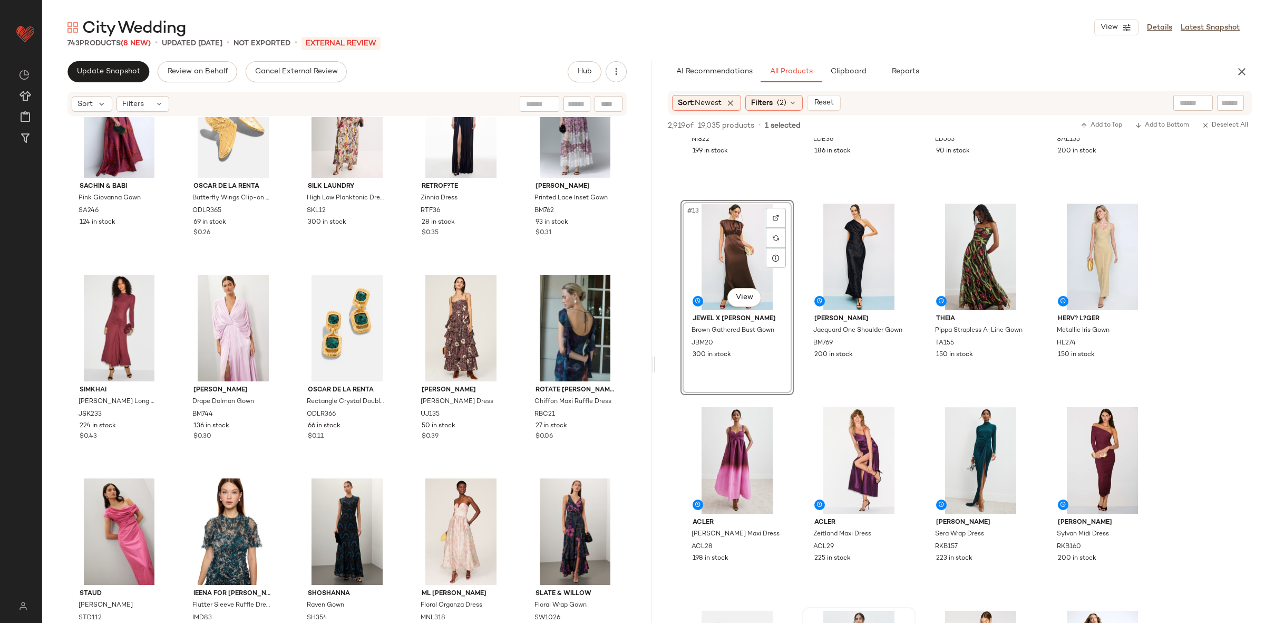
scroll to position [891, 0]
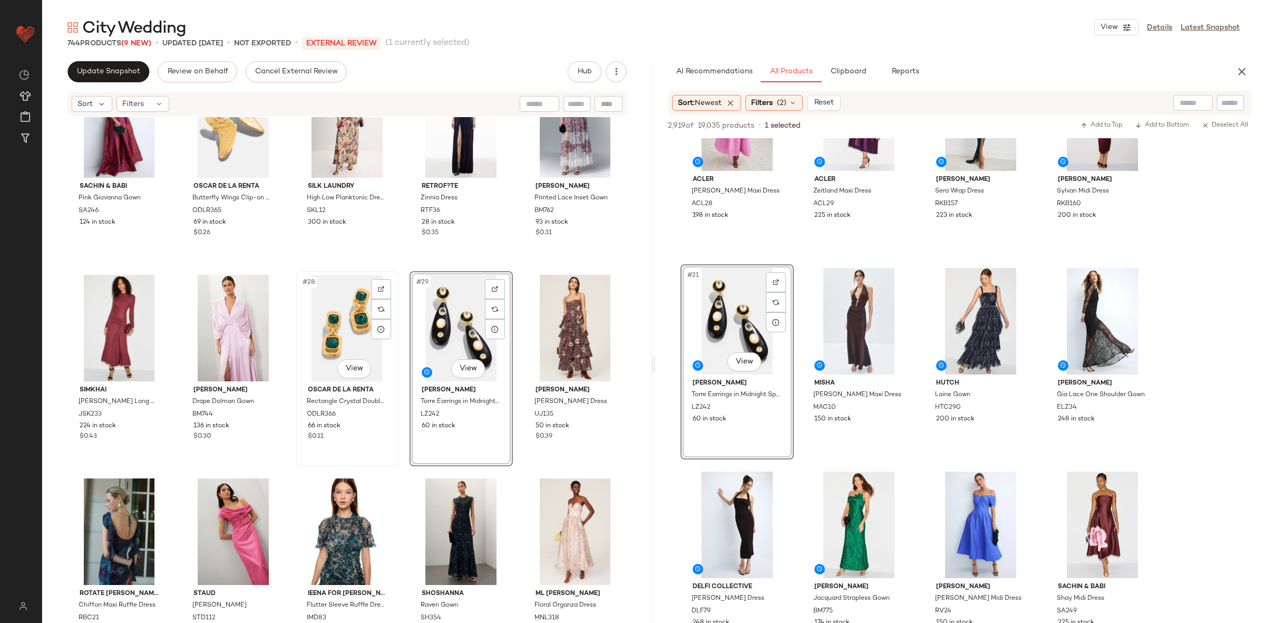
click at [343, 330] on div "#28 View" at bounding box center [347, 328] width 96 height 106
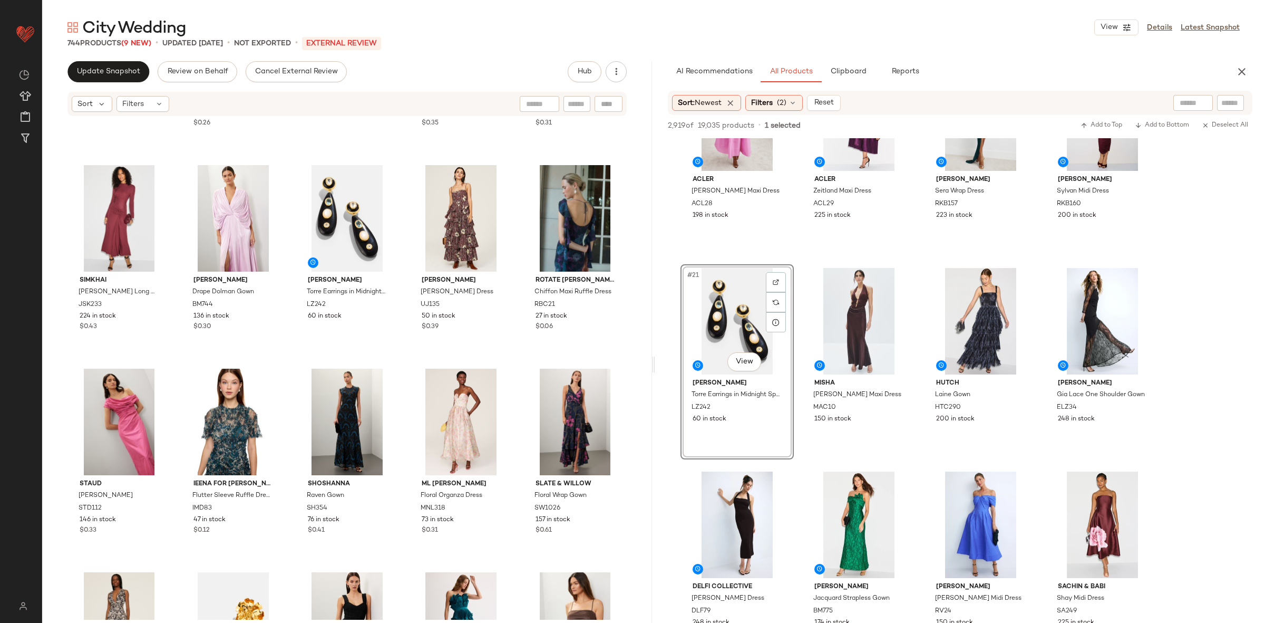
scroll to position [1000, 0]
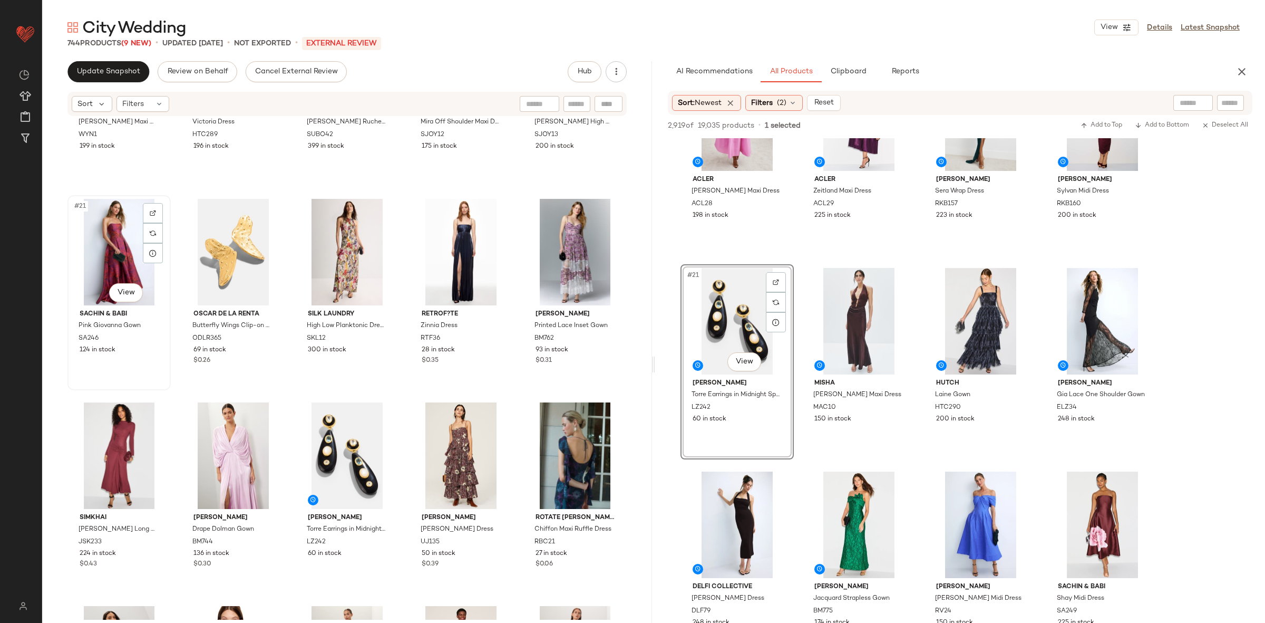
click at [112, 266] on div "#21 View" at bounding box center [119, 252] width 96 height 106
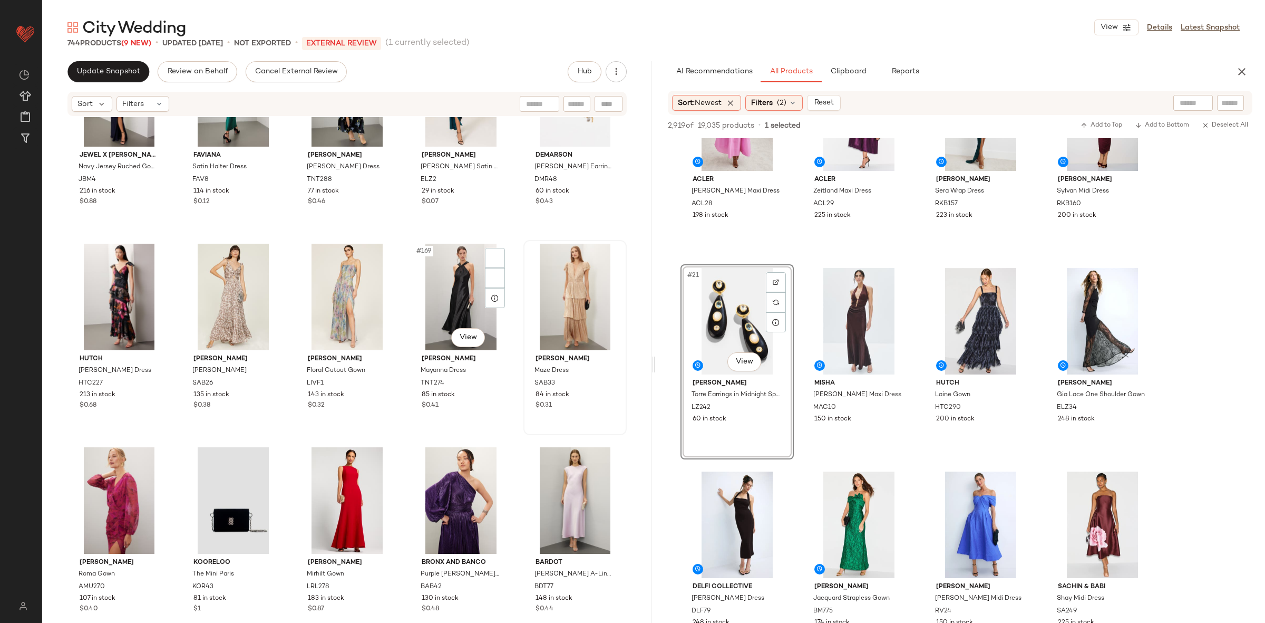
scroll to position [6606, 0]
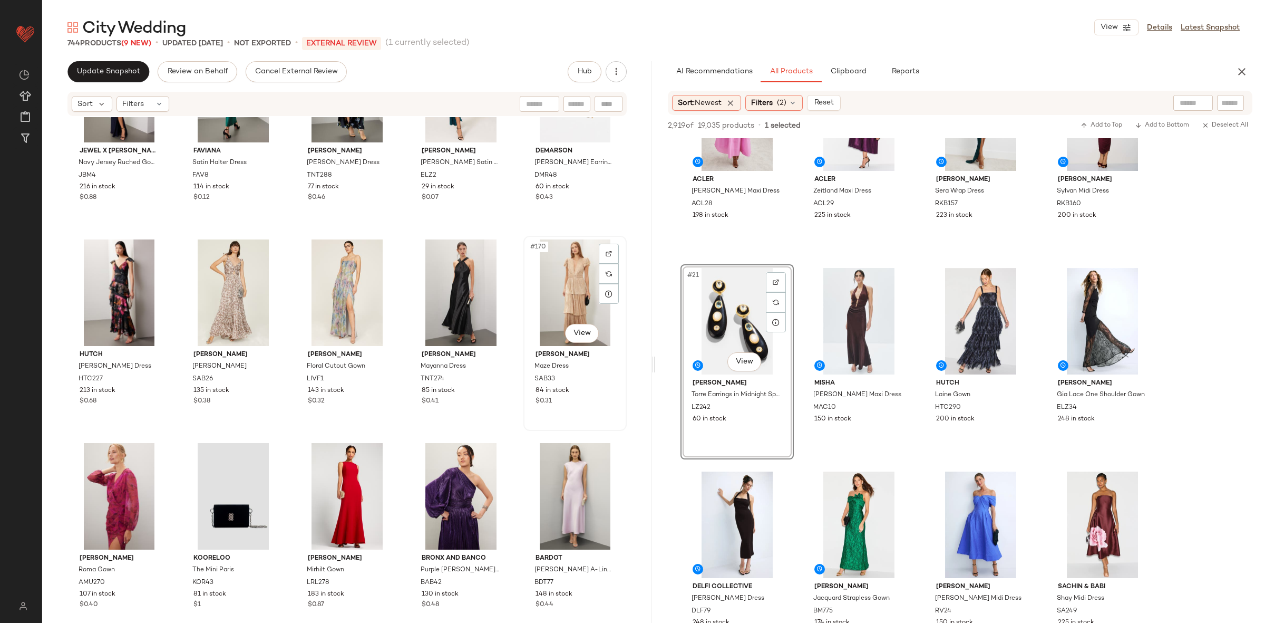
click at [540, 299] on div "#170 View" at bounding box center [575, 292] width 96 height 106
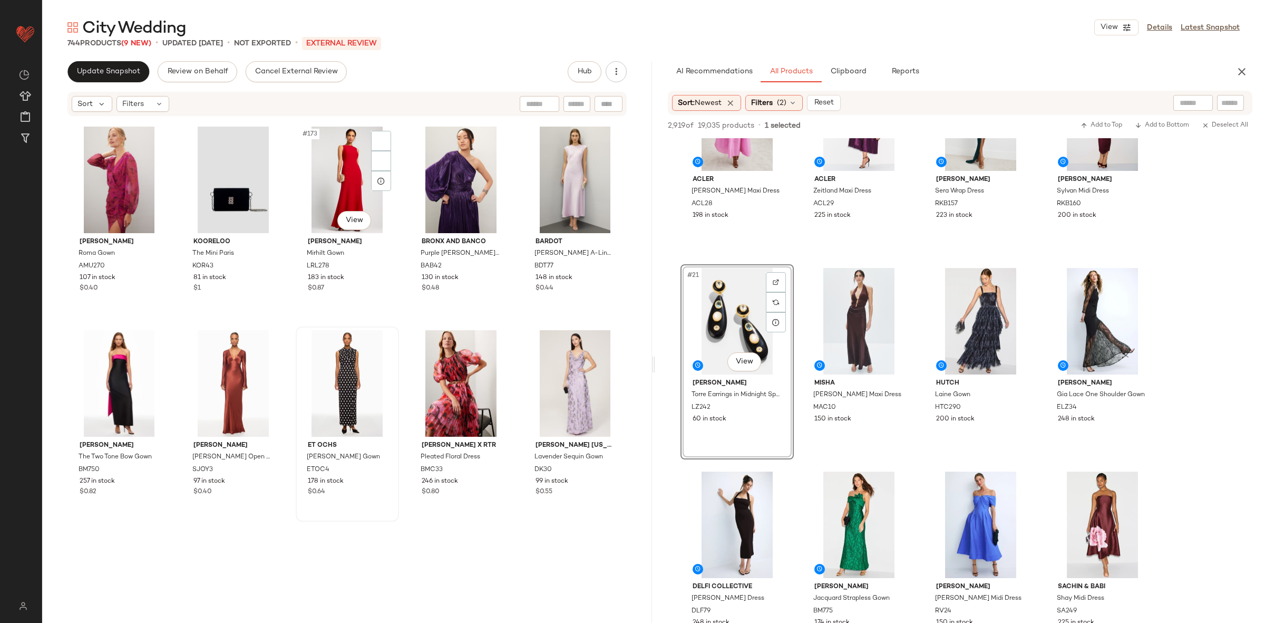
scroll to position [6990, 0]
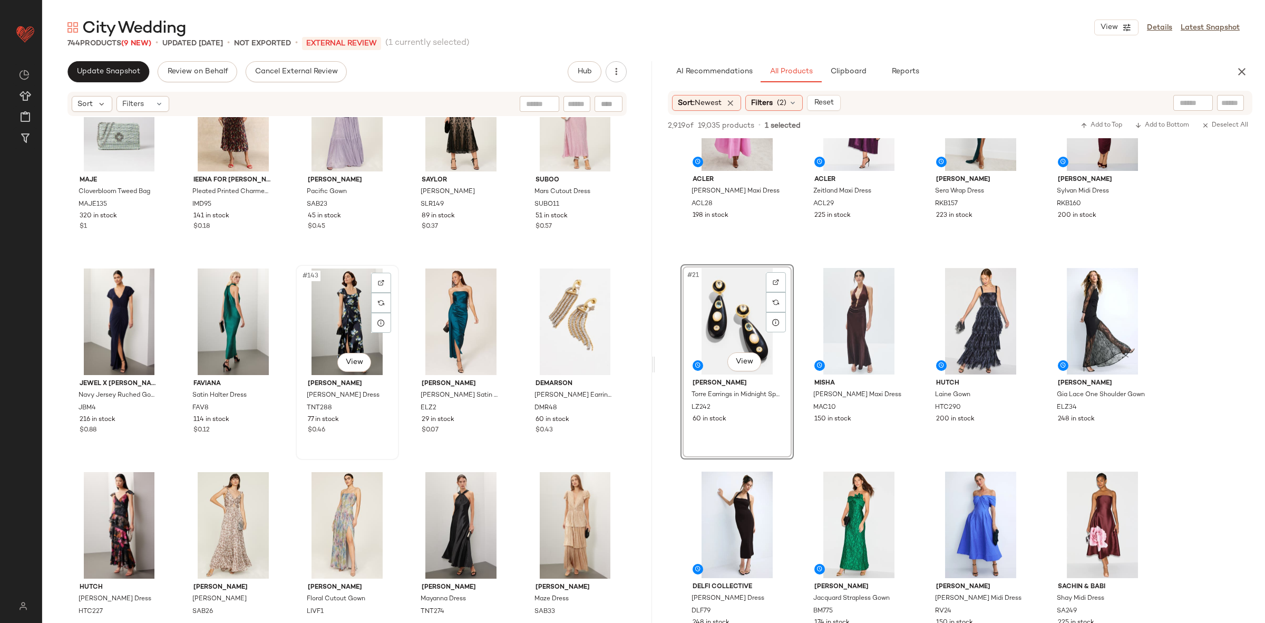
scroll to position [5557, 0]
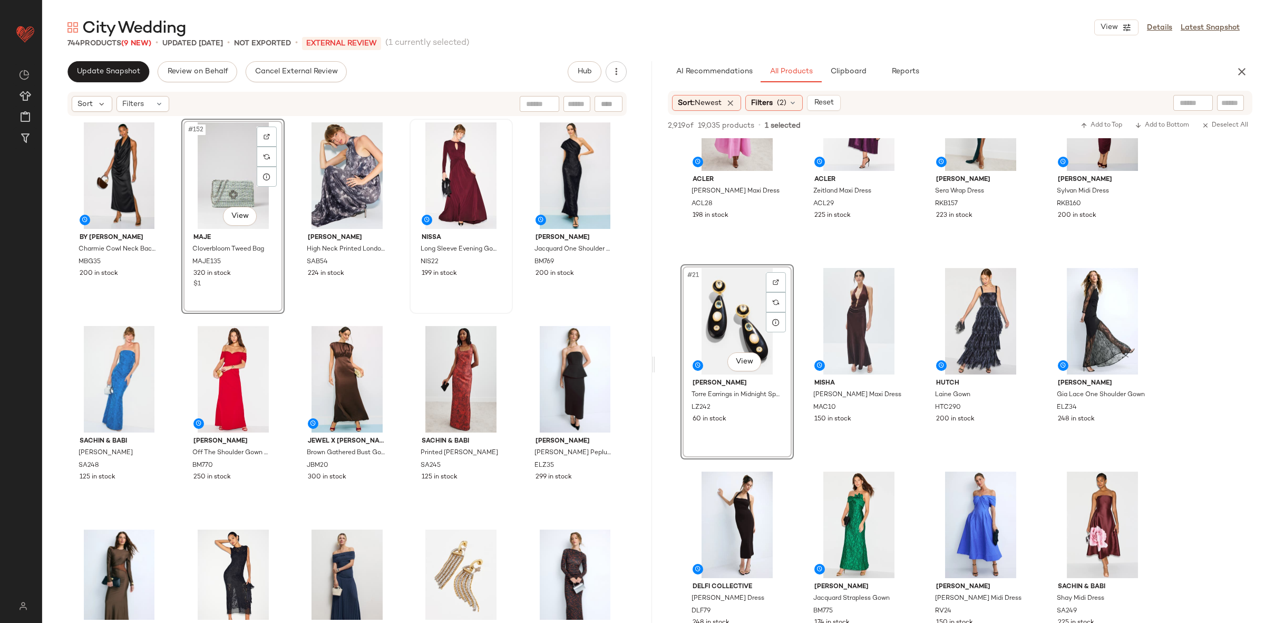
scroll to position [5909, 0]
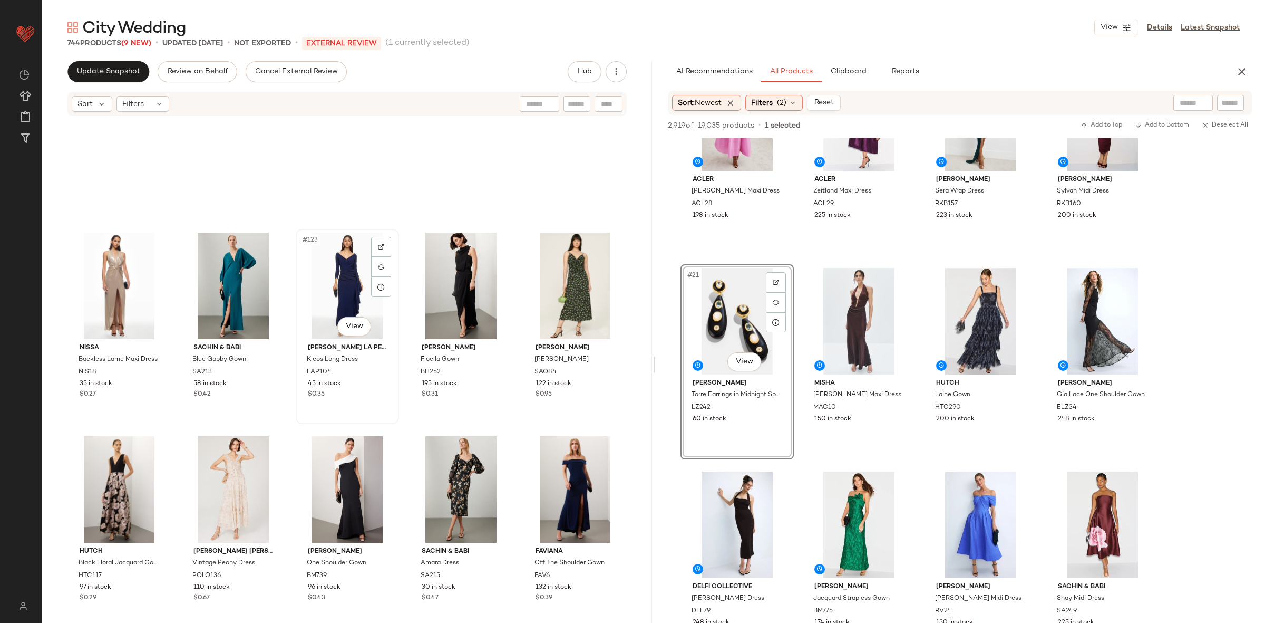
scroll to position [4649, 0]
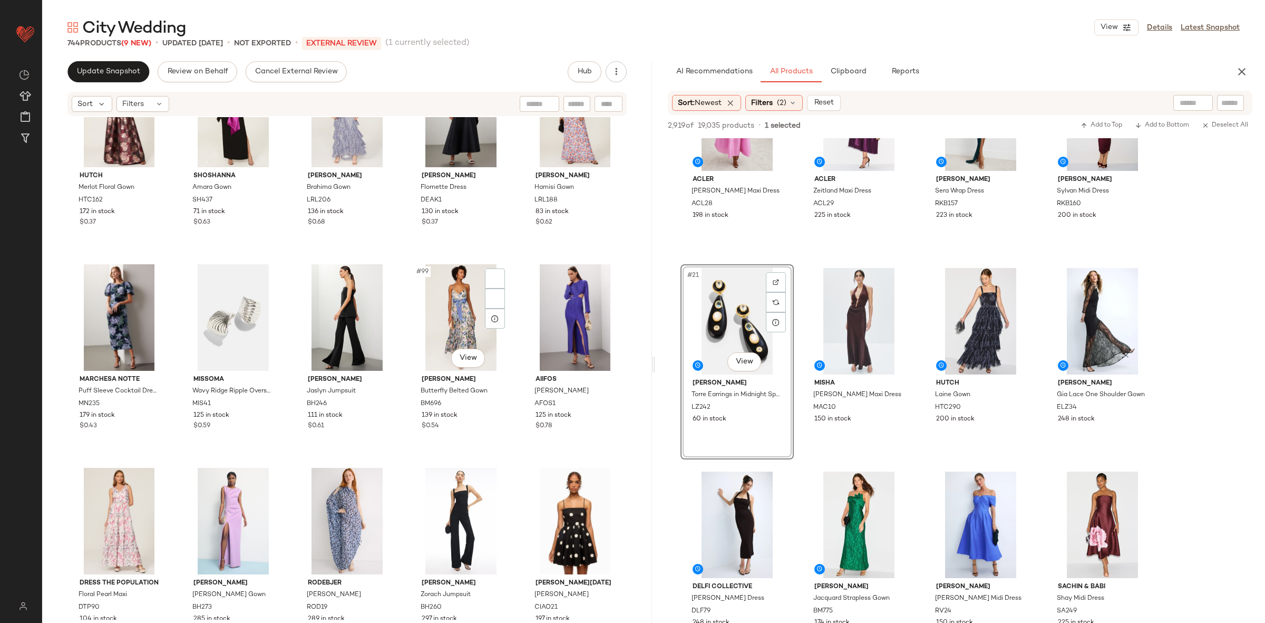
scroll to position [3677, 0]
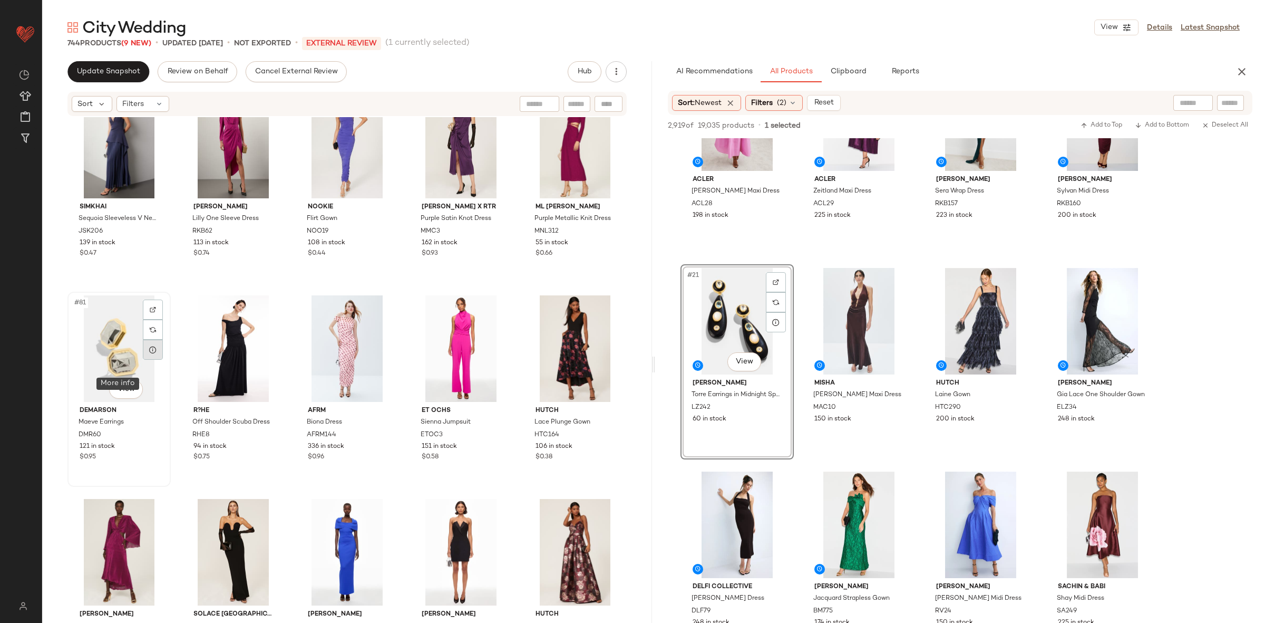
scroll to position [3097, 0]
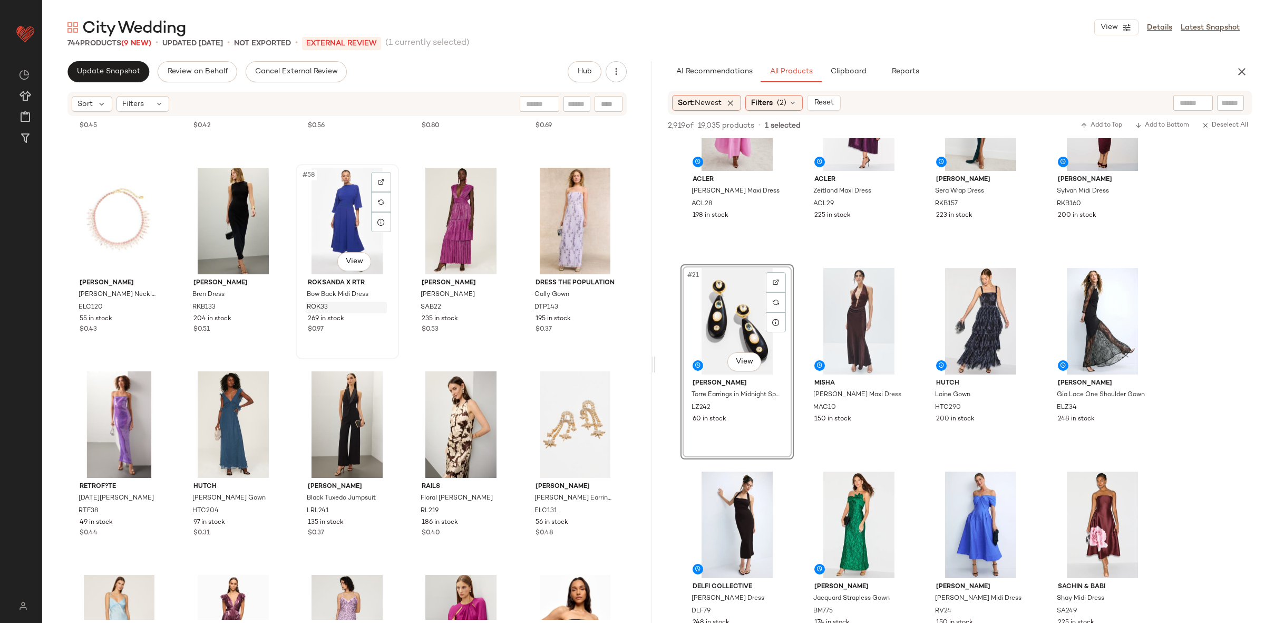
scroll to position [2148, 0]
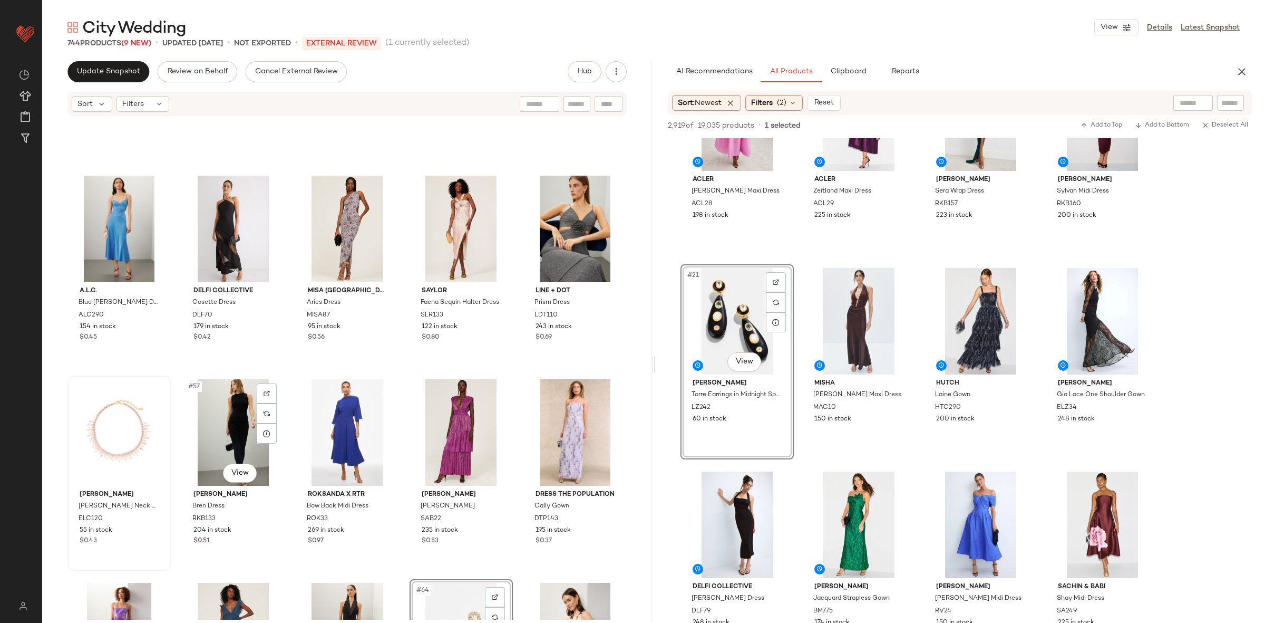
scroll to position [1985, 0]
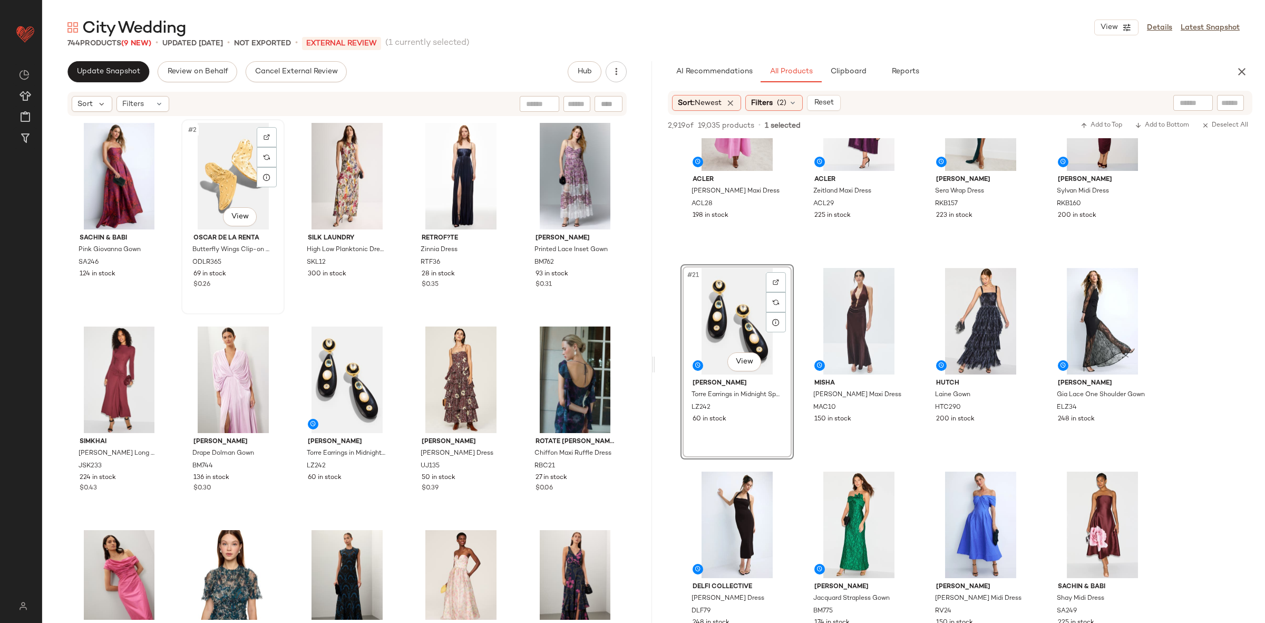
click at [233, 185] on div "#2 View" at bounding box center [233, 176] width 96 height 106
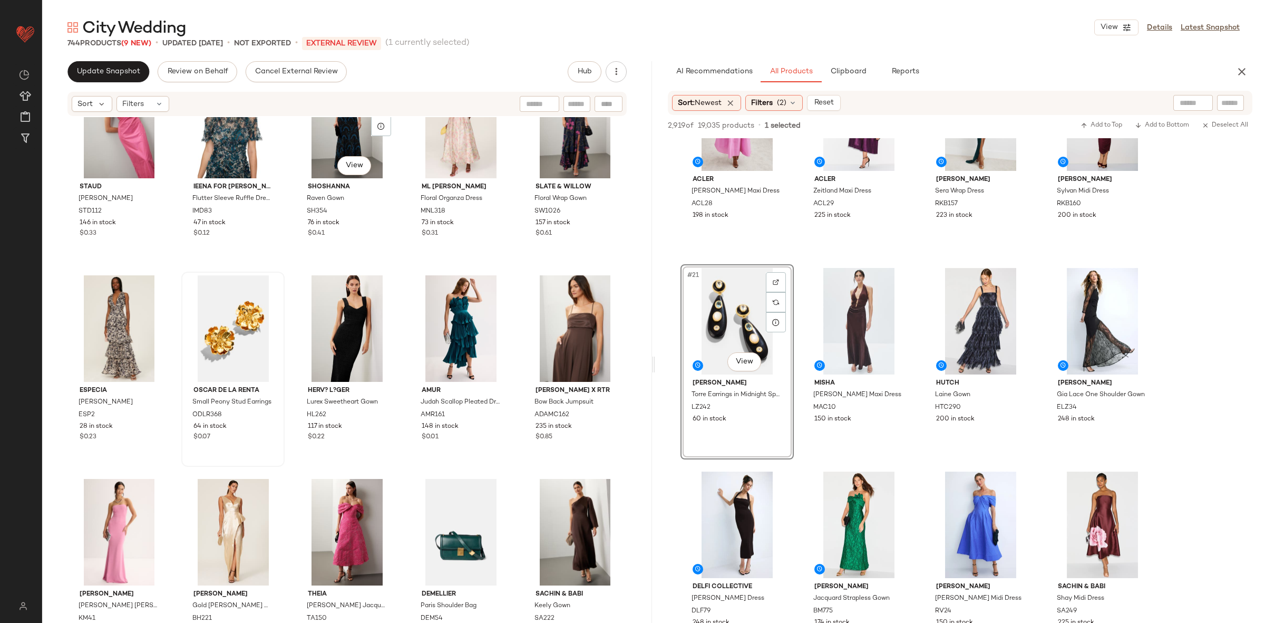
scroll to position [523, 0]
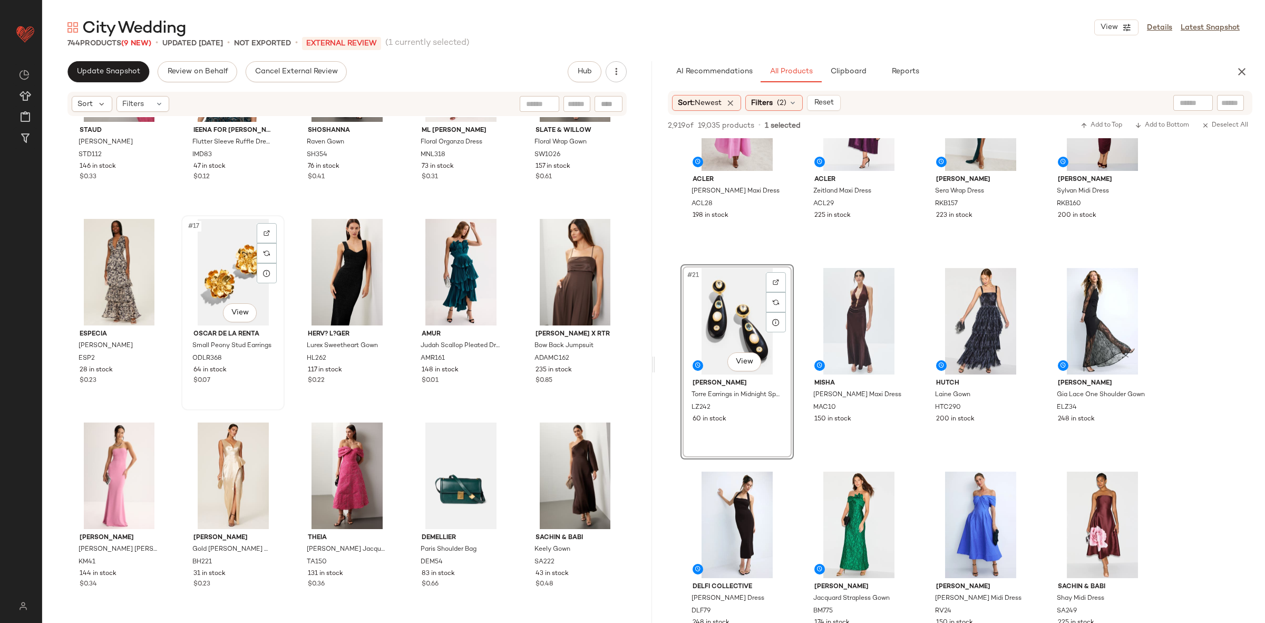
click at [230, 265] on div "#17 View" at bounding box center [233, 272] width 96 height 106
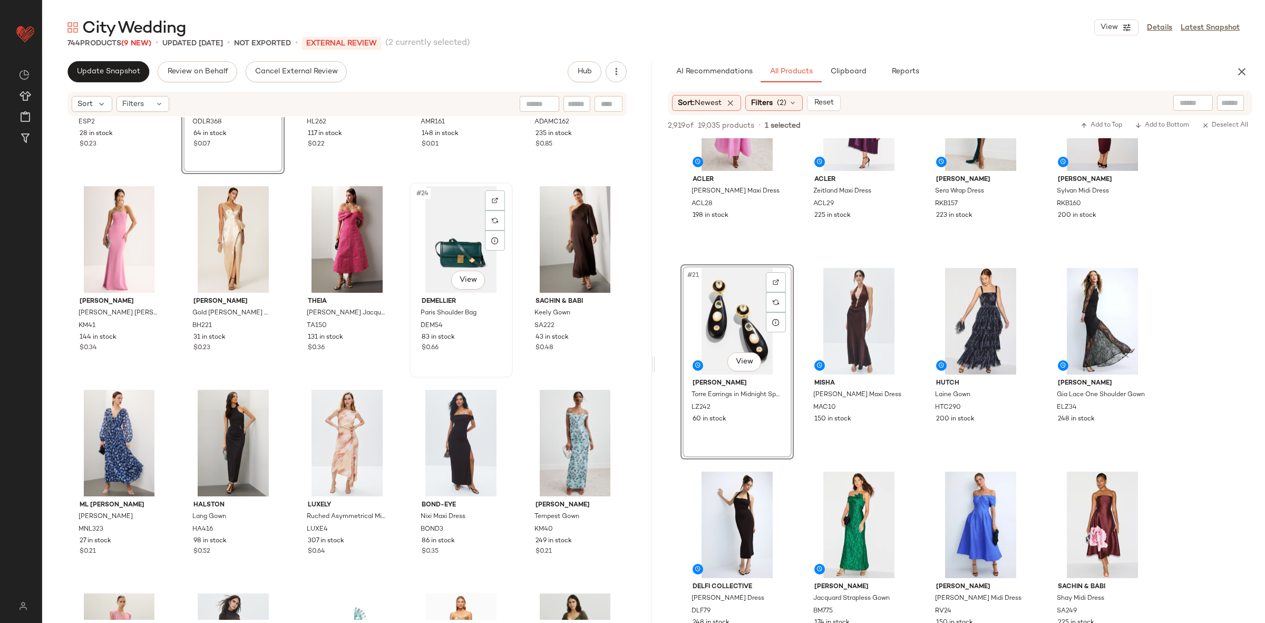
click at [448, 237] on div "#24 View" at bounding box center [461, 239] width 96 height 106
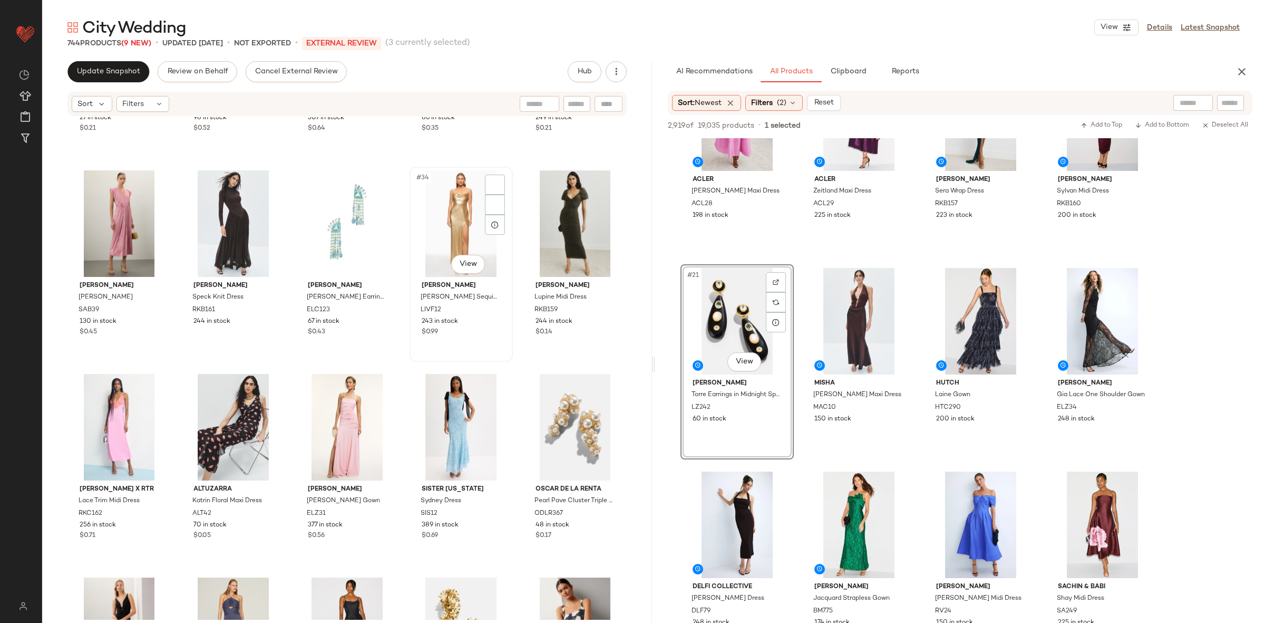
scroll to position [1192, 0]
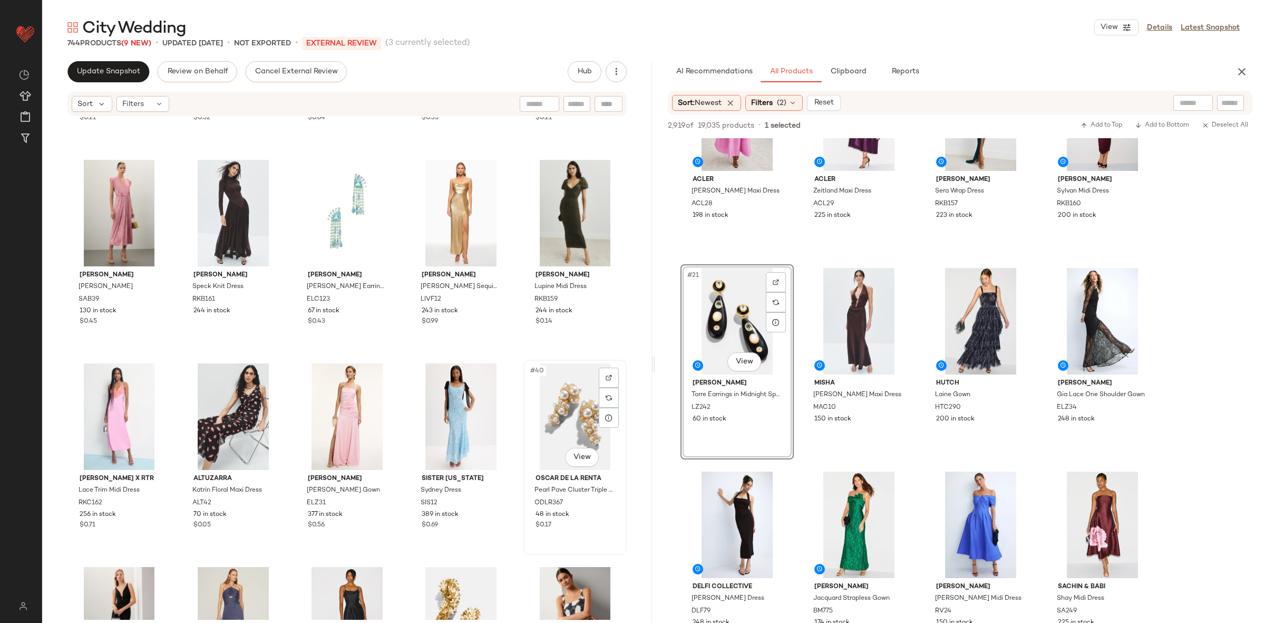
click at [553, 412] on div "#40 View" at bounding box center [575, 416] width 96 height 106
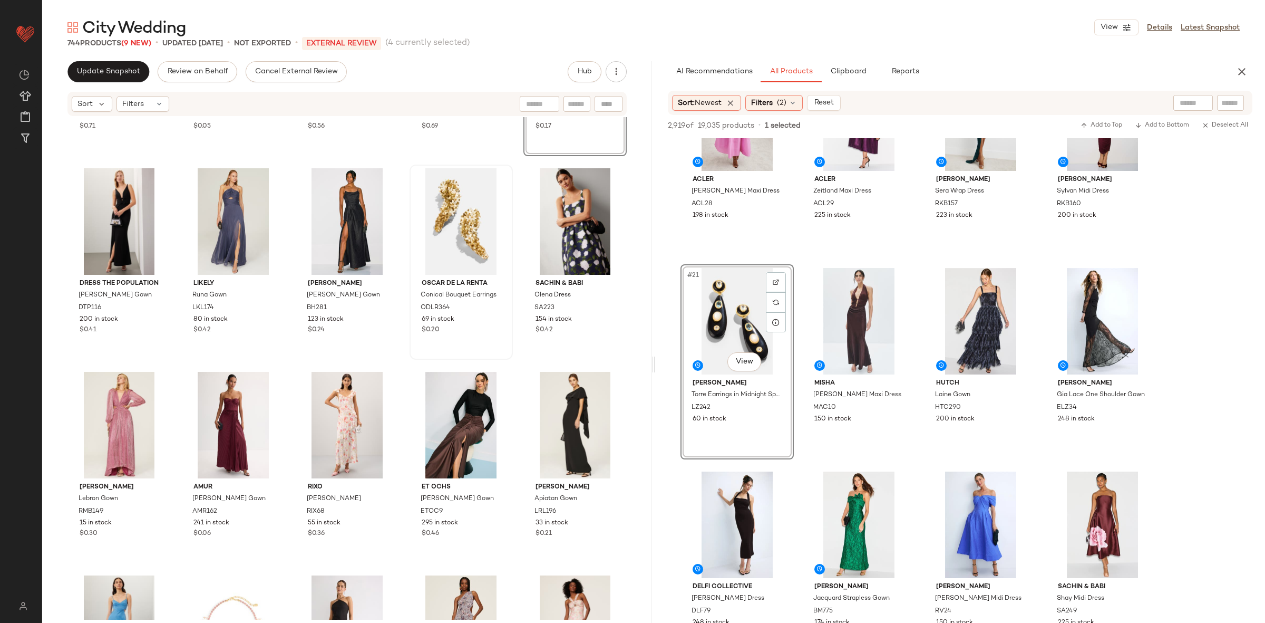
scroll to position [1519, 0]
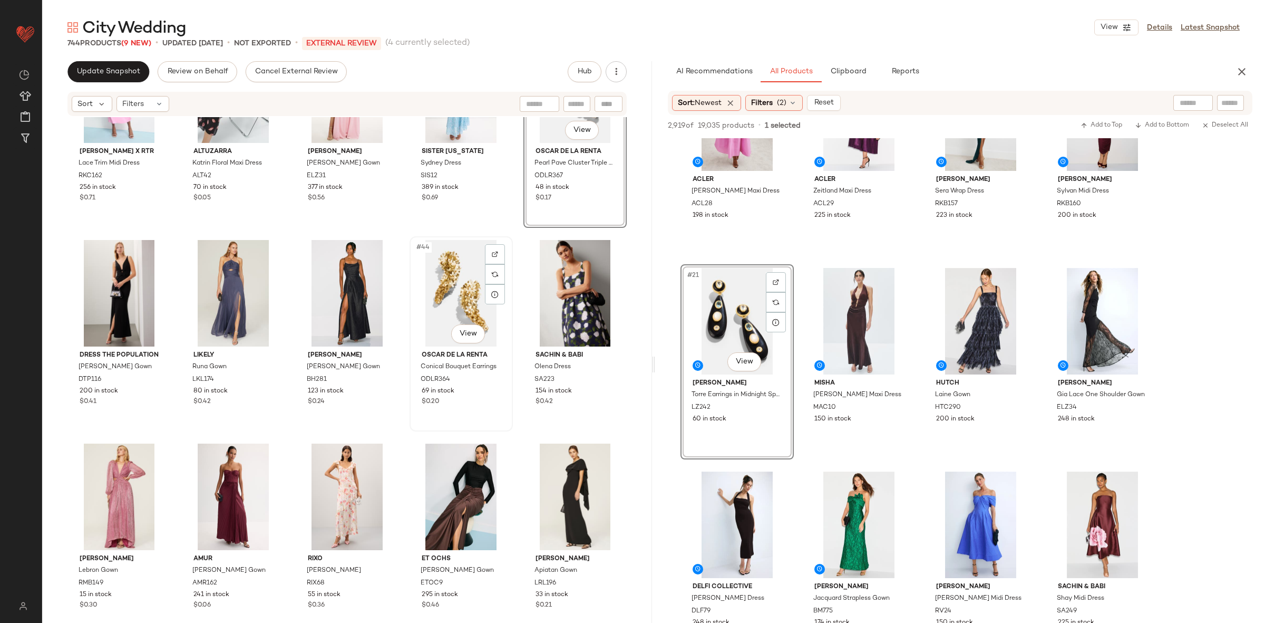
click at [434, 296] on div "#44 View" at bounding box center [461, 293] width 96 height 106
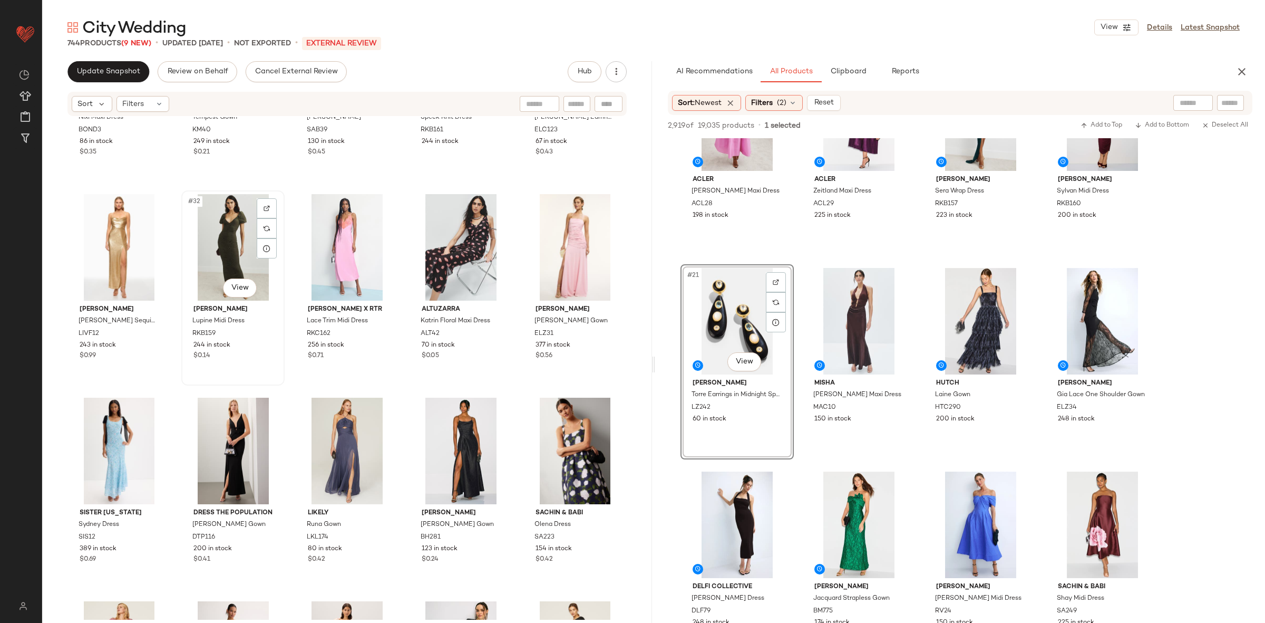
scroll to position [1071, 0]
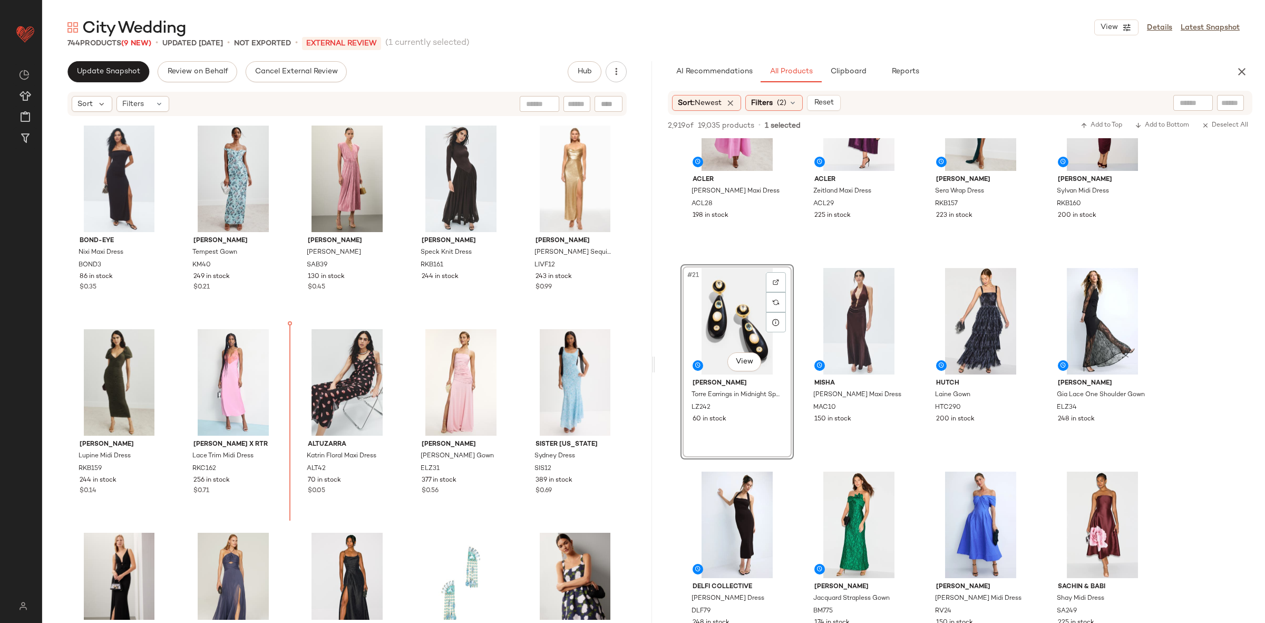
scroll to position [1024, 0]
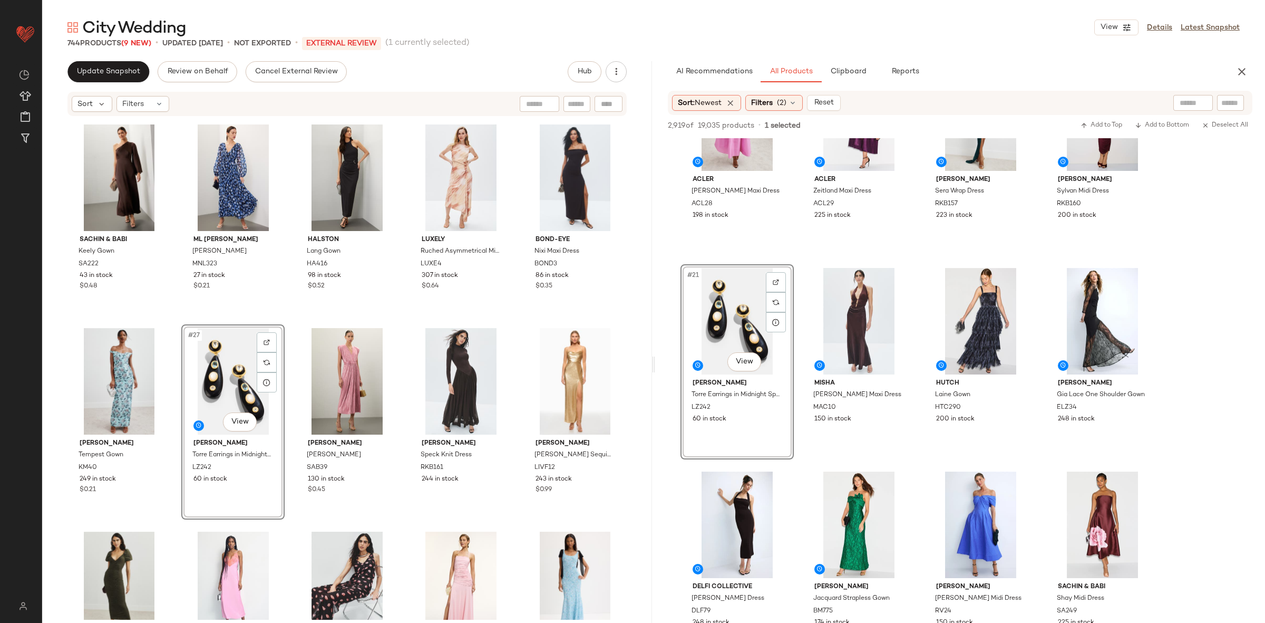
click at [403, 322] on div "Sachin & Babi Keely Gown SA222 43 in stock $0.48 ML [PERSON_NAME] [PERSON_NAME]…" at bounding box center [347, 368] width 610 height 502
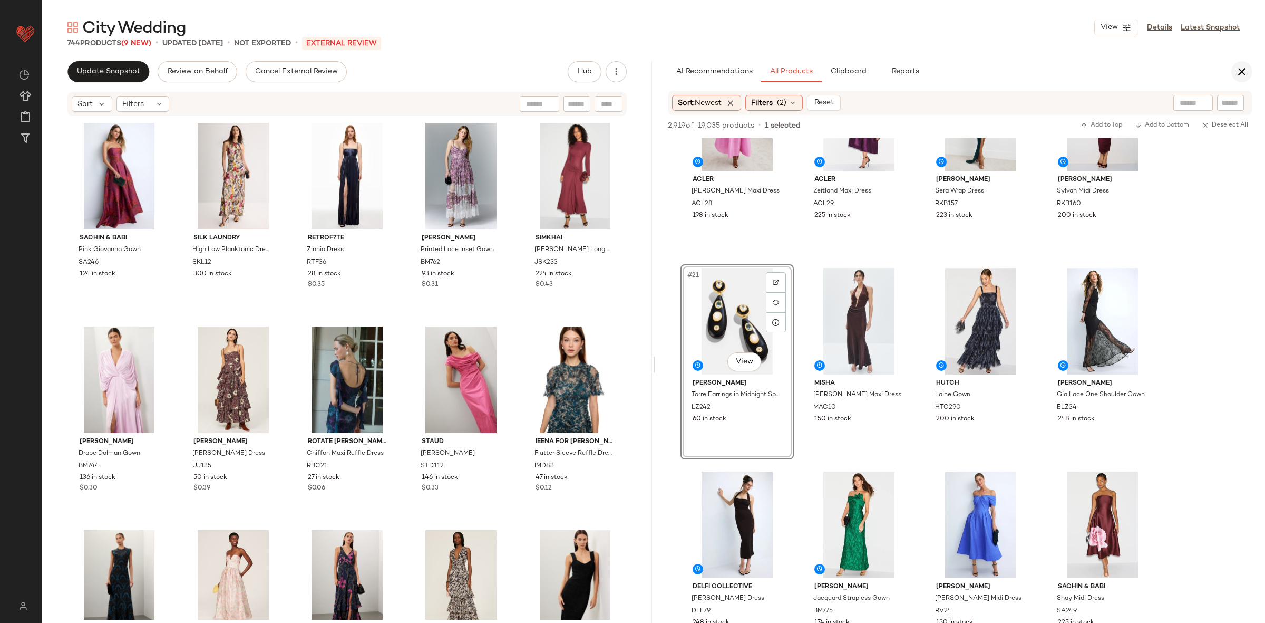
click at [1239, 65] on icon "button" at bounding box center [1242, 71] width 13 height 13
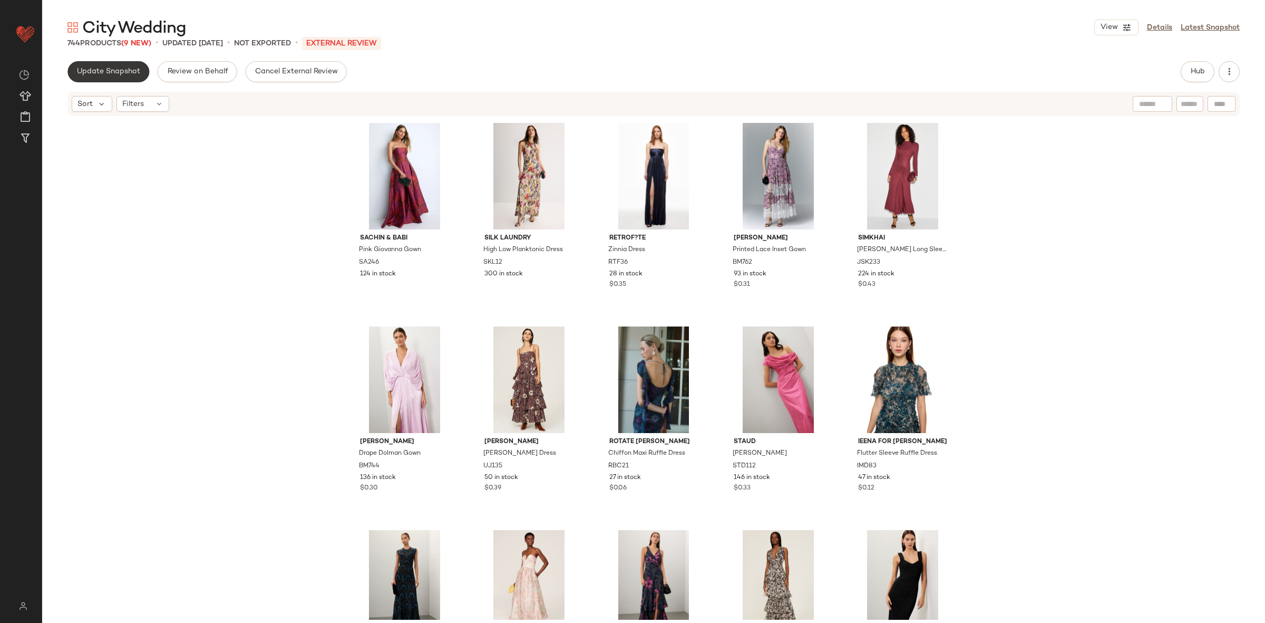
click at [91, 69] on span "Update Snapshot" at bounding box center [108, 71] width 64 height 8
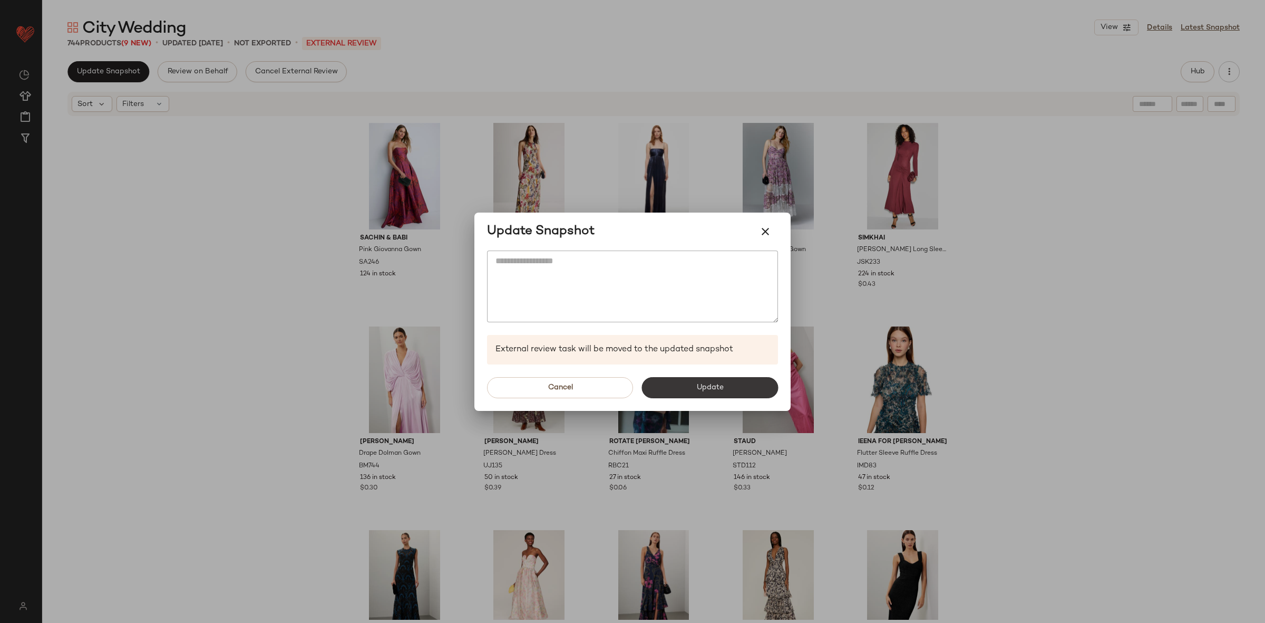
click at [730, 390] on button "Update" at bounding box center [709, 387] width 137 height 21
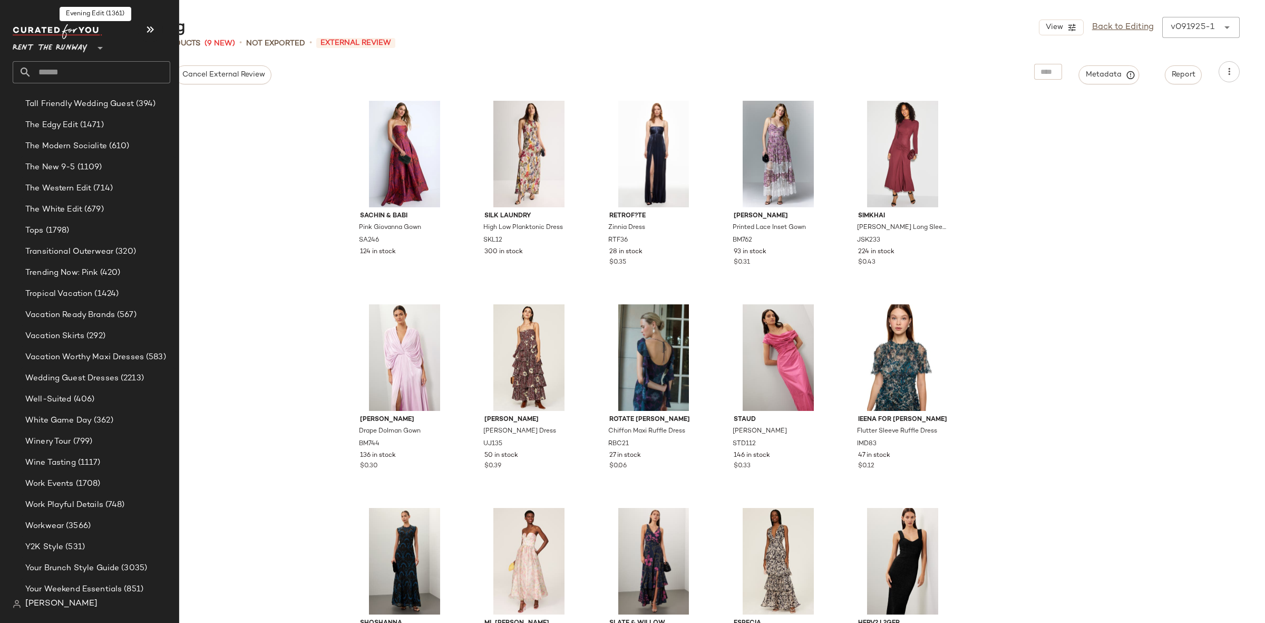
scroll to position [1994, 0]
click at [96, 495] on span "Work Playful Details" at bounding box center [64, 499] width 78 height 12
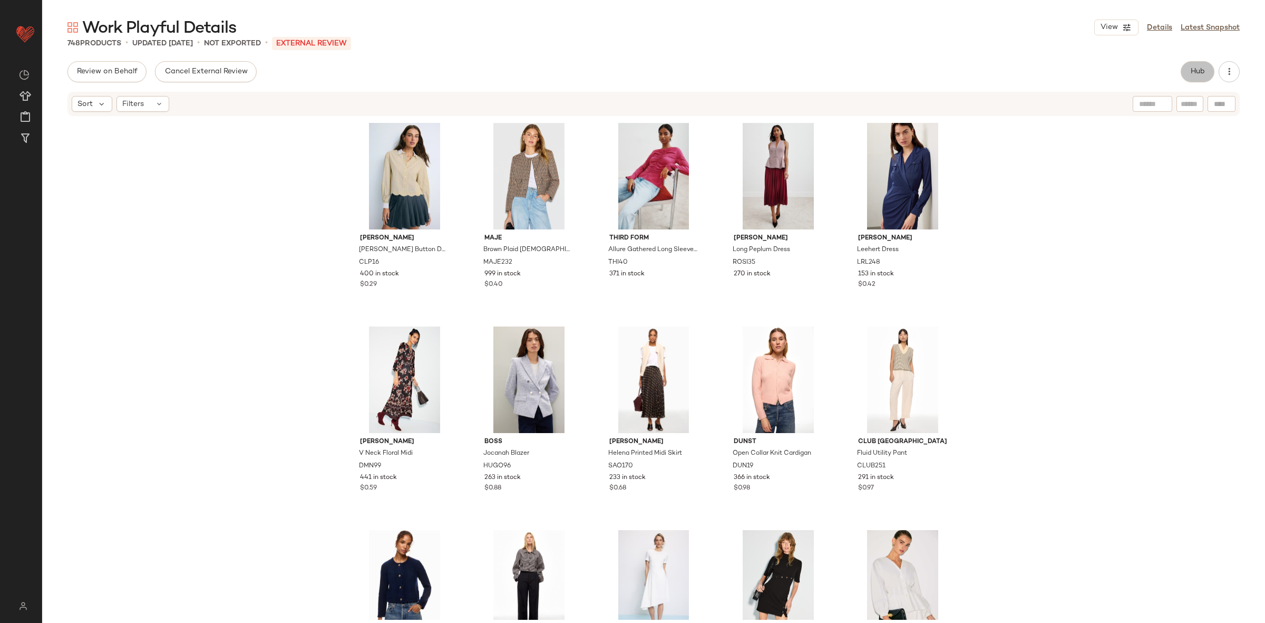
click at [1191, 71] on span "Hub" at bounding box center [1197, 71] width 15 height 8
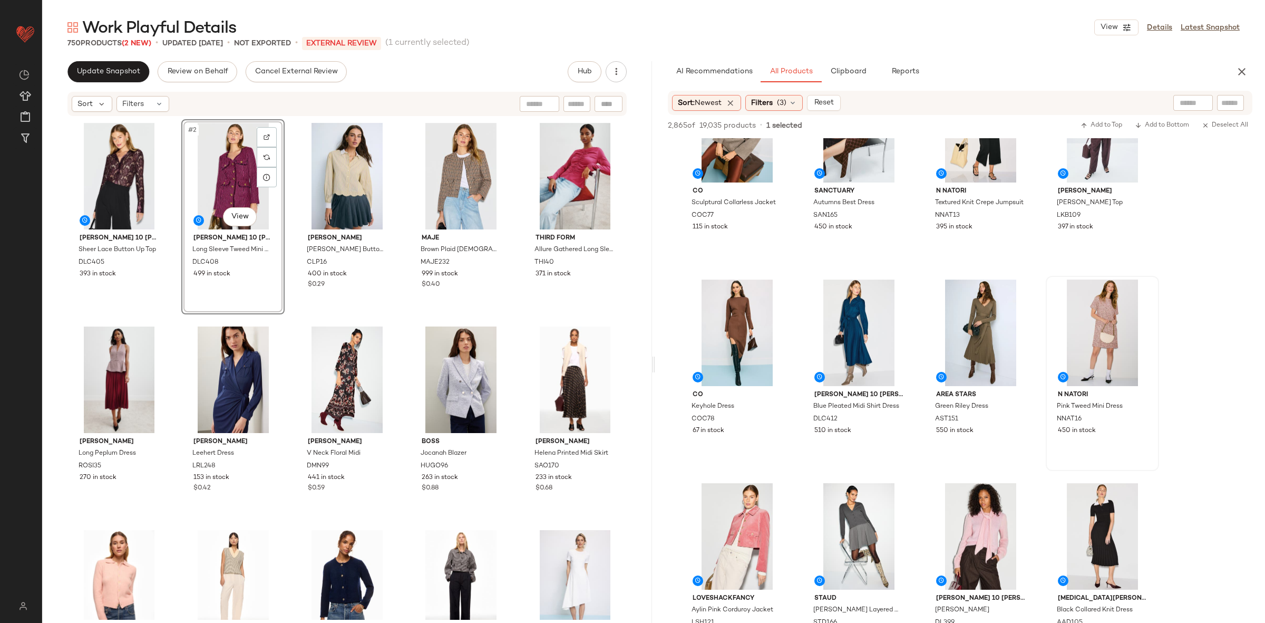
scroll to position [480, 0]
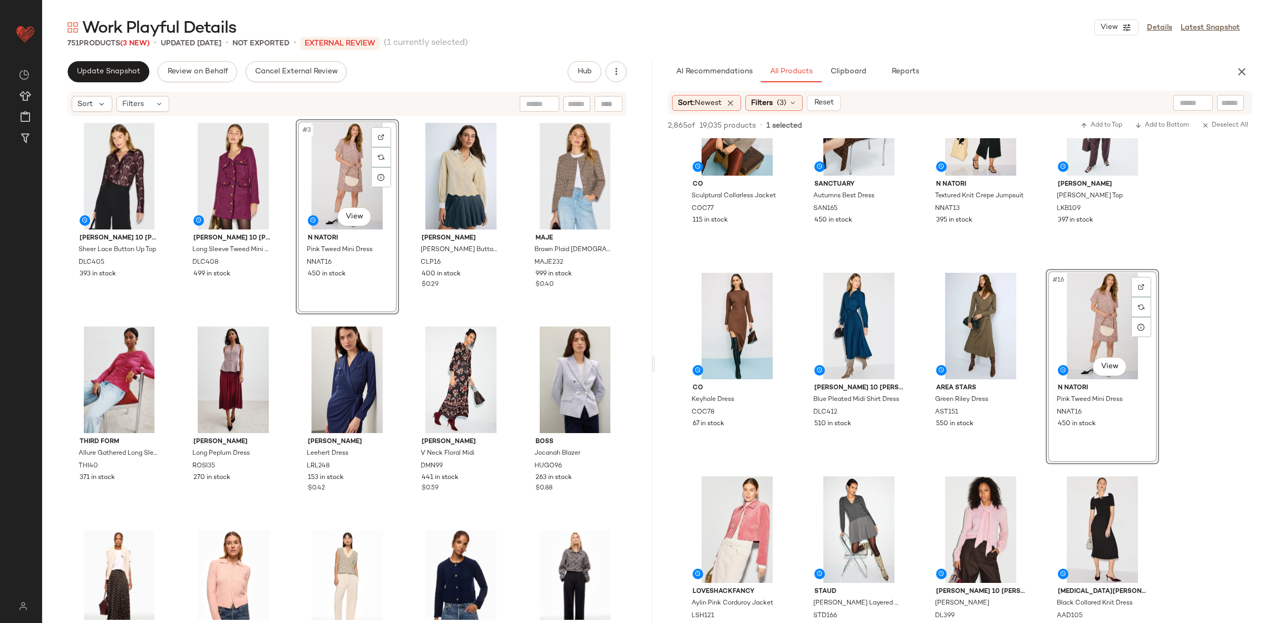
click at [401, 316] on div "[PERSON_NAME] 10 [PERSON_NAME] x RTR Sheer Lace Button Up Top DLC405 393 in sto…" at bounding box center [346, 369] width 559 height 500
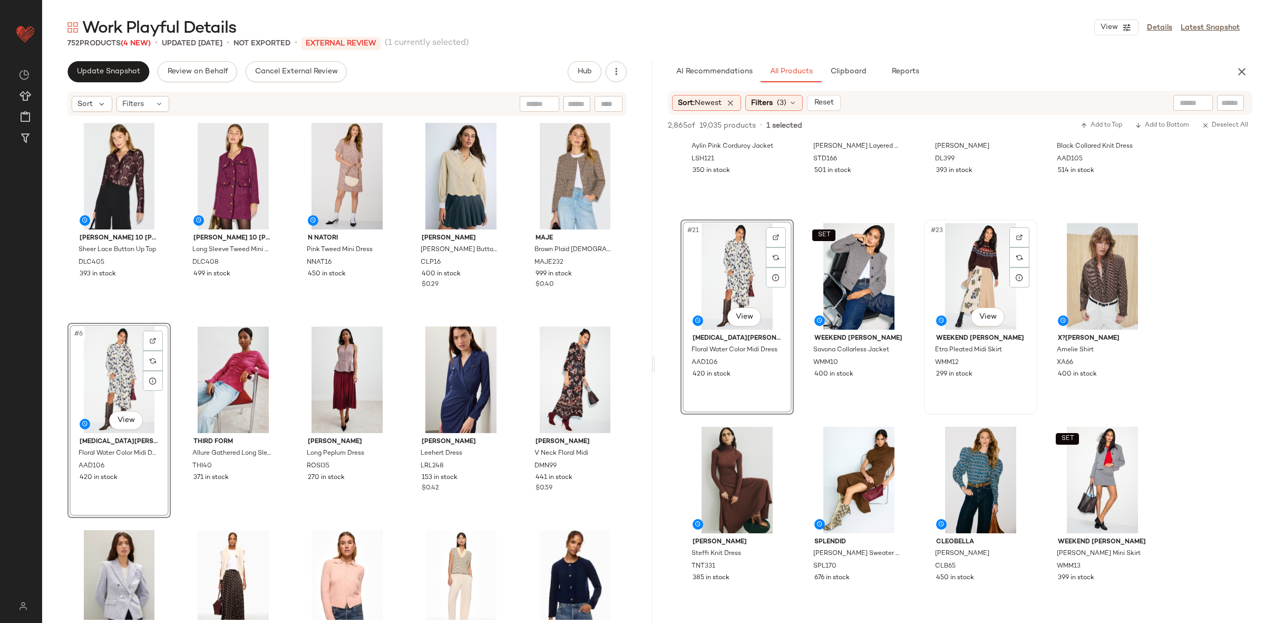
scroll to position [939, 0]
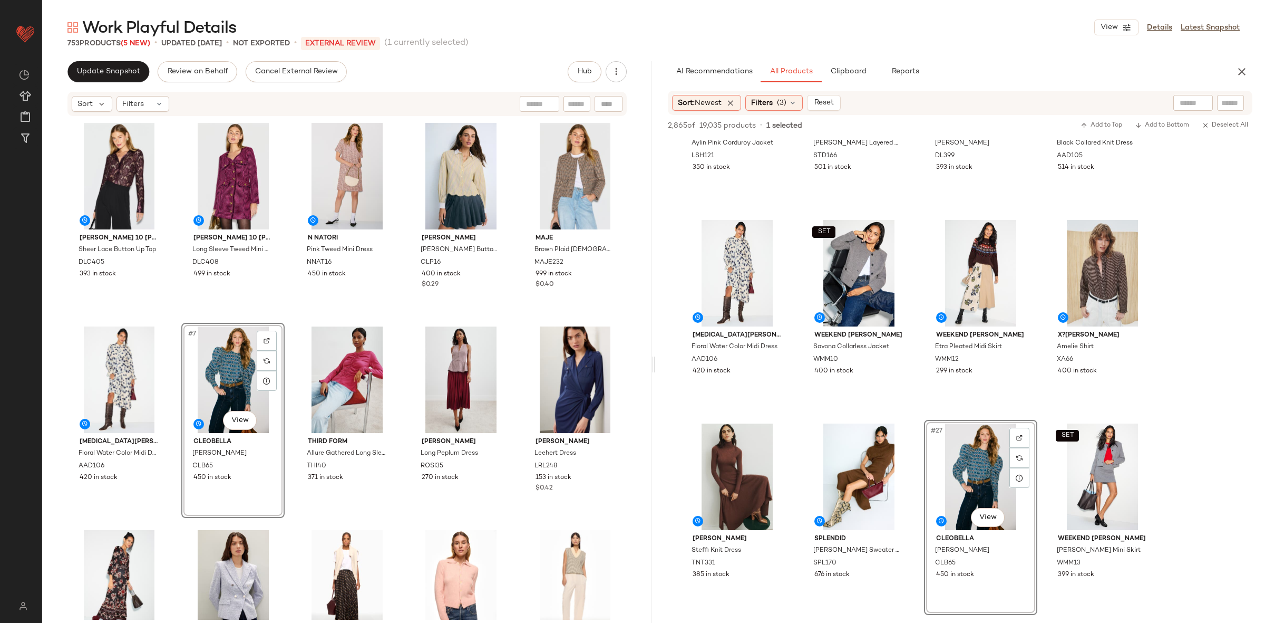
click at [289, 324] on div "[PERSON_NAME] 10 [PERSON_NAME] x RTR Sheer Lace Button Up Top DLC405 393 in sto…" at bounding box center [346, 369] width 559 height 500
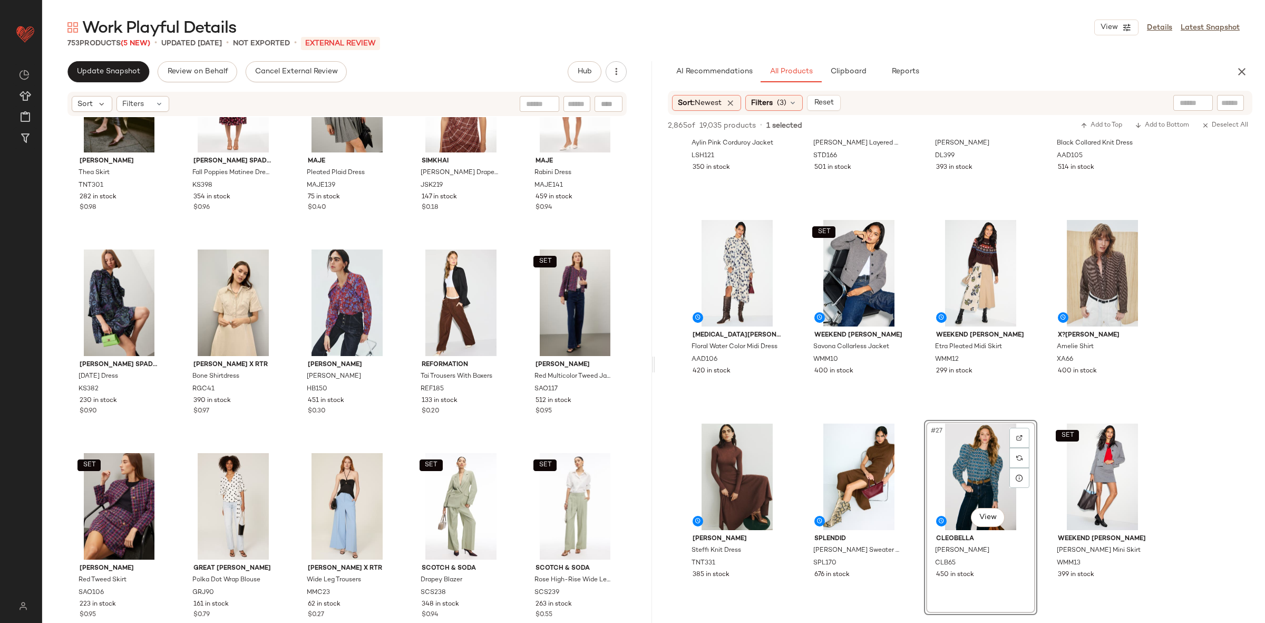
scroll to position [0, 0]
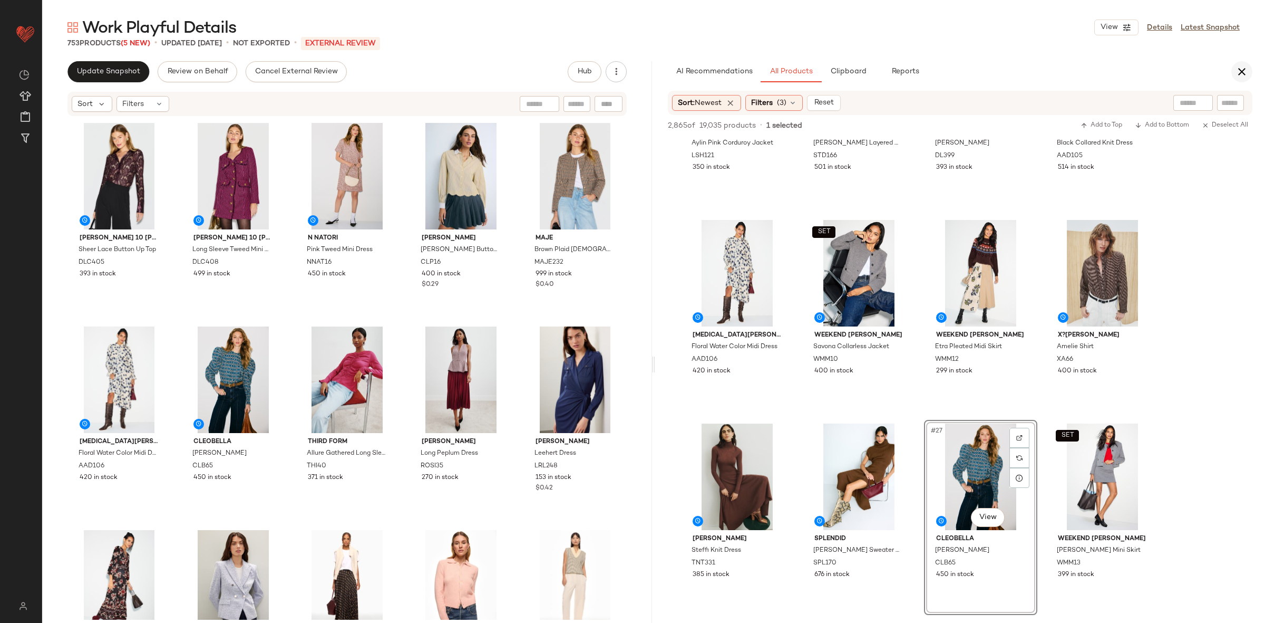
click at [1248, 76] on icon "button" at bounding box center [1242, 71] width 13 height 13
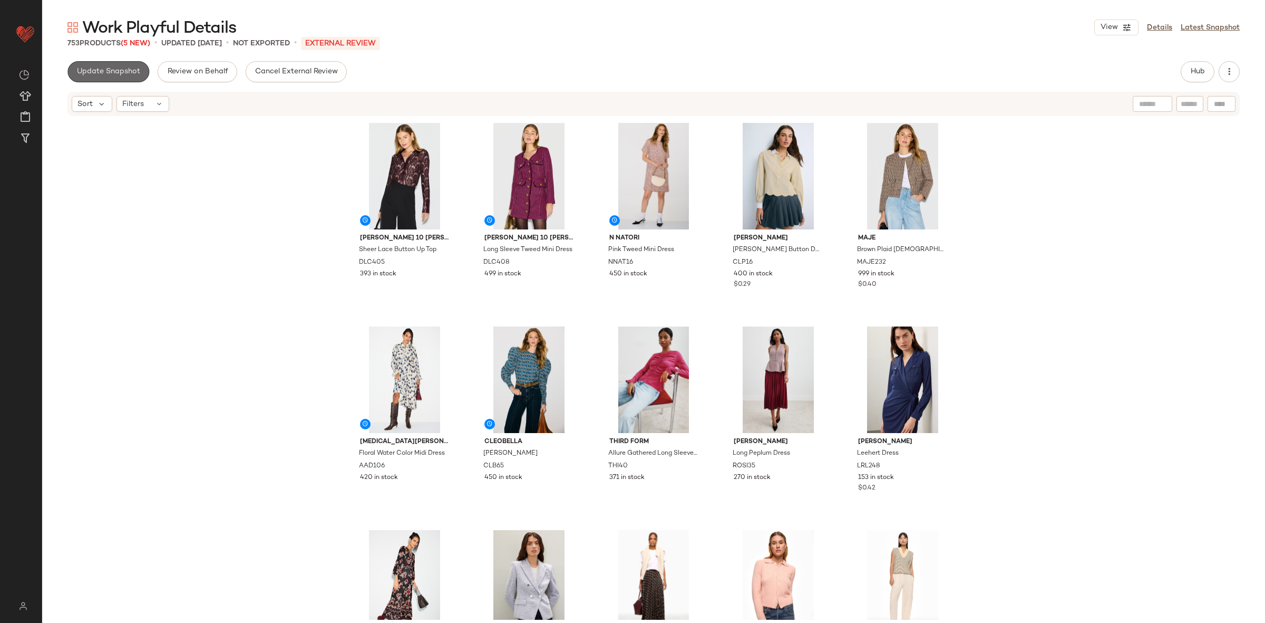
click at [119, 72] on span "Update Snapshot" at bounding box center [108, 71] width 64 height 8
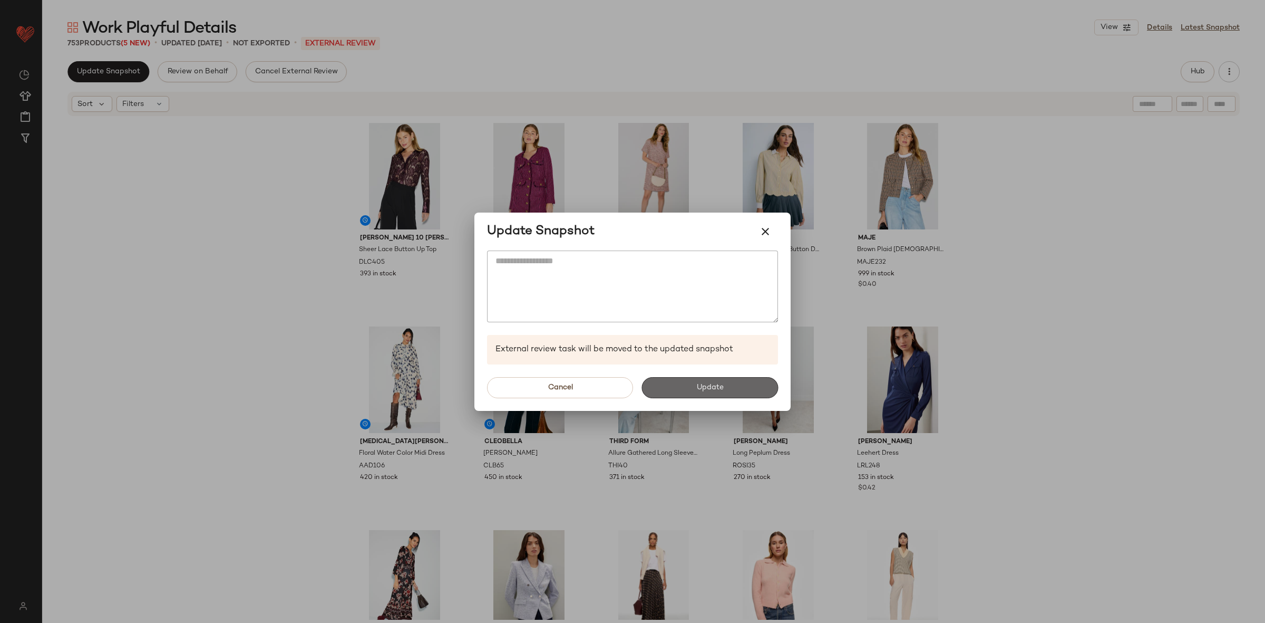
click at [726, 380] on button "Update" at bounding box center [709, 387] width 137 height 21
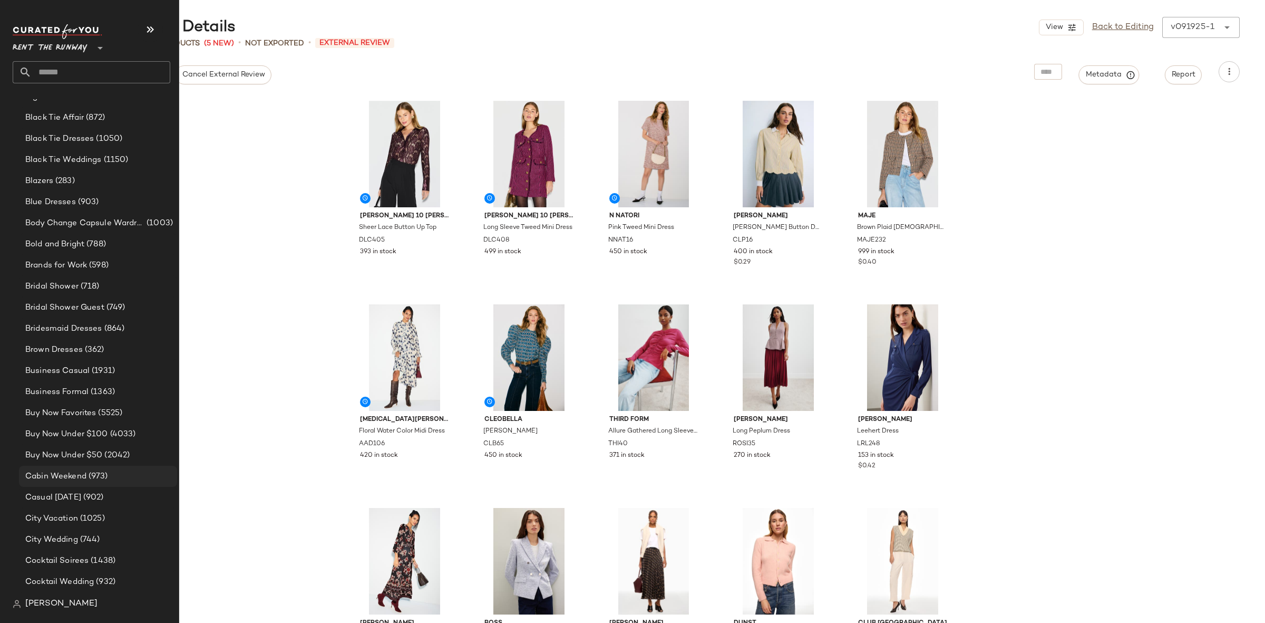
scroll to position [200, 0]
click at [42, 271] on span "Bridal Shower" at bounding box center [51, 268] width 53 height 12
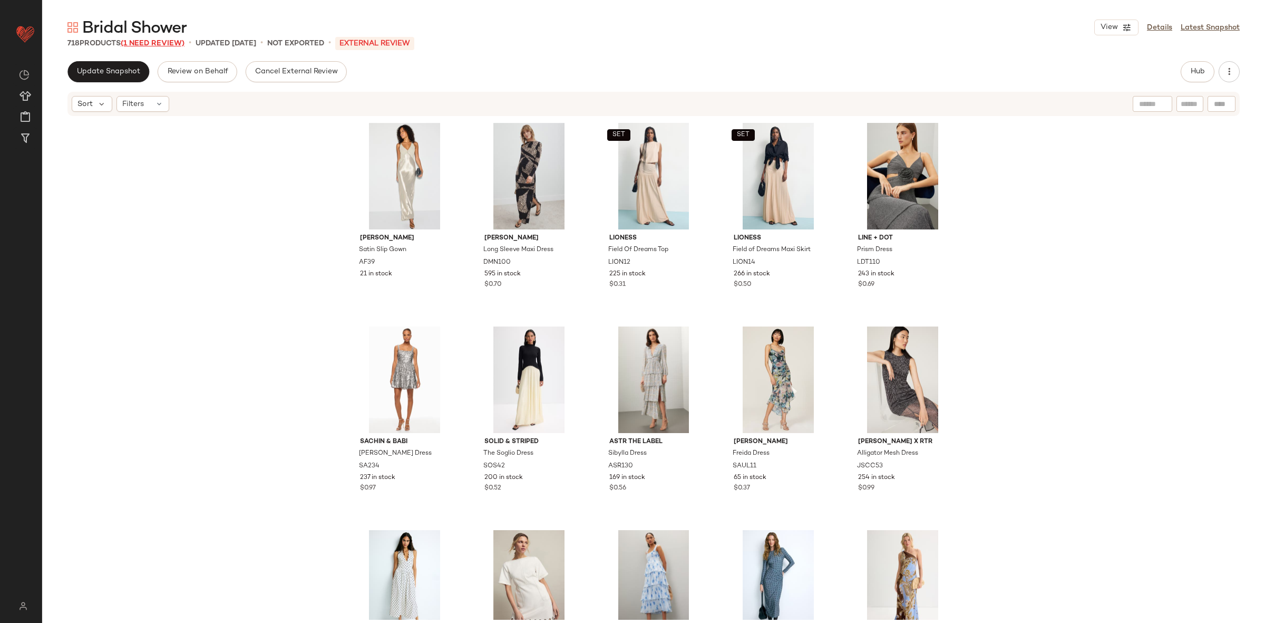
click at [159, 41] on span "(1 Need Review)" at bounding box center [153, 44] width 64 height 8
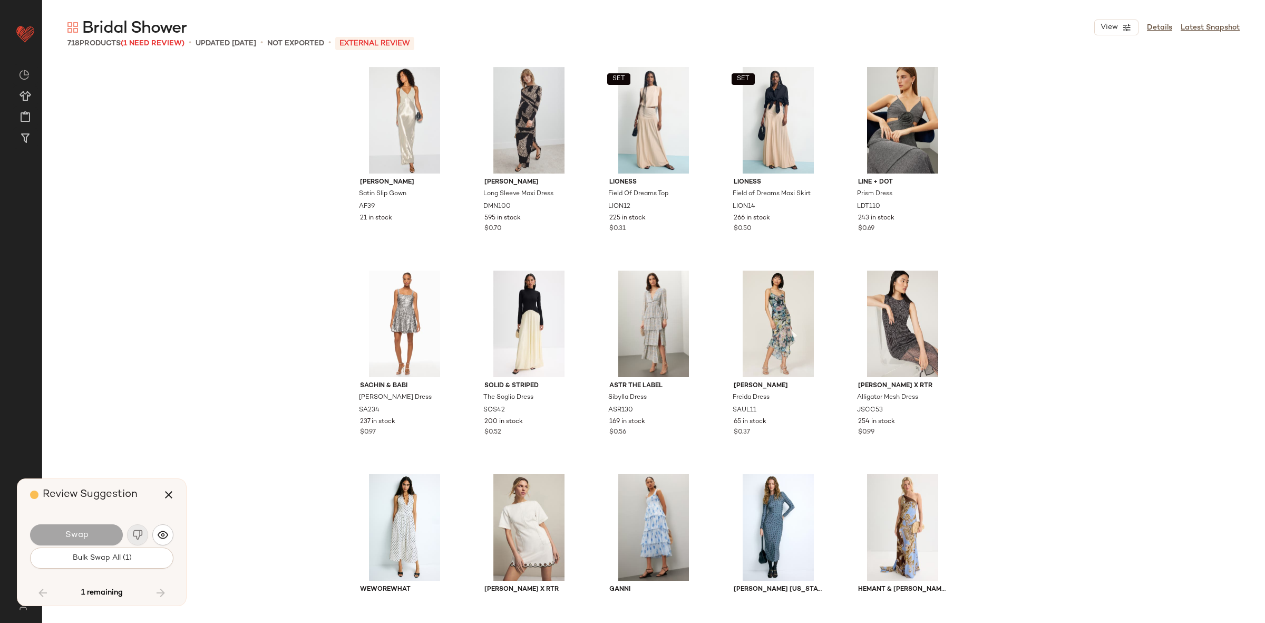
scroll to position [7935, 0]
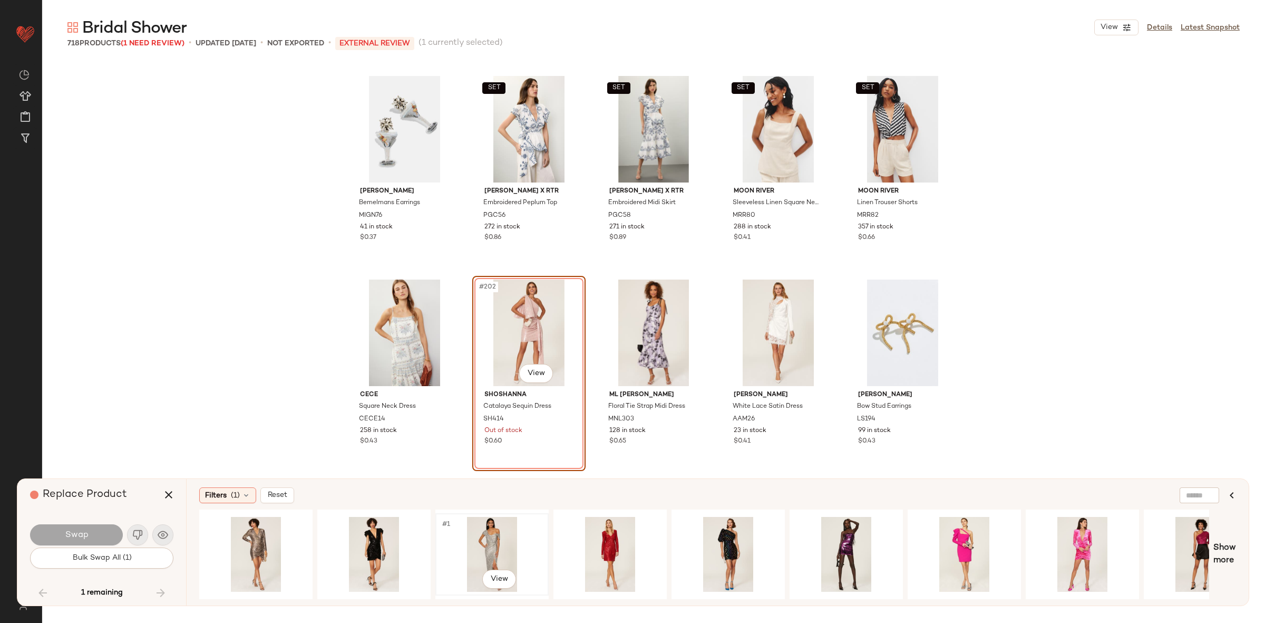
click at [502, 552] on div "#1 View" at bounding box center [492, 554] width 106 height 75
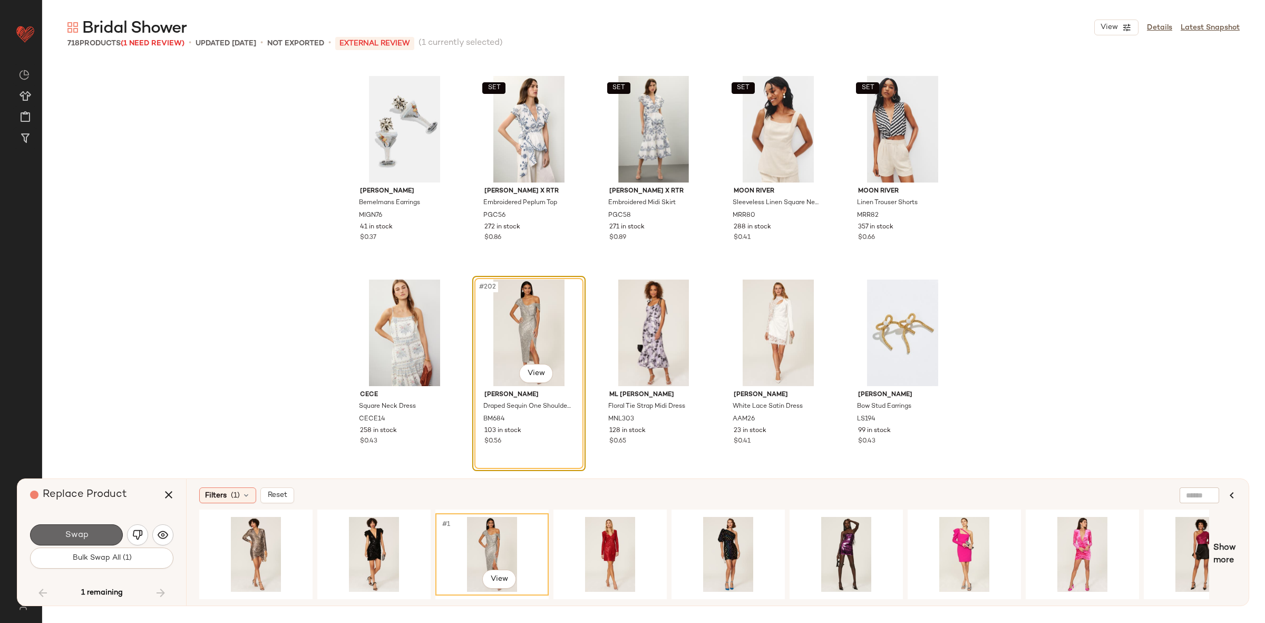
click at [91, 538] on button "Swap" at bounding box center [76, 534] width 93 height 21
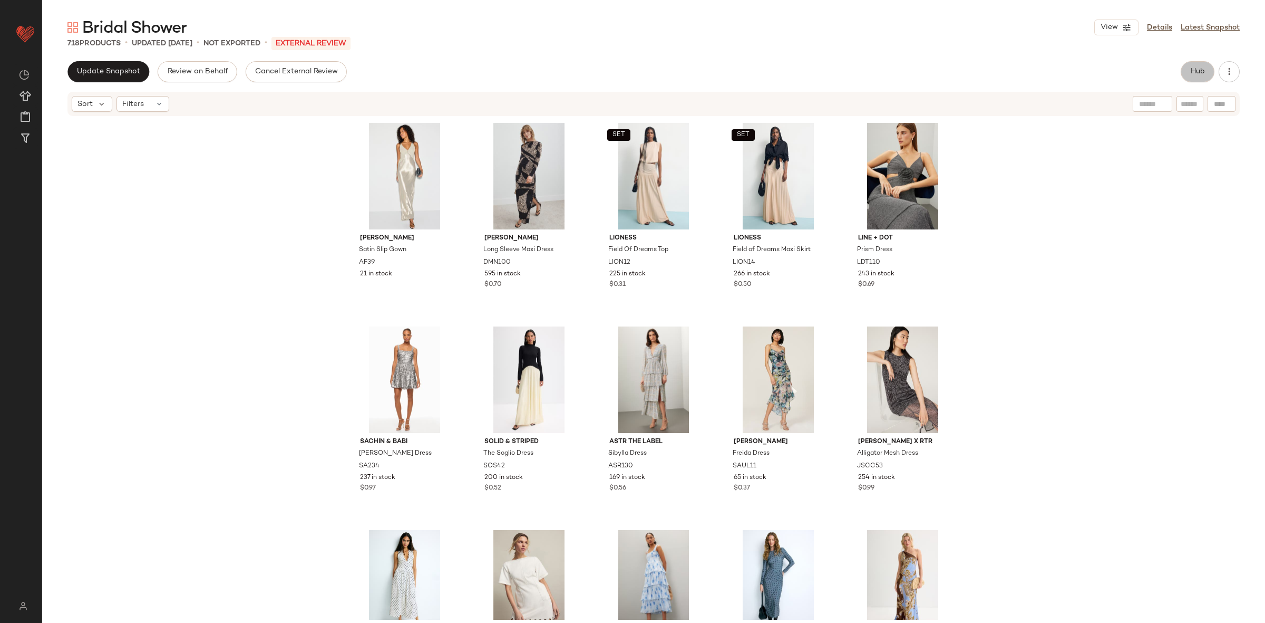
click at [1201, 67] on span "Hub" at bounding box center [1197, 71] width 15 height 8
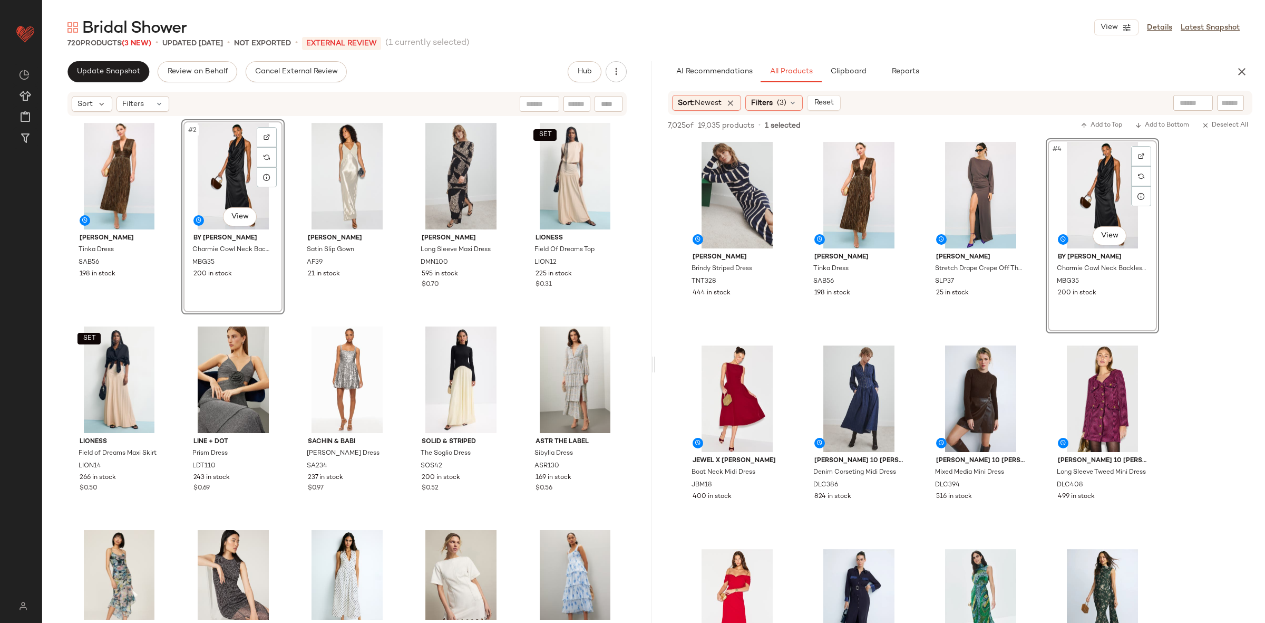
click at [296, 319] on div "[PERSON_NAME] Tinka Dress SAB56 198 in stock #2 View By Malene [PERSON_NAME] Co…" at bounding box center [346, 369] width 559 height 500
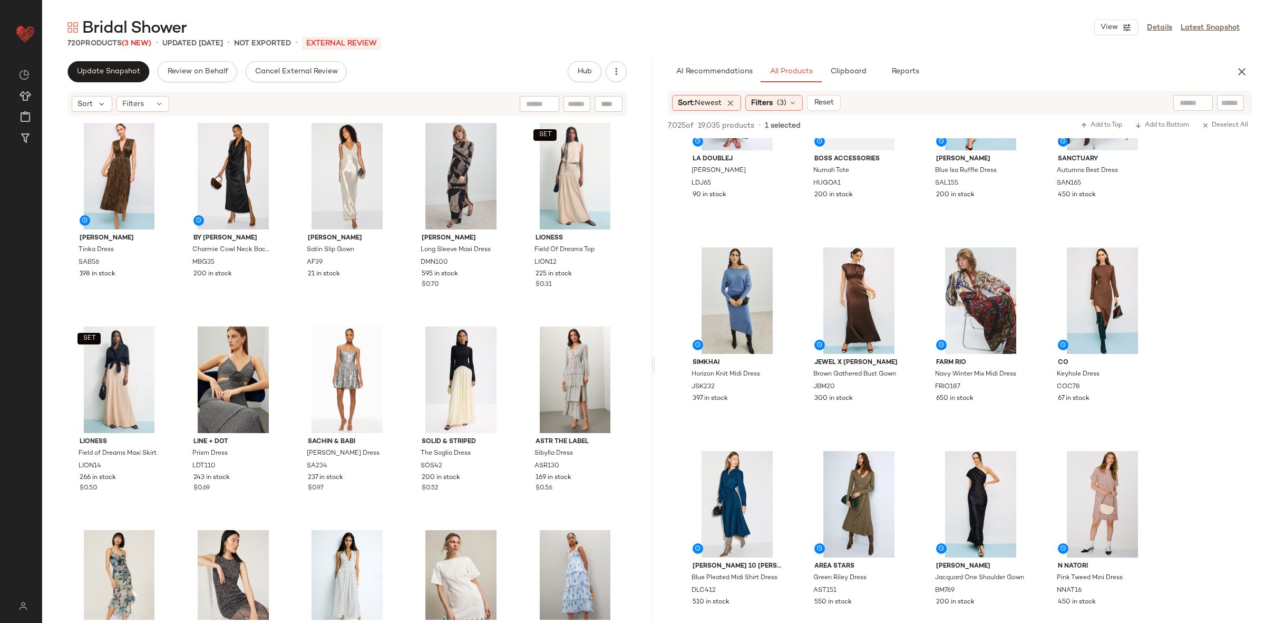
scroll to position [941, 0]
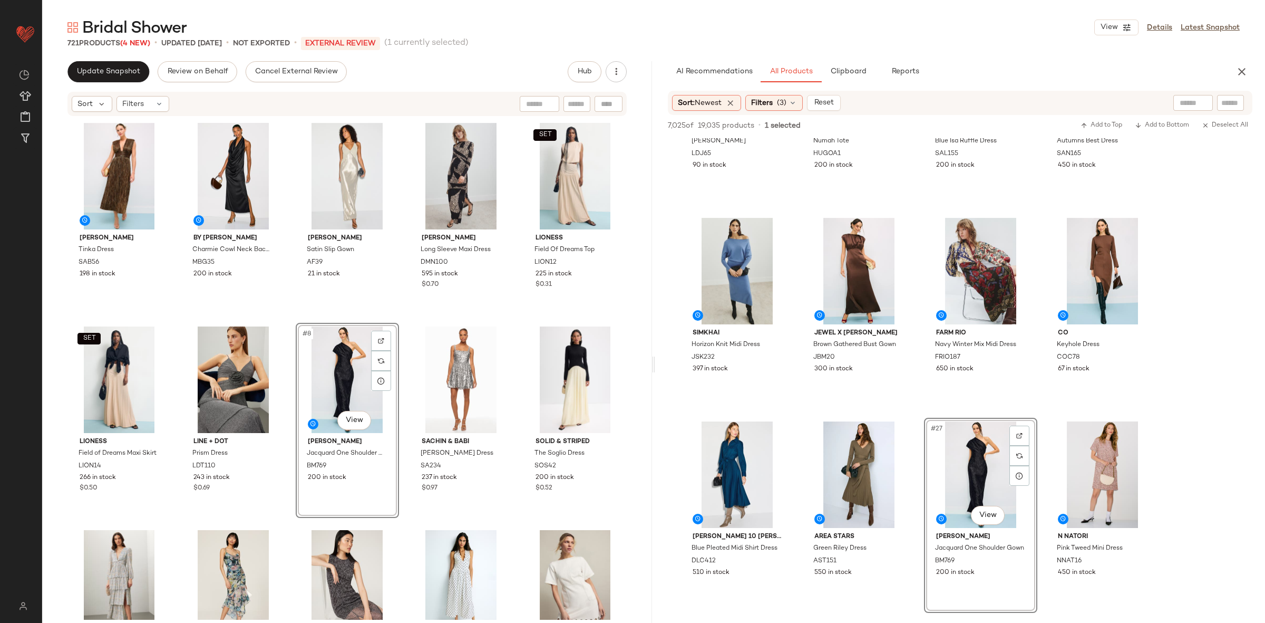
click at [281, 316] on div "[PERSON_NAME] Tinka Dress SAB56 198 in stock By Malene [PERSON_NAME] Cowl Neck …" at bounding box center [346, 369] width 559 height 500
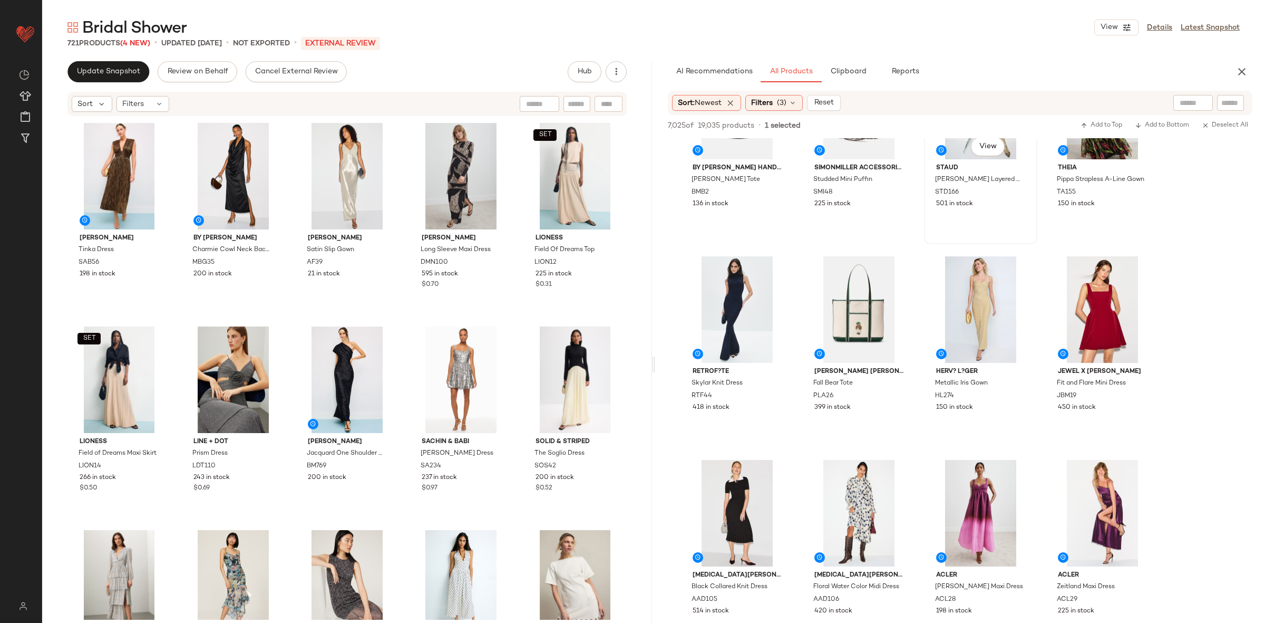
scroll to position [1517, 0]
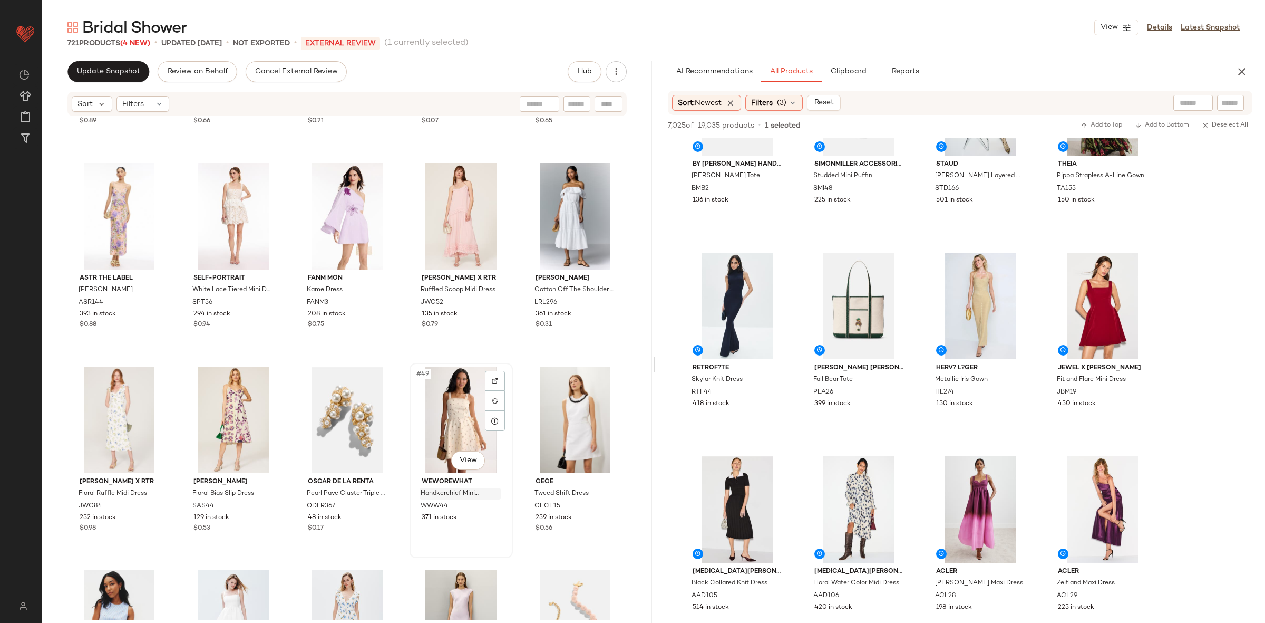
scroll to position [1662, 0]
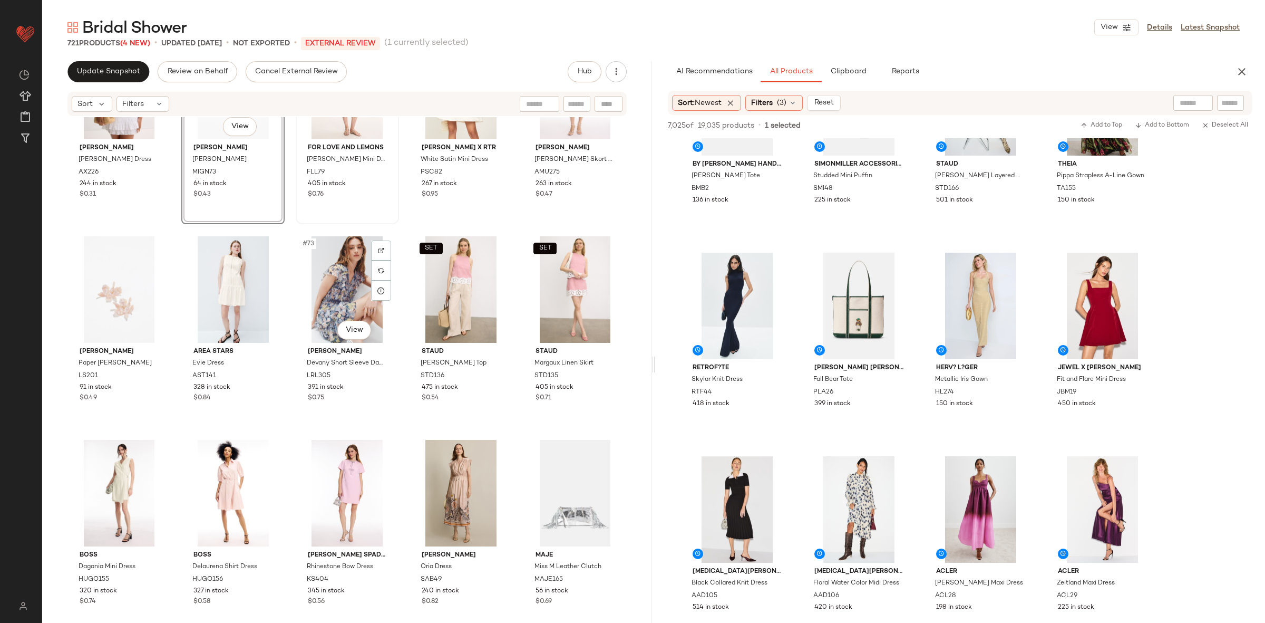
scroll to position [2782, 0]
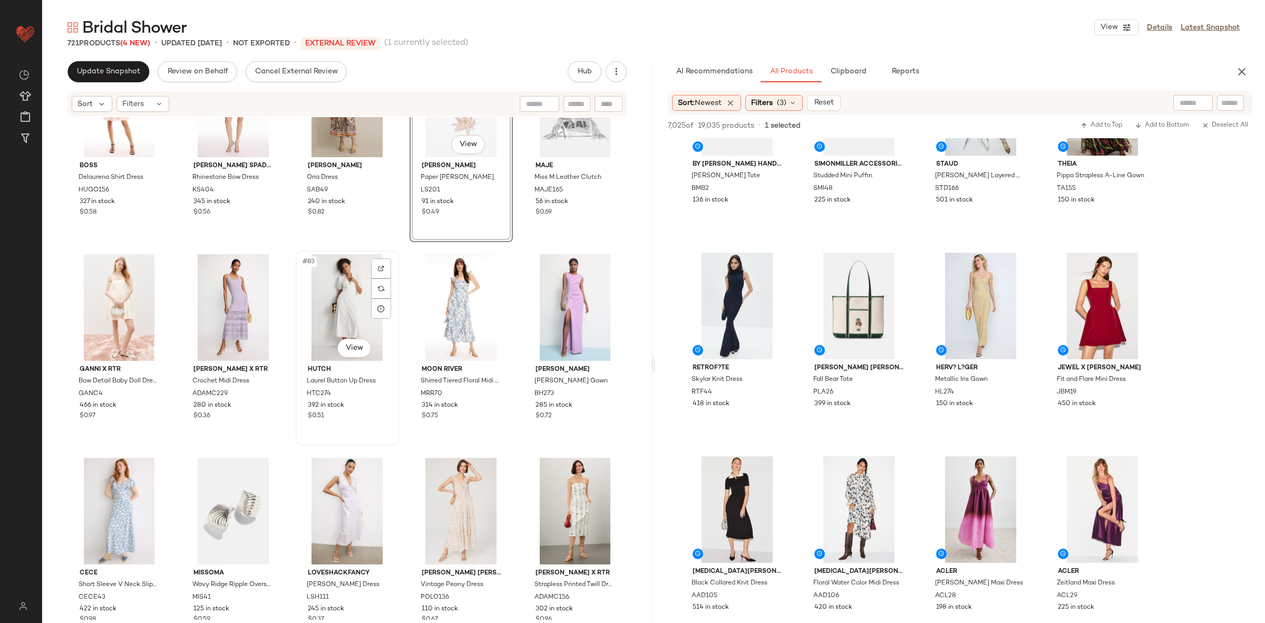
scroll to position [3153, 0]
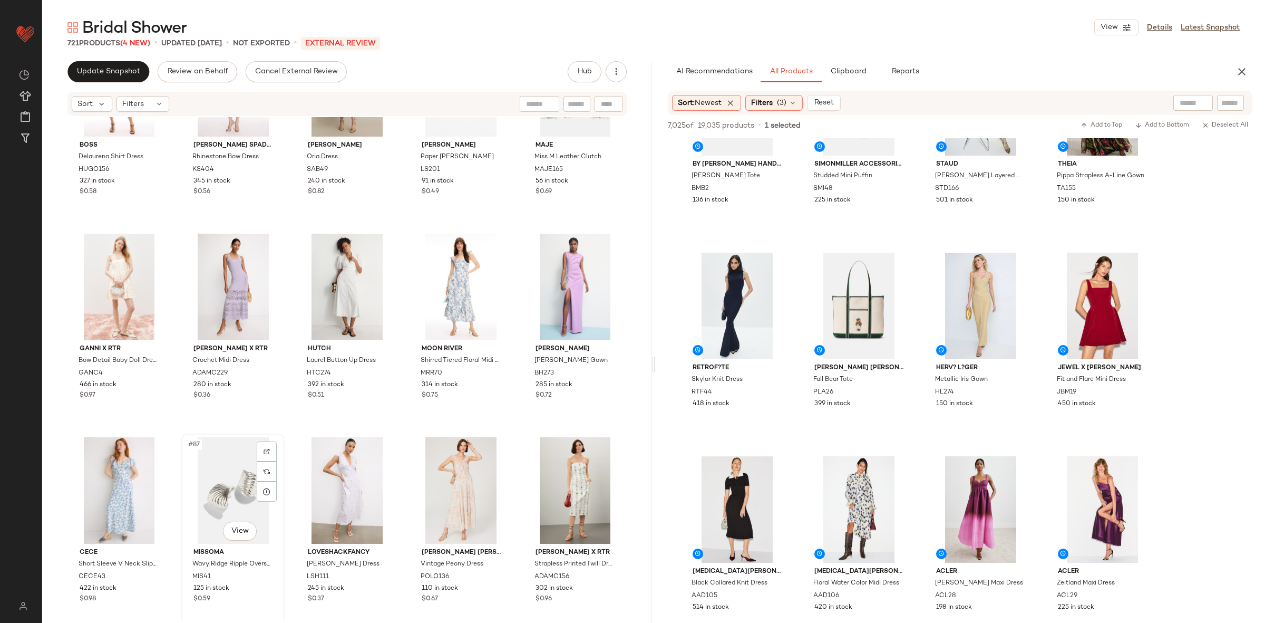
click at [246, 490] on div "#87 View" at bounding box center [233, 490] width 96 height 106
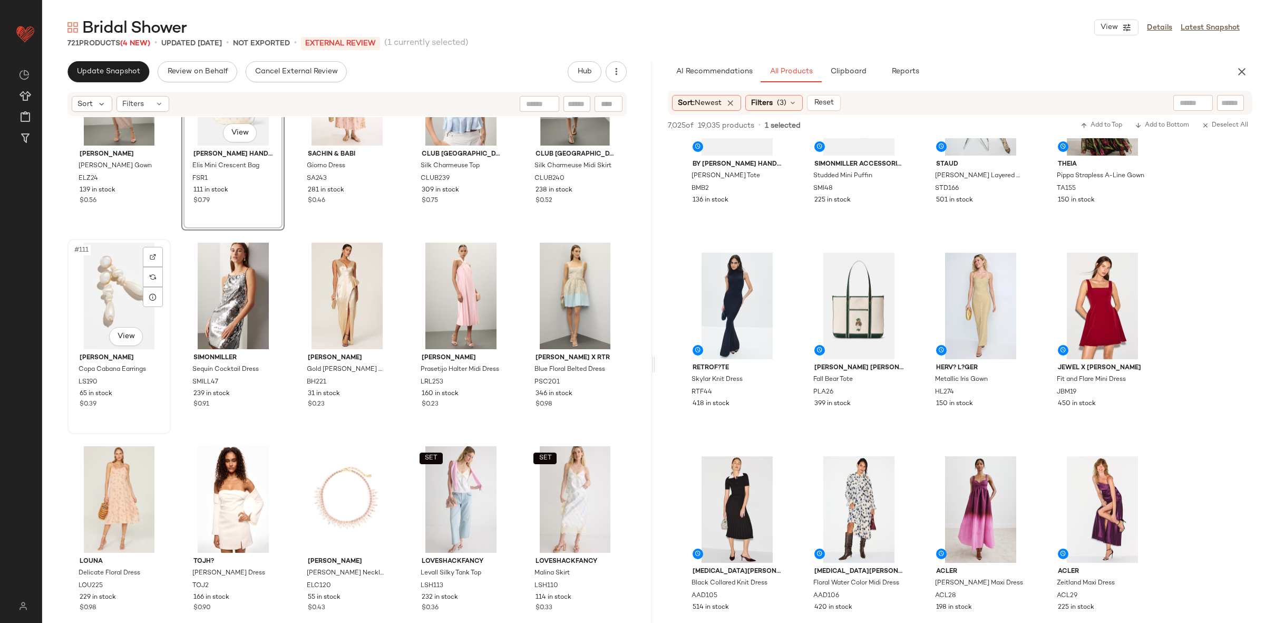
scroll to position [4379, 0]
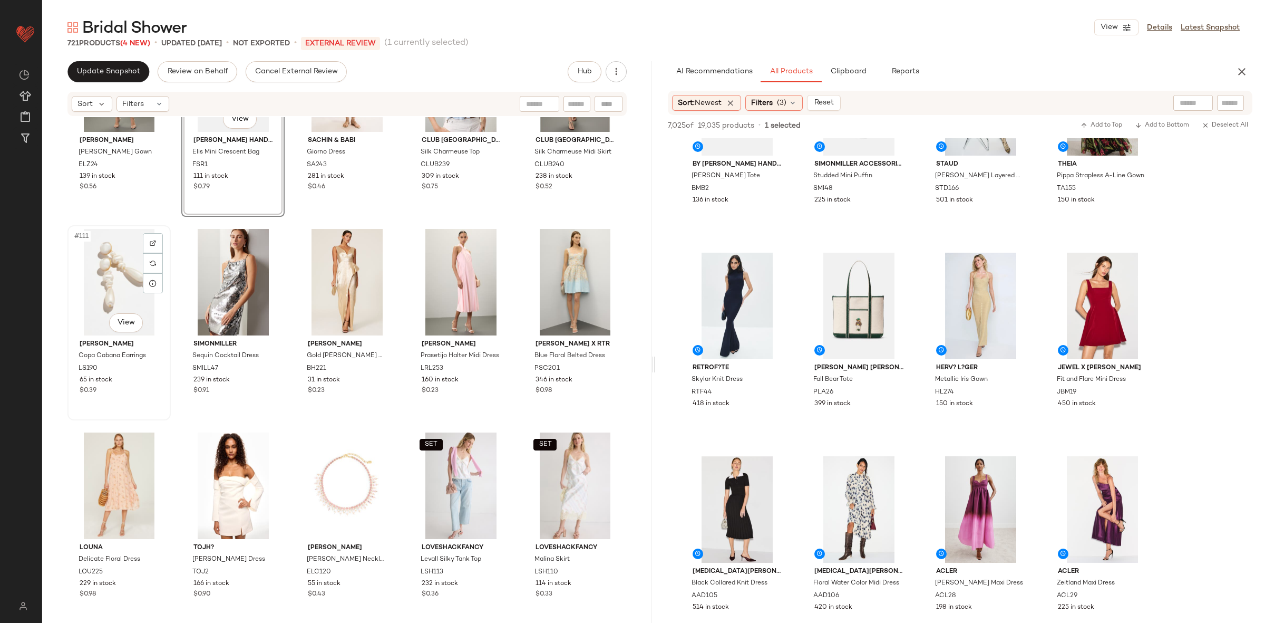
click at [120, 270] on div "#111 View" at bounding box center [119, 282] width 96 height 106
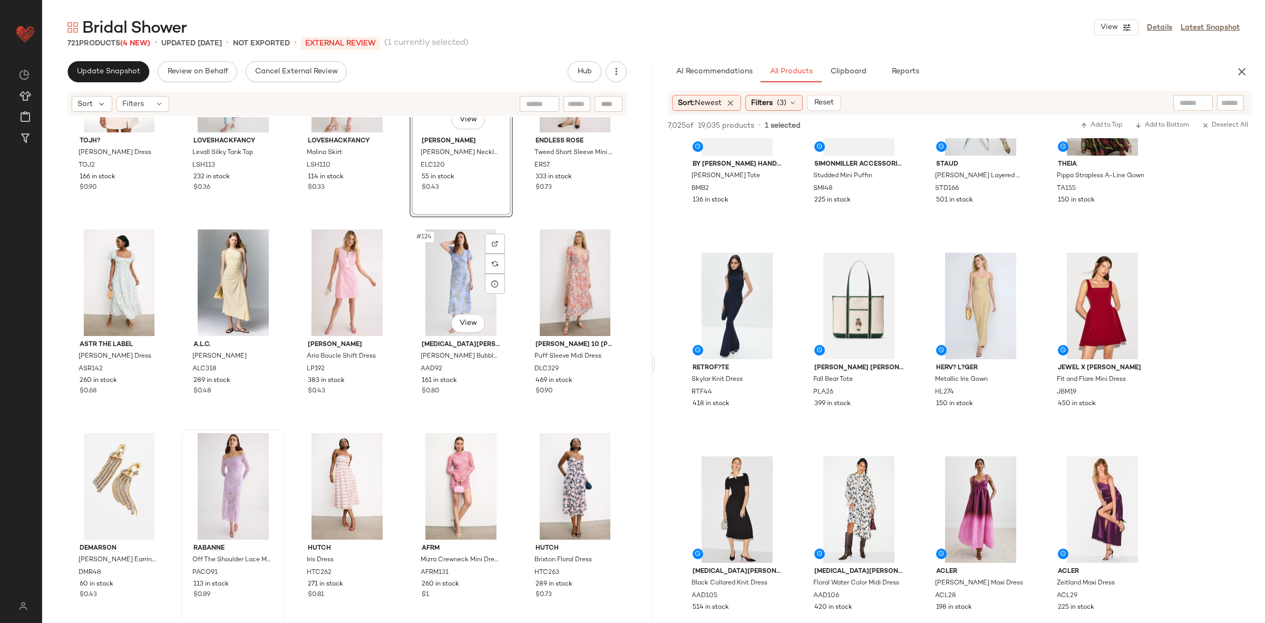
scroll to position [4830, 0]
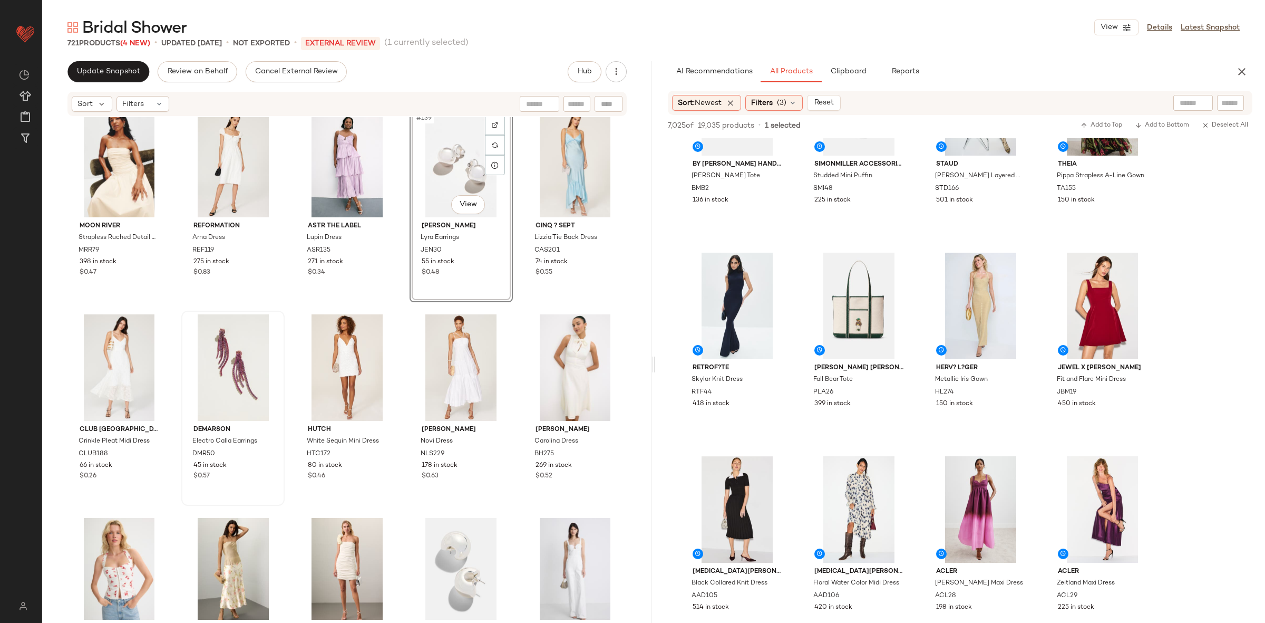
scroll to position [5556, 0]
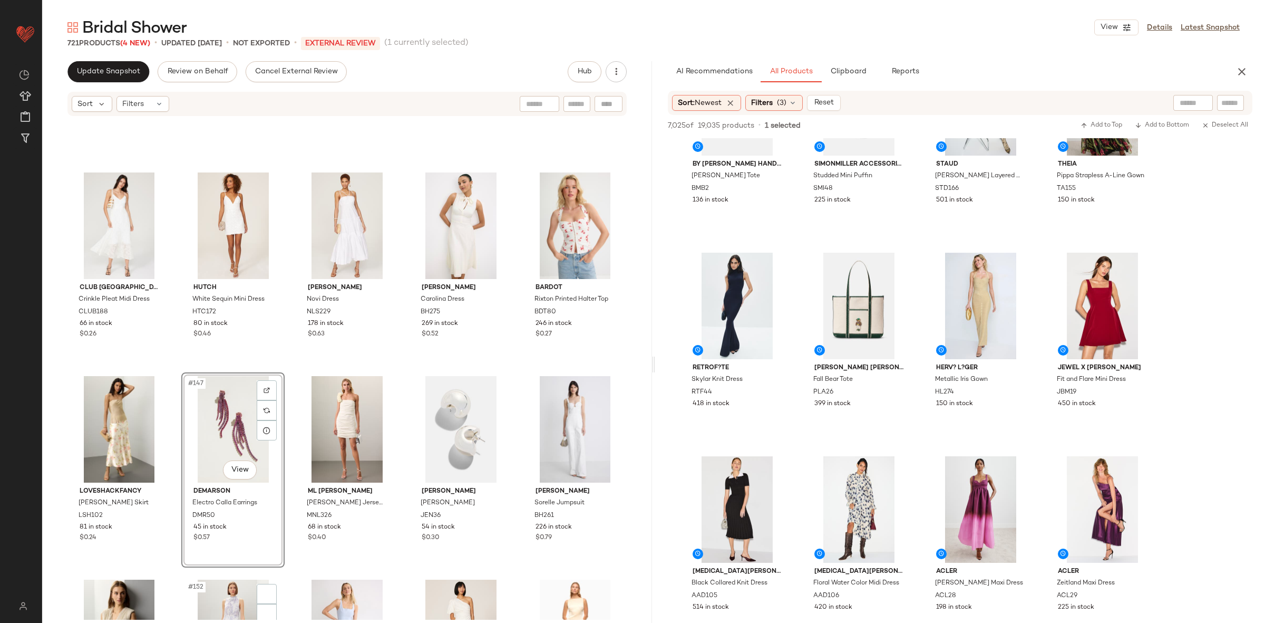
scroll to position [5883, 0]
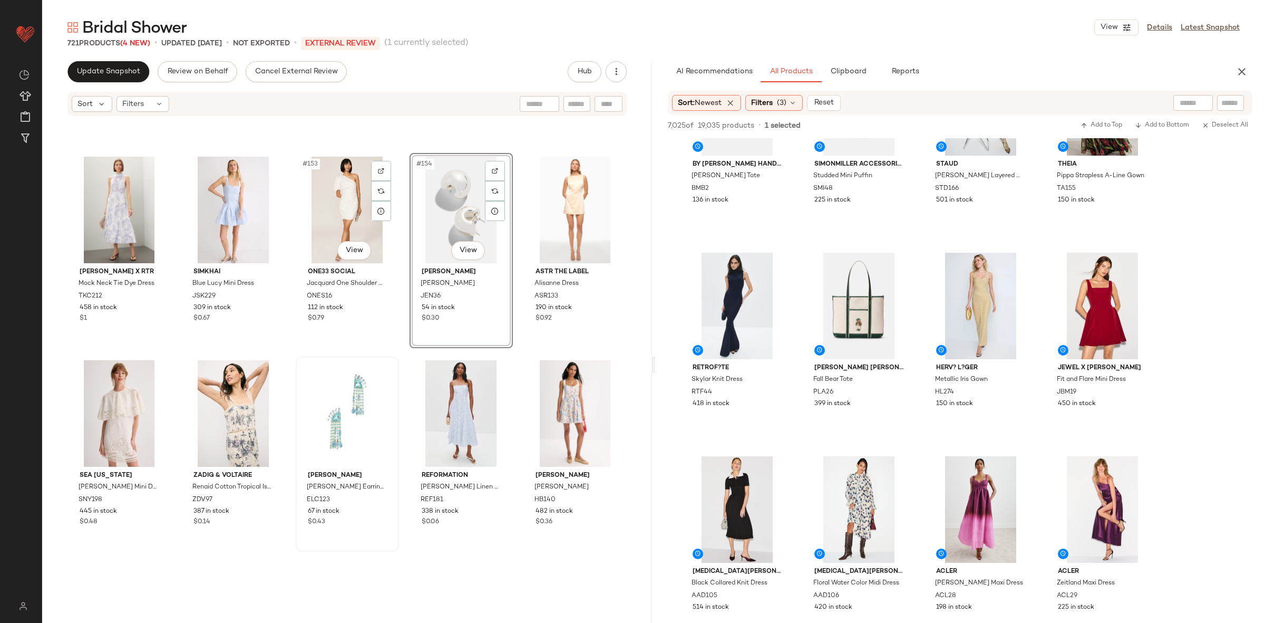
scroll to position [6158, 0]
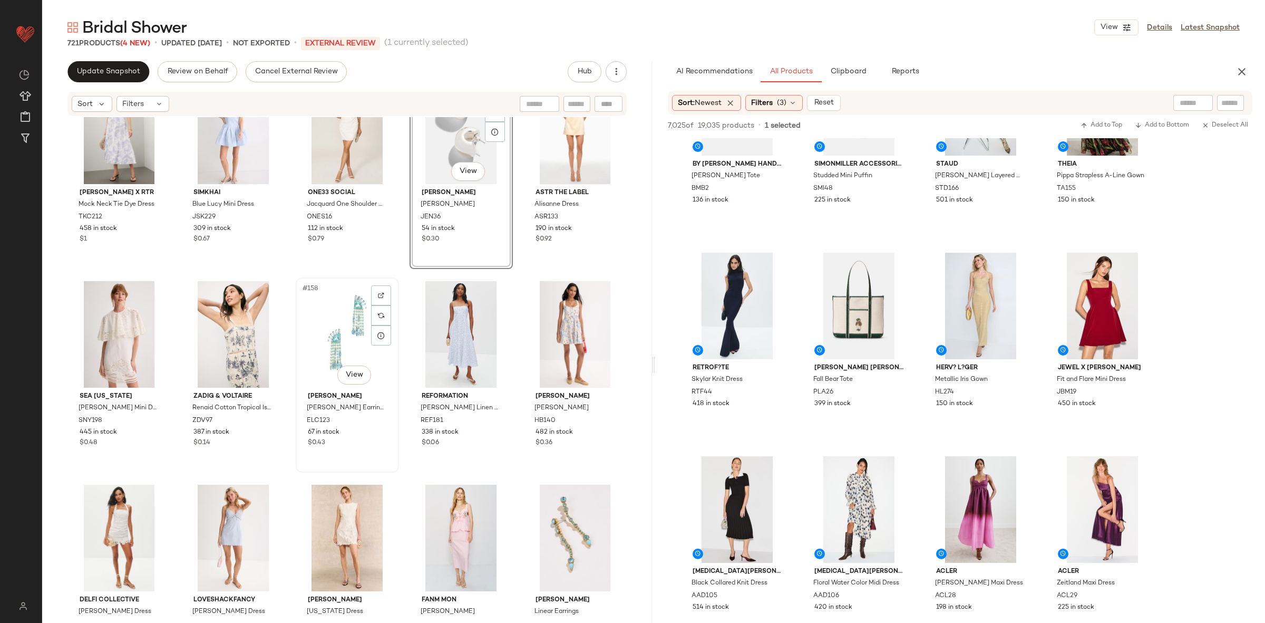
click at [333, 318] on div "#158 View" at bounding box center [347, 334] width 96 height 106
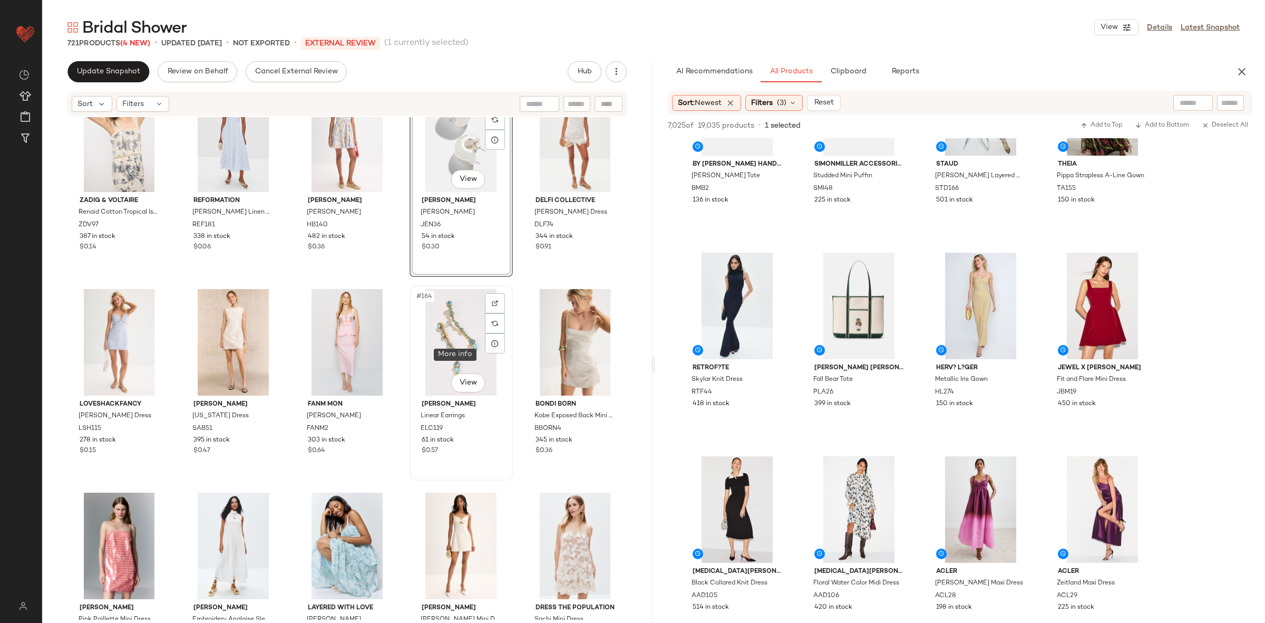
scroll to position [6391, 0]
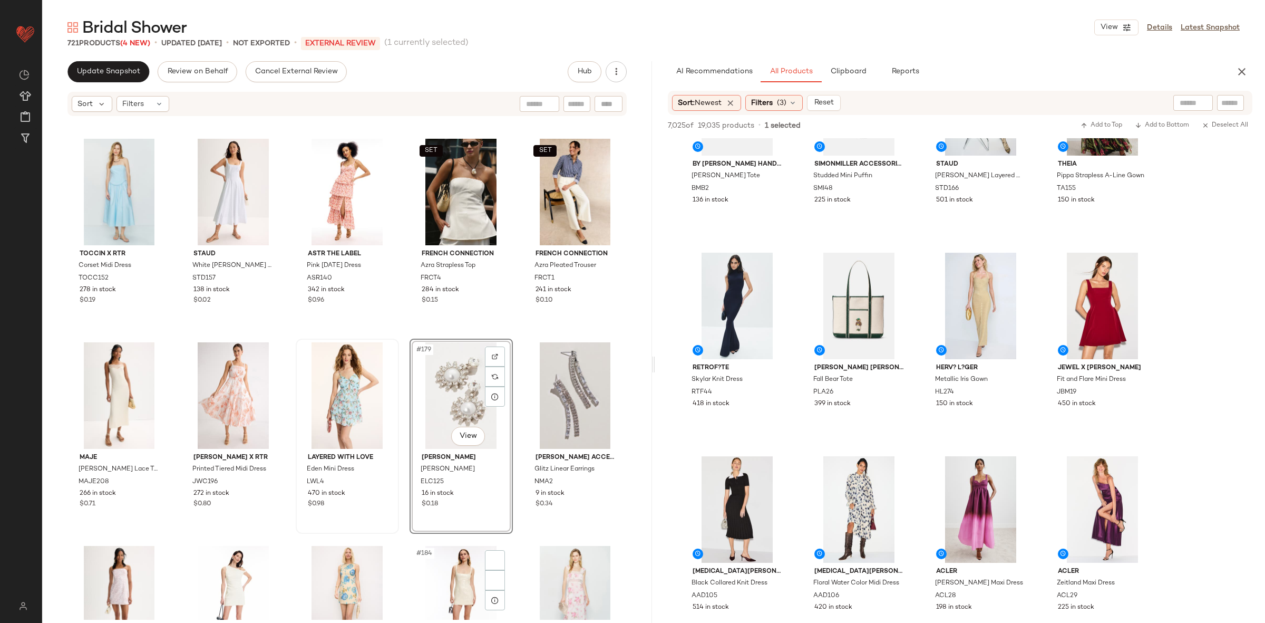
scroll to position [7097, 0]
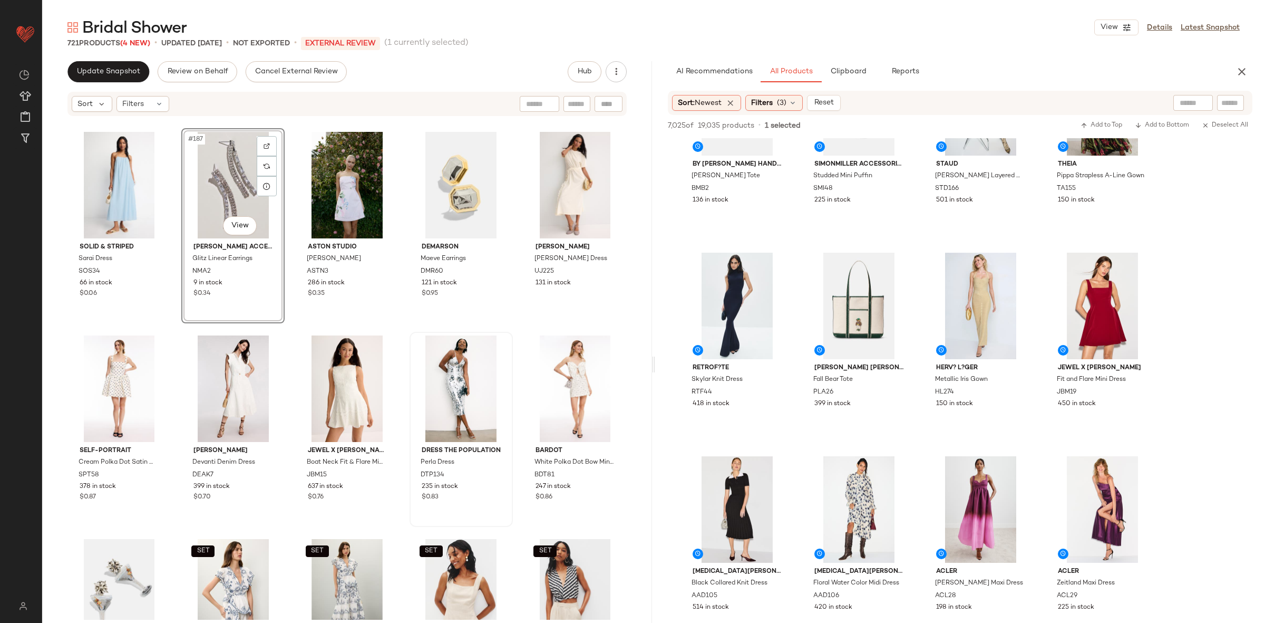
scroll to position [7557, 0]
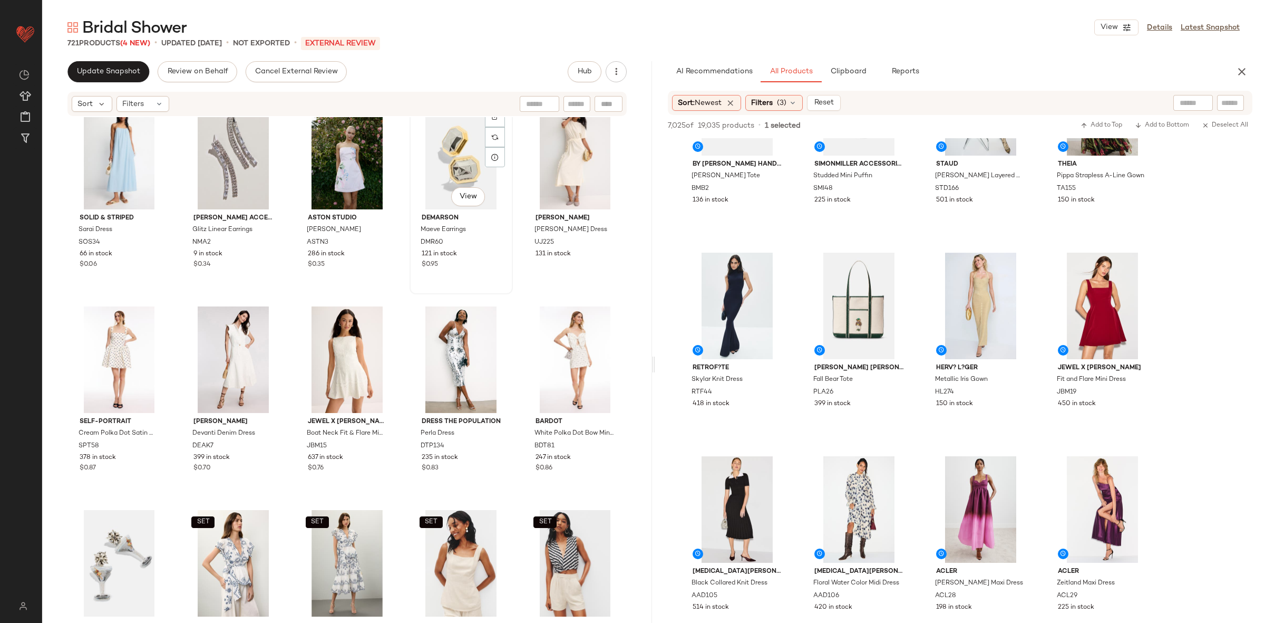
click at [421, 155] on div "#189 View" at bounding box center [461, 156] width 96 height 106
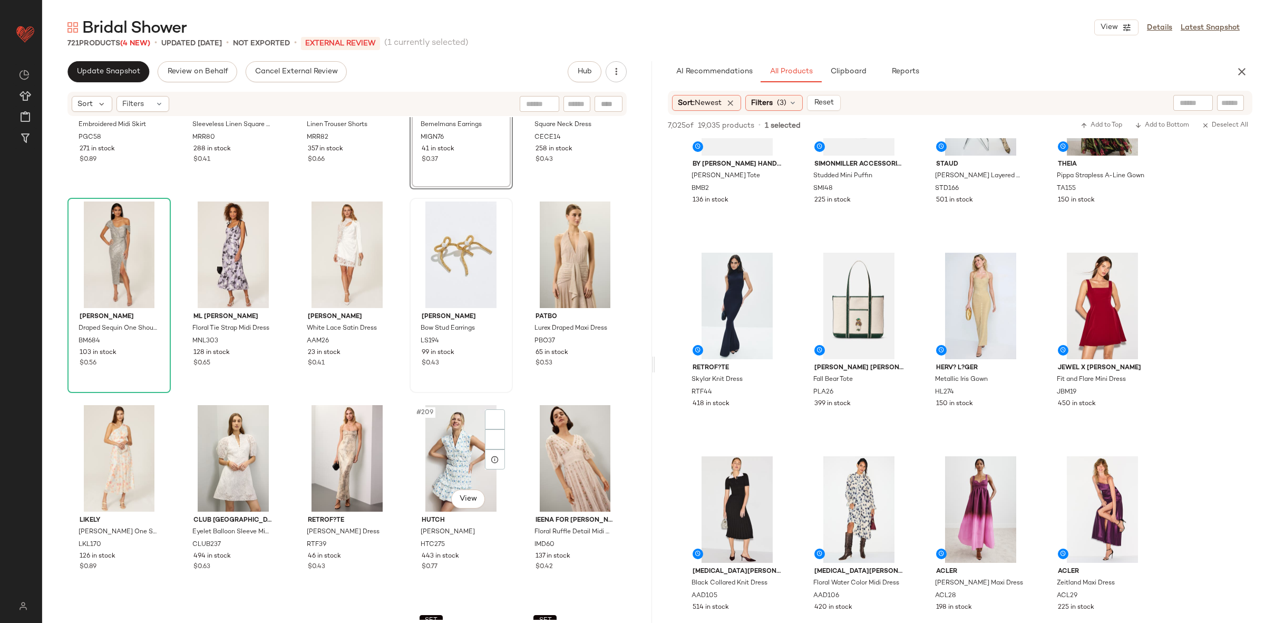
scroll to position [8111, 0]
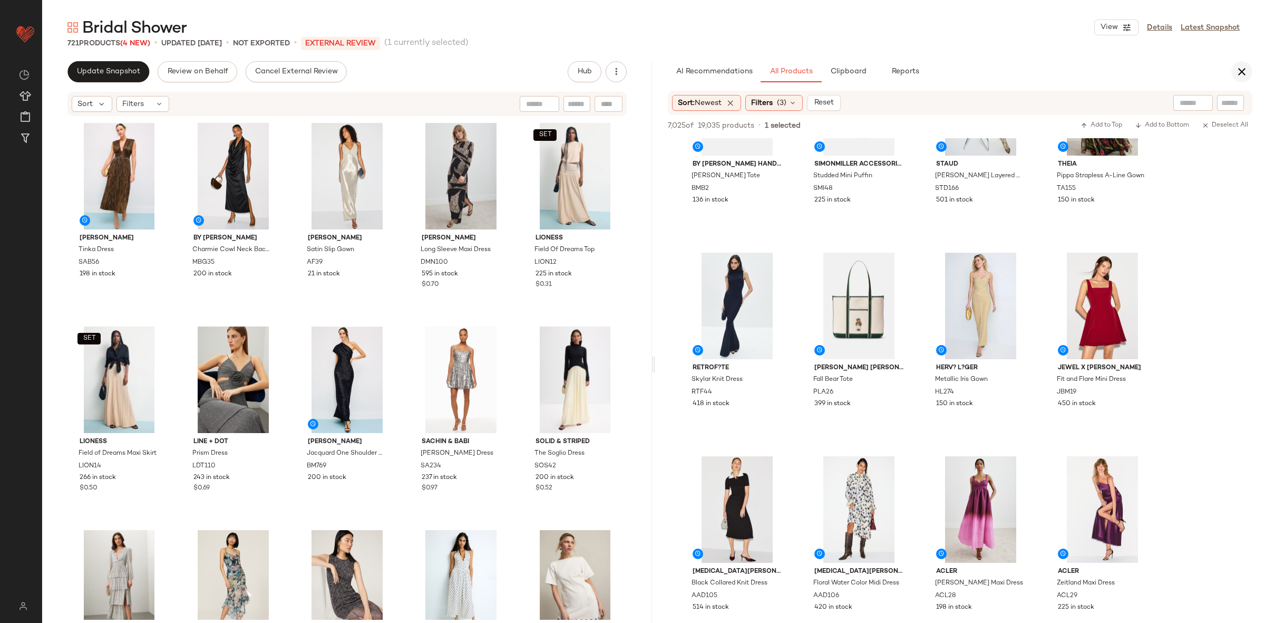
click at [1247, 72] on icon "button" at bounding box center [1242, 71] width 13 height 13
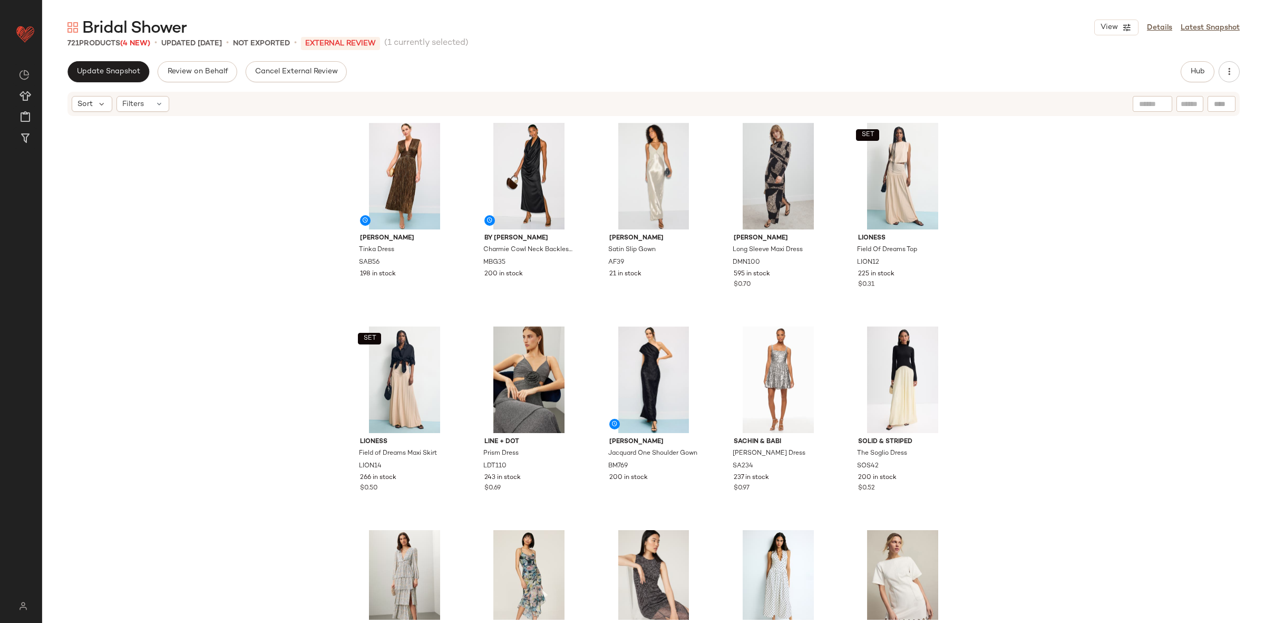
click at [1178, 322] on div "Sabina Musayev Tinka Dress SAB56 198 in stock By Malene Birger Charmie Cowl Nec…" at bounding box center [653, 368] width 1223 height 502
click at [108, 65] on button "Update Snapshot" at bounding box center [108, 71] width 82 height 21
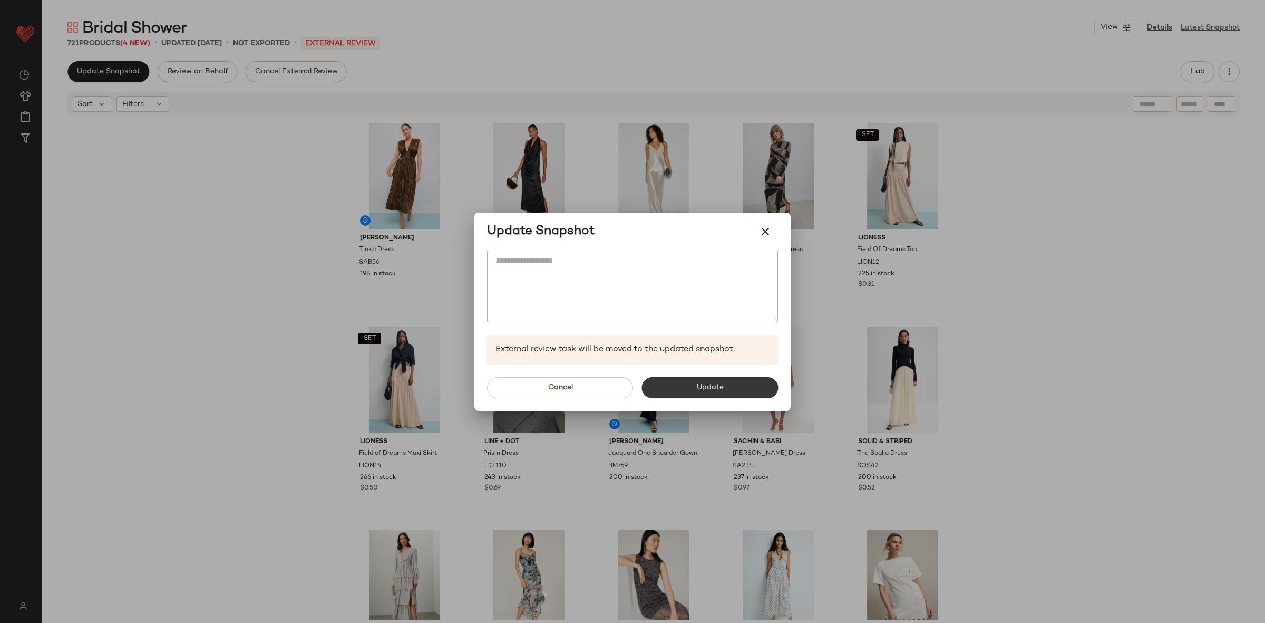
click at [707, 397] on button "Update" at bounding box center [709, 387] width 137 height 21
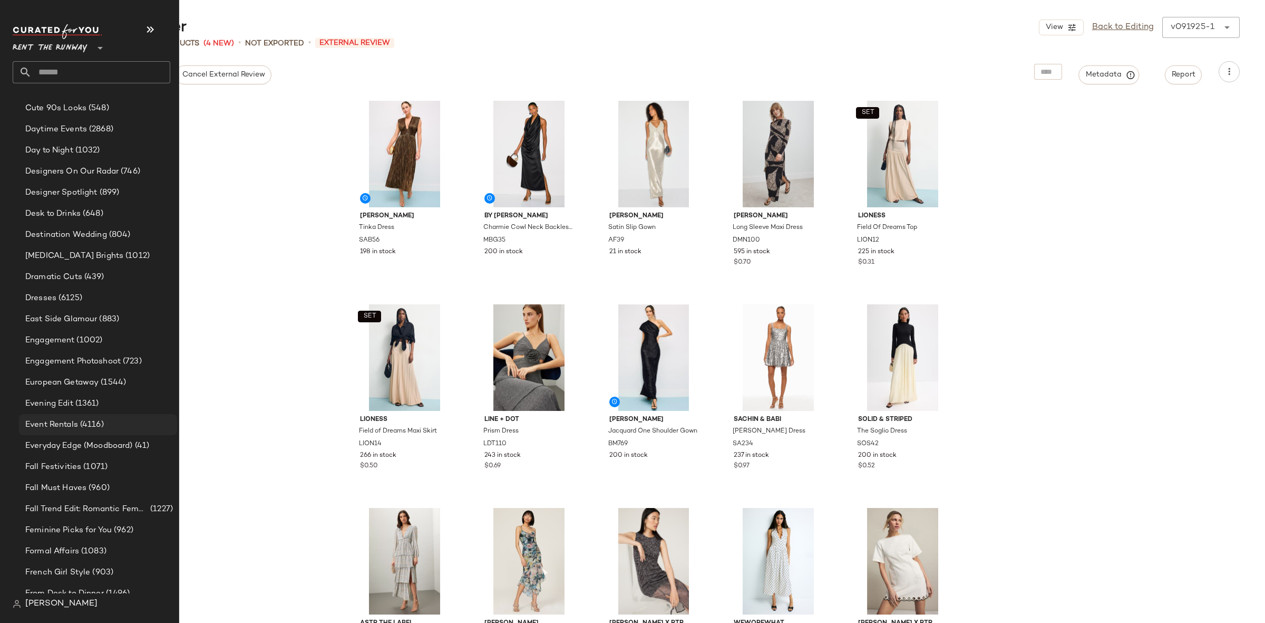
scroll to position [744, 0]
click at [68, 397] on span "Evening Edit" at bounding box center [49, 399] width 48 height 12
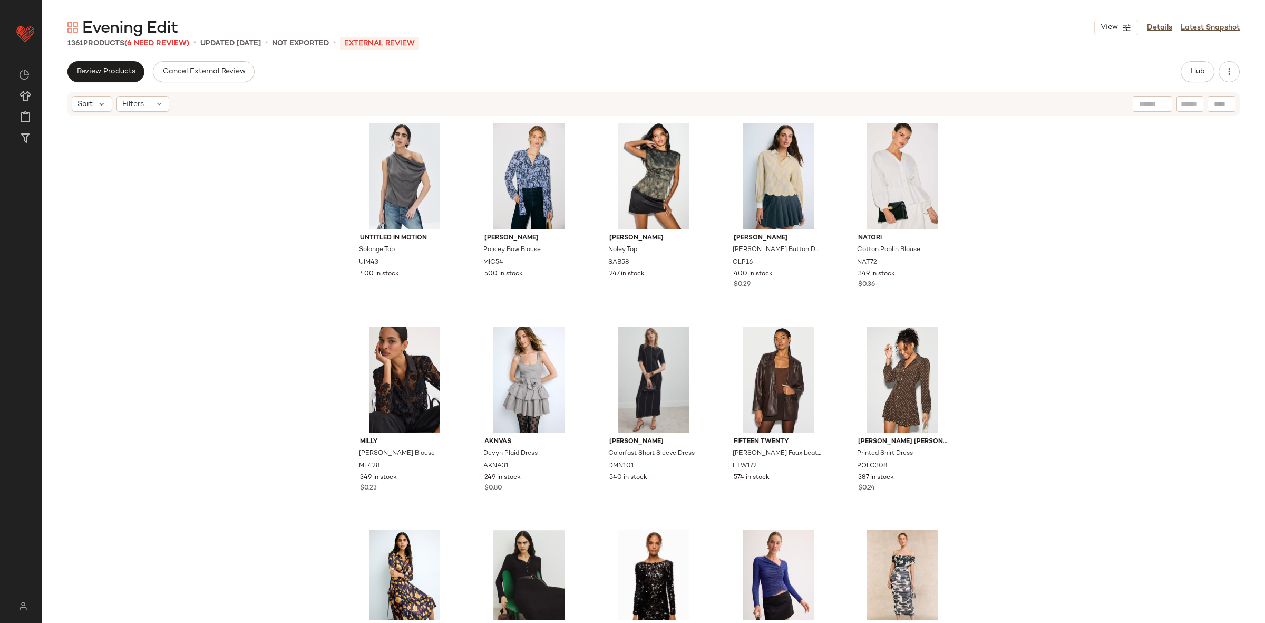
click at [150, 45] on span "(6 Need Review)" at bounding box center [156, 44] width 65 height 8
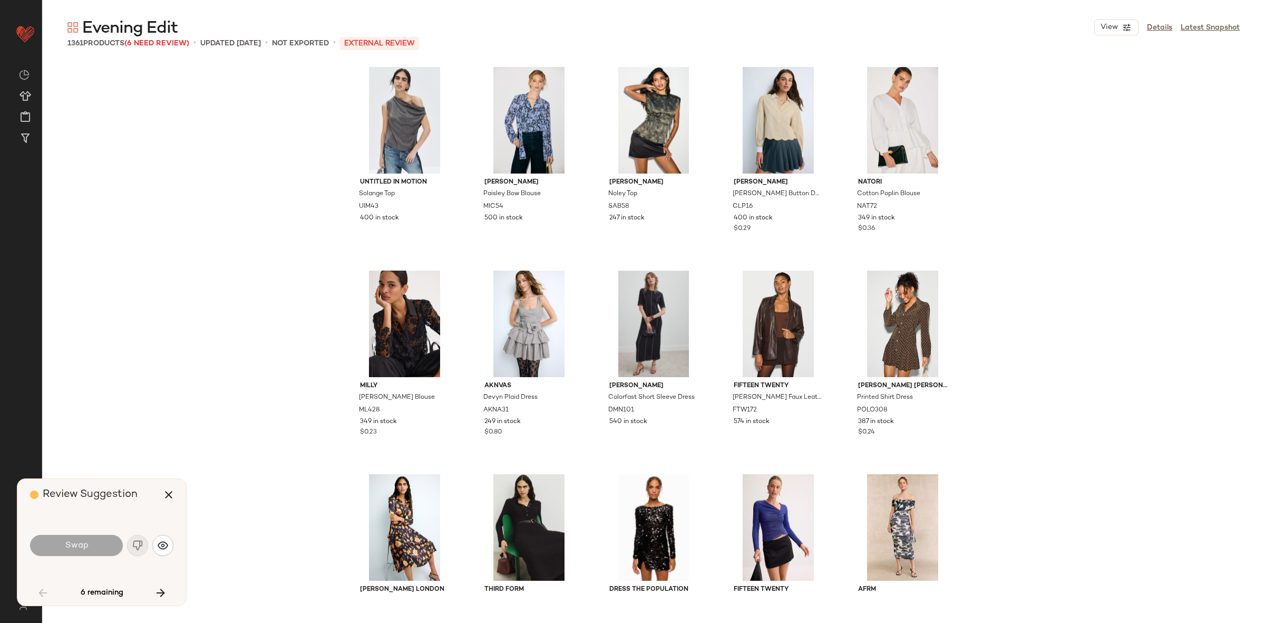
scroll to position [822, 0]
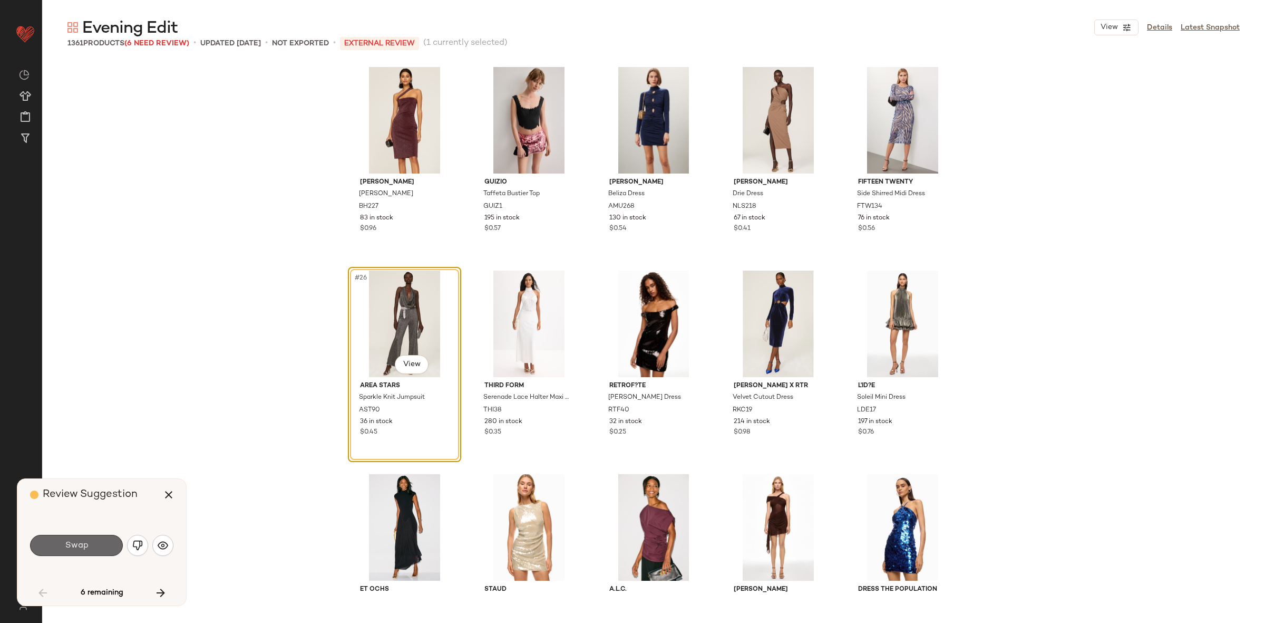
click at [80, 545] on span "Swap" at bounding box center [76, 545] width 24 height 10
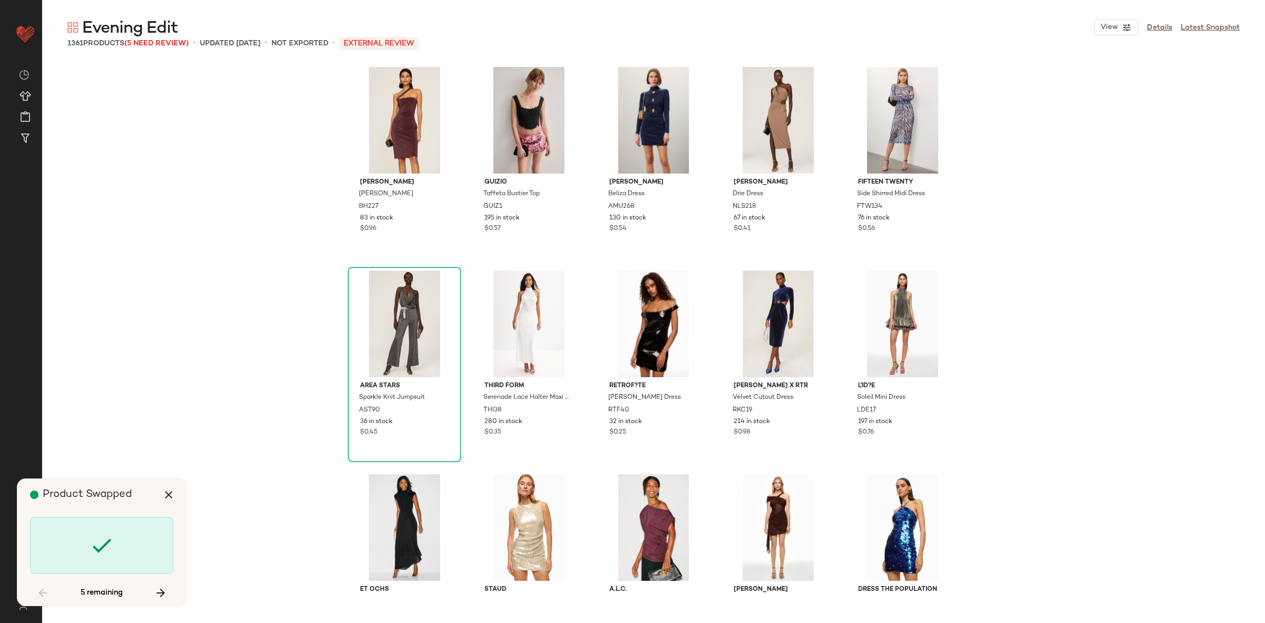
scroll to position [6307, 0]
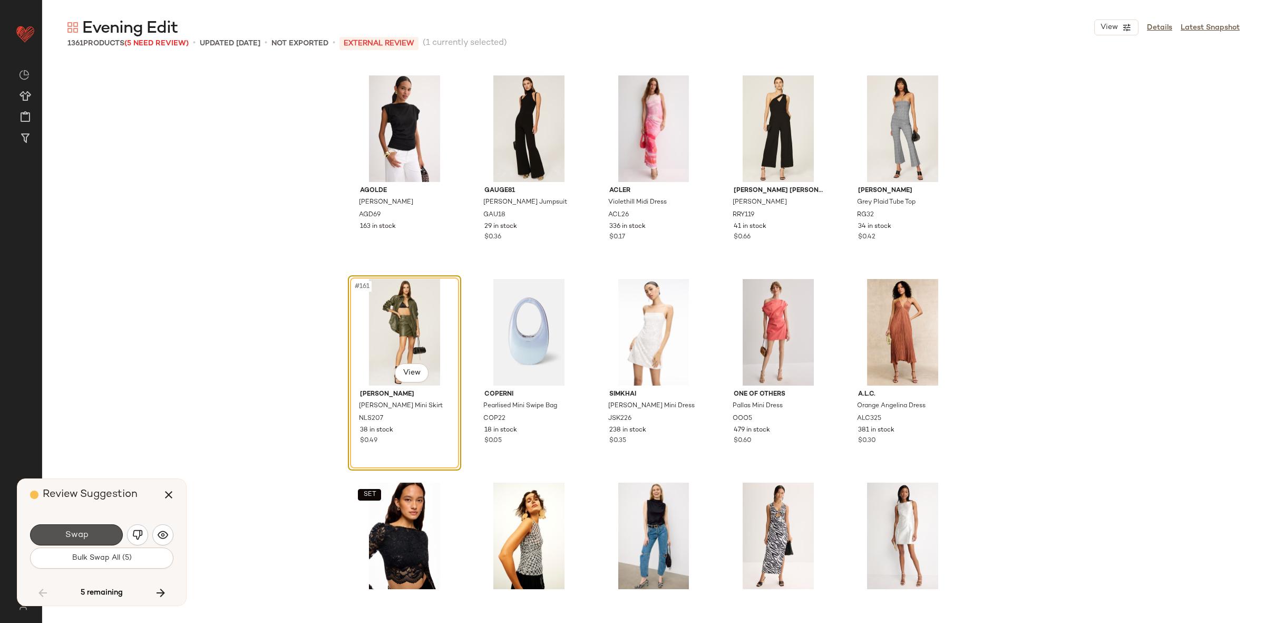
click at [80, 545] on button "Swap" at bounding box center [76, 534] width 93 height 21
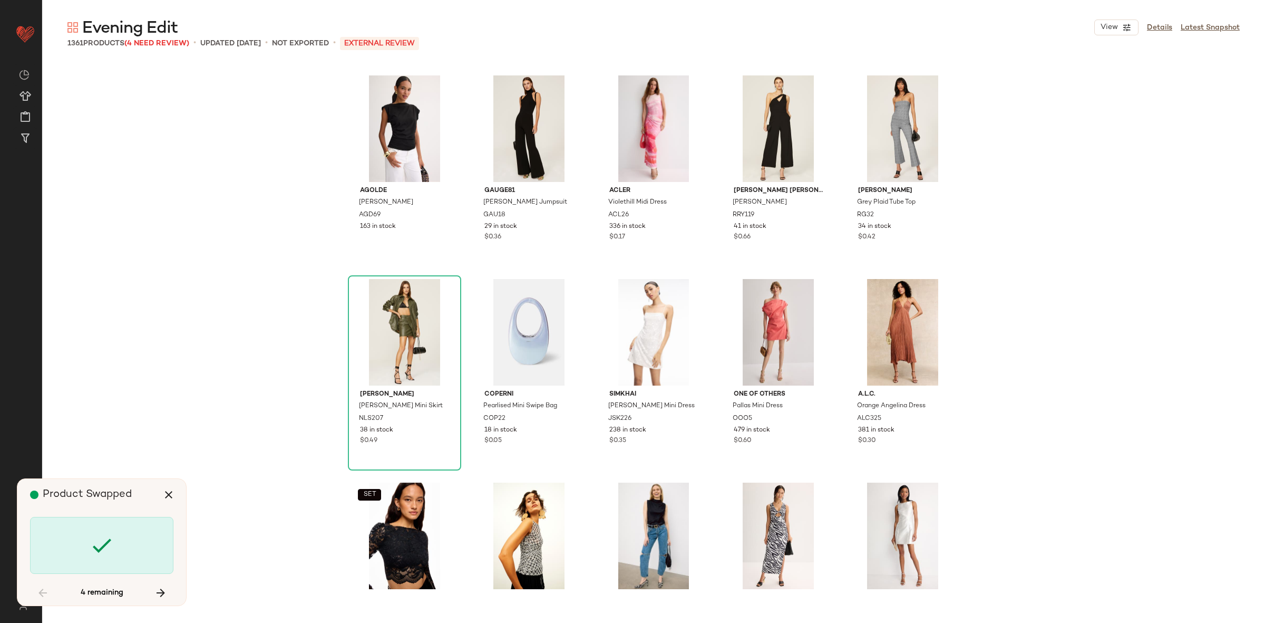
scroll to position [8546, 0]
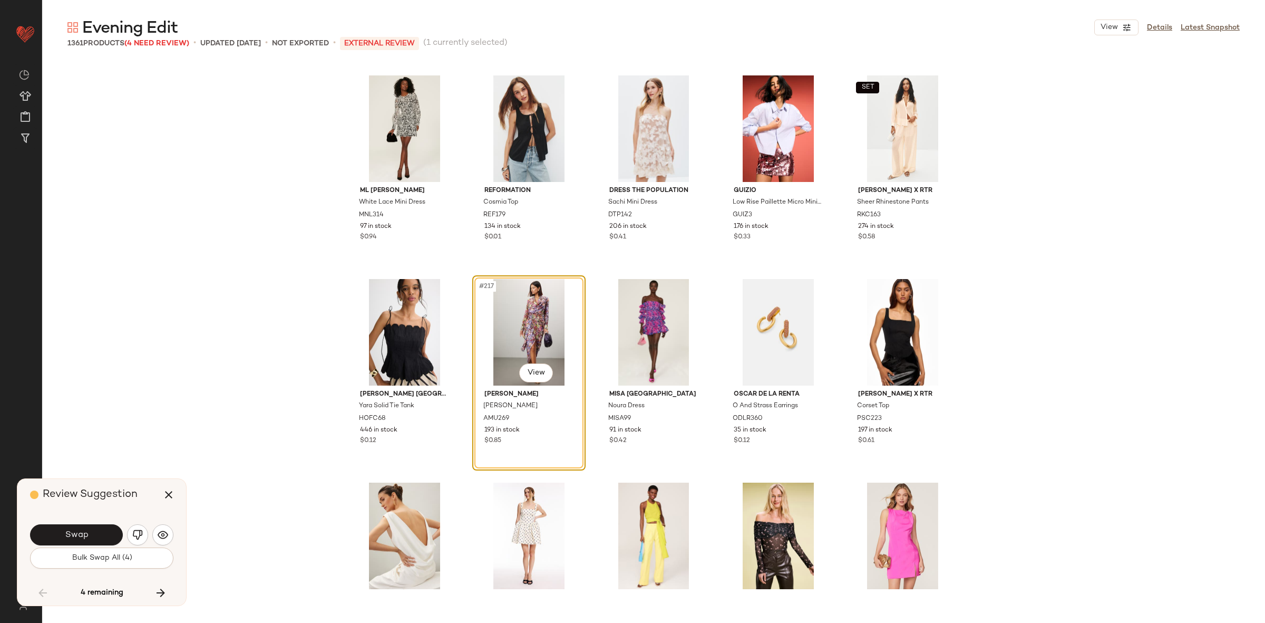
click at [85, 535] on span "Swap" at bounding box center [76, 535] width 24 height 10
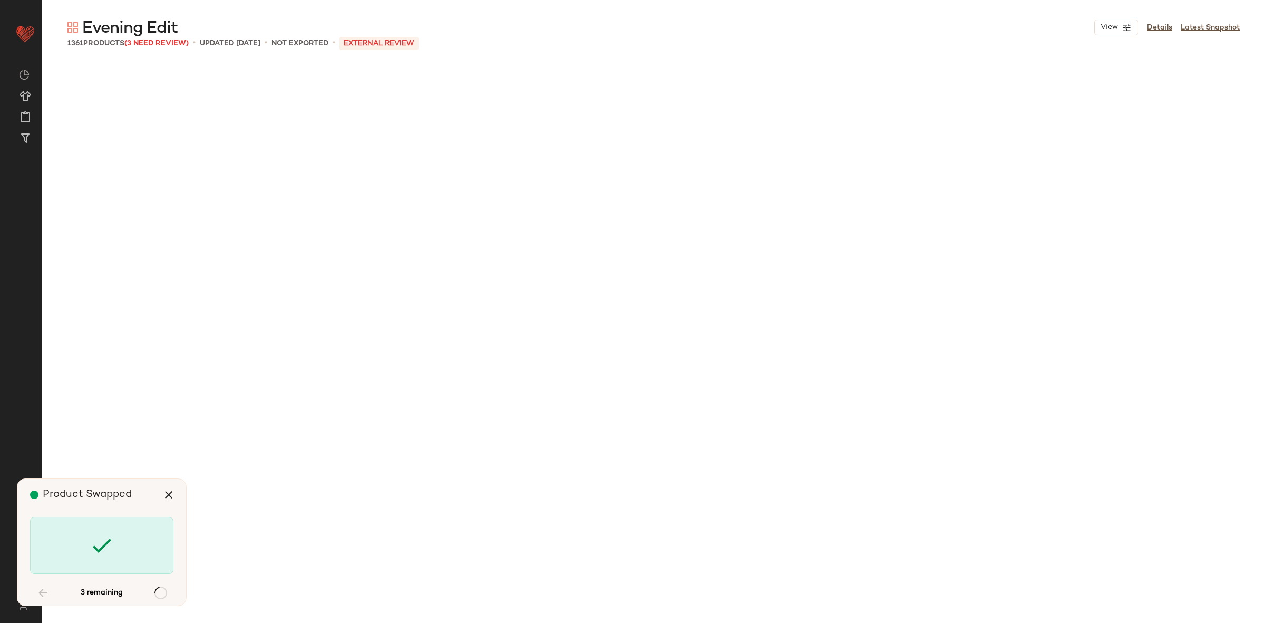
scroll to position [20753, 0]
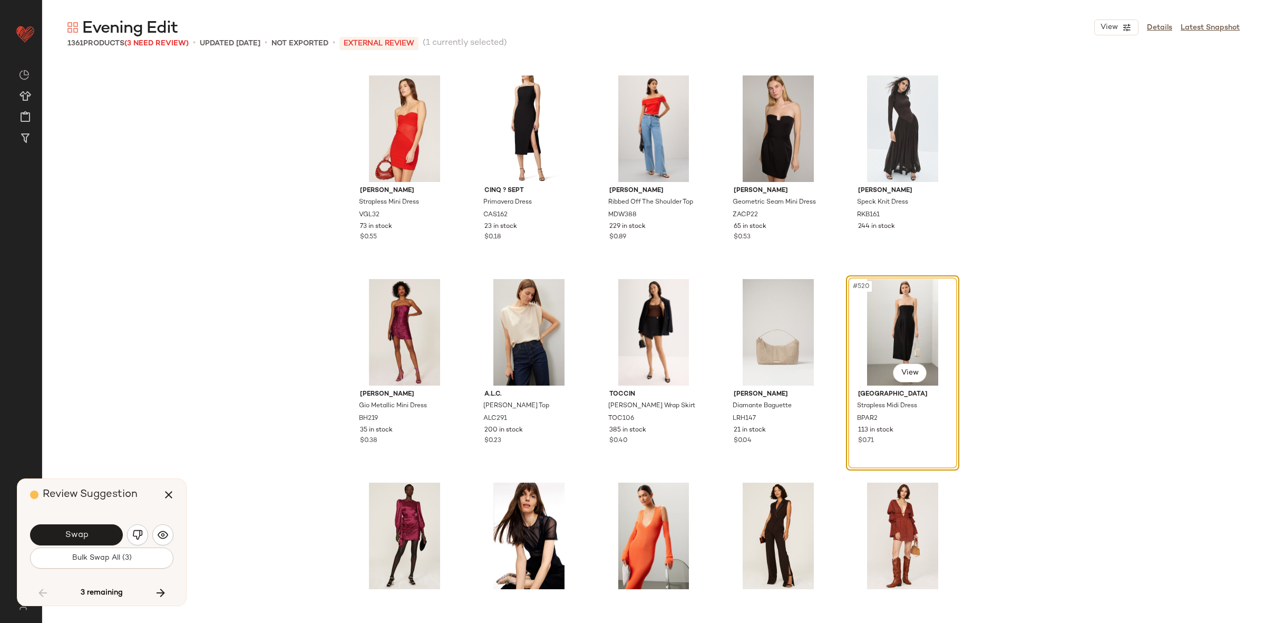
click at [85, 535] on span "Swap" at bounding box center [76, 535] width 24 height 10
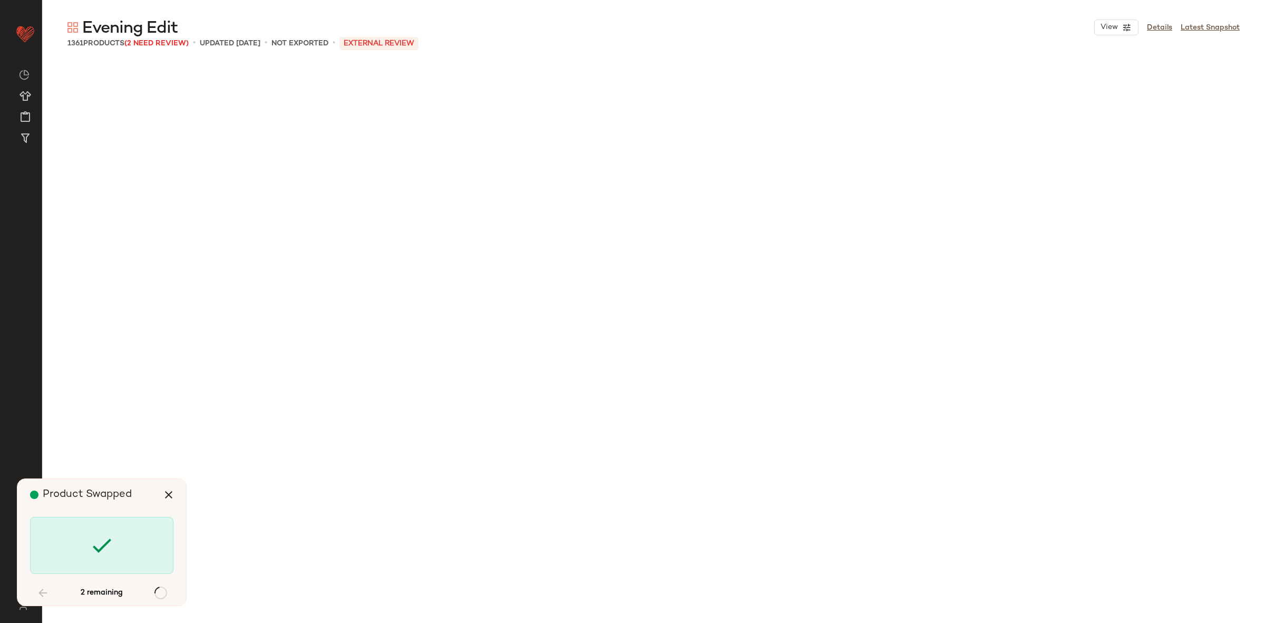
scroll to position [40897, 0]
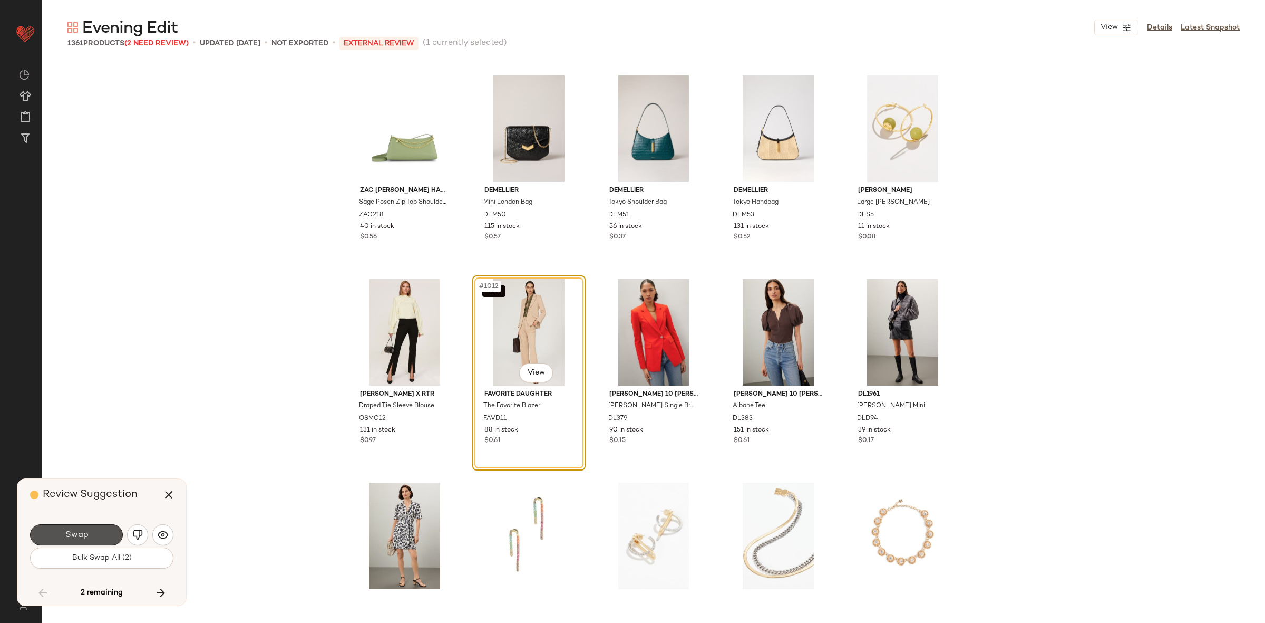
click at [85, 535] on span "Swap" at bounding box center [76, 535] width 24 height 10
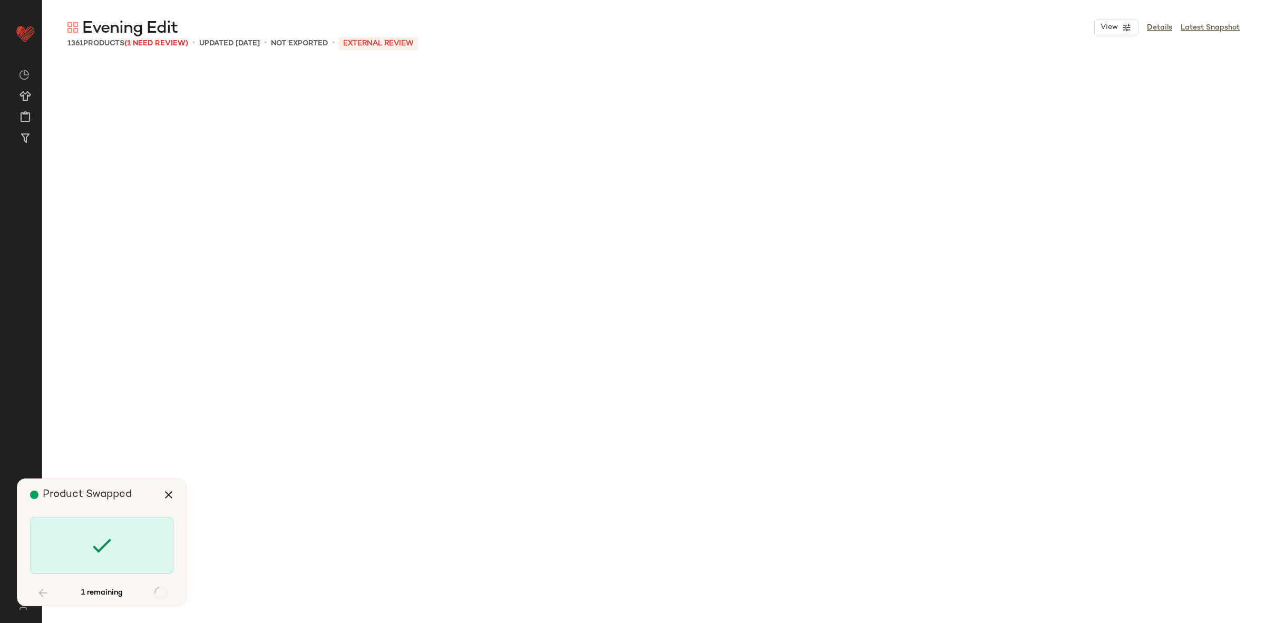
scroll to position [41914, 0]
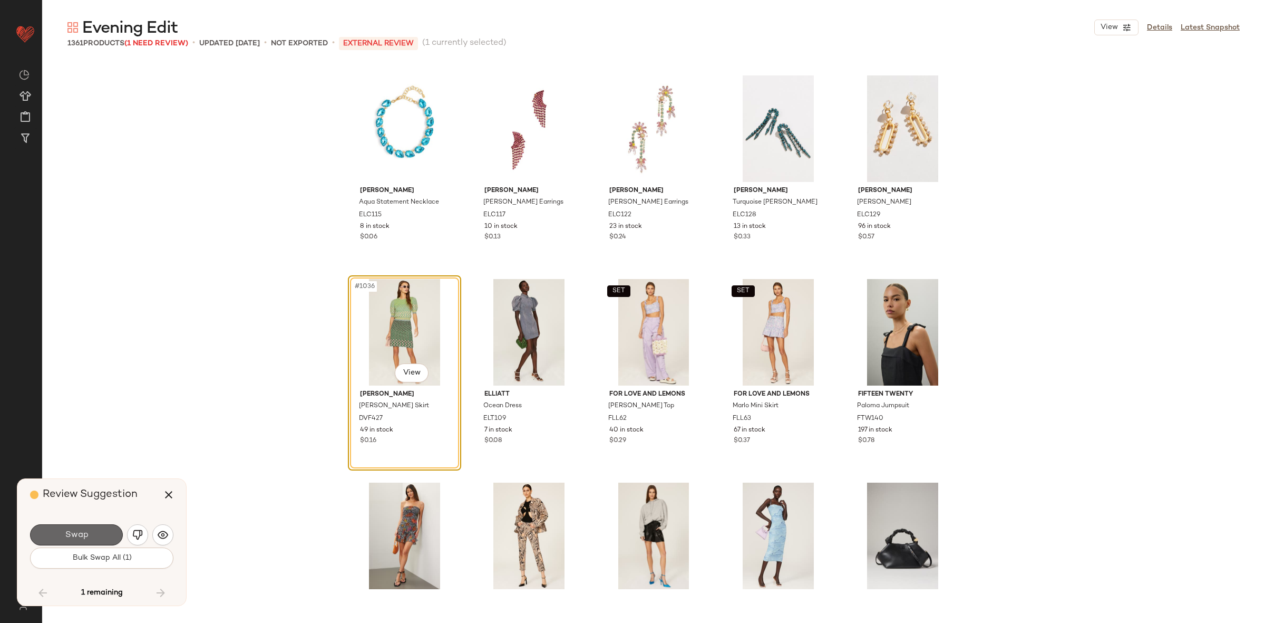
click at [99, 528] on button "Swap" at bounding box center [76, 534] width 93 height 21
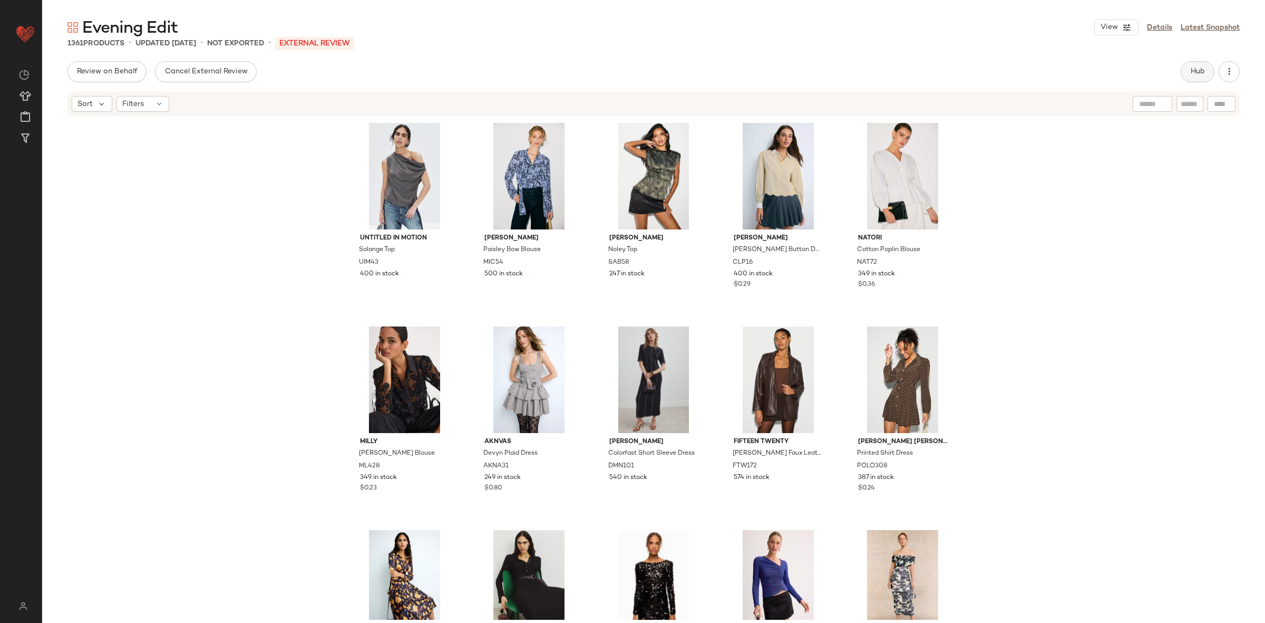
click at [1196, 69] on span "Hub" at bounding box center [1197, 71] width 15 height 8
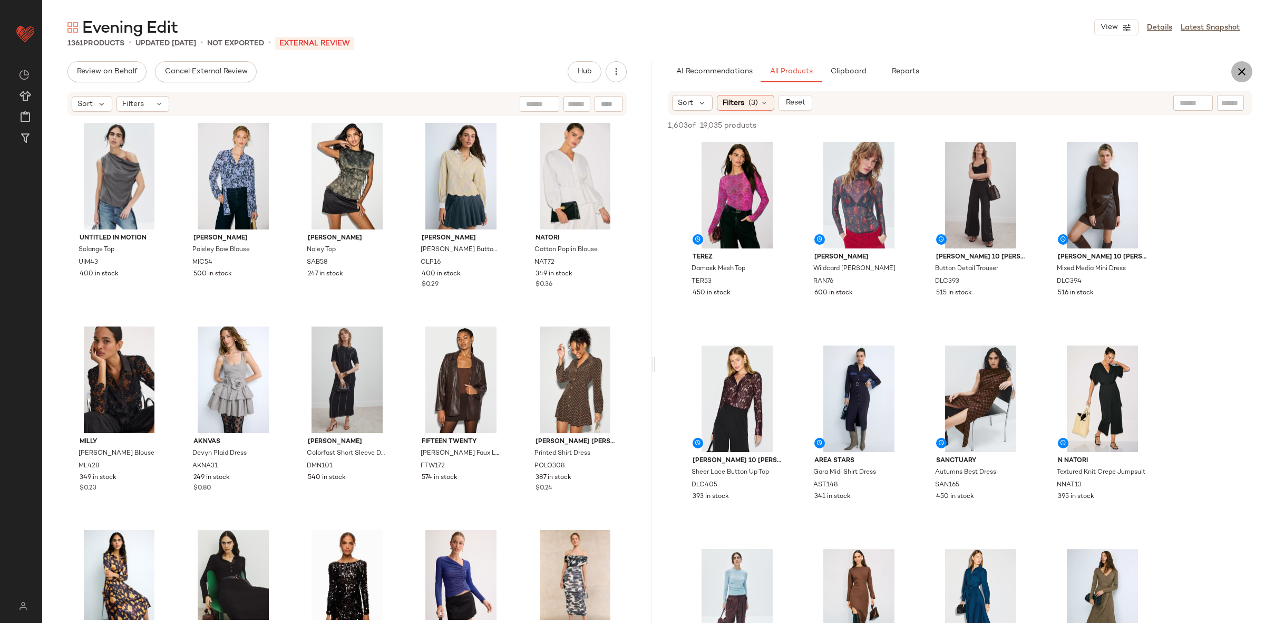
click at [1243, 76] on icon "button" at bounding box center [1242, 71] width 13 height 13
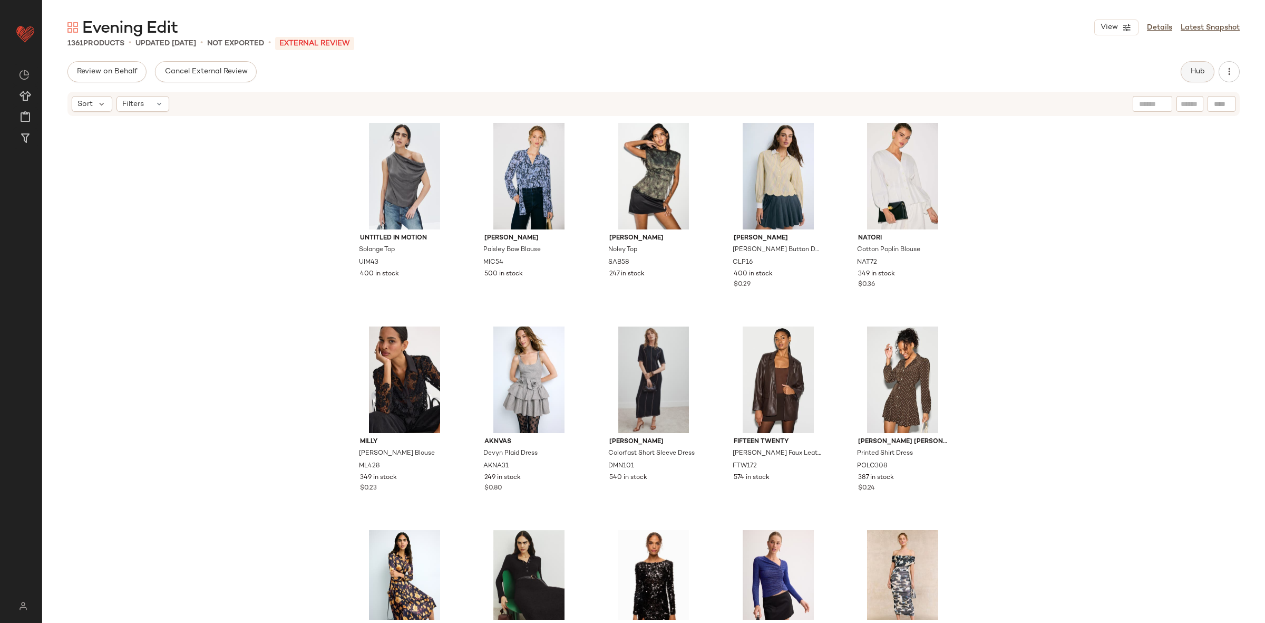
click at [1183, 75] on button "Hub" at bounding box center [1198, 71] width 34 height 21
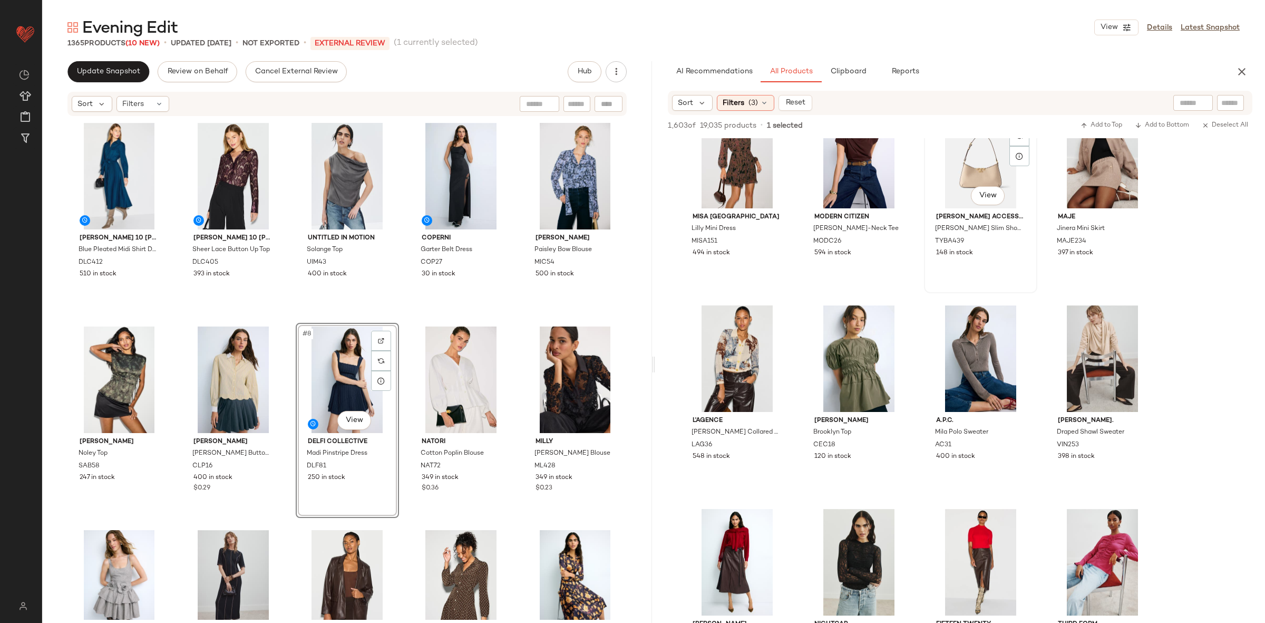
scroll to position [1305, 0]
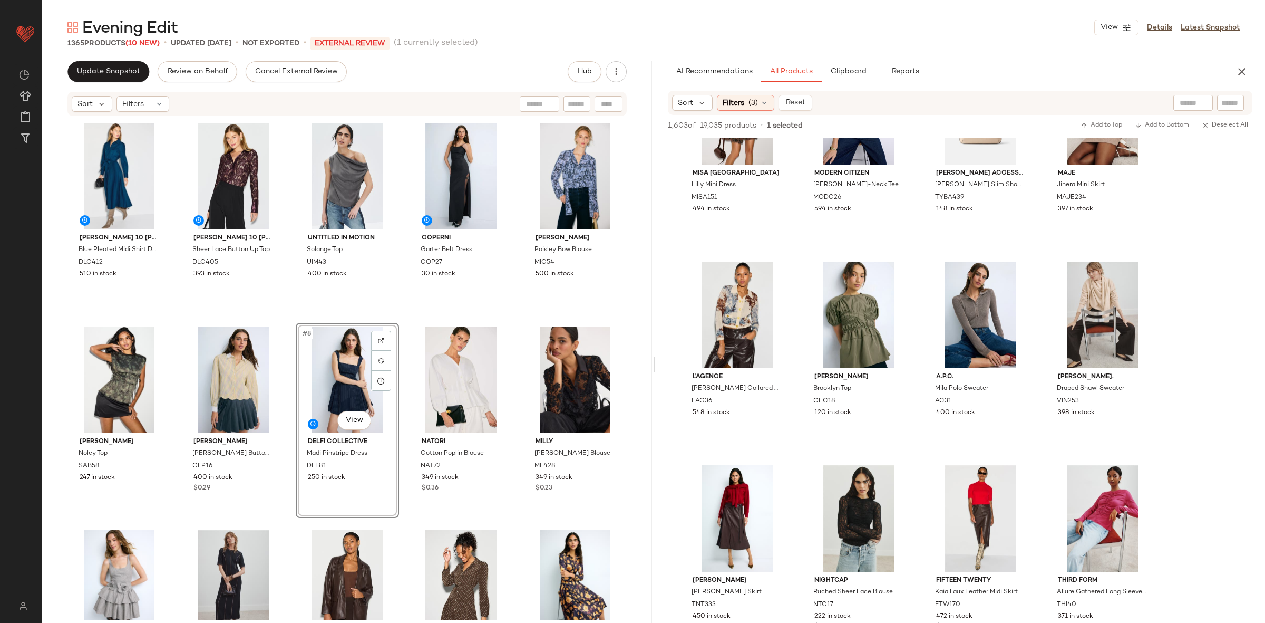
click at [398, 326] on div "Derek Lam 10 Crosby x RTR Blue Pleated Midi Shirt Dress DLC412 510 in stock Der…" at bounding box center [346, 369] width 559 height 500
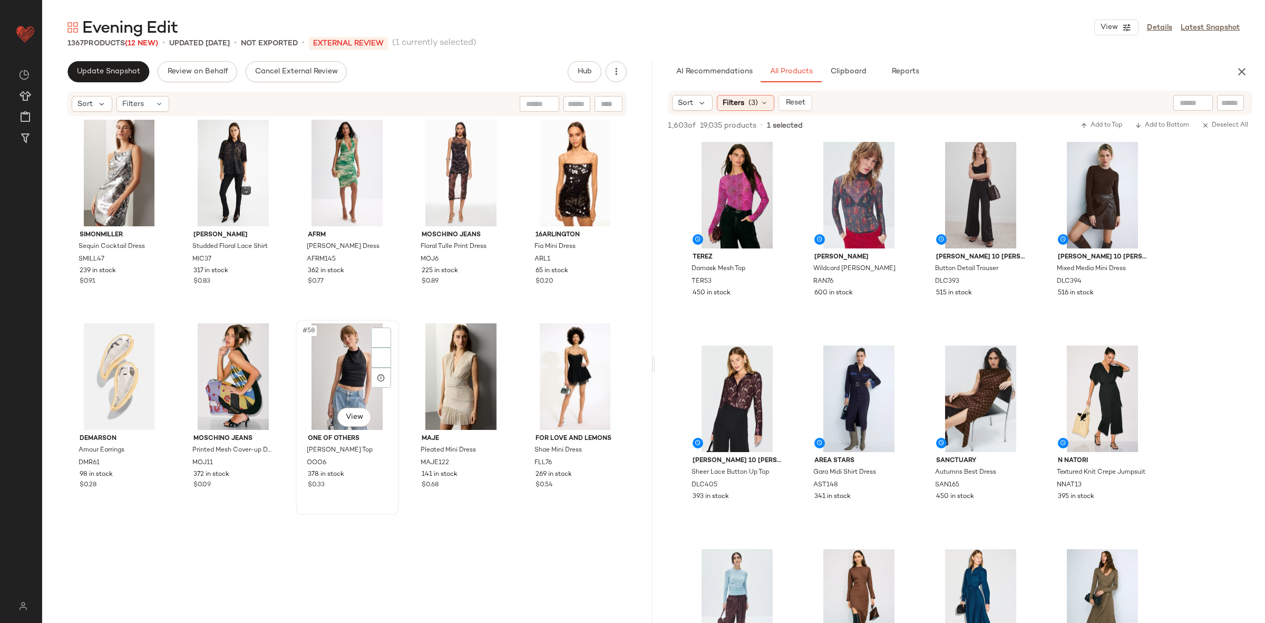
scroll to position [2048, 0]
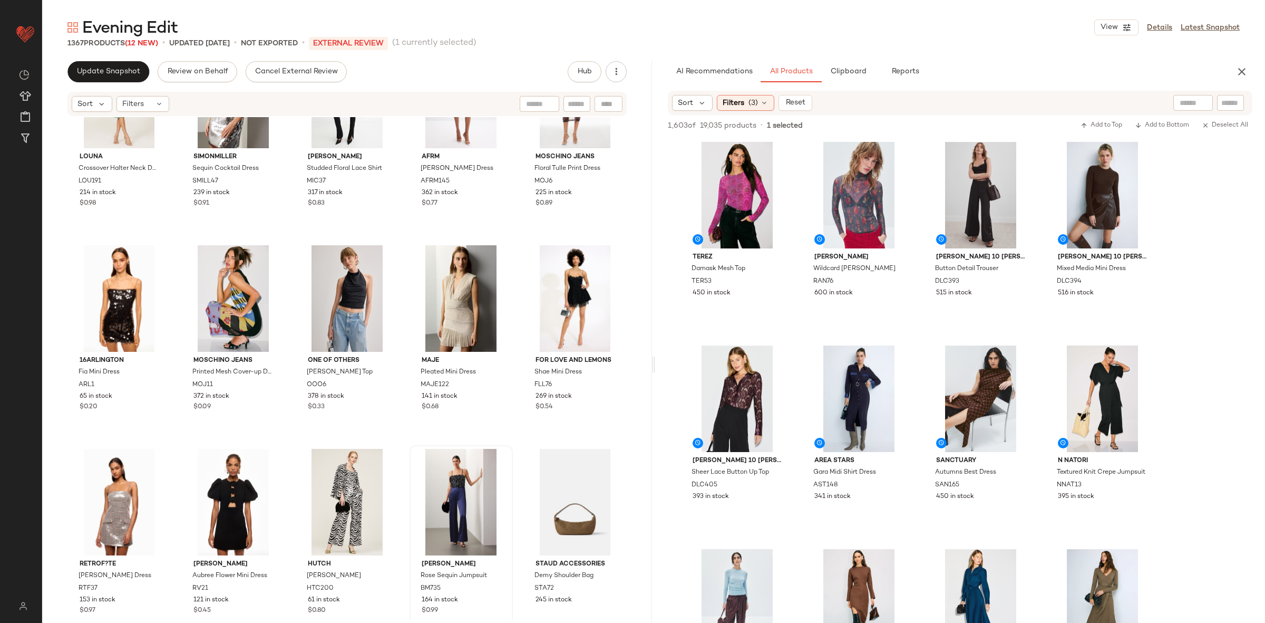
scroll to position [2132, 0]
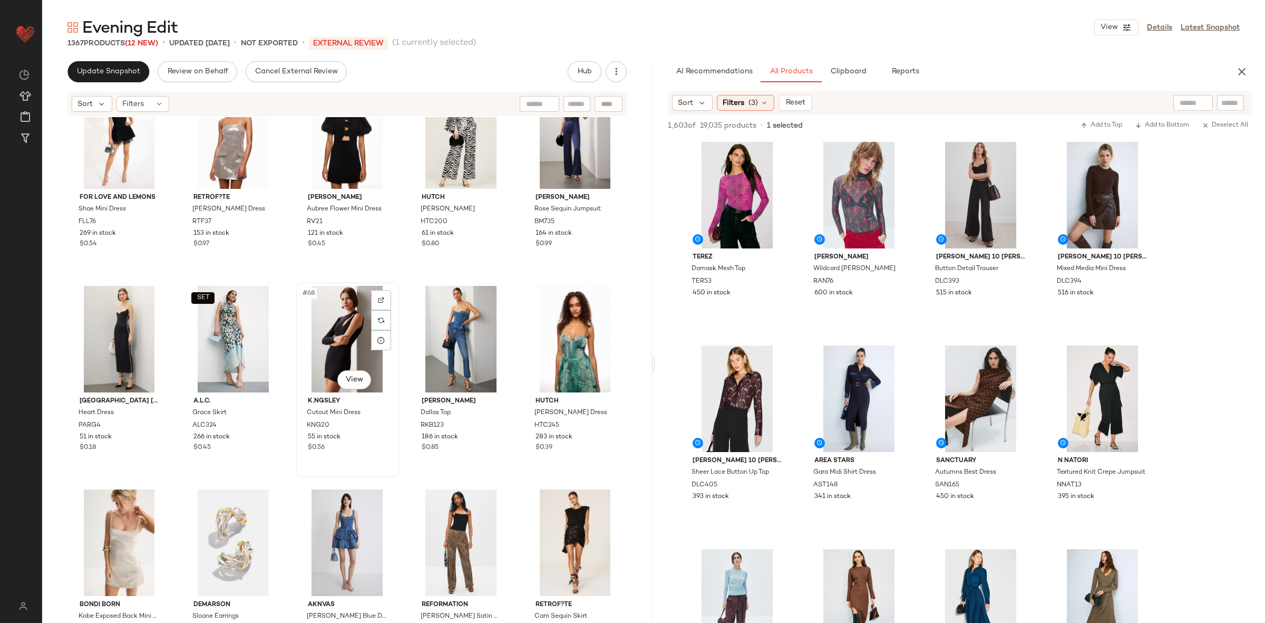
scroll to position [2526, 0]
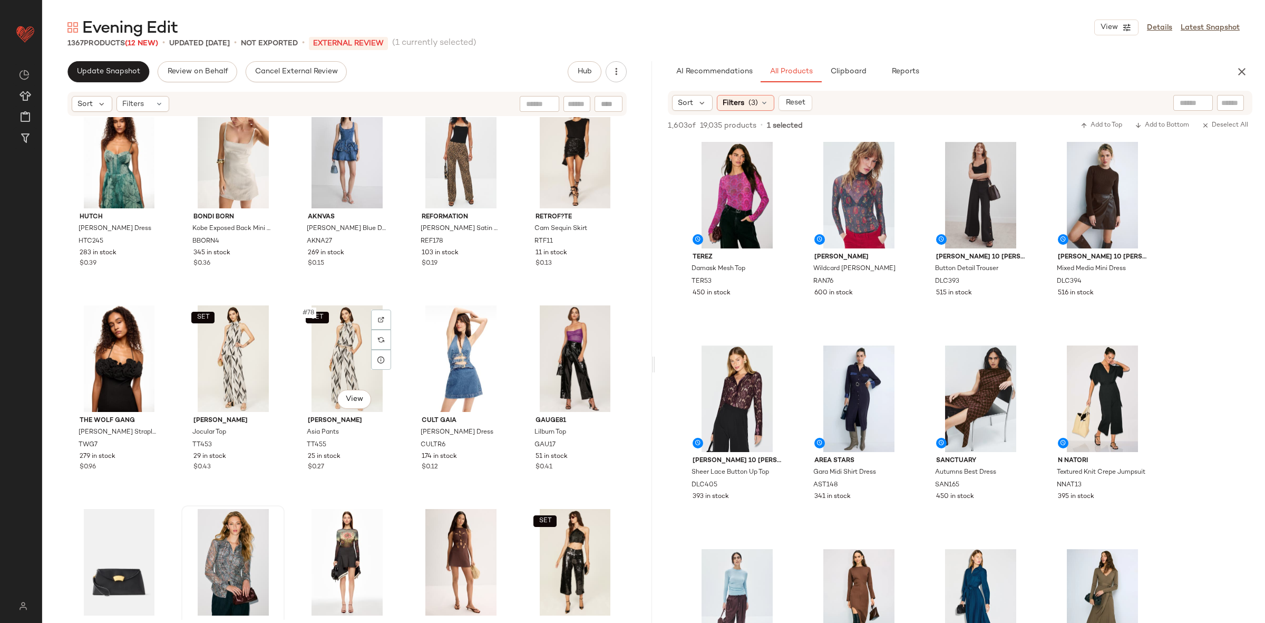
scroll to position [2935, 0]
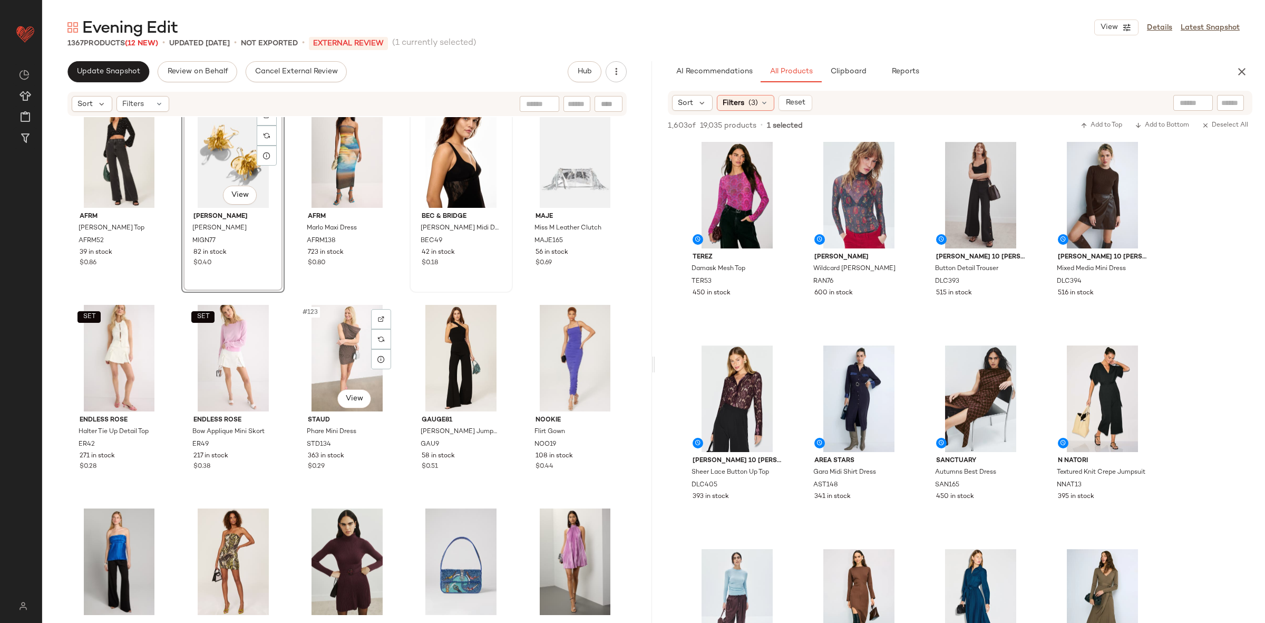
scroll to position [4715, 0]
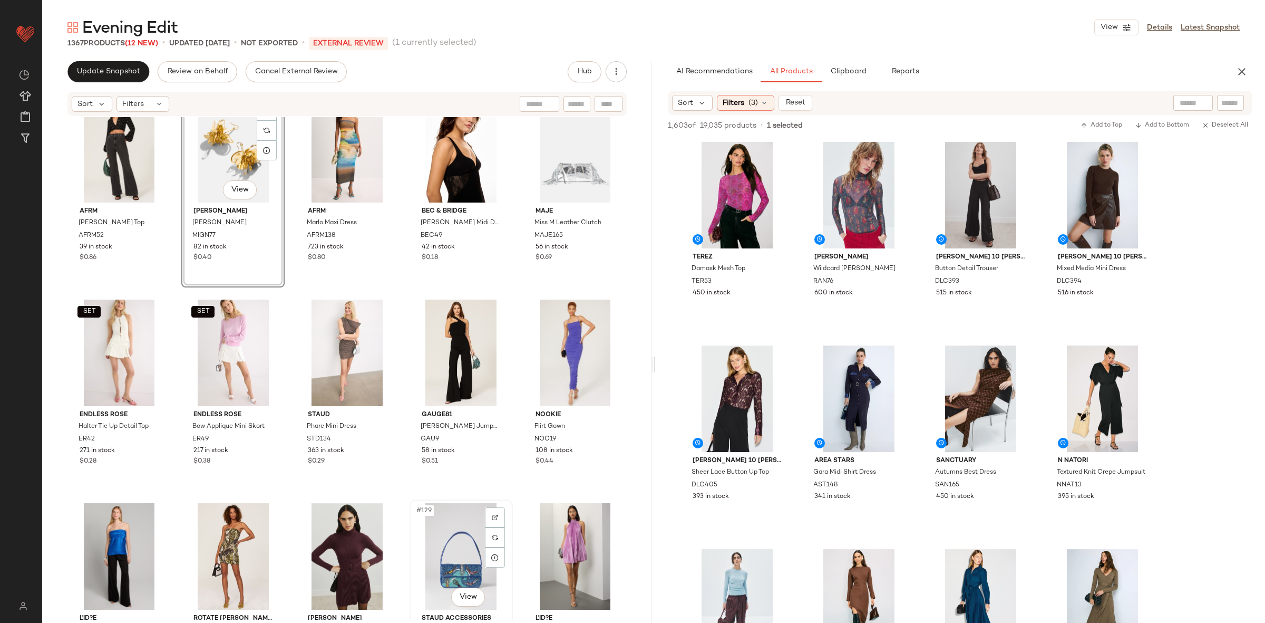
click at [450, 547] on div "#129 View" at bounding box center [461, 556] width 96 height 106
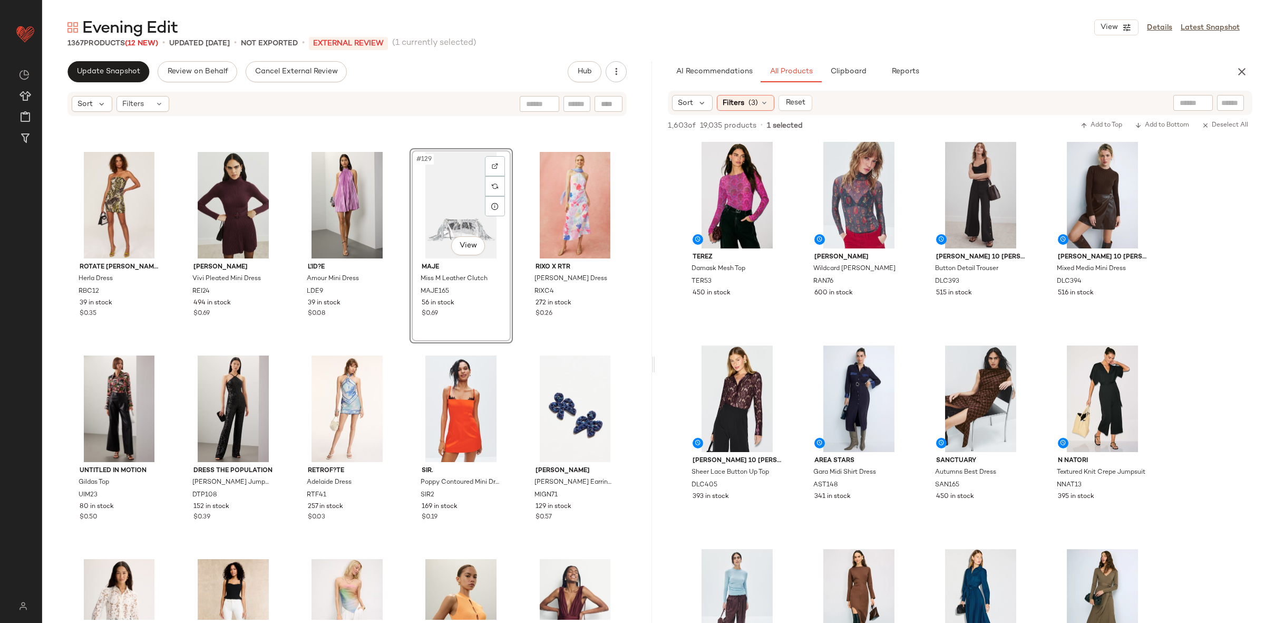
scroll to position [5182, 0]
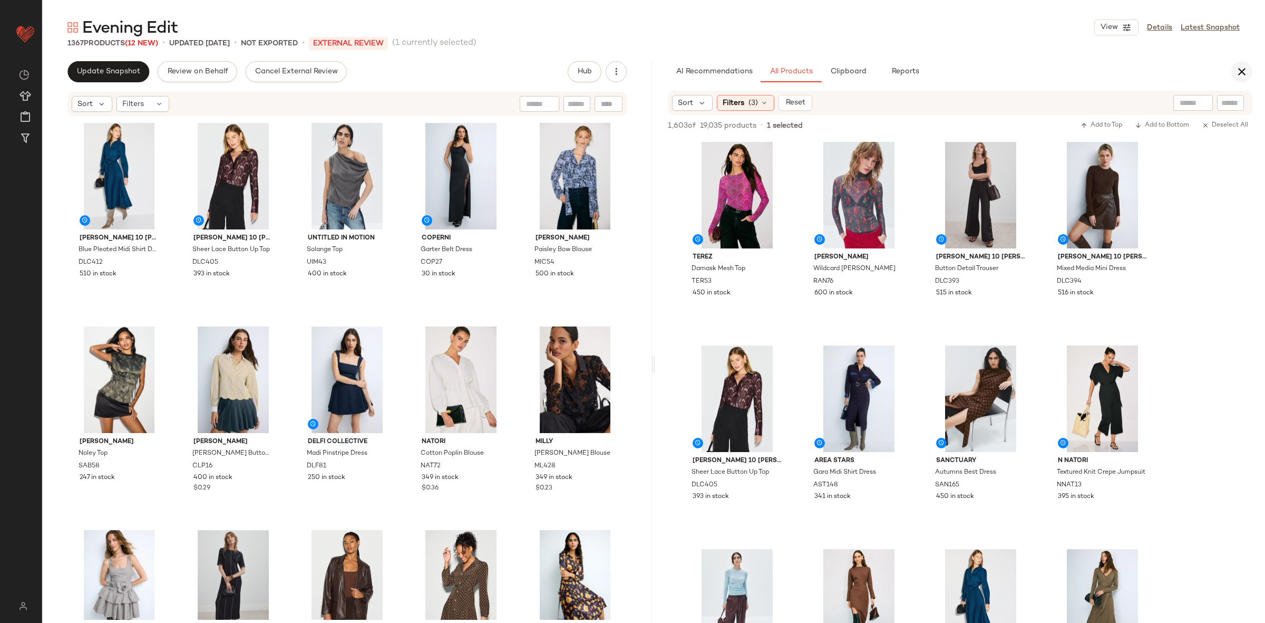
click at [1243, 69] on icon "button" at bounding box center [1242, 71] width 13 height 13
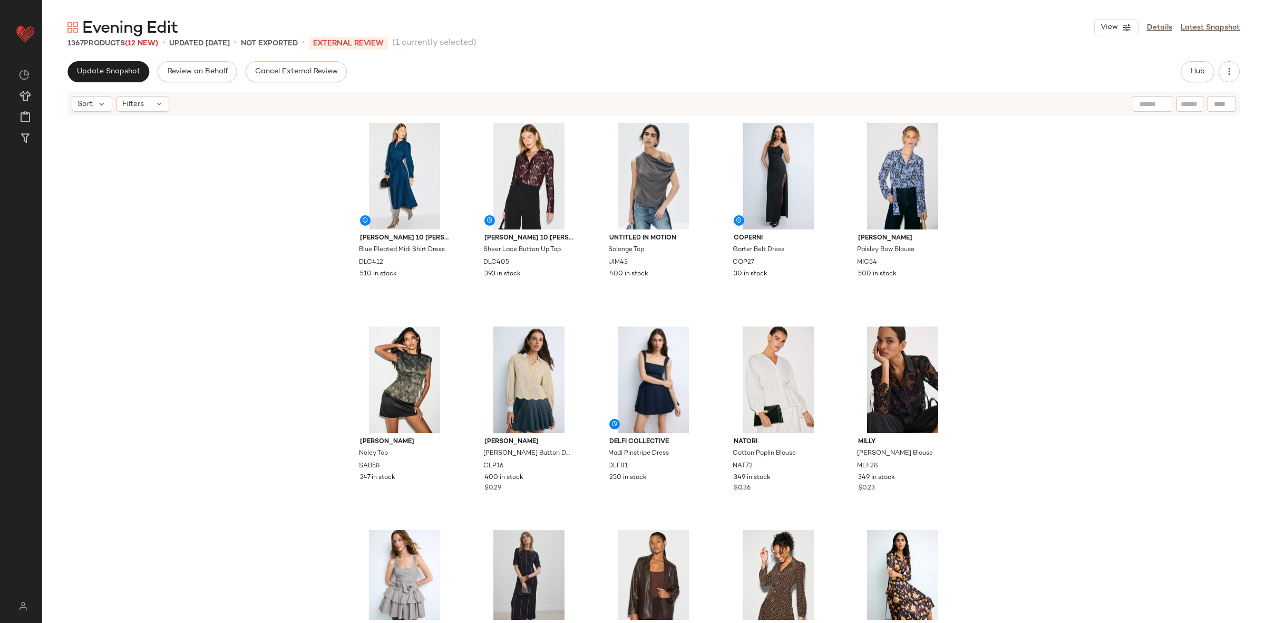
click at [1142, 327] on div "Derek Lam 10 Crosby x RTR Blue Pleated Midi Shirt Dress DLC412 510 in stock Der…" at bounding box center [653, 368] width 1223 height 502
click at [106, 72] on span "Update Snapshot" at bounding box center [108, 71] width 64 height 8
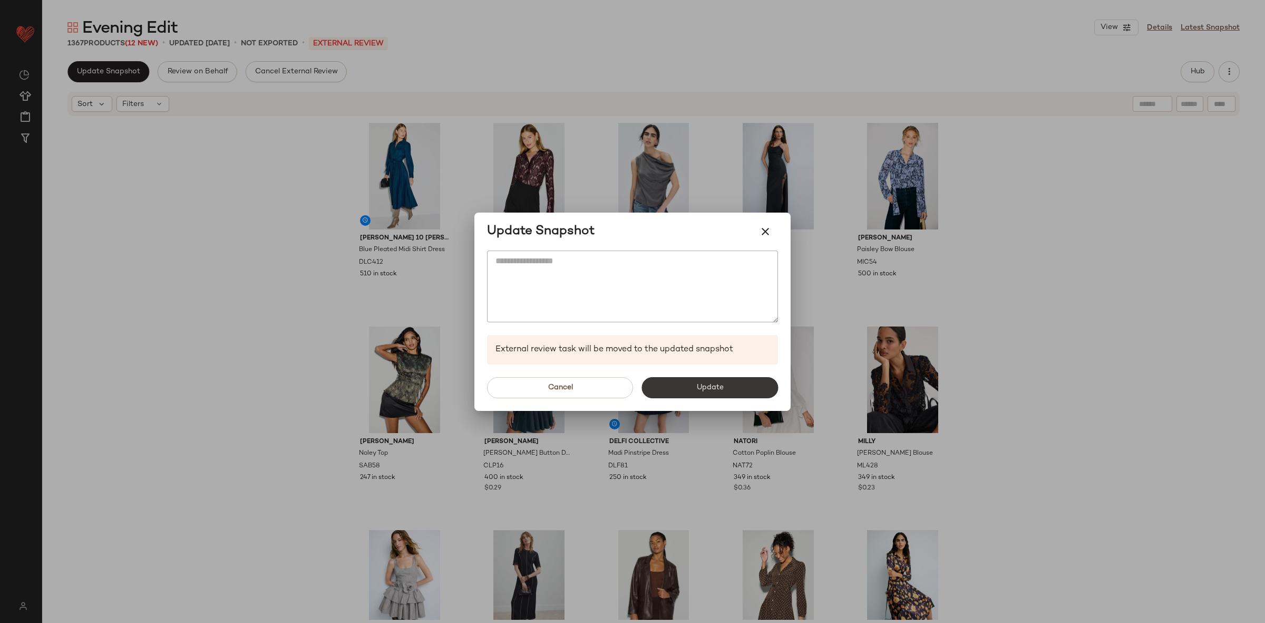
click at [705, 390] on span "Update" at bounding box center [709, 387] width 27 height 8
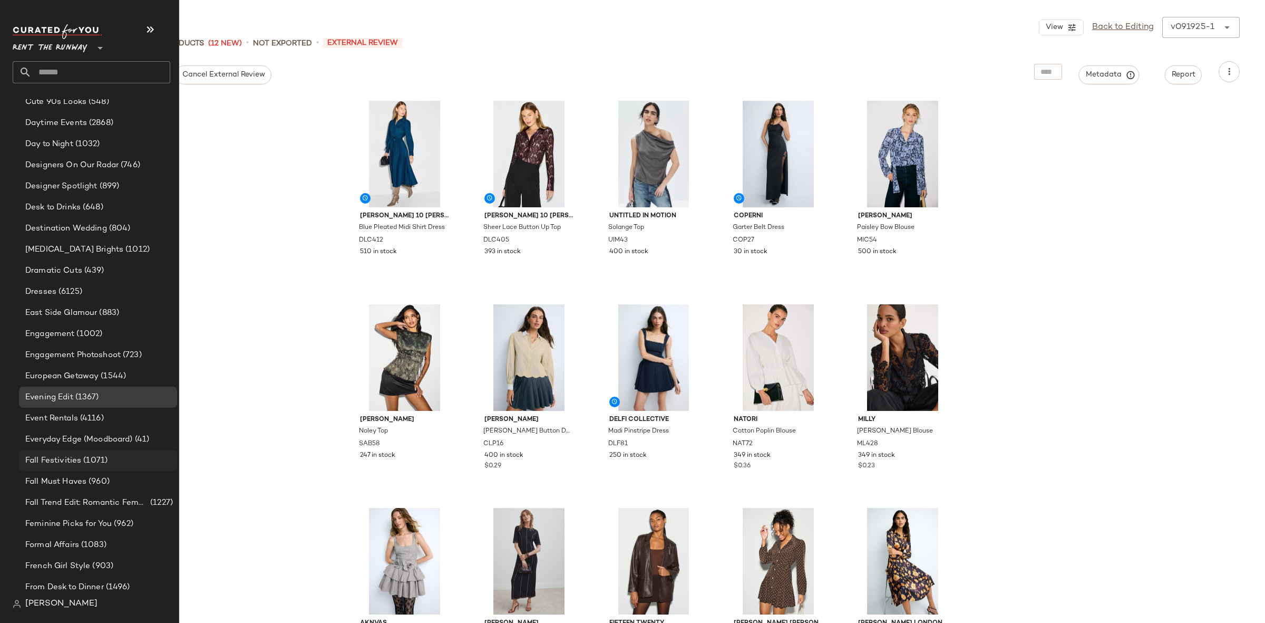
scroll to position [747, 0]
click at [106, 471] on div "Fall Must Haves (960)" at bounding box center [98, 479] width 158 height 21
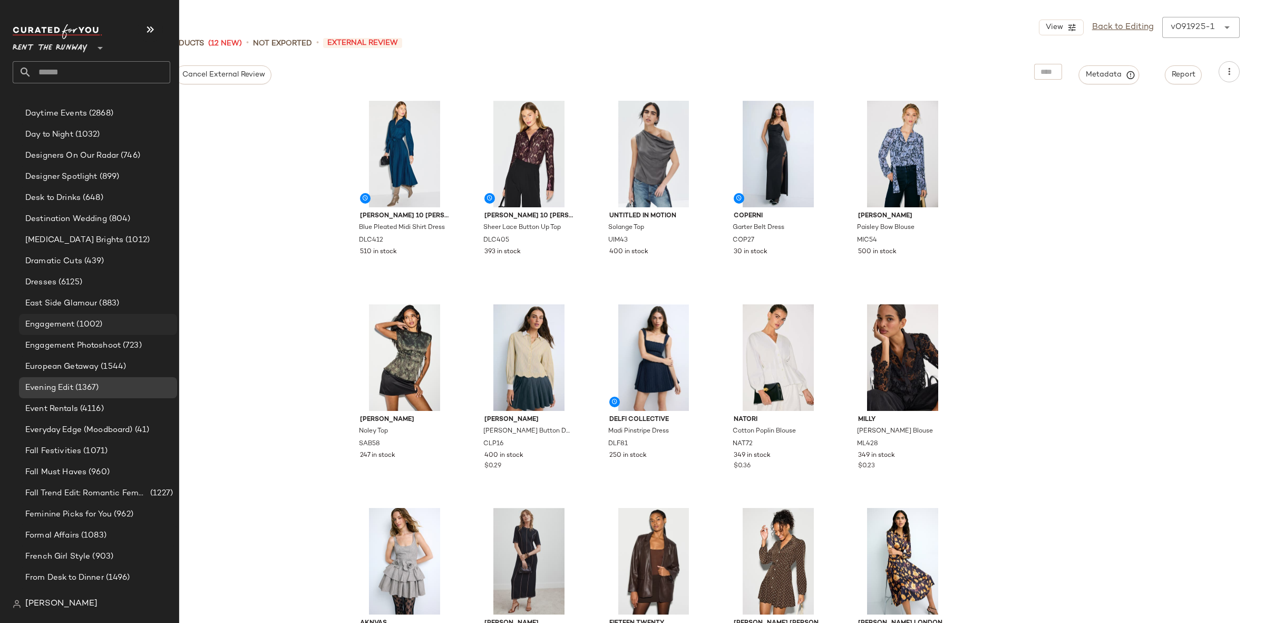
scroll to position [763, 0]
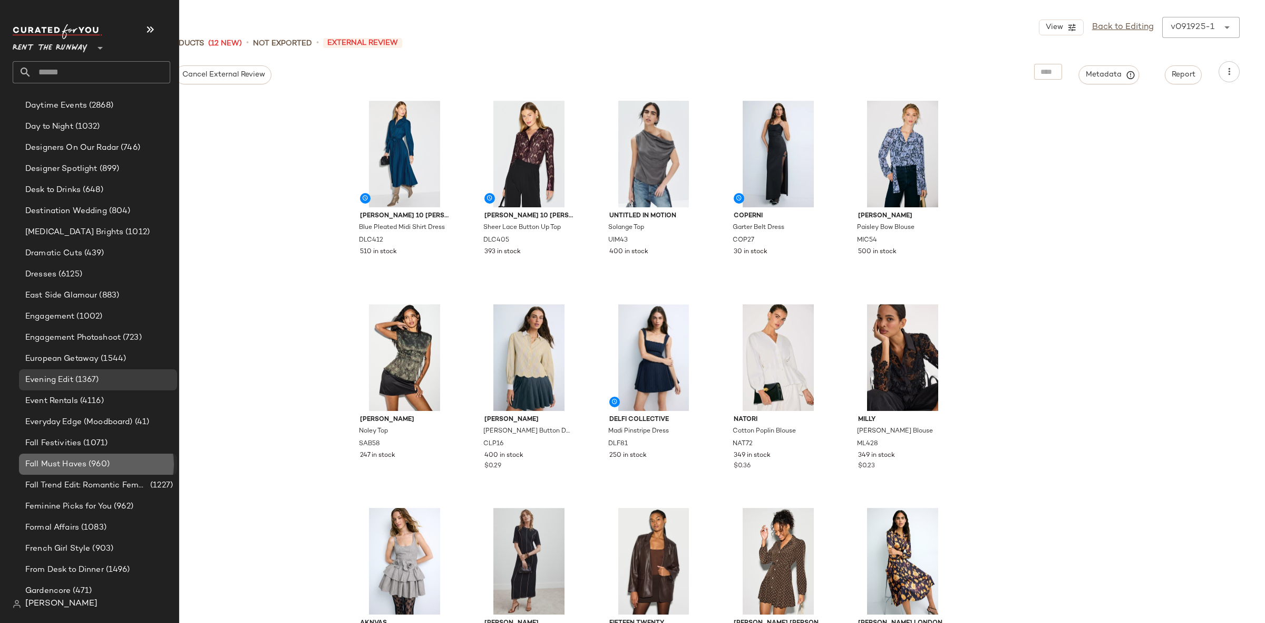
click at [88, 465] on span "(960)" at bounding box center [97, 464] width 23 height 12
click at [79, 461] on span "Fall Must Haves" at bounding box center [55, 464] width 61 height 12
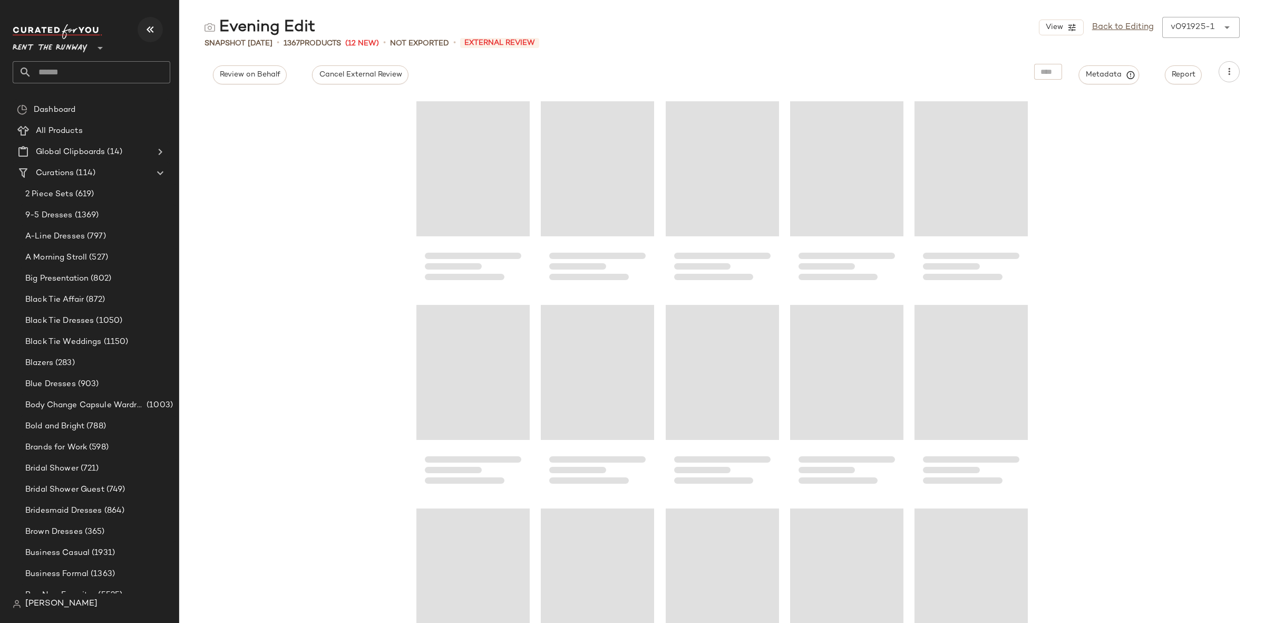
click at [146, 25] on icon "button" at bounding box center [150, 29] width 13 height 13
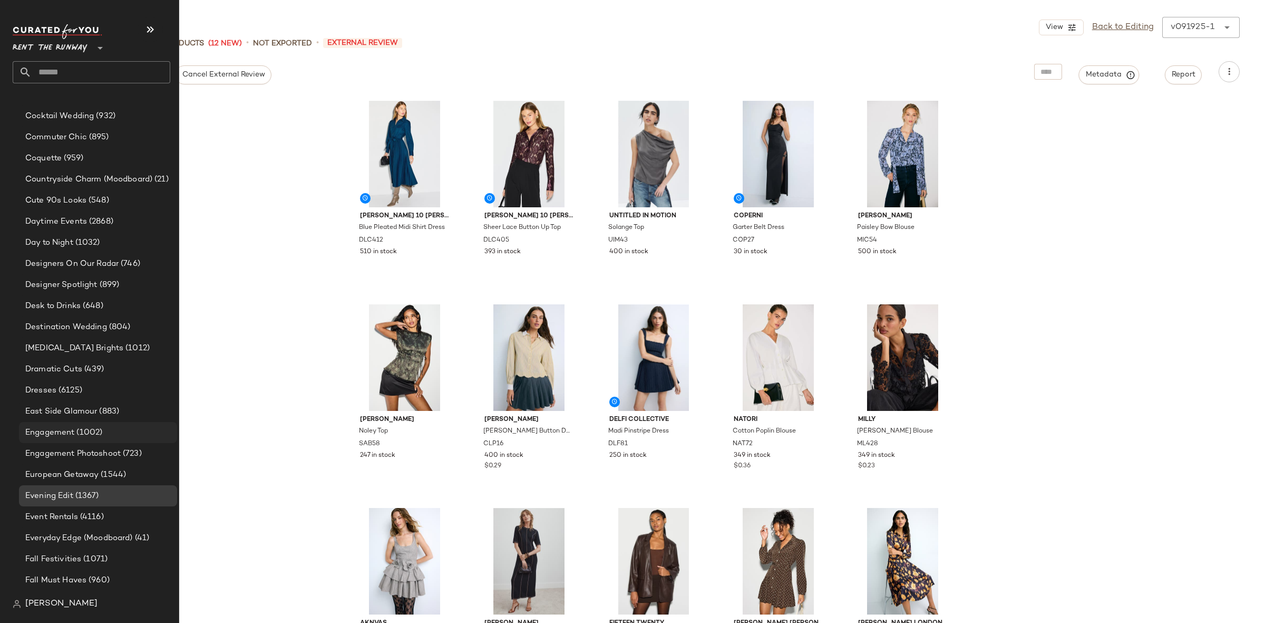
scroll to position [681, 0]
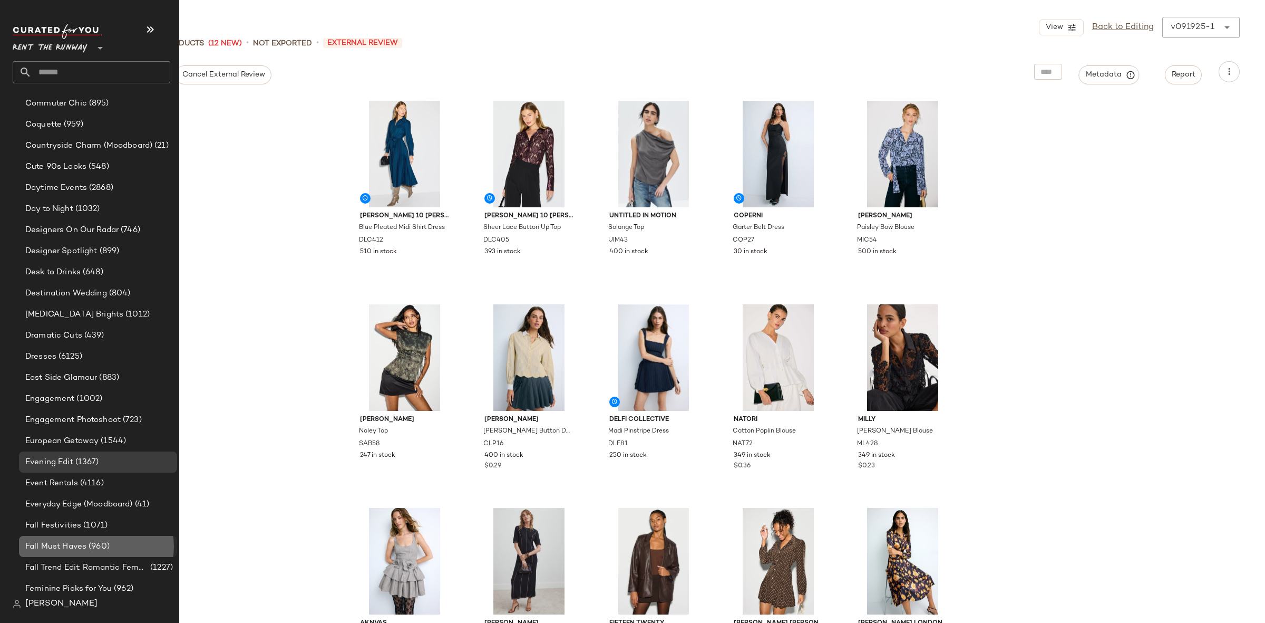
click at [113, 540] on div "Fall Must Haves (960)" at bounding box center [97, 546] width 151 height 12
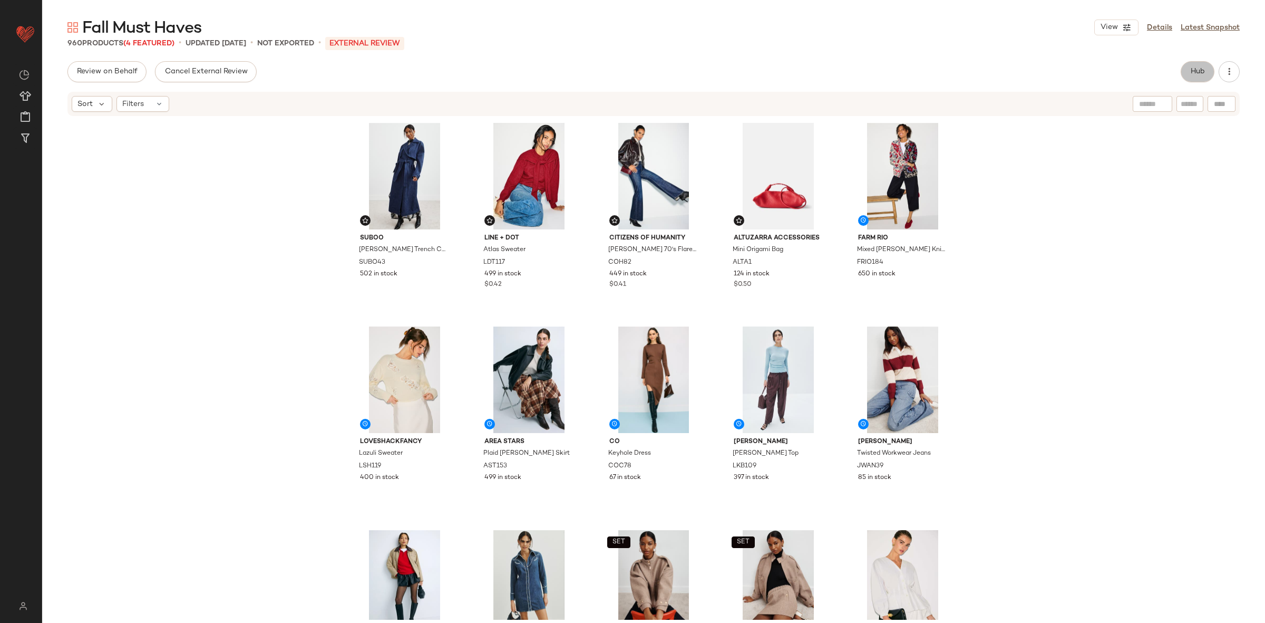
click at [1203, 66] on button "Hub" at bounding box center [1198, 71] width 34 height 21
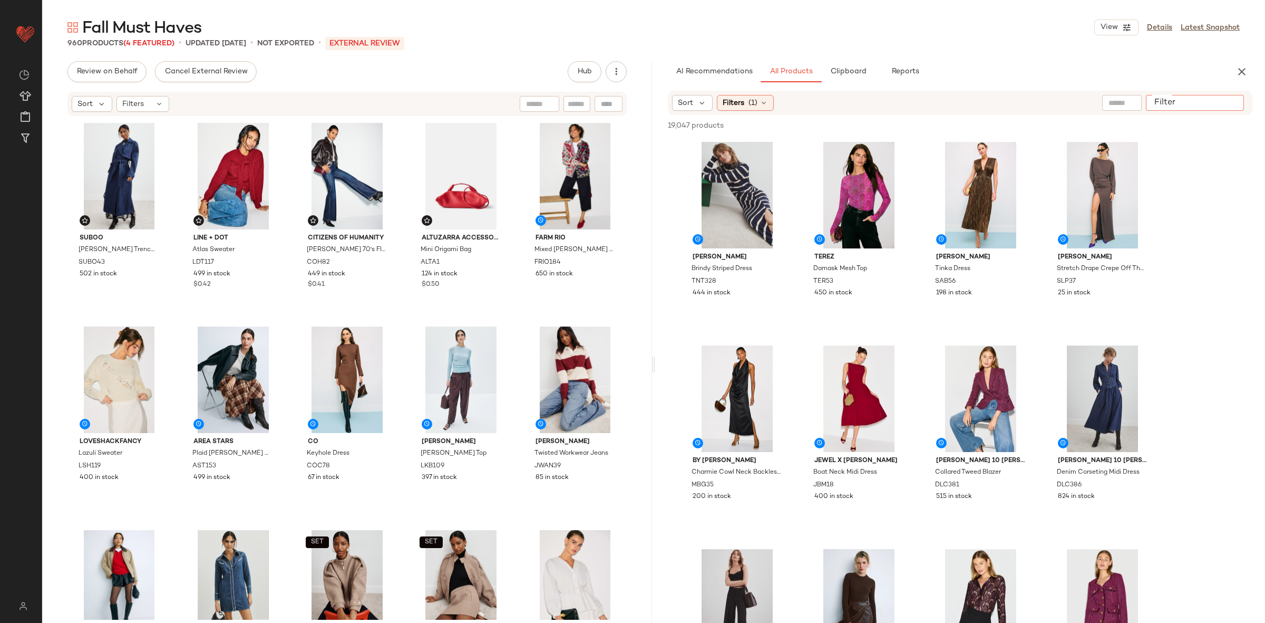
click at [1237, 102] on input "Filter" at bounding box center [1195, 103] width 90 height 11
paste input "******"
type input "******"
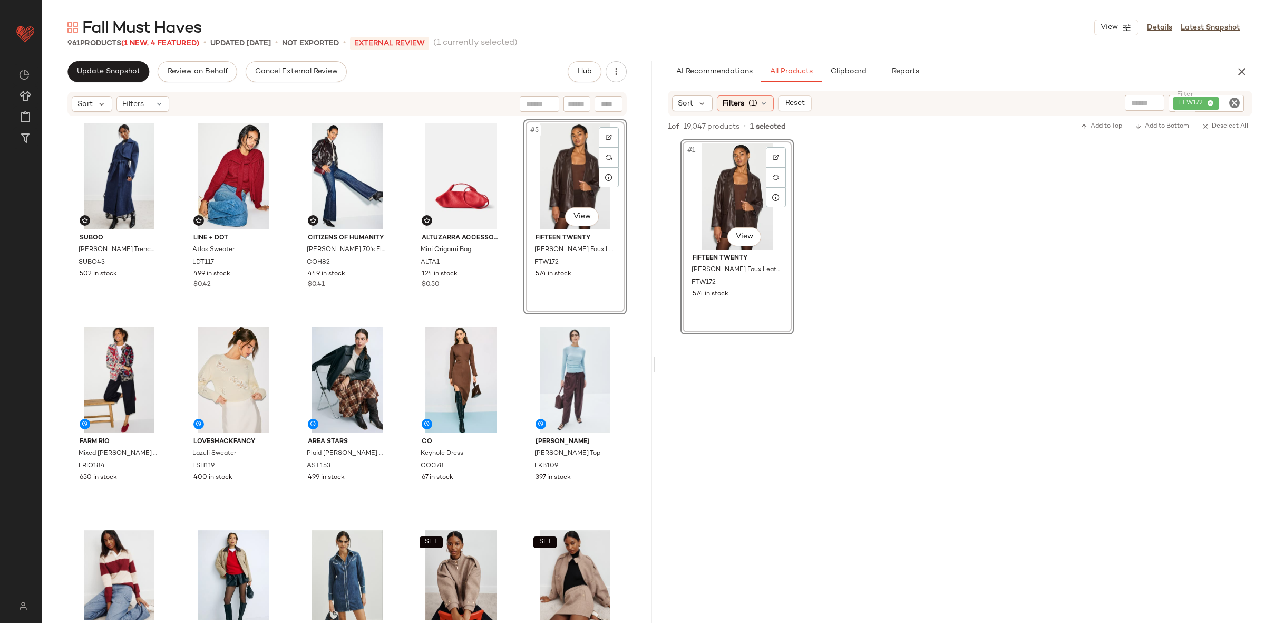
click at [1238, 103] on icon "Clear Filter" at bounding box center [1234, 102] width 13 height 13
paste input "*****"
type input "*****"
click at [1193, 106] on input "*****" at bounding box center [1195, 103] width 90 height 11
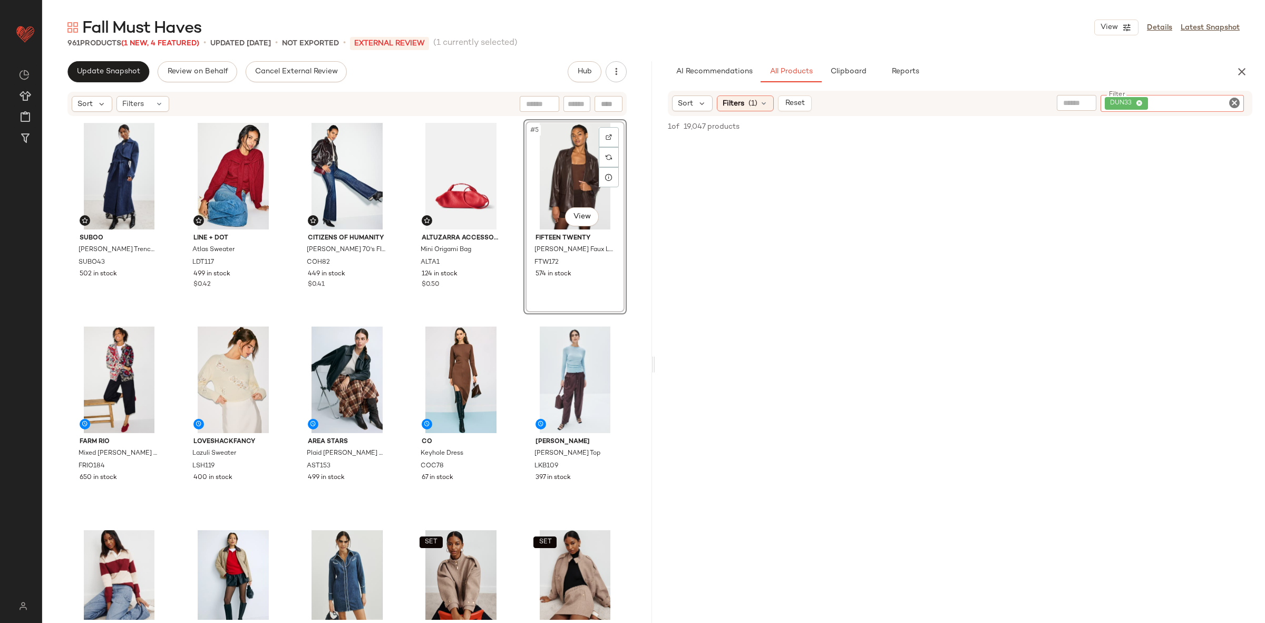
click at [601, 105] on div at bounding box center [609, 104] width 28 height 16
paste input "*****"
click at [1228, 106] on icon "Clear Filter" at bounding box center [1234, 102] width 13 height 13
type input "*****"
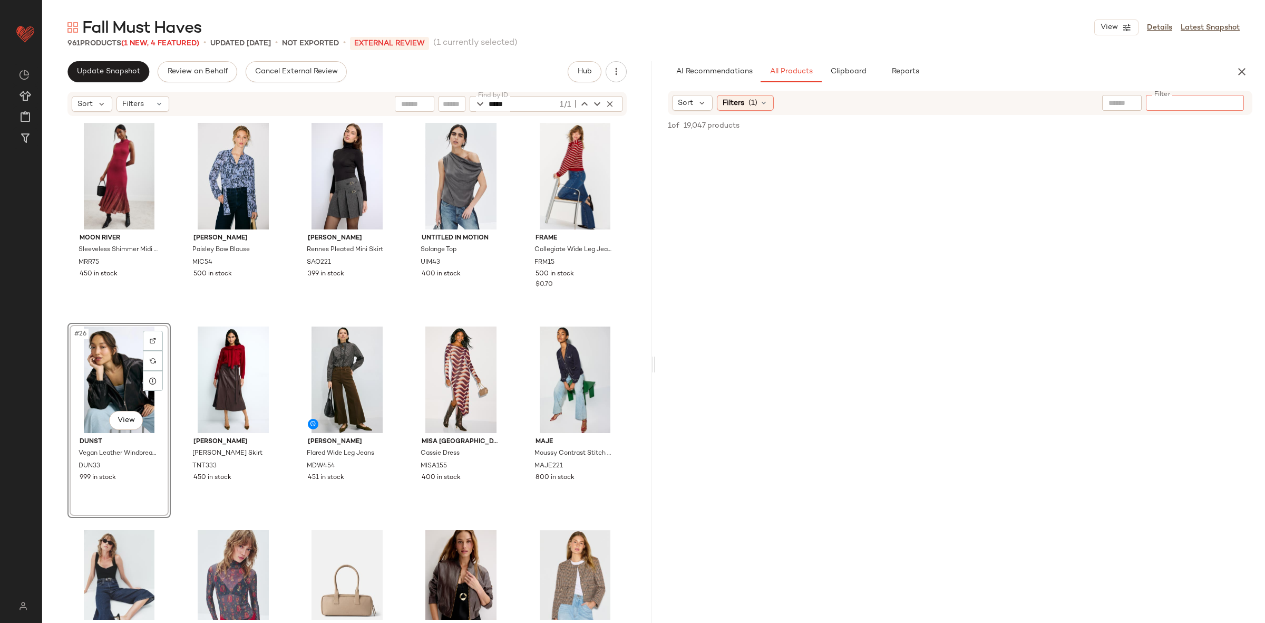
click at [1231, 130] on div at bounding box center [1179, 125] width 148 height 13
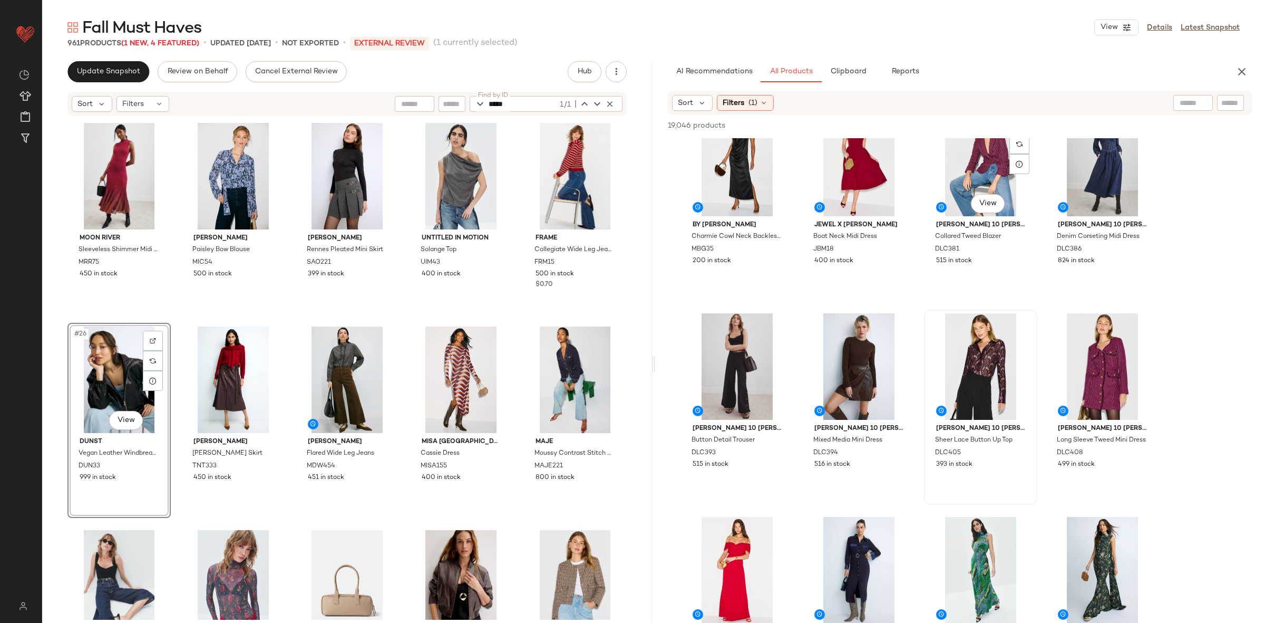
scroll to position [264, 0]
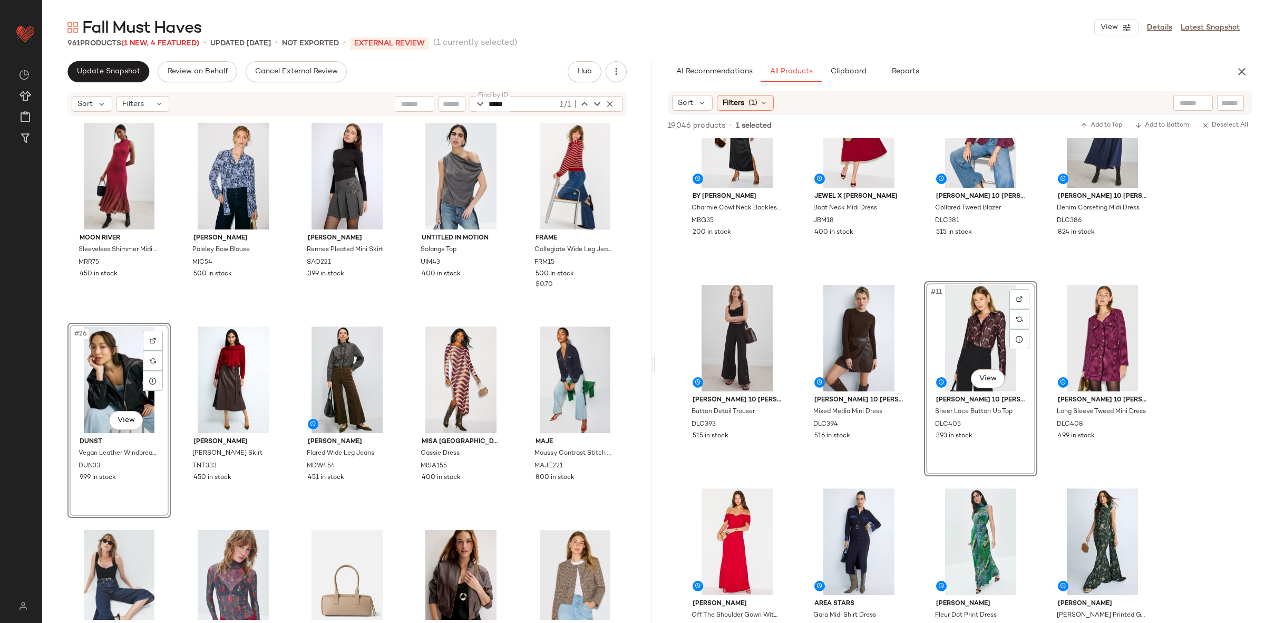
click at [107, 374] on div "#26 View" at bounding box center [119, 379] width 96 height 106
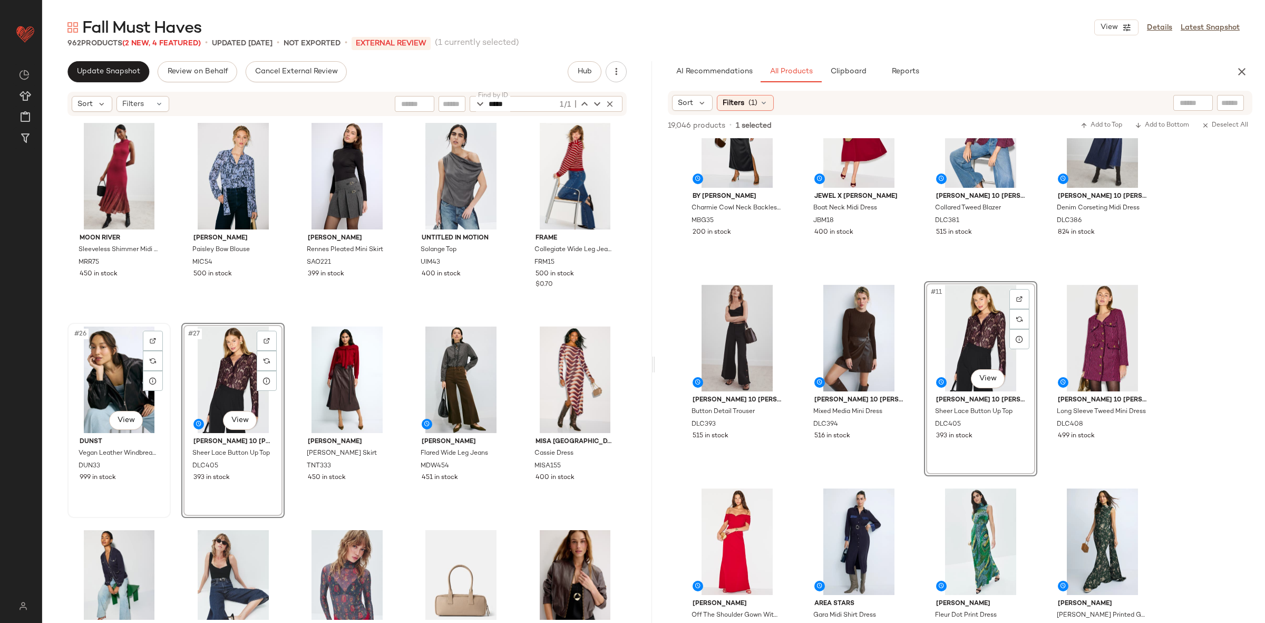
click at [105, 374] on div "#26 View" at bounding box center [119, 379] width 96 height 106
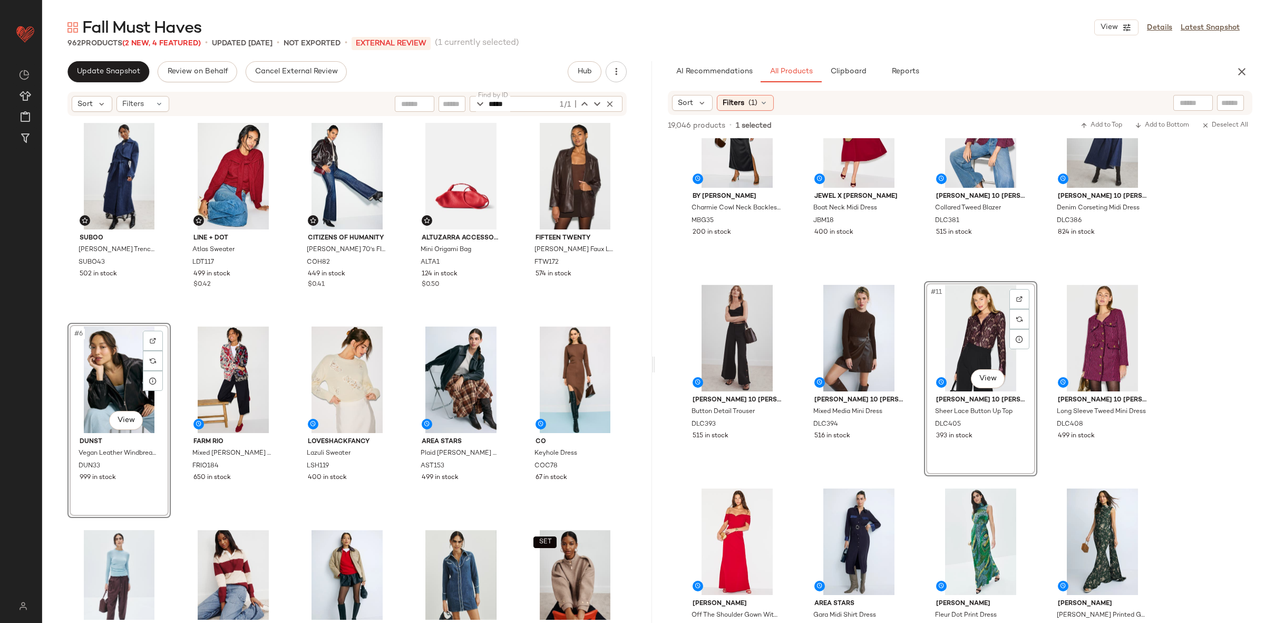
click at [181, 317] on div "Suboo Leon Denim Trench Coat SUBO43 502 in stock Line + Dot Atlas Sweater LDT11…" at bounding box center [346, 369] width 559 height 500
click at [612, 104] on icon "button" at bounding box center [609, 103] width 9 height 9
paste input "*****"
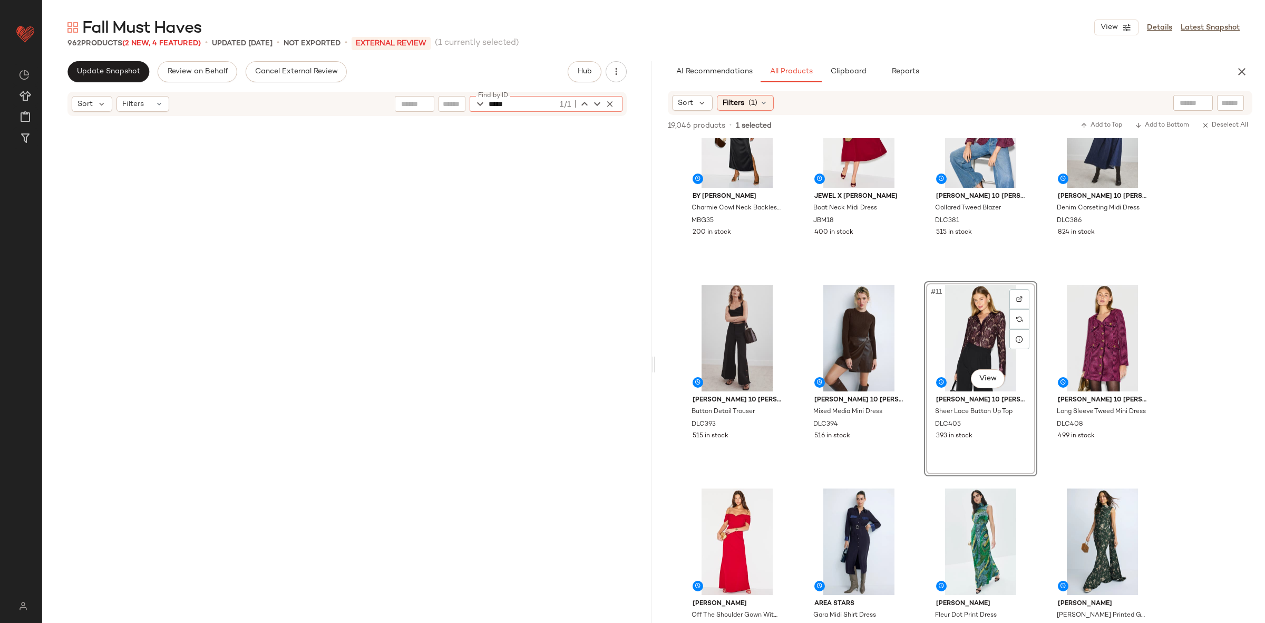
scroll to position [1017, 0]
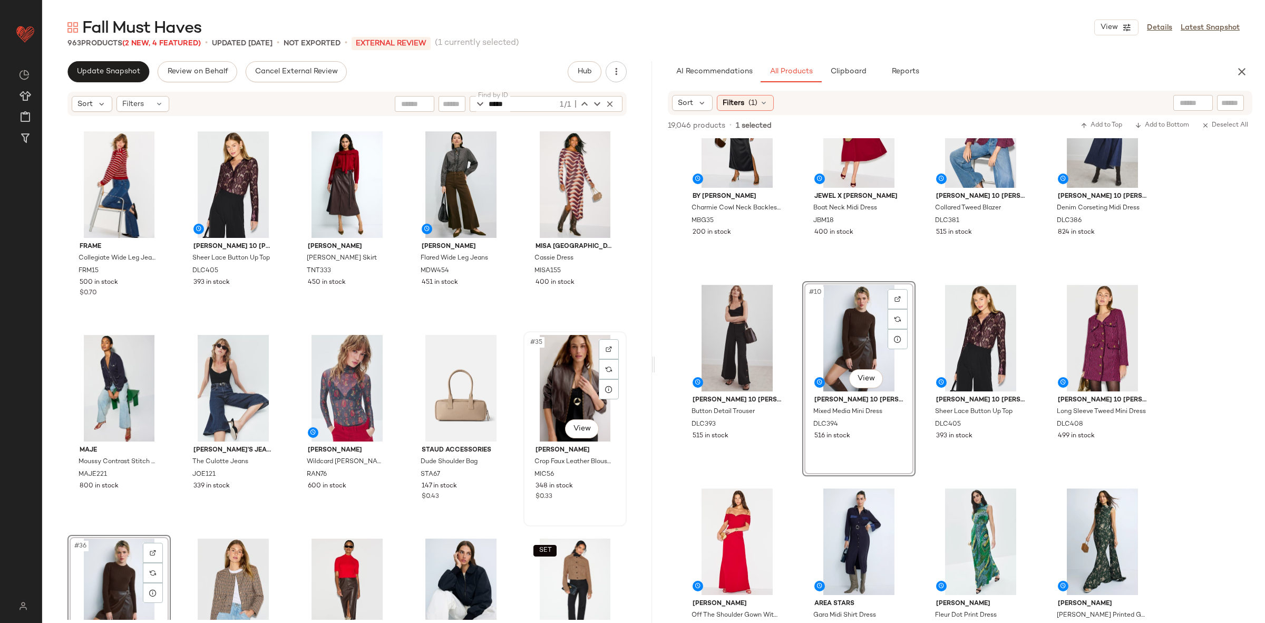
click at [562, 387] on div "#35 View" at bounding box center [575, 388] width 96 height 106
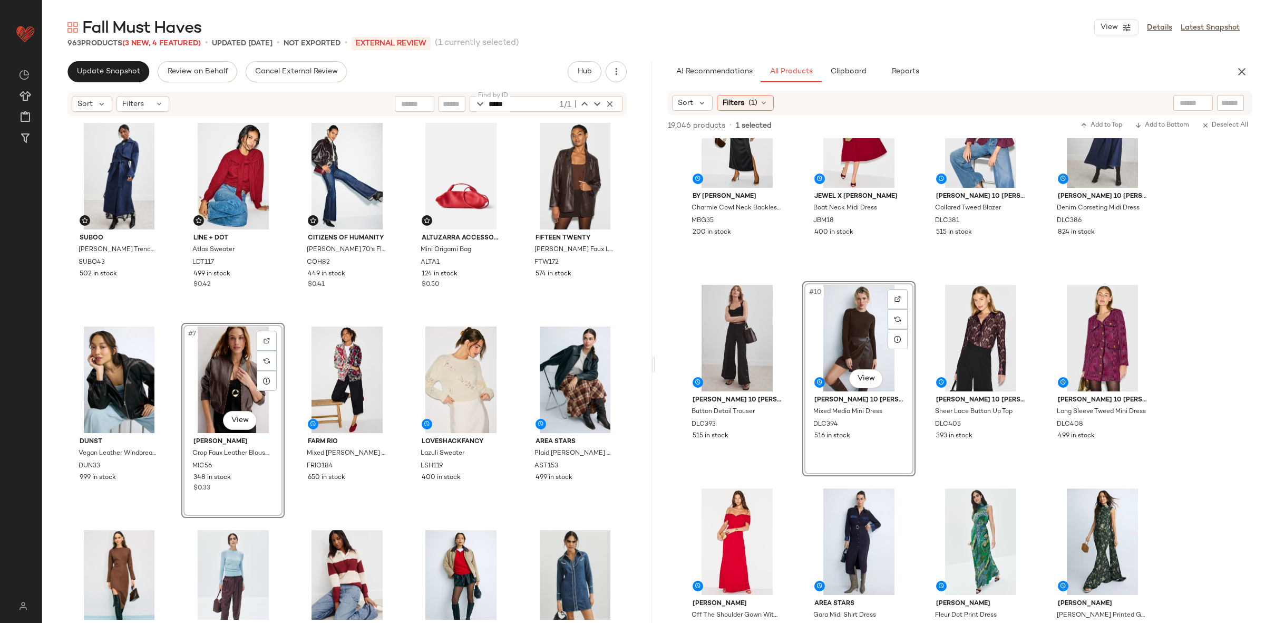
click at [290, 327] on div "Suboo Leon Denim Trench Coat SUBO43 502 in stock Line + Dot Atlas Sweater LDT11…" at bounding box center [346, 369] width 559 height 500
click at [522, 104] on input "*****" at bounding box center [523, 104] width 69 height 16
paste input "*"
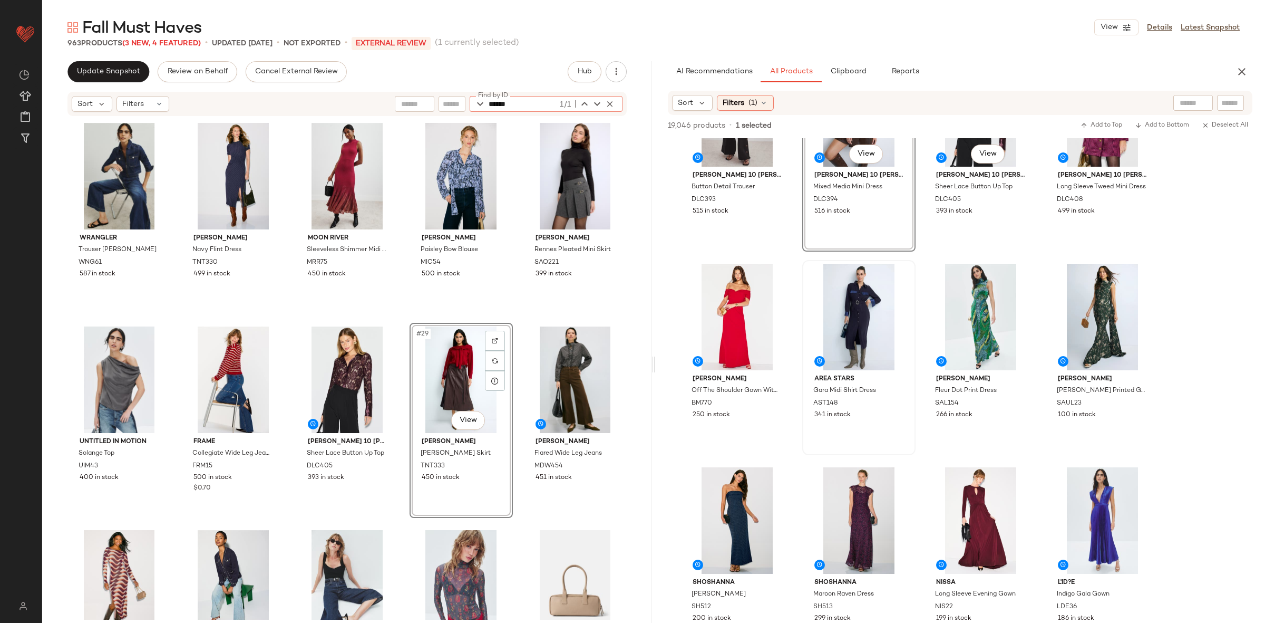
scroll to position [489, 0]
type input "******"
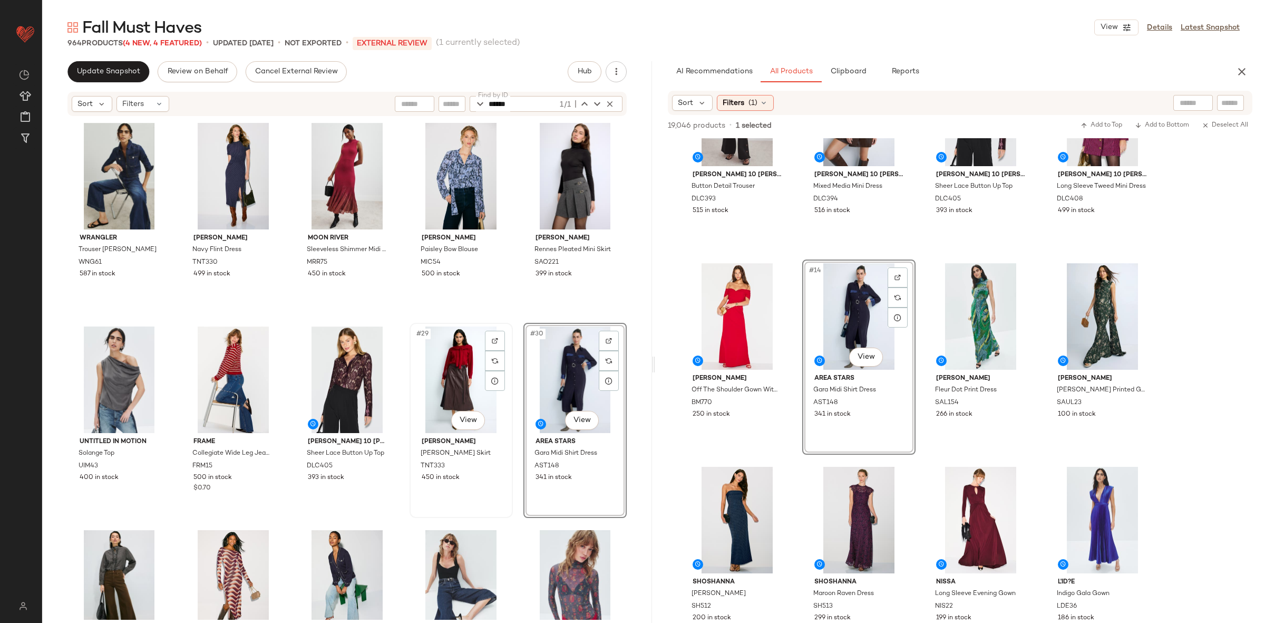
click at [454, 370] on div "#29 View" at bounding box center [461, 379] width 96 height 106
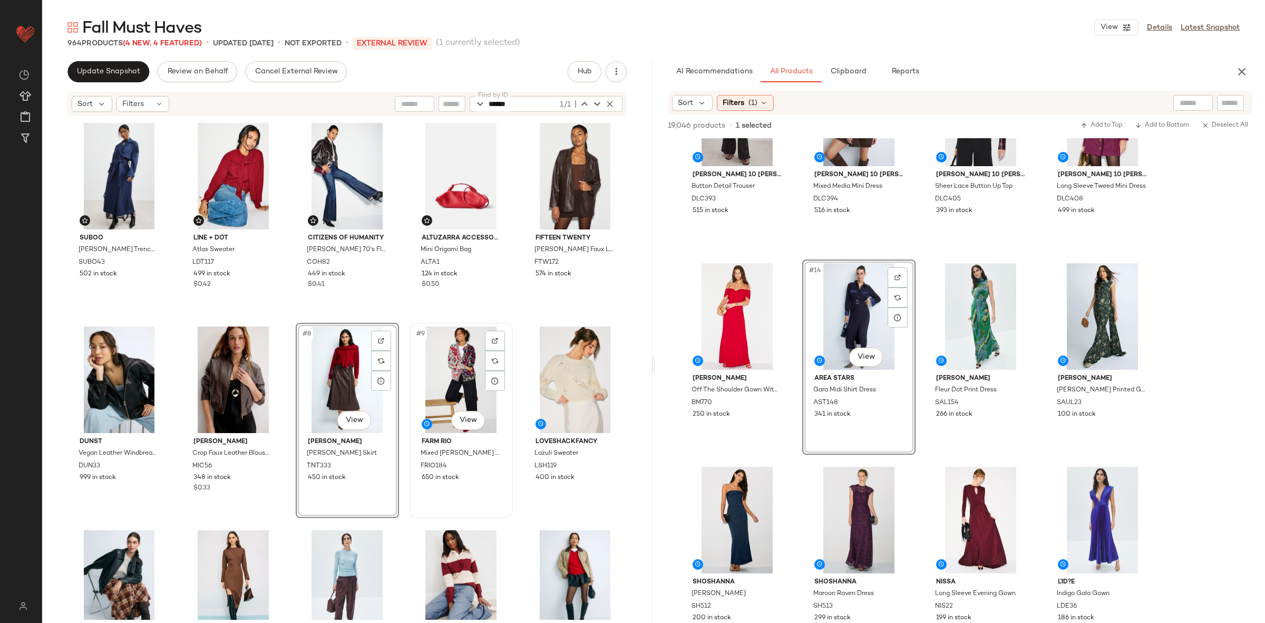
click at [411, 324] on div "#9 View FARM Rio Mixed Valentina Black Knit Cardigan FRIO184 650 in stock" at bounding box center [461, 420] width 101 height 193
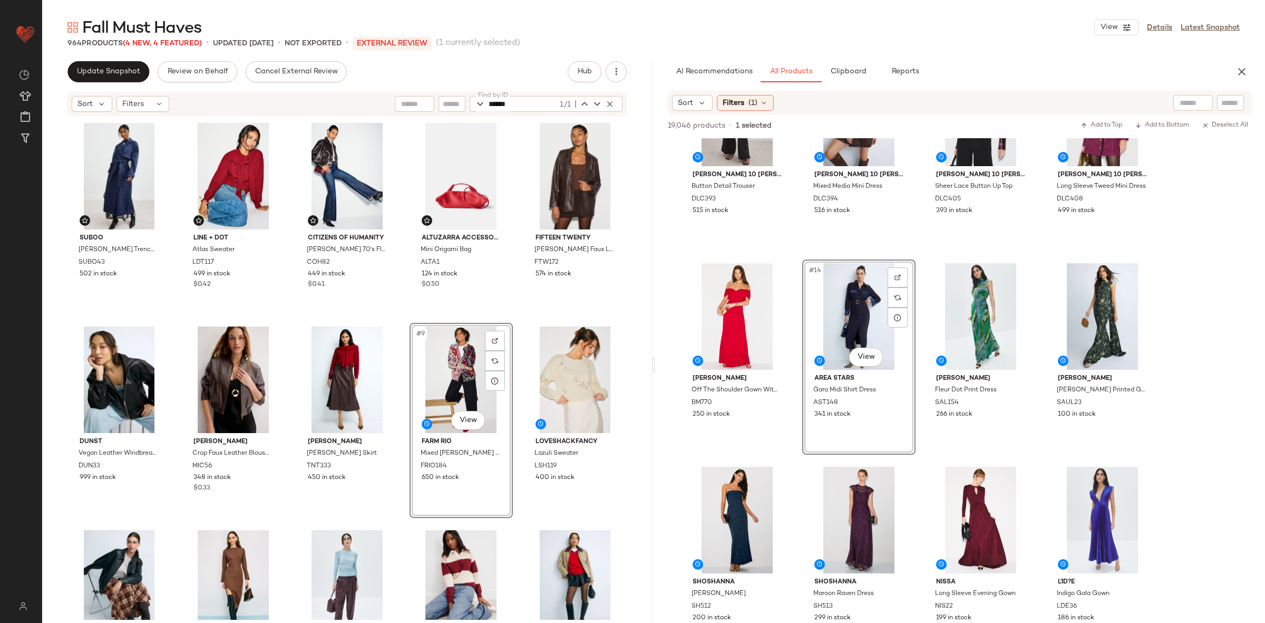
click at [403, 317] on div "Suboo Leon Denim Trench Coat SUBO43 502 in stock Line + Dot Atlas Sweater LDT11…" at bounding box center [346, 369] width 559 height 500
click at [557, 178] on div "#5 View" at bounding box center [575, 176] width 96 height 106
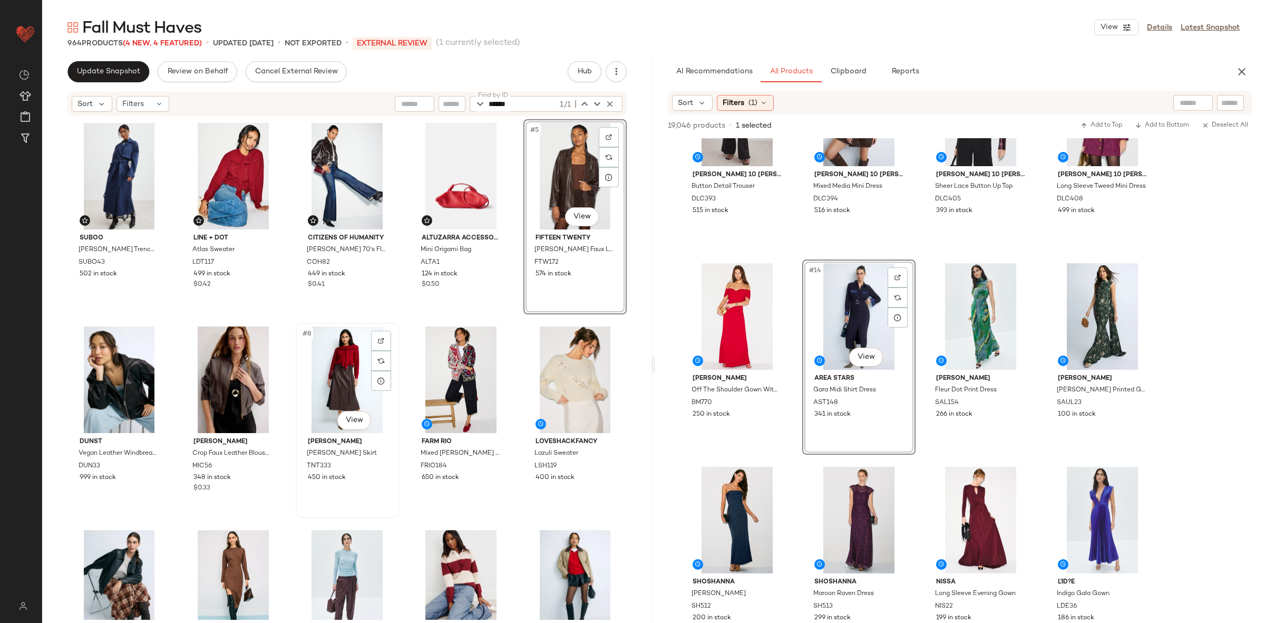
click at [327, 383] on div "#8 View" at bounding box center [347, 379] width 96 height 106
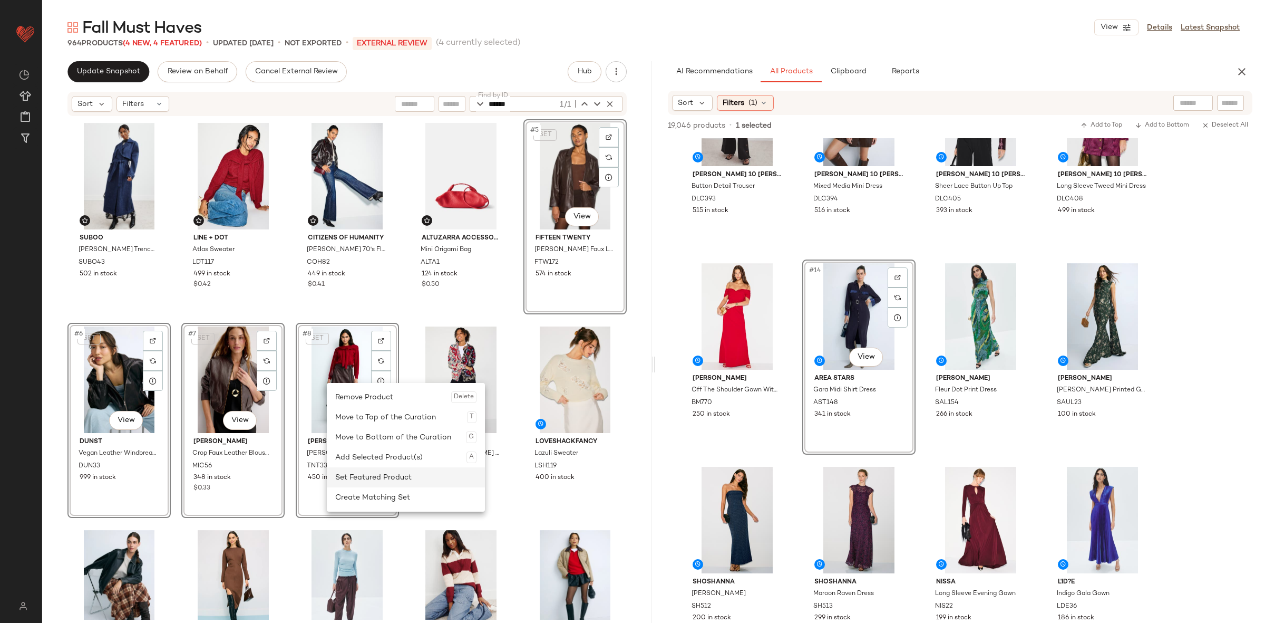
click at [356, 469] on div "Set Featured Product" at bounding box center [405, 477] width 141 height 20
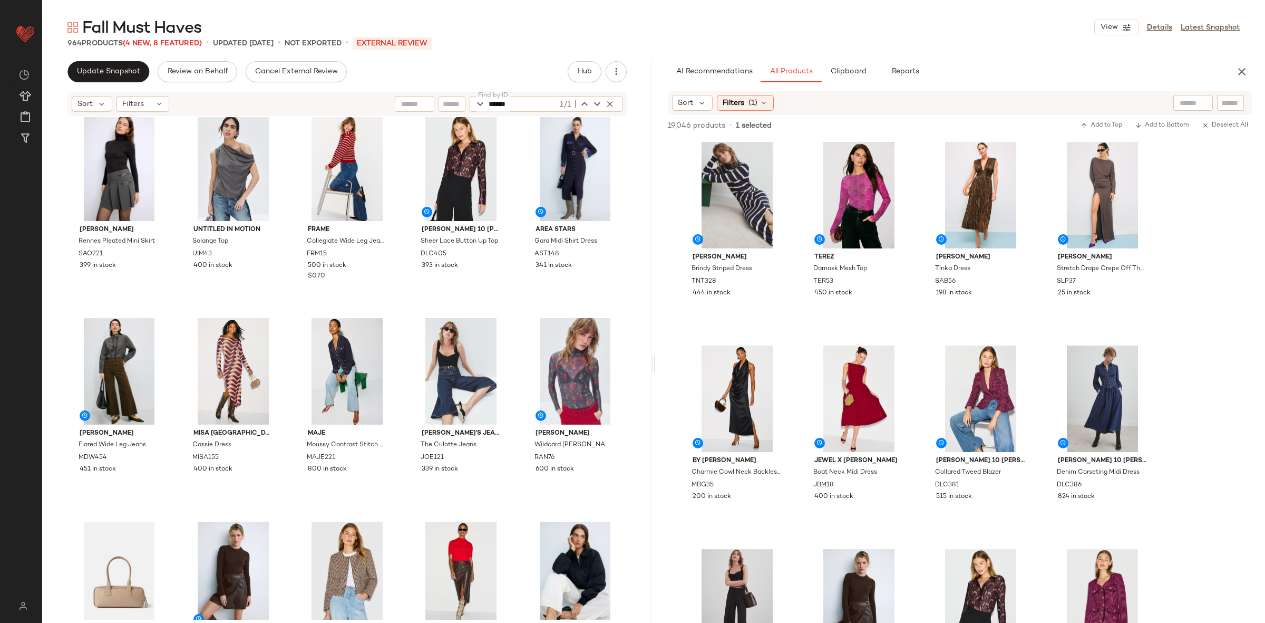
scroll to position [1042, 0]
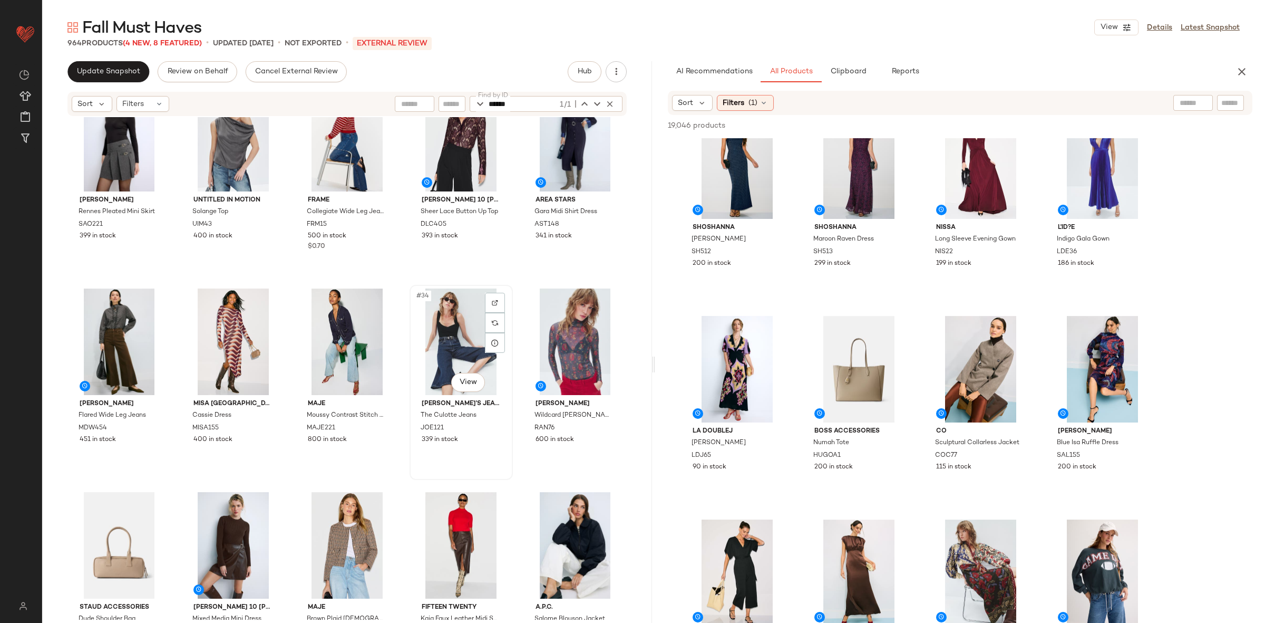
scroll to position [904, 0]
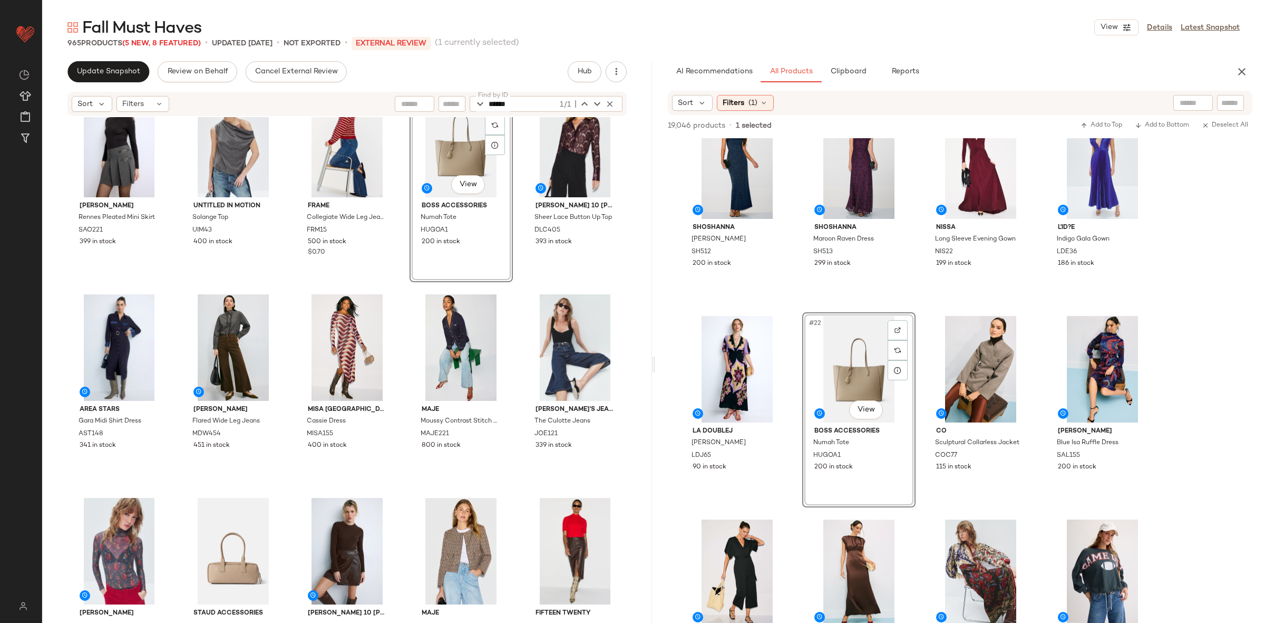
click at [396, 350] on div "Sandro Striped Rugby T-Shirt SAO199 799 in stock WRANGLER Trouser Jean WNG61 58…" at bounding box center [347, 368] width 610 height 502
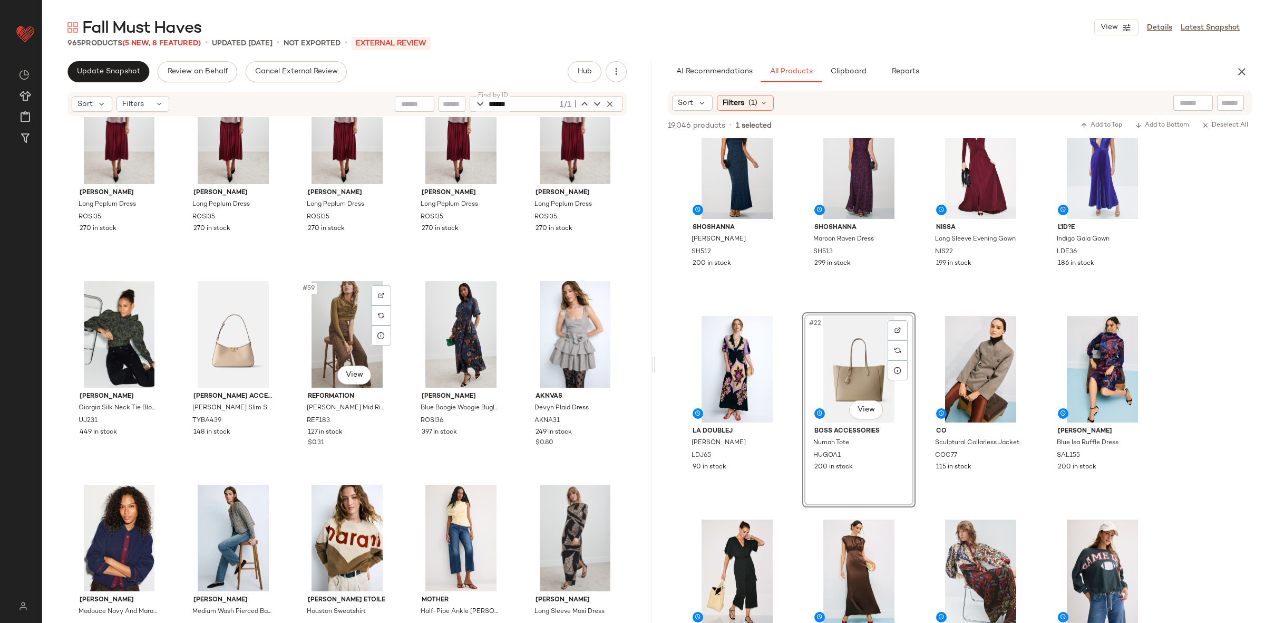
scroll to position [2252, 0]
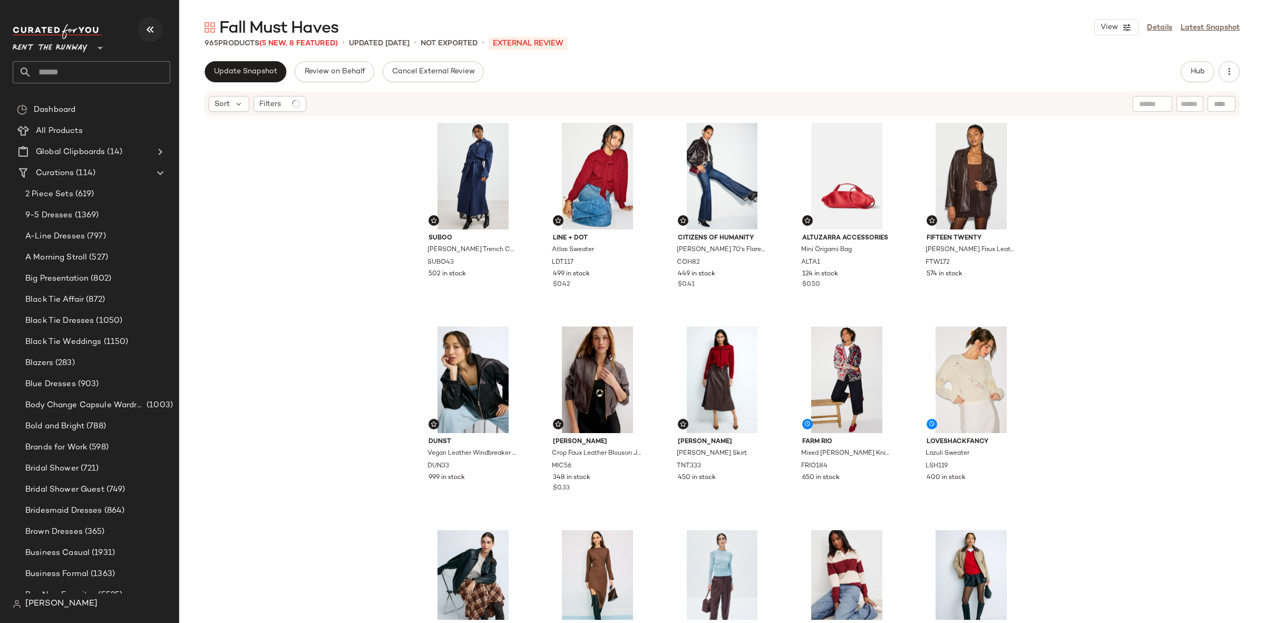
click at [147, 30] on icon "button" at bounding box center [150, 29] width 13 height 13
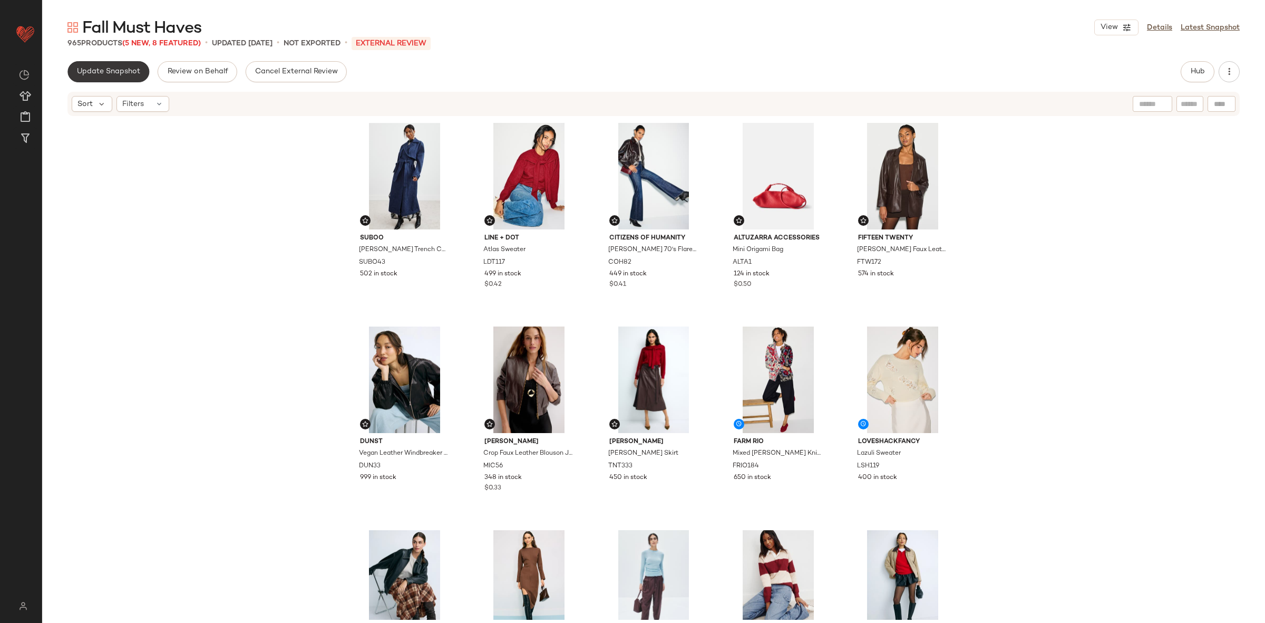
click at [129, 65] on button "Update Snapshot" at bounding box center [108, 71] width 82 height 21
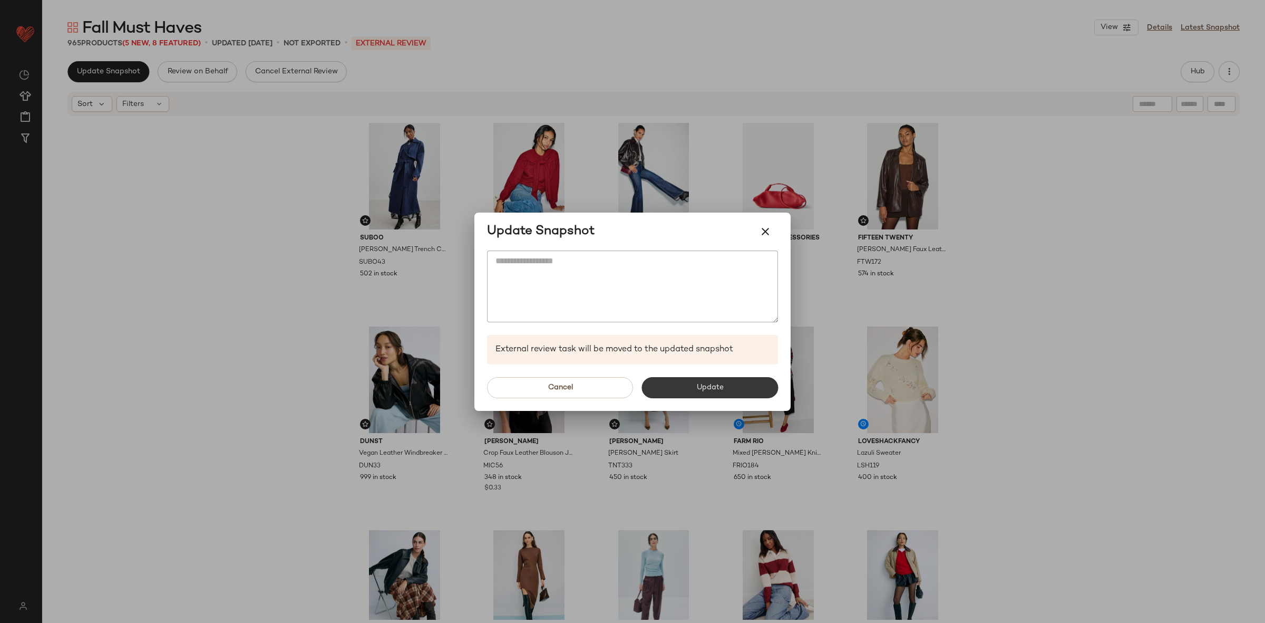
click at [688, 382] on button "Update" at bounding box center [709, 387] width 137 height 21
